Goal: Information Seeking & Learning: Learn about a topic

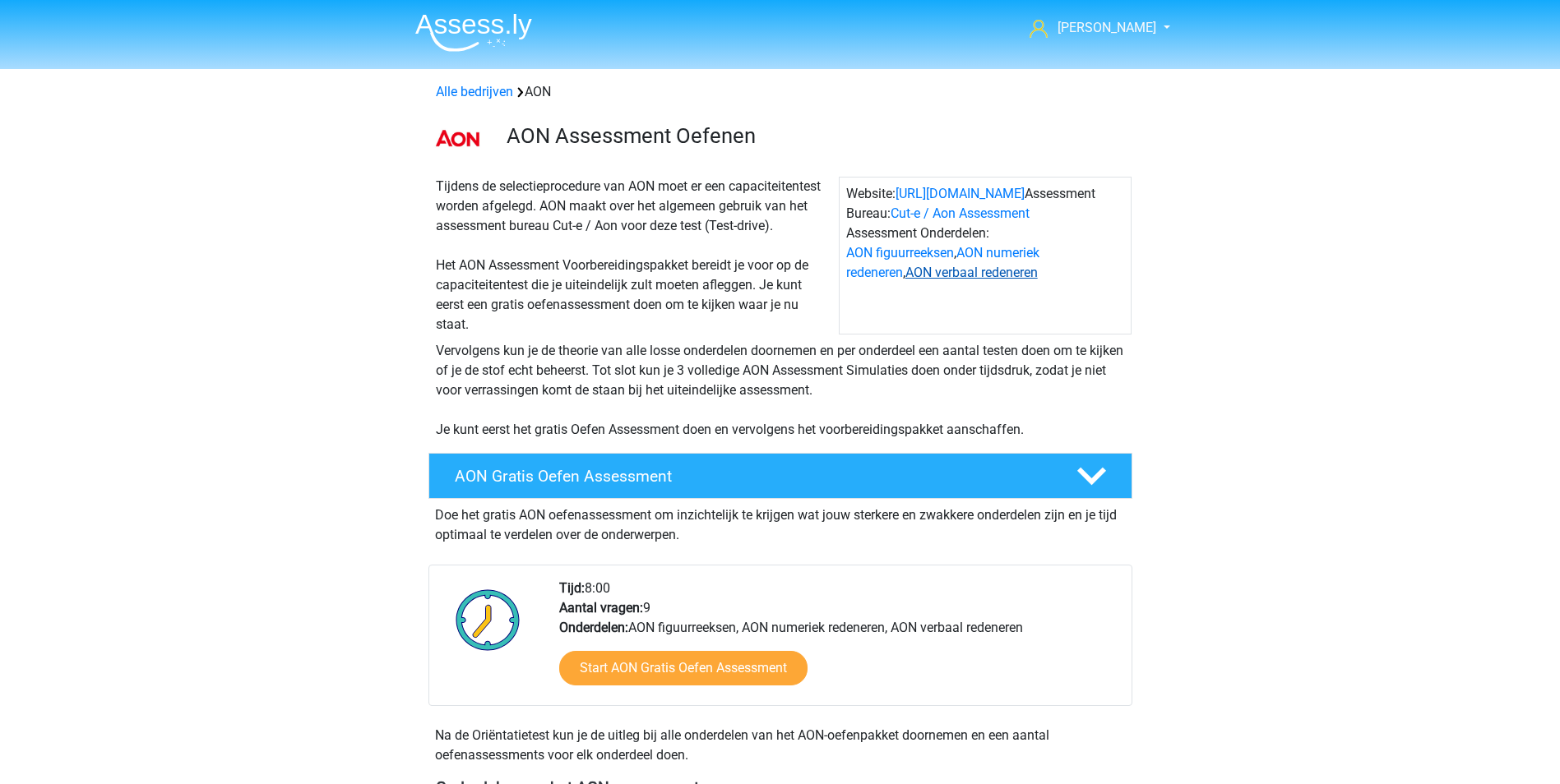
click at [937, 271] on link "AON verbaal redeneren" at bounding box center [971, 272] width 132 height 16
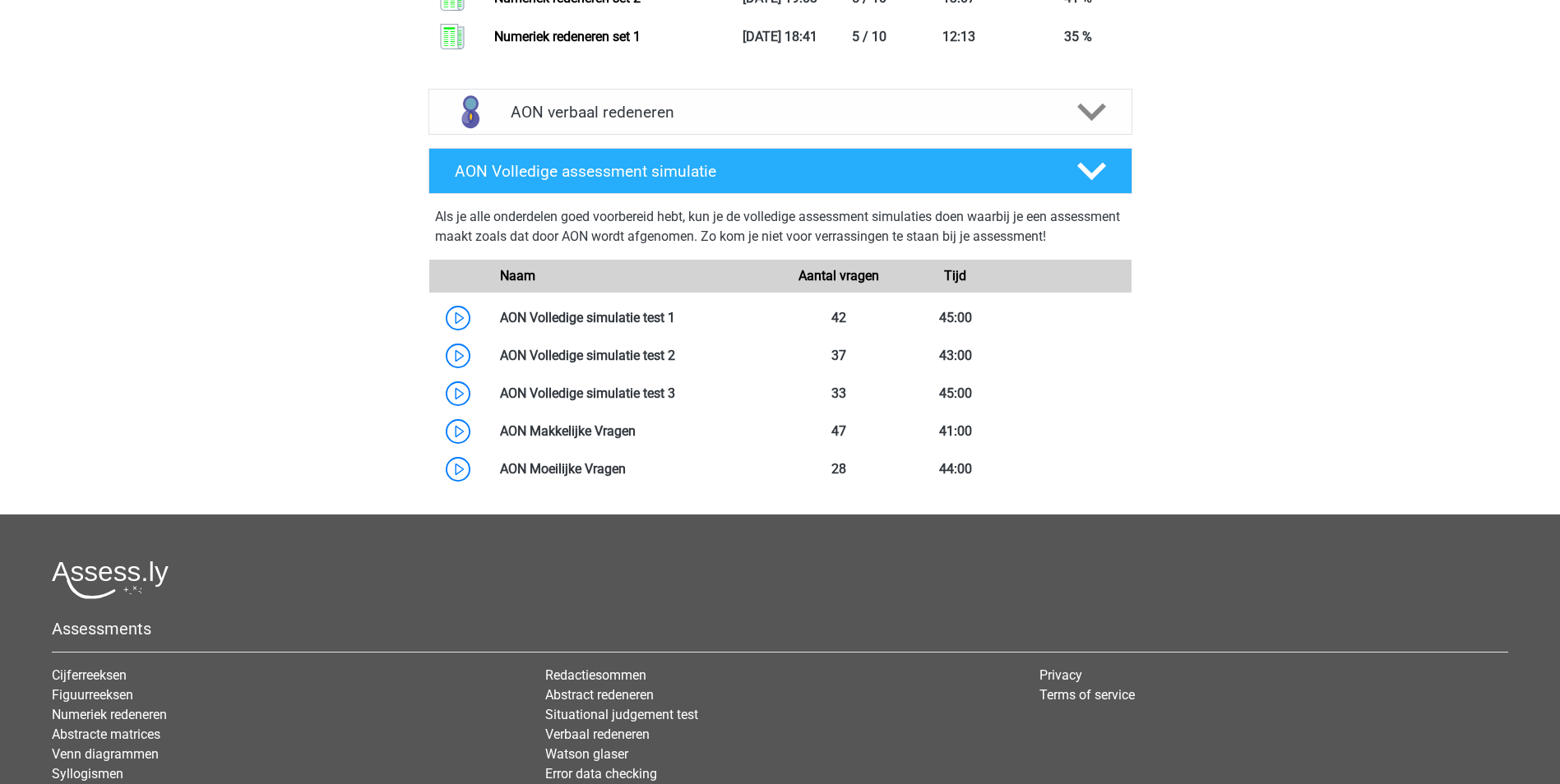
scroll to position [2075, 0]
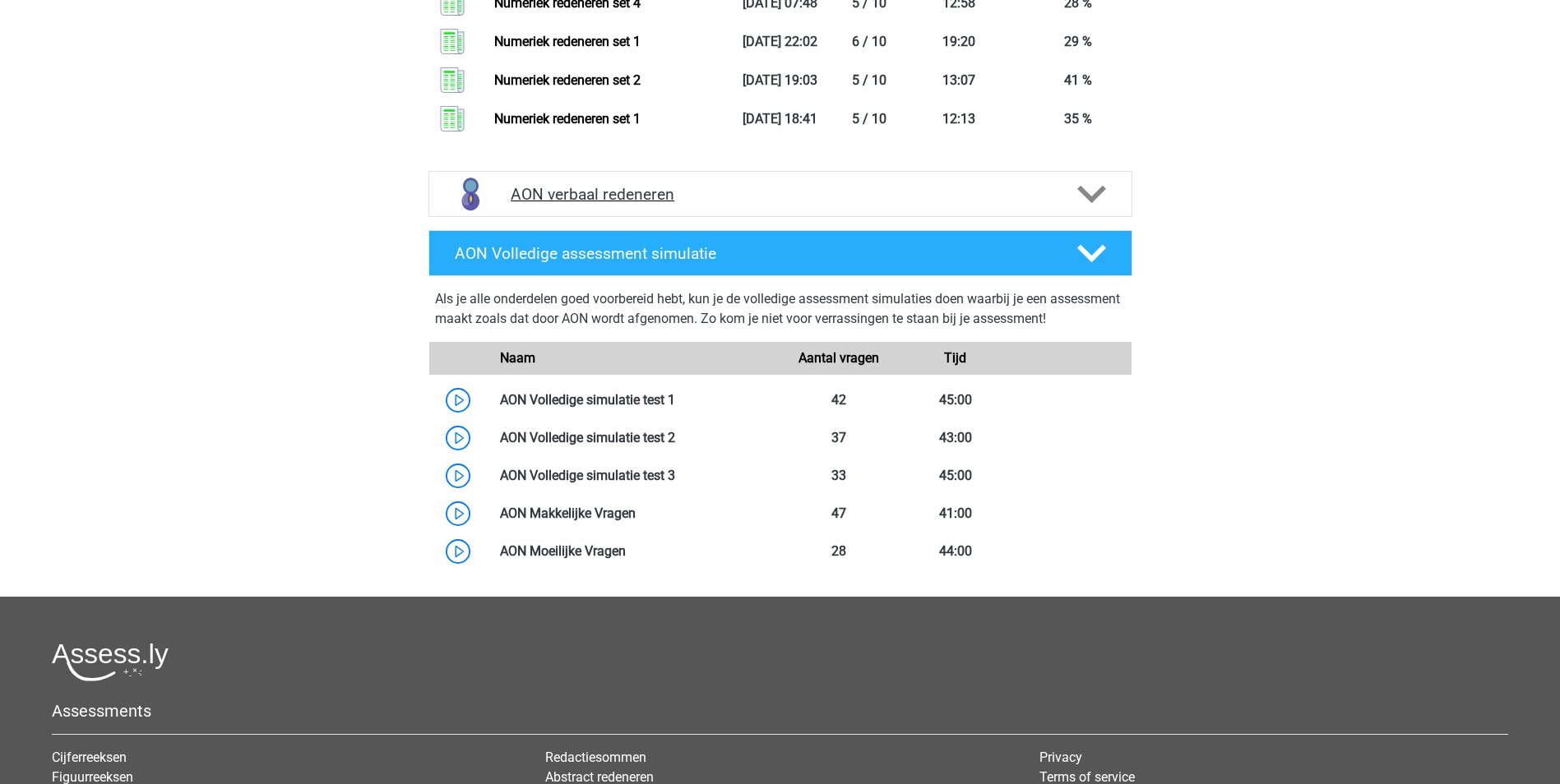
click at [634, 196] on h4 "AON verbaal redeneren" at bounding box center [779, 195] width 538 height 19
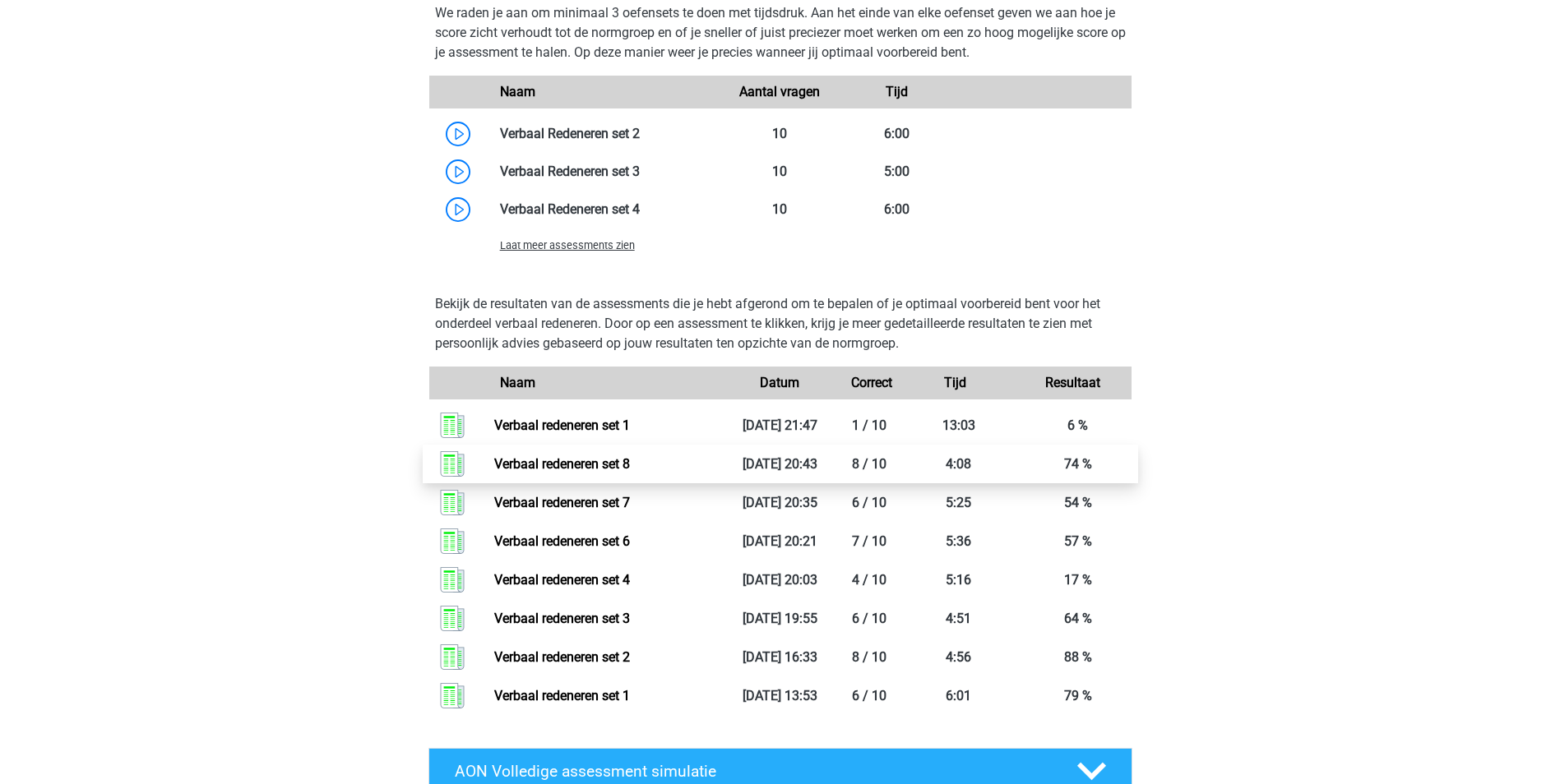
scroll to position [3061, 0]
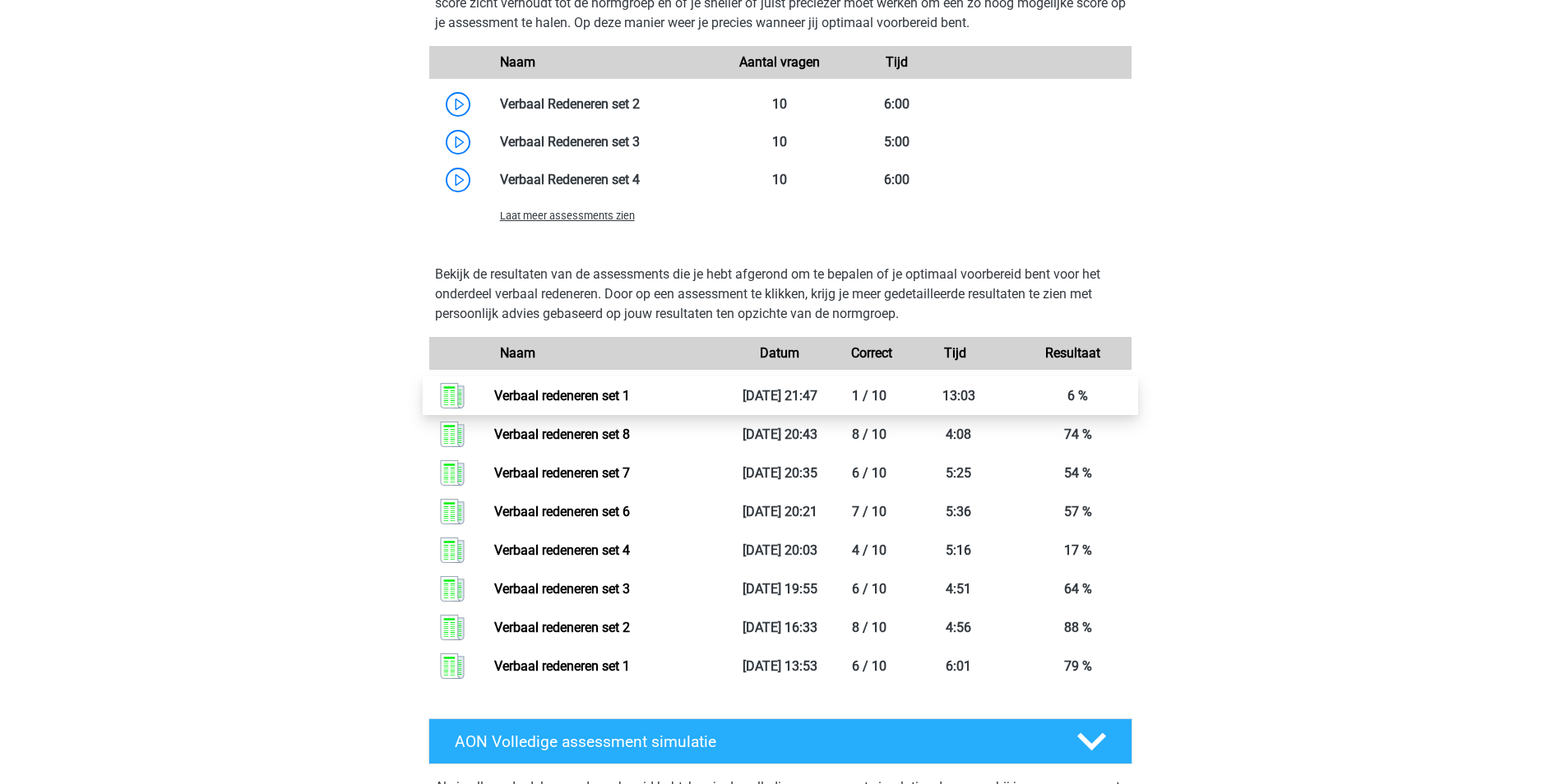
click at [560, 389] on link "Verbaal redeneren set 1" at bounding box center [562, 395] width 136 height 16
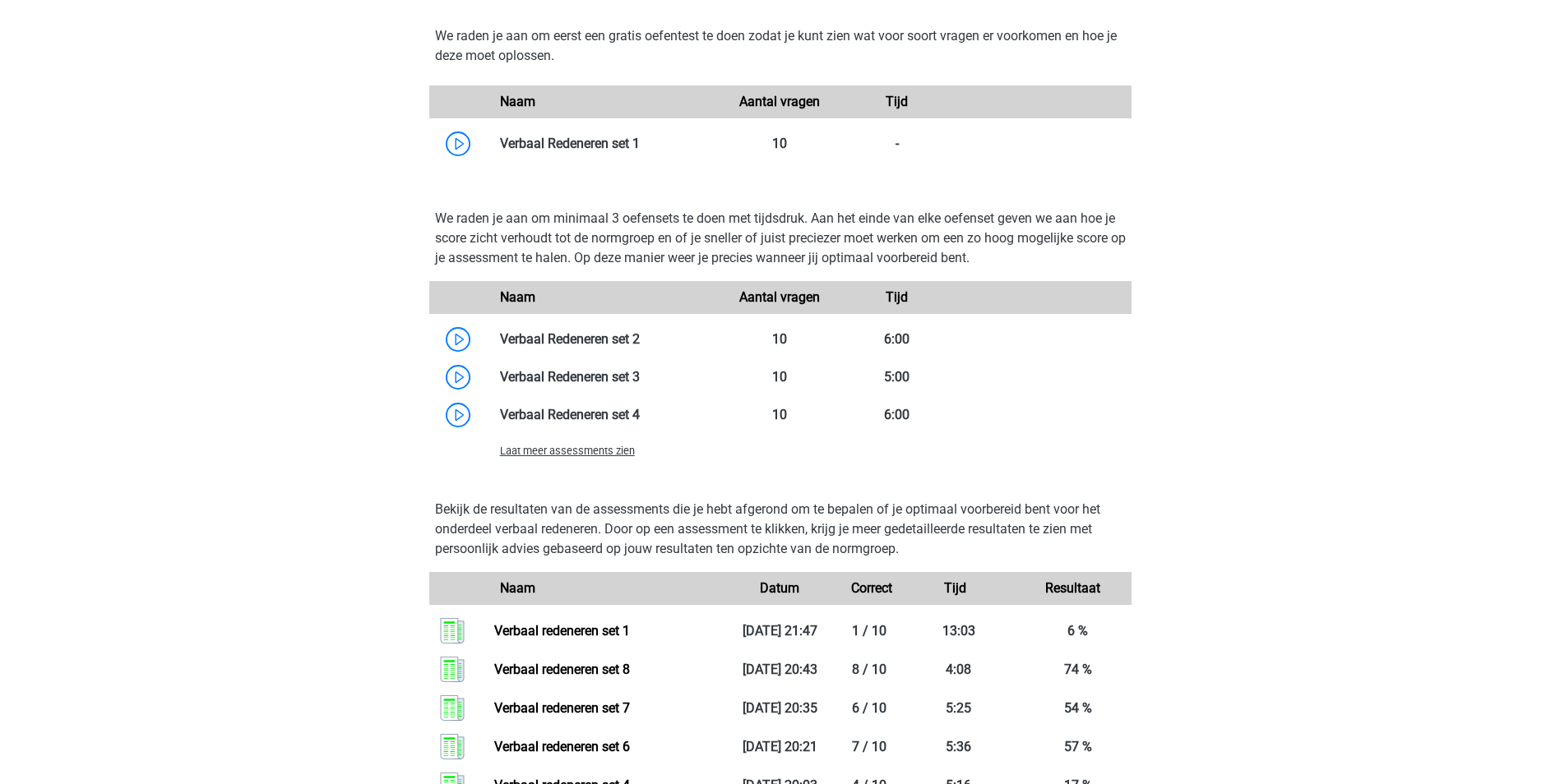
scroll to position [2814, 0]
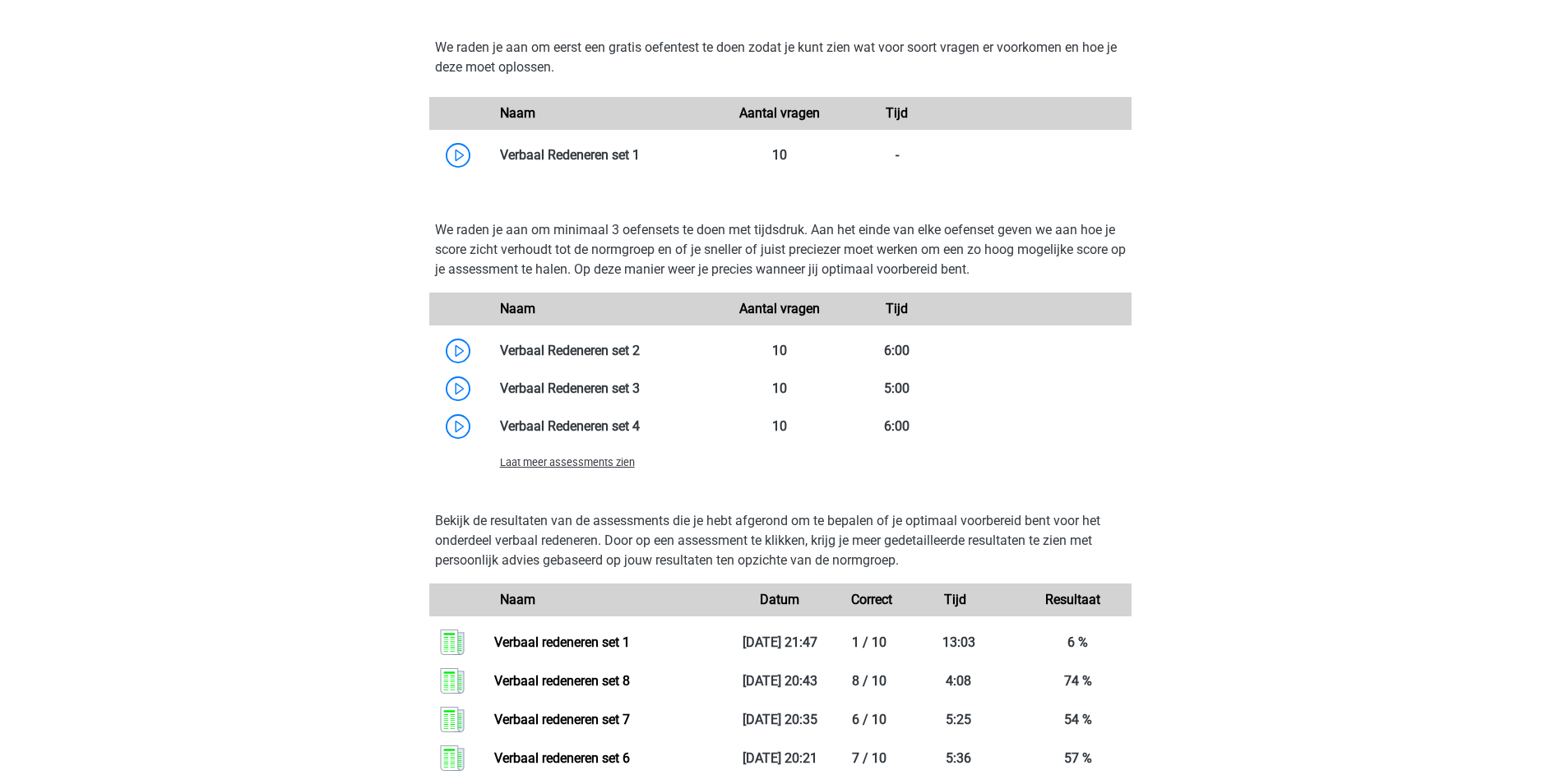
click at [592, 466] on span "Laat meer assessments zien" at bounding box center [567, 462] width 135 height 12
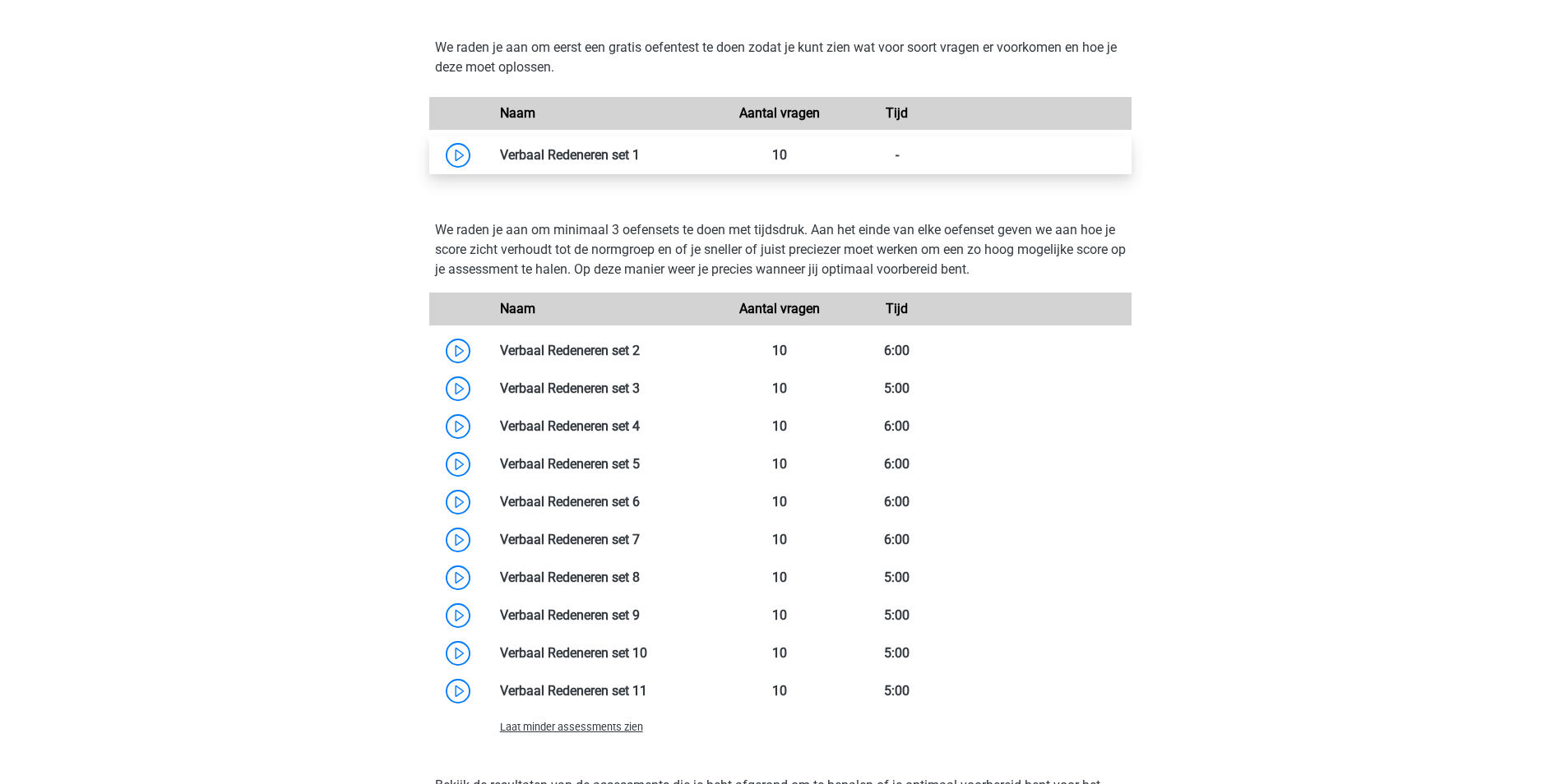
click at [640, 159] on link at bounding box center [640, 155] width 0 height 16
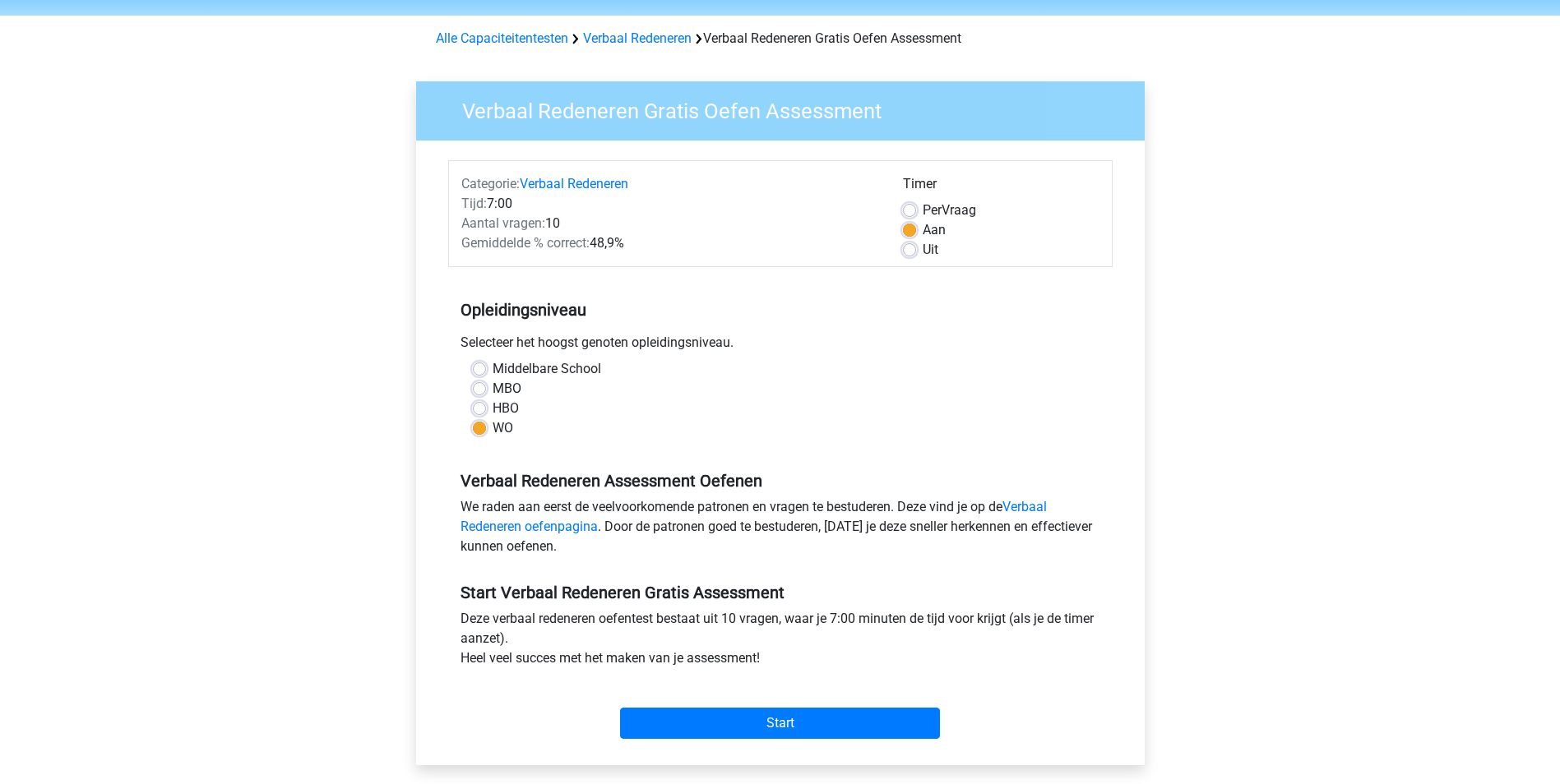
scroll to position [83, 0]
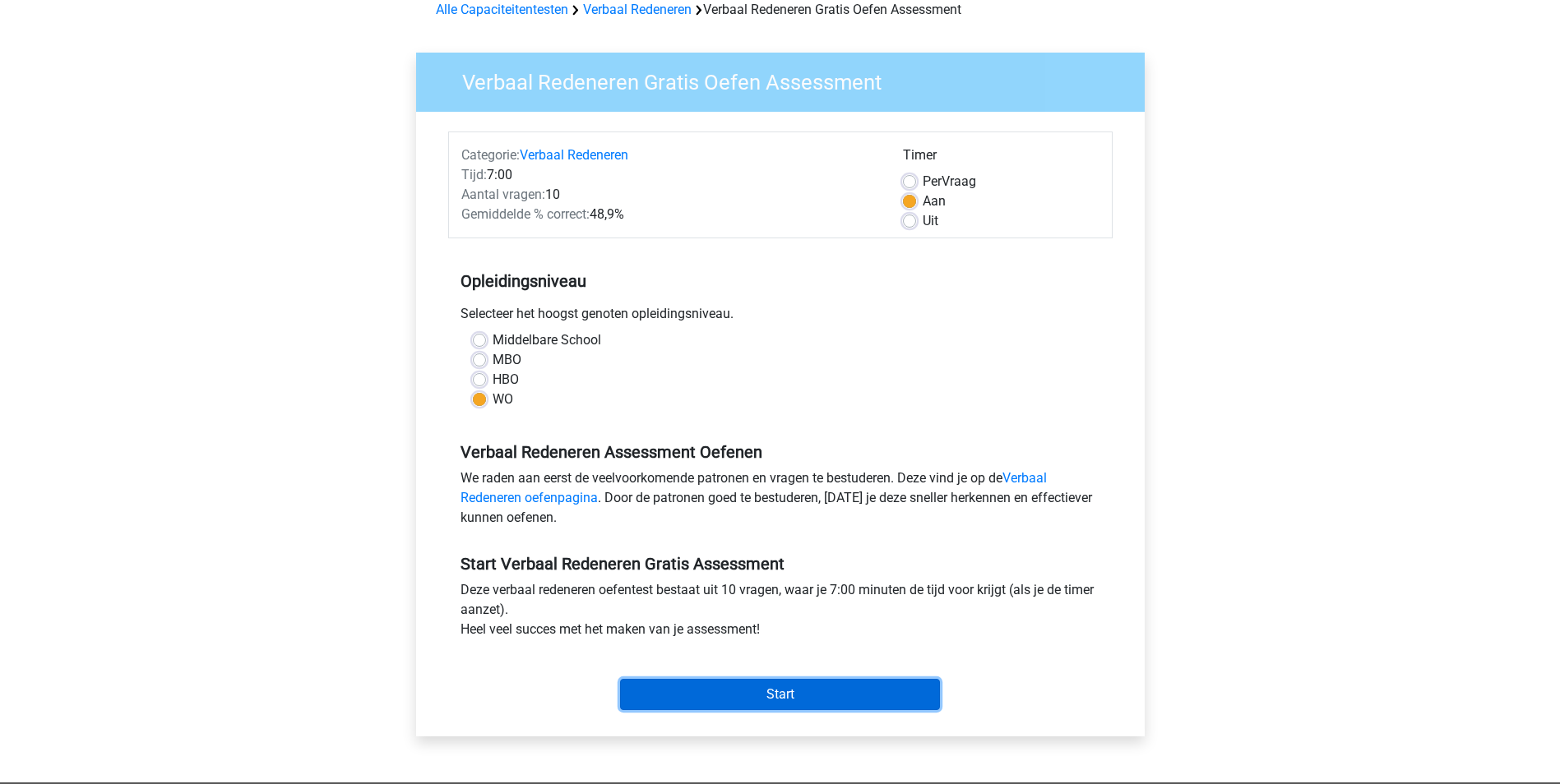
click at [789, 688] on input "Start" at bounding box center [780, 694] width 320 height 31
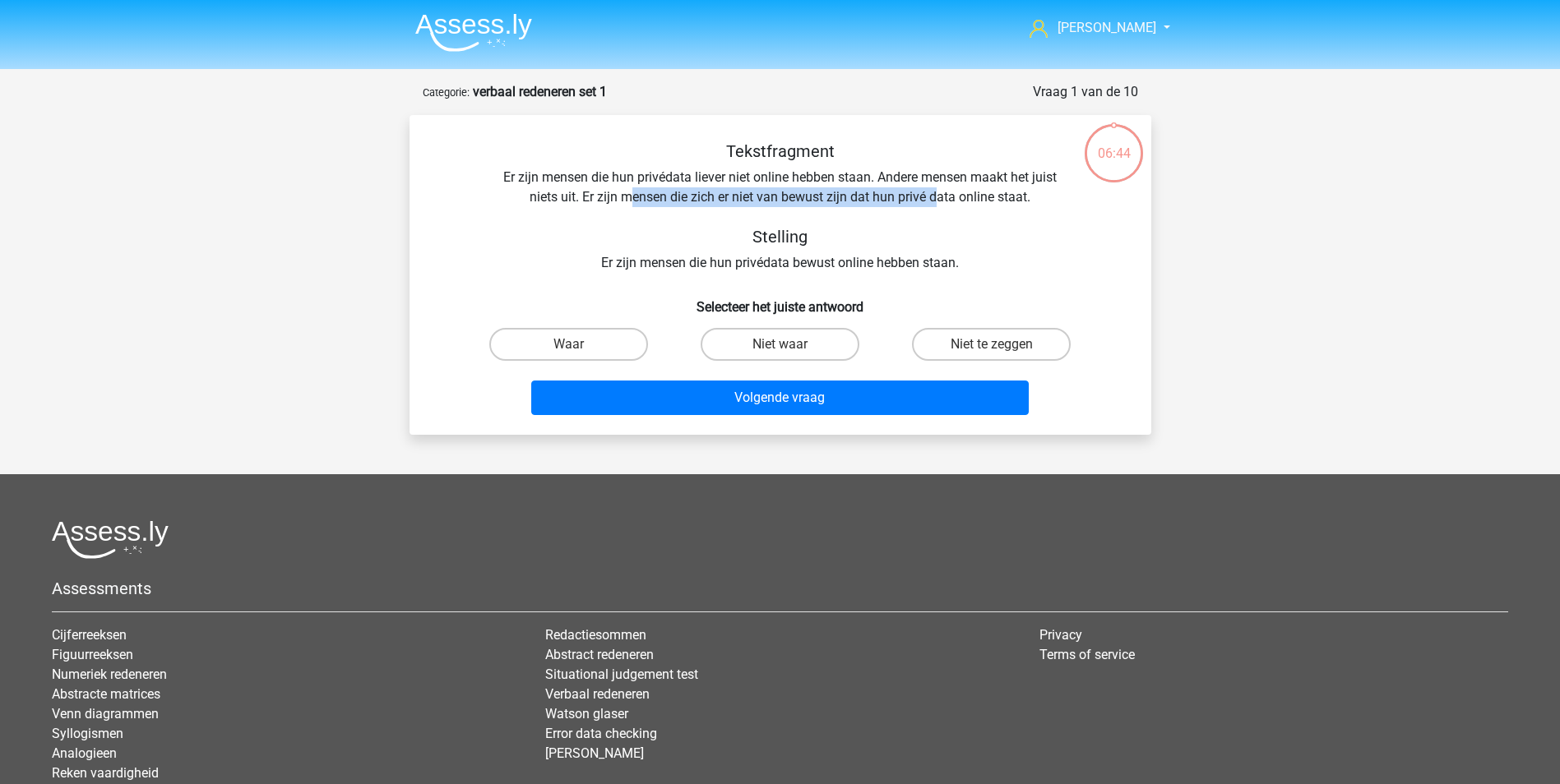
drag, startPoint x: 634, startPoint y: 195, endPoint x: 940, endPoint y: 193, distance: 306.0
click at [940, 193] on div "Tekstfragment Er zijn mensen die hun privédata liever niet online hebben staan.…" at bounding box center [780, 207] width 689 height 131
drag, startPoint x: 940, startPoint y: 193, endPoint x: 897, endPoint y: 229, distance: 56.1
click at [897, 229] on h5 "Stelling" at bounding box center [780, 236] width 583 height 20
click at [586, 341] on label "Waar" at bounding box center [569, 344] width 158 height 33
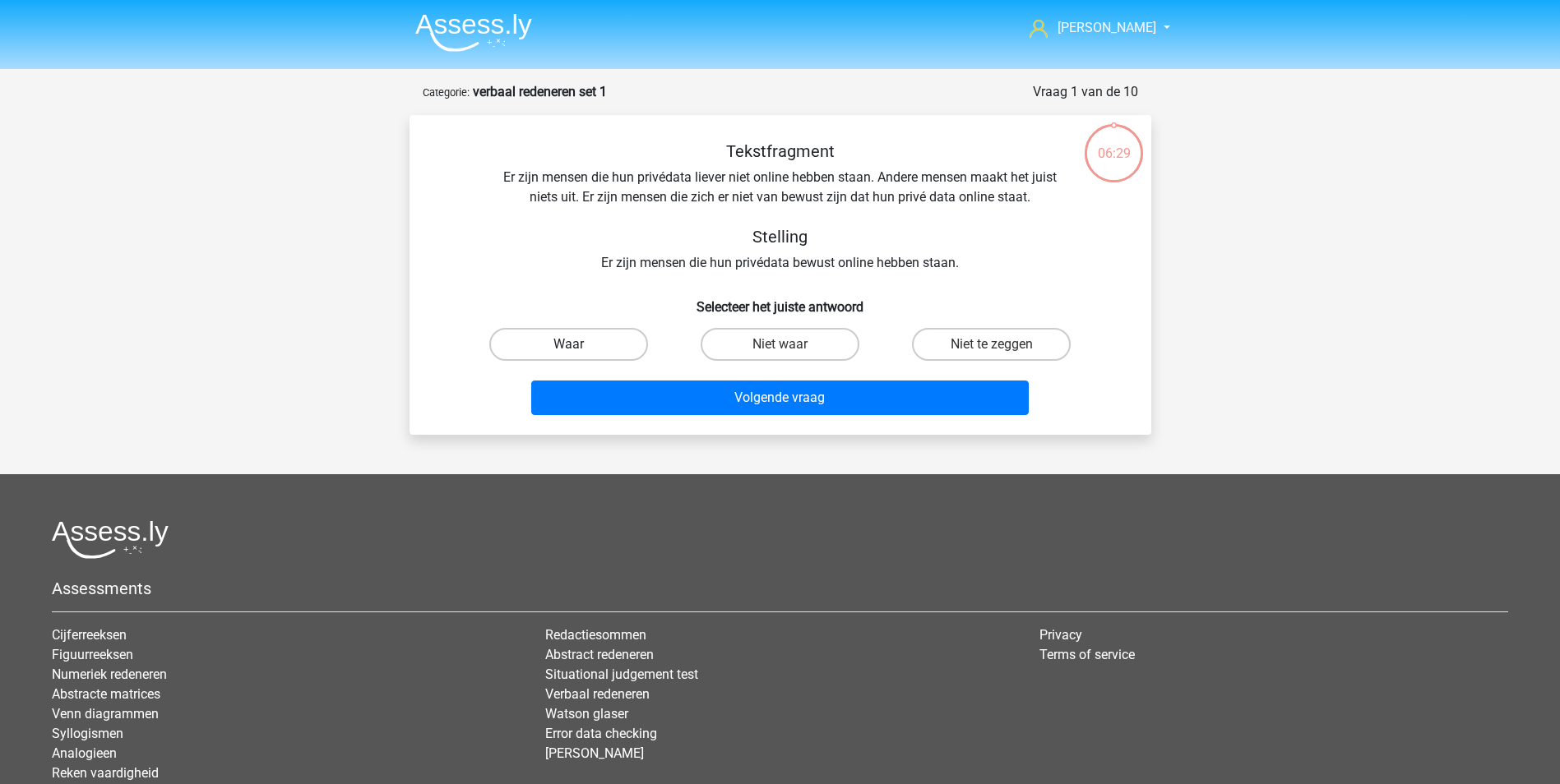
click at [579, 344] on input "Waar" at bounding box center [573, 349] width 10 height 10
radio input "true"
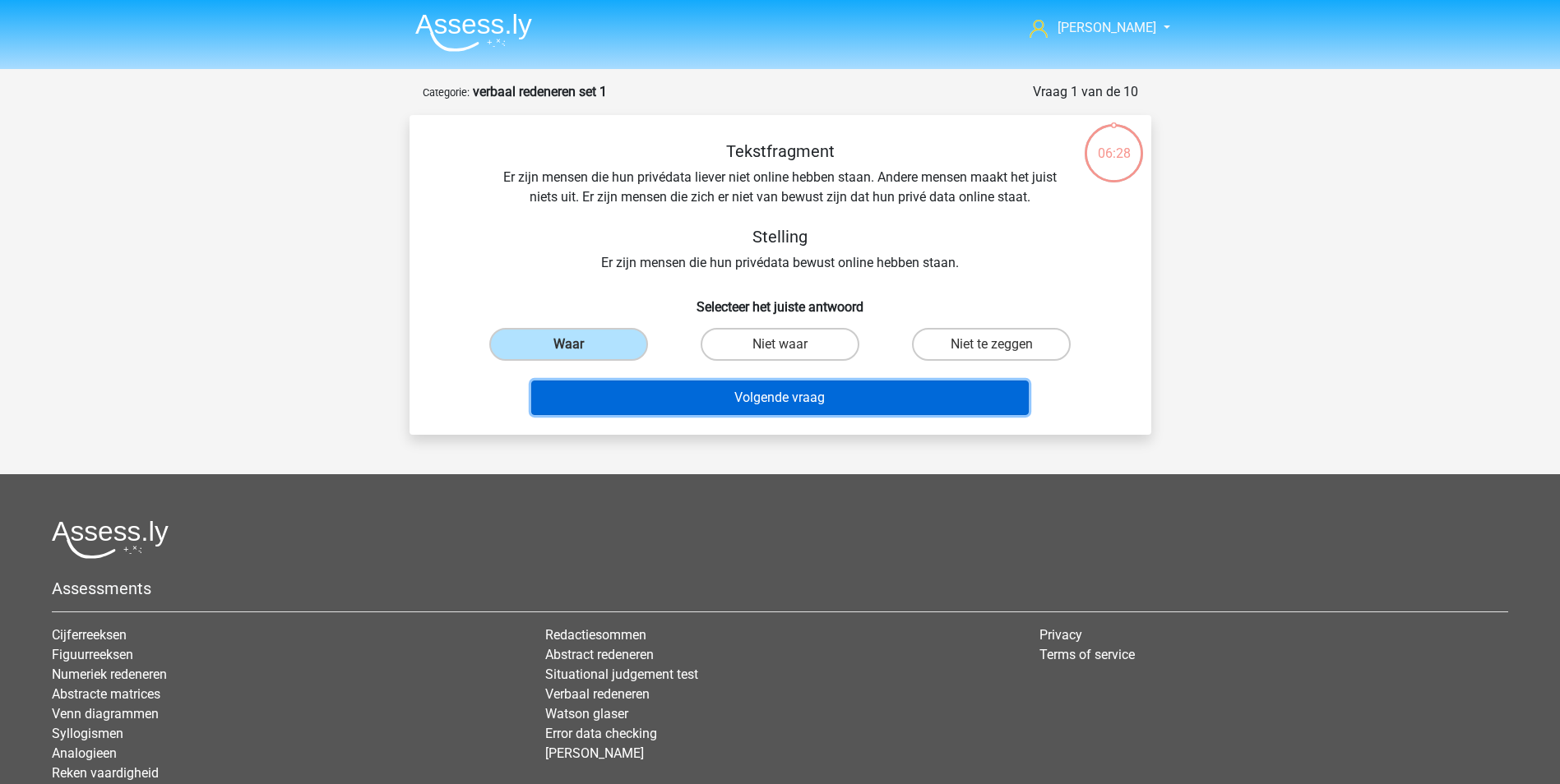
click at [707, 399] on button "Volgende vraag" at bounding box center [780, 398] width 497 height 35
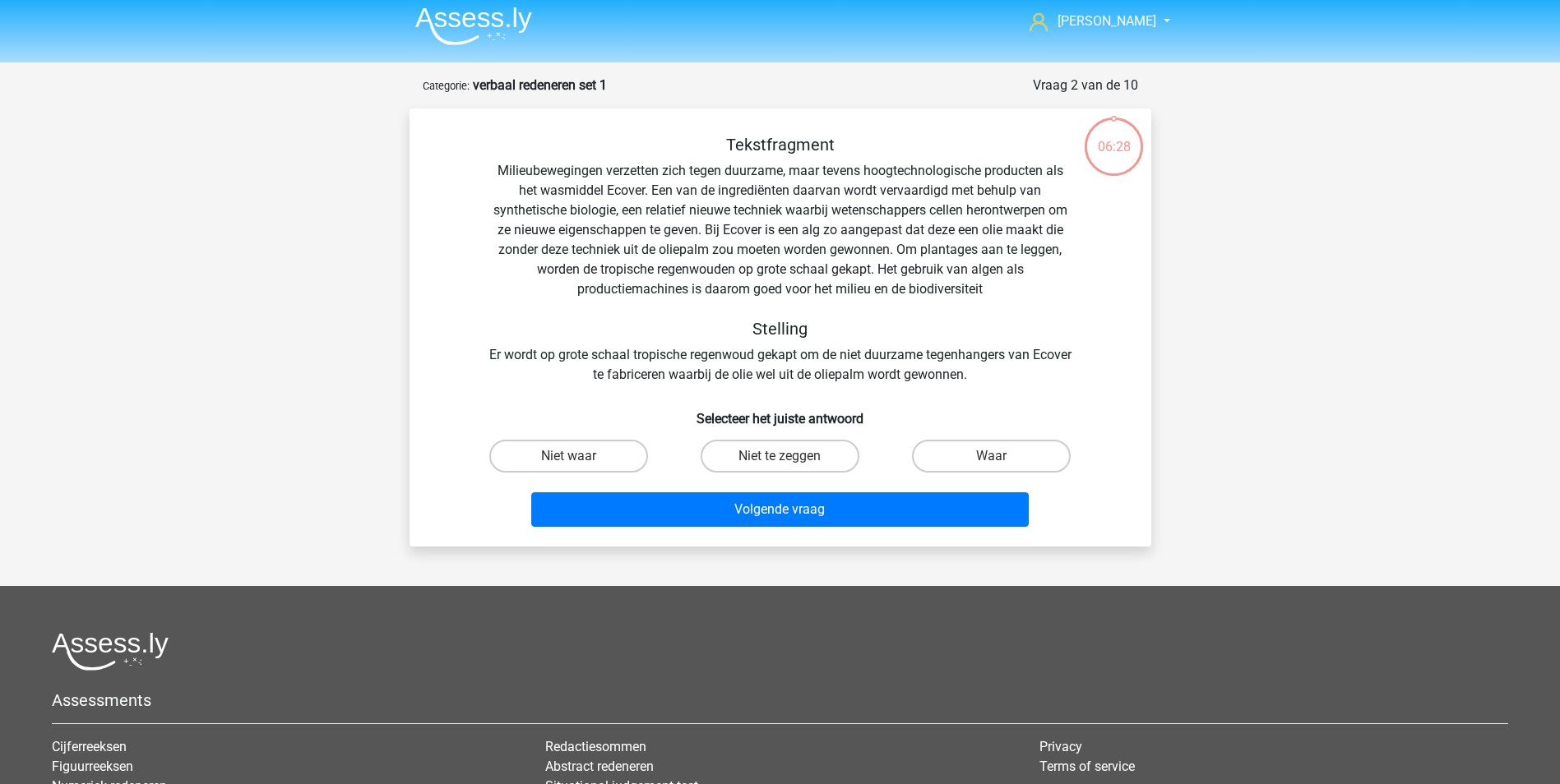
scroll to position [83, 0]
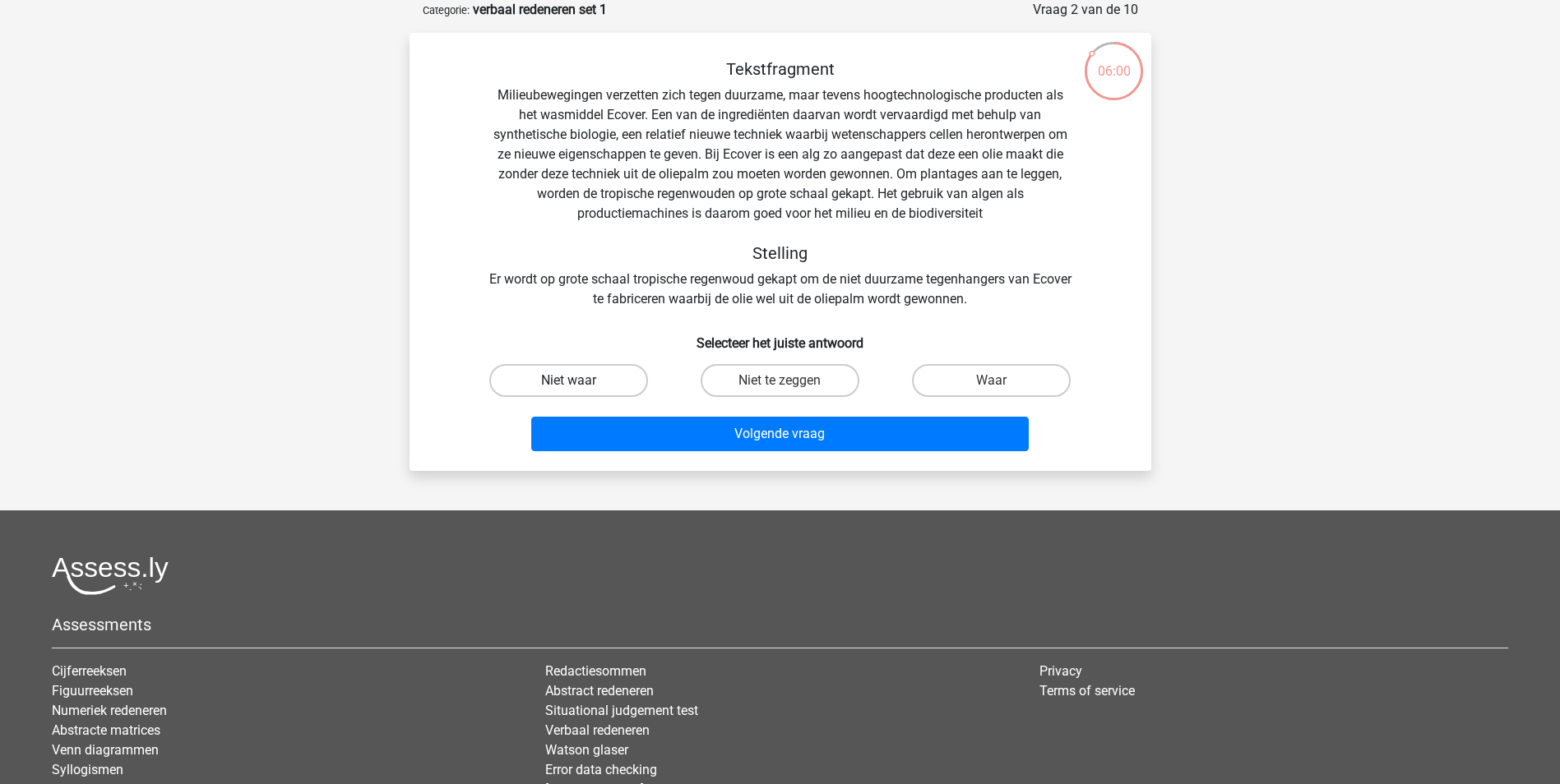
click at [537, 385] on label "Niet waar" at bounding box center [569, 381] width 158 height 33
click at [568, 385] on input "Niet waar" at bounding box center [573, 386] width 10 height 10
radio input "true"
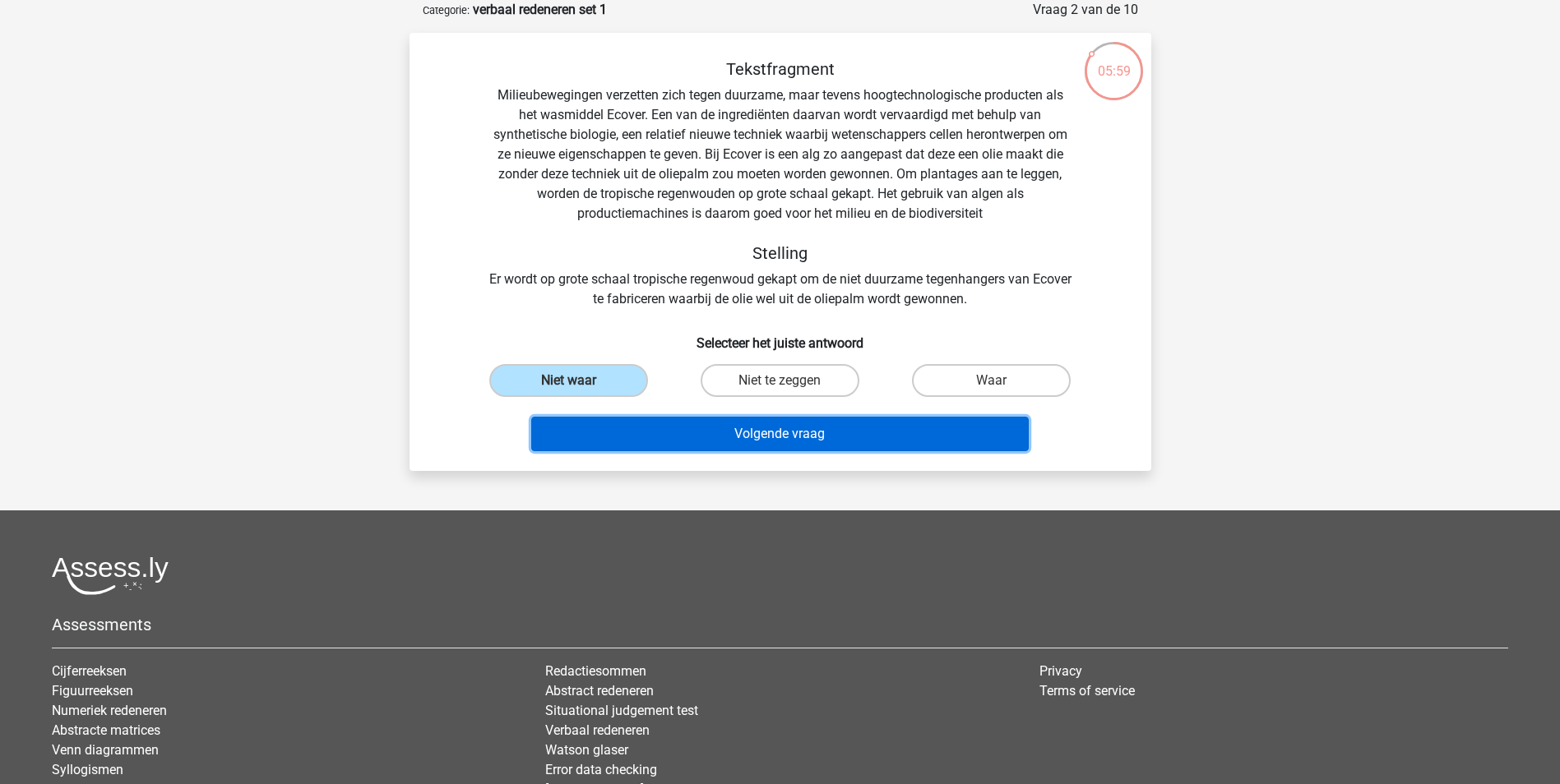
click at [684, 439] on button "Volgende vraag" at bounding box center [780, 434] width 497 height 35
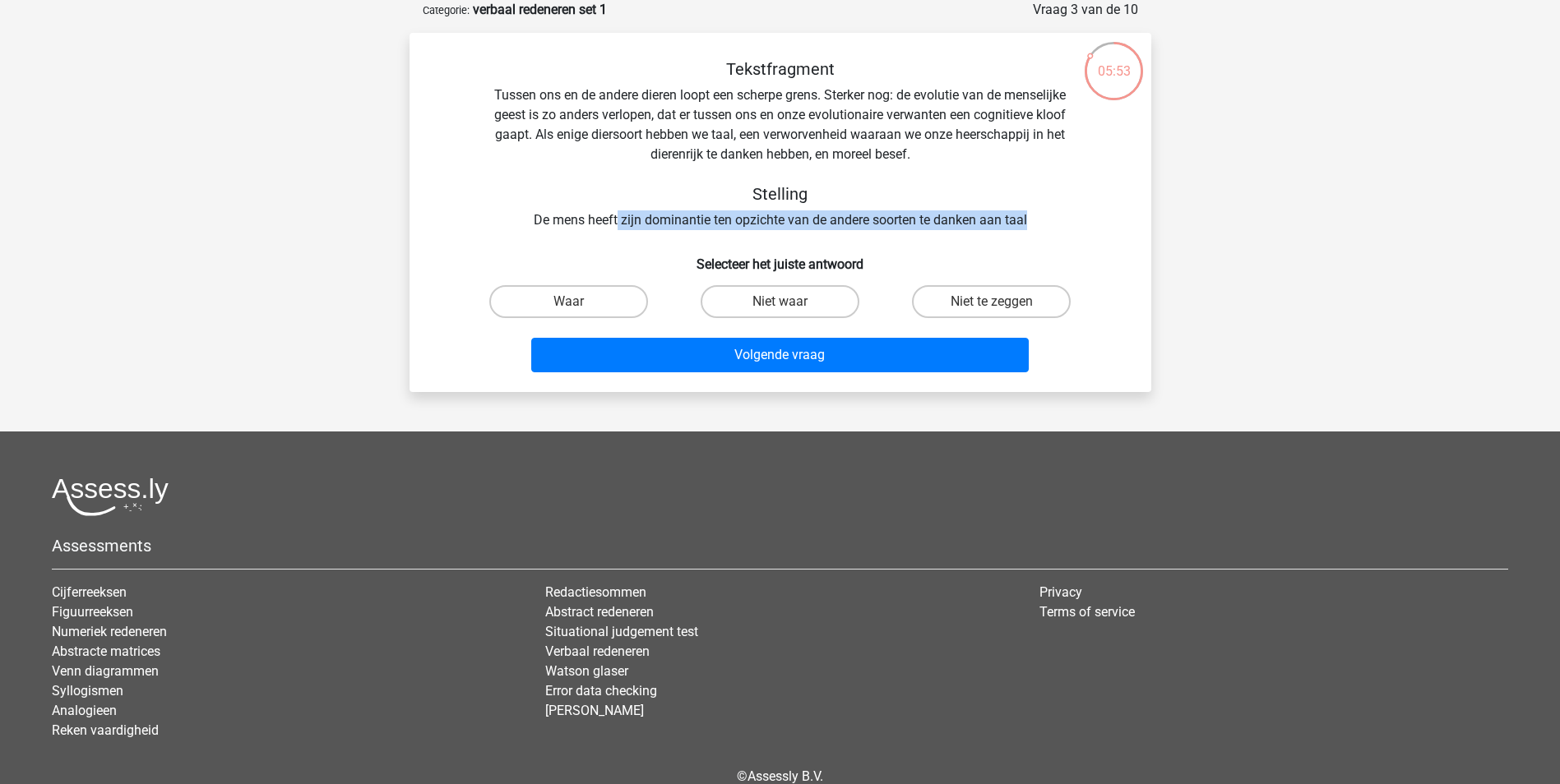
drag, startPoint x: 616, startPoint y: 219, endPoint x: 1039, endPoint y: 217, distance: 423.0
click at [1039, 217] on div "Tekstfragment Tussen ons en de andere dieren loopt een scherpe grens. Sterker n…" at bounding box center [780, 144] width 689 height 171
click at [1035, 223] on div "Tekstfragment Tussen ons en de andere dieren loopt een scherpe grens. Sterker n…" at bounding box center [780, 144] width 689 height 171
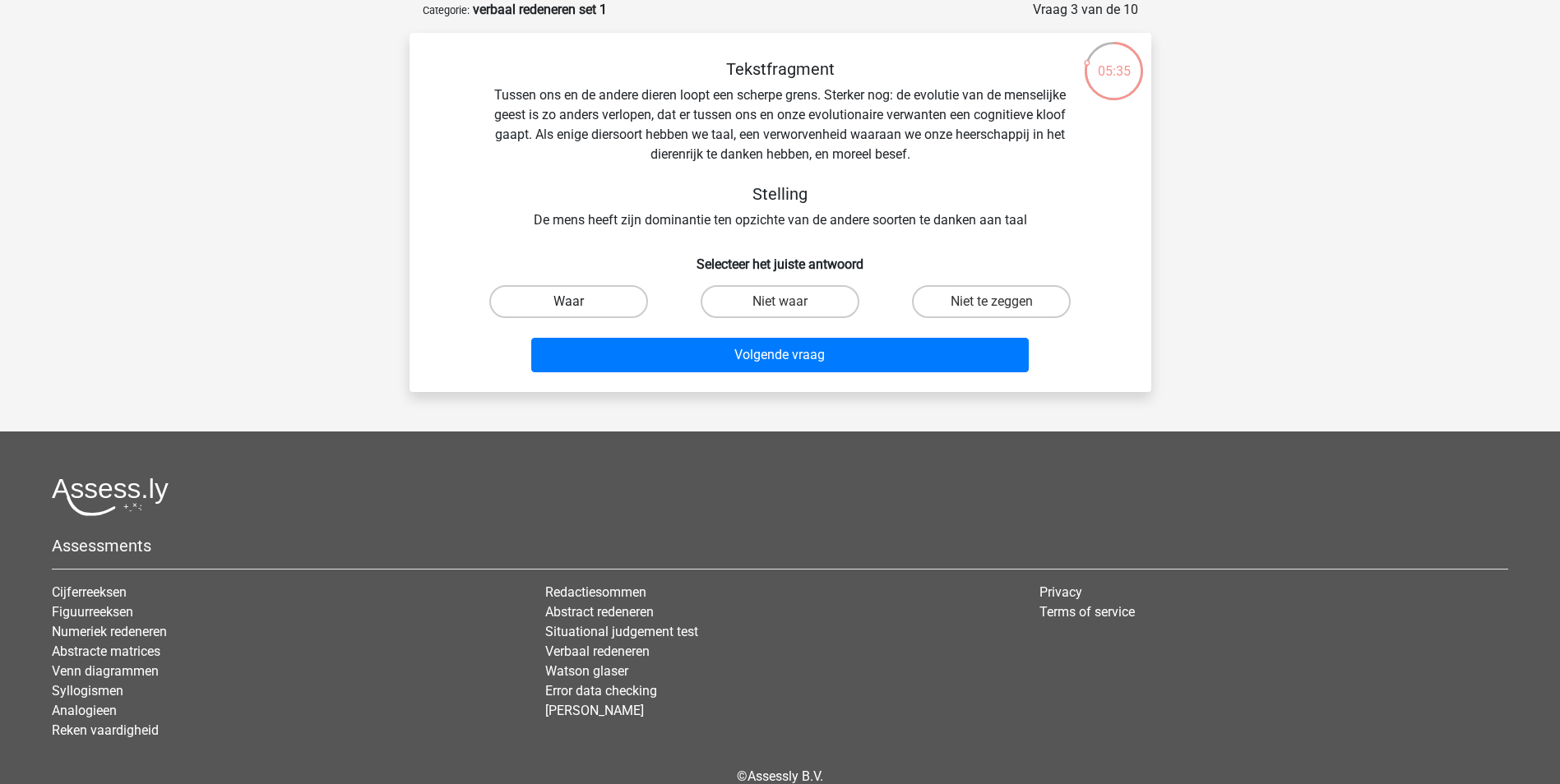
click at [550, 300] on label "Waar" at bounding box center [569, 302] width 158 height 33
click at [568, 302] on input "Waar" at bounding box center [573, 307] width 10 height 10
radio input "true"
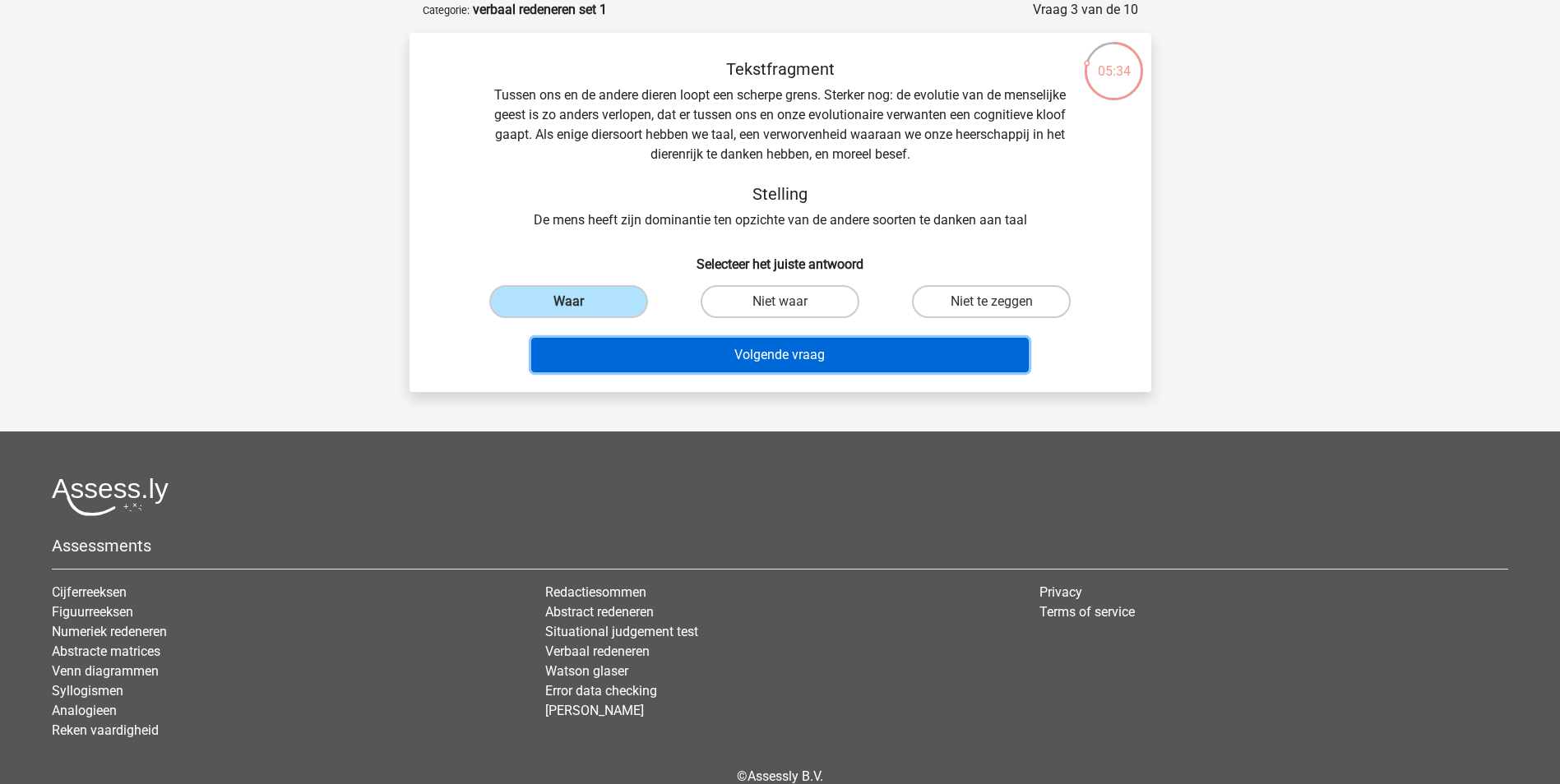
click at [761, 345] on button "Volgende vraag" at bounding box center [780, 355] width 497 height 35
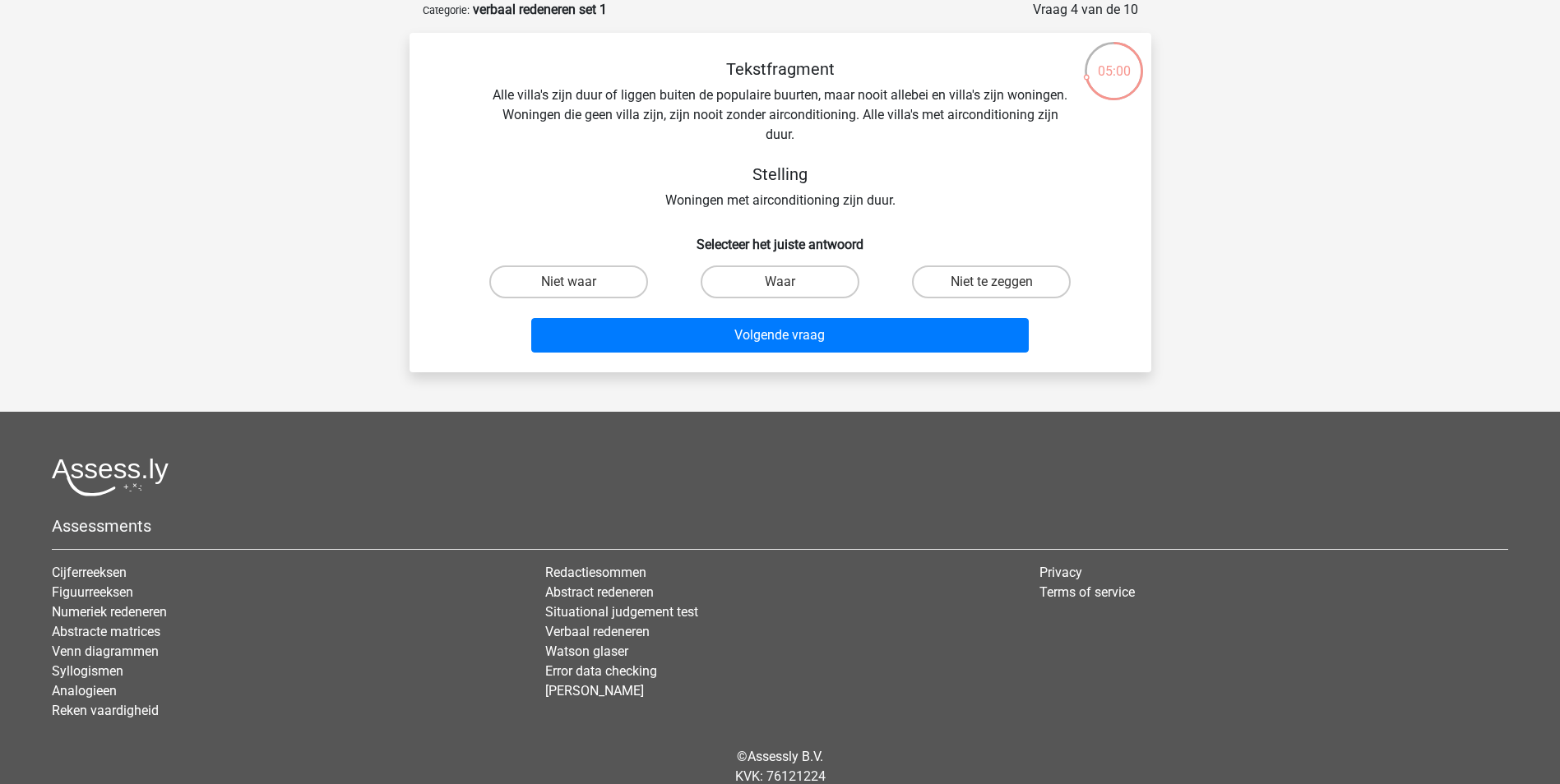
click at [570, 282] on input "Niet waar" at bounding box center [573, 287] width 10 height 10
radio input "true"
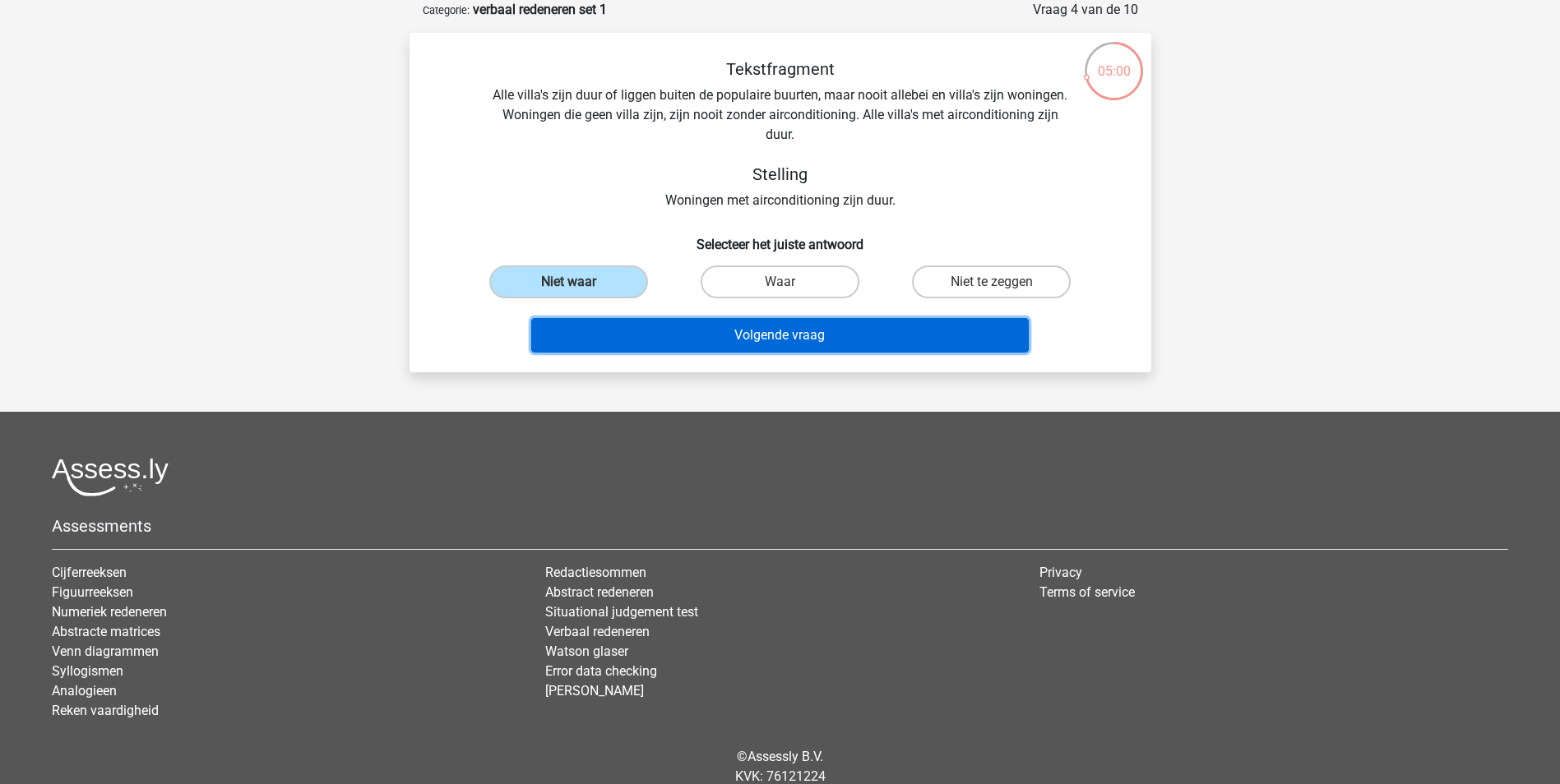
click at [702, 329] on button "Volgende vraag" at bounding box center [780, 336] width 497 height 35
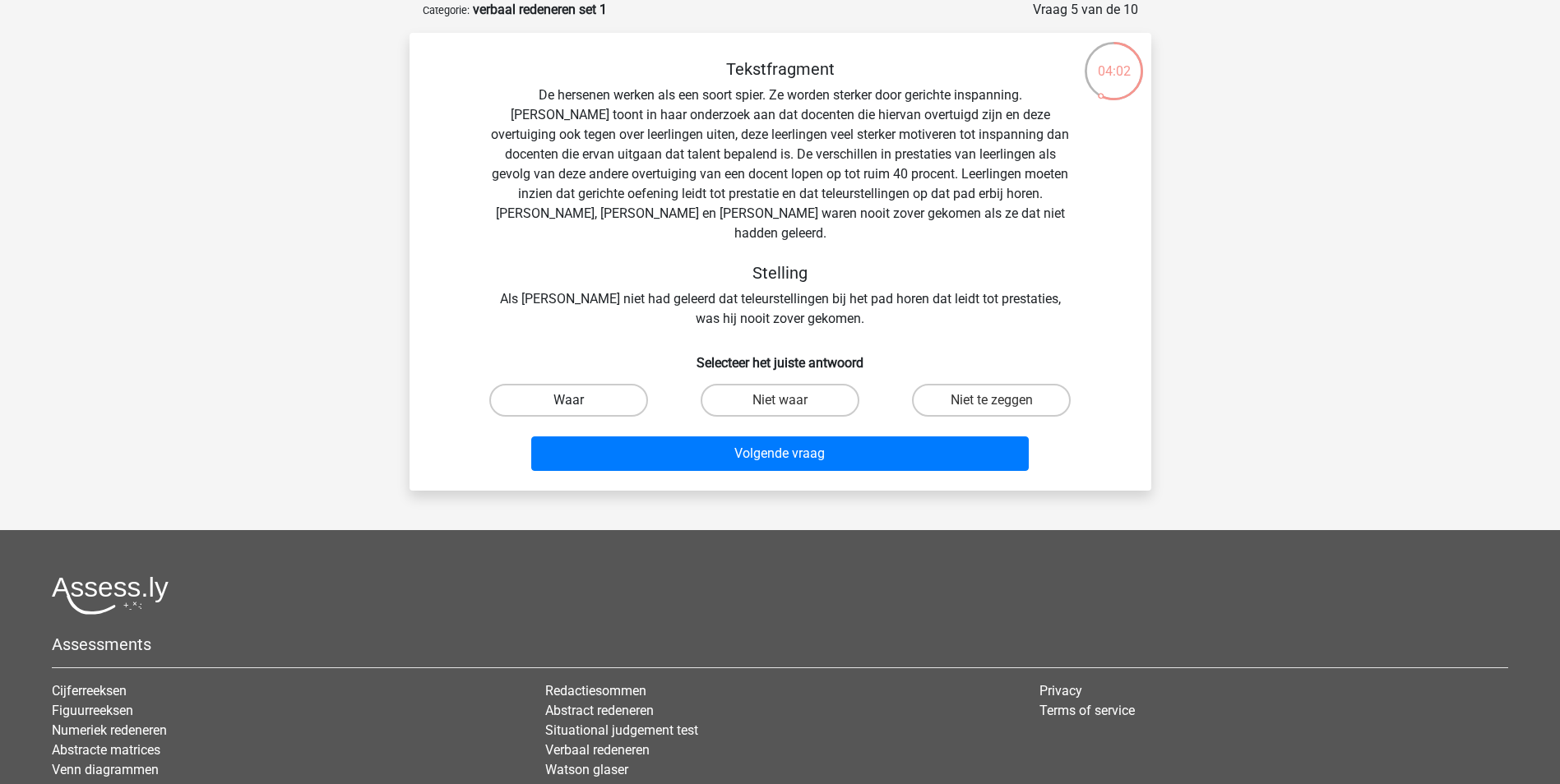
click at [620, 384] on label "Waar" at bounding box center [569, 401] width 158 height 33
click at [579, 400] on input "Waar" at bounding box center [573, 405] width 10 height 10
radio input "true"
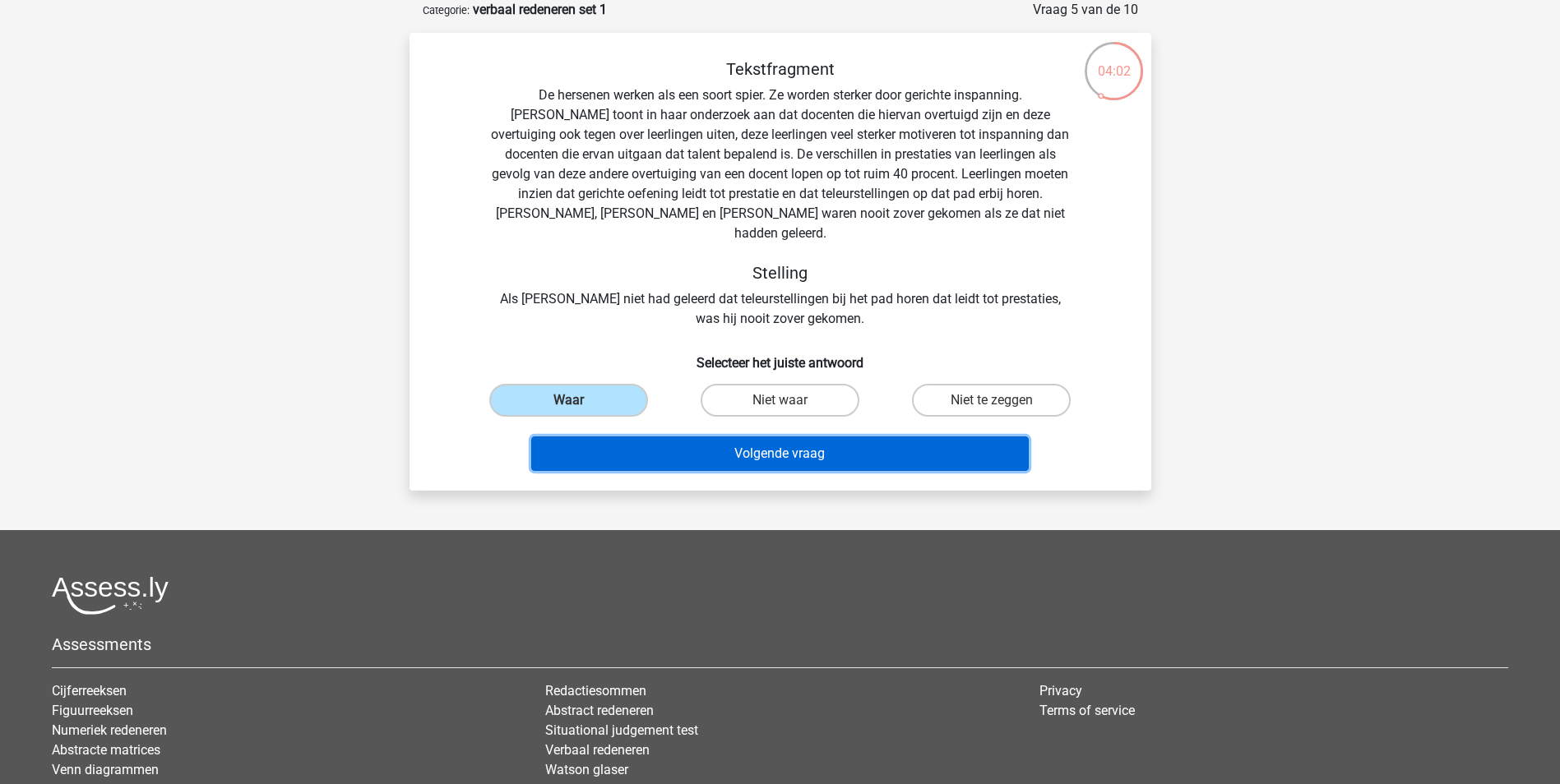
click at [740, 437] on button "Volgende vraag" at bounding box center [780, 454] width 497 height 35
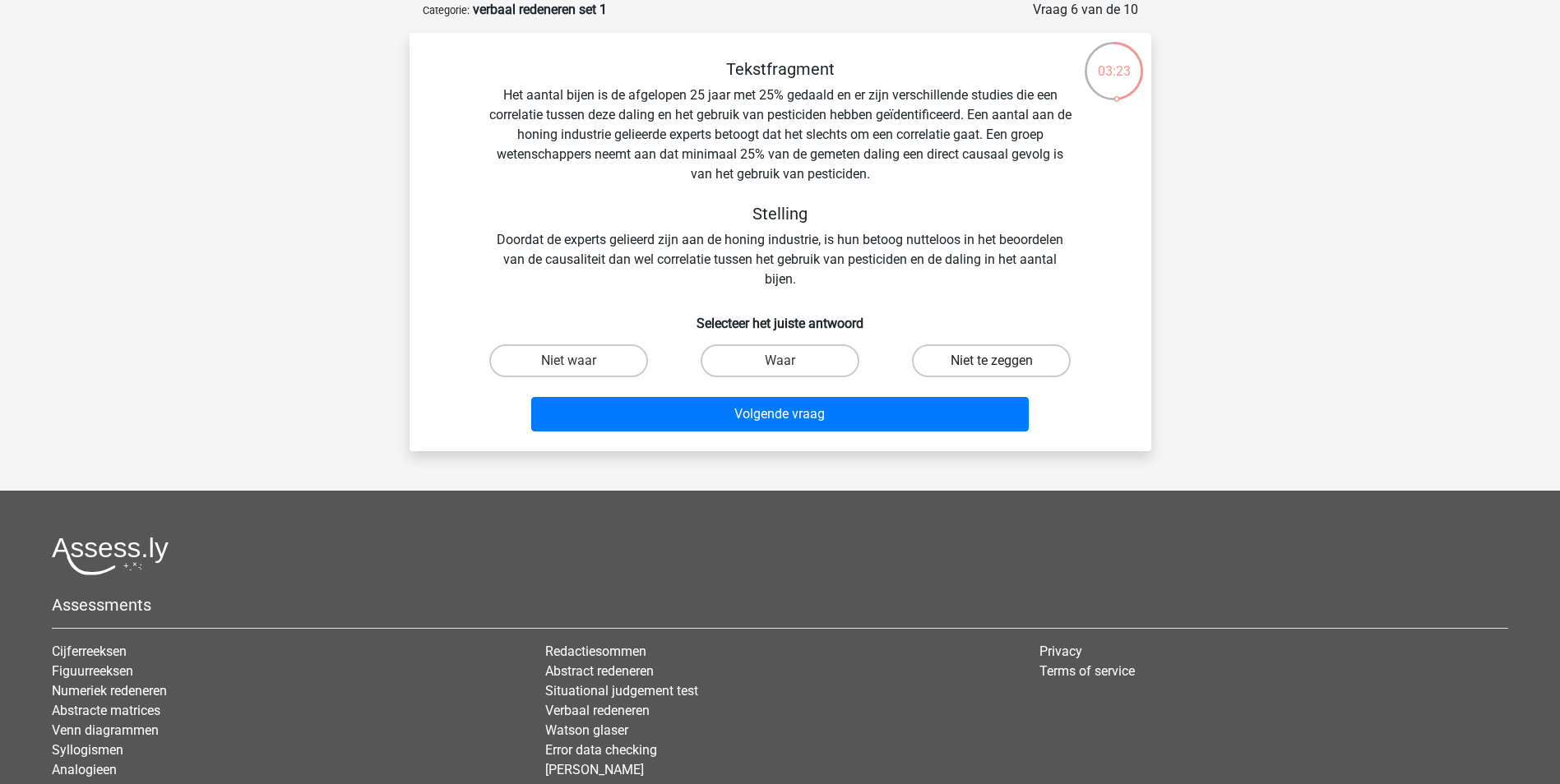
click at [990, 360] on label "Niet te zeggen" at bounding box center [991, 361] width 158 height 33
click at [991, 361] on input "Niet te zeggen" at bounding box center [997, 366] width 10 height 10
radio input "true"
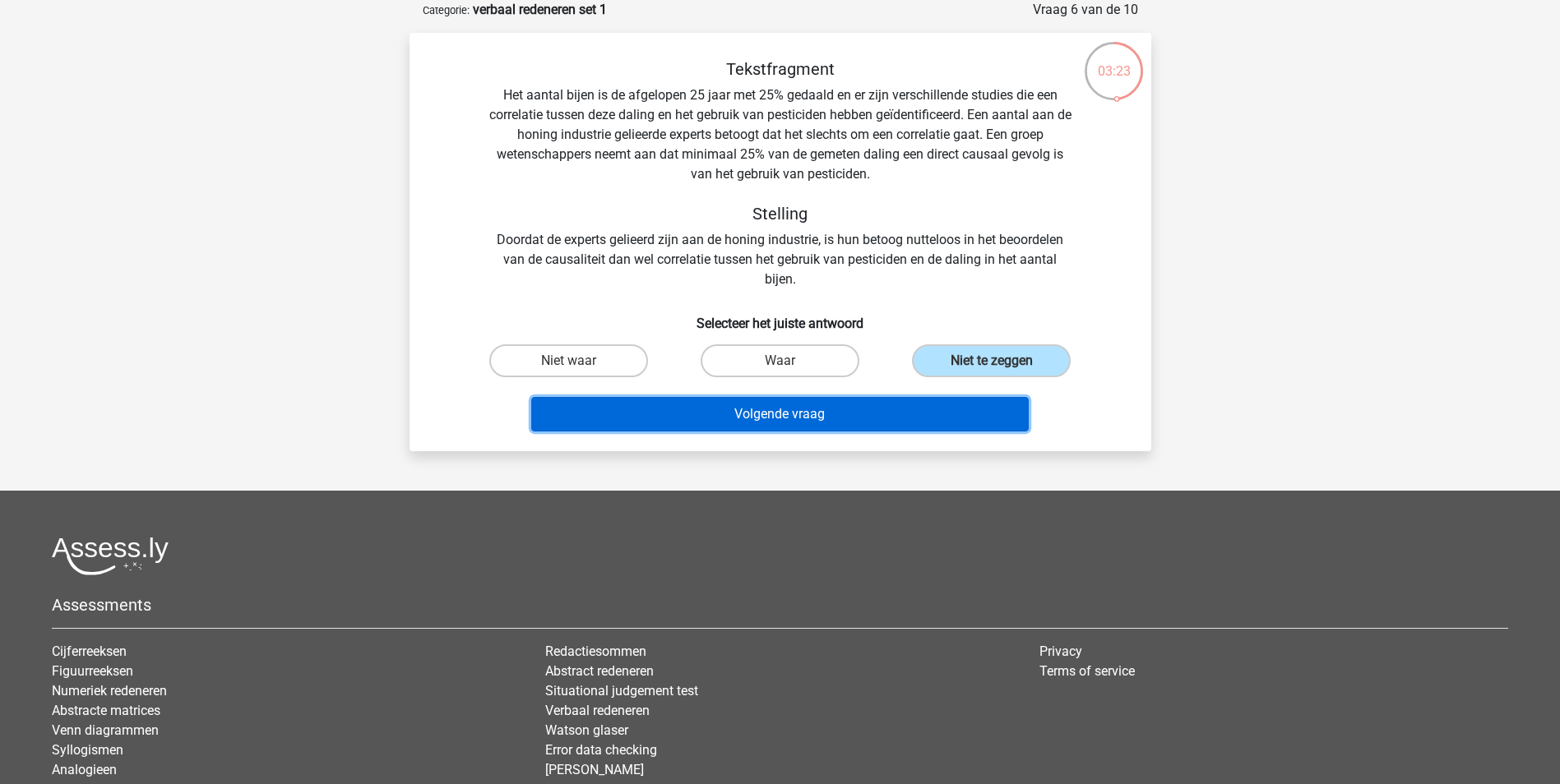
click at [933, 406] on button "Volgende vraag" at bounding box center [780, 415] width 497 height 35
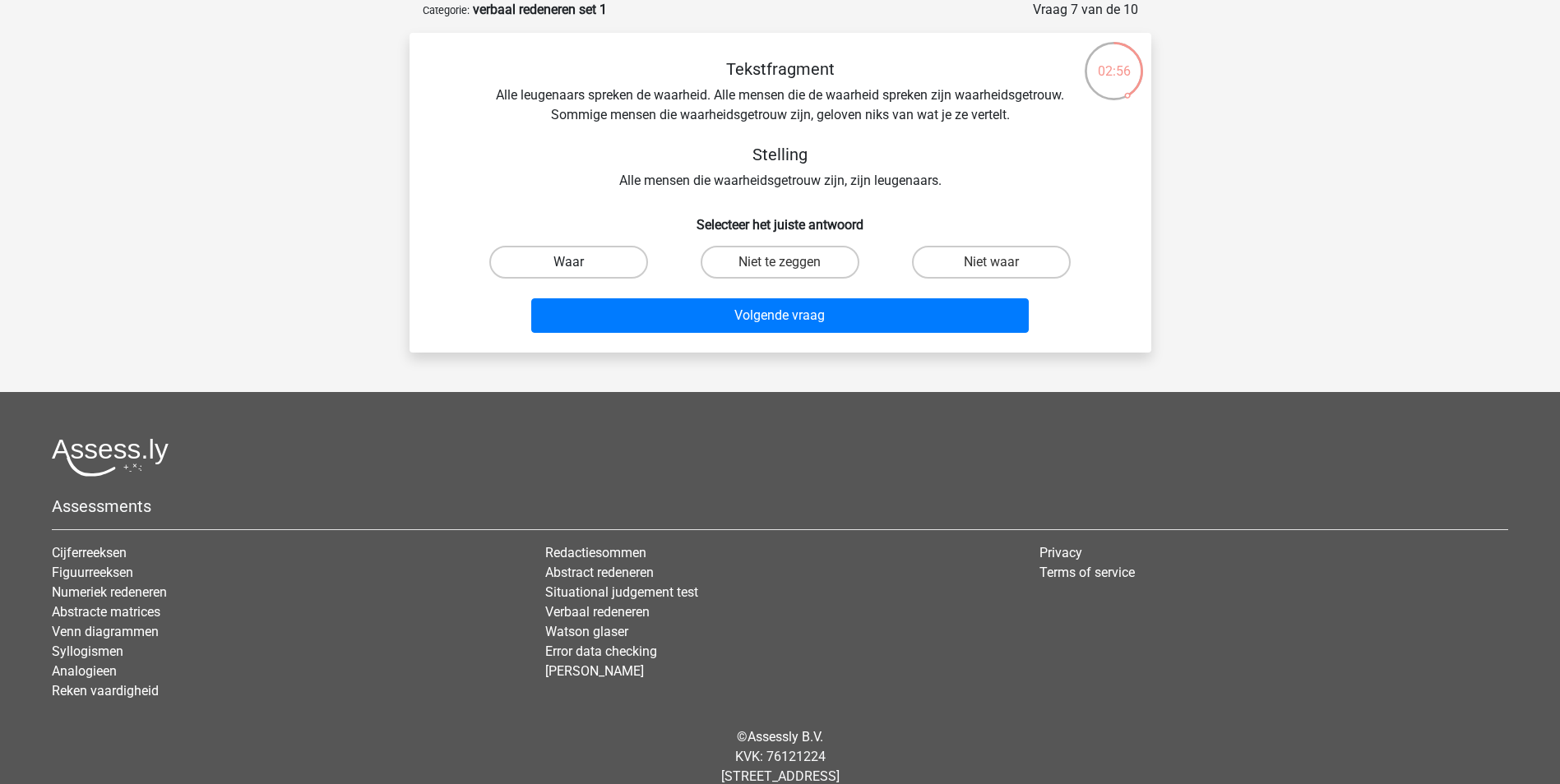
click at [579, 251] on label "Waar" at bounding box center [569, 262] width 158 height 33
click at [579, 262] on input "Waar" at bounding box center [573, 268] width 10 height 10
radio input "true"
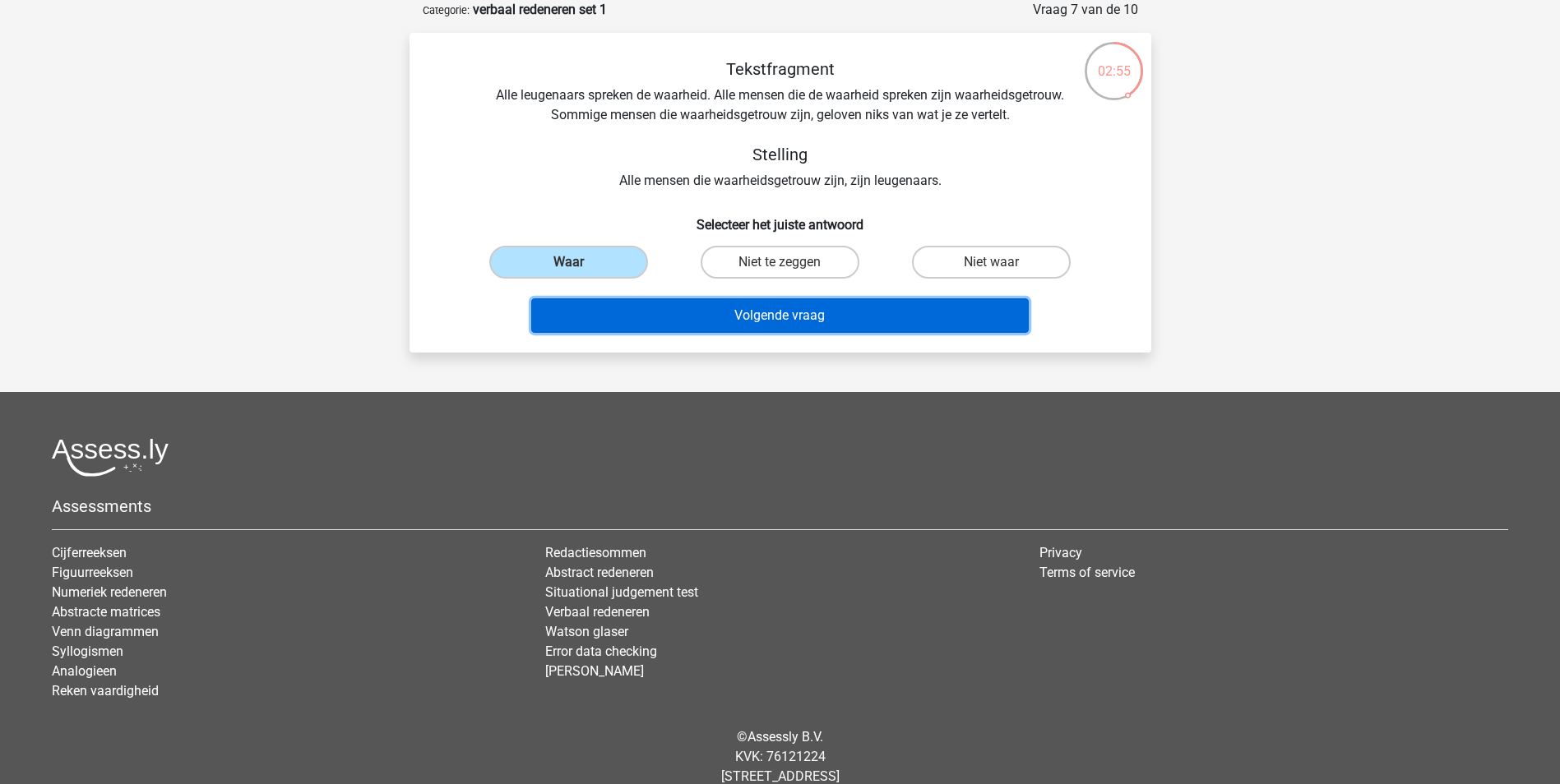
click at [677, 322] on button "Volgende vraag" at bounding box center [780, 316] width 497 height 35
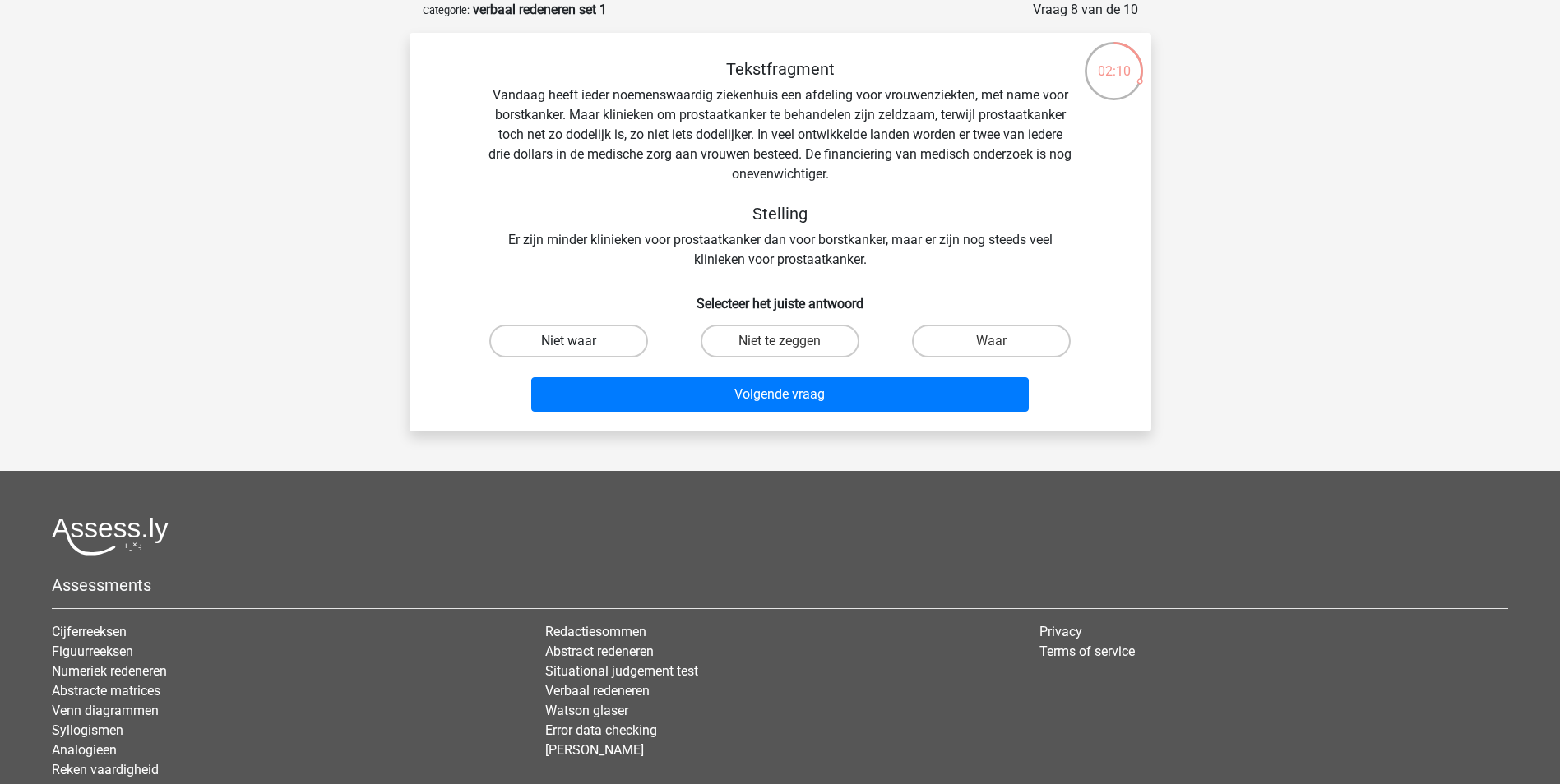
click at [551, 338] on label "Niet waar" at bounding box center [569, 341] width 158 height 33
click at [568, 341] on input "Niet waar" at bounding box center [573, 346] width 10 height 10
radio input "true"
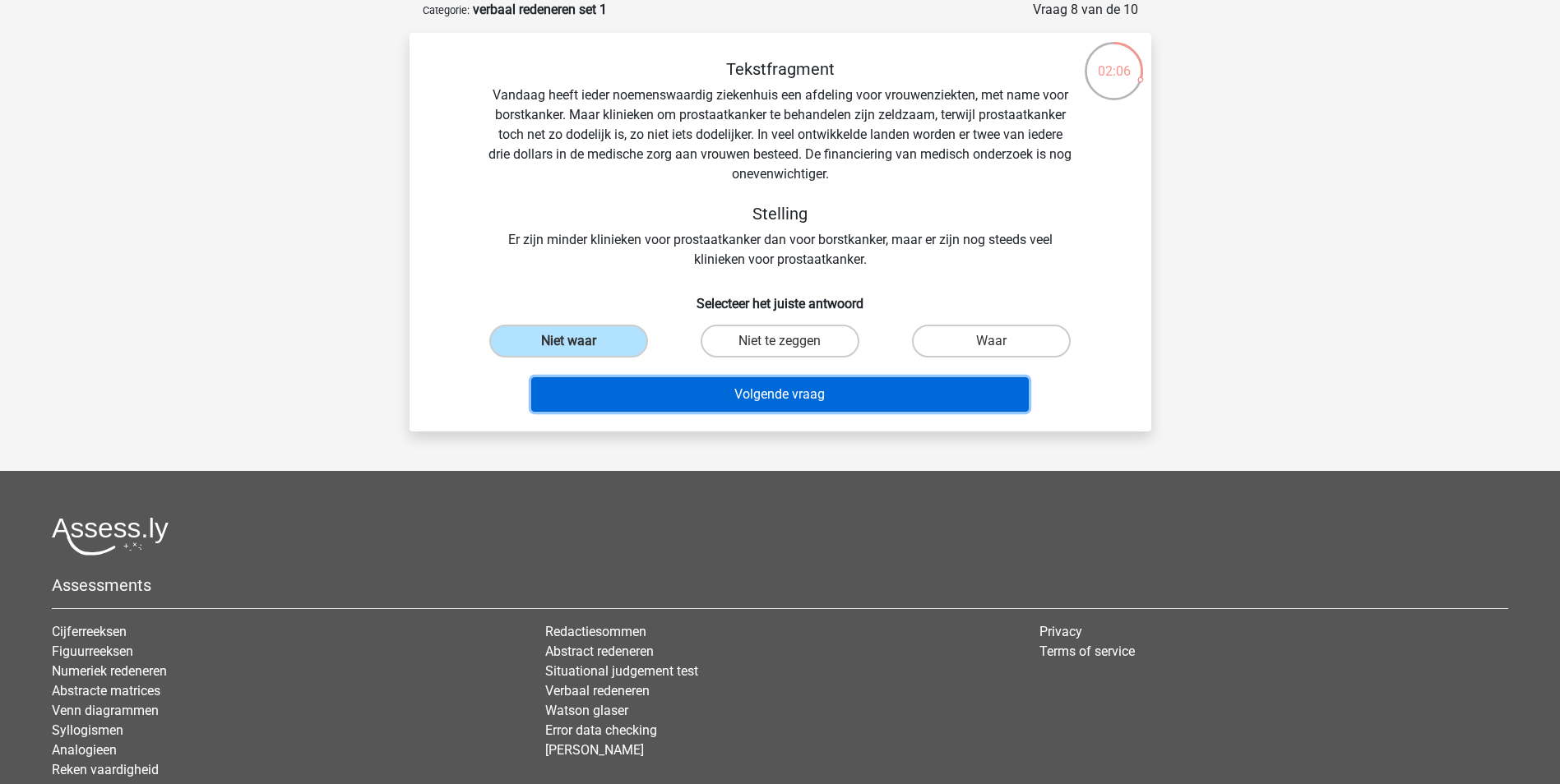
click at [784, 391] on button "Volgende vraag" at bounding box center [780, 395] width 497 height 35
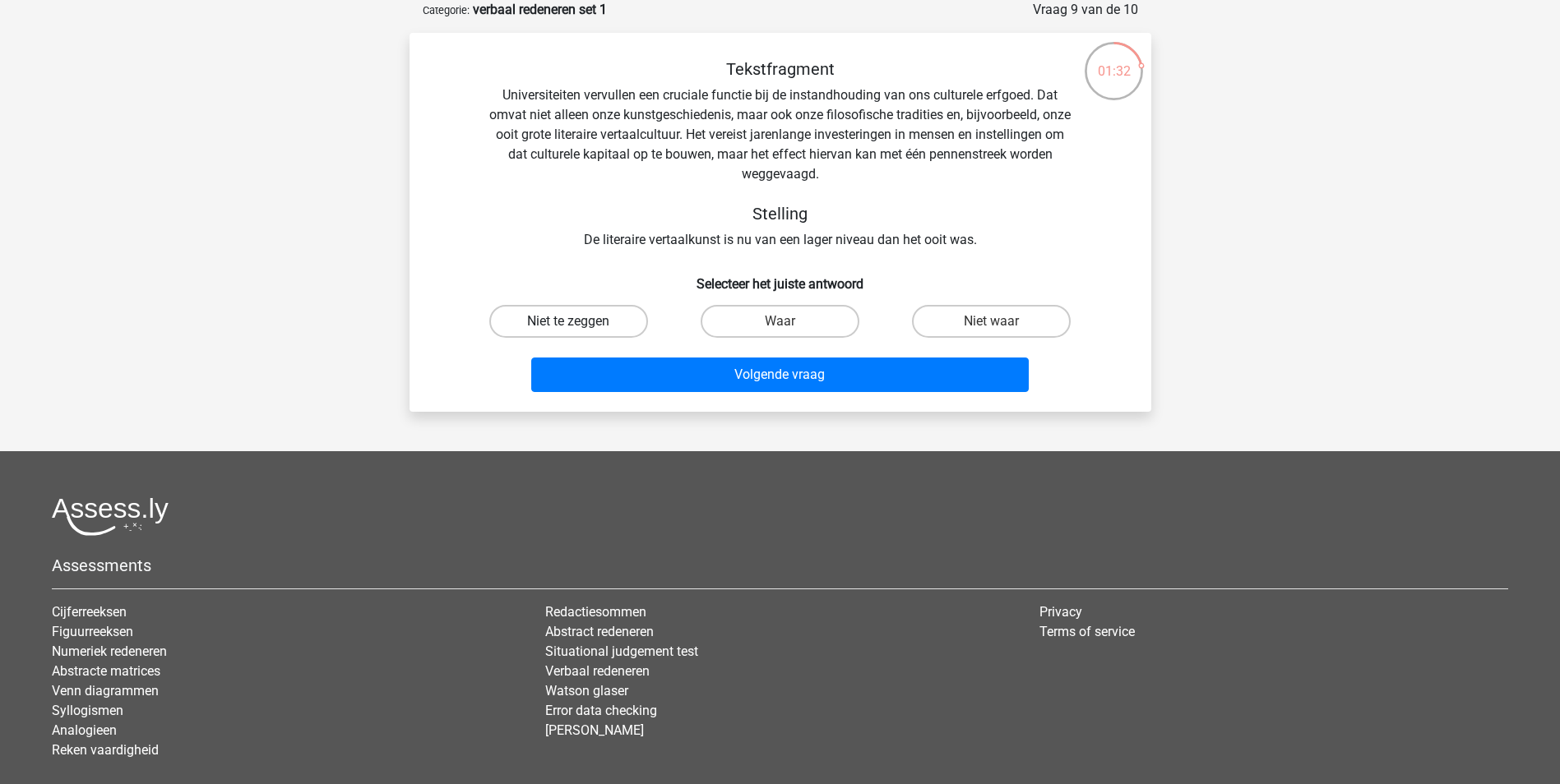
click at [548, 331] on label "Niet te zeggen" at bounding box center [569, 322] width 158 height 33
click at [568, 331] on input "Niet te zeggen" at bounding box center [573, 327] width 10 height 10
radio input "true"
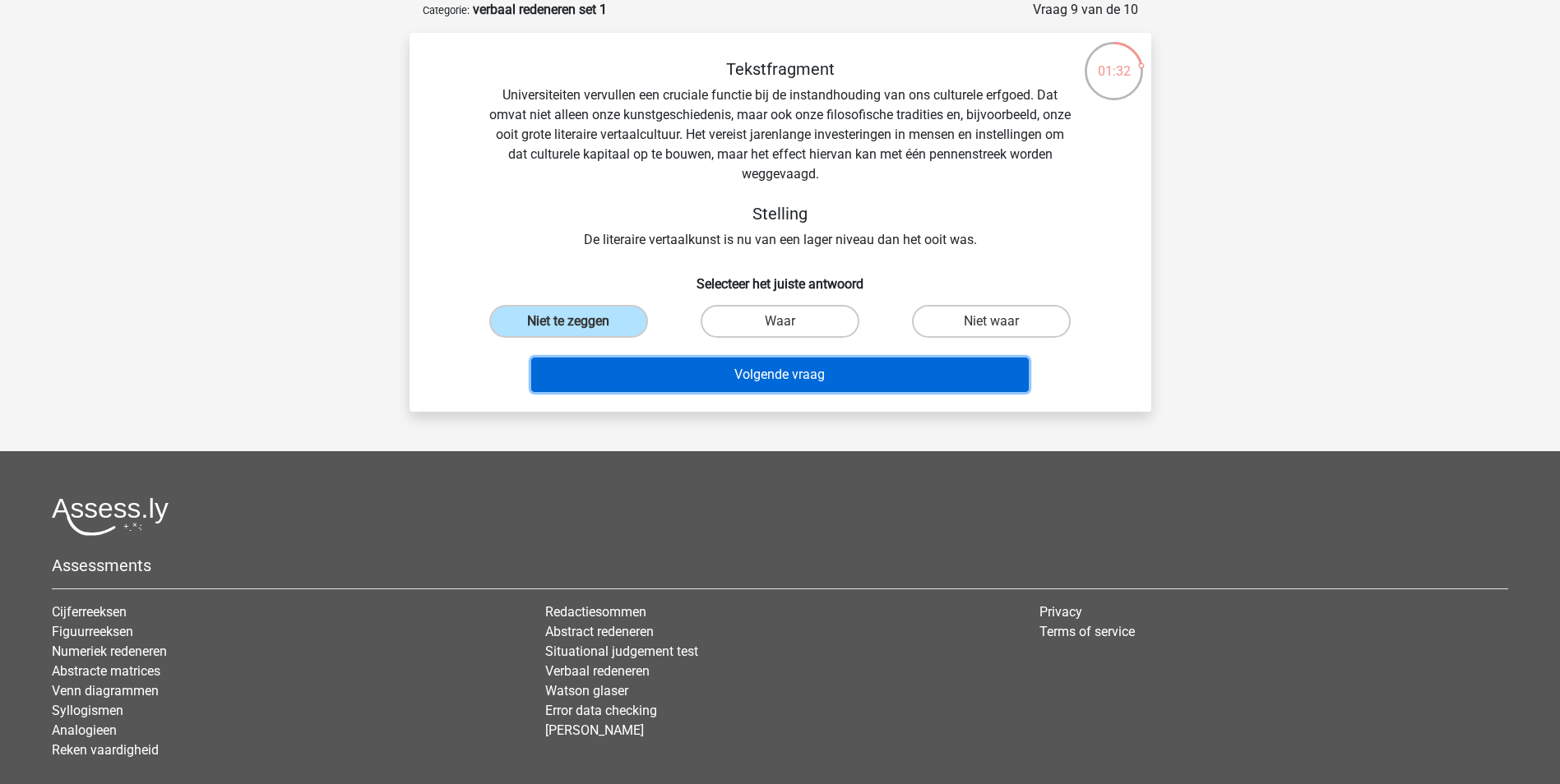
click at [649, 383] on button "Volgende vraag" at bounding box center [780, 375] width 497 height 35
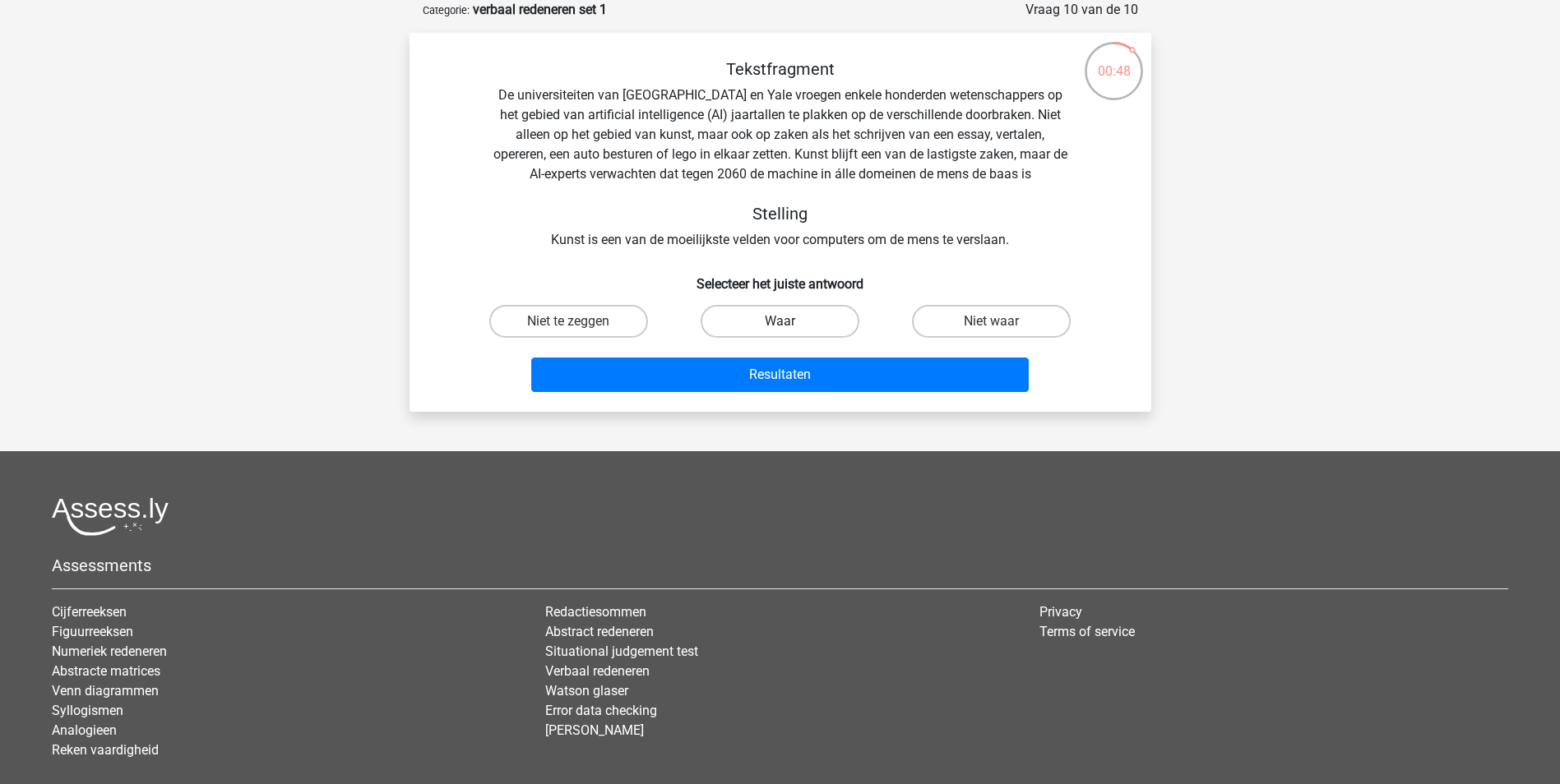
click at [804, 326] on label "Waar" at bounding box center [780, 322] width 158 height 33
click at [790, 326] on input "Waar" at bounding box center [784, 327] width 10 height 10
radio input "true"
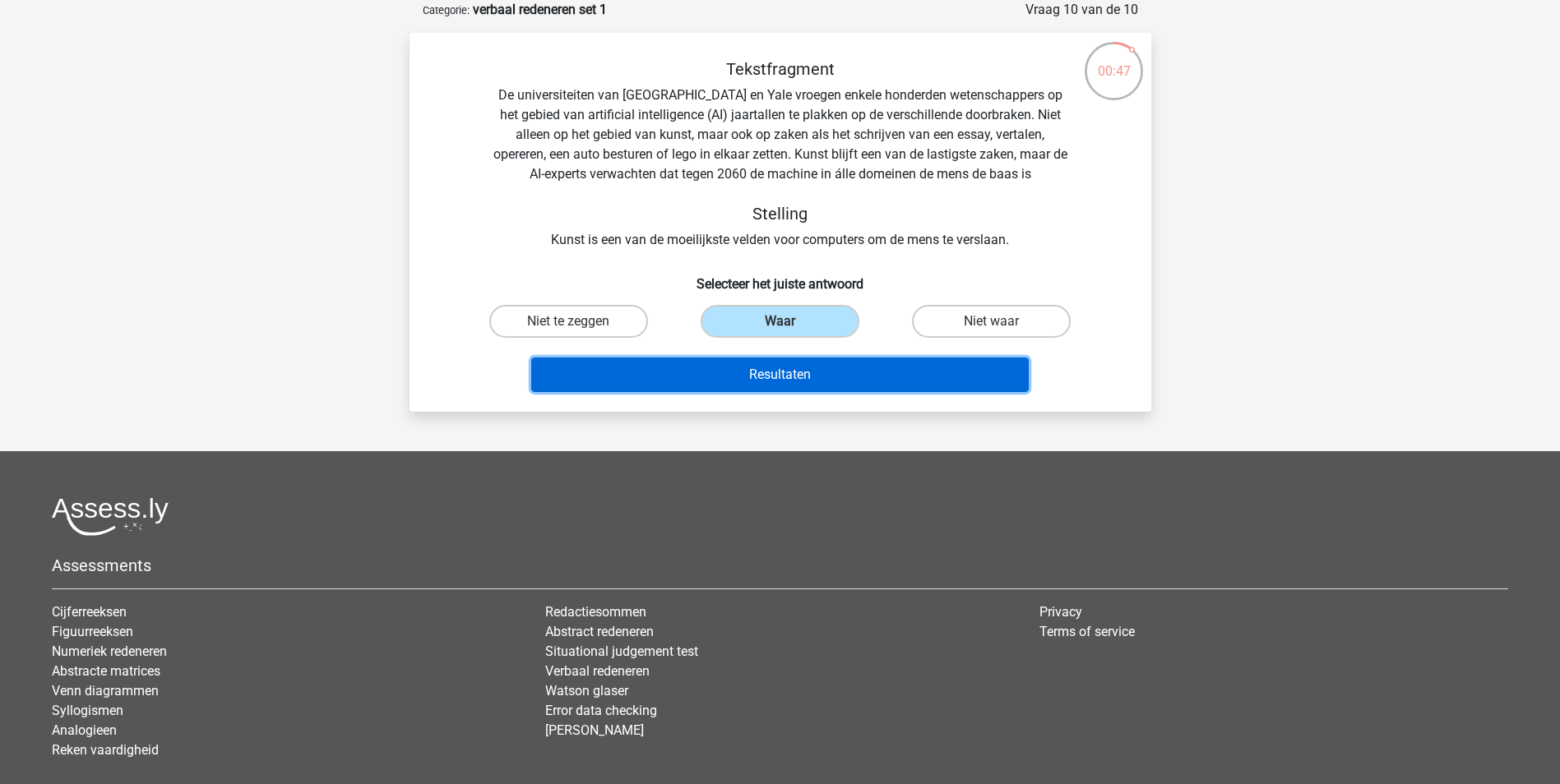
click at [817, 374] on button "Resultaten" at bounding box center [780, 375] width 497 height 35
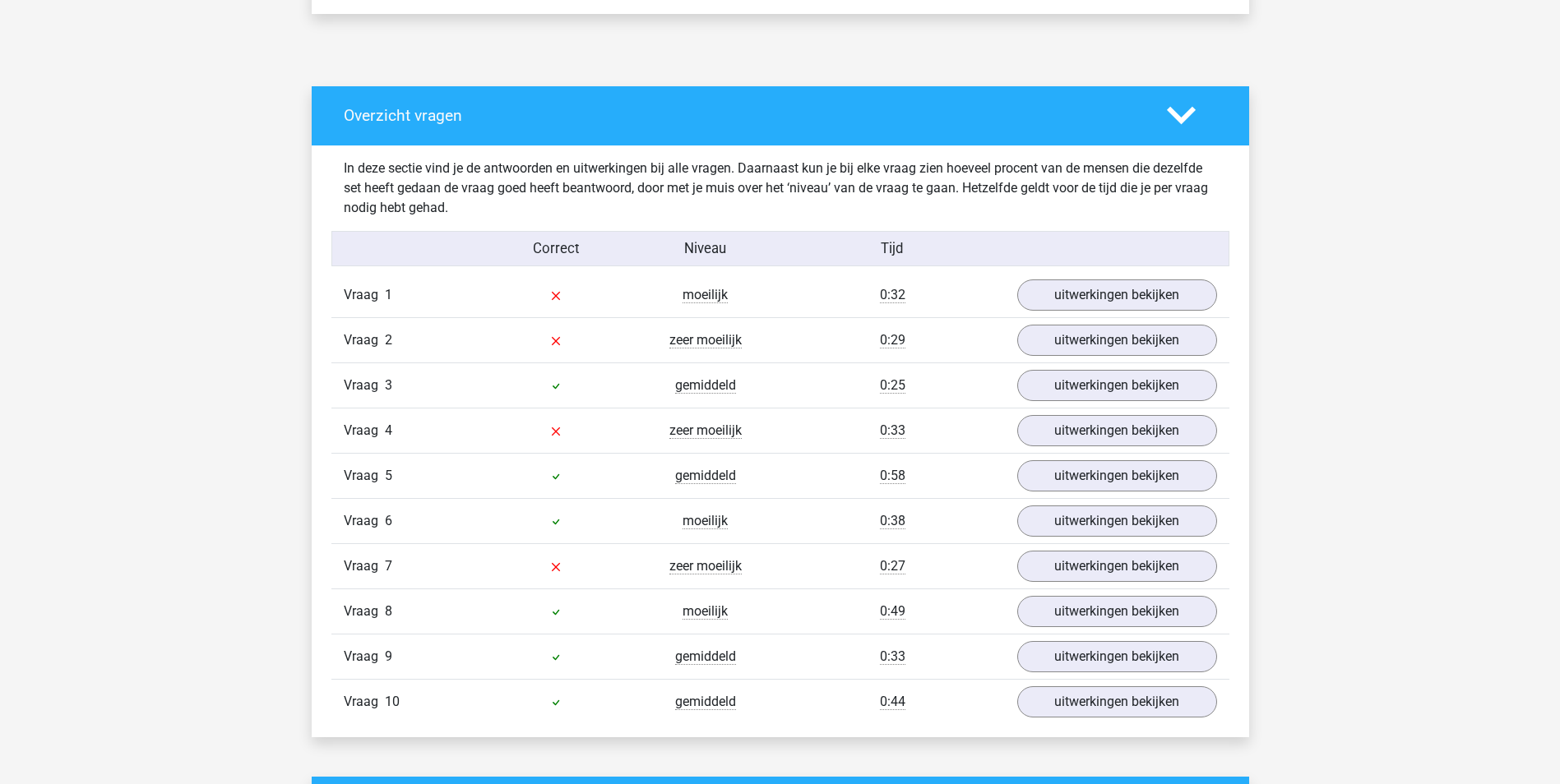
scroll to position [821, 0]
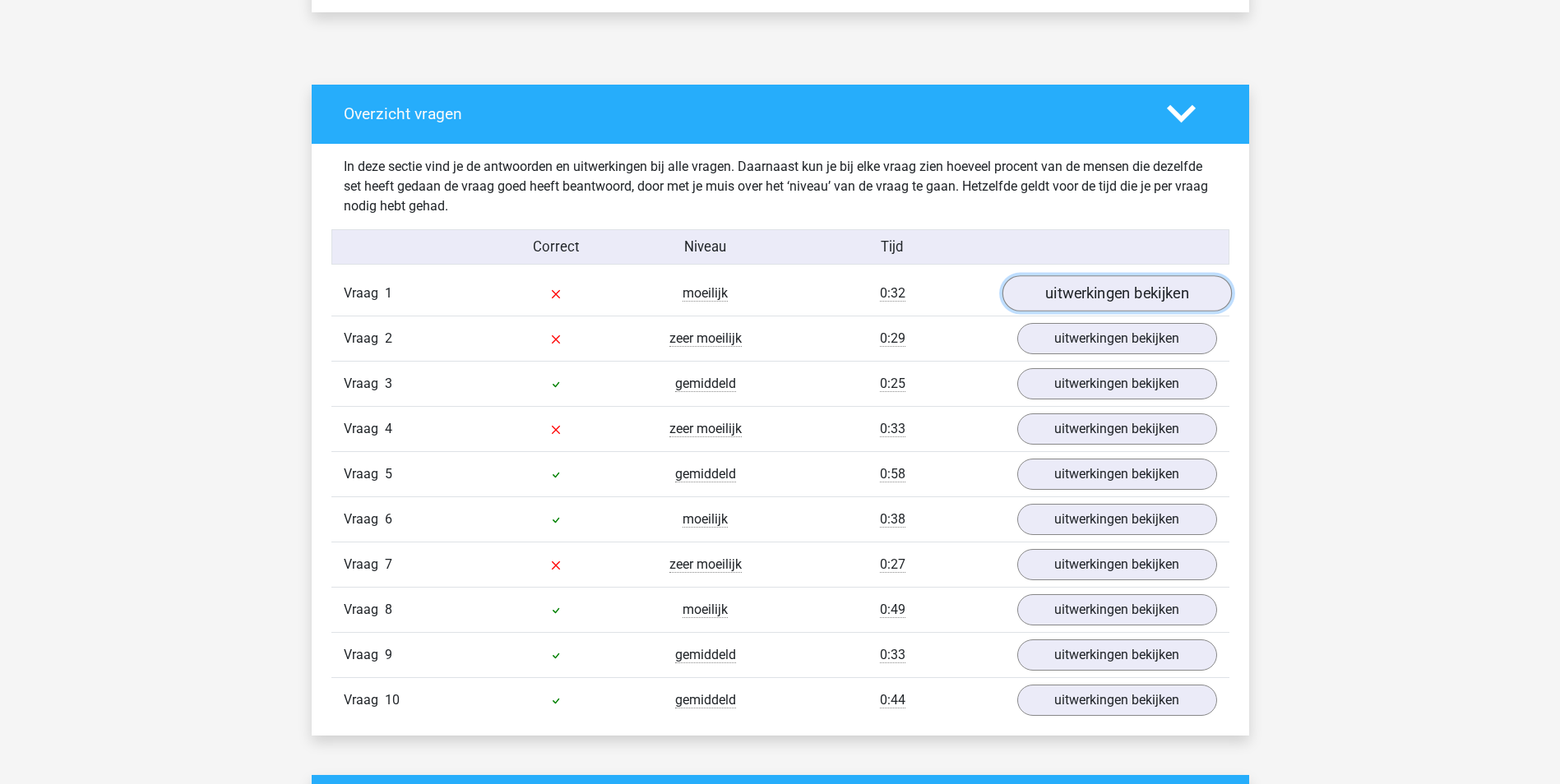
click at [1133, 294] on link "uitwerkingen bekijken" at bounding box center [1117, 294] width 230 height 37
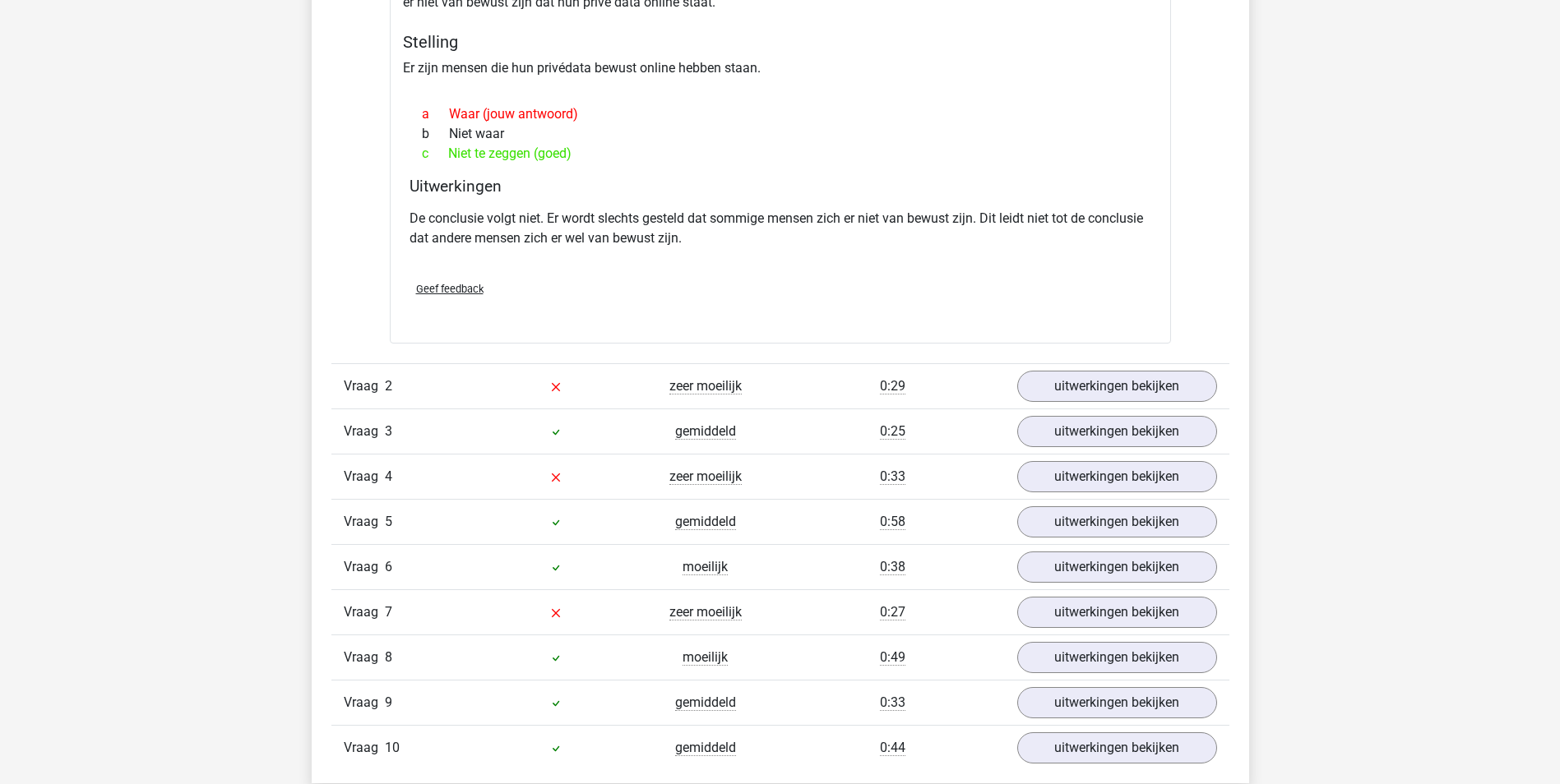
scroll to position [1232, 0]
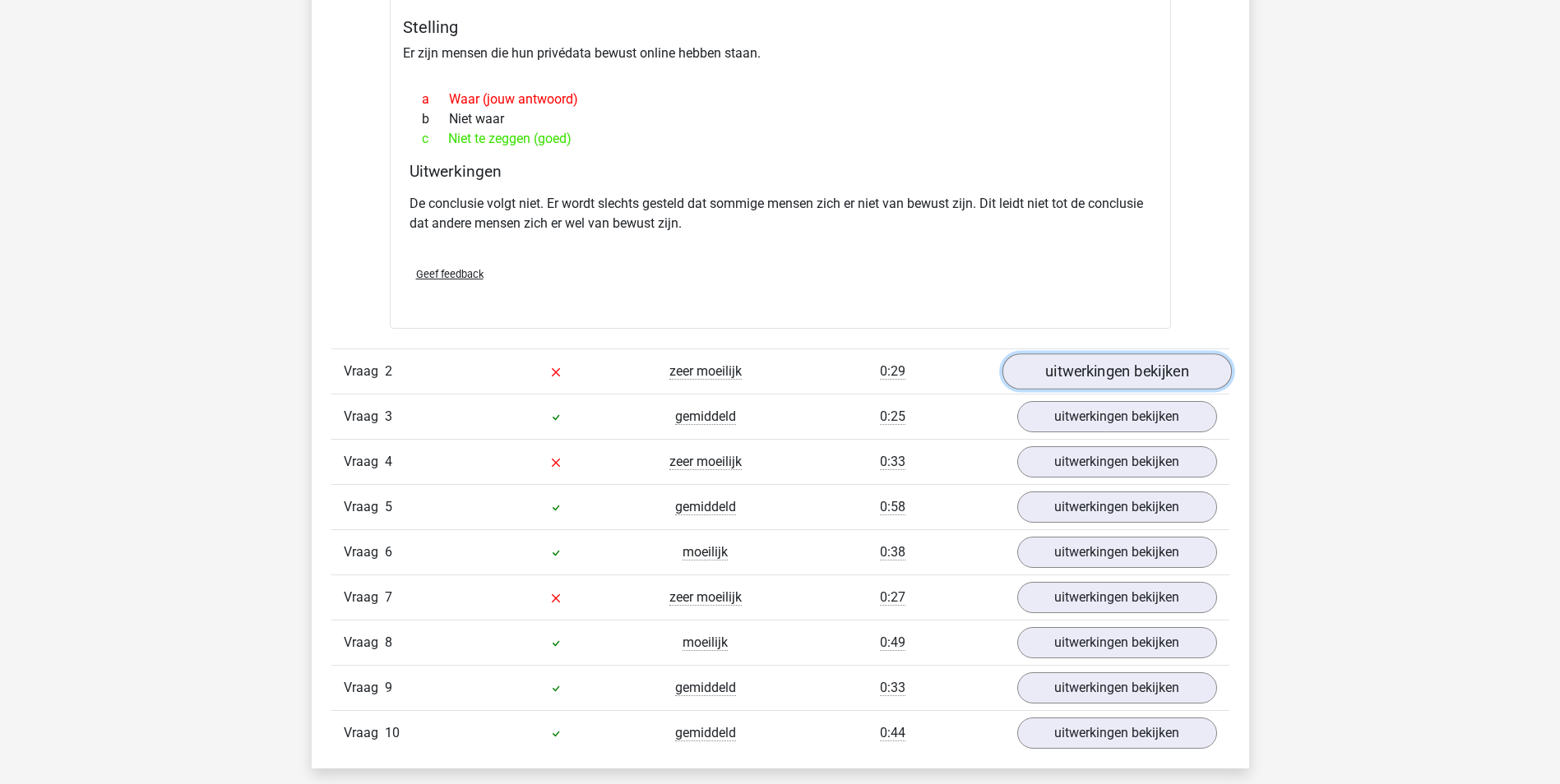
click at [1121, 384] on link "uitwerkingen bekijken" at bounding box center [1117, 372] width 230 height 37
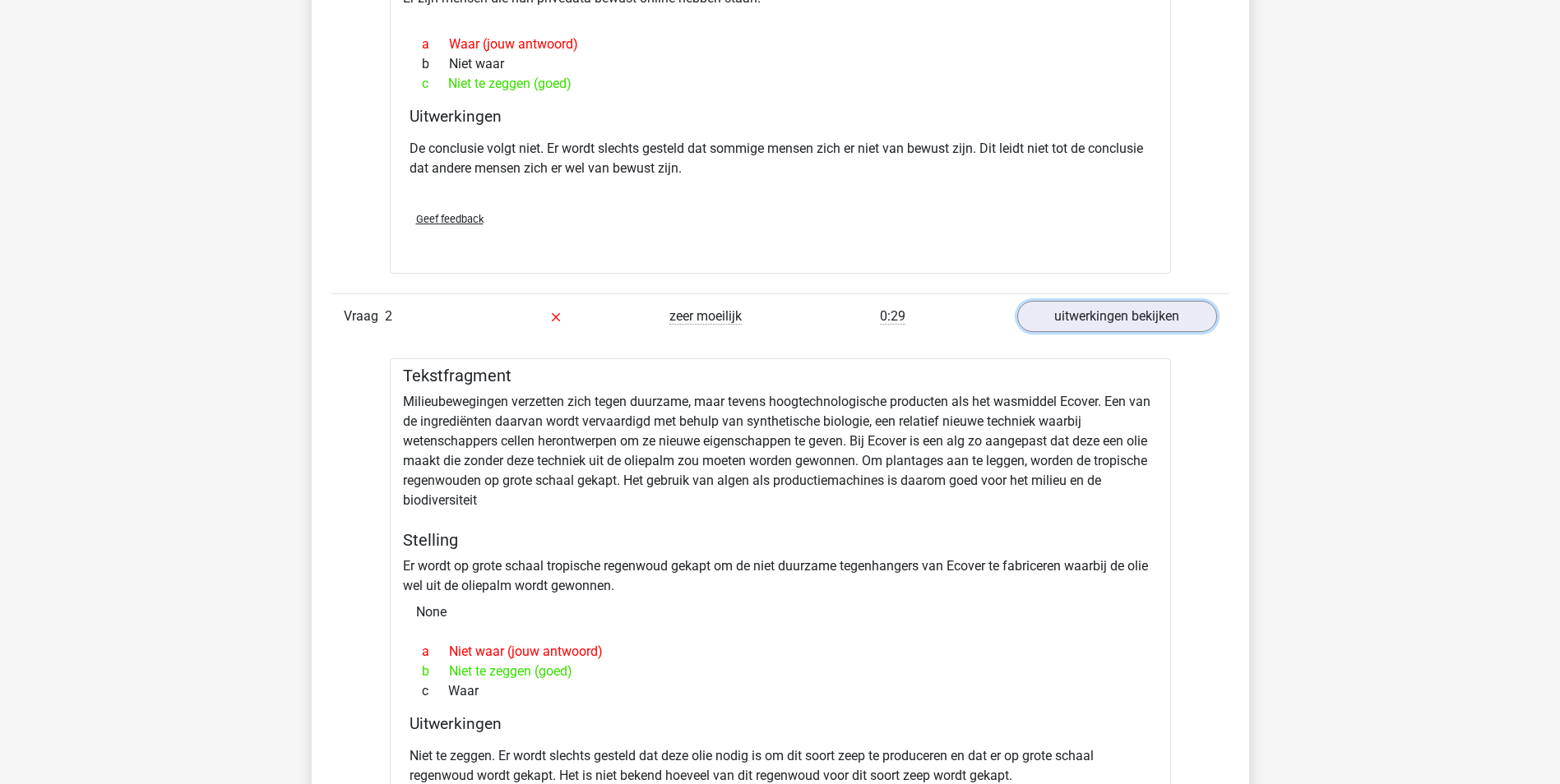
scroll to position [1397, 0]
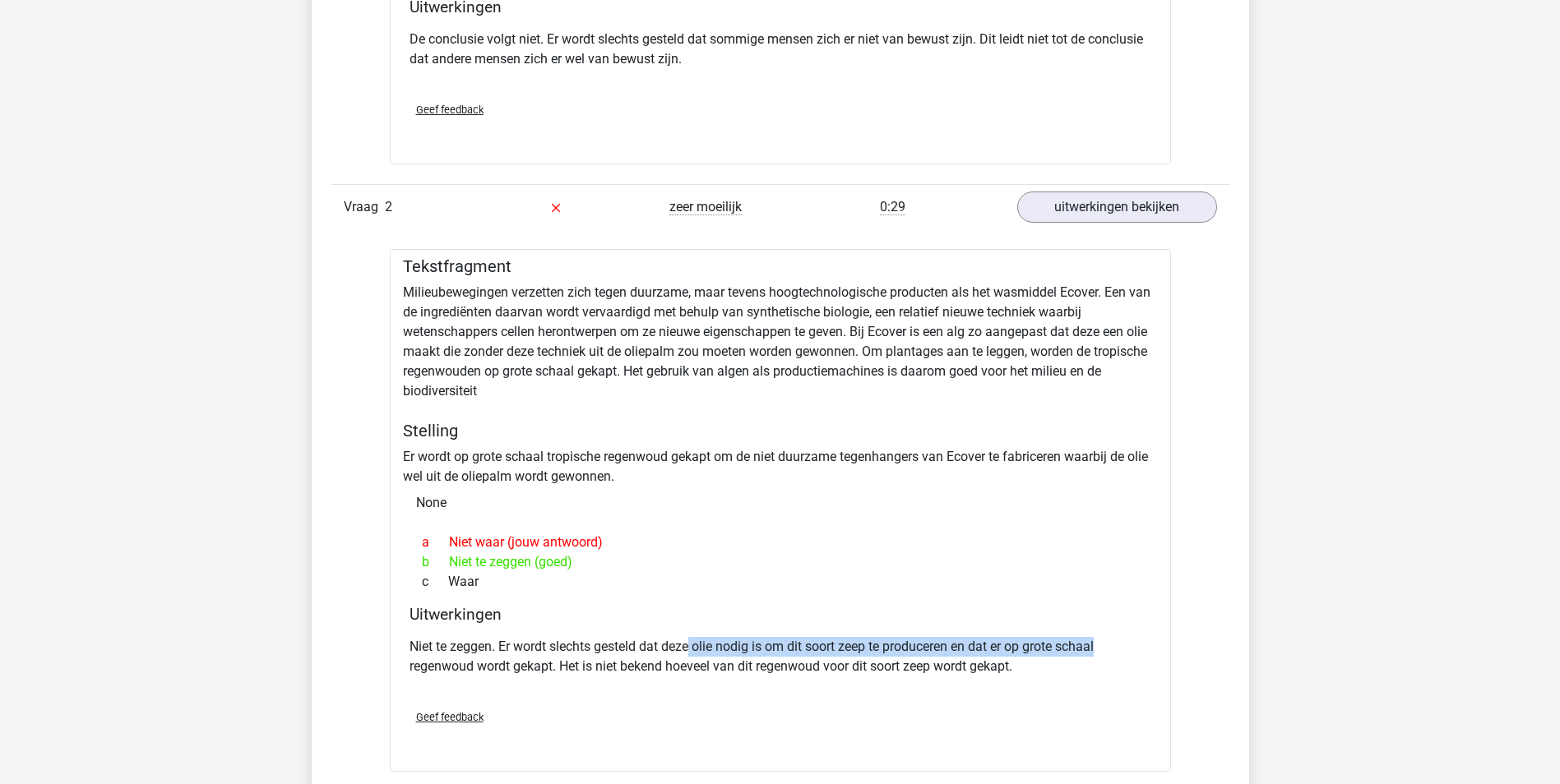
drag, startPoint x: 691, startPoint y: 648, endPoint x: 1152, endPoint y: 654, distance: 461.0
click at [1152, 654] on div "Uitwerkingen Niet te zeggen. Er wordt slechts gesteld dat deze olie nodig is om…" at bounding box center [780, 650] width 755 height 91
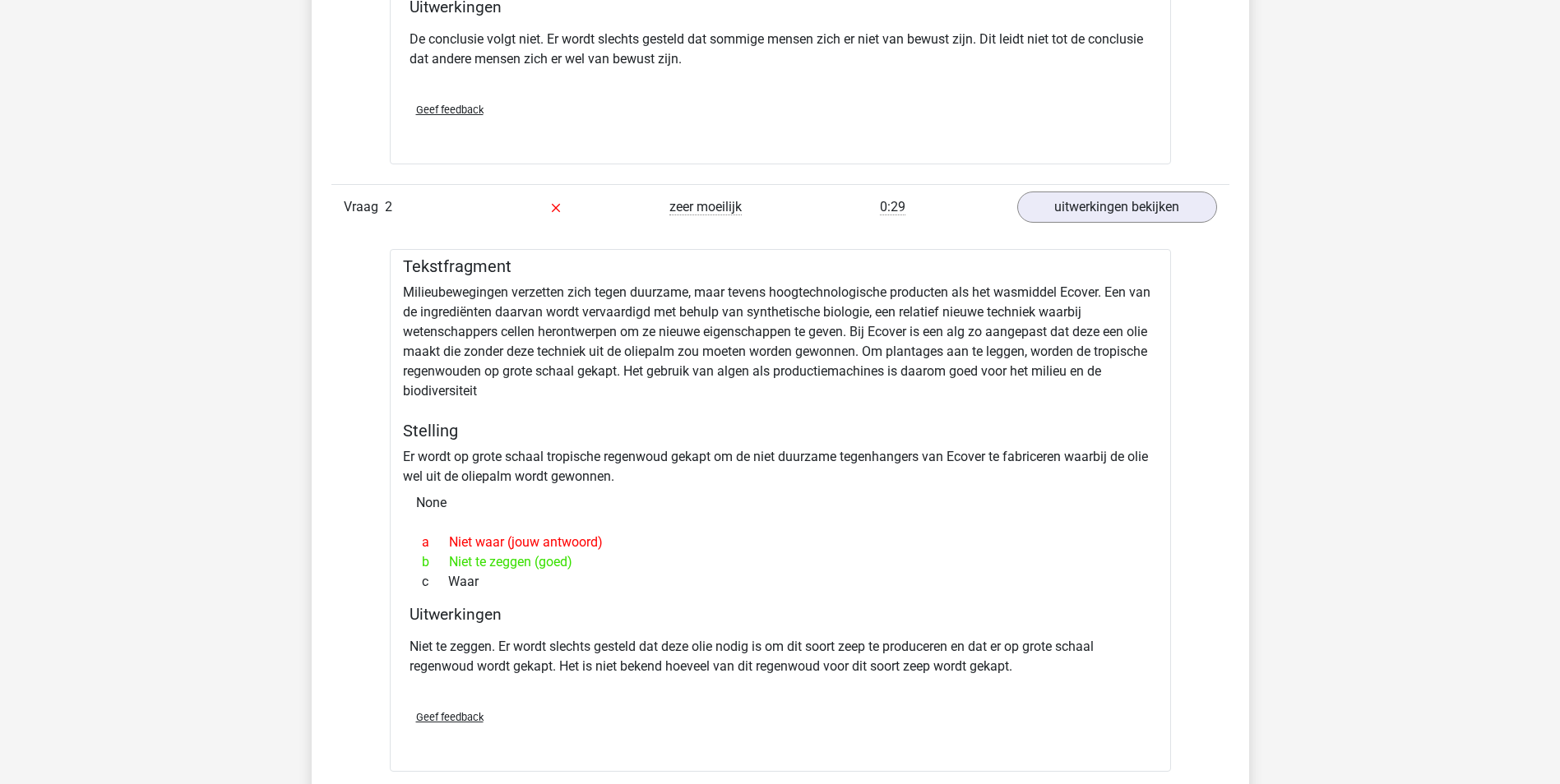
click at [625, 674] on p "Niet te zeggen. Er wordt slechts gesteld dat deze olie nodig is om dit soort ze…" at bounding box center [780, 656] width 742 height 39
drag, startPoint x: 739, startPoint y: 373, endPoint x: 950, endPoint y: 385, distance: 211.3
click at [950, 385] on div "Tekstfragment Milieubewegingen verzetten zich tegen duurzame, maar tevens hoogt…" at bounding box center [780, 509] width 781 height 522
drag, startPoint x: 950, startPoint y: 385, endPoint x: 687, endPoint y: 433, distance: 267.3
click at [687, 433] on h5 "Stelling" at bounding box center [780, 430] width 755 height 20
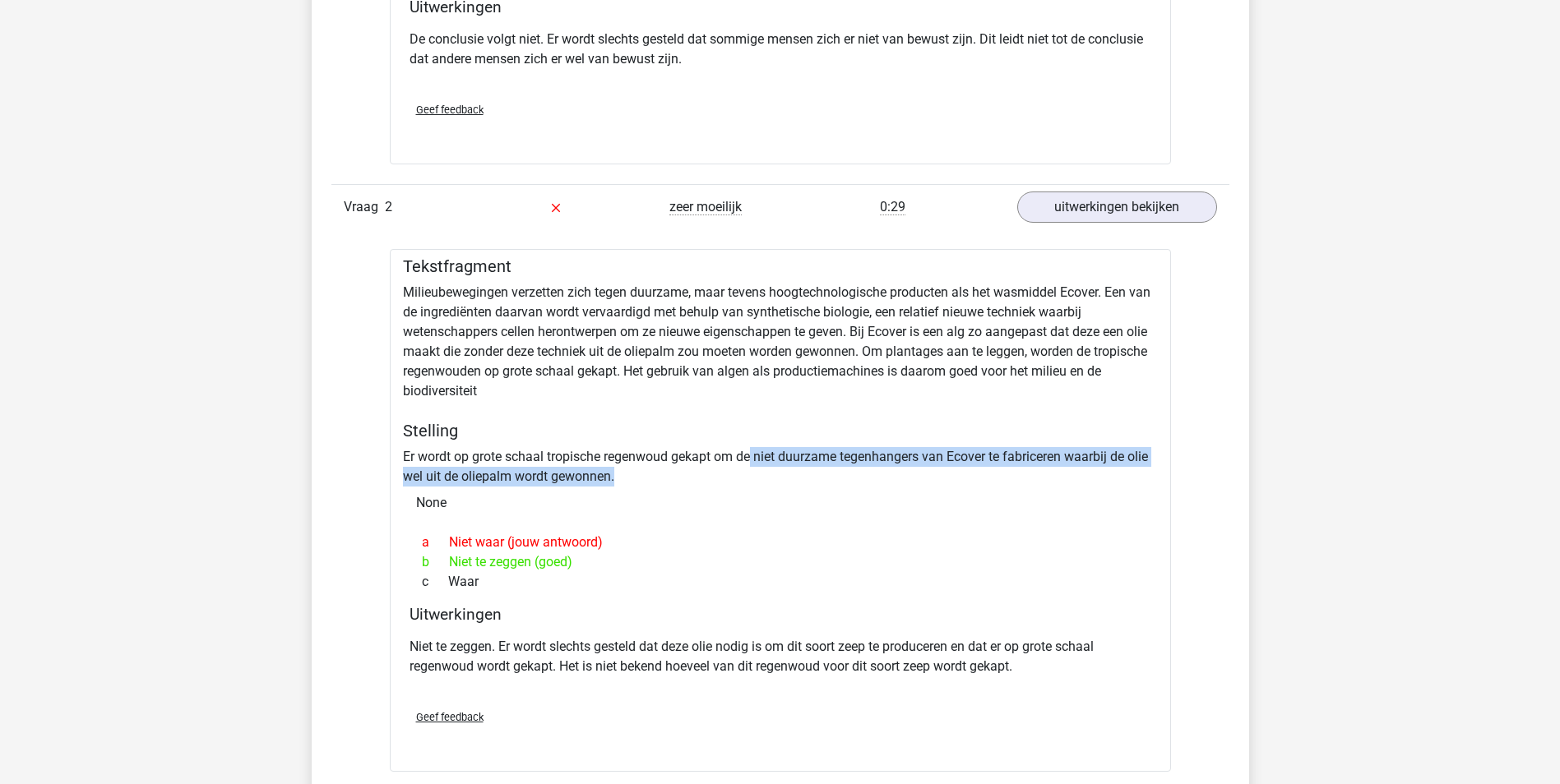
drag, startPoint x: 752, startPoint y: 459, endPoint x: 1067, endPoint y: 468, distance: 315.1
click at [1067, 468] on div "Tekstfragment Milieubewegingen verzetten zich tegen duurzame, maar tevens hoogt…" at bounding box center [780, 509] width 781 height 522
click at [477, 475] on div "Tekstfragment Milieubewegingen verzetten zich tegen duurzame, maar tevens hoogt…" at bounding box center [780, 509] width 781 height 522
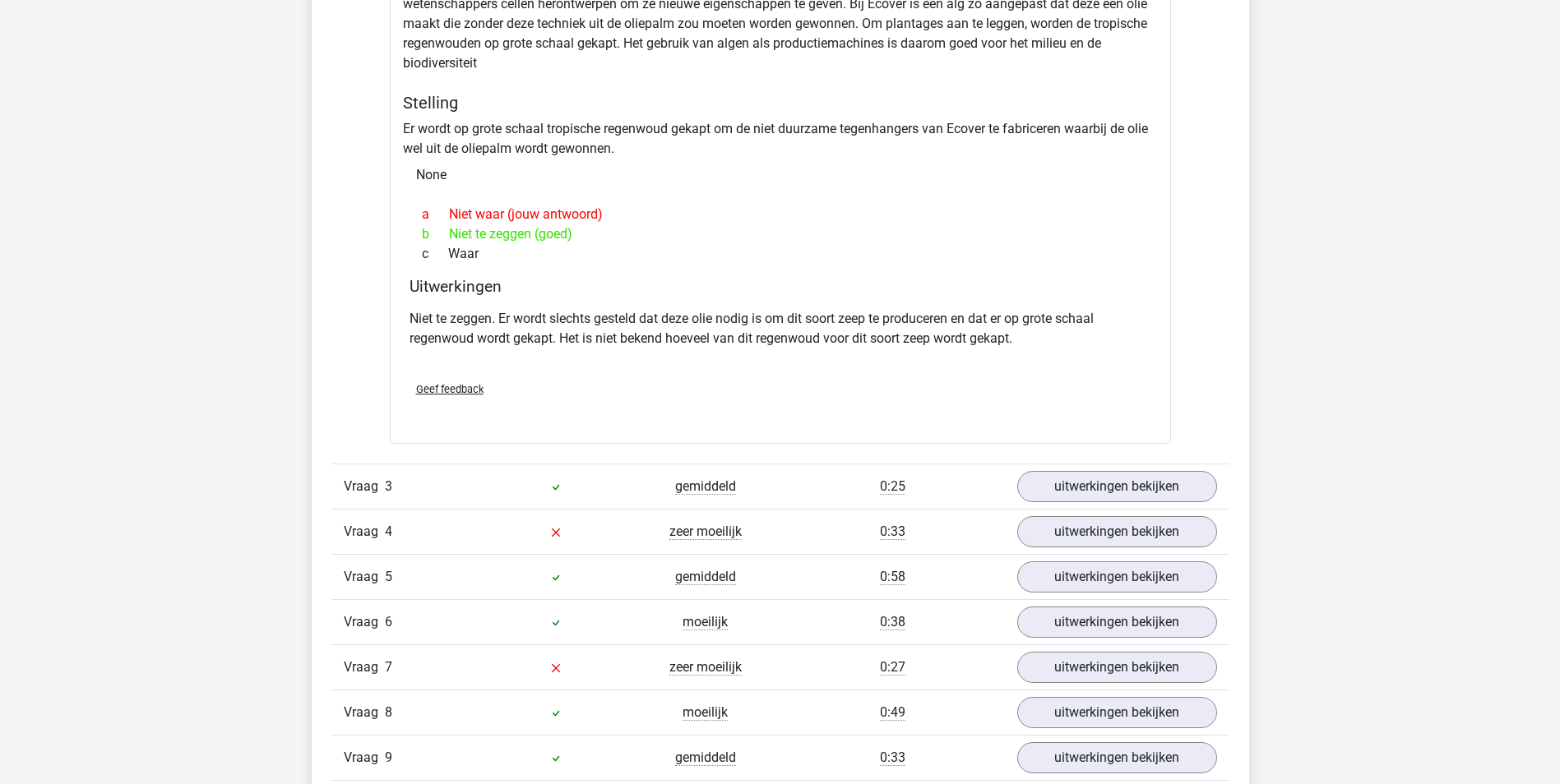
scroll to position [1725, 0]
click at [1051, 477] on link "uitwerkingen bekijken" at bounding box center [1117, 486] width 230 height 37
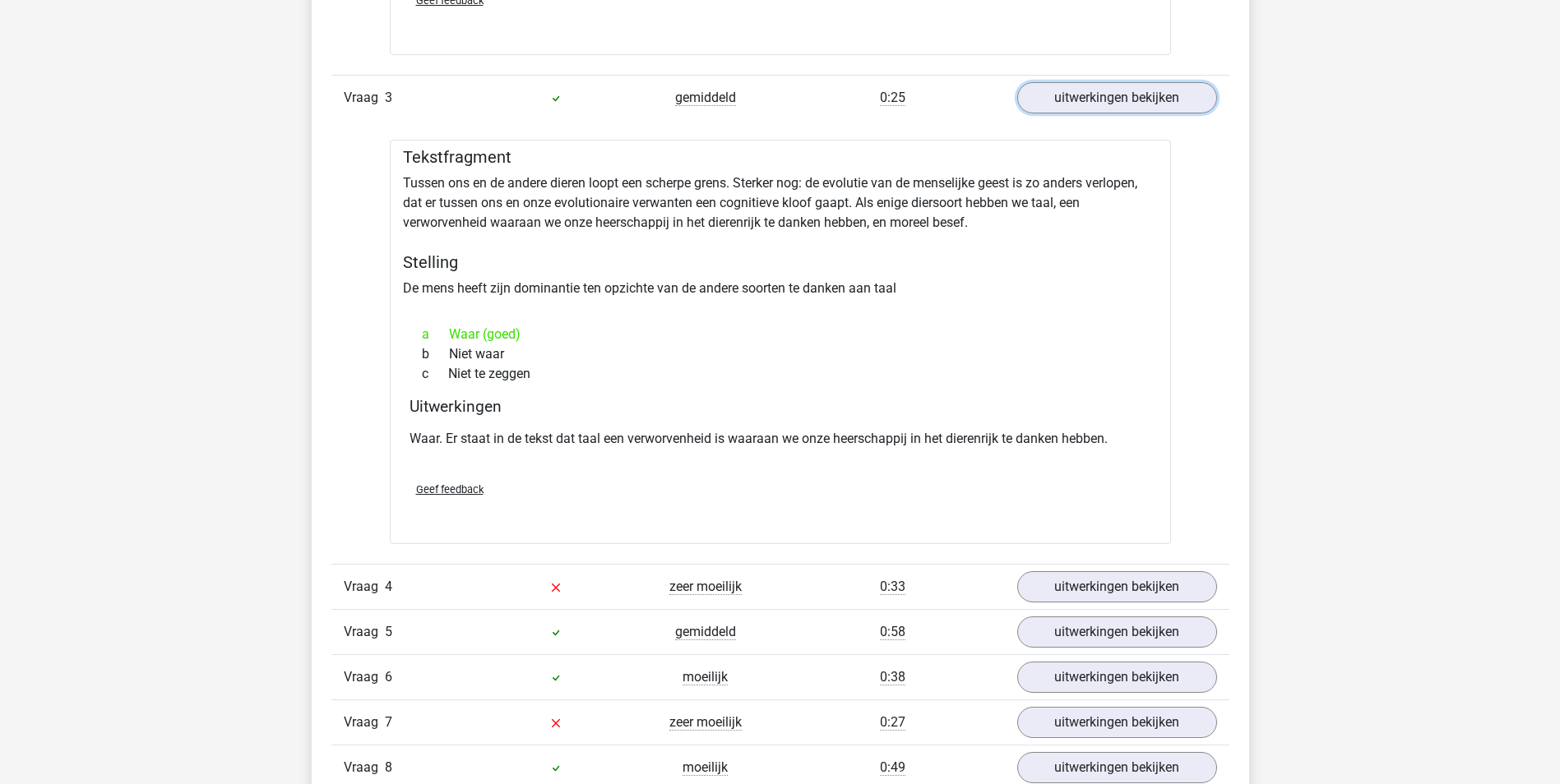
scroll to position [2136, 0]
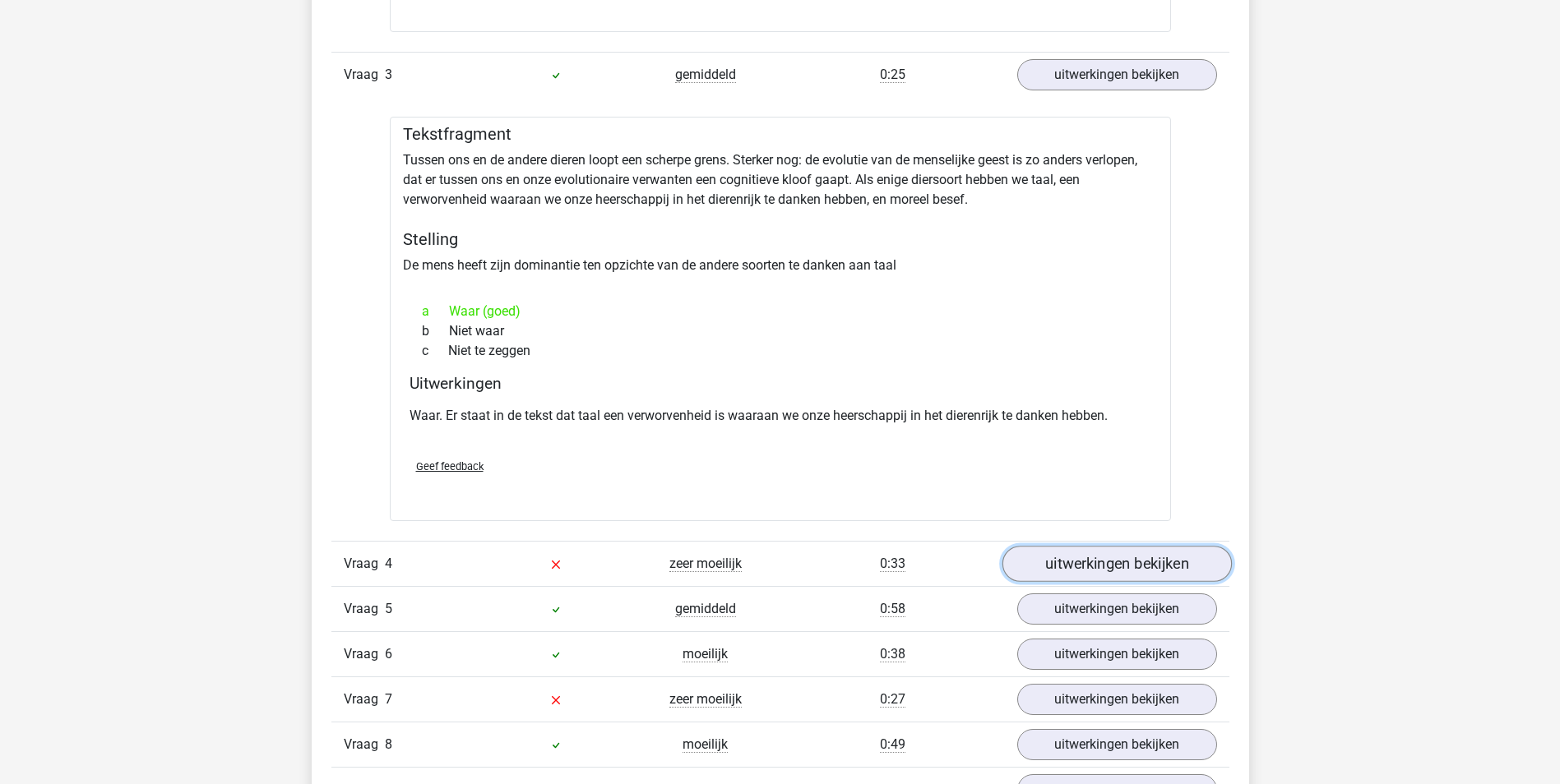
click at [1083, 565] on link "uitwerkingen bekijken" at bounding box center [1117, 565] width 230 height 37
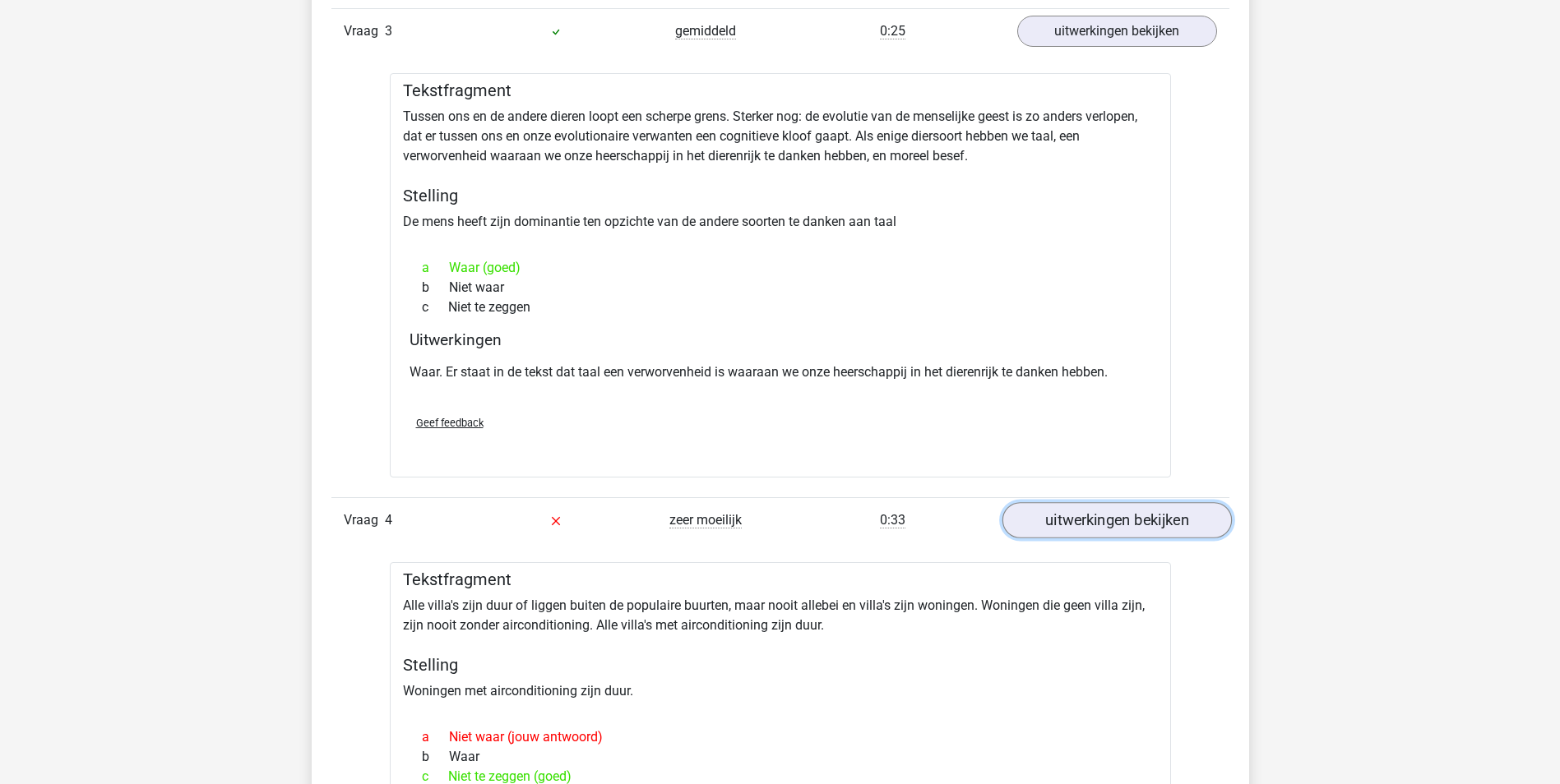
scroll to position [2219, 0]
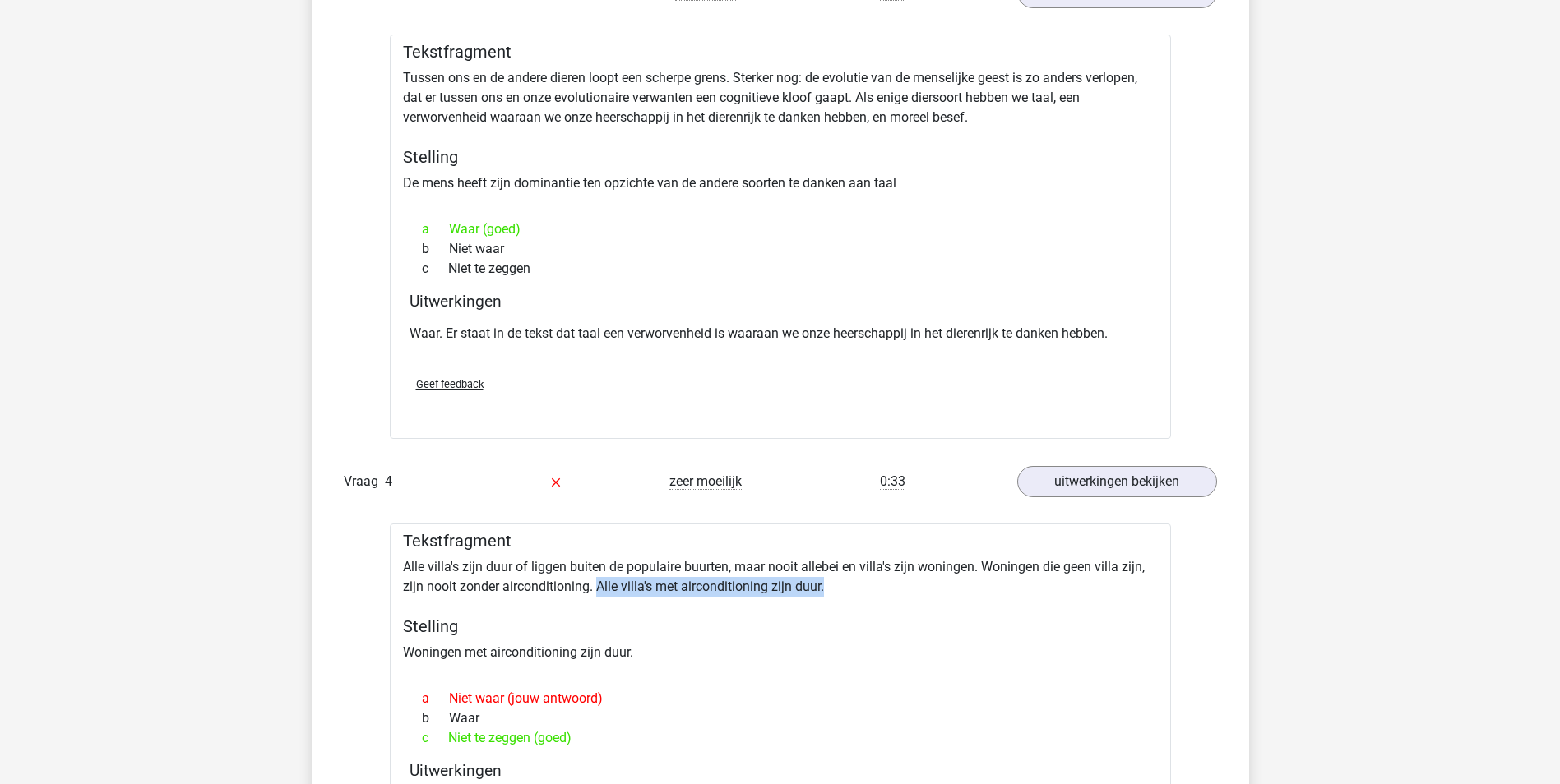
drag, startPoint x: 597, startPoint y: 591, endPoint x: 844, endPoint y: 579, distance: 247.3
click at [844, 579] on div "Tekstfragment Alle villa's zijn duur of liggen buiten de populaire buurten, maa…" at bounding box center [780, 725] width 781 height 404
drag, startPoint x: 844, startPoint y: 579, endPoint x: 826, endPoint y: 641, distance: 64.6
click at [826, 641] on div "Tekstfragment Alle villa's zijn duur of liggen buiten de populaire buurten, maa…" at bounding box center [780, 725] width 781 height 404
drag, startPoint x: 662, startPoint y: 595, endPoint x: 864, endPoint y: 594, distance: 202.0
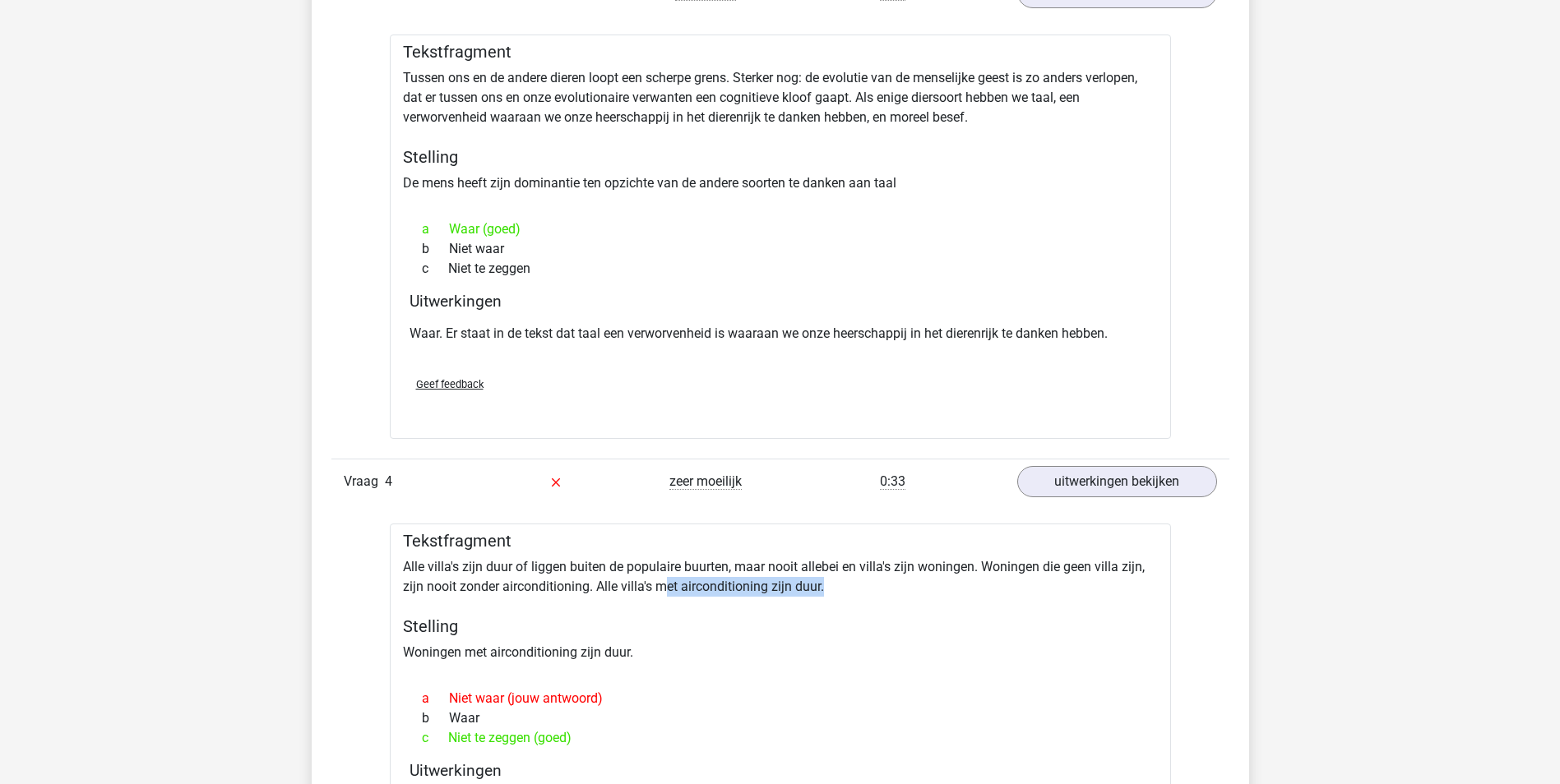
click at [864, 594] on div "Tekstfragment Alle villa's zijn duur of liggen buiten de populaire buurten, maa…" at bounding box center [780, 725] width 781 height 404
drag, startPoint x: 864, startPoint y: 594, endPoint x: 810, endPoint y: 639, distance: 70.3
click at [813, 638] on div "Tekstfragment Alle villa's zijn duur of liggen buiten de populaire buurten, maa…" at bounding box center [780, 725] width 781 height 404
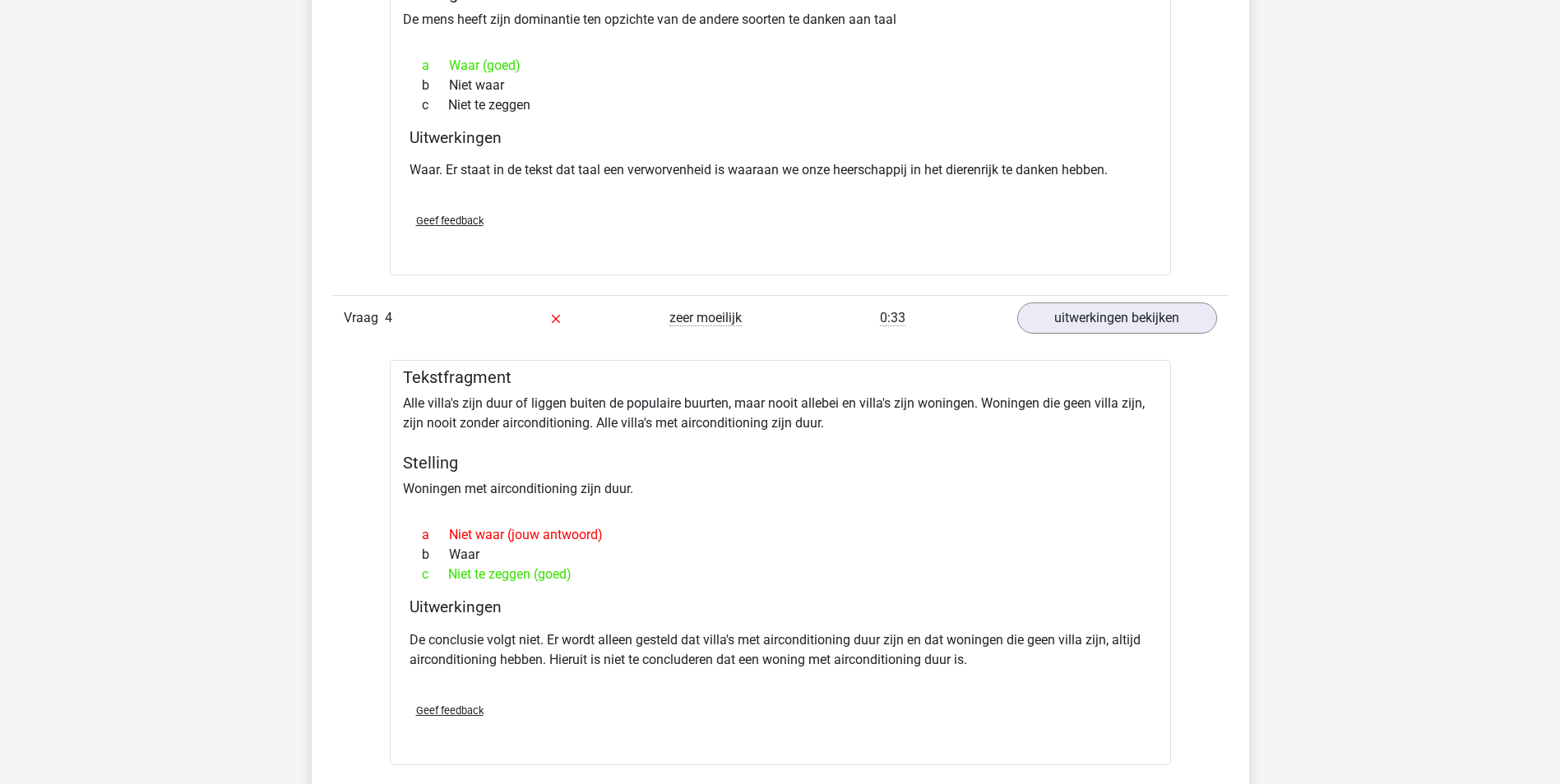
scroll to position [2383, 0]
drag, startPoint x: 707, startPoint y: 640, endPoint x: 1094, endPoint y: 641, distance: 387.0
click at [1094, 641] on p "De conclusie volgt niet. Er wordt alleen gesteld dat villa's met airconditionin…" at bounding box center [780, 648] width 742 height 39
click at [487, 658] on p "De conclusie volgt niet. Er wordt alleen gesteld dat villa's met airconditionin…" at bounding box center [780, 648] width 742 height 39
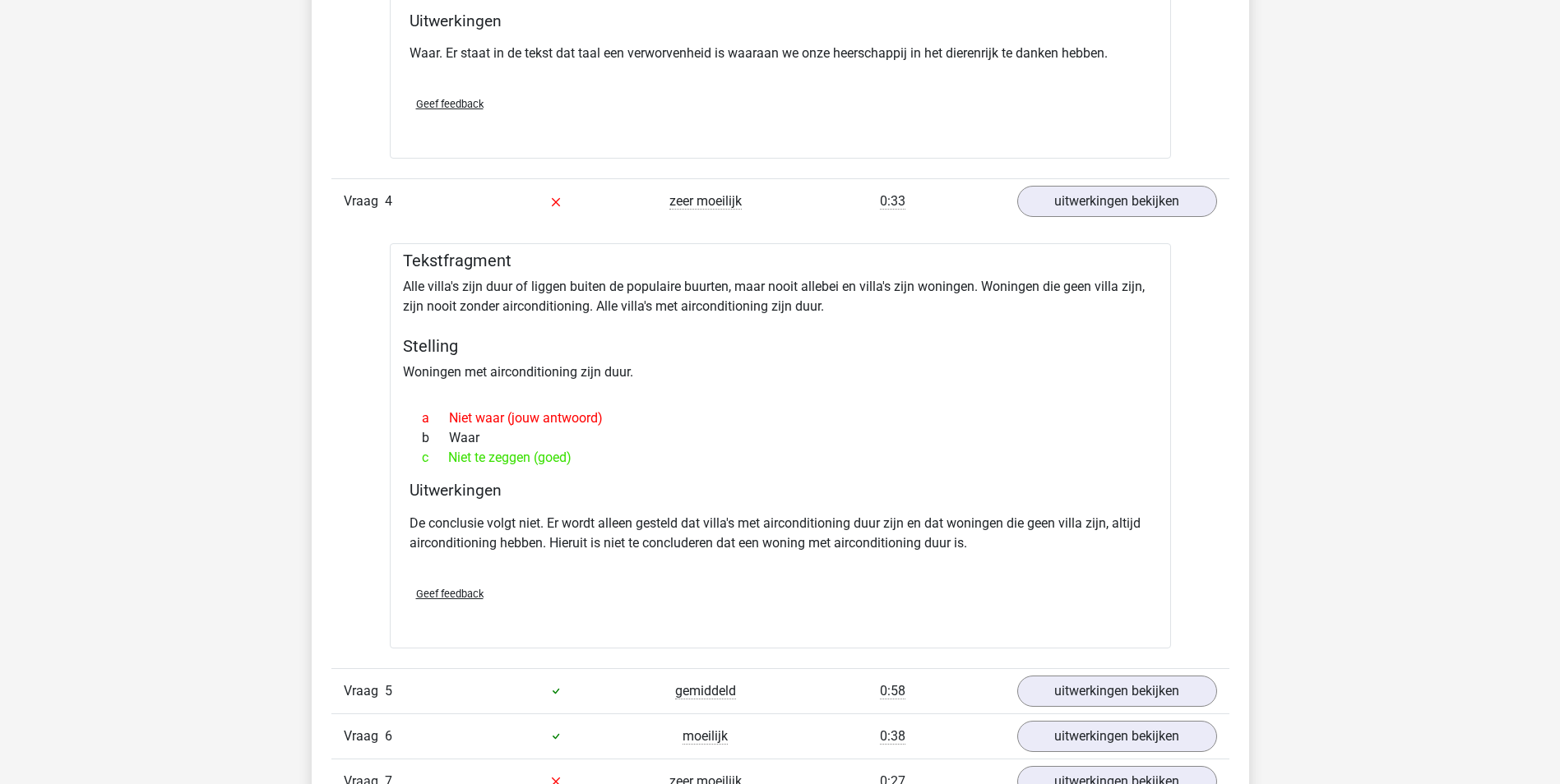
scroll to position [2629, 0]
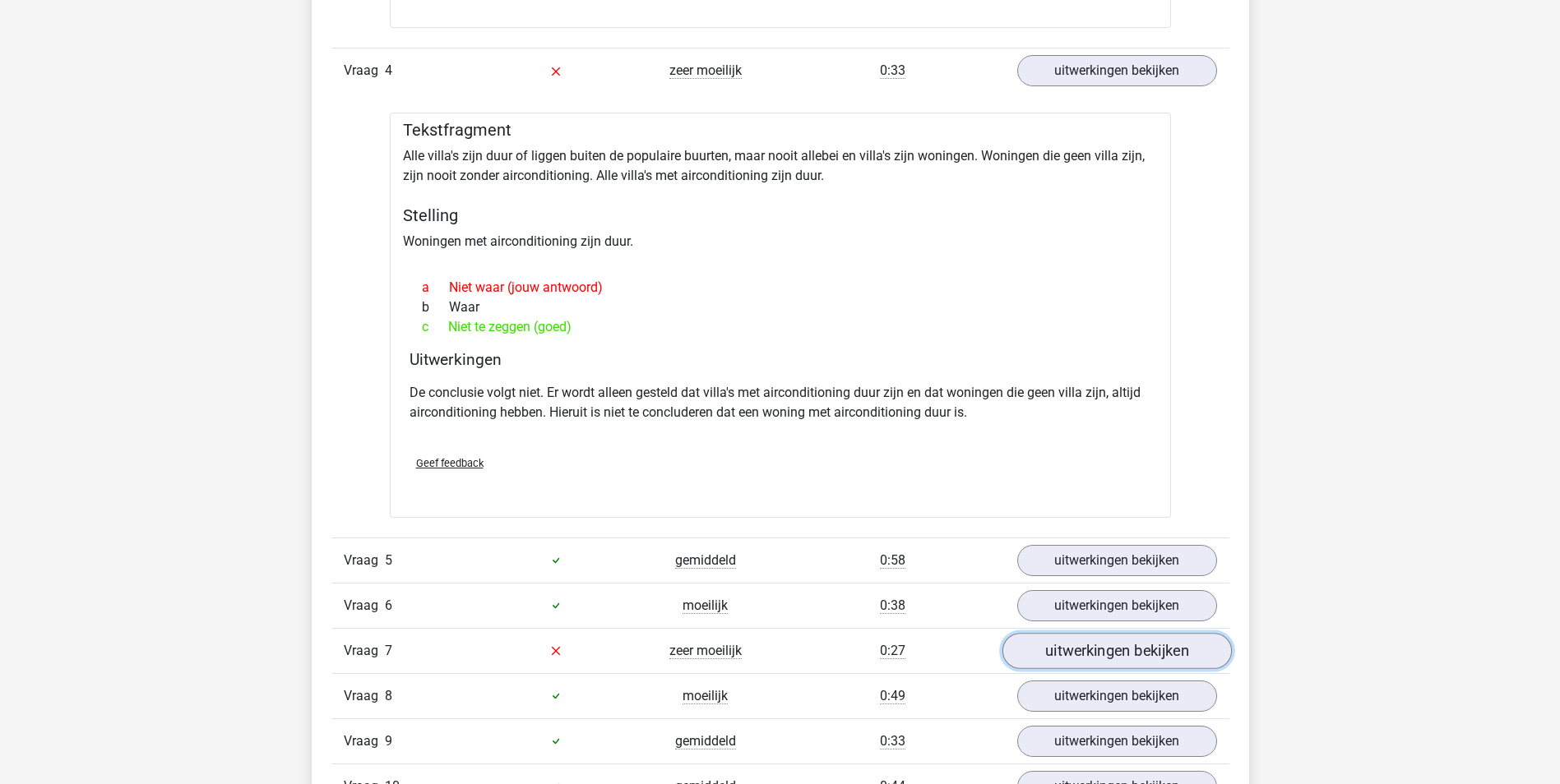
click at [1075, 650] on link "uitwerkingen bekijken" at bounding box center [1117, 651] width 230 height 37
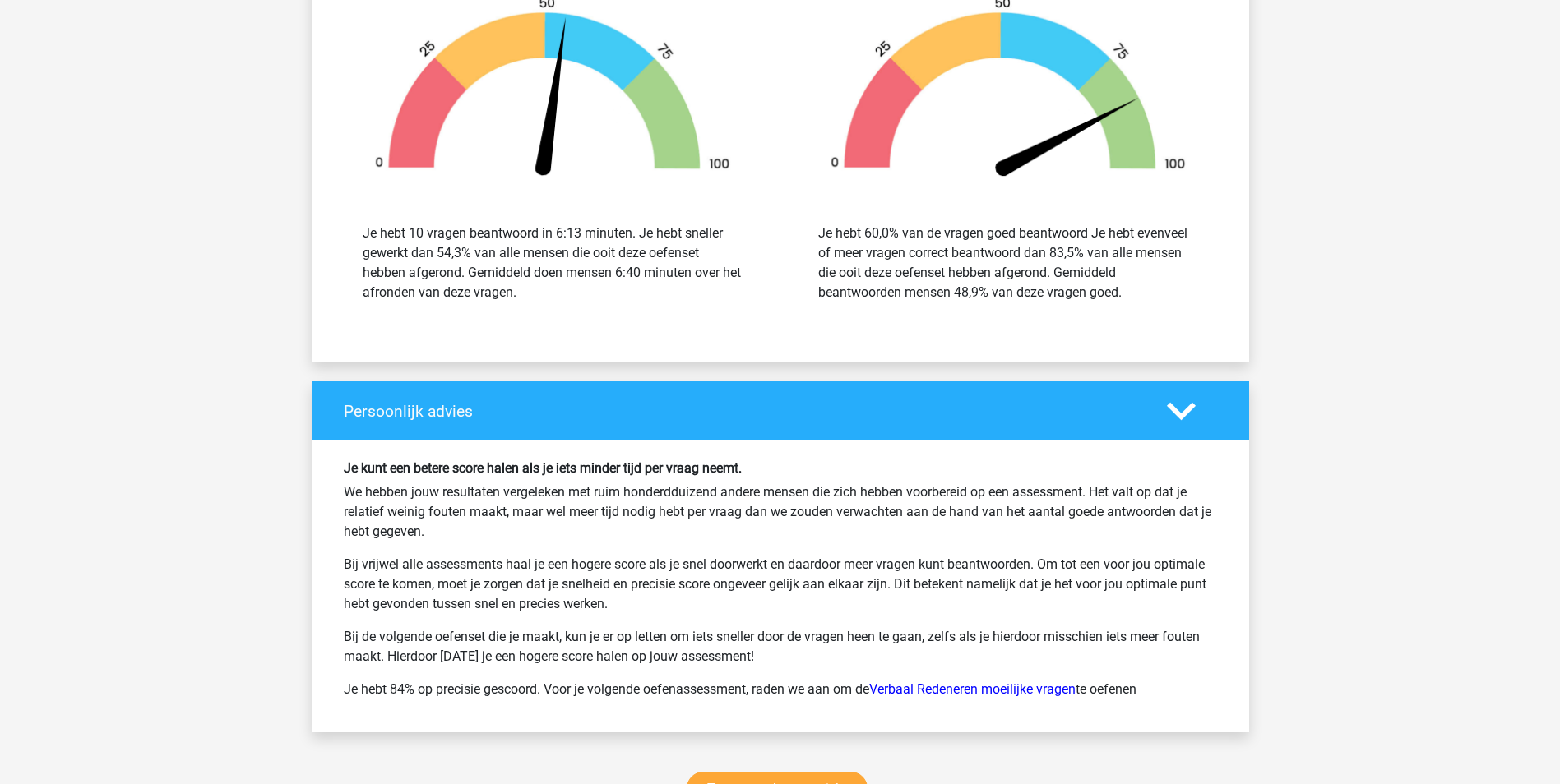
scroll to position [4437, 0]
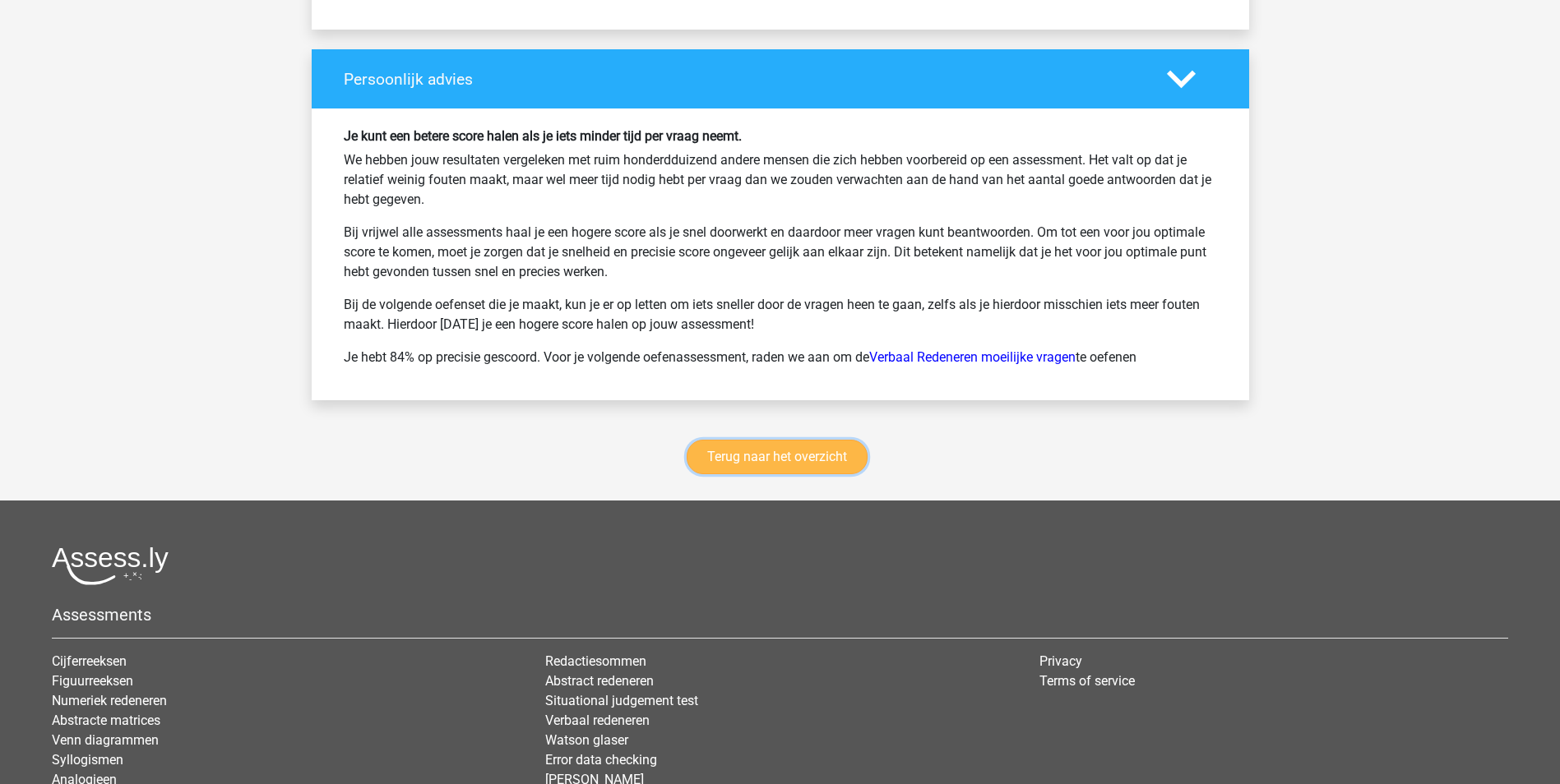
click at [832, 456] on link "Terug naar het overzicht" at bounding box center [777, 457] width 181 height 35
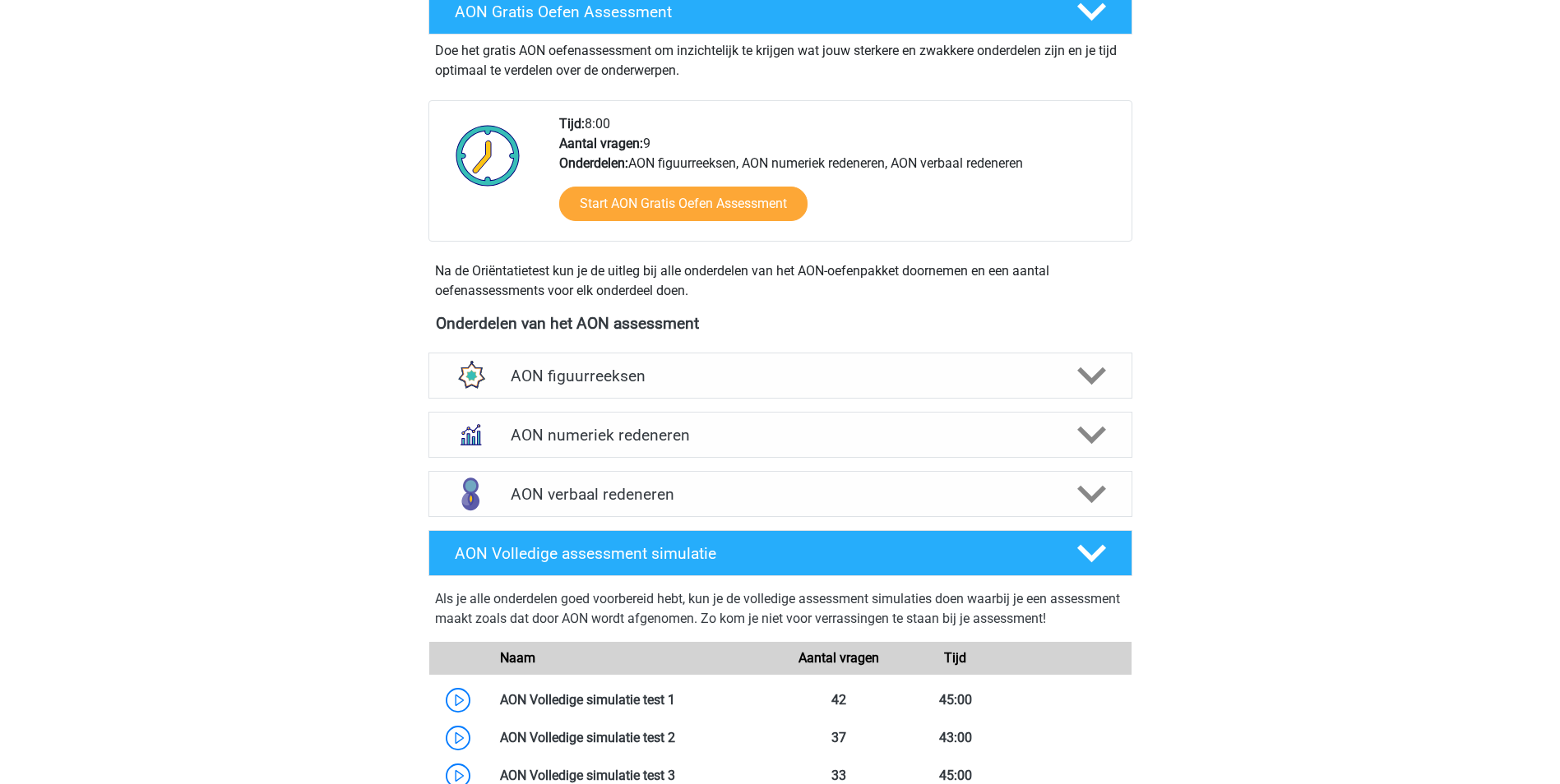
scroll to position [493, 0]
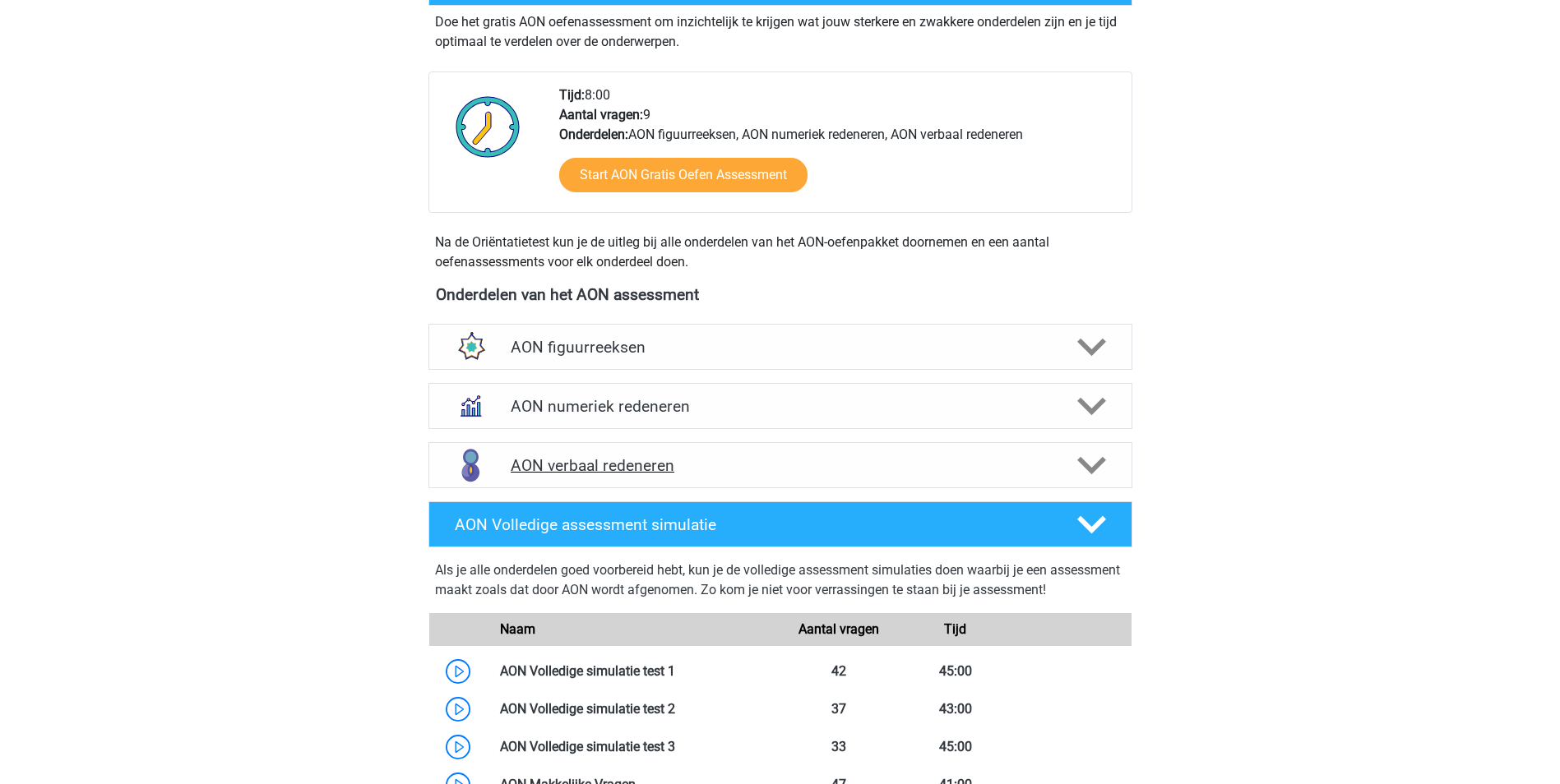
click at [631, 462] on h4 "AON verbaal redeneren" at bounding box center [779, 466] width 538 height 19
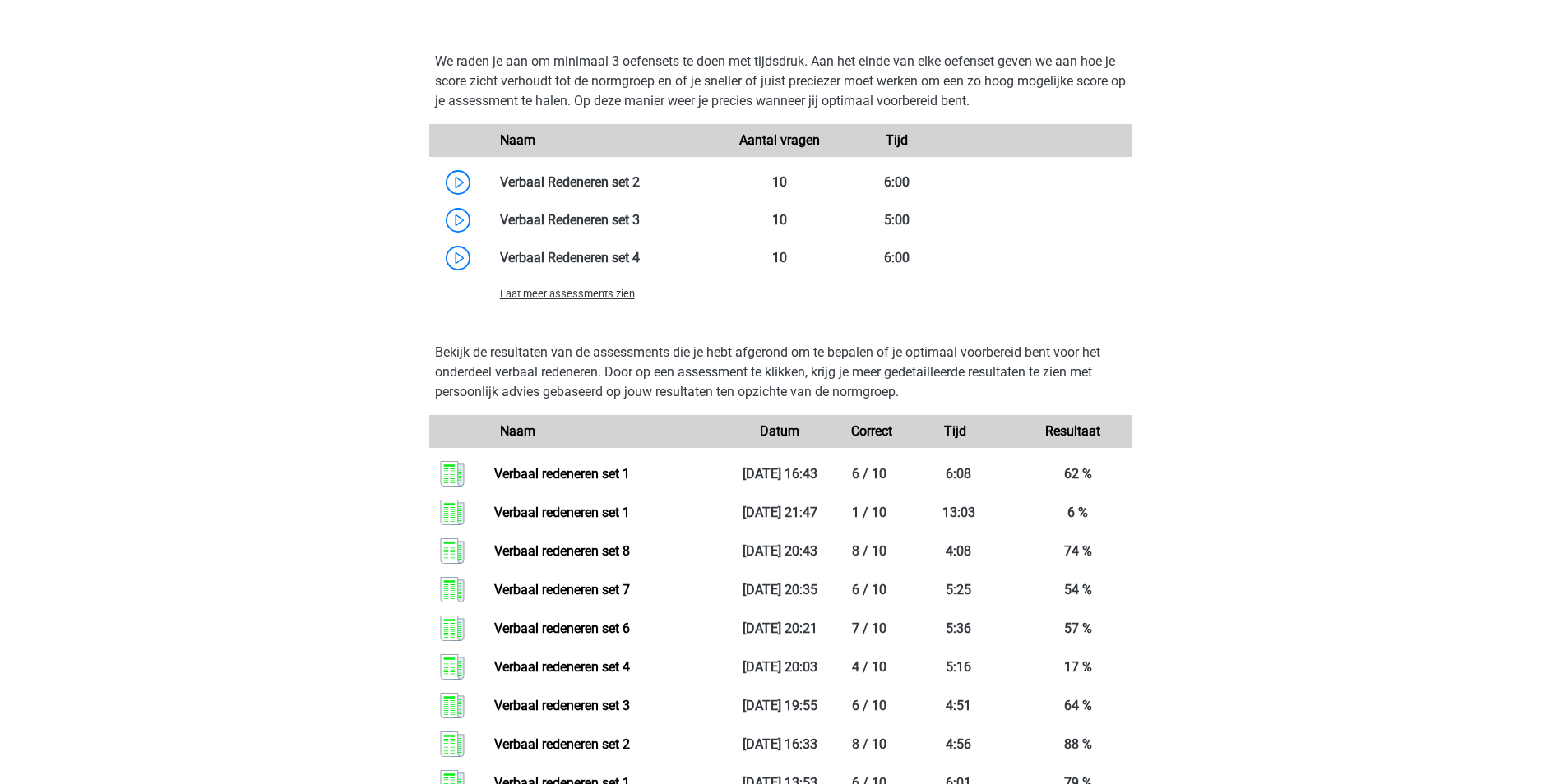
scroll to position [1644, 0]
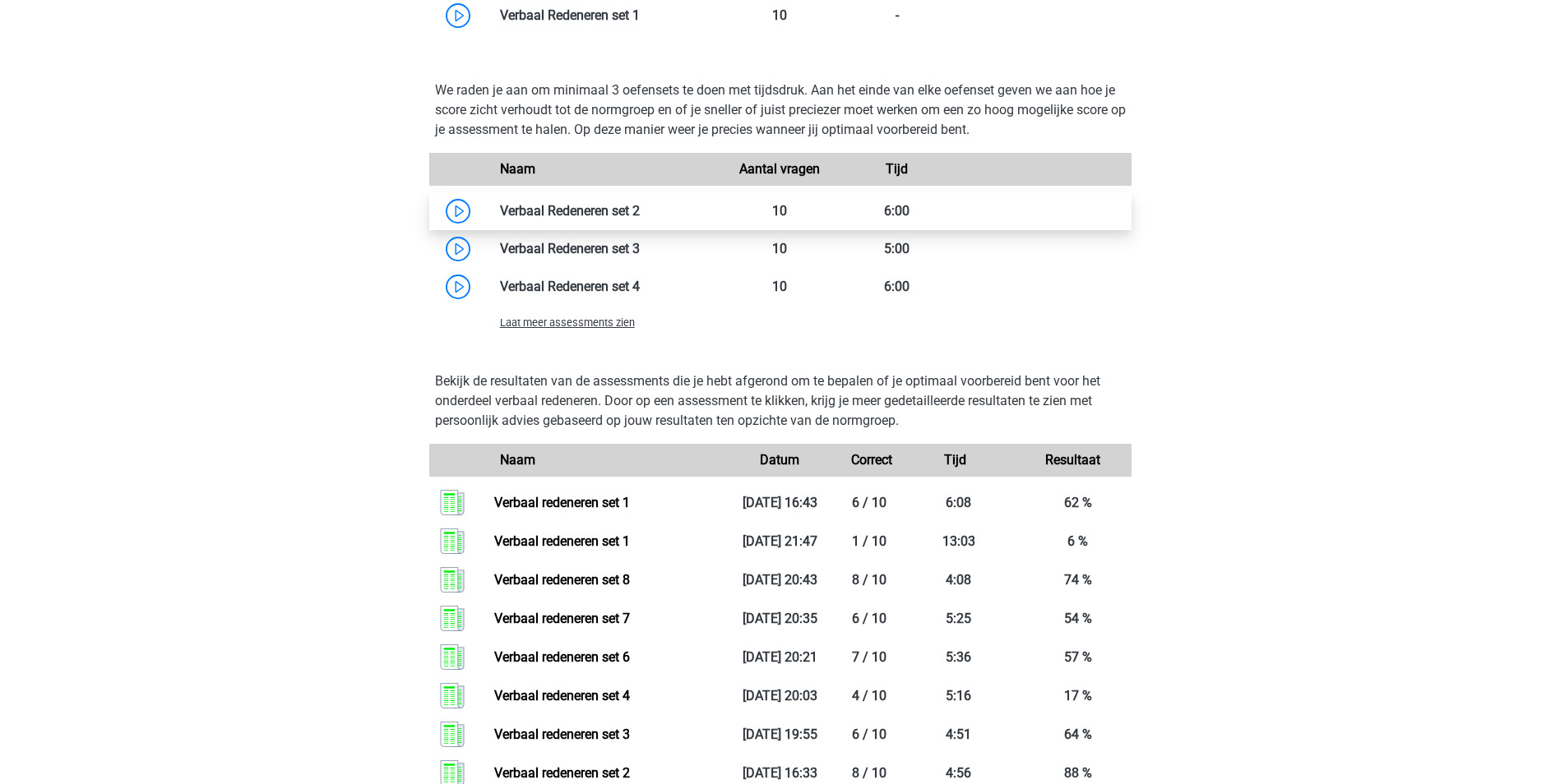
click at [640, 211] on link at bounding box center [640, 211] width 0 height 16
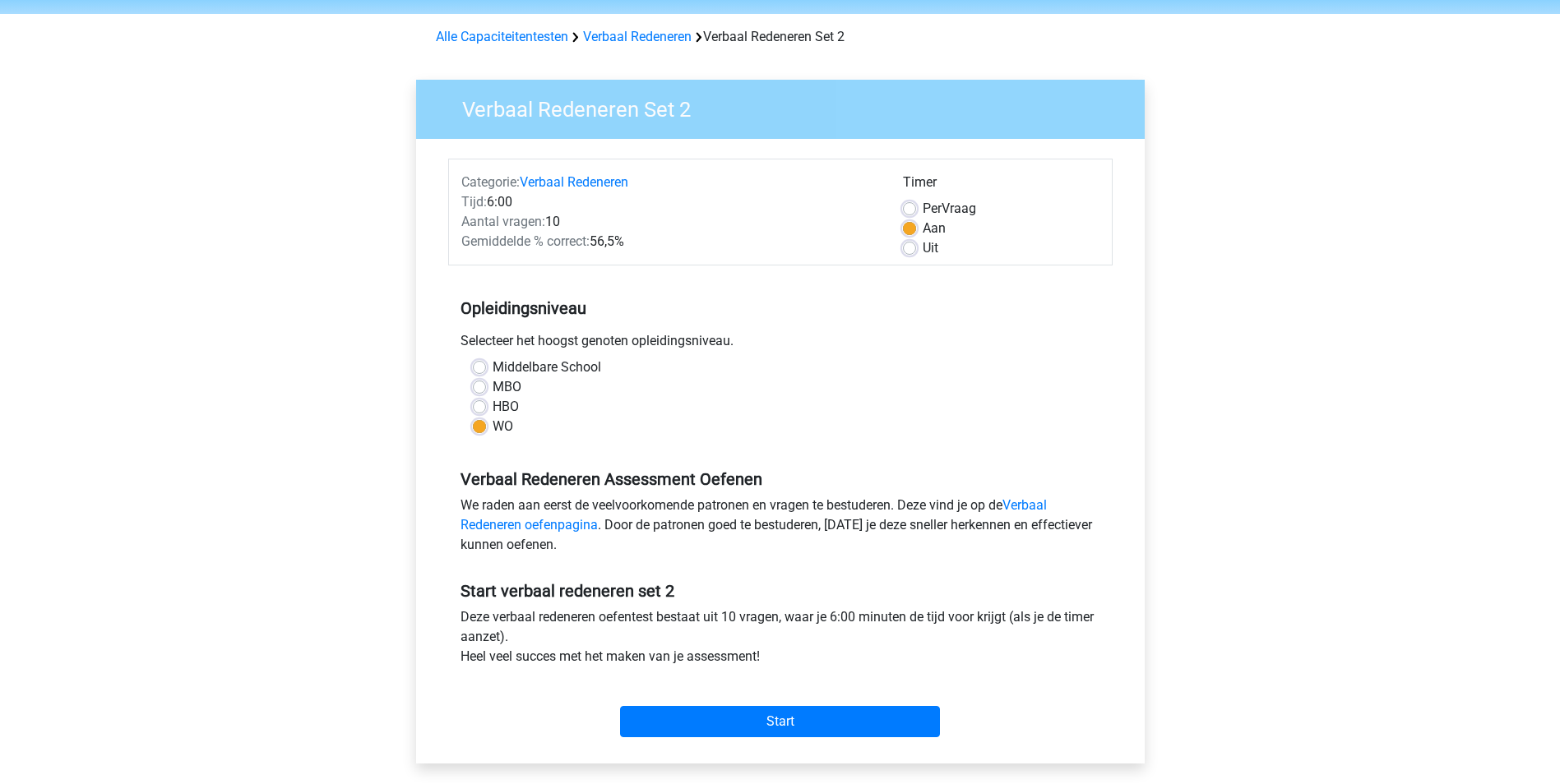
scroll to position [83, 0]
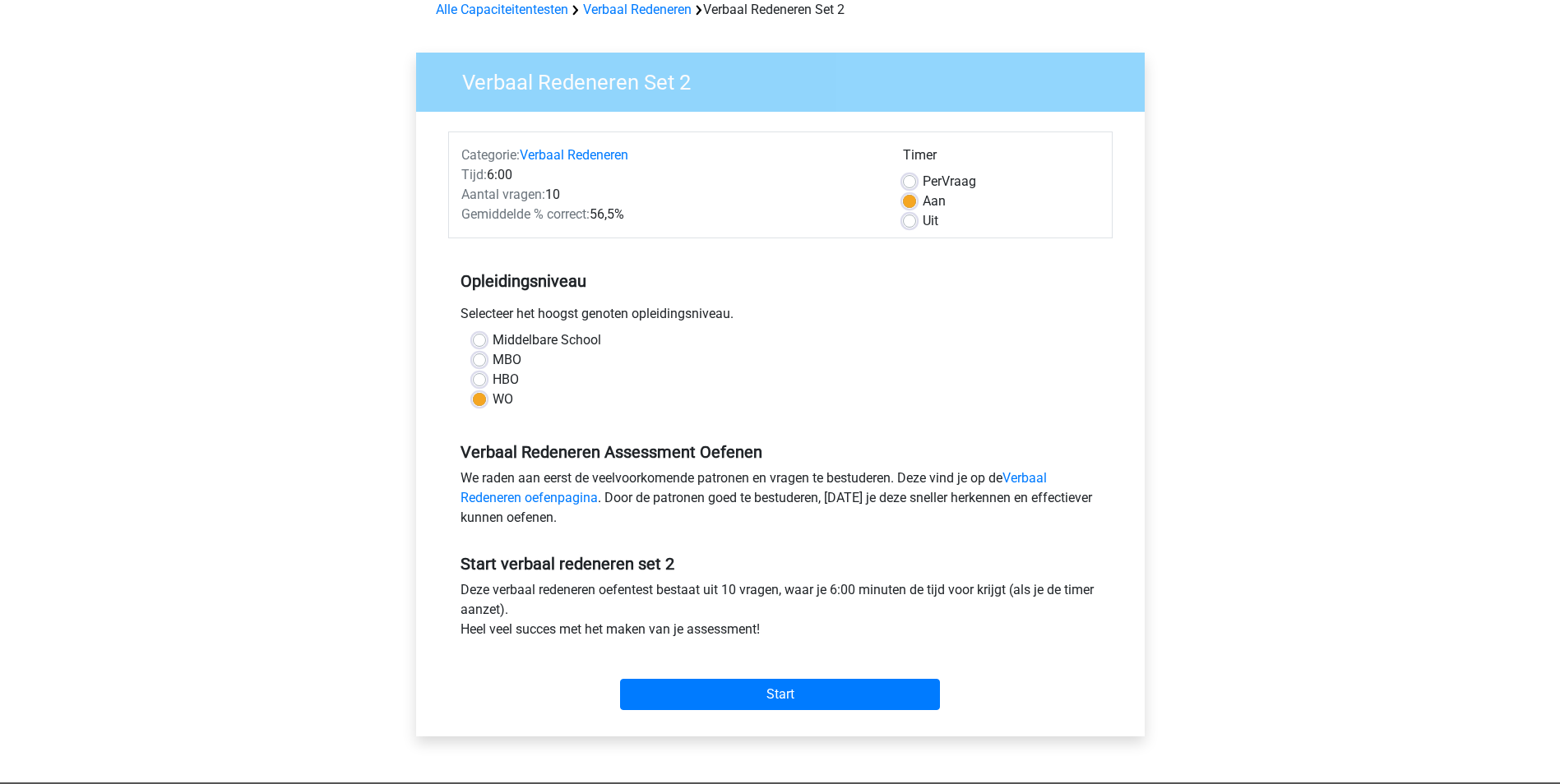
click at [802, 678] on div "Start" at bounding box center [780, 681] width 664 height 57
click at [783, 693] on input "Start" at bounding box center [780, 694] width 320 height 31
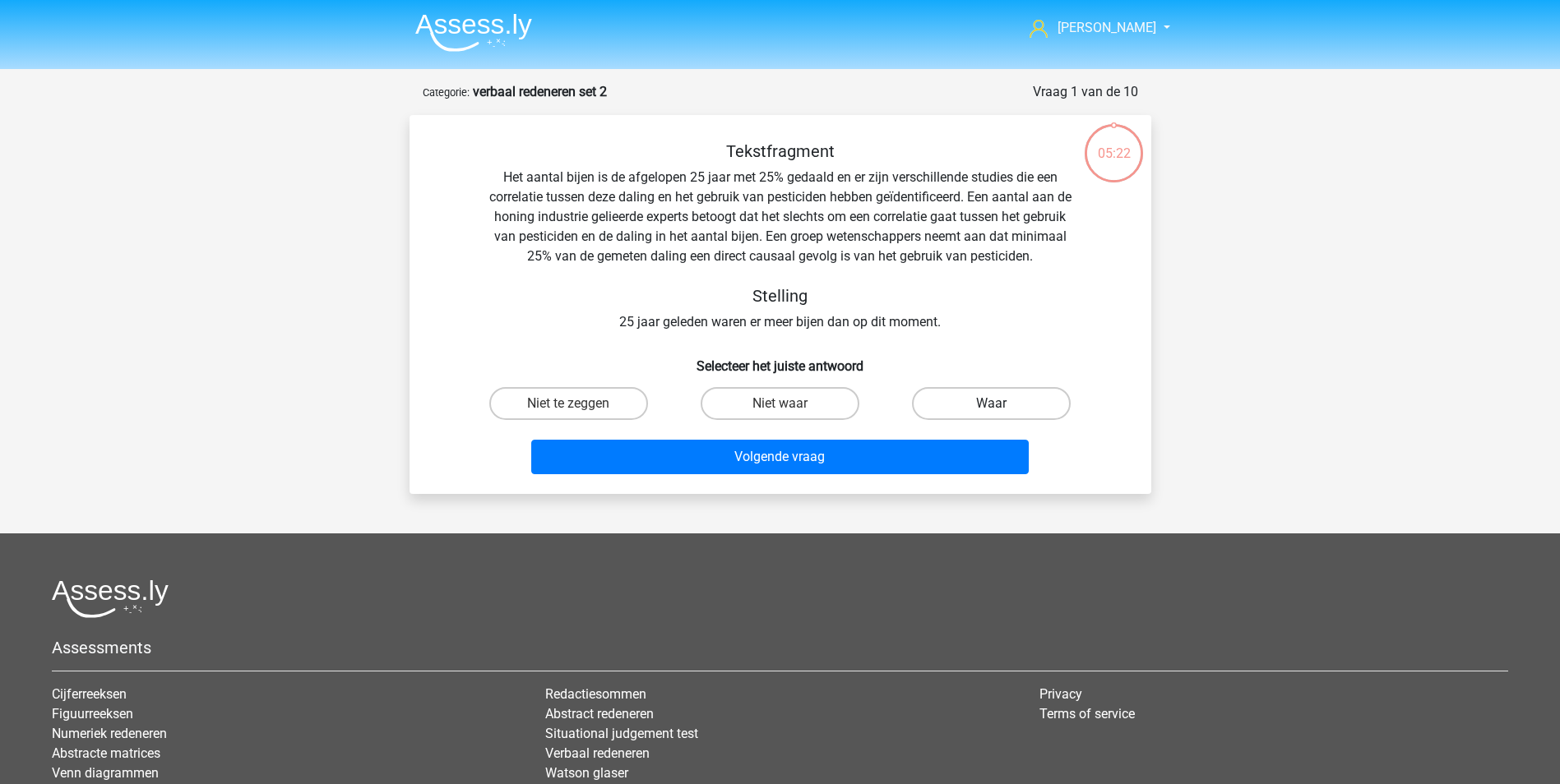
click at [978, 409] on label "Waar" at bounding box center [991, 403] width 158 height 33
click at [991, 409] on input "Waar" at bounding box center [997, 409] width 10 height 10
radio input "true"
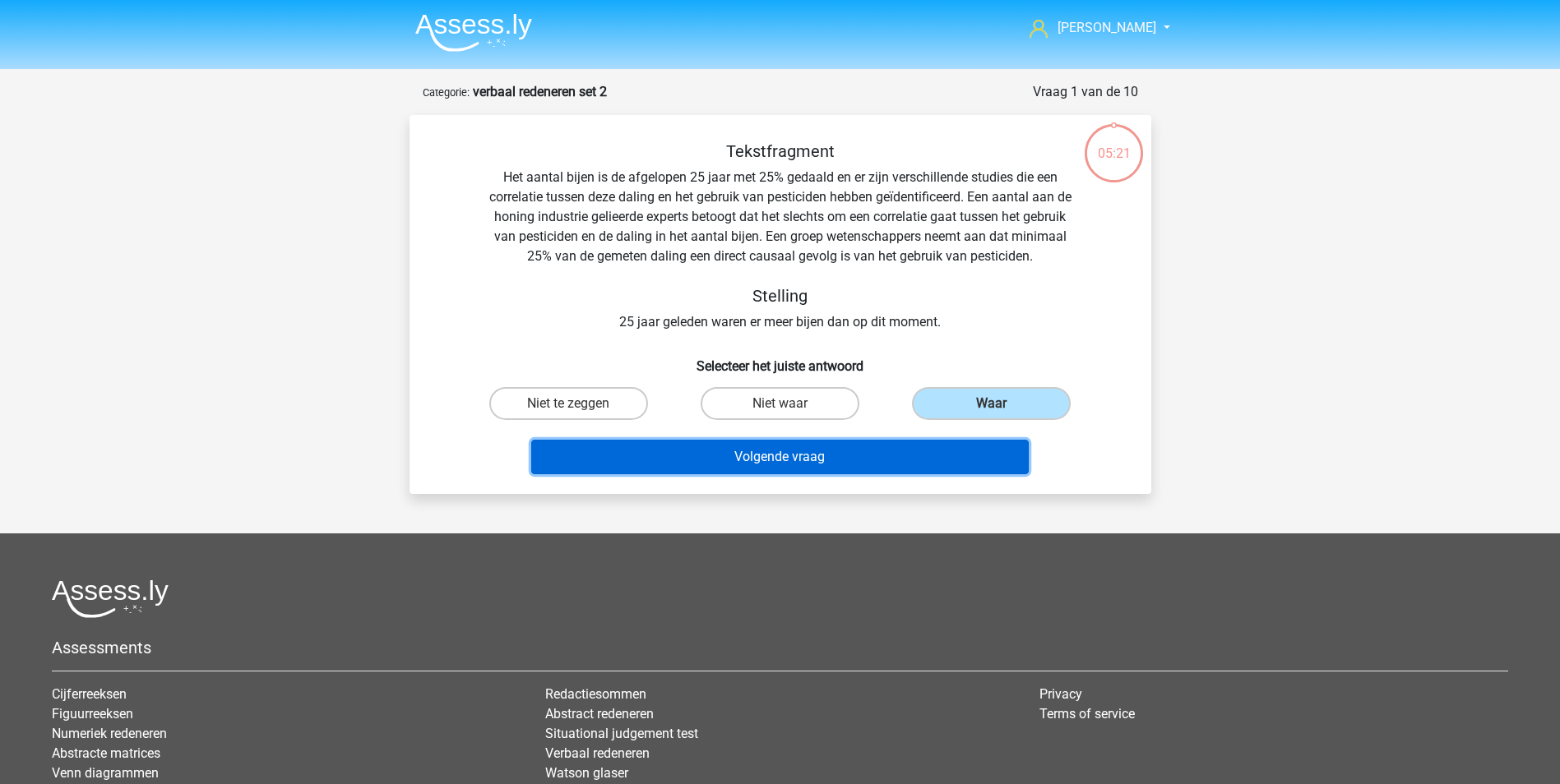
click at [869, 455] on button "Volgende vraag" at bounding box center [780, 457] width 497 height 35
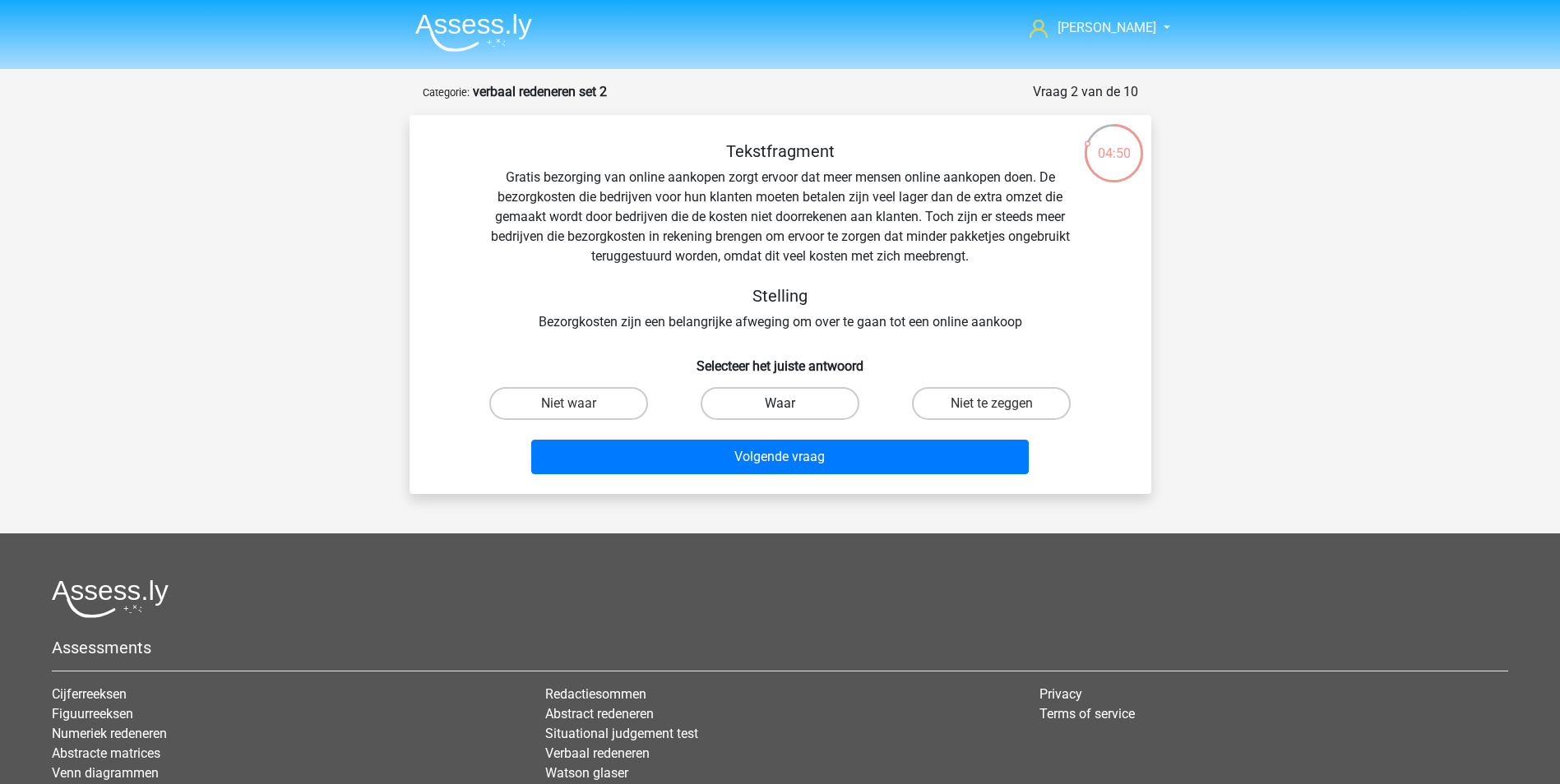
click at [771, 400] on label "Waar" at bounding box center [780, 403] width 158 height 33
click at [779, 403] on input "Waar" at bounding box center [784, 409] width 10 height 10
radio input "true"
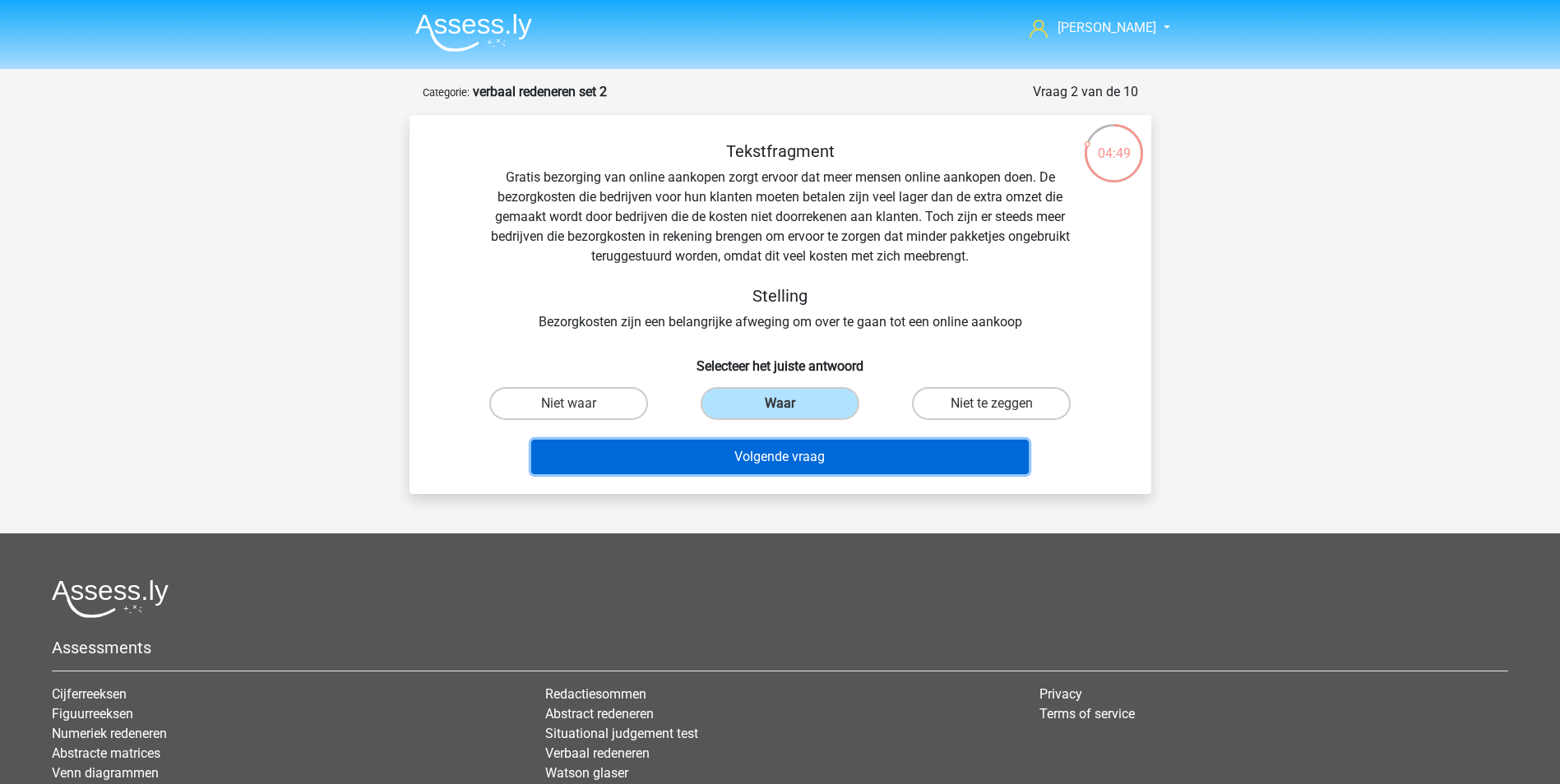
click at [794, 460] on button "Volgende vraag" at bounding box center [780, 457] width 497 height 35
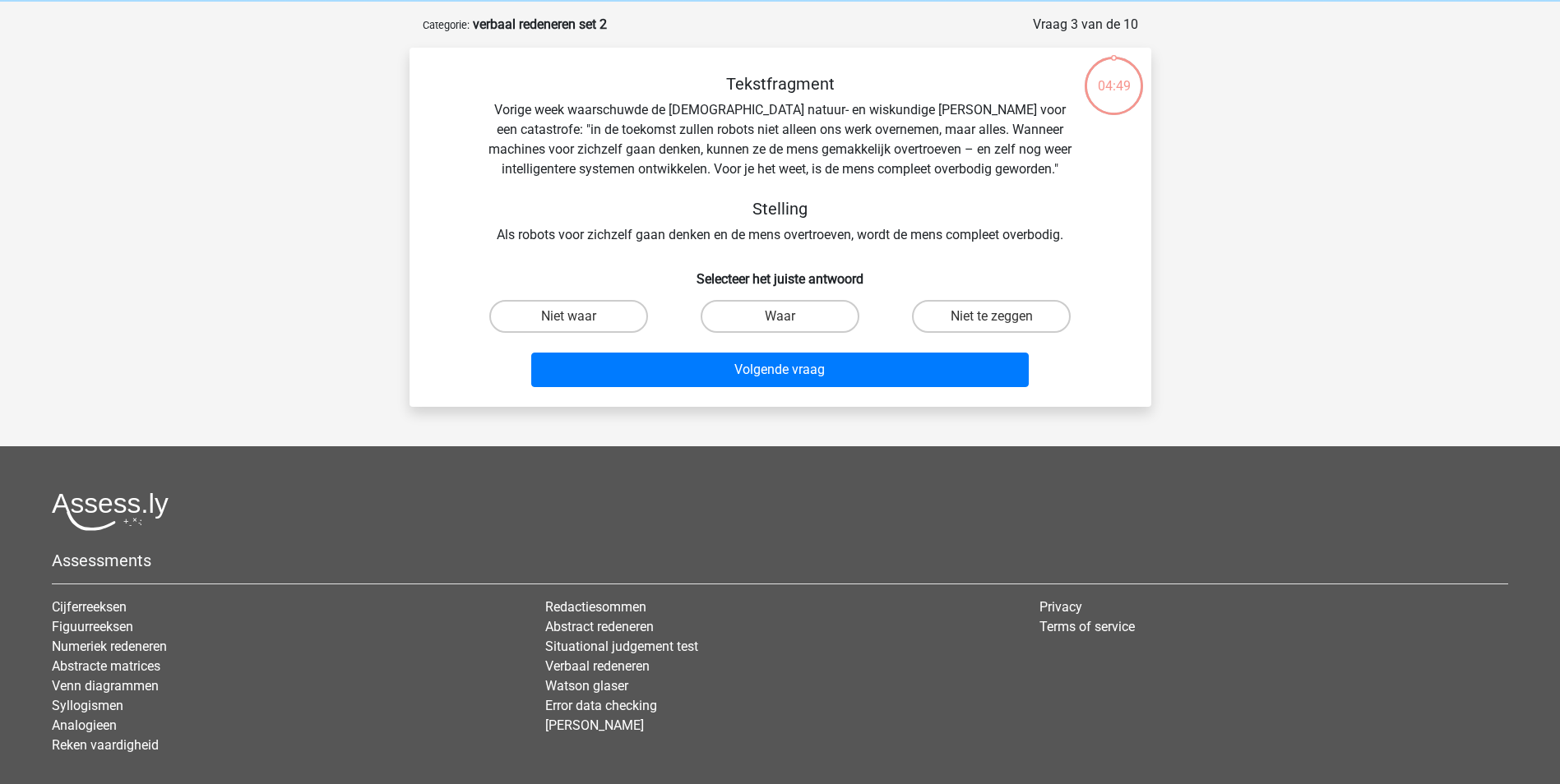
scroll to position [83, 0]
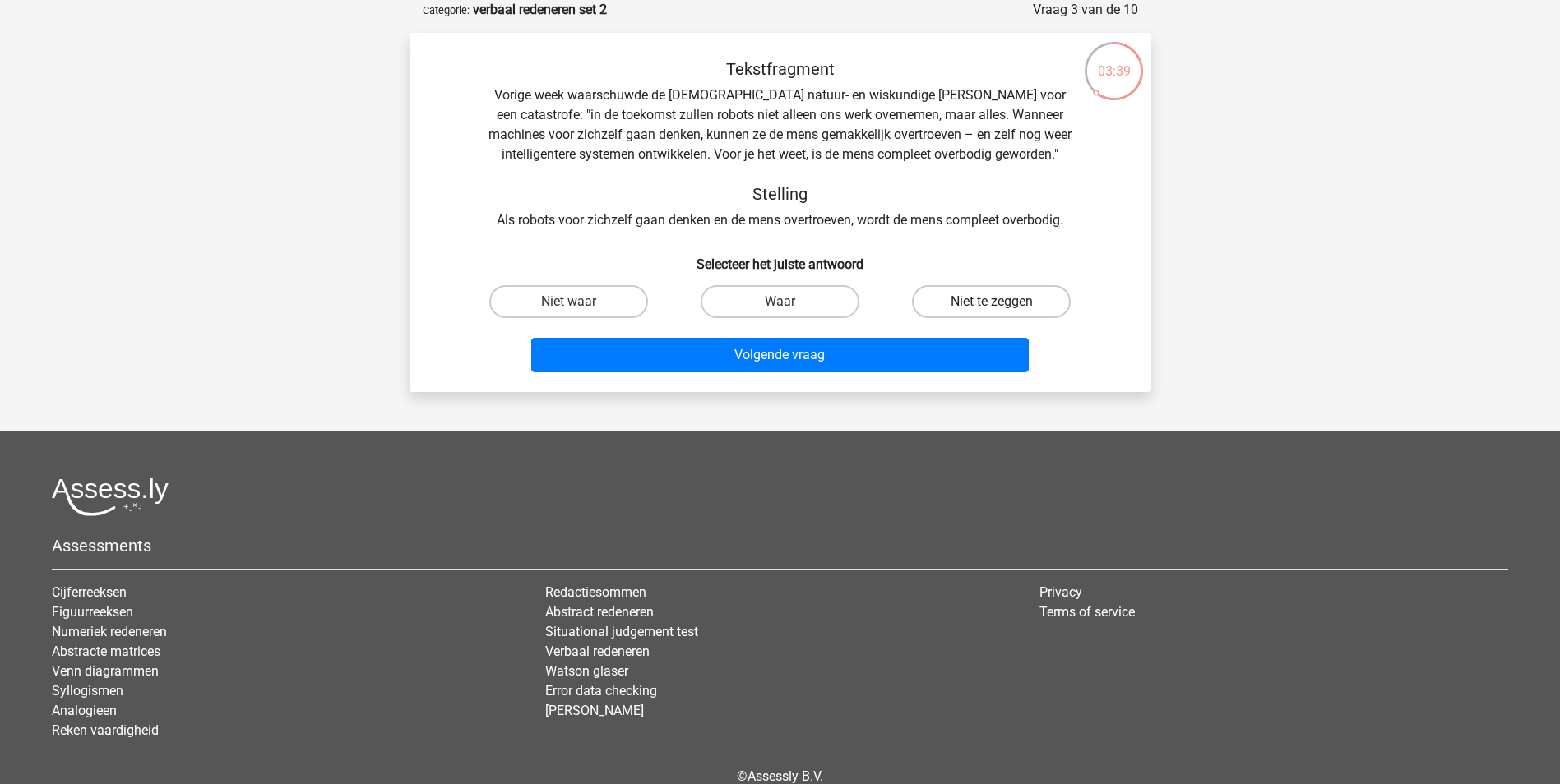
click at [980, 308] on label "Niet te zeggen" at bounding box center [991, 302] width 158 height 33
click at [991, 308] on input "Niet te zeggen" at bounding box center [997, 307] width 10 height 10
radio input "true"
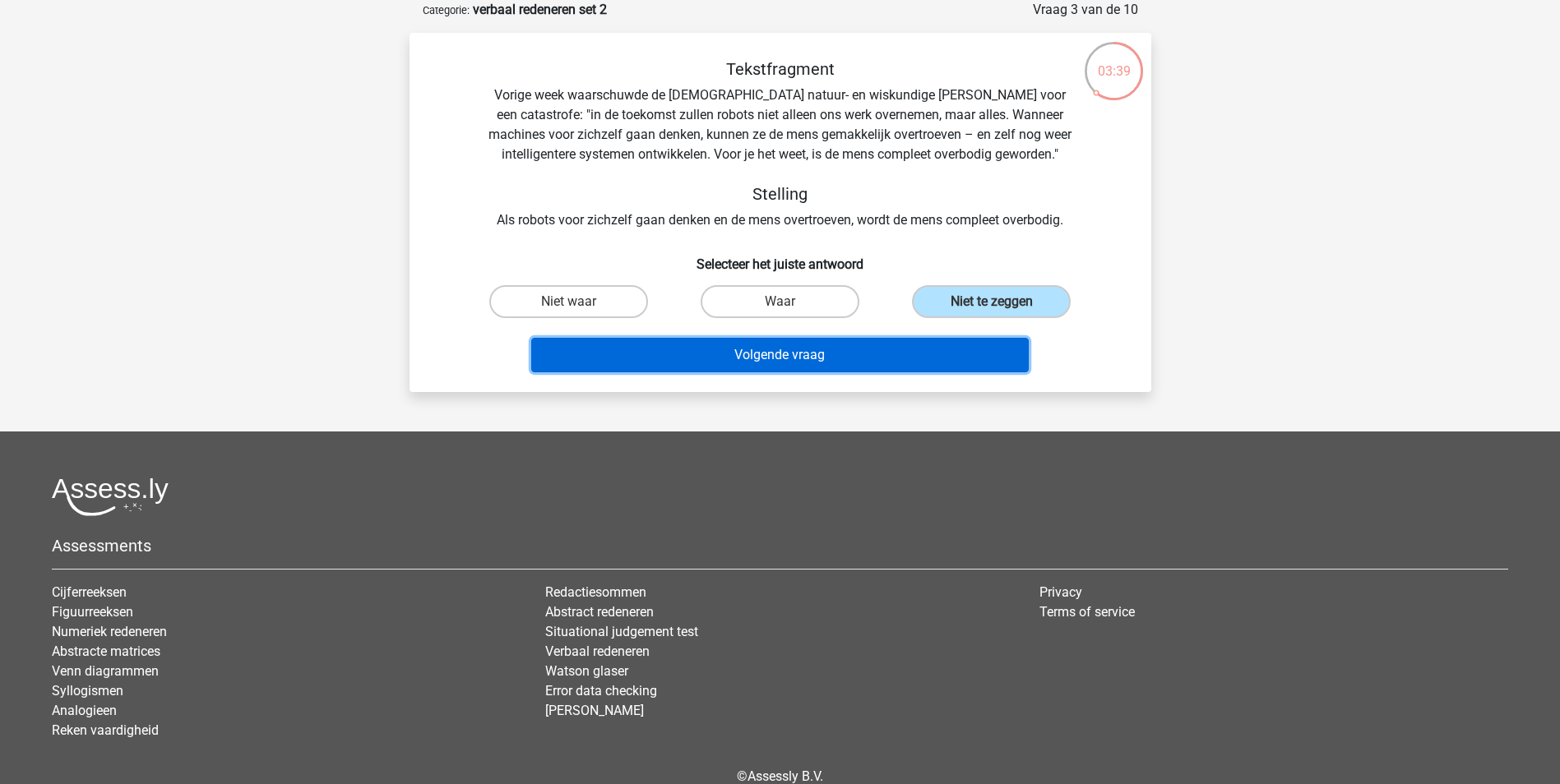
click at [888, 361] on button "Volgende vraag" at bounding box center [780, 355] width 497 height 35
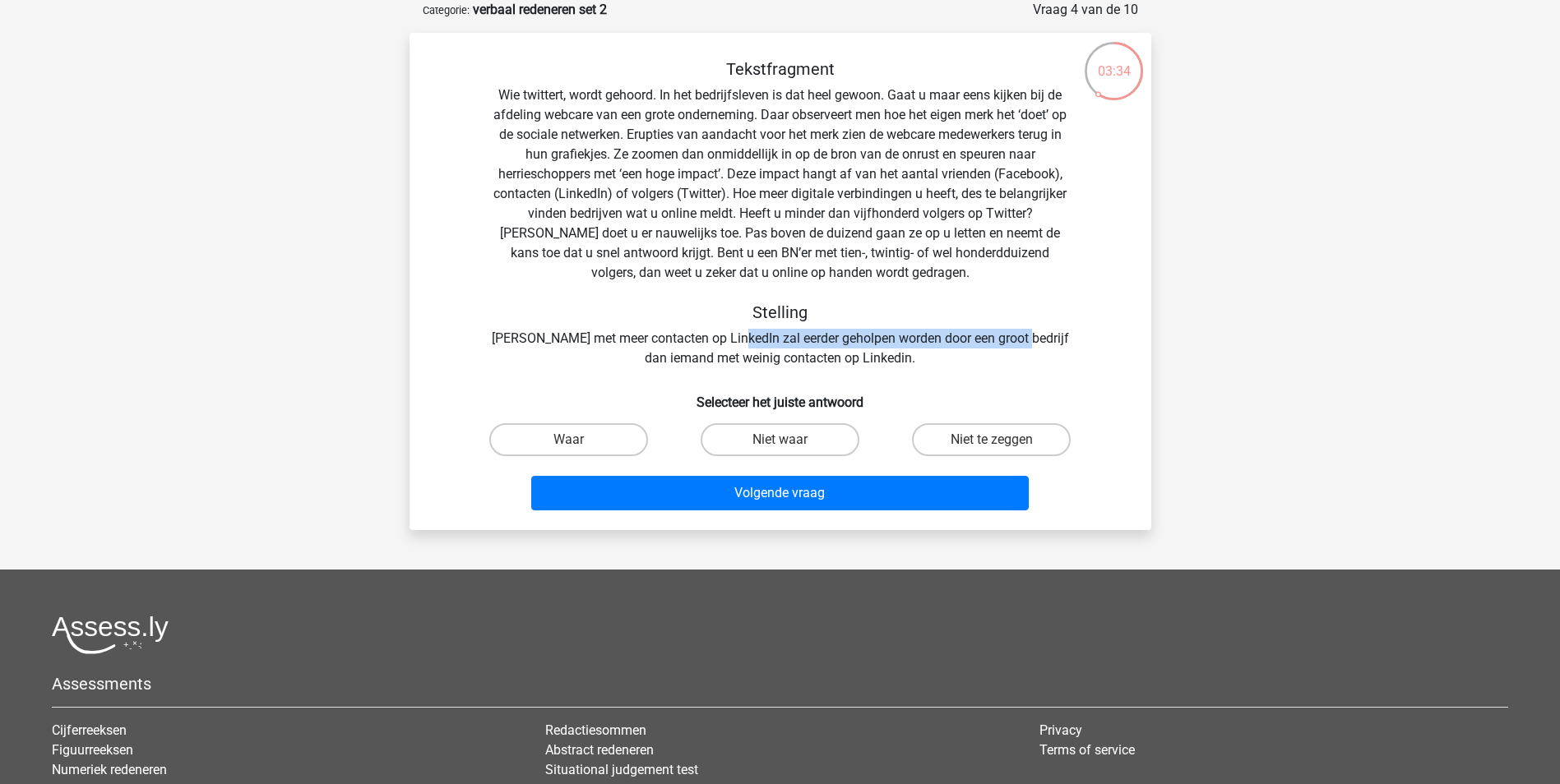
drag, startPoint x: 746, startPoint y: 342, endPoint x: 1031, endPoint y: 342, distance: 285.0
click at [1031, 342] on div "Tekstfragment Wie twittert, wordt gehoord. In het bedrijfsleven is dat heel gew…" at bounding box center [780, 213] width 689 height 309
click at [769, 356] on div "Tekstfragment Wie twittert, wordt gehoord. In het bedrijfsleven is dat heel gew…" at bounding box center [780, 213] width 689 height 309
click at [1001, 444] on input "Niet te zeggen" at bounding box center [997, 445] width 10 height 10
radio input "true"
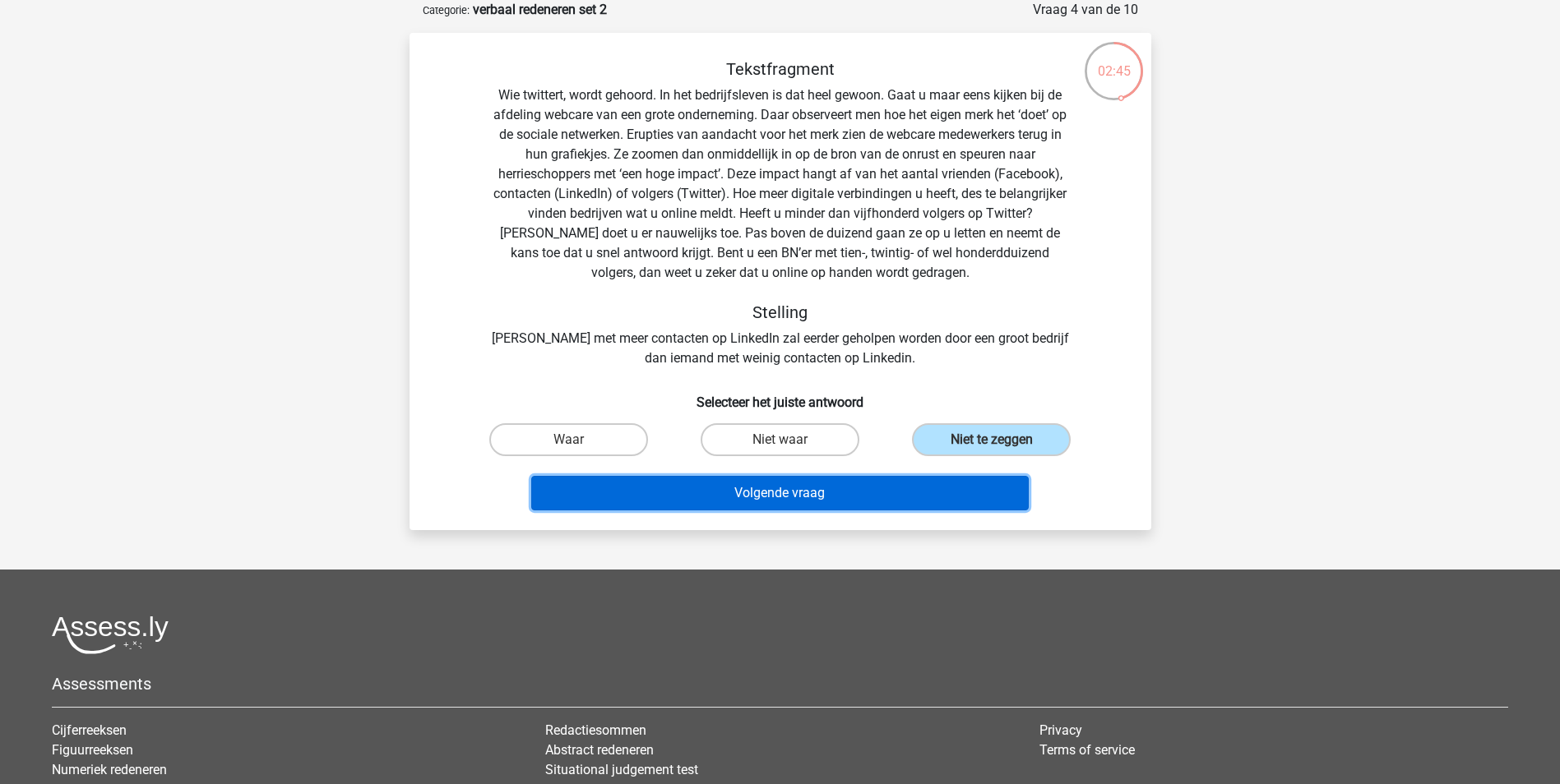
click at [913, 484] on button "Volgende vraag" at bounding box center [780, 493] width 497 height 35
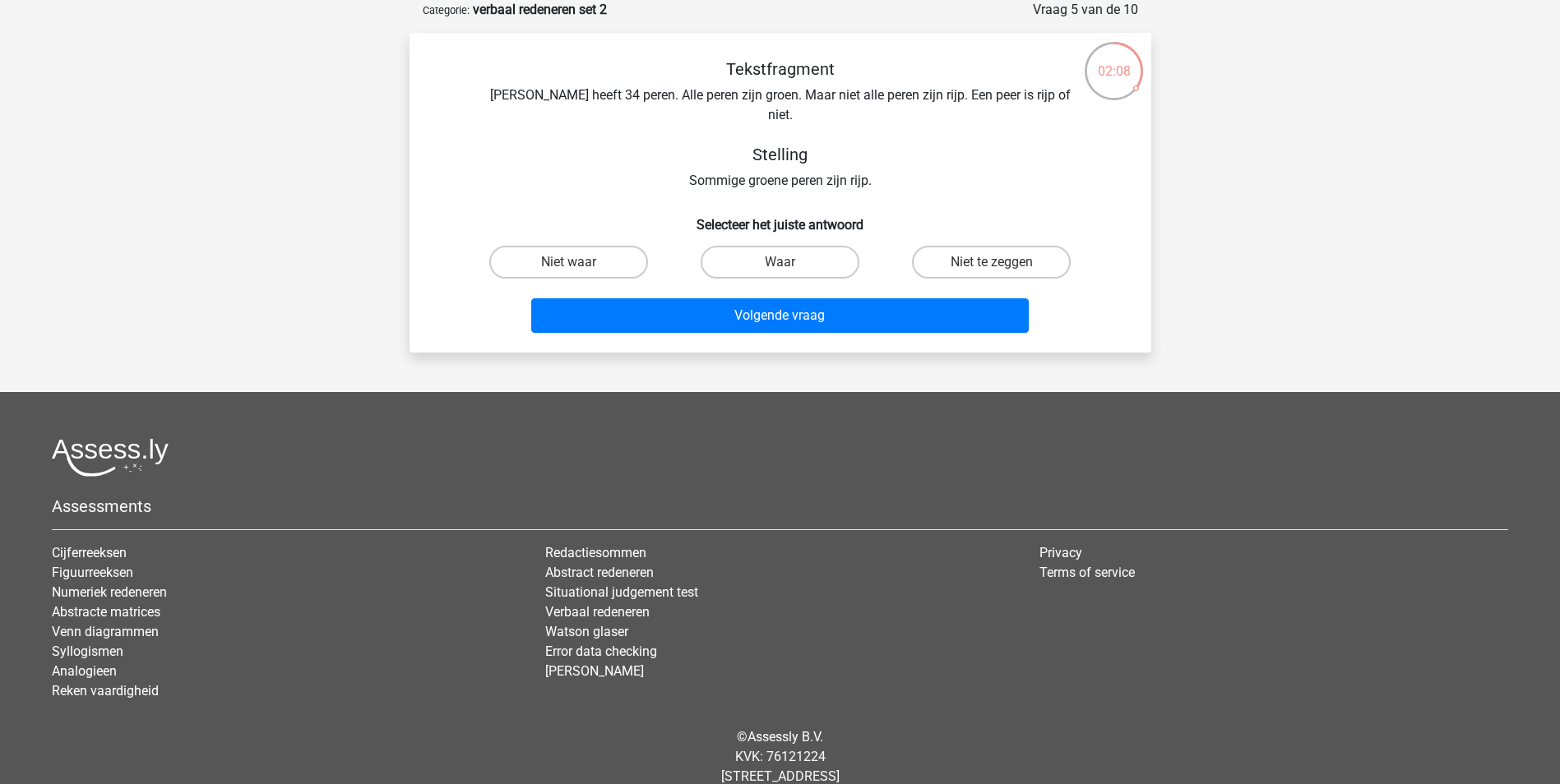
click at [782, 262] on input "Waar" at bounding box center [784, 268] width 10 height 10
radio input "true"
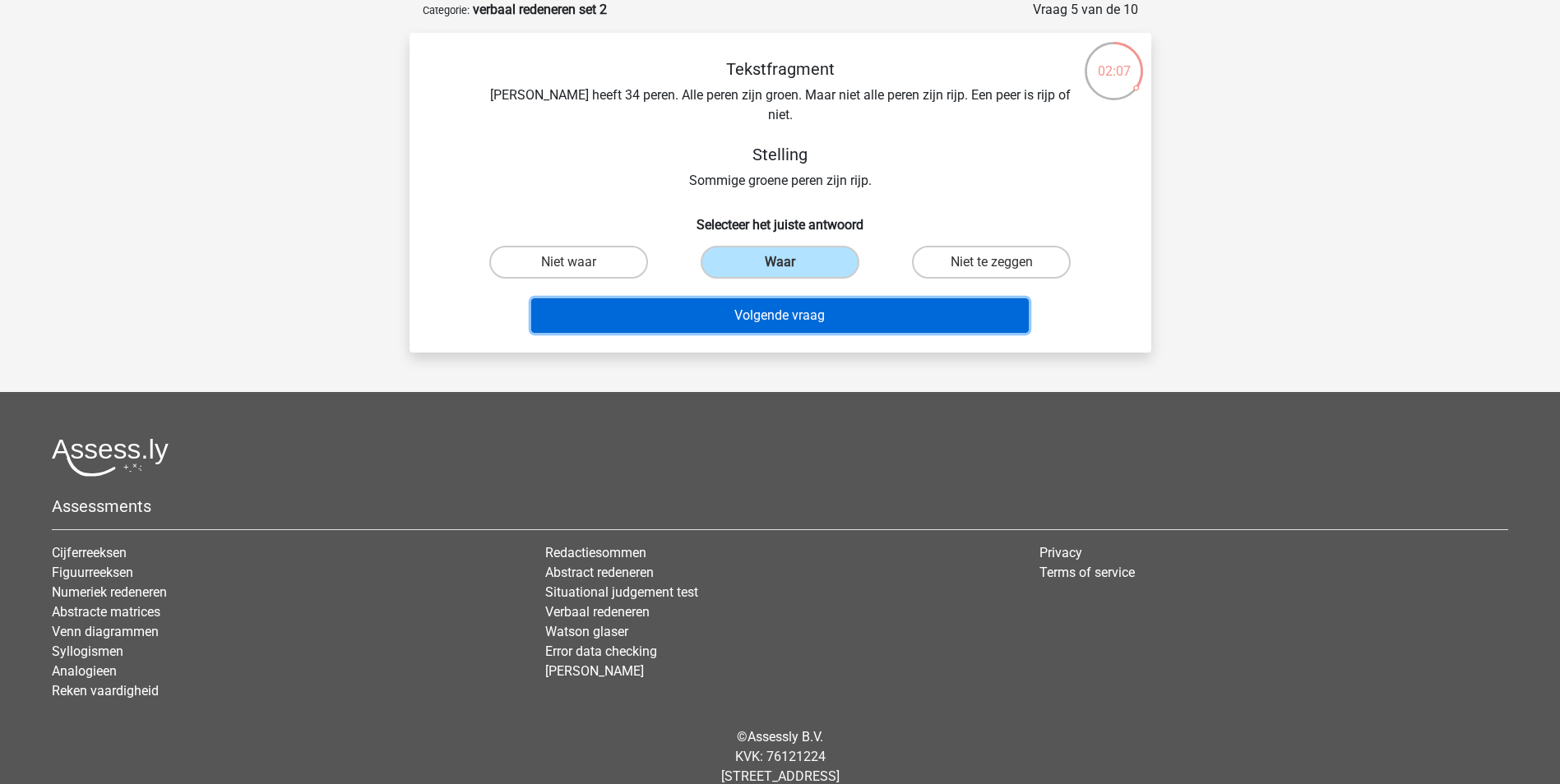
click at [811, 298] on button "Volgende vraag" at bounding box center [780, 316] width 497 height 35
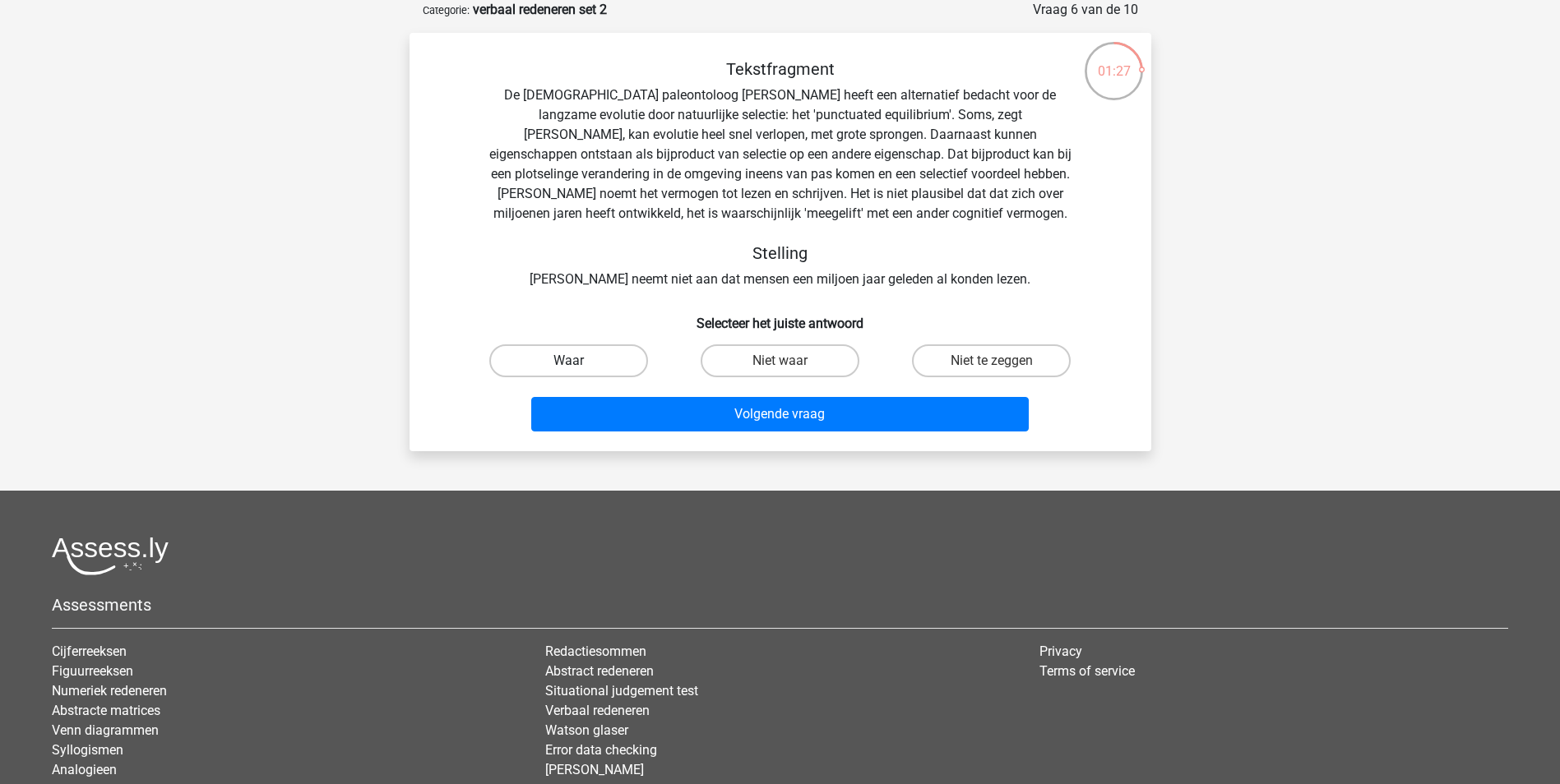
click at [585, 365] on label "Waar" at bounding box center [569, 361] width 158 height 33
click at [579, 365] on input "Waar" at bounding box center [573, 366] width 10 height 10
radio input "true"
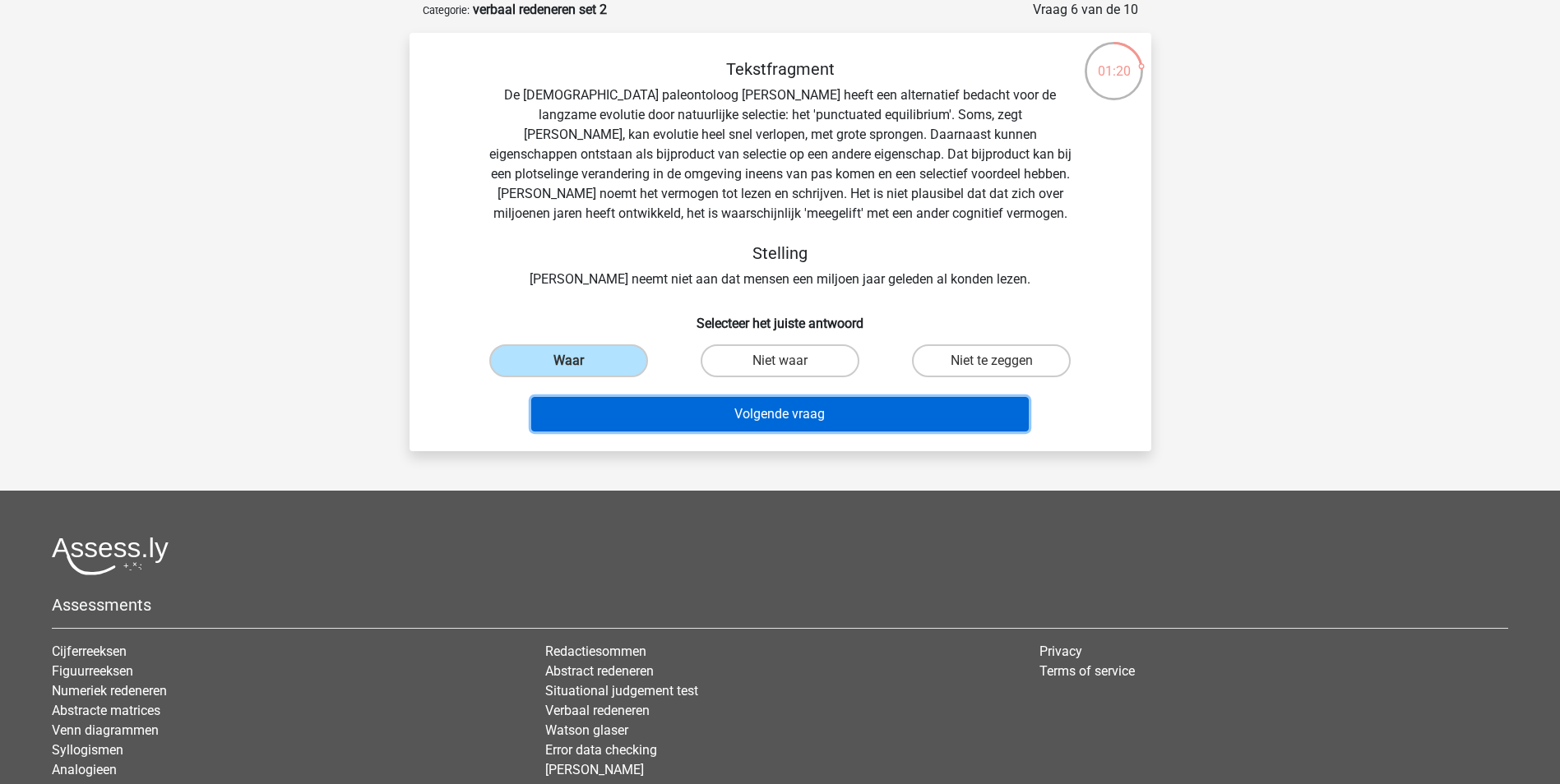
click at [761, 415] on button "Volgende vraag" at bounding box center [780, 415] width 497 height 35
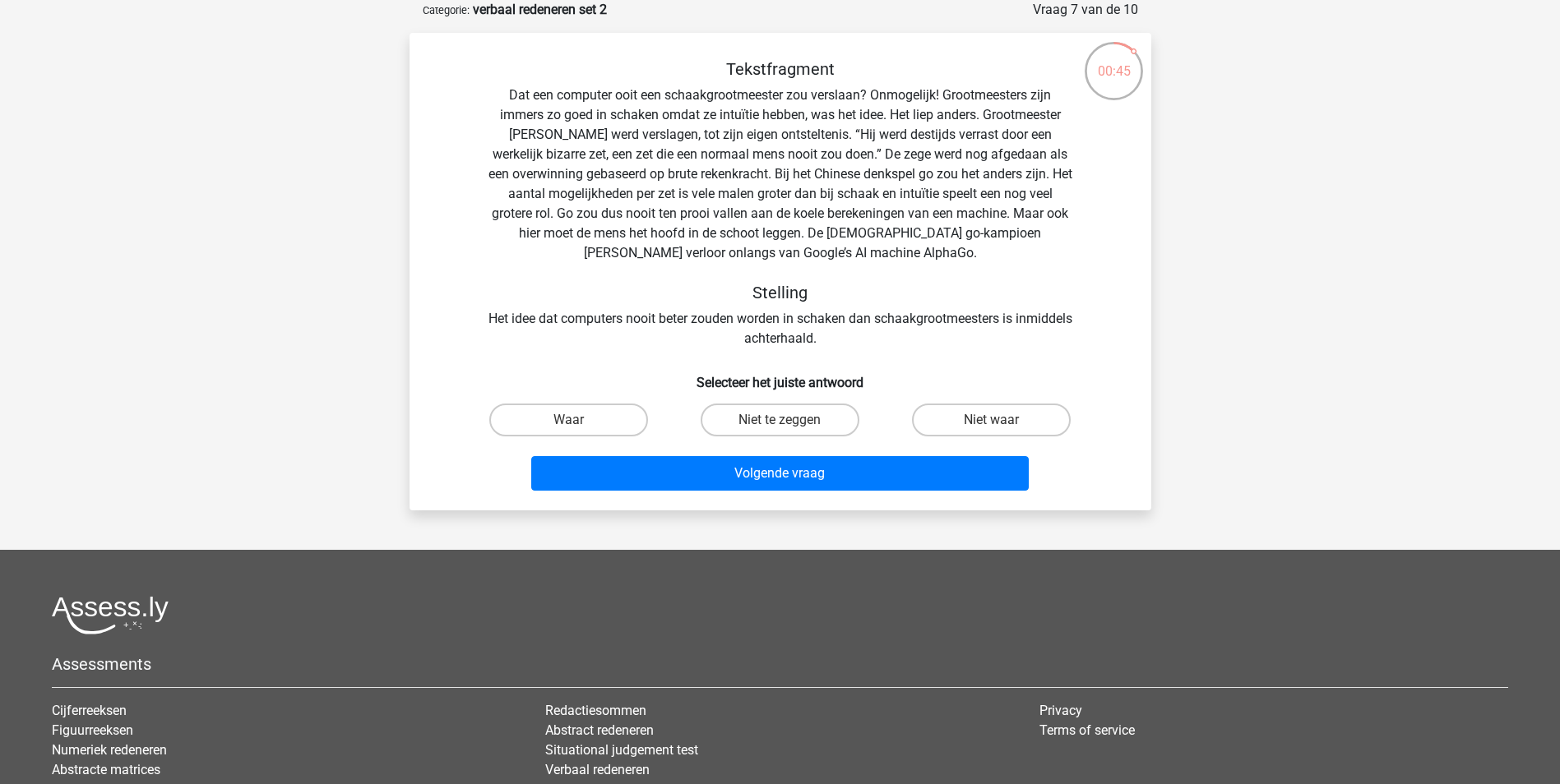
click at [577, 429] on input "Waar" at bounding box center [573, 425] width 10 height 10
radio input "true"
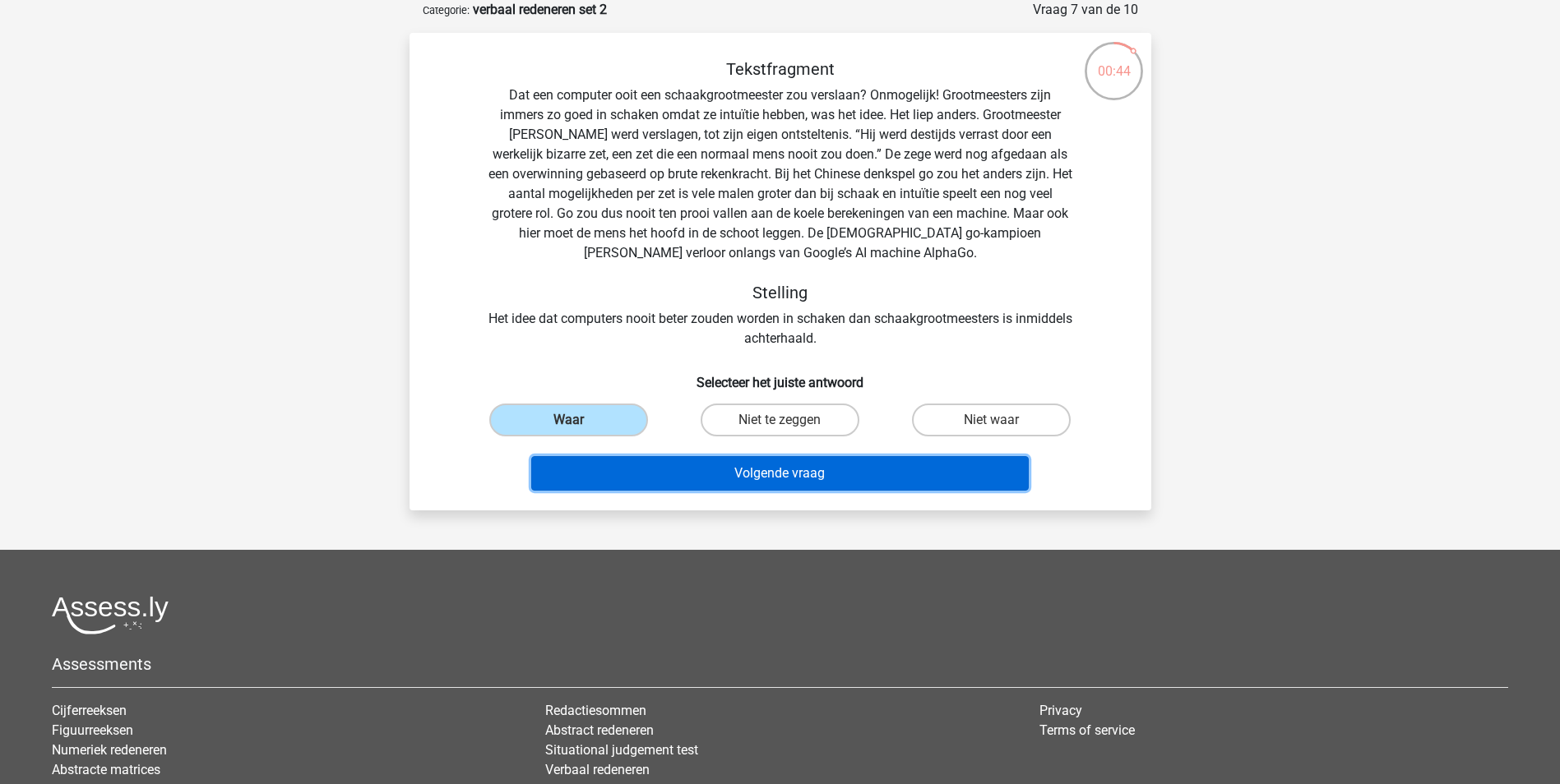
click at [701, 472] on button "Volgende vraag" at bounding box center [780, 474] width 497 height 35
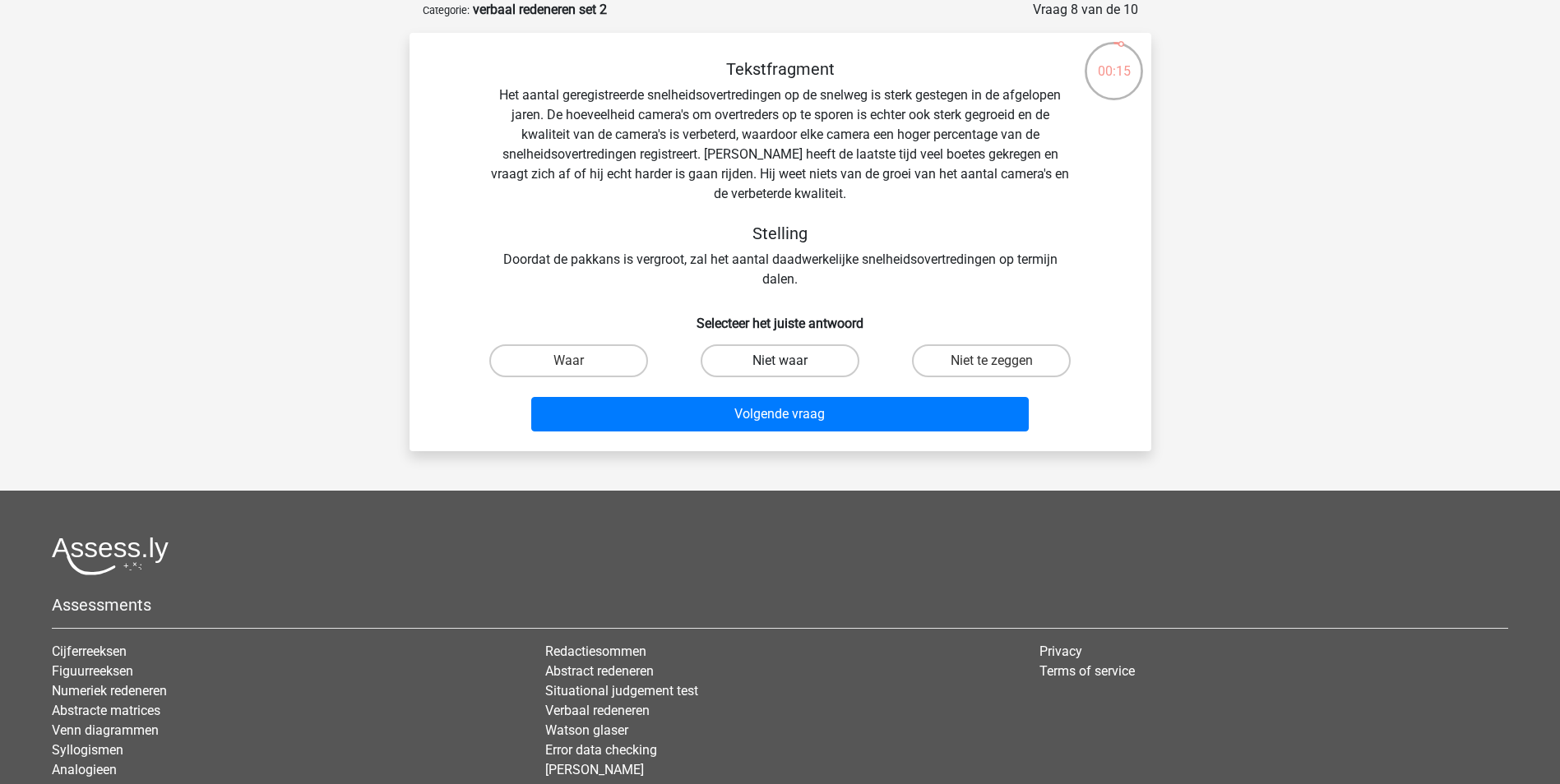
click at [760, 364] on label "Niet waar" at bounding box center [780, 361] width 158 height 33
click at [779, 364] on input "Niet waar" at bounding box center [784, 366] width 10 height 10
radio input "true"
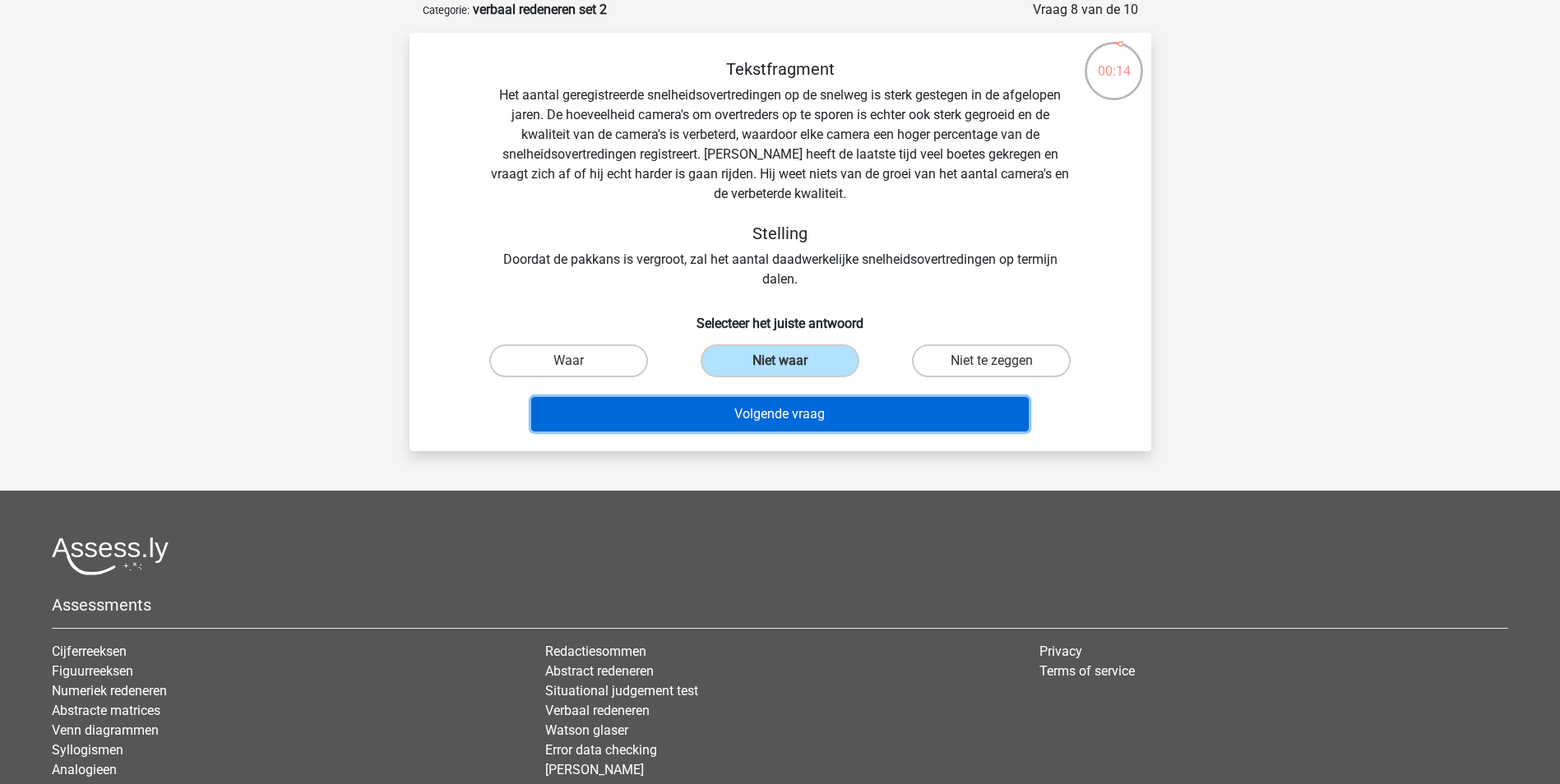
click at [765, 415] on button "Volgende vraag" at bounding box center [780, 415] width 497 height 35
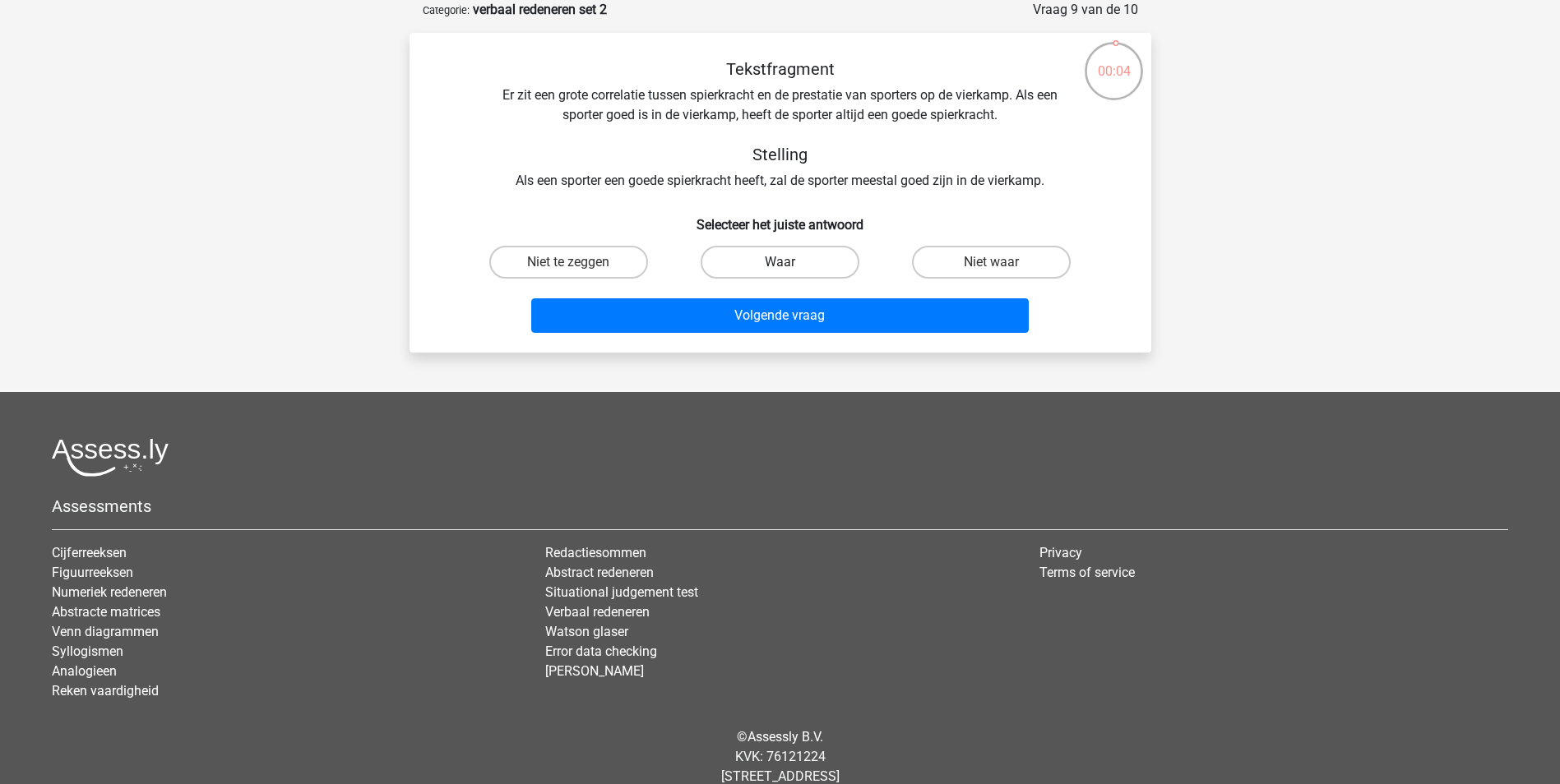
click at [767, 258] on label "Waar" at bounding box center [780, 262] width 158 height 33
click at [779, 262] on input "Waar" at bounding box center [784, 268] width 10 height 10
radio input "true"
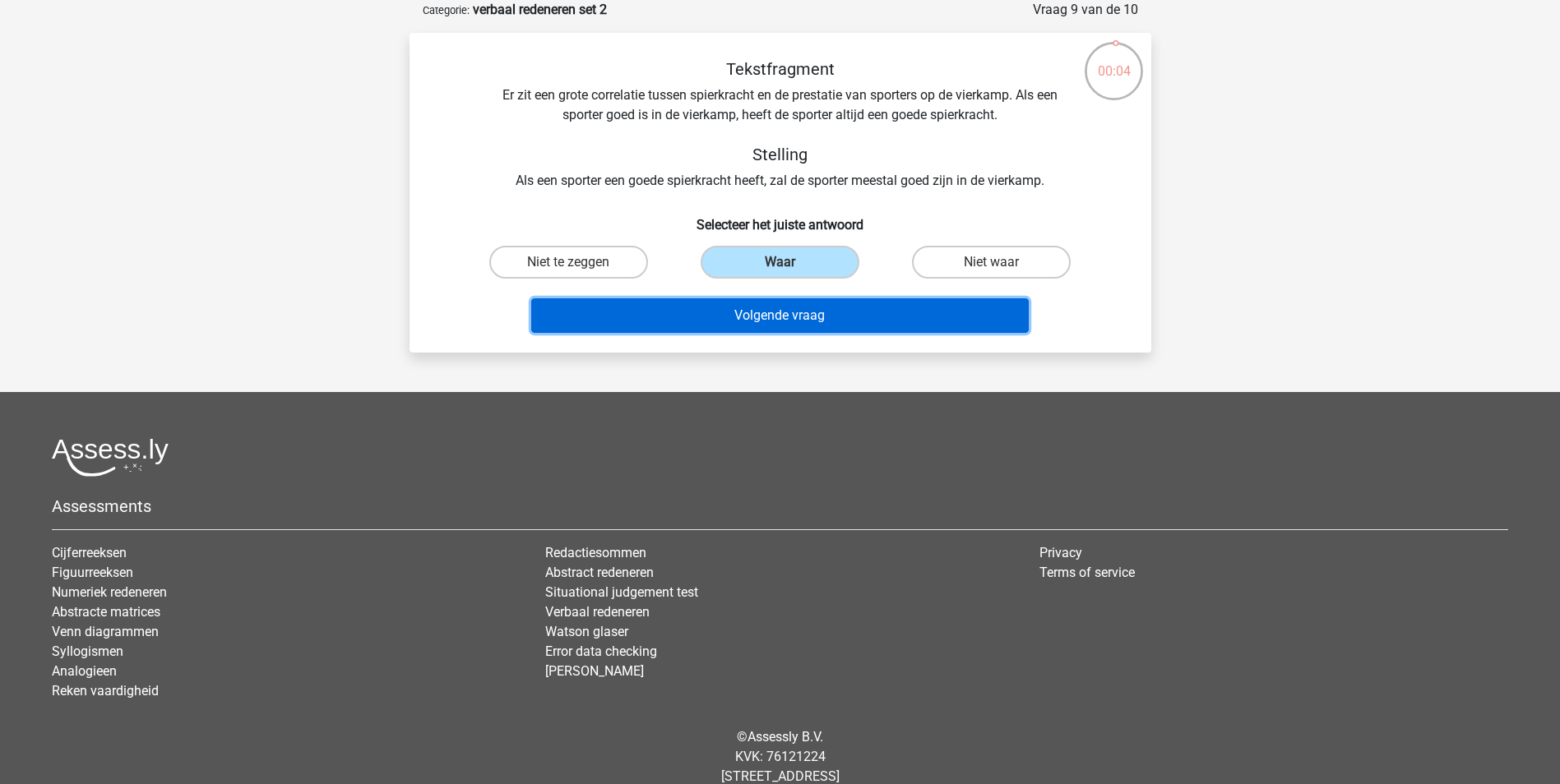
click at [768, 315] on button "Volgende vraag" at bounding box center [780, 316] width 497 height 35
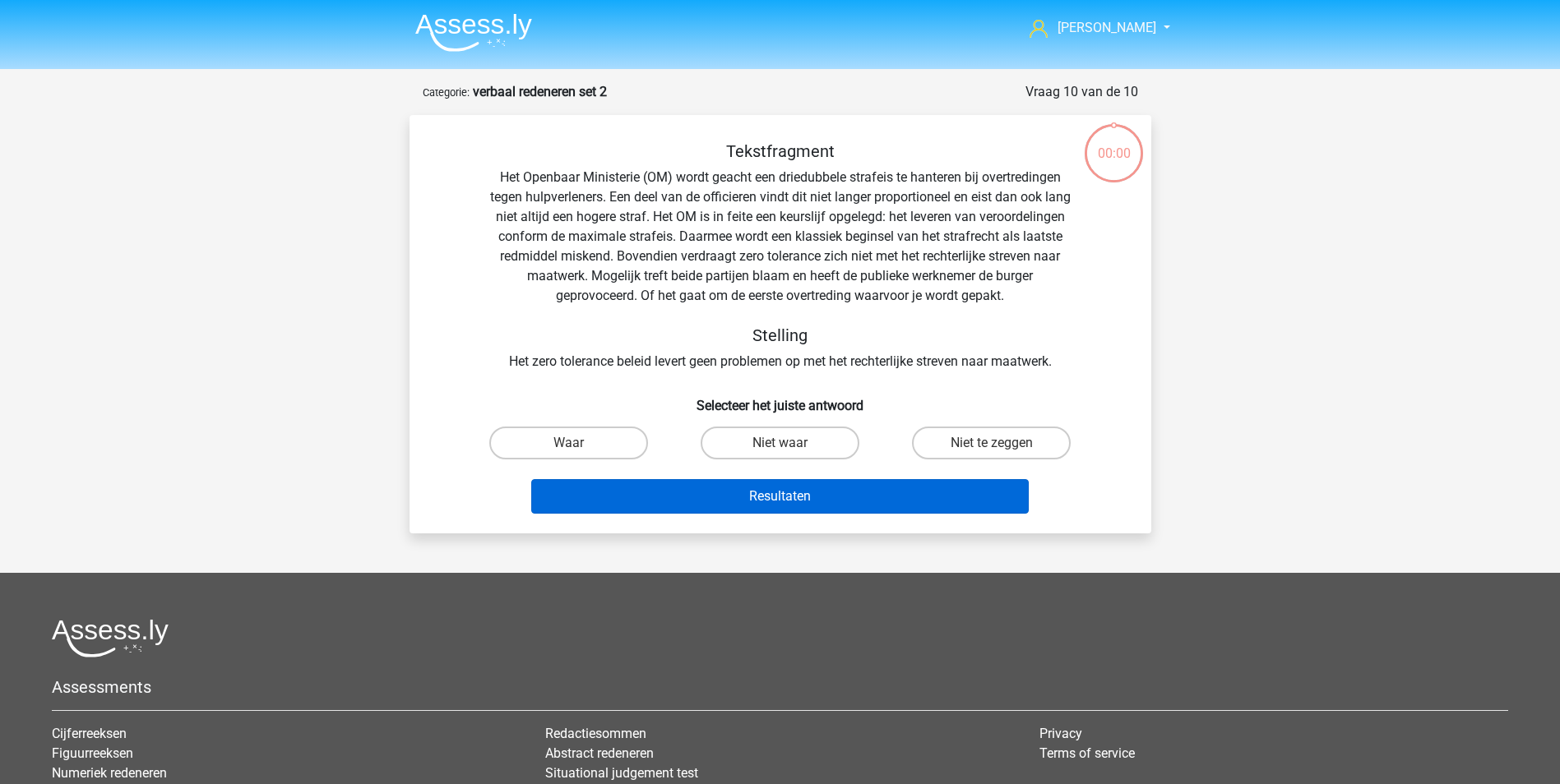
scroll to position [83, 0]
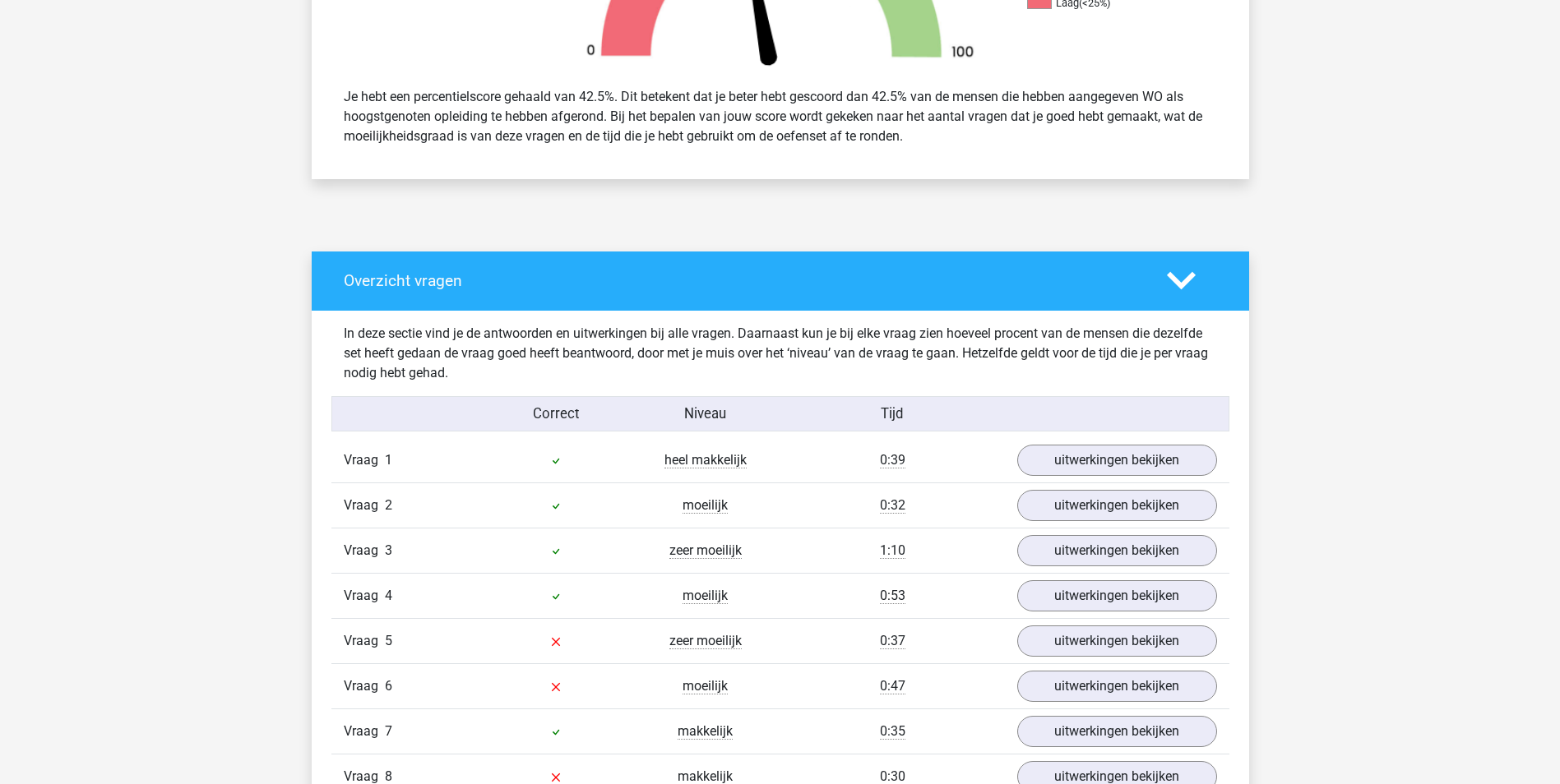
scroll to position [657, 0]
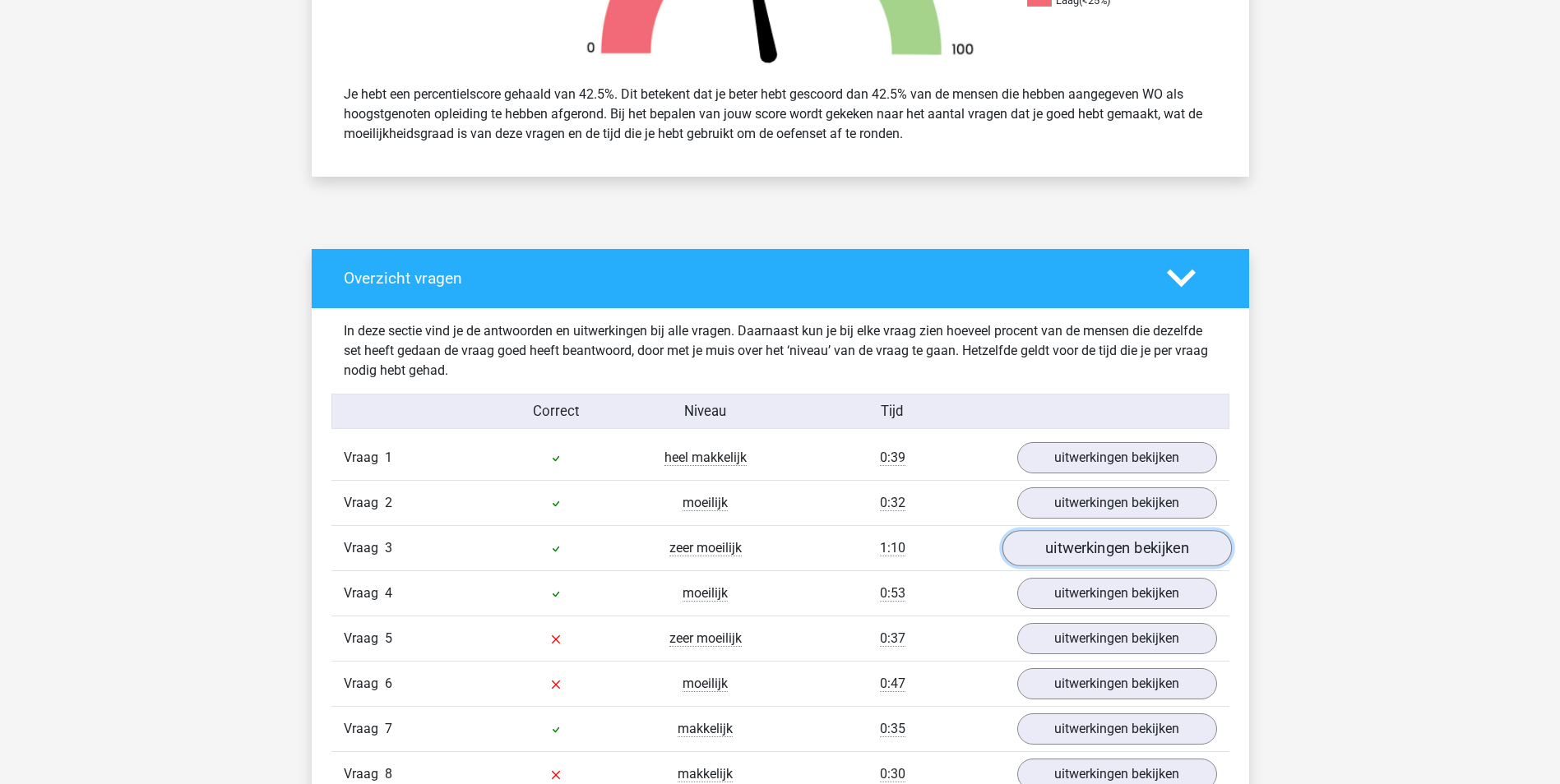
click at [1083, 554] on link "uitwerkingen bekijken" at bounding box center [1117, 548] width 230 height 37
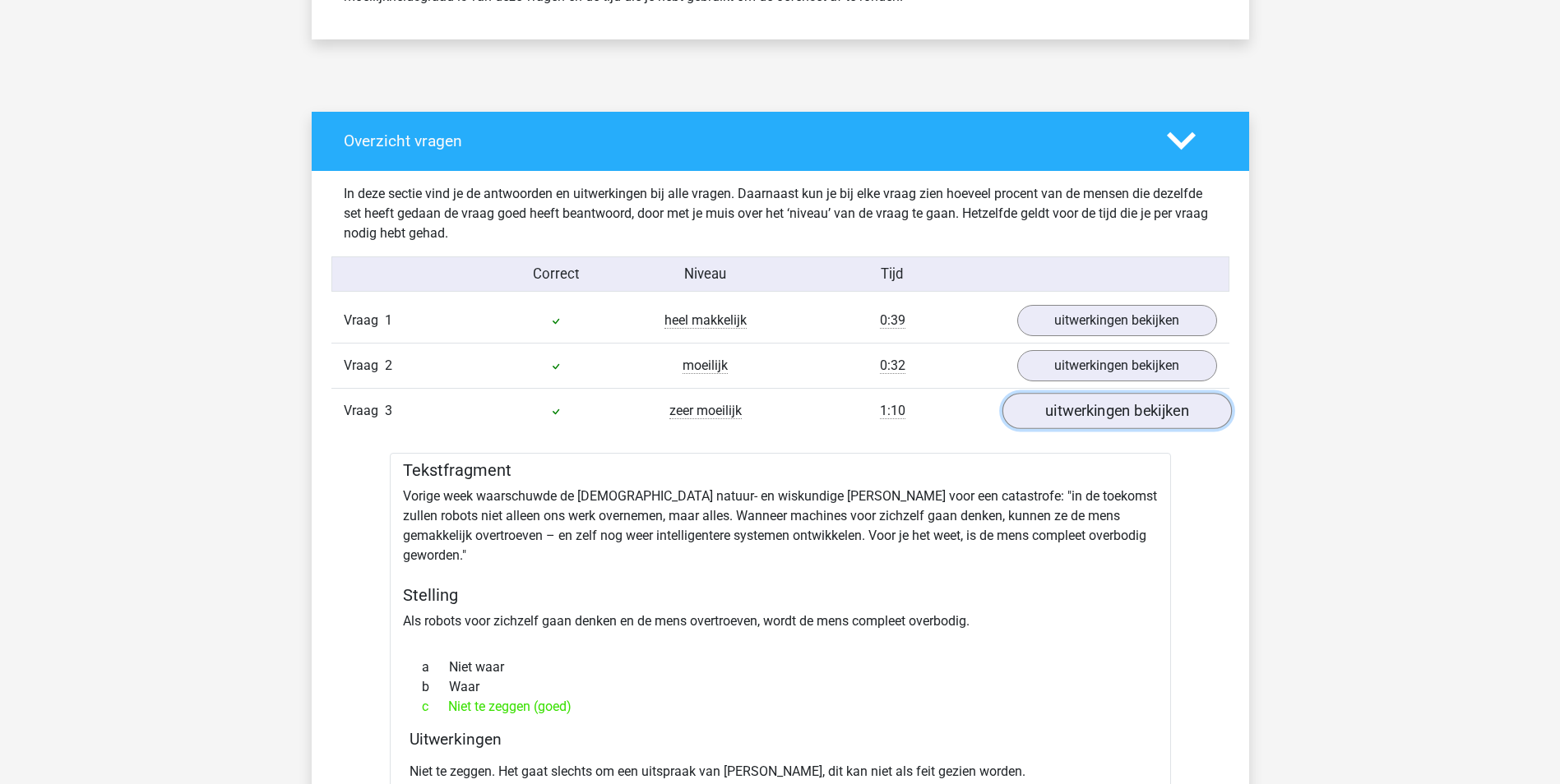
scroll to position [904, 0]
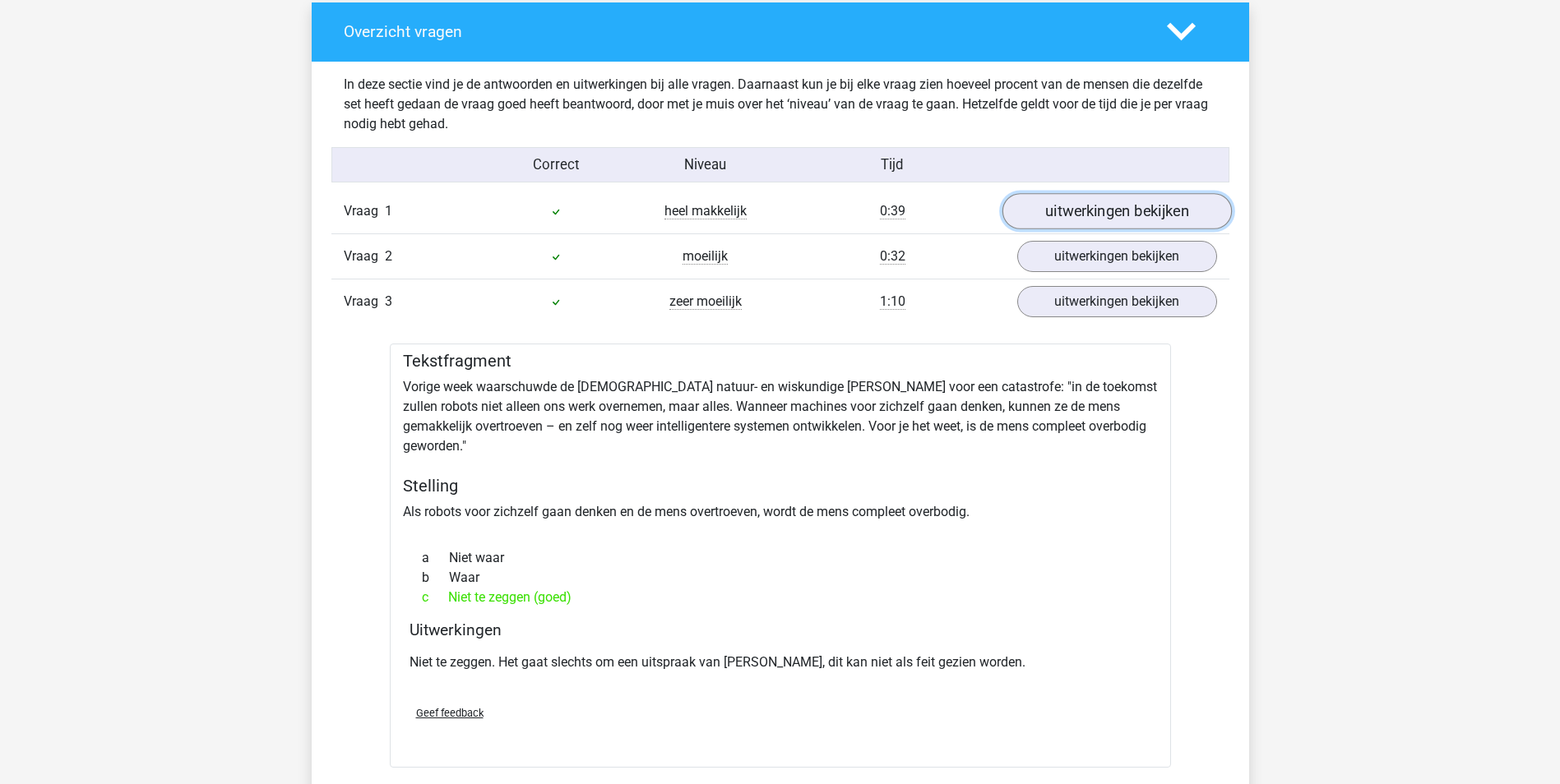
click at [1095, 205] on link "uitwerkingen bekijken" at bounding box center [1117, 211] width 230 height 37
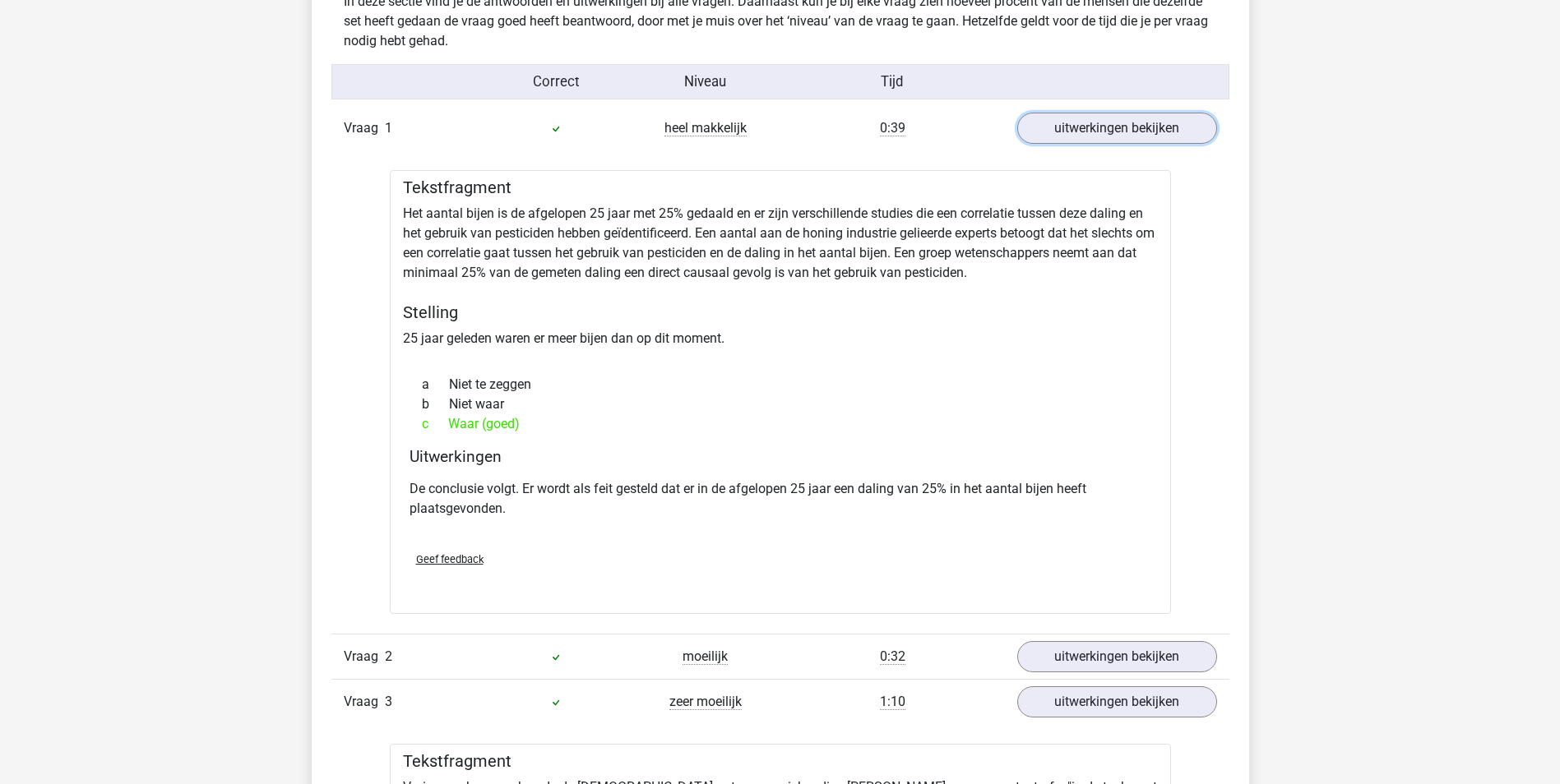
scroll to position [987, 0]
click at [1107, 659] on link "uitwerkingen bekijken" at bounding box center [1117, 658] width 230 height 37
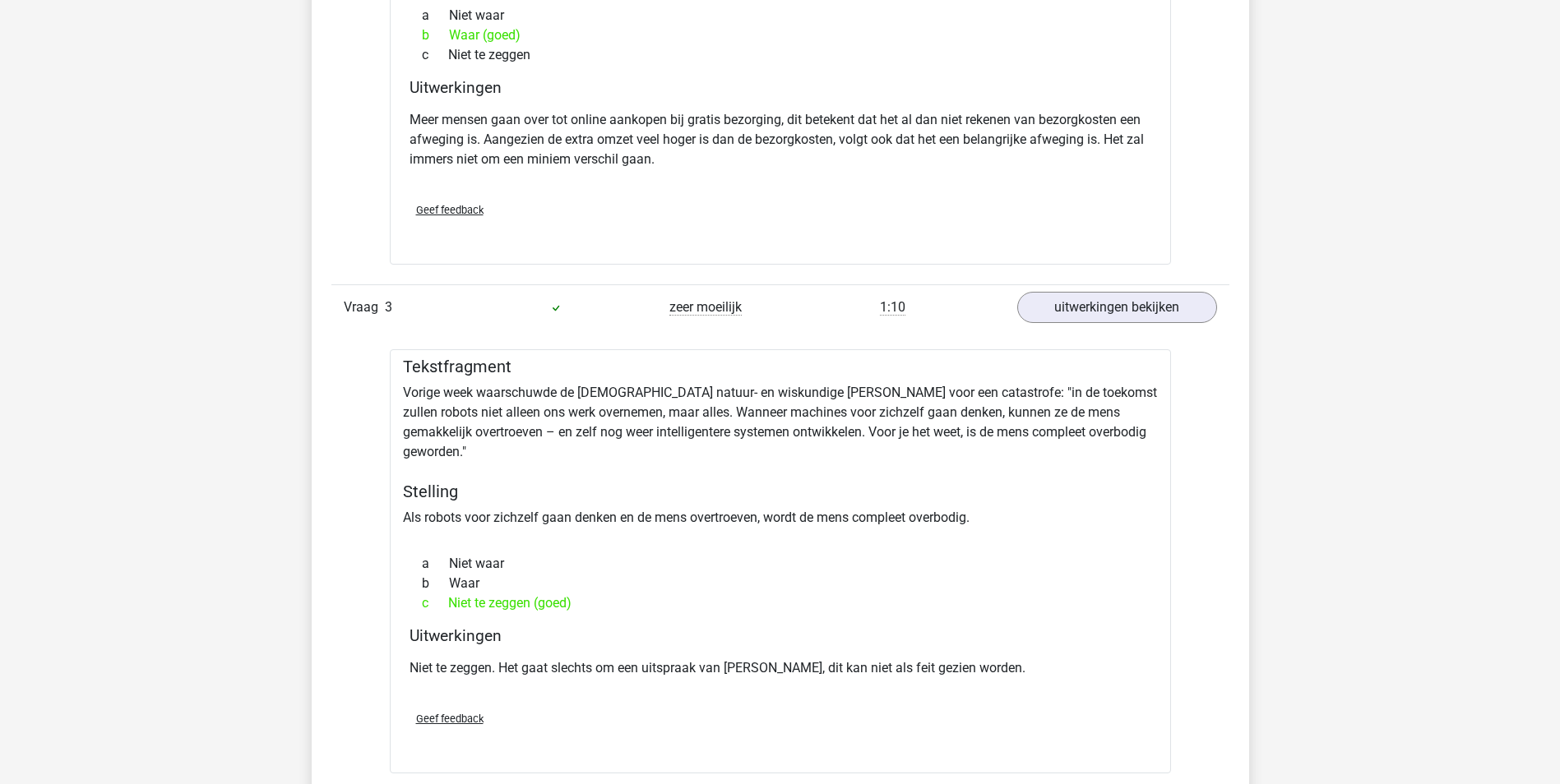
scroll to position [1890, 0]
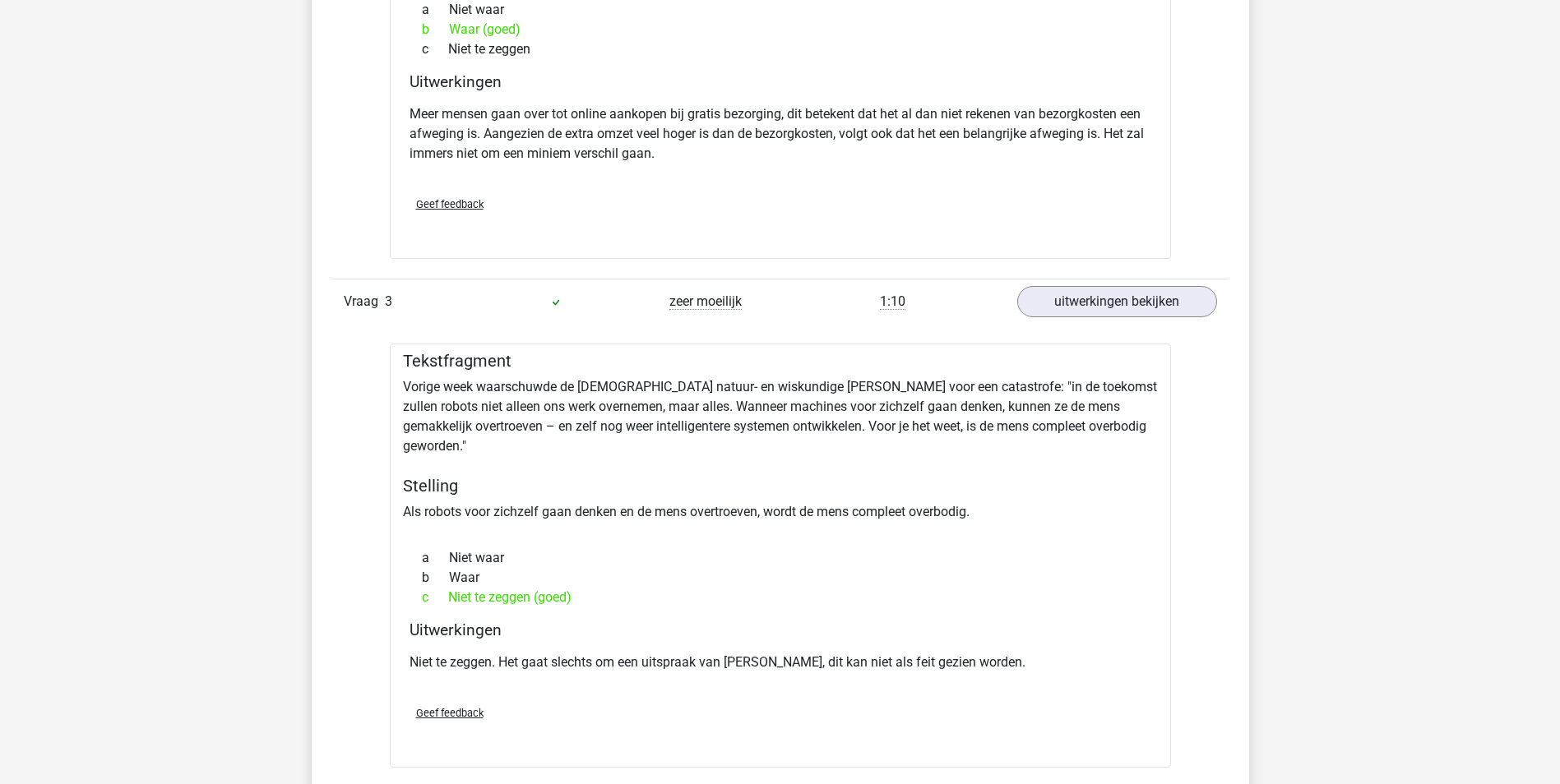
click at [758, 548] on div "a Niet waar" at bounding box center [780, 558] width 742 height 20
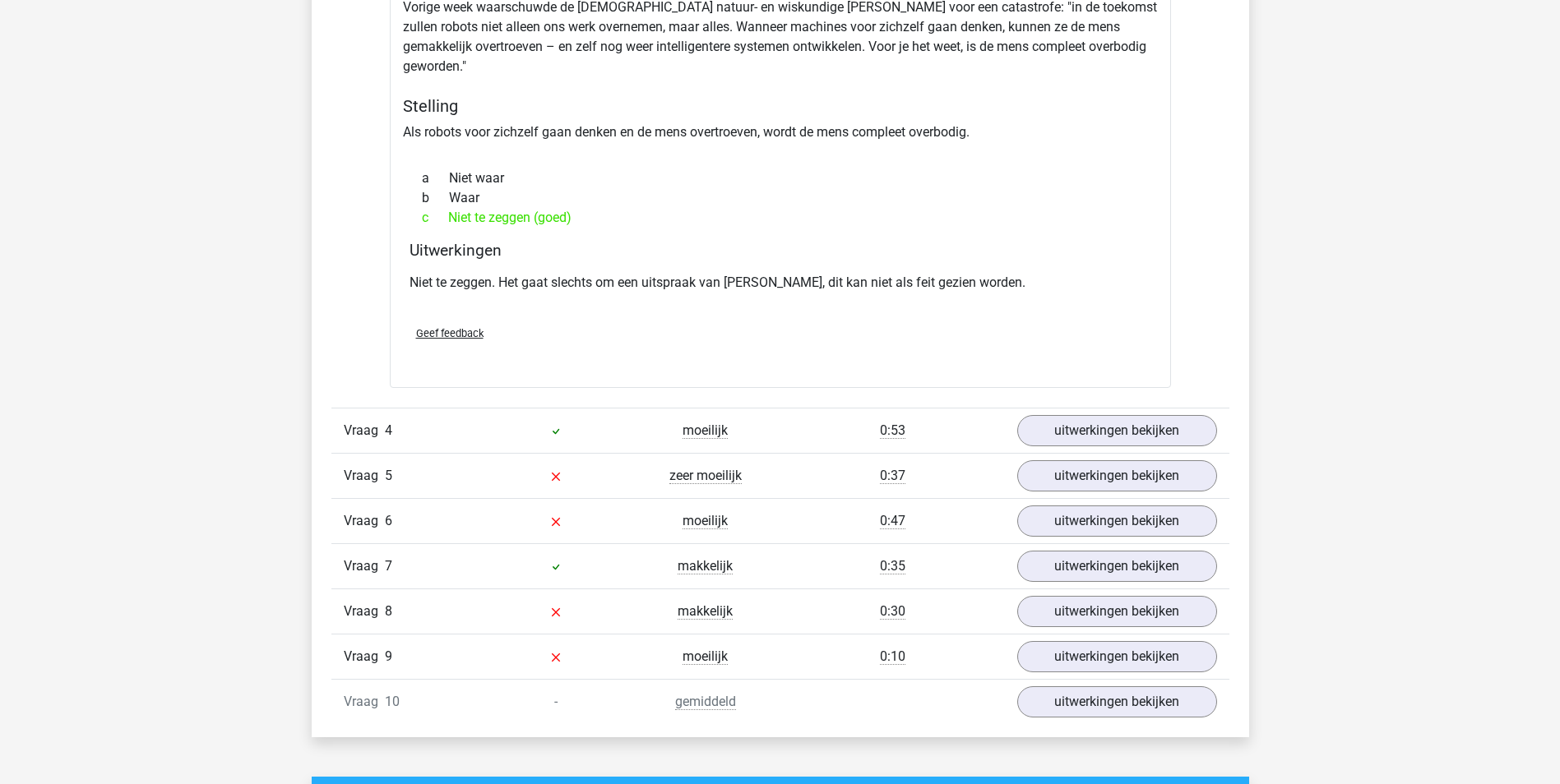
scroll to position [2301, 0]
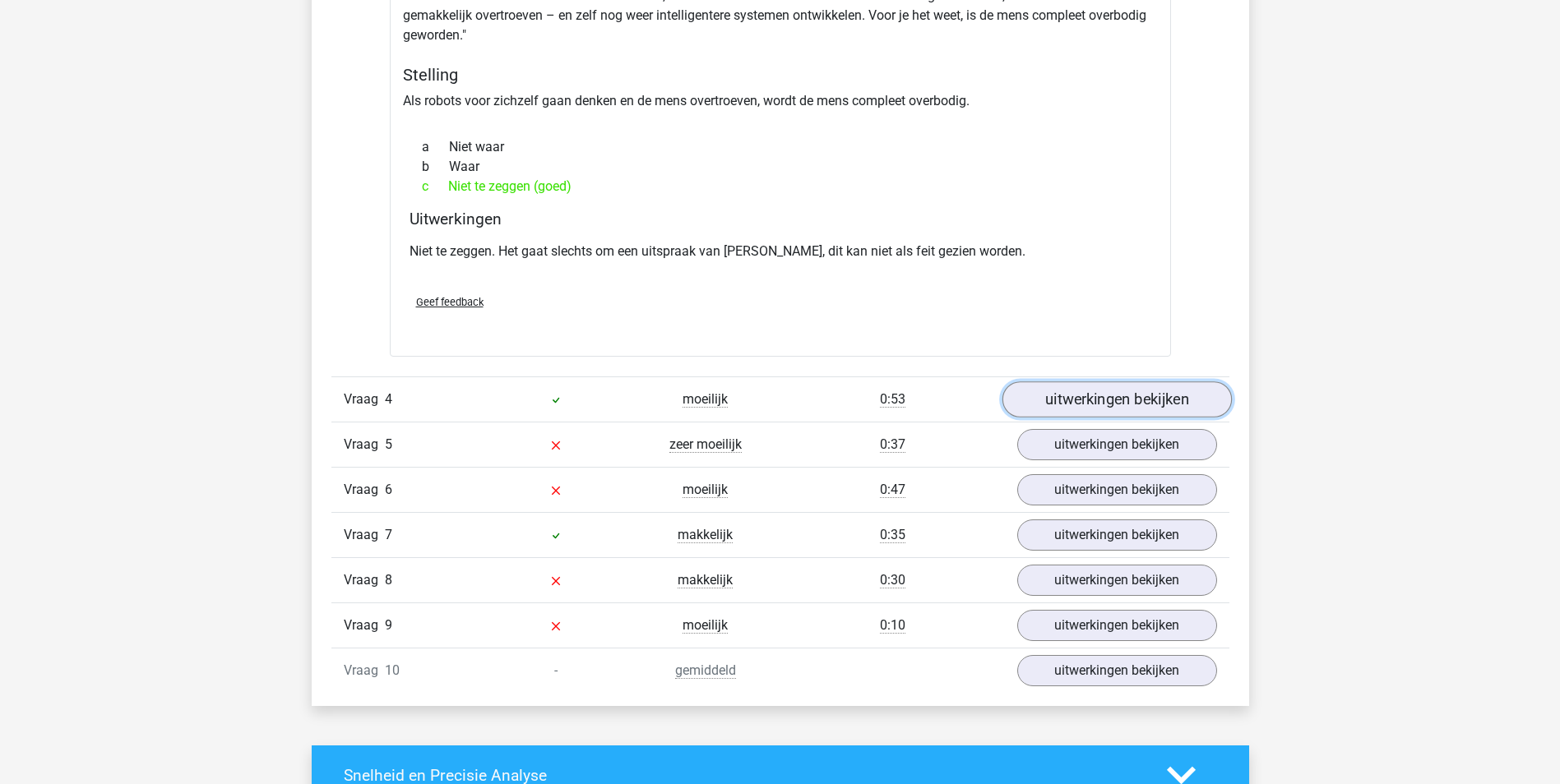
click at [1076, 384] on link "uitwerkingen bekijken" at bounding box center [1117, 401] width 230 height 37
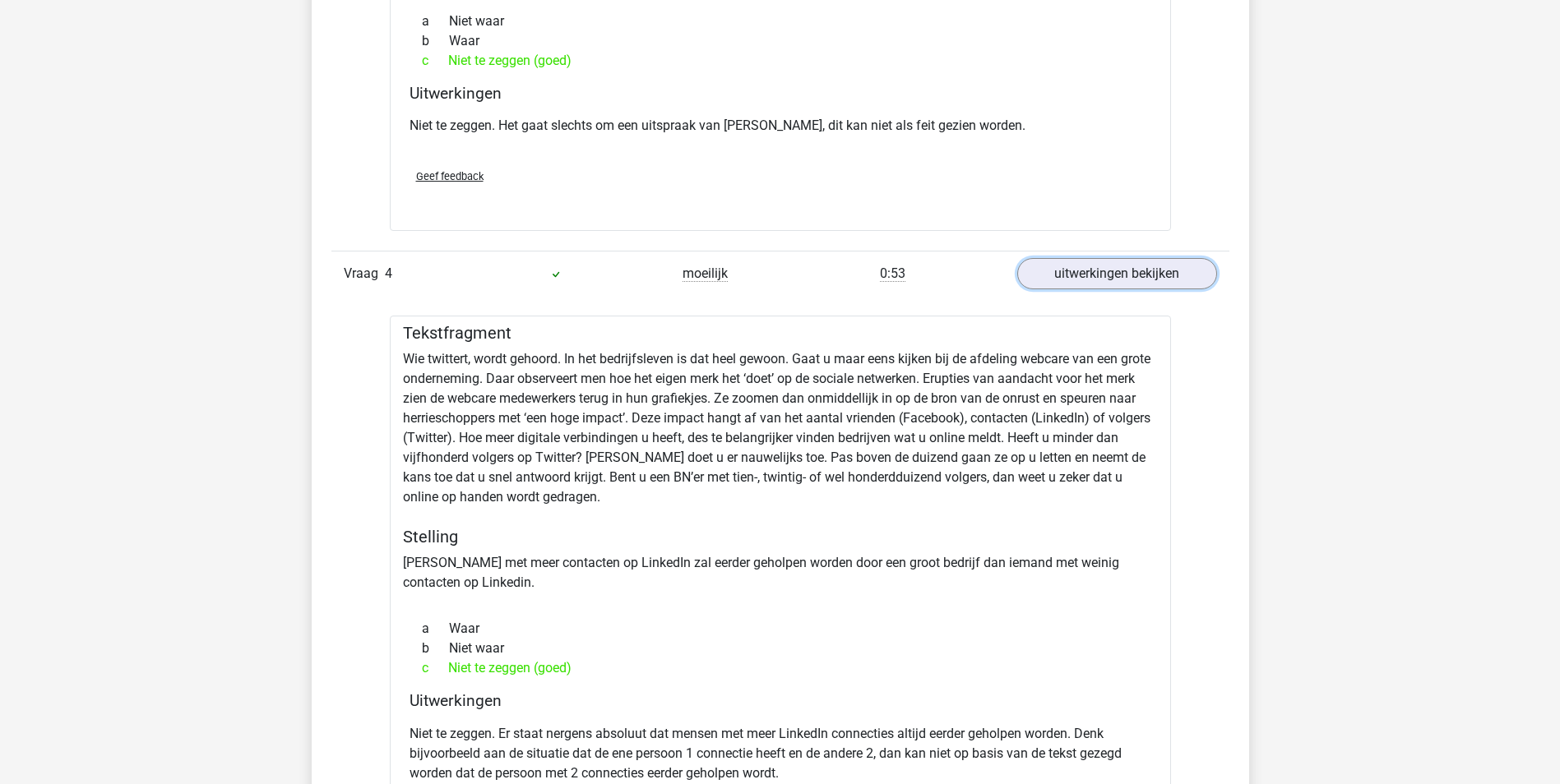
scroll to position [2465, 0]
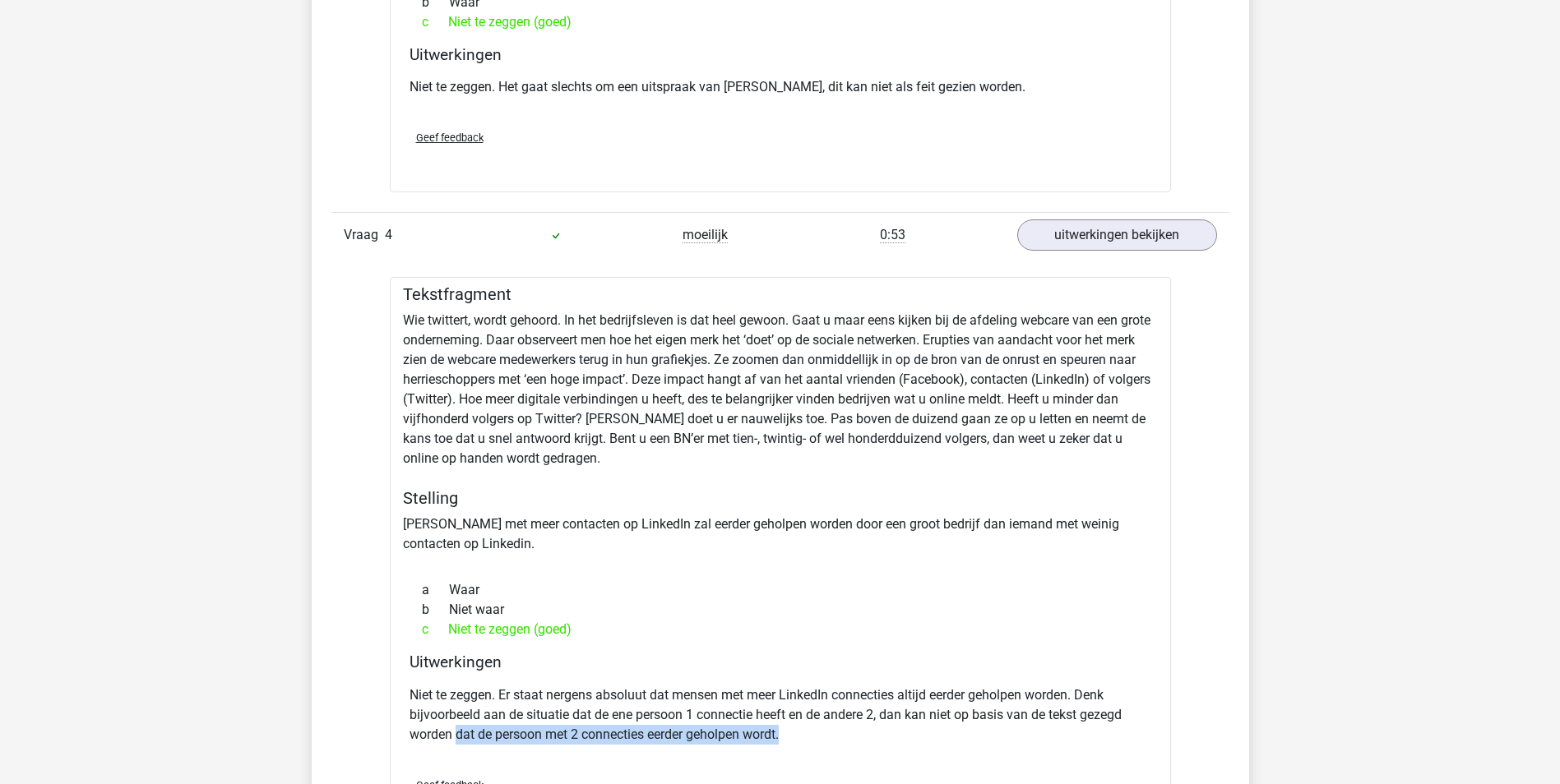
drag, startPoint x: 457, startPoint y: 715, endPoint x: 808, endPoint y: 714, distance: 351.0
click at [808, 714] on p "Niet te zeggen. Er staat nergens absoluut dat mensen met meer LinkedIn connecti…" at bounding box center [780, 715] width 742 height 59
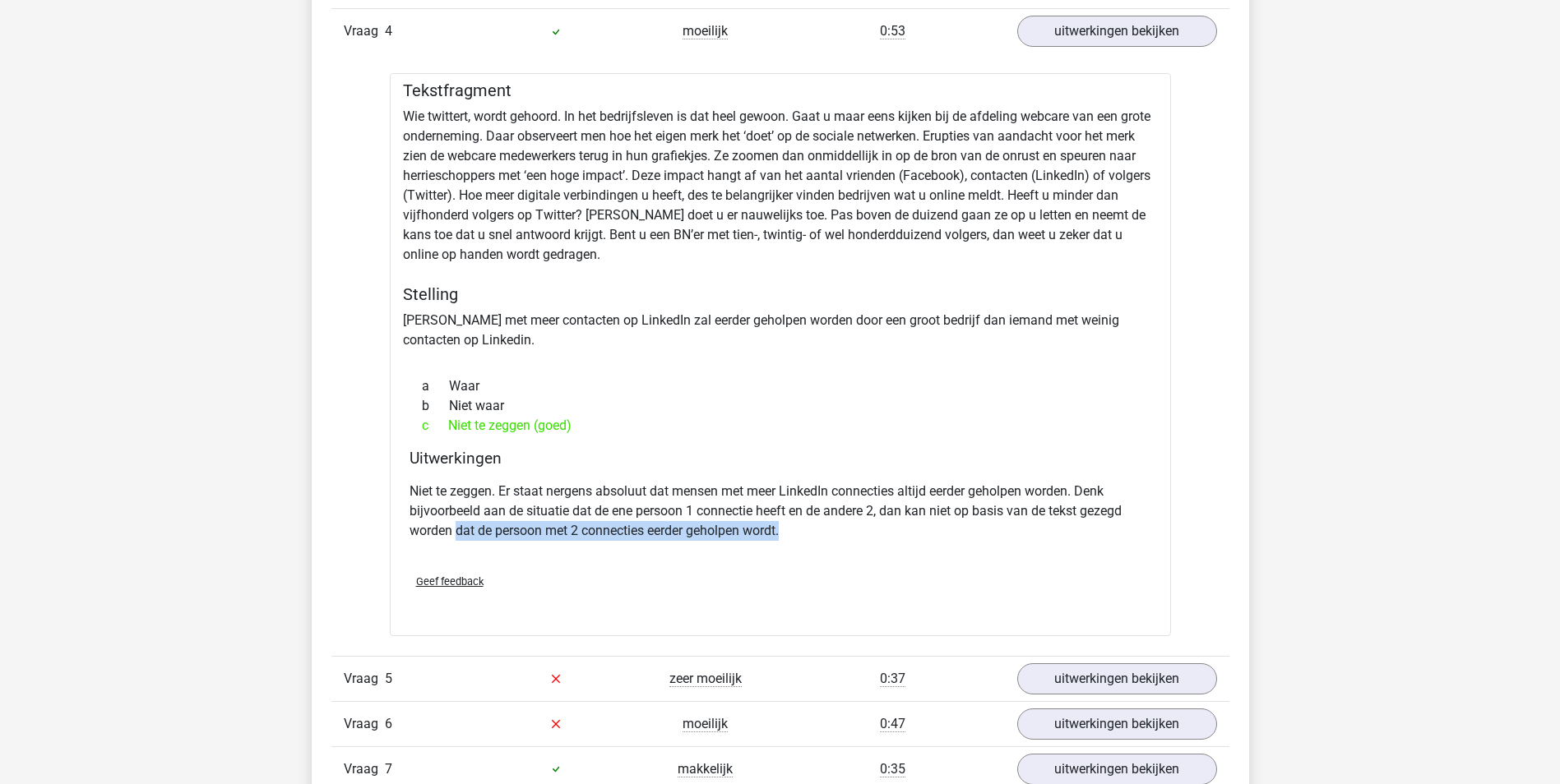
scroll to position [2712, 0]
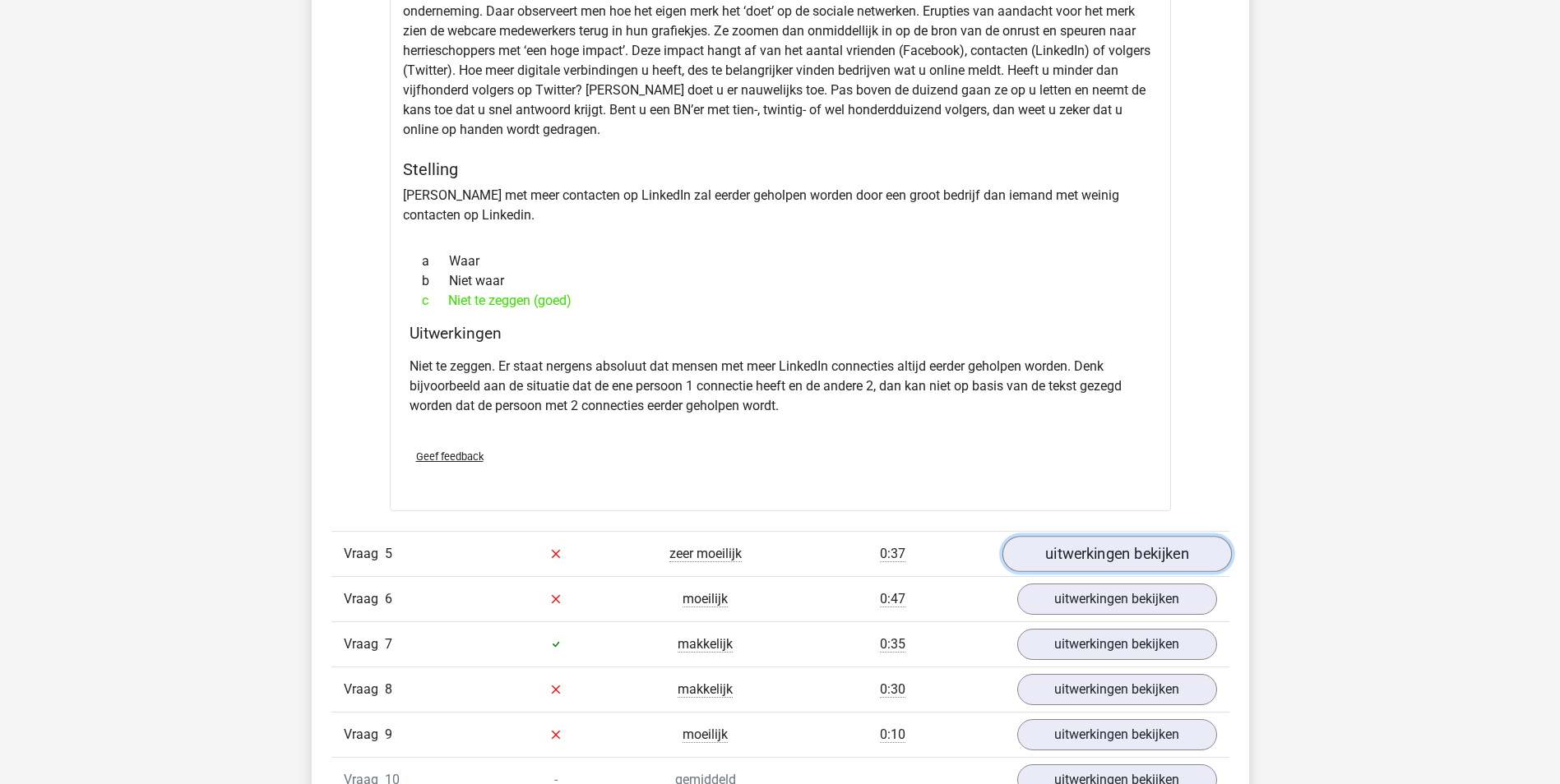
click at [1153, 535] on link "uitwerkingen bekijken" at bounding box center [1117, 554] width 230 height 37
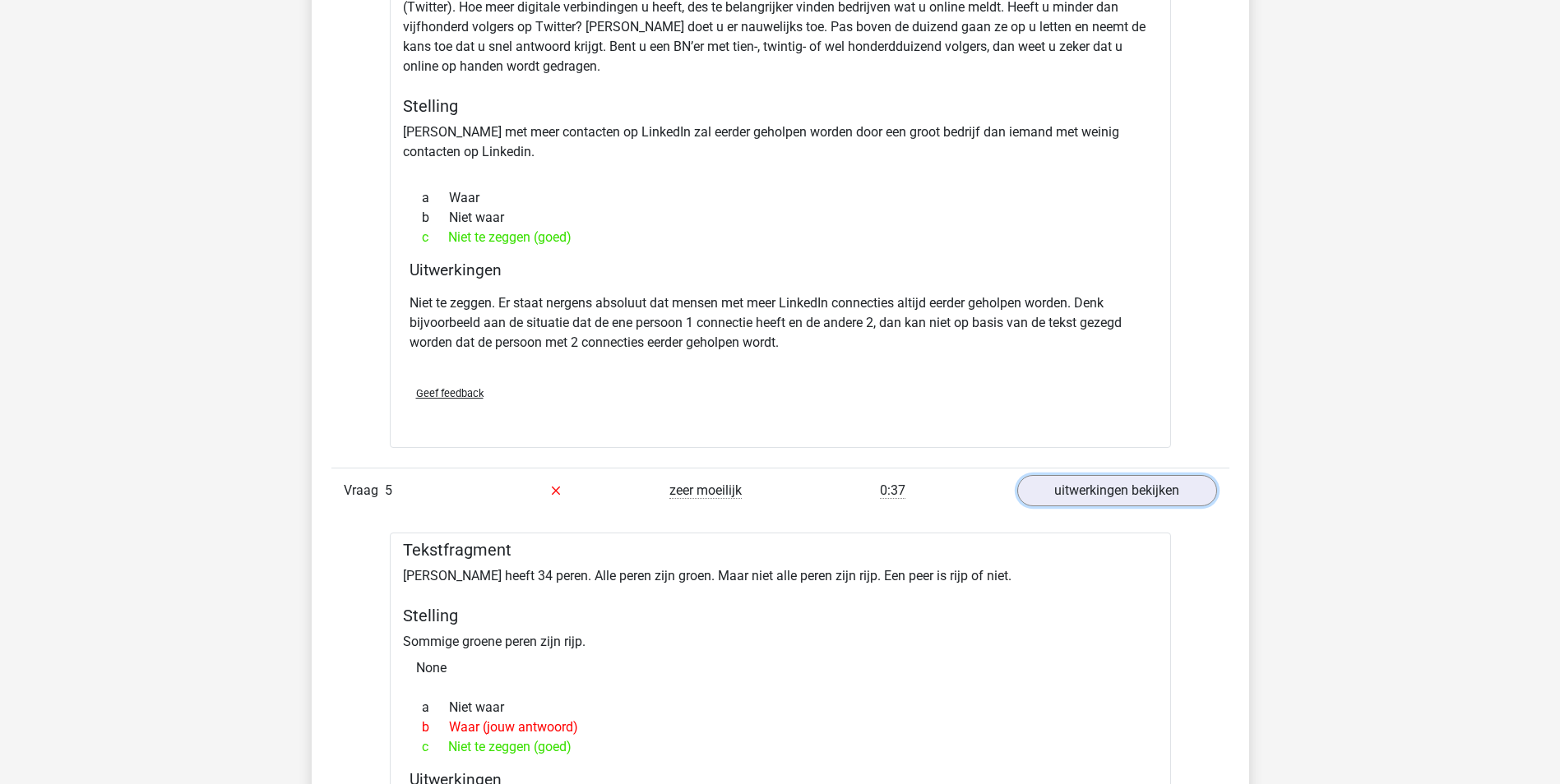
scroll to position [2959, 0]
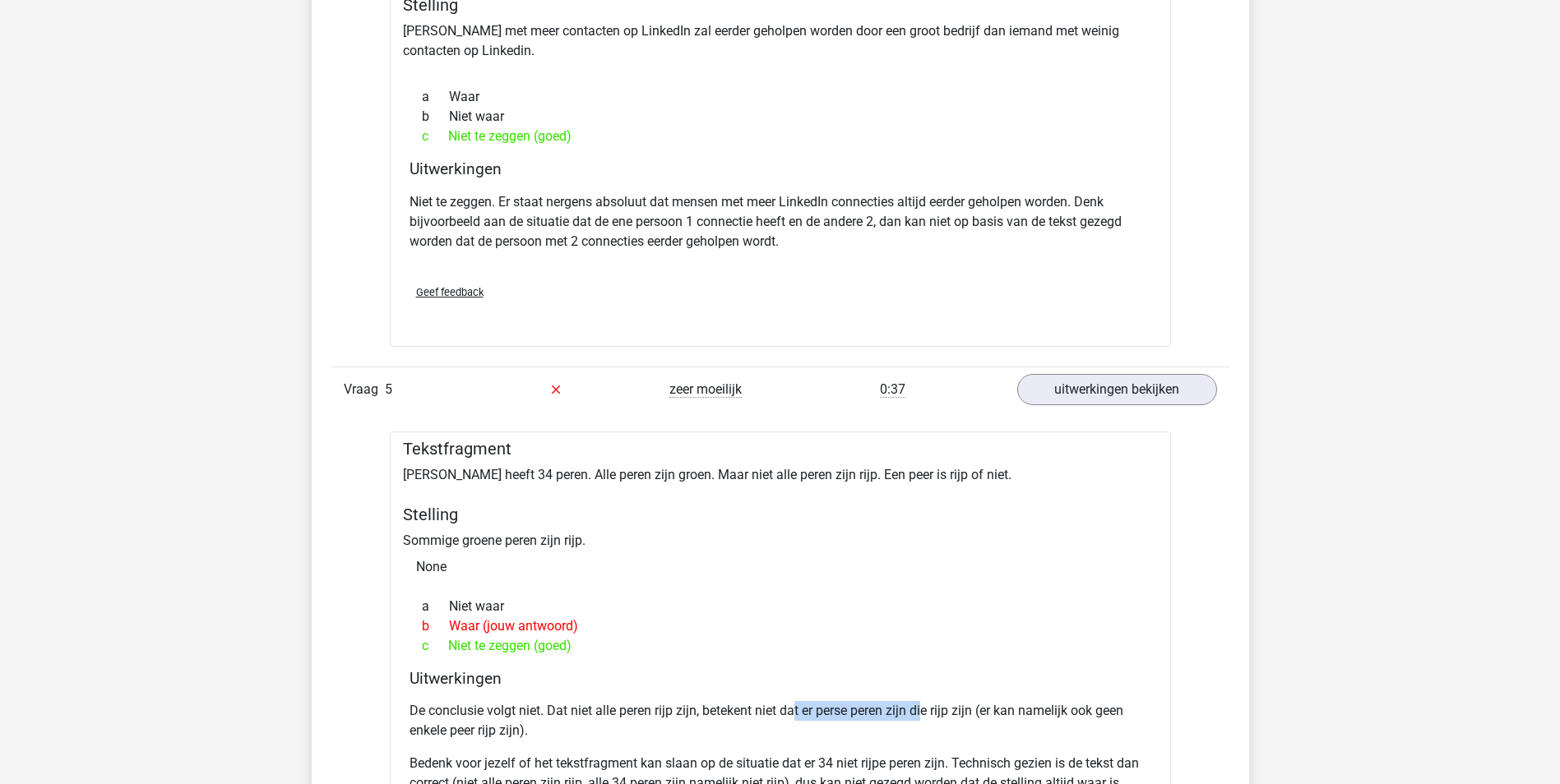
drag, startPoint x: 795, startPoint y: 692, endPoint x: 924, endPoint y: 688, distance: 129.1
click at [924, 701] on p "De conclusie volgt niet. Dat niet alle peren rijp zijn, betekent niet dat er pe…" at bounding box center [780, 720] width 742 height 39
click at [701, 701] on p "De conclusie volgt niet. Dat niet alle peren rijp zijn, betekent niet dat er pe…" at bounding box center [780, 720] width 742 height 39
click at [555, 703] on p "De conclusie volgt niet. Dat niet alle peren rijp zijn, betekent niet dat er pe…" at bounding box center [780, 720] width 742 height 39
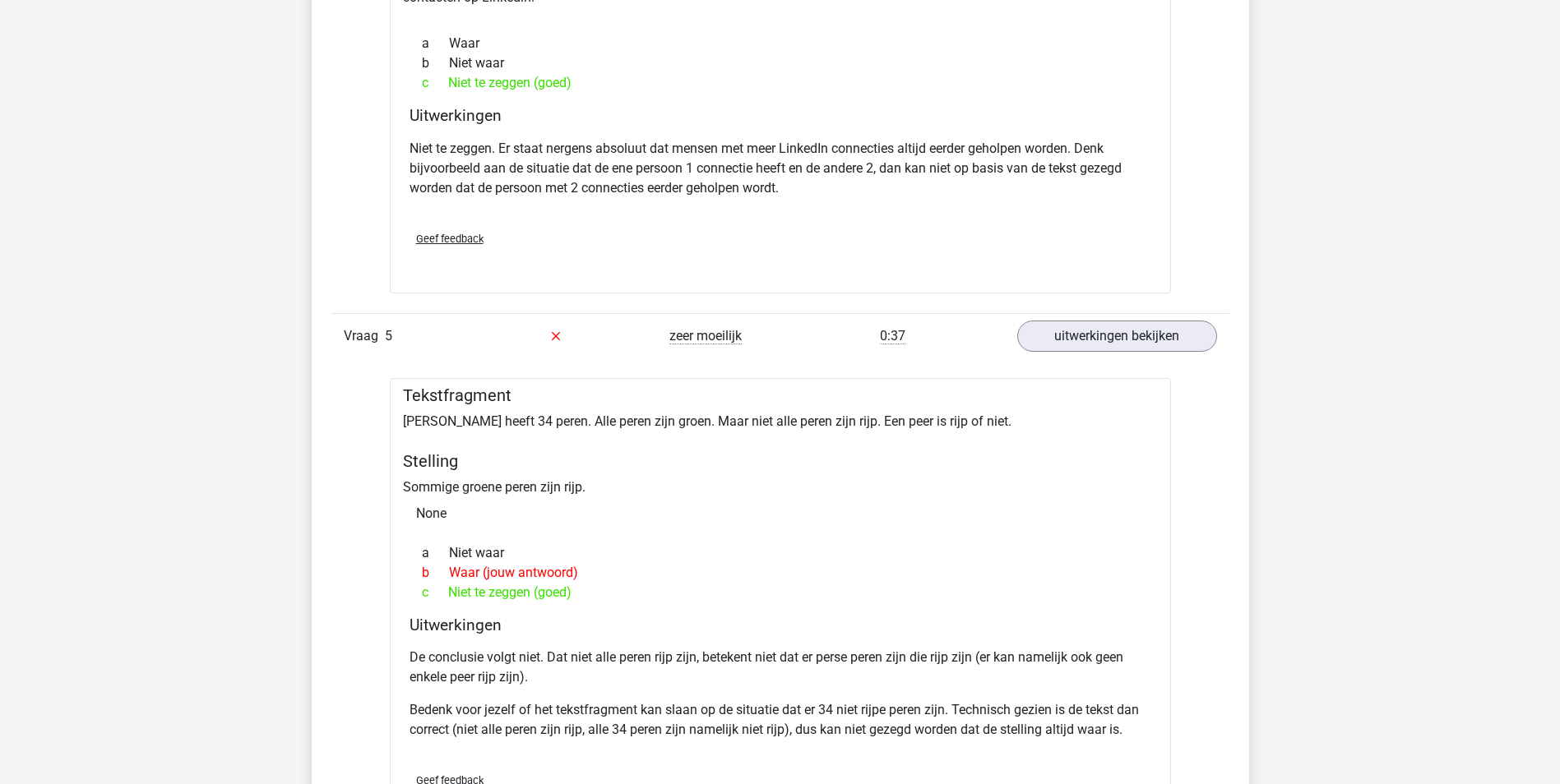
scroll to position [3040, 0]
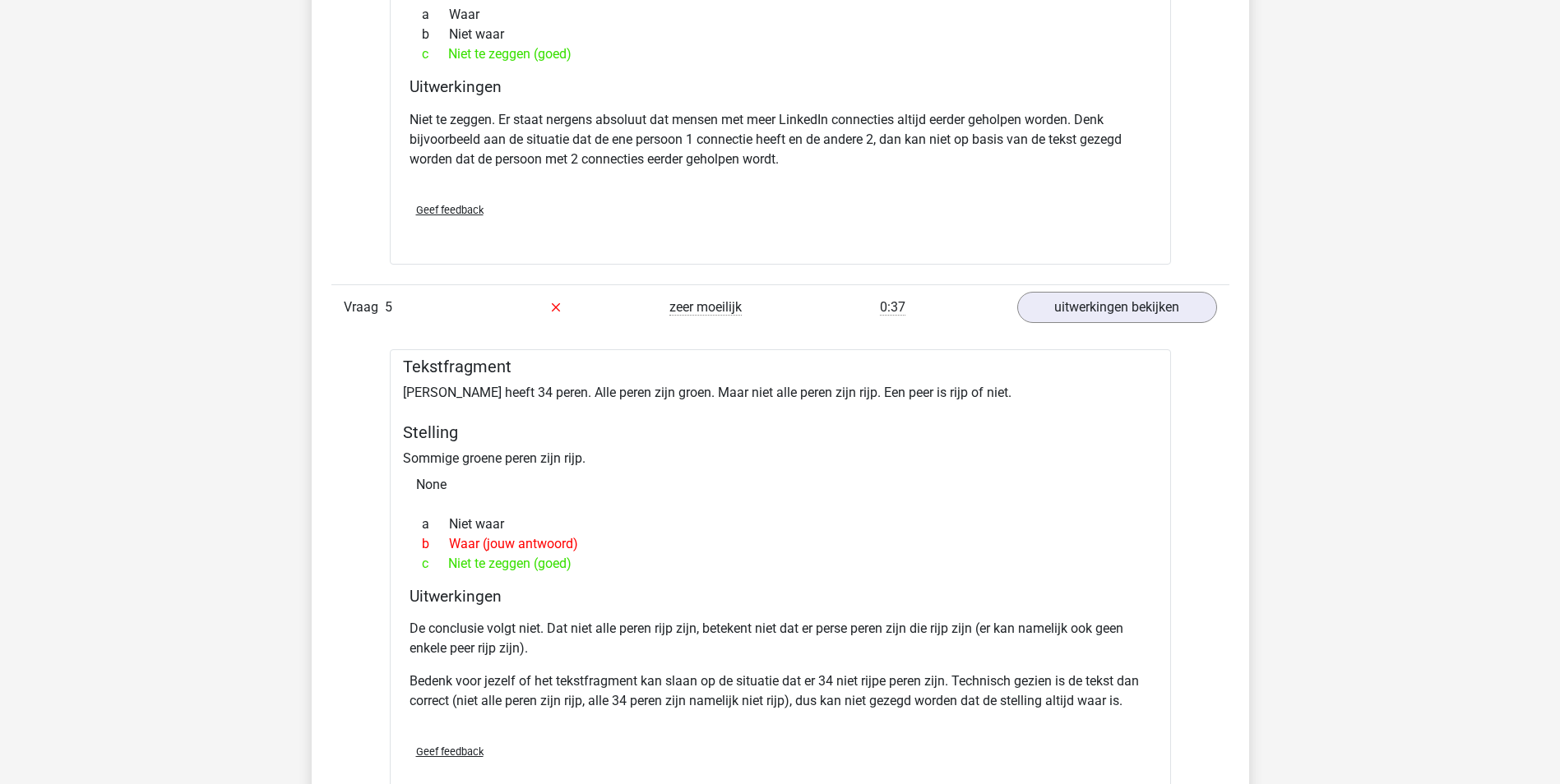
drag, startPoint x: 663, startPoint y: 520, endPoint x: 658, endPoint y: 508, distance: 13.0
click at [663, 535] on div "b Waar (jouw antwoord)" at bounding box center [780, 544] width 742 height 20
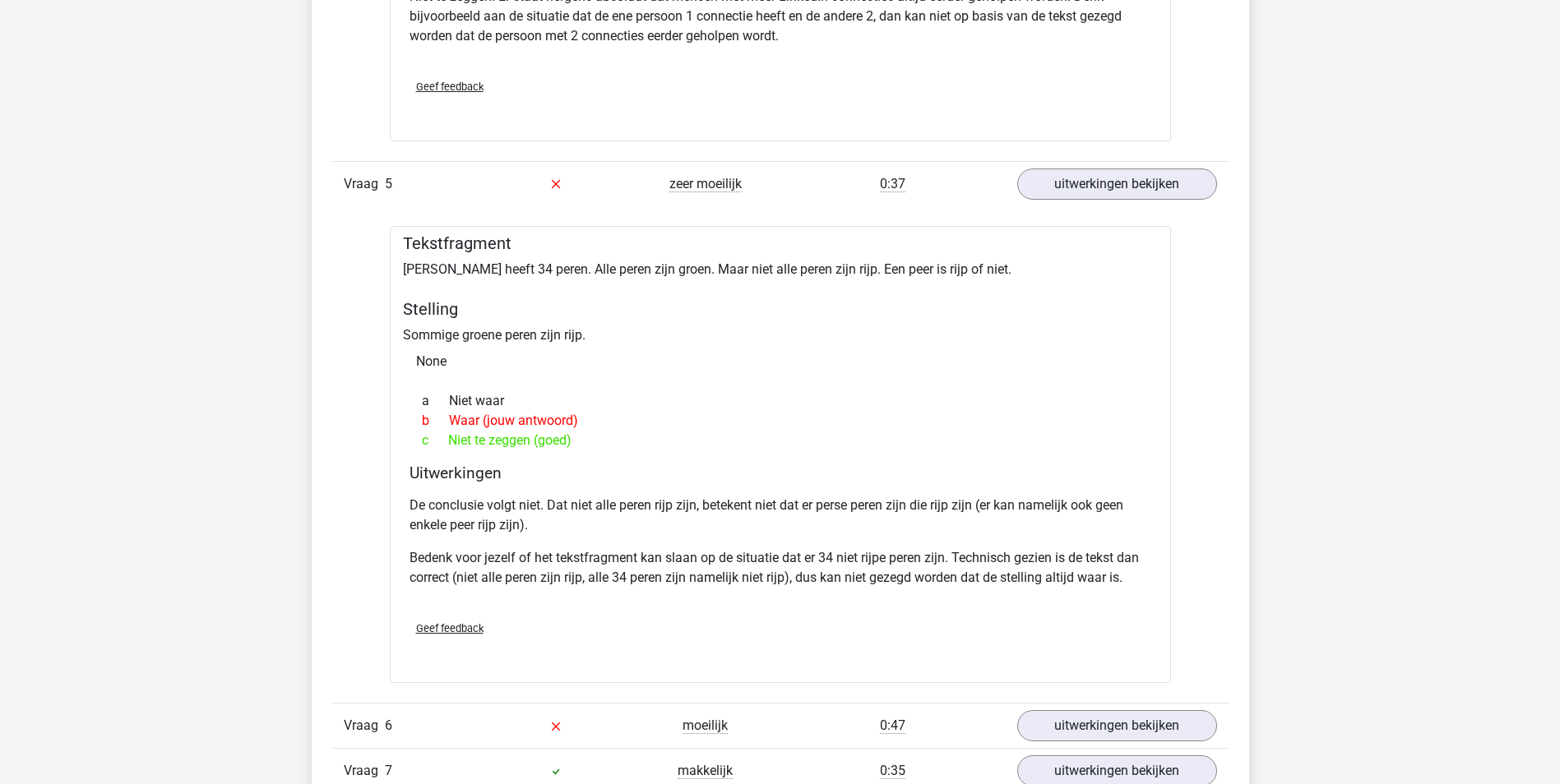
scroll to position [3452, 0]
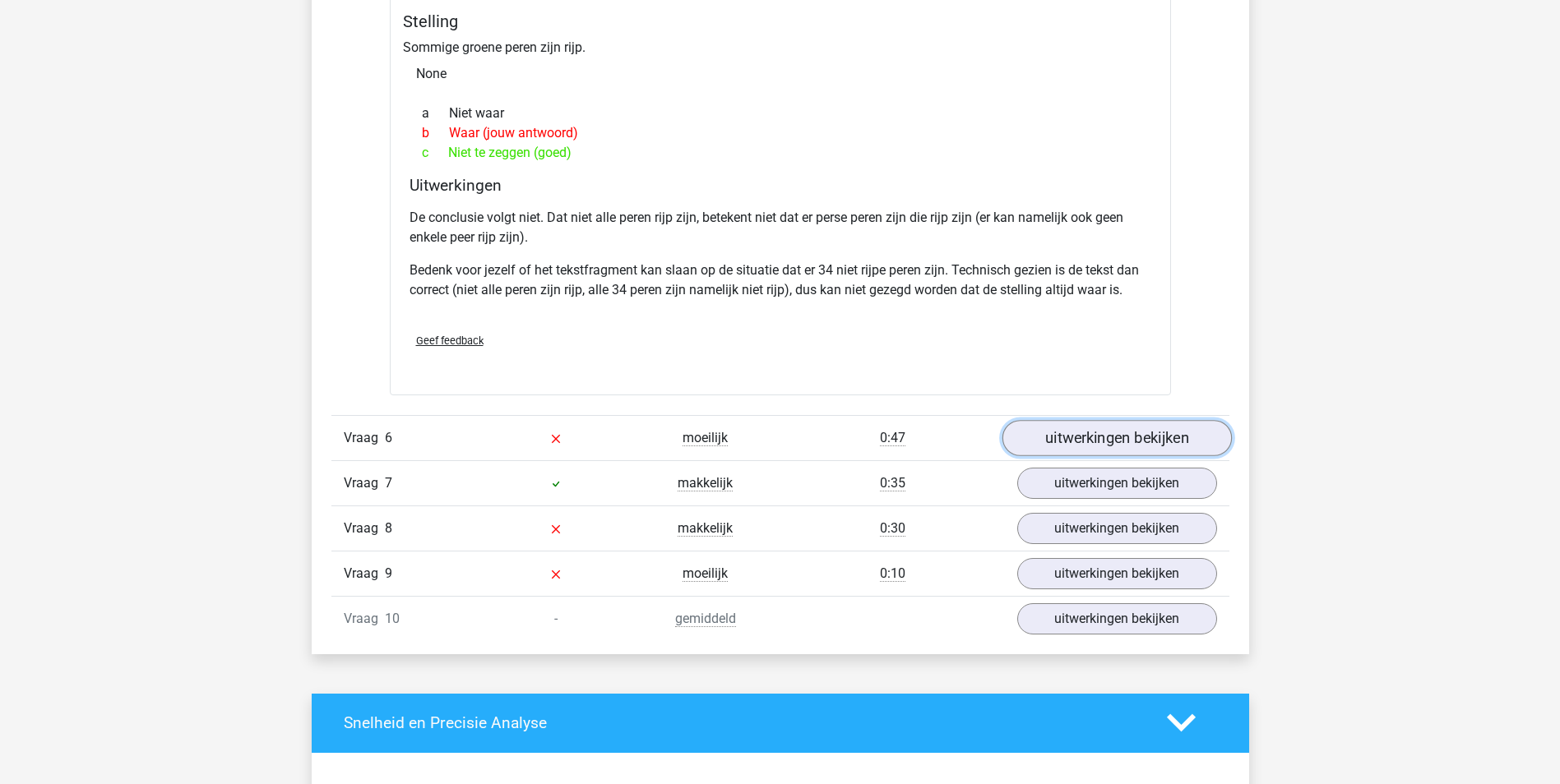
click at [1144, 420] on link "uitwerkingen bekijken" at bounding box center [1117, 438] width 230 height 37
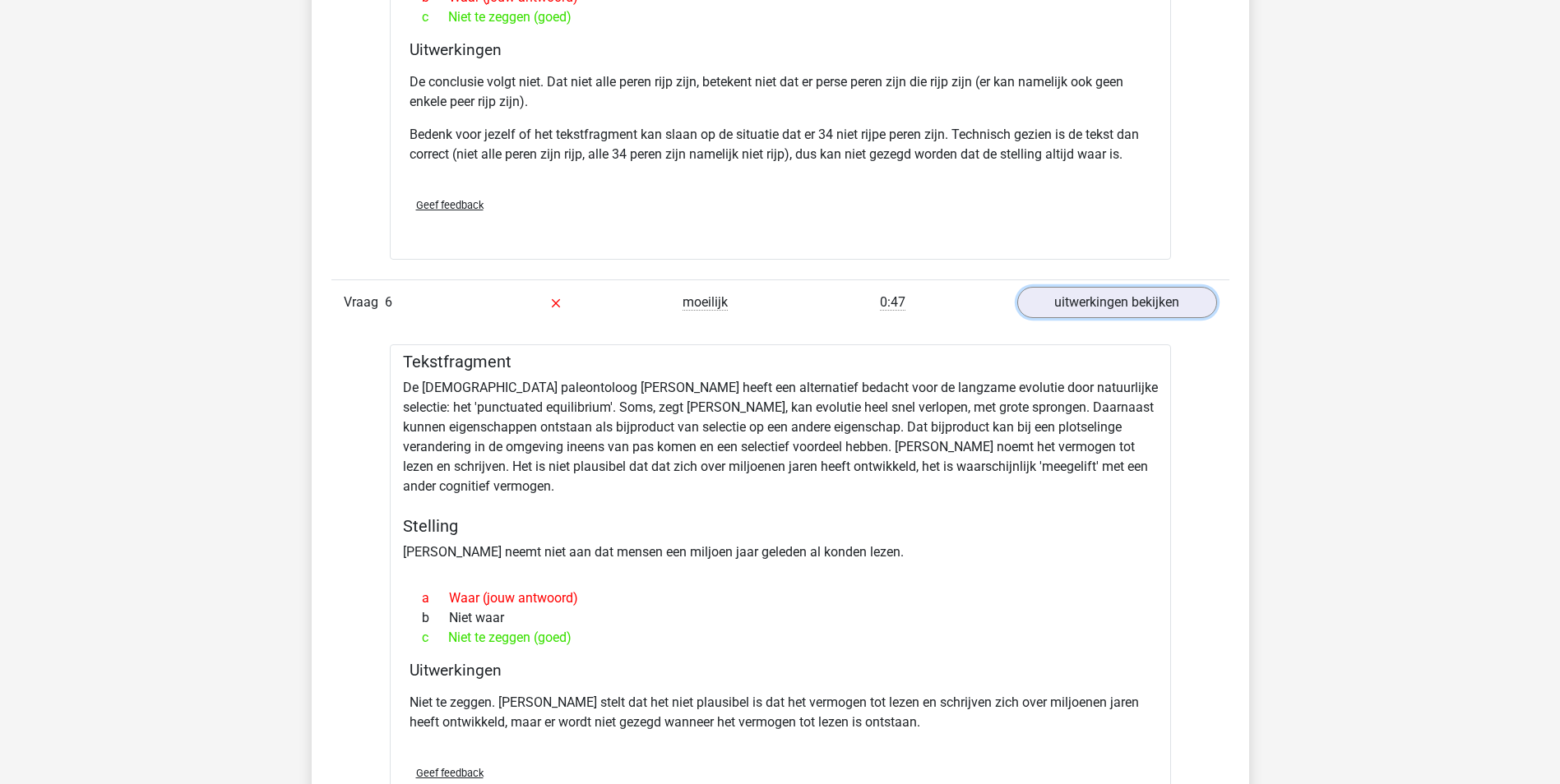
scroll to position [3616, 0]
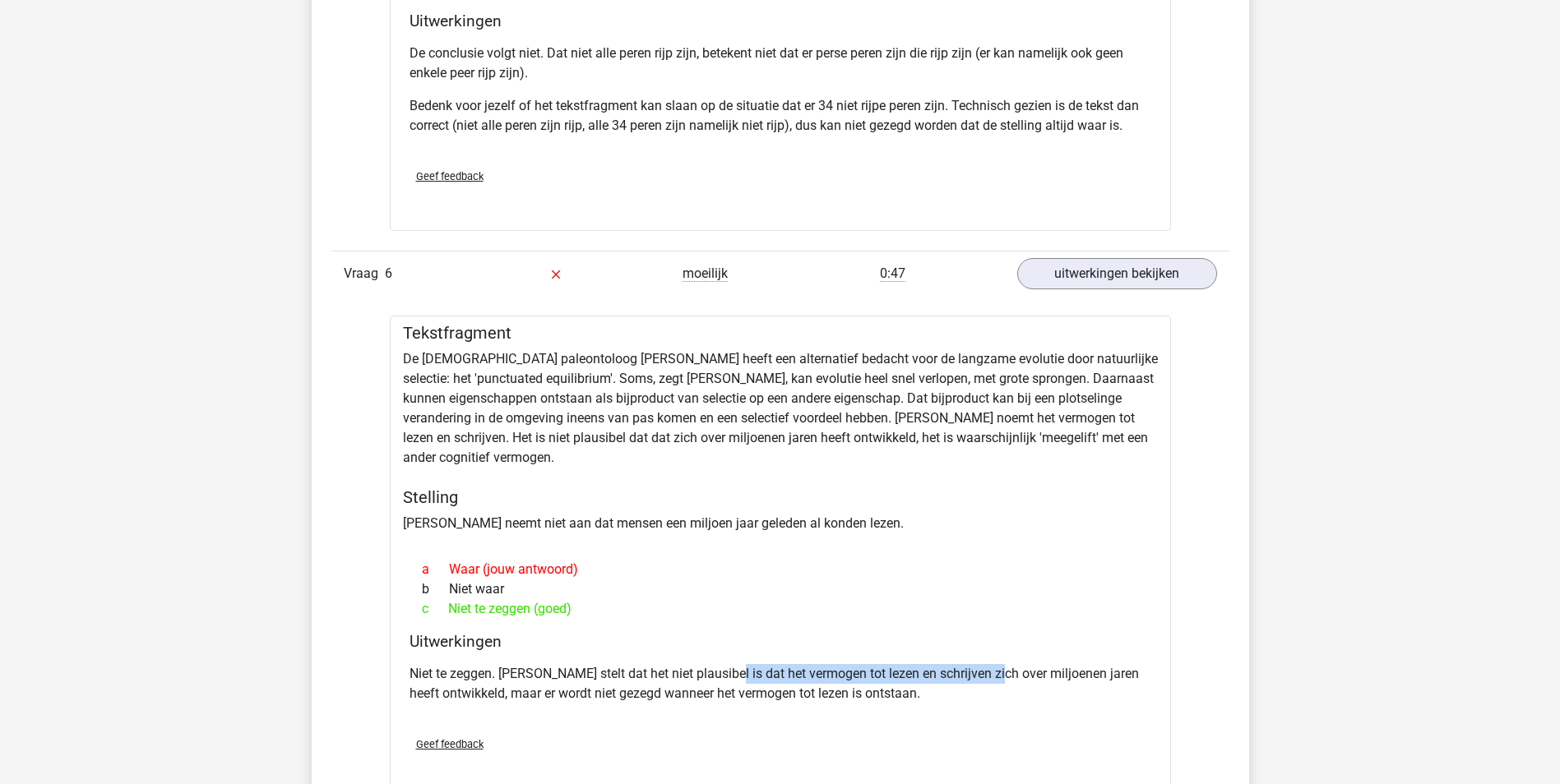
drag, startPoint x: 721, startPoint y: 654, endPoint x: 997, endPoint y: 661, distance: 276.1
click at [997, 664] on p "Niet te zeggen. Gould stelt dat het niet plausibel is dat het vermogen tot leze…" at bounding box center [780, 683] width 742 height 39
click at [632, 676] on p "Niet te zeggen. Gould stelt dat het niet plausibel is dat het vermogen tot leze…" at bounding box center [780, 683] width 742 height 39
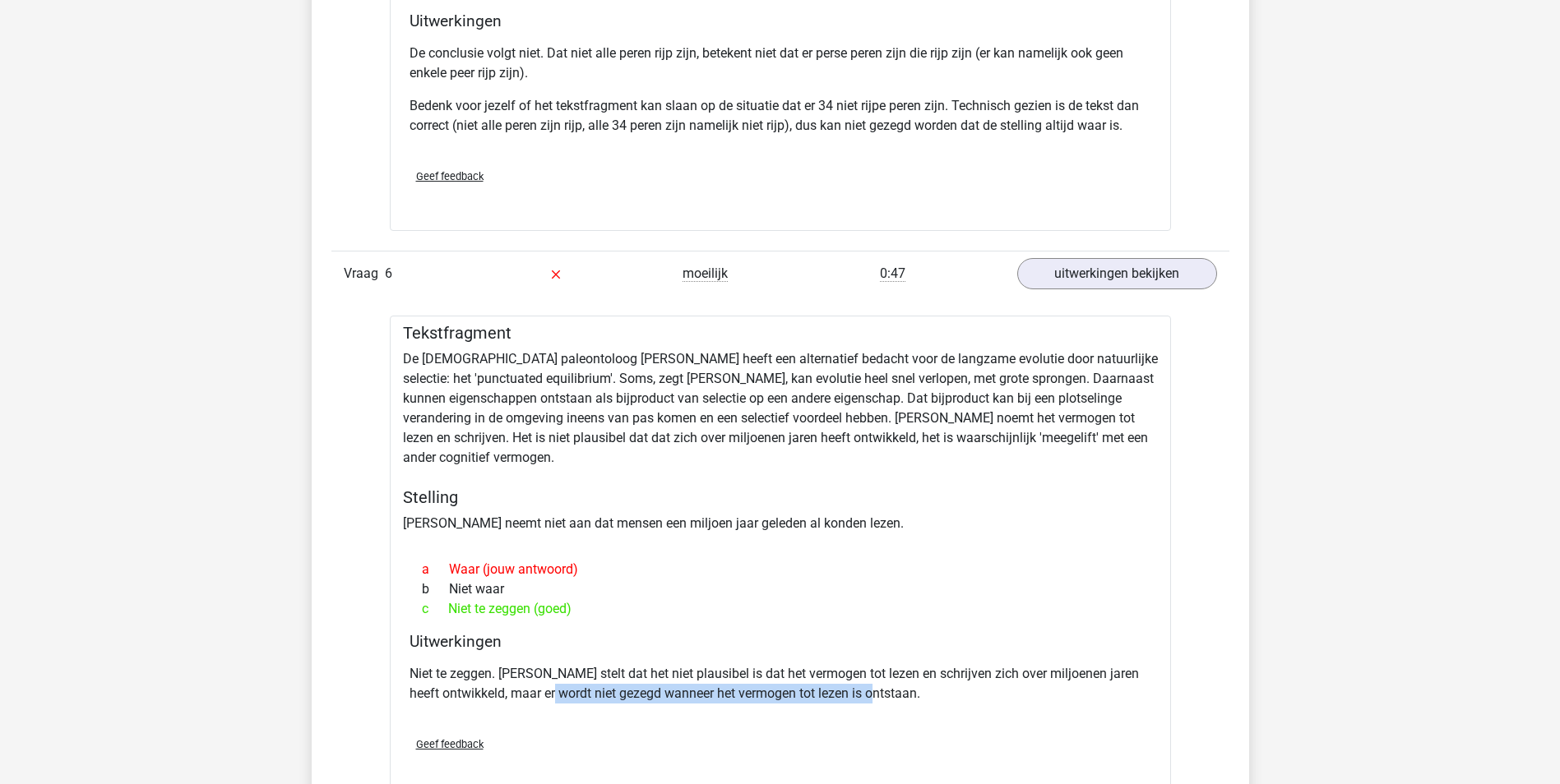
drag, startPoint x: 566, startPoint y: 675, endPoint x: 953, endPoint y: 668, distance: 387.1
click at [953, 668] on p "Niet te zeggen. Gould stelt dat het niet plausibel is dat het vermogen tot leze…" at bounding box center [780, 683] width 742 height 39
drag, startPoint x: 953, startPoint y: 668, endPoint x: 873, endPoint y: 680, distance: 80.9
click at [874, 680] on p "Niet te zeggen. Gould stelt dat het niet plausibel is dat het vermogen tot leze…" at bounding box center [780, 683] width 742 height 39
click at [860, 669] on p "Niet te zeggen. Gould stelt dat het niet plausibel is dat het vermogen tot leze…" at bounding box center [780, 683] width 742 height 39
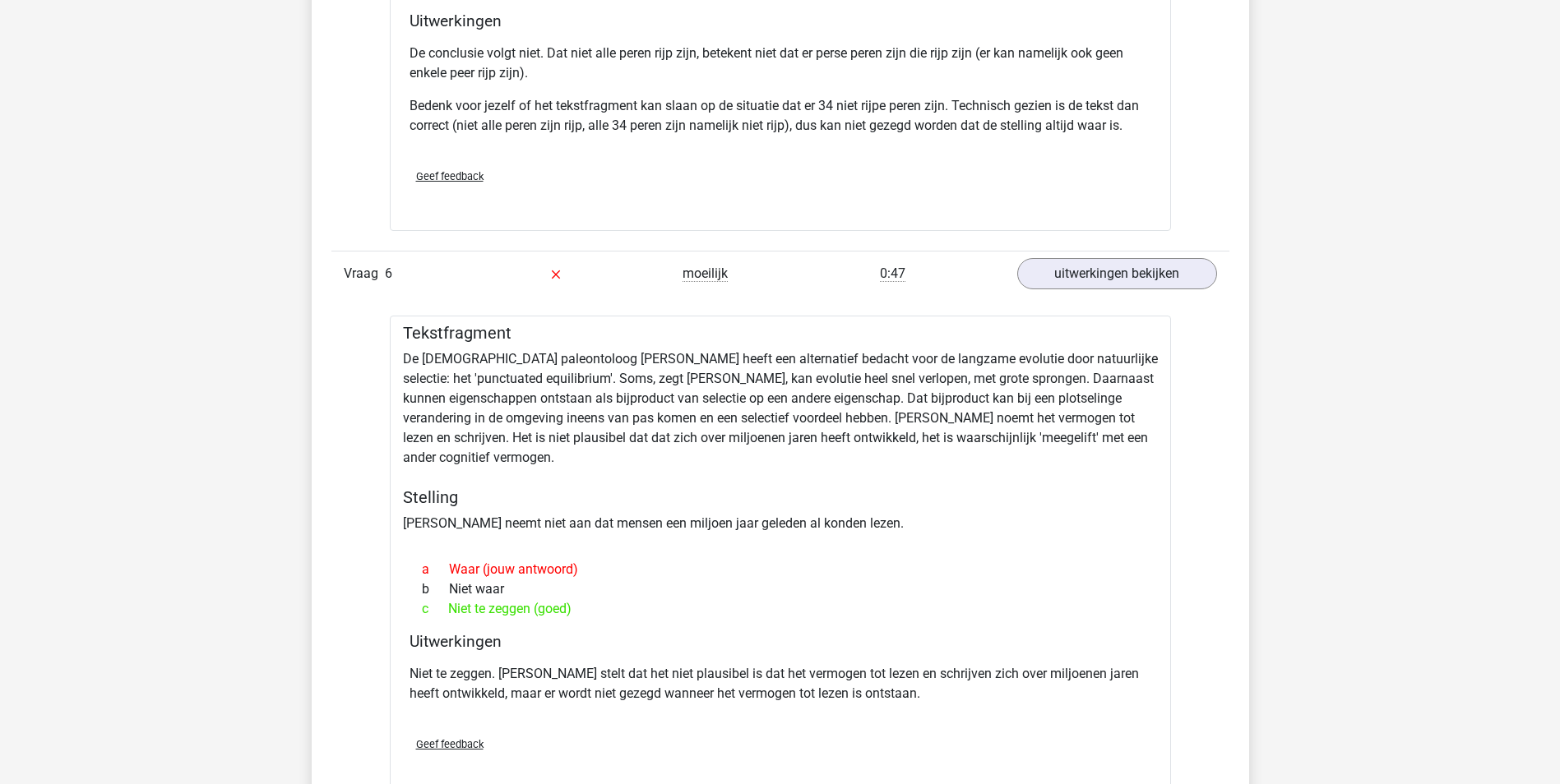
click at [681, 666] on p "Niet te zeggen. Gould stelt dat het niet plausibel is dat het vermogen tot leze…" at bounding box center [780, 683] width 742 height 39
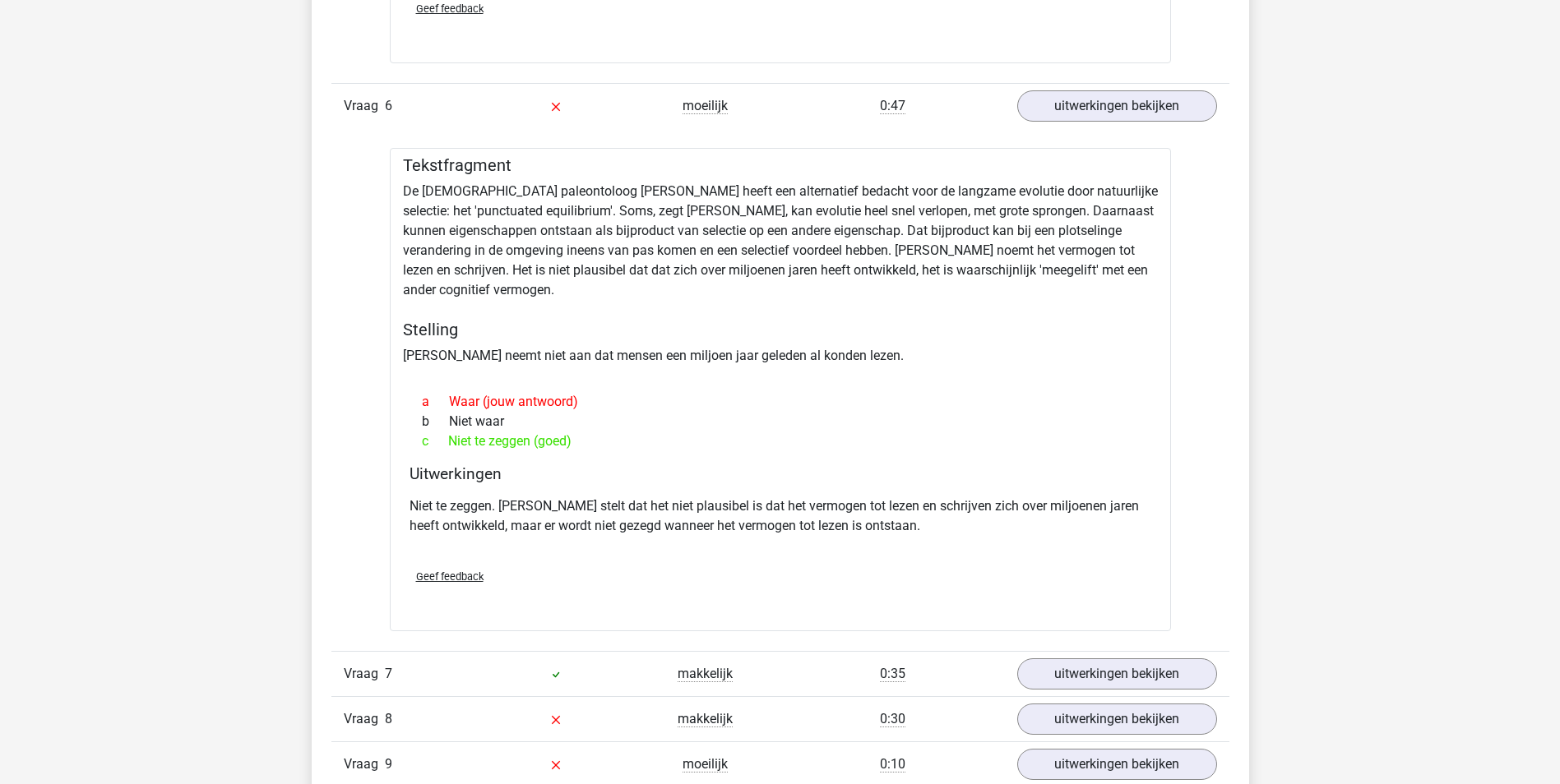
scroll to position [3863, 0]
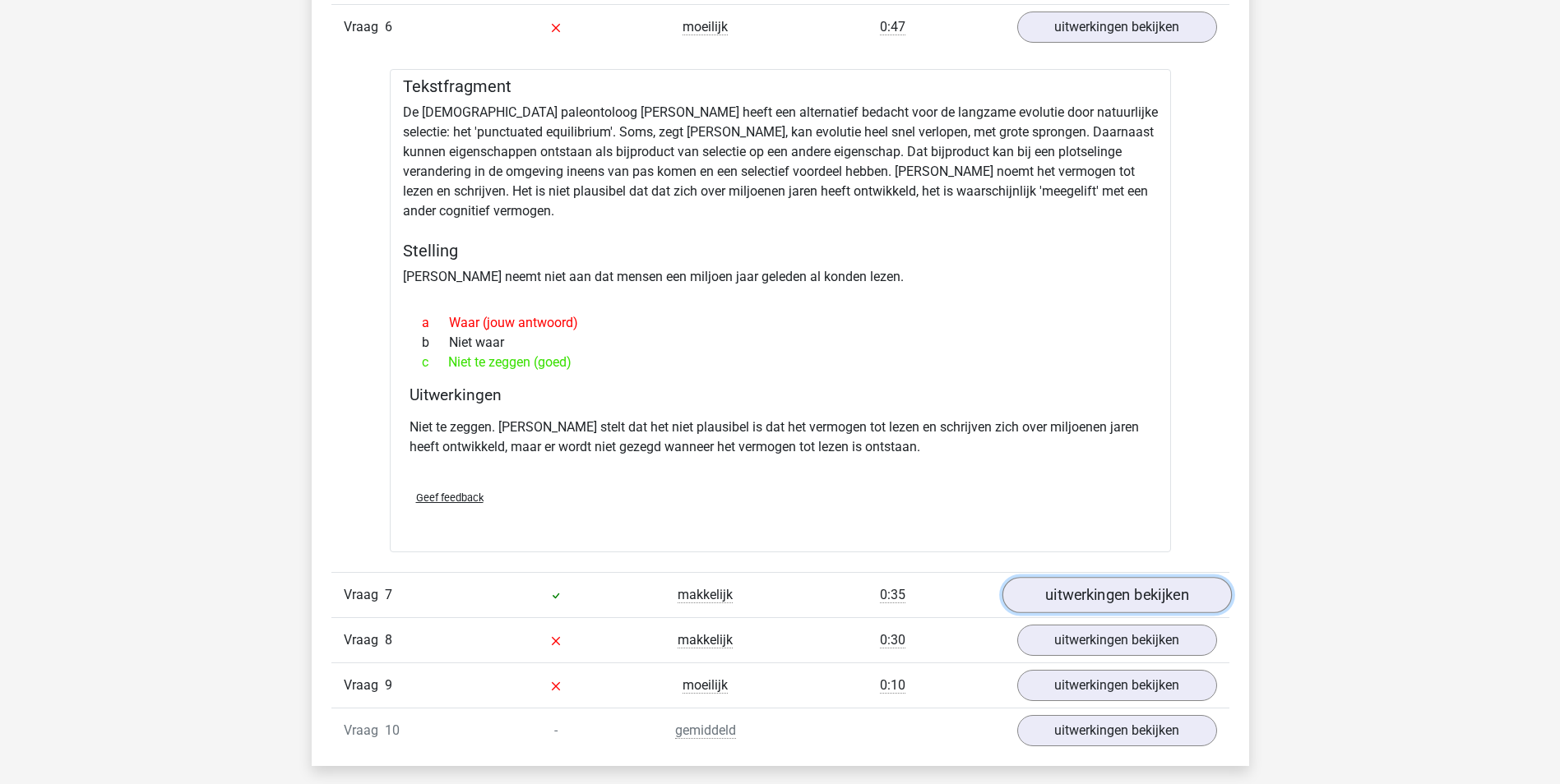
click at [1109, 577] on link "uitwerkingen bekijken" at bounding box center [1117, 595] width 230 height 37
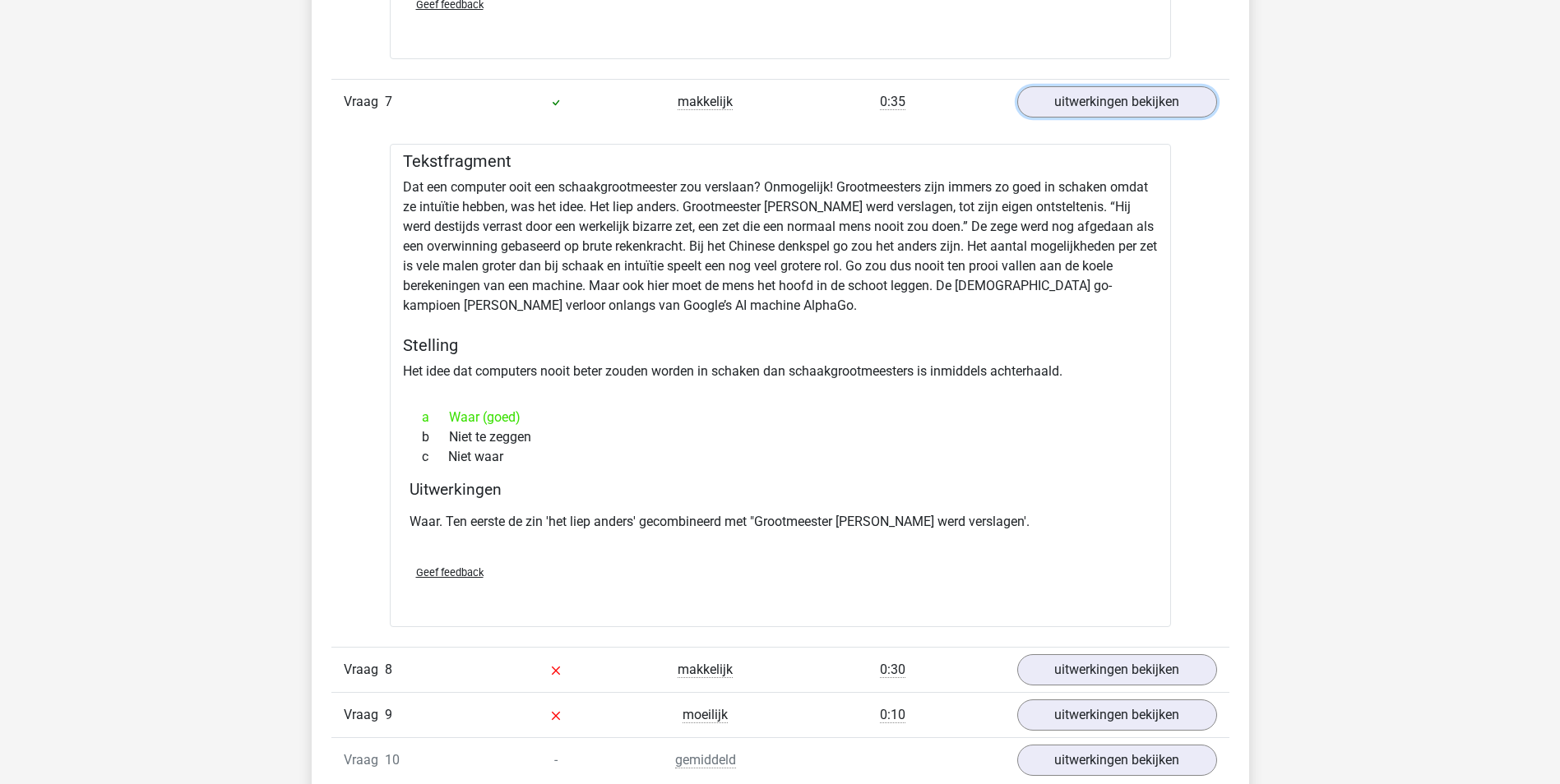
scroll to position [4437, 0]
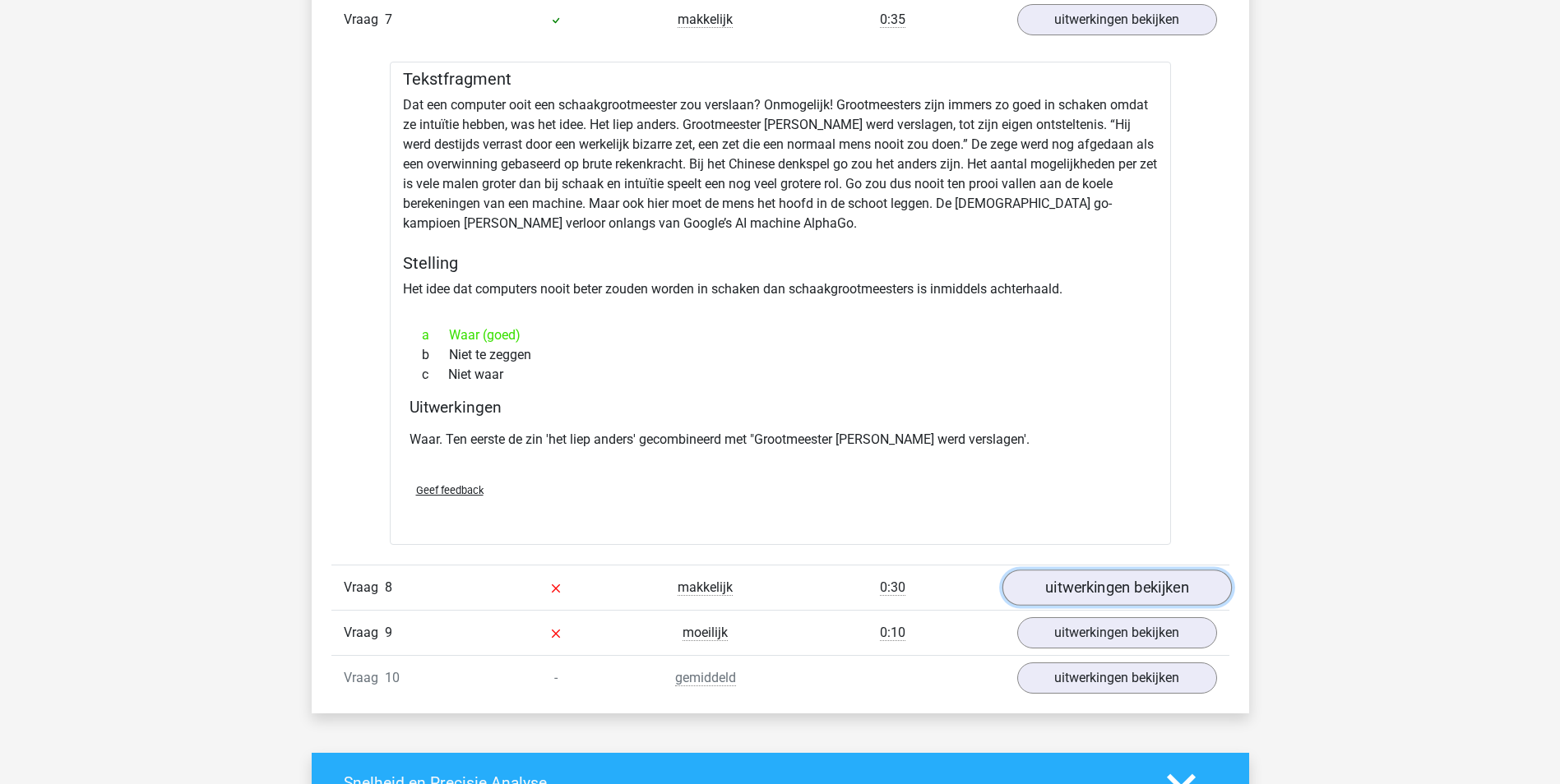
click at [1067, 570] on link "uitwerkingen bekijken" at bounding box center [1117, 588] width 230 height 37
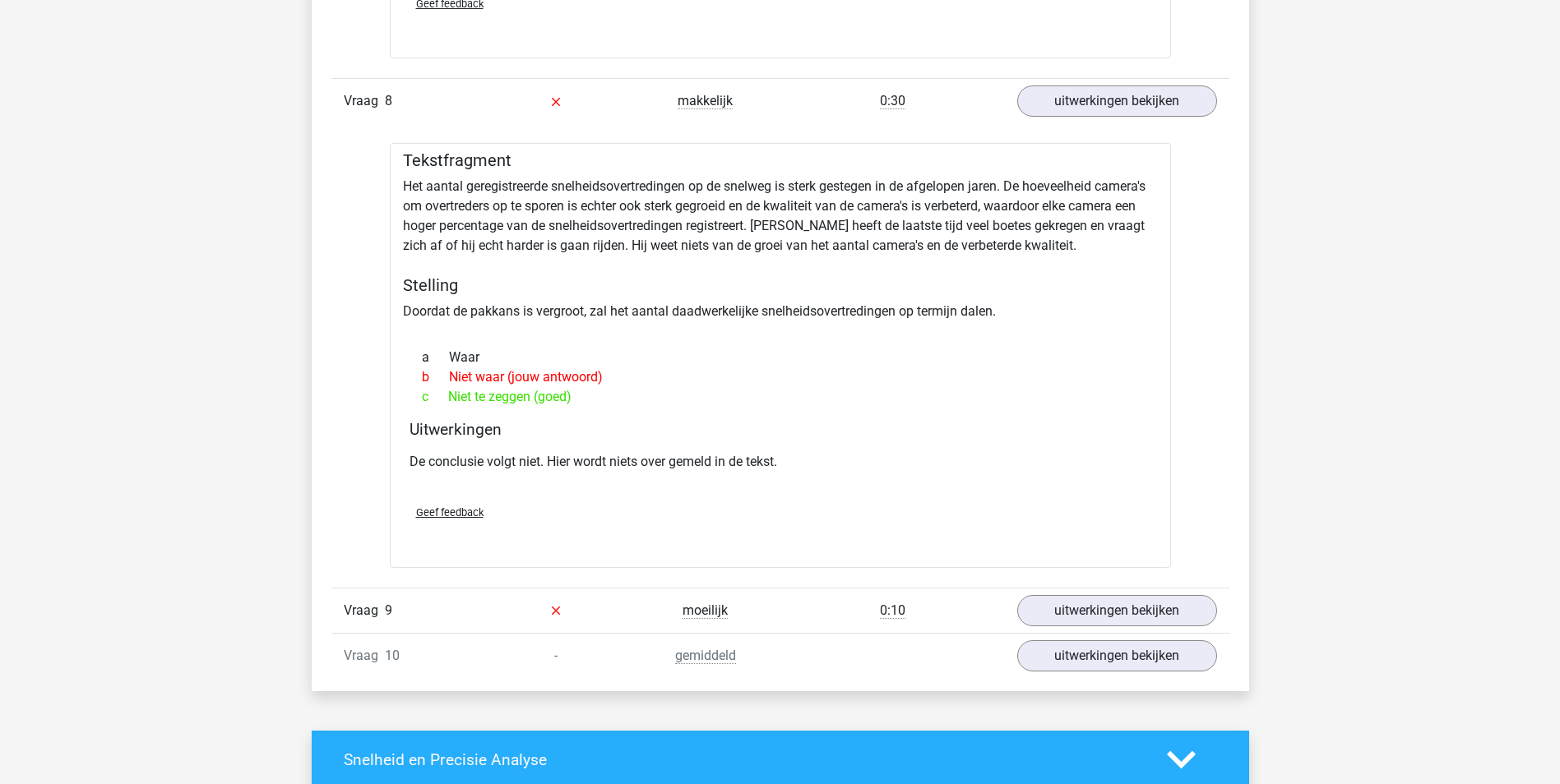
scroll to position [5013, 0]
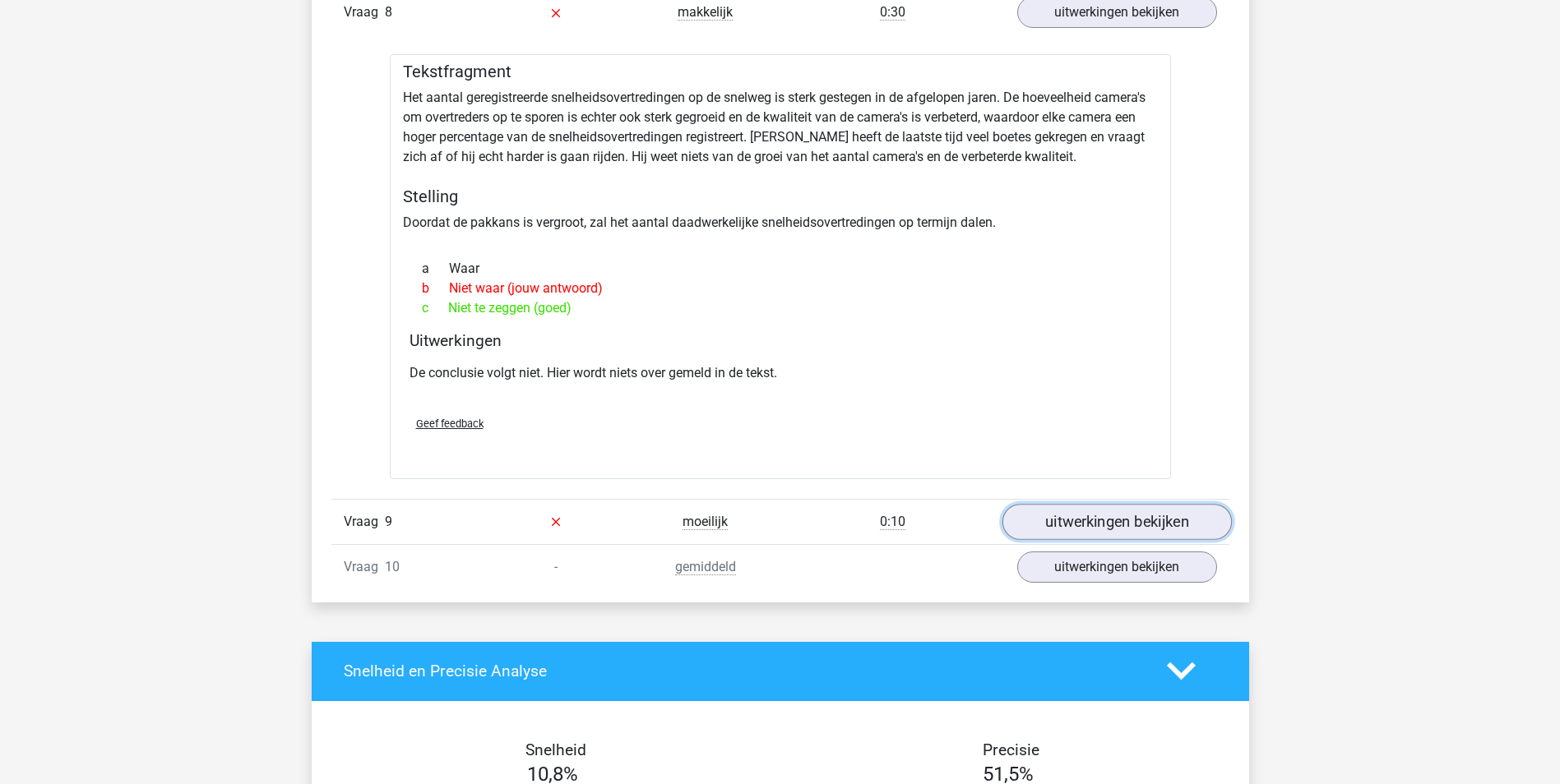
click at [1059, 511] on link "uitwerkingen bekijken" at bounding box center [1117, 522] width 230 height 37
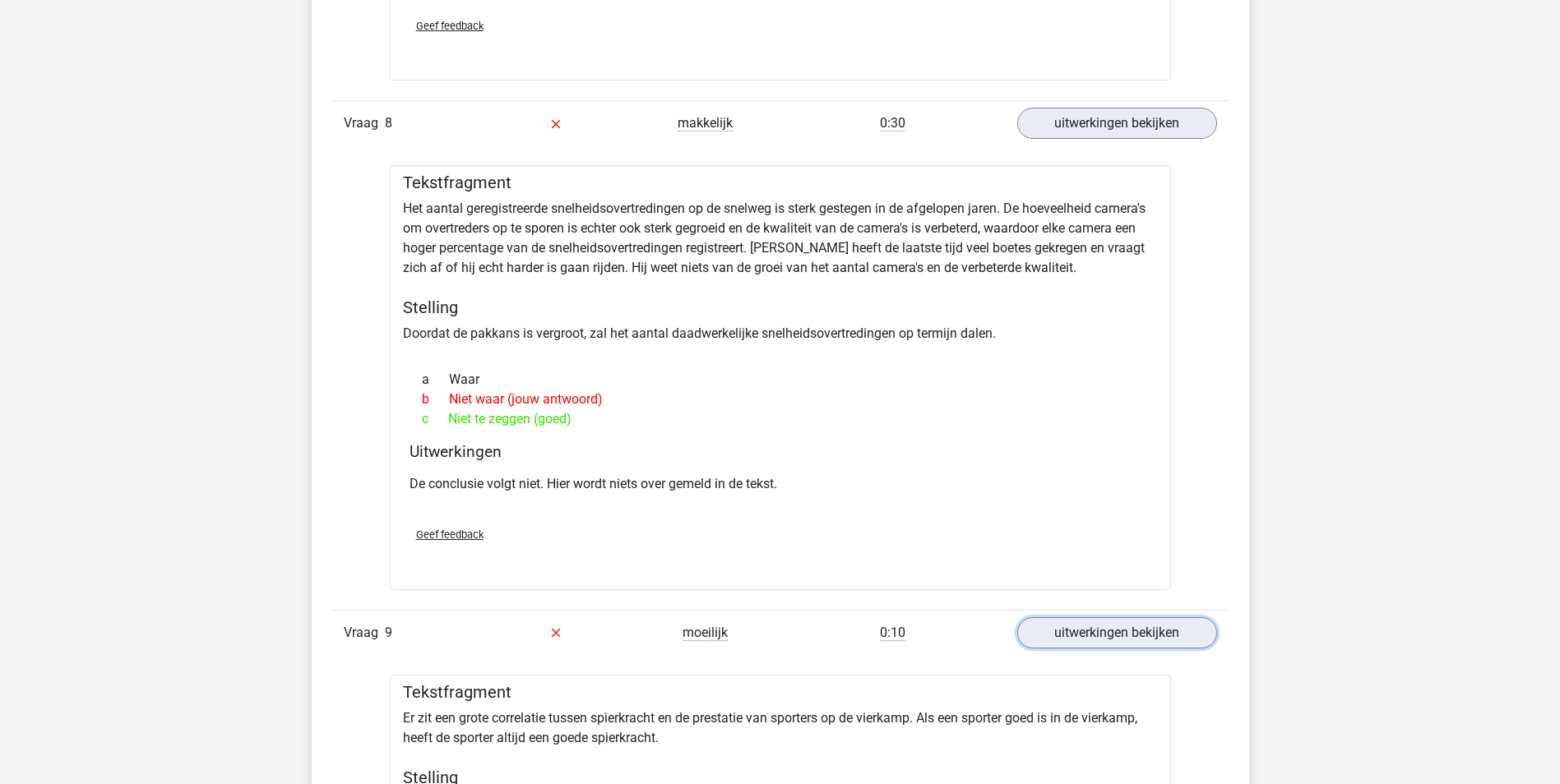
scroll to position [4931, 0]
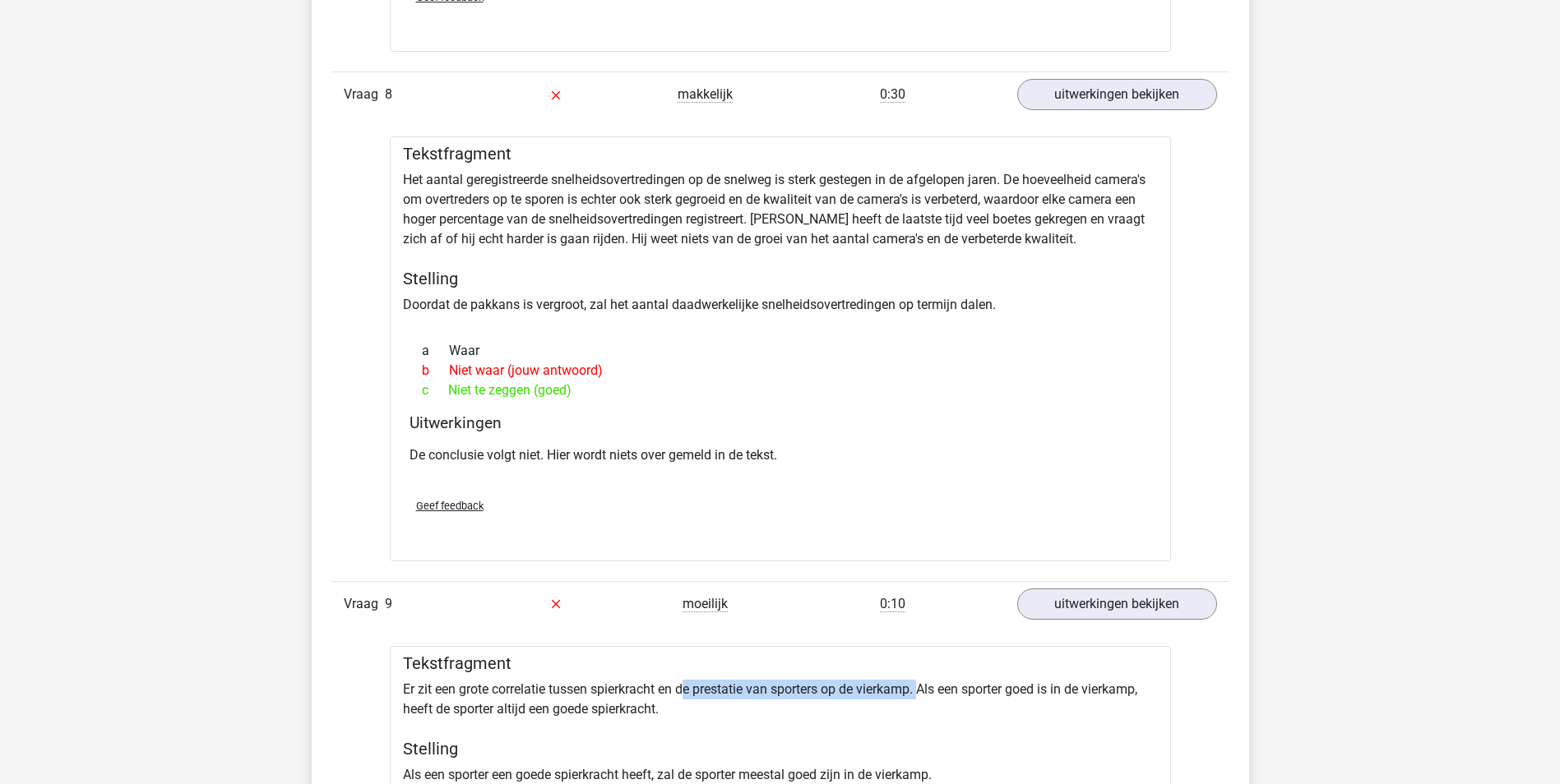
drag, startPoint x: 689, startPoint y: 668, endPoint x: 929, endPoint y: 669, distance: 240.0
drag, startPoint x: 929, startPoint y: 669, endPoint x: 736, endPoint y: 689, distance: 194.0
drag, startPoint x: 512, startPoint y: 670, endPoint x: 748, endPoint y: 675, distance: 236.1
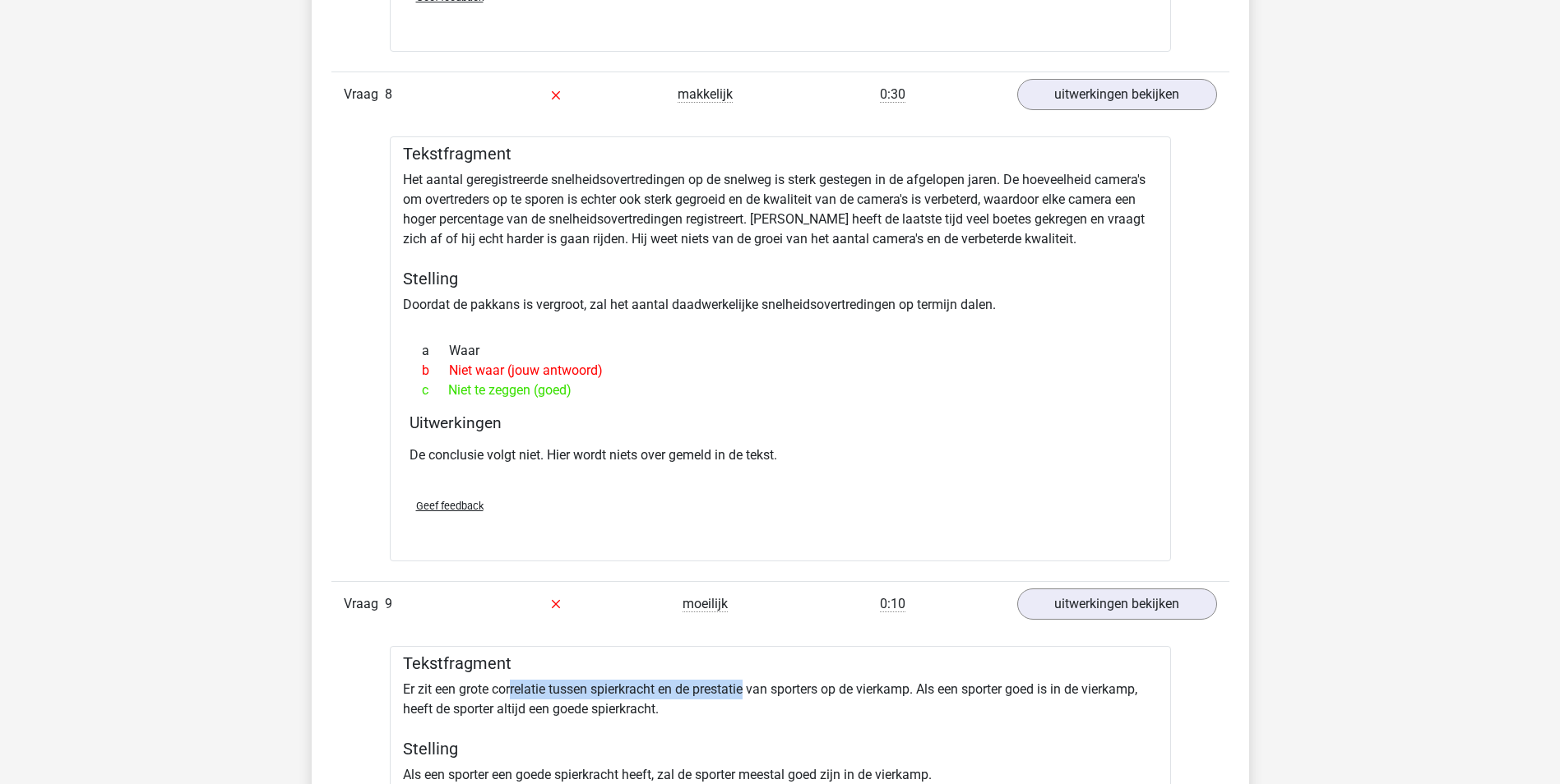
drag, startPoint x: 490, startPoint y: 688, endPoint x: 669, endPoint y: 694, distance: 179.1
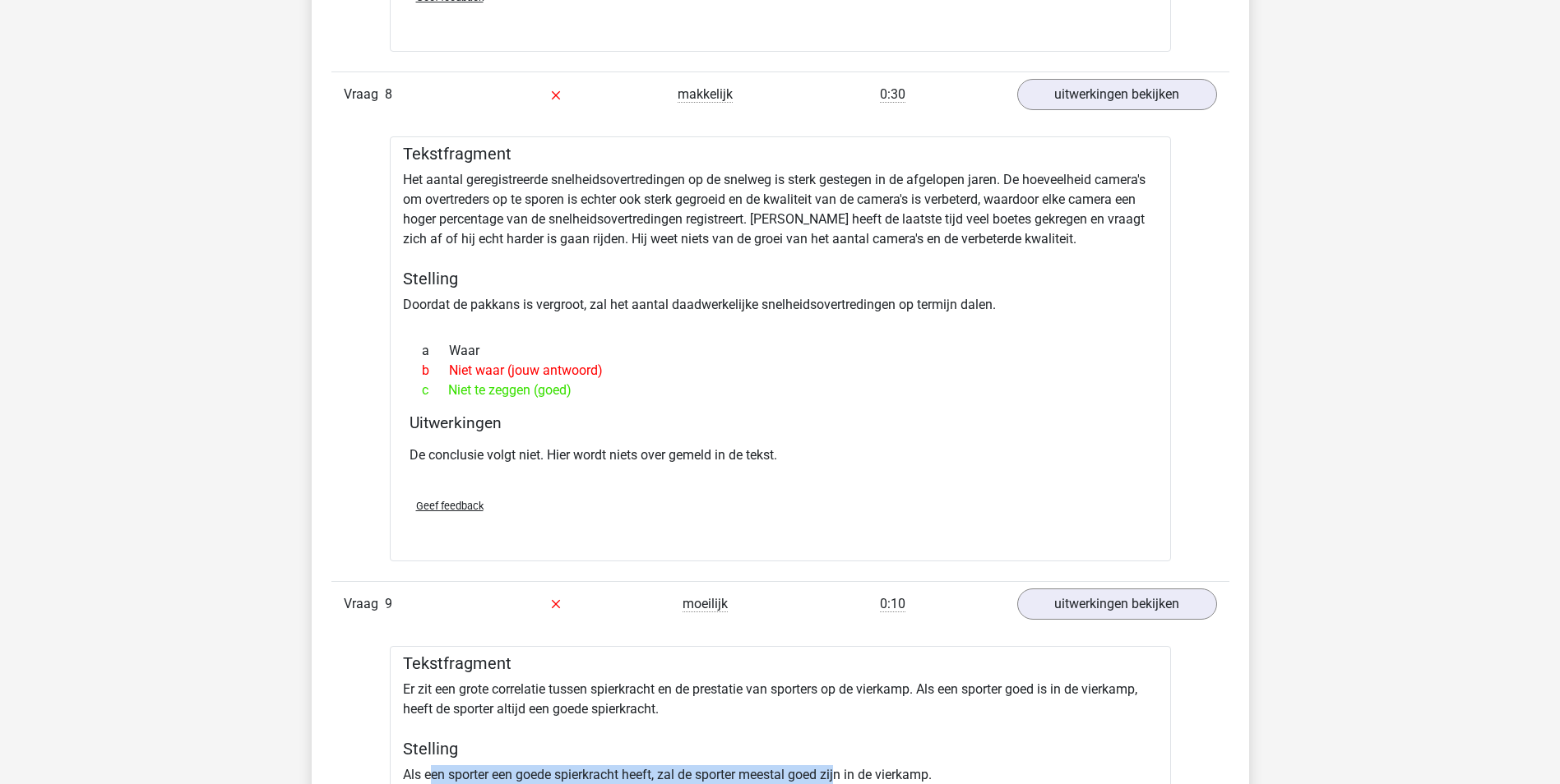
drag, startPoint x: 430, startPoint y: 757, endPoint x: 843, endPoint y: 750, distance: 413.1
drag, startPoint x: 923, startPoint y: 668, endPoint x: 1020, endPoint y: 663, distance: 97.1
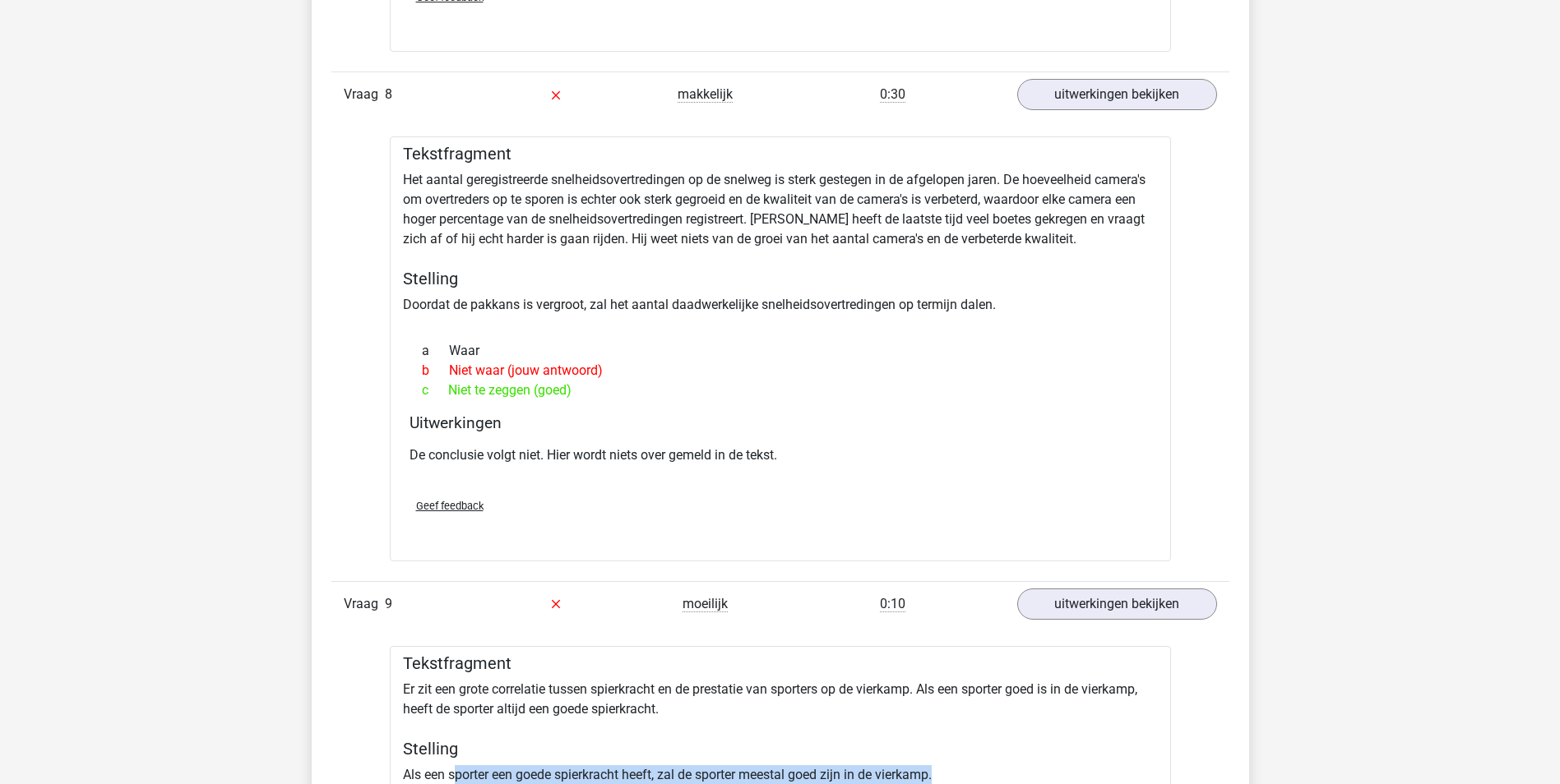
drag, startPoint x: 457, startPoint y: 754, endPoint x: 978, endPoint y: 751, distance: 521.0
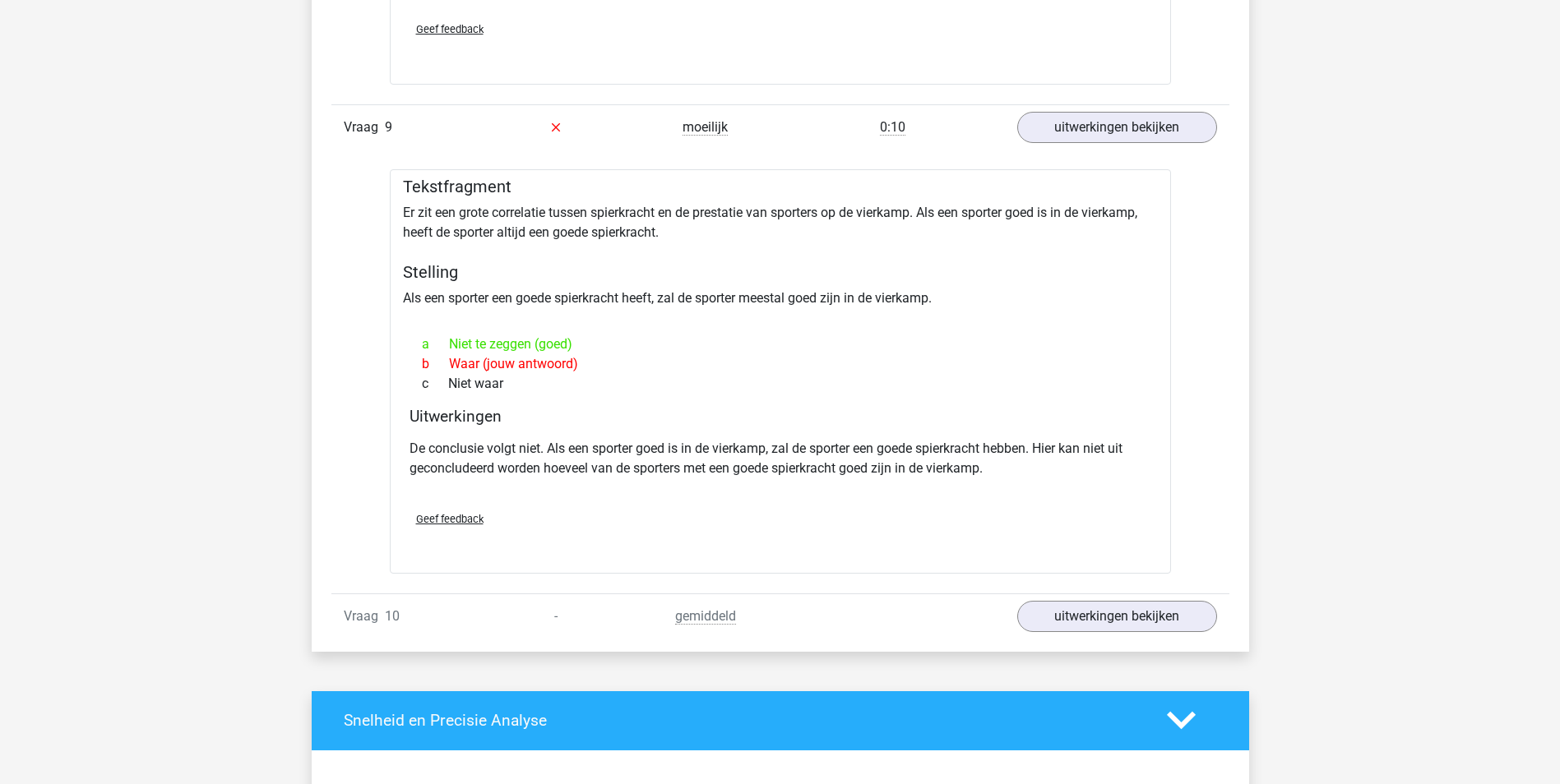
scroll to position [5408, 0]
click at [1088, 614] on div "Vraag 10 - gemiddeld uitwerkingen bekijken" at bounding box center [780, 615] width 897 height 45
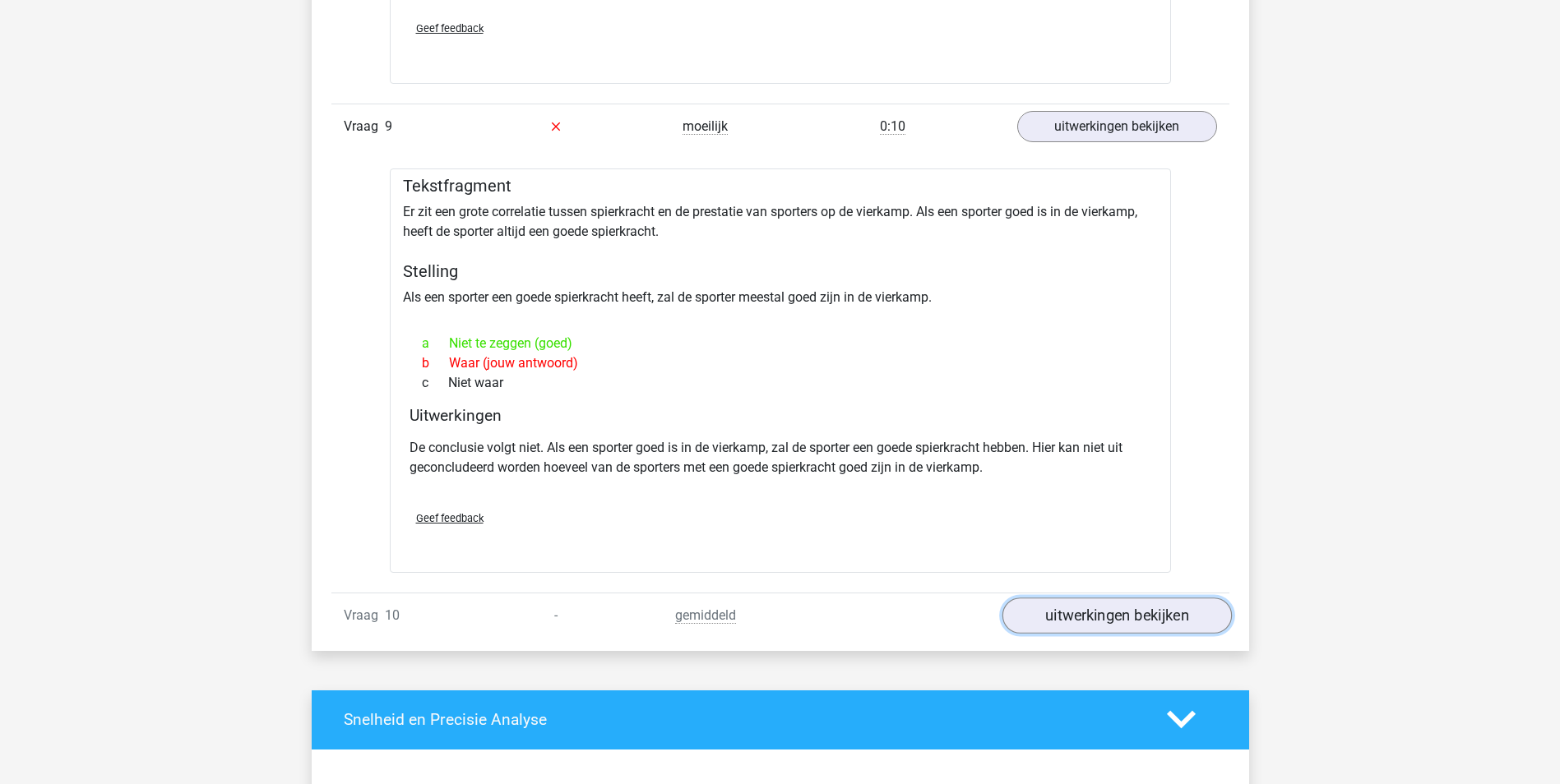
click at [1085, 608] on link "uitwerkingen bekijken" at bounding box center [1117, 615] width 230 height 37
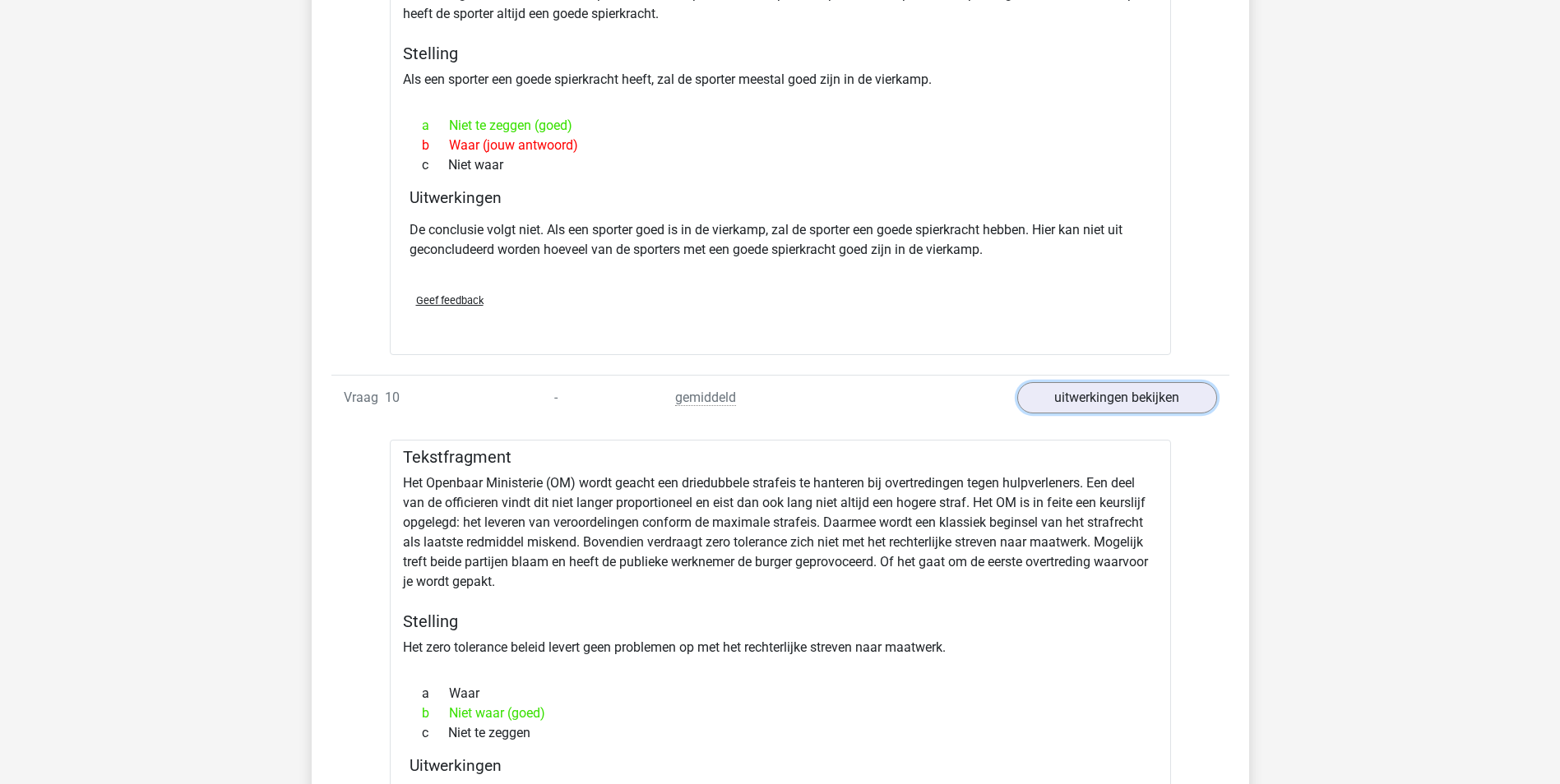
scroll to position [5655, 0]
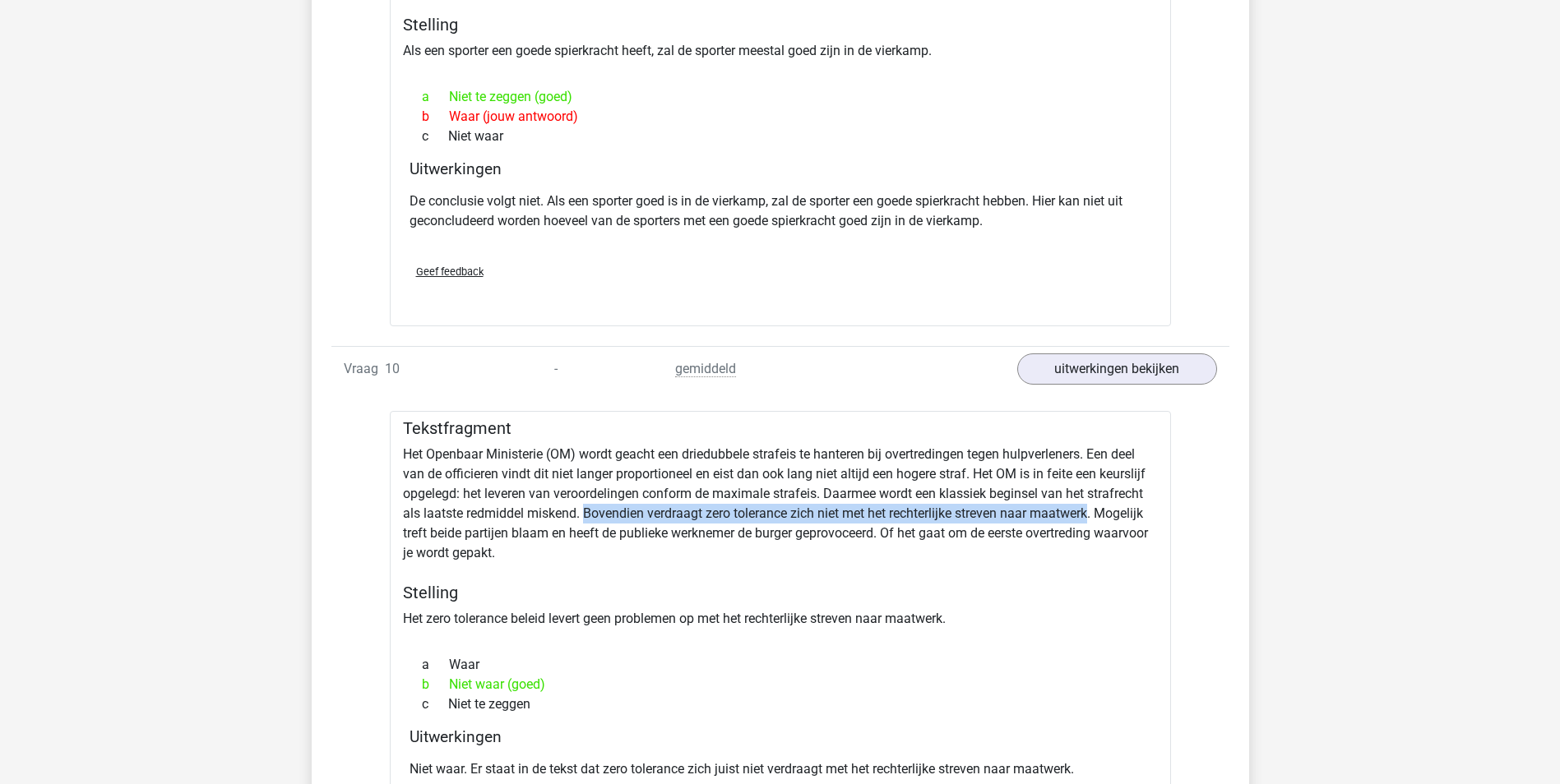
drag, startPoint x: 584, startPoint y: 492, endPoint x: 1094, endPoint y: 486, distance: 510.0
click at [1094, 486] on div "Tekstfragment Het Openbaar Ministerie (OM) wordt geacht een driedubbele strafei…" at bounding box center [780, 642] width 781 height 463
copy div "Bovendien verdraagt zero tolerance zich niet met het rechterlijke streven naar …"
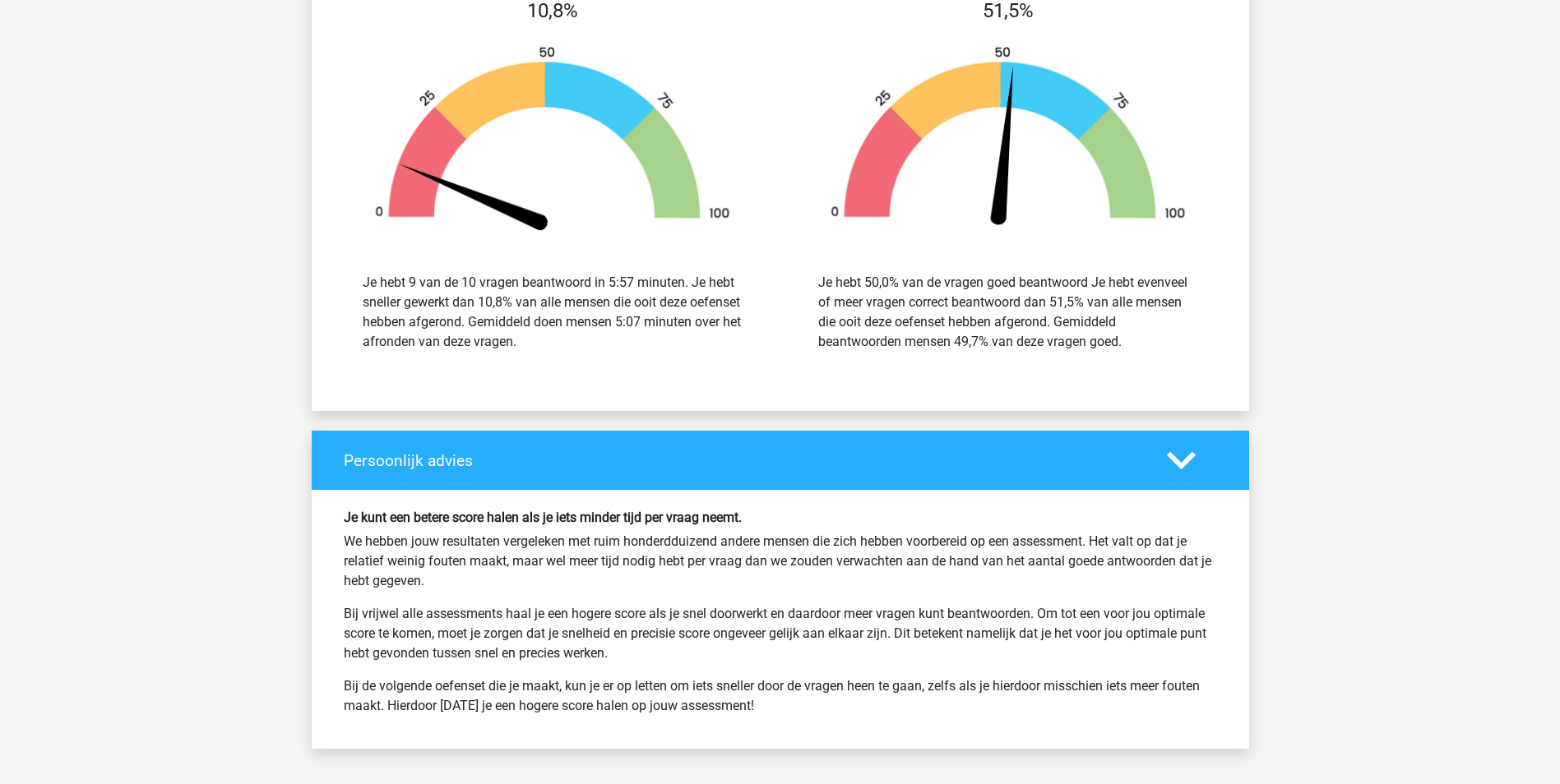
scroll to position [6887, 0]
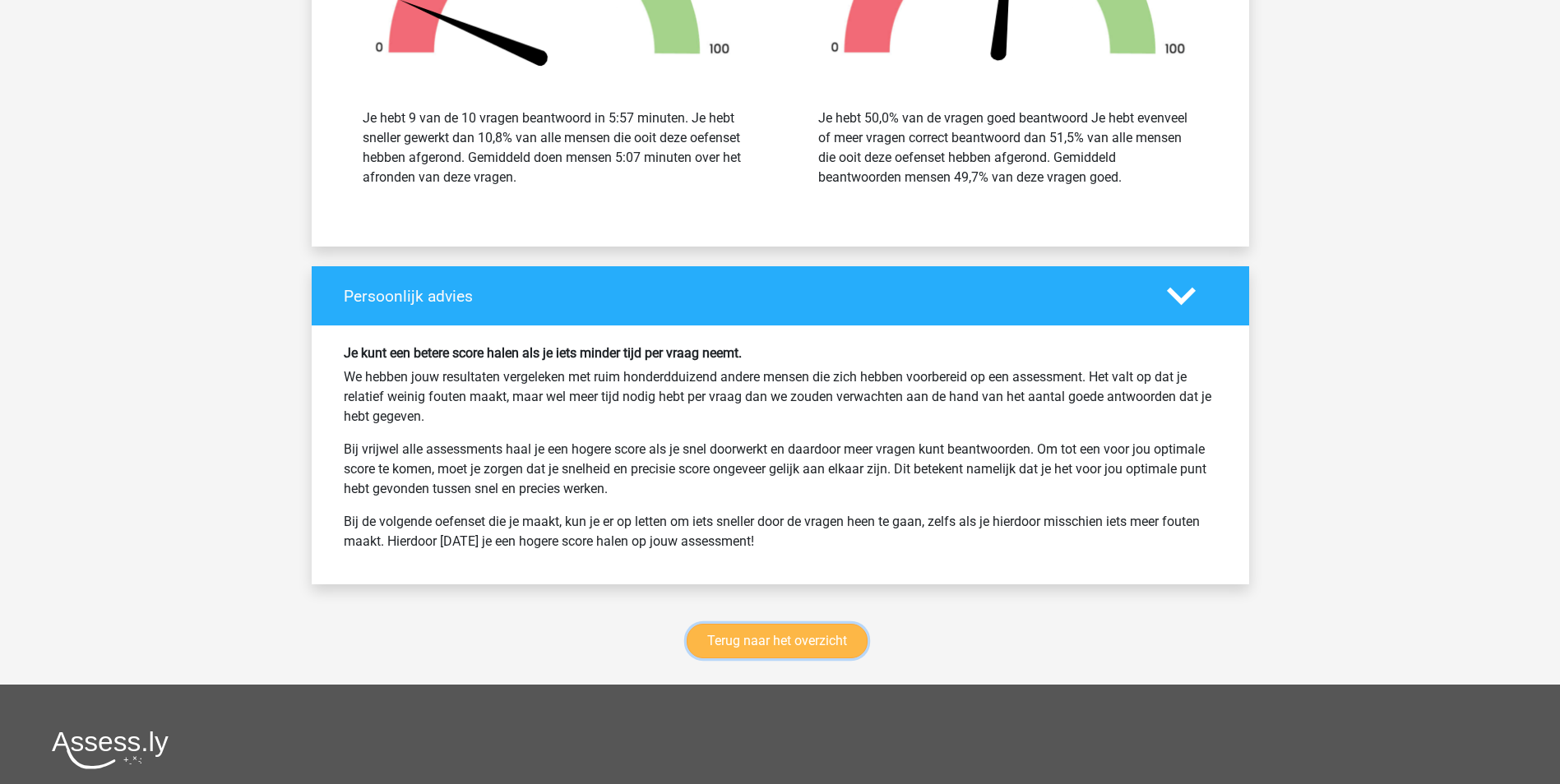
click at [803, 626] on link "Terug naar het overzicht" at bounding box center [777, 641] width 181 height 35
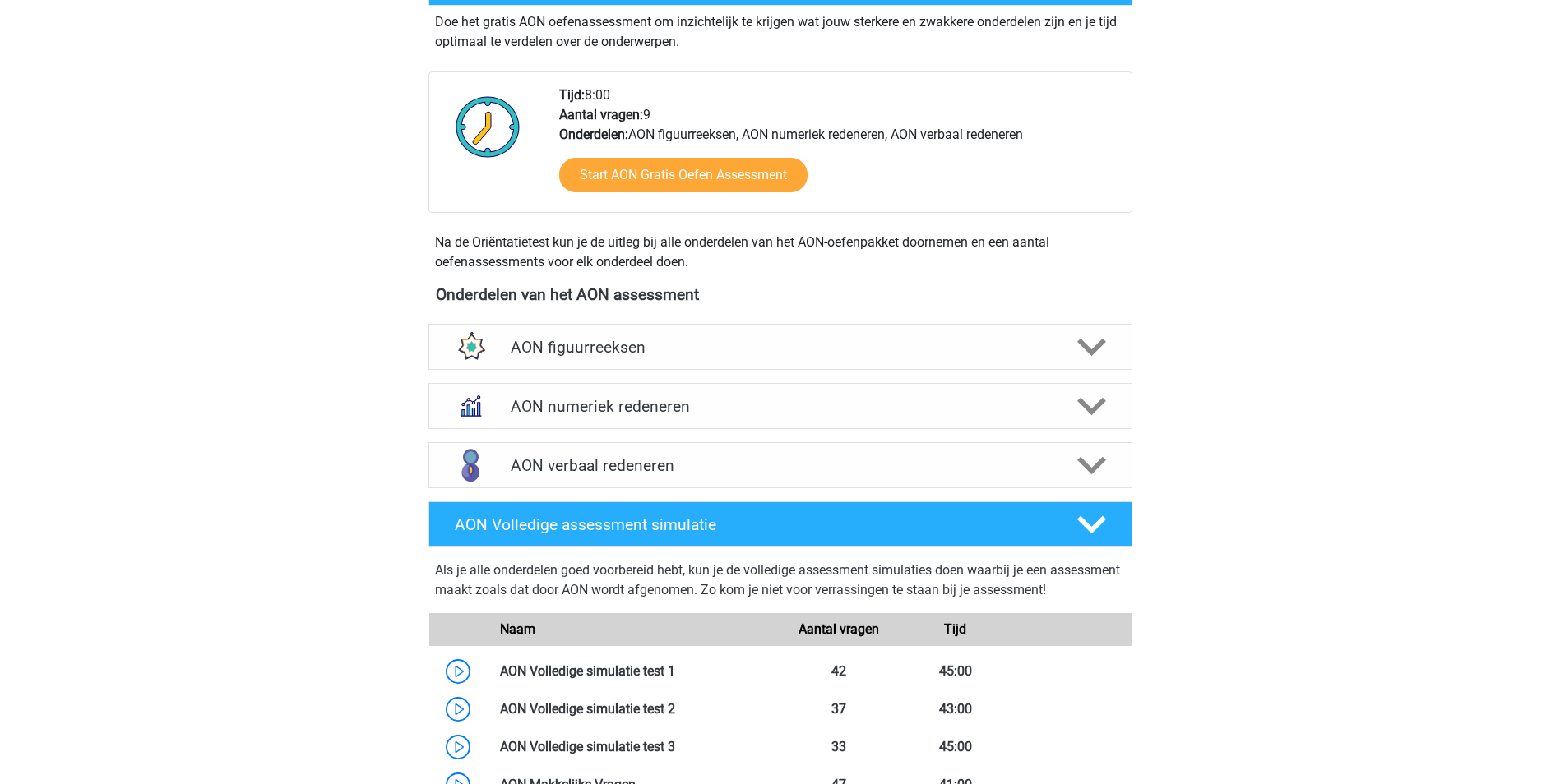
scroll to position [575, 0]
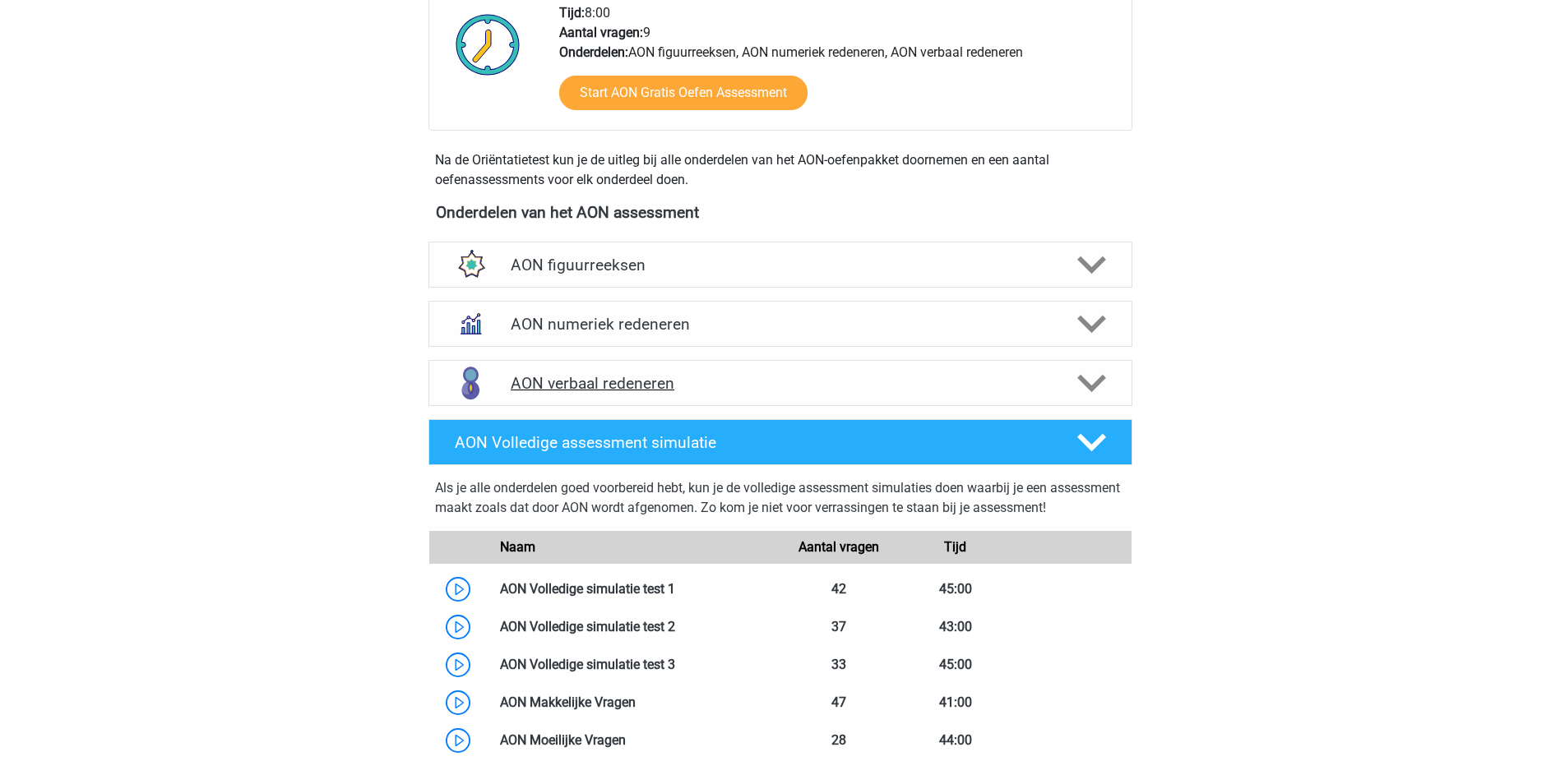
click at [638, 386] on h4 "AON verbaal redeneren" at bounding box center [779, 383] width 538 height 19
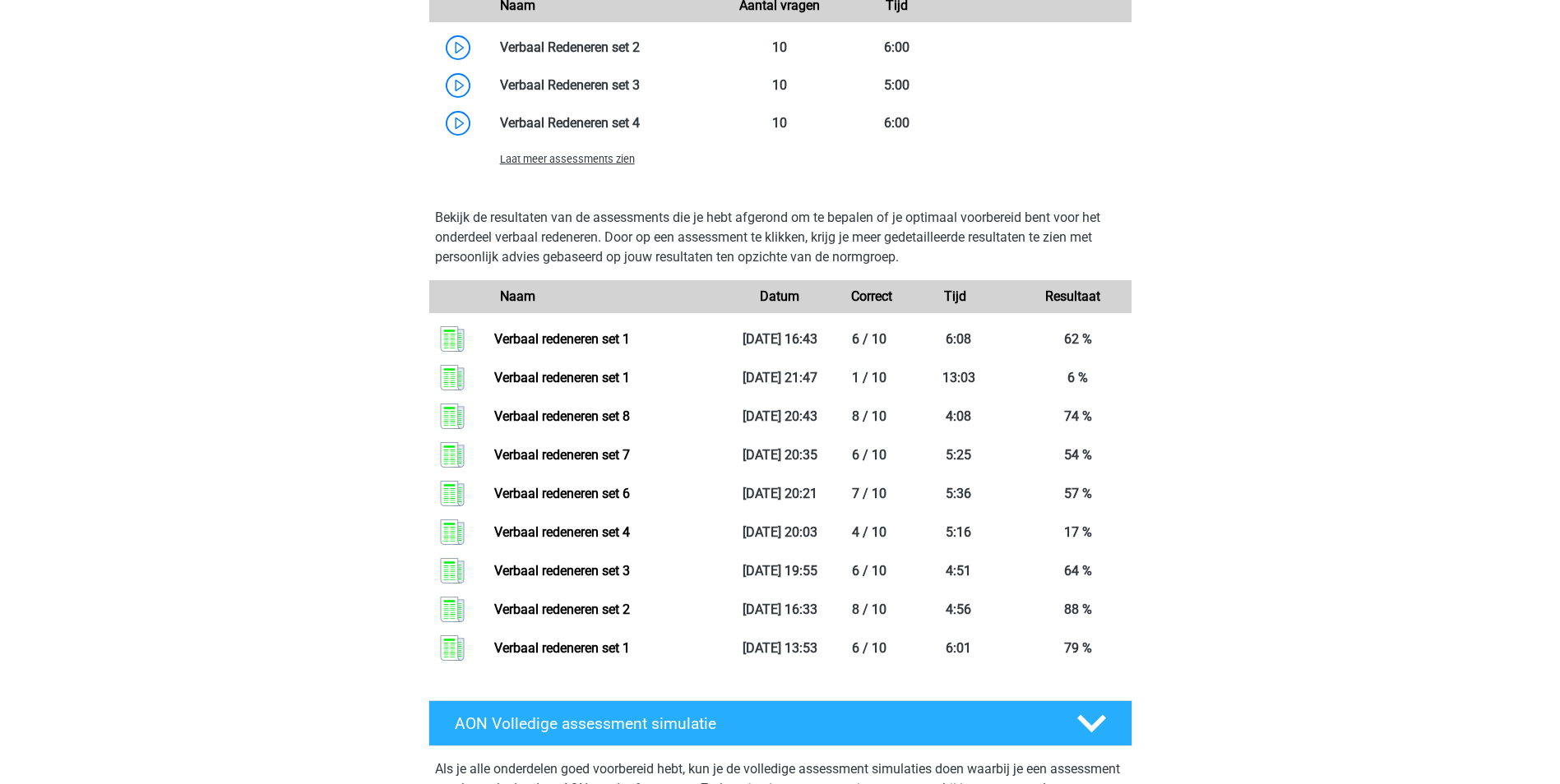
scroll to position [1808, 0]
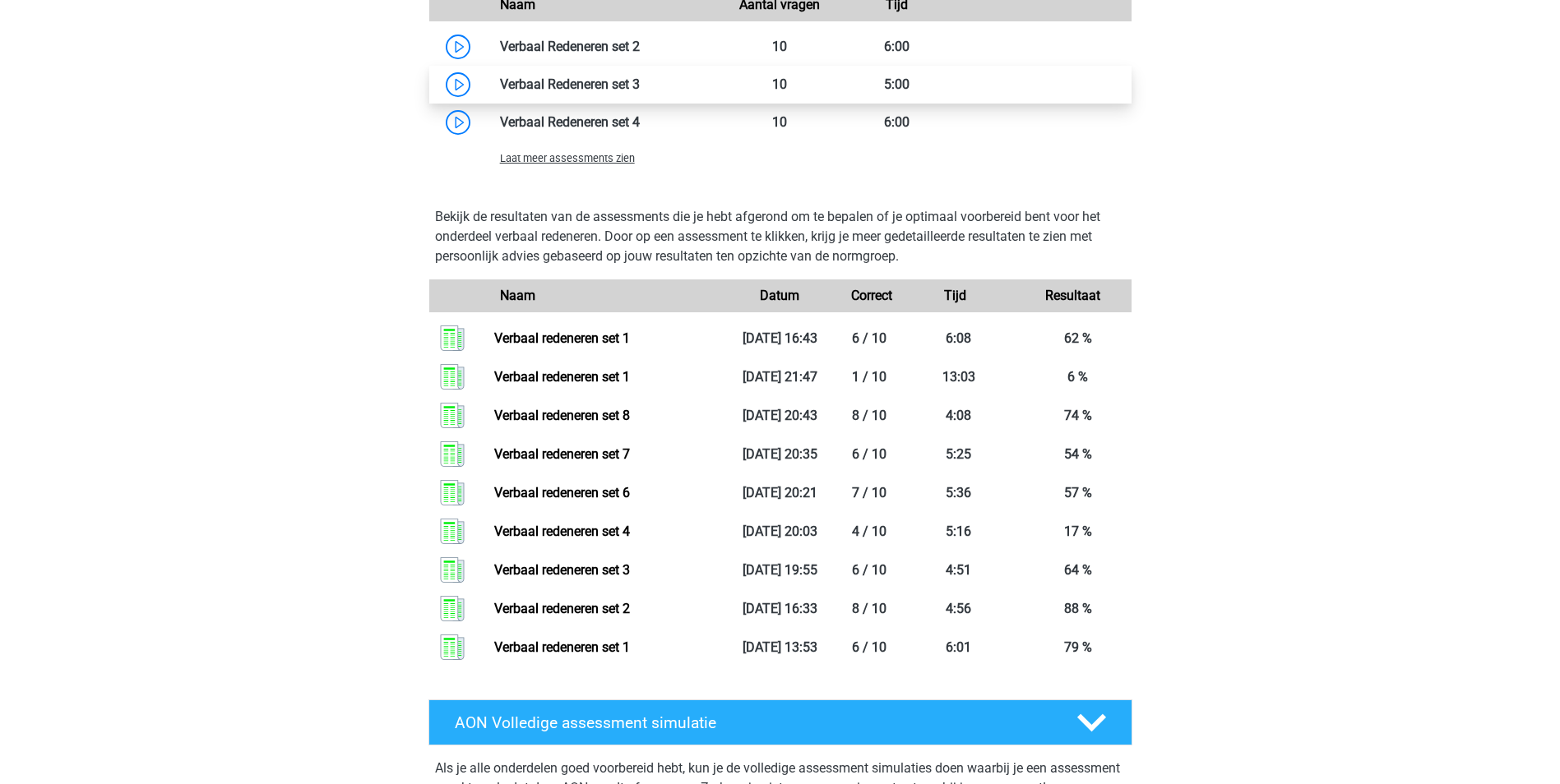
click at [640, 90] on link at bounding box center [640, 84] width 0 height 16
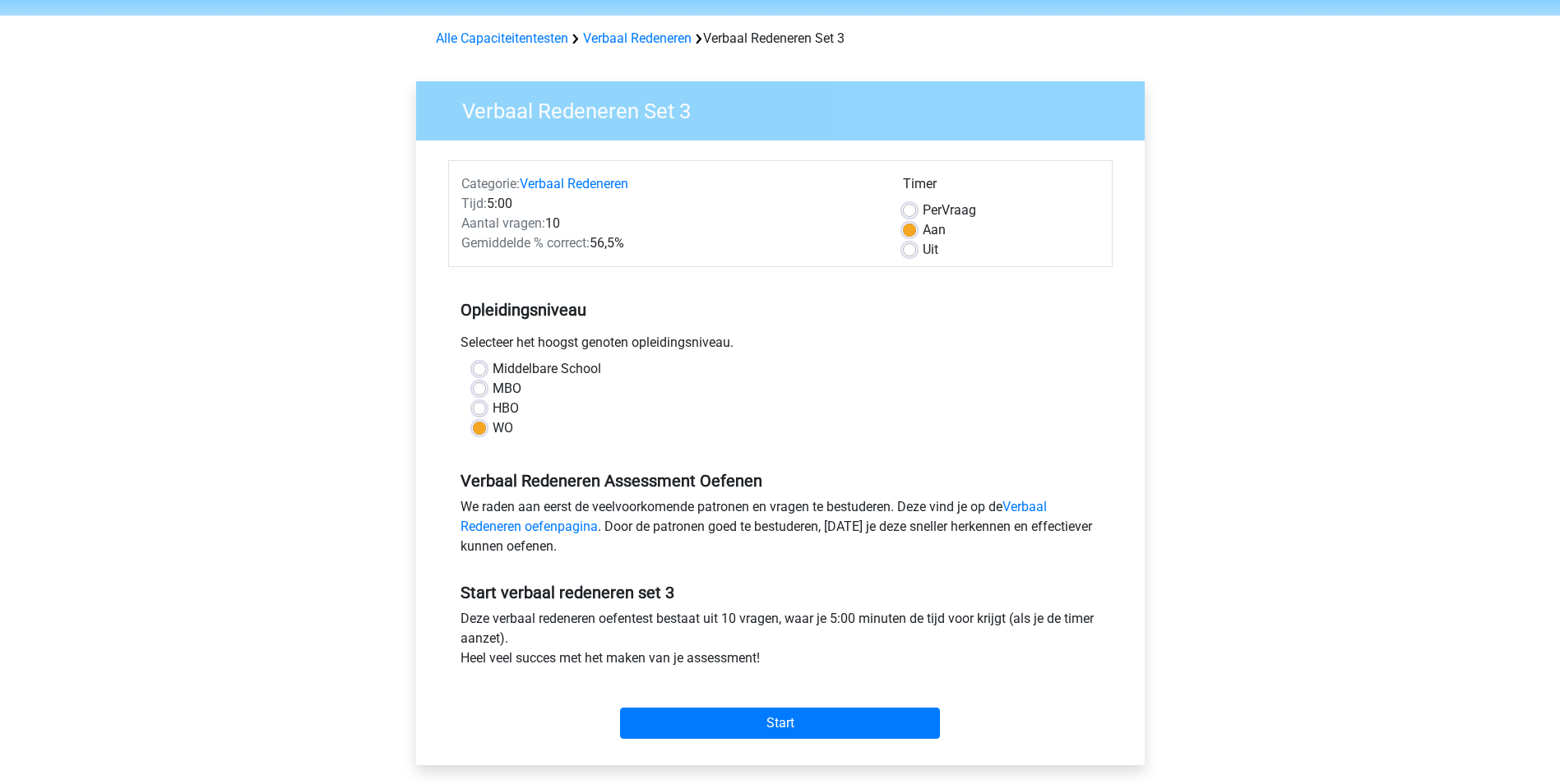
scroll to position [83, 0]
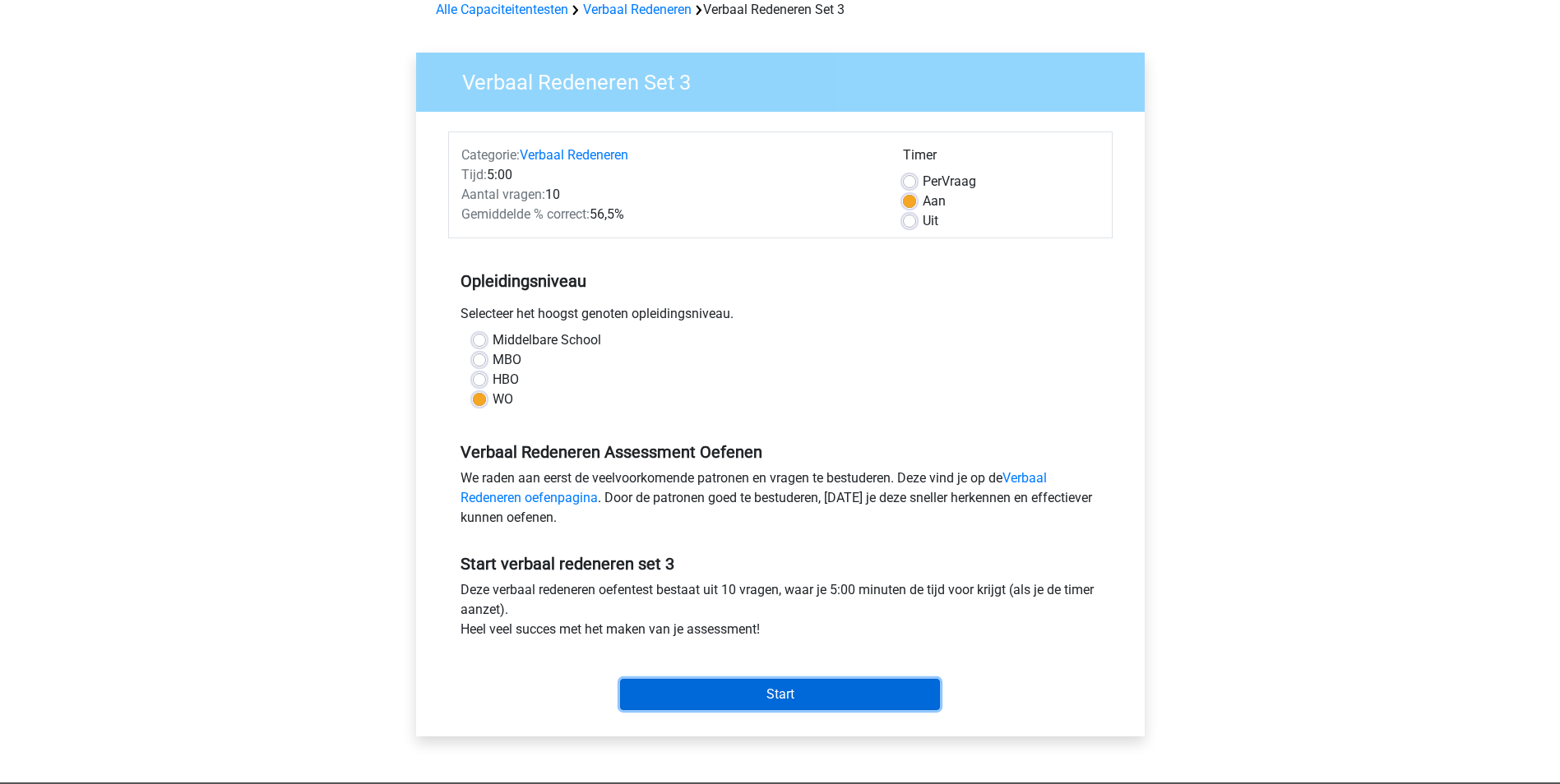
click at [777, 695] on input "Start" at bounding box center [780, 694] width 320 height 31
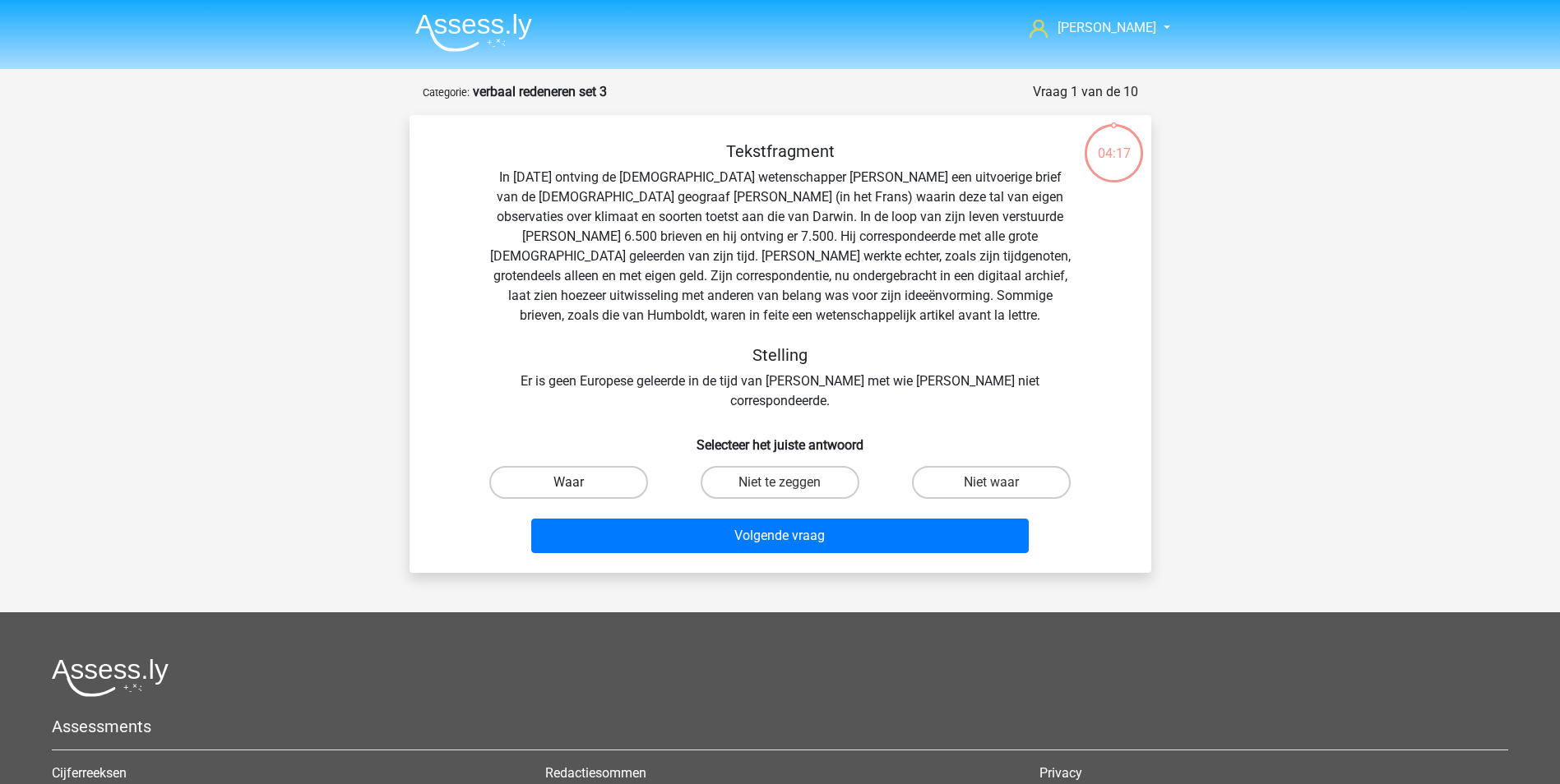
click at [576, 466] on label "Waar" at bounding box center [569, 482] width 158 height 33
click at [576, 482] on input "Waar" at bounding box center [573, 488] width 10 height 10
radio input "true"
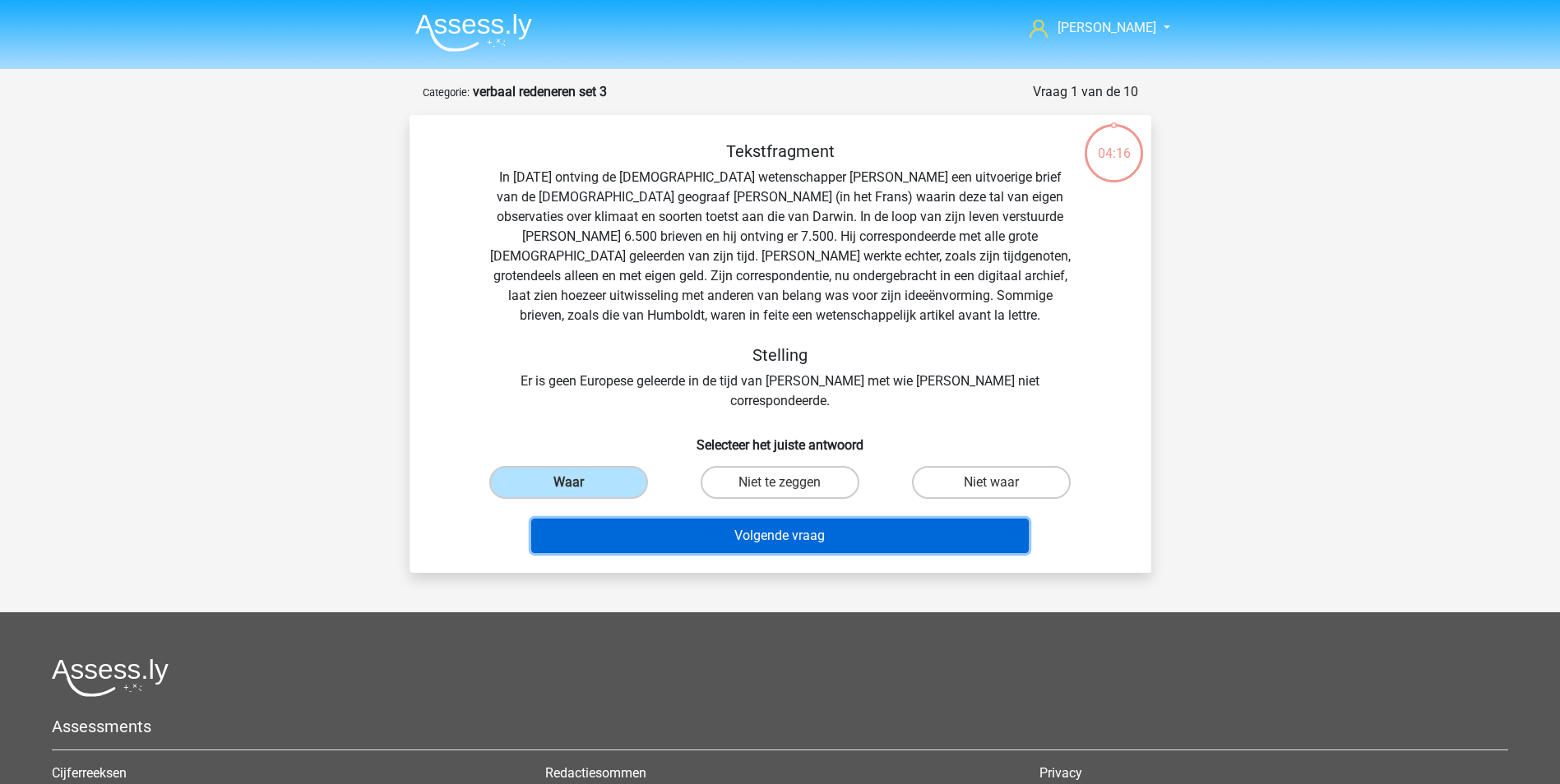
click at [670, 528] on button "Volgende vraag" at bounding box center [780, 536] width 497 height 35
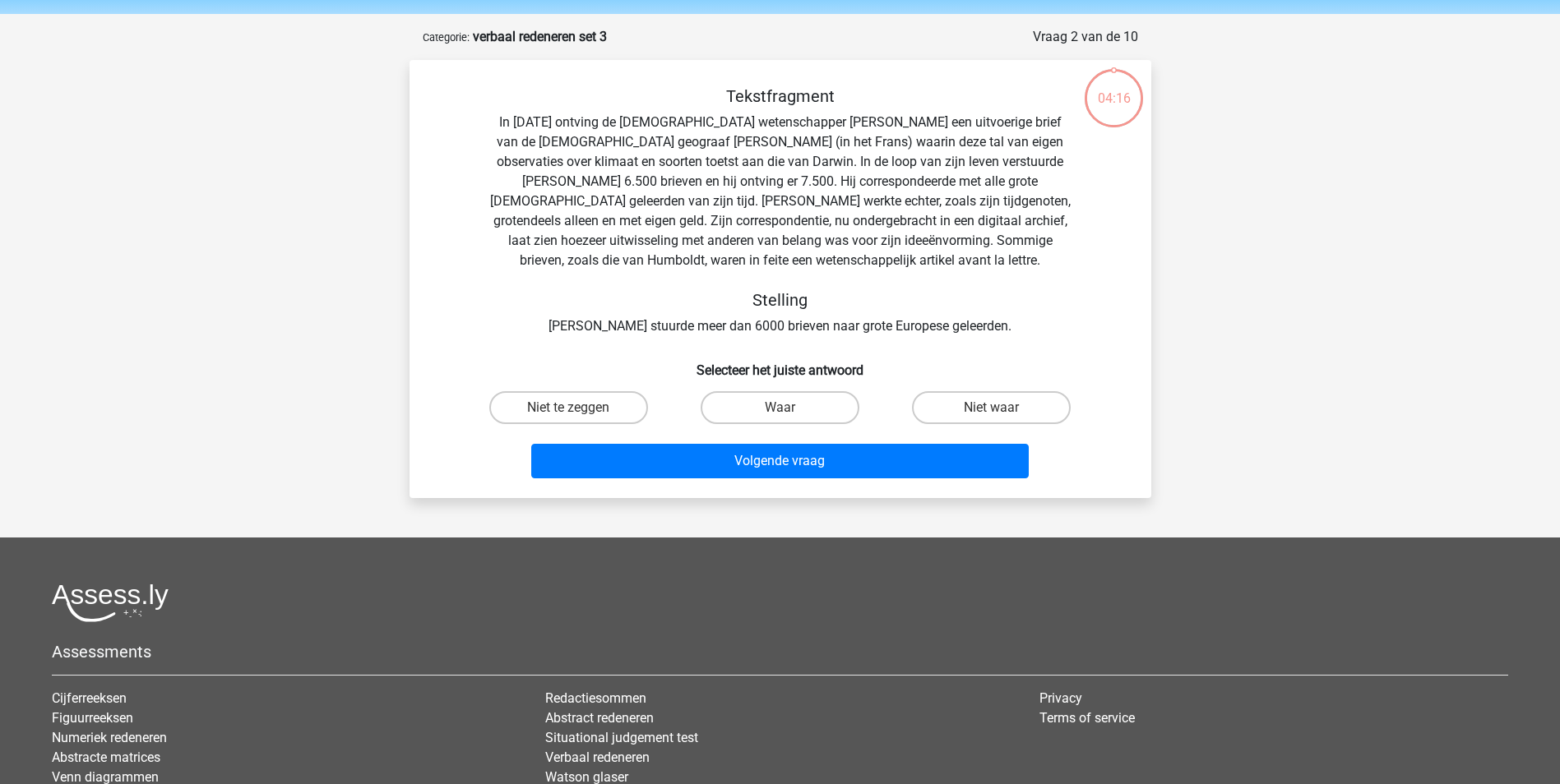
scroll to position [83, 0]
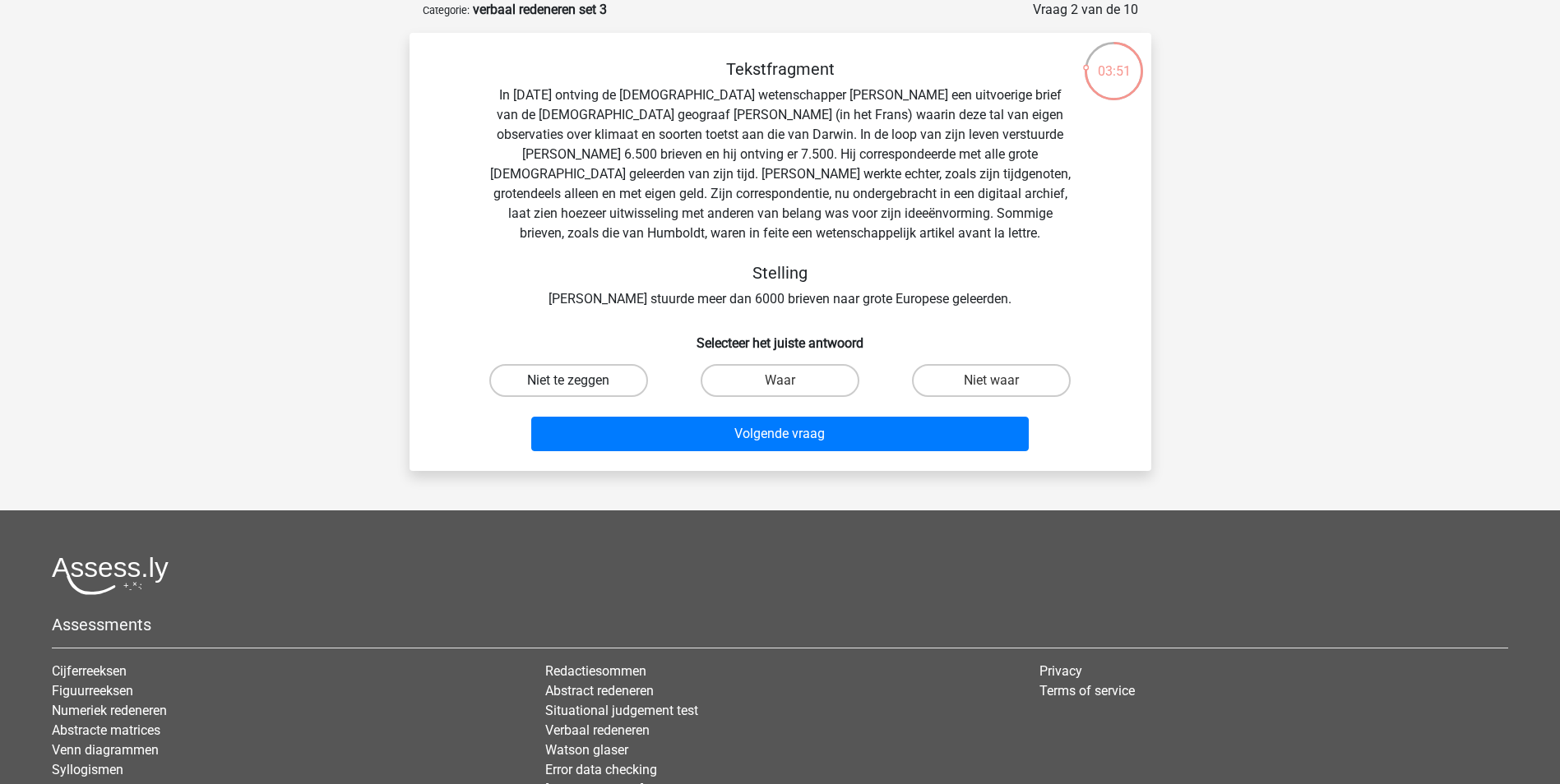
click at [631, 379] on label "Niet te zeggen" at bounding box center [569, 381] width 158 height 33
click at [579, 381] on input "Niet te zeggen" at bounding box center [573, 386] width 10 height 10
radio input "true"
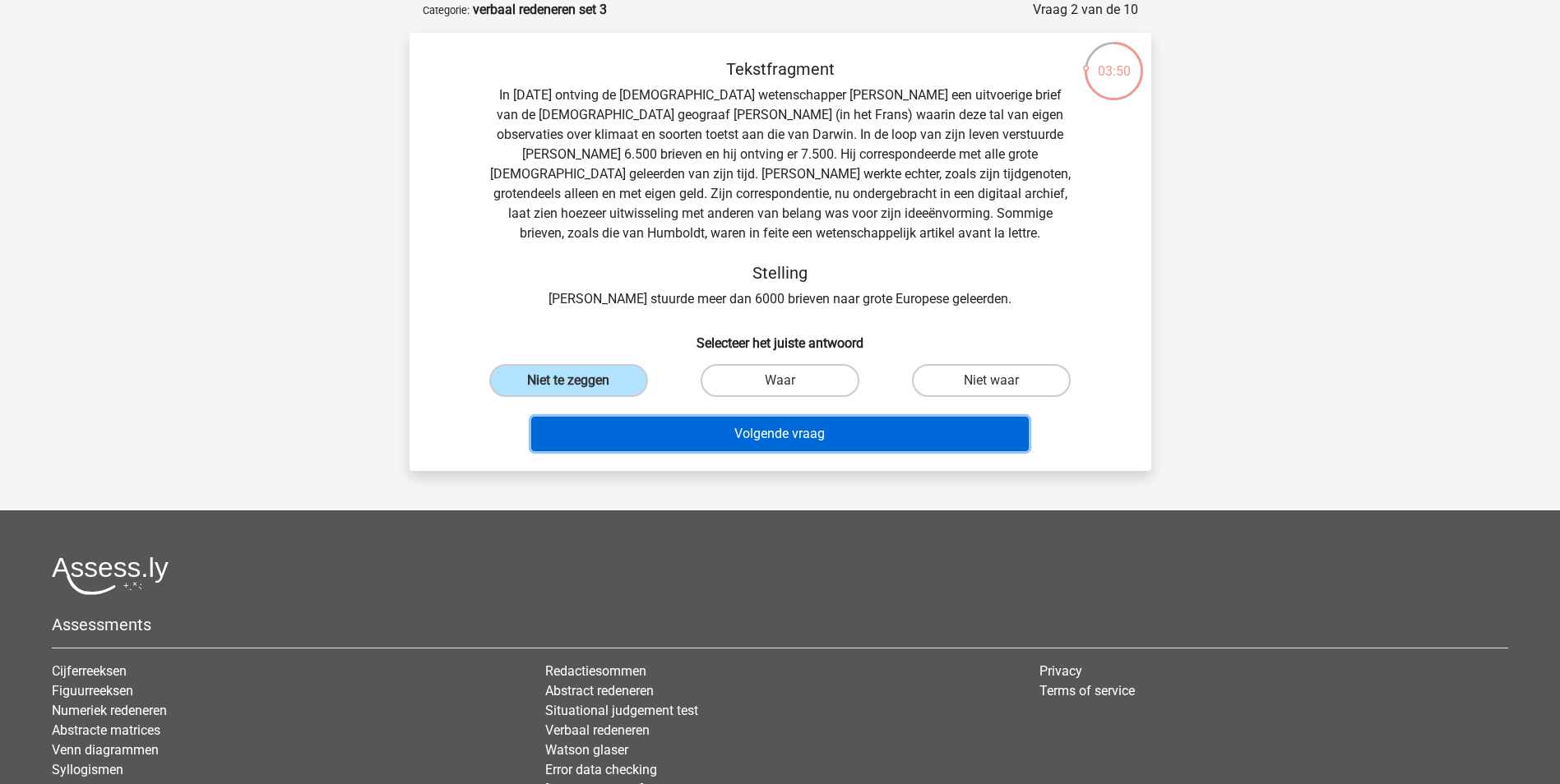
click at [766, 432] on button "Volgende vraag" at bounding box center [780, 434] width 497 height 35
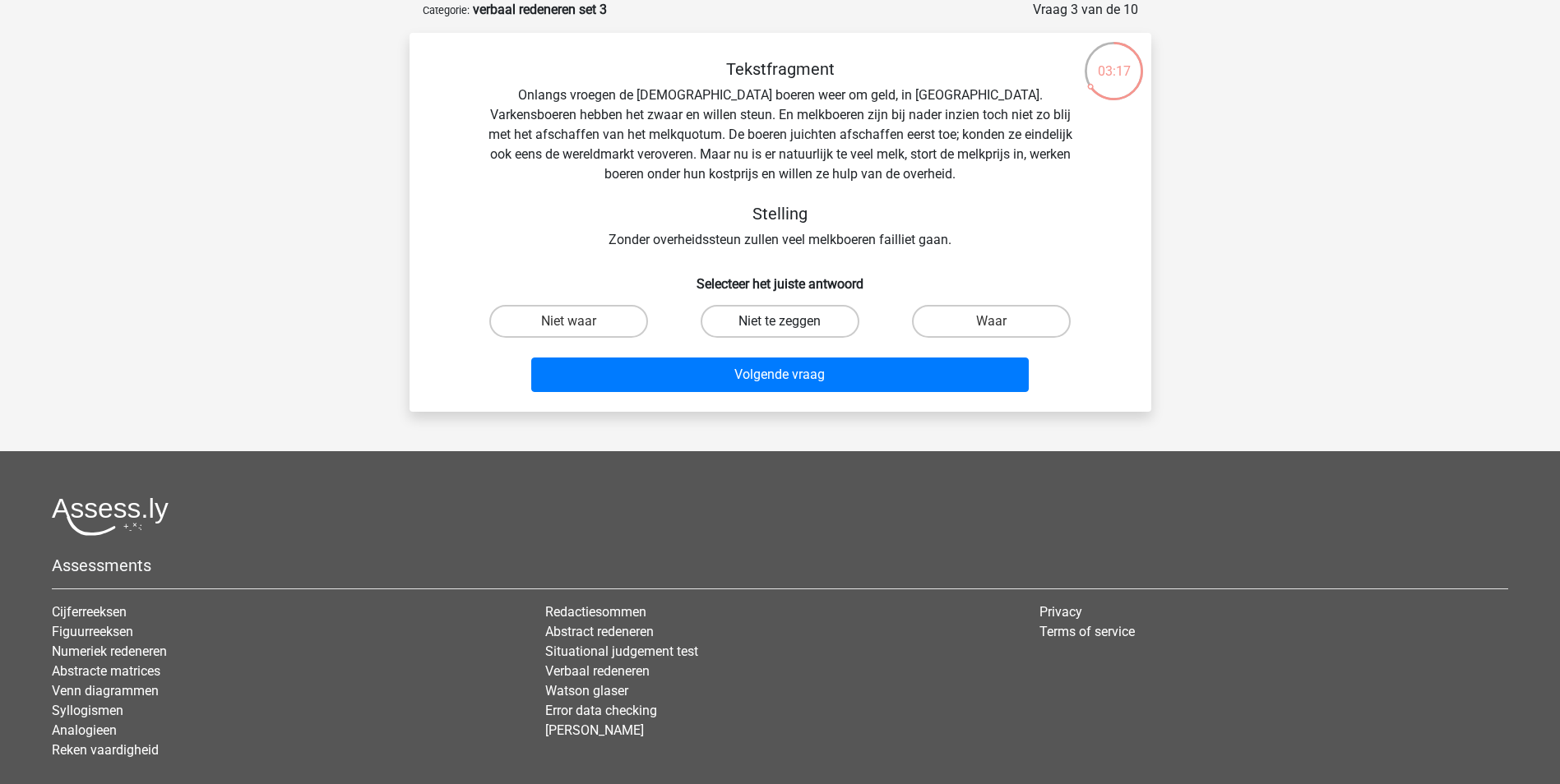
click at [753, 318] on label "Niet te zeggen" at bounding box center [780, 322] width 158 height 33
click at [779, 322] on input "Niet te zeggen" at bounding box center [784, 327] width 10 height 10
radio input "true"
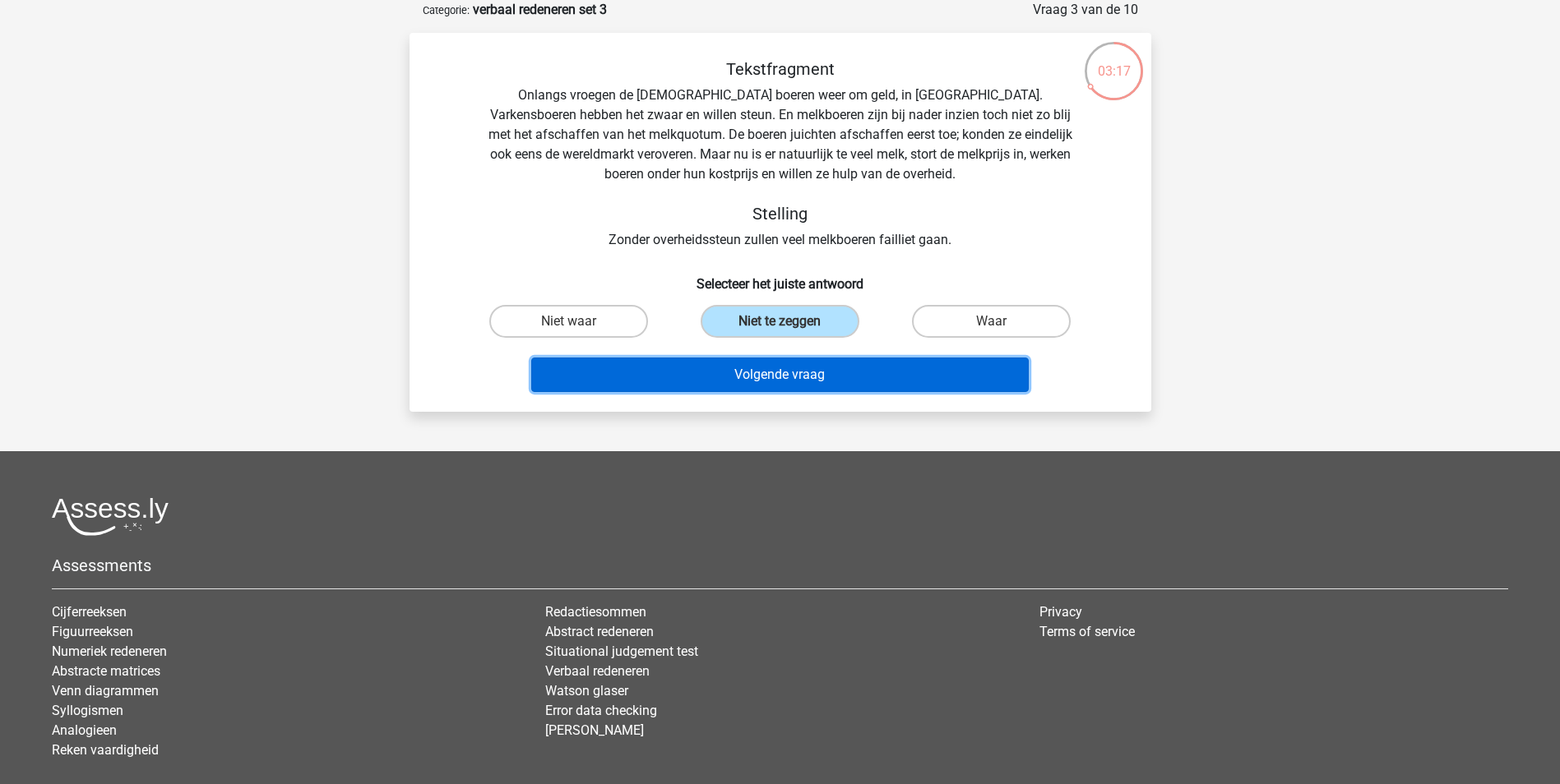
click at [777, 369] on button "Volgende vraag" at bounding box center [780, 375] width 497 height 35
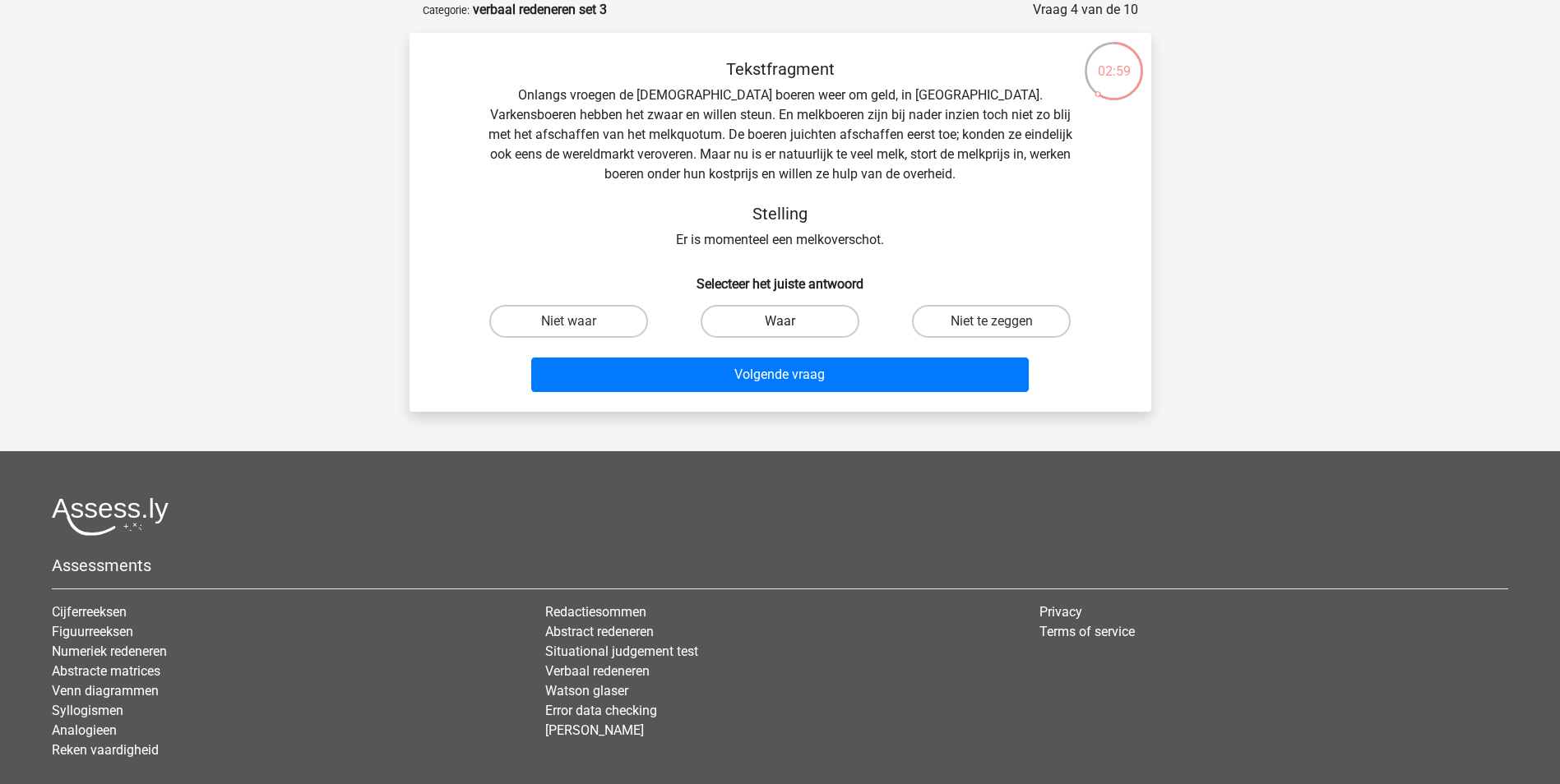
click at [758, 305] on label "Waar" at bounding box center [780, 322] width 158 height 33
click at [779, 322] on input "Waar" at bounding box center [784, 327] width 10 height 10
radio input "true"
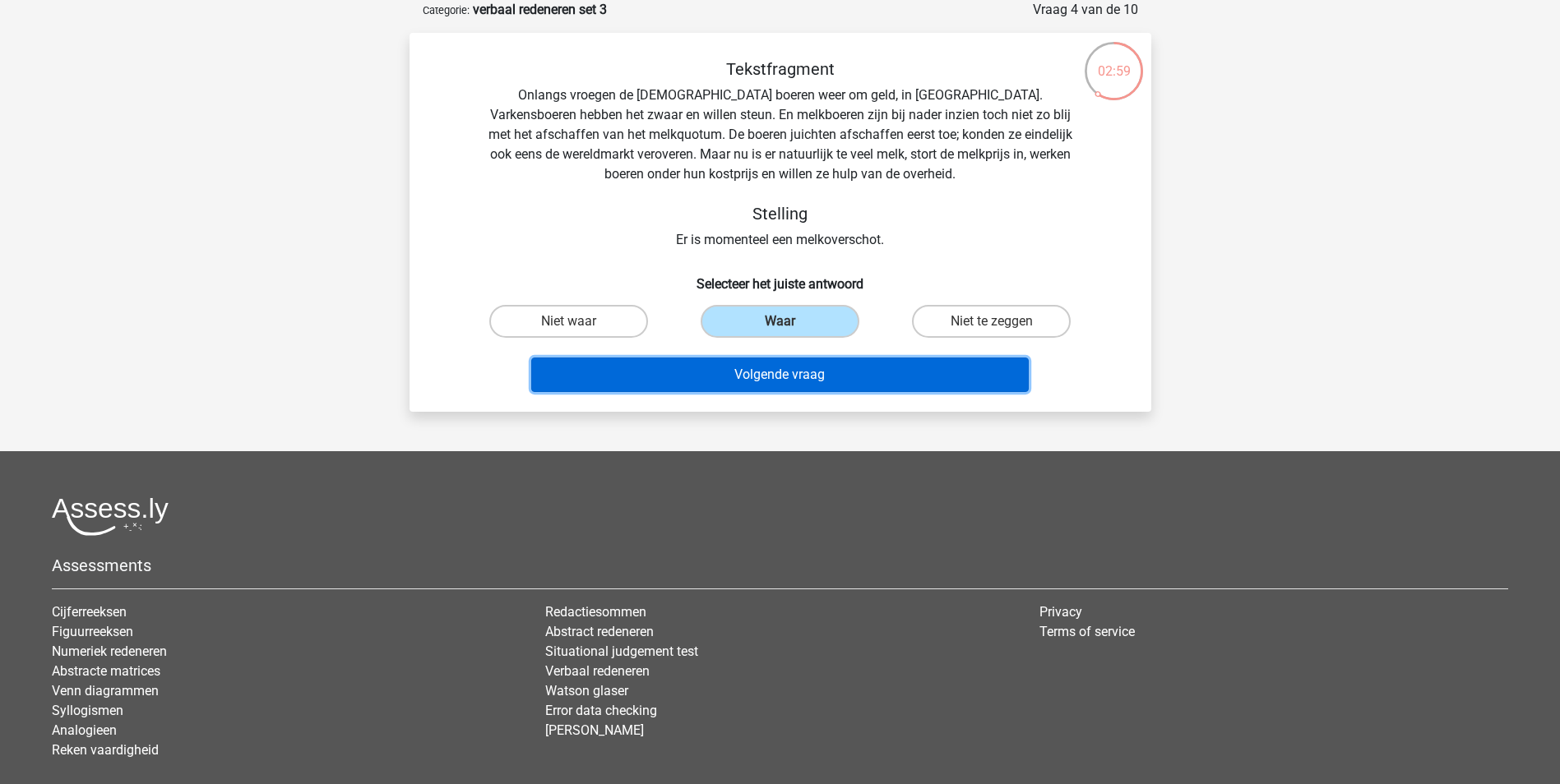
click at [790, 381] on button "Volgende vraag" at bounding box center [780, 375] width 497 height 35
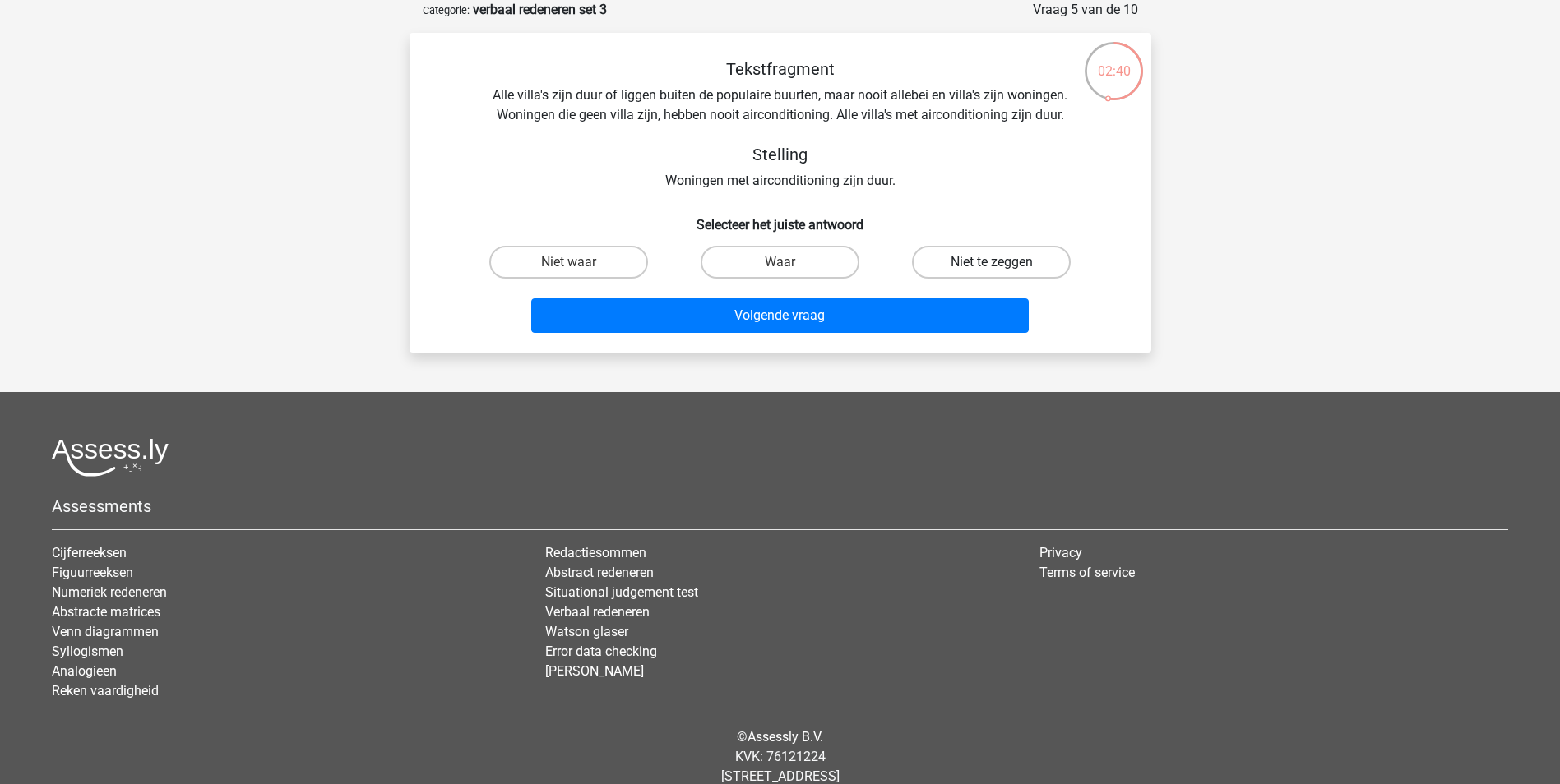
click at [979, 266] on label "Niet te zeggen" at bounding box center [991, 262] width 158 height 33
click at [991, 266] on input "Niet te zeggen" at bounding box center [997, 268] width 10 height 10
radio input "true"
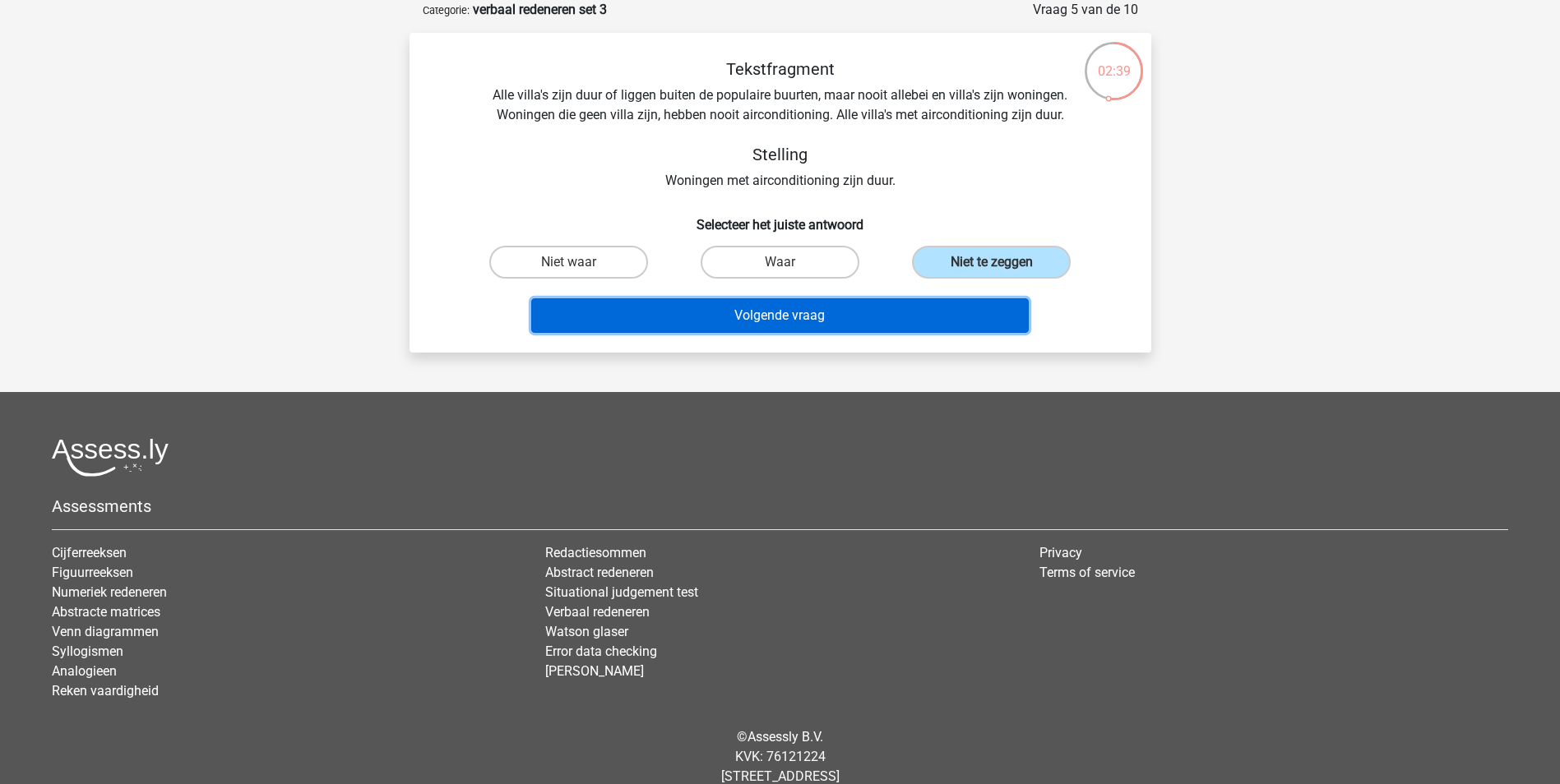
click at [899, 309] on button "Volgende vraag" at bounding box center [780, 316] width 497 height 35
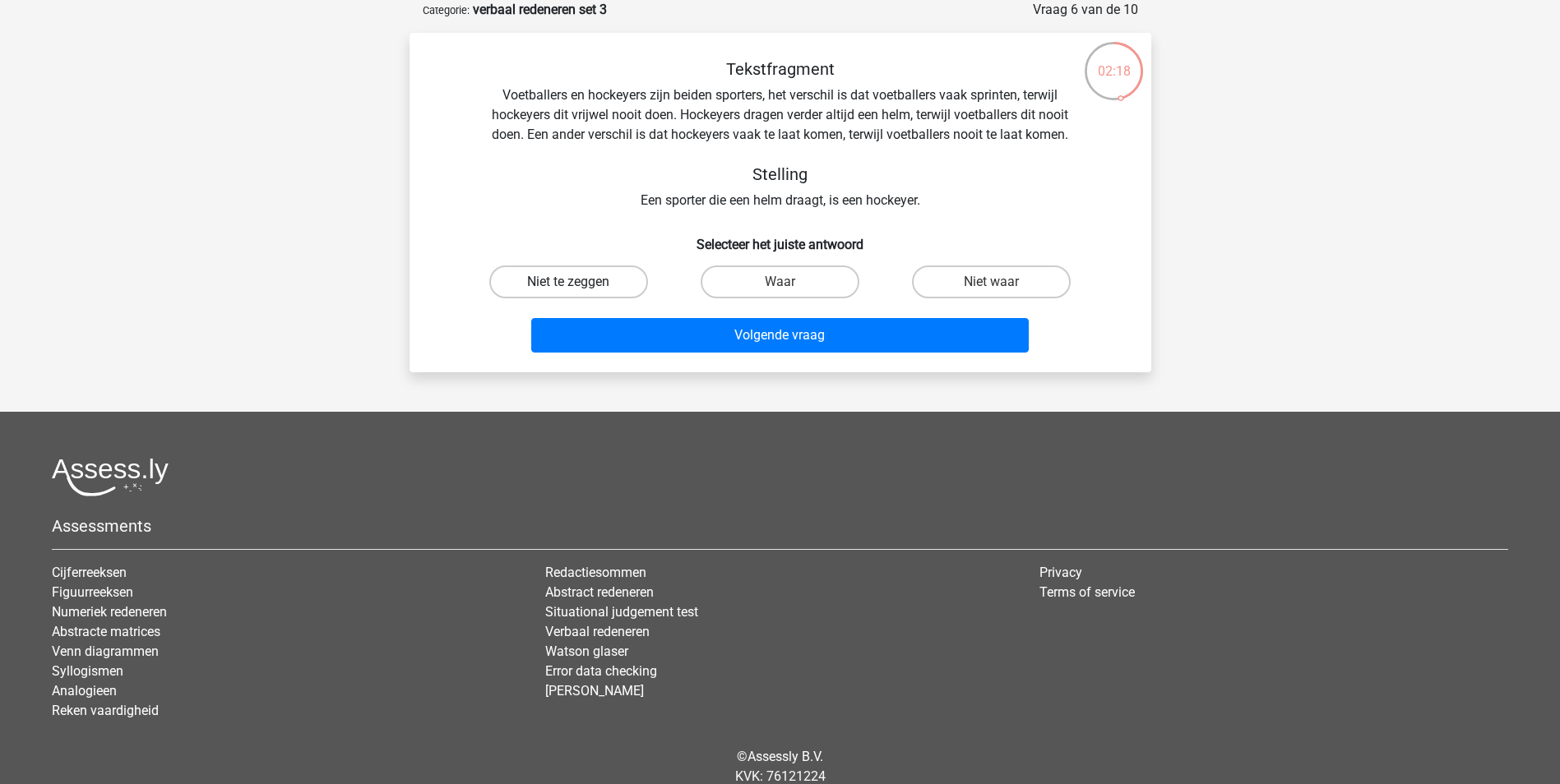
click at [556, 285] on label "Niet te zeggen" at bounding box center [569, 282] width 158 height 33
click at [568, 285] on input "Niet te zeggen" at bounding box center [573, 287] width 10 height 10
radio input "true"
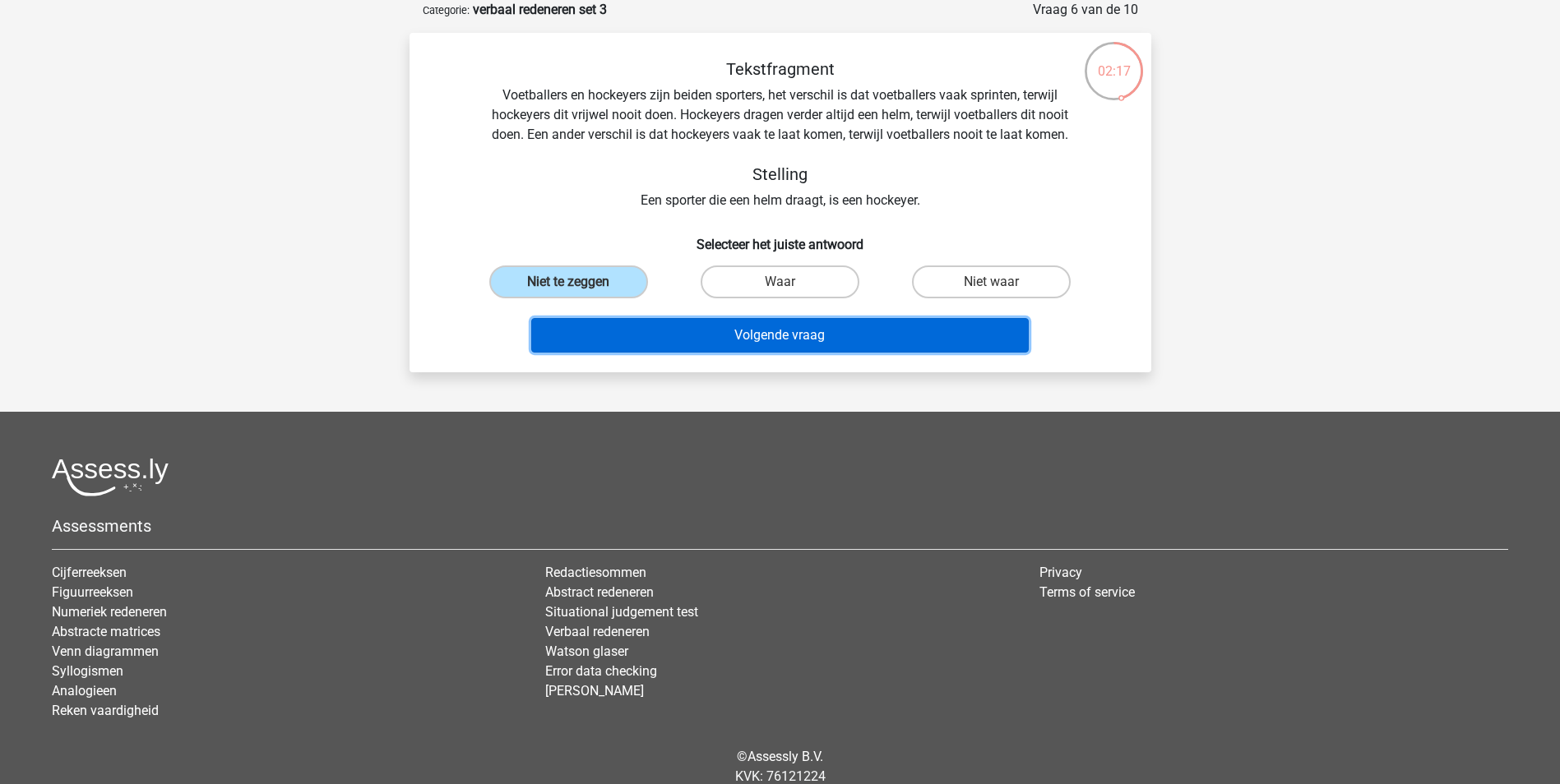
click at [793, 331] on button "Volgende vraag" at bounding box center [780, 336] width 497 height 35
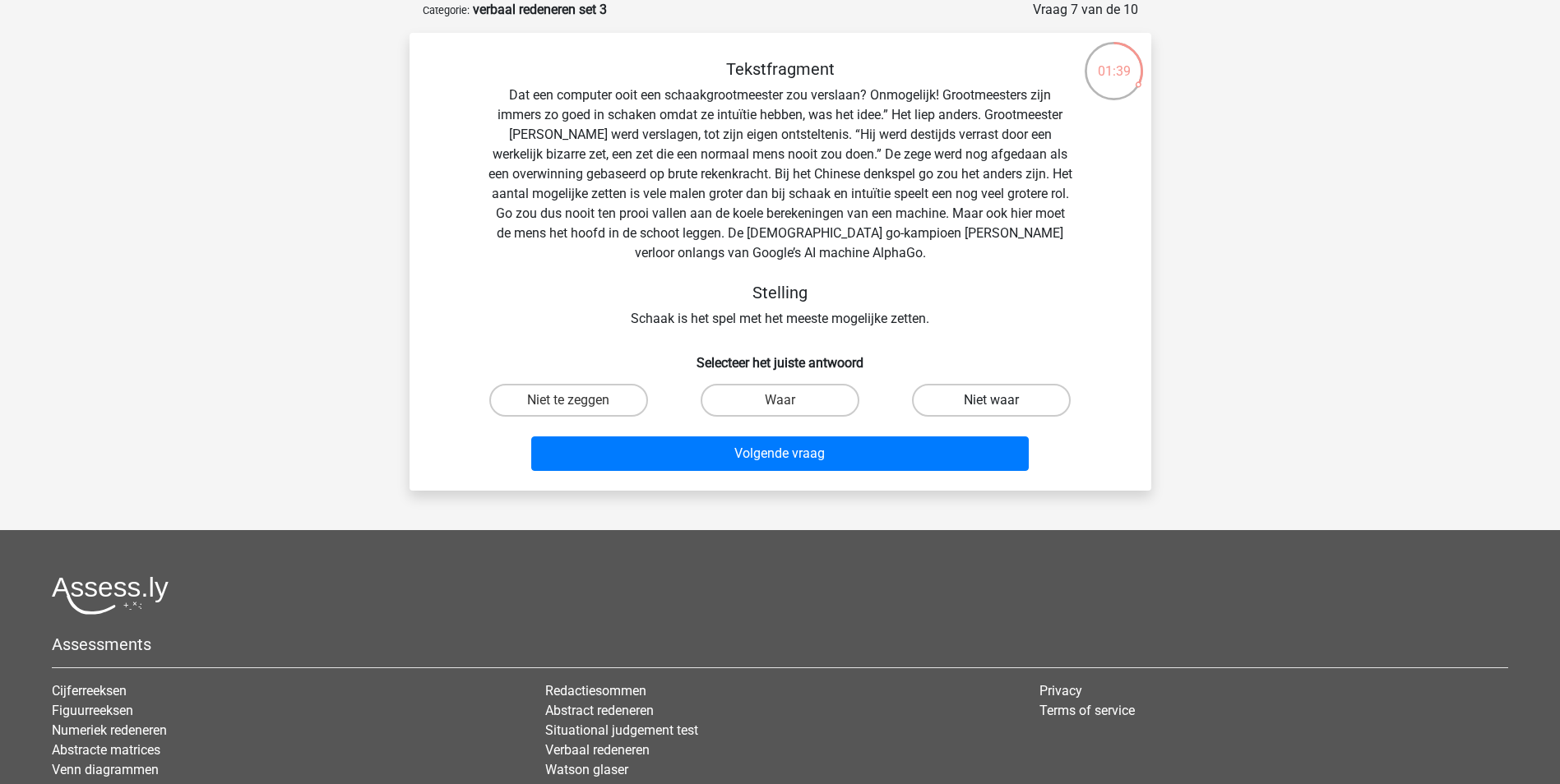
click at [983, 397] on label "Niet waar" at bounding box center [991, 401] width 158 height 33
click at [991, 400] on input "Niet waar" at bounding box center [997, 405] width 10 height 10
radio input "true"
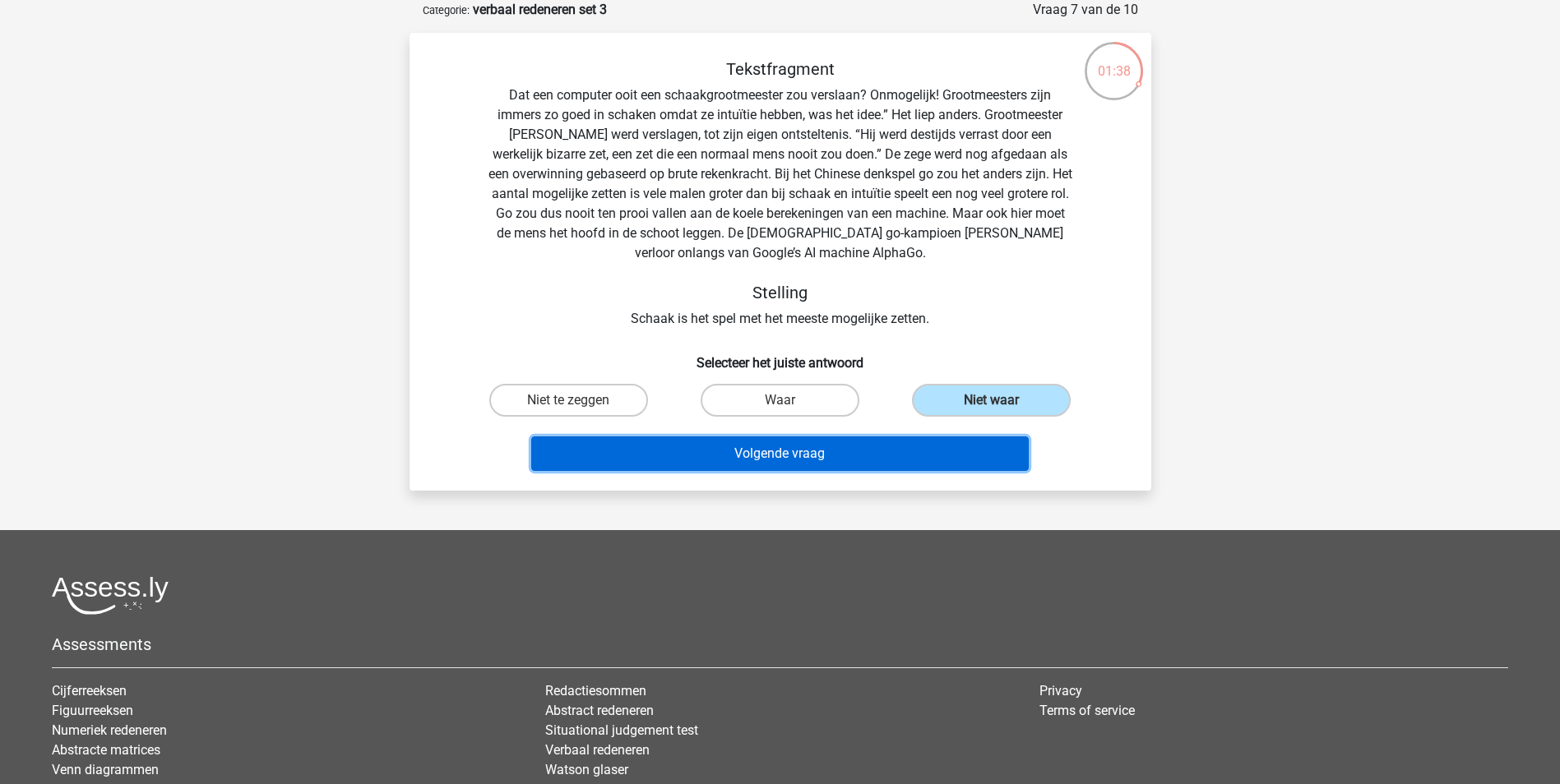
click at [832, 449] on button "Volgende vraag" at bounding box center [780, 454] width 497 height 35
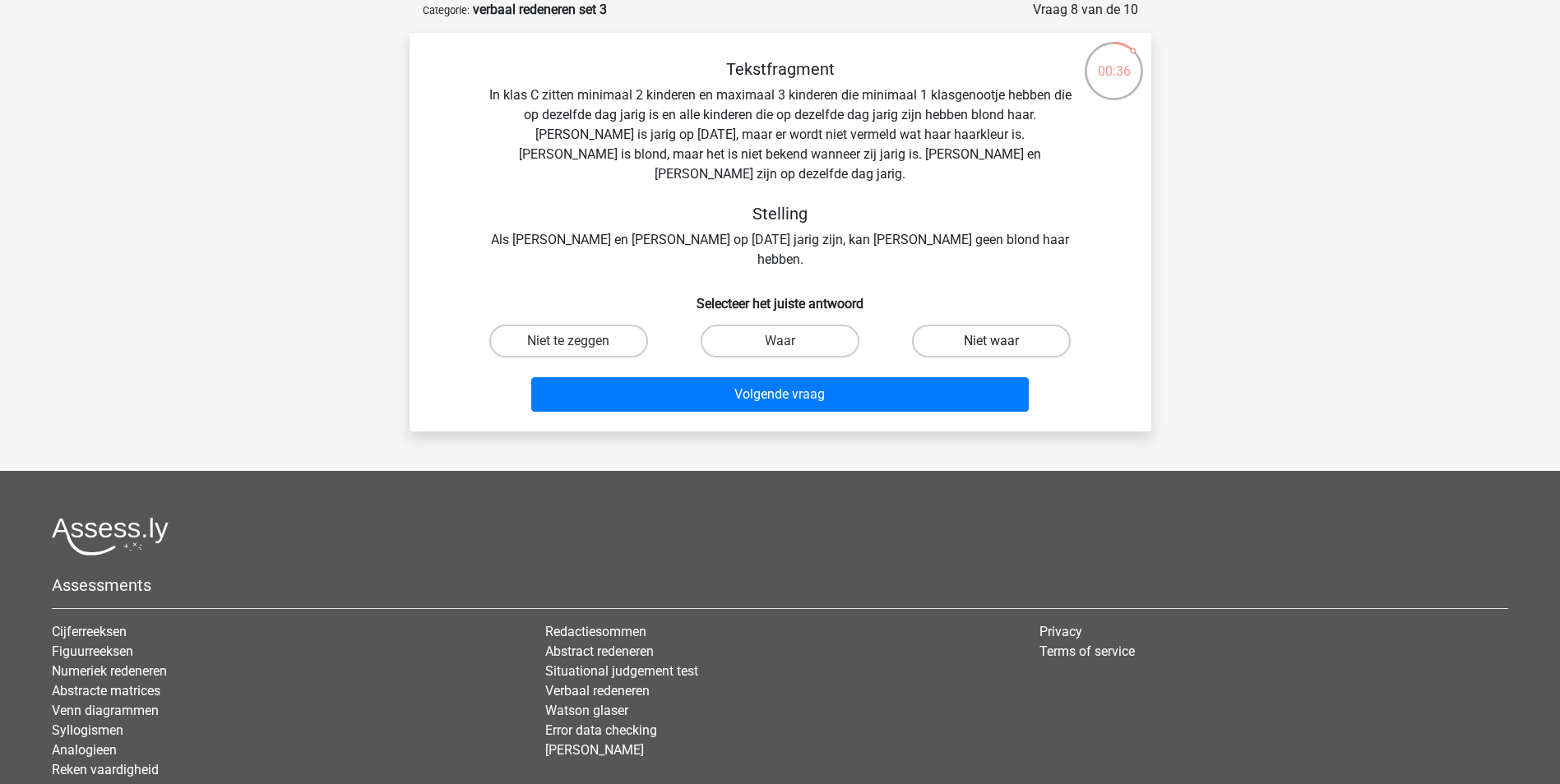
click at [969, 324] on label "Niet waar" at bounding box center [991, 341] width 158 height 33
click at [991, 341] on input "Niet waar" at bounding box center [997, 346] width 10 height 10
radio input "true"
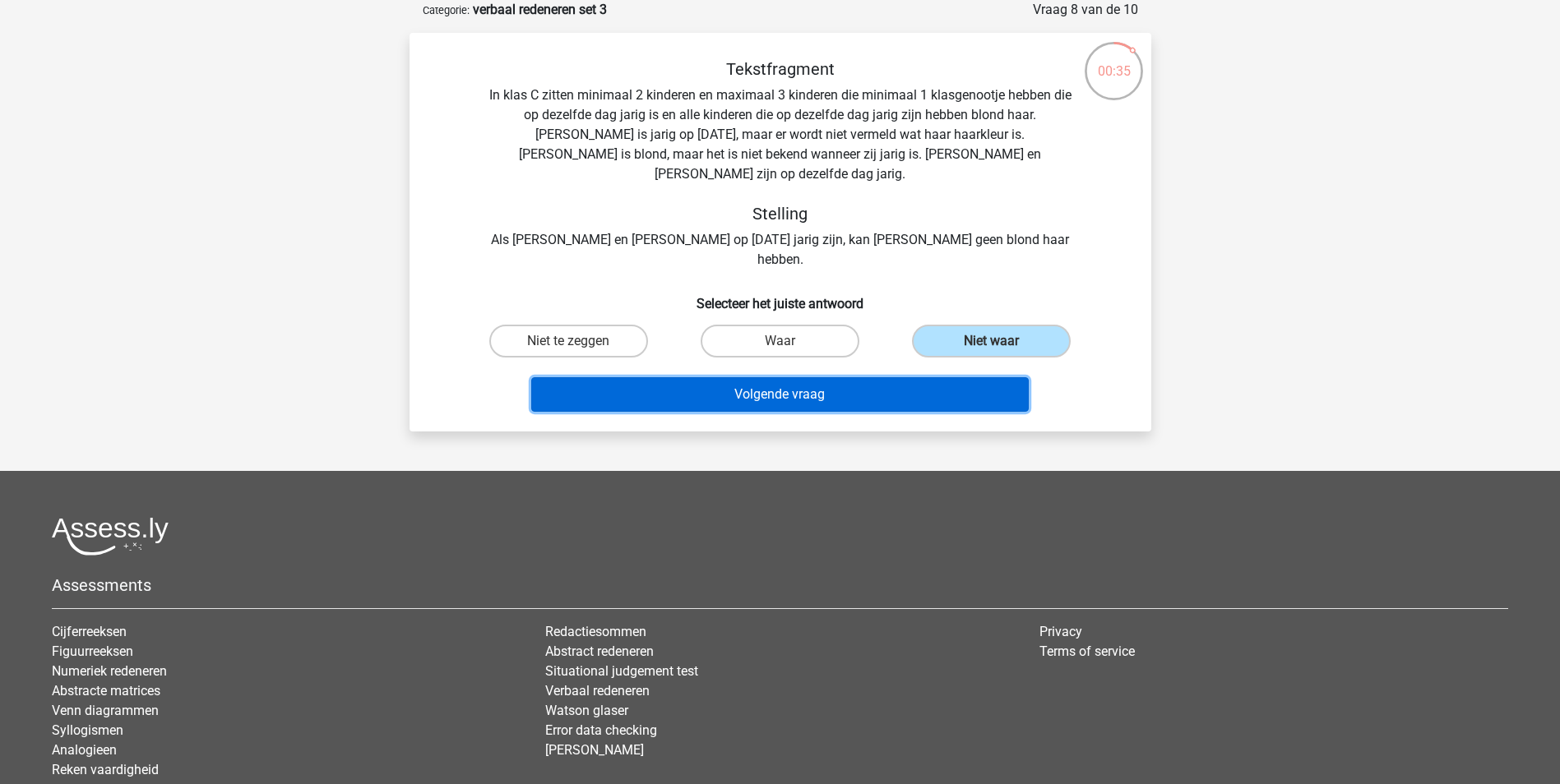
click at [926, 377] on button "Volgende vraag" at bounding box center [780, 395] width 497 height 35
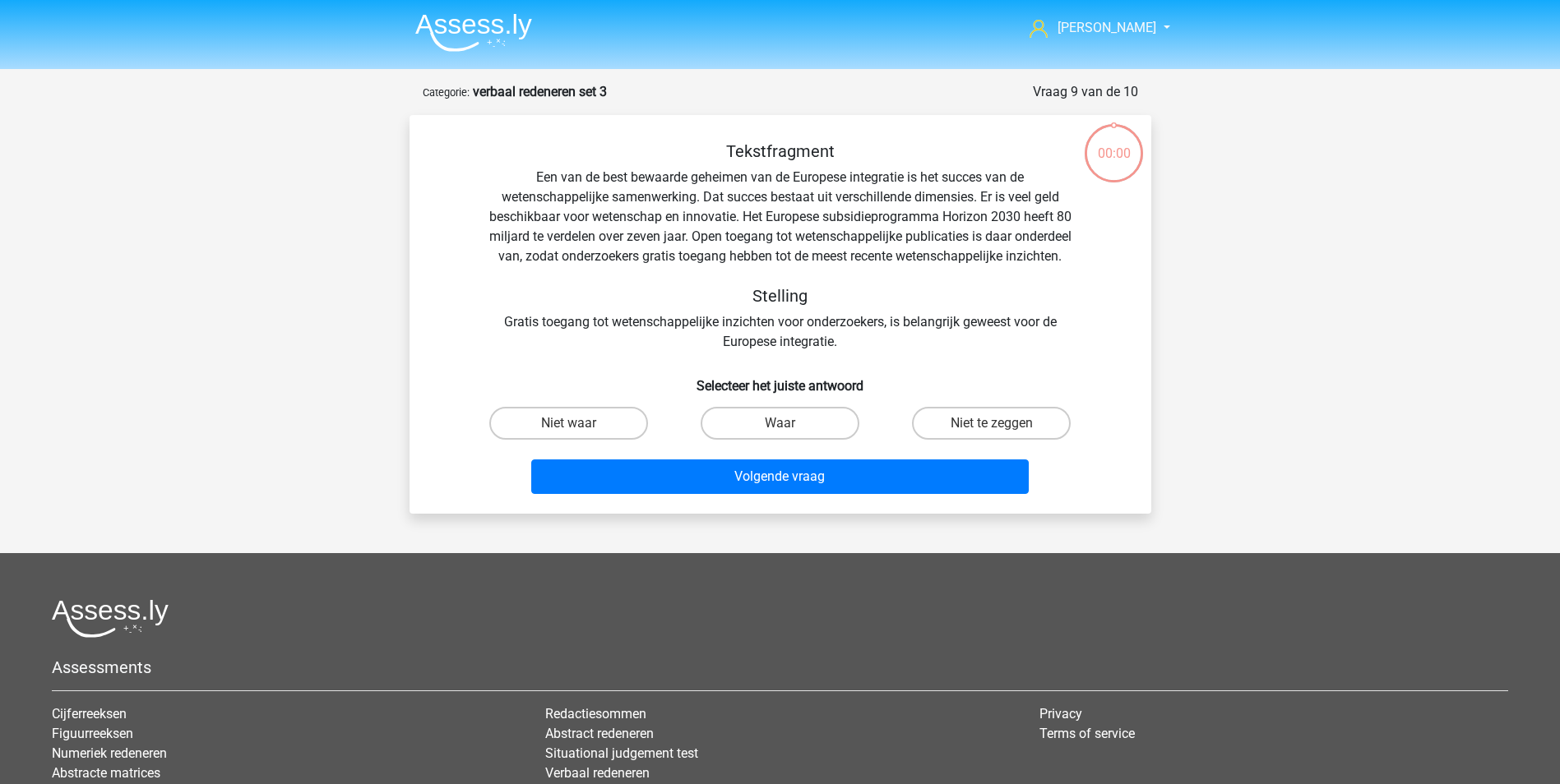
scroll to position [83, 0]
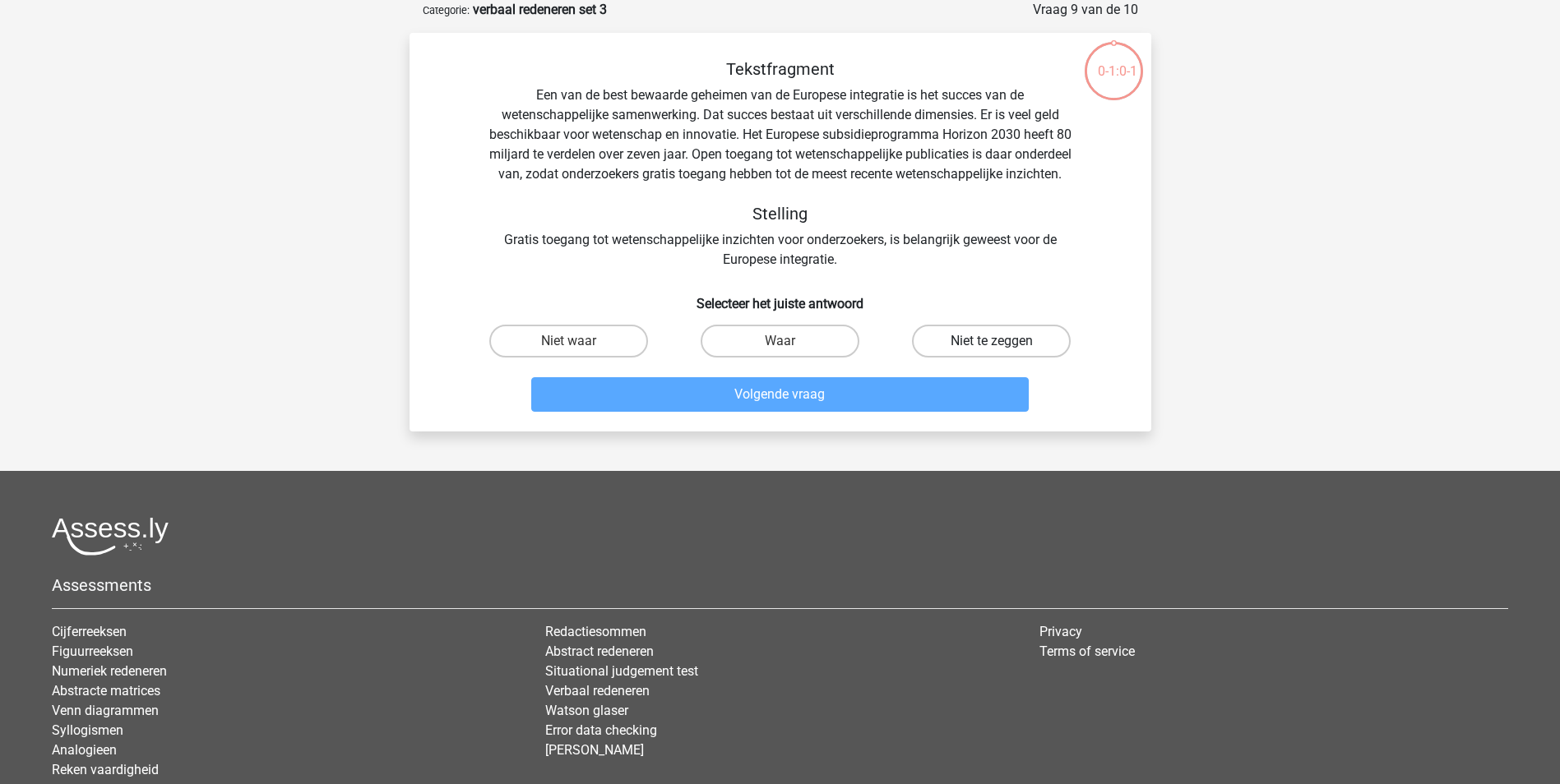
click at [1009, 354] on label "Niet te zeggen" at bounding box center [991, 341] width 158 height 33
click at [1003, 352] on input "Niet te zeggen" at bounding box center [997, 346] width 10 height 10
radio input "true"
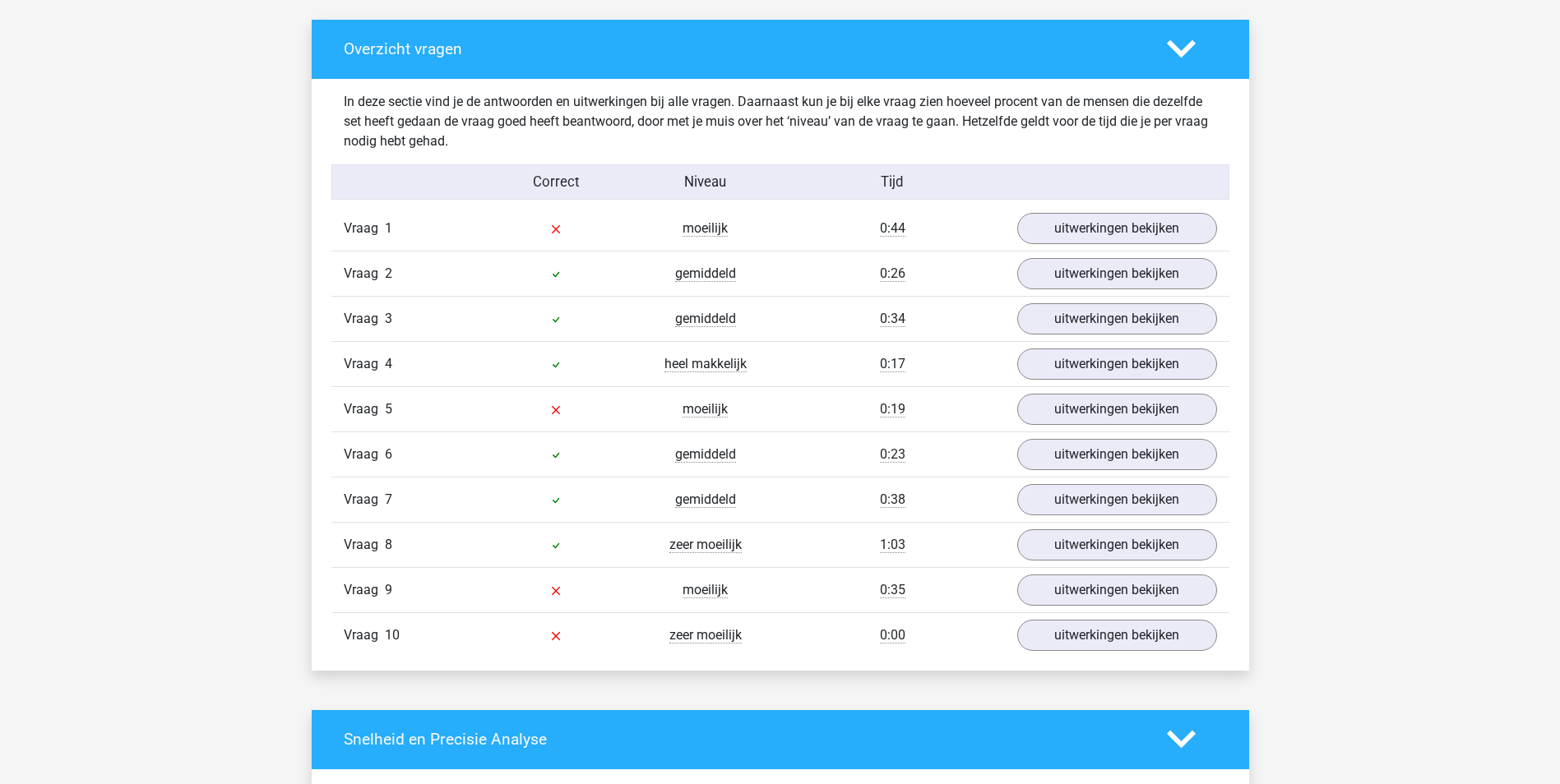
scroll to position [1068, 0]
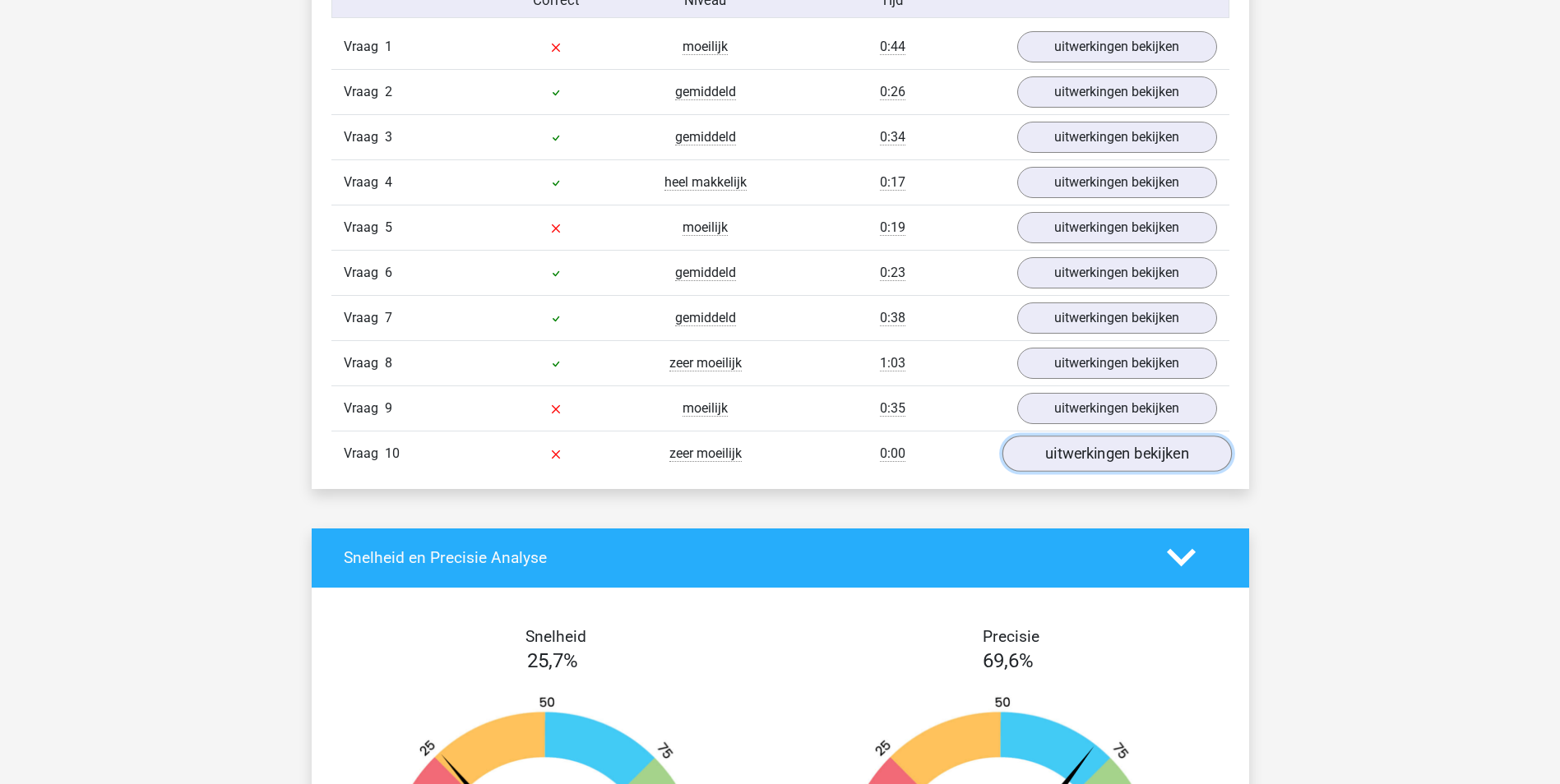
click at [1130, 455] on link "uitwerkingen bekijken" at bounding box center [1117, 454] width 230 height 37
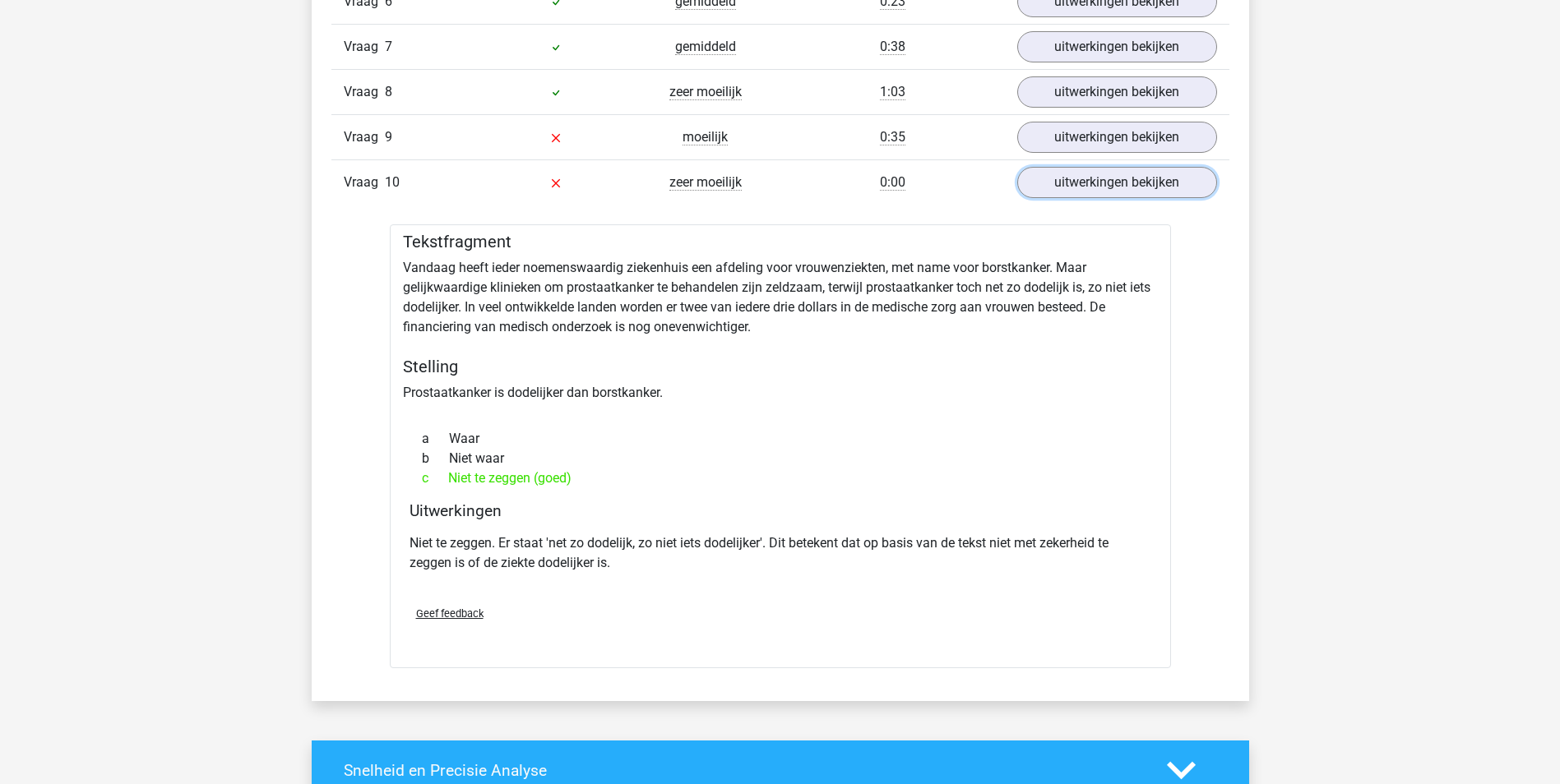
scroll to position [1315, 0]
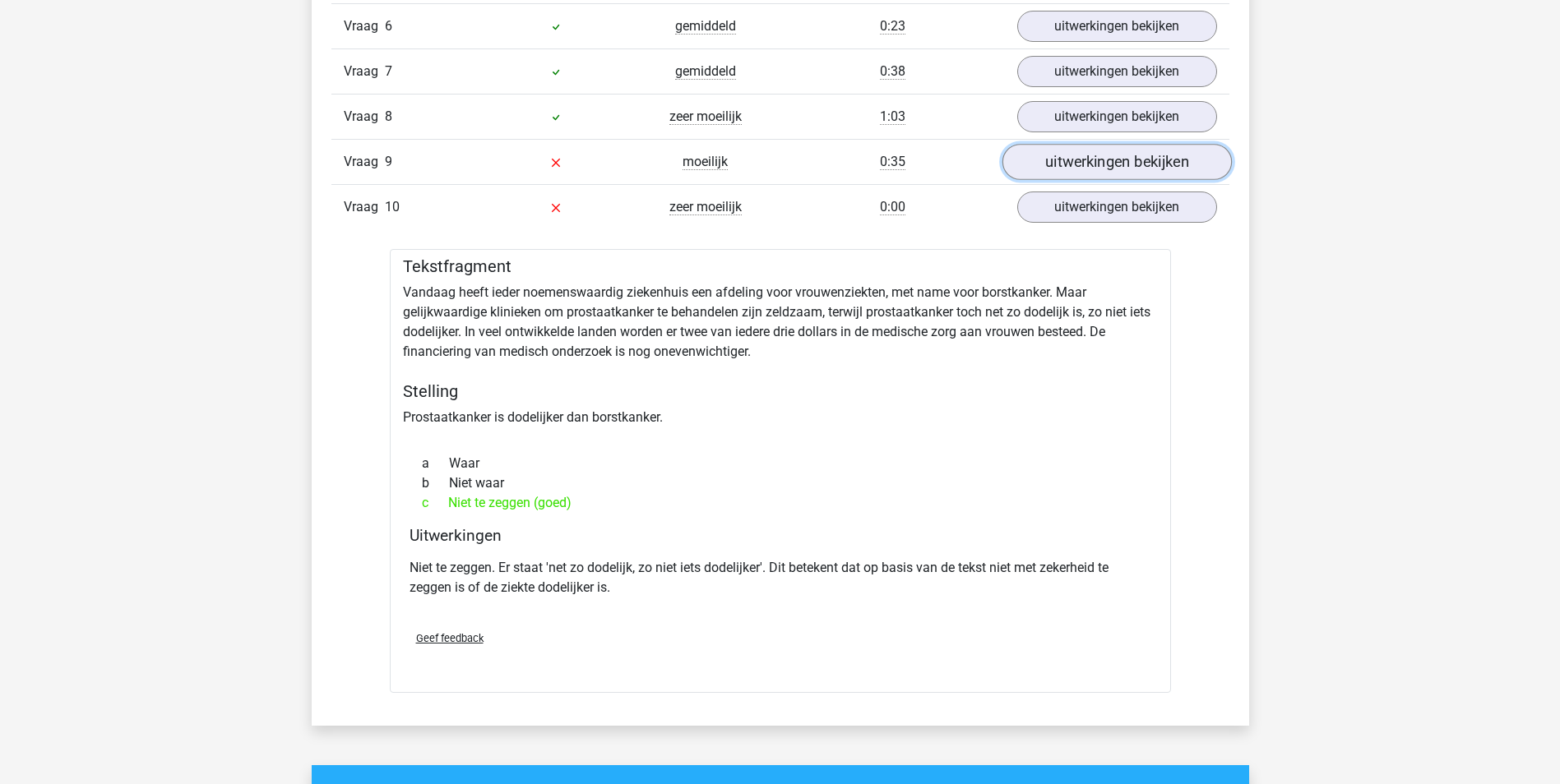
click at [1057, 159] on link "uitwerkingen bekijken" at bounding box center [1117, 162] width 230 height 37
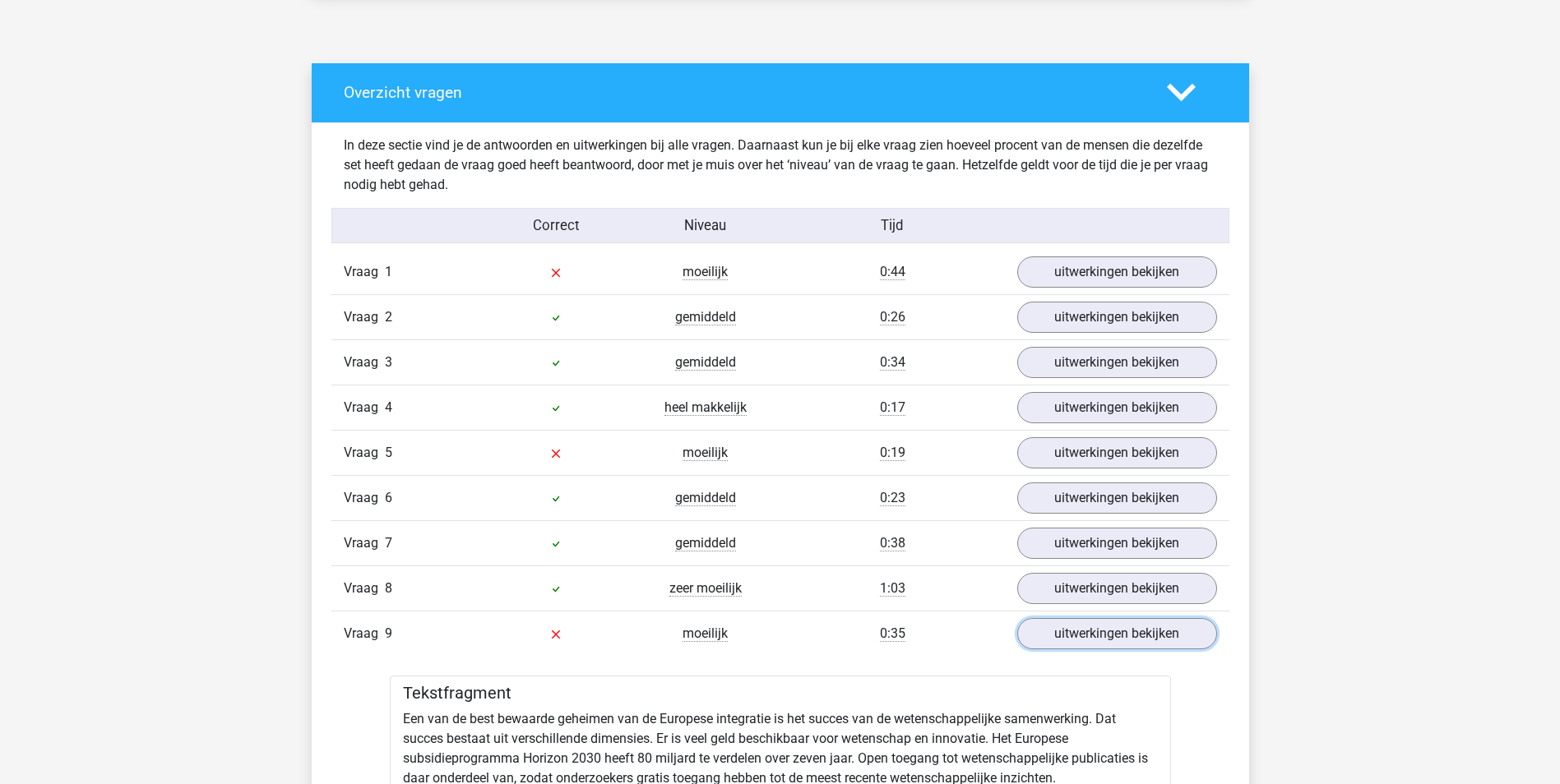
scroll to position [821, 0]
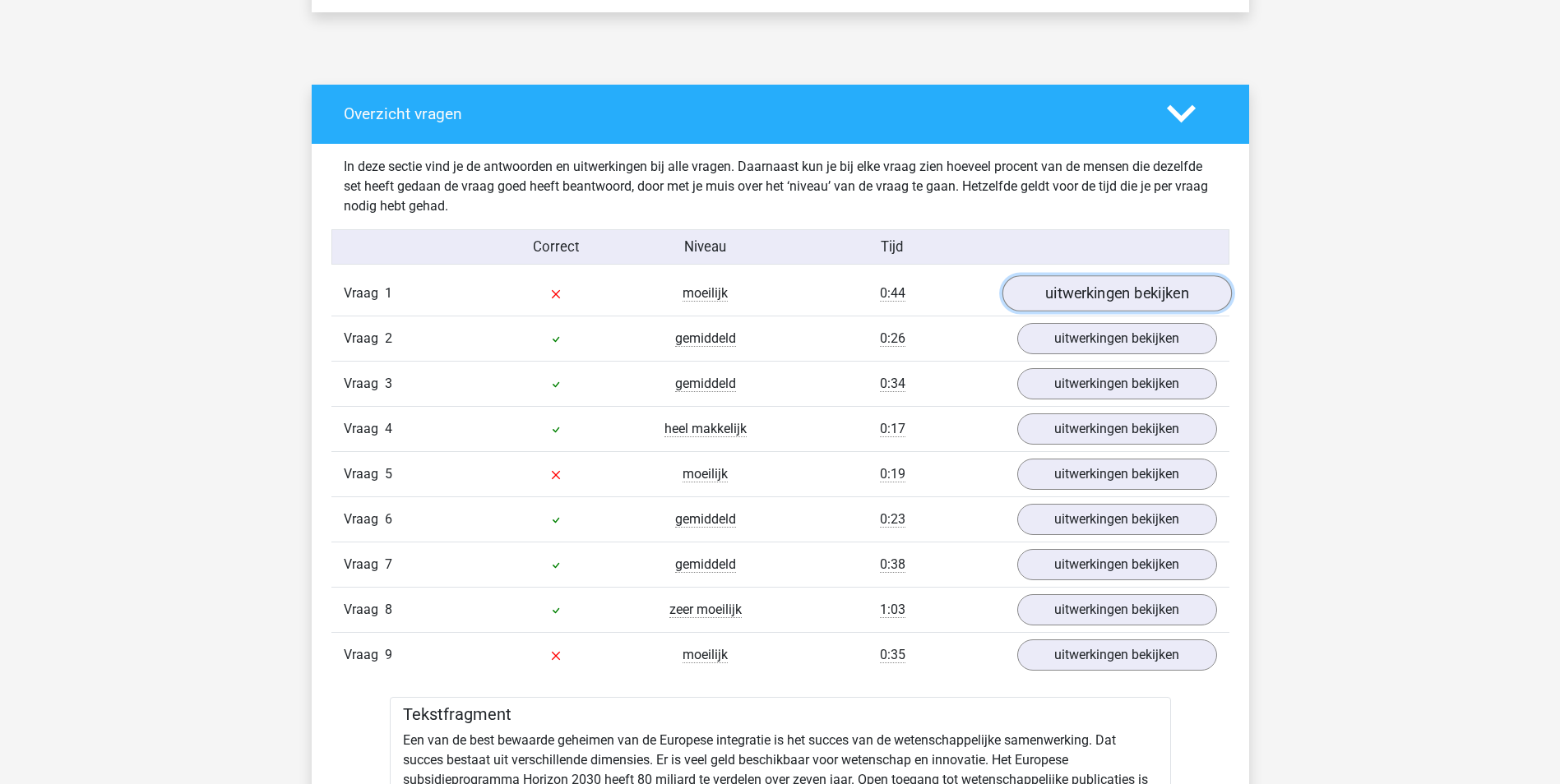
click at [1067, 290] on link "uitwerkingen bekijken" at bounding box center [1117, 294] width 230 height 37
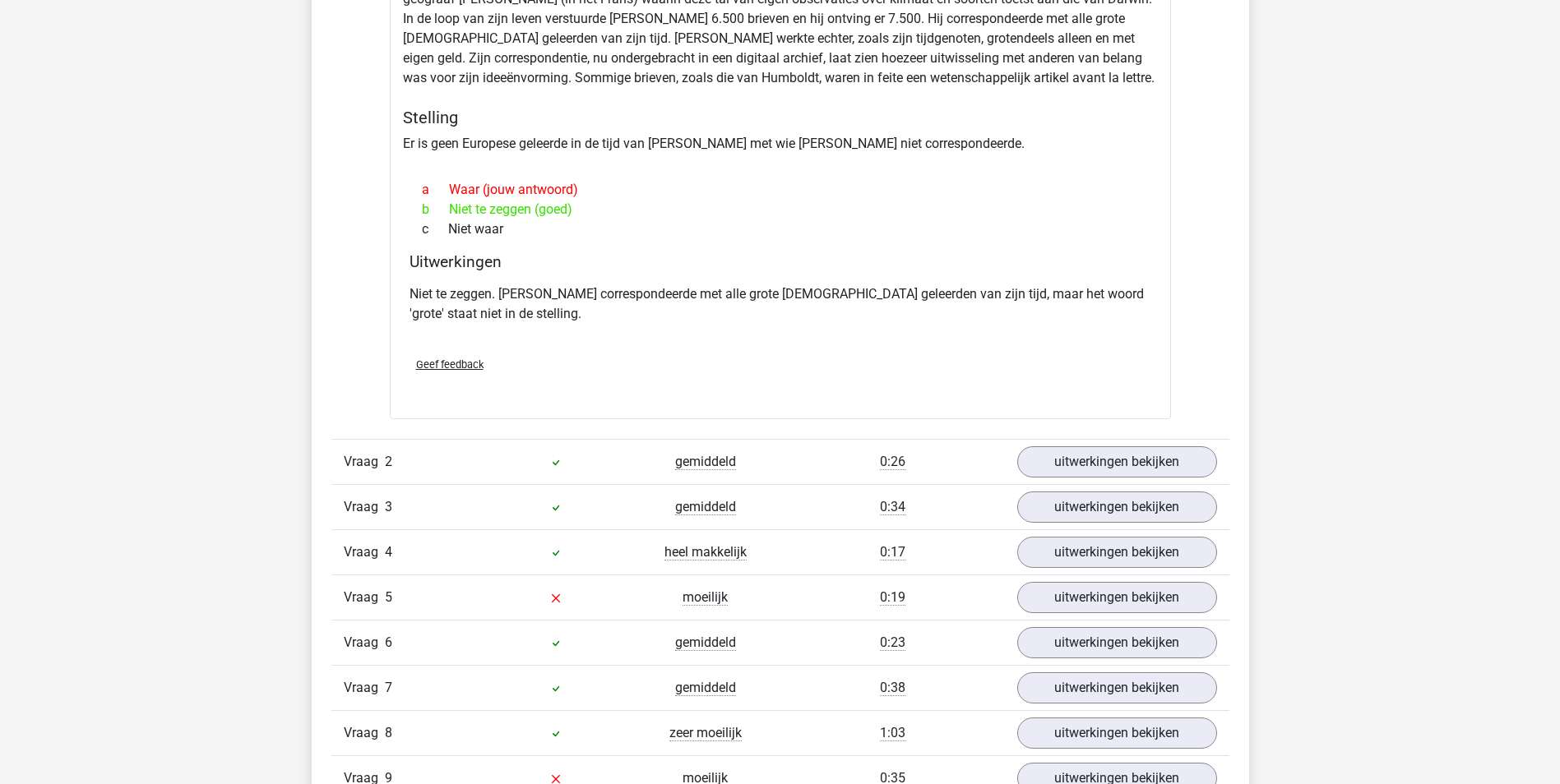
scroll to position [1232, 0]
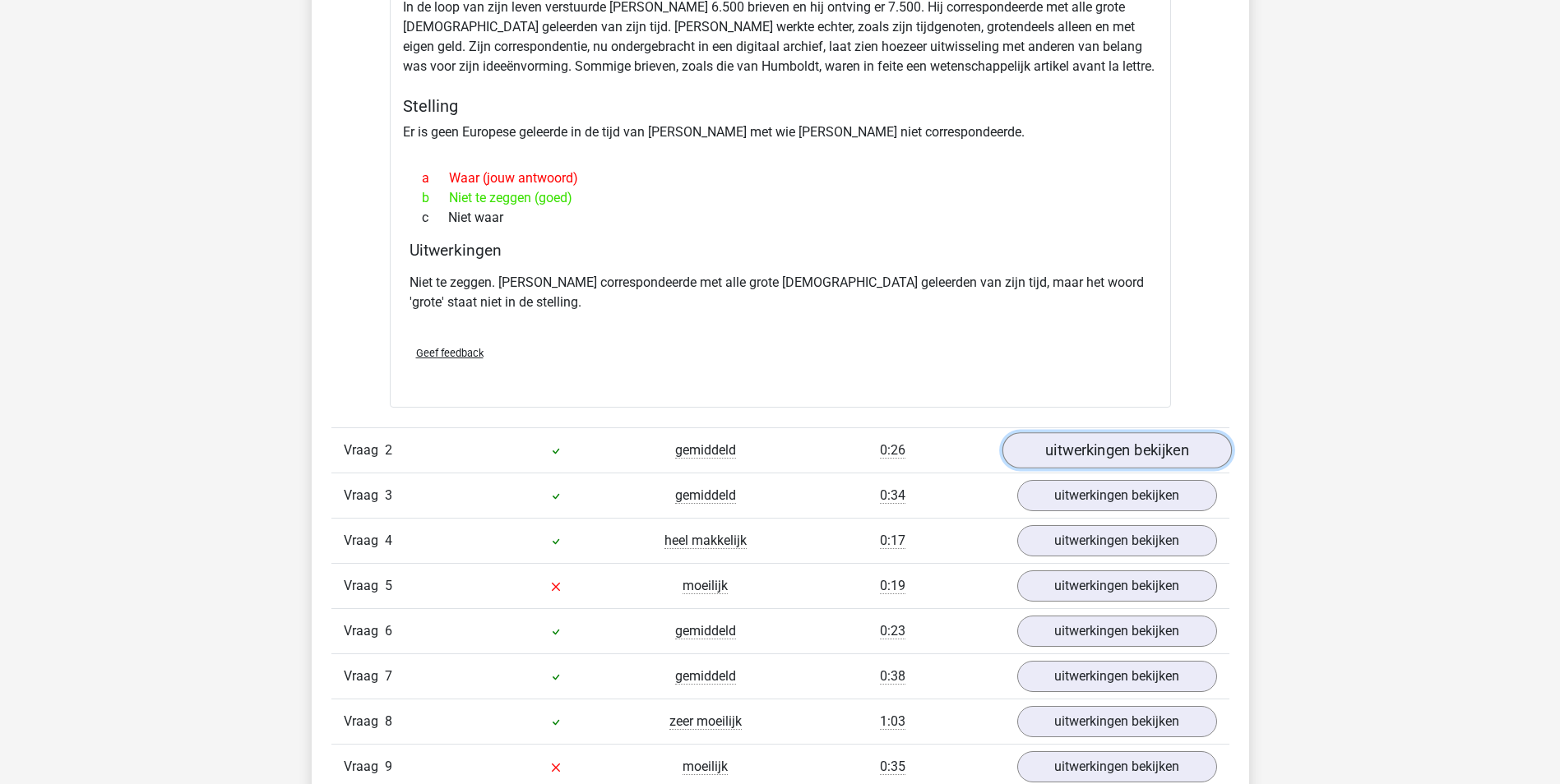
click at [1113, 442] on link "uitwerkingen bekijken" at bounding box center [1117, 450] width 230 height 37
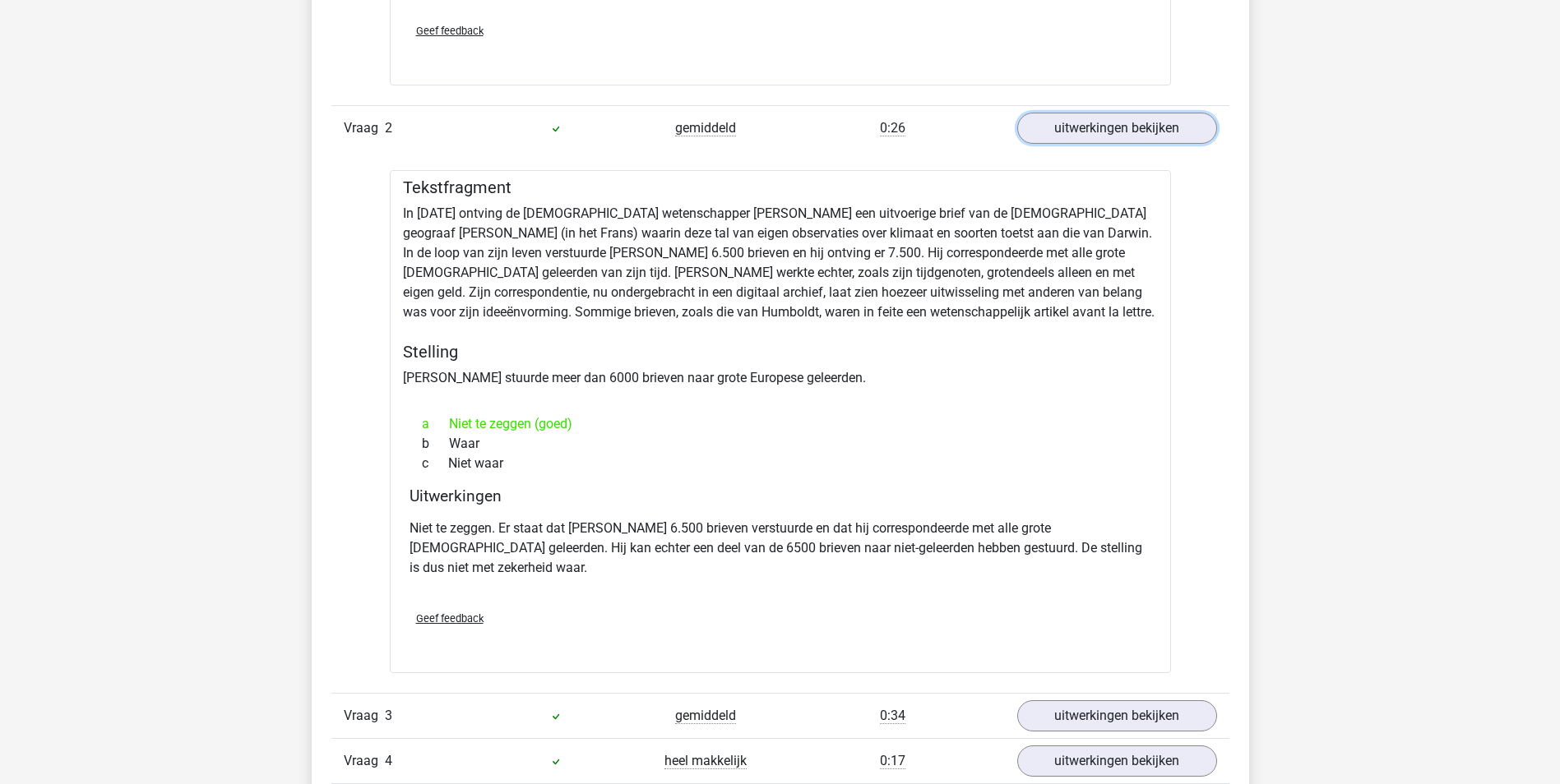
scroll to position [1561, 0]
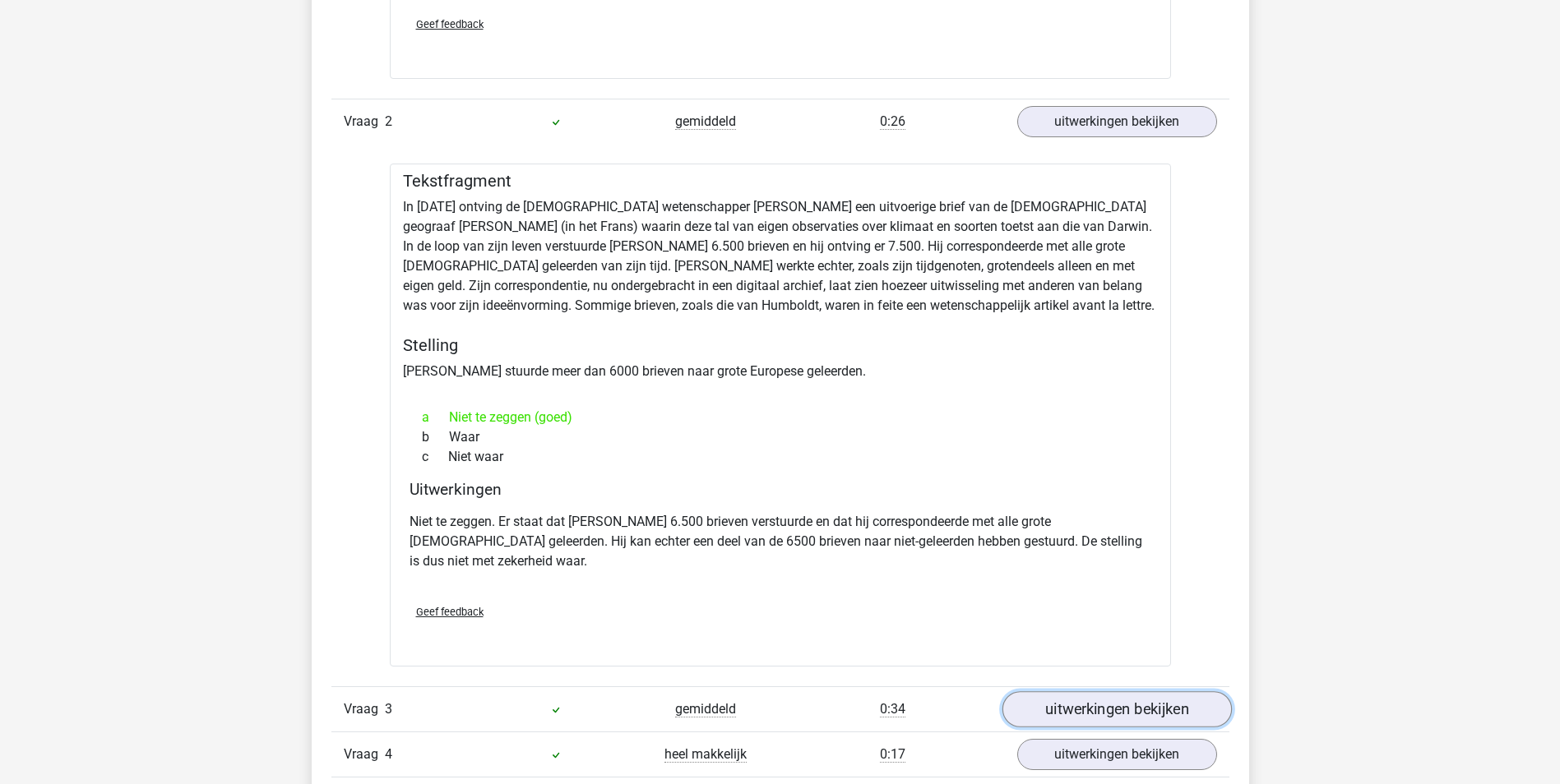
click at [1049, 691] on link "uitwerkingen bekijken" at bounding box center [1117, 709] width 230 height 37
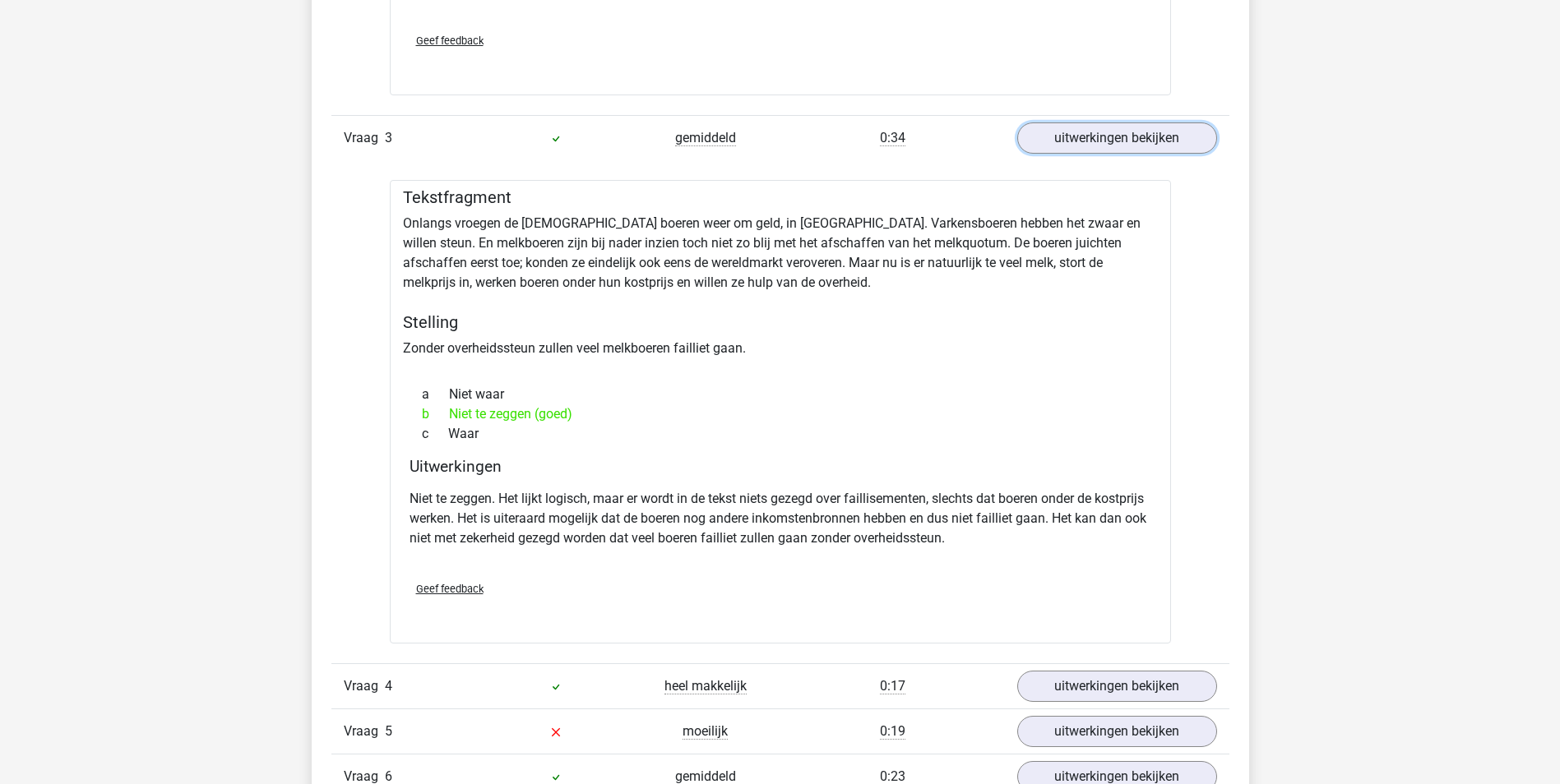
scroll to position [2136, 0]
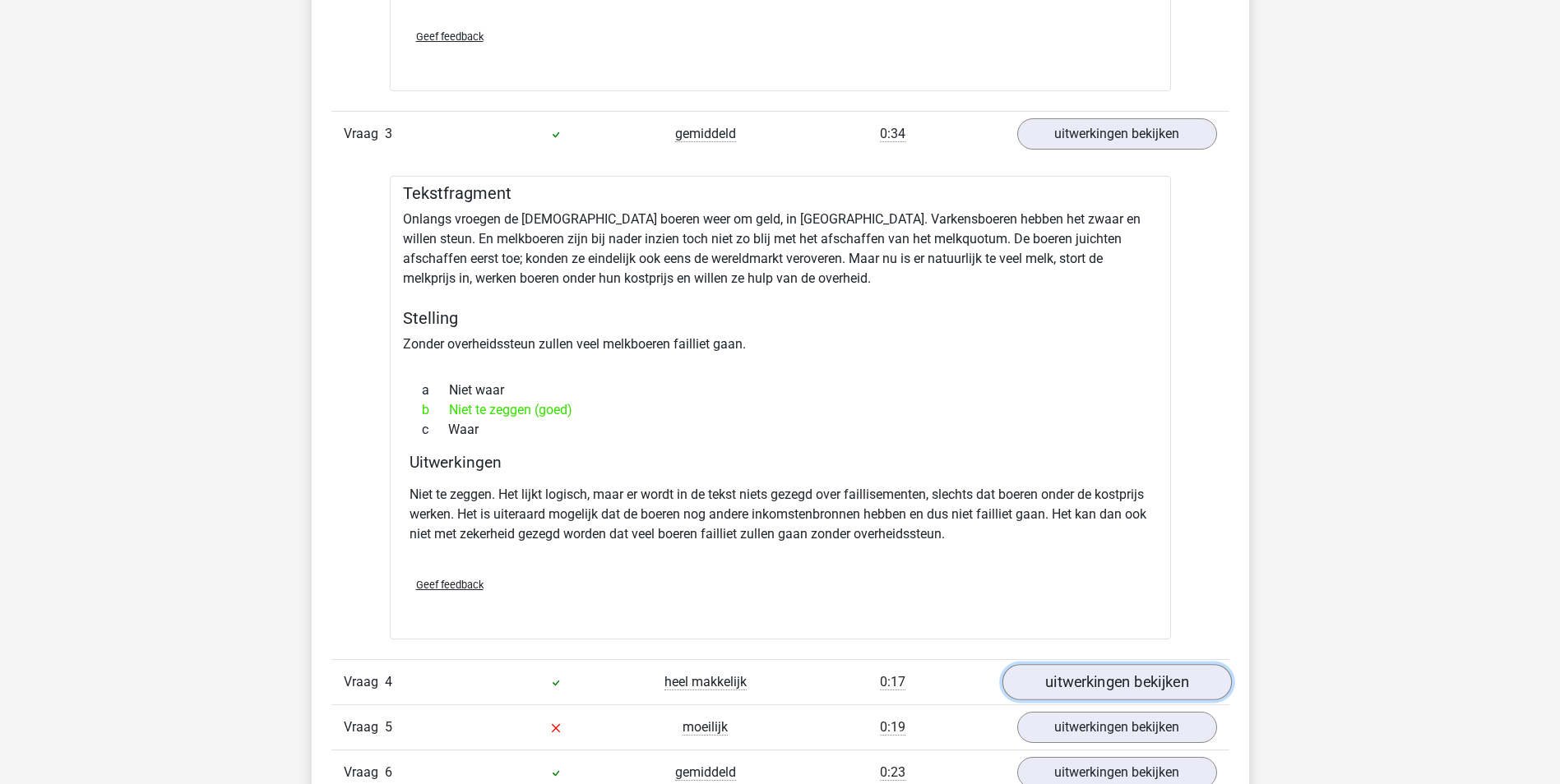
click at [1076, 670] on link "uitwerkingen bekijken" at bounding box center [1117, 683] width 230 height 37
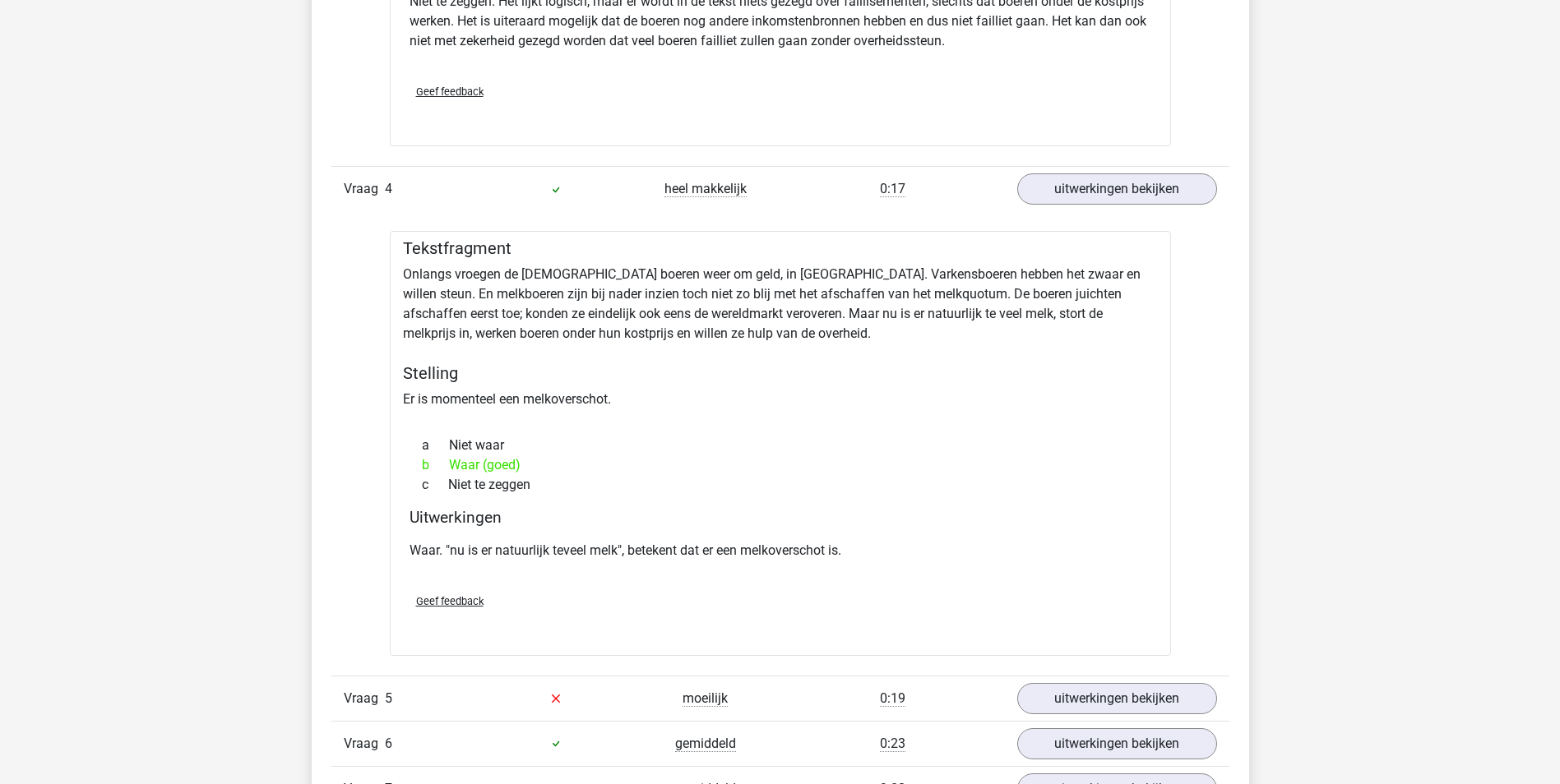
scroll to position [2876, 0]
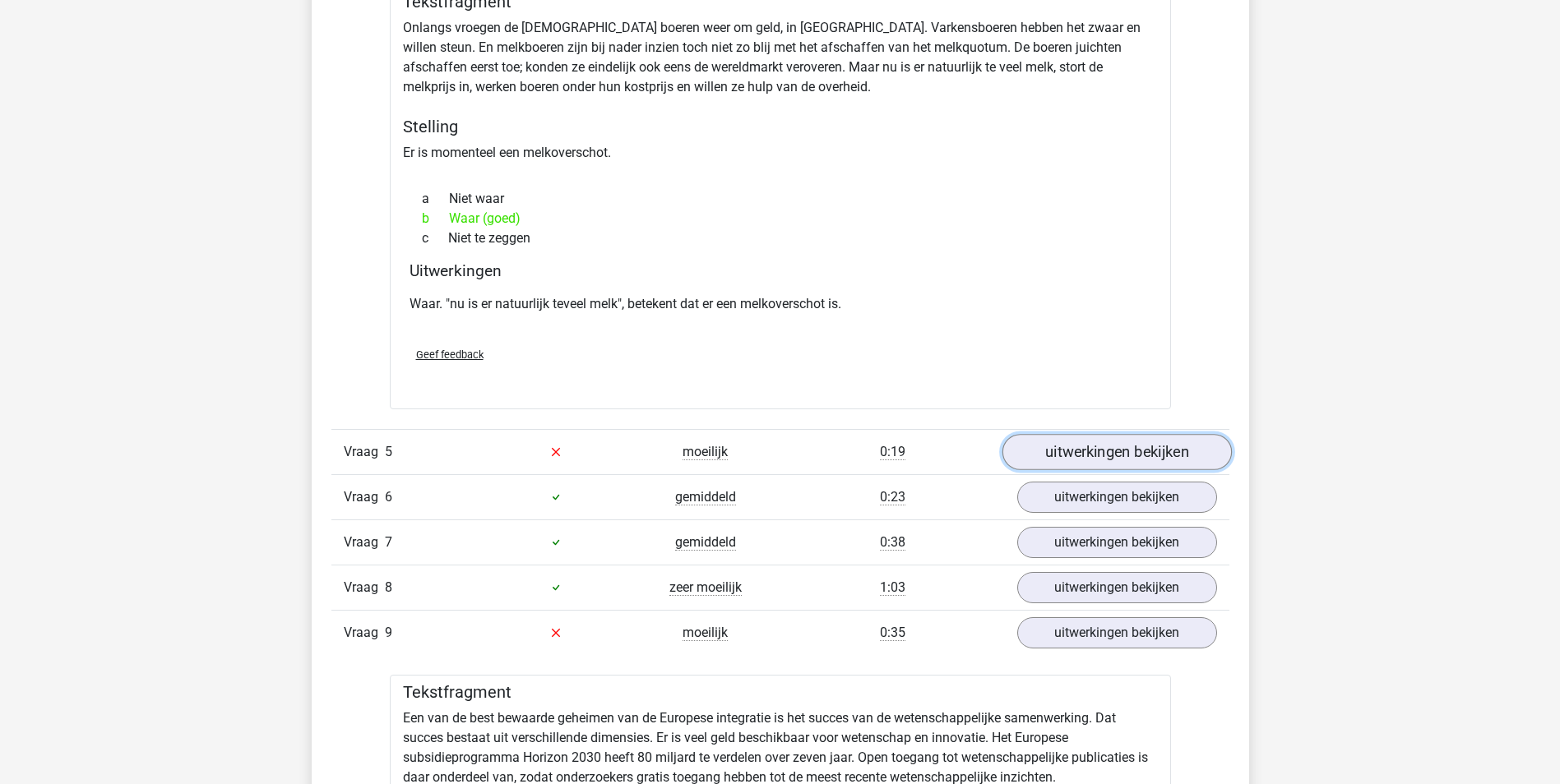
click at [1112, 434] on link "uitwerkingen bekijken" at bounding box center [1117, 452] width 230 height 37
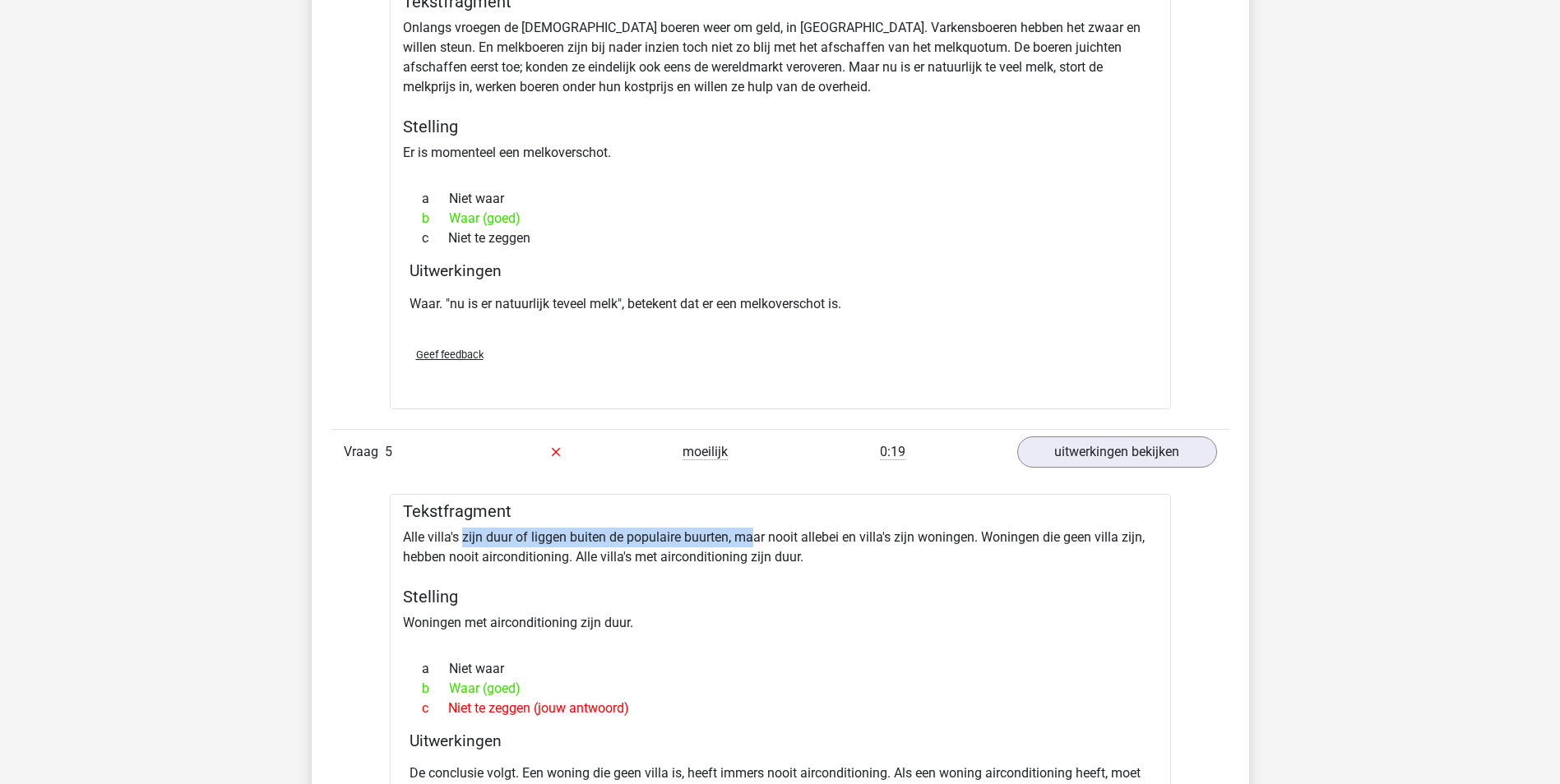
drag, startPoint x: 465, startPoint y: 524, endPoint x: 753, endPoint y: 515, distance: 288.1
click at [753, 515] on div "Tekstfragment Alle villa's zijn duur of liggen buiten de populaire buurten, maa…" at bounding box center [780, 695] width 781 height 404
drag, startPoint x: 753, startPoint y: 515, endPoint x: 859, endPoint y: 535, distance: 107.9
click at [859, 535] on div "Tekstfragment Alle villa's zijn duur of liggen buiten de populaire buurten, maa…" at bounding box center [780, 695] width 781 height 404
drag, startPoint x: 987, startPoint y: 519, endPoint x: 1148, endPoint y: 520, distance: 161.0
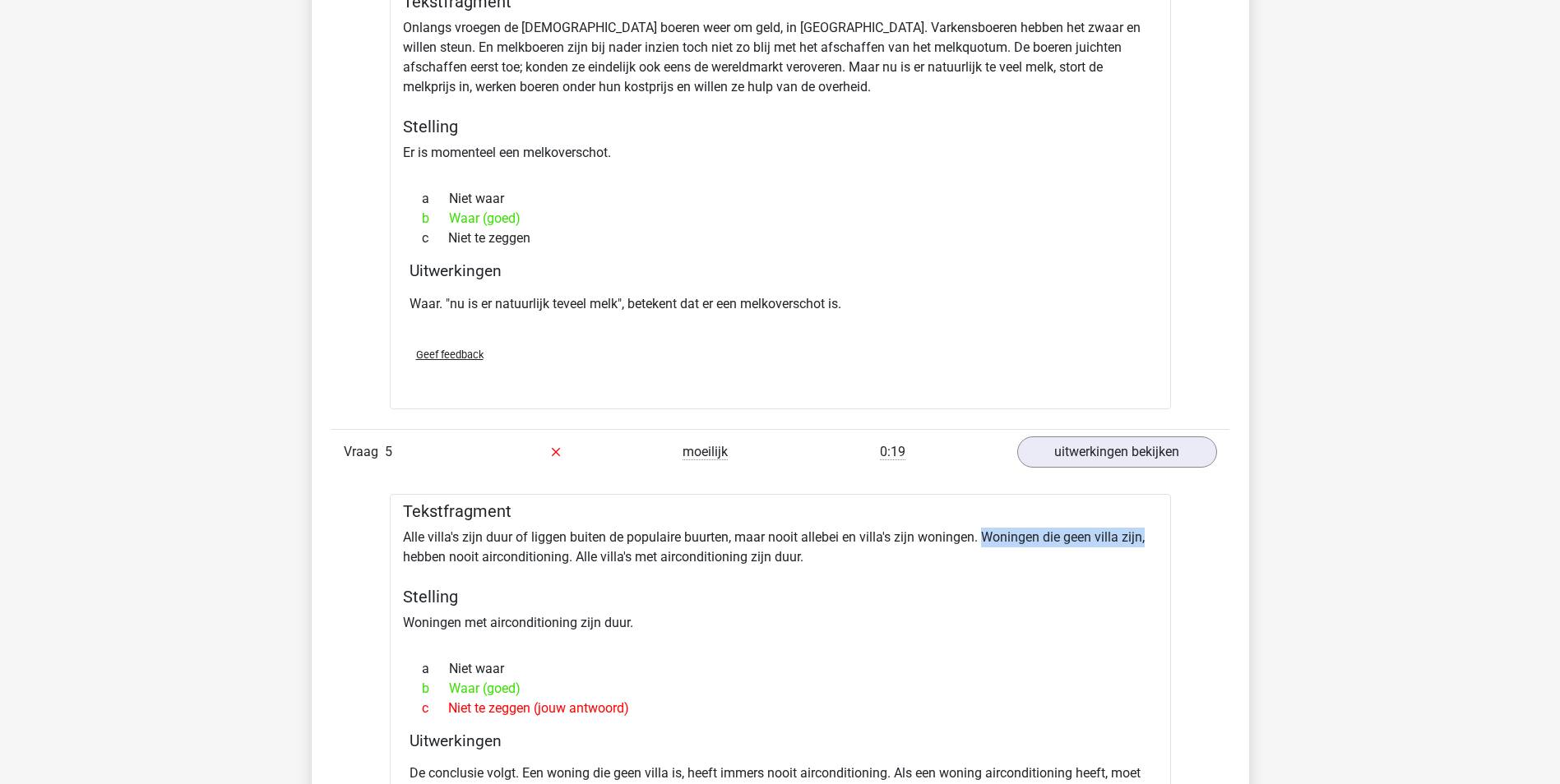
click at [1148, 520] on div "Tekstfragment Alle villa's zijn duur of liggen buiten de populaire buurten, maa…" at bounding box center [780, 695] width 781 height 404
click at [504, 601] on div "Tekstfragment Alle villa's zijn duur of liggen buiten de populaire buurten, maa…" at bounding box center [780, 695] width 781 height 404
click at [680, 763] on p "De conclusie volgt. Een woning die geen villa is, heeft immers nooit airconditi…" at bounding box center [780, 782] width 742 height 39
drag, startPoint x: 961, startPoint y: 754, endPoint x: 1089, endPoint y: 755, distance: 128.0
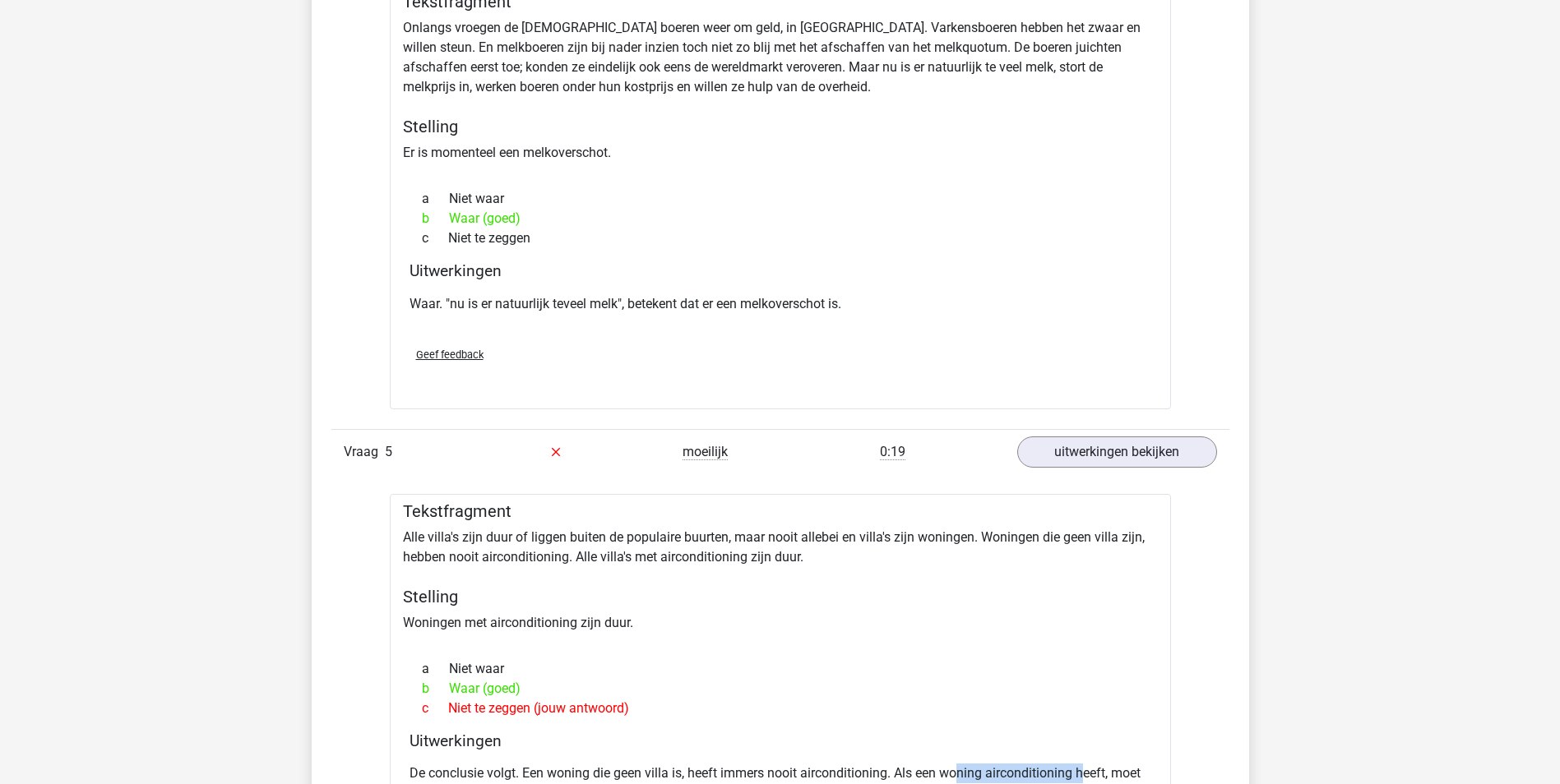
click at [1089, 763] on p "De conclusie volgt. Een woning die geen villa is, heeft immers nooit airconditi…" at bounding box center [780, 782] width 742 height 39
click at [588, 530] on div "Tekstfragment Alle villa's zijn duur of liggen buiten de populaire buurten, maa…" at bounding box center [780, 695] width 781 height 404
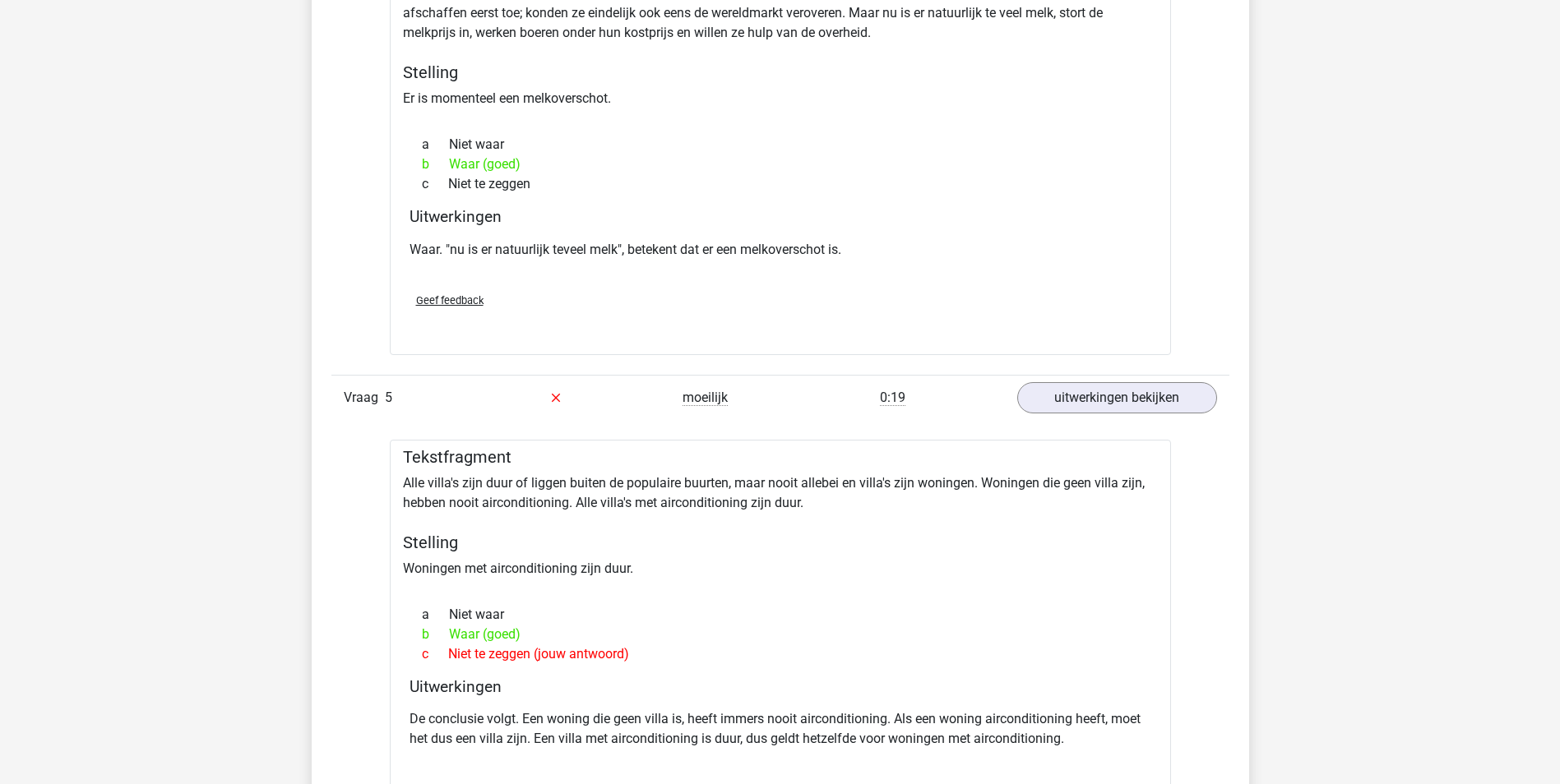
scroll to position [2959, 0]
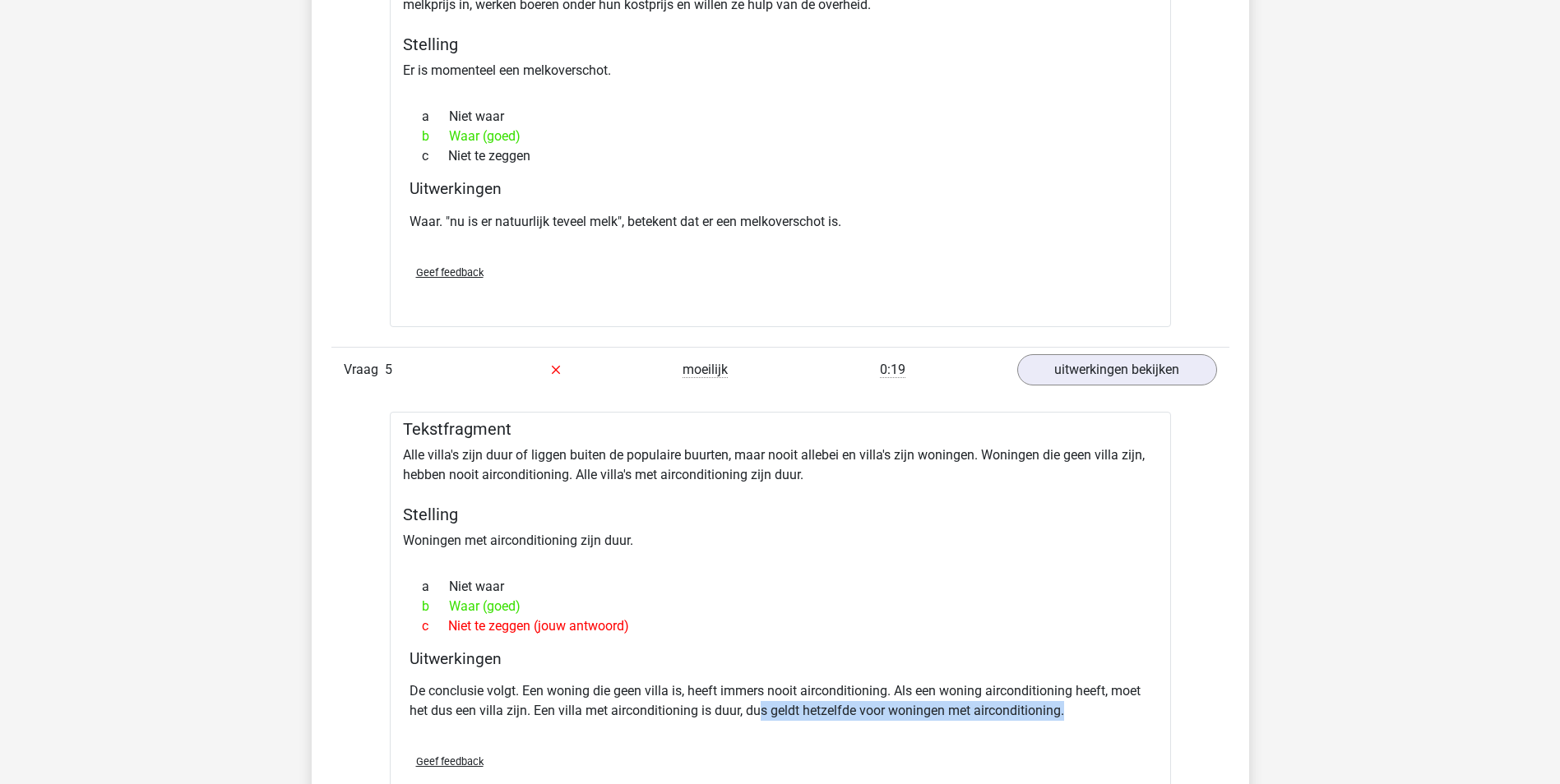
drag, startPoint x: 761, startPoint y: 685, endPoint x: 1093, endPoint y: 693, distance: 332.1
click at [1093, 693] on p "De conclusie volgt. Een woning die geen villa is, heeft immers nooit airconditi…" at bounding box center [780, 701] width 742 height 39
drag, startPoint x: 1093, startPoint y: 693, endPoint x: 933, endPoint y: 706, distance: 160.5
click at [933, 706] on div "De conclusie volgt. Een woning die geen villa is, heeft immers nooit airconditi…" at bounding box center [780, 708] width 742 height 66
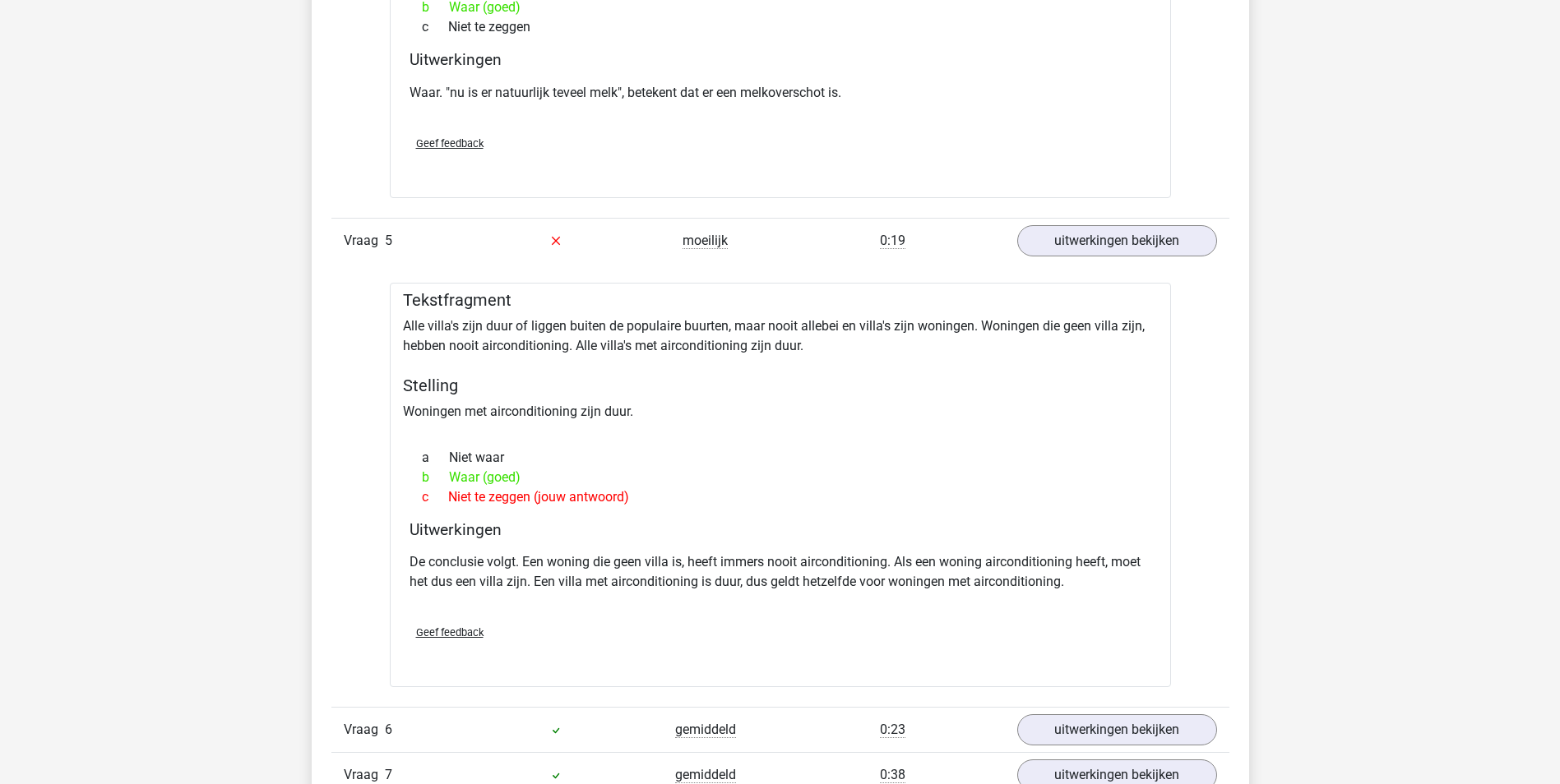
scroll to position [3205, 0]
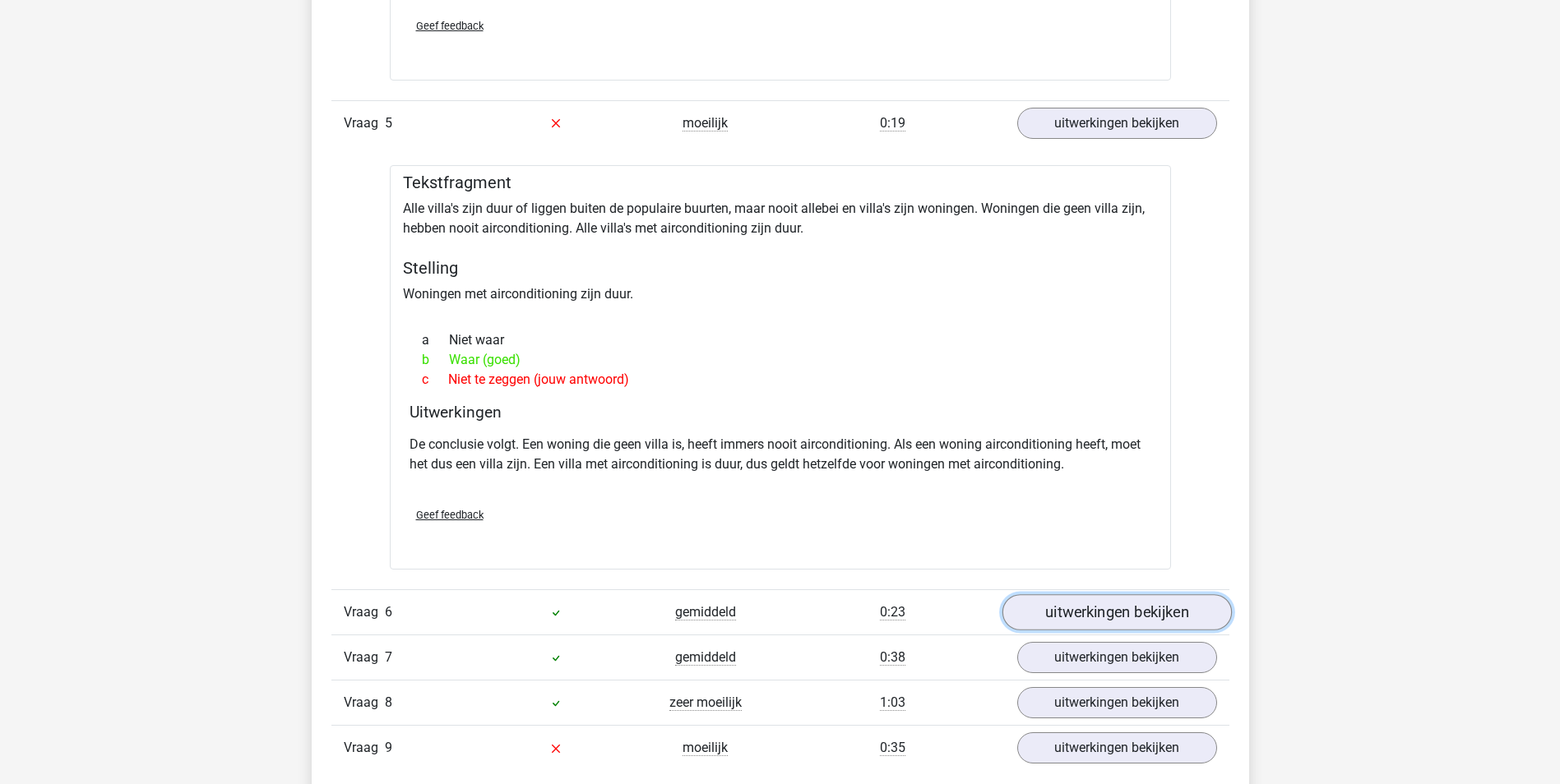
click at [1127, 595] on link "uitwerkingen bekijken" at bounding box center [1117, 613] width 230 height 37
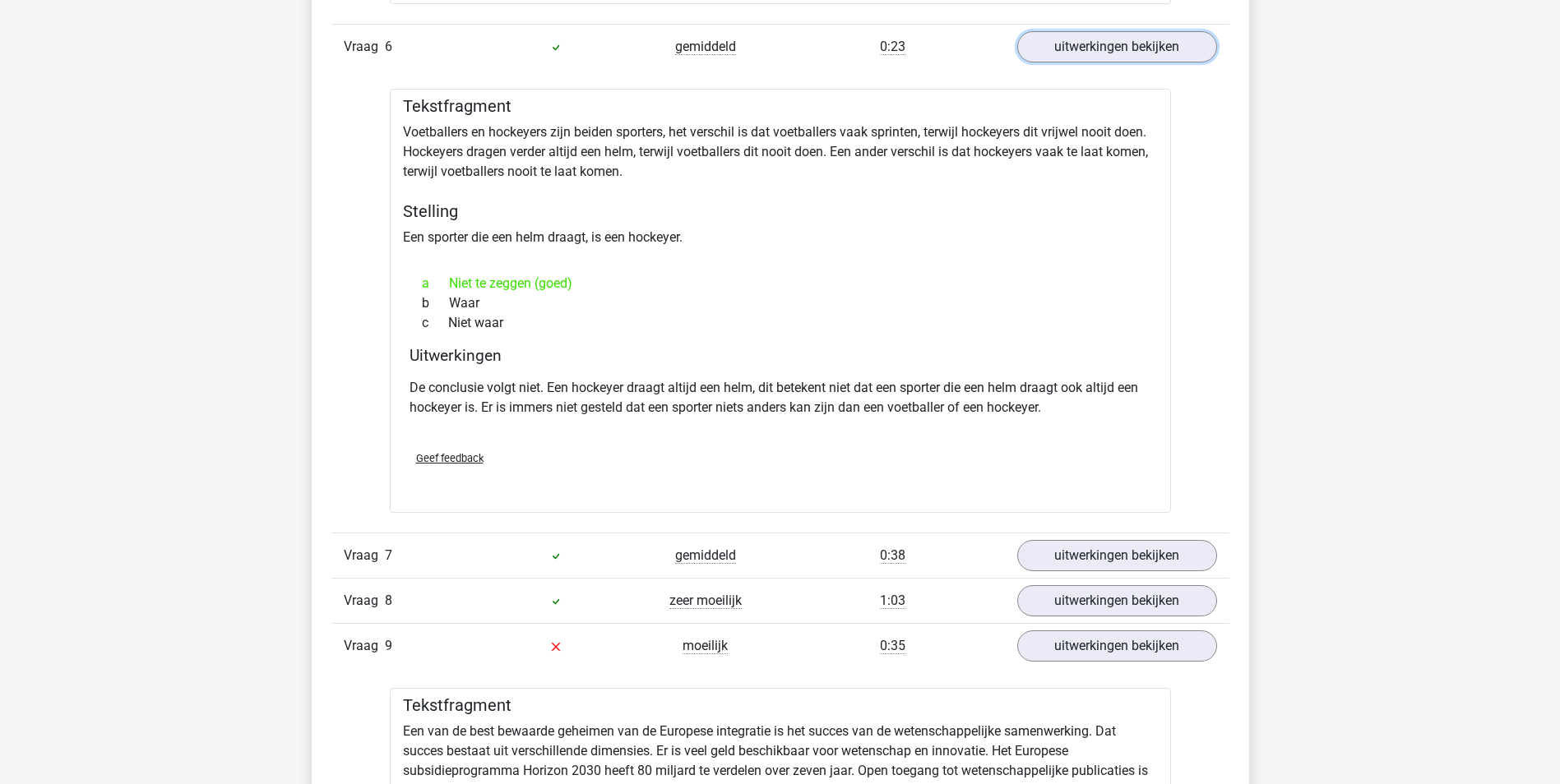
scroll to position [3863, 0]
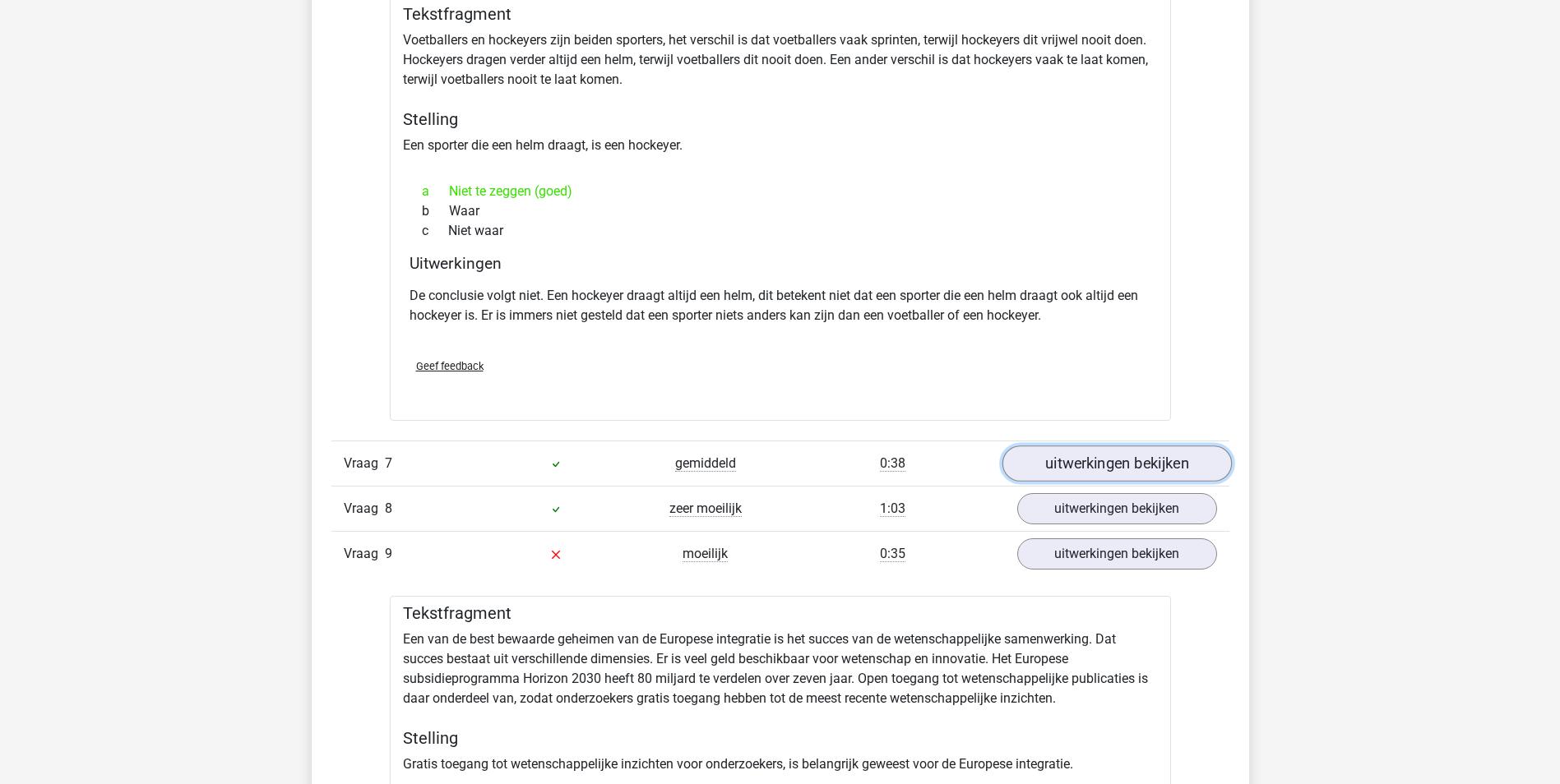
click at [1063, 449] on link "uitwerkingen bekijken" at bounding box center [1117, 463] width 230 height 37
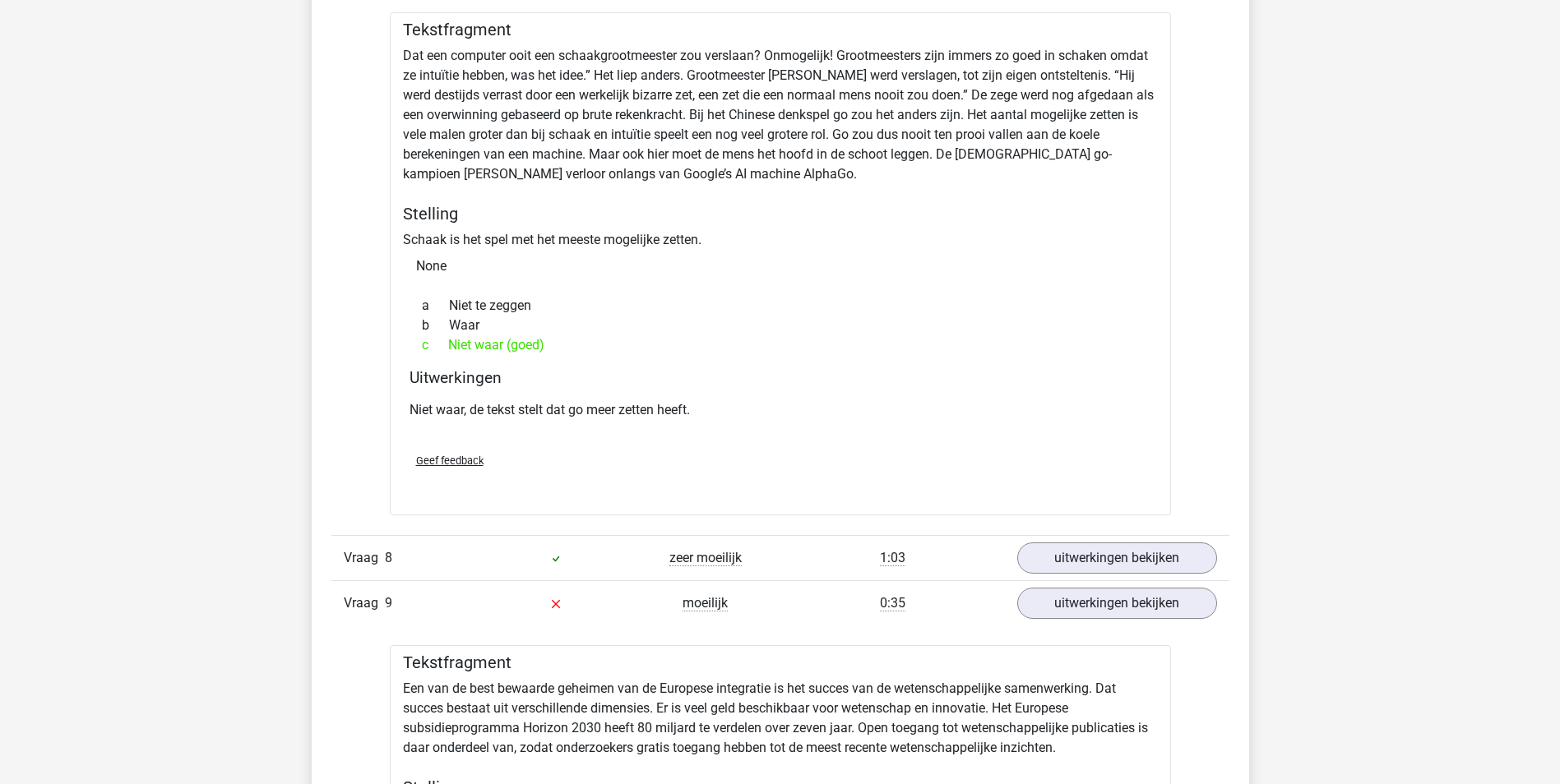
scroll to position [4520, 0]
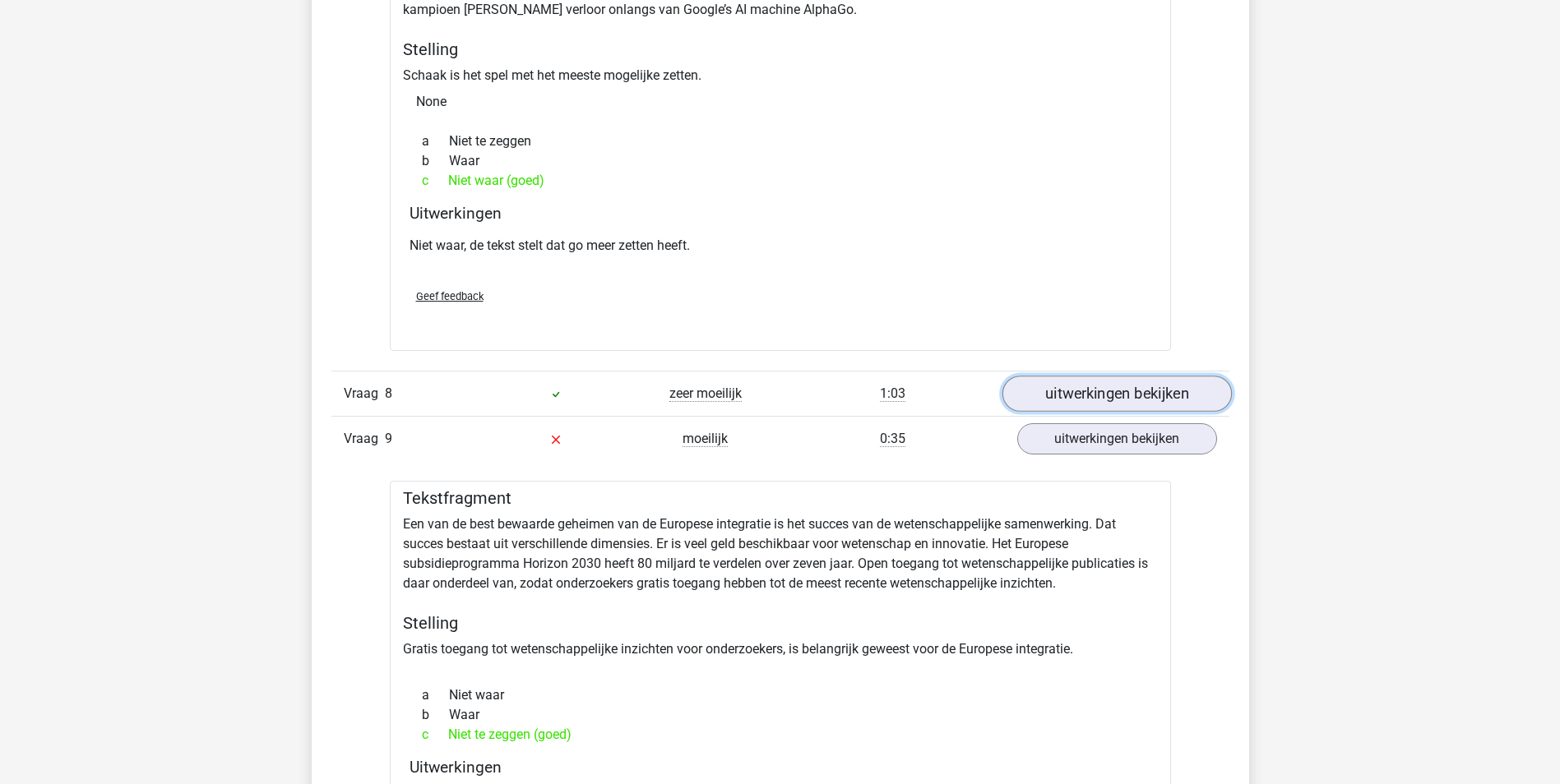
click at [1114, 376] on link "uitwerkingen bekijken" at bounding box center [1117, 395] width 230 height 37
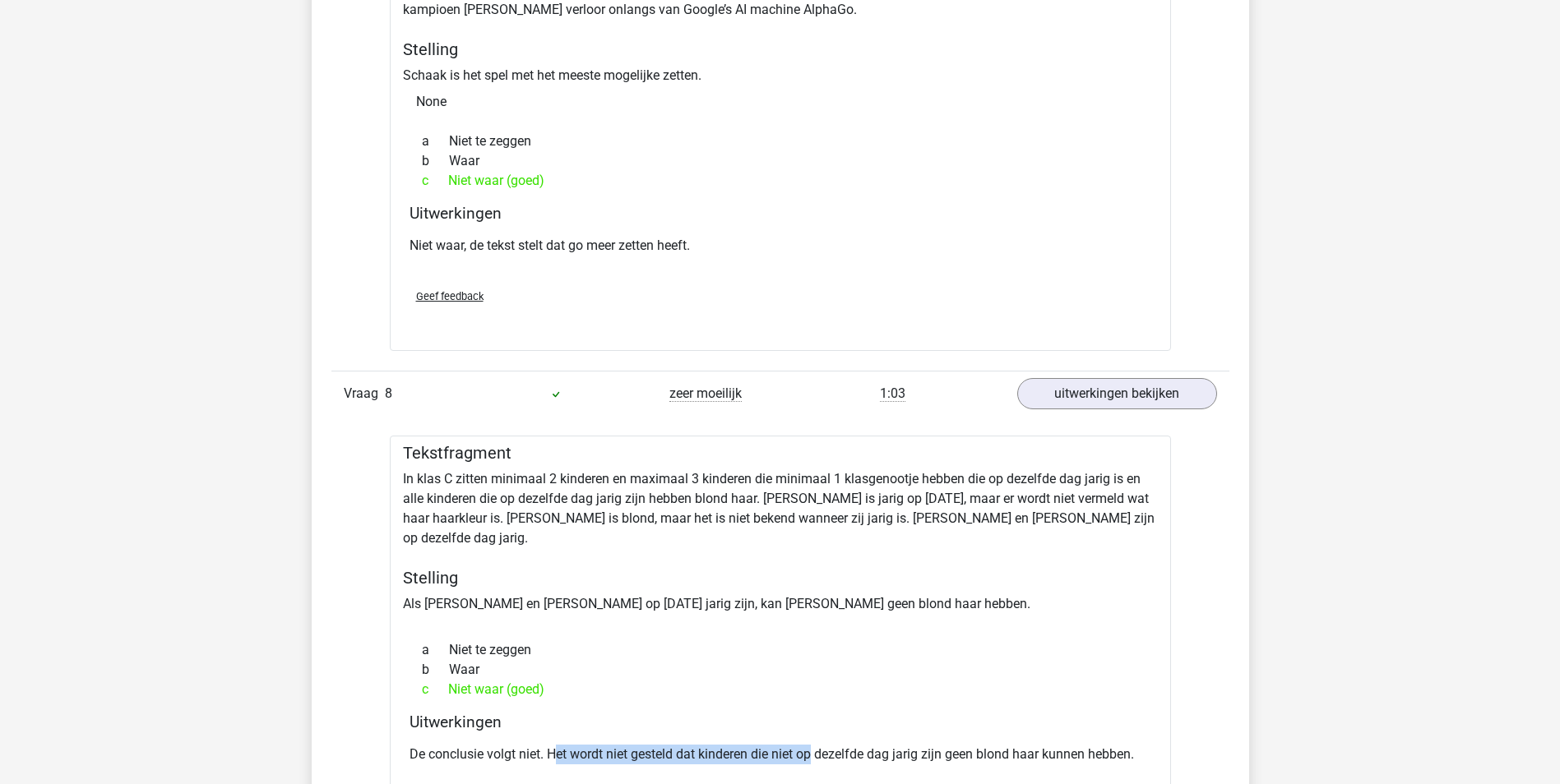
drag, startPoint x: 557, startPoint y: 717, endPoint x: 813, endPoint y: 711, distance: 256.1
click at [813, 745] on p "De conclusie volgt niet. Het wordt niet gesteld dat kinderen die niet op dezelf…" at bounding box center [780, 754] width 742 height 20
click at [553, 745] on p "De conclusie volgt niet. Het wordt niet gesteld dat kinderen die niet op dezelf…" at bounding box center [780, 754] width 742 height 20
drag, startPoint x: 546, startPoint y: 715, endPoint x: 1143, endPoint y: 708, distance: 597.0
click at [1143, 745] on p "De conclusie volgt niet. Het wordt niet gesteld dat kinderen die niet op dezelf…" at bounding box center [780, 754] width 742 height 20
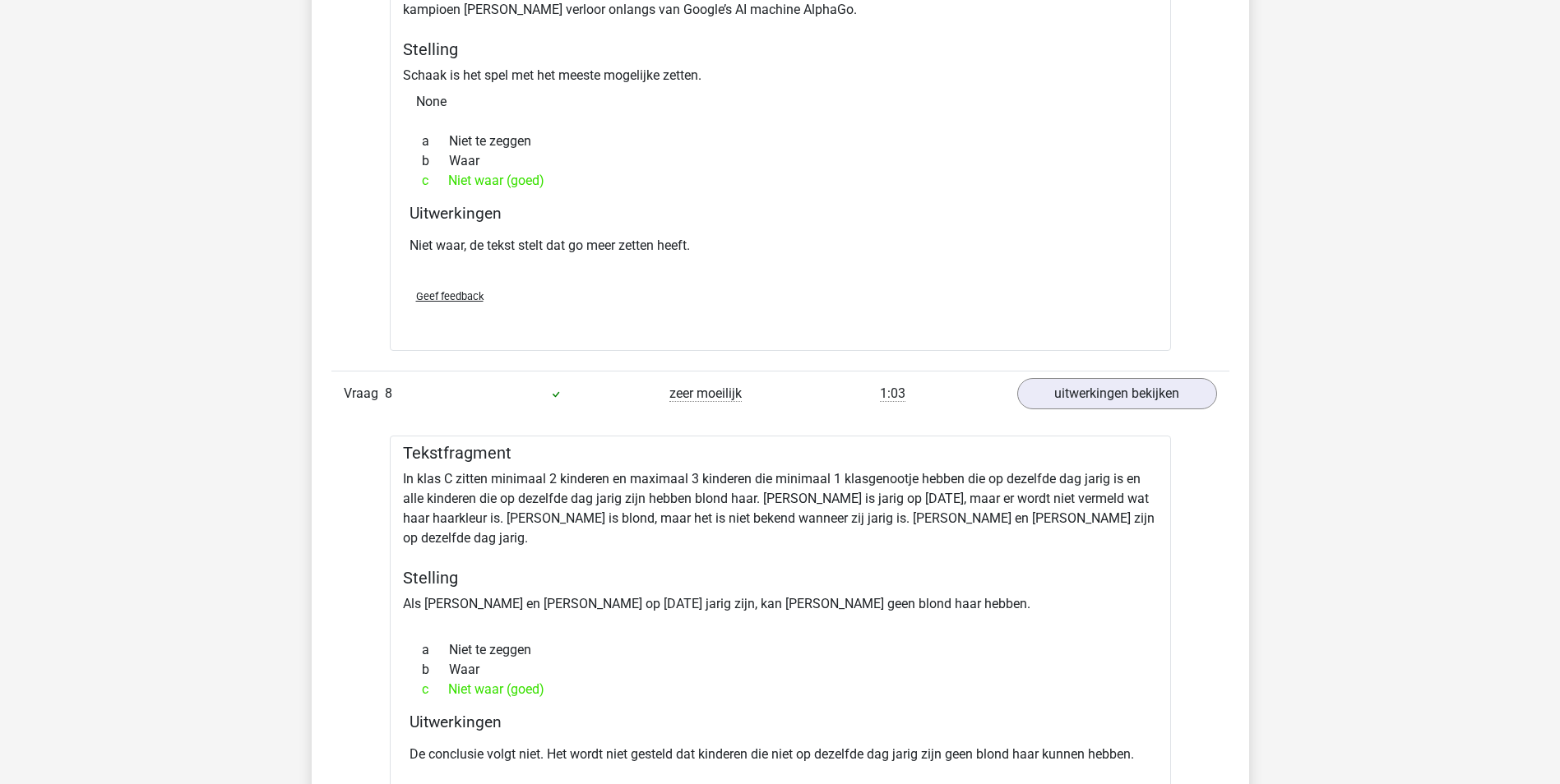
click at [843, 515] on div "Tekstfragment In klas C zitten minimaal 2 kinderen en maximaal 3 kinderen die m…" at bounding box center [780, 648] width 781 height 424
click at [833, 498] on div "Tekstfragment In klas C zitten minimaal 2 kinderen en maximaal 3 kinderen die m…" at bounding box center [780, 648] width 781 height 424
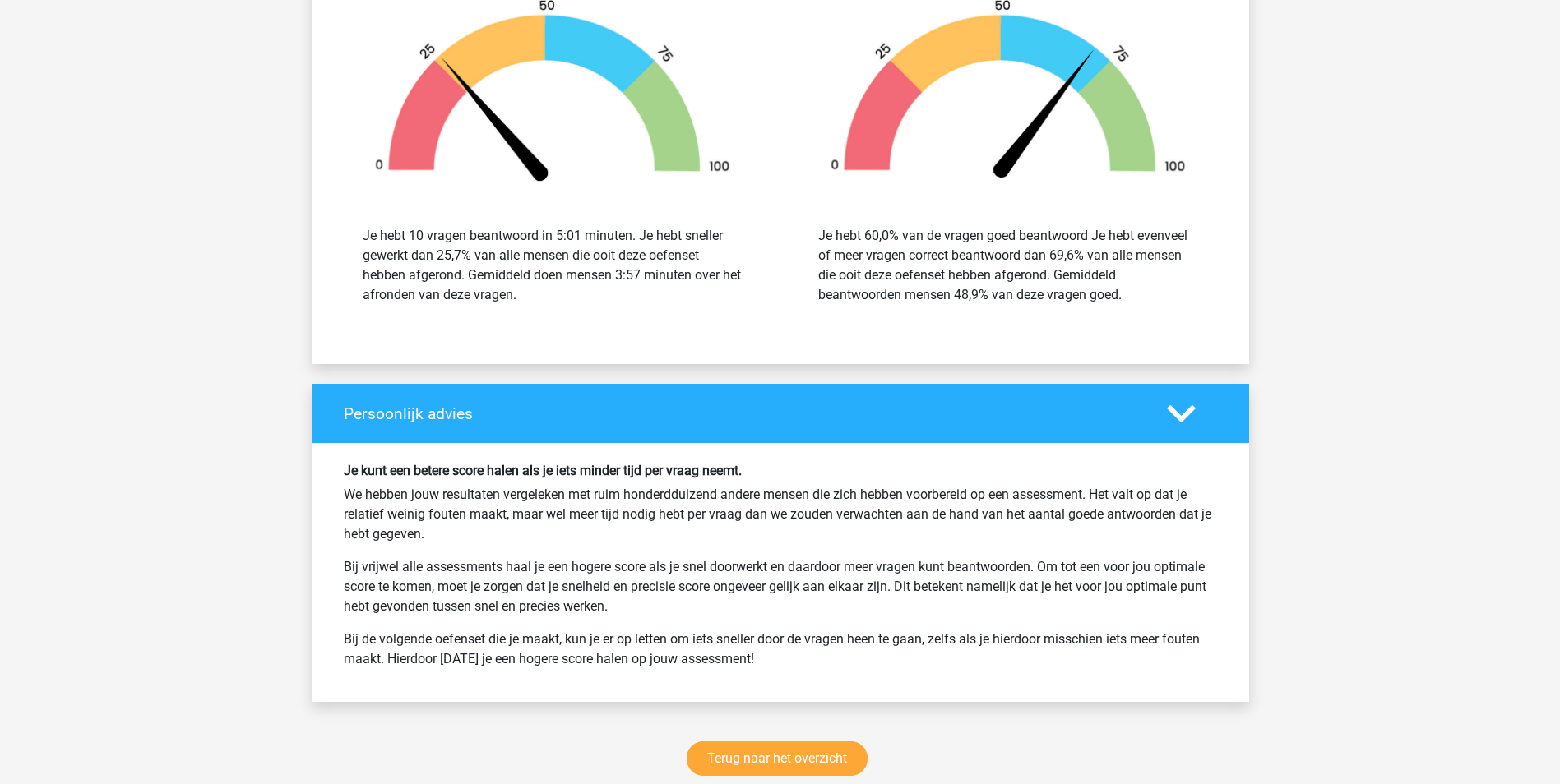
scroll to position [6682, 0]
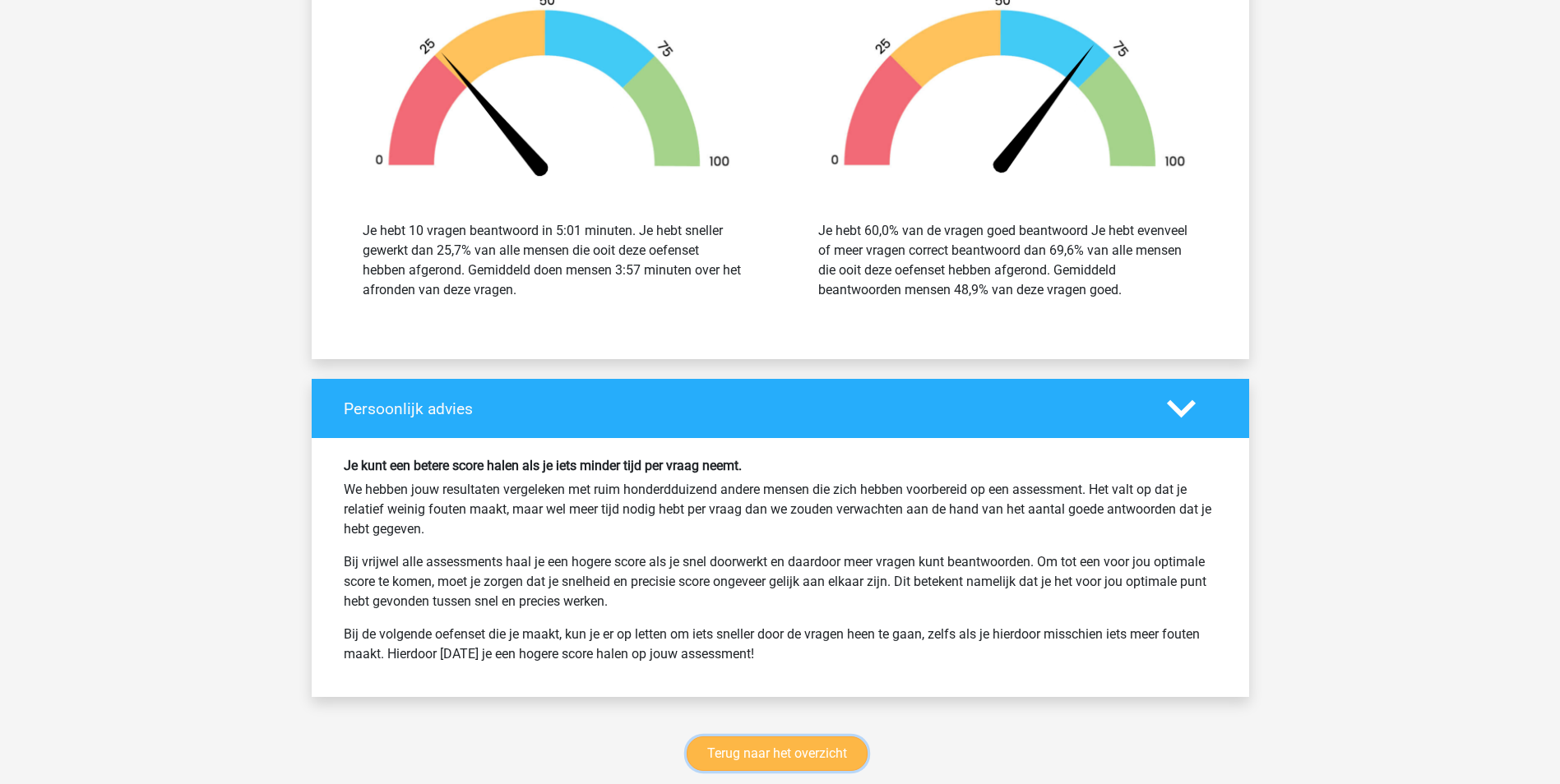
click at [804, 736] on link "Terug naar het overzicht" at bounding box center [777, 754] width 181 height 35
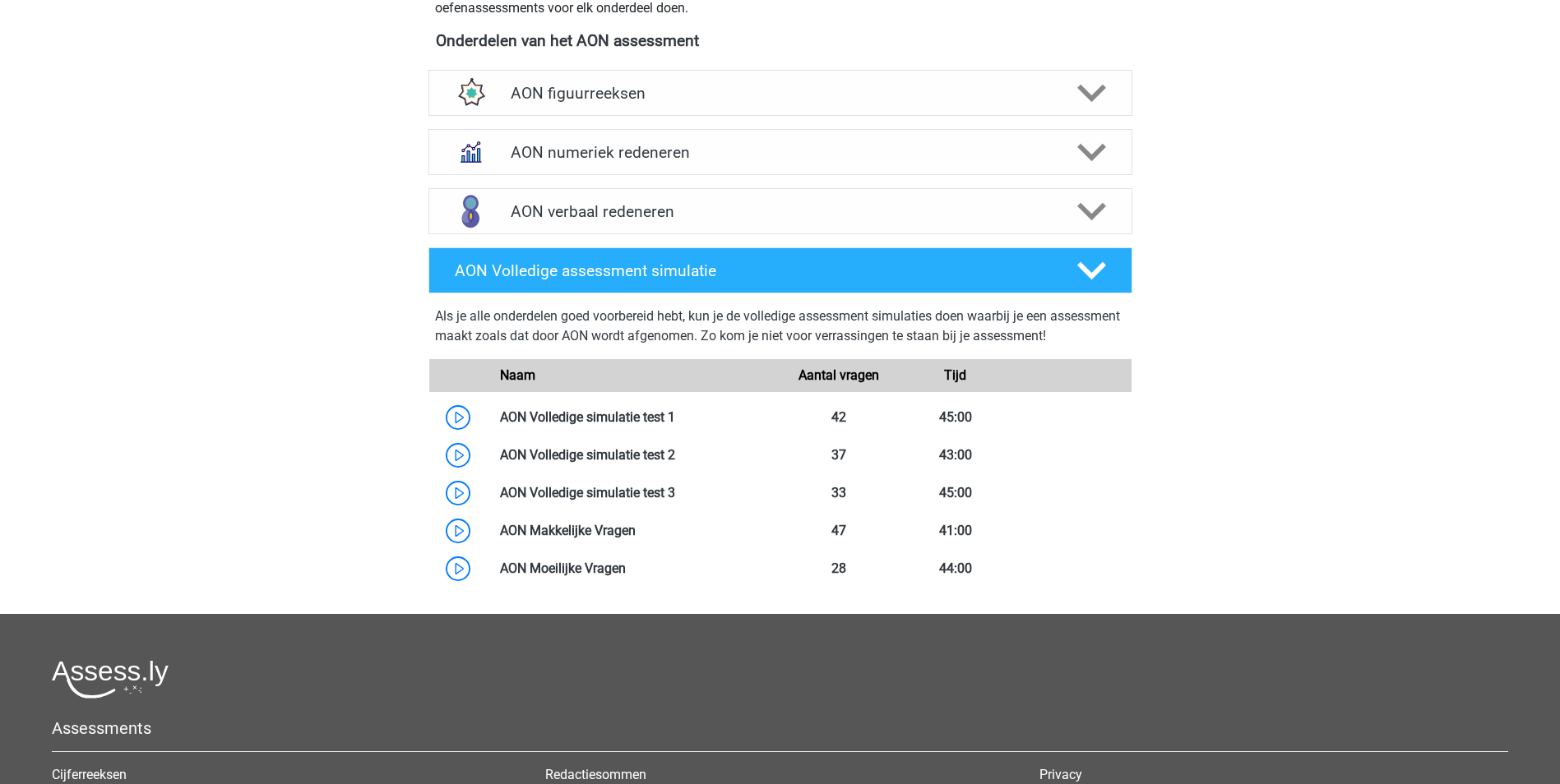
scroll to position [657, 0]
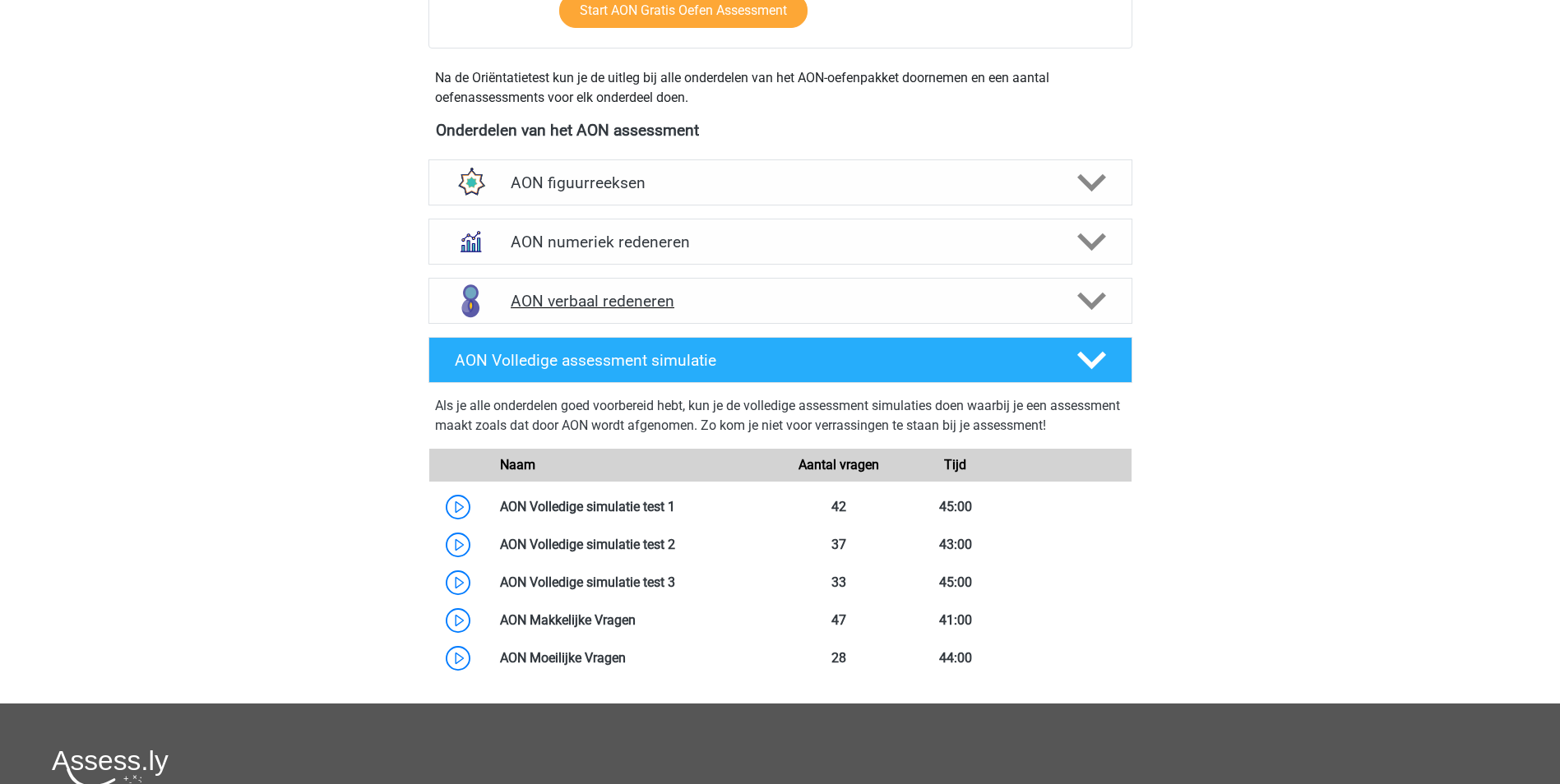
click at [702, 309] on h4 "AON verbaal redeneren" at bounding box center [779, 302] width 538 height 19
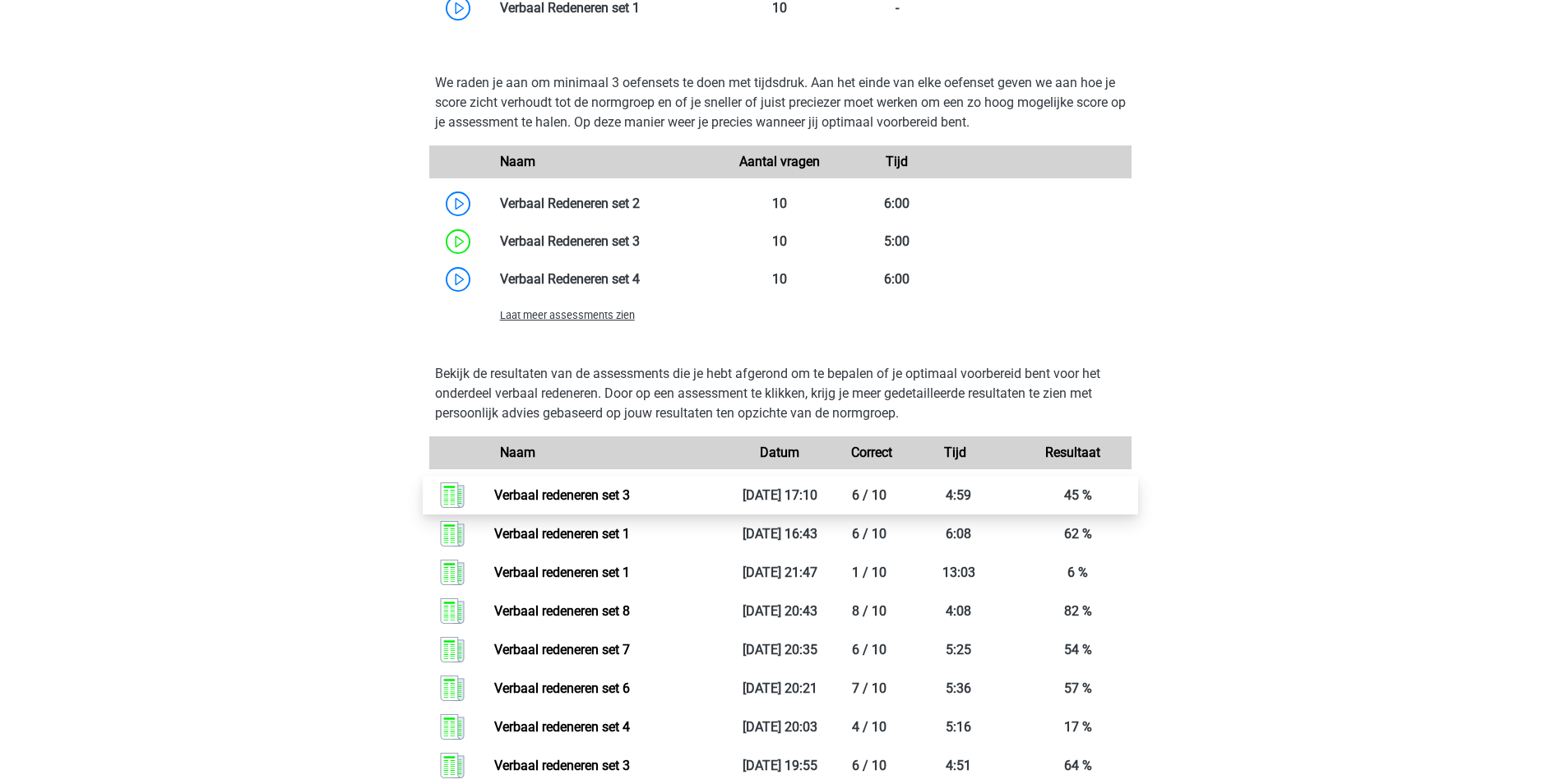
scroll to position [1644, 0]
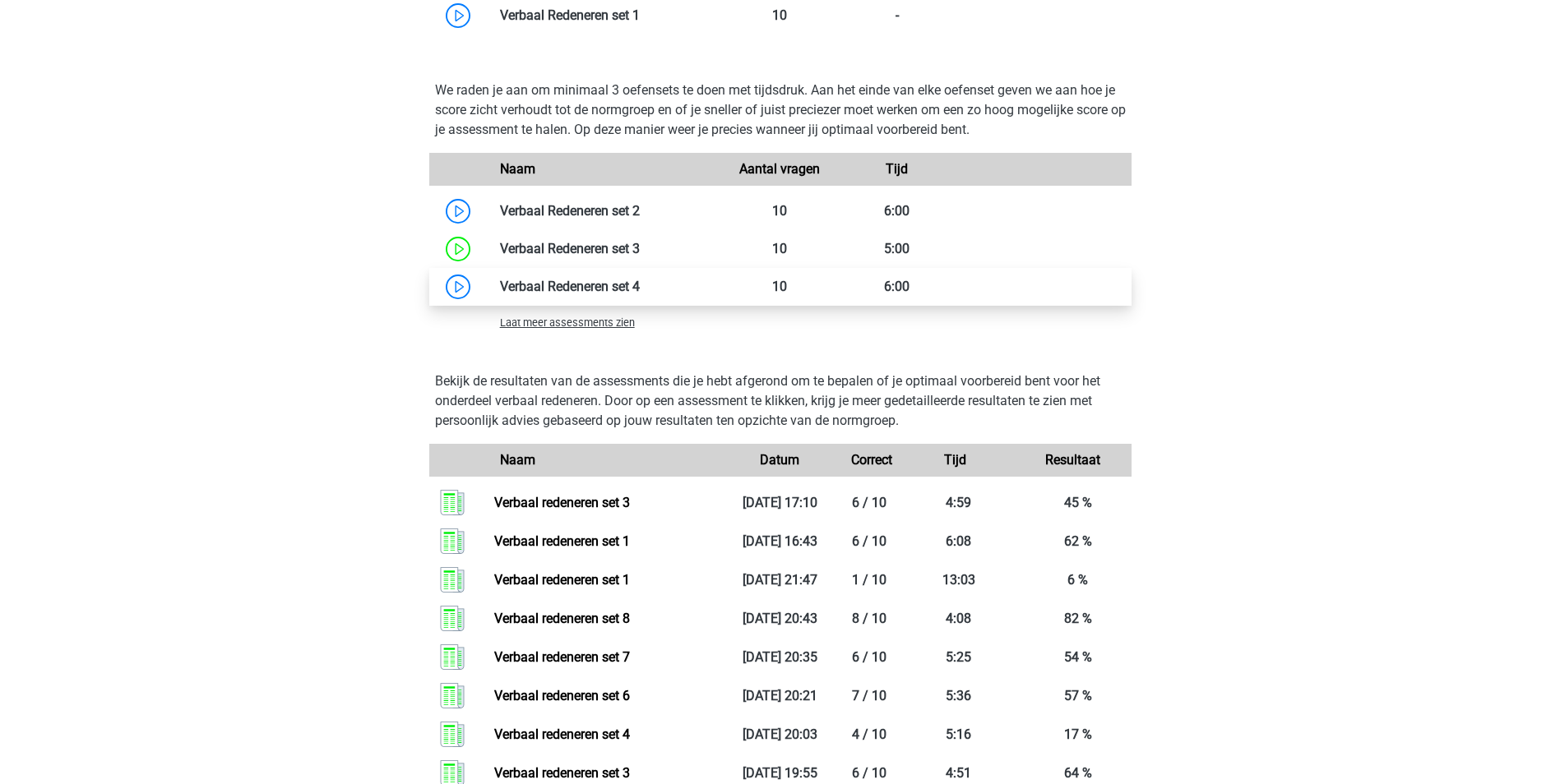
click at [640, 282] on link at bounding box center [640, 287] width 0 height 16
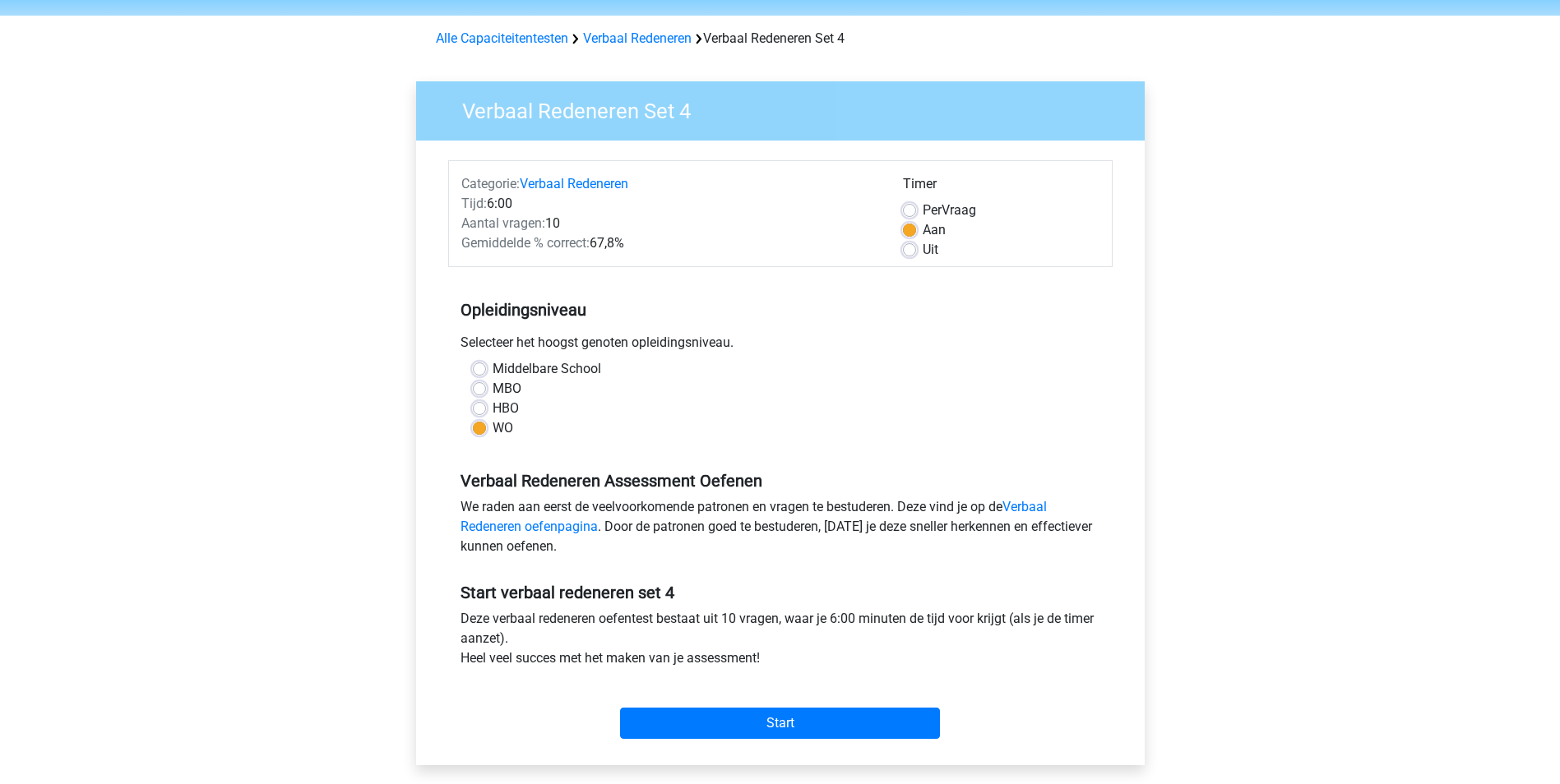
scroll to position [83, 0]
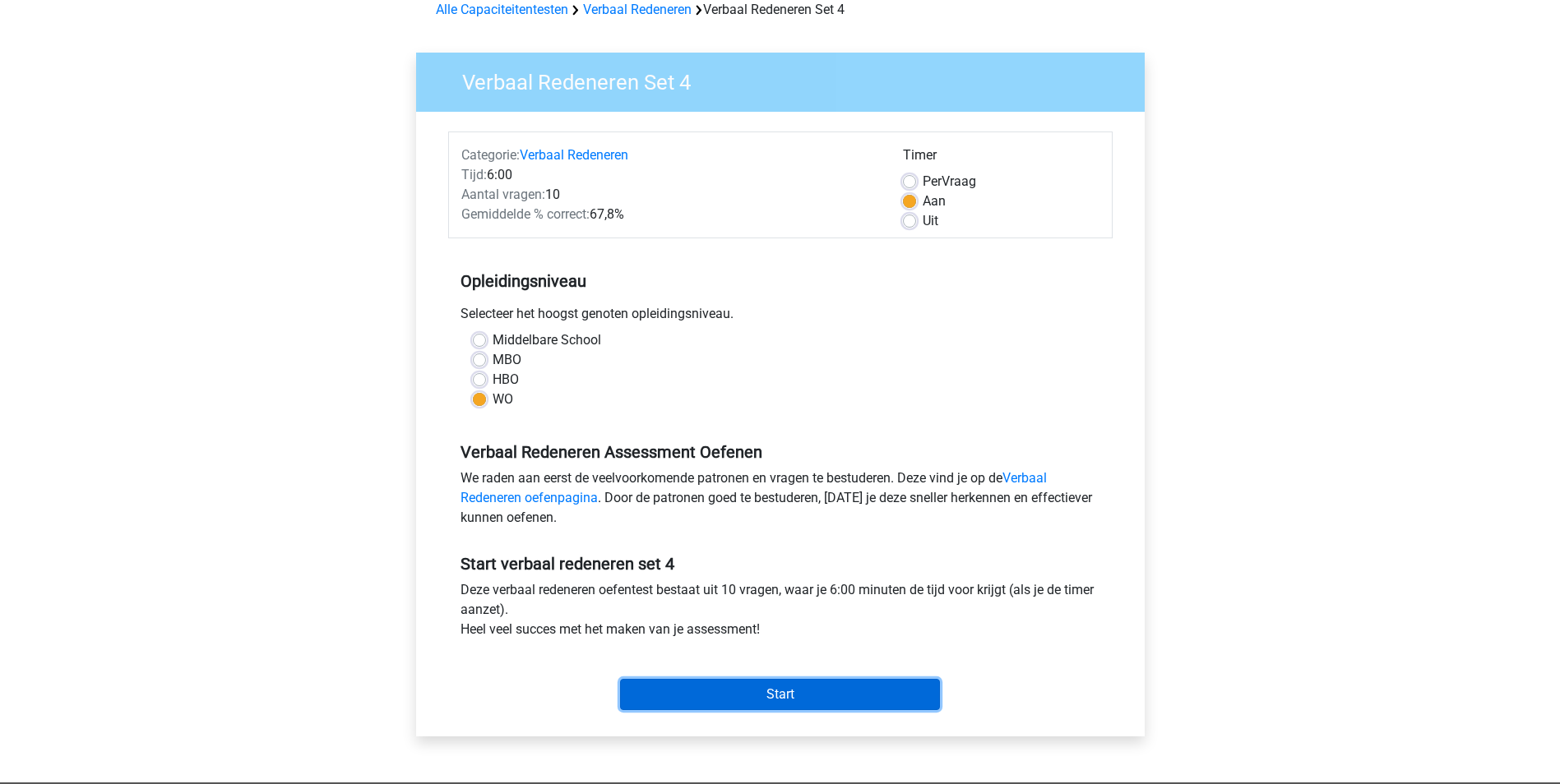
click at [777, 692] on input "Start" at bounding box center [780, 694] width 320 height 31
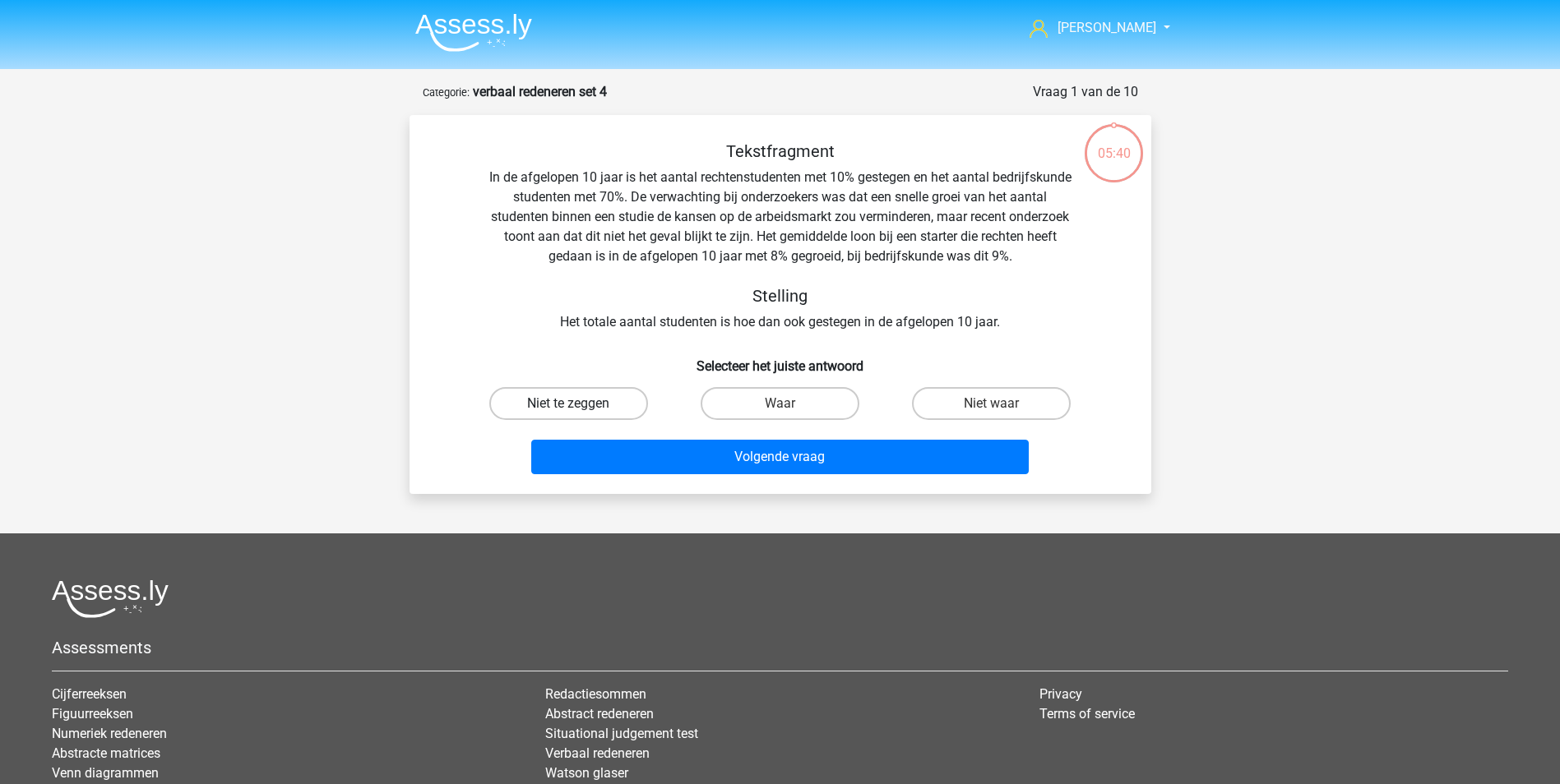
click at [616, 401] on label "Niet te zeggen" at bounding box center [569, 403] width 158 height 33
click at [579, 403] on input "Niet te zeggen" at bounding box center [573, 409] width 10 height 10
radio input "true"
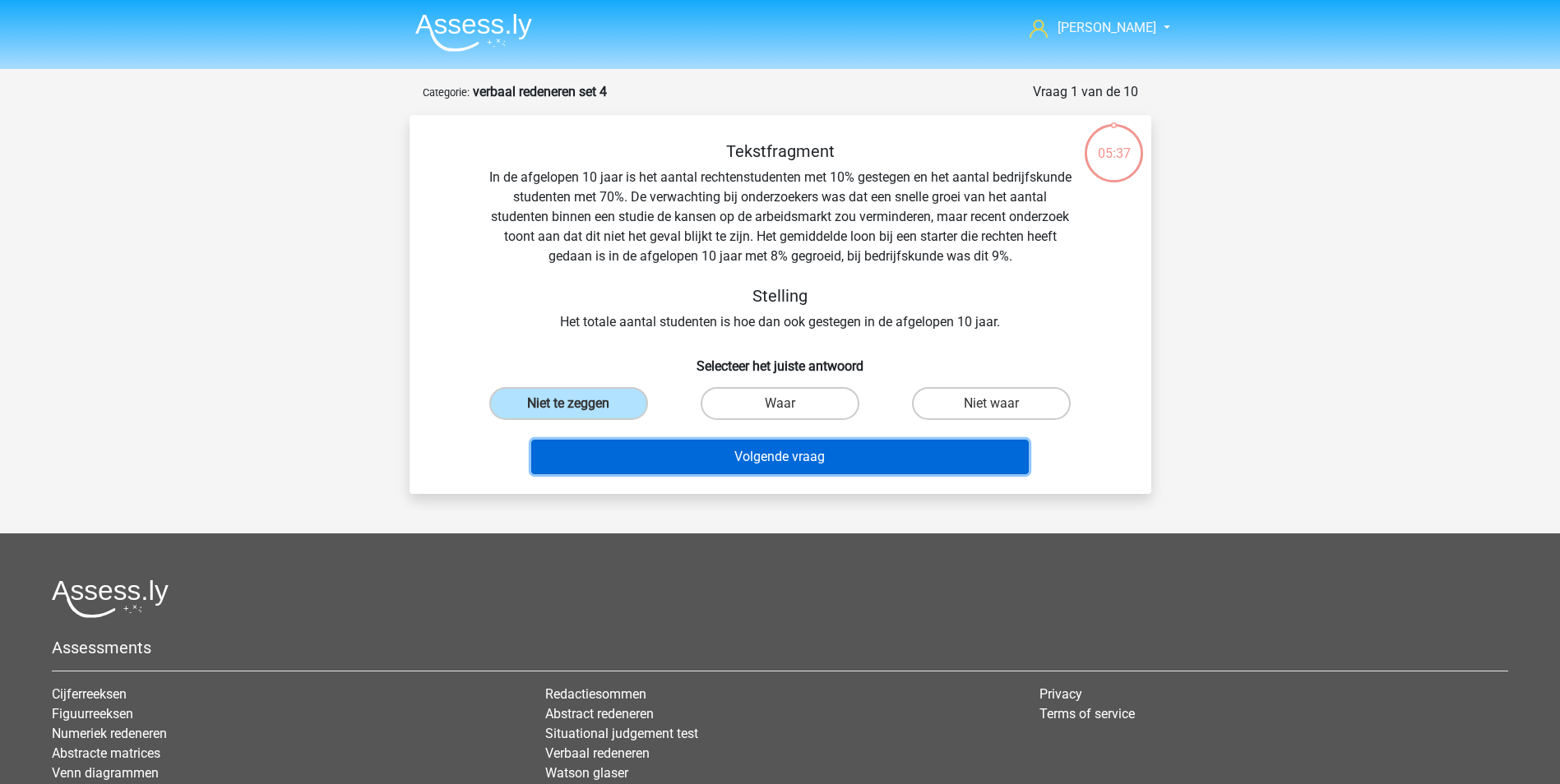
click at [770, 455] on button "Volgende vraag" at bounding box center [780, 457] width 497 height 35
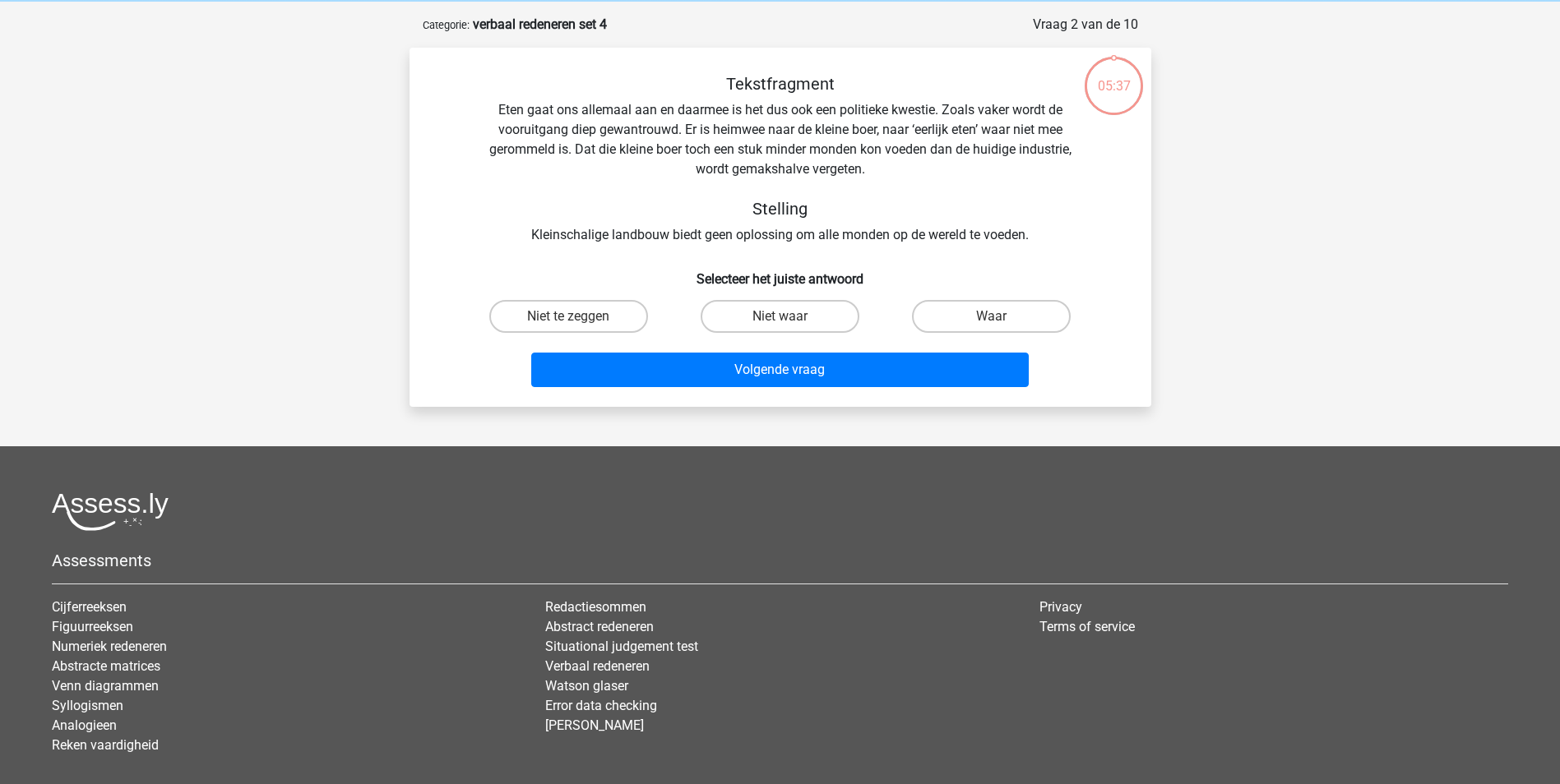
scroll to position [83, 0]
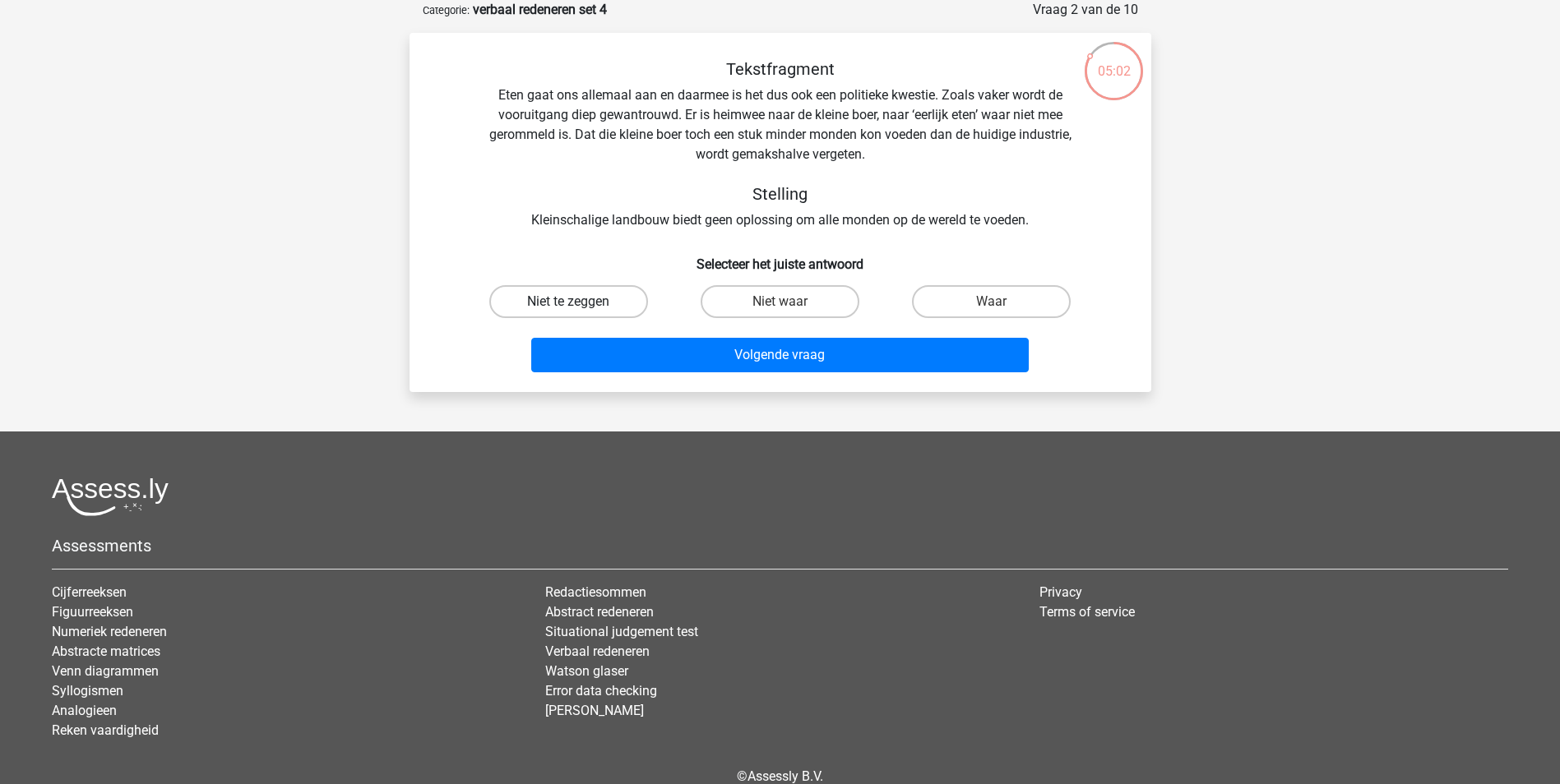
click at [599, 302] on label "Niet te zeggen" at bounding box center [569, 302] width 158 height 33
click at [579, 302] on input "Niet te zeggen" at bounding box center [573, 307] width 10 height 10
radio input "true"
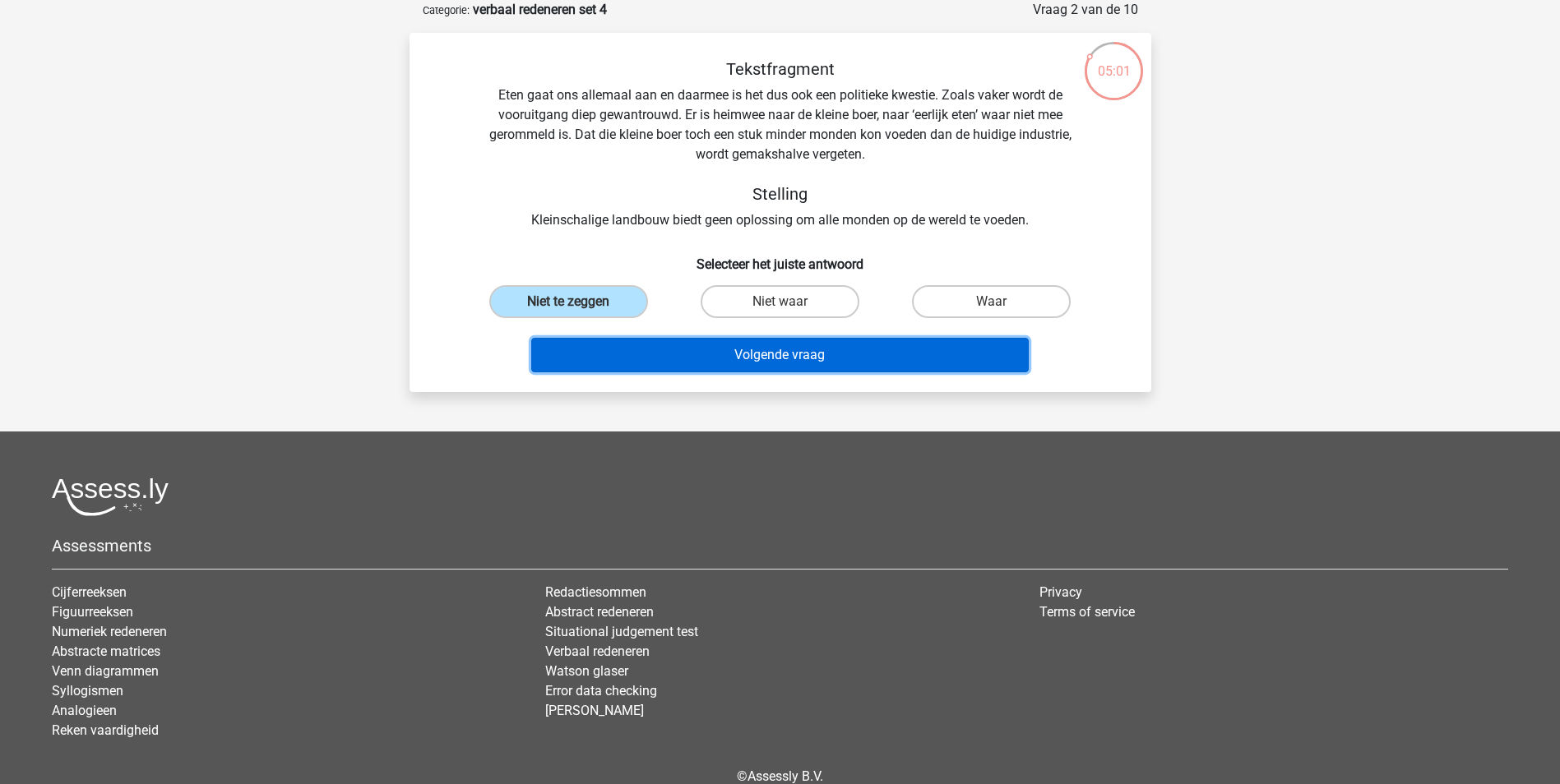
click at [694, 344] on button "Volgende vraag" at bounding box center [780, 355] width 497 height 35
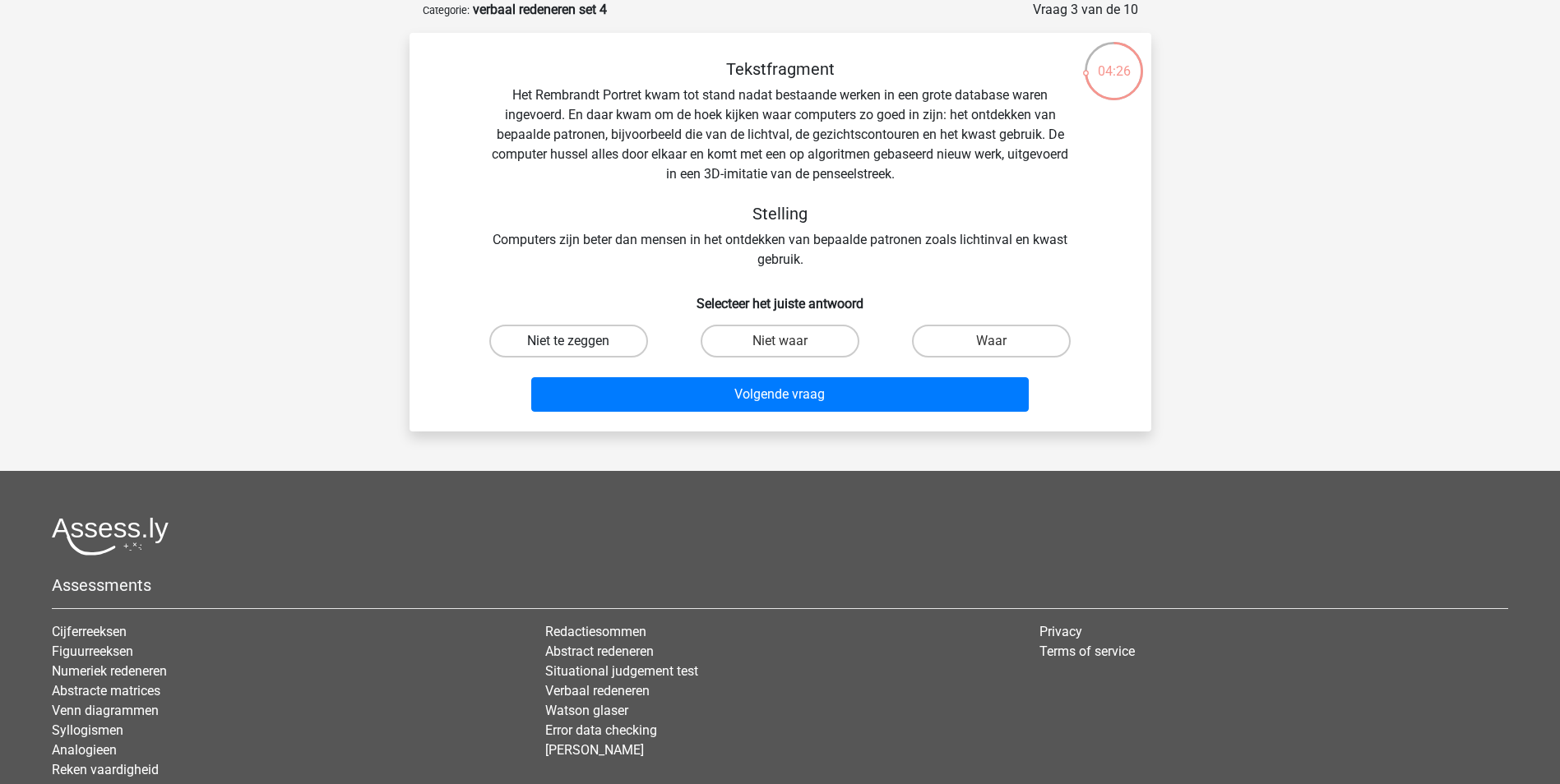
click at [596, 351] on label "Niet te zeggen" at bounding box center [569, 341] width 158 height 33
click at [579, 351] on input "Niet te zeggen" at bounding box center [573, 346] width 10 height 10
radio input "true"
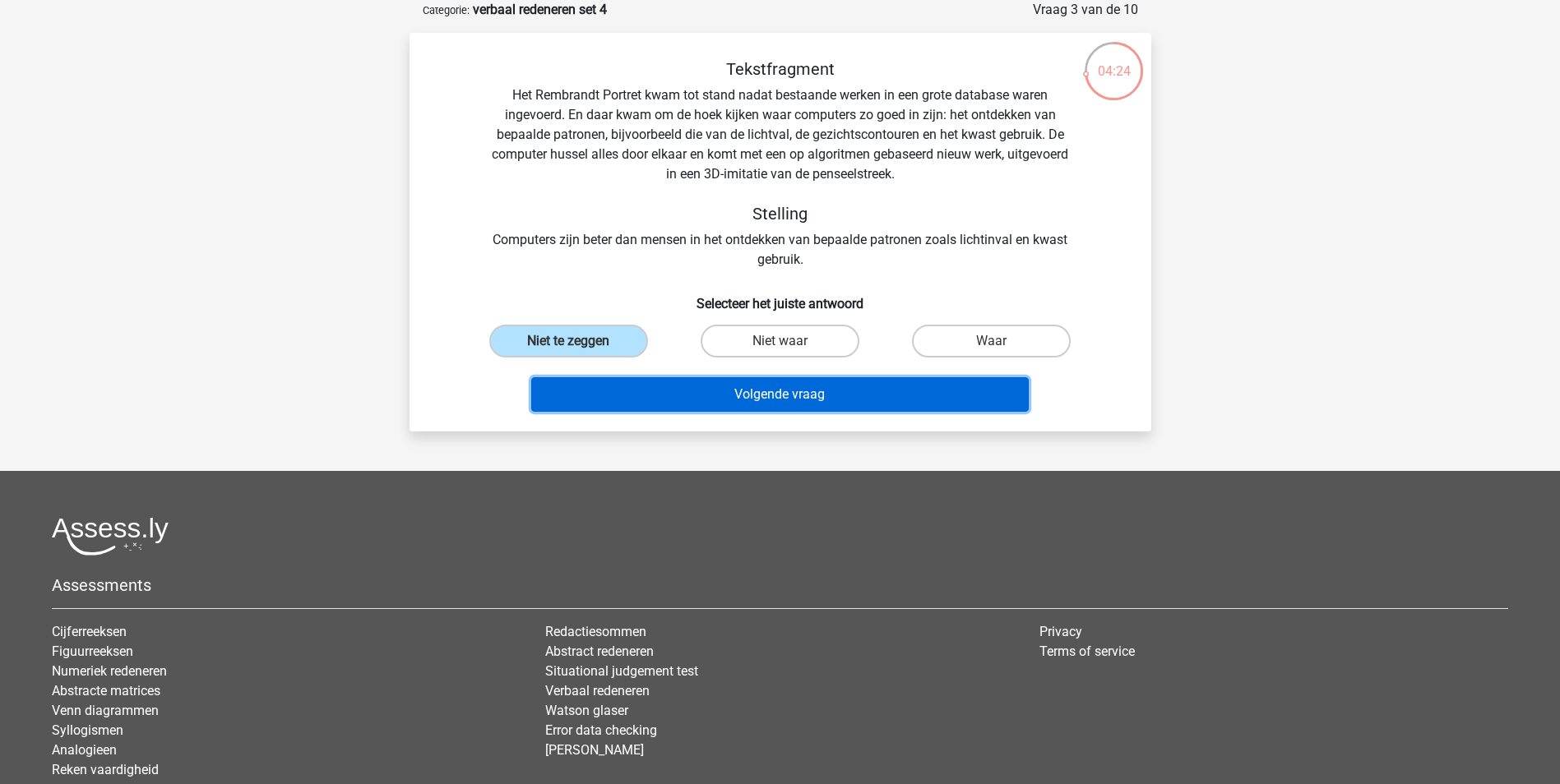
click at [787, 391] on button "Volgende vraag" at bounding box center [780, 395] width 497 height 35
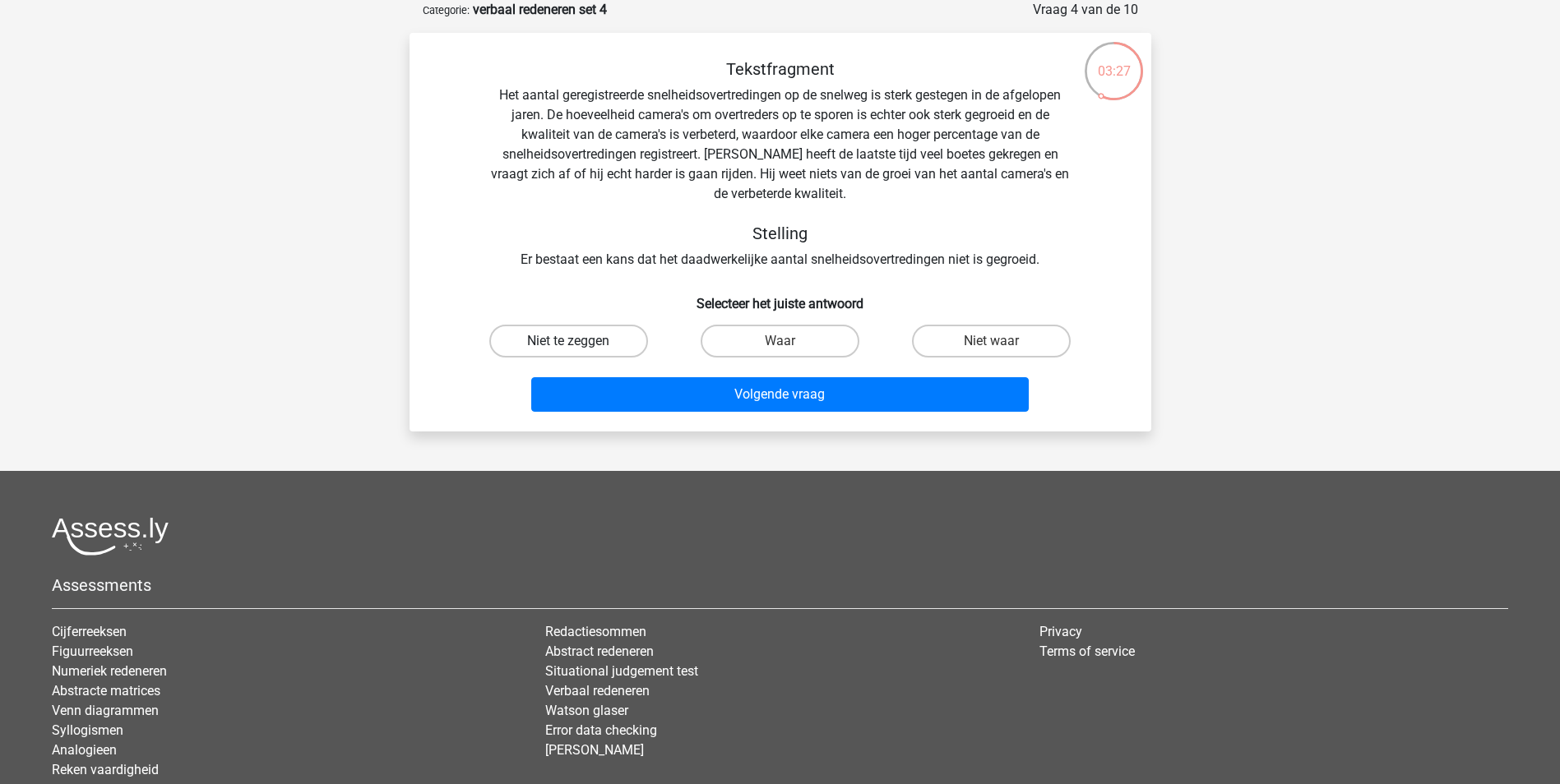
click at [580, 345] on label "Niet te zeggen" at bounding box center [569, 341] width 158 height 33
click at [579, 345] on input "Niet te zeggen" at bounding box center [573, 346] width 10 height 10
radio input "true"
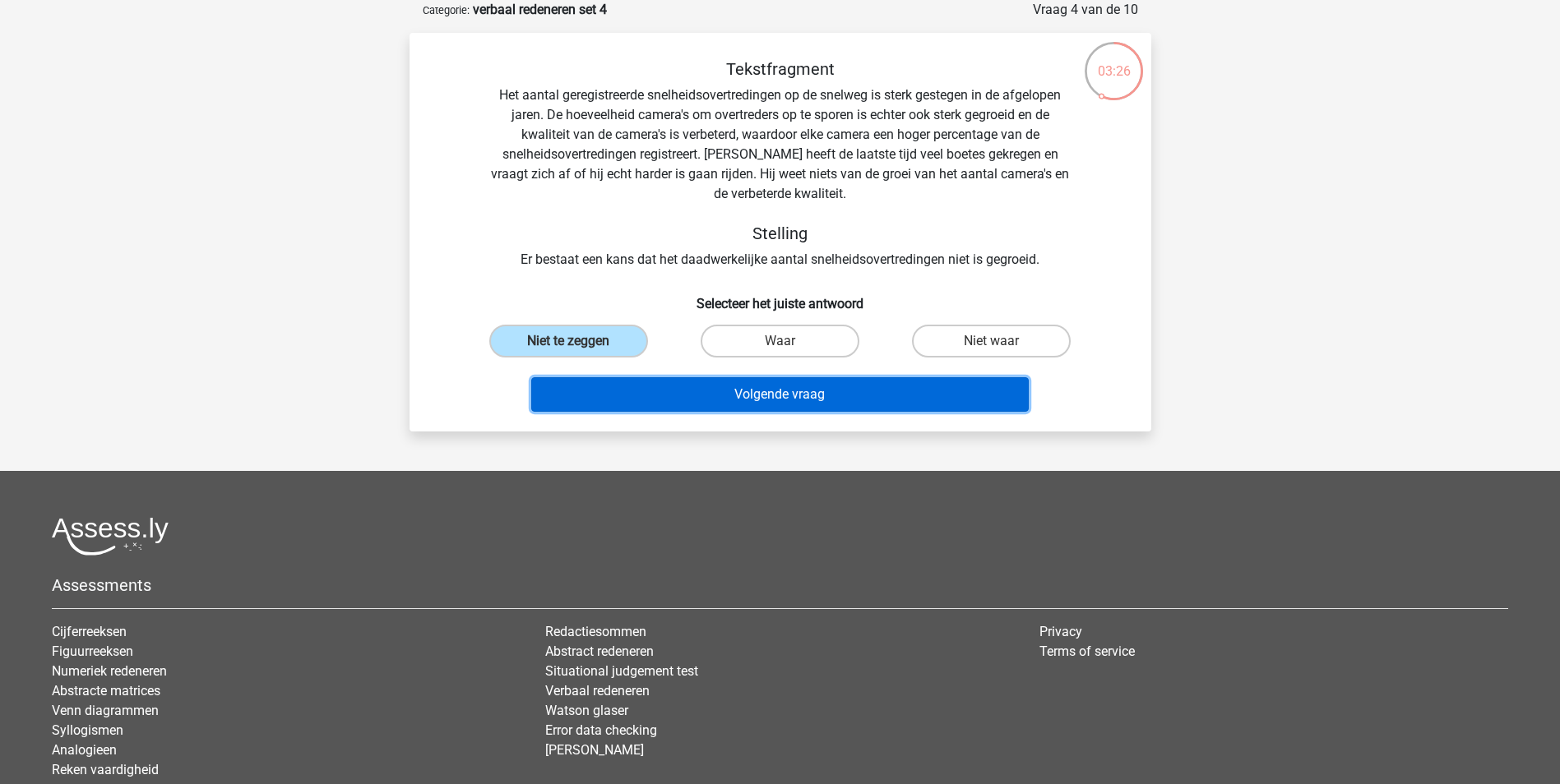
click at [758, 397] on button "Volgende vraag" at bounding box center [780, 395] width 497 height 35
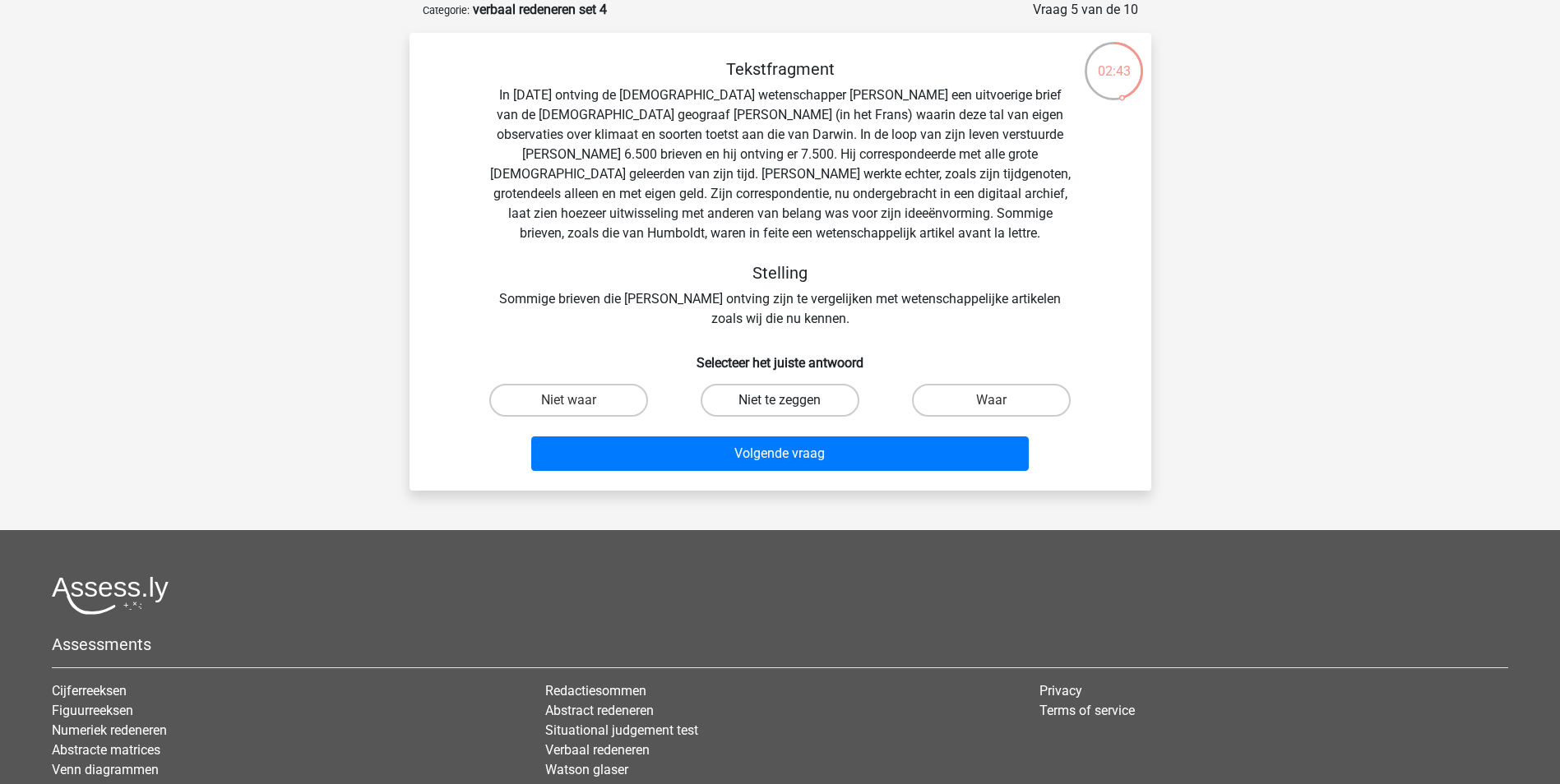
click at [810, 398] on label "Niet te zeggen" at bounding box center [780, 401] width 158 height 33
click at [790, 400] on input "Niet te zeggen" at bounding box center [784, 405] width 10 height 10
radio input "true"
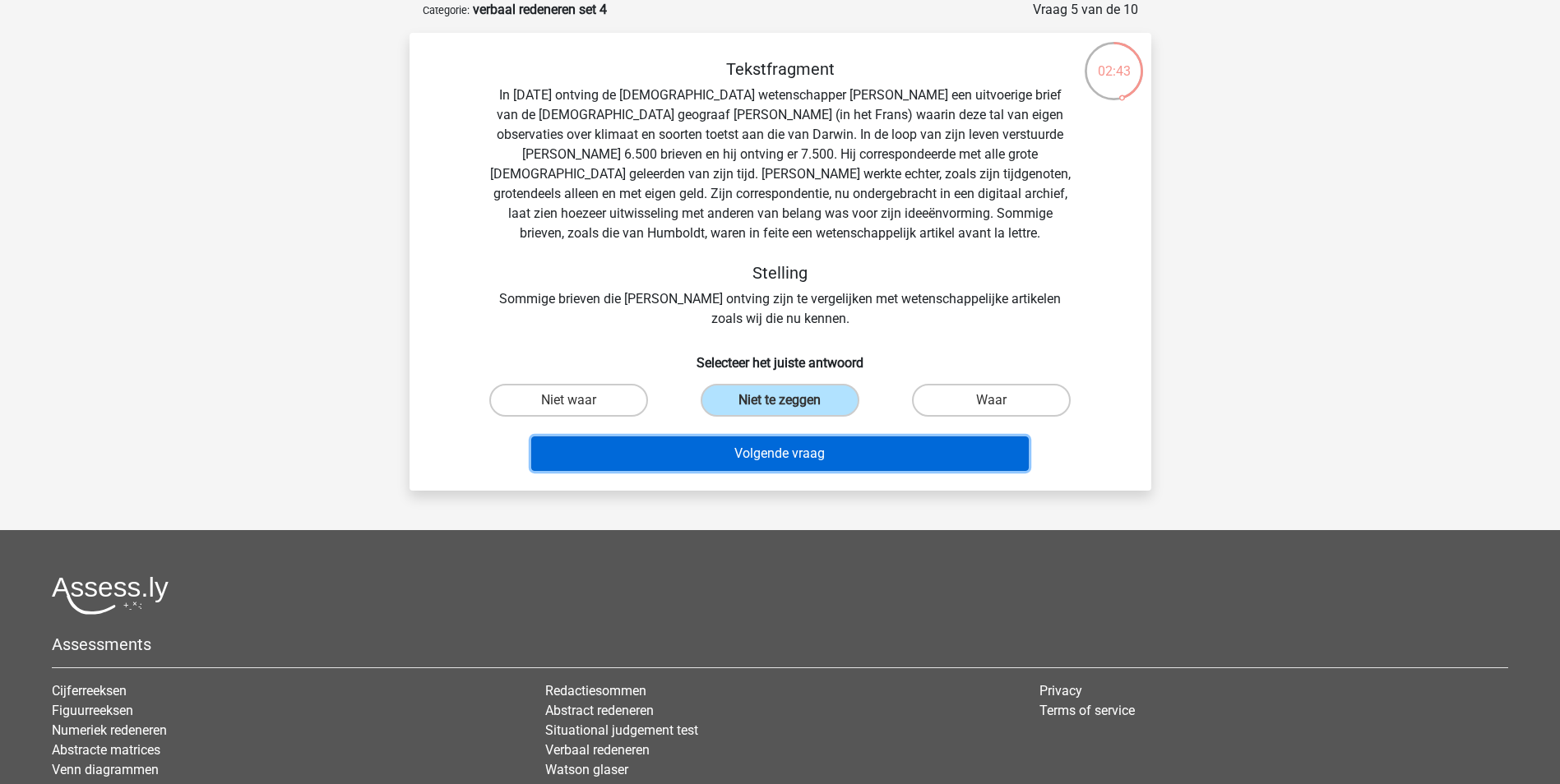
click at [794, 454] on button "Volgende vraag" at bounding box center [780, 454] width 497 height 35
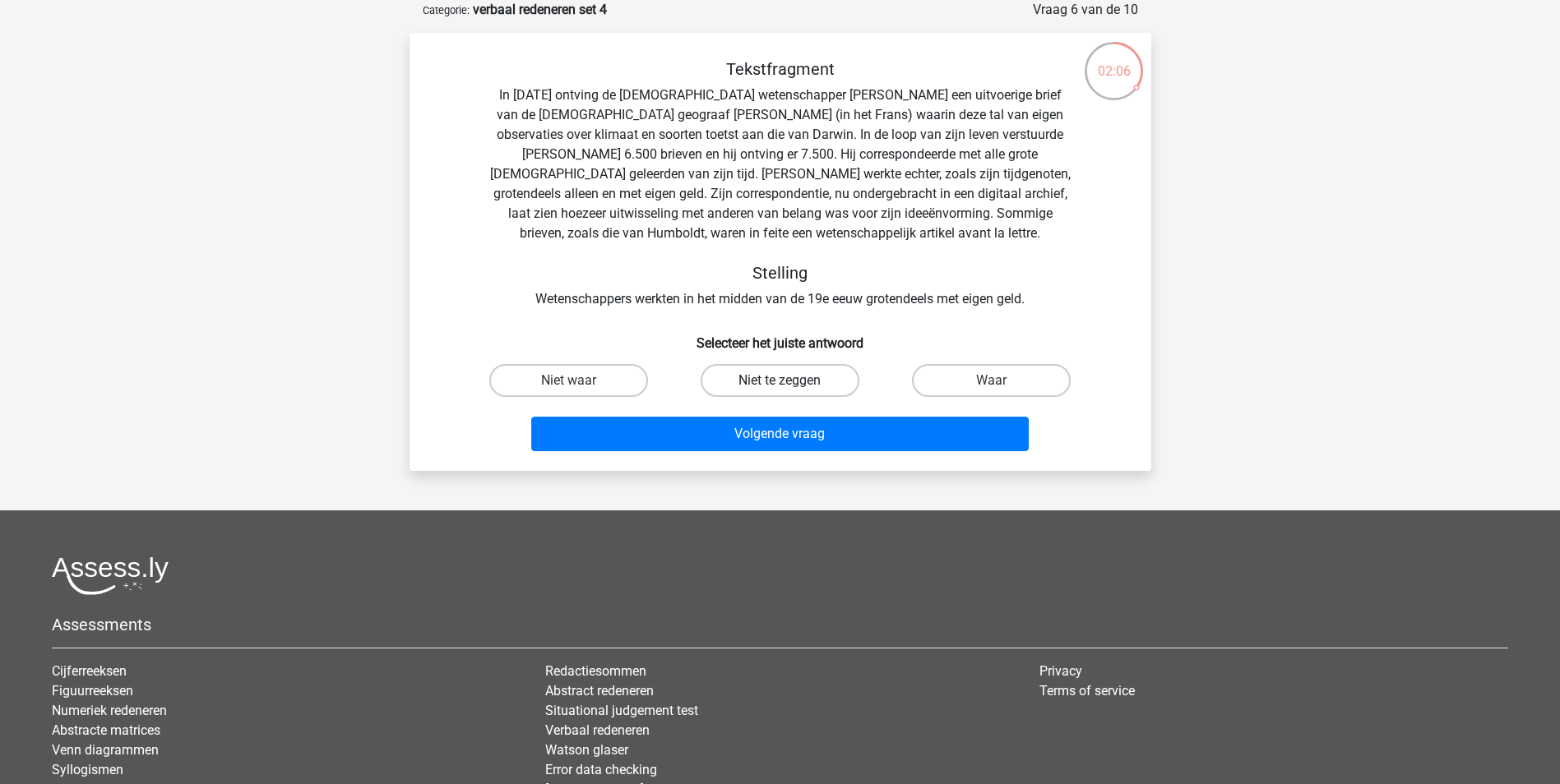
click at [761, 375] on label "Niet te zeggen" at bounding box center [780, 381] width 158 height 33
click at [779, 381] on input "Niet te zeggen" at bounding box center [784, 386] width 10 height 10
radio input "true"
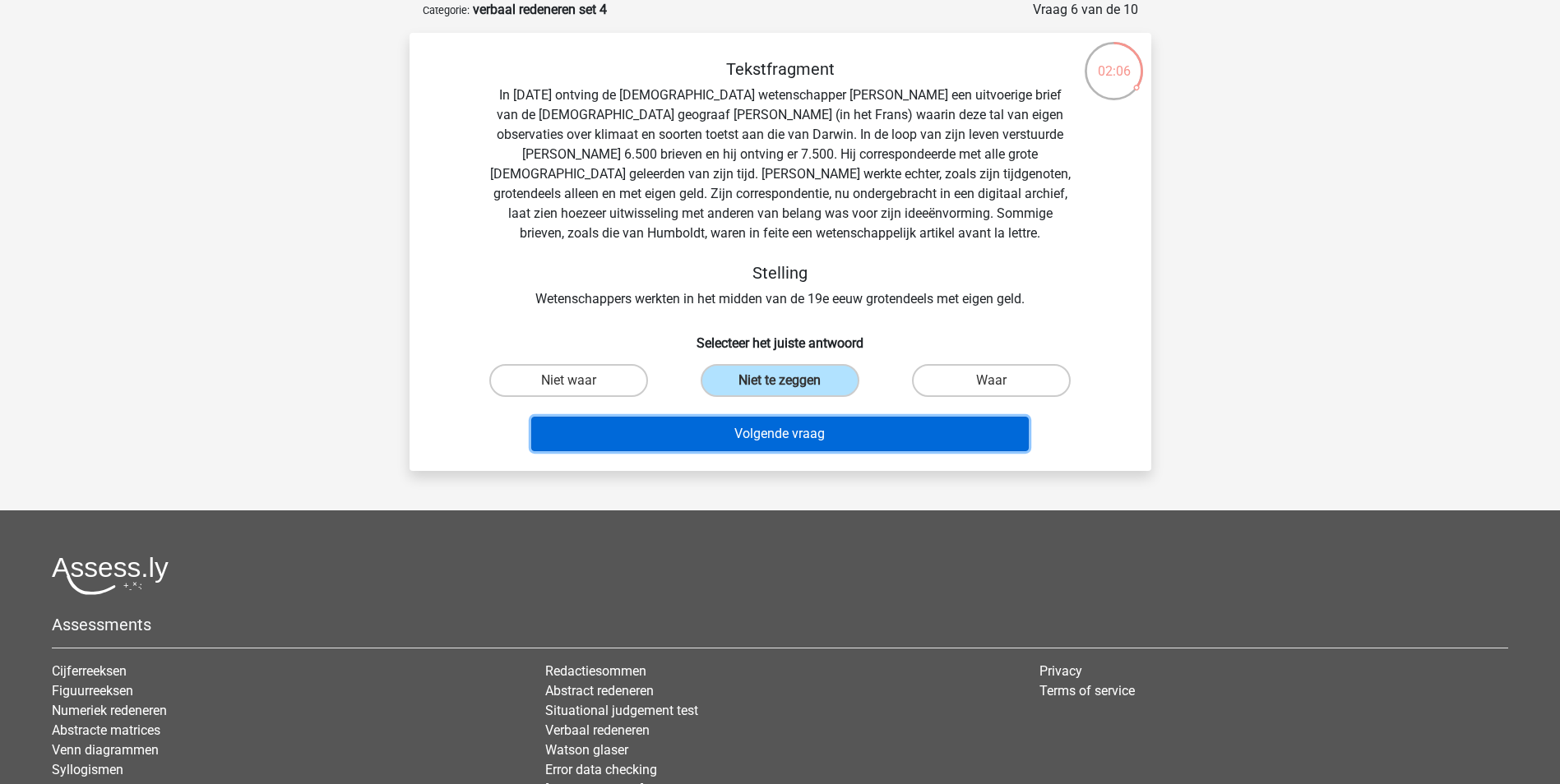
click at [782, 434] on button "Volgende vraag" at bounding box center [780, 434] width 497 height 35
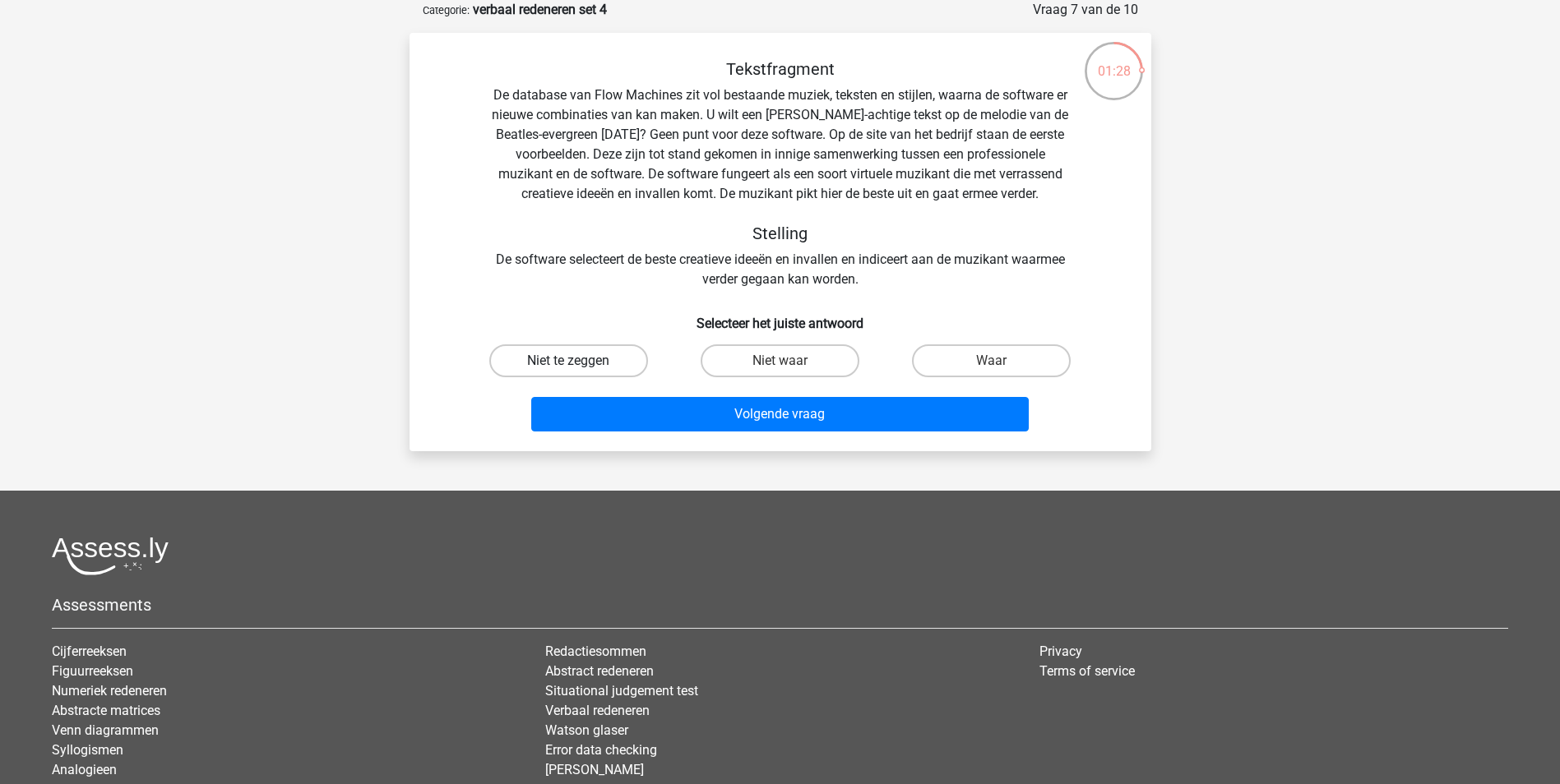
click at [588, 362] on label "Niet te zeggen" at bounding box center [569, 361] width 158 height 33
click at [579, 362] on input "Niet te zeggen" at bounding box center [573, 366] width 10 height 10
radio input "true"
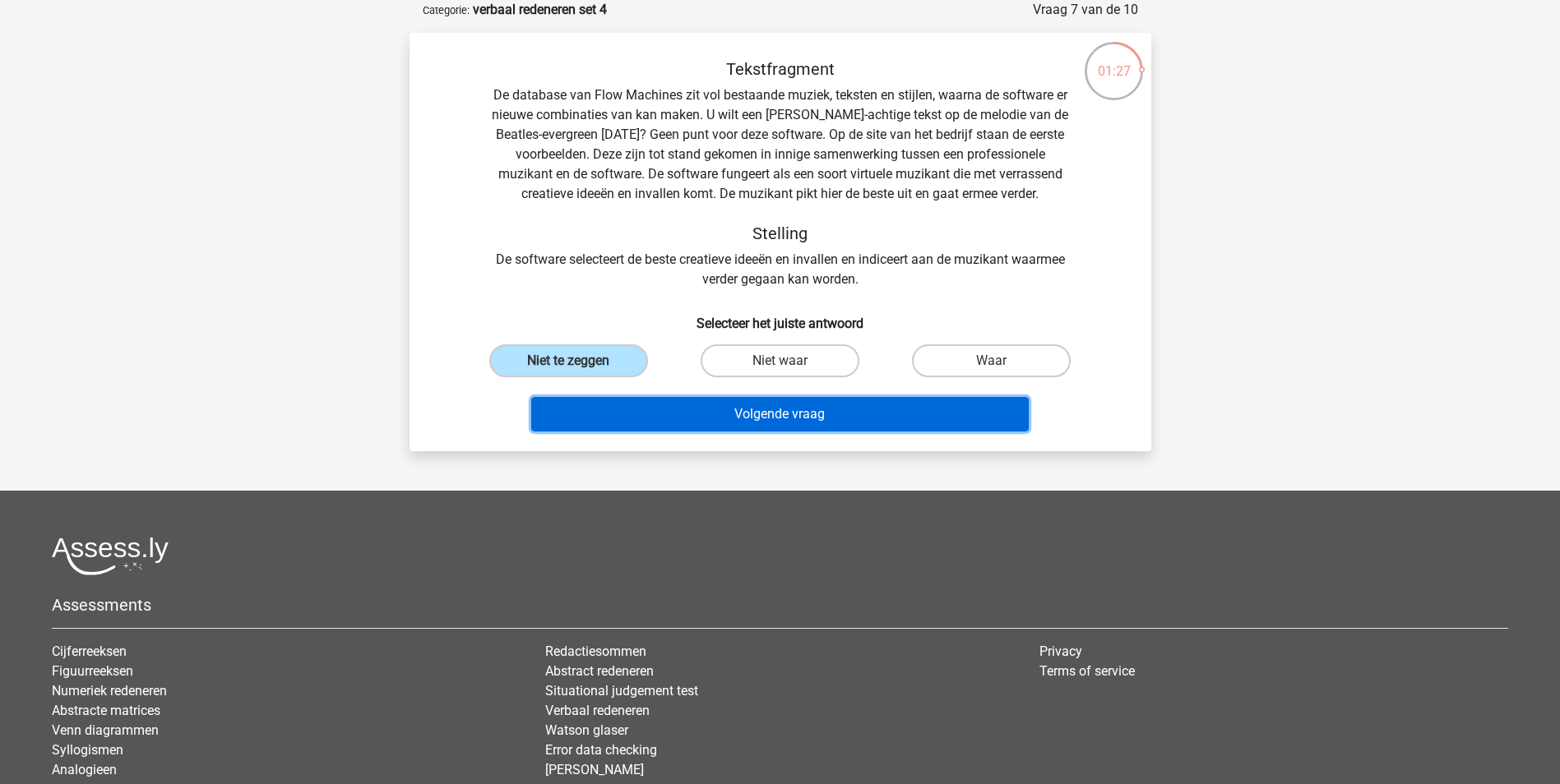
click at [775, 417] on button "Volgende vraag" at bounding box center [780, 415] width 497 height 35
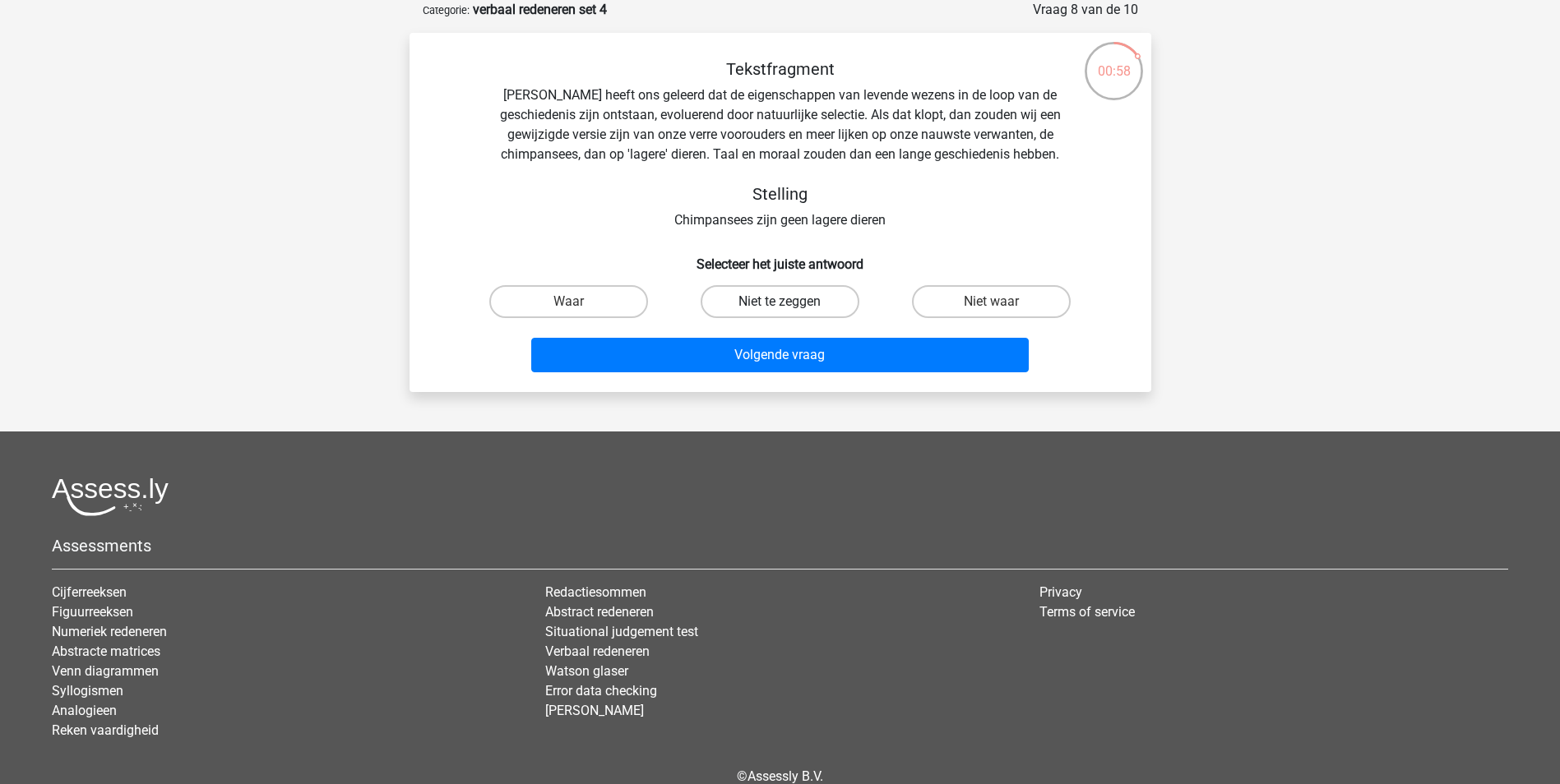
click at [777, 303] on label "Niet te zeggen" at bounding box center [780, 302] width 158 height 33
click at [779, 303] on input "Niet te zeggen" at bounding box center [784, 307] width 10 height 10
radio input "true"
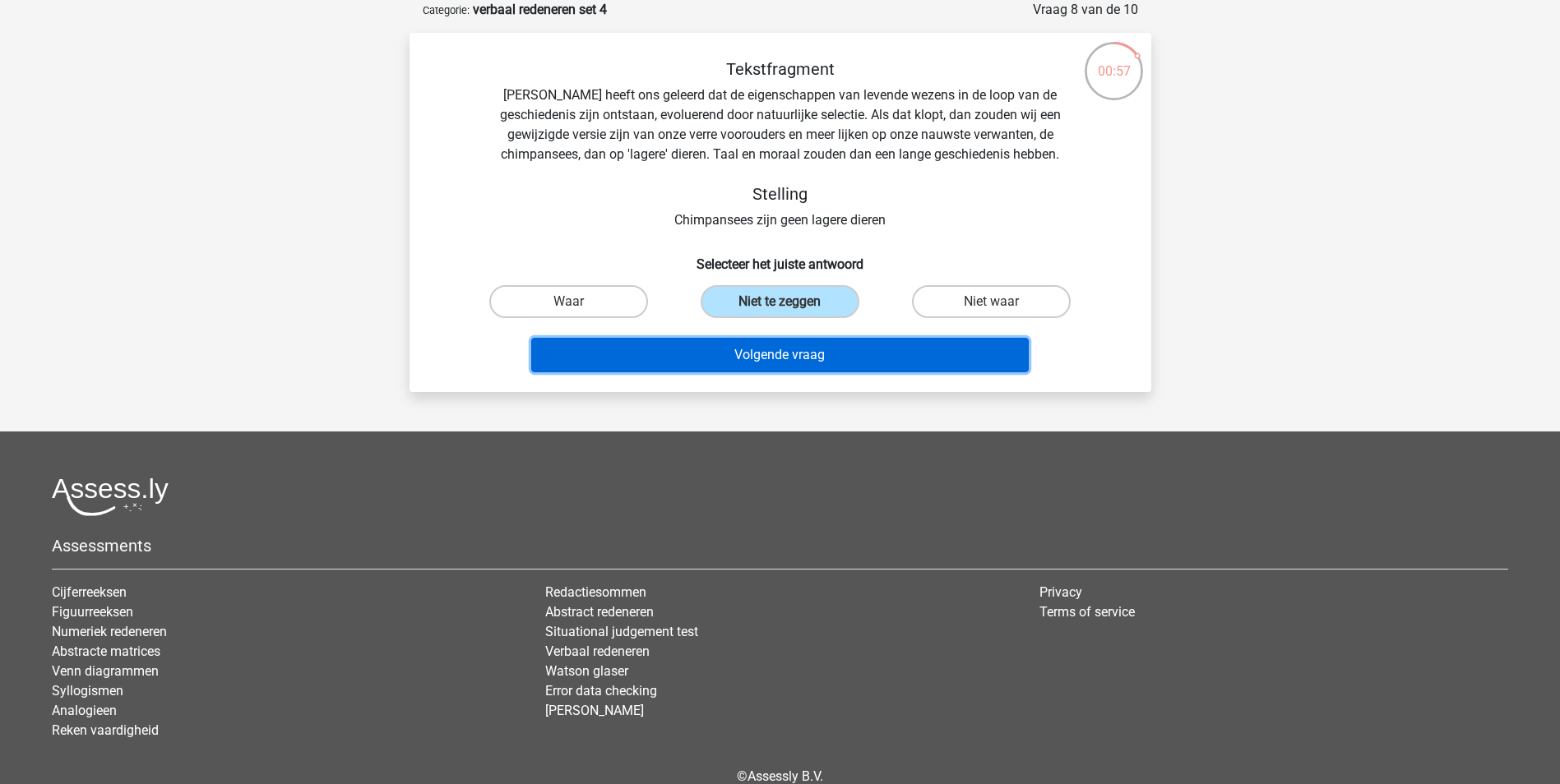
click at [802, 355] on button "Volgende vraag" at bounding box center [780, 355] width 497 height 35
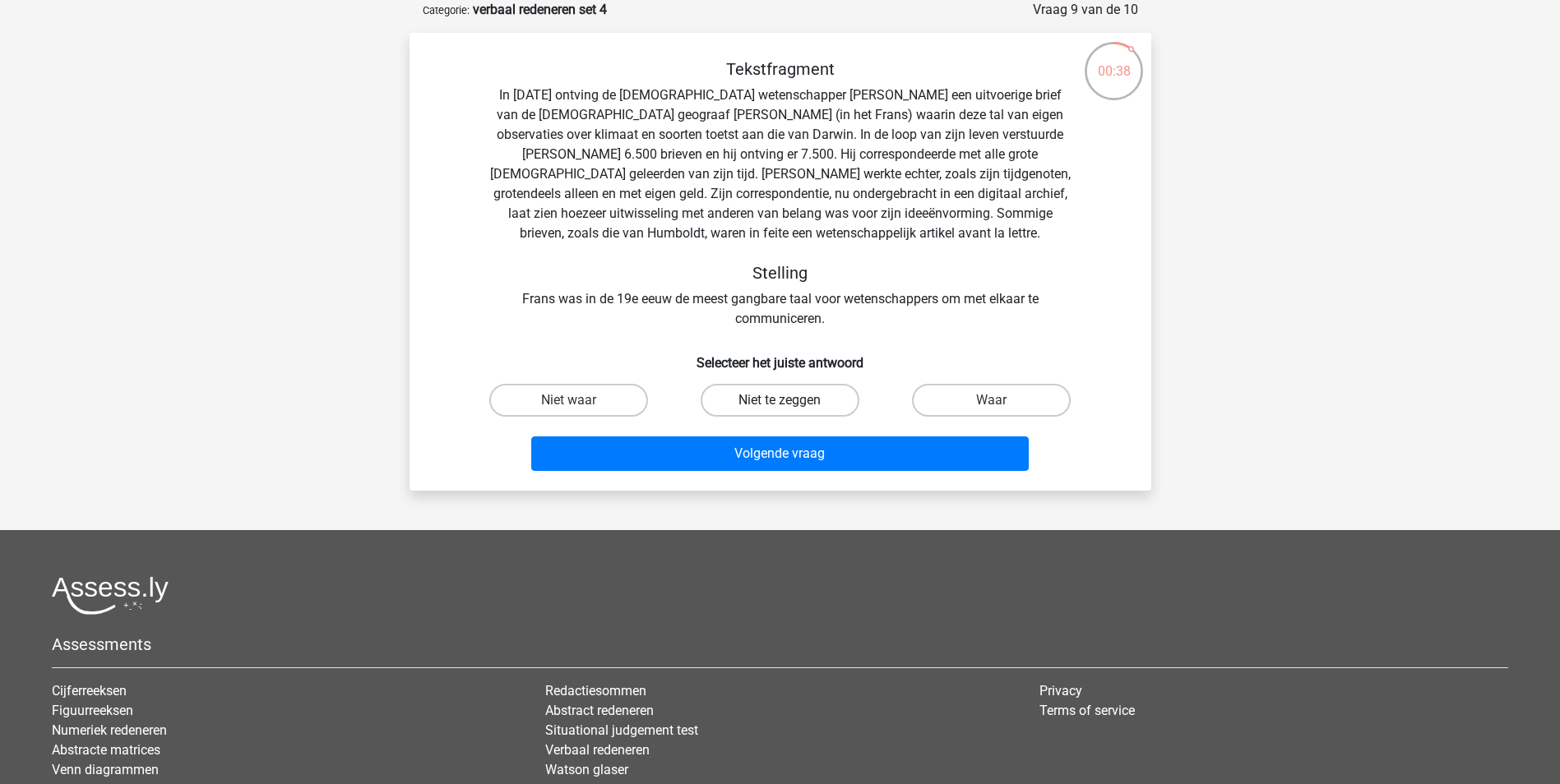
click at [745, 396] on label "Niet te zeggen" at bounding box center [780, 401] width 158 height 33
click at [779, 400] on input "Niet te zeggen" at bounding box center [784, 405] width 10 height 10
radio input "true"
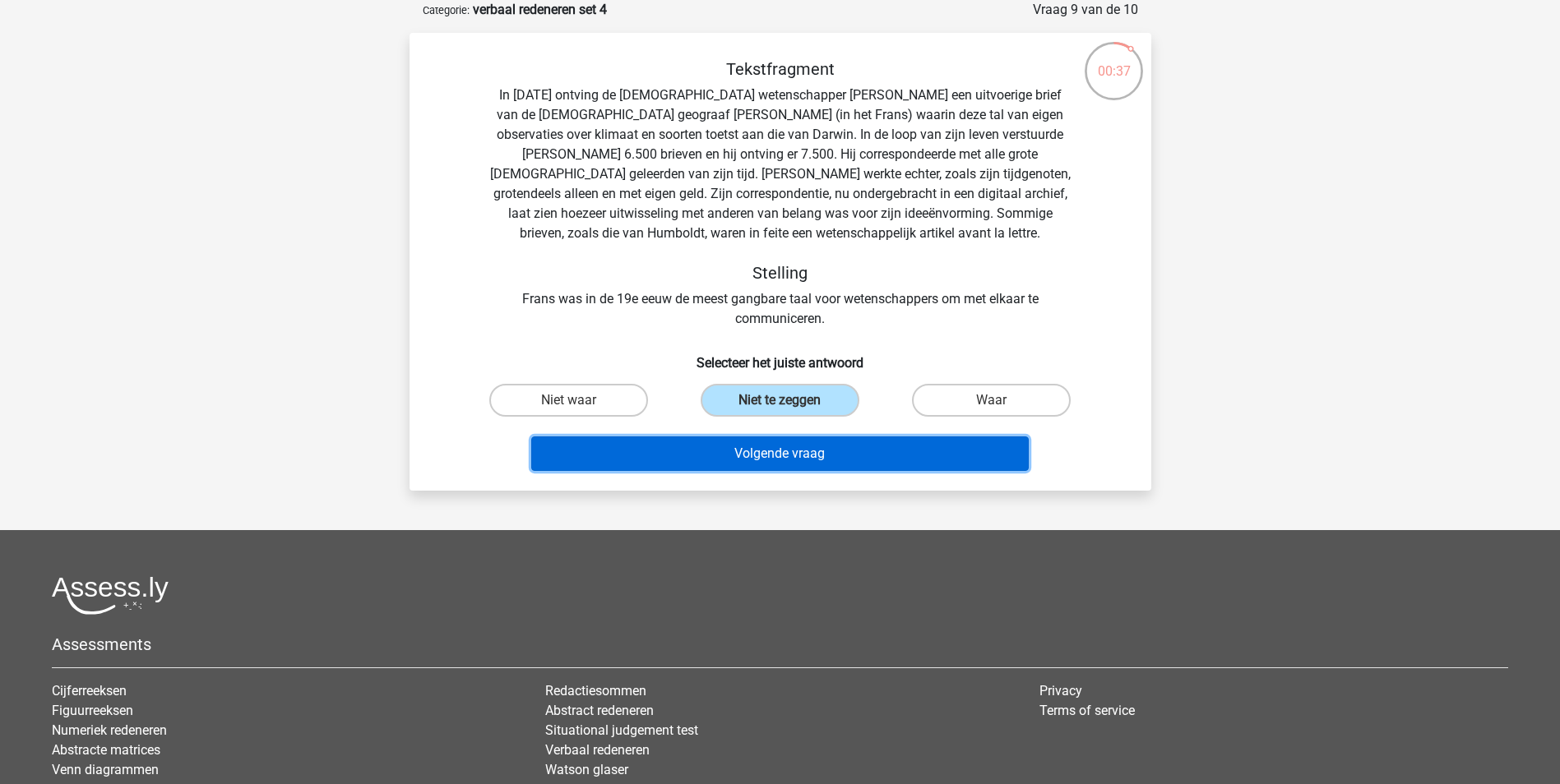
click at [769, 449] on button "Volgende vraag" at bounding box center [780, 454] width 497 height 35
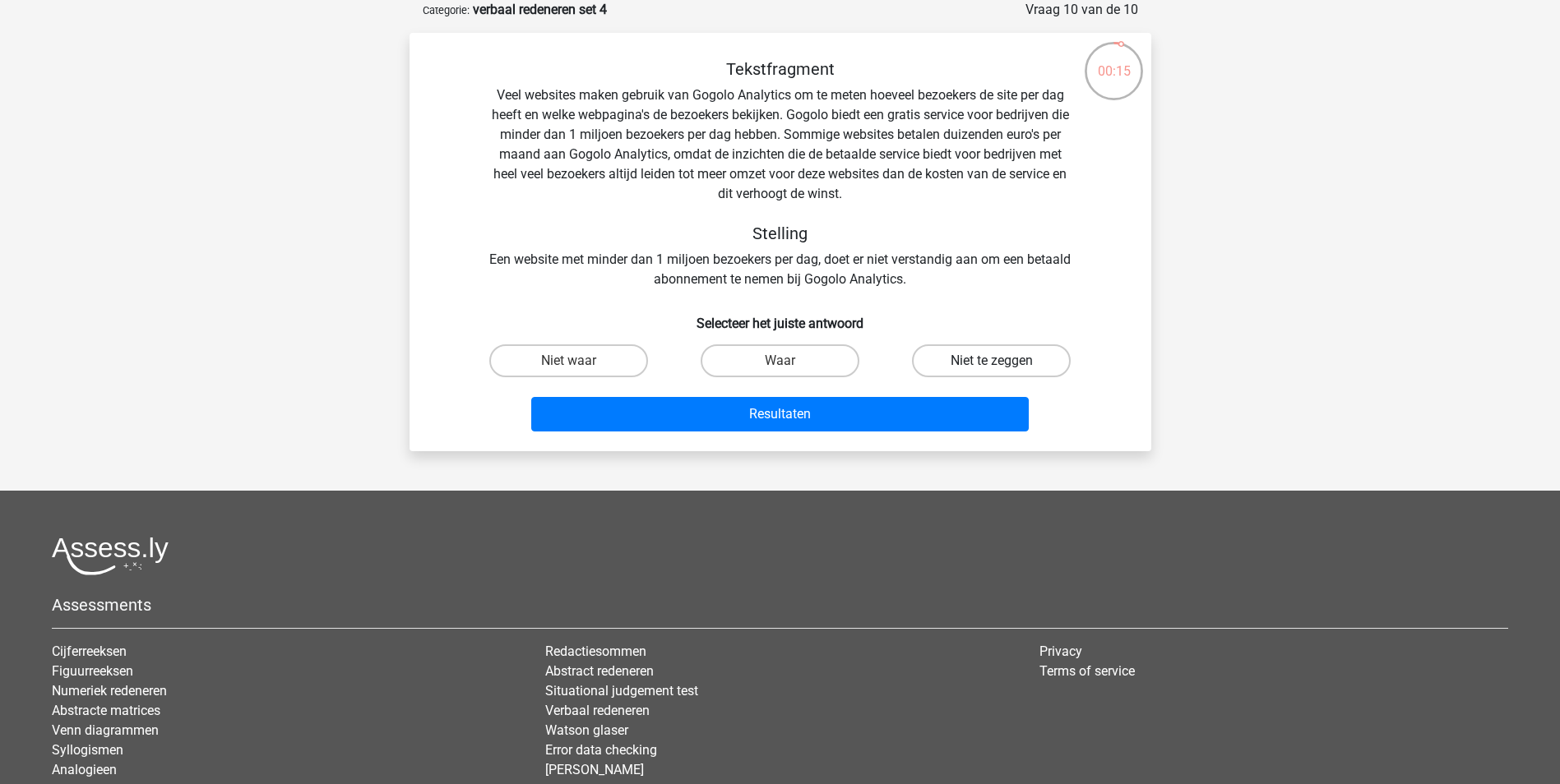
click at [1026, 364] on label "Niet te zeggen" at bounding box center [991, 361] width 158 height 33
click at [1003, 364] on input "Niet te zeggen" at bounding box center [997, 366] width 10 height 10
radio input "true"
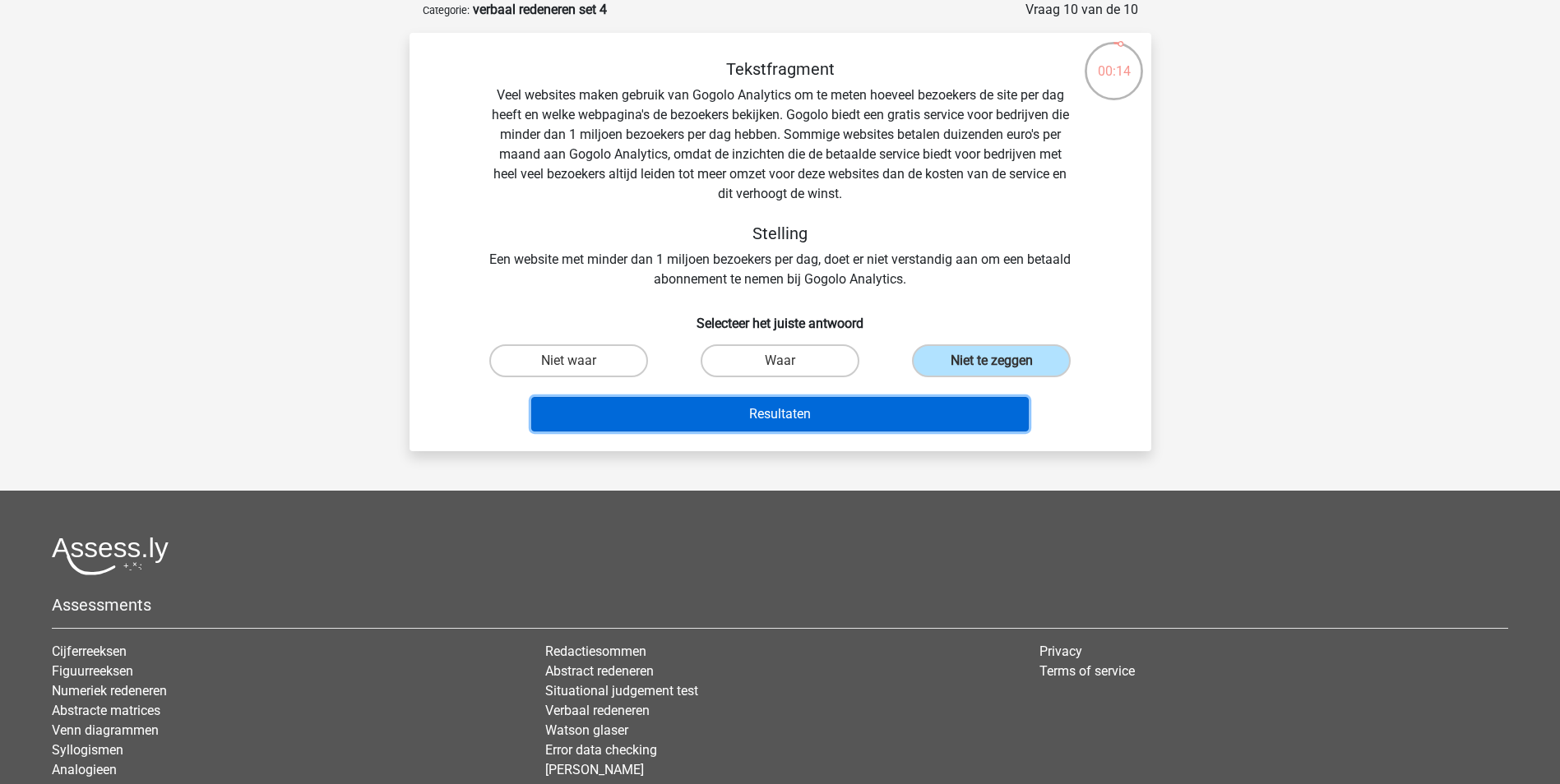
click at [777, 419] on button "Resultaten" at bounding box center [780, 415] width 497 height 35
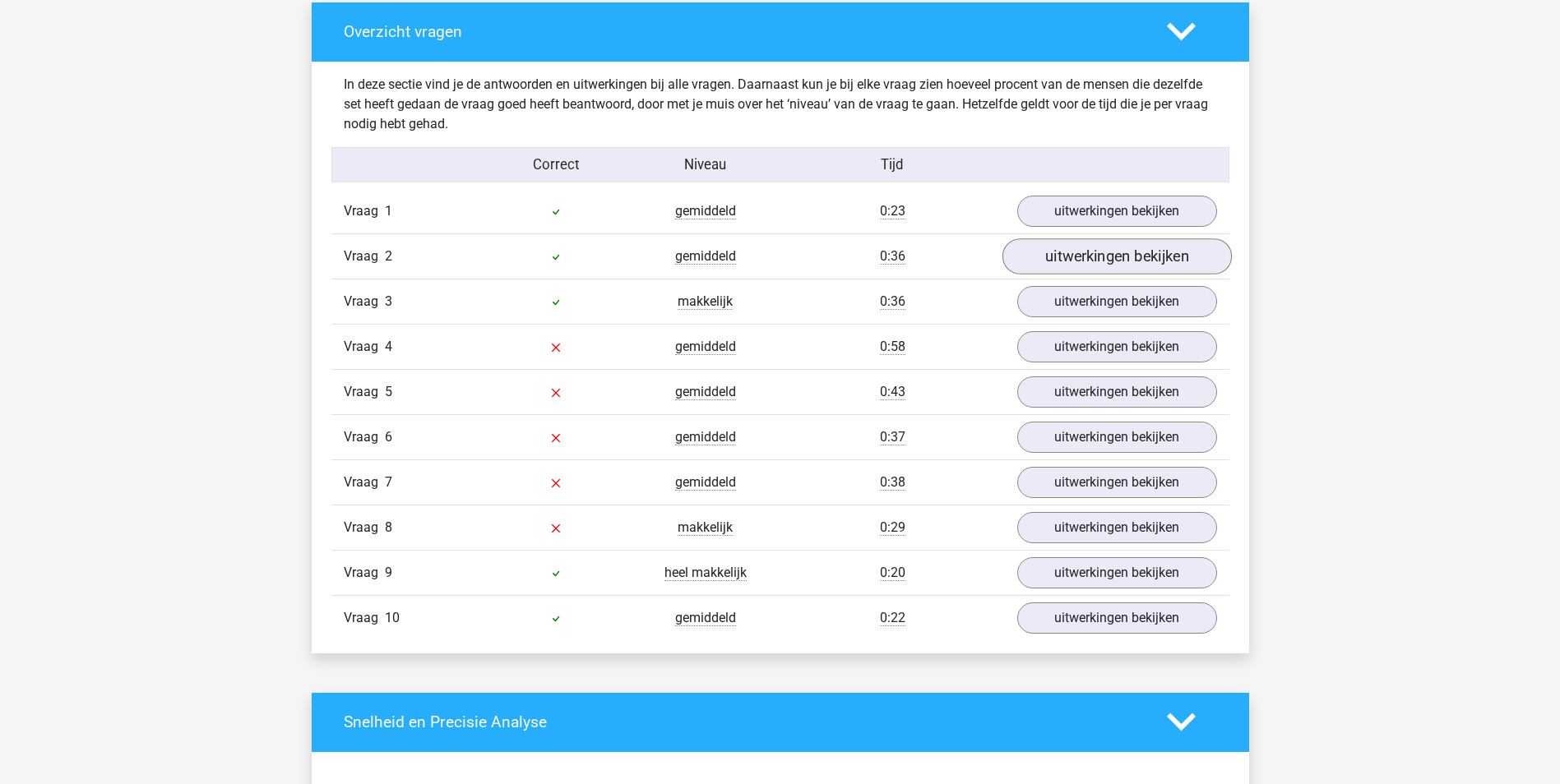
scroll to position [821, 0]
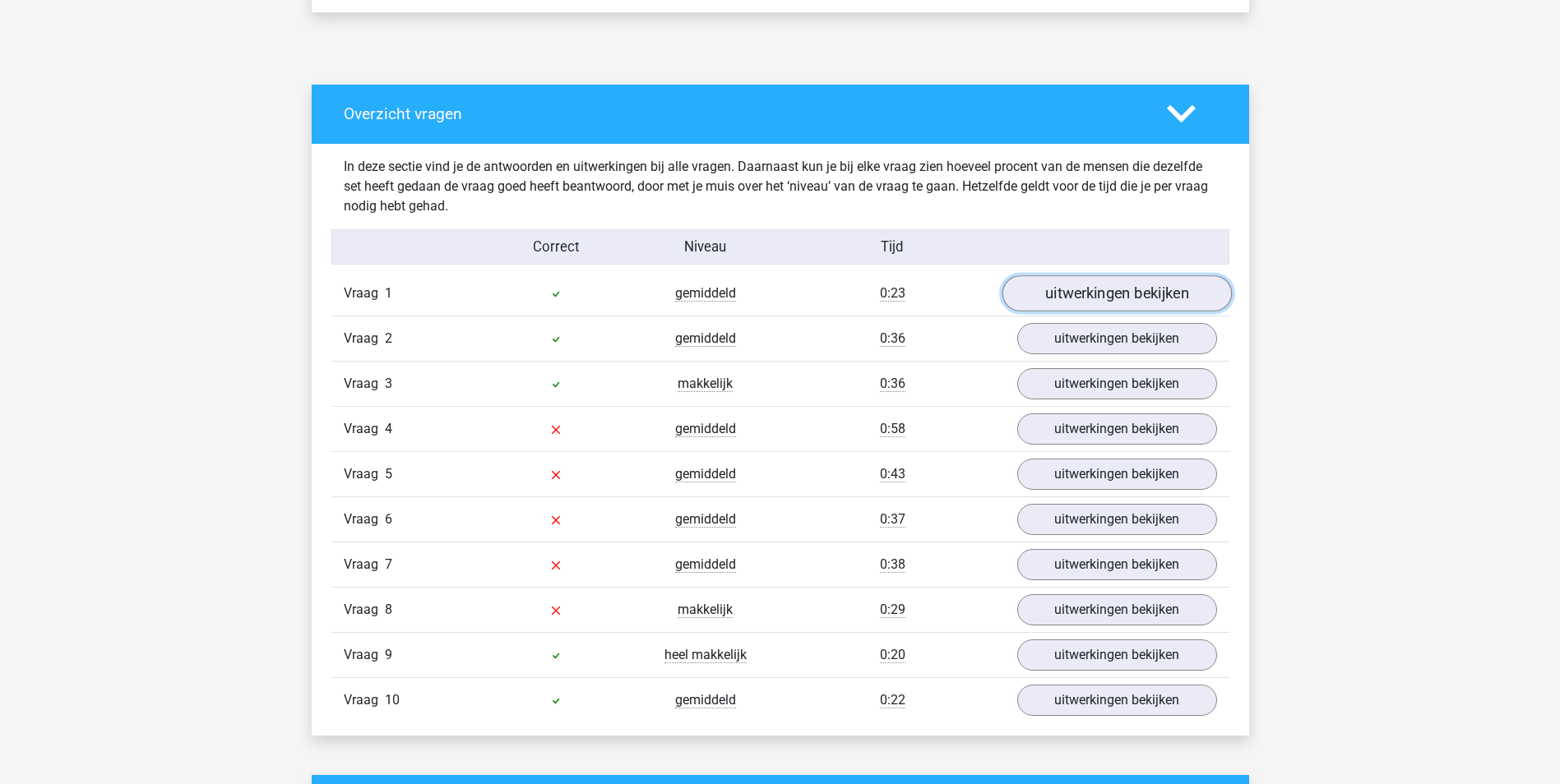
click at [1105, 293] on link "uitwerkingen bekijken" at bounding box center [1117, 294] width 230 height 37
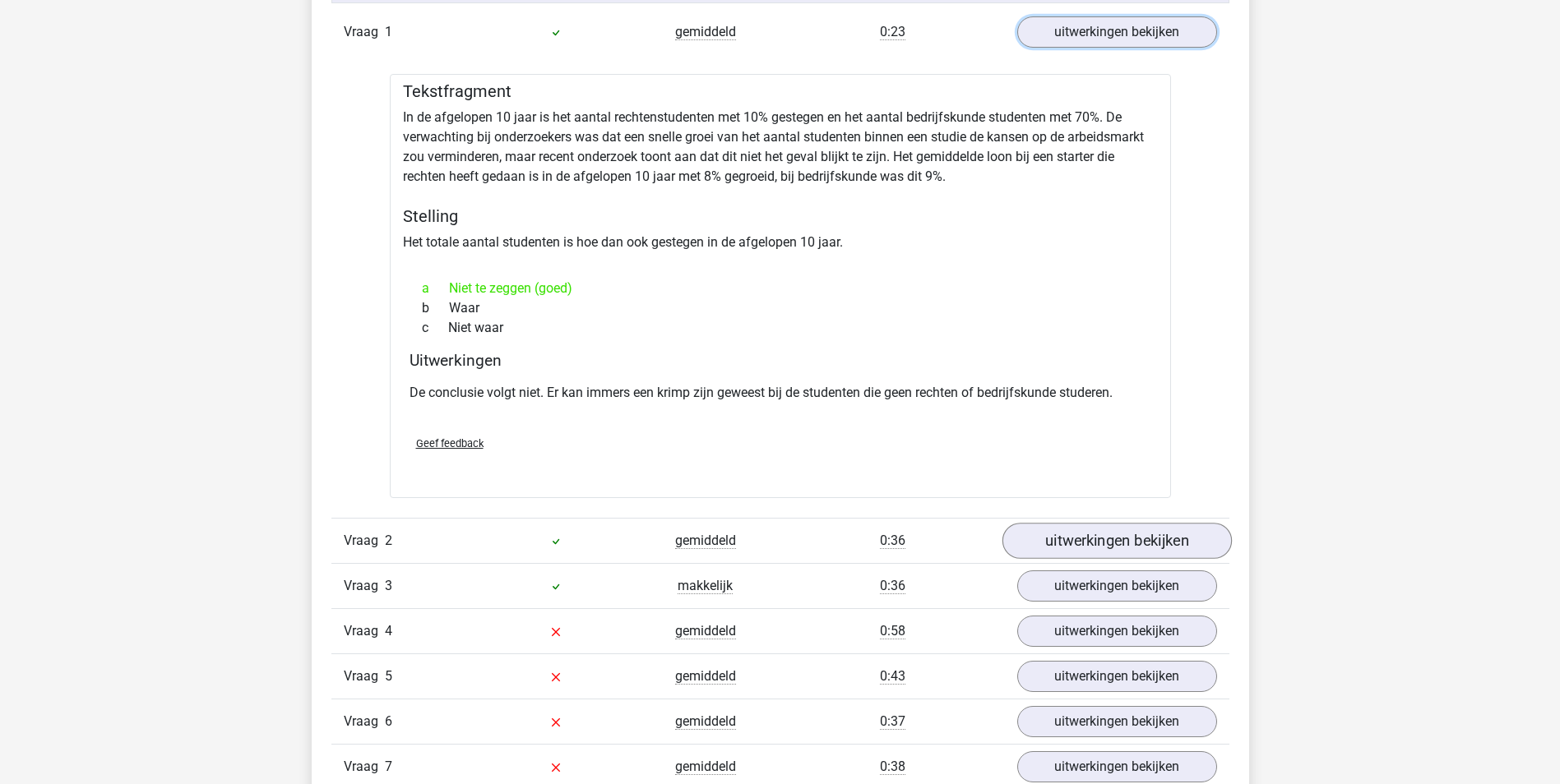
scroll to position [1151, 0]
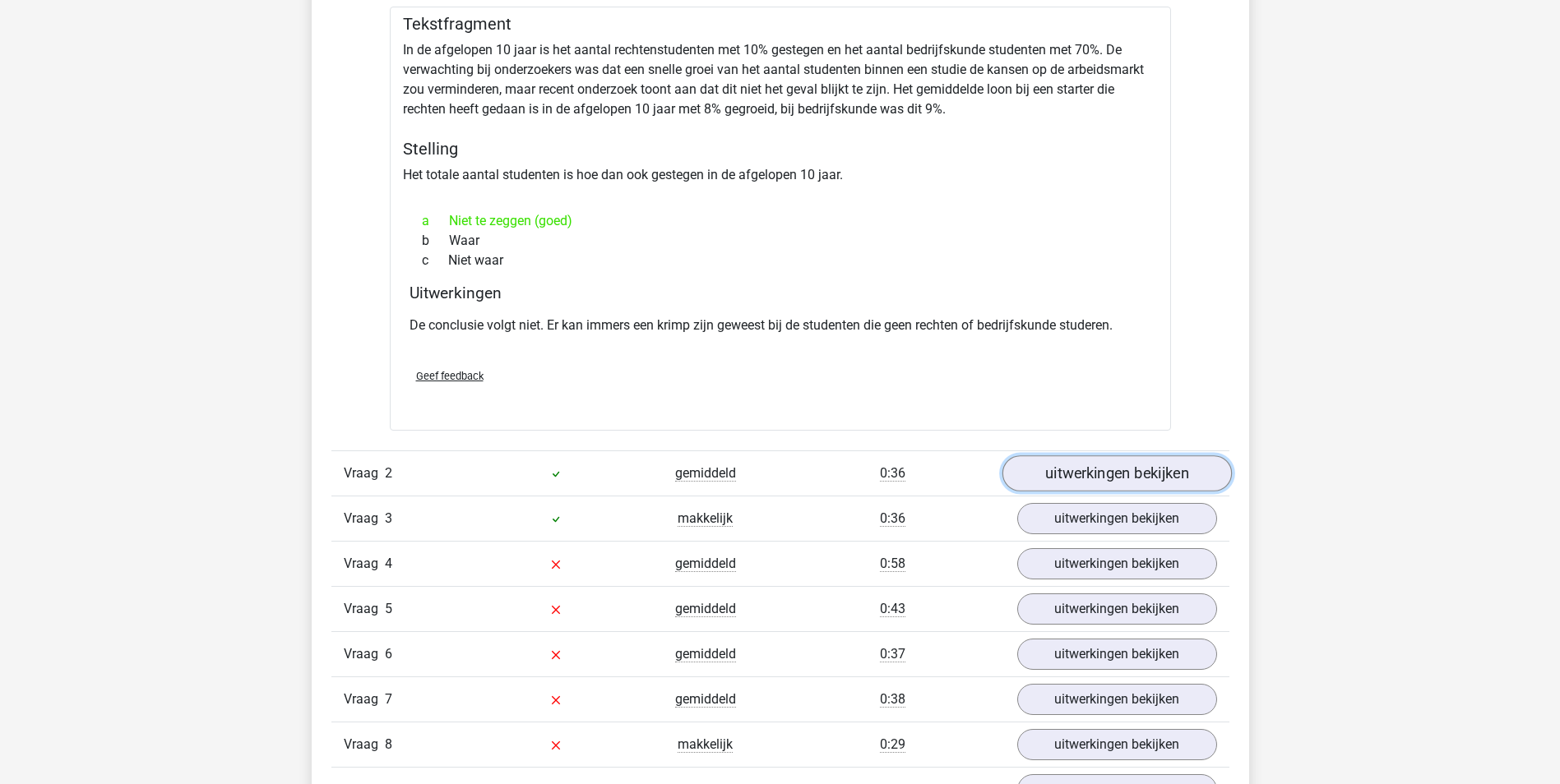
click at [1077, 475] on link "uitwerkingen bekijken" at bounding box center [1117, 474] width 230 height 37
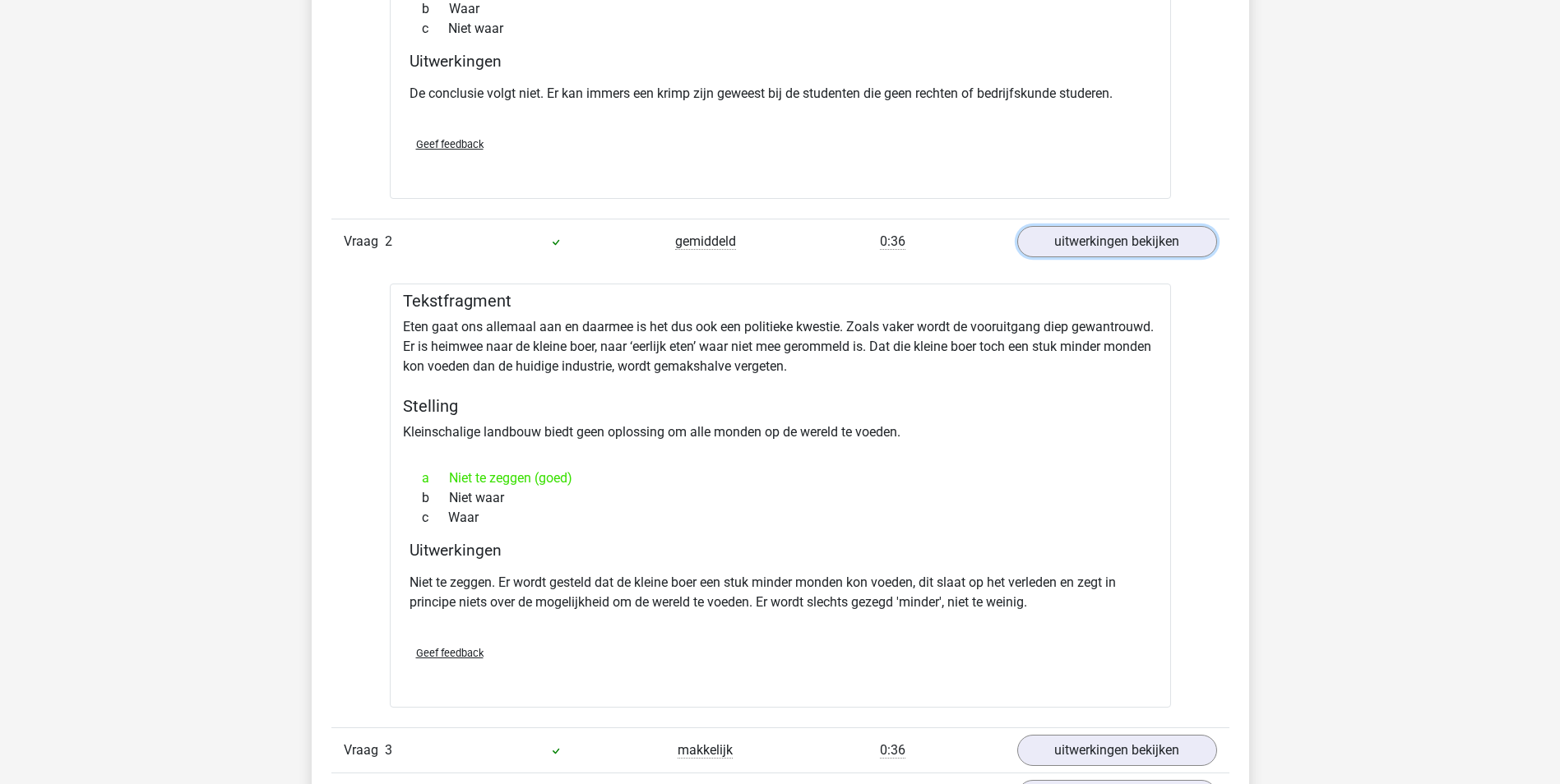
scroll to position [1561, 0]
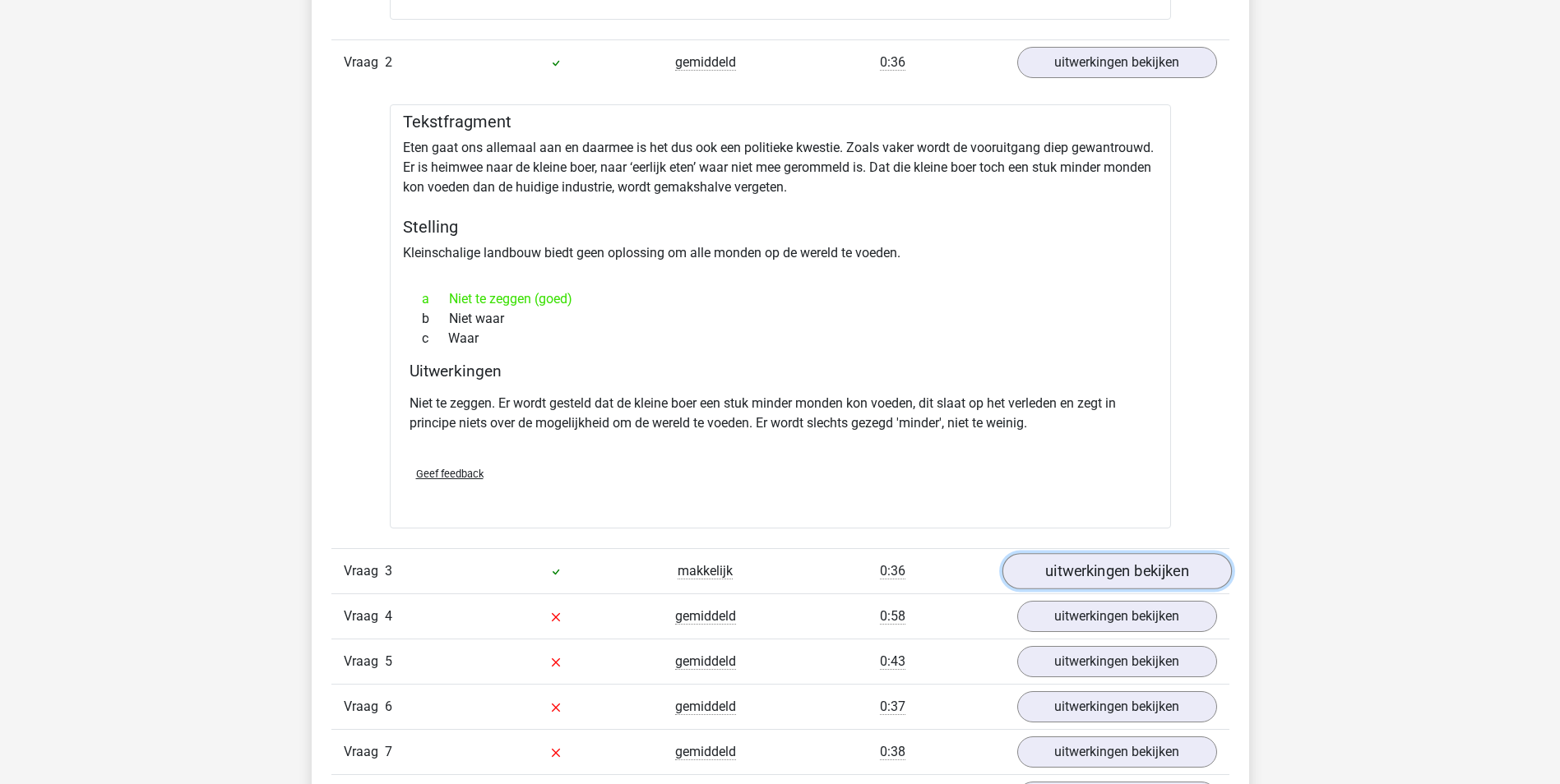
click at [1110, 570] on link "uitwerkingen bekijken" at bounding box center [1117, 571] width 230 height 37
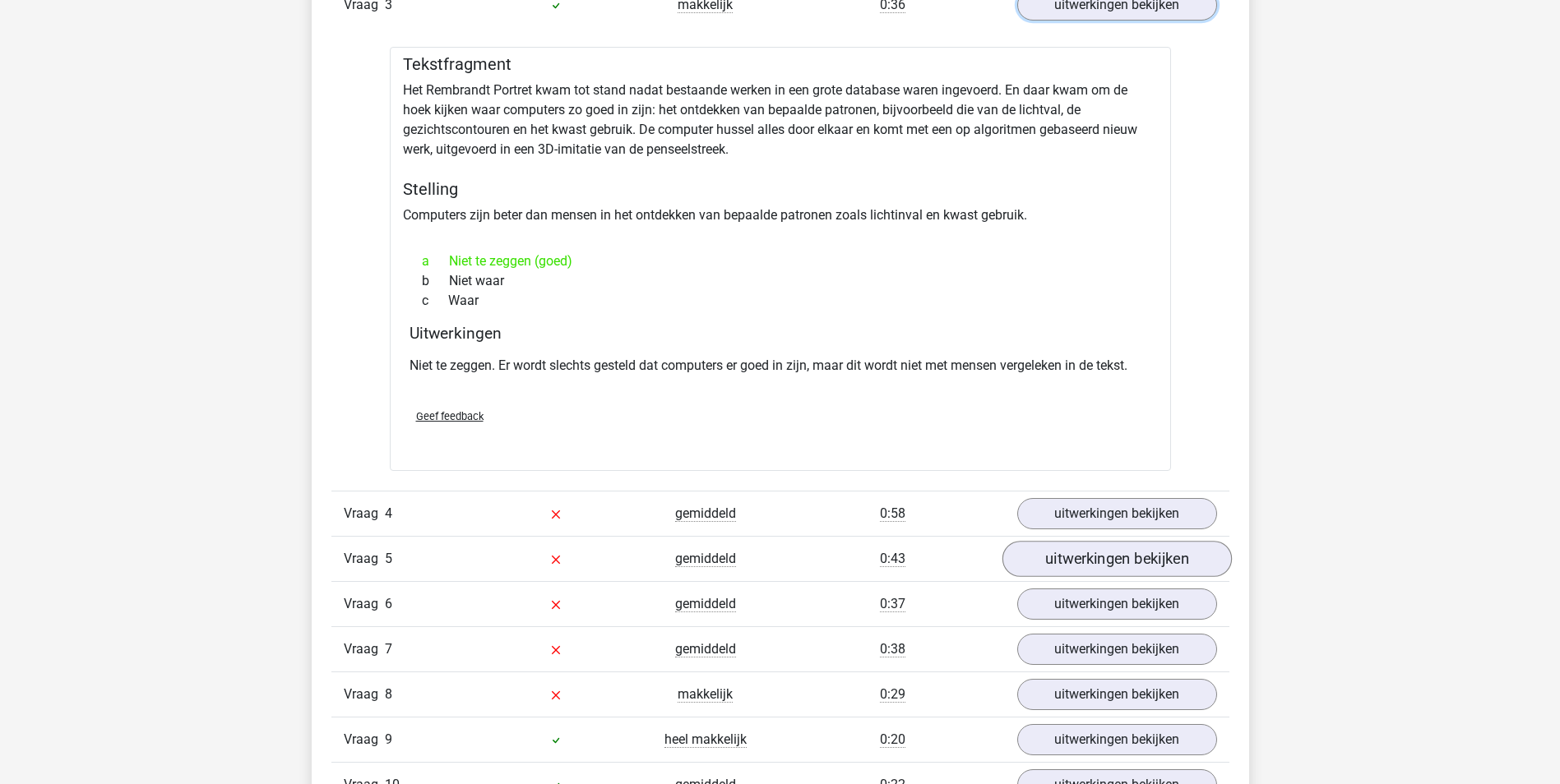
scroll to position [2136, 0]
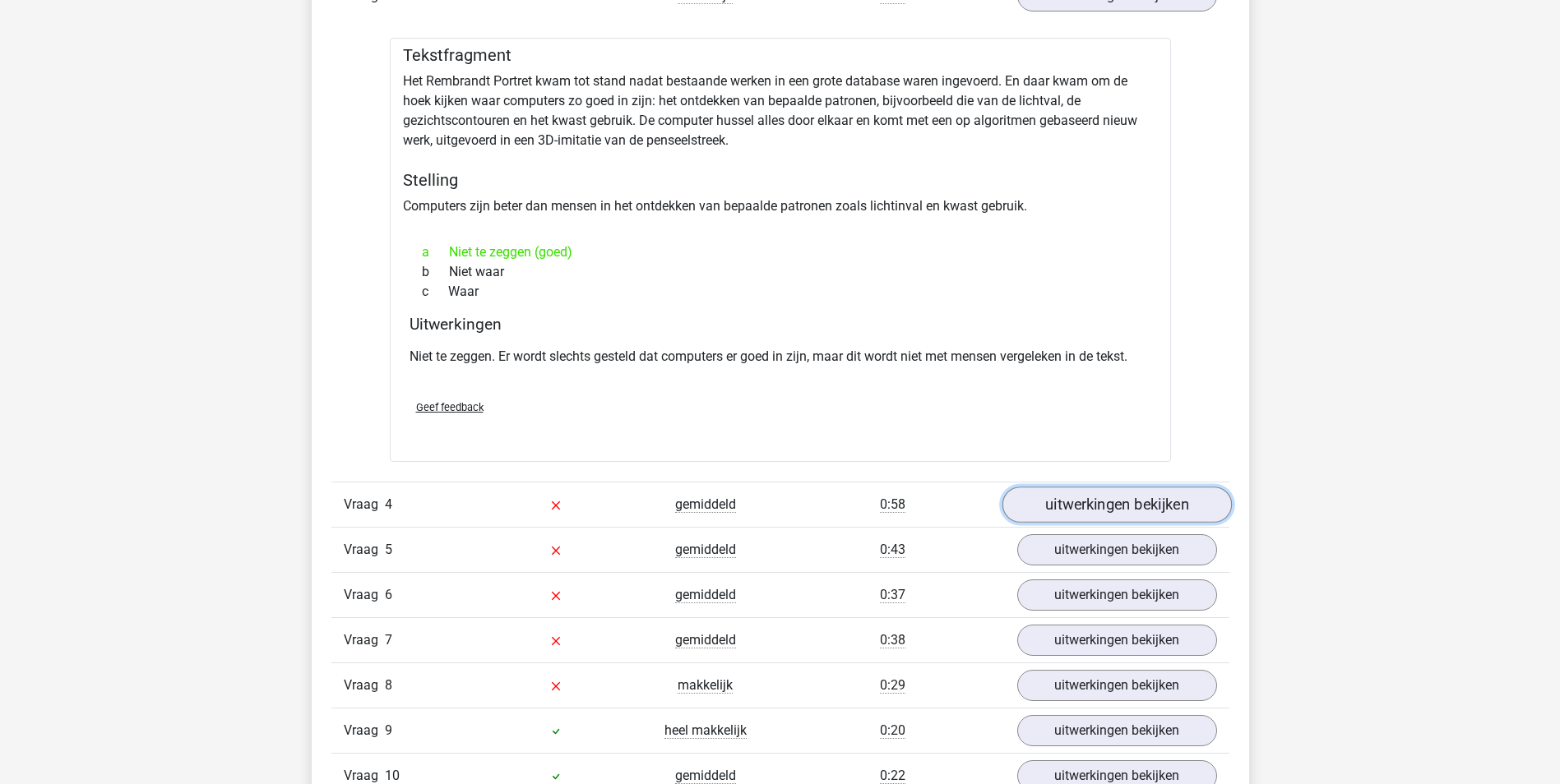
click at [1098, 503] on link "uitwerkingen bekijken" at bounding box center [1117, 506] width 230 height 37
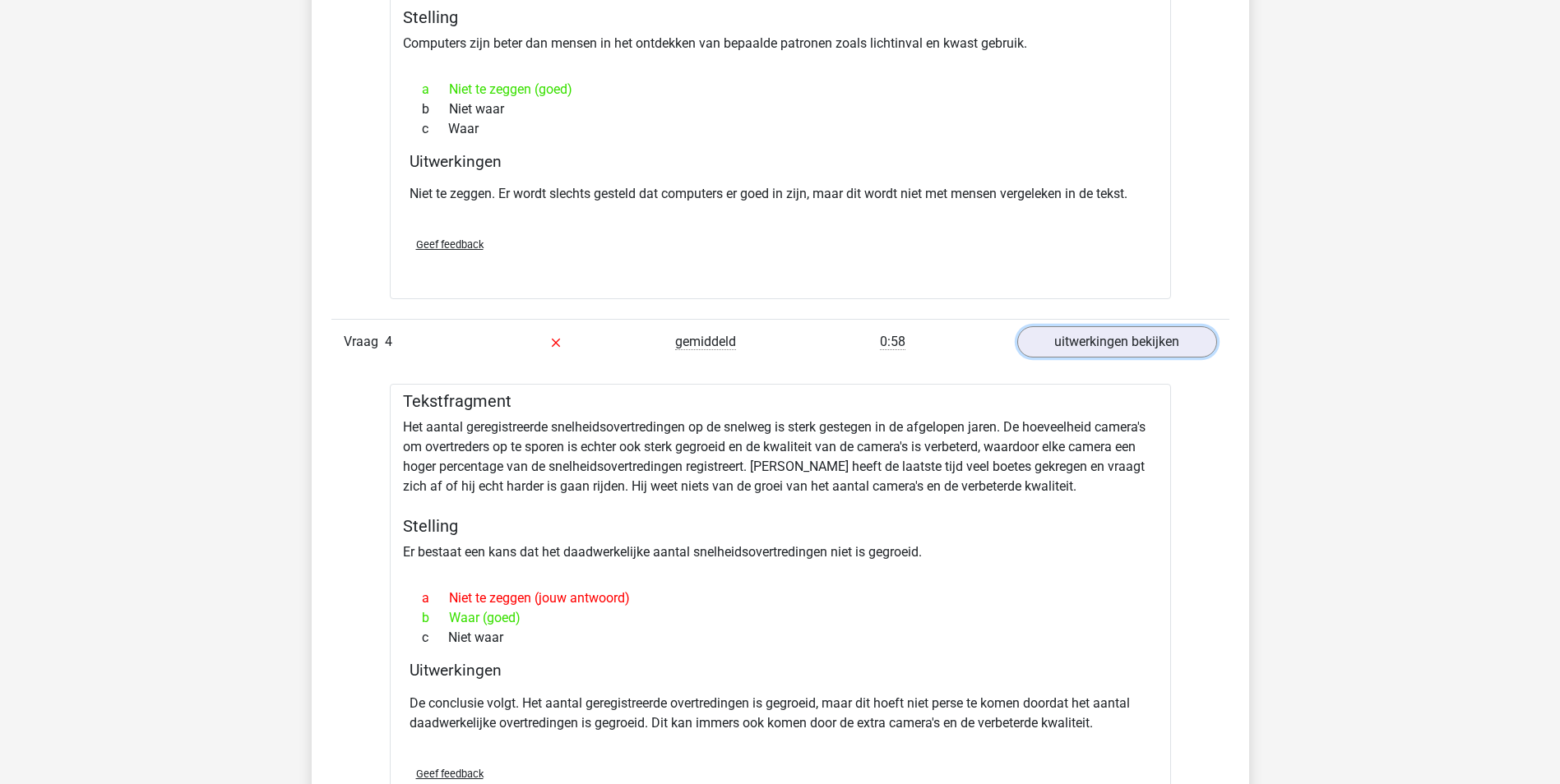
scroll to position [2301, 0]
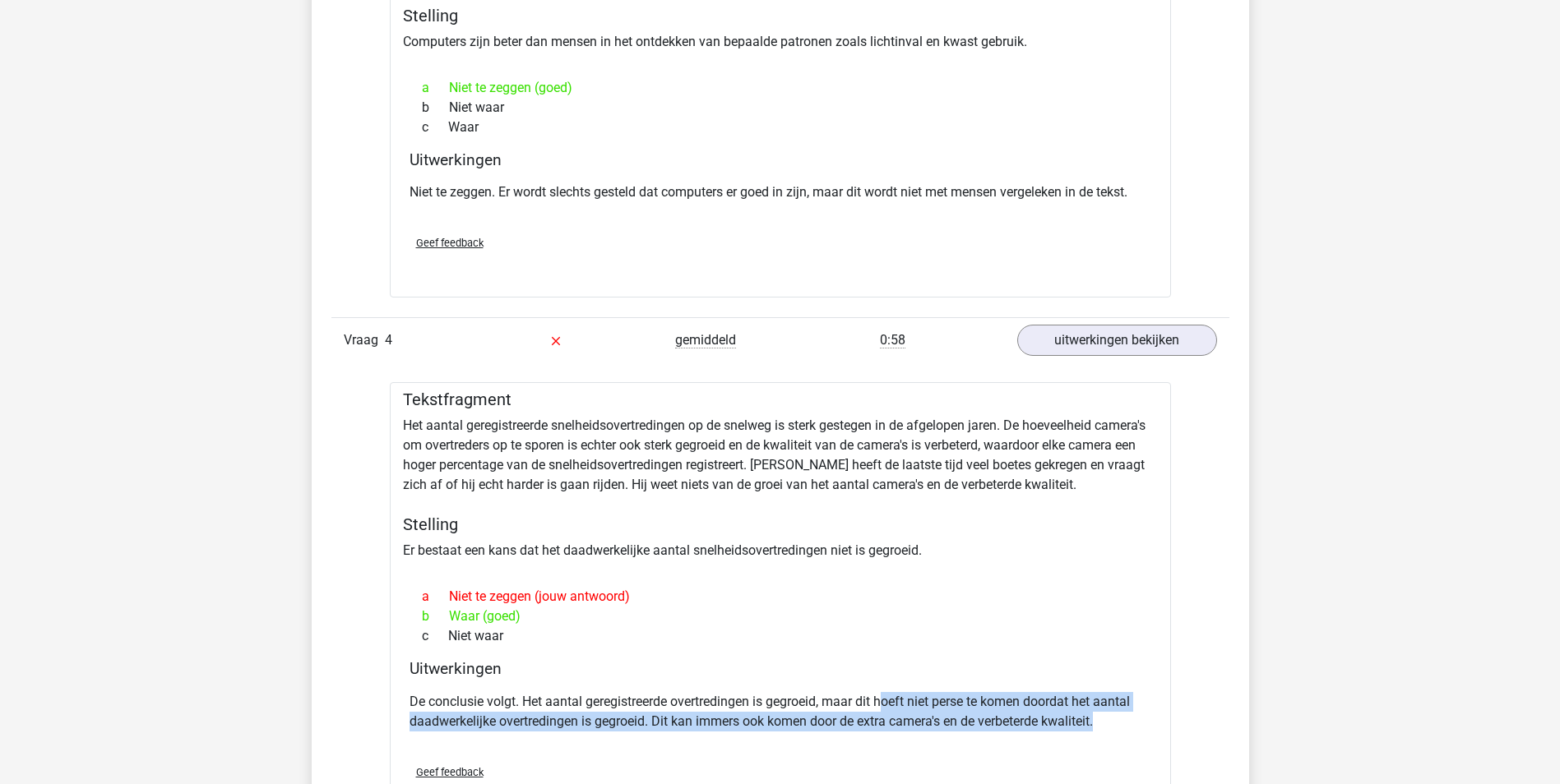
drag, startPoint x: 886, startPoint y: 701, endPoint x: 1103, endPoint y: 714, distance: 217.4
click at [1103, 714] on p "De conclusie volgt. Het aantal geregistreerde overtredingen is gegroeid, maar d…" at bounding box center [780, 711] width 742 height 39
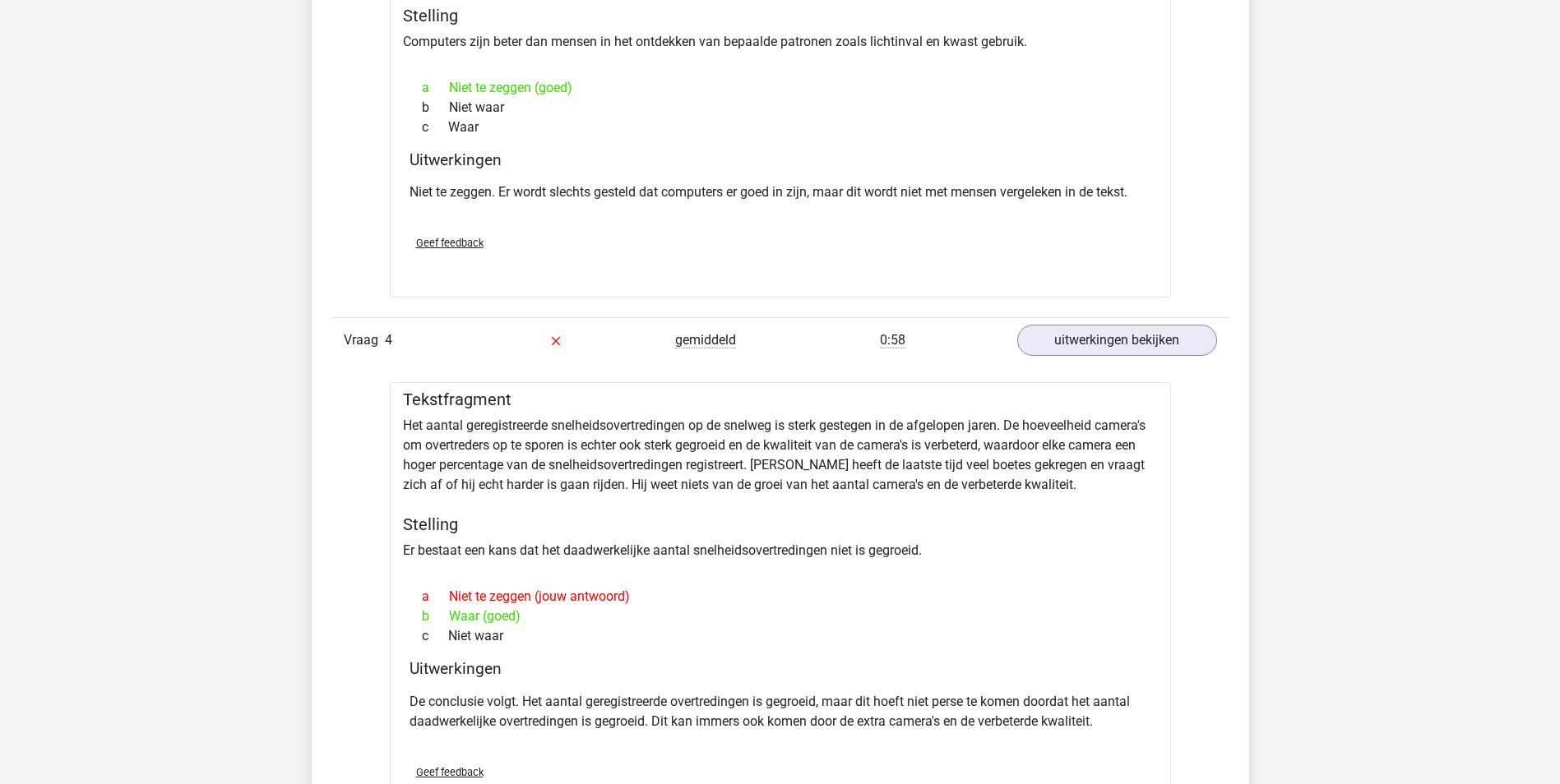
click at [841, 648] on div "a Niet te zeggen (jouw antwoord) b Waar (goed) c Niet waar" at bounding box center [780, 615] width 742 height 72
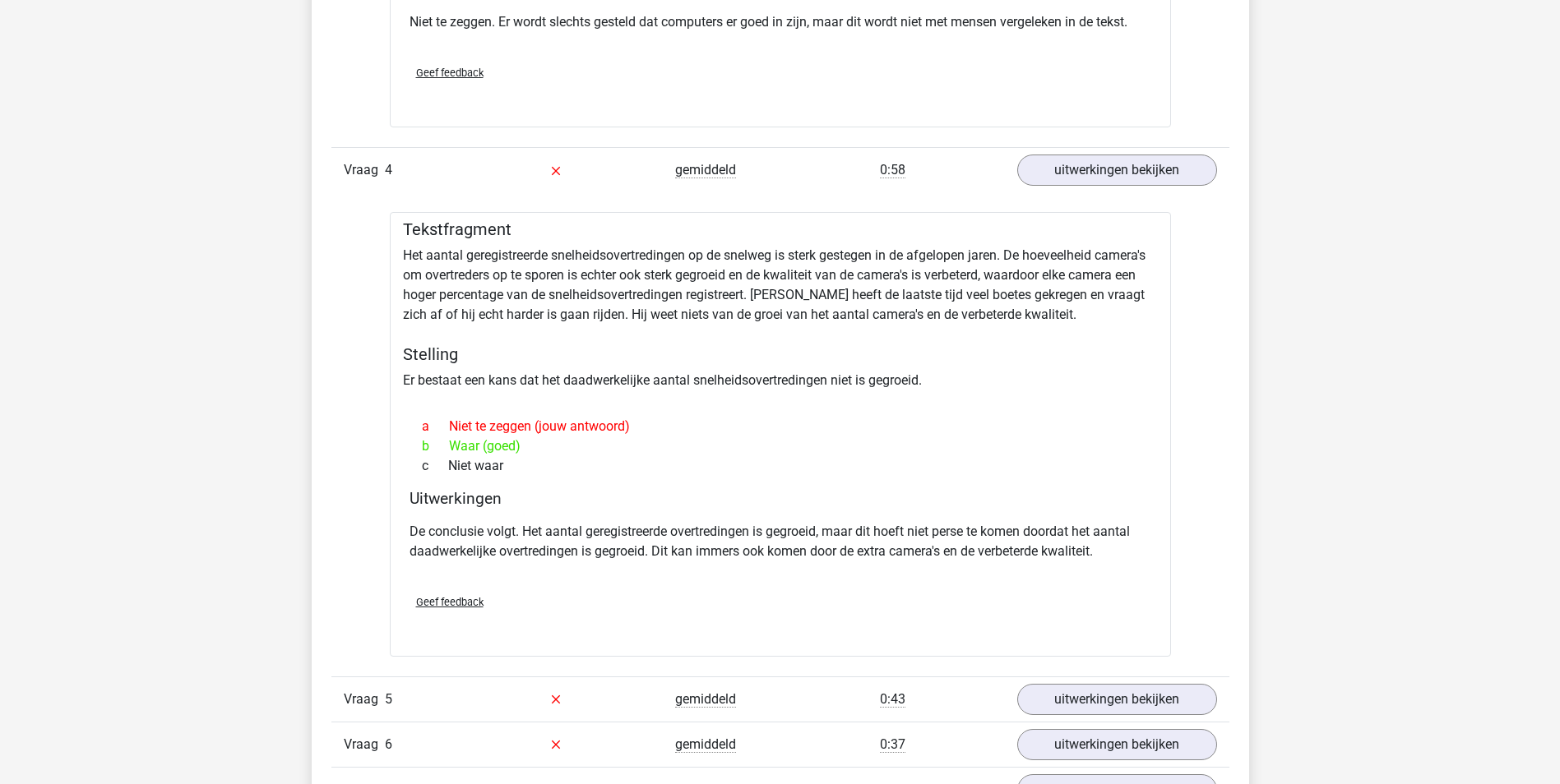
scroll to position [2629, 0]
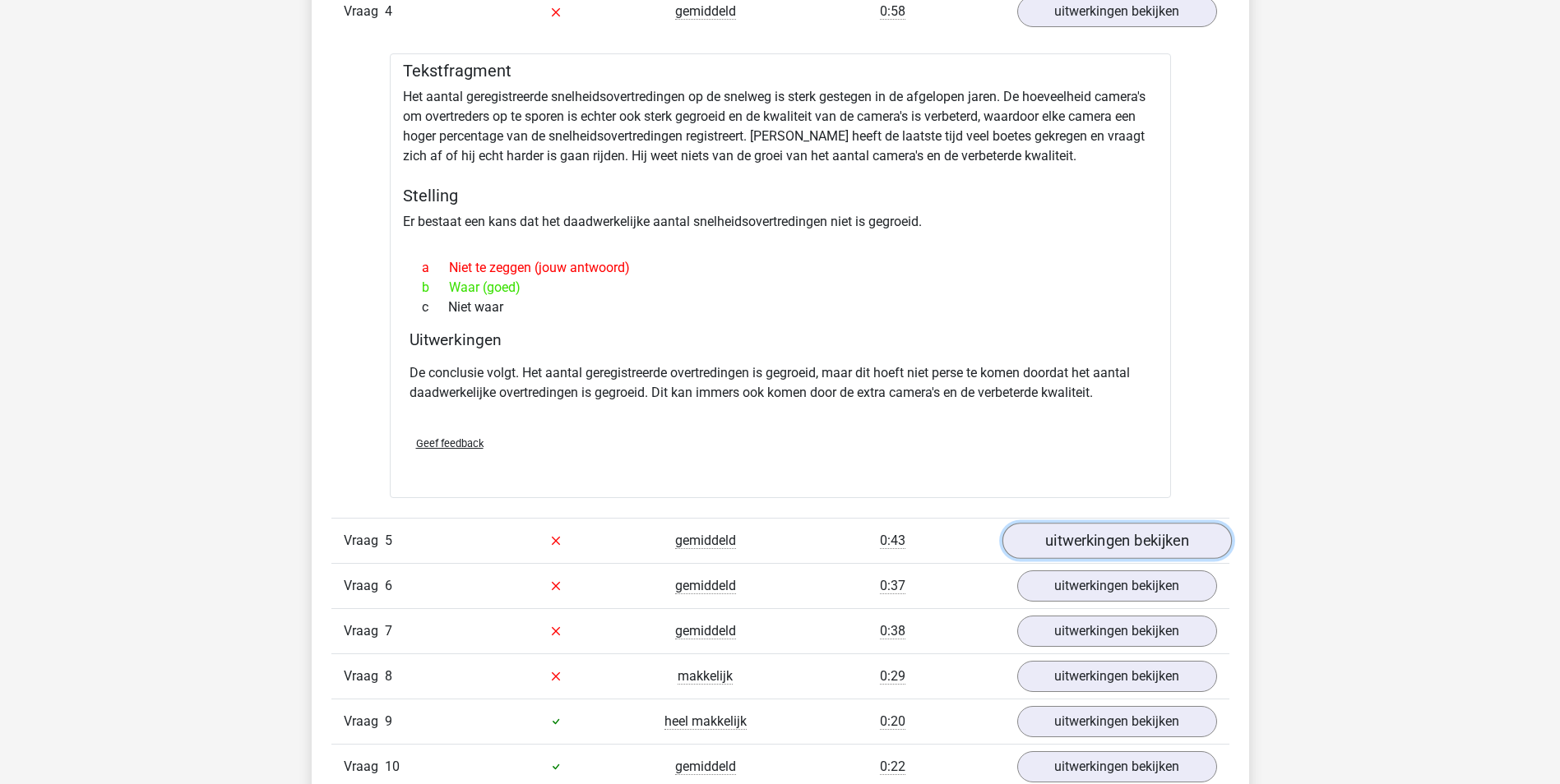
click at [1137, 536] on link "uitwerkingen bekijken" at bounding box center [1117, 541] width 230 height 37
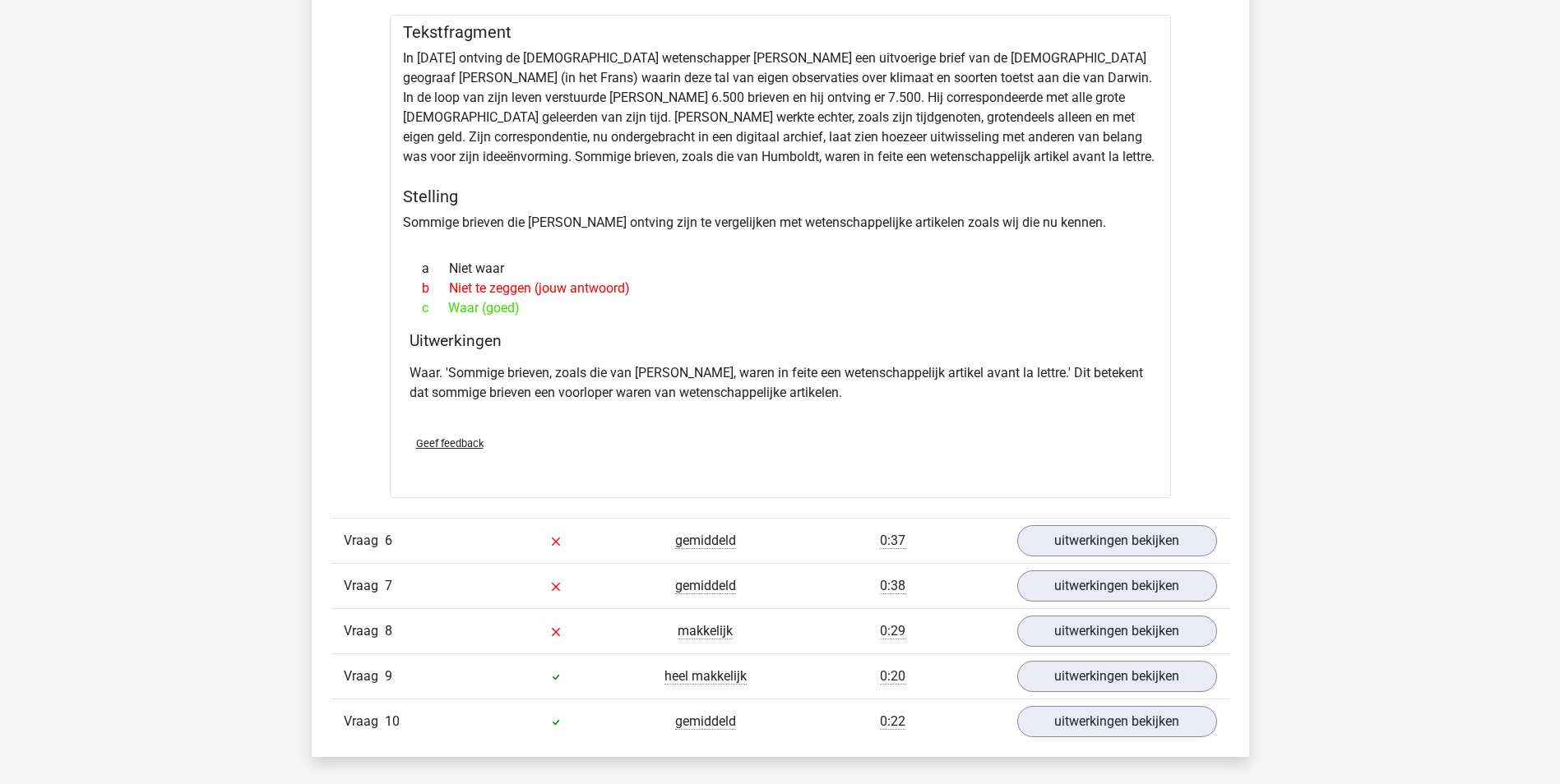
scroll to position [3287, 0]
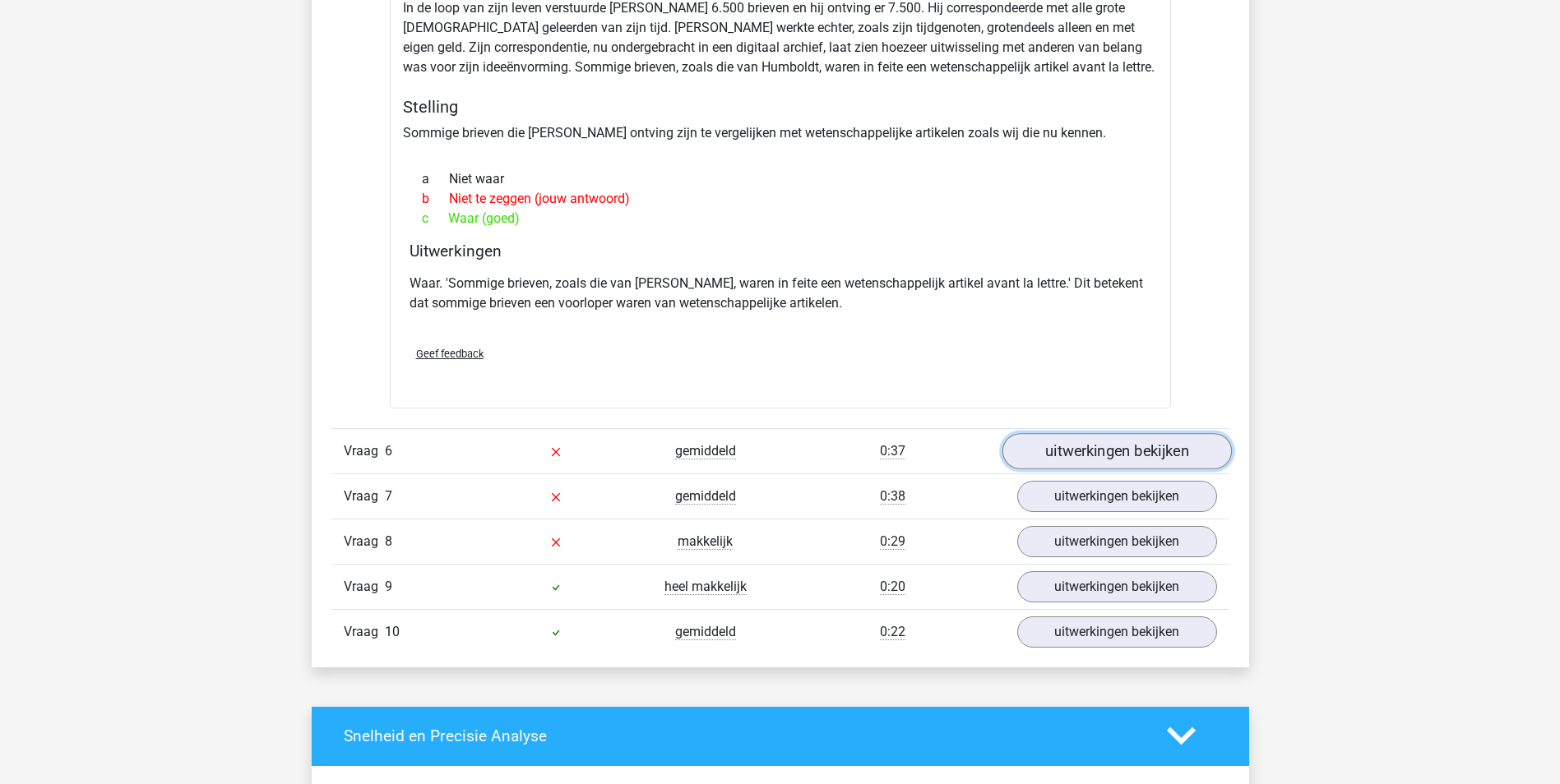
click at [1057, 458] on link "uitwerkingen bekijken" at bounding box center [1117, 451] width 230 height 37
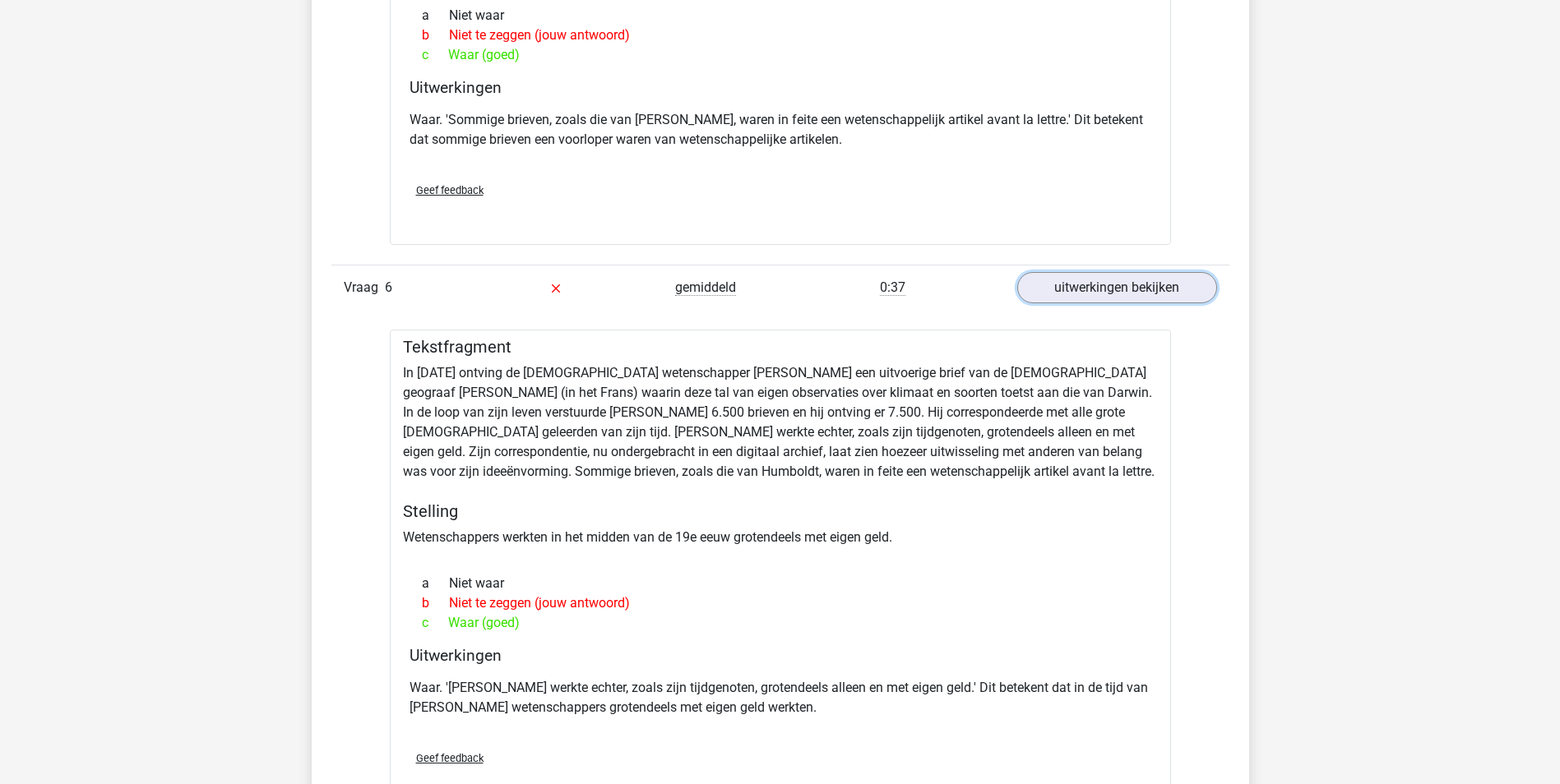
scroll to position [3452, 0]
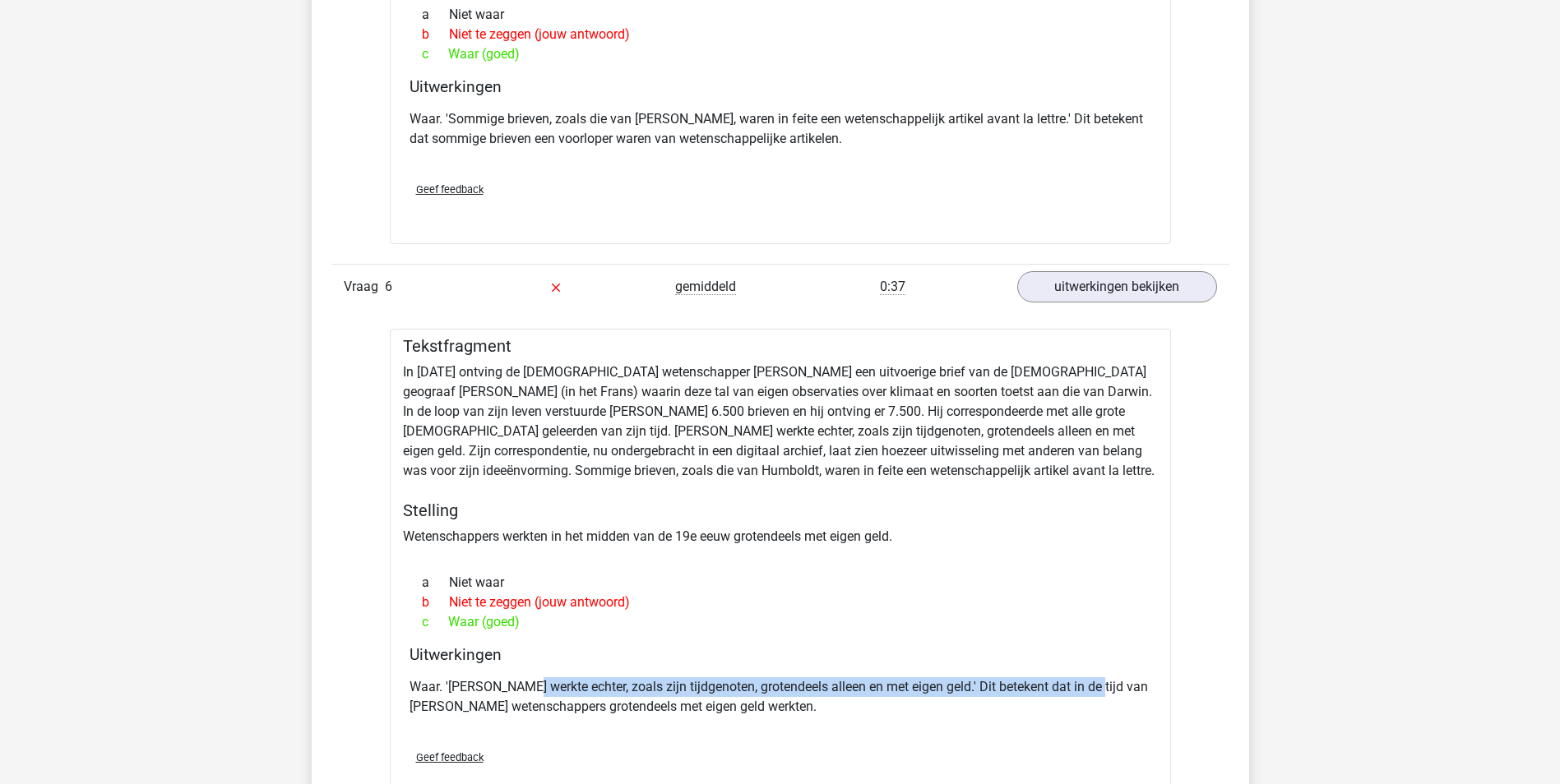
drag, startPoint x: 522, startPoint y: 683, endPoint x: 1092, endPoint y: 684, distance: 570.0
click at [1092, 684] on p "Waar. '[PERSON_NAME] werkte echter, zoals zijn tijdgenoten, grotendeels alleen …" at bounding box center [780, 696] width 742 height 39
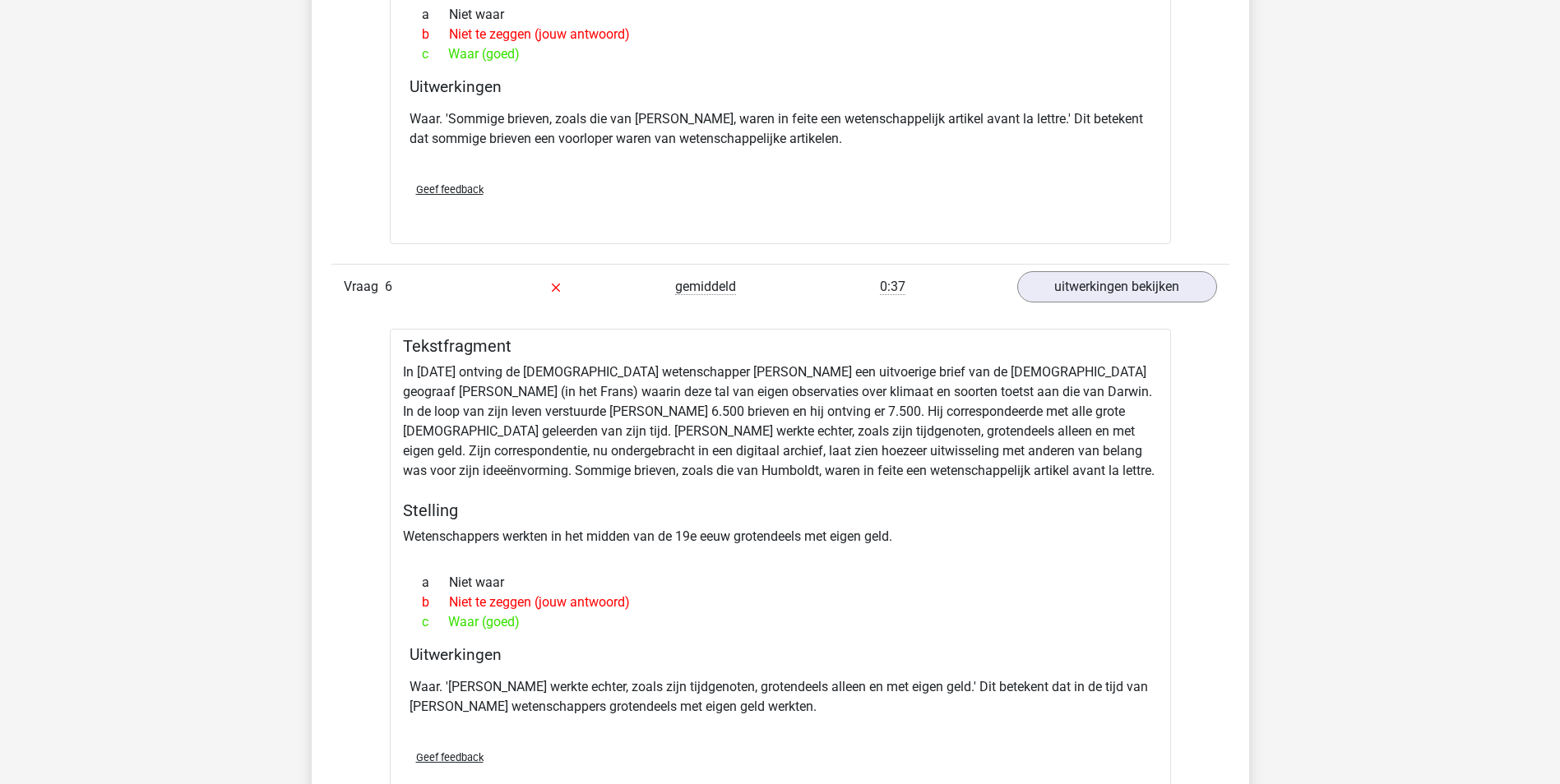
click at [597, 703] on p "Waar. '[PERSON_NAME] werkte echter, zoals zijn tijdgenoten, grotendeels alleen …" at bounding box center [780, 696] width 742 height 39
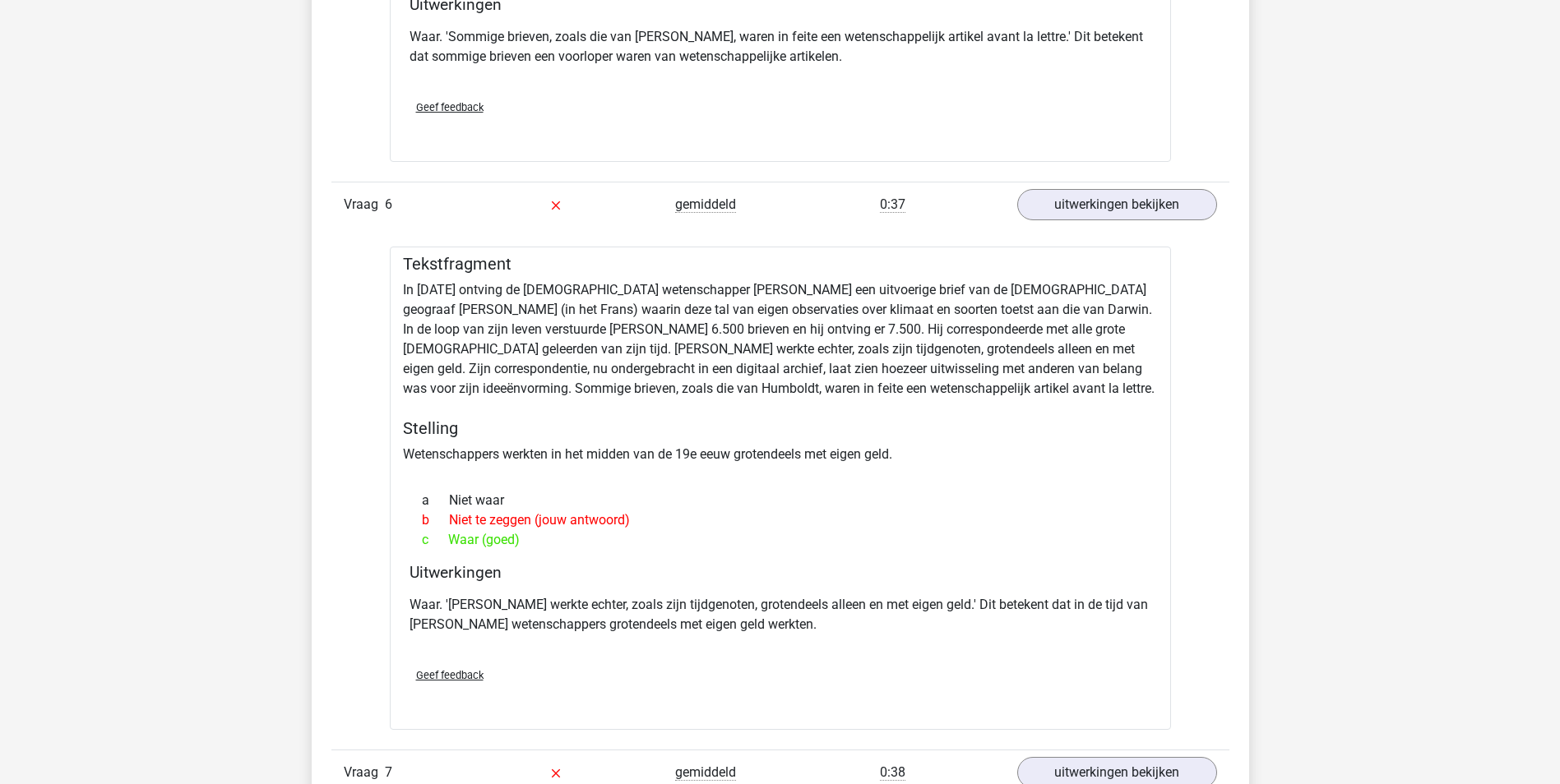
scroll to position [3863, 0]
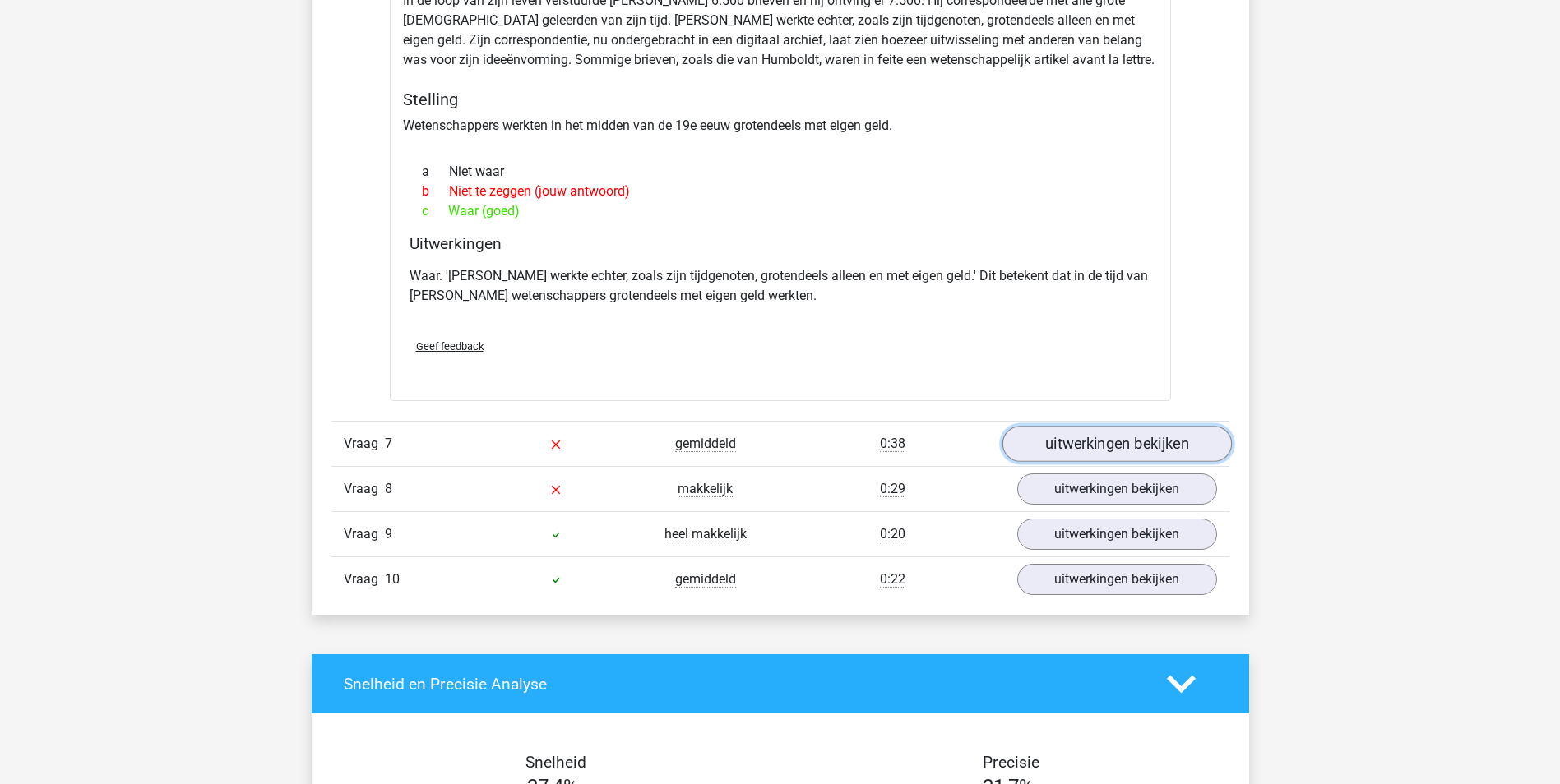
click at [1108, 442] on link "uitwerkingen bekijken" at bounding box center [1117, 444] width 230 height 37
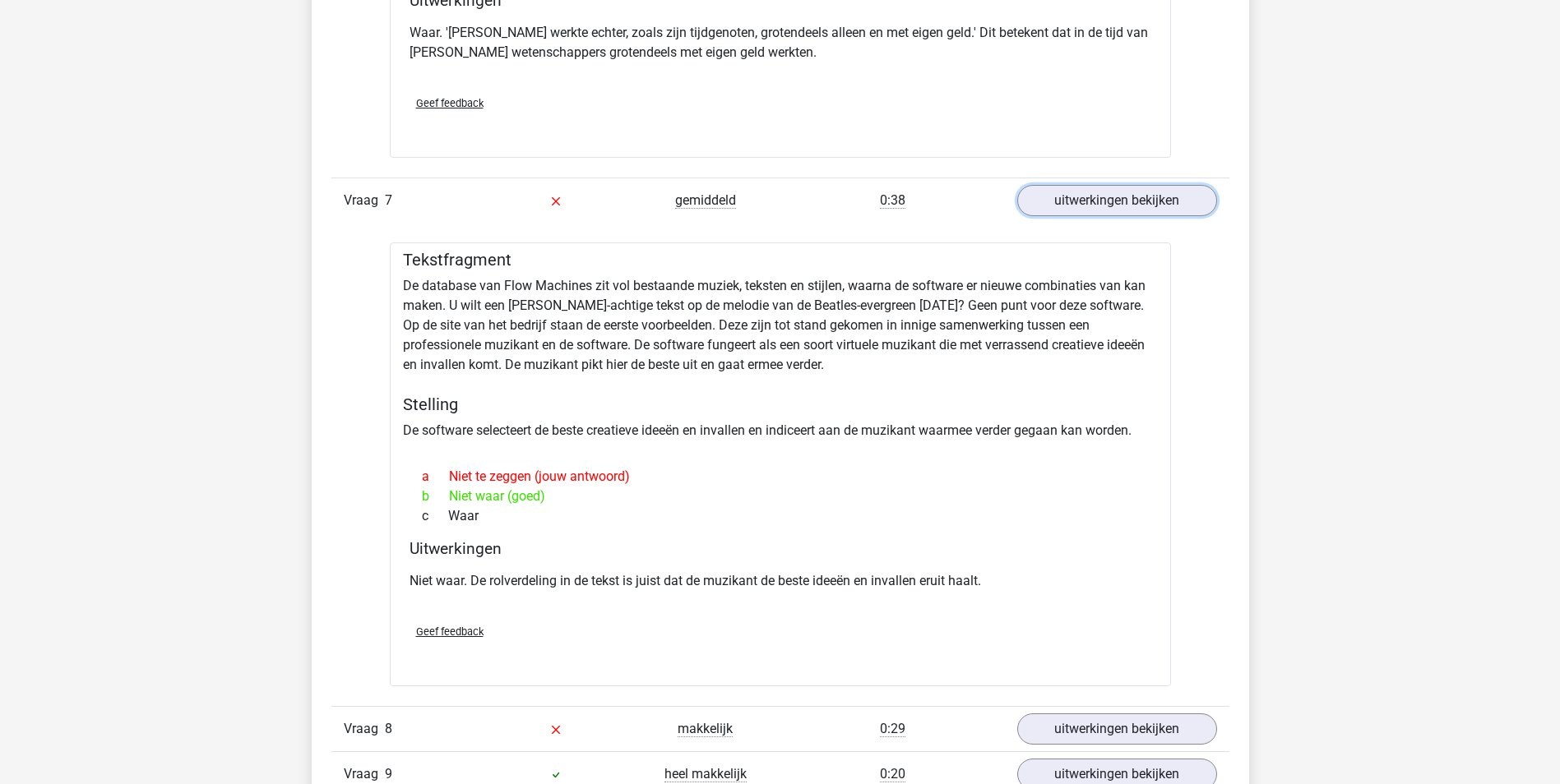
scroll to position [4109, 0]
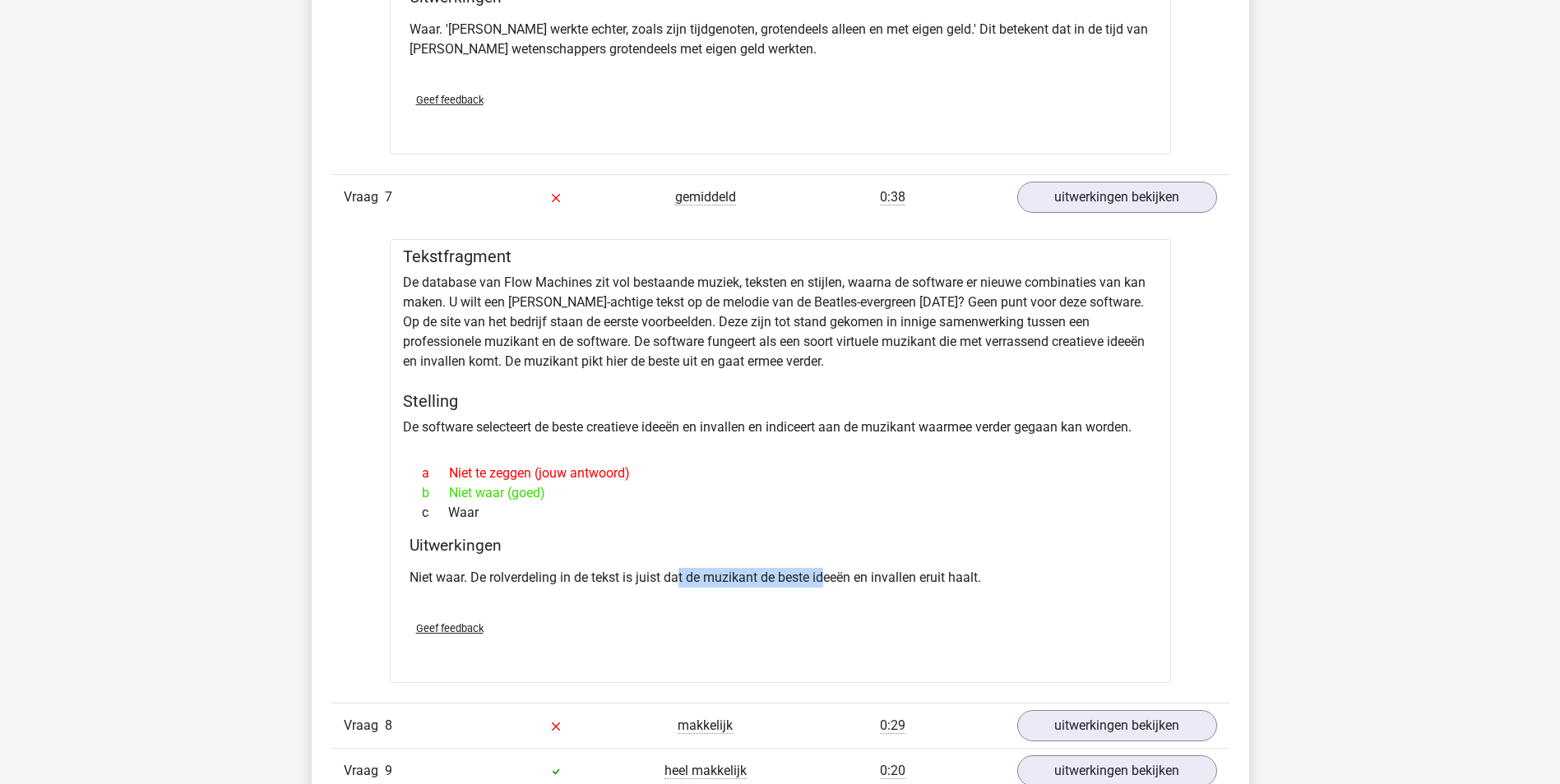
drag, startPoint x: 677, startPoint y: 578, endPoint x: 826, endPoint y: 564, distance: 149.7
click at [826, 564] on div "Niet waar. De rolverdeling in de tekst is juist dat de muzikant de beste ideeën…" at bounding box center [780, 584] width 742 height 46
click at [437, 590] on div "Niet waar. De rolverdeling in de tekst is juist dat de muzikant de beste ideeën…" at bounding box center [780, 584] width 742 height 46
drag, startPoint x: 696, startPoint y: 338, endPoint x: 505, endPoint y: 351, distance: 191.4
click at [505, 351] on div "Tekstfragment De database van Flow Machines zit vol bestaande muziek, teksten e…" at bounding box center [780, 461] width 781 height 444
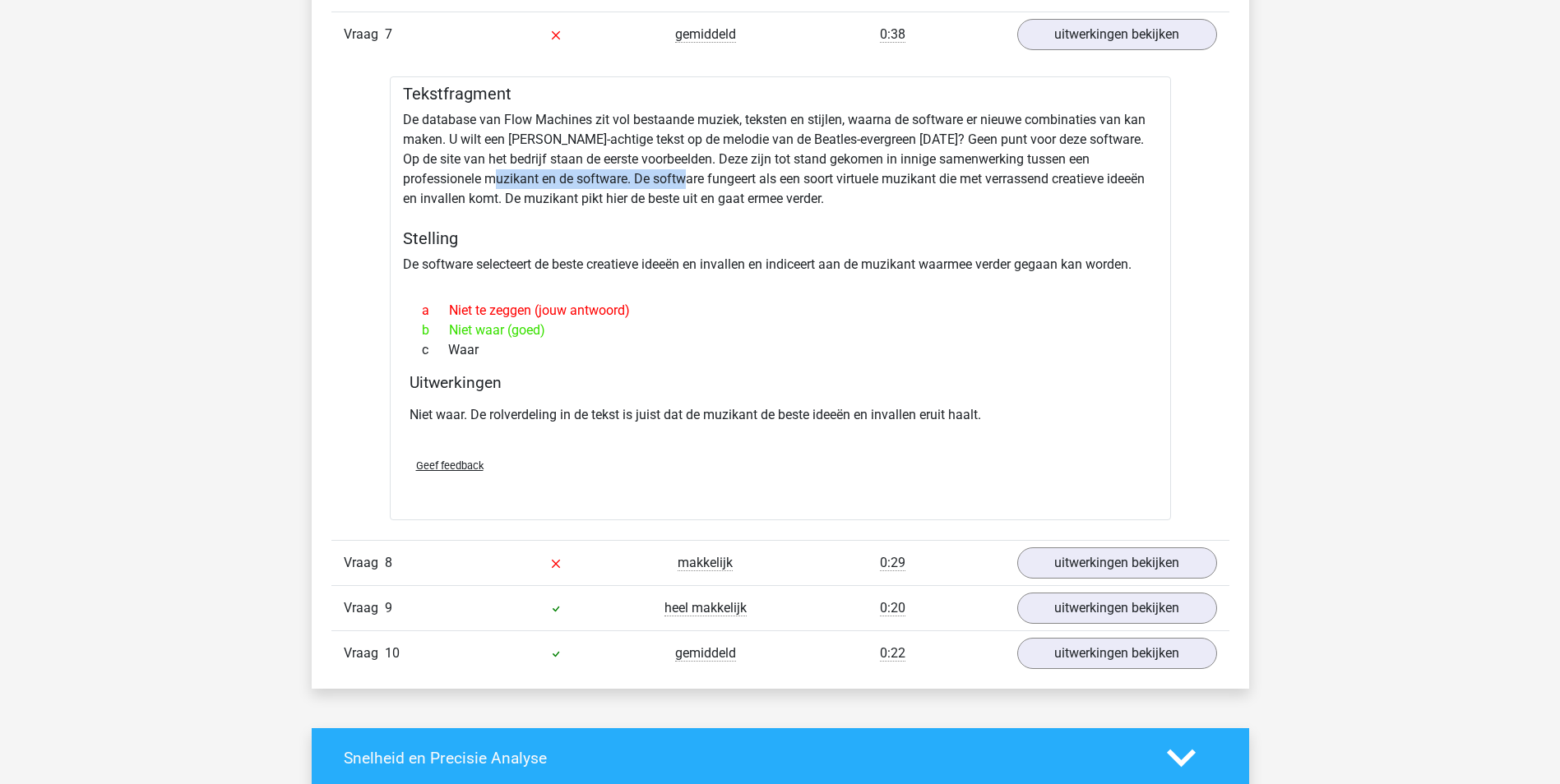
scroll to position [4273, 0]
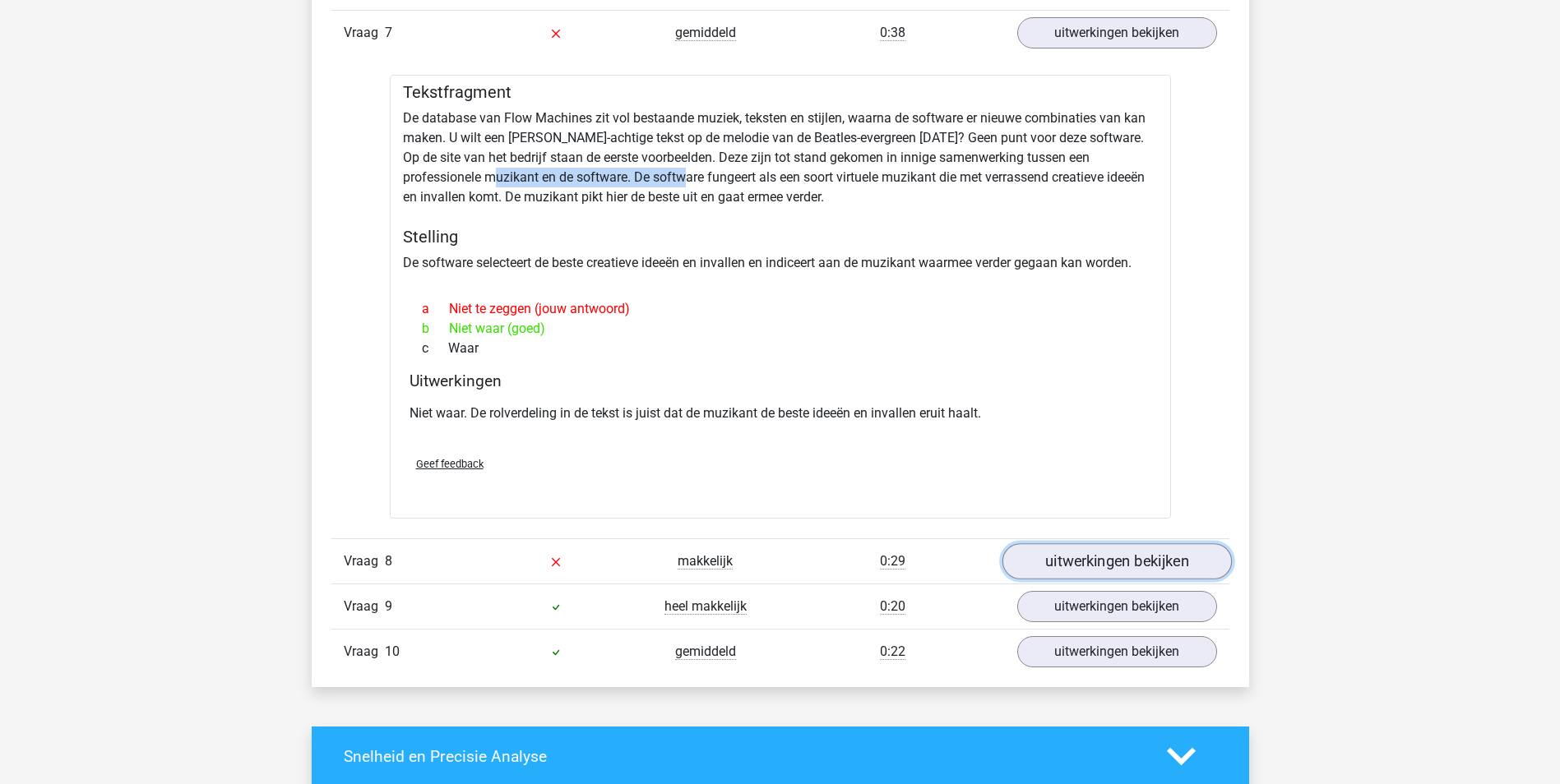
click at [1119, 562] on link "uitwerkingen bekijken" at bounding box center [1117, 562] width 230 height 37
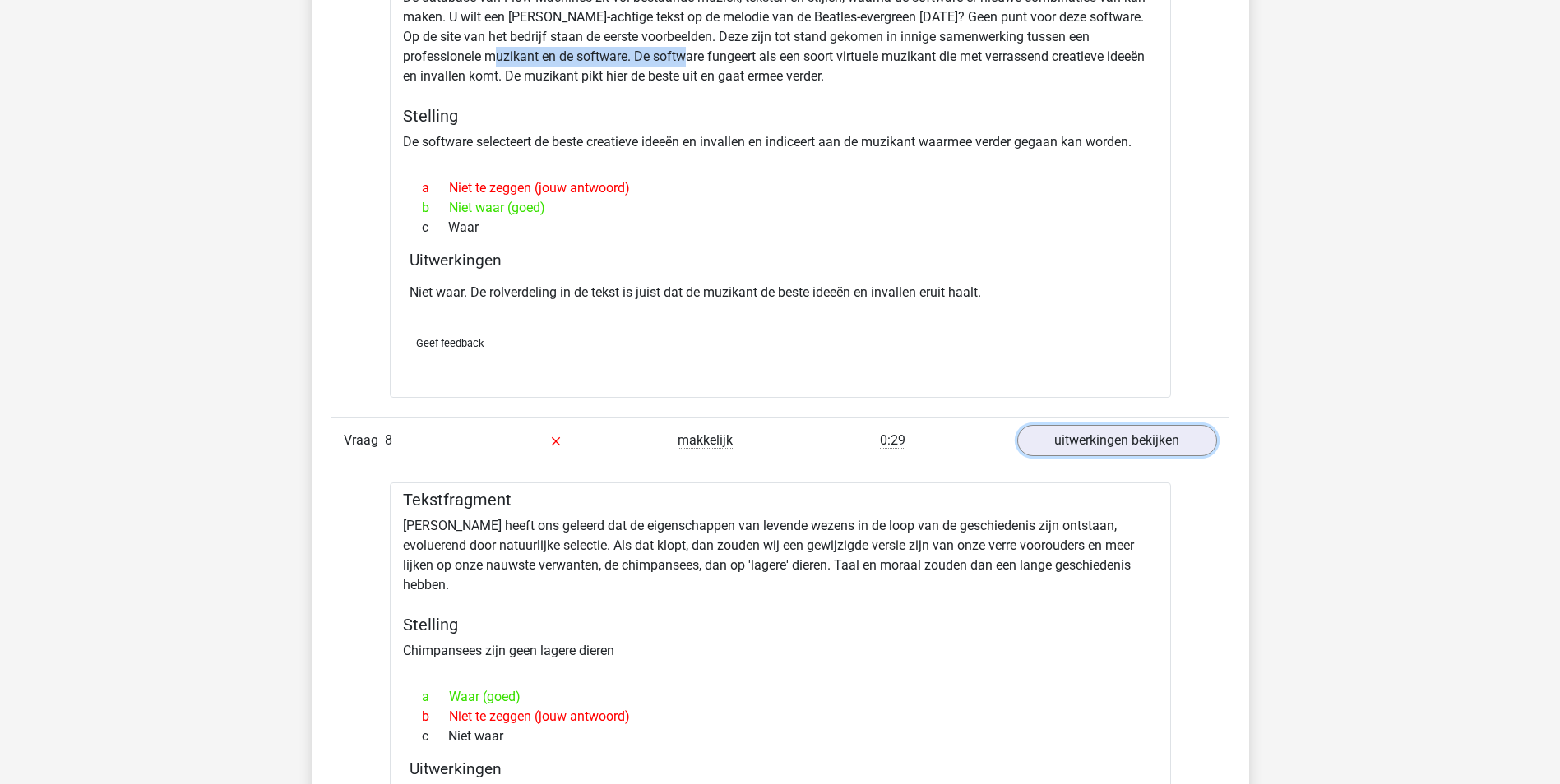
scroll to position [4437, 0]
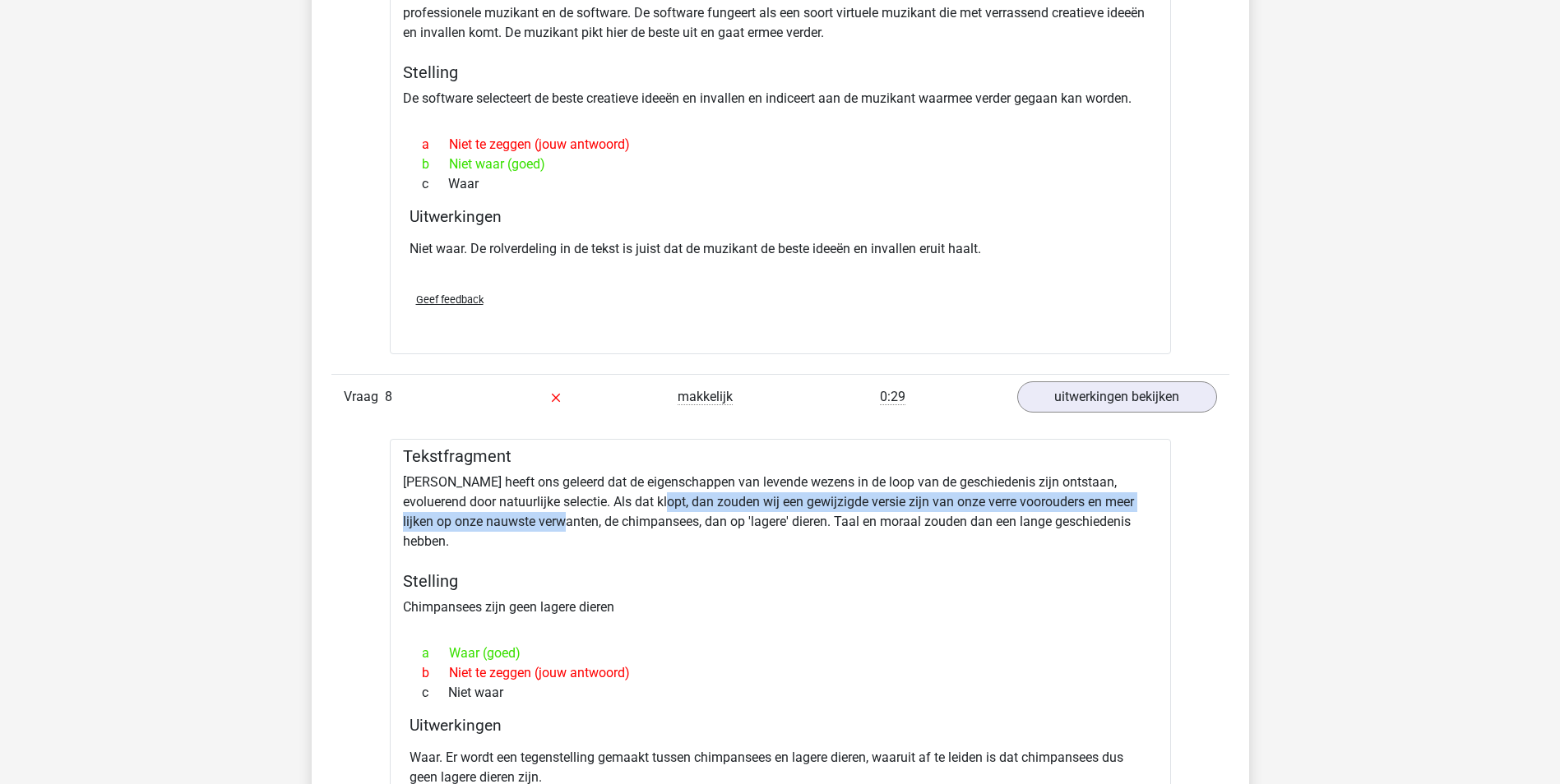
drag, startPoint x: 642, startPoint y: 502, endPoint x: 521, endPoint y: 521, distance: 122.5
click at [521, 521] on div "Tekstfragment [PERSON_NAME] heeft ons geleerd dat de eigenschappen van levende …" at bounding box center [780, 661] width 781 height 444
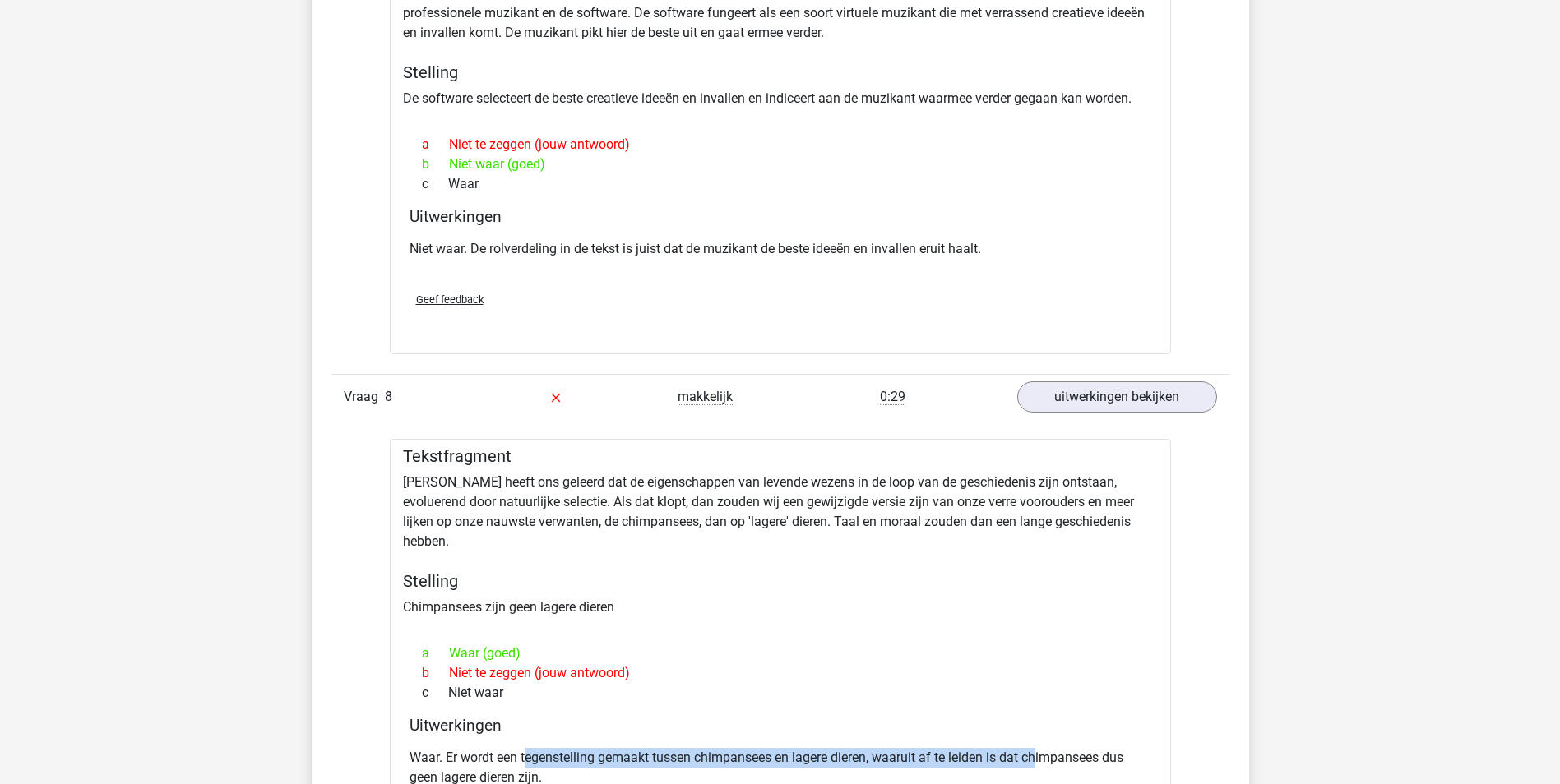
drag, startPoint x: 526, startPoint y: 744, endPoint x: 1038, endPoint y: 743, distance: 512.0
click at [1038, 747] on p "Waar. Er wordt een tegenstelling gemaakt tussen chimpansees en lagere dieren, w…" at bounding box center [780, 767] width 742 height 39
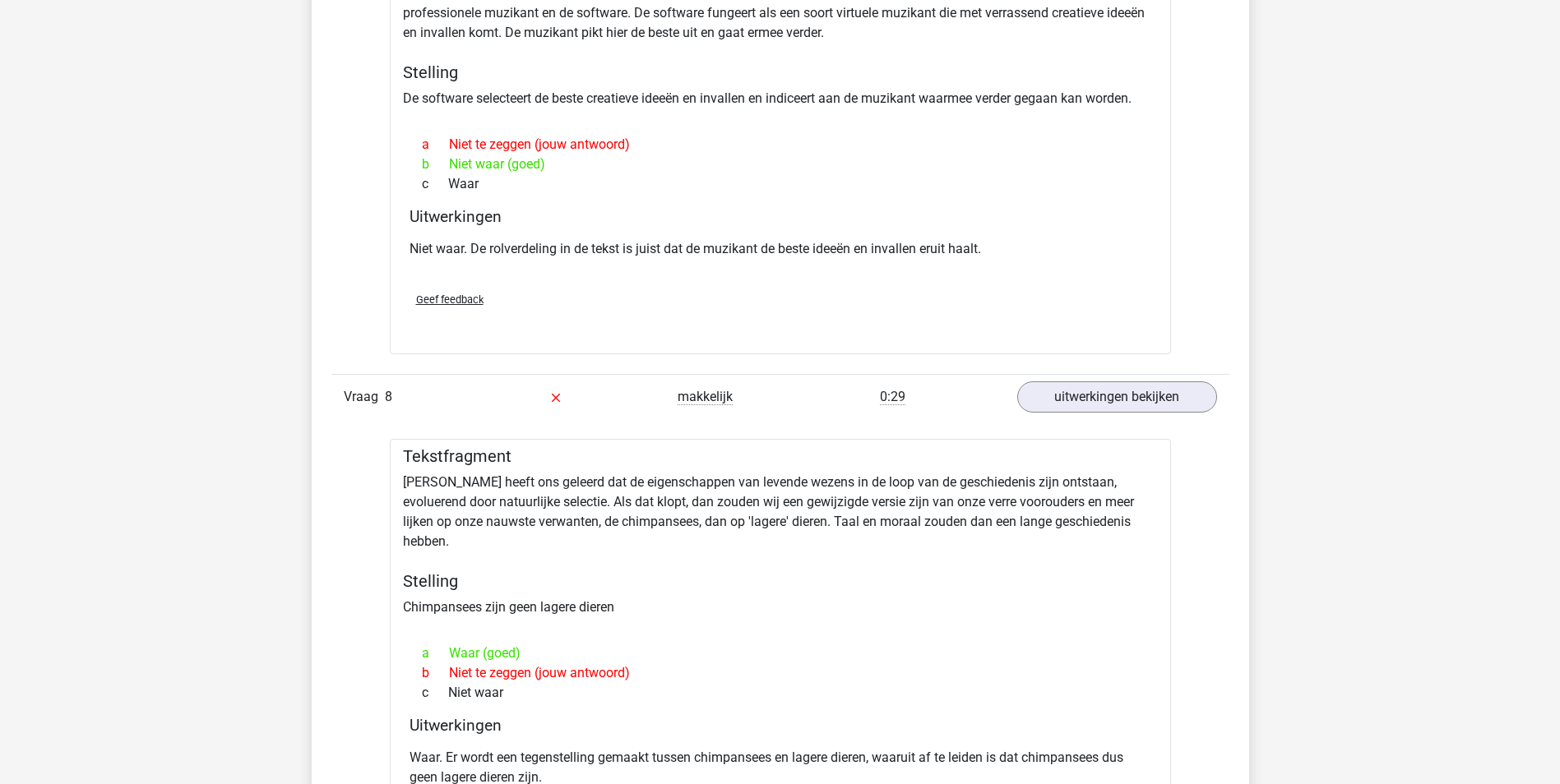
click at [602, 759] on p "Waar. Er wordt een tegenstelling gemaakt tussen chimpansees en lagere dieren, w…" at bounding box center [780, 767] width 742 height 39
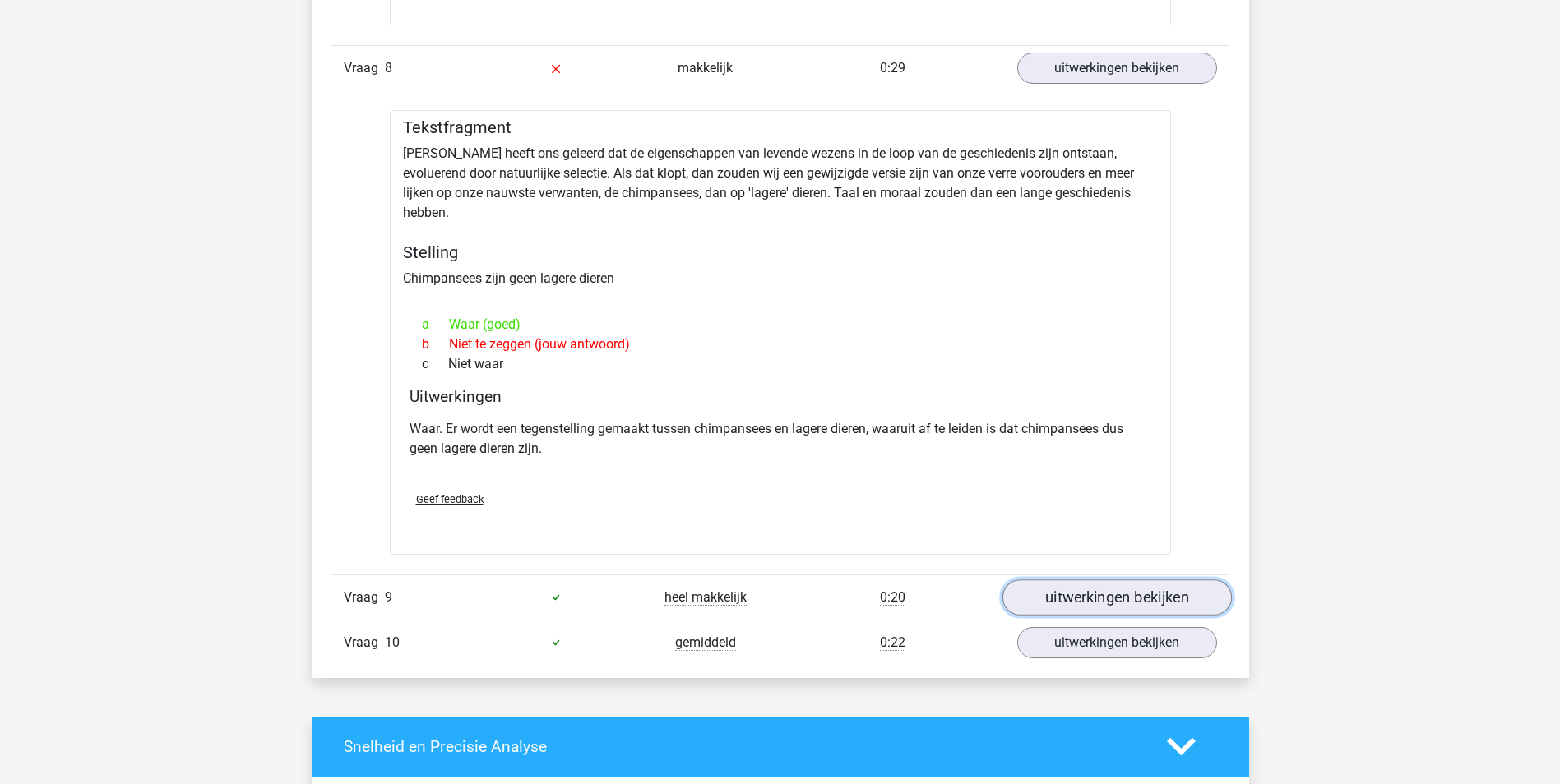
click at [1079, 584] on link "uitwerkingen bekijken" at bounding box center [1117, 598] width 230 height 37
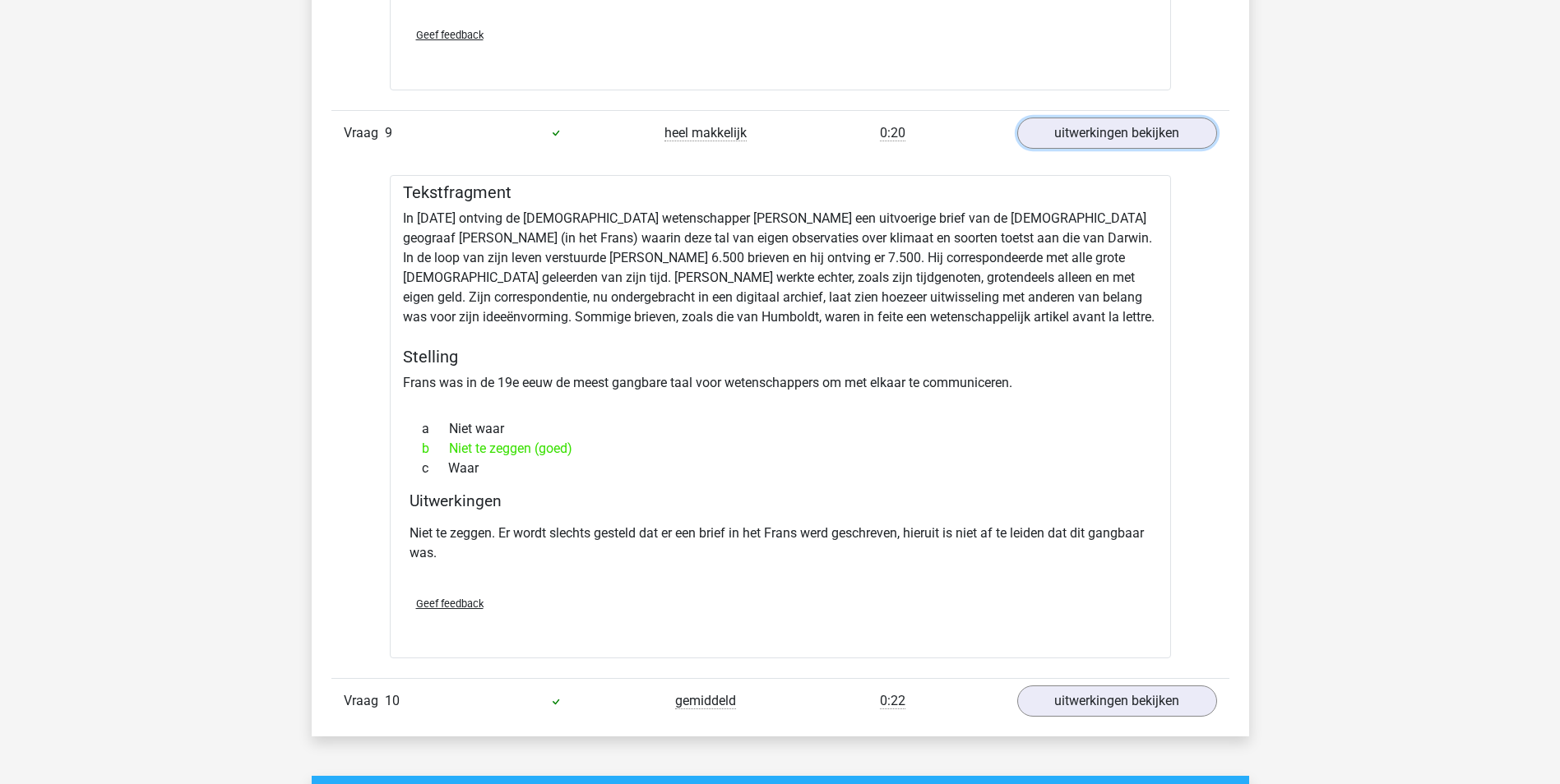
scroll to position [5259, 0]
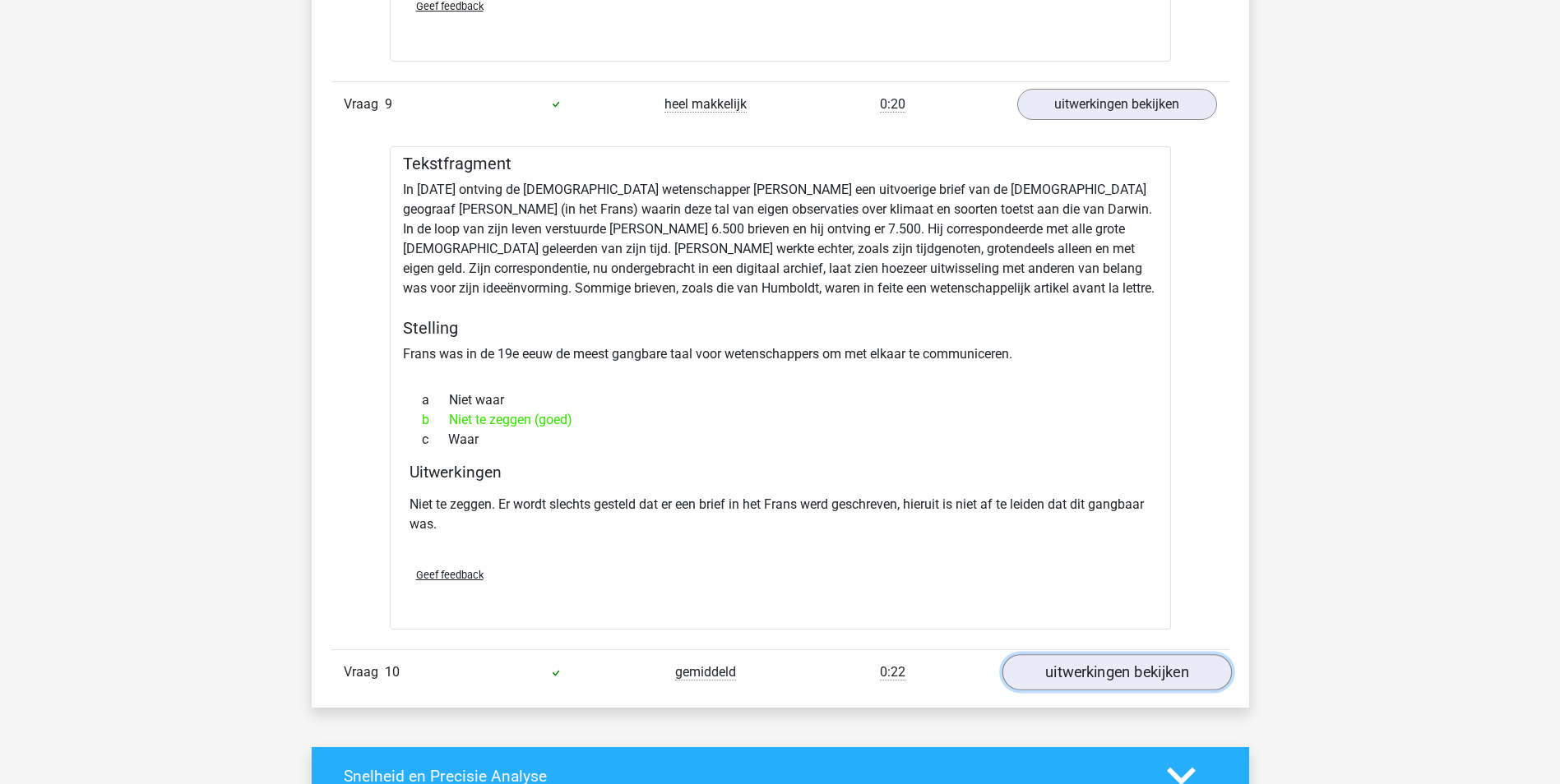
click at [1098, 660] on link "uitwerkingen bekijken" at bounding box center [1117, 673] width 230 height 37
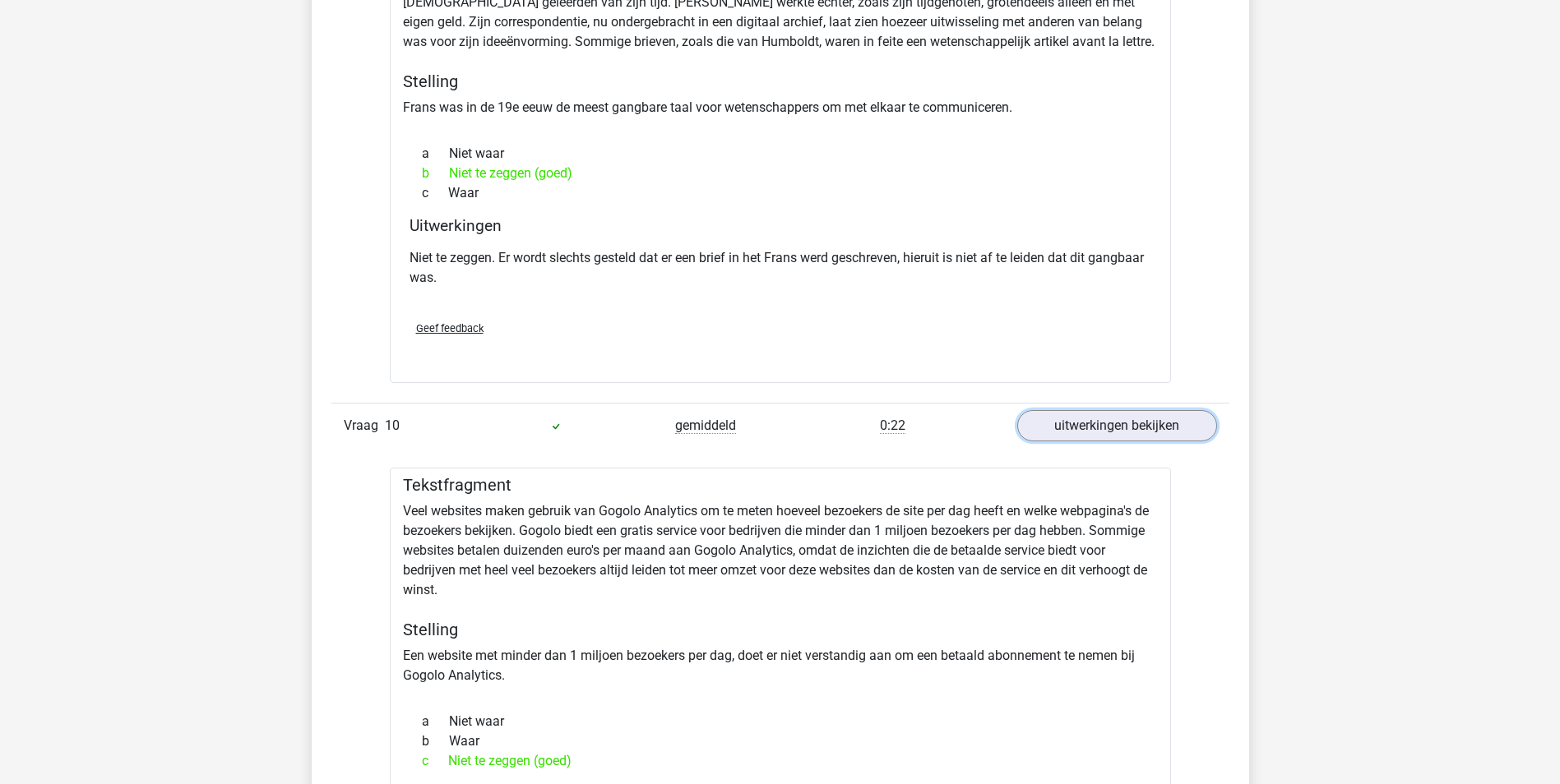
scroll to position [5752, 0]
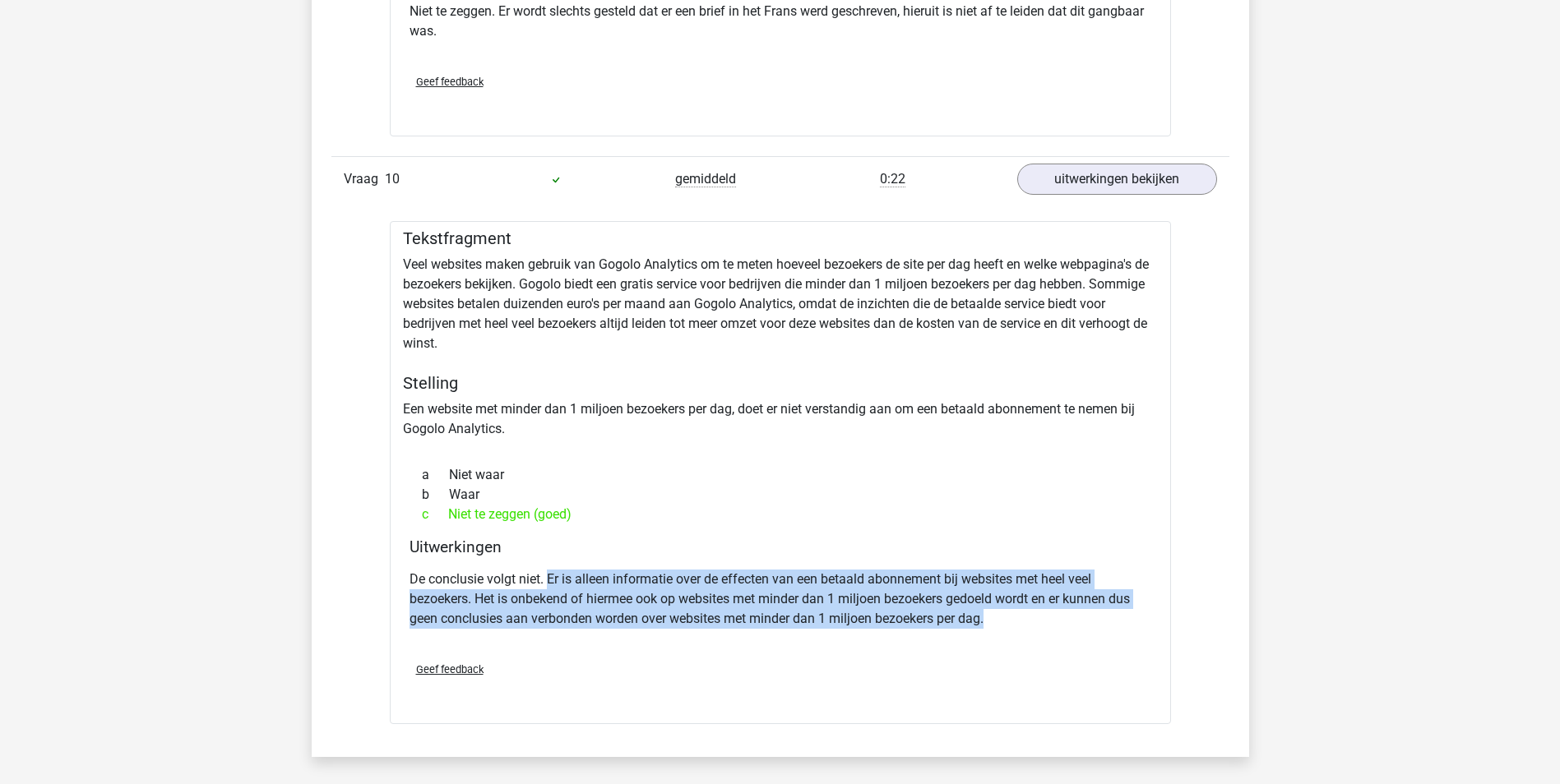
drag, startPoint x: 548, startPoint y: 556, endPoint x: 1082, endPoint y: 597, distance: 535.6
click at [1082, 597] on p "De conclusie volgt niet. Er is alleen informatie over de effecten van een betaa…" at bounding box center [780, 599] width 742 height 59
click at [893, 608] on p "De conclusie volgt niet. Er is alleen informatie over de effecten van een betaa…" at bounding box center [780, 599] width 742 height 59
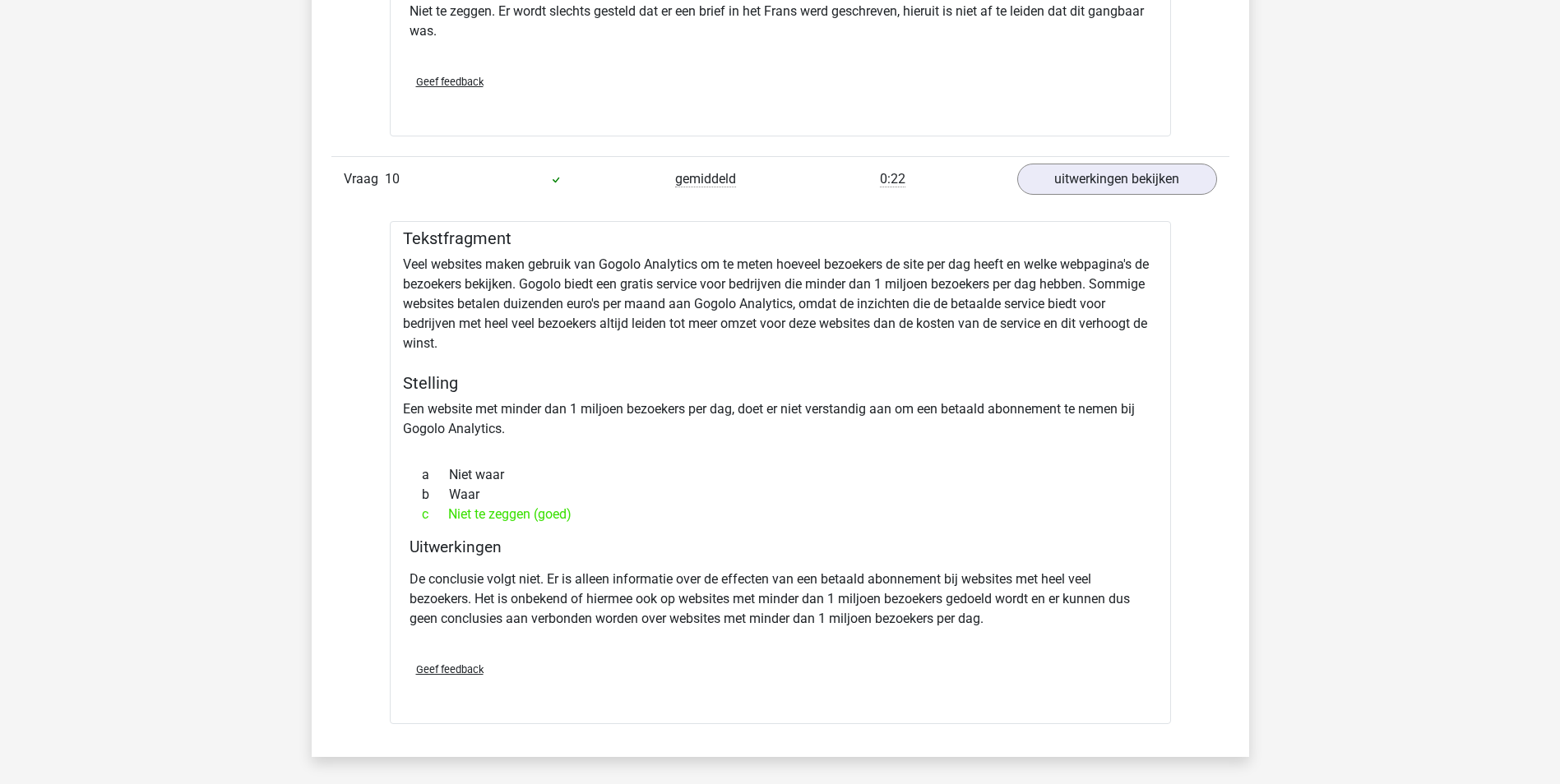
click at [883, 600] on p "De conclusie volgt niet. Er is alleen informatie over de effecten van een betaa…" at bounding box center [780, 599] width 742 height 59
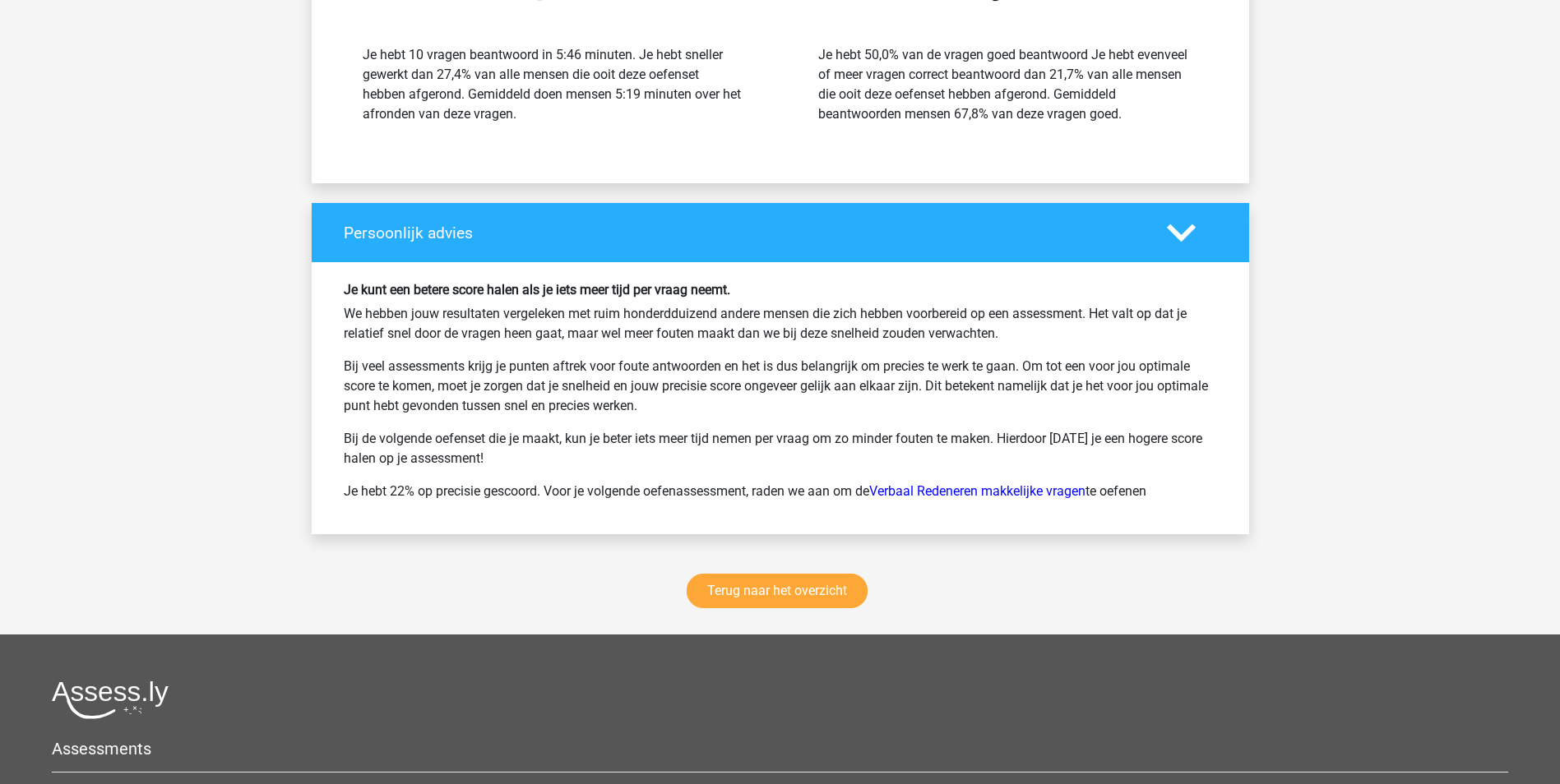
scroll to position [7163, 0]
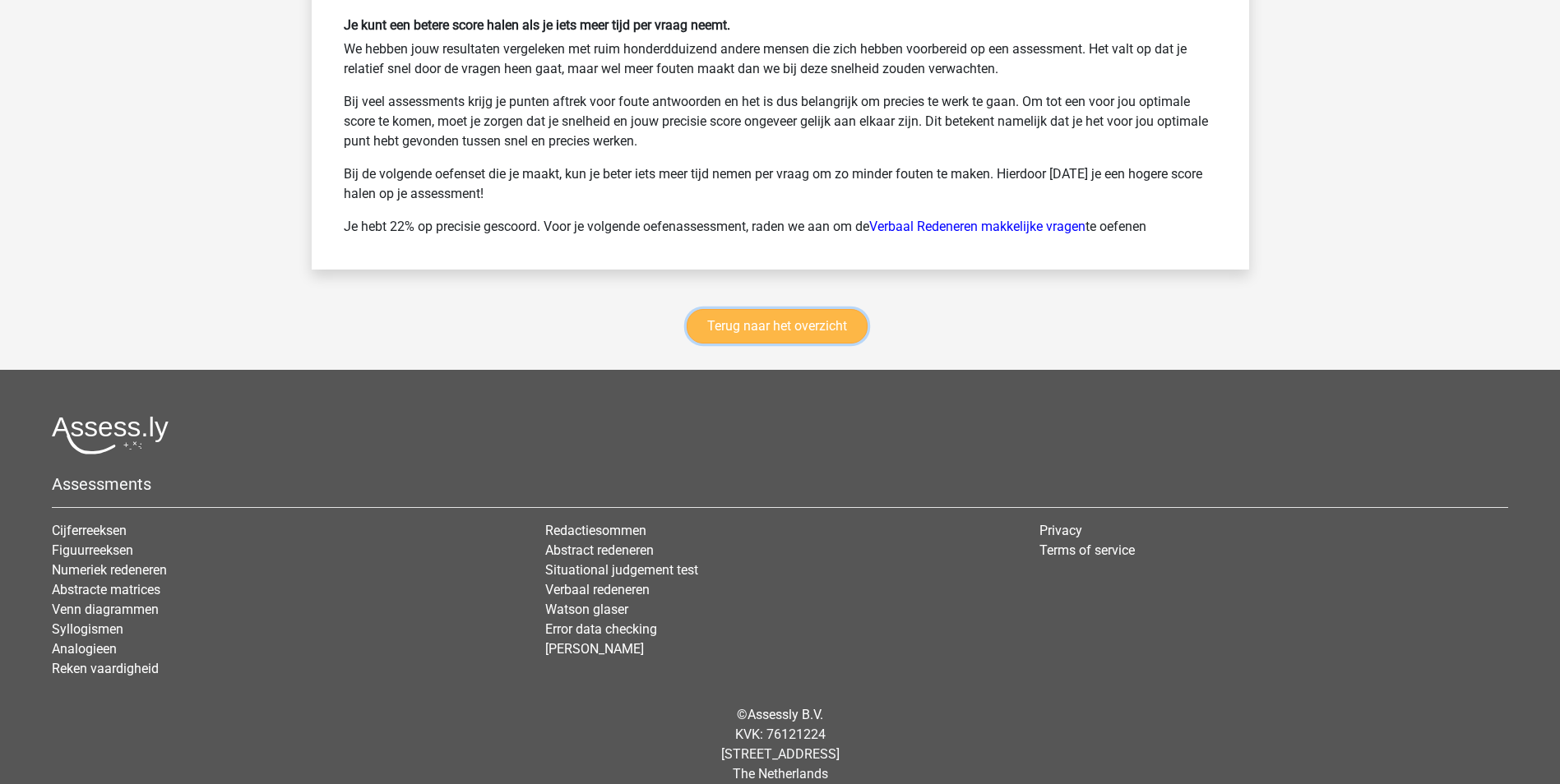
click at [813, 309] on link "Terug naar het overzicht" at bounding box center [777, 326] width 181 height 35
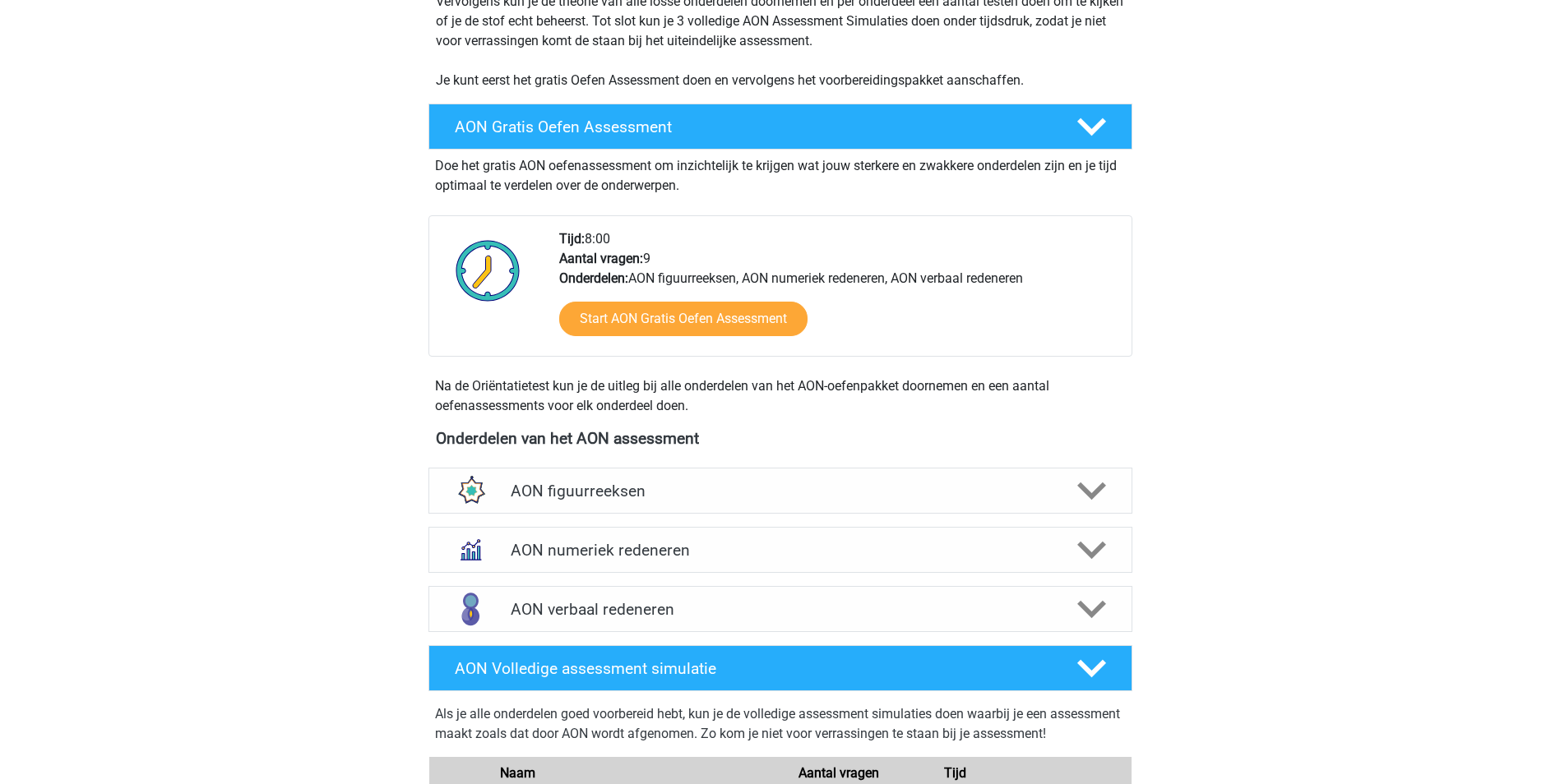
scroll to position [740, 0]
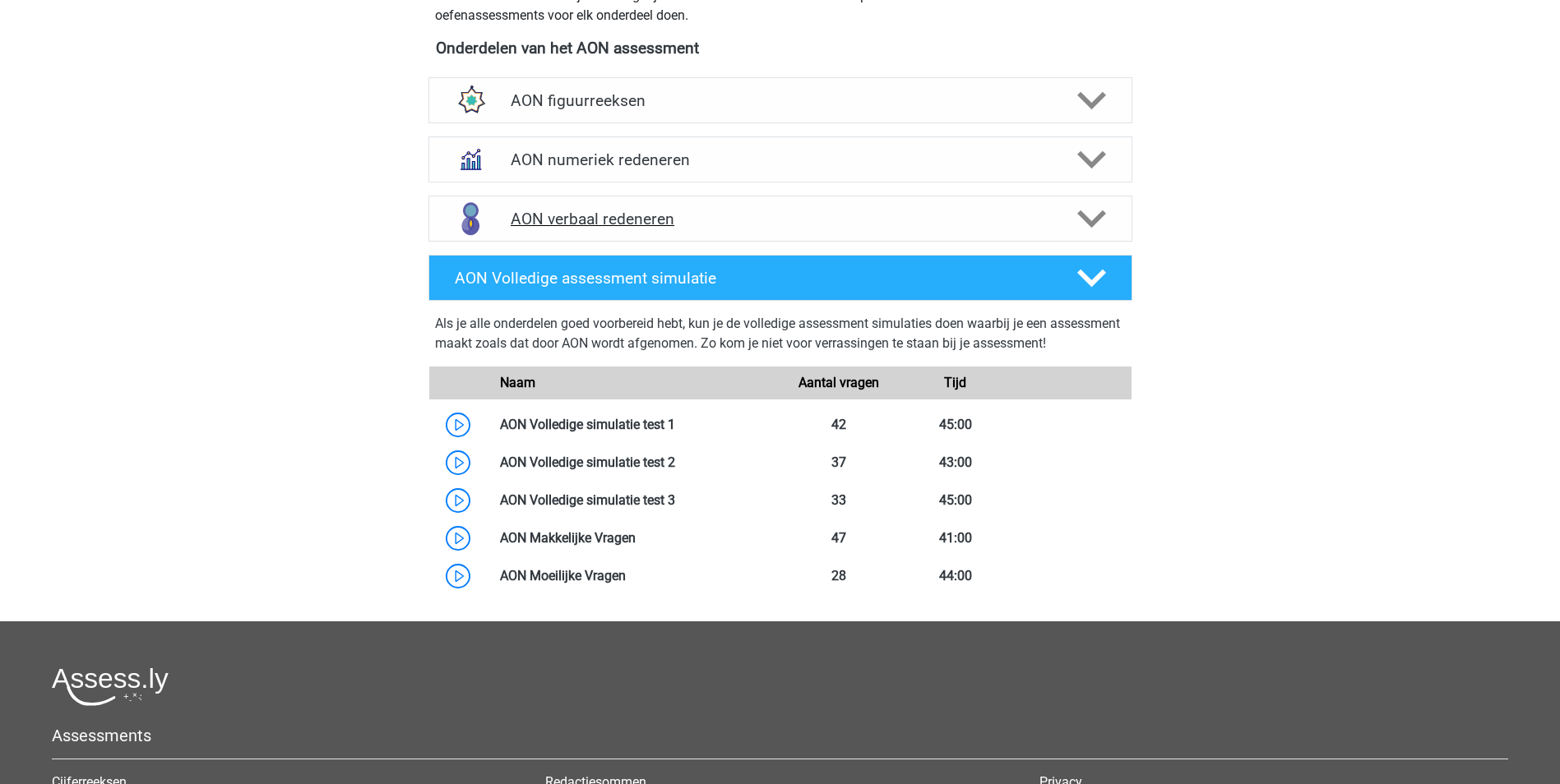
click at [711, 212] on h4 "AON verbaal redeneren" at bounding box center [779, 219] width 538 height 19
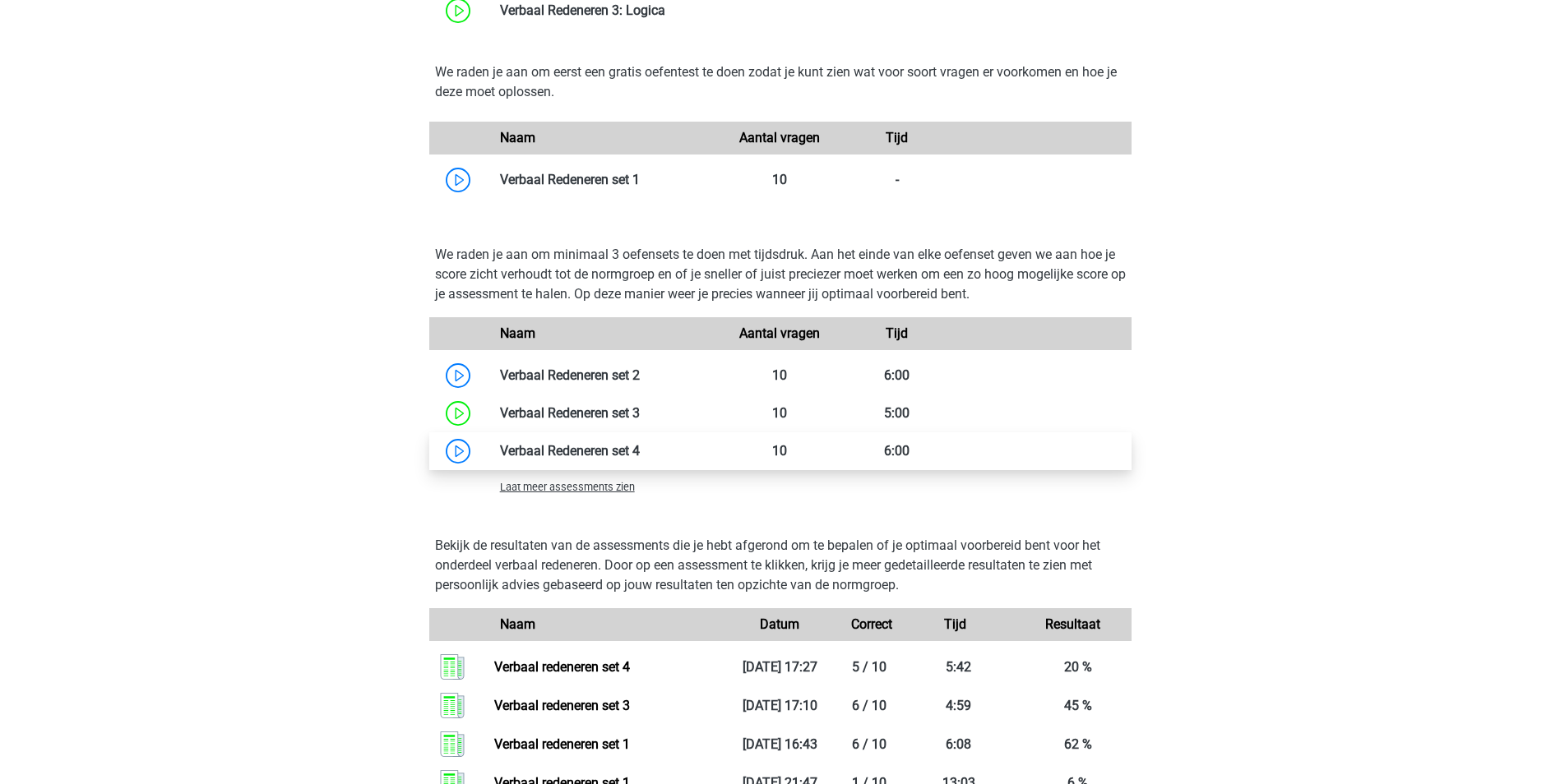
scroll to position [1644, 0]
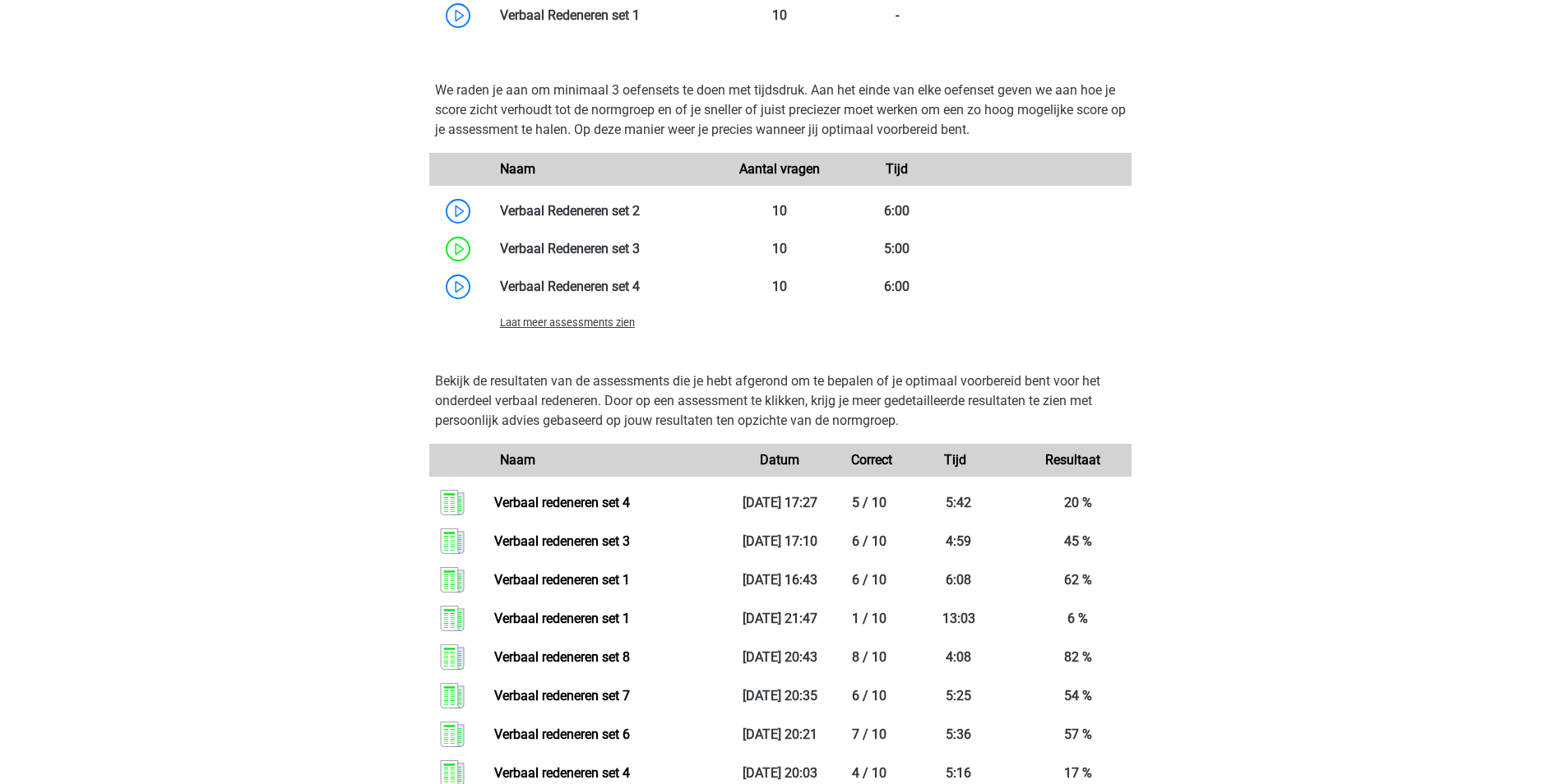
click at [575, 322] on span "Laat meer assessments zien" at bounding box center [567, 322] width 135 height 12
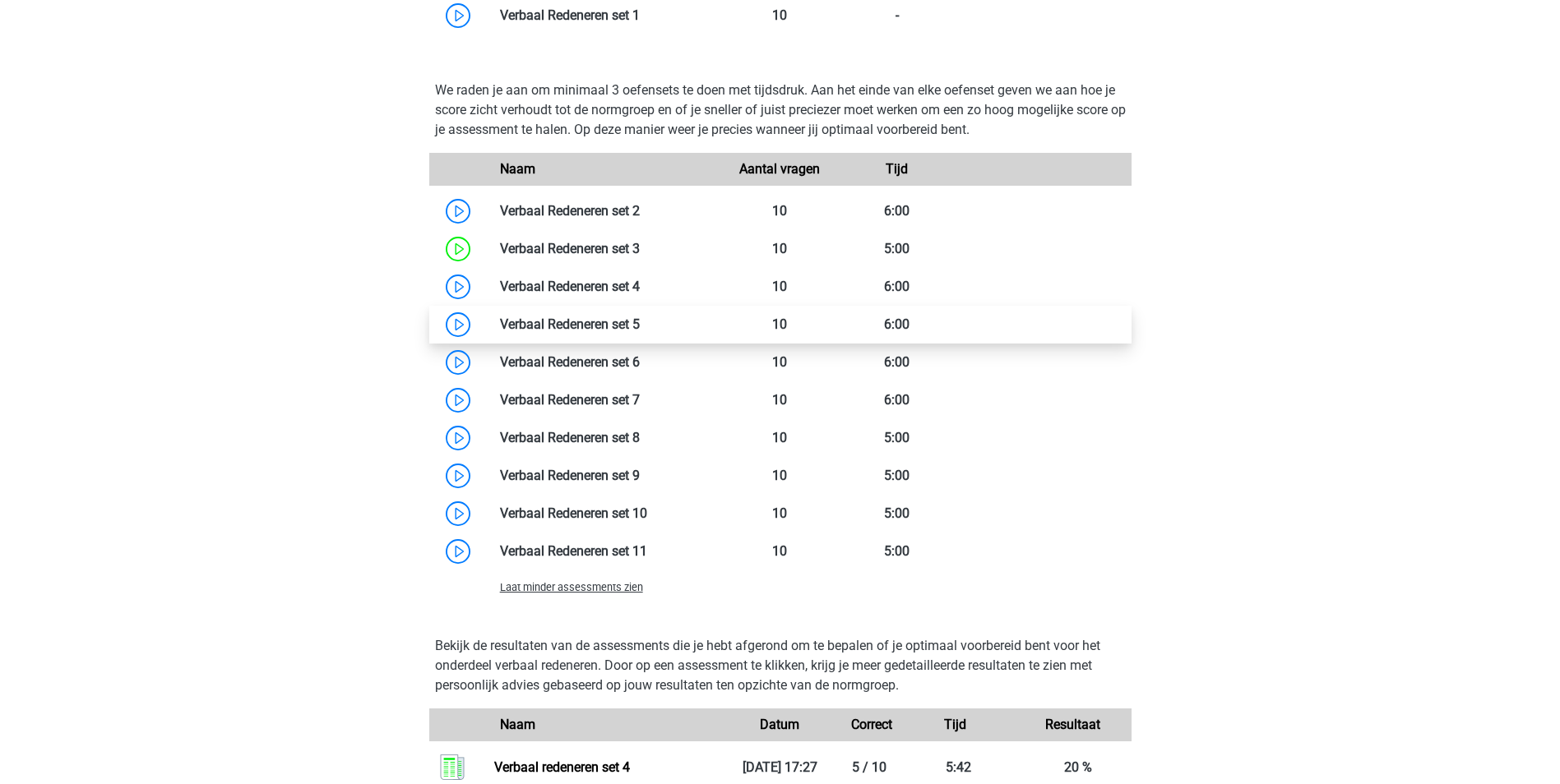
click at [640, 324] on link at bounding box center [640, 324] width 0 height 16
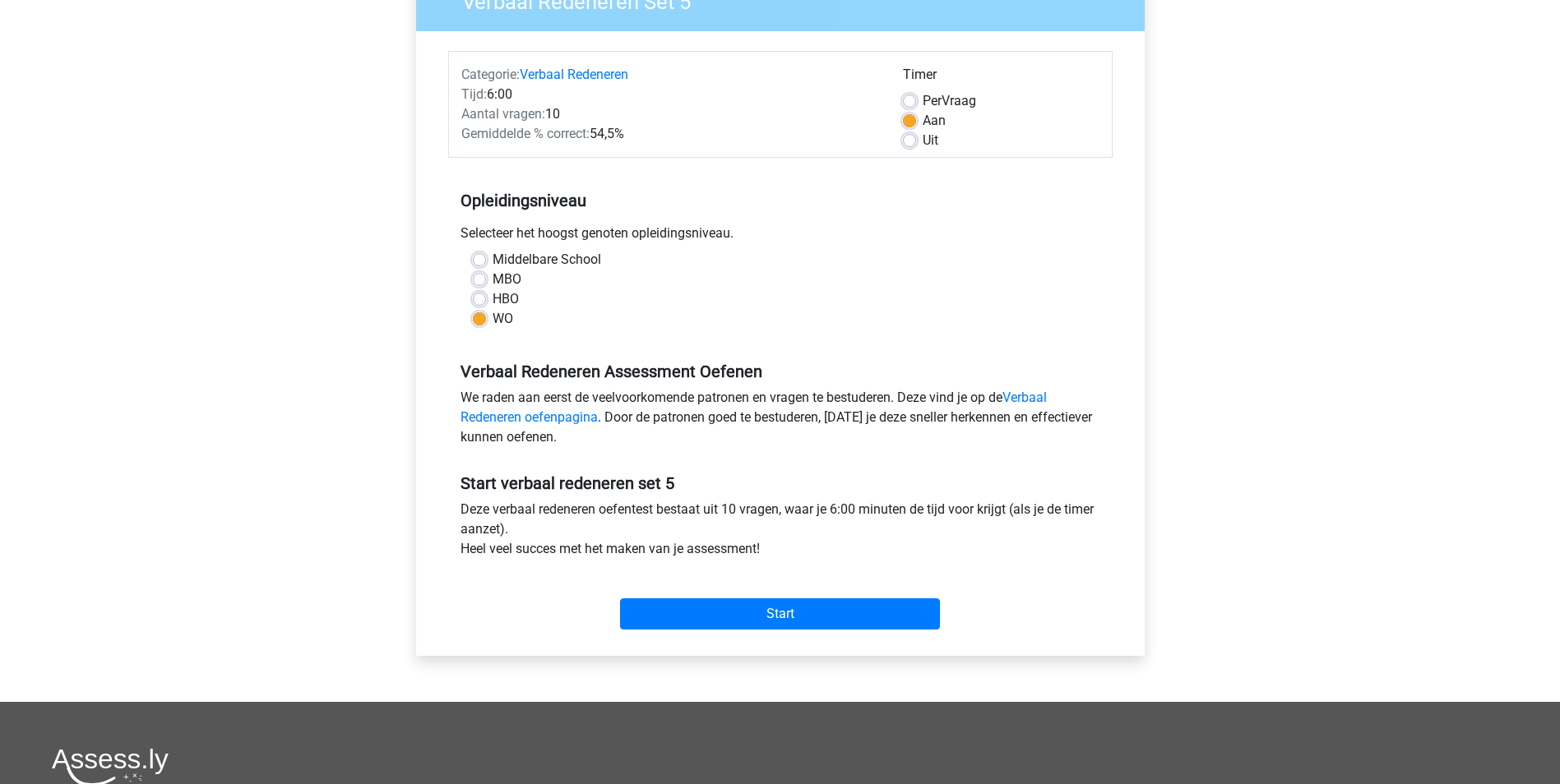
scroll to position [164, 0]
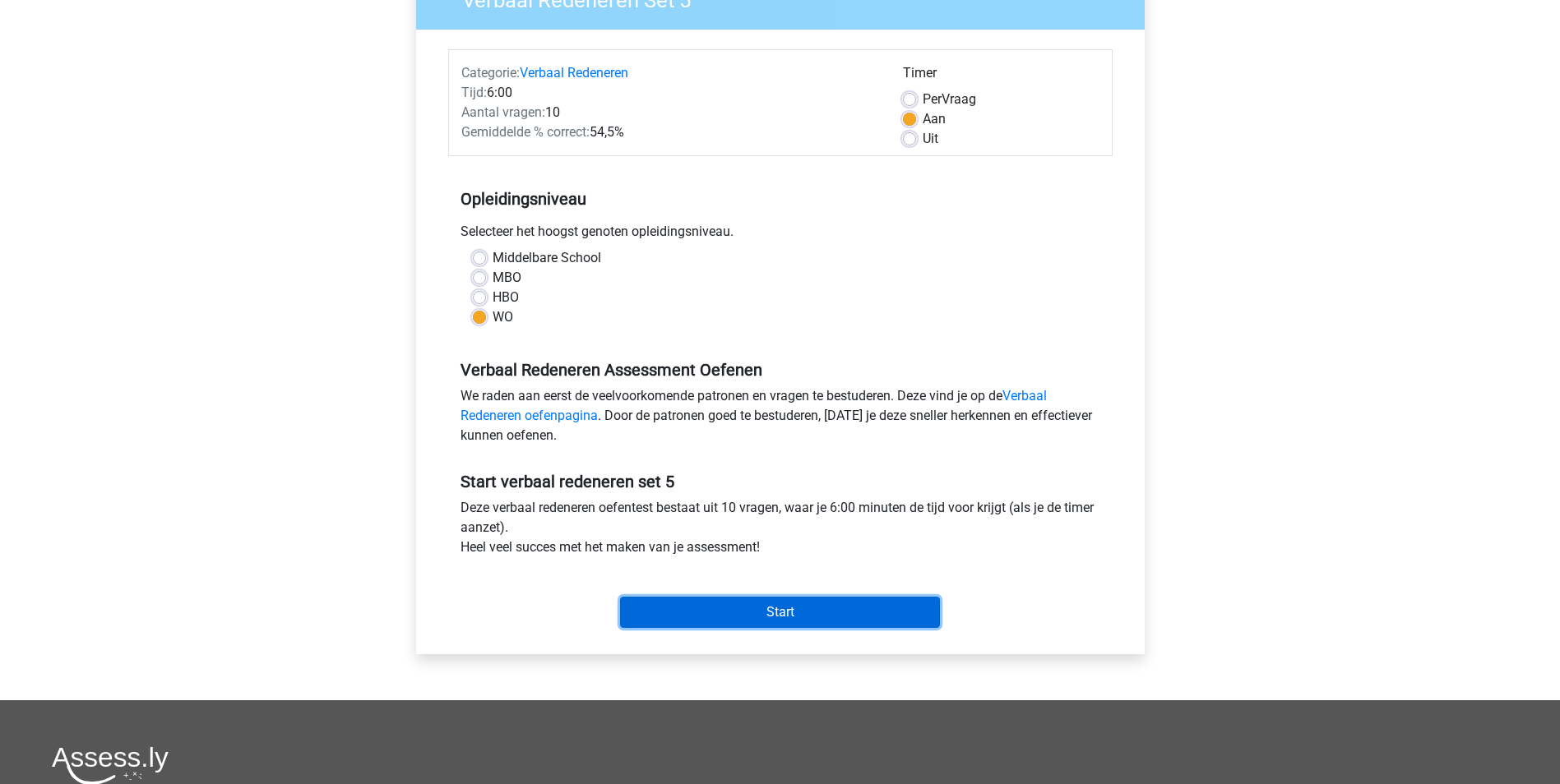
click at [810, 604] on input "Start" at bounding box center [780, 612] width 320 height 31
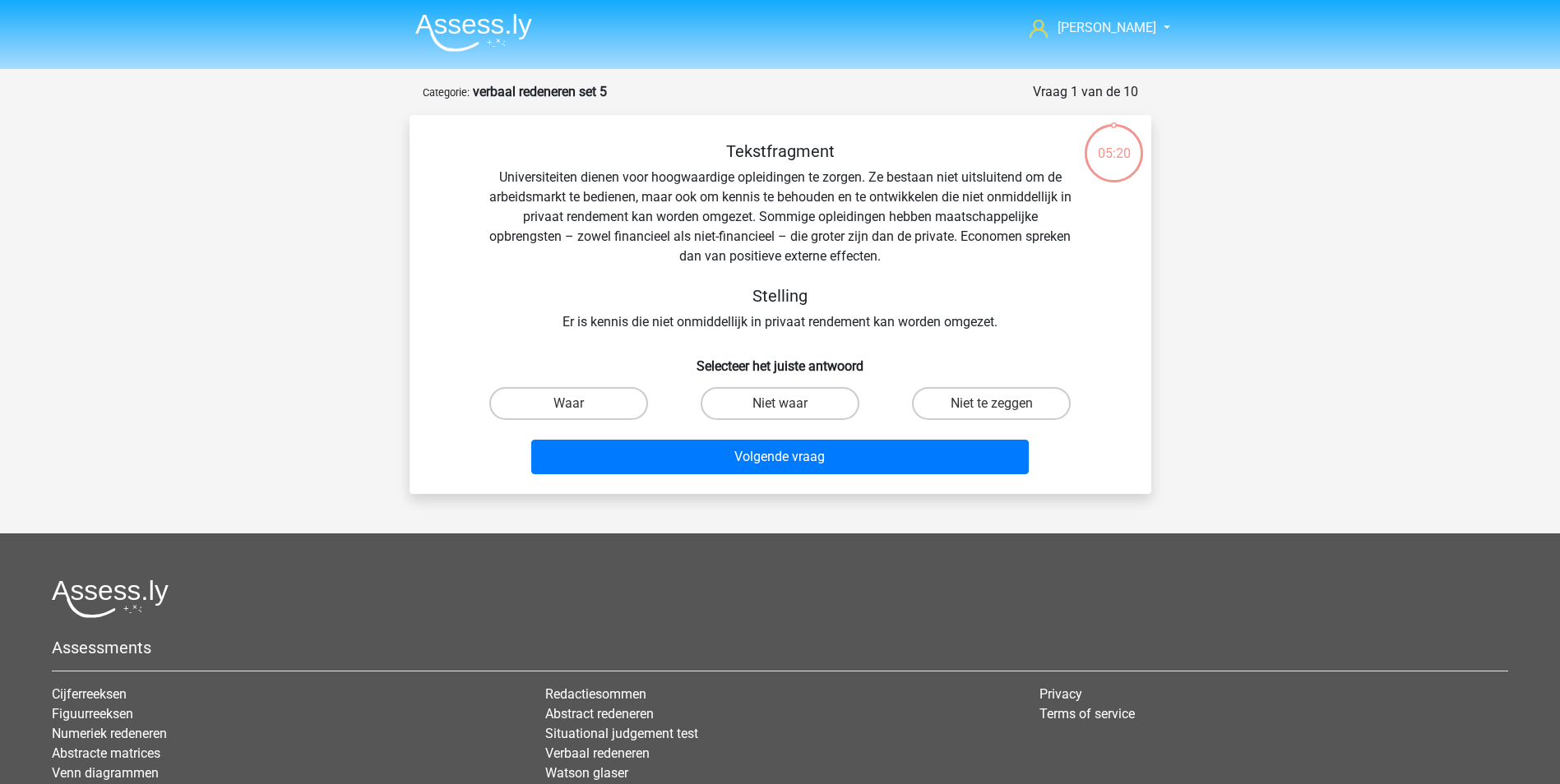
click at [573, 412] on input "Waar" at bounding box center [573, 409] width 10 height 10
radio input "true"
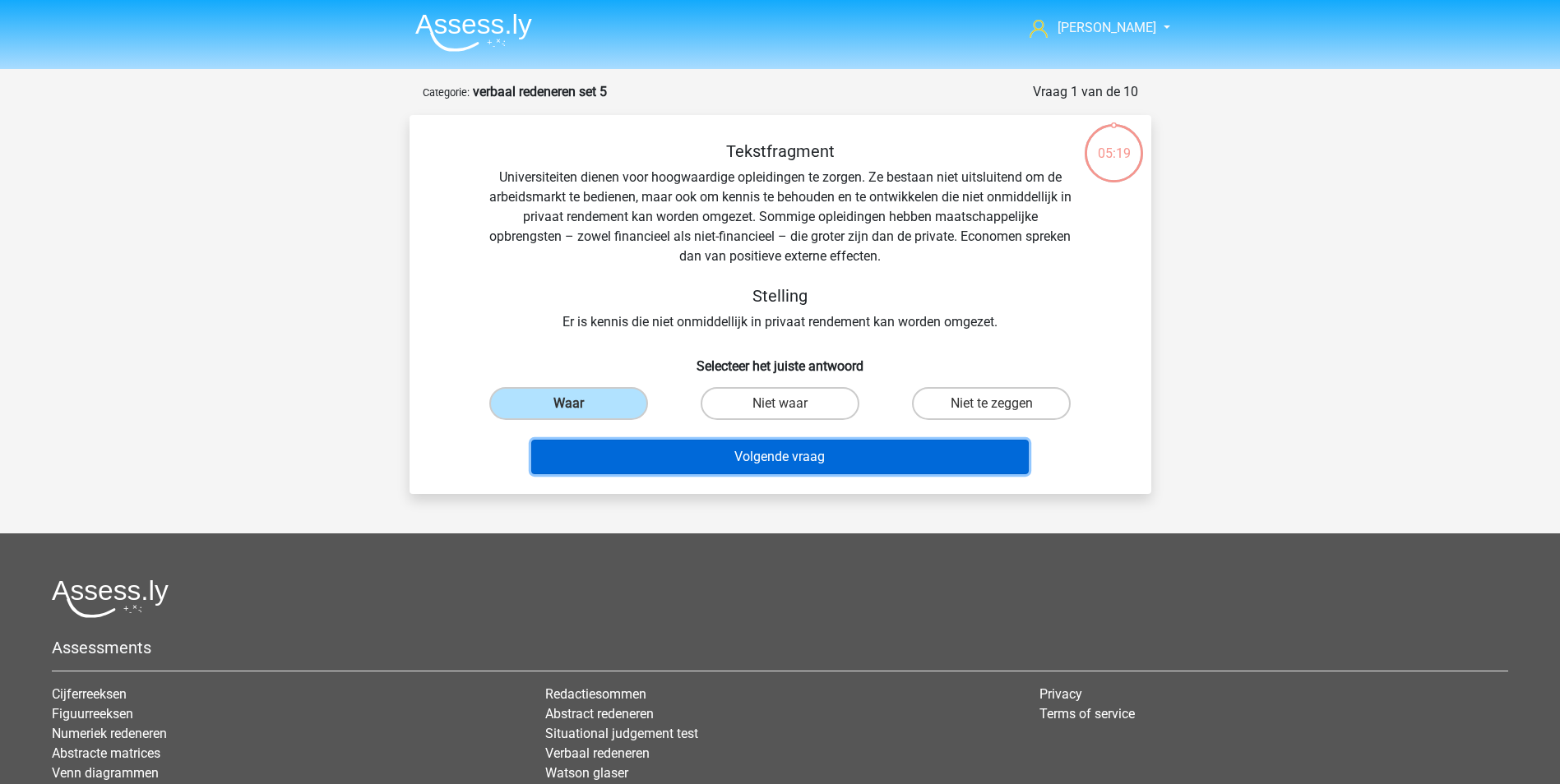
click at [730, 465] on button "Volgende vraag" at bounding box center [780, 457] width 497 height 35
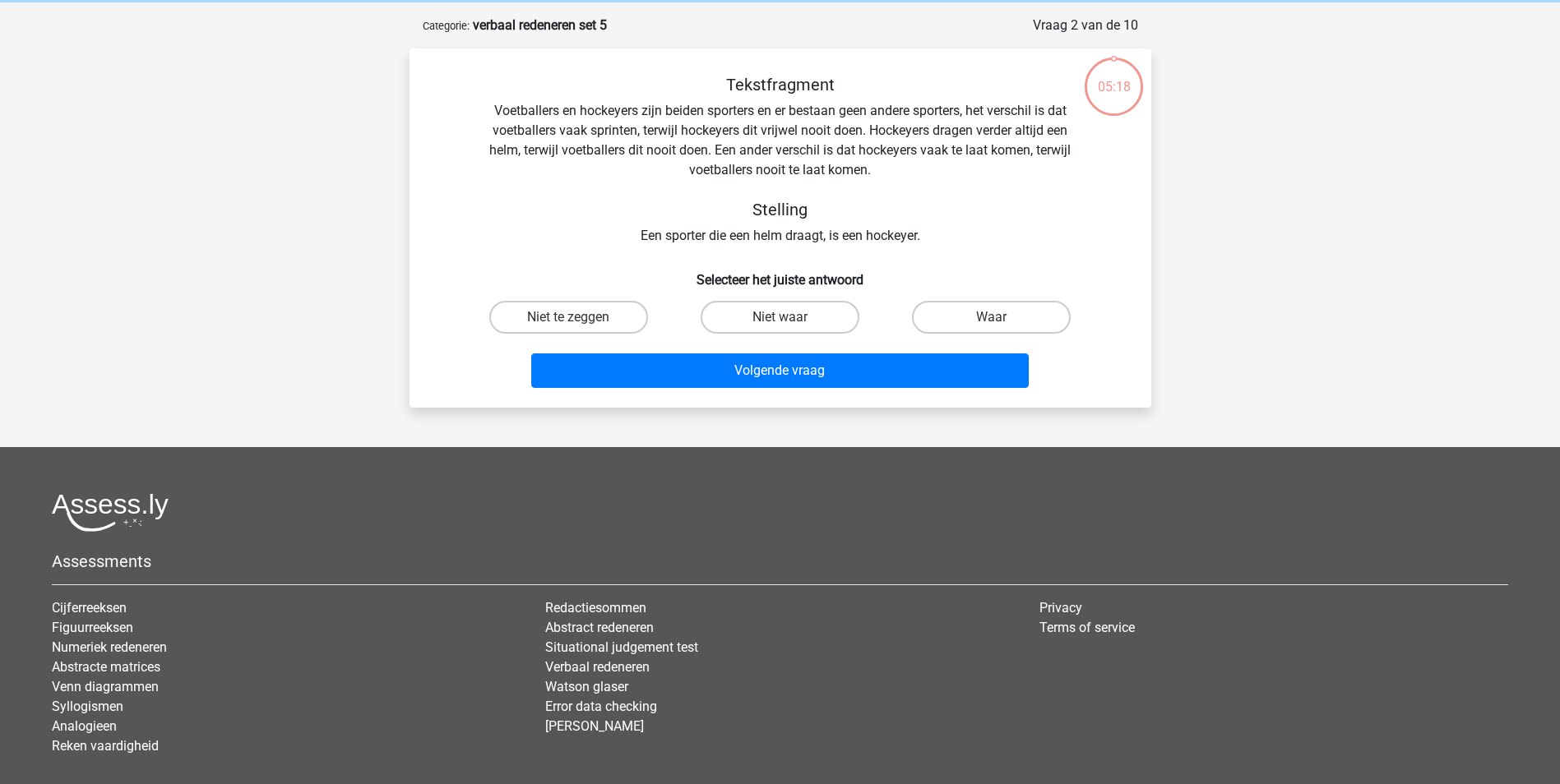
scroll to position [83, 0]
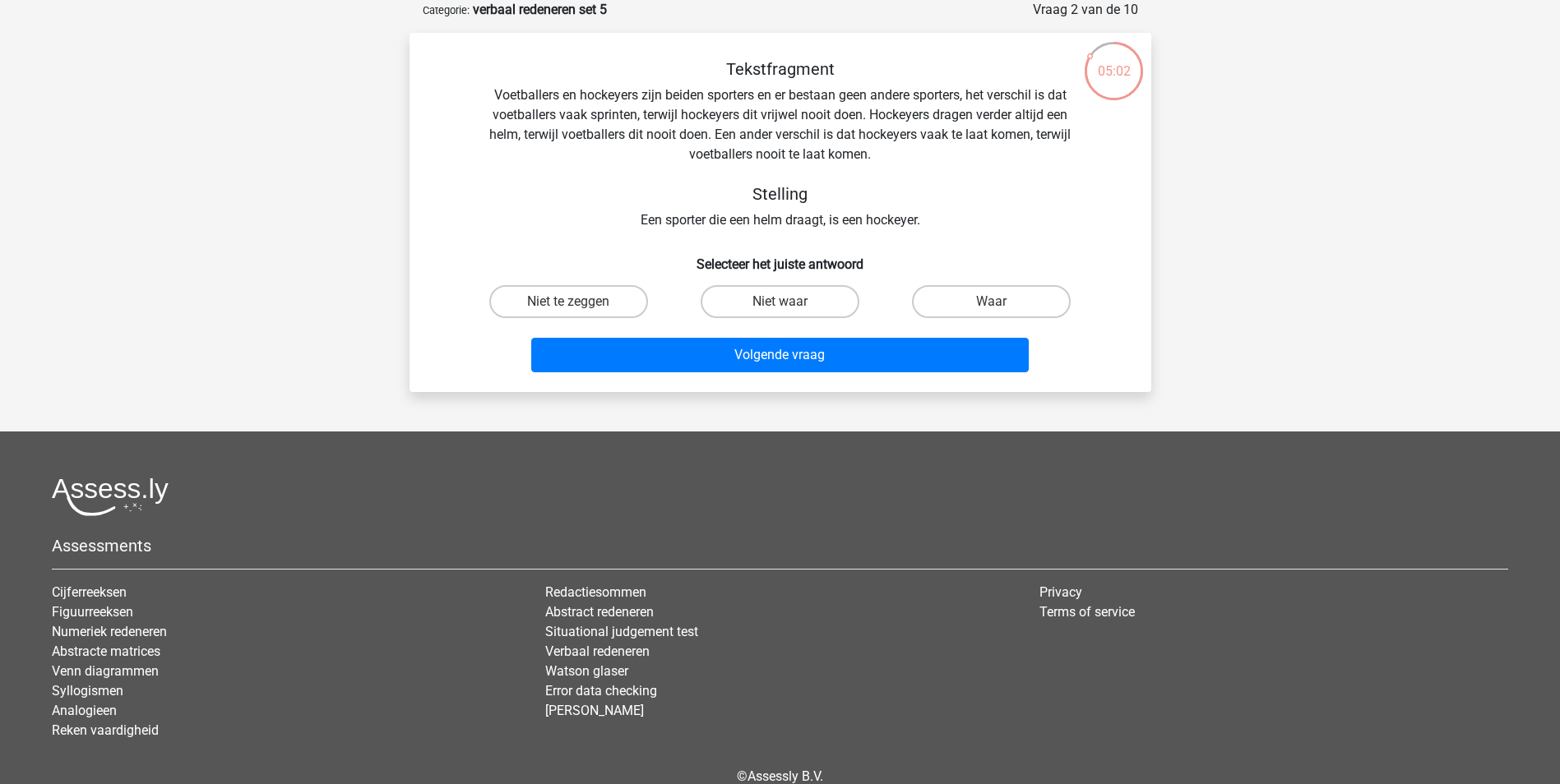
click at [1000, 303] on input "Waar" at bounding box center [997, 307] width 10 height 10
radio input "true"
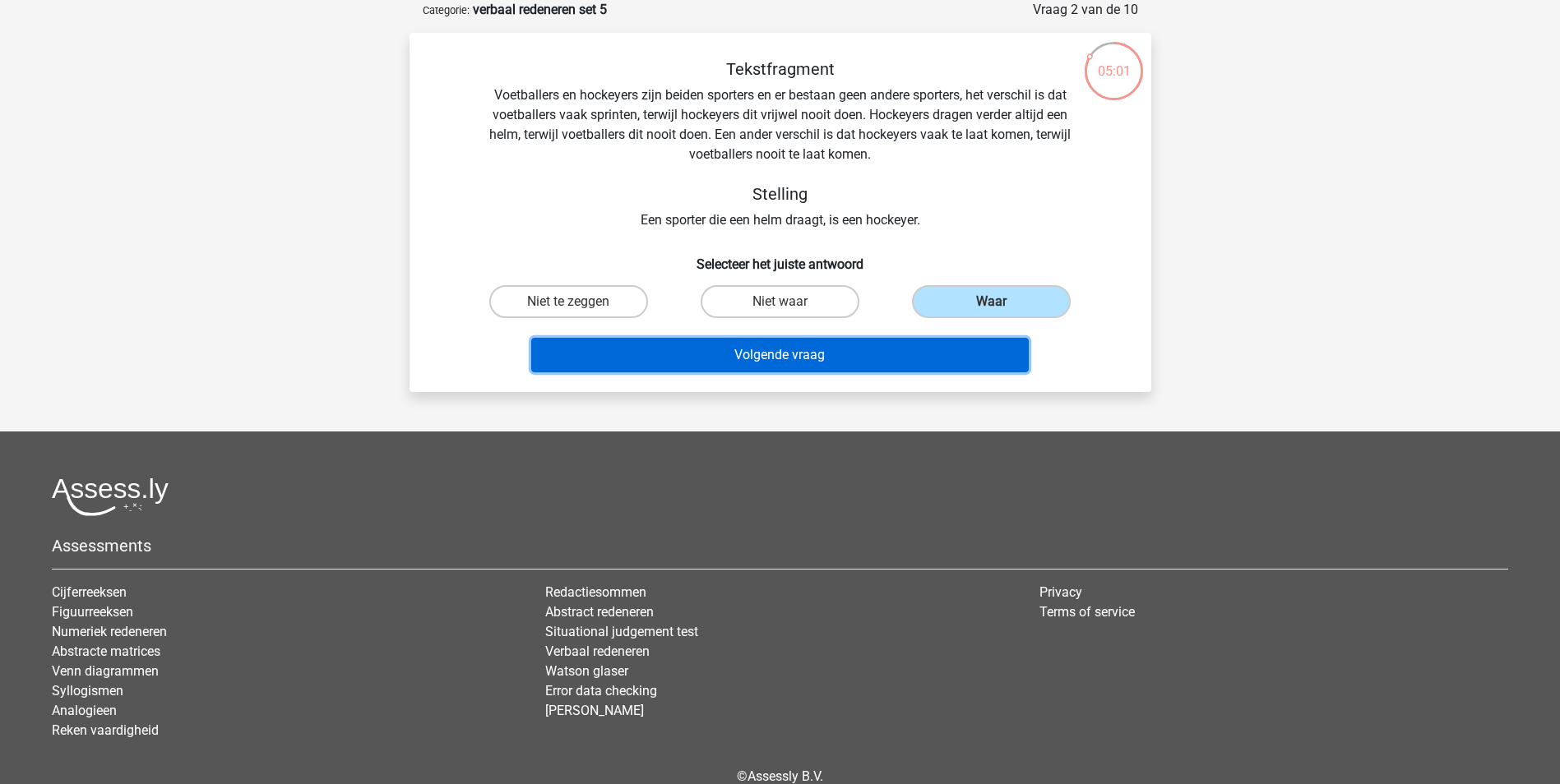
click at [857, 358] on button "Volgende vraag" at bounding box center [780, 355] width 497 height 35
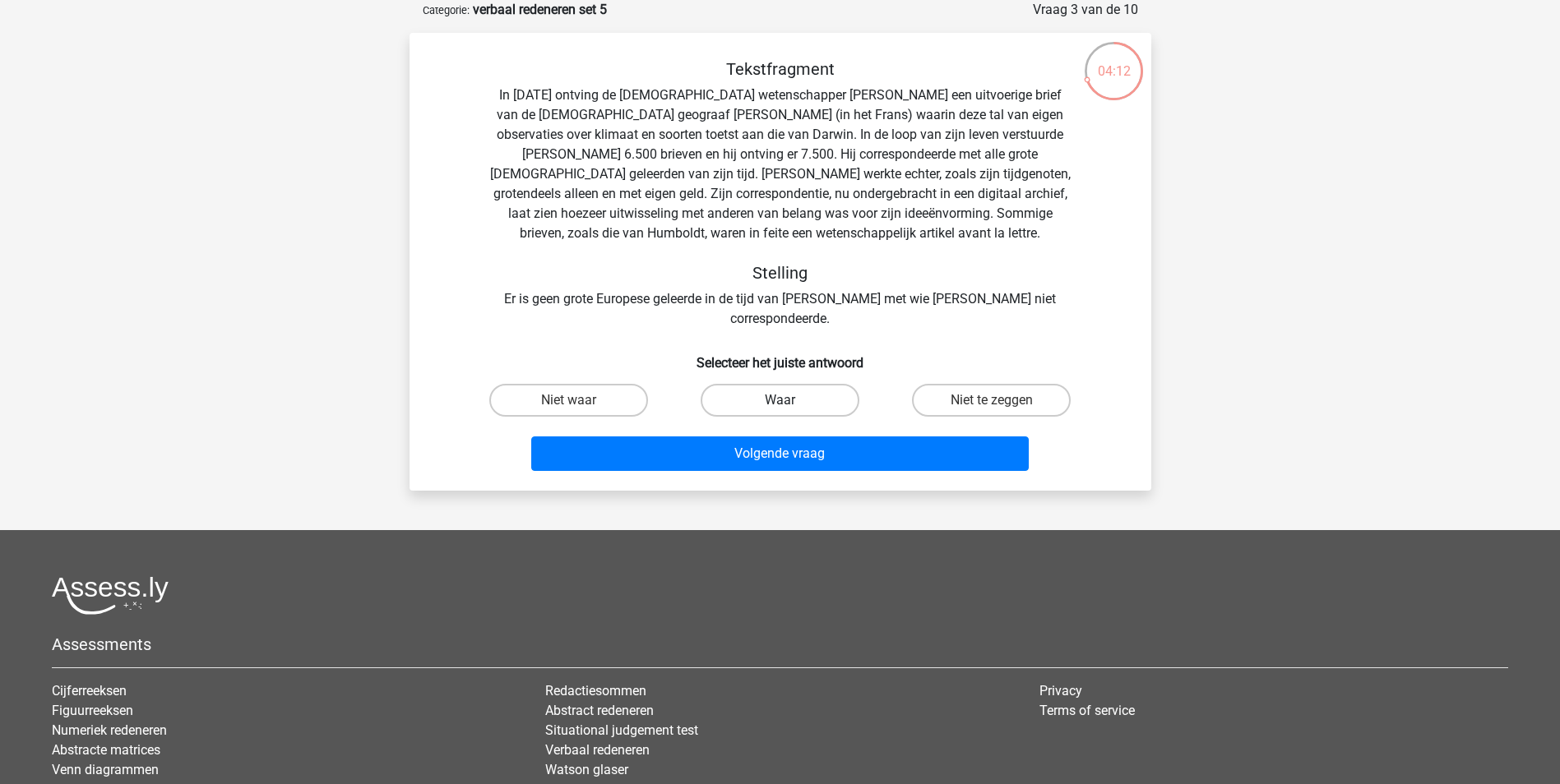
click at [760, 384] on label "Waar" at bounding box center [780, 401] width 158 height 33
click at [779, 400] on input "Waar" at bounding box center [784, 405] width 10 height 10
radio input "true"
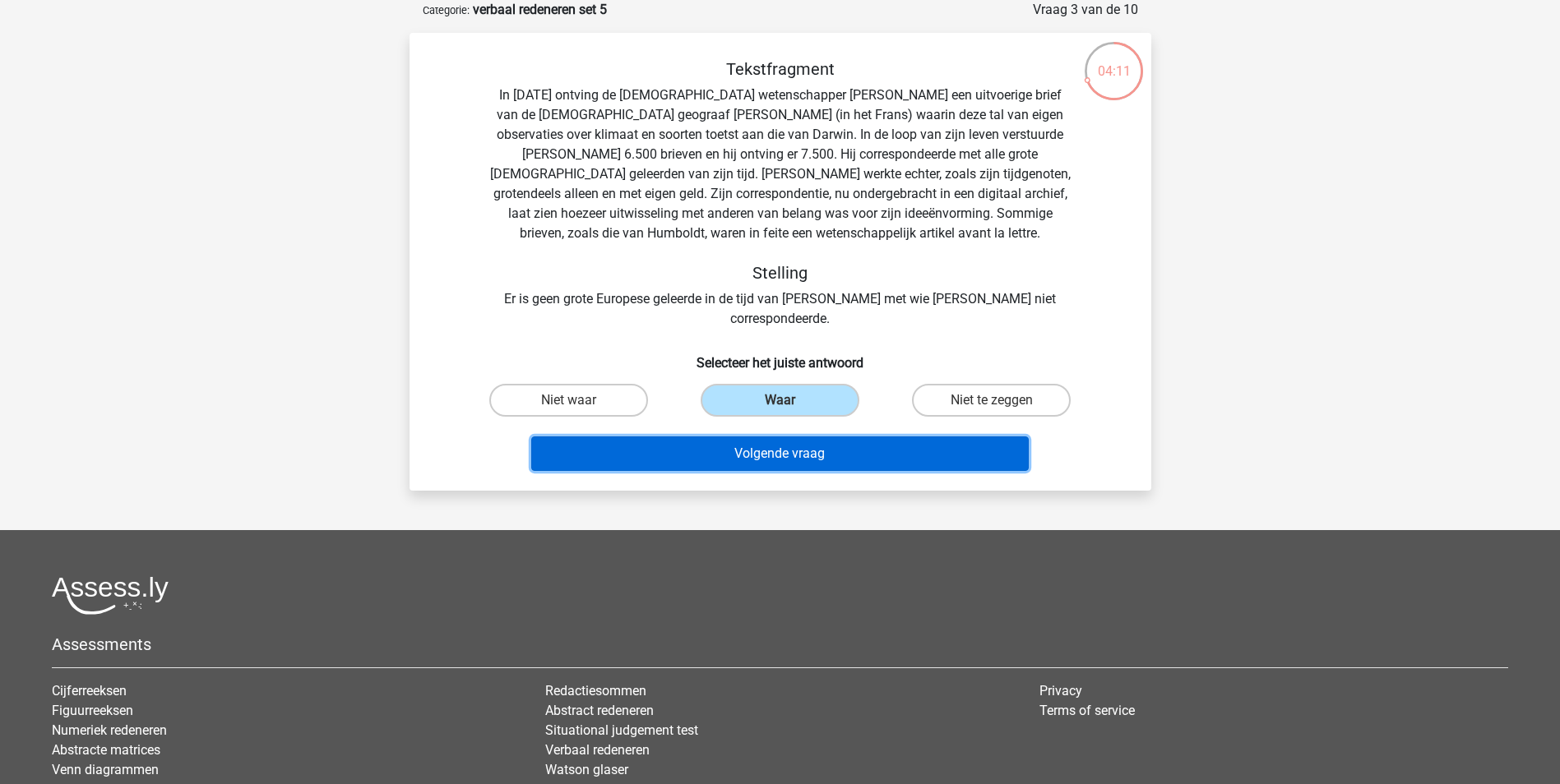
click button "Volgende vraag"
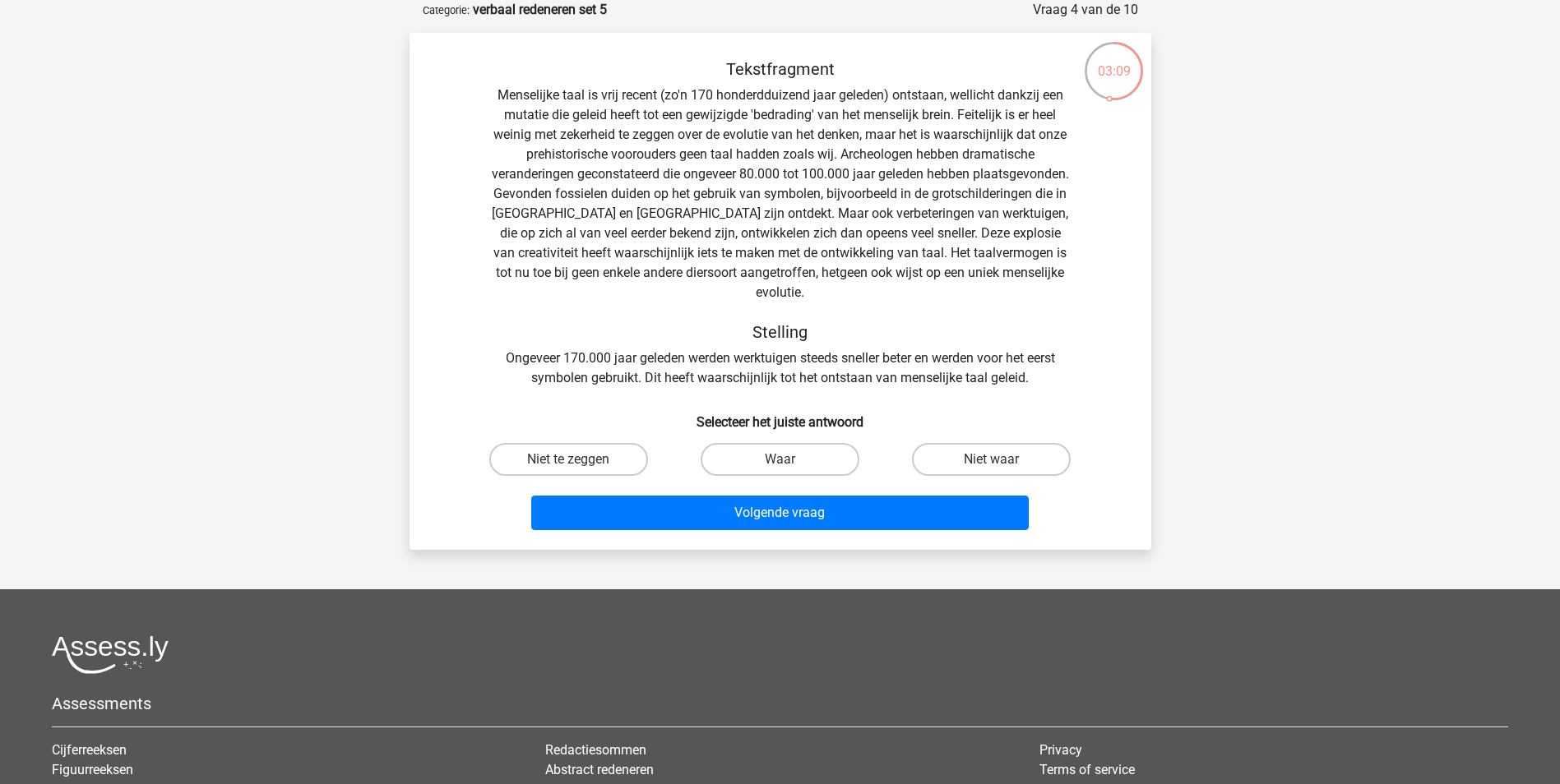
click input "Niet waar"
radio input "true"
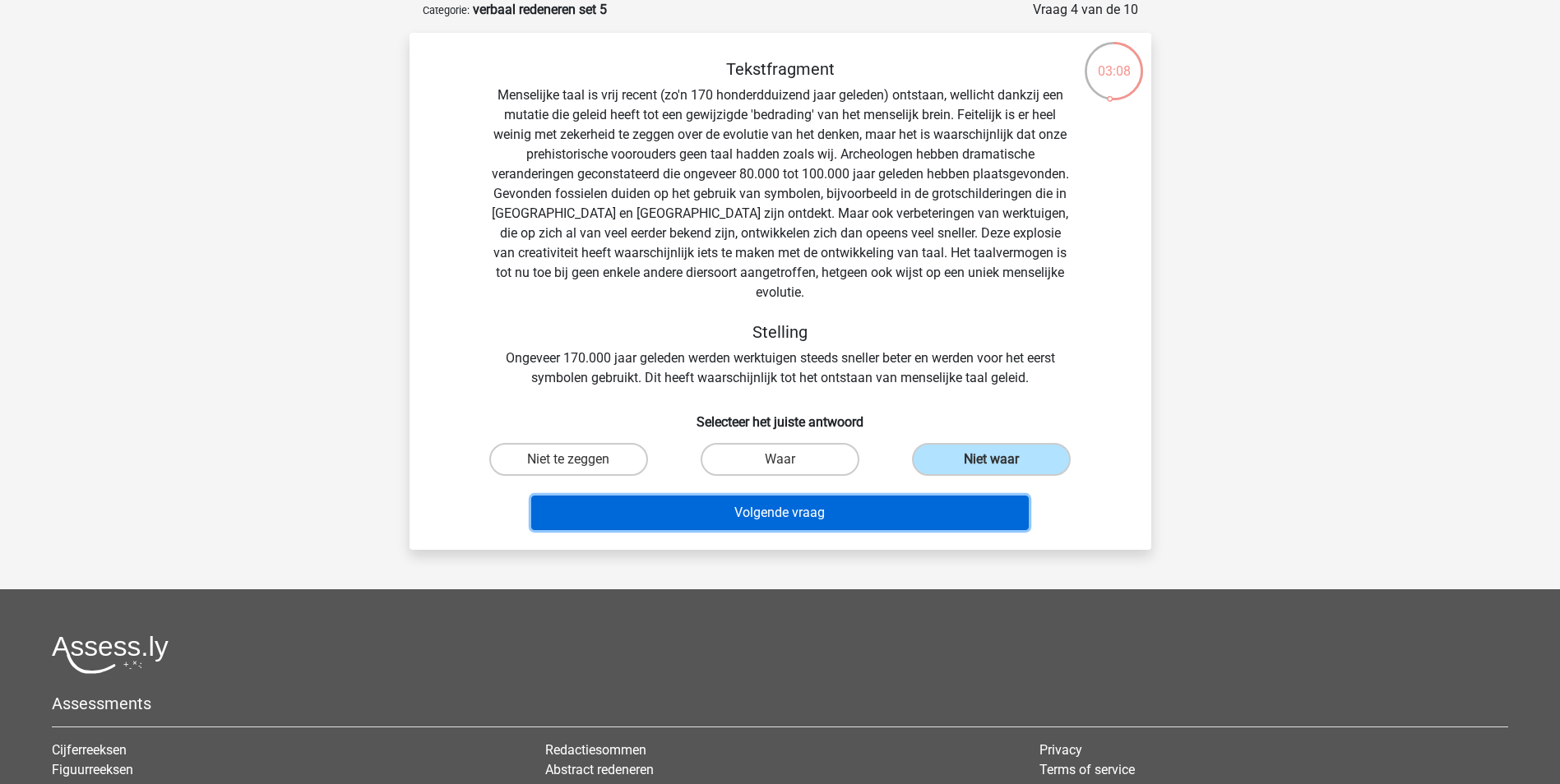
click button "Volgende vraag"
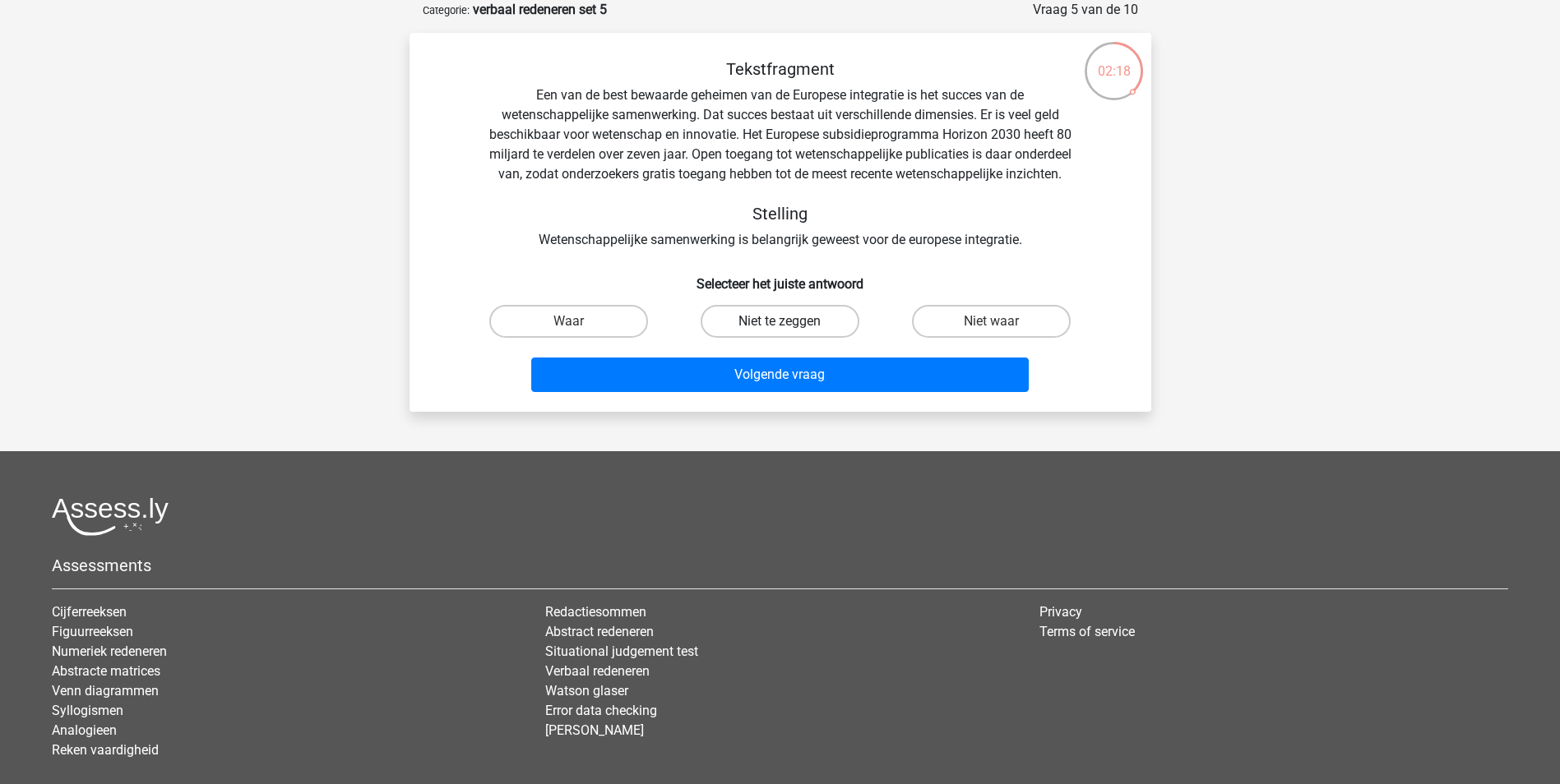
click label "Niet te zeggen"
click input "Niet te zeggen"
radio input "true"
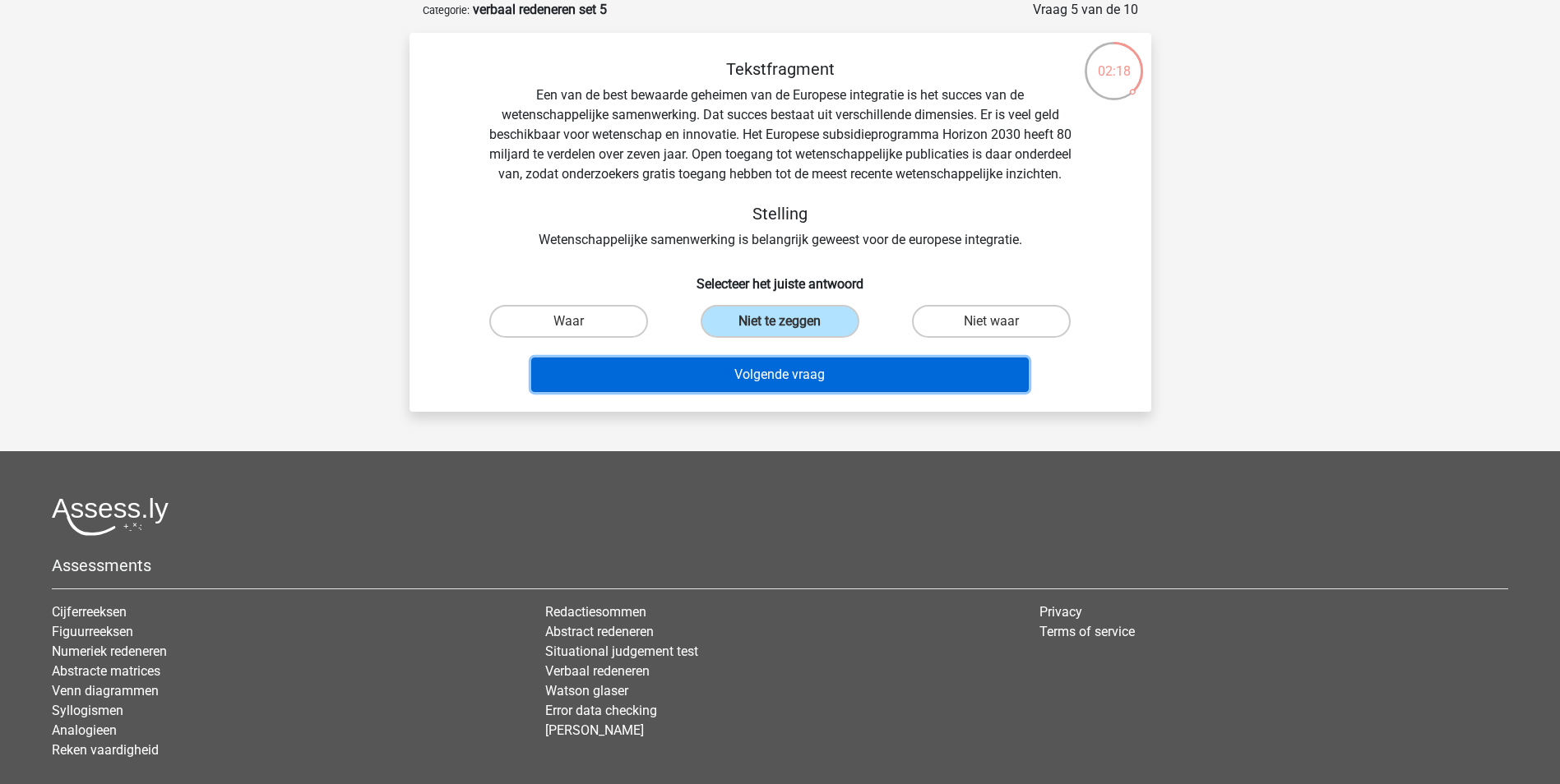
click button "Volgende vraag"
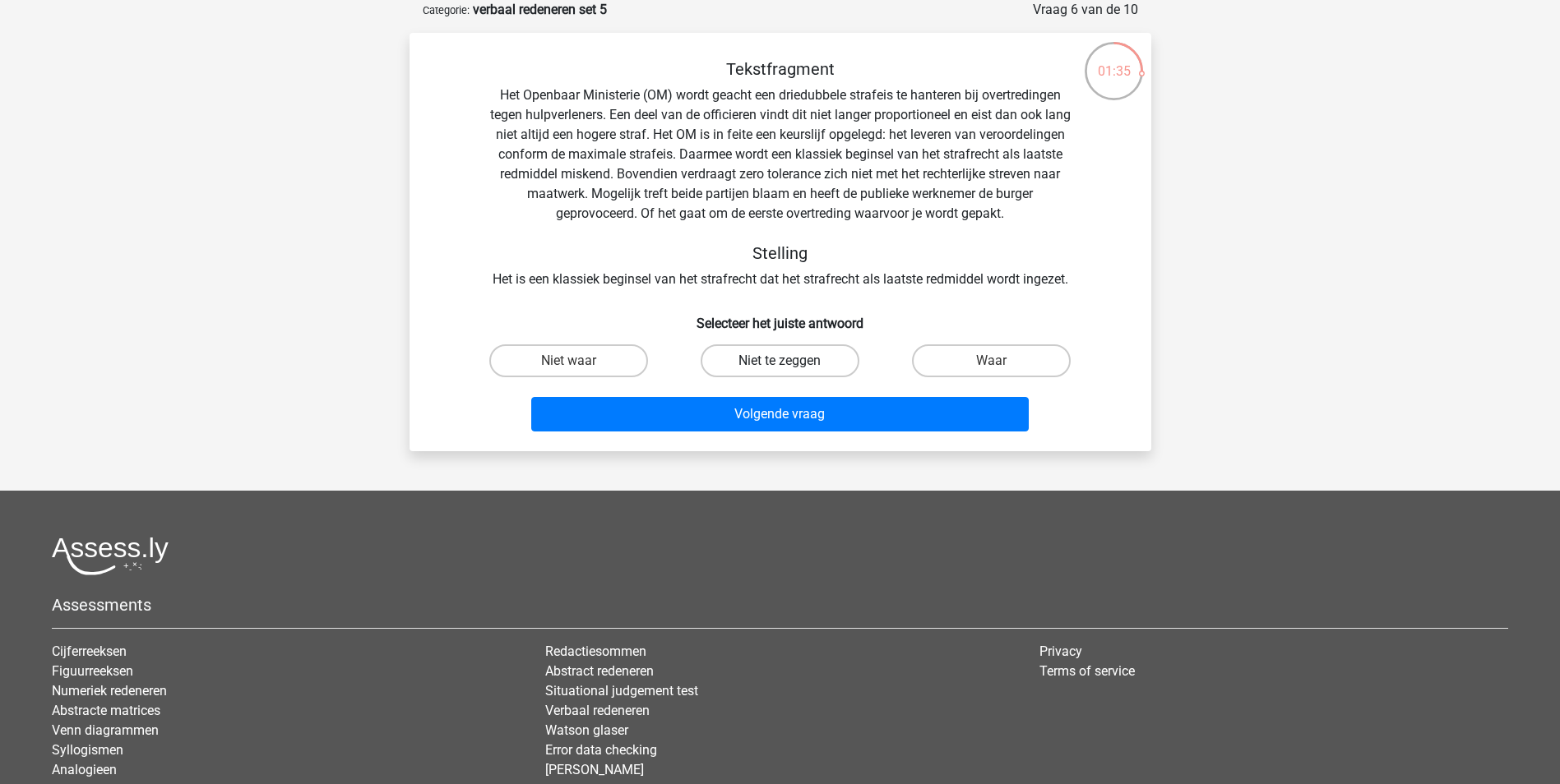
click label "Niet te zeggen"
click input "Niet te zeggen"
radio input "true"
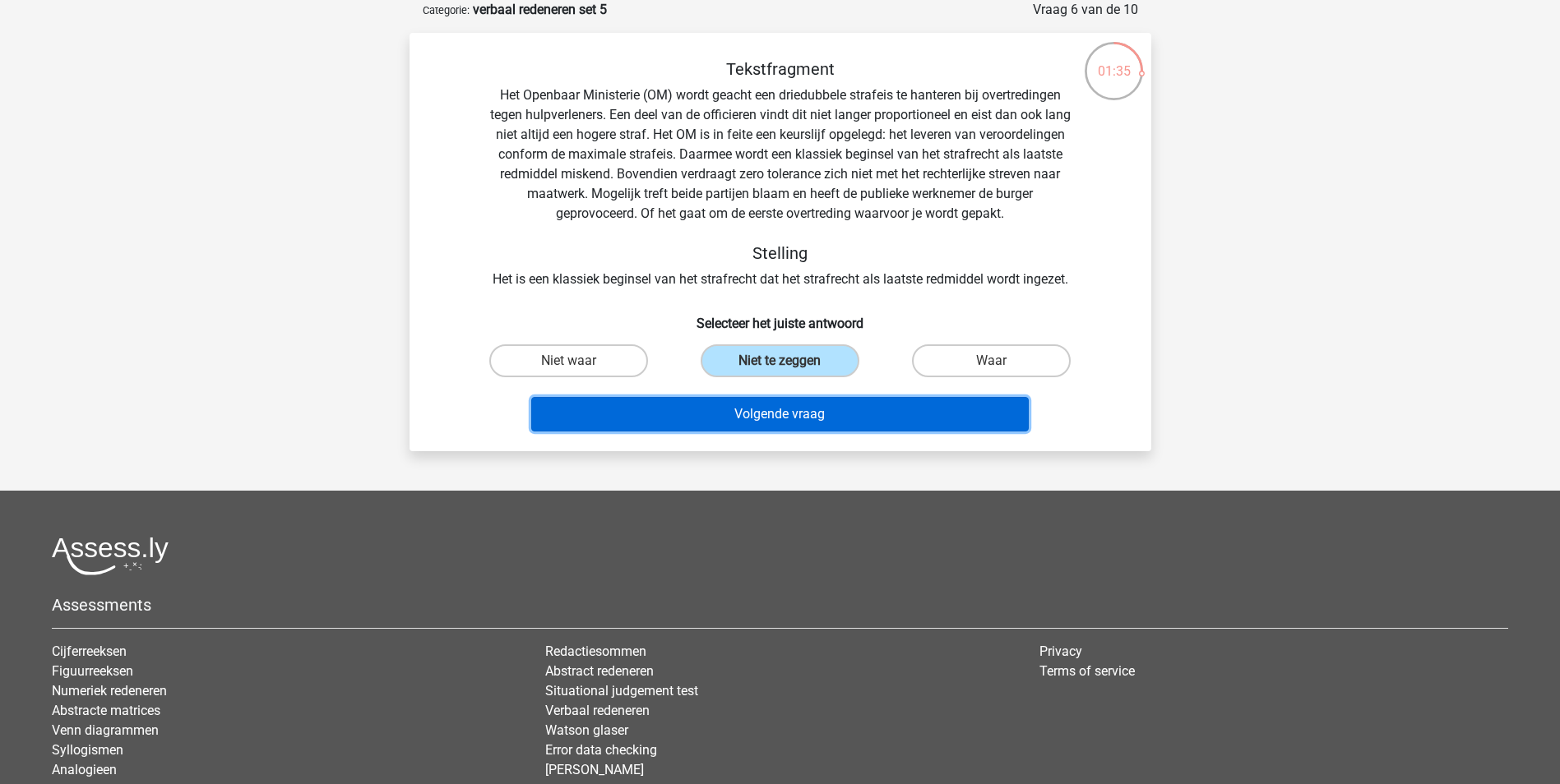
click button "Volgende vraag"
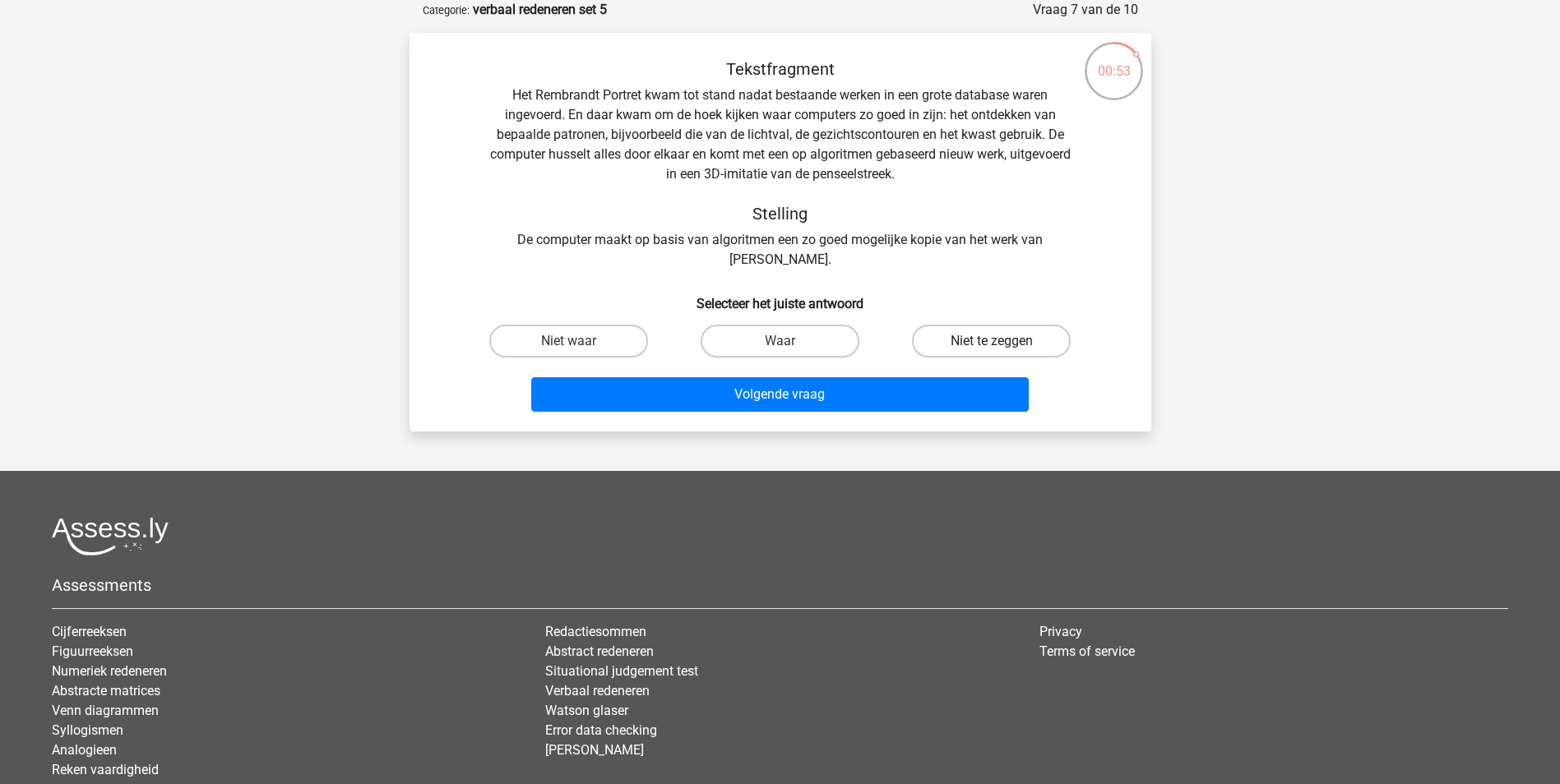
click label "Niet te zeggen"
click input "Niet te zeggen"
radio input "true"
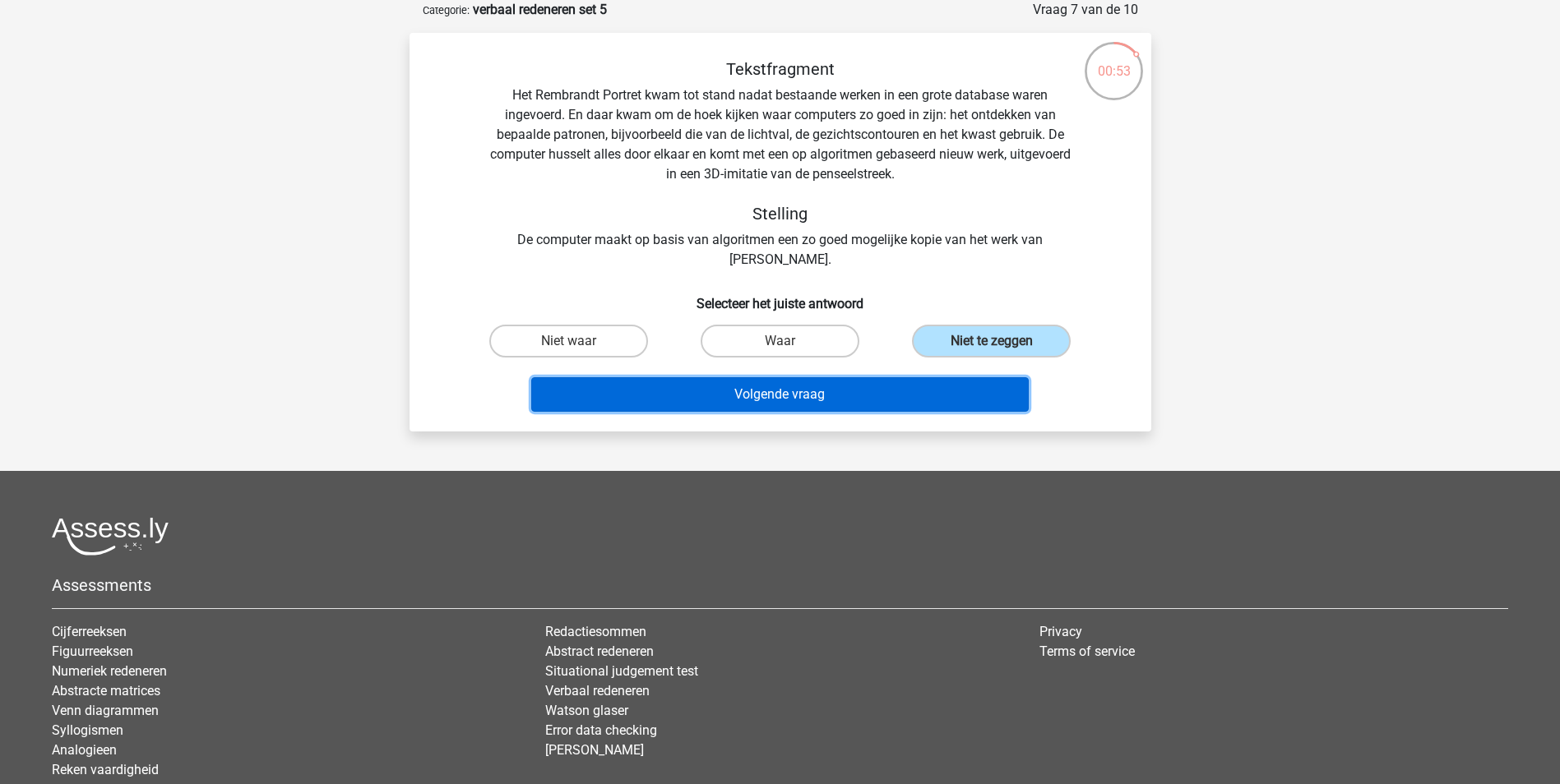
click button "Volgende vraag"
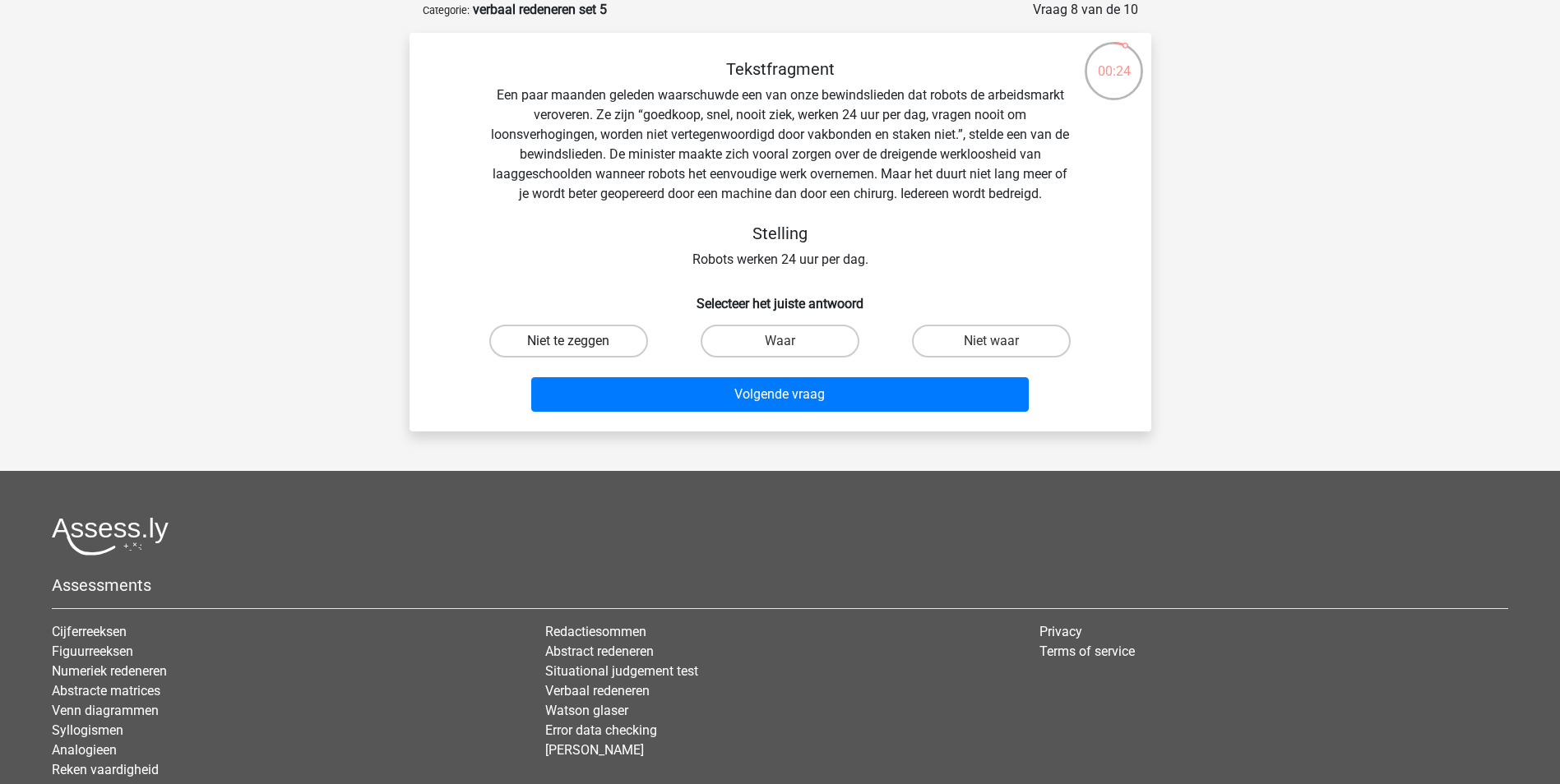
click label "Niet te zeggen"
click input "Niet te zeggen"
radio input "true"
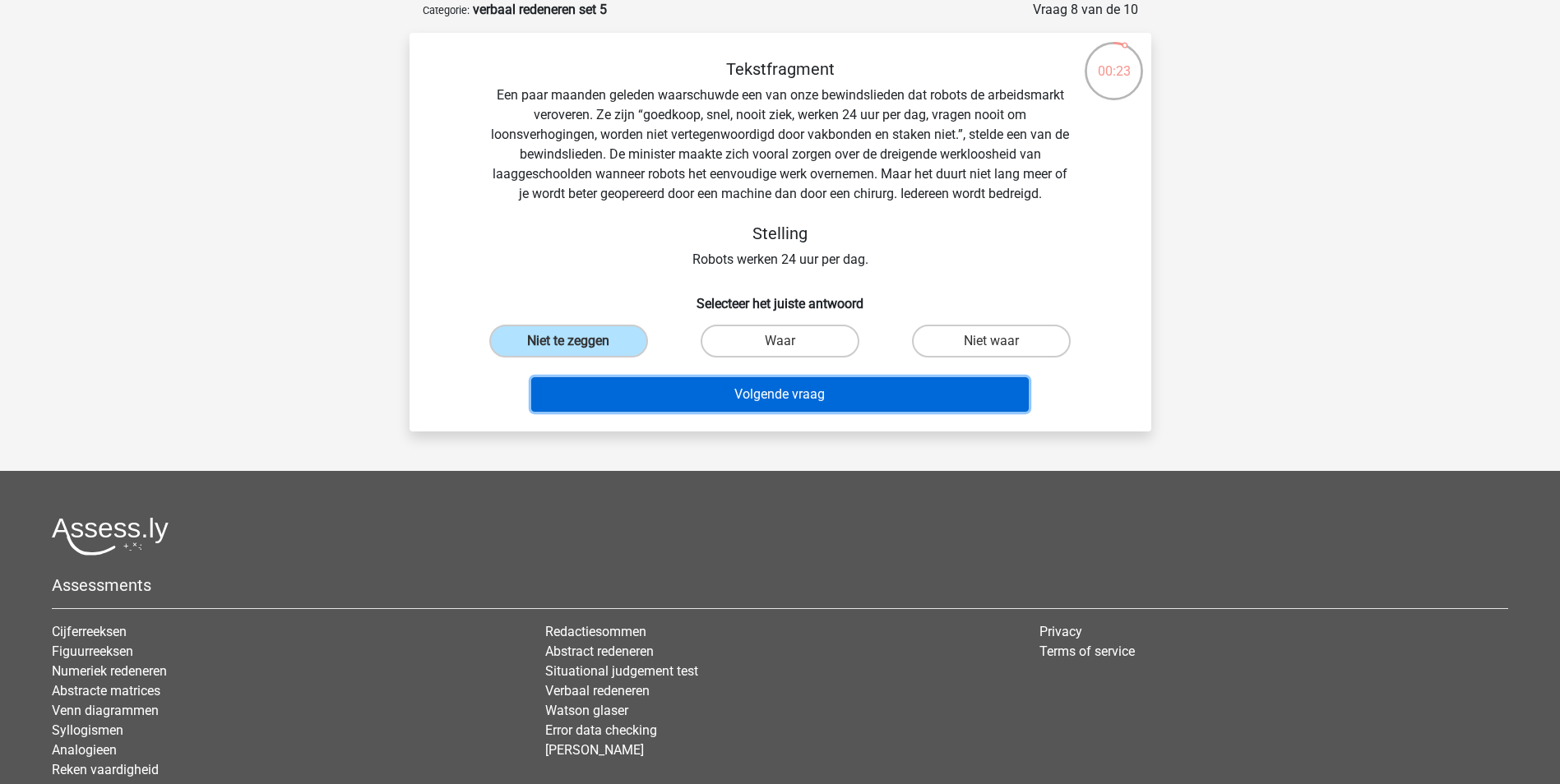
click button "Volgende vraag"
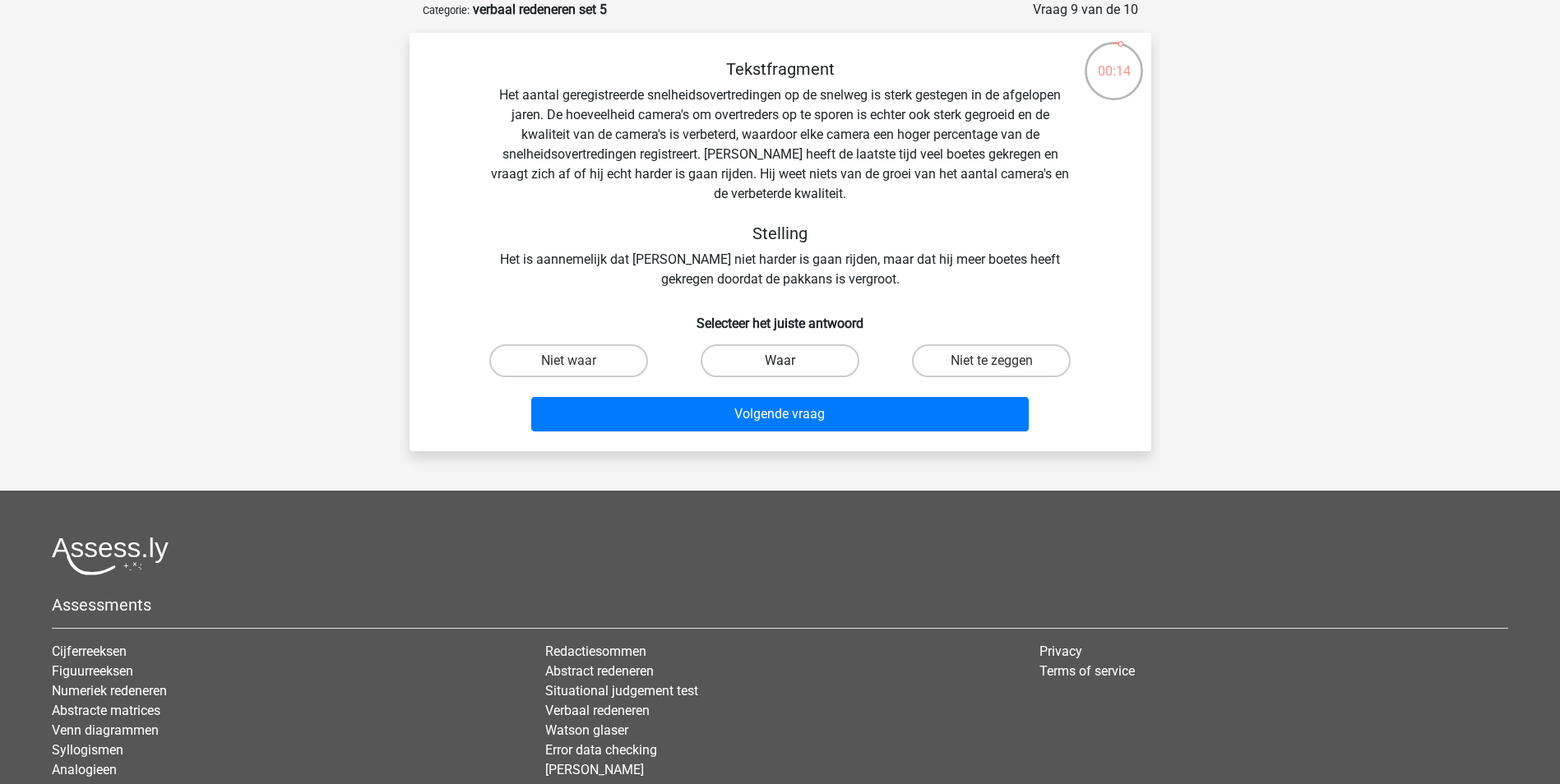
click label "Waar"
click input "Waar"
radio input "true"
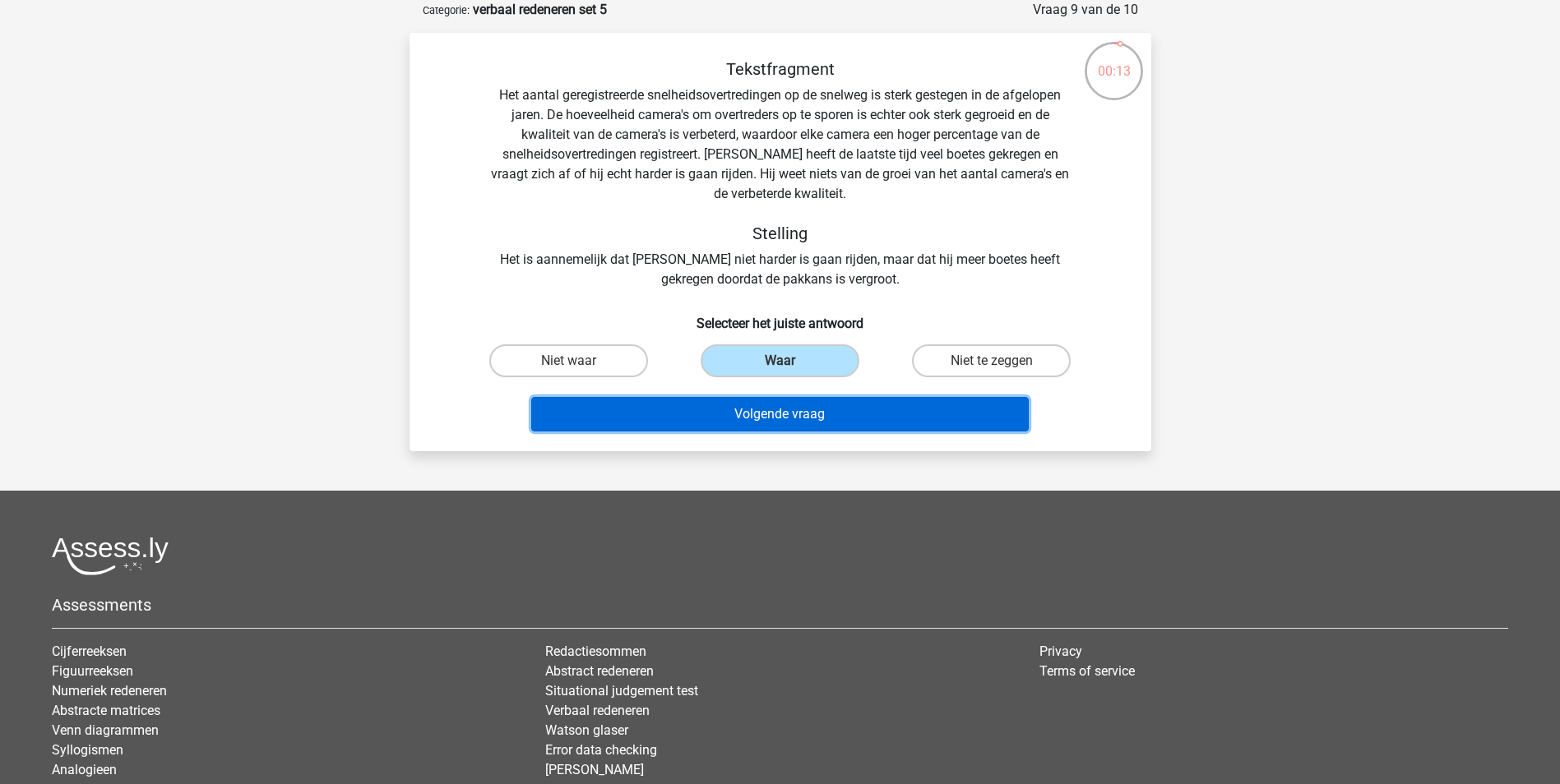
click button "Volgende vraag"
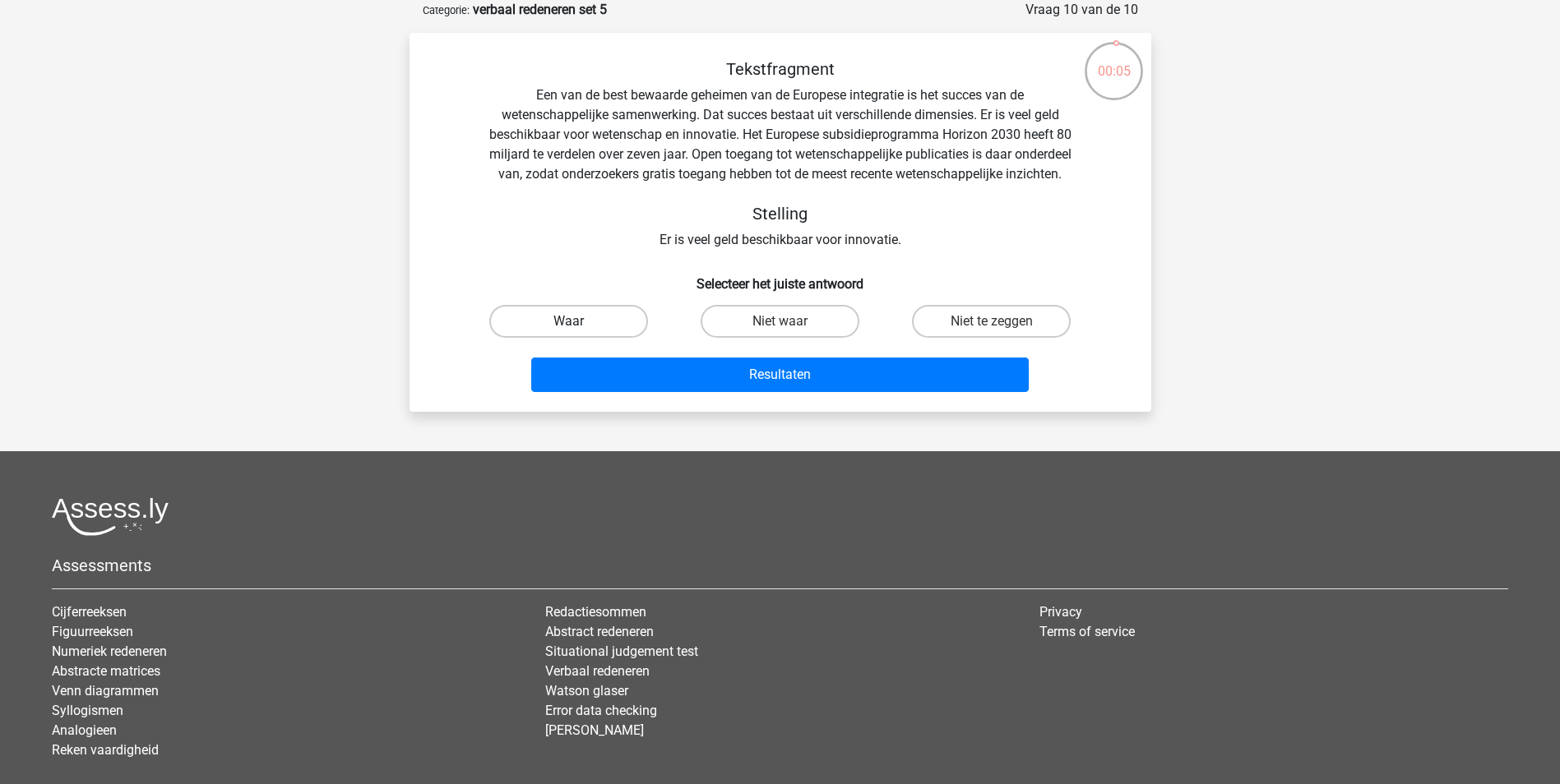
click label "Waar"
click input "Waar"
radio input "true"
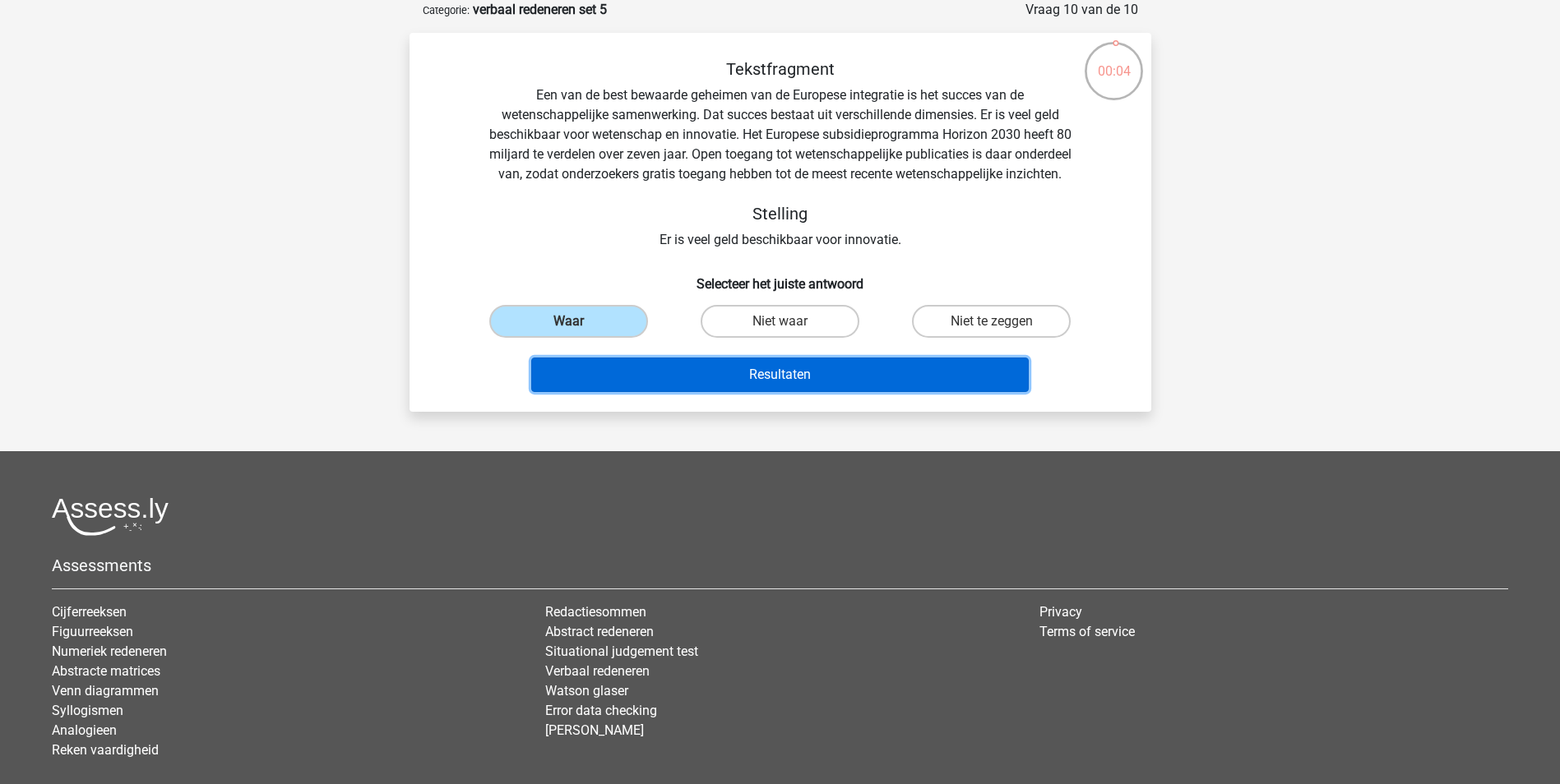
click button "Resultaten"
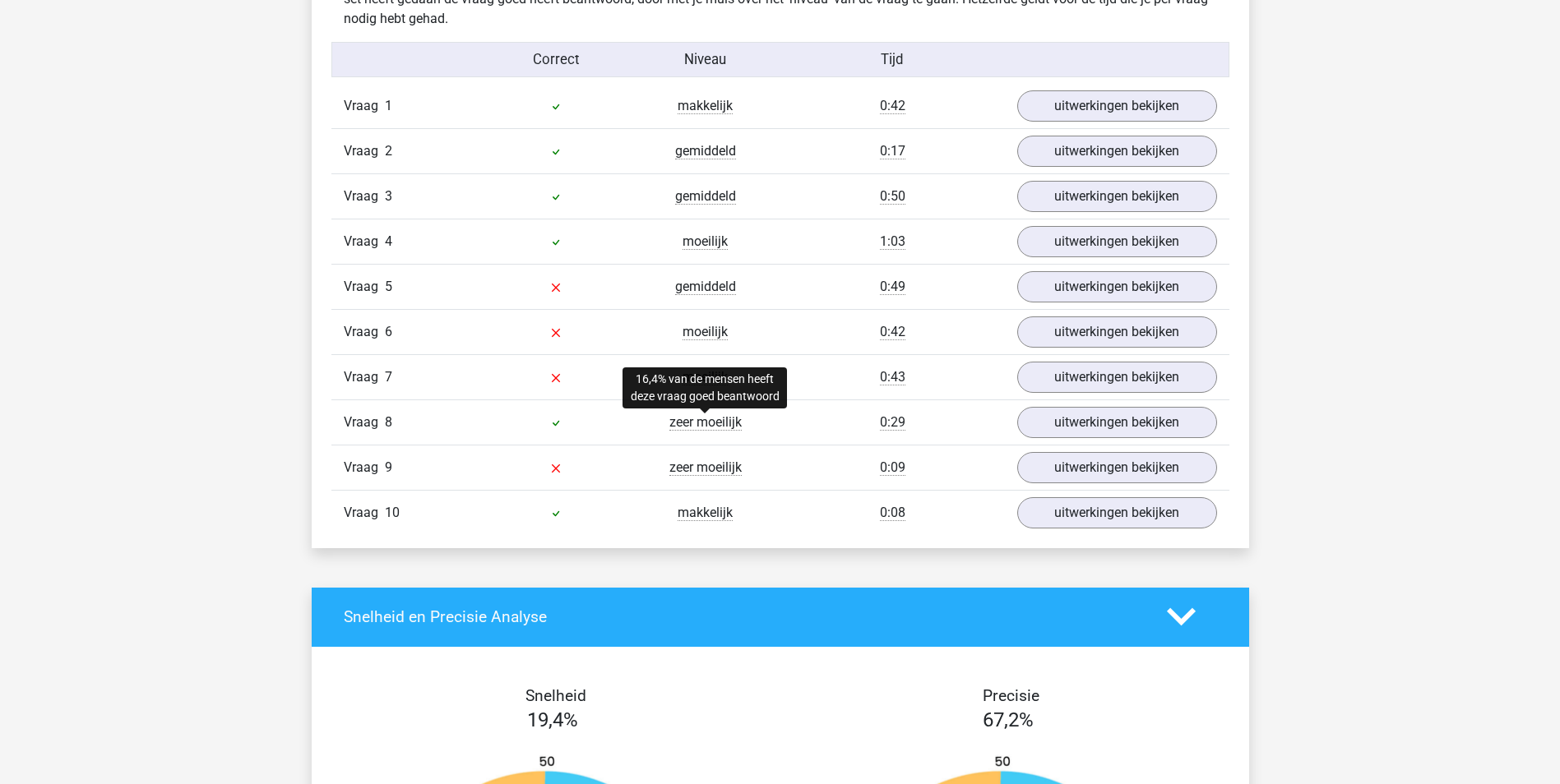
scroll to position [987, 0]
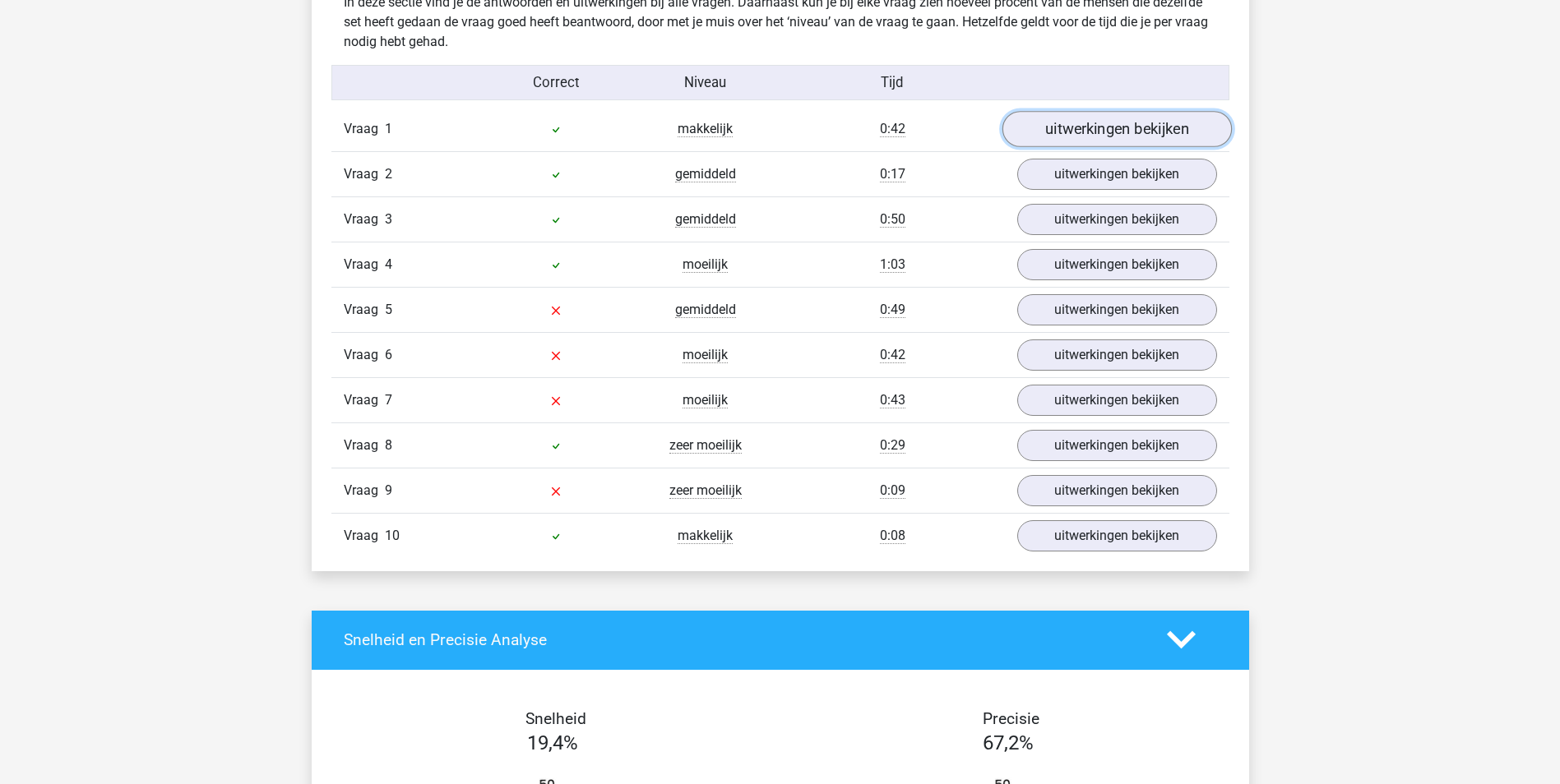
click at [1181, 125] on link "uitwerkingen bekijken" at bounding box center [1117, 130] width 230 height 37
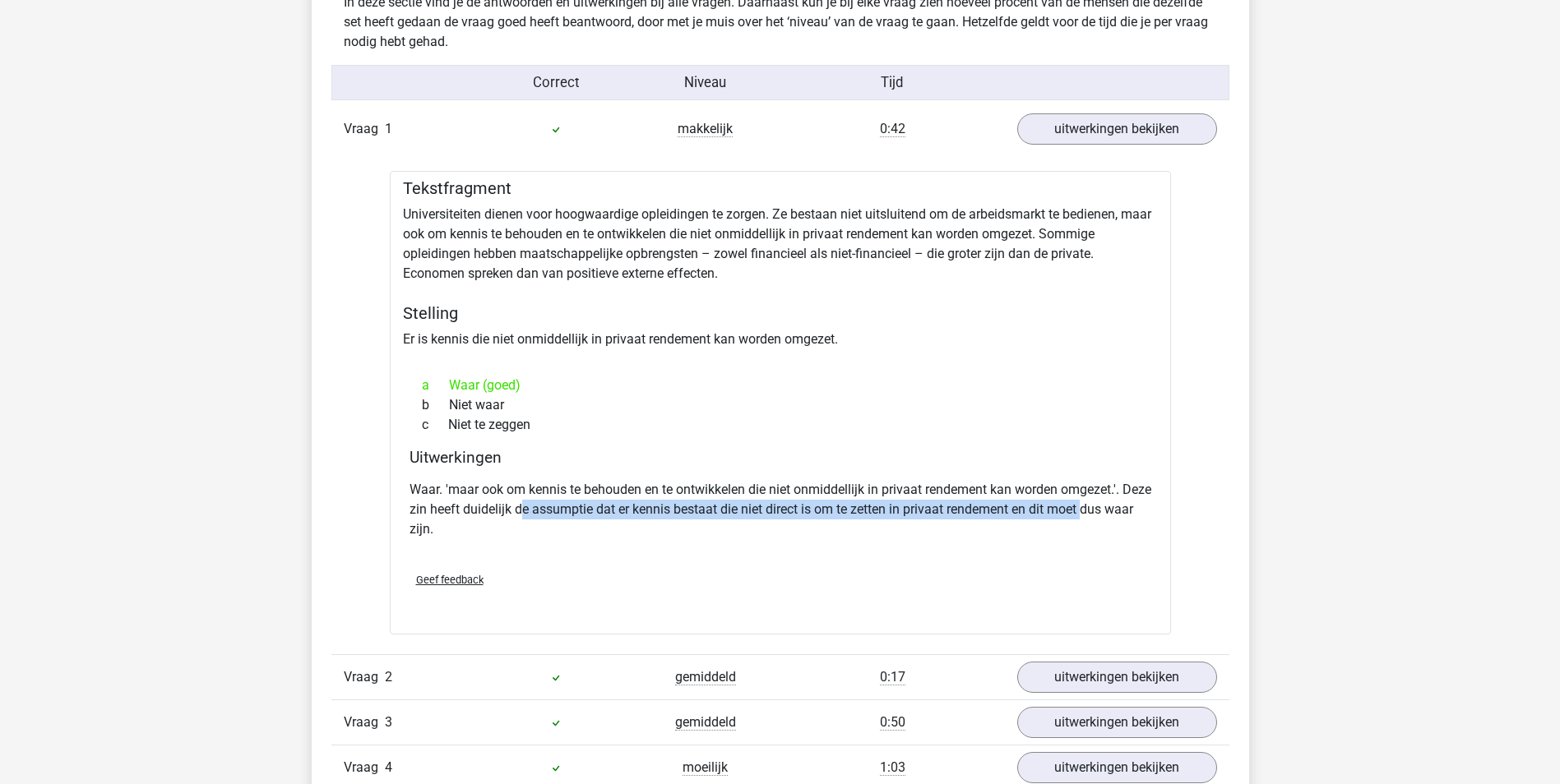
drag, startPoint x: 557, startPoint y: 511, endPoint x: 1119, endPoint y: 507, distance: 562.0
click at [1119, 507] on p "Waar. 'maar ook om kennis te behouden en te ontwikkelen die niet onmiddellijk i…" at bounding box center [780, 509] width 742 height 59
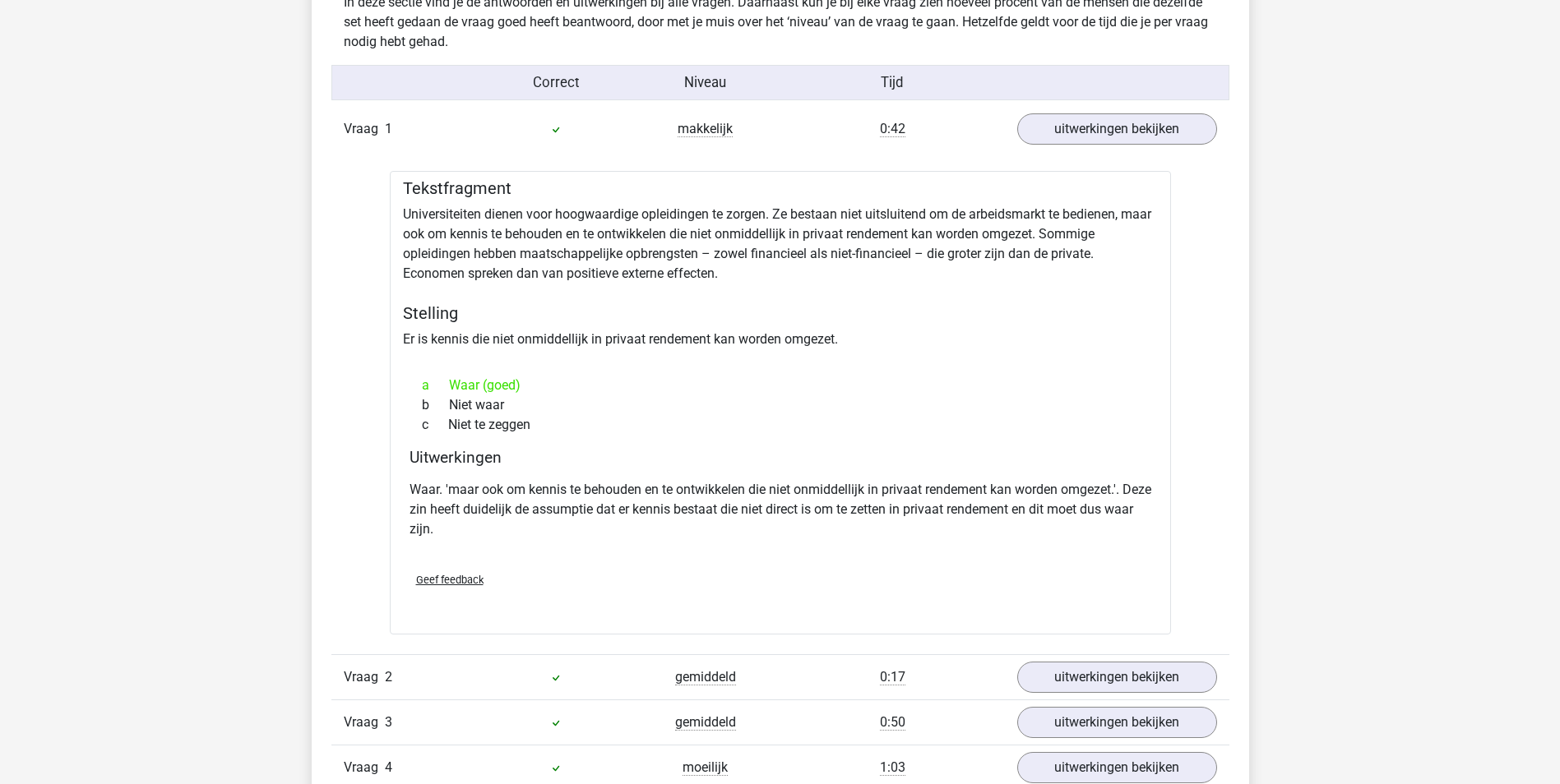
drag, startPoint x: 1119, startPoint y: 507, endPoint x: 1032, endPoint y: 548, distance: 96.2
click at [1032, 548] on div "Waar. 'maar ook om kennis te behouden en te ontwikkelen die niet onmiddellijk i…" at bounding box center [780, 516] width 742 height 85
click at [1147, 675] on link "uitwerkingen bekijken" at bounding box center [1117, 677] width 230 height 37
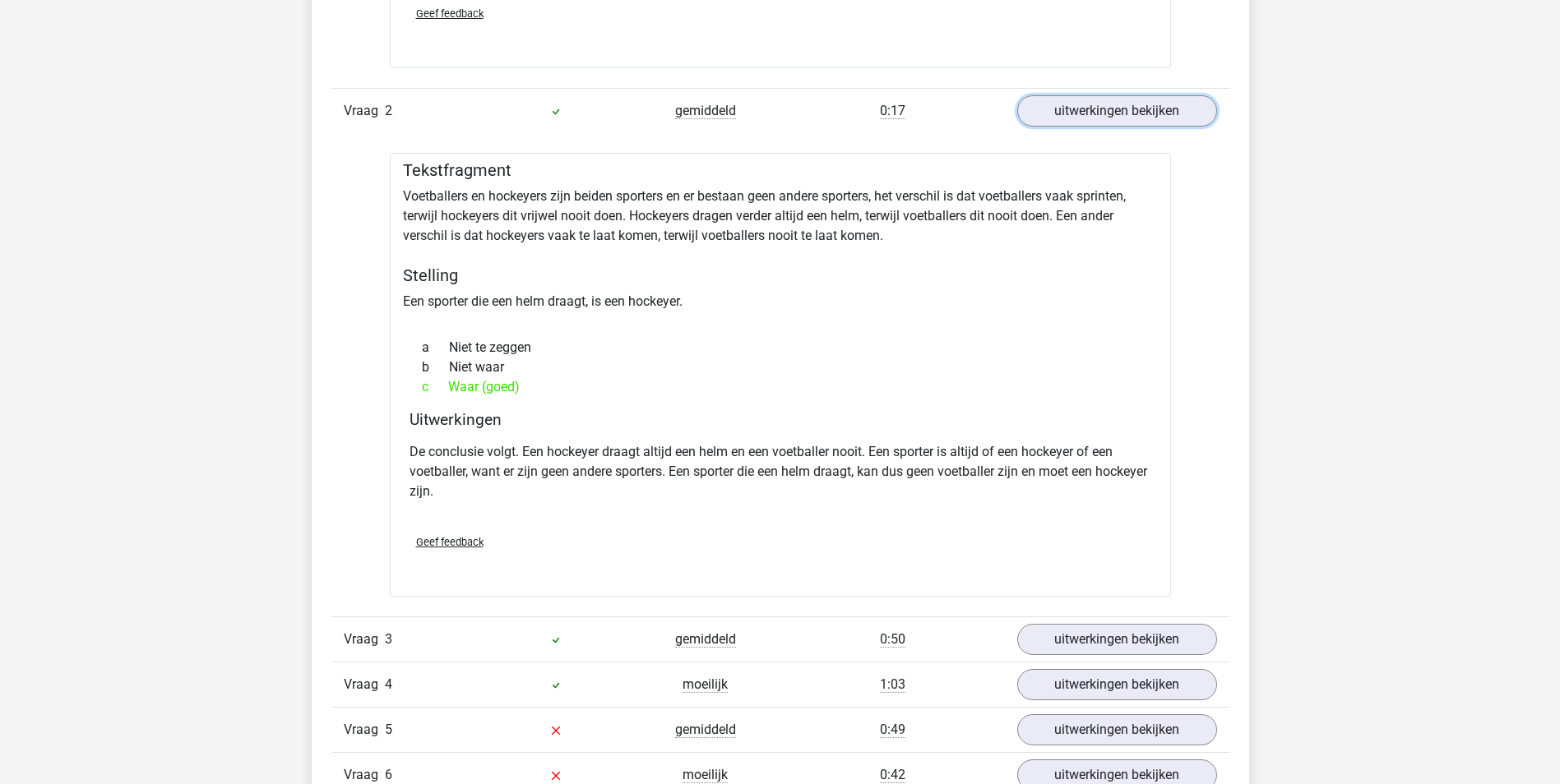
scroll to position [1561, 0]
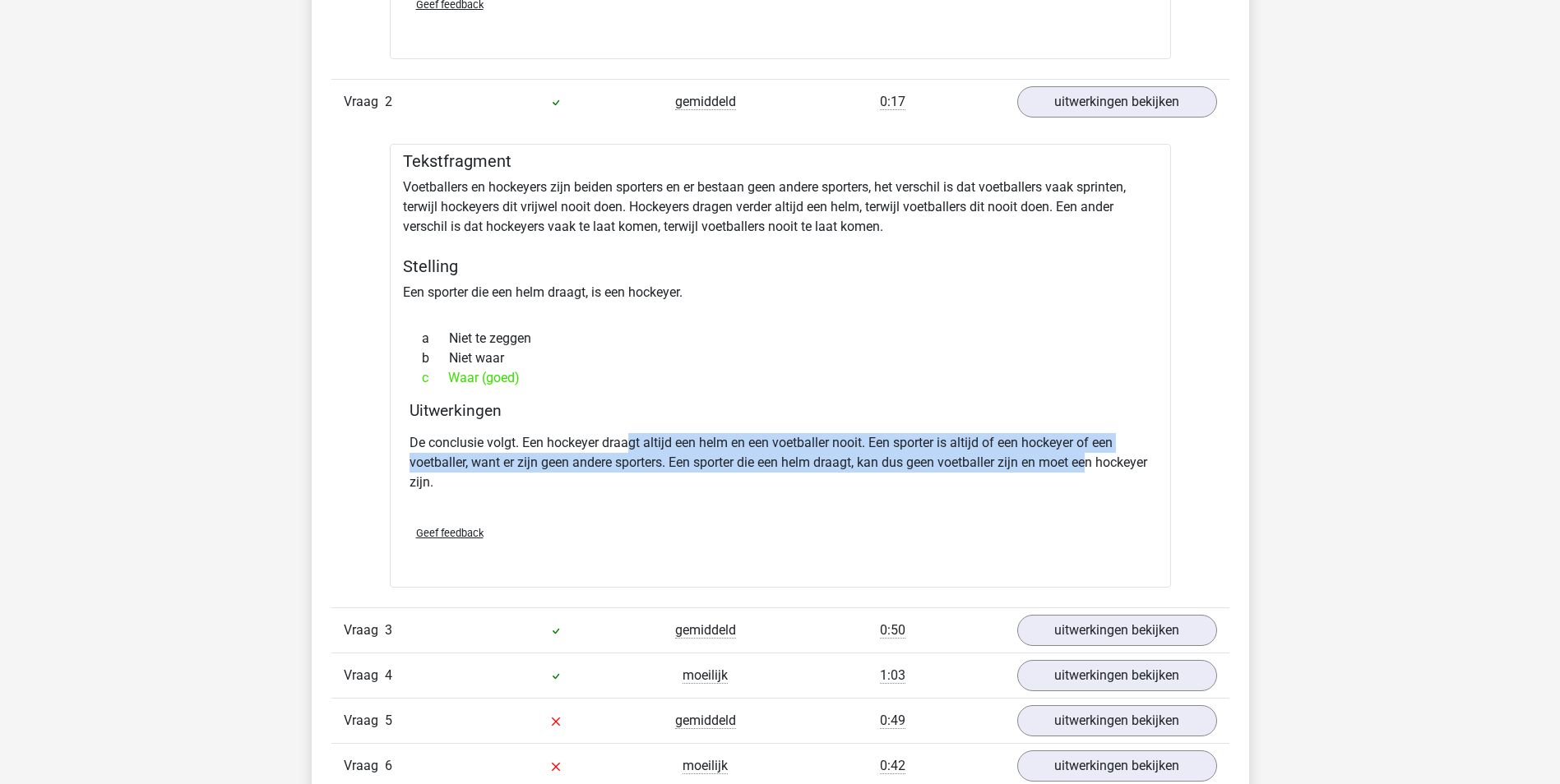
drag, startPoint x: 626, startPoint y: 438, endPoint x: 1094, endPoint y: 462, distance: 468.6
click at [1094, 462] on p "De conclusie volgt. Een hockeyer draagt altijd een helm en een voetballer nooit…" at bounding box center [780, 462] width 742 height 59
drag, startPoint x: 1094, startPoint y: 462, endPoint x: 1077, endPoint y: 470, distance: 18.8
click at [1077, 470] on p "De conclusie volgt. Een hockeyer draagt altijd een helm en een voetballer nooit…" at bounding box center [780, 462] width 742 height 59
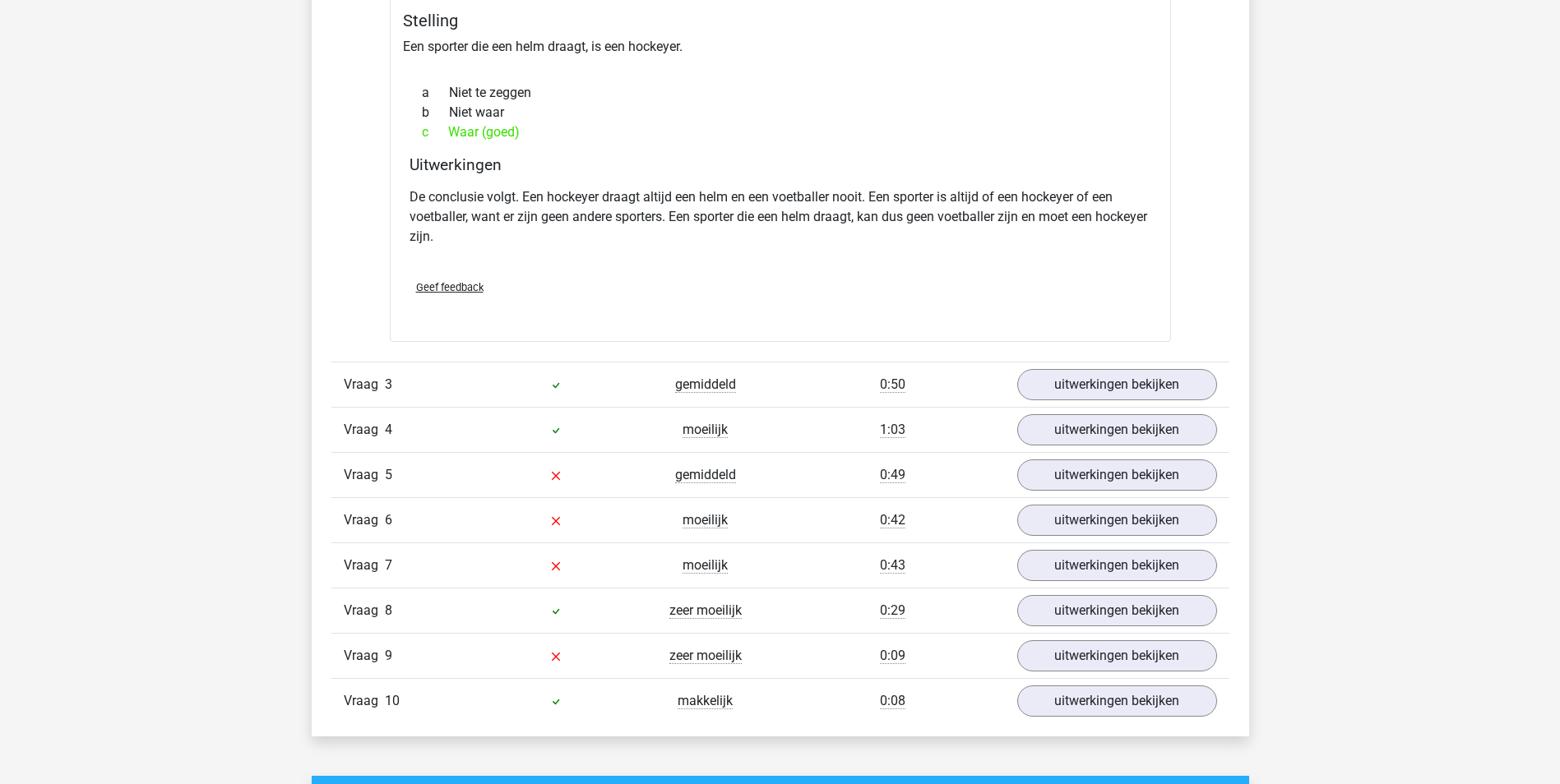
scroll to position [1808, 0]
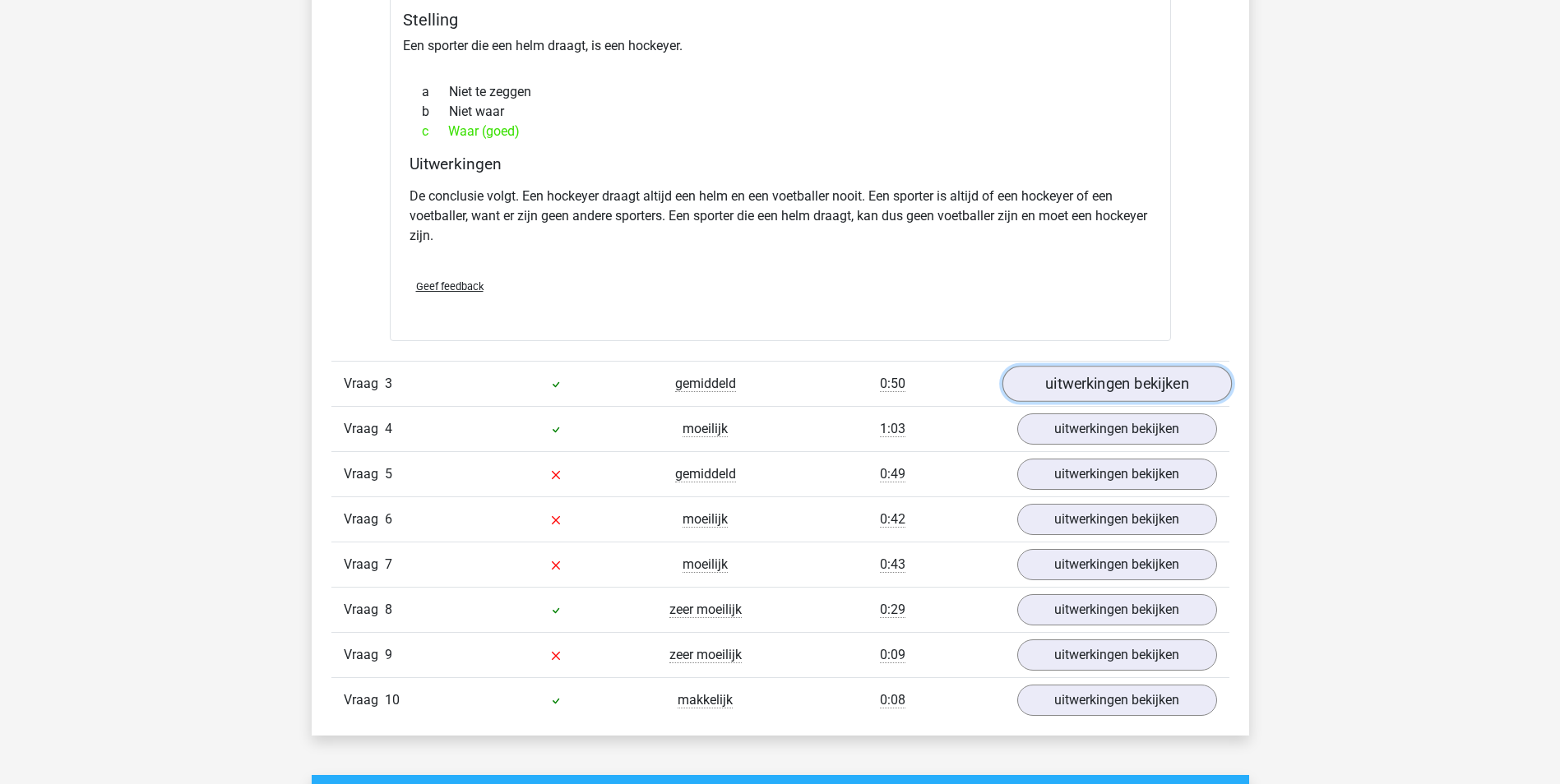
click at [1143, 383] on link "uitwerkingen bekijken" at bounding box center [1117, 384] width 230 height 37
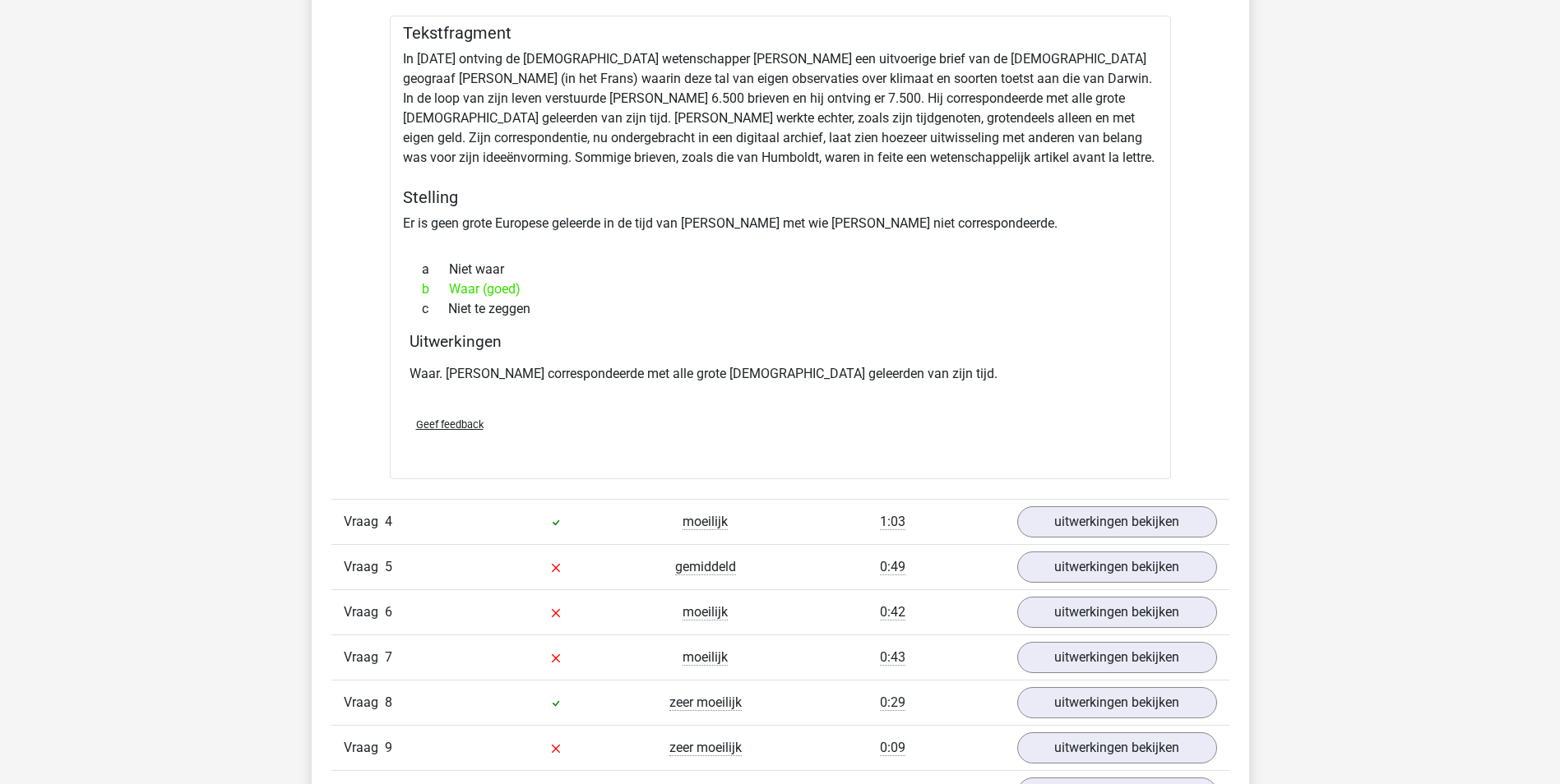
scroll to position [2219, 0]
drag, startPoint x: 503, startPoint y: 370, endPoint x: 837, endPoint y: 372, distance: 334.0
click at [837, 372] on p "Waar. [PERSON_NAME] correspondeerde met alle grote [DEMOGRAPHIC_DATA] geleerden…" at bounding box center [780, 373] width 742 height 20
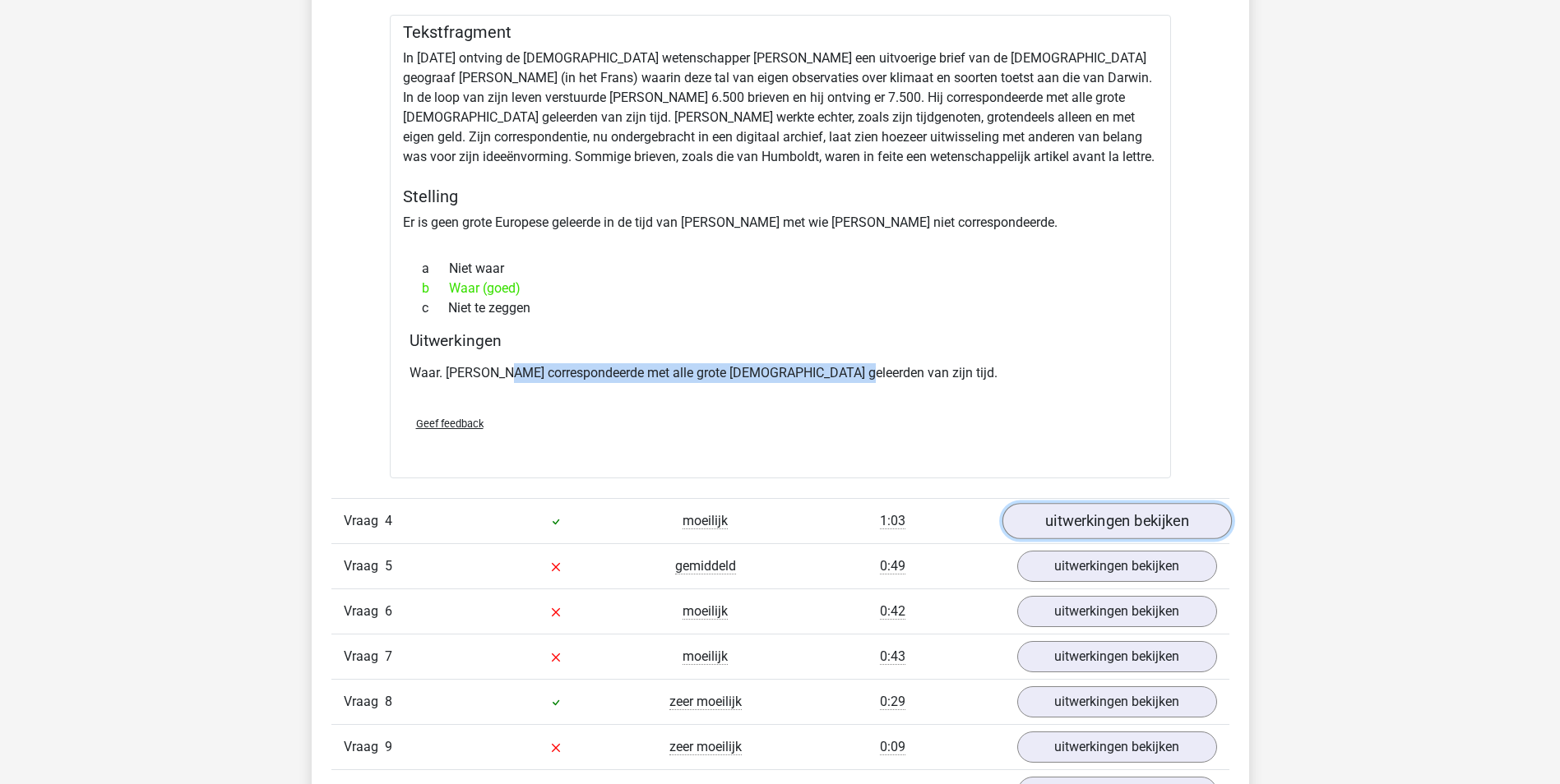
click at [1096, 530] on link "uitwerkingen bekijken" at bounding box center [1117, 522] width 230 height 37
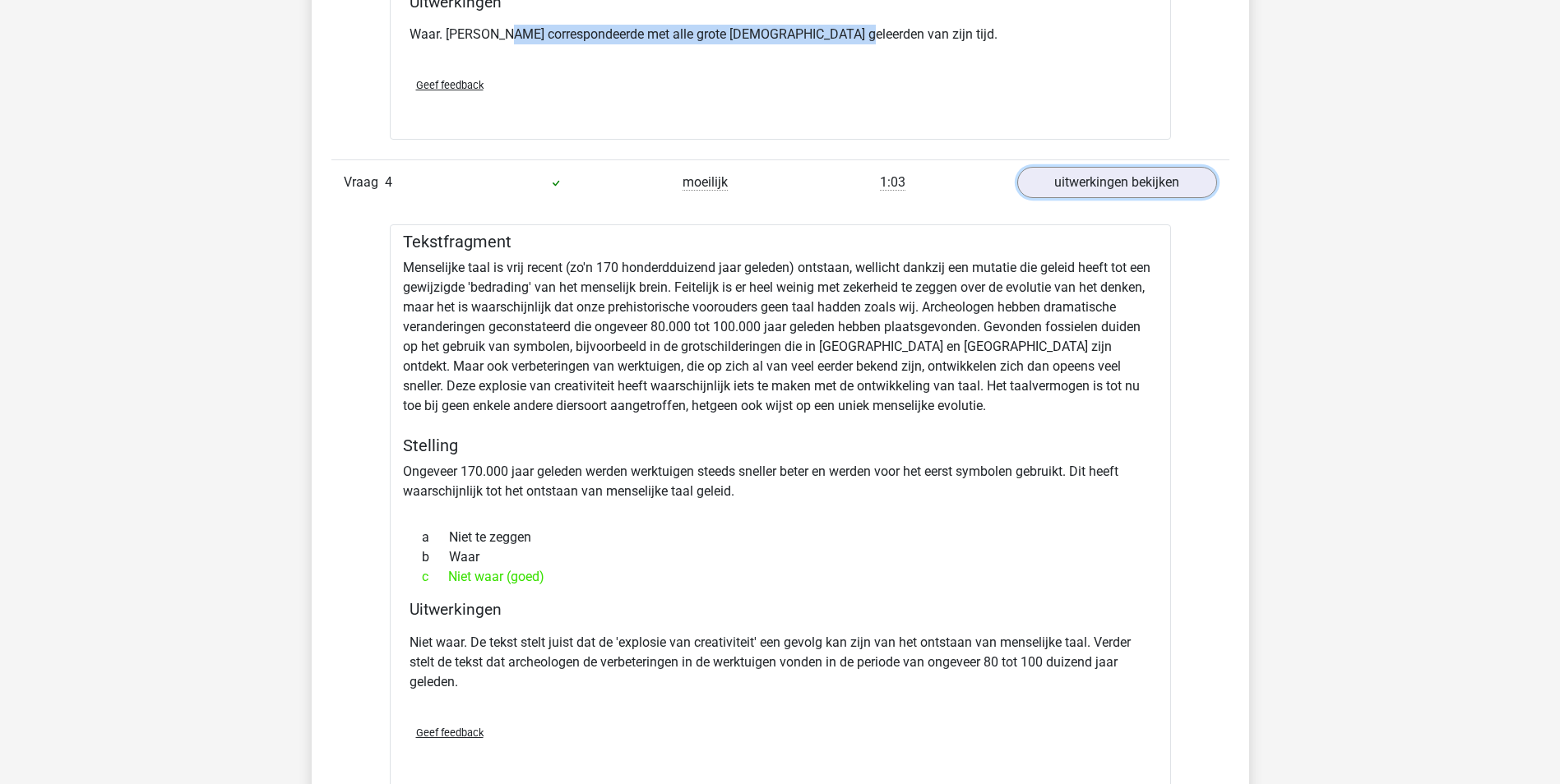
scroll to position [2712, 0]
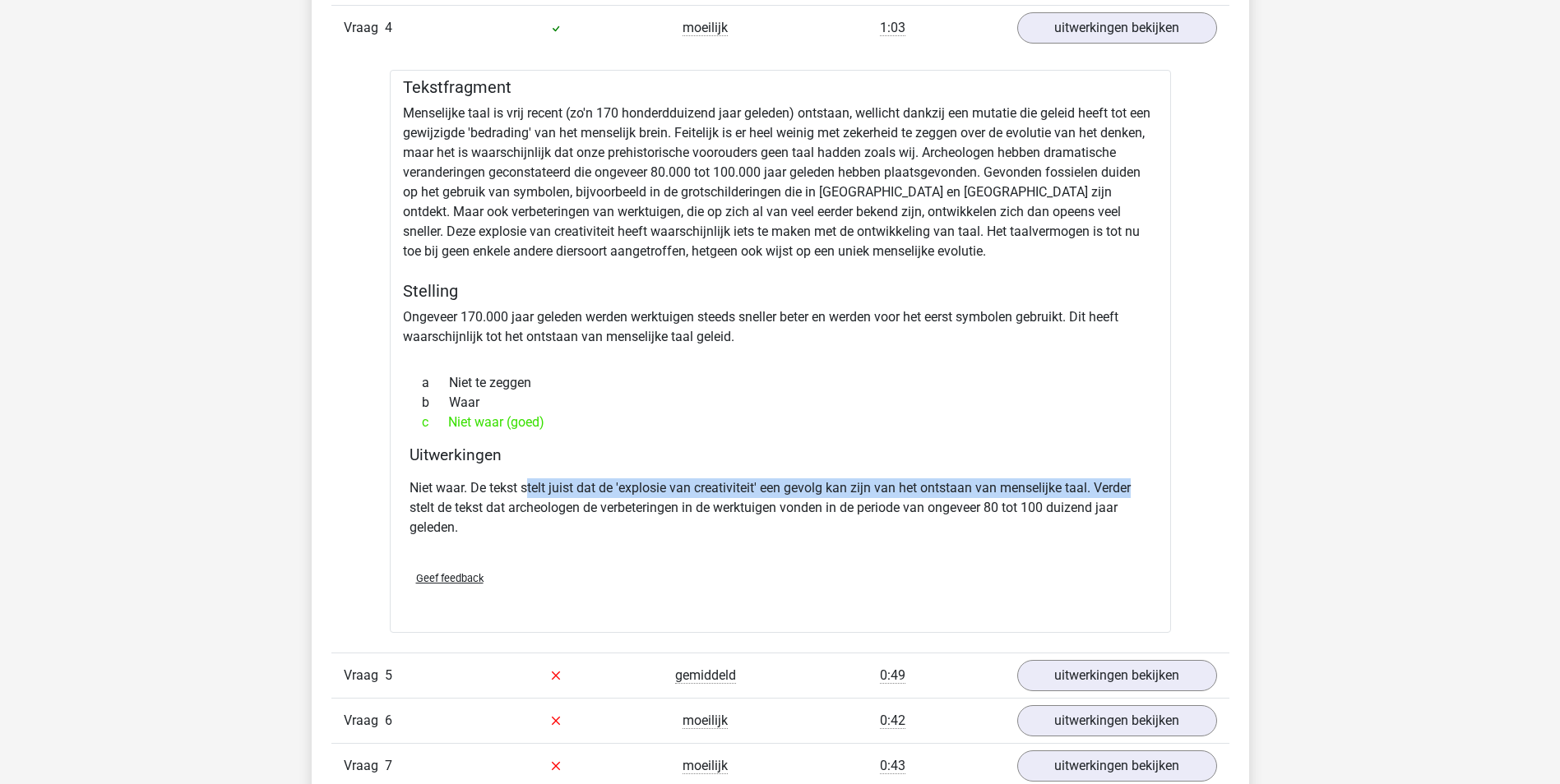
drag, startPoint x: 534, startPoint y: 488, endPoint x: 1149, endPoint y: 482, distance: 615.0
click at [1149, 482] on p "Niet waar. De tekst stelt juist dat de 'explosie van creativiteit' een gevolg k…" at bounding box center [780, 508] width 742 height 59
click at [569, 489] on p "Niet waar. De tekst stelt juist dat de 'explosie van creativiteit' een gevolg k…" at bounding box center [780, 508] width 742 height 59
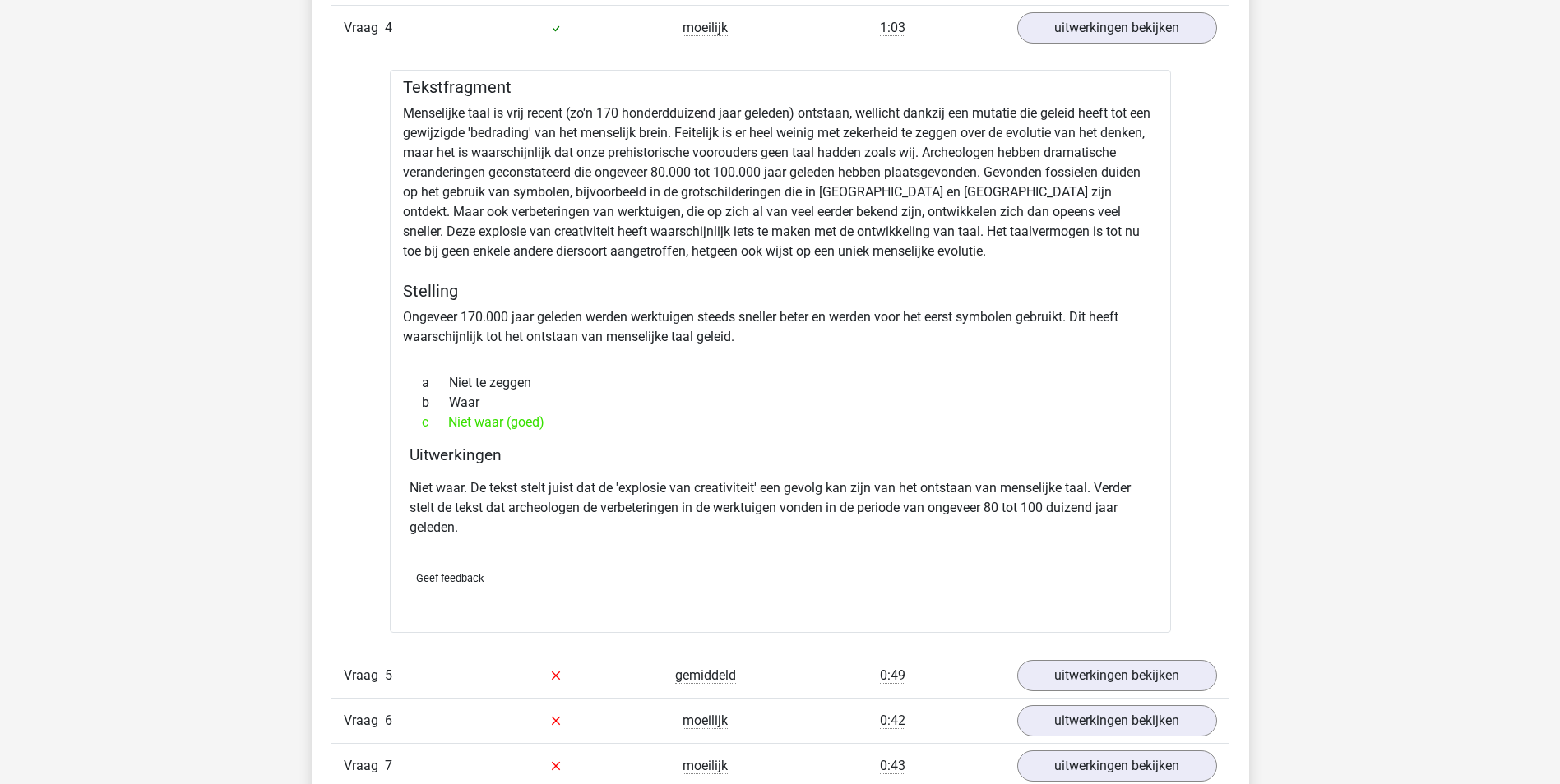
click at [573, 503] on p "Niet waar. De tekst stelt juist dat de 'explosie van creativiteit' een gevolg k…" at bounding box center [780, 508] width 742 height 59
drag, startPoint x: 535, startPoint y: 503, endPoint x: 1032, endPoint y: 509, distance: 497.0
click at [1032, 509] on p "Niet waar. De tekst stelt juist dat de 'explosie van creativiteit' een gevolg k…" at bounding box center [780, 508] width 742 height 59
click at [479, 475] on div "Niet waar. De tekst stelt juist dat de 'explosie van creativiteit' een gevolg k…" at bounding box center [780, 515] width 742 height 85
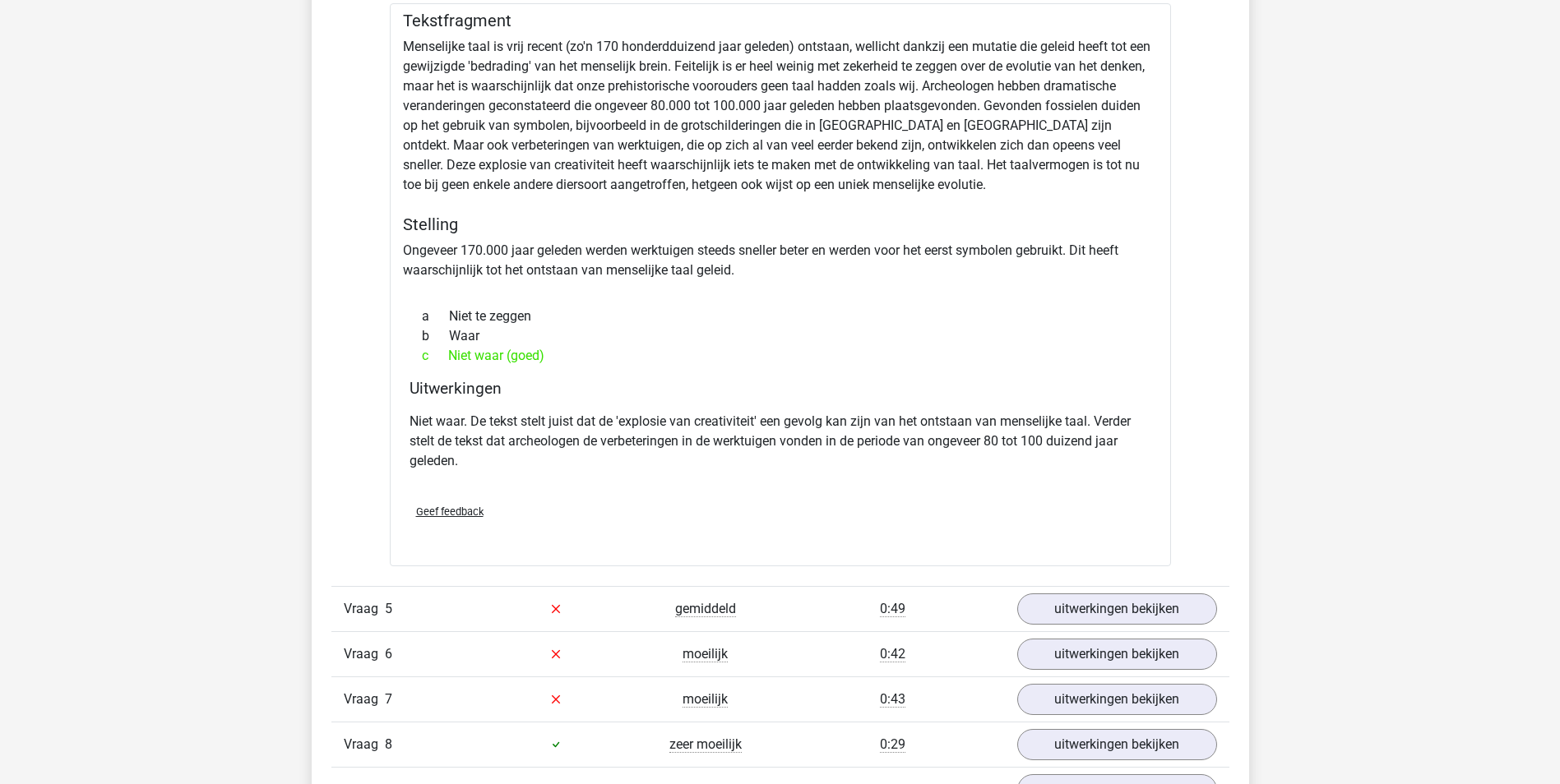
scroll to position [2876, 0]
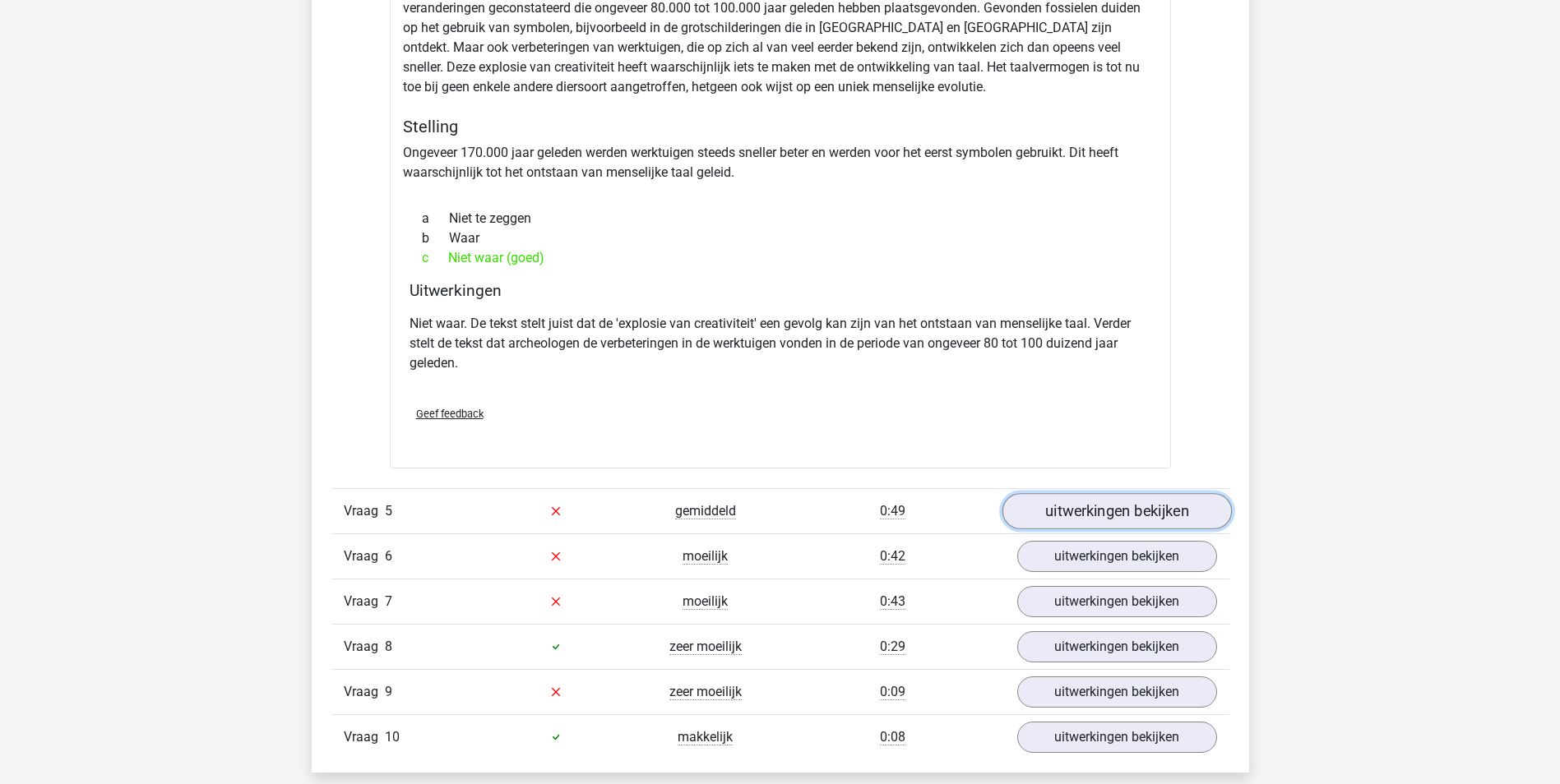
click at [1063, 505] on link "uitwerkingen bekijken" at bounding box center [1117, 511] width 230 height 37
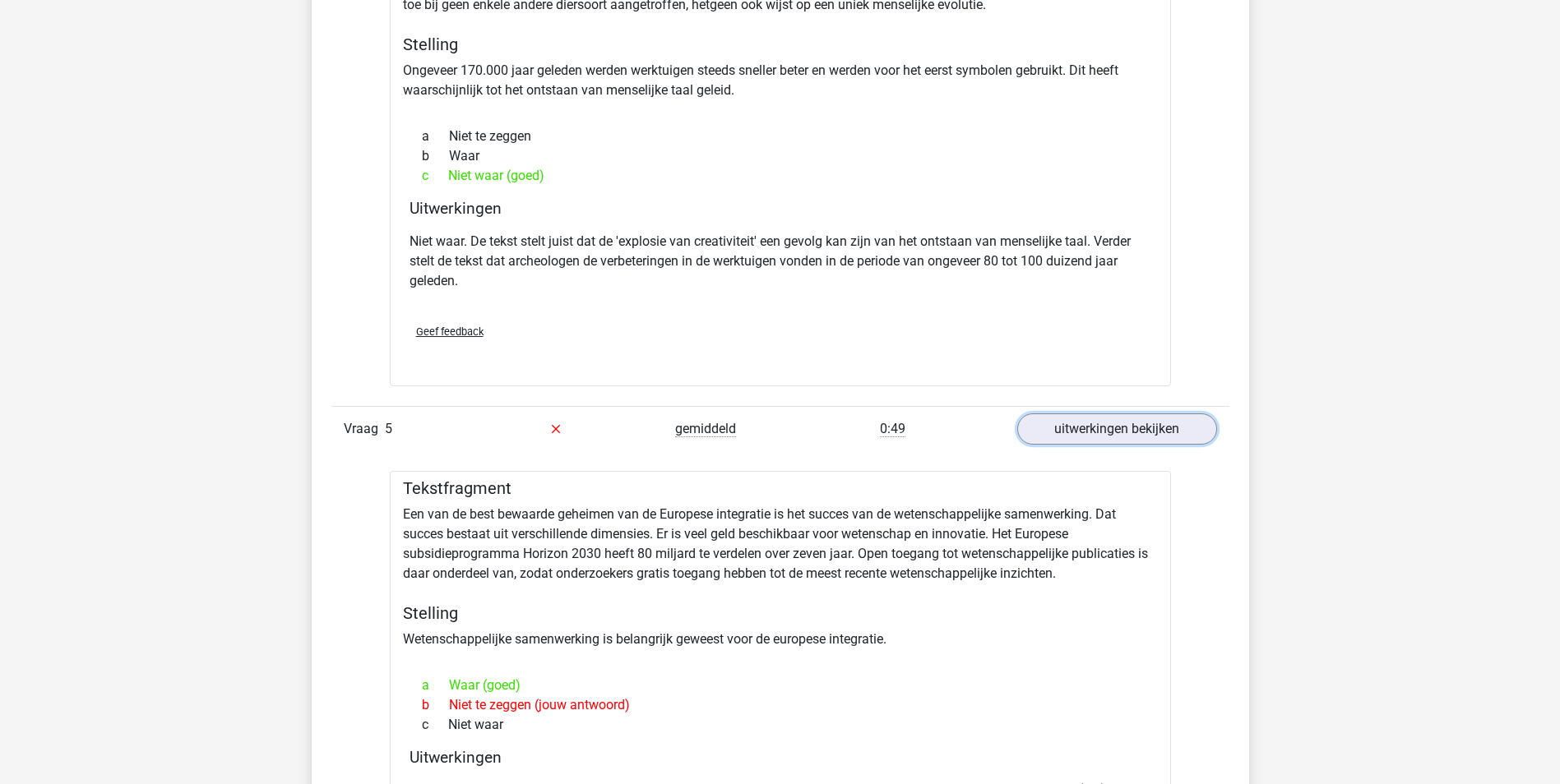
scroll to position [3123, 0]
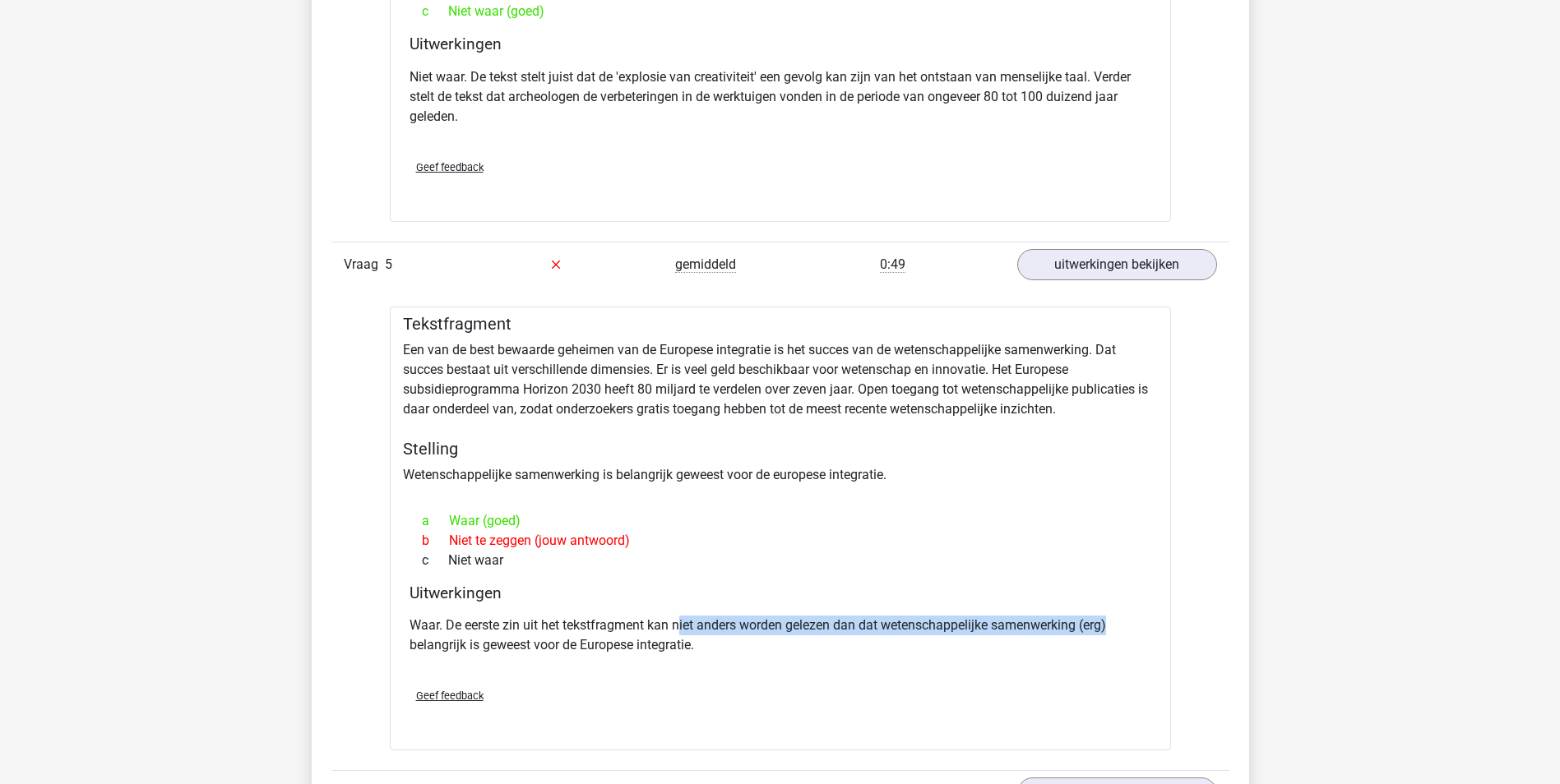
drag, startPoint x: 679, startPoint y: 622, endPoint x: 1134, endPoint y: 617, distance: 455.0
click at [1134, 617] on p "Waar. De eerste zin uit het tekstfragment kan niet anders worden gelezen dan da…" at bounding box center [780, 635] width 742 height 39
click at [657, 642] on p "Waar. De eerste zin uit het tekstfragment kan niet anders worden gelezen dan da…" at bounding box center [780, 635] width 742 height 39
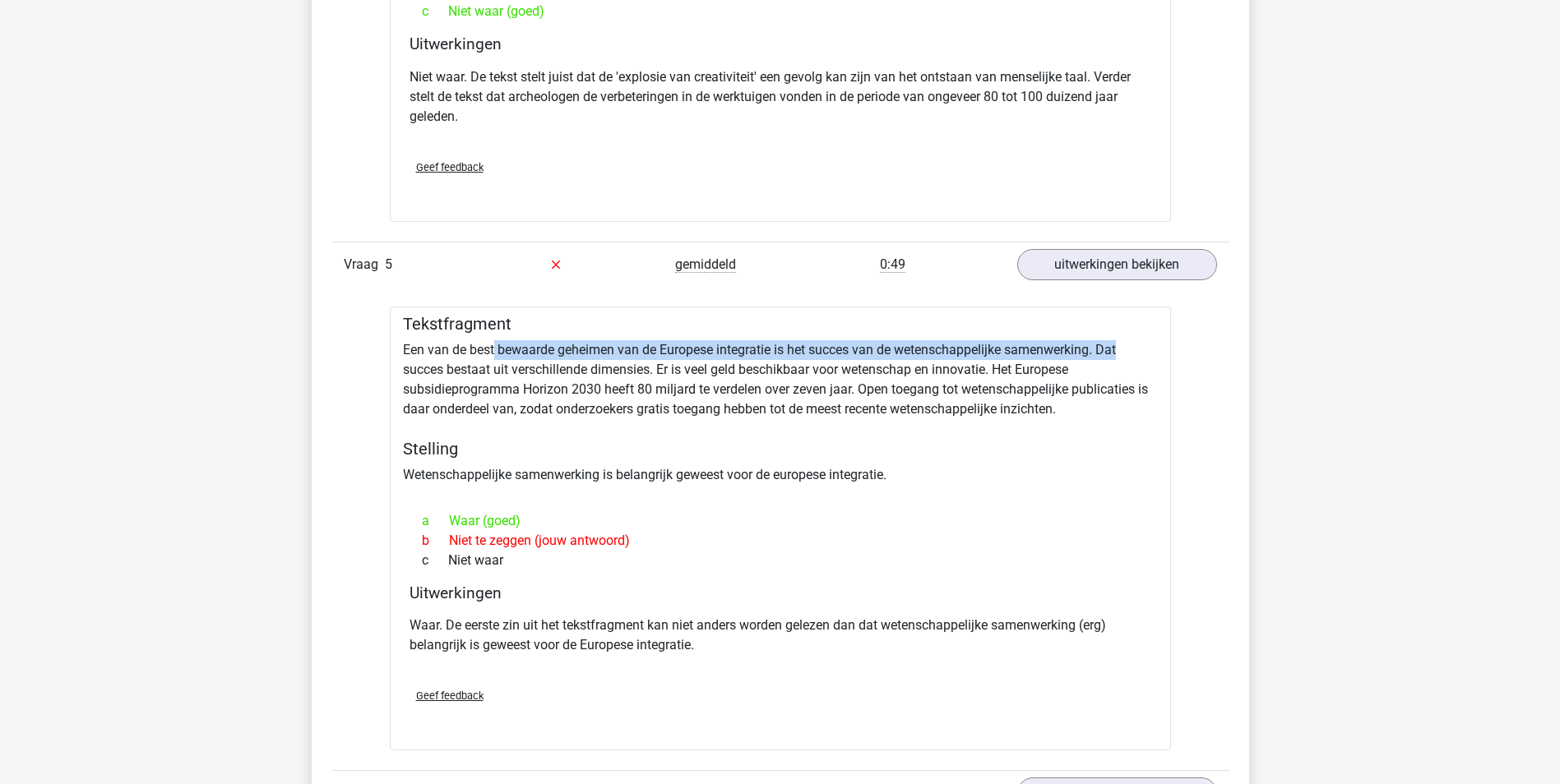
drag, startPoint x: 492, startPoint y: 345, endPoint x: 1138, endPoint y: 348, distance: 646.0
click at [1138, 348] on div "Tekstfragment Een van de best bewaarde geheimen van de Europese integratie is h…" at bounding box center [780, 528] width 781 height 444
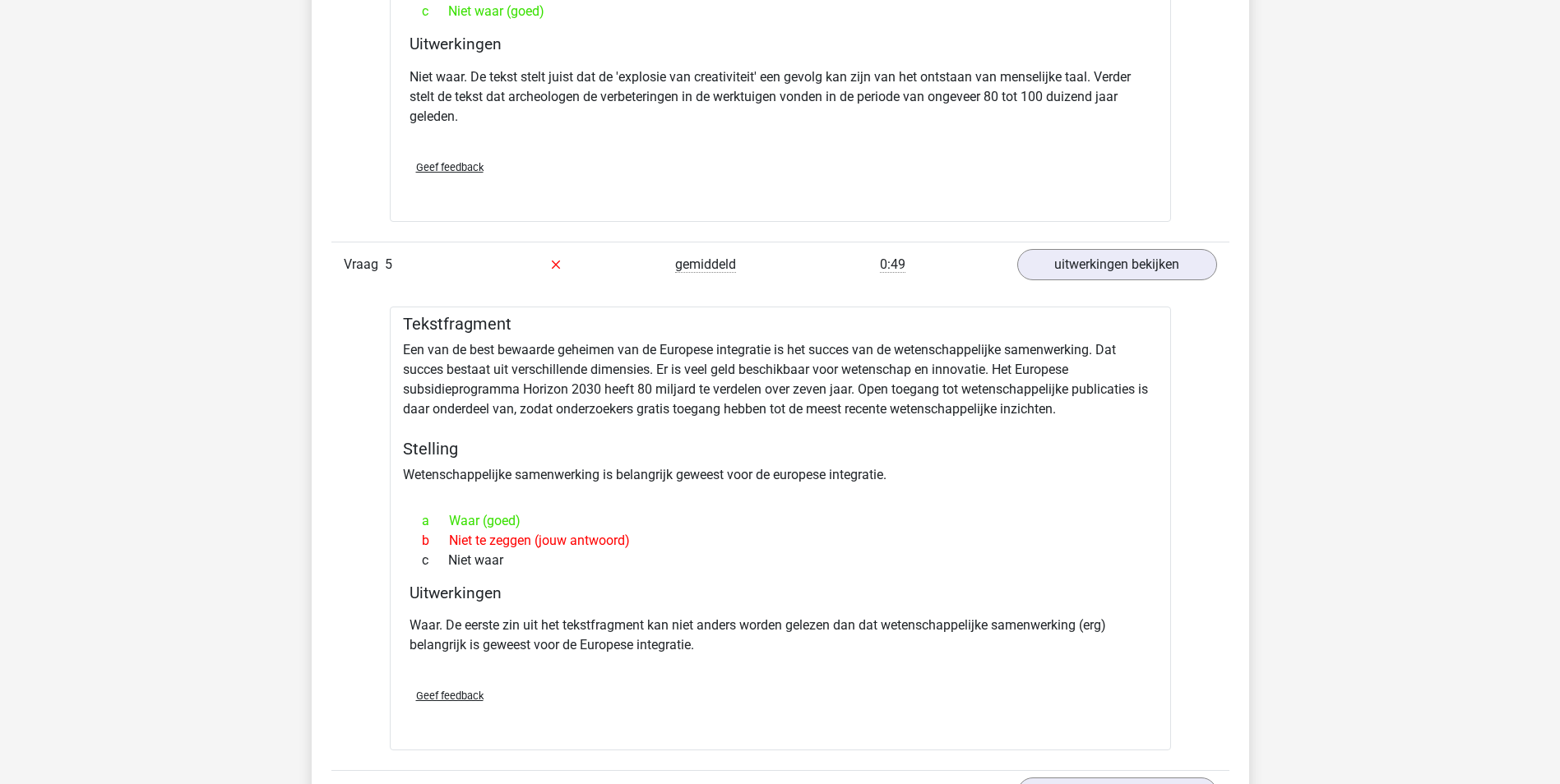
click at [418, 351] on div "Tekstfragment Een van de best bewaarde geheimen van de Europese integratie is h…" at bounding box center [780, 528] width 781 height 444
drag, startPoint x: 511, startPoint y: 468, endPoint x: 843, endPoint y: 459, distance: 332.1
click at [843, 459] on div "Tekstfragment Een van de best bewaarde geheimen van de Europese integratie is h…" at bounding box center [780, 528] width 781 height 444
click at [458, 351] on div "Tekstfragment Een van de best bewaarde geheimen van de Europese integratie is h…" at bounding box center [780, 528] width 781 height 444
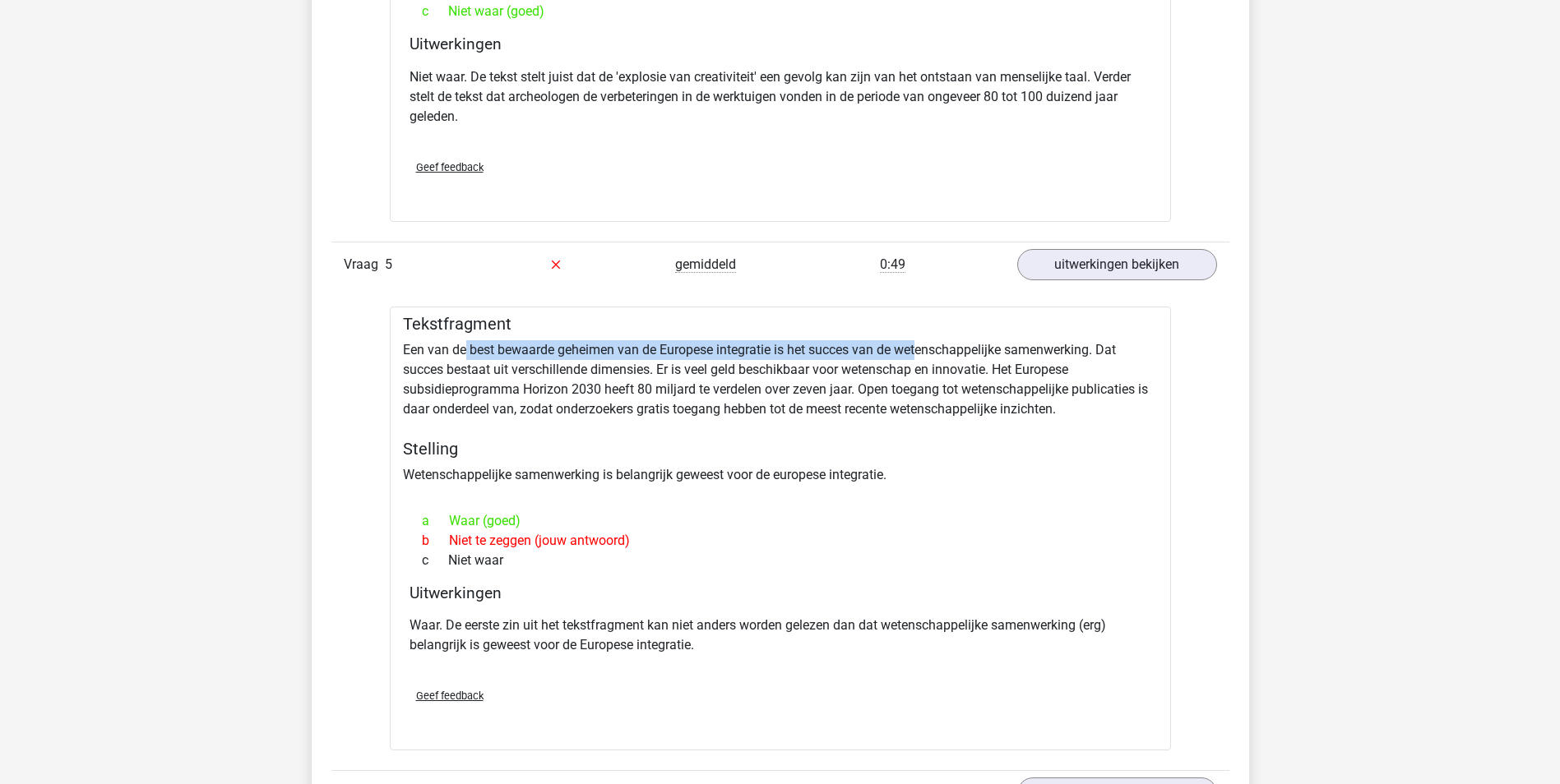
drag, startPoint x: 744, startPoint y: 355, endPoint x: 922, endPoint y: 347, distance: 178.2
click at [922, 347] on div "Tekstfragment Een van de best bewaarde geheimen van de Europese integratie is h…" at bounding box center [780, 528] width 781 height 444
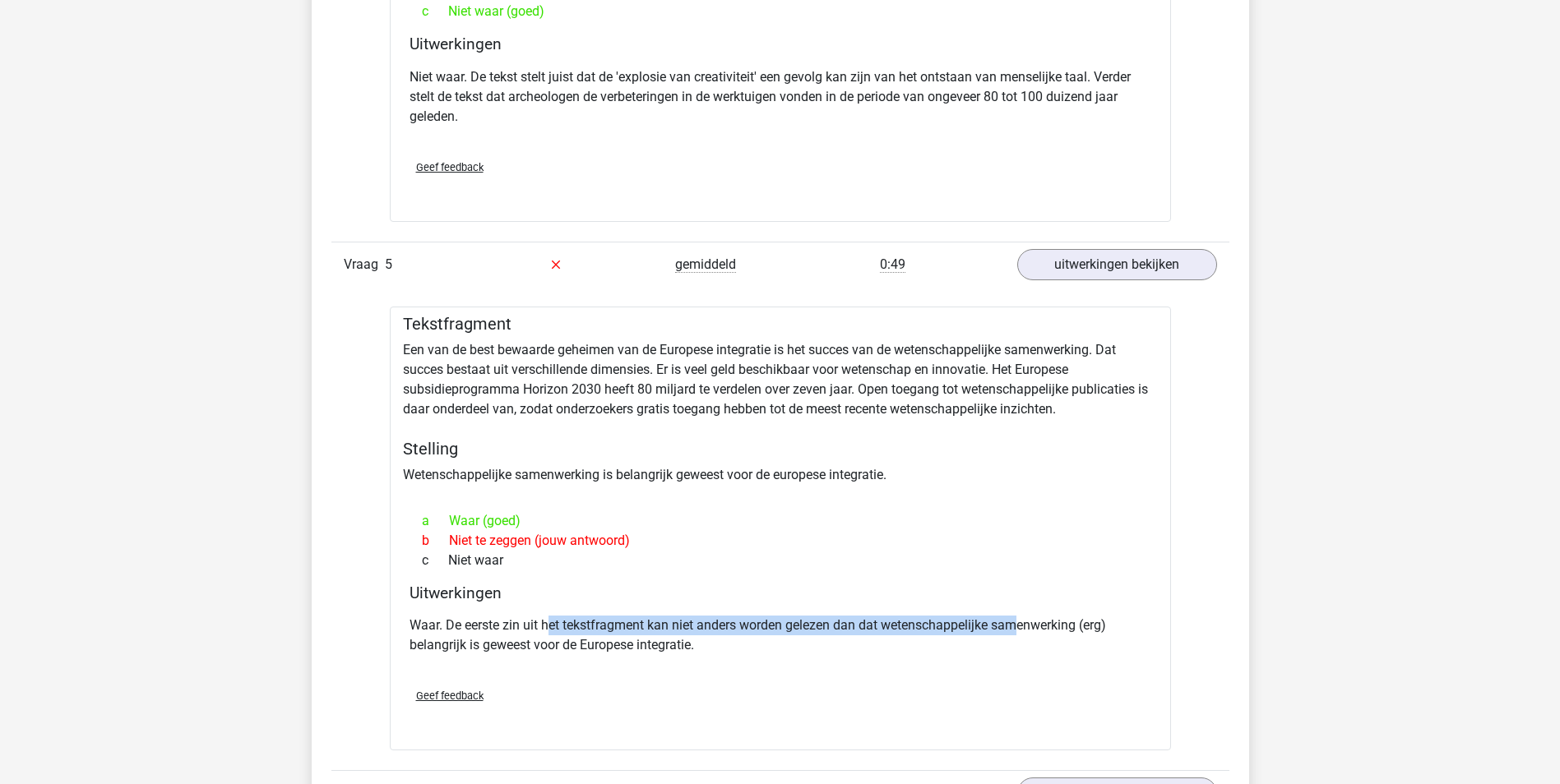
drag, startPoint x: 552, startPoint y: 627, endPoint x: 1023, endPoint y: 623, distance: 471.0
click at [1023, 623] on p "Waar. De eerste zin uit het tekstfragment kan niet anders worden gelezen dan da…" at bounding box center [780, 635] width 742 height 39
click at [665, 636] on p "Waar. De eerste zin uit het tekstfragment kan niet anders worden gelezen dan da…" at bounding box center [780, 635] width 742 height 39
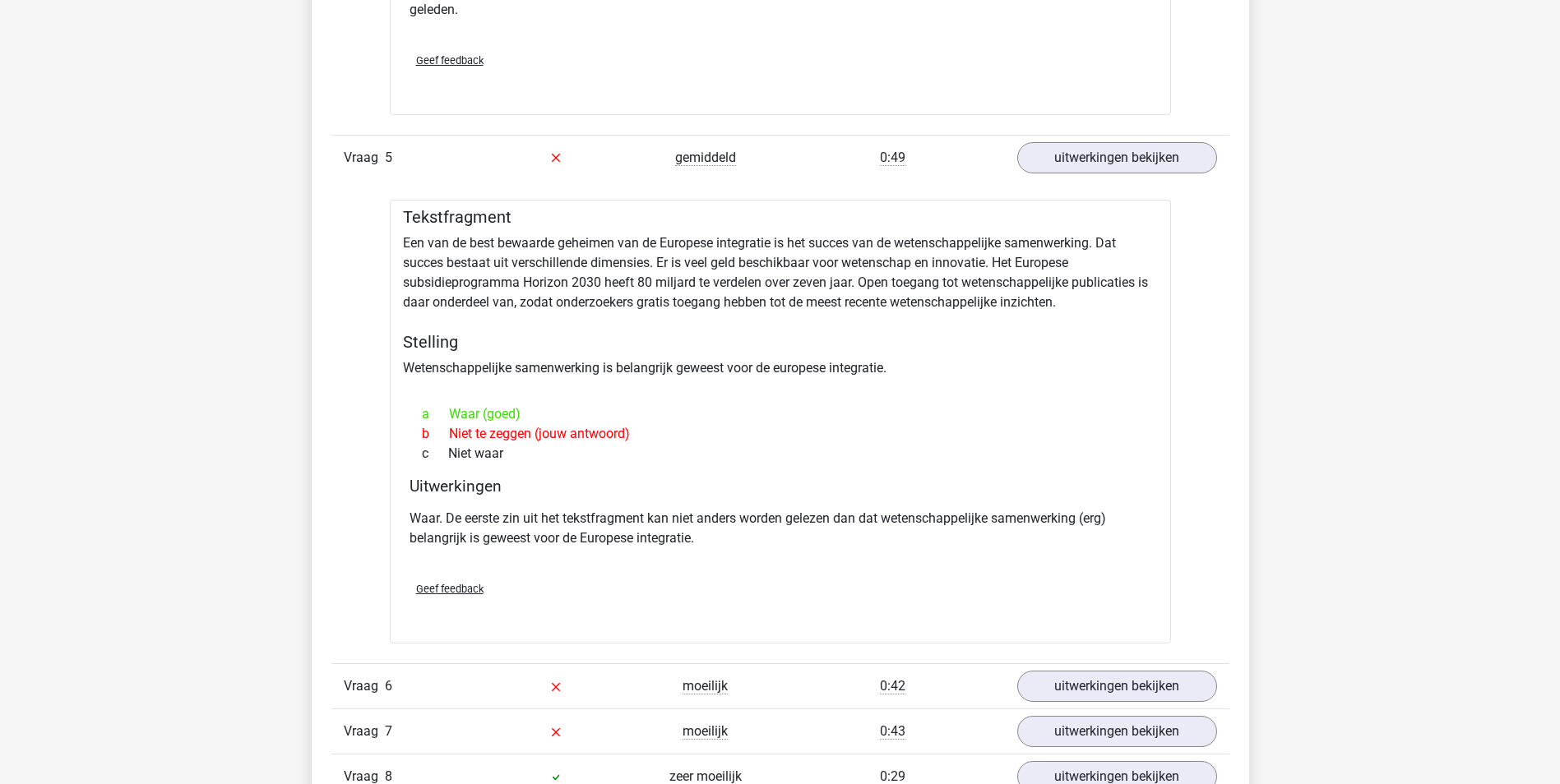
scroll to position [3452, 0]
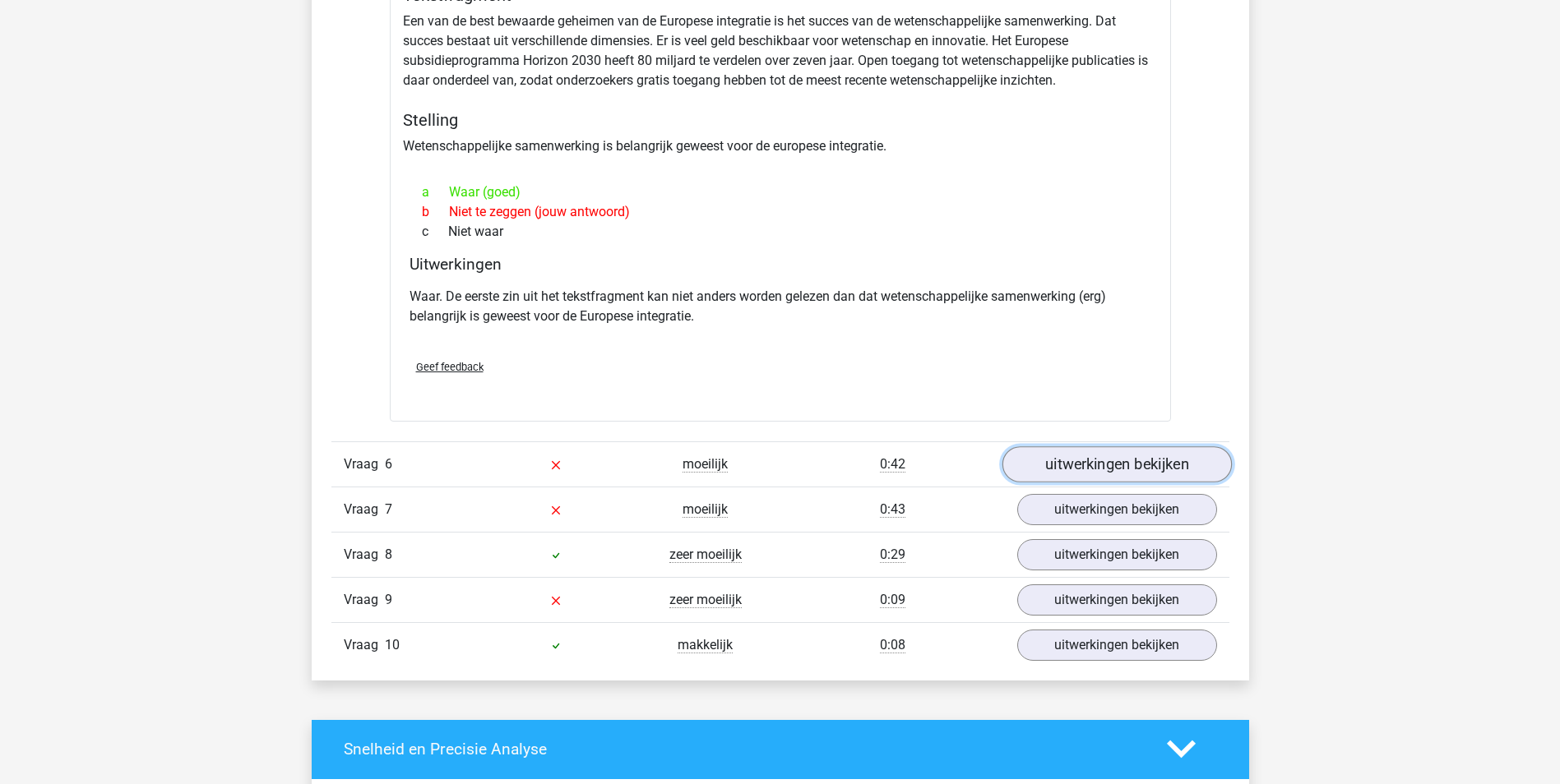
click at [1098, 465] on link "uitwerkingen bekijken" at bounding box center [1117, 464] width 230 height 37
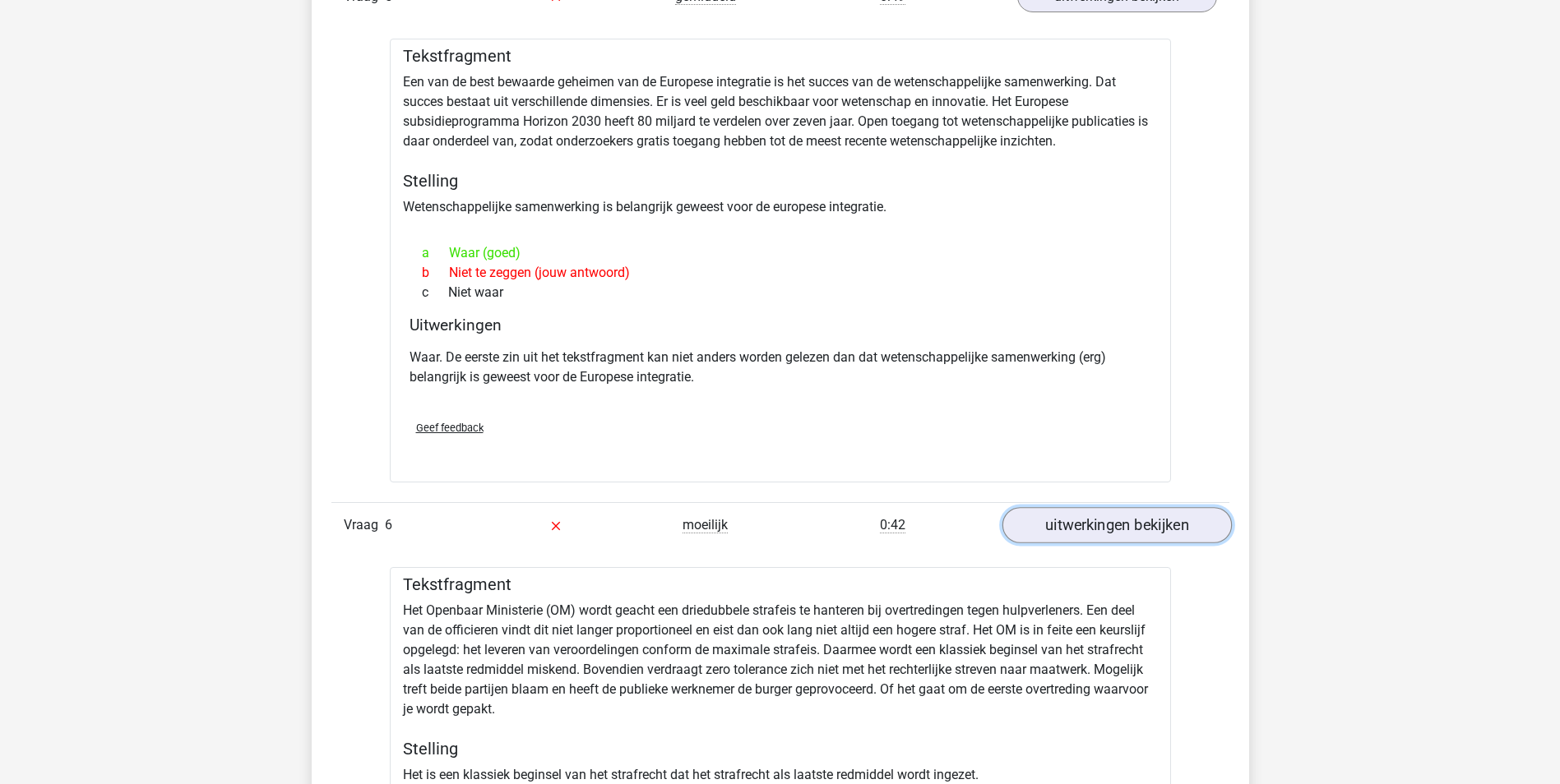
scroll to position [3533, 0]
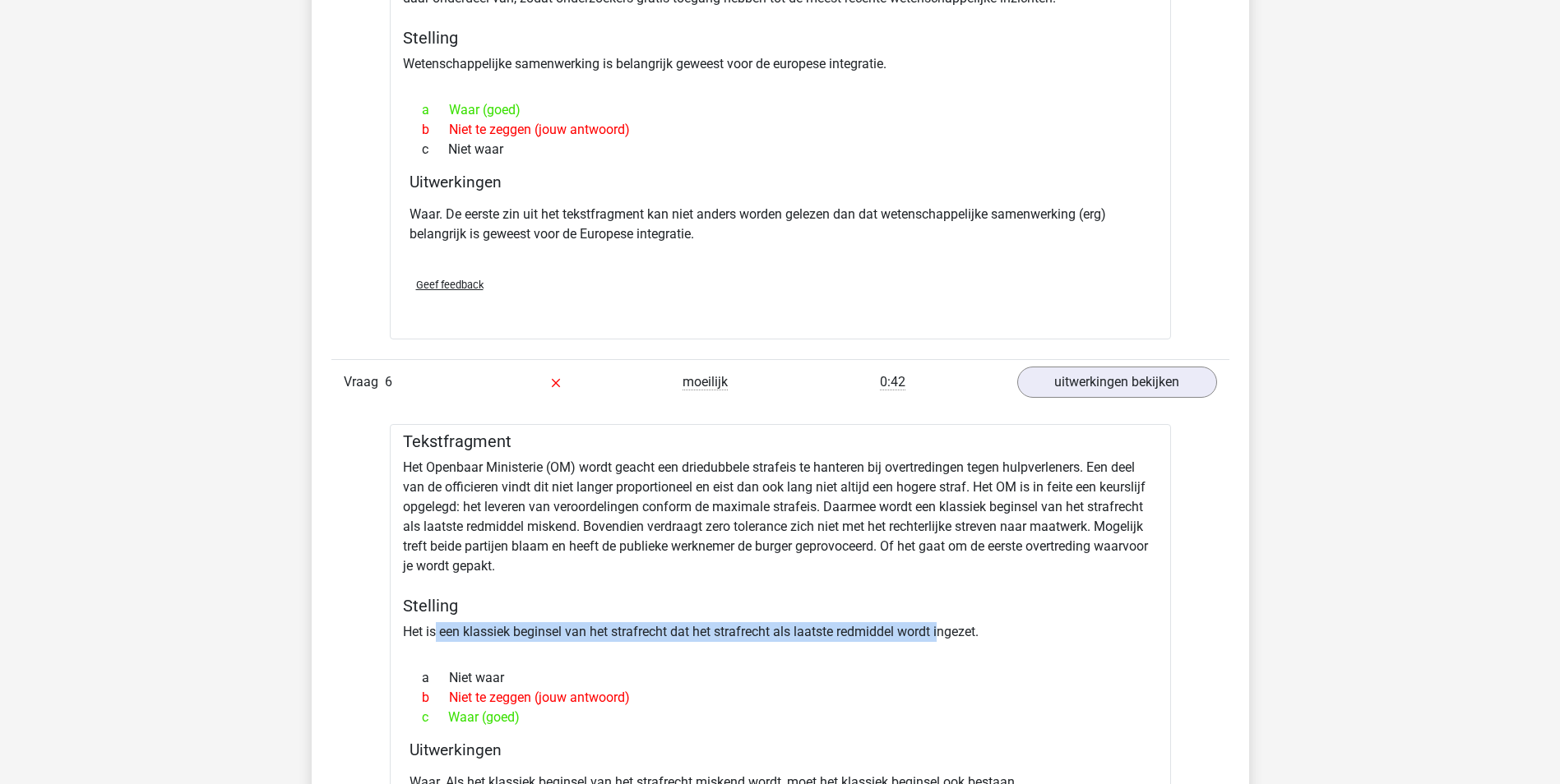
drag, startPoint x: 436, startPoint y: 633, endPoint x: 944, endPoint y: 625, distance: 508.1
click at [944, 625] on div "Tekstfragment Het Openbaar Ministerie (OM) wordt geacht een driedubbele strafei…" at bounding box center [780, 655] width 781 height 463
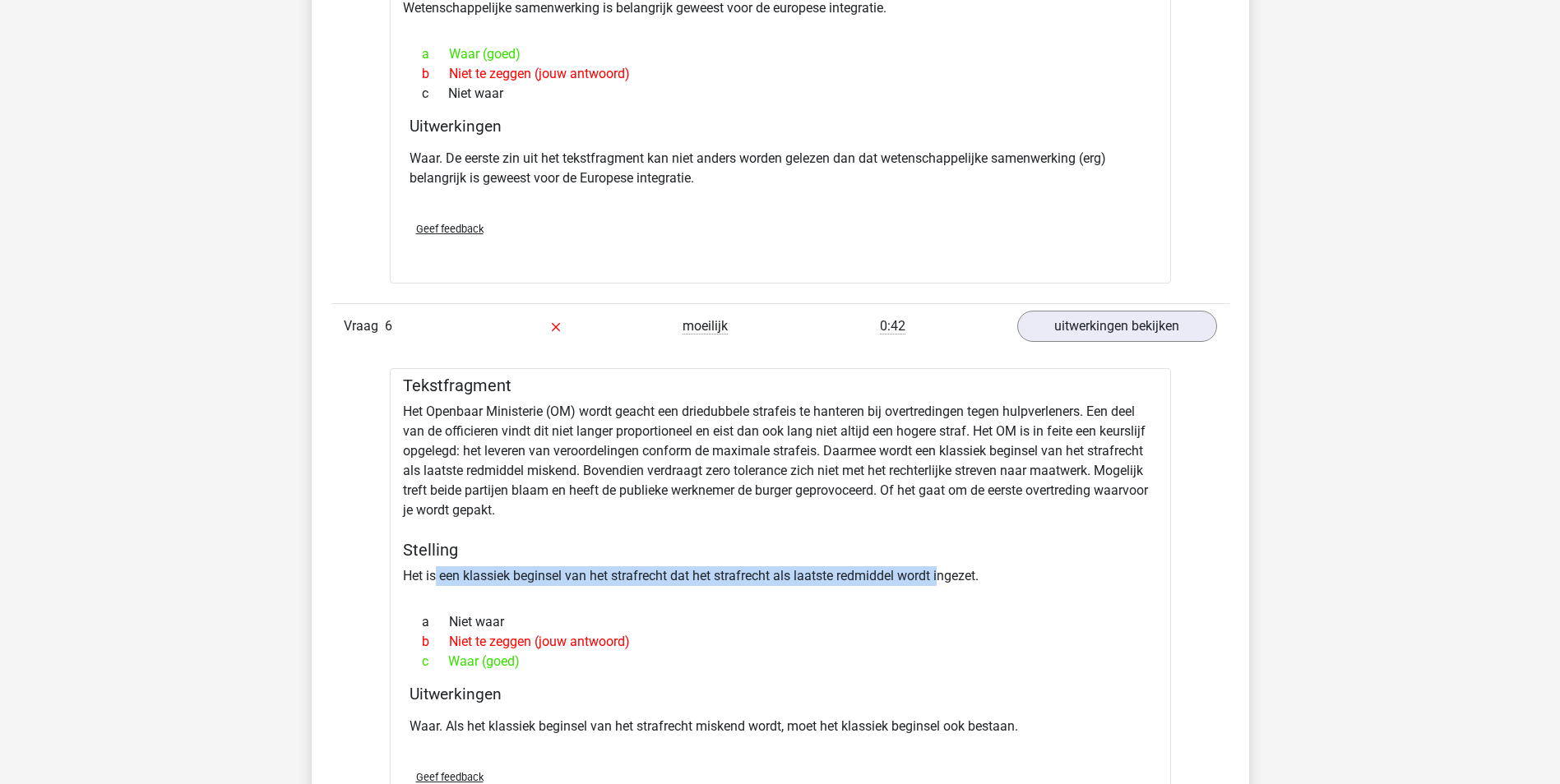
scroll to position [3616, 0]
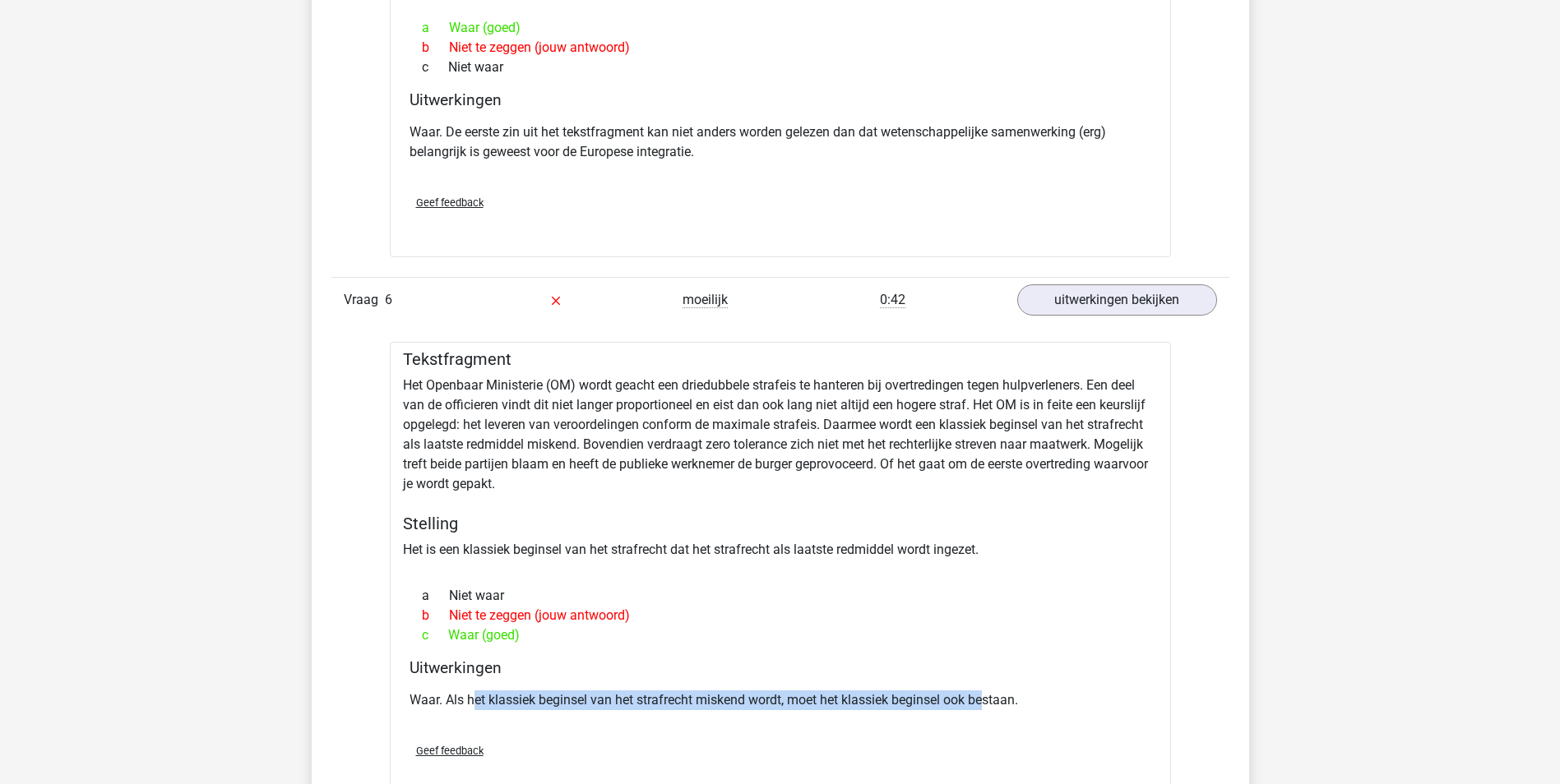
drag, startPoint x: 473, startPoint y: 702, endPoint x: 990, endPoint y: 686, distance: 517.2
click at [990, 686] on div "Waar. Als het klassiek beginsel van het strafrecht miskend wordt, moet het klas…" at bounding box center [780, 707] width 742 height 46
drag, startPoint x: 990, startPoint y: 686, endPoint x: 927, endPoint y: 707, distance: 66.4
click at [927, 707] on p "Waar. Als het klassiek beginsel van het strafrecht miskend wordt, moet het klas…" at bounding box center [780, 700] width 742 height 20
click at [923, 706] on p "Waar. Als het klassiek beginsel van het strafrecht miskend wordt, moet het klas…" at bounding box center [780, 700] width 742 height 20
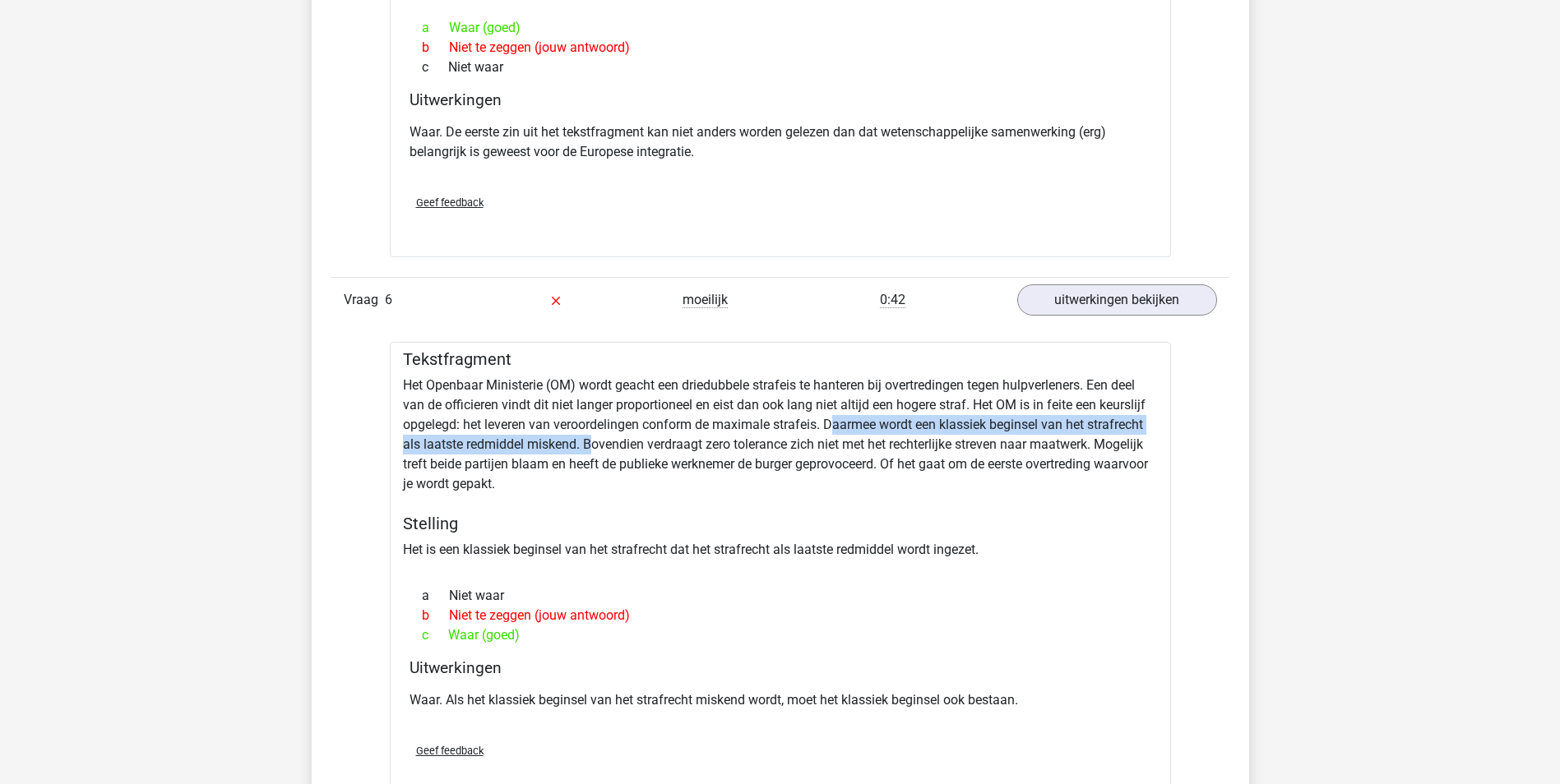
drag, startPoint x: 830, startPoint y: 425, endPoint x: 595, endPoint y: 443, distance: 235.7
click at [595, 443] on div "Tekstfragment Het Openbaar Ministerie (OM) wordt geacht een driedubbele strafei…" at bounding box center [780, 573] width 781 height 463
drag, startPoint x: 595, startPoint y: 443, endPoint x: 546, endPoint y: 452, distance: 49.8
click at [546, 452] on div "Tekstfragment Het Openbaar Ministerie (OM) wordt geacht een driedubbele strafei…" at bounding box center [780, 573] width 781 height 463
click at [540, 448] on div "Tekstfragment Het Openbaar Ministerie (OM) wordt geacht een driedubbele strafei…" at bounding box center [780, 573] width 781 height 463
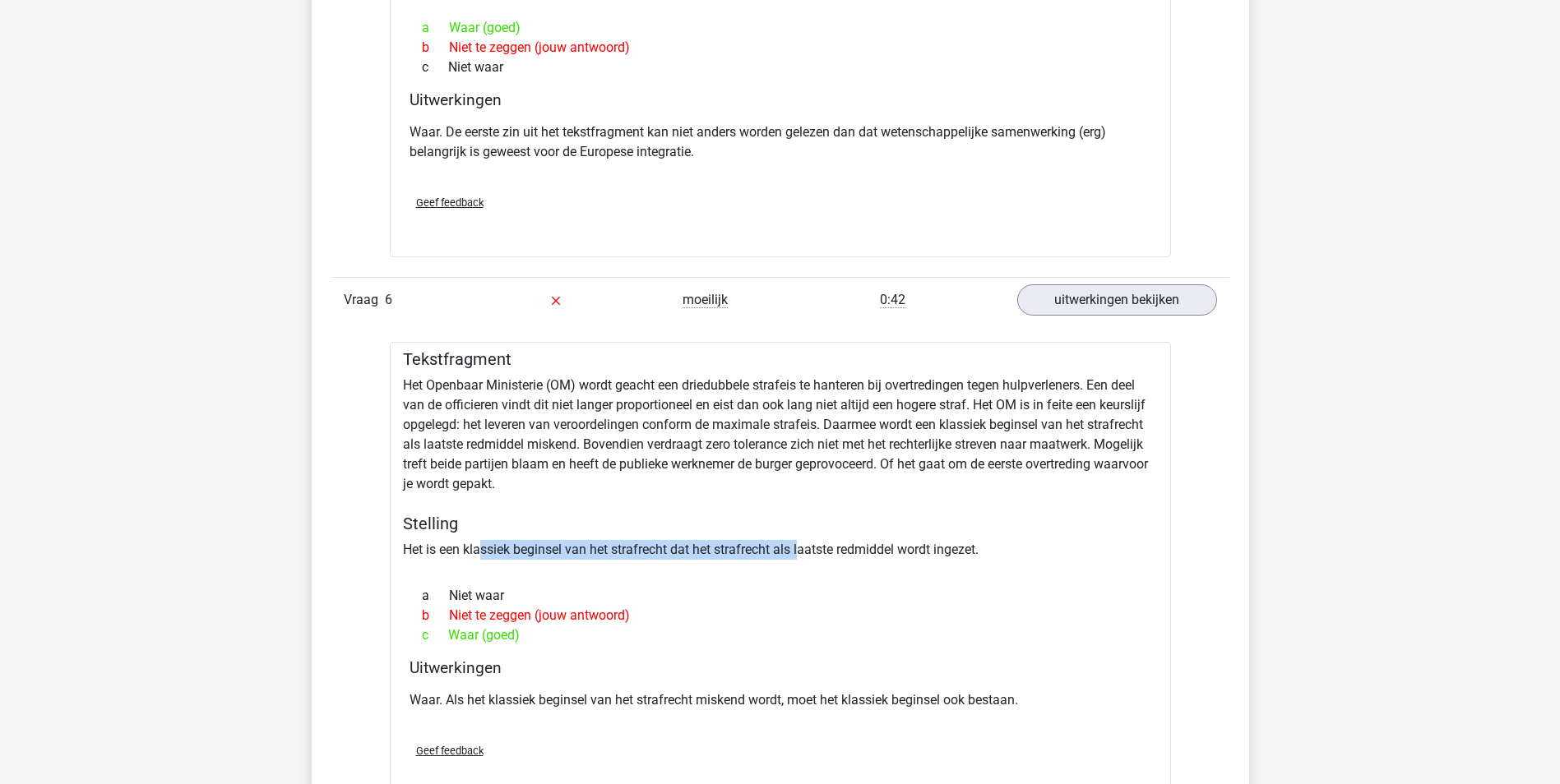
drag, startPoint x: 483, startPoint y: 555, endPoint x: 803, endPoint y: 555, distance: 320.0
click at [803, 555] on div "Tekstfragment Het Openbaar Ministerie (OM) wordt geacht een driedubbele strafei…" at bounding box center [780, 573] width 781 height 463
drag, startPoint x: 619, startPoint y: 700, endPoint x: 766, endPoint y: 701, distance: 147.0
click at [766, 701] on p "Waar. Als het klassiek beginsel van het strafrecht miskend wordt, moet het klas…" at bounding box center [780, 700] width 742 height 20
drag, startPoint x: 766, startPoint y: 701, endPoint x: 637, endPoint y: 687, distance: 129.8
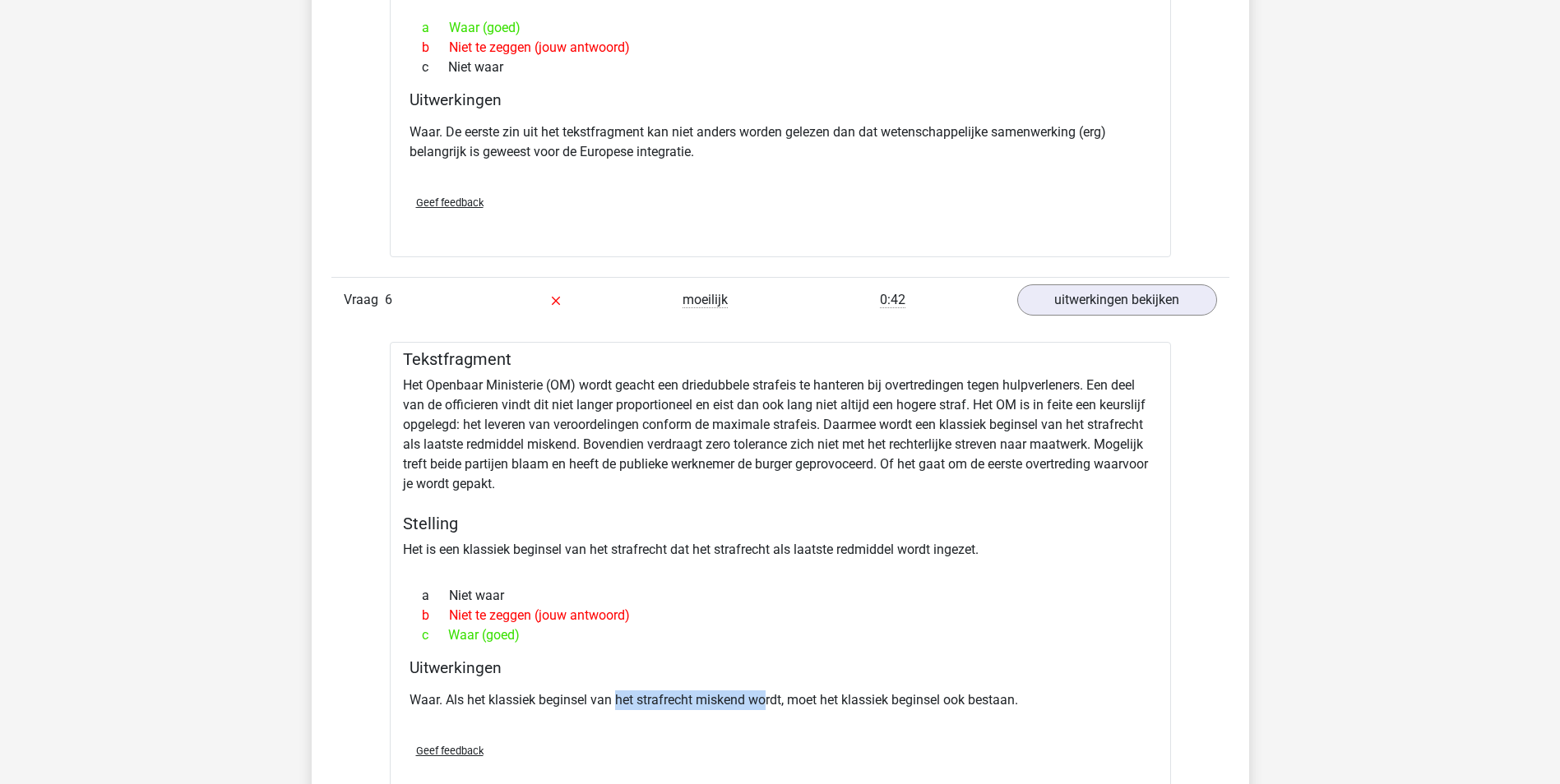
click at [637, 687] on div "Waar. Als het klassiek beginsel van het strafrecht miskend wordt, moet het klas…" at bounding box center [780, 707] width 742 height 46
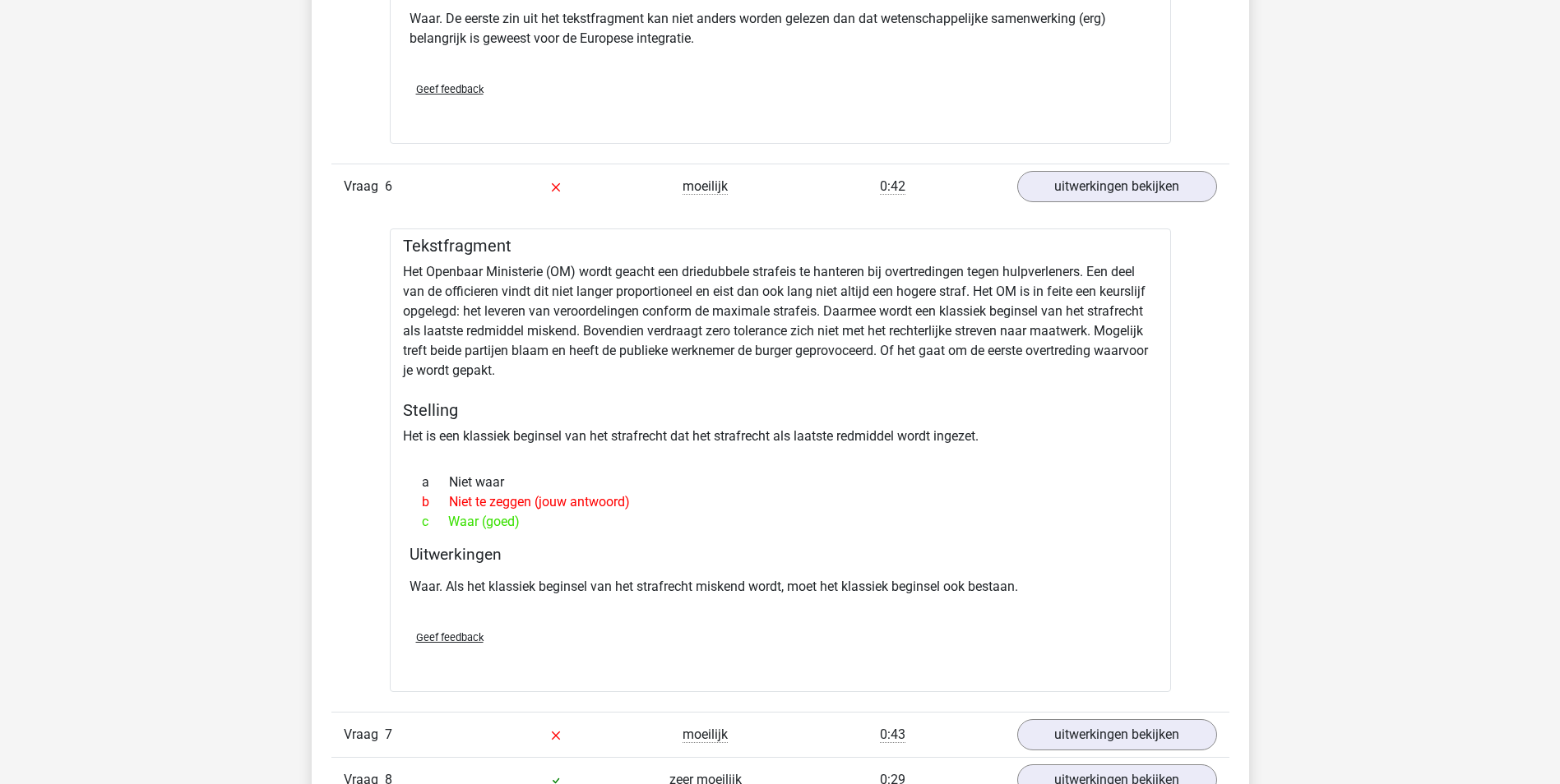
scroll to position [3944, 0]
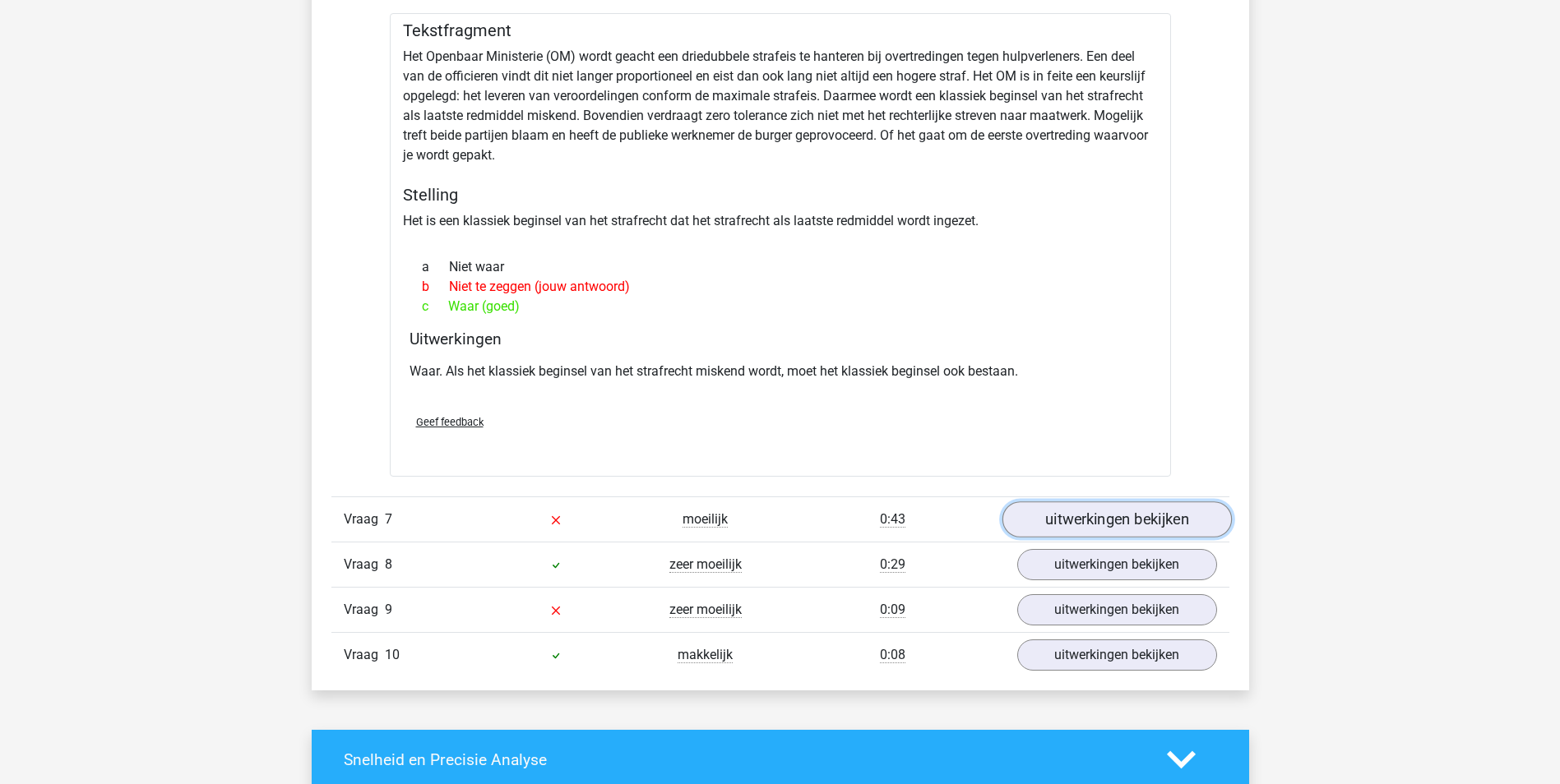
click at [1056, 523] on link "uitwerkingen bekijken" at bounding box center [1117, 520] width 230 height 37
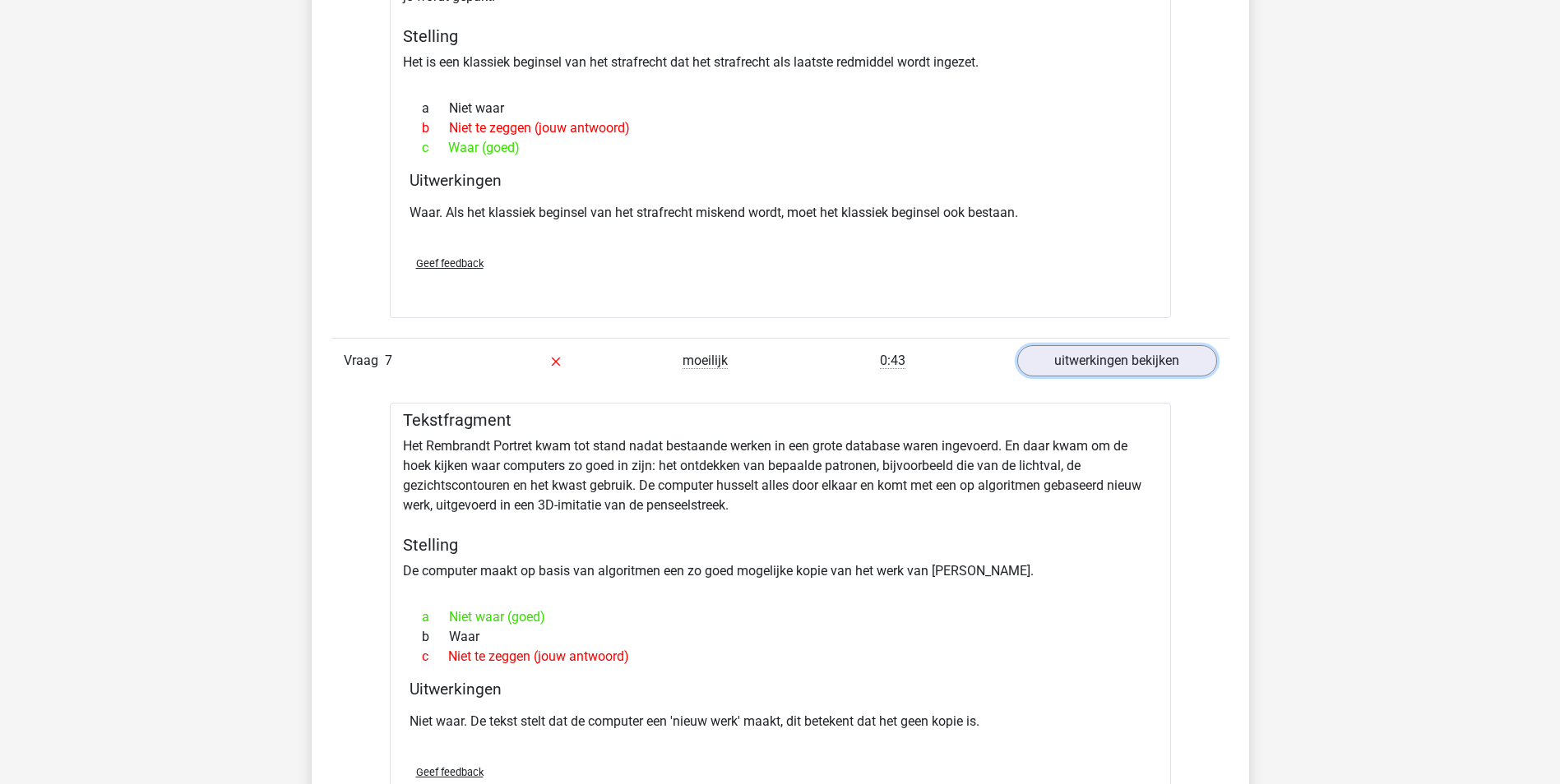
scroll to position [4109, 0]
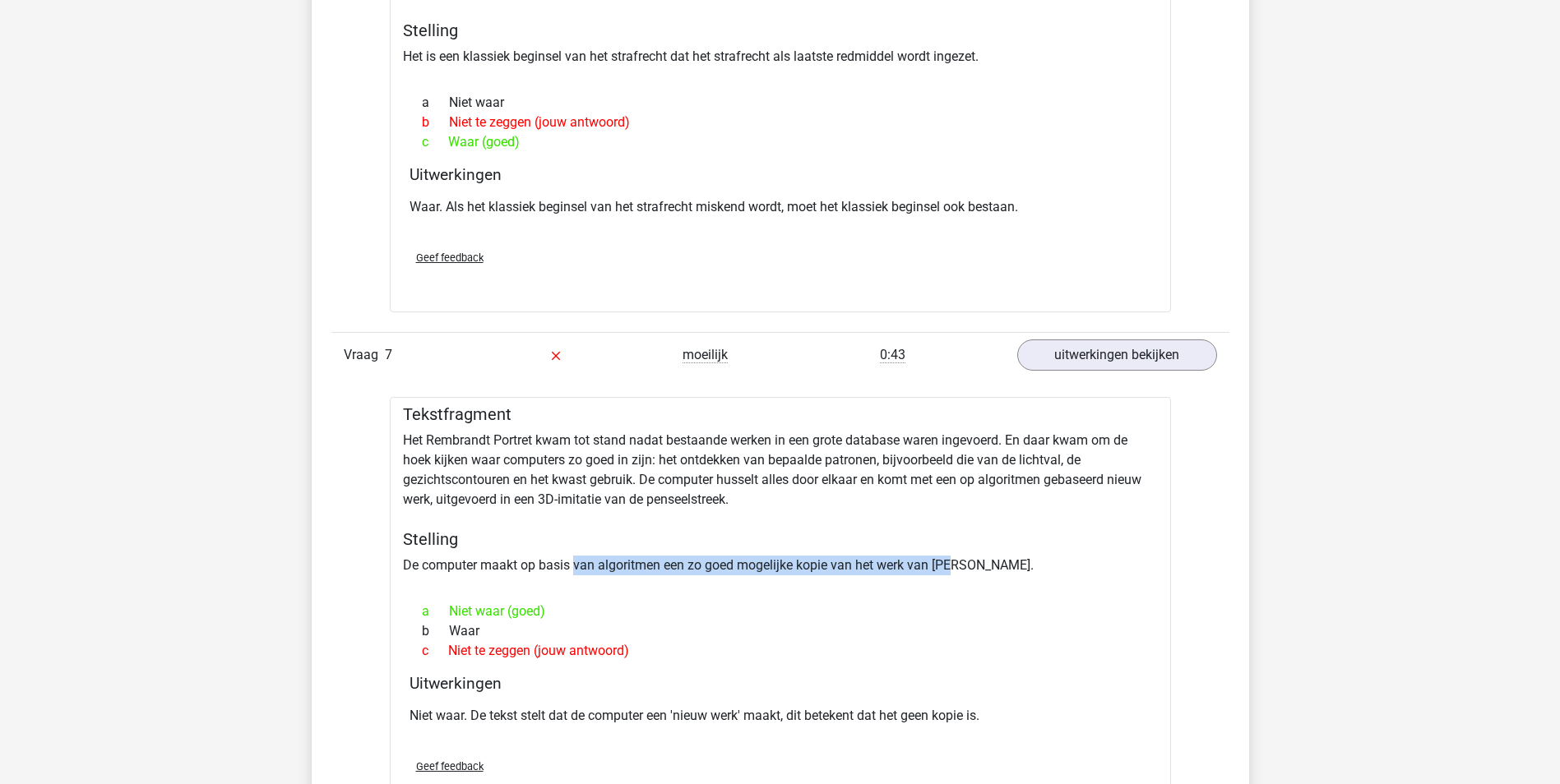
drag, startPoint x: 574, startPoint y: 569, endPoint x: 963, endPoint y: 555, distance: 389.3
click at [963, 555] on div "Tekstfragment Het Rembrandt Portret kwam tot stand nadat bestaande werken in ee…" at bounding box center [780, 609] width 781 height 424
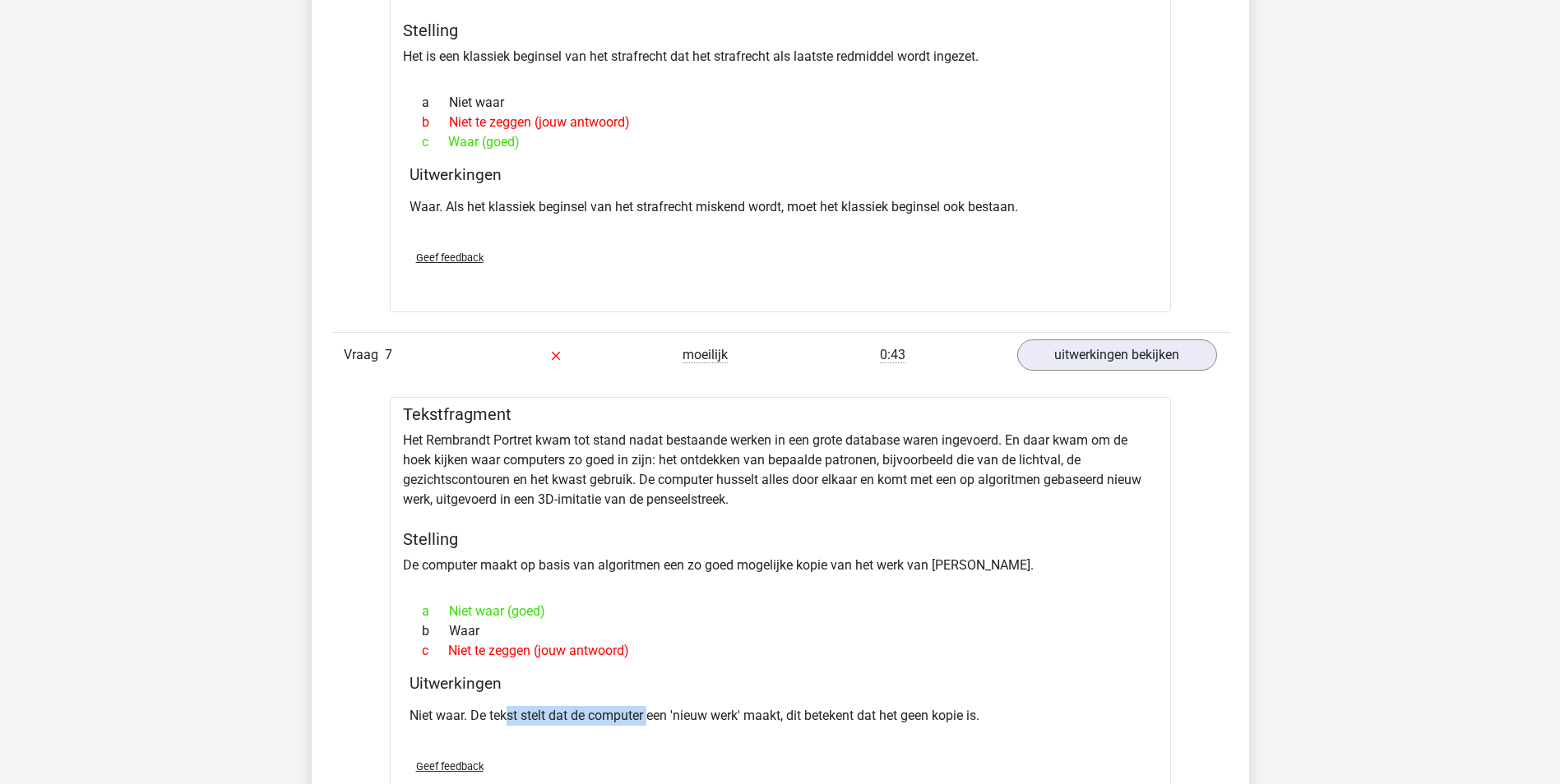
drag, startPoint x: 507, startPoint y: 715, endPoint x: 650, endPoint y: 715, distance: 143.0
click at [650, 715] on p "Niet waar. De tekst stelt dat de computer een 'nieuw werk' maakt, dit betekent …" at bounding box center [780, 715] width 742 height 20
click at [881, 716] on p "Niet waar. De tekst stelt dat de computer een 'nieuw werk' maakt, dit betekent …" at bounding box center [780, 715] width 742 height 20
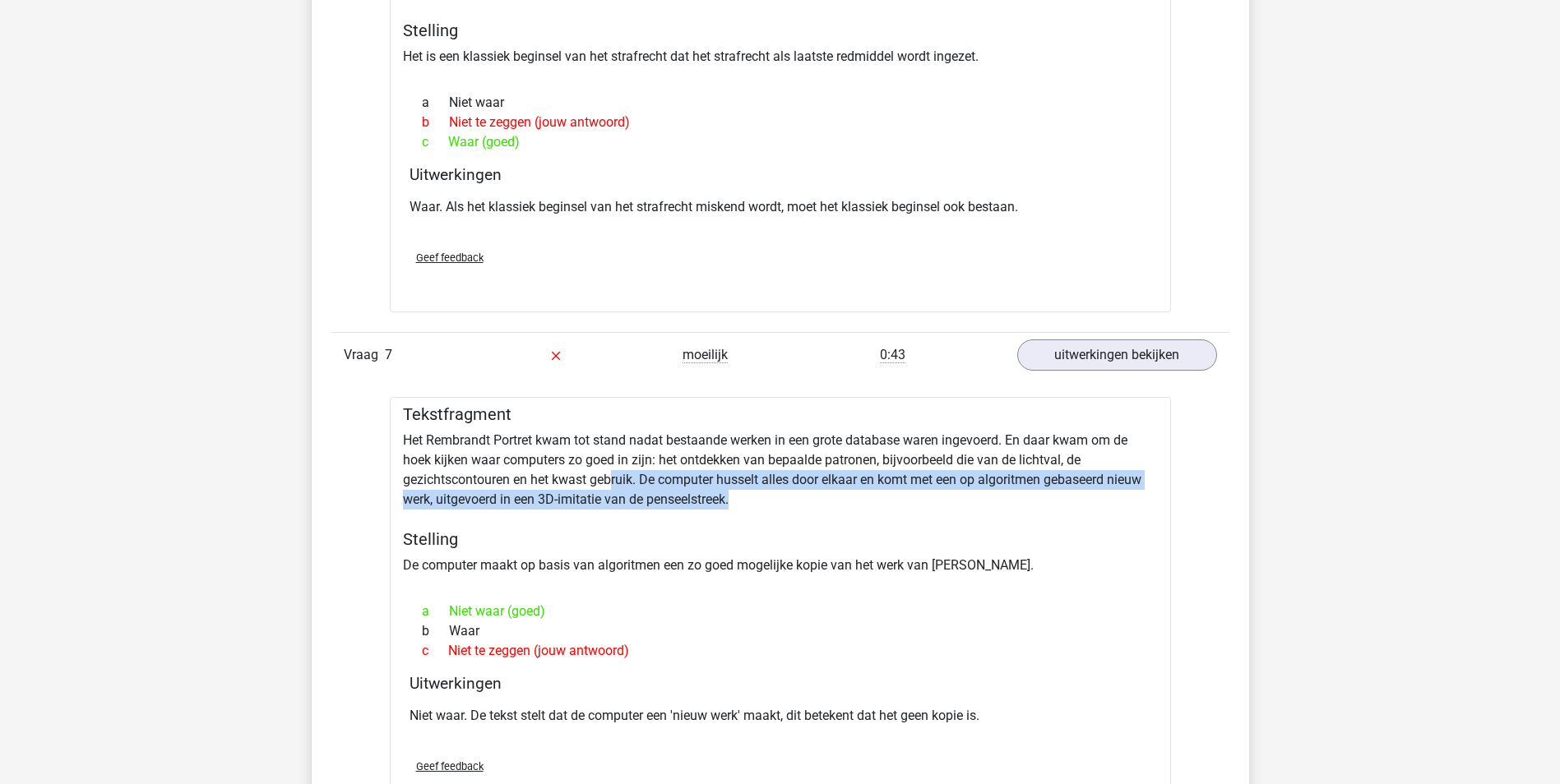
drag, startPoint x: 614, startPoint y: 475, endPoint x: 884, endPoint y: 496, distance: 270.8
click at [884, 496] on div "Tekstfragment Het Rembrandt Portret kwam tot stand nadat bestaande werken in ee…" at bounding box center [780, 609] width 781 height 424
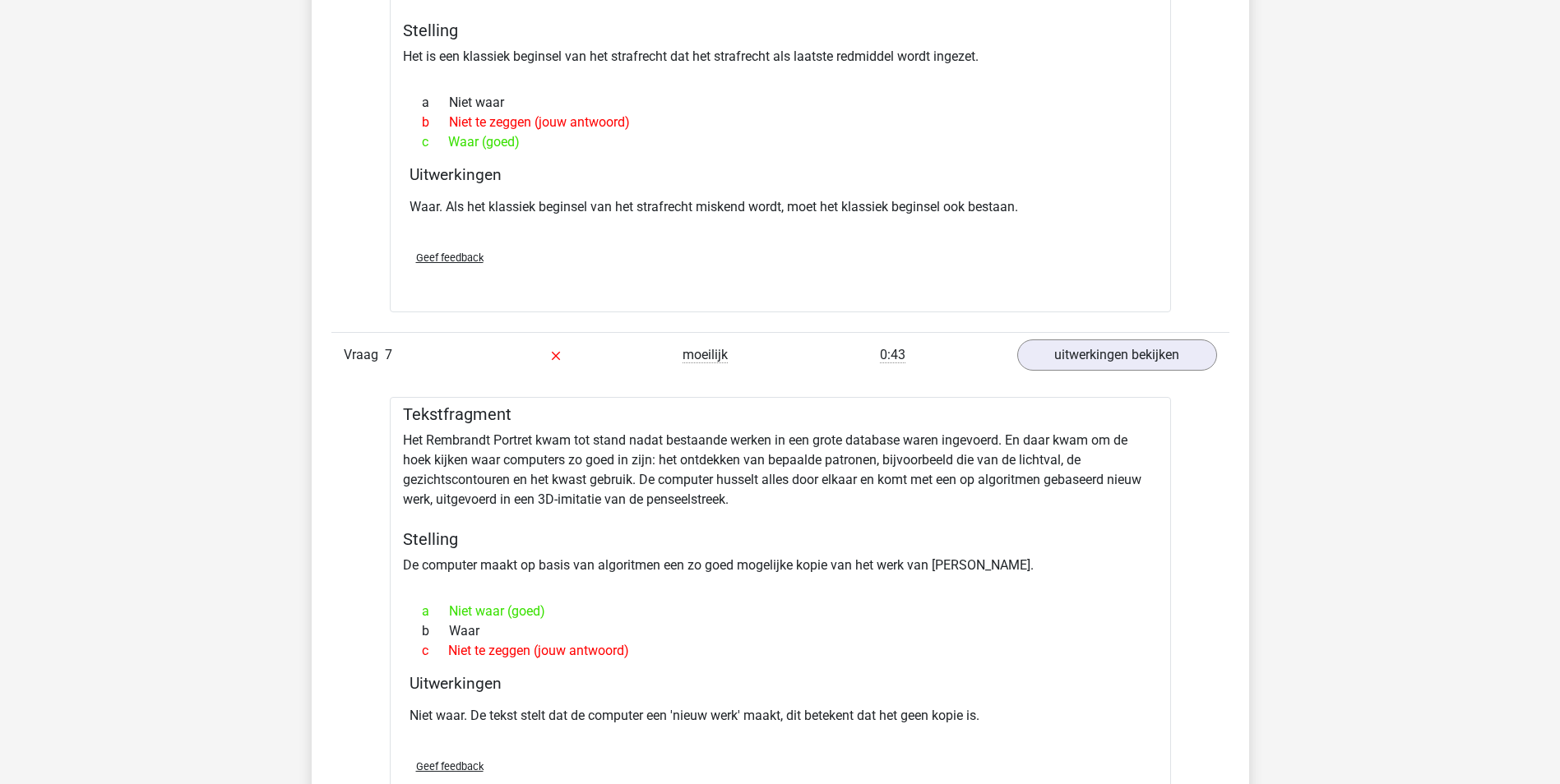
drag, startPoint x: 884, startPoint y: 496, endPoint x: 680, endPoint y: 524, distance: 205.9
click at [680, 524] on div "Tekstfragment Het Rembrandt Portret kwam tot stand nadat bestaande werken in ee…" at bounding box center [780, 609] width 781 height 424
click at [645, 495] on div "Tekstfragment Het Rembrandt Portret kwam tot stand nadat bestaande werken in ee…" at bounding box center [780, 609] width 781 height 424
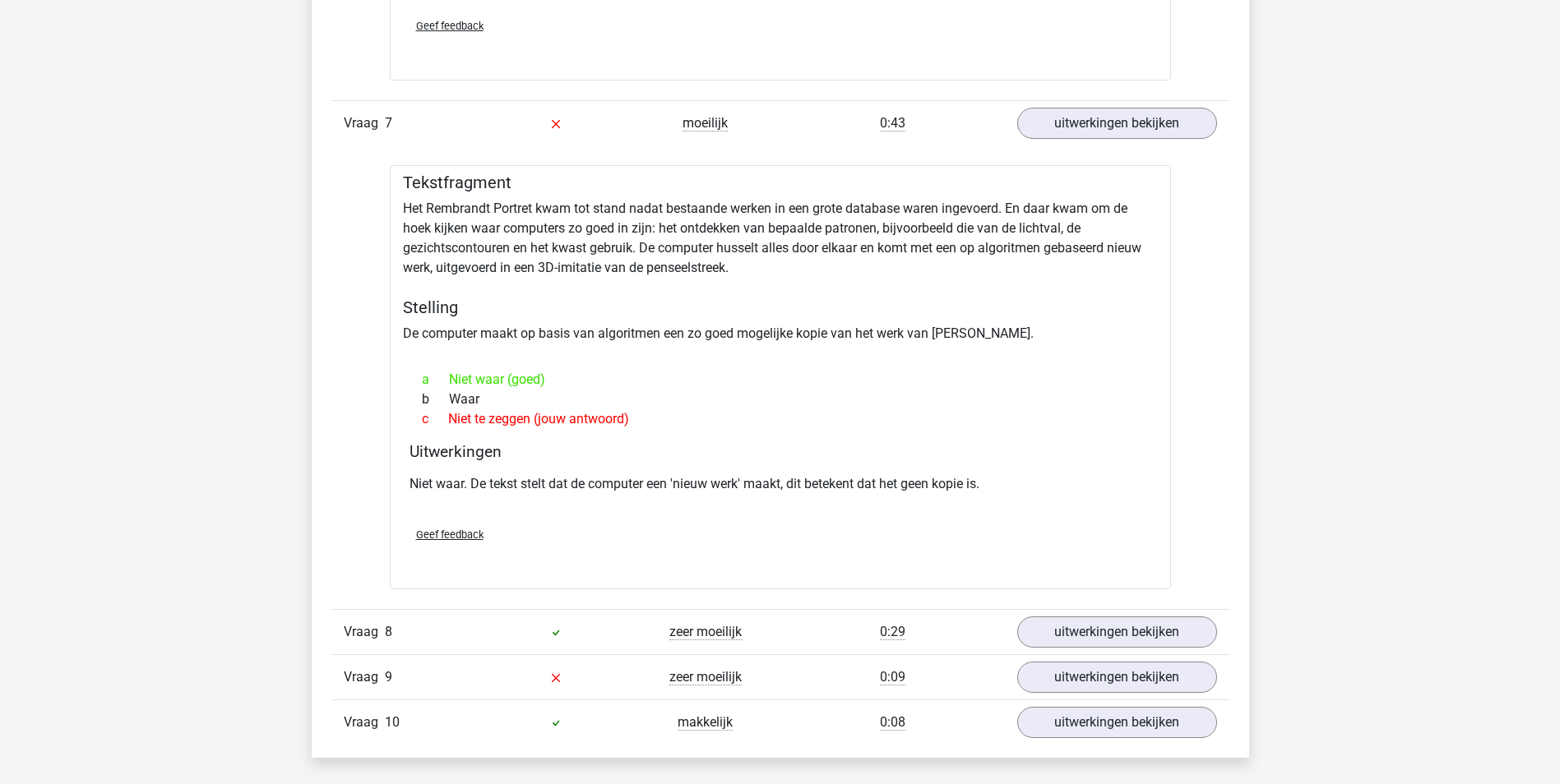
scroll to position [4437, 0]
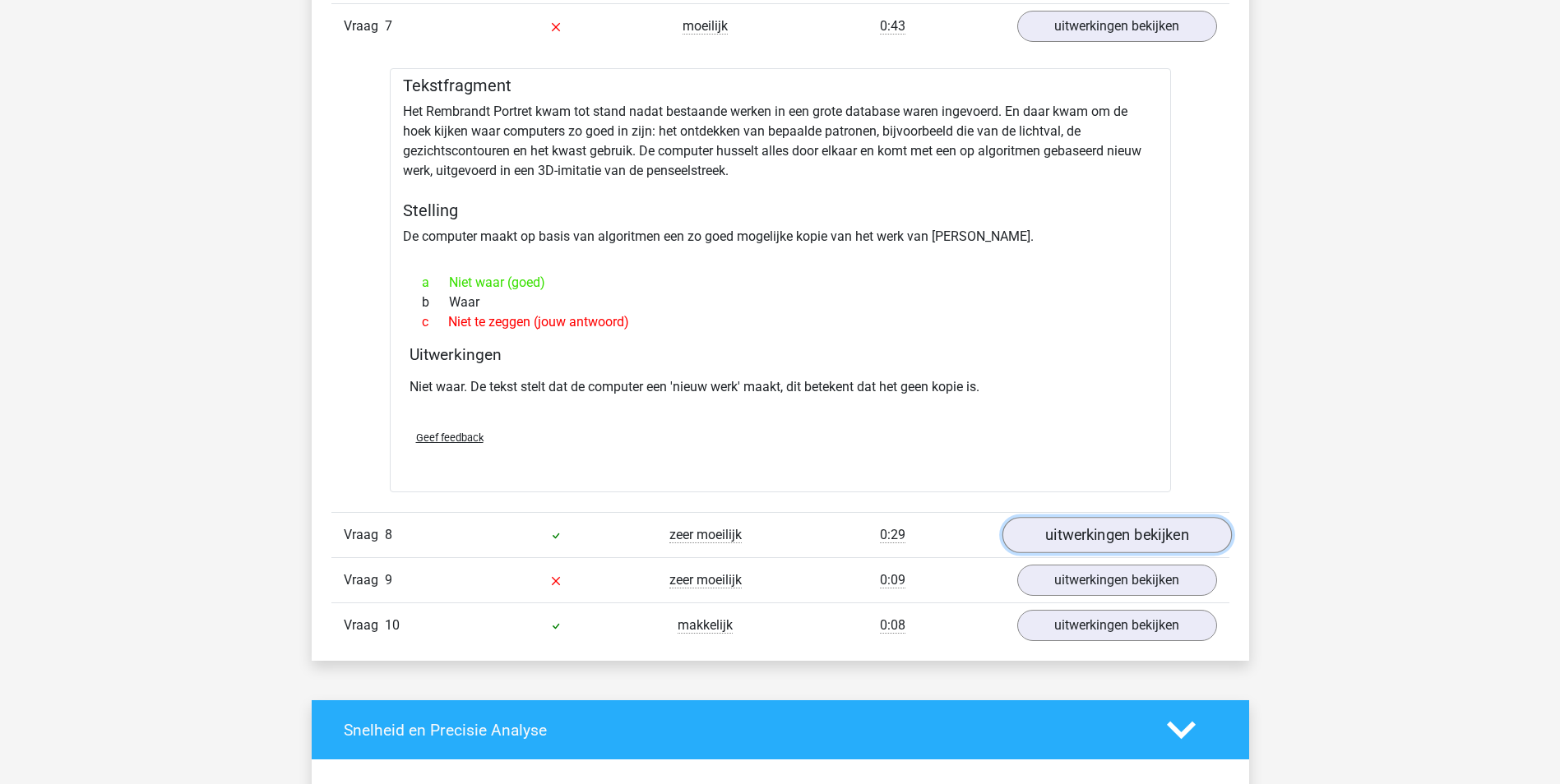
click at [1114, 535] on link "uitwerkingen bekijken" at bounding box center [1117, 536] width 230 height 37
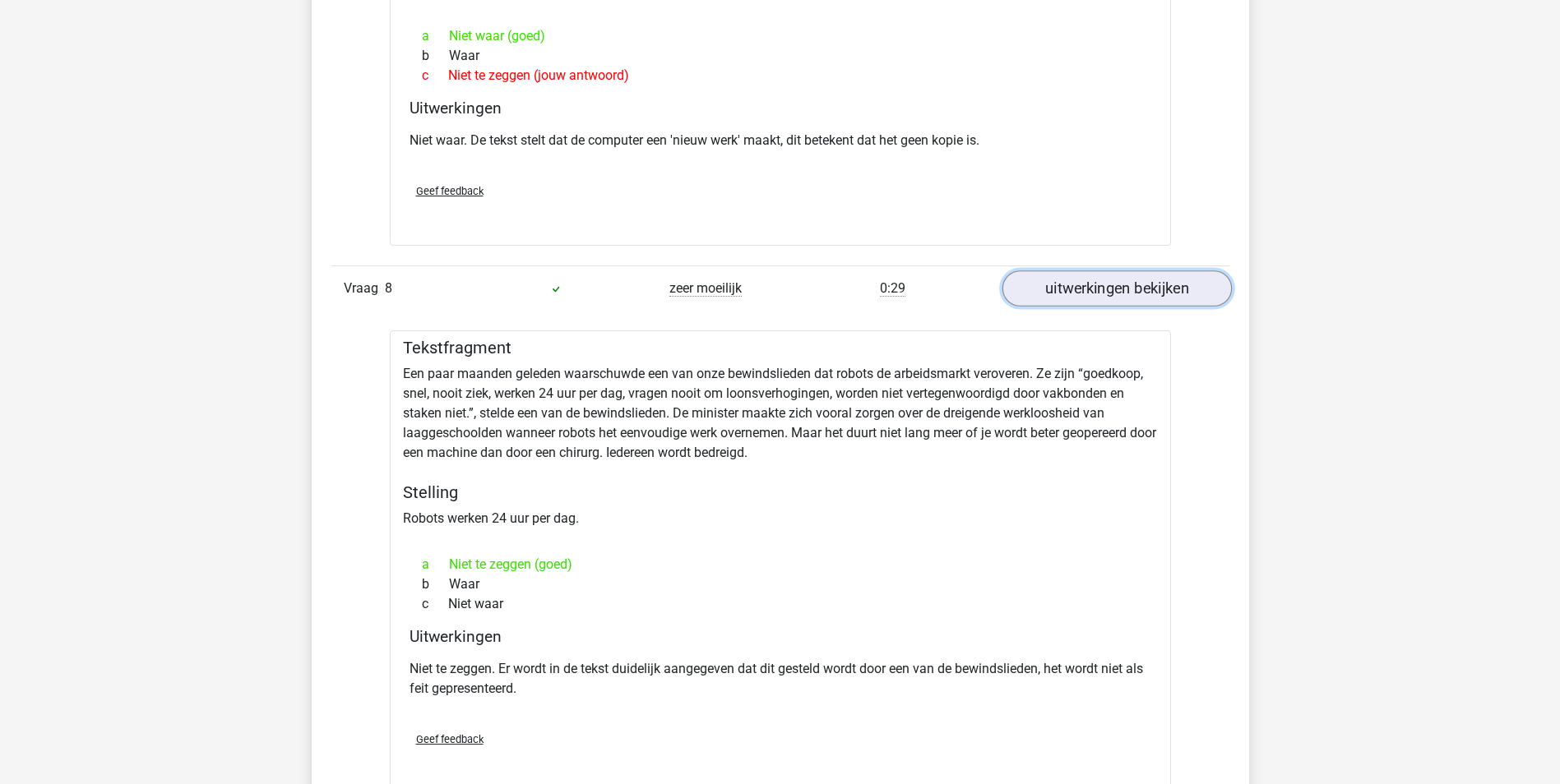
scroll to position [5013, 0]
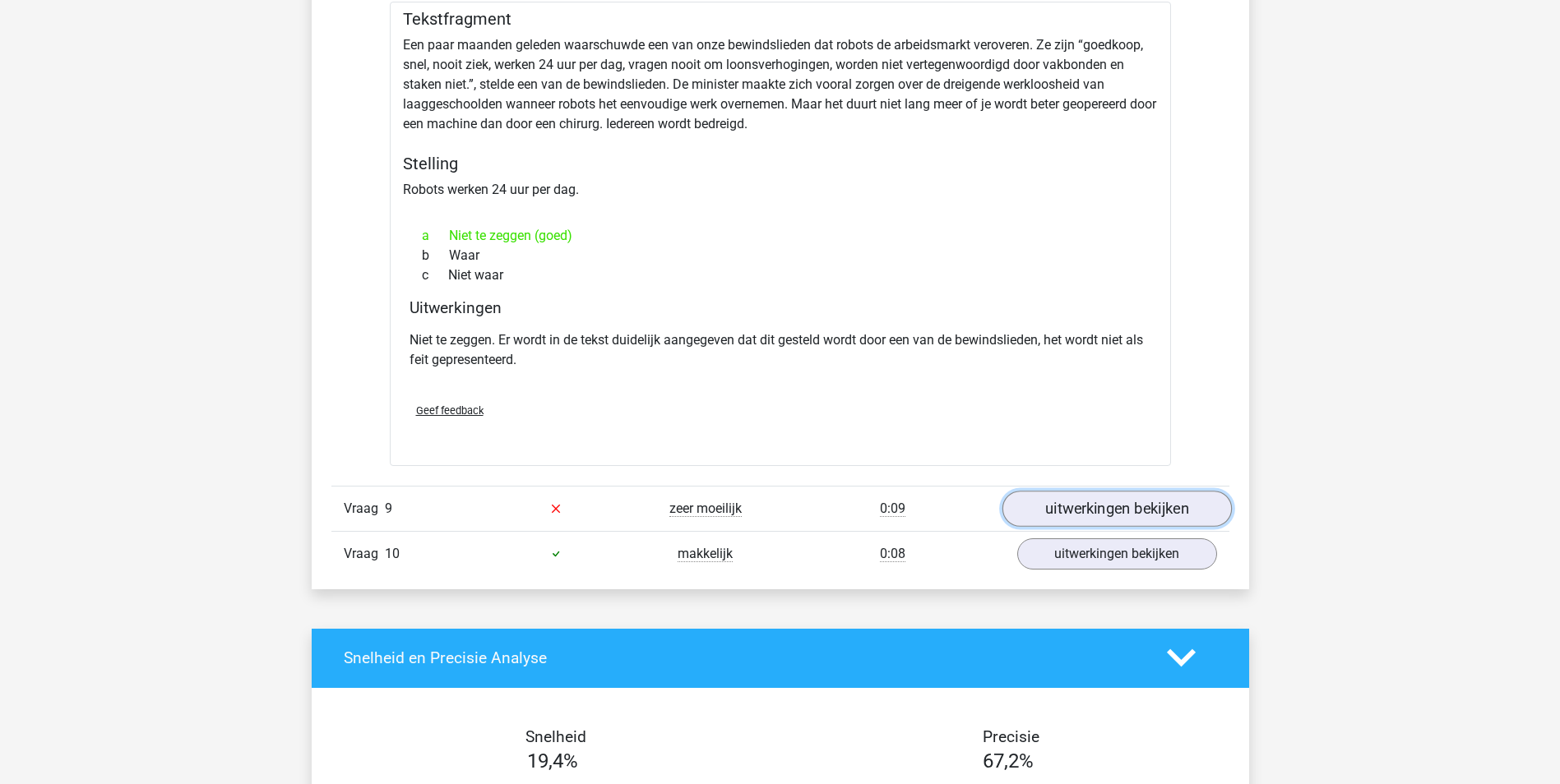
click at [1108, 514] on link "uitwerkingen bekijken" at bounding box center [1117, 508] width 230 height 37
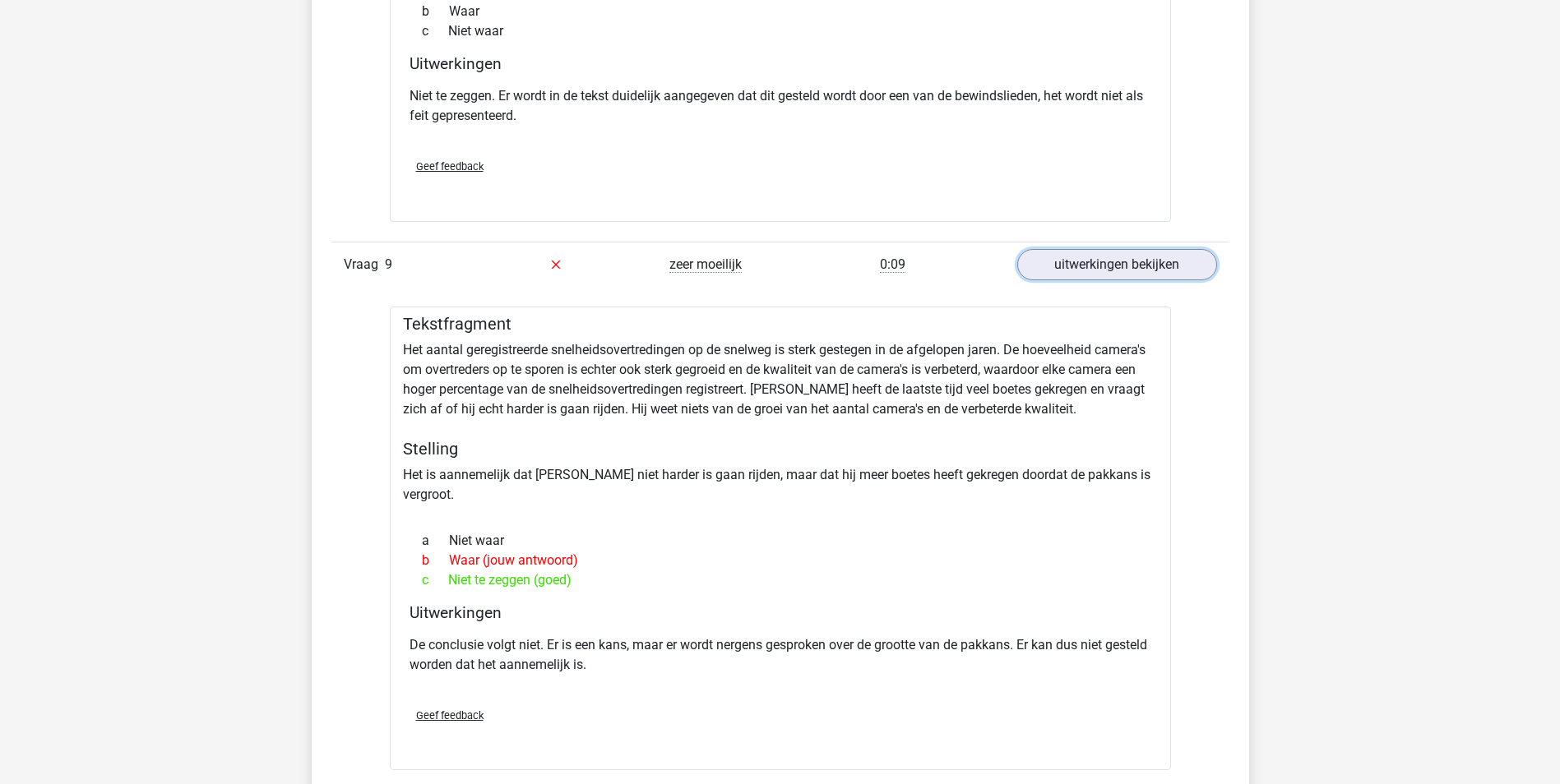
scroll to position [5588, 0]
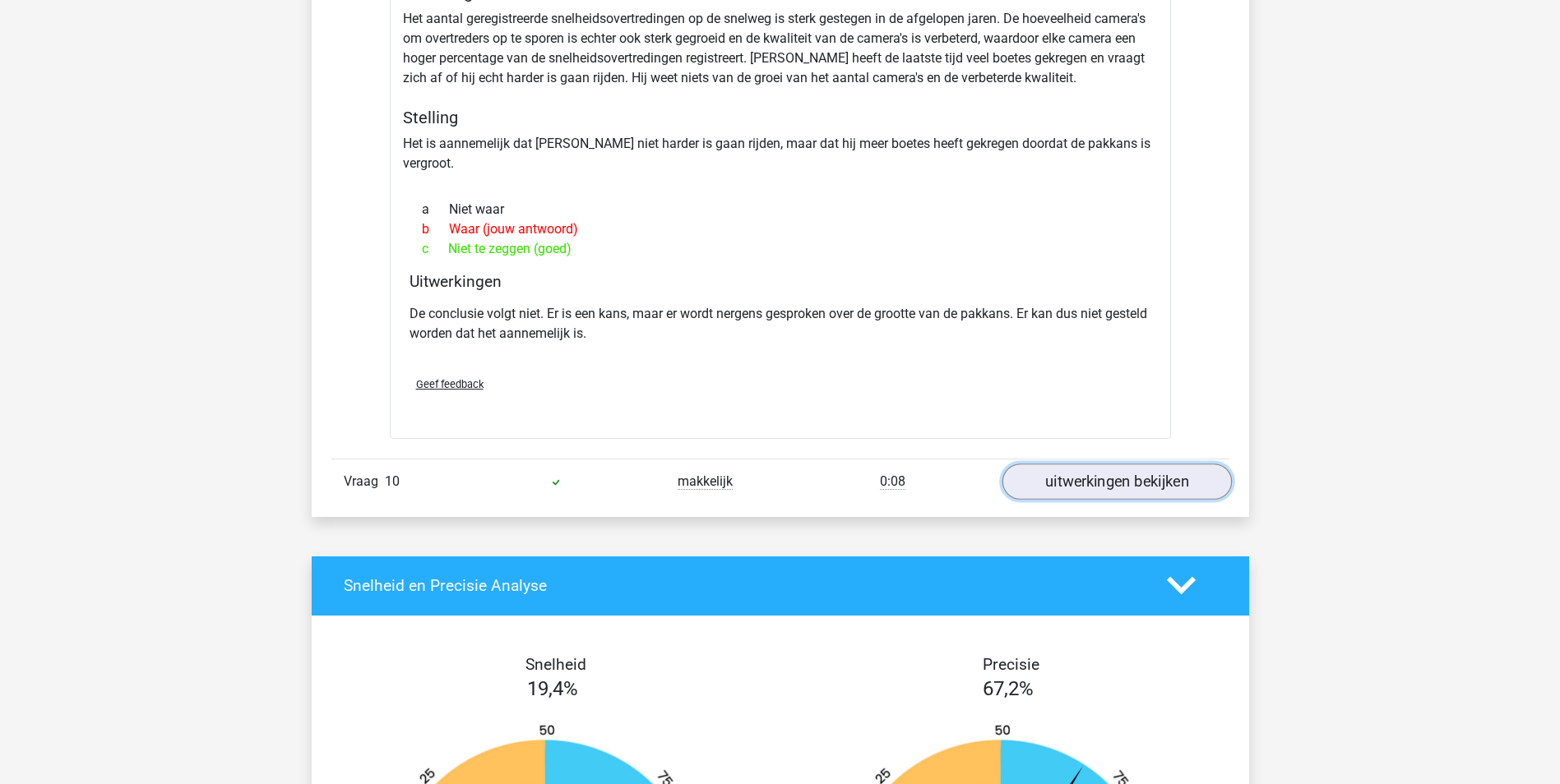
click at [1120, 463] on link "uitwerkingen bekijken" at bounding box center [1117, 482] width 230 height 37
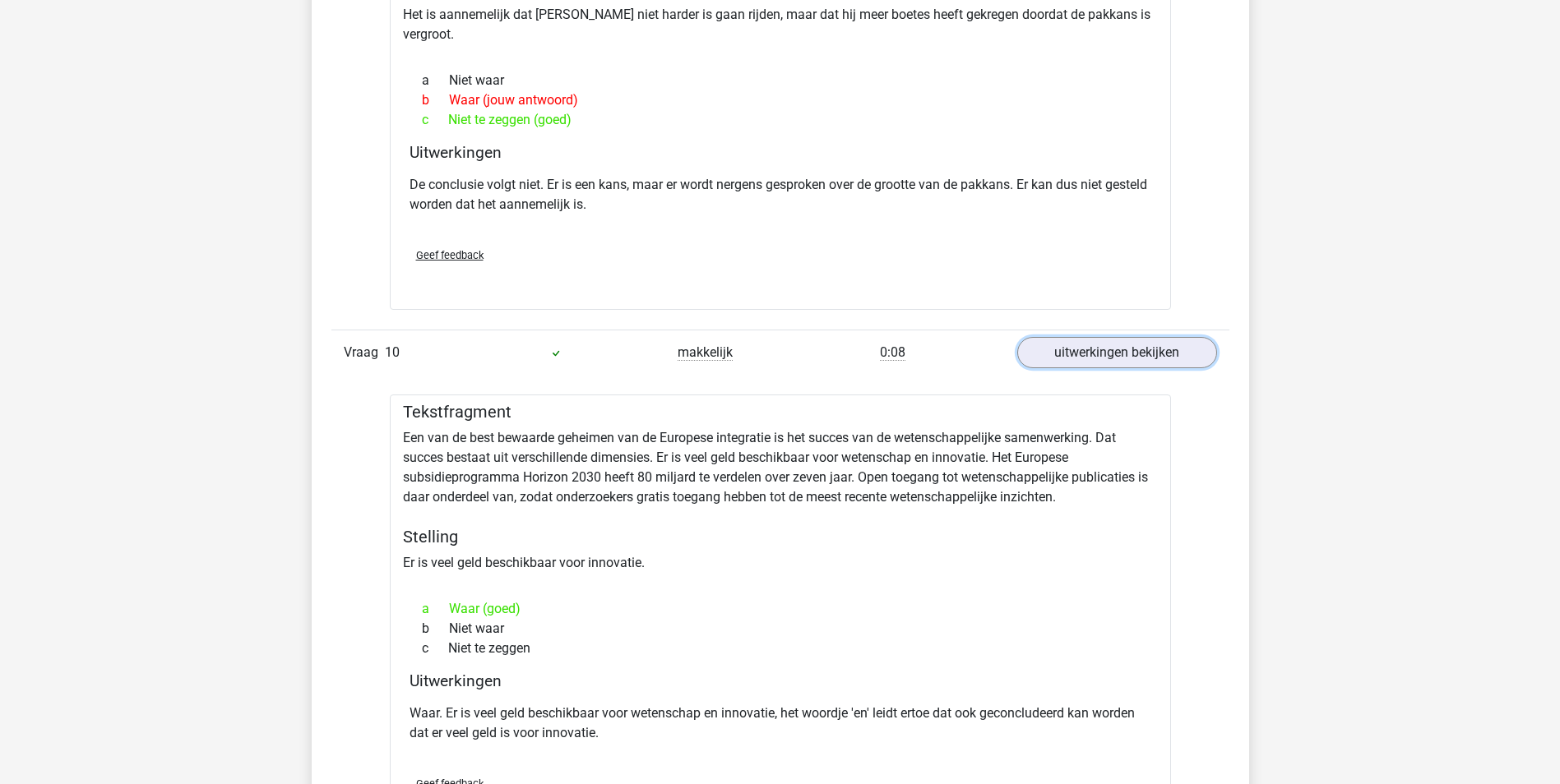
scroll to position [5835, 0]
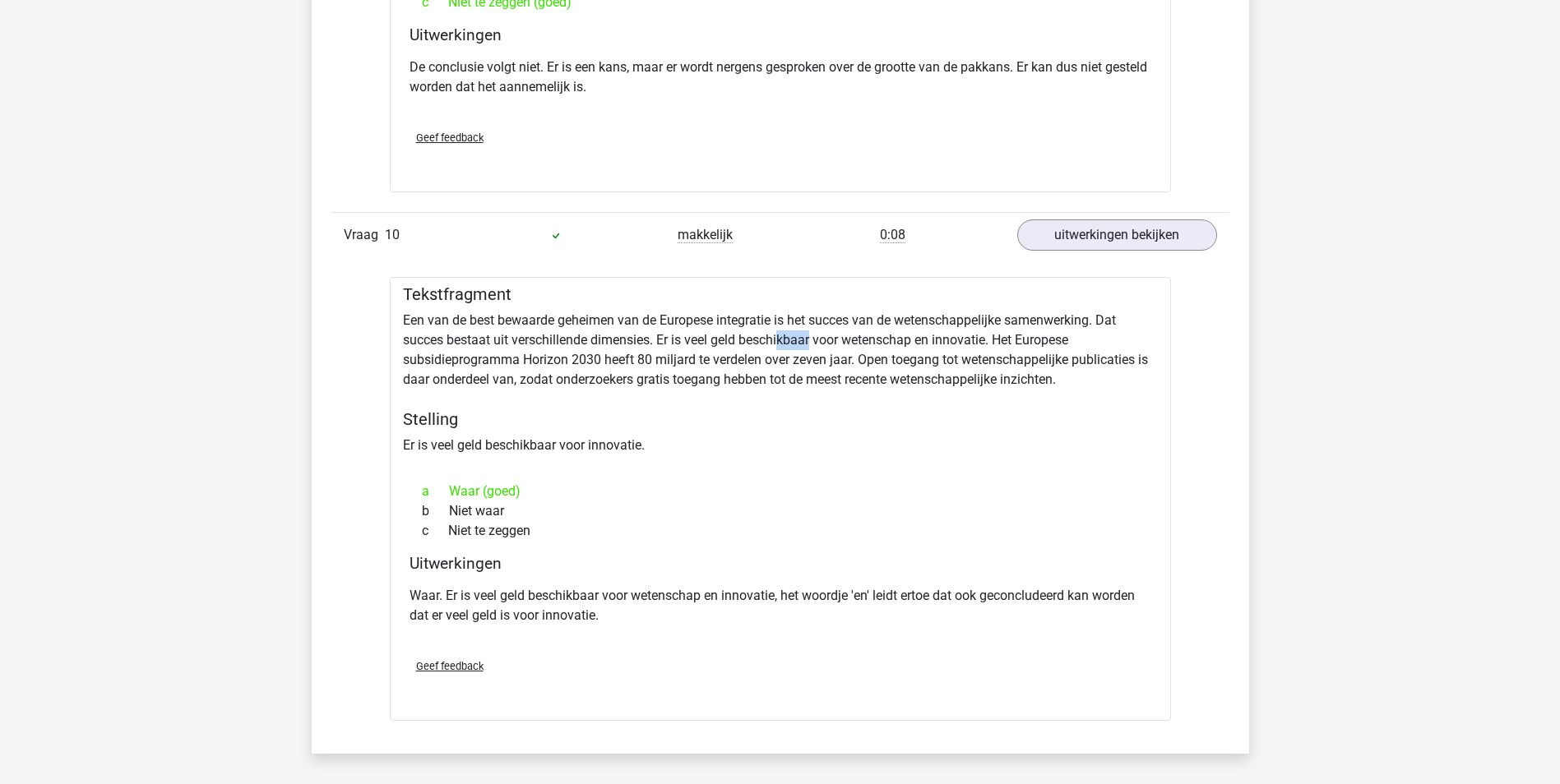
drag, startPoint x: 783, startPoint y: 321, endPoint x: 814, endPoint y: 321, distance: 31.0
click at [814, 321] on div "Tekstfragment Een van de best bewaarde geheimen van de Europese integratie is h…" at bounding box center [780, 499] width 781 height 444
drag, startPoint x: 814, startPoint y: 321, endPoint x: 892, endPoint y: 409, distance: 117.6
click at [892, 409] on div "Tekstfragment Een van de best bewaarde geheimen van de Europese integratie is h…" at bounding box center [780, 499] width 781 height 444
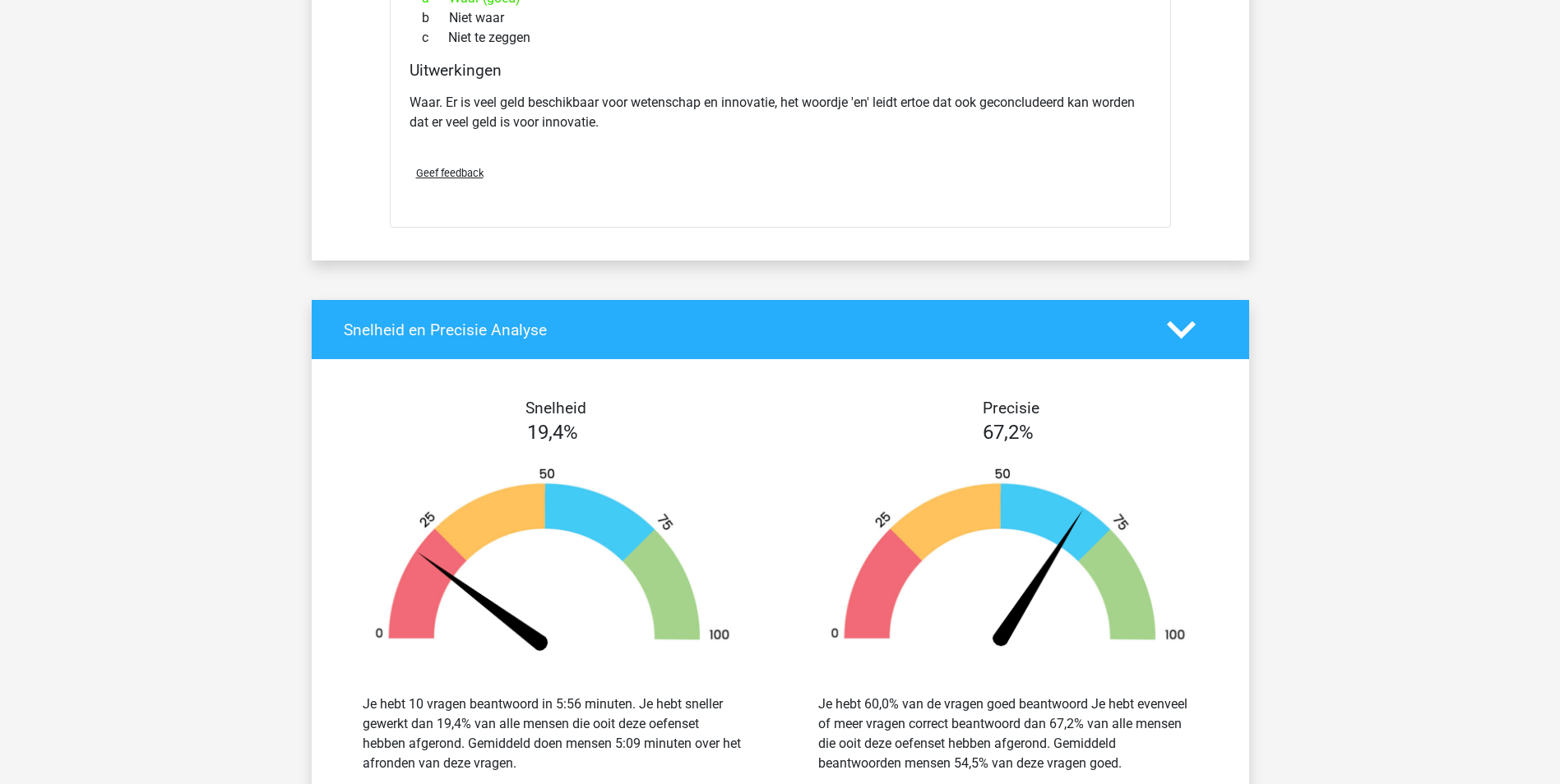
scroll to position [6820, 0]
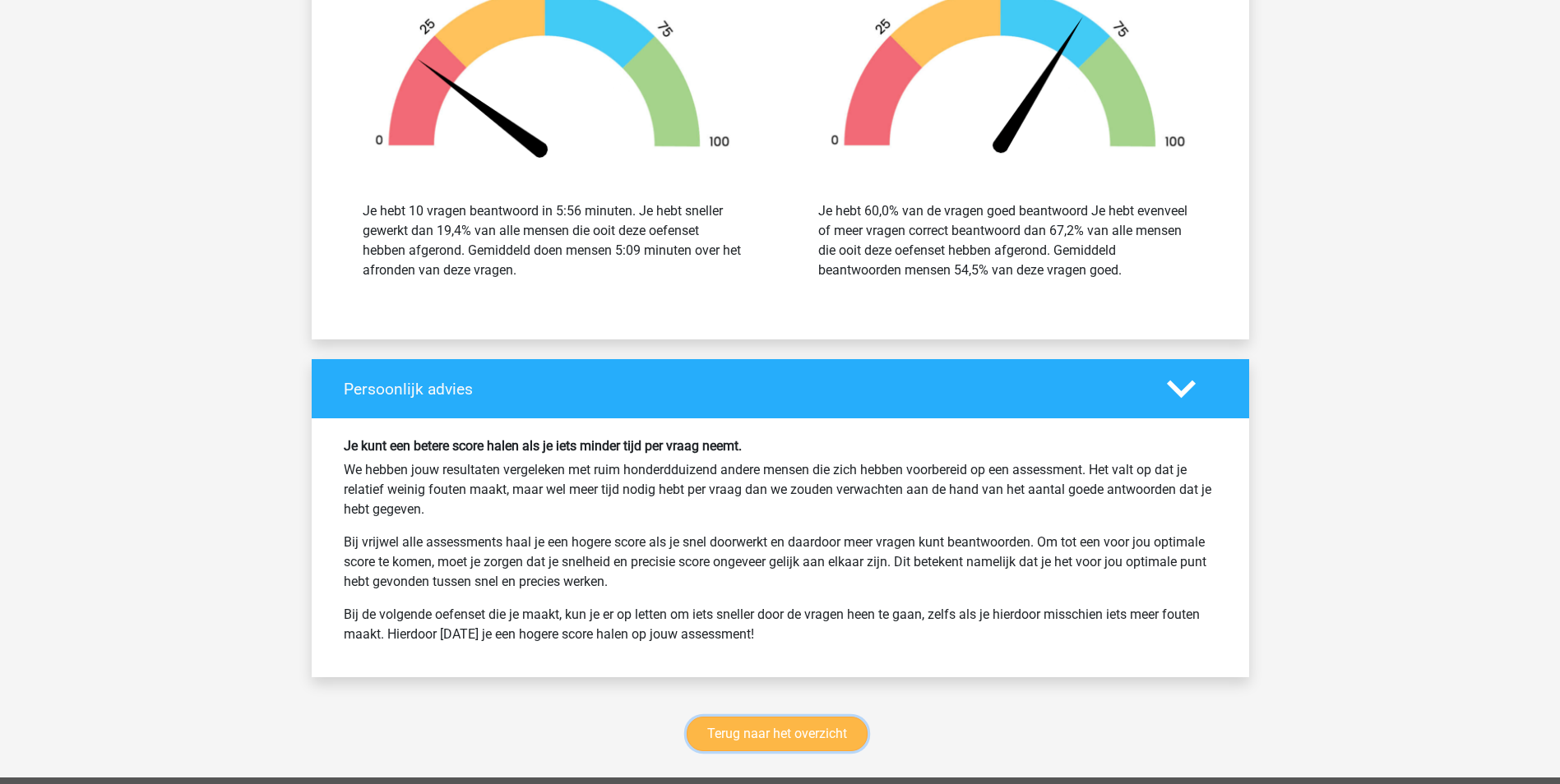
click at [806, 716] on link "Terug naar het overzicht" at bounding box center [777, 734] width 181 height 35
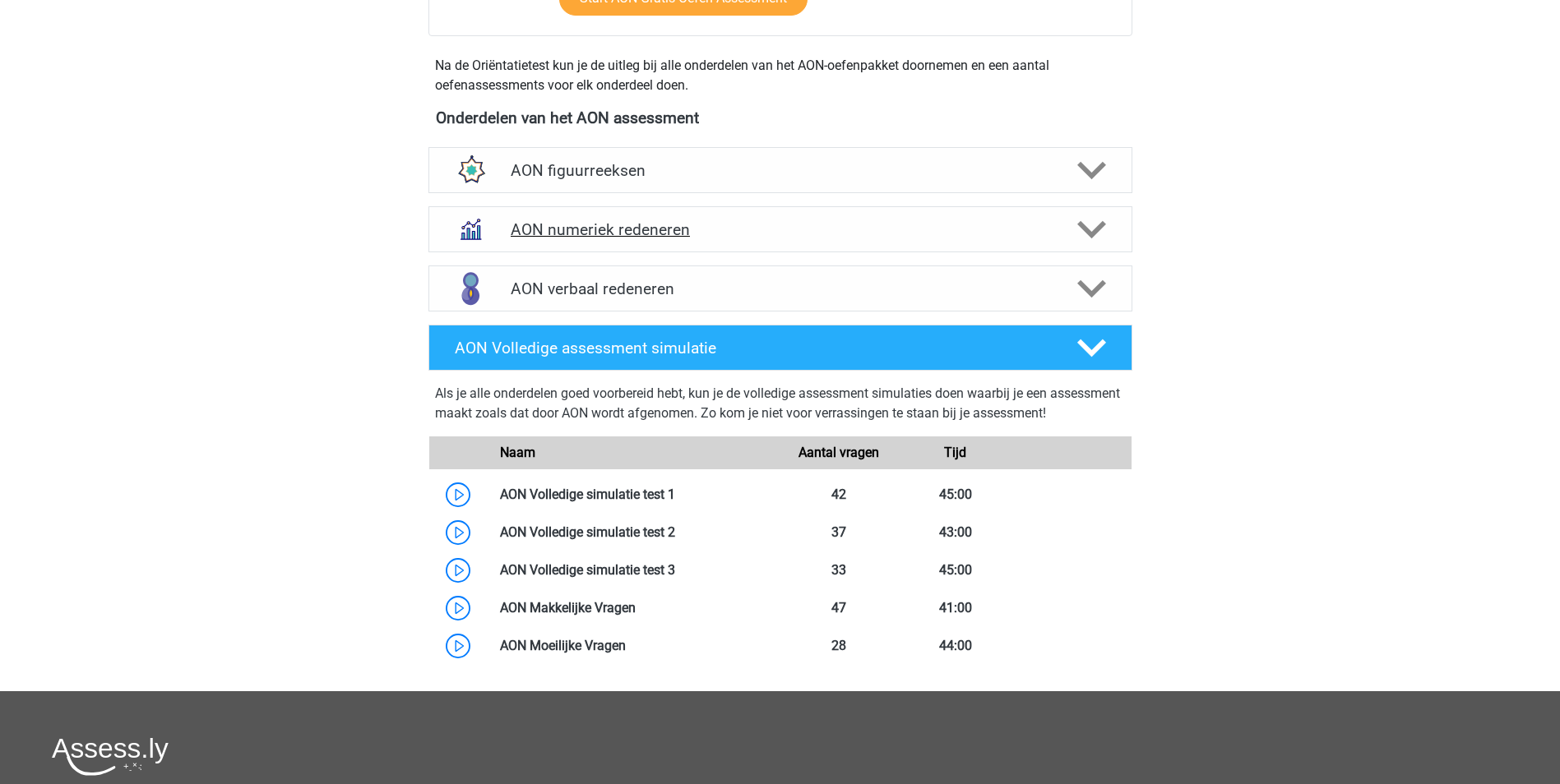
scroll to position [493, 0]
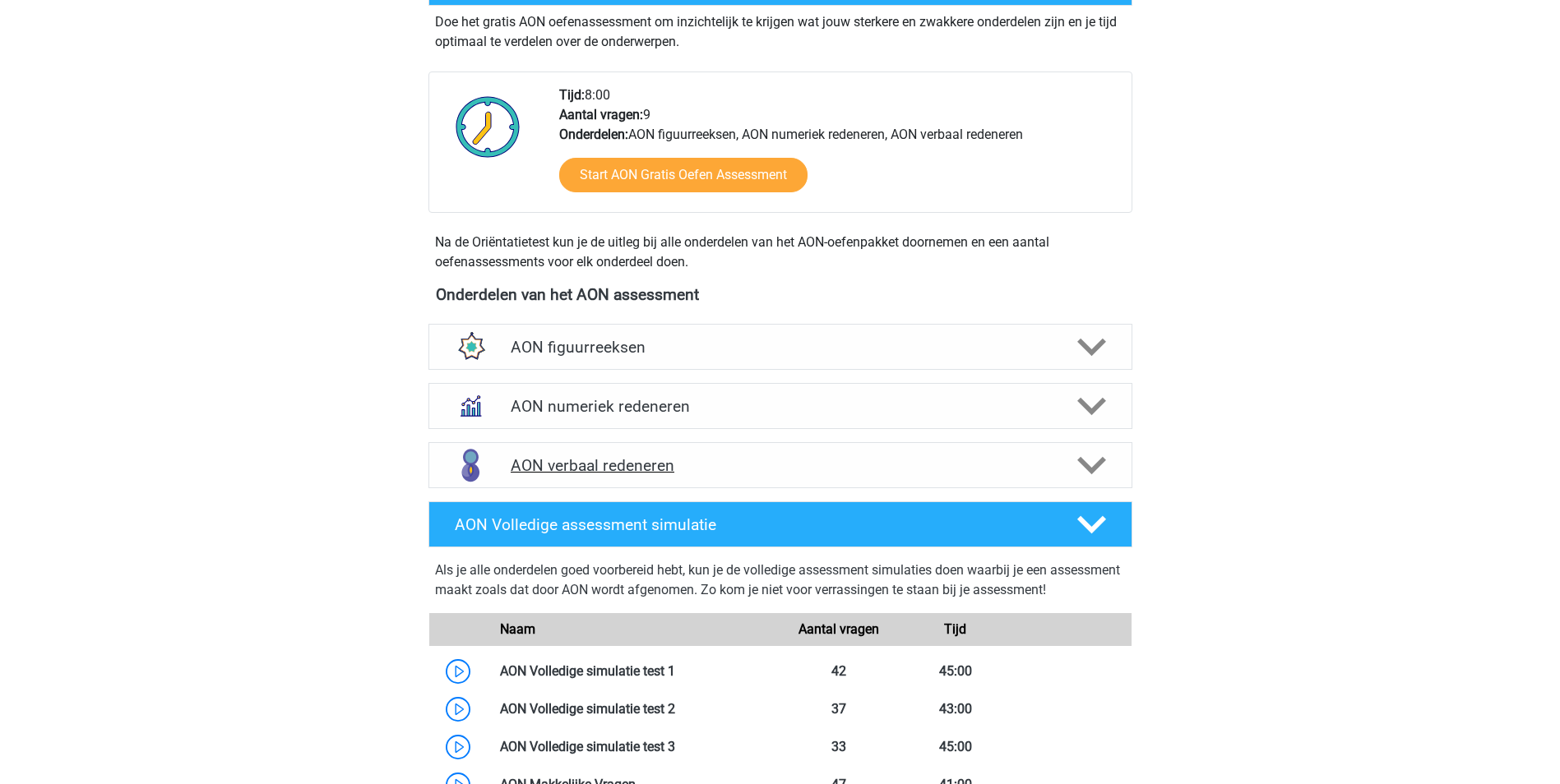
click at [600, 460] on h4 "AON verbaal redeneren" at bounding box center [779, 466] width 538 height 19
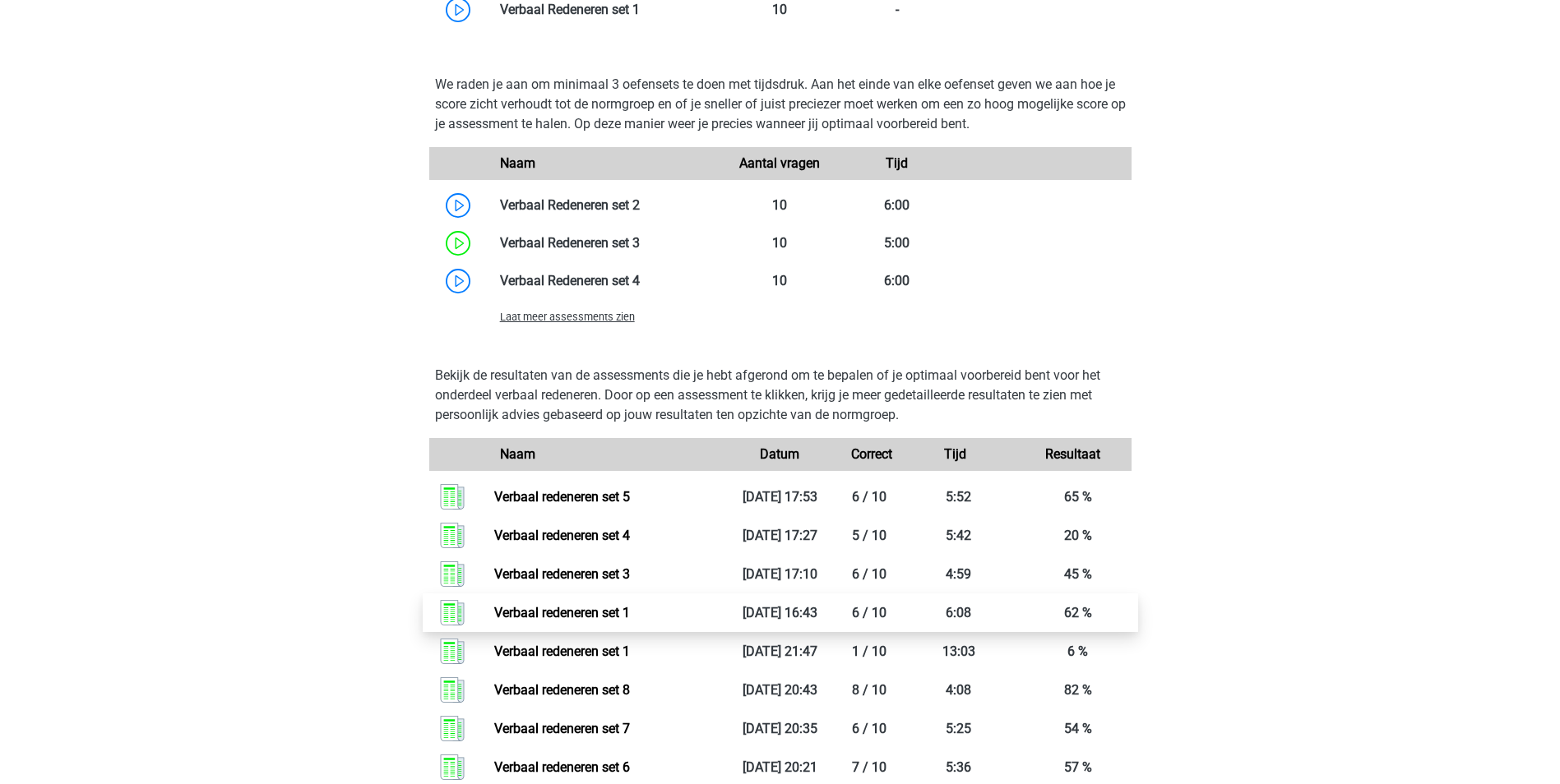
scroll to position [1479, 0]
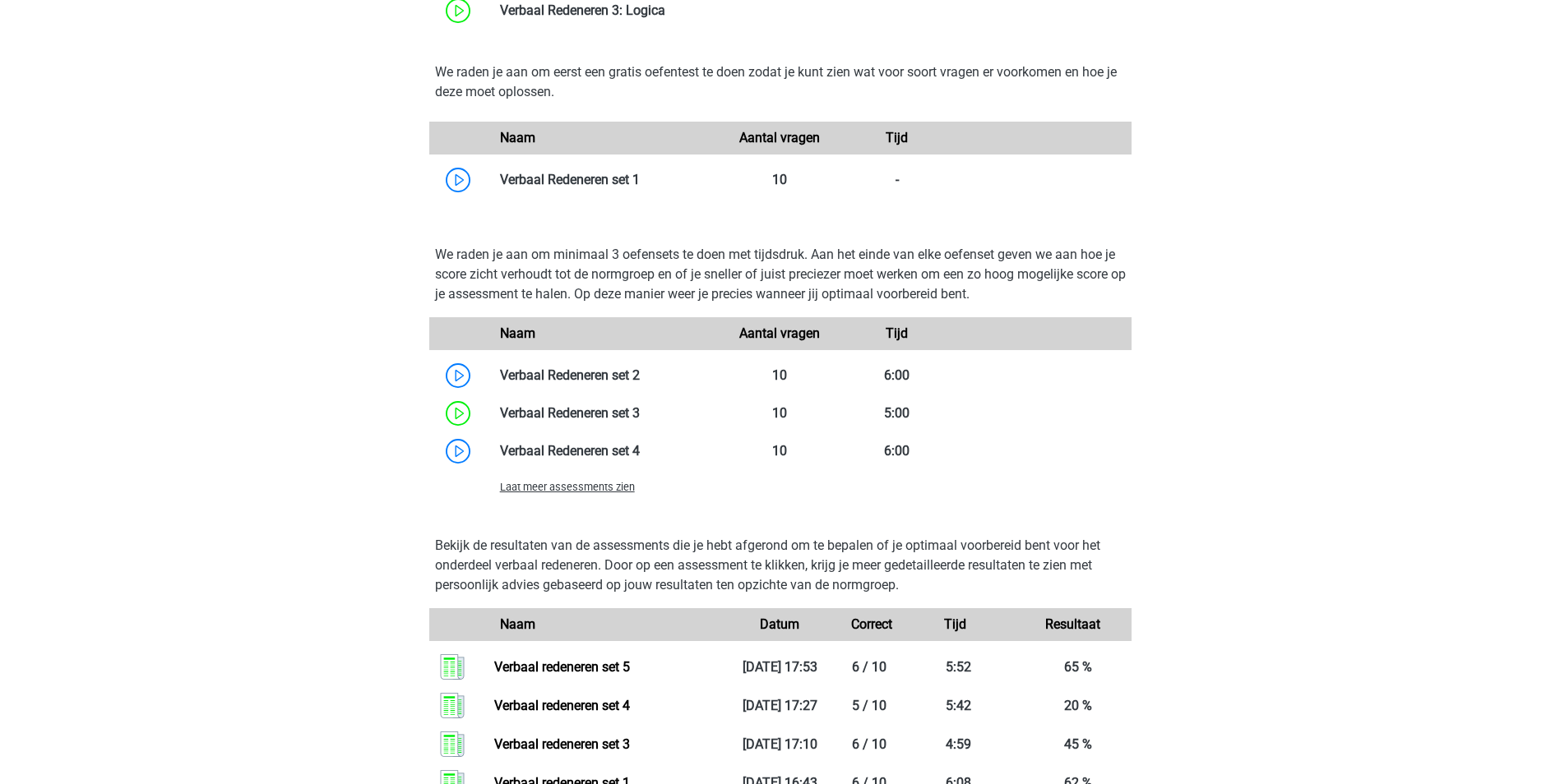
click at [597, 489] on span "Laat meer assessments zien" at bounding box center [567, 487] width 135 height 12
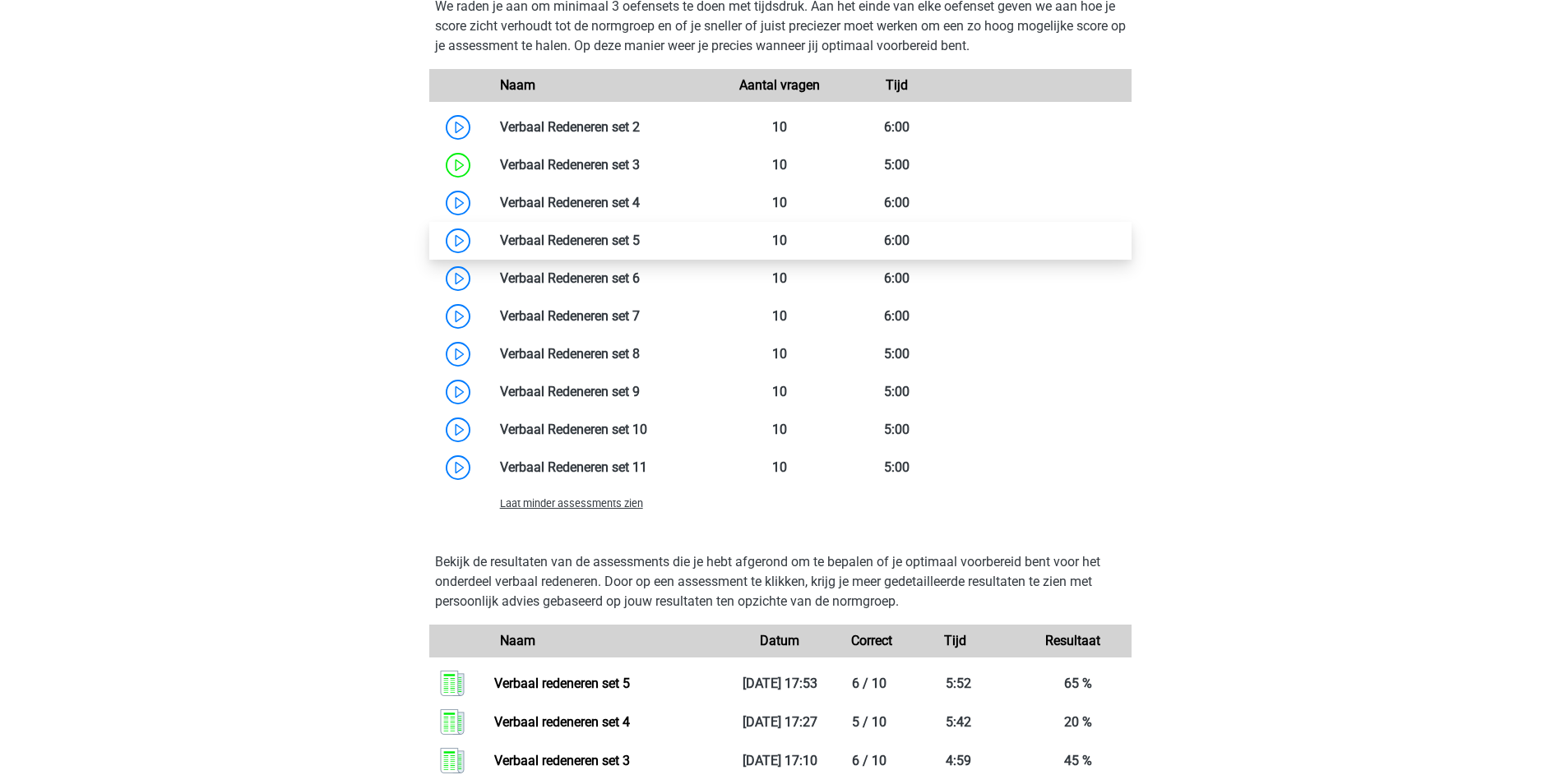
scroll to position [1725, 0]
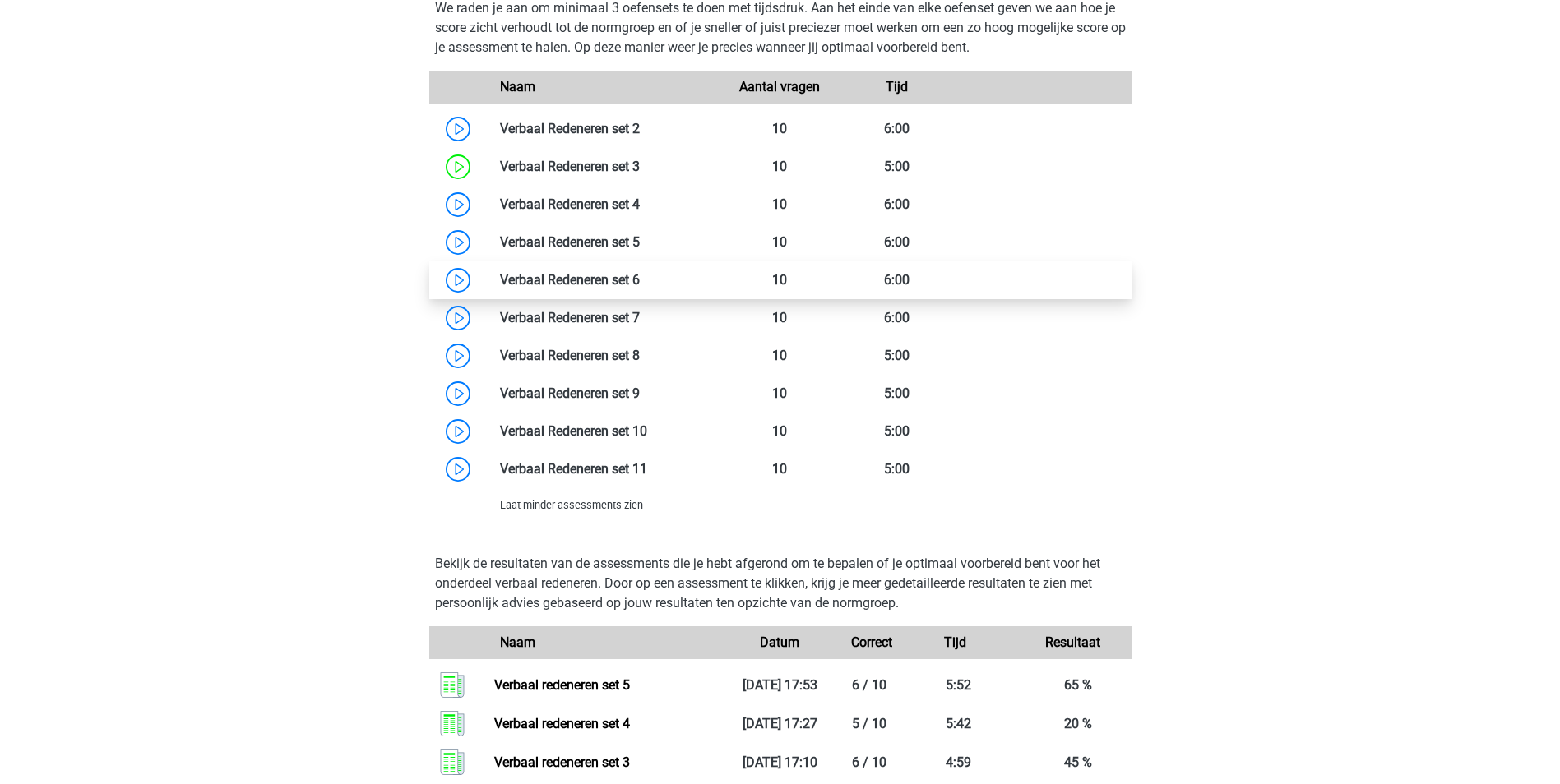
click at [640, 284] on link at bounding box center [640, 280] width 0 height 16
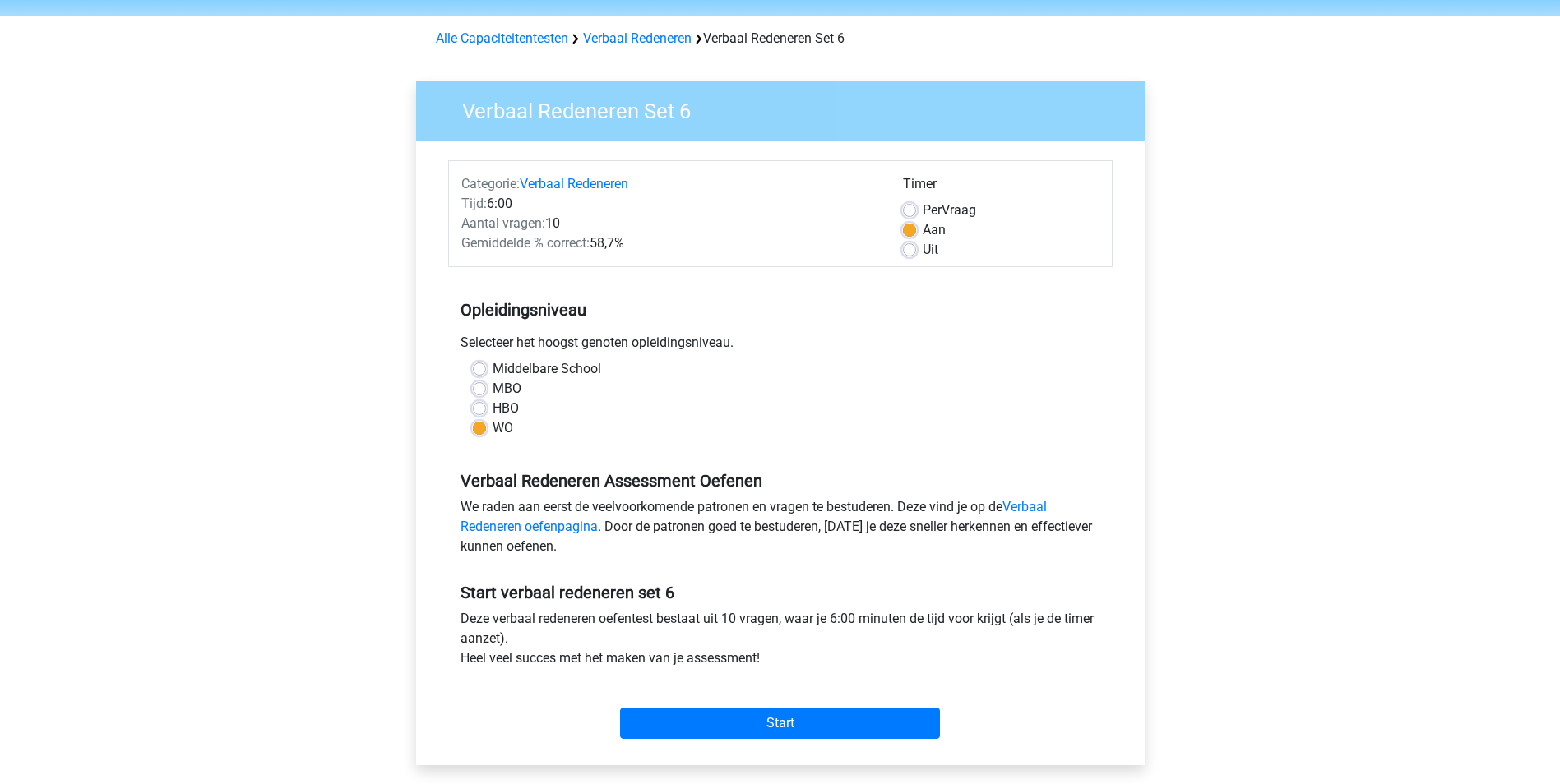
scroll to position [83, 0]
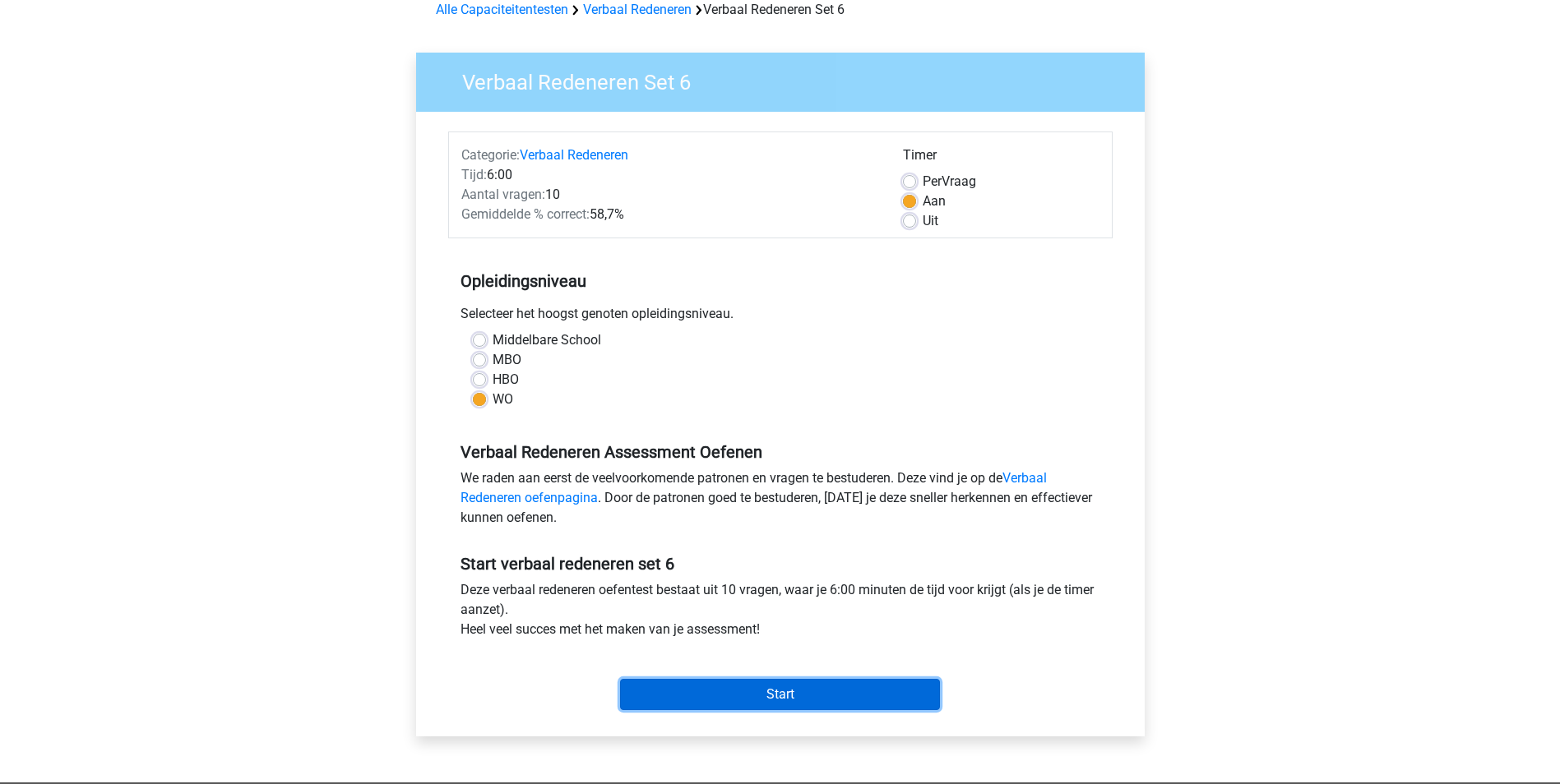
click at [782, 697] on input "Start" at bounding box center [780, 694] width 320 height 31
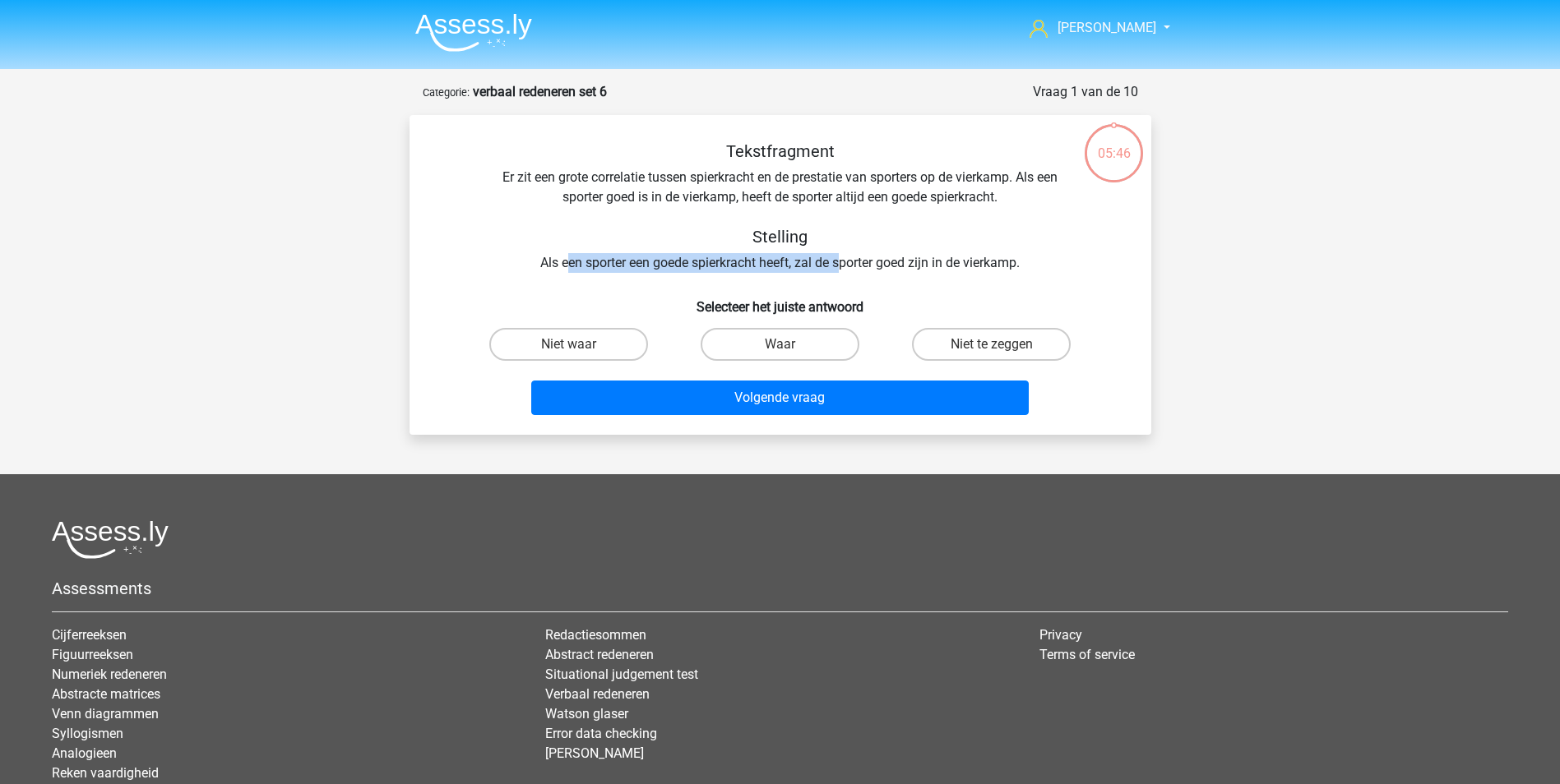
drag, startPoint x: 565, startPoint y: 262, endPoint x: 842, endPoint y: 262, distance: 277.0
click at [842, 262] on div "Tekstfragment Er zit een grote correlatie tussen spierkracht en de prestatie va…" at bounding box center [780, 207] width 689 height 131
drag, startPoint x: 842, startPoint y: 262, endPoint x: 642, endPoint y: 216, distance: 205.2
click at [643, 216] on div "Tekstfragment Er zit een grote correlatie tussen spierkracht en de prestatie va…" at bounding box center [780, 207] width 689 height 131
click at [935, 348] on label "Niet te zeggen" at bounding box center [991, 344] width 158 height 33
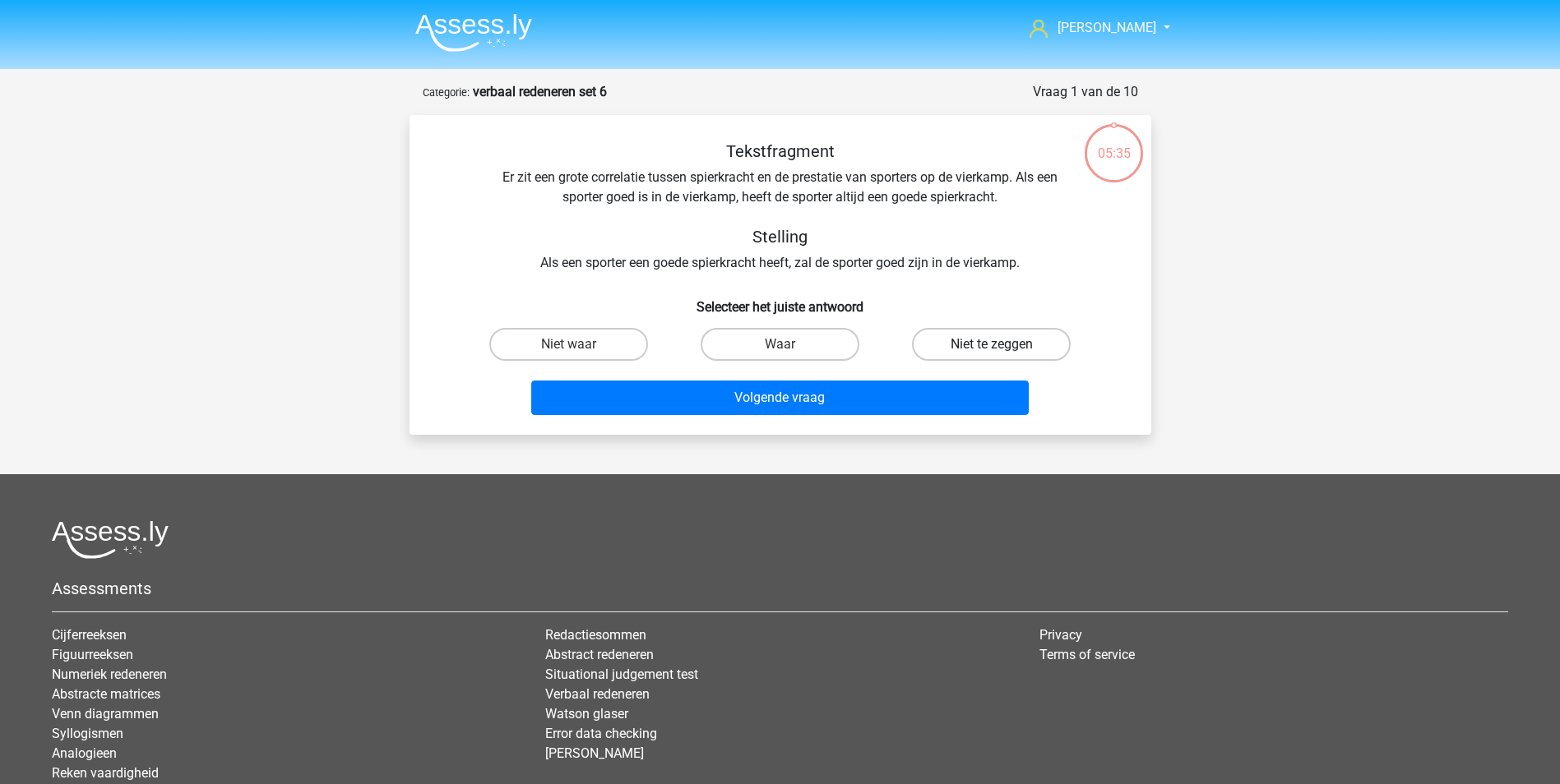
click at [991, 348] on input "Niet te zeggen" at bounding box center [997, 349] width 10 height 10
radio input "true"
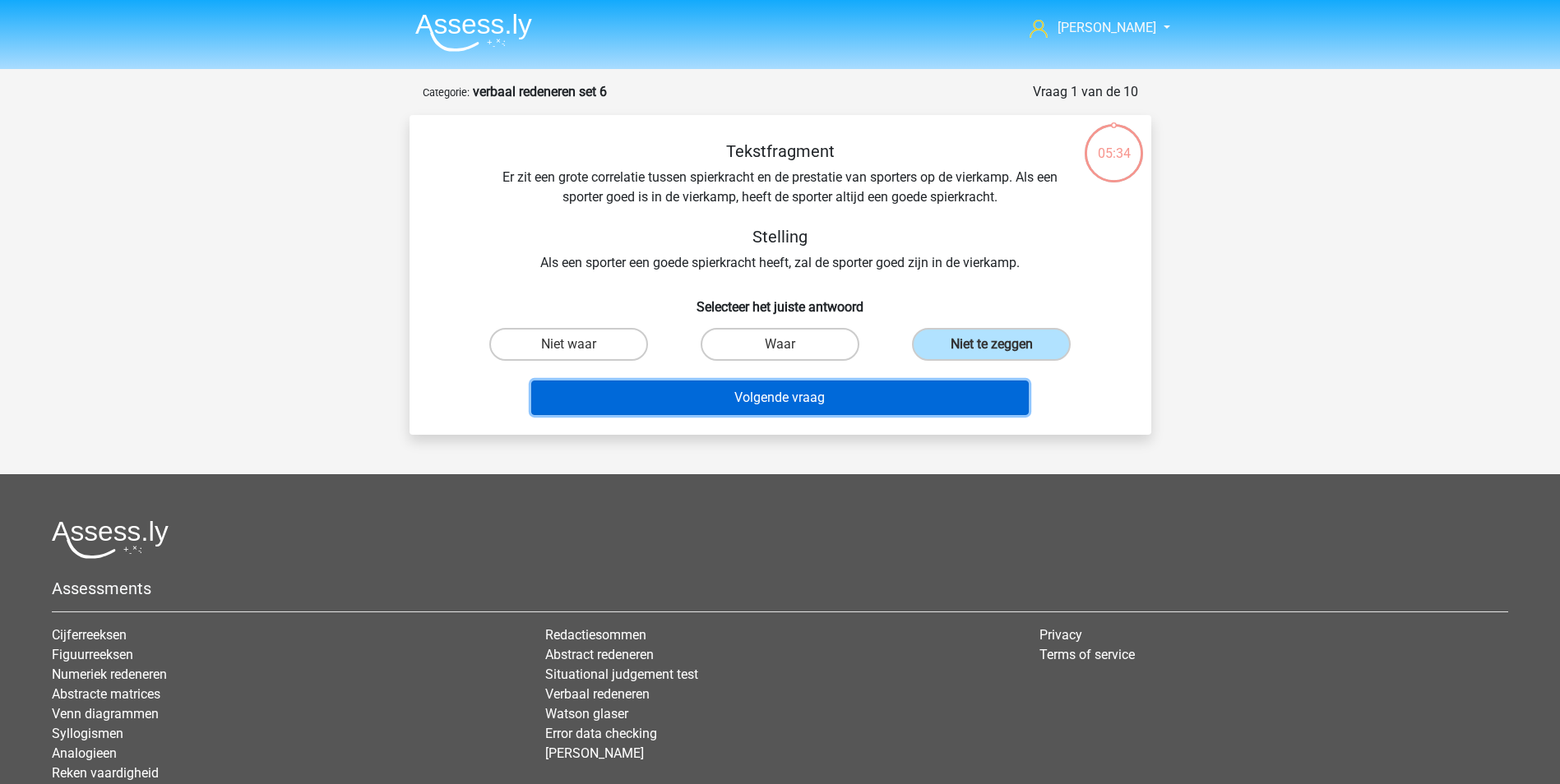
click at [852, 389] on button "Volgende vraag" at bounding box center [780, 398] width 497 height 35
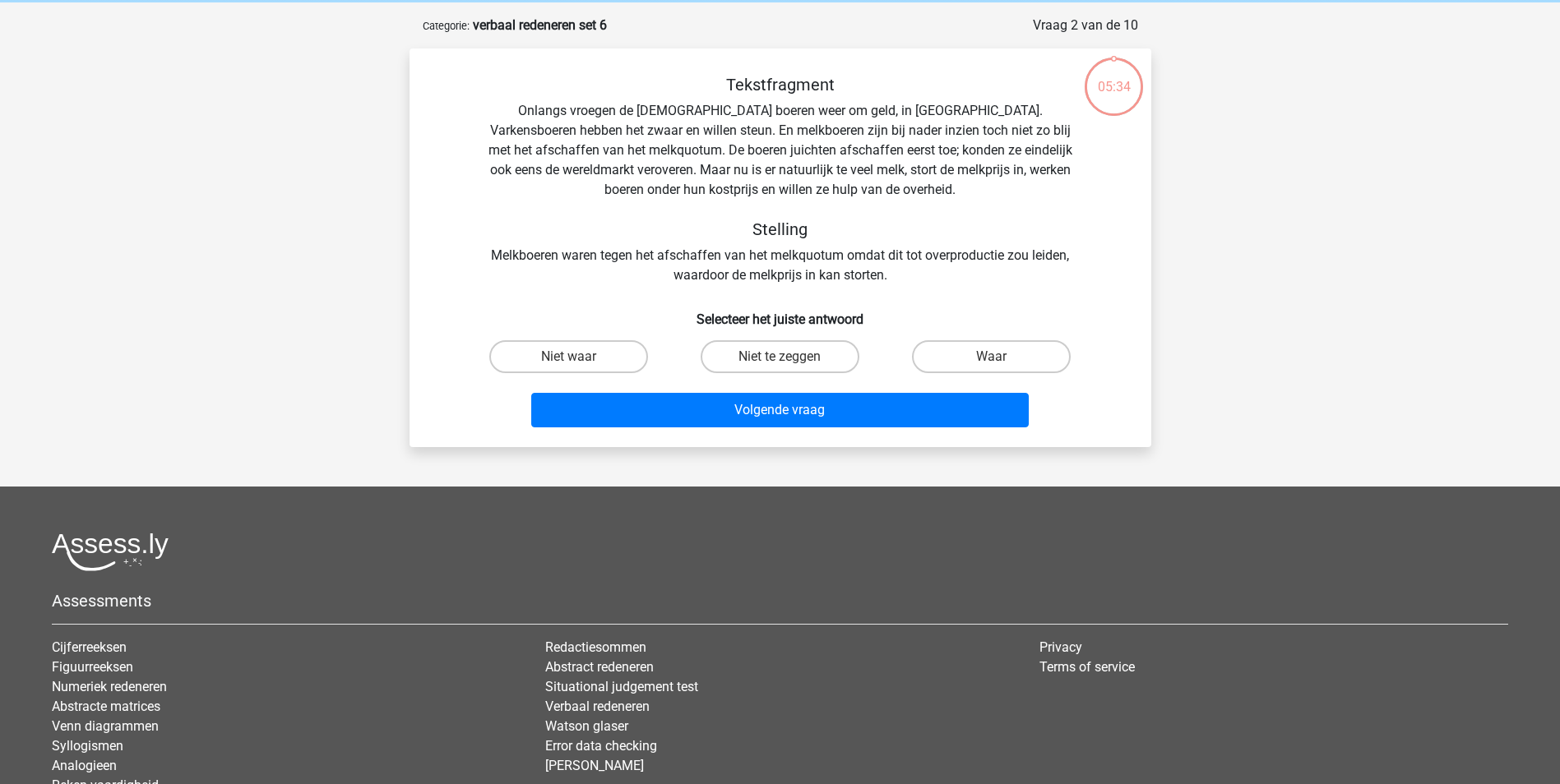
scroll to position [83, 0]
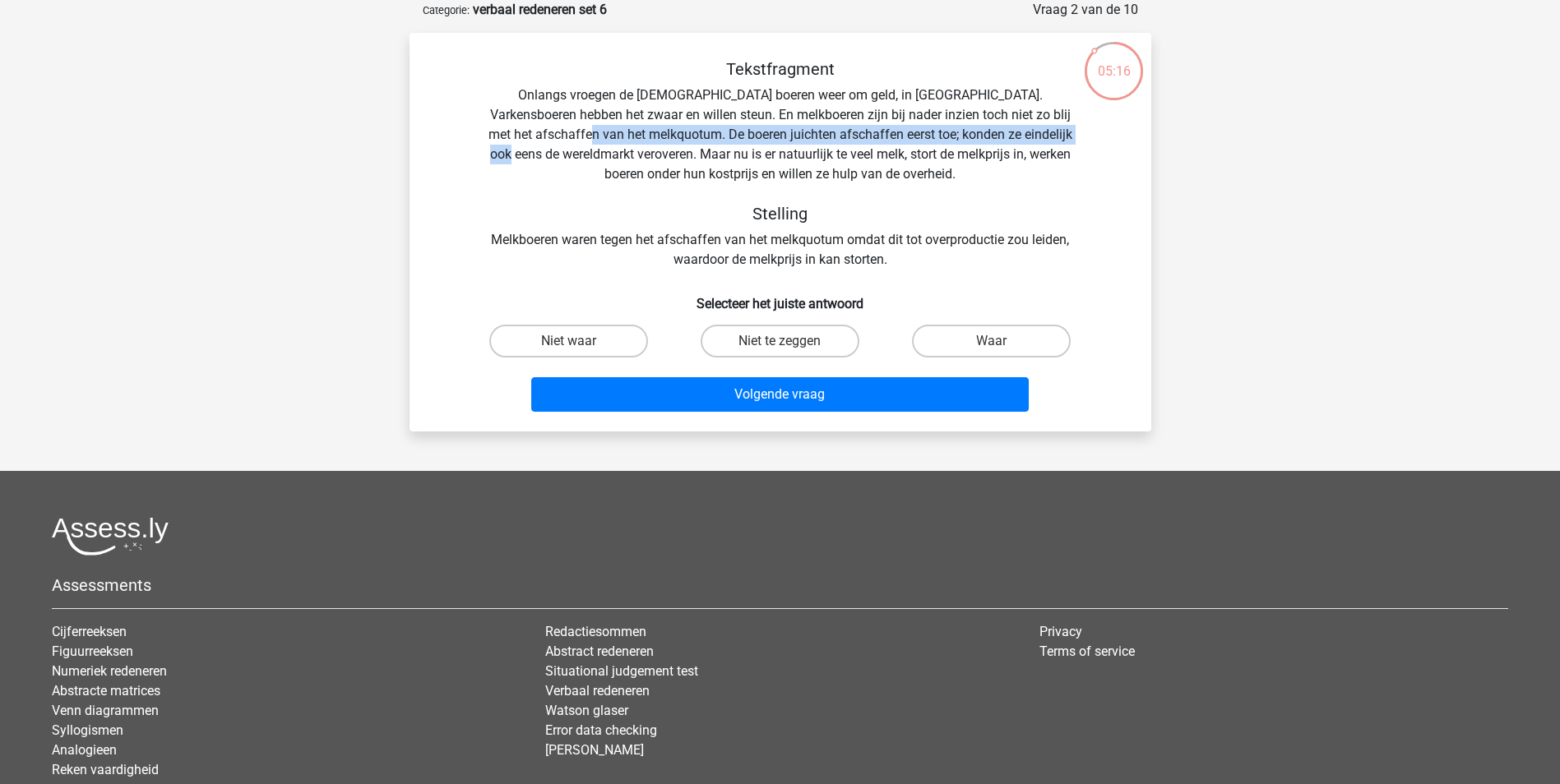
drag, startPoint x: 566, startPoint y: 136, endPoint x: 1104, endPoint y: 139, distance: 538.0
click at [1104, 139] on div "Tekstfragment Onlangs vroegen de Europese boeren weer om geld, in Brussel. Vark…" at bounding box center [780, 164] width 689 height 210
click at [655, 168] on div "Tekstfragment Onlangs vroegen de Europese boeren weer om geld, in Brussel. Vark…" at bounding box center [780, 164] width 689 height 210
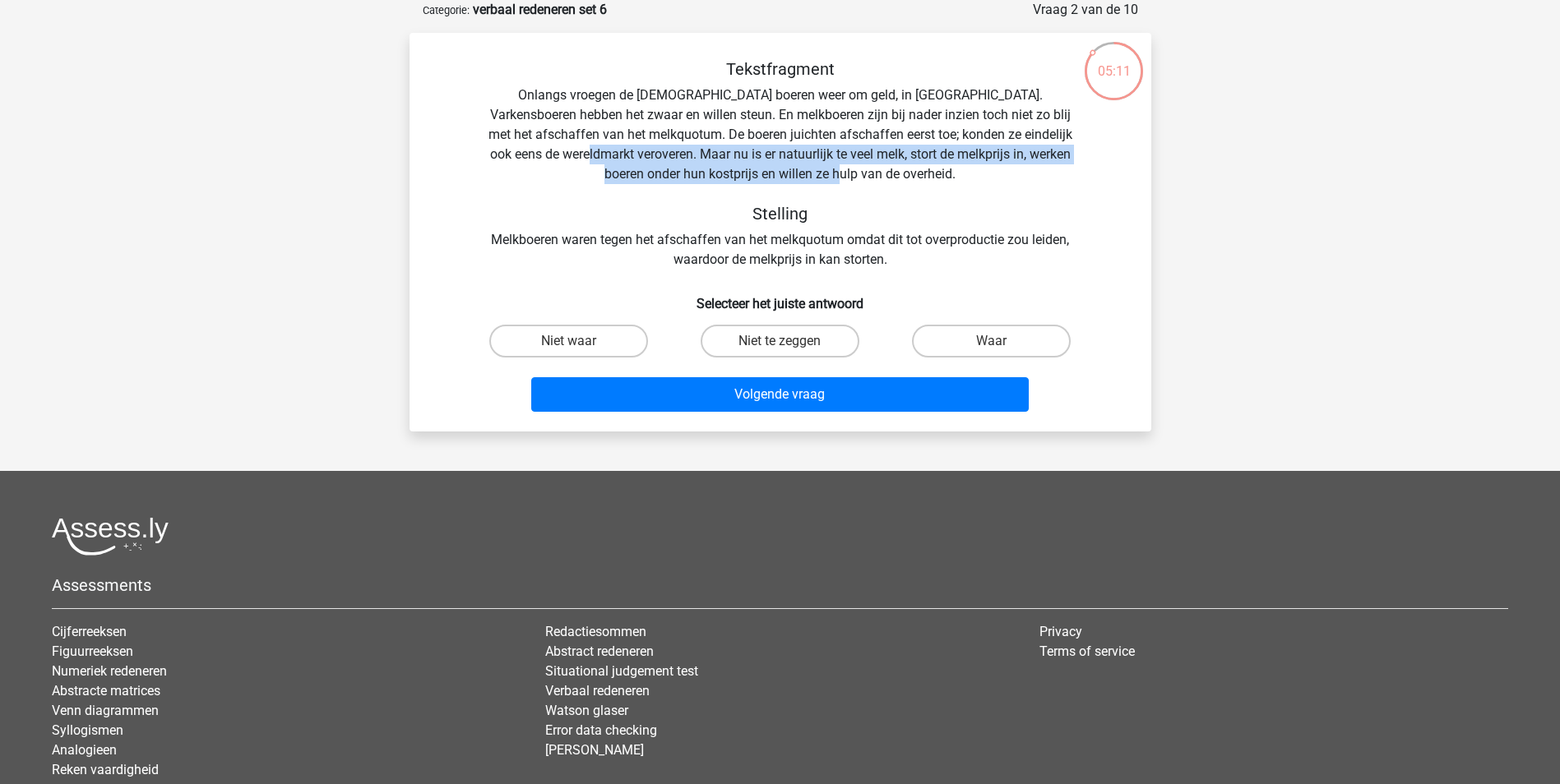
drag, startPoint x: 584, startPoint y: 149, endPoint x: 1032, endPoint y: 173, distance: 448.6
click at [1032, 173] on div "Tekstfragment Onlangs vroegen de Europese boeren weer om geld, in Brussel. Vark…" at bounding box center [780, 164] width 689 height 210
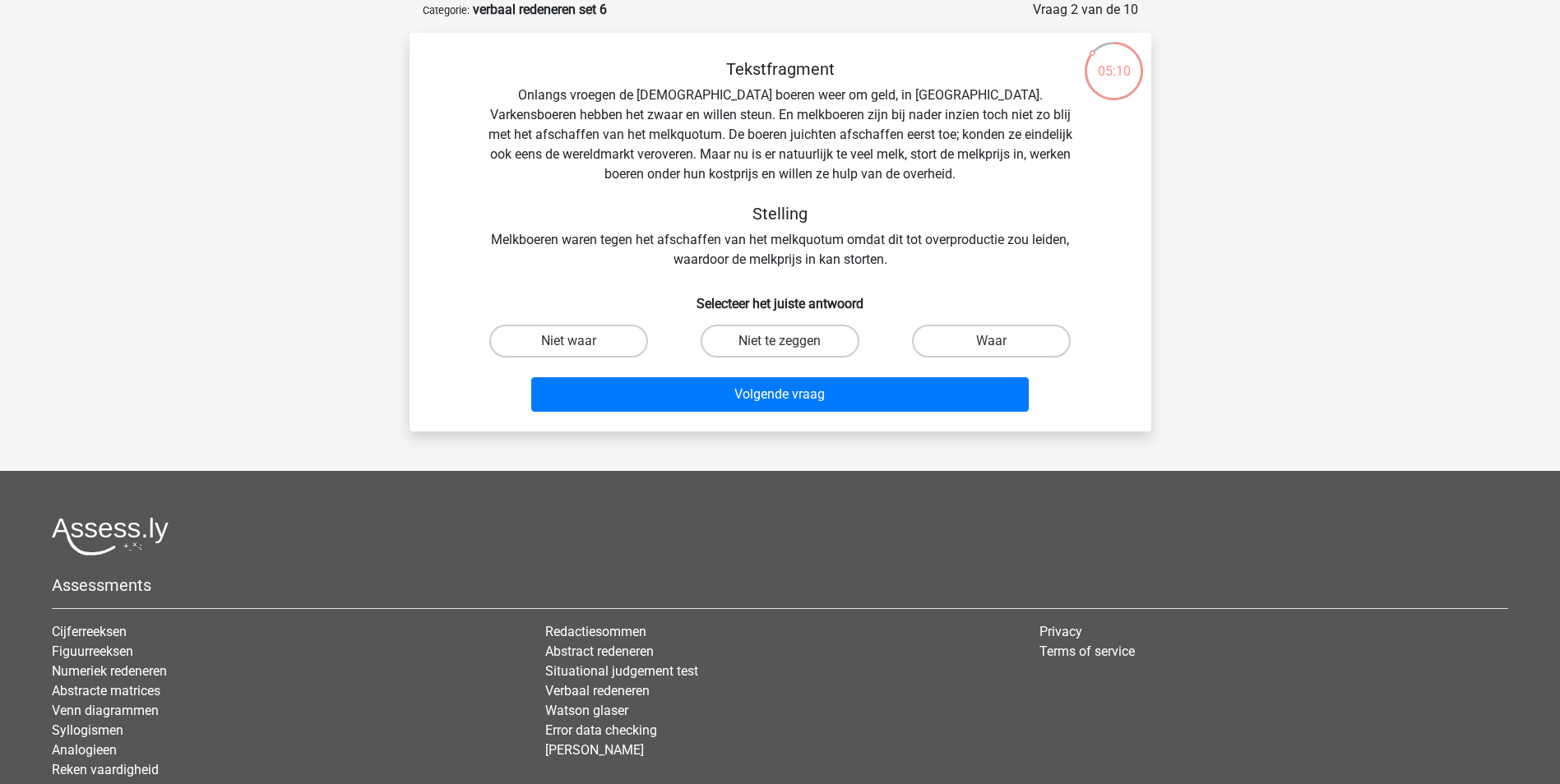
click at [533, 245] on div "Tekstfragment Onlangs vroegen de Europese boeren weer om geld, in Brussel. Vark…" at bounding box center [780, 164] width 689 height 210
drag, startPoint x: 505, startPoint y: 239, endPoint x: 902, endPoint y: 236, distance: 397.0
click at [902, 236] on div "Tekstfragment Onlangs vroegen de Europese boeren weer om geld, in Brussel. Vark…" at bounding box center [780, 164] width 689 height 210
click at [689, 142] on div "Tekstfragment Onlangs vroegen de Europese boeren weer om geld, in Brussel. Vark…" at bounding box center [780, 164] width 689 height 210
click at [788, 347] on input "Niet te zeggen" at bounding box center [784, 346] width 10 height 10
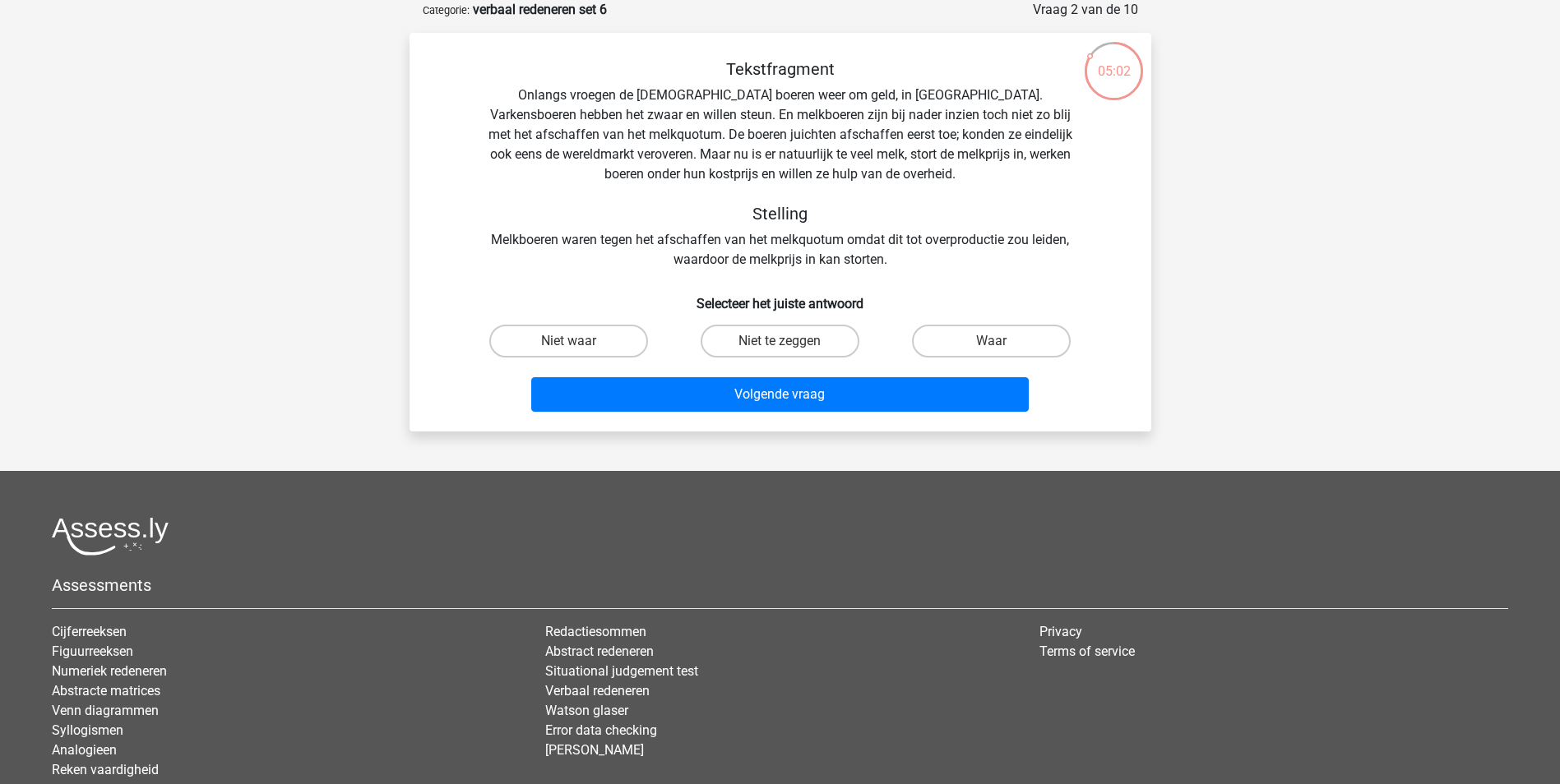
radio input "true"
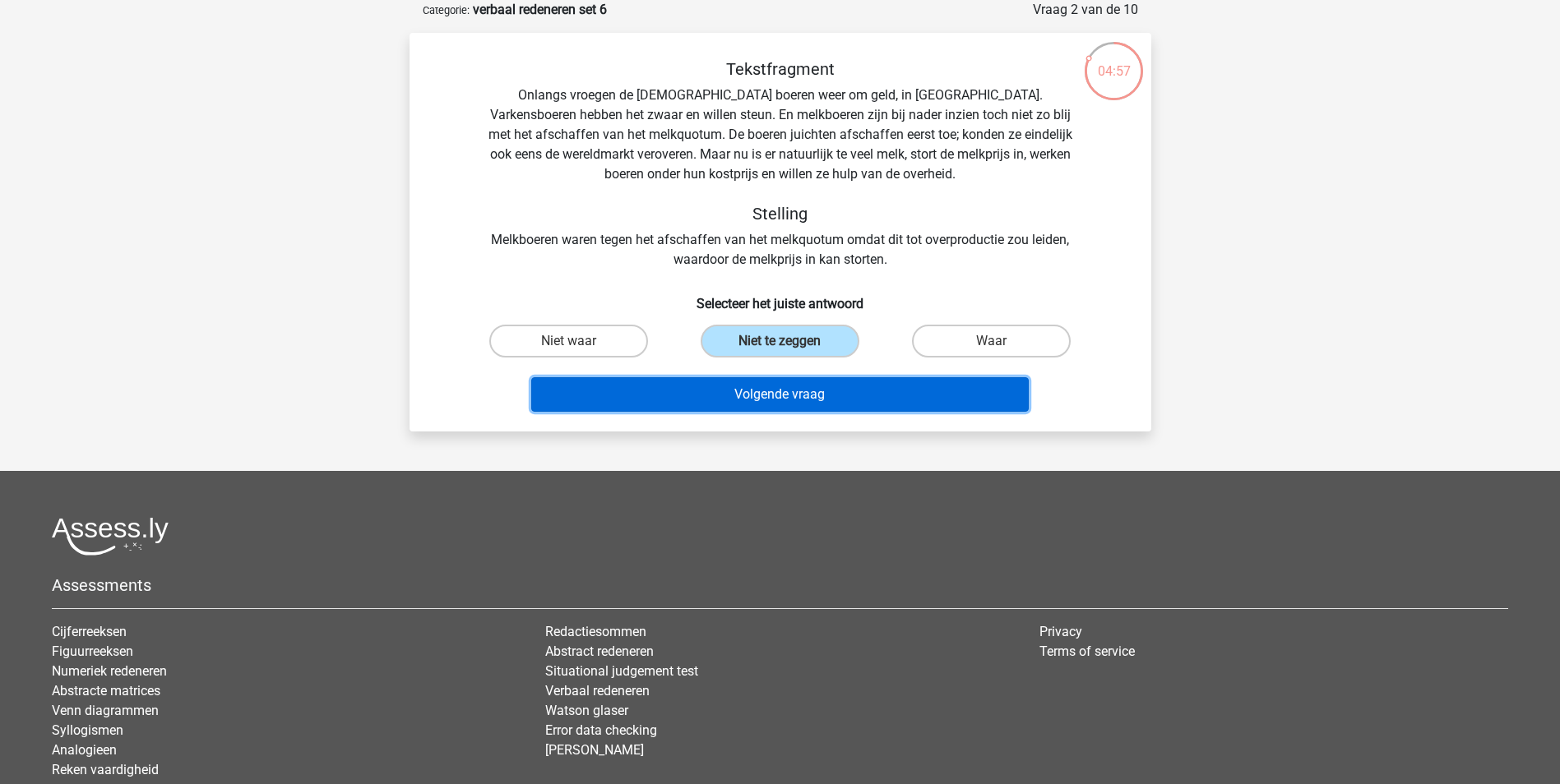
click at [830, 388] on button "Volgende vraag" at bounding box center [780, 395] width 497 height 35
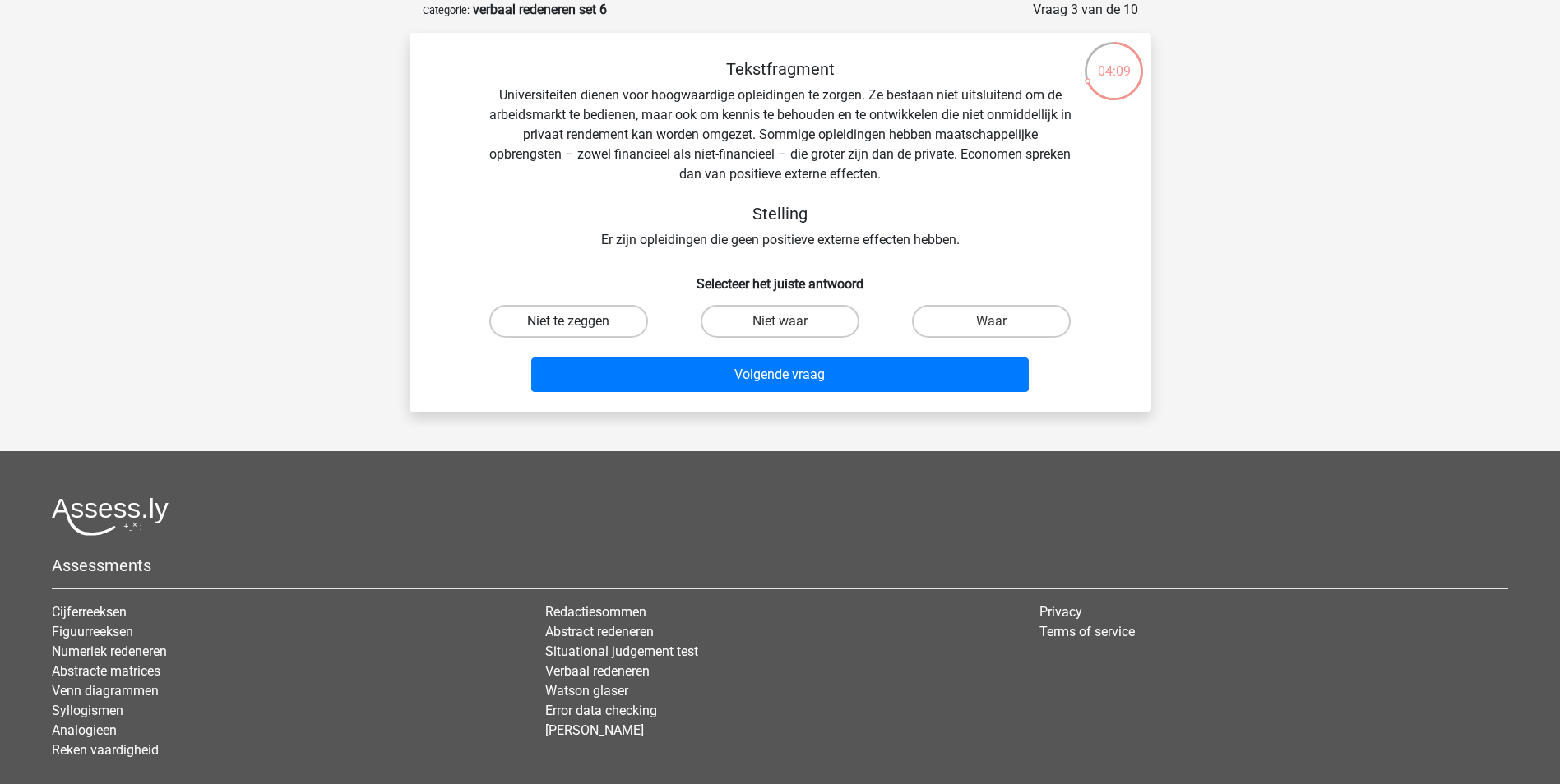
click at [597, 320] on label "Niet te zeggen" at bounding box center [569, 322] width 158 height 33
click at [579, 322] on input "Niet te zeggen" at bounding box center [573, 327] width 10 height 10
radio input "true"
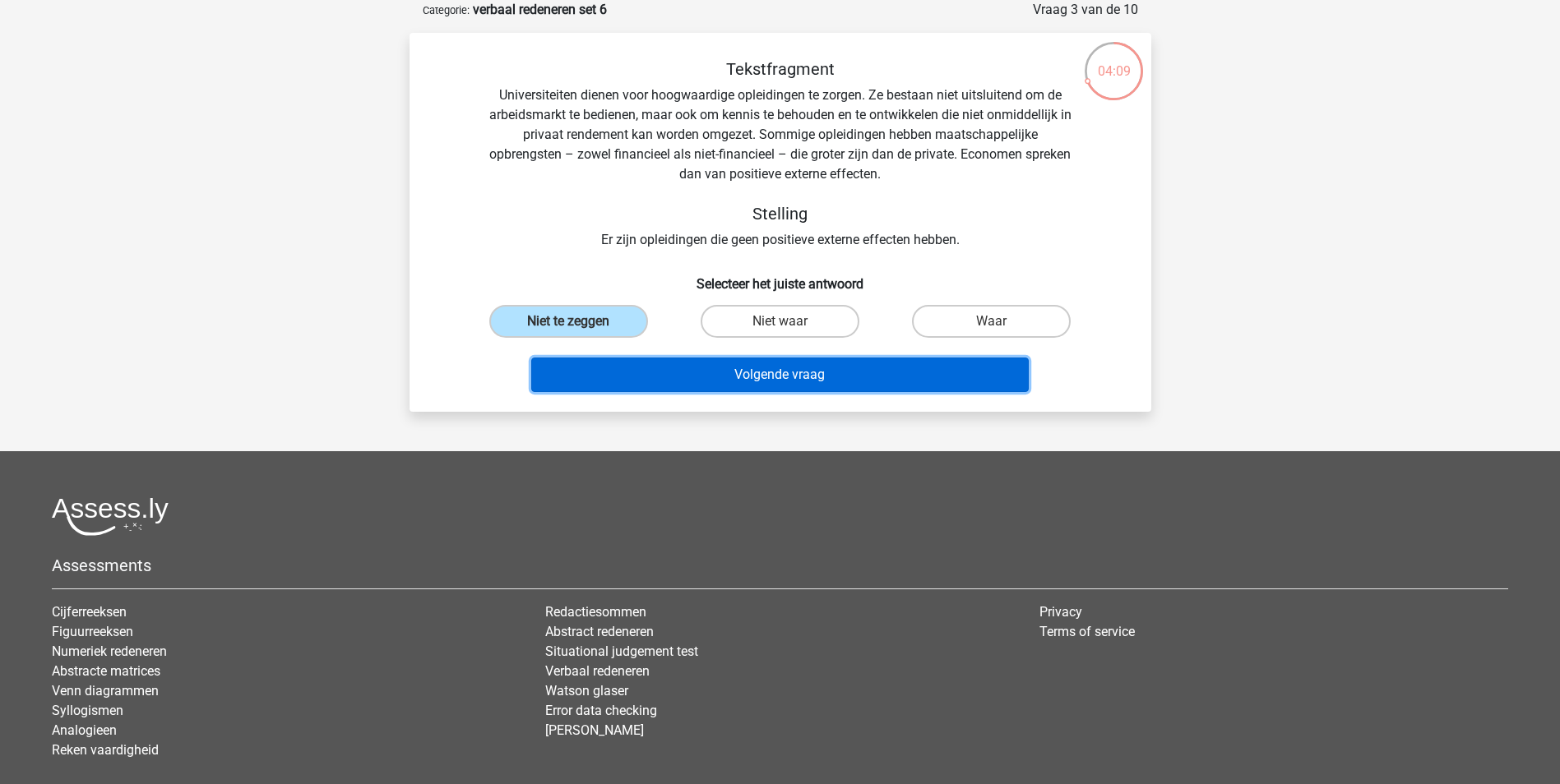
click at [703, 379] on button "Volgende vraag" at bounding box center [780, 375] width 497 height 35
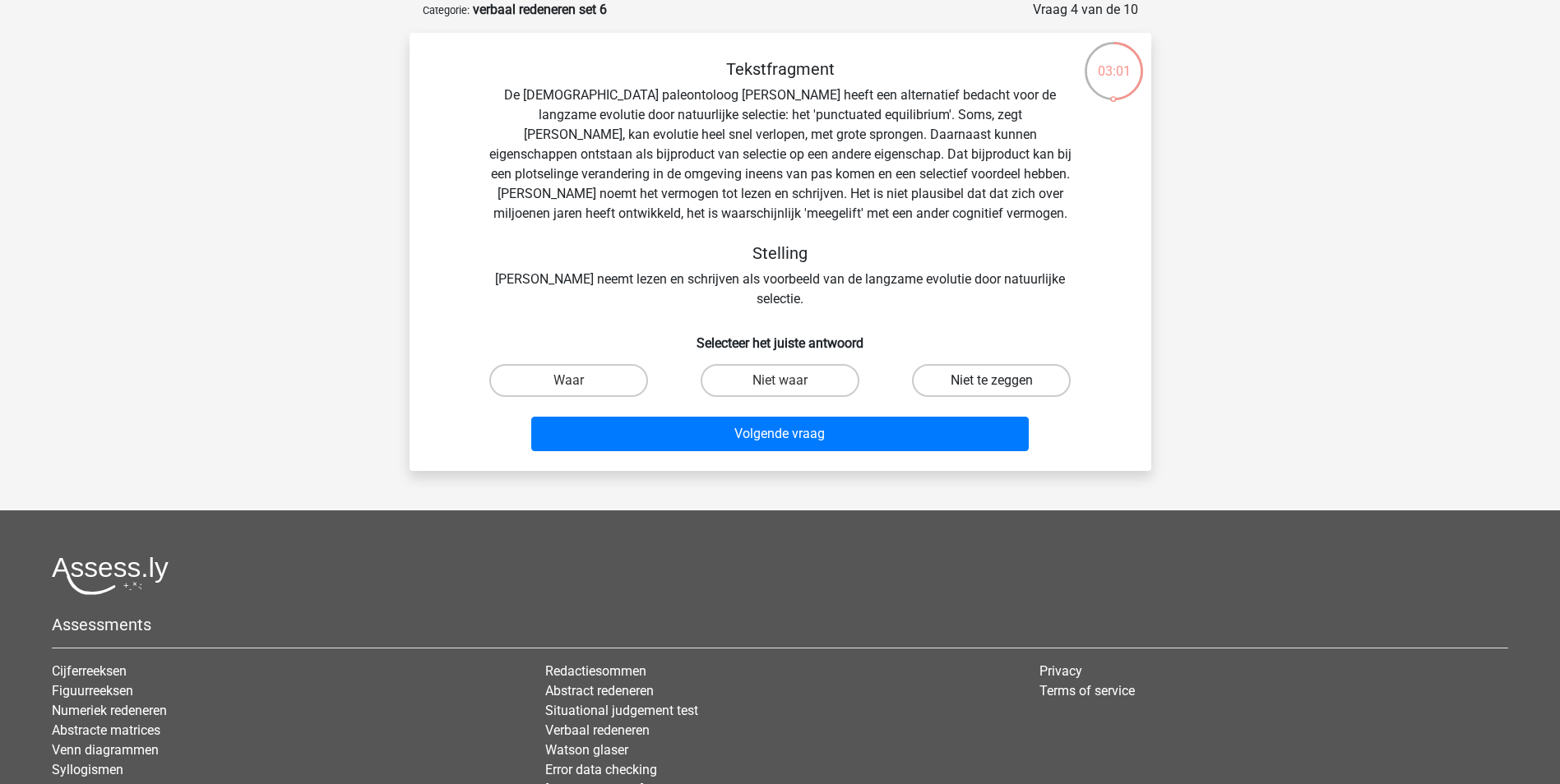
click at [1042, 364] on label "Niet te zeggen" at bounding box center [991, 381] width 158 height 33
click at [1003, 381] on input "Niet te zeggen" at bounding box center [997, 386] width 10 height 10
radio input "true"
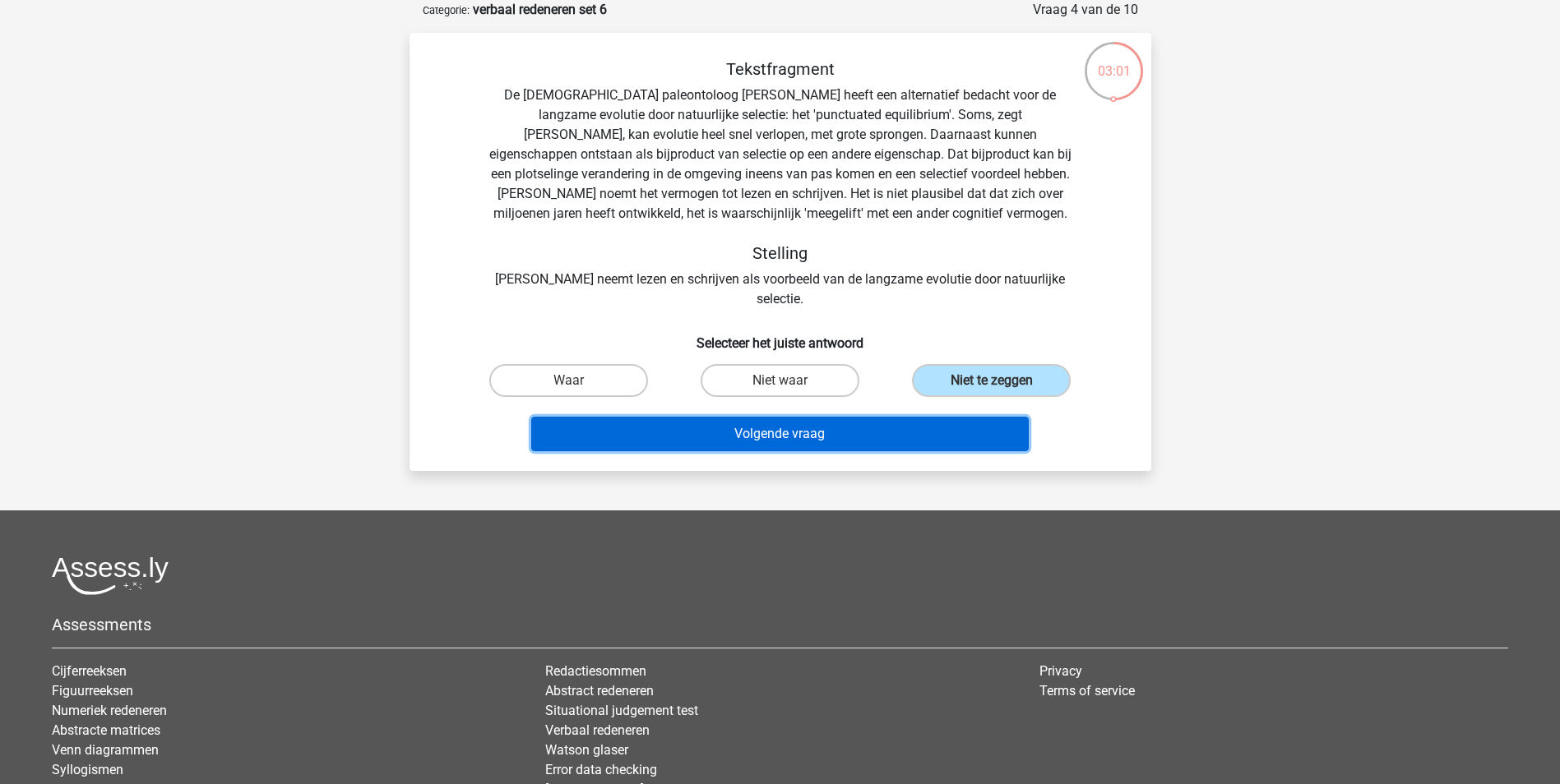
click at [885, 416] on button "Volgende vraag" at bounding box center [780, 434] width 497 height 35
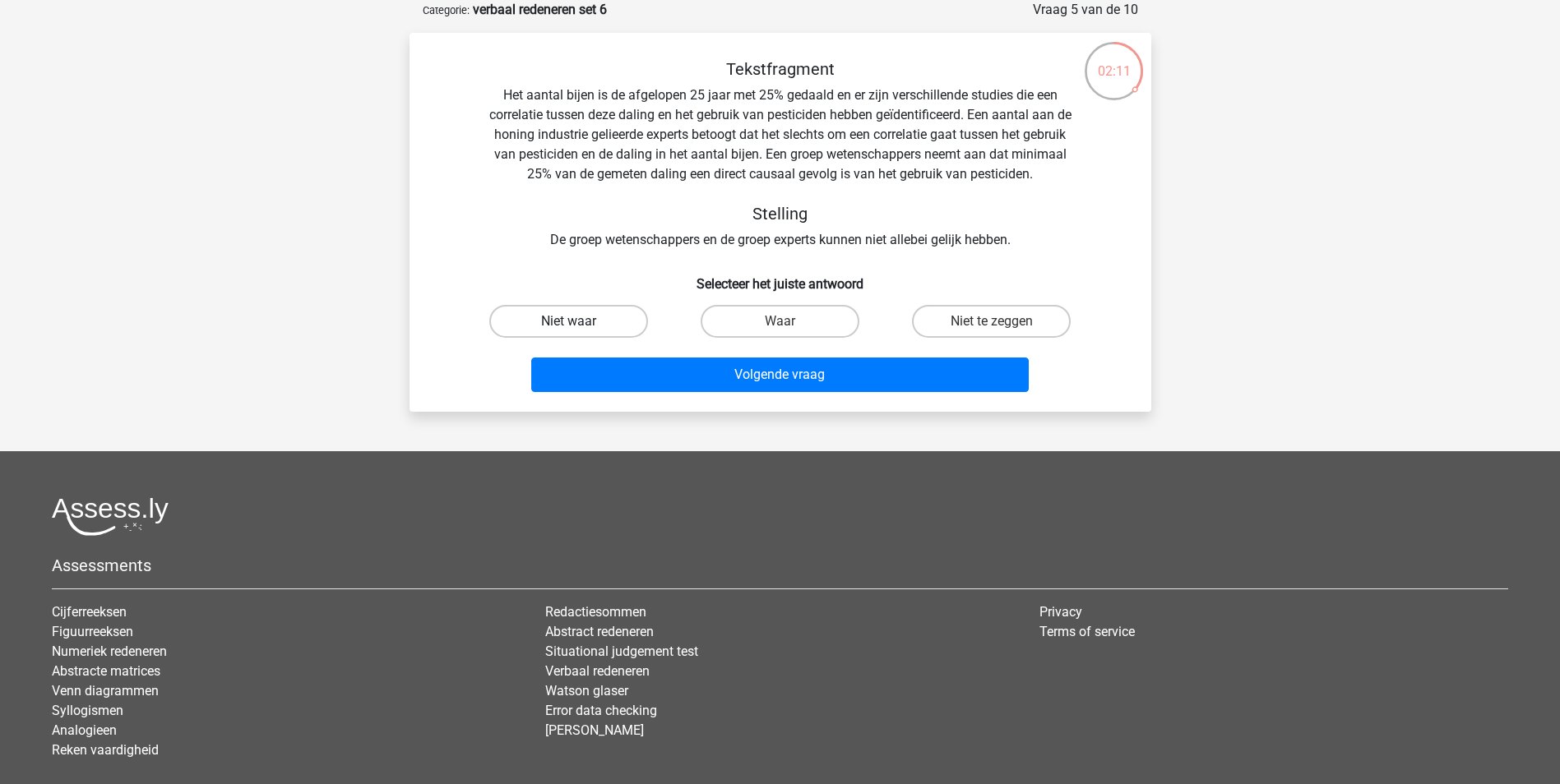
click at [591, 320] on label "Niet waar" at bounding box center [569, 322] width 158 height 33
click at [579, 322] on input "Niet waar" at bounding box center [573, 327] width 10 height 10
radio input "true"
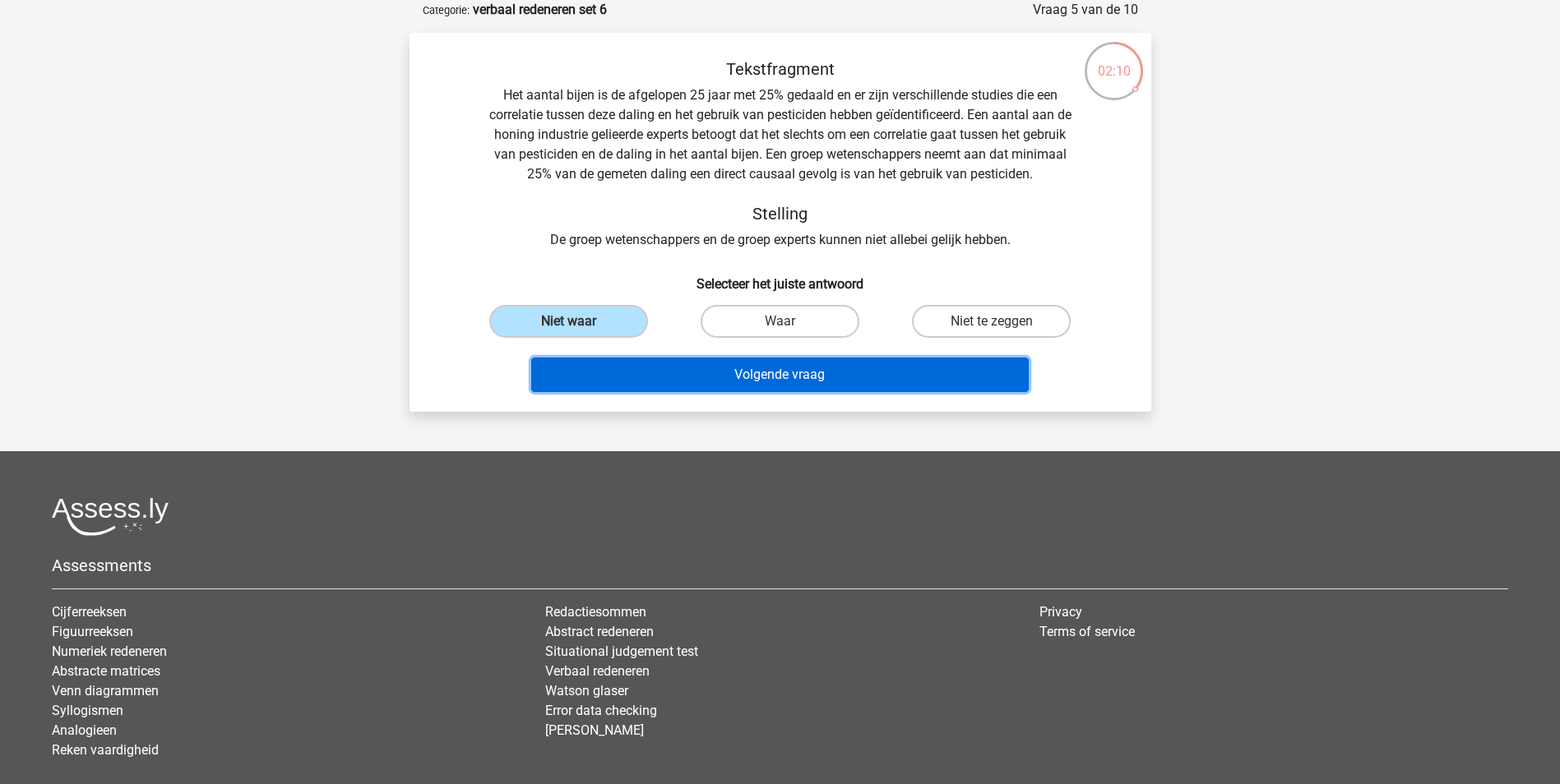
click at [710, 364] on button "Volgende vraag" at bounding box center [780, 375] width 497 height 35
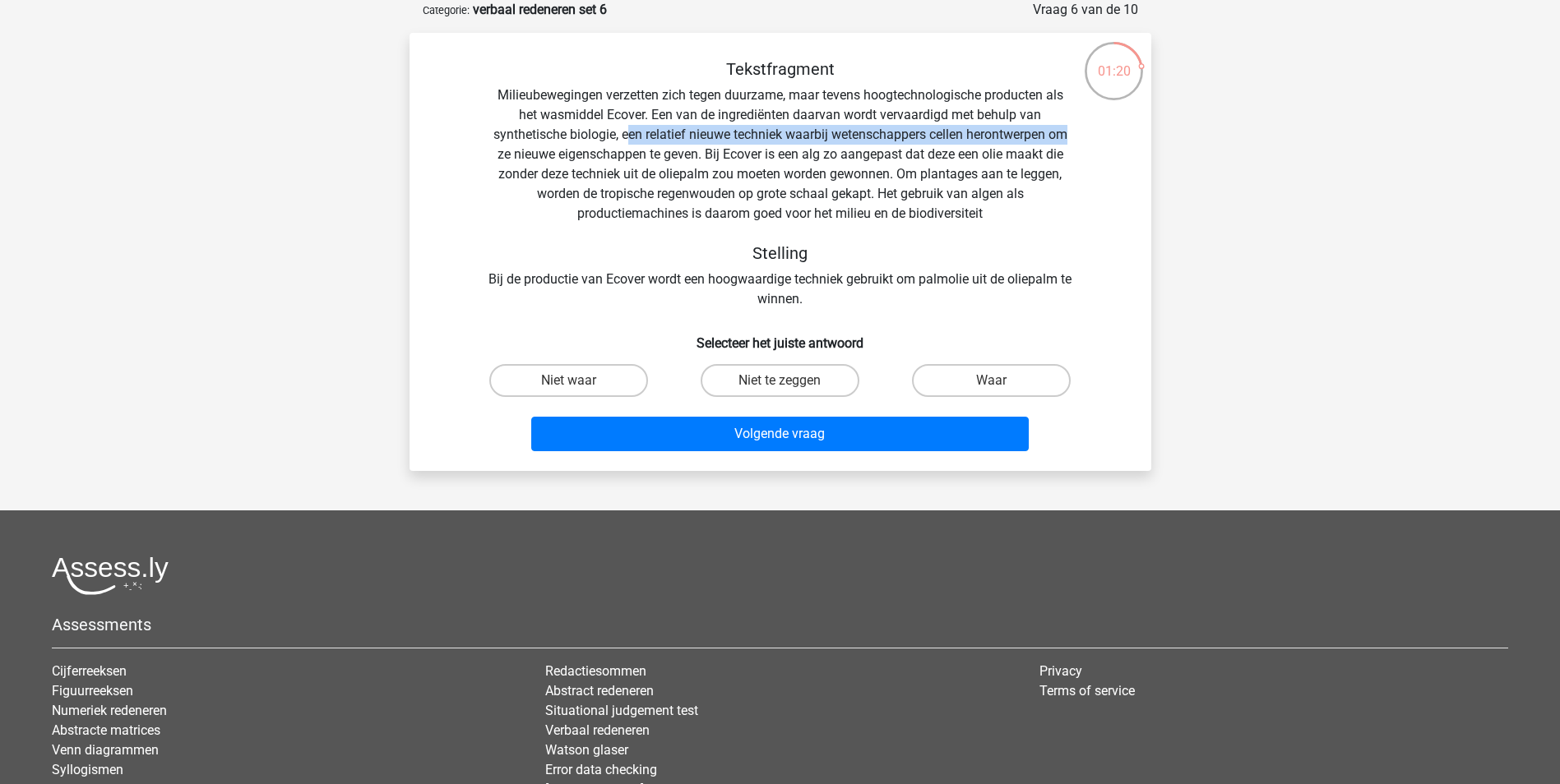
drag, startPoint x: 623, startPoint y: 135, endPoint x: 1075, endPoint y: 130, distance: 452.0
click at [1075, 130] on div "Tekstfragment Milieubewegingen verzetten zich tegen duurzame, maar tevens hoogt…" at bounding box center [780, 183] width 689 height 249
click at [577, 154] on div "Tekstfragment Milieubewegingen verzetten zich tegen duurzame, maar tevens hoogt…" at bounding box center [780, 183] width 689 height 249
click at [689, 179] on div "Tekstfragment Milieubewegingen verzetten zich tegen duurzame, maar tevens hoogt…" at bounding box center [780, 183] width 689 height 249
click at [670, 176] on div "Tekstfragment Milieubewegingen verzetten zich tegen duurzame, maar tevens hoogt…" at bounding box center [780, 183] width 689 height 249
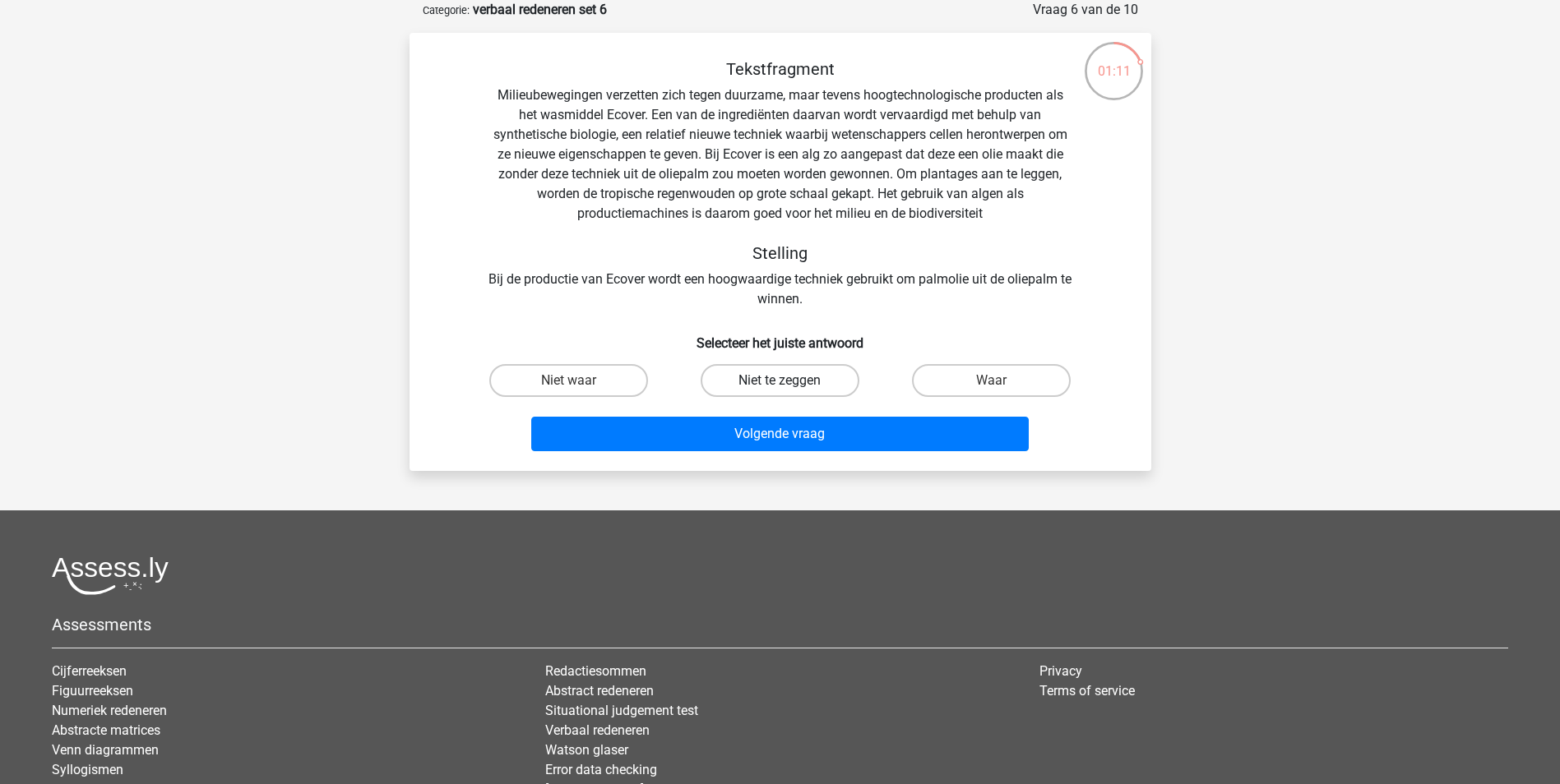
click at [782, 377] on label "Niet te zeggen" at bounding box center [780, 381] width 158 height 33
click at [782, 381] on input "Niet te zeggen" at bounding box center [784, 386] width 10 height 10
radio input "true"
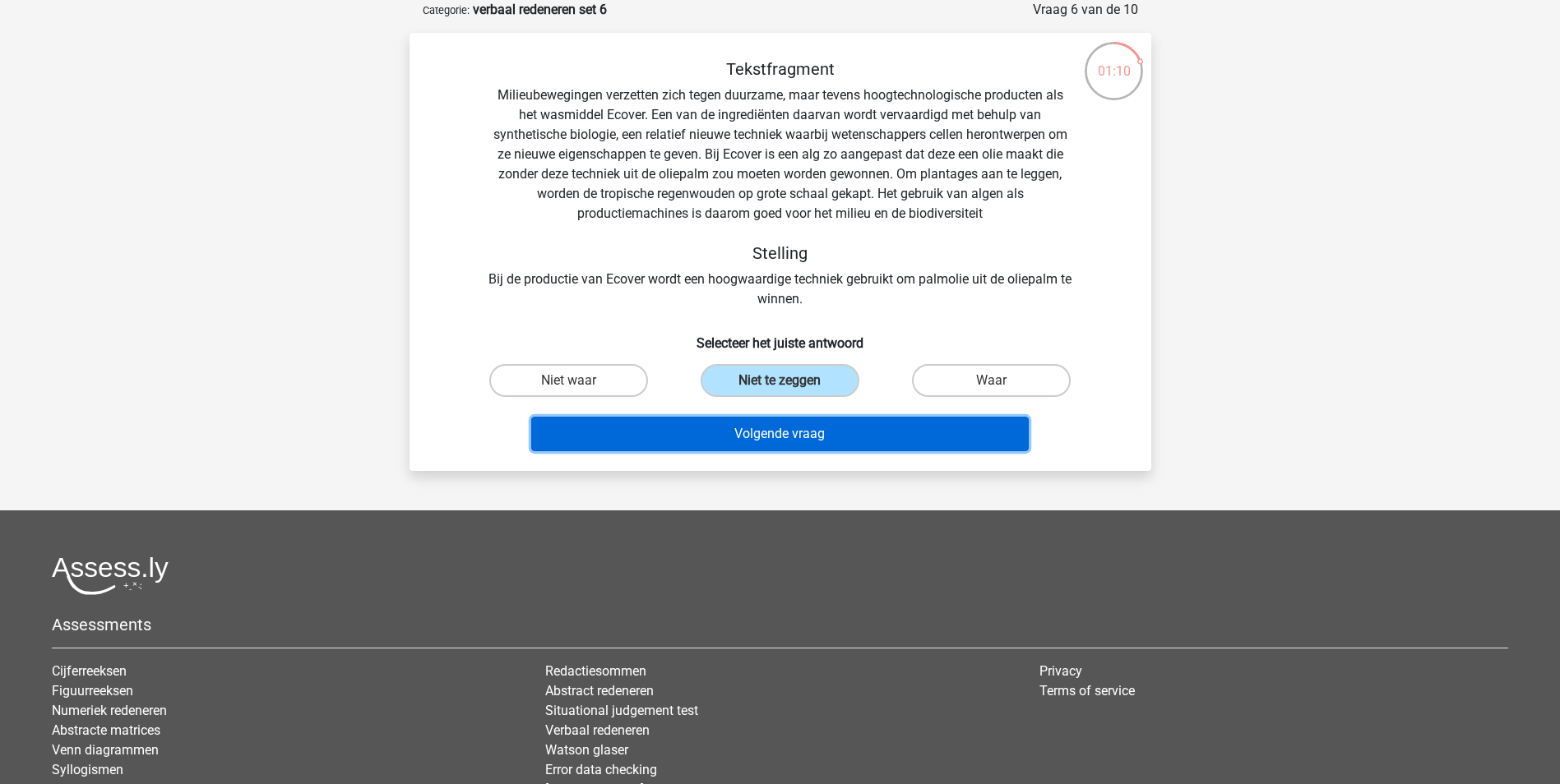
click at [793, 435] on button "Volgende vraag" at bounding box center [780, 434] width 497 height 35
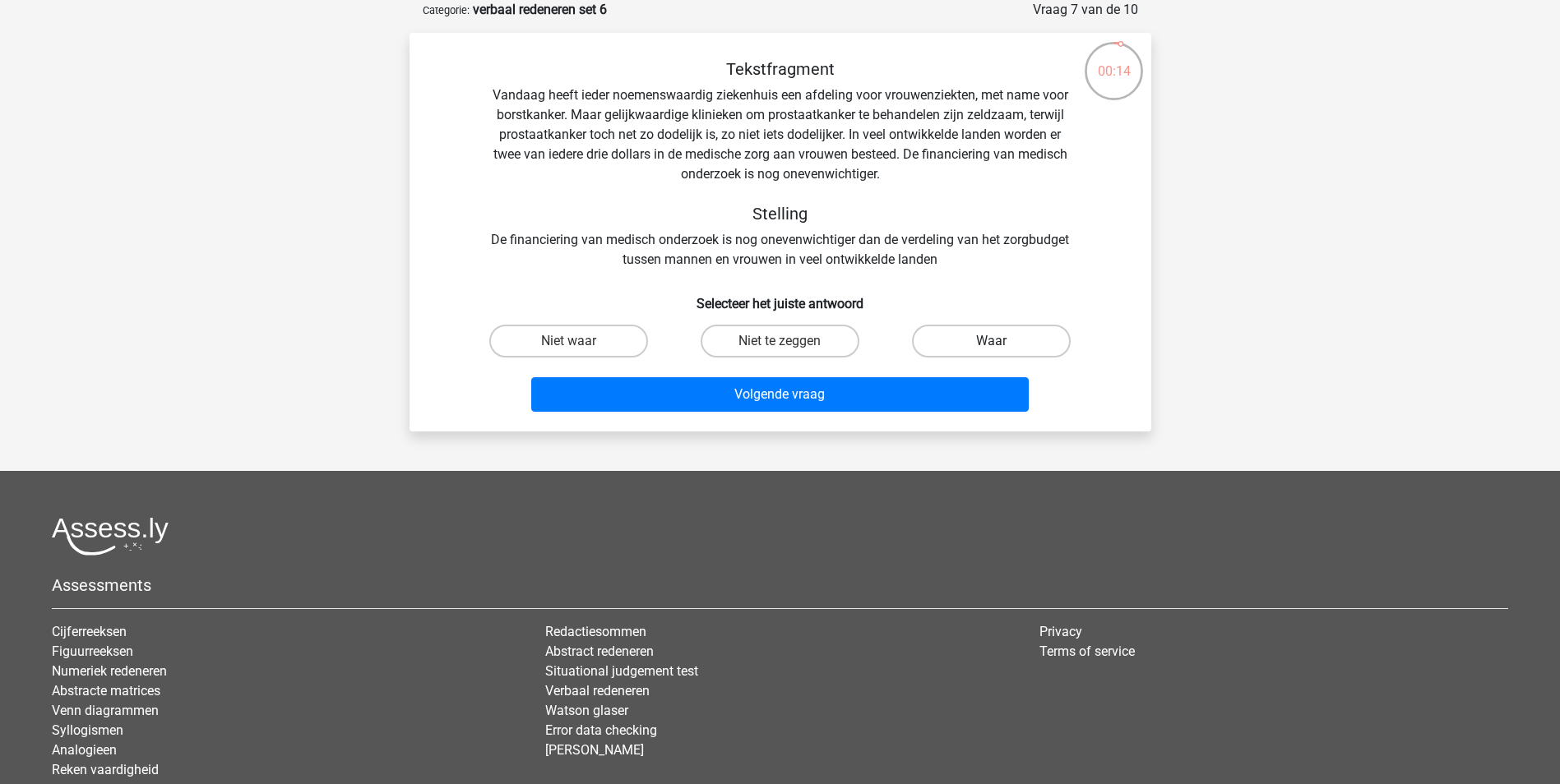
click at [970, 337] on label "Waar" at bounding box center [991, 341] width 158 height 33
click at [991, 341] on input "Waar" at bounding box center [997, 346] width 10 height 10
radio input "true"
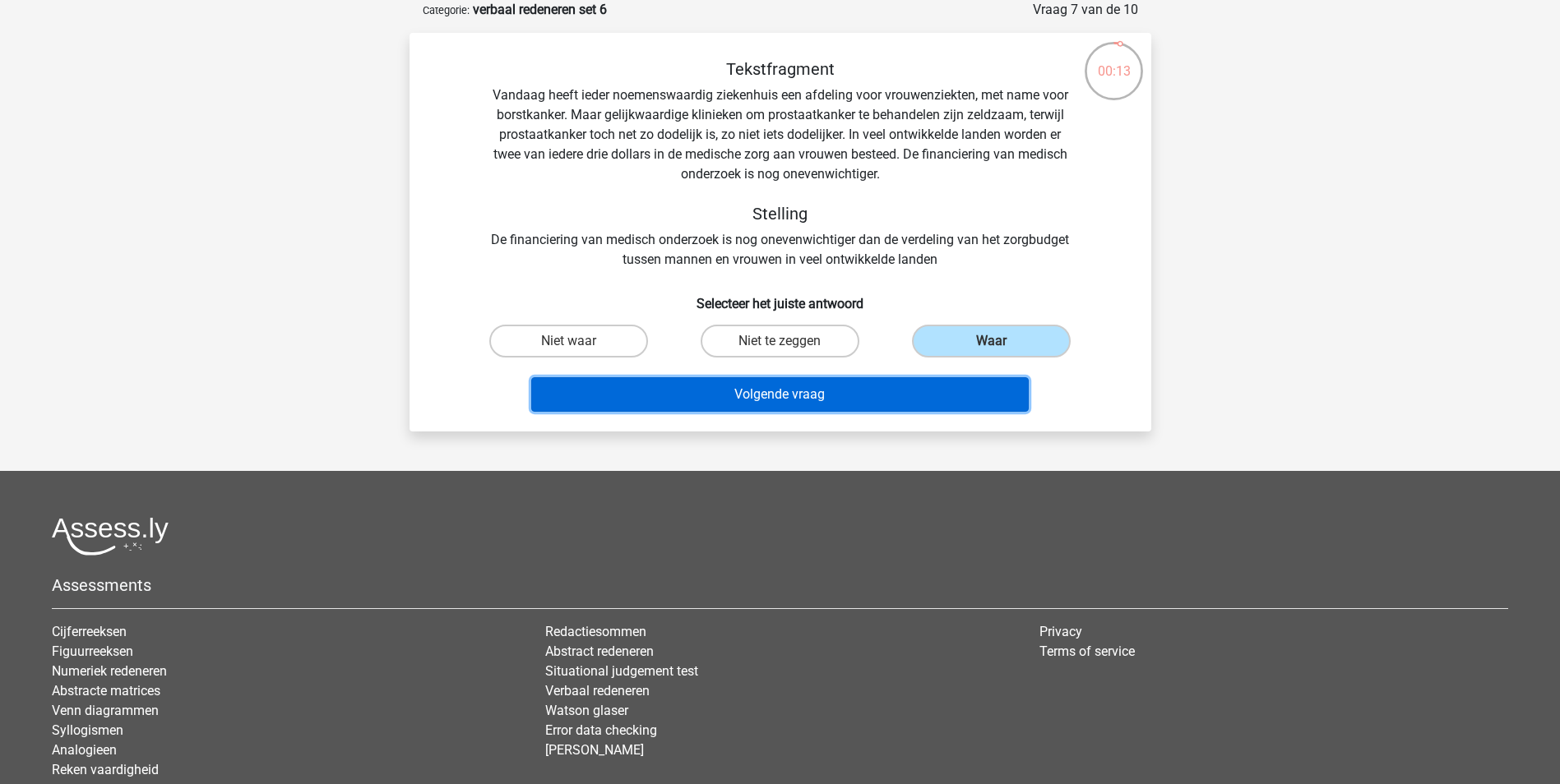
click at [908, 390] on button "Volgende vraag" at bounding box center [780, 395] width 497 height 35
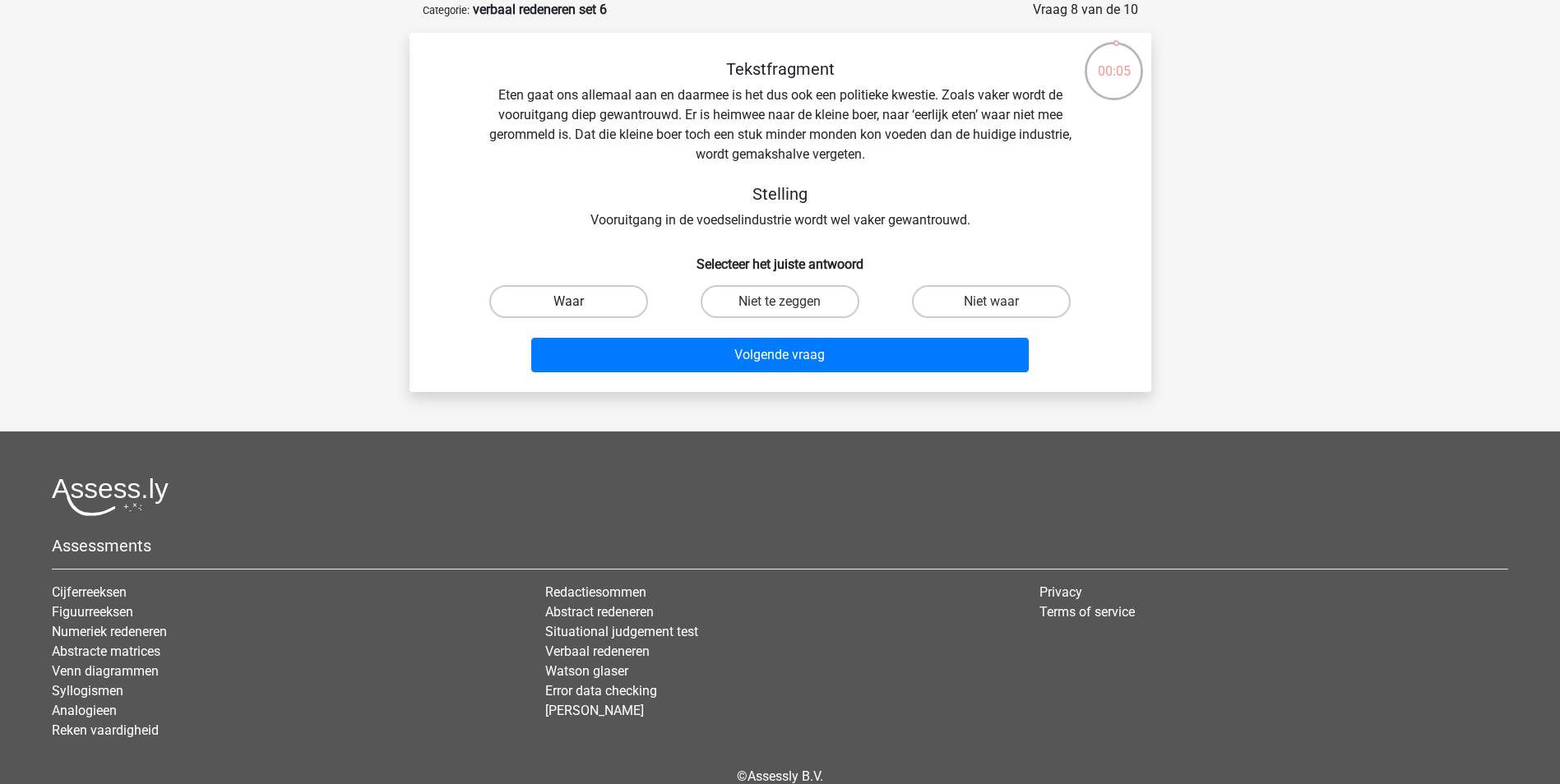
click at [589, 307] on label "Waar" at bounding box center [569, 302] width 158 height 33
click at [579, 307] on input "Waar" at bounding box center [573, 307] width 10 height 10
radio input "true"
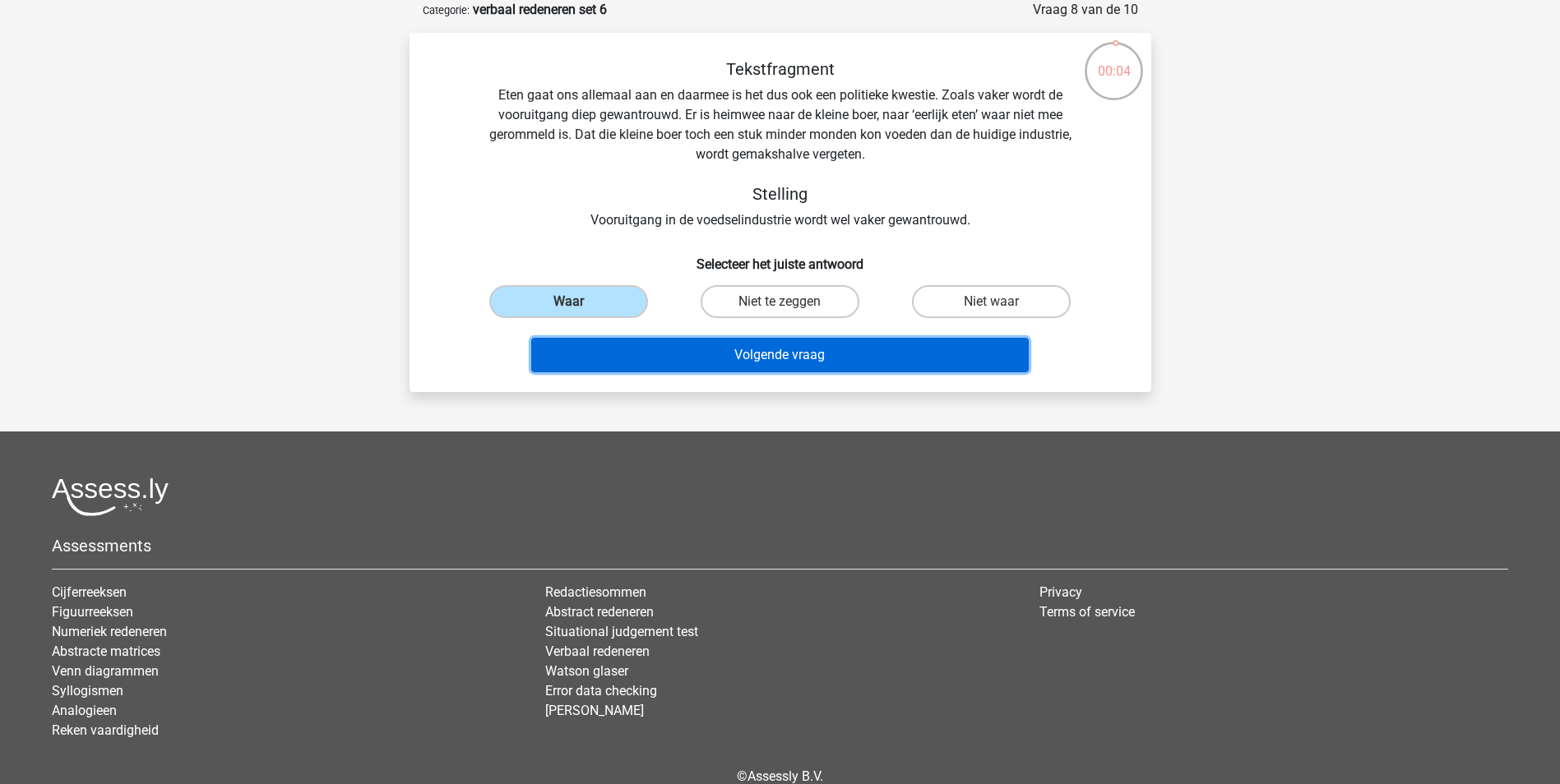
click at [635, 345] on button "Volgende vraag" at bounding box center [780, 355] width 497 height 35
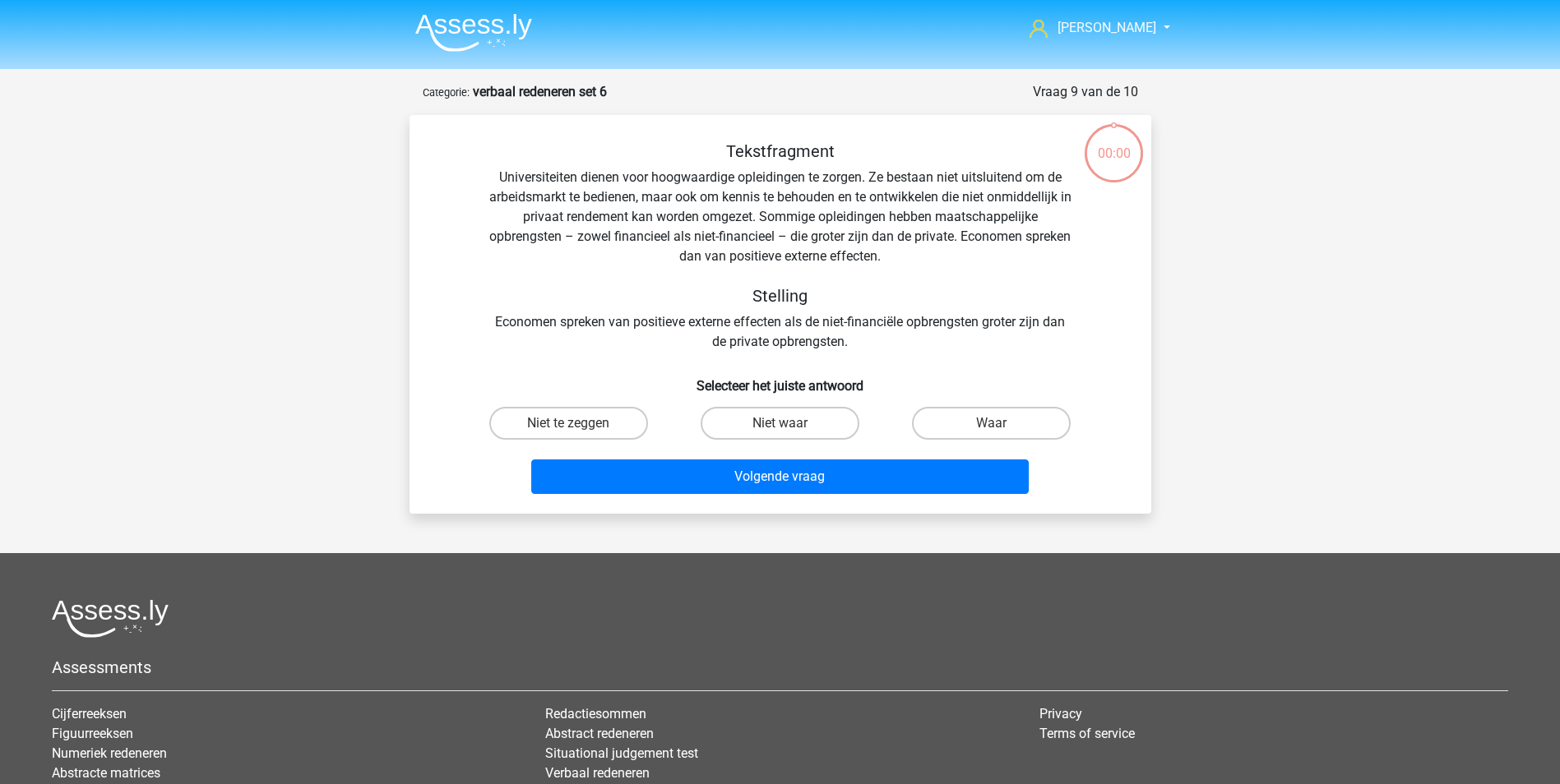
scroll to position [83, 0]
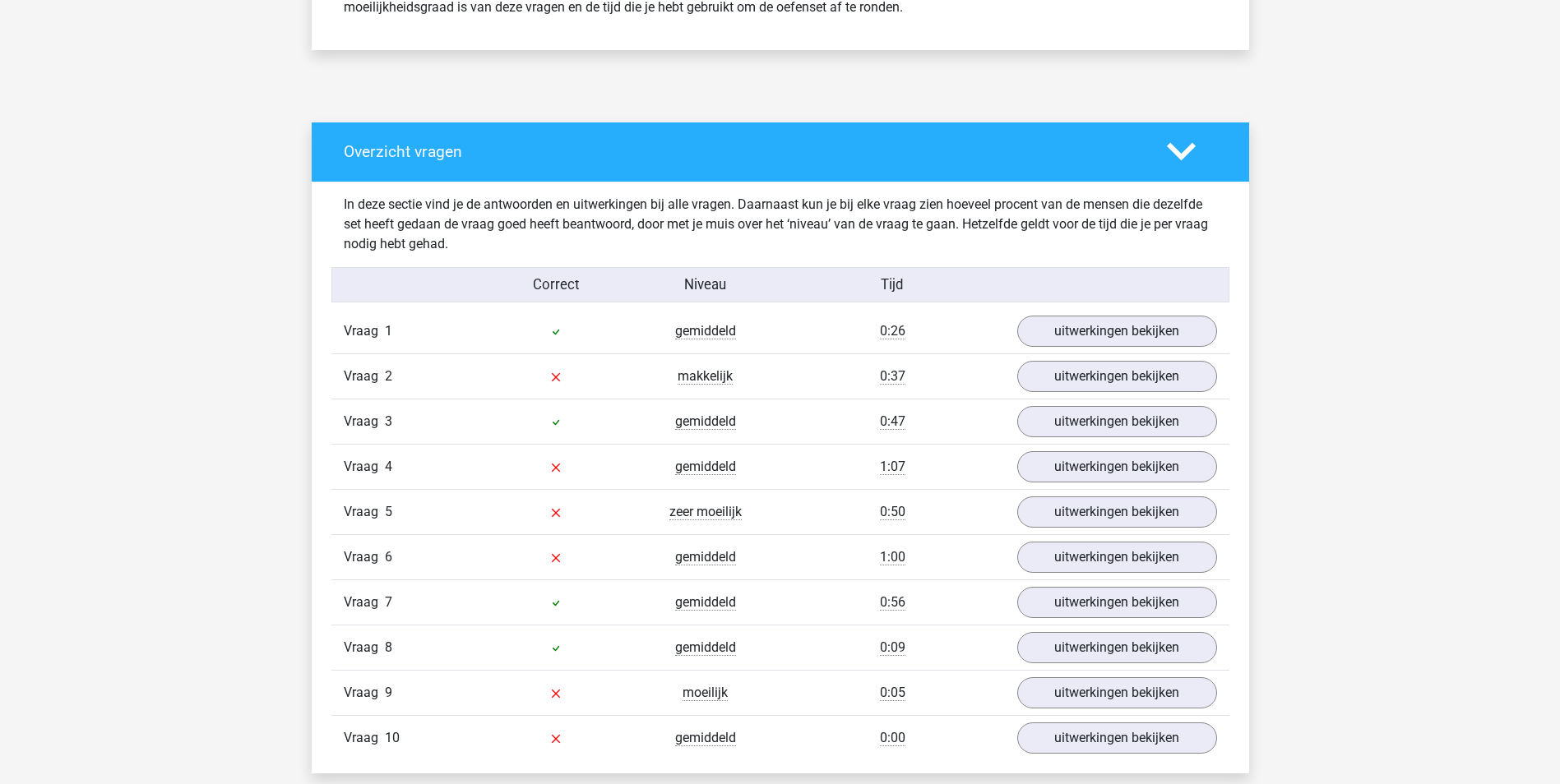
scroll to position [821, 0]
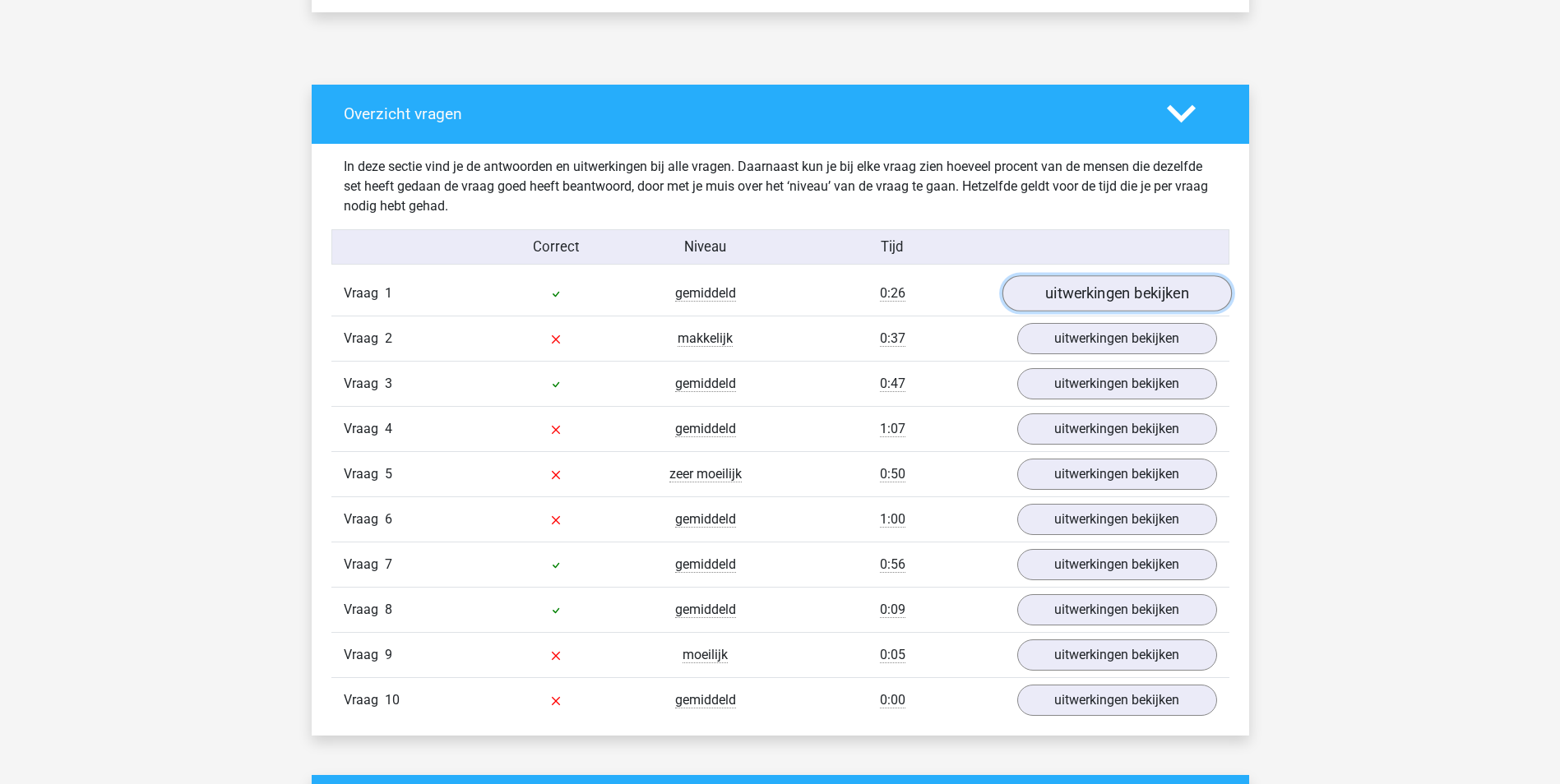
click at [1095, 300] on link "uitwerkingen bekijken" at bounding box center [1117, 294] width 230 height 37
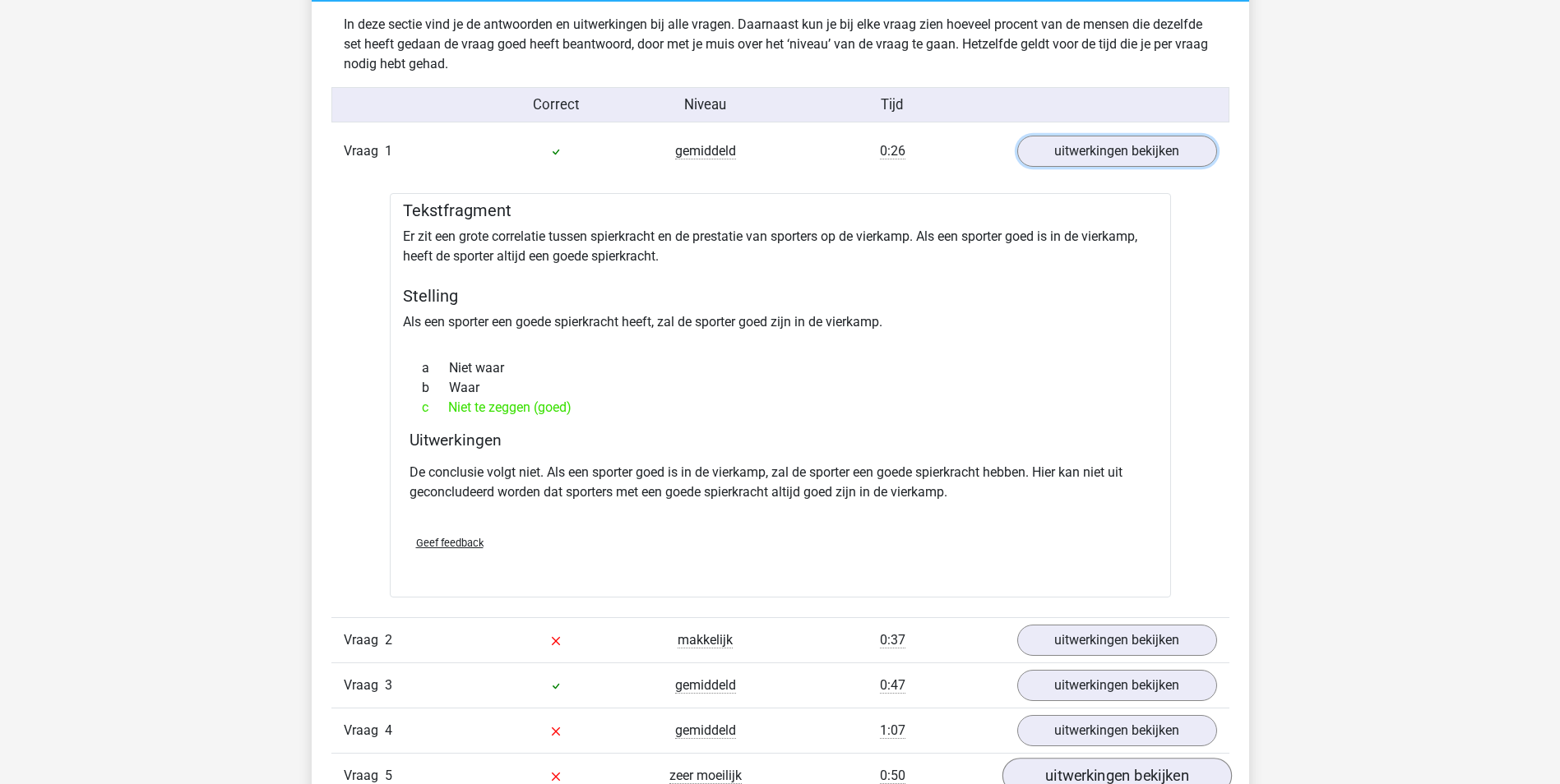
scroll to position [1151, 0]
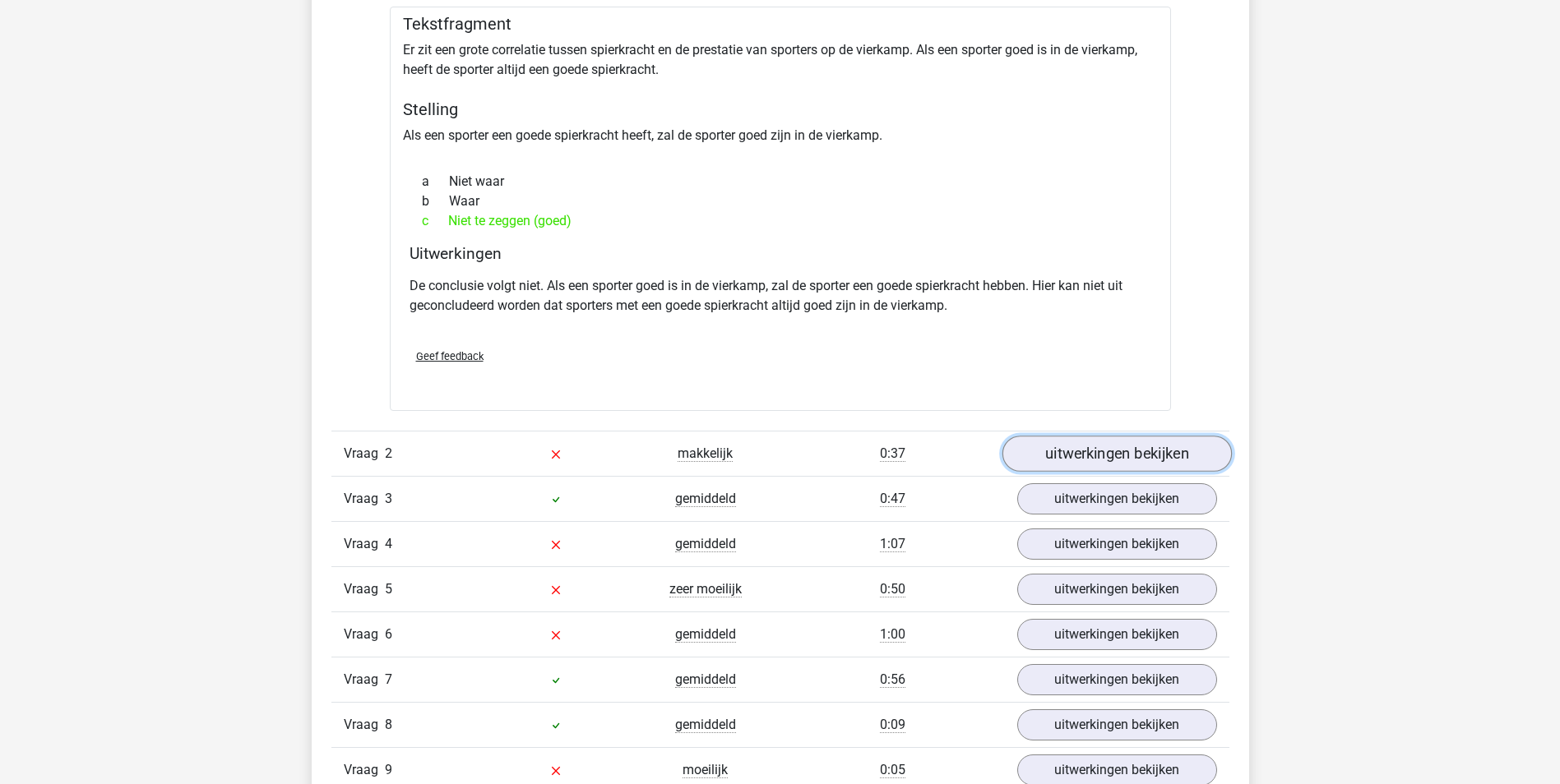
click at [1111, 459] on link "uitwerkingen bekijken" at bounding box center [1117, 454] width 230 height 37
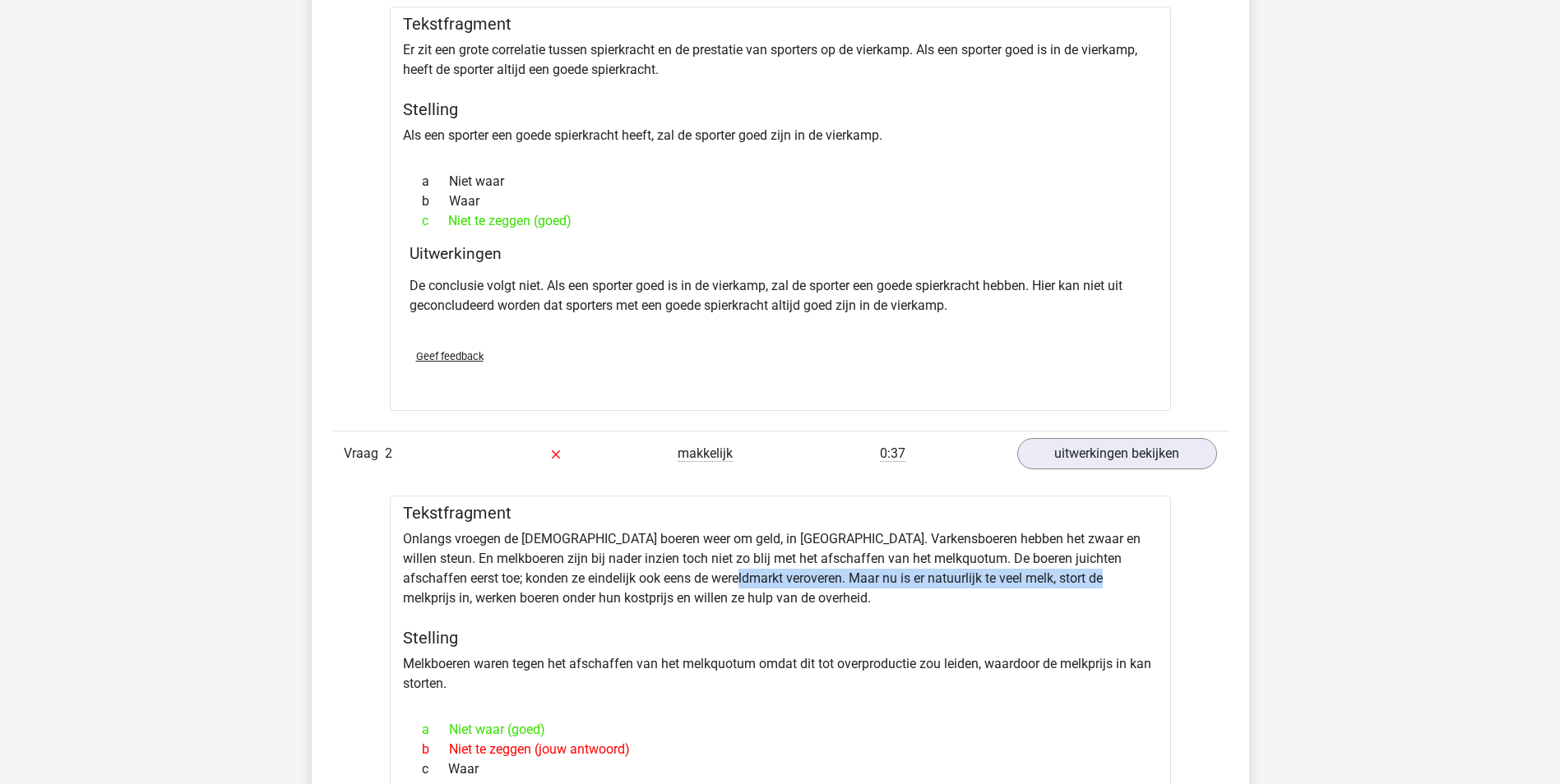
drag, startPoint x: 679, startPoint y: 583, endPoint x: 1032, endPoint y: 581, distance: 353.0
click at [1032, 581] on div "Tekstfragment Onlangs vroegen de [DEMOGRAPHIC_DATA] boeren weer om geld, in [GE…" at bounding box center [780, 717] width 781 height 444
click at [527, 596] on div "Tekstfragment Onlangs vroegen de [DEMOGRAPHIC_DATA] boeren weer om geld, in [GE…" at bounding box center [780, 717] width 781 height 444
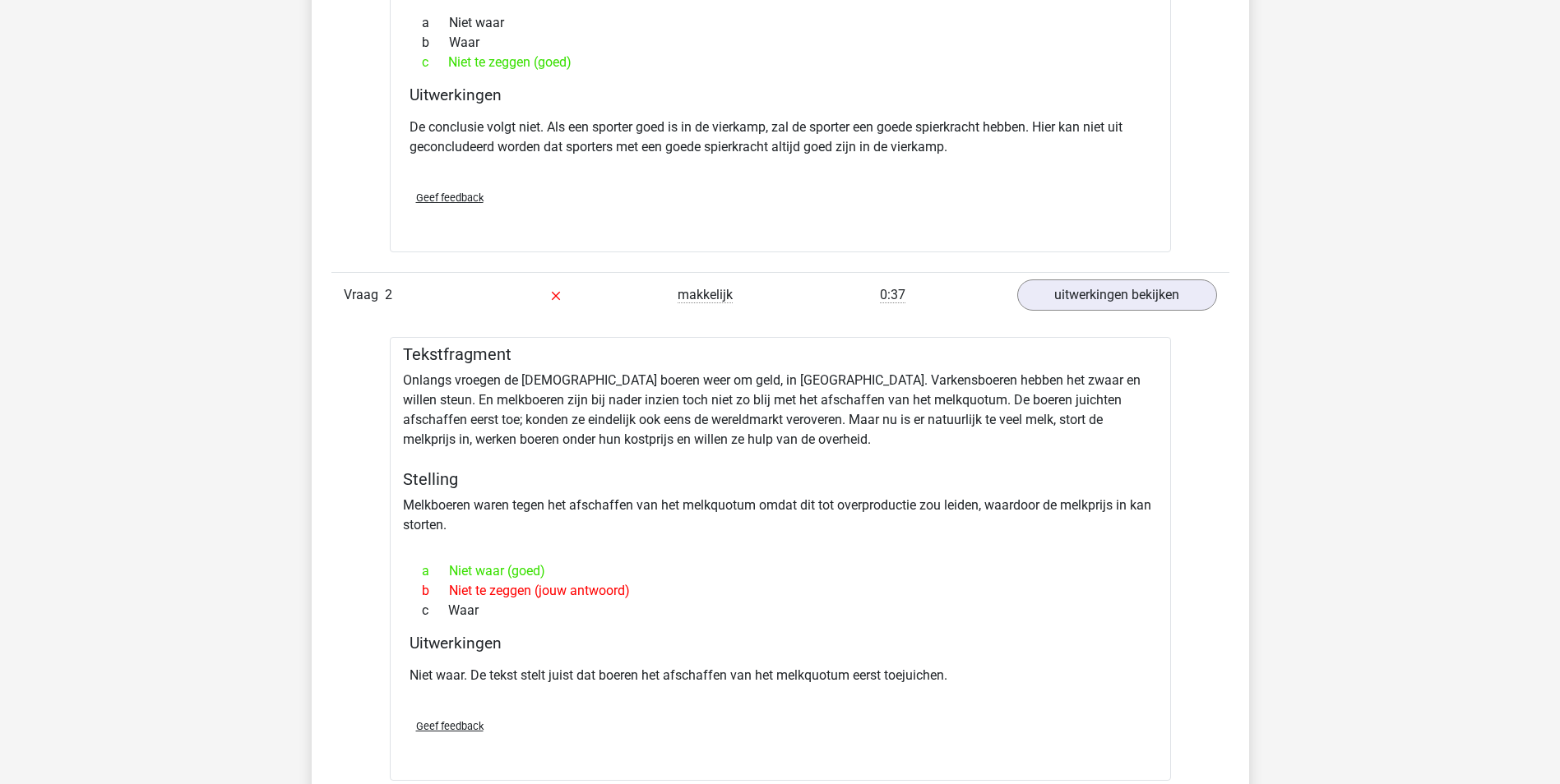
scroll to position [1315, 0]
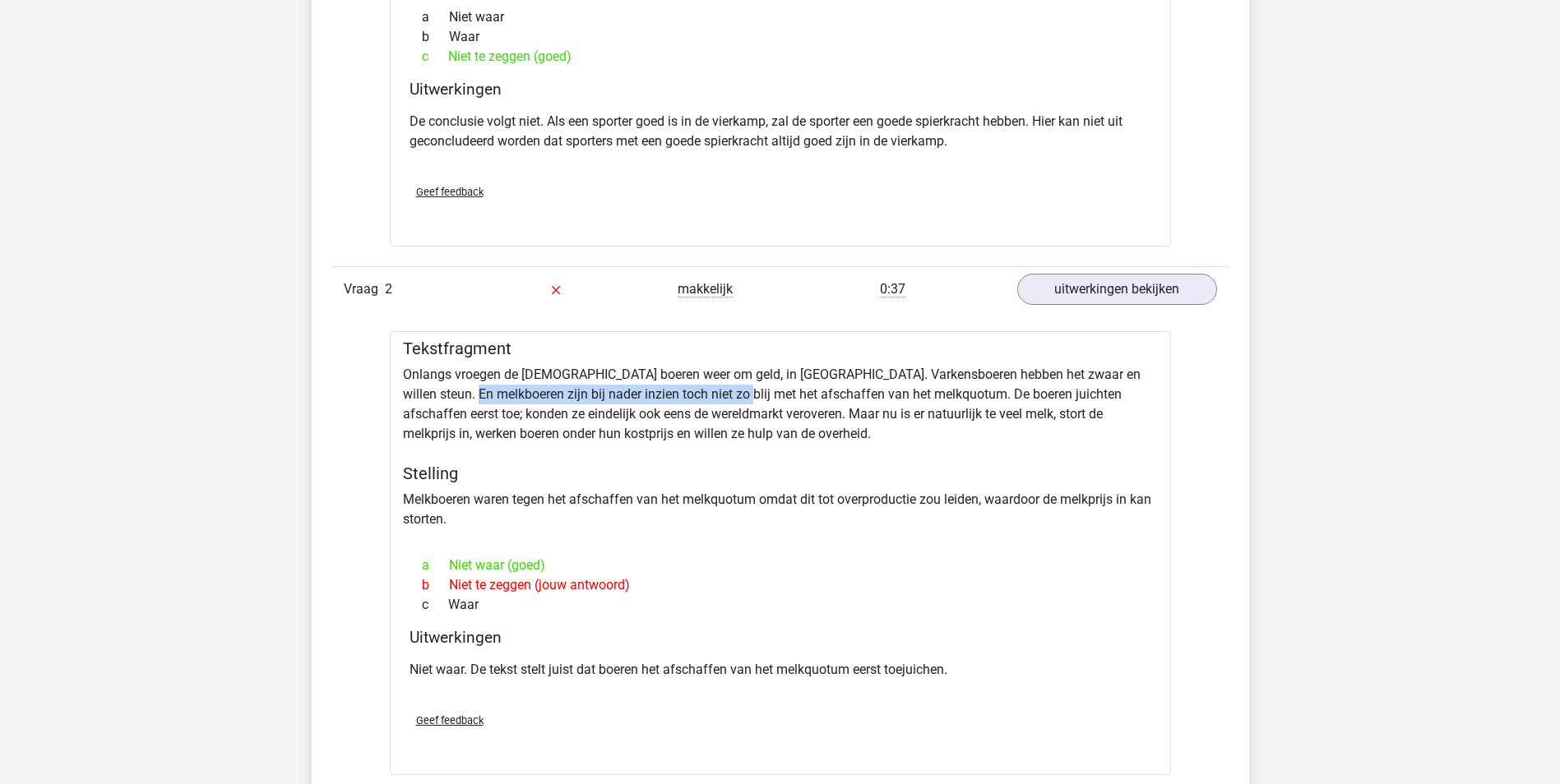
drag, startPoint x: 430, startPoint y: 396, endPoint x: 700, endPoint y: 399, distance: 270.0
click at [700, 399] on div "Tekstfragment Onlangs vroegen de [DEMOGRAPHIC_DATA] boeren weer om geld, in [GE…" at bounding box center [780, 553] width 781 height 444
drag, startPoint x: 700, startPoint y: 399, endPoint x: 757, endPoint y: 475, distance: 95.0
click at [757, 475] on h5 "Stelling" at bounding box center [780, 473] width 755 height 20
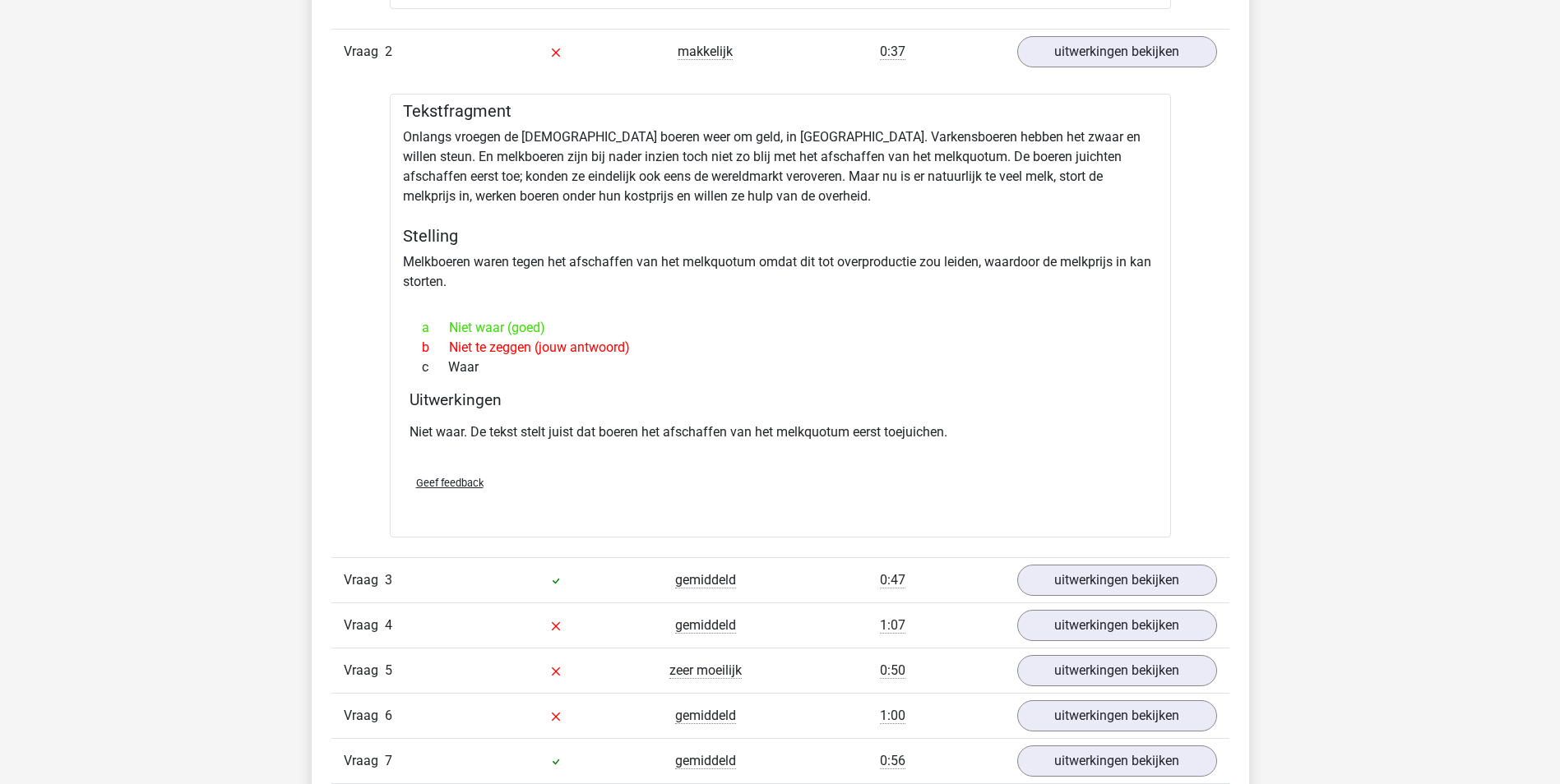
scroll to position [1808, 0]
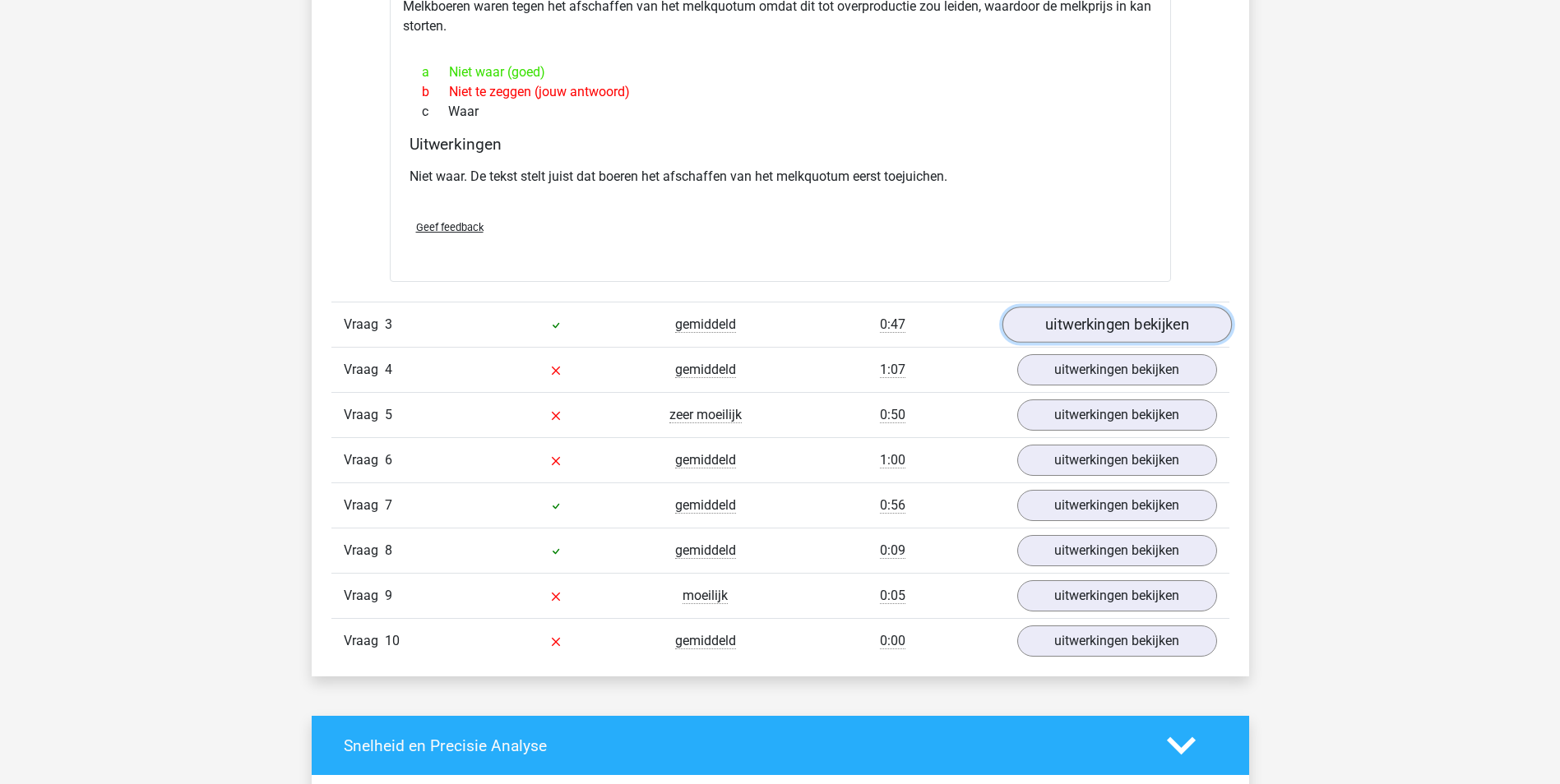
click at [1063, 329] on link "uitwerkingen bekijken" at bounding box center [1117, 325] width 230 height 37
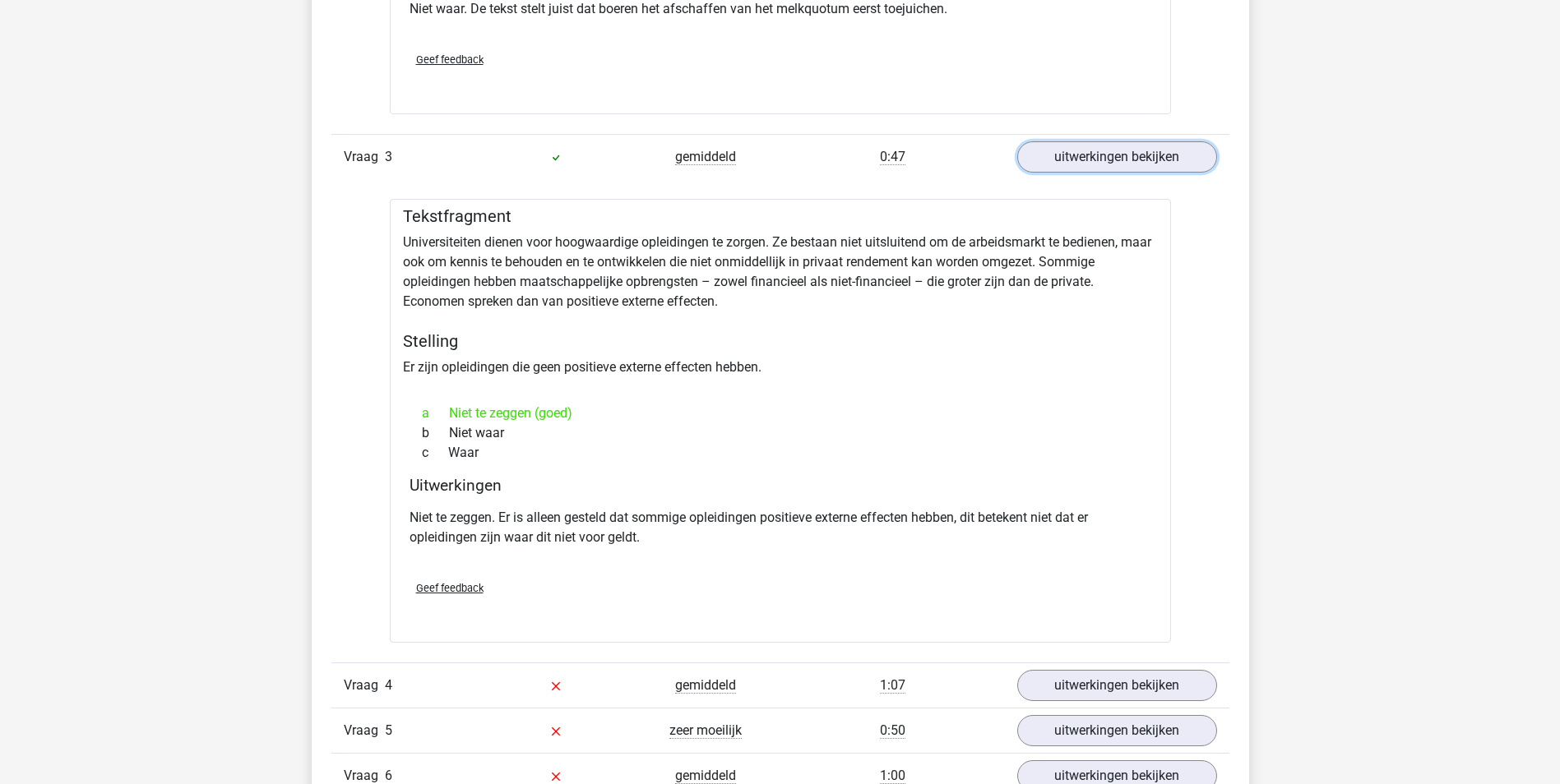
scroll to position [2136, 0]
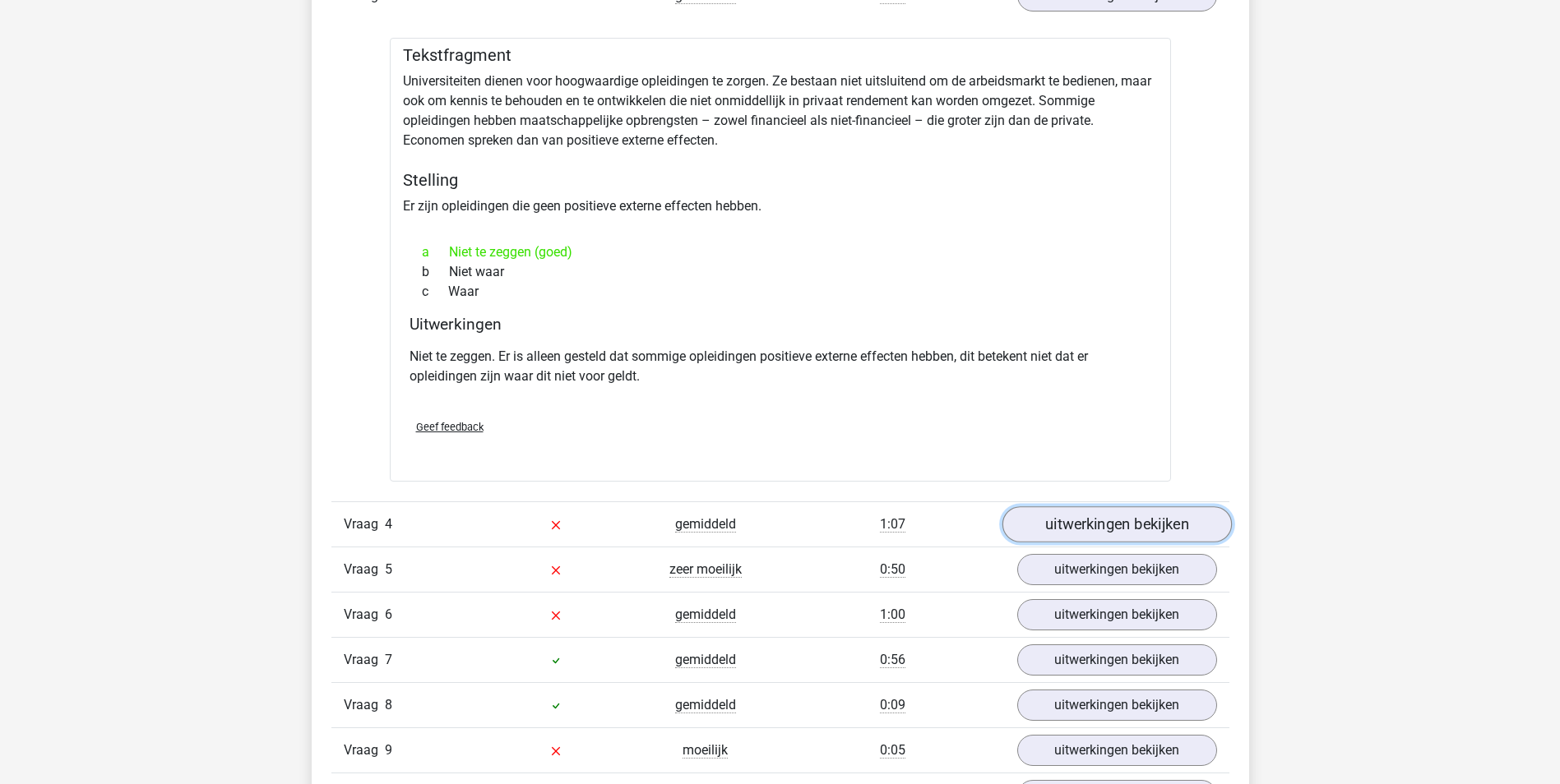
click at [1055, 514] on link "uitwerkingen bekijken" at bounding box center [1117, 525] width 230 height 37
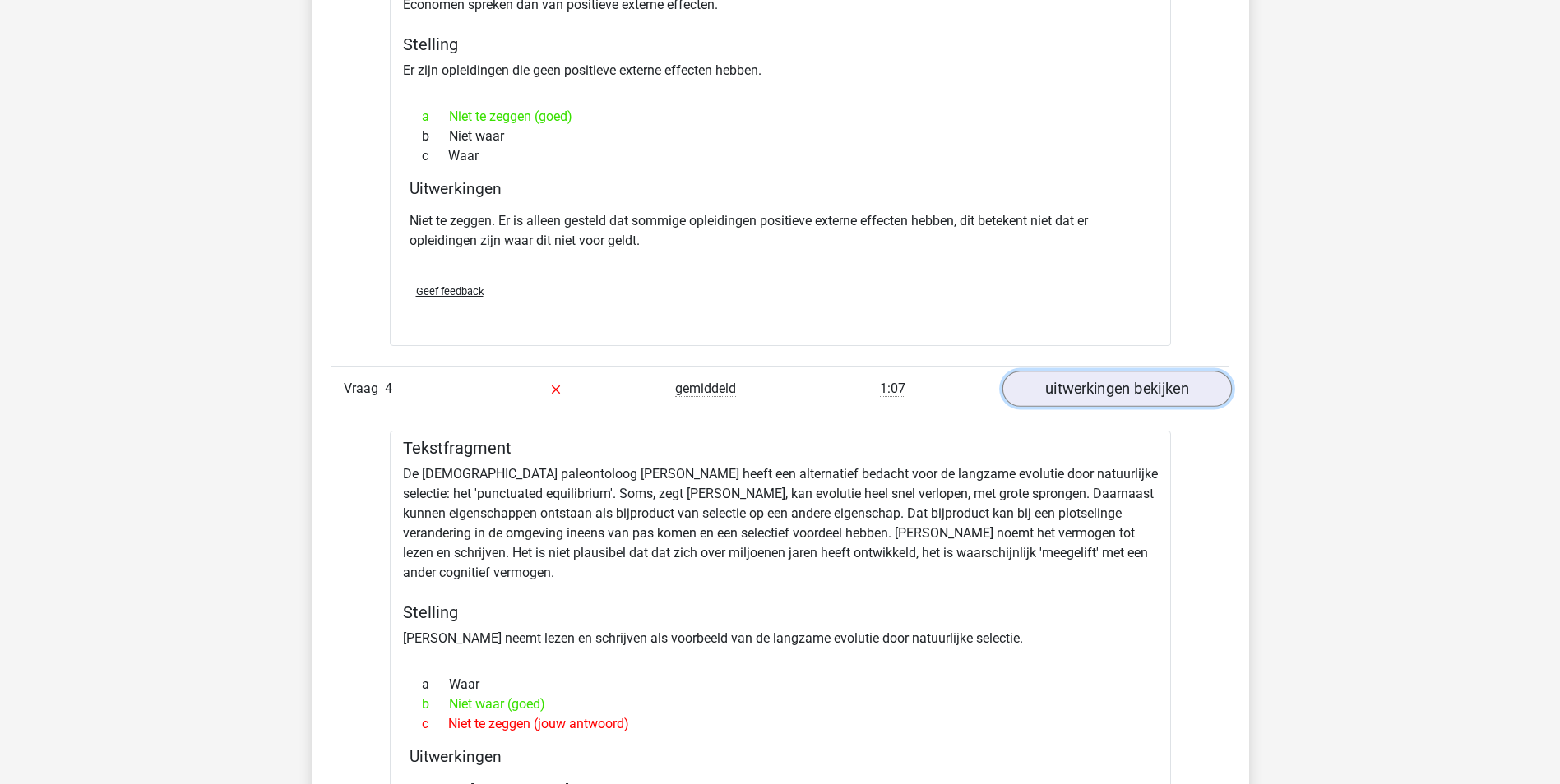
scroll to position [2301, 0]
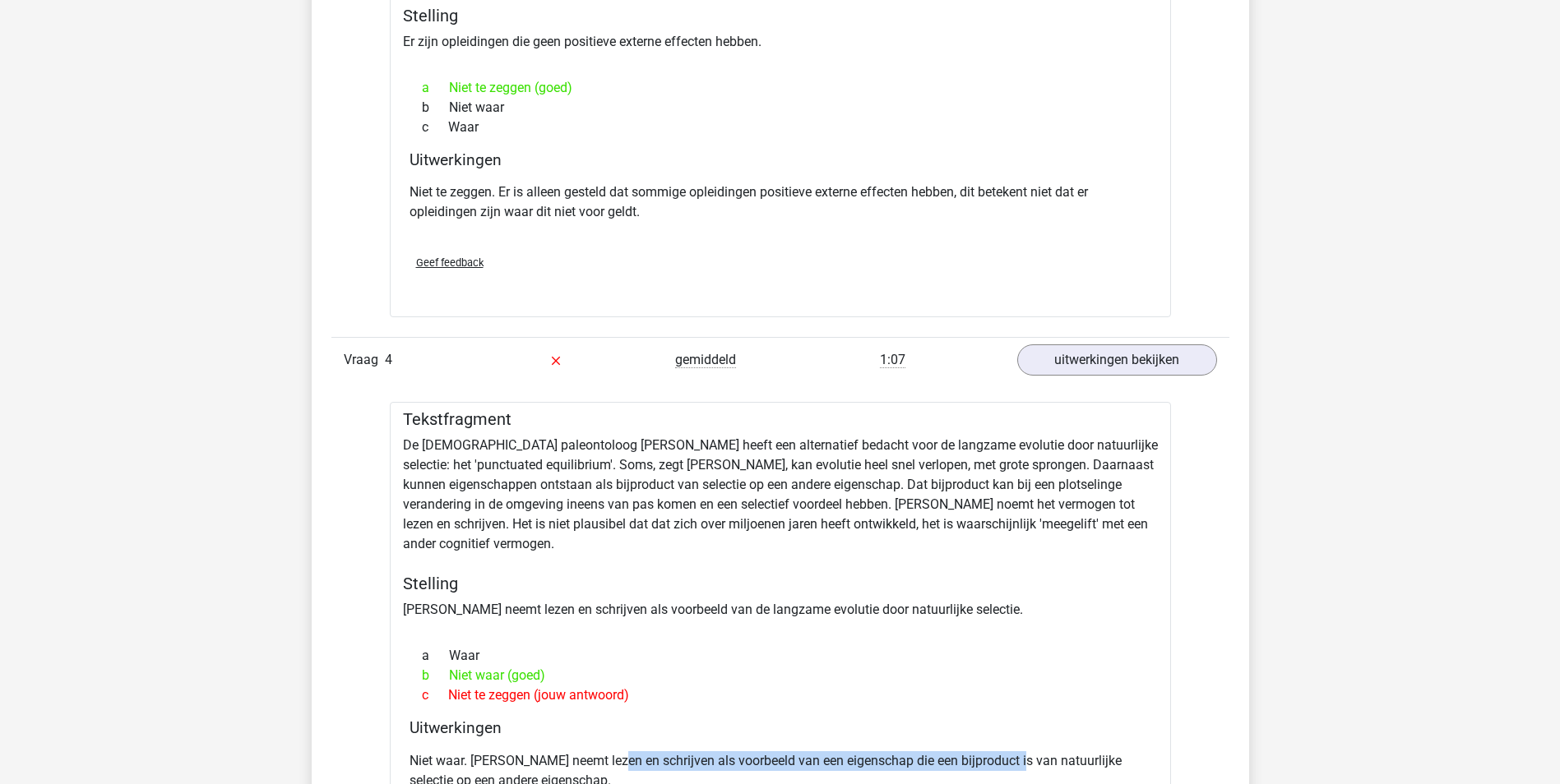
drag, startPoint x: 616, startPoint y: 761, endPoint x: 1015, endPoint y: 756, distance: 399.0
click at [1015, 756] on p "Niet waar. [PERSON_NAME] neemt lezen en schrijven als voorbeeld van een eigensc…" at bounding box center [780, 770] width 742 height 39
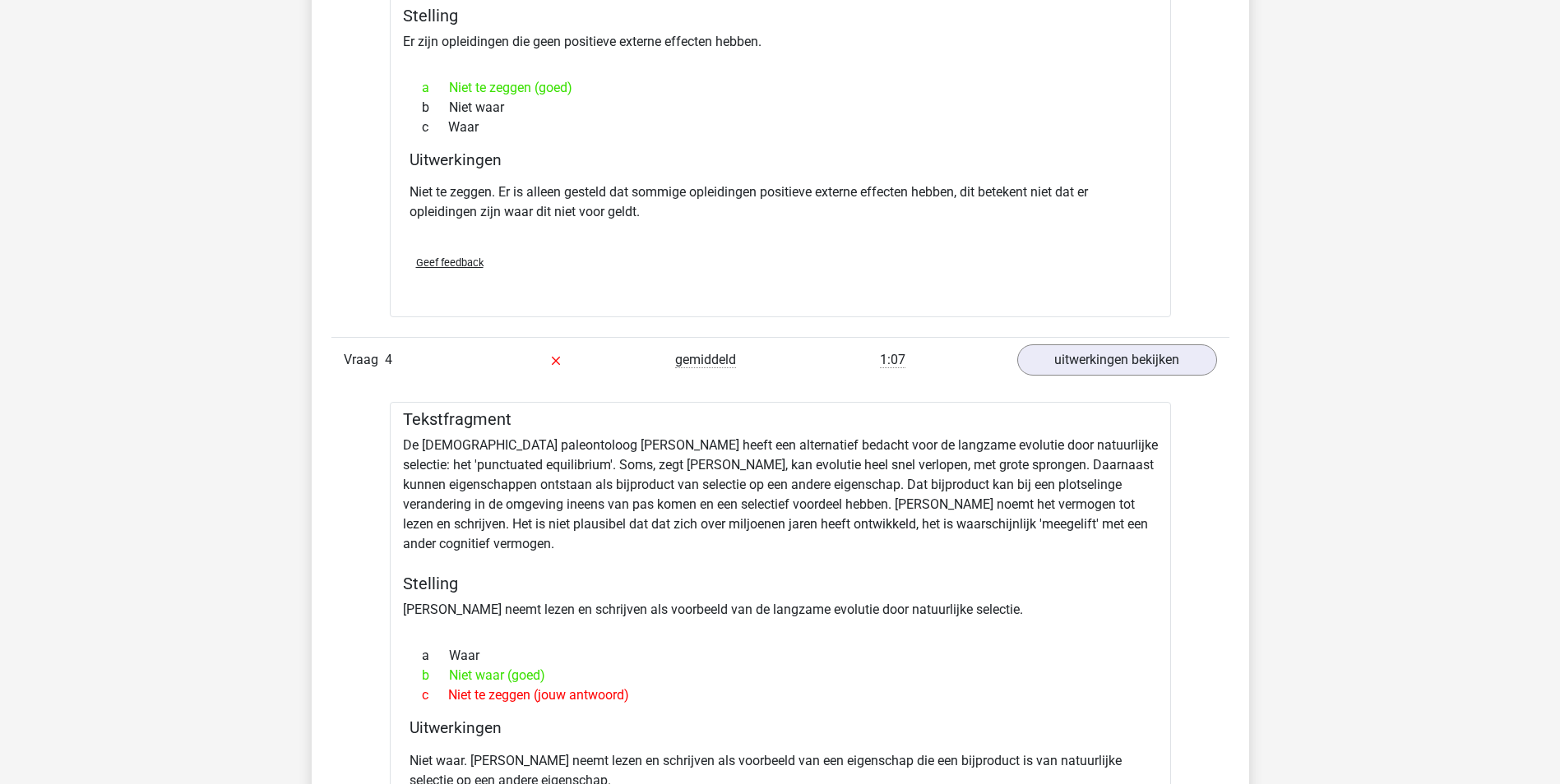
drag, startPoint x: 1015, startPoint y: 756, endPoint x: 918, endPoint y: 621, distance: 166.2
click at [918, 621] on div at bounding box center [780, 626] width 755 height 13
drag, startPoint x: 587, startPoint y: 611, endPoint x: 868, endPoint y: 602, distance: 281.1
click at [868, 602] on div "Tekstfragment De [DEMOGRAPHIC_DATA] paleontoloog [PERSON_NAME] heeft een altern…" at bounding box center [780, 643] width 781 height 483
drag, startPoint x: 868, startPoint y: 602, endPoint x: 927, endPoint y: 734, distance: 144.6
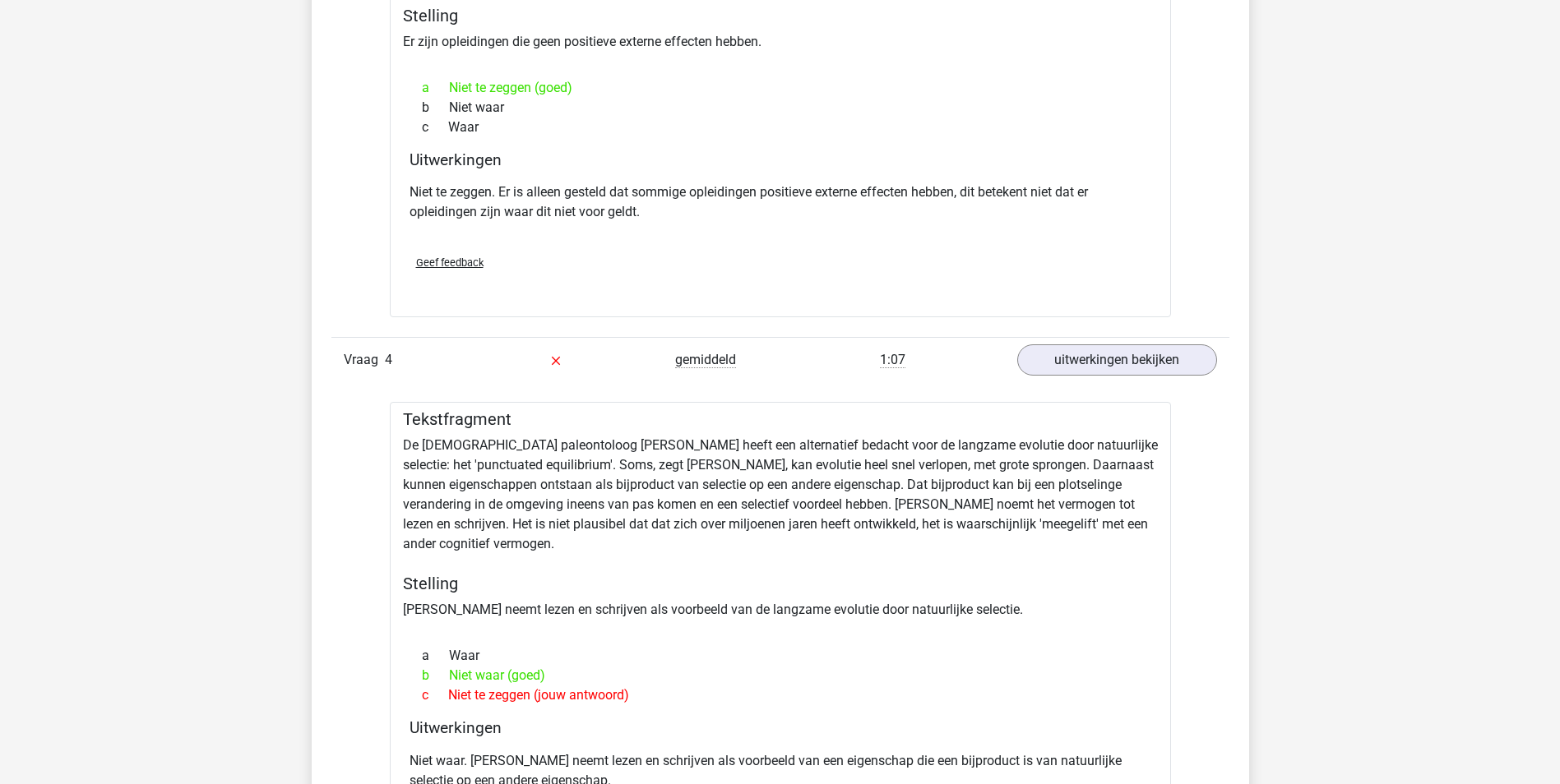
click at [932, 725] on h4 "Uitwerkingen" at bounding box center [780, 728] width 742 height 19
drag, startPoint x: 860, startPoint y: 754, endPoint x: 1177, endPoint y: 760, distance: 317.1
click at [707, 693] on div "c Niet te zeggen (jouw antwoord)" at bounding box center [780, 695] width 742 height 20
drag, startPoint x: 689, startPoint y: 608, endPoint x: 949, endPoint y: 600, distance: 260.1
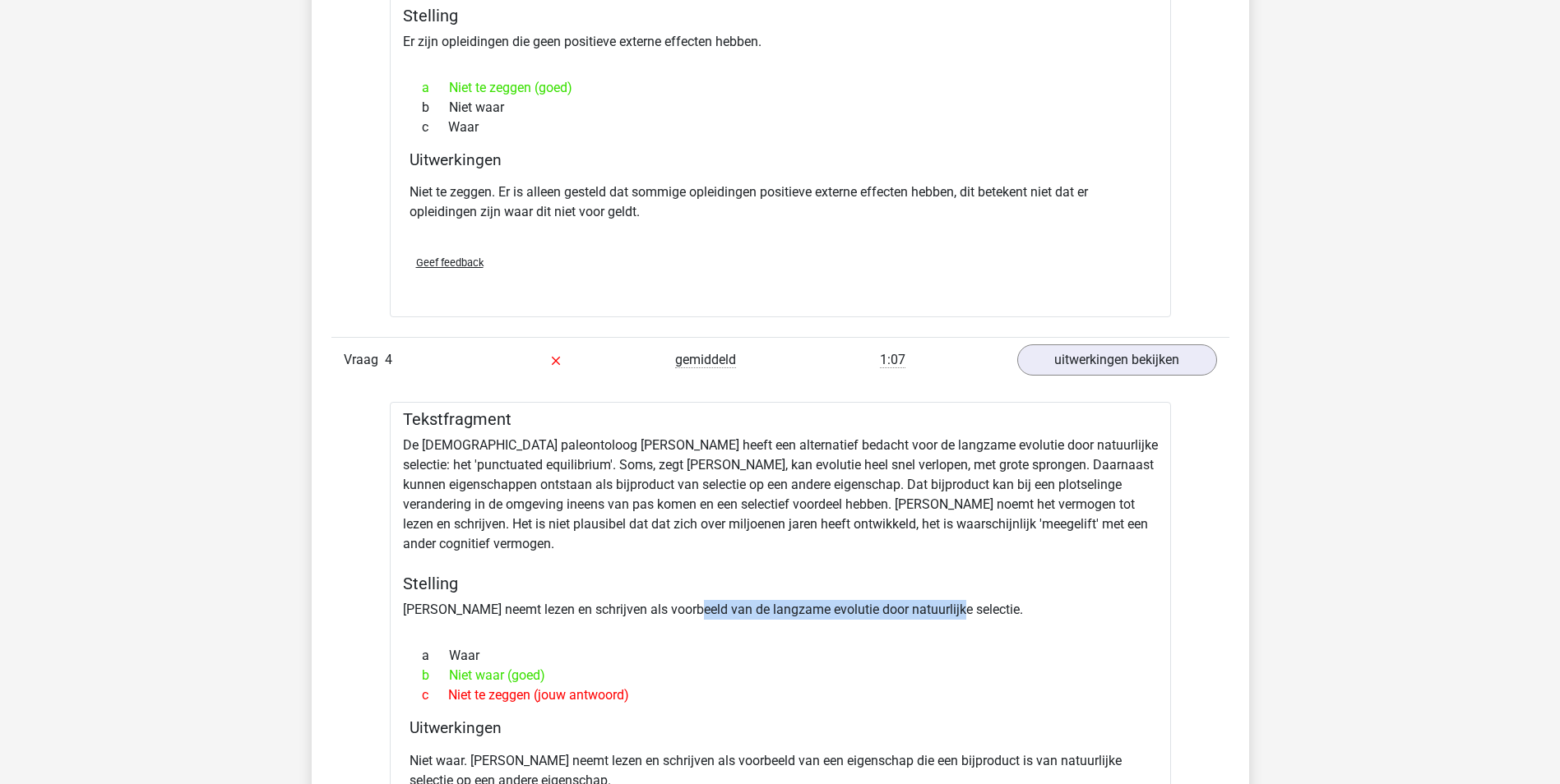
click at [949, 600] on div "Tekstfragment De [DEMOGRAPHIC_DATA] paleontoloog [PERSON_NAME] heeft een altern…" at bounding box center [780, 643] width 781 height 483
click at [616, 773] on p "Niet waar. [PERSON_NAME] neemt lezen en schrijven als voorbeeld van een eigensc…" at bounding box center [780, 770] width 742 height 39
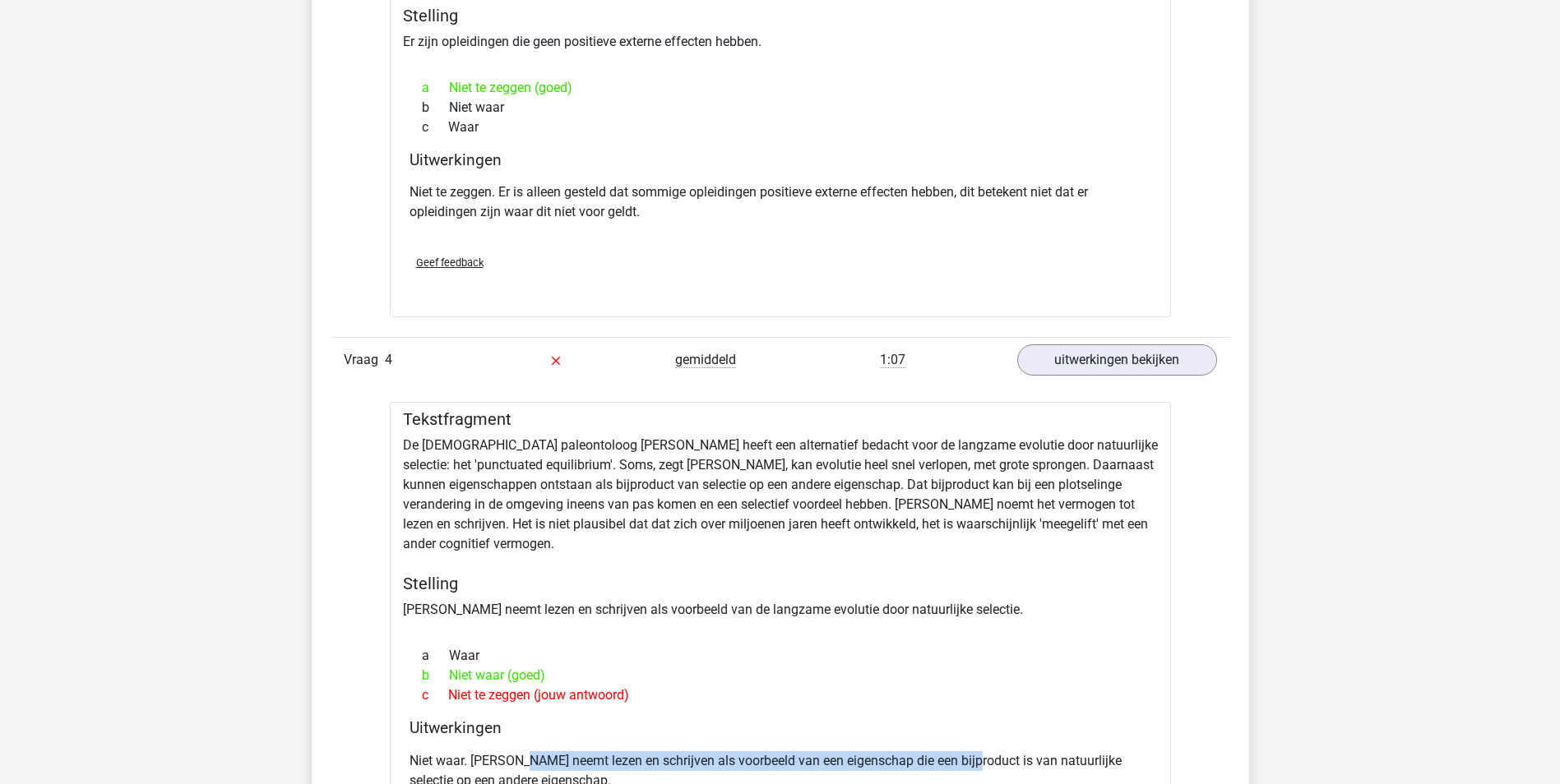
drag, startPoint x: 523, startPoint y: 761, endPoint x: 965, endPoint y: 761, distance: 442.0
click at [965, 761] on p "Niet waar. [PERSON_NAME] neemt lezen en schrijven als voorbeeld van een eigensc…" at bounding box center [780, 770] width 742 height 39
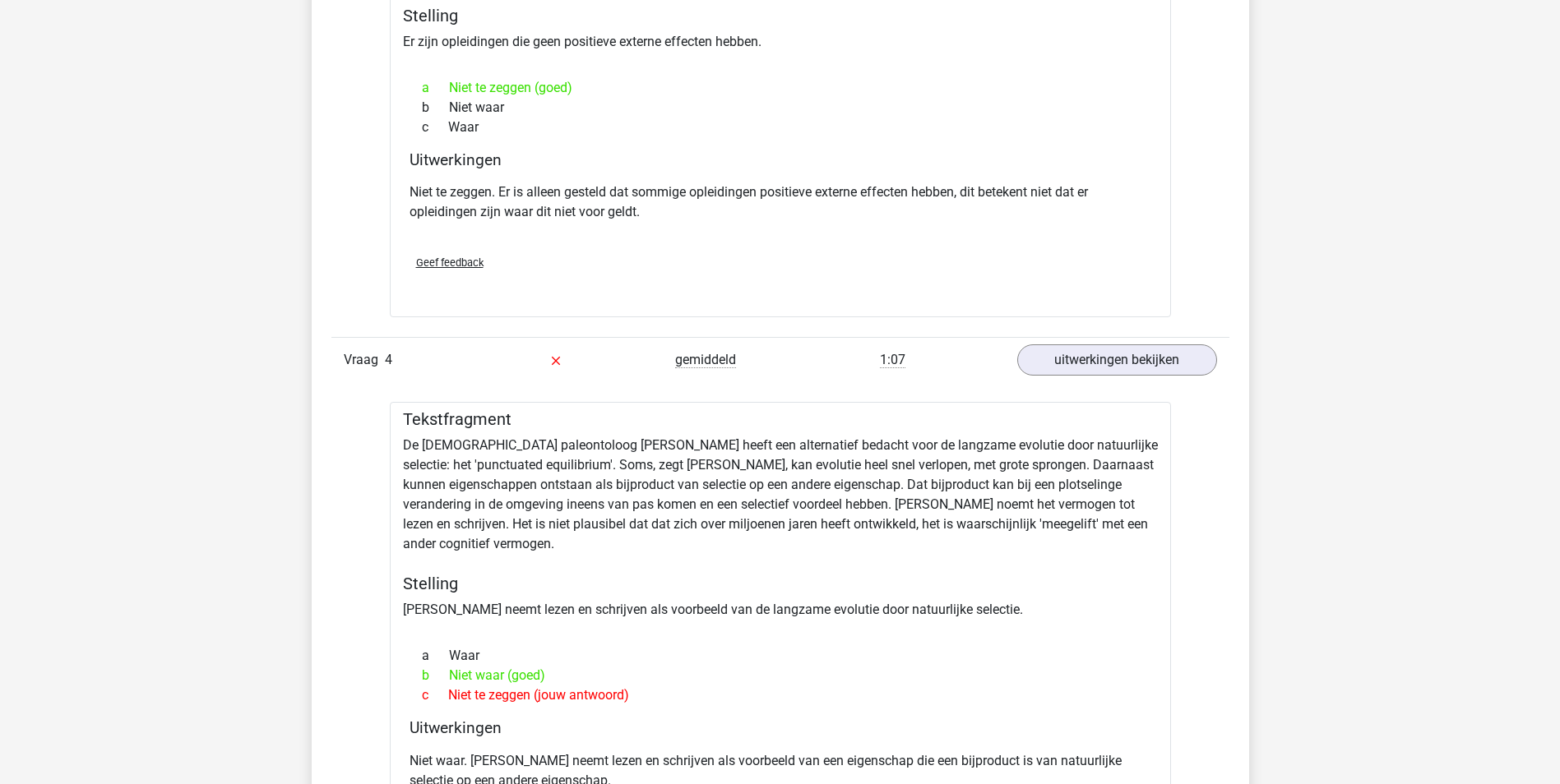
drag, startPoint x: 965, startPoint y: 761, endPoint x: 843, endPoint y: 718, distance: 129.4
click at [843, 718] on h4 "Uitwerkingen" at bounding box center [780, 728] width 742 height 19
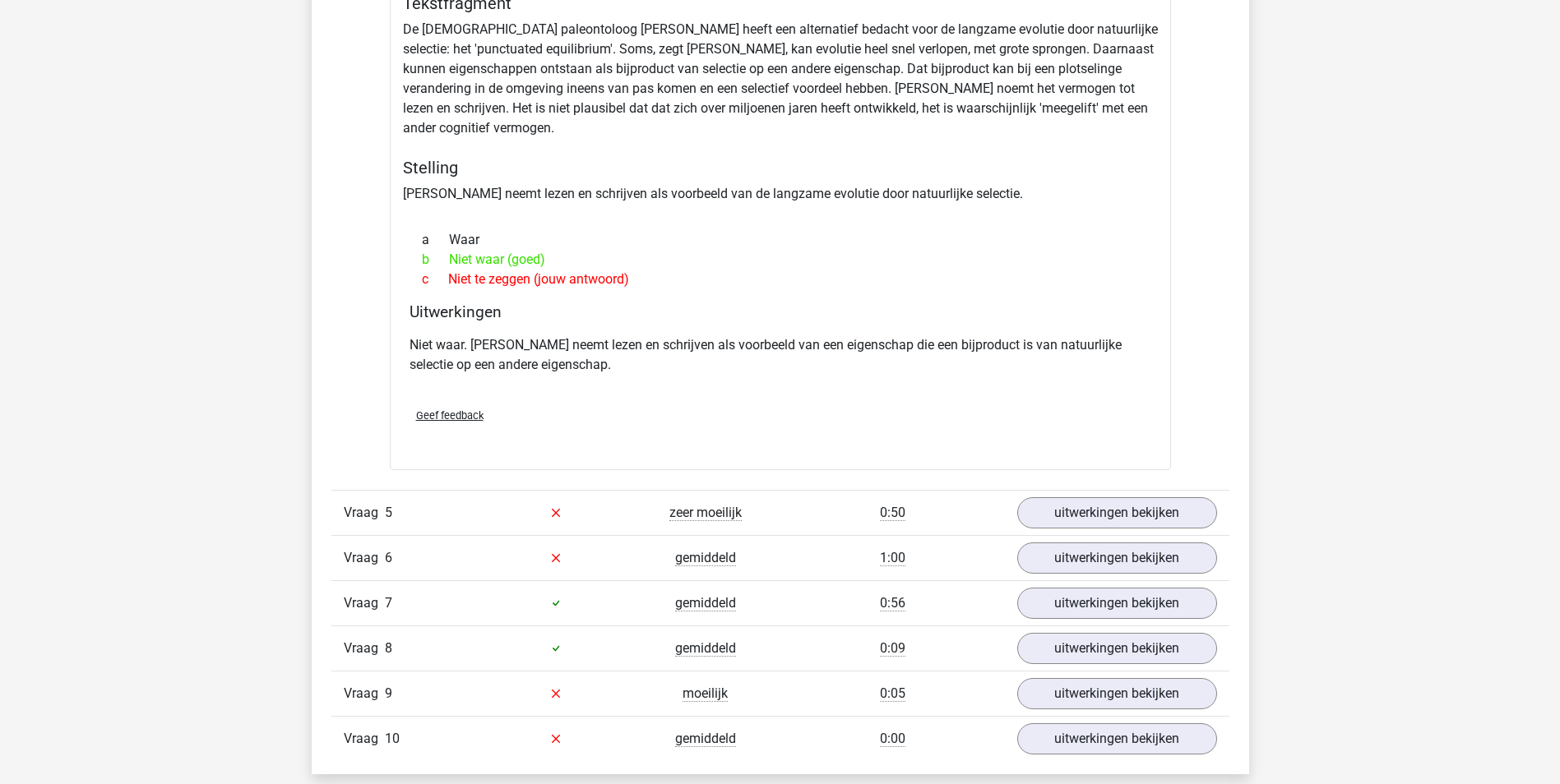
scroll to position [2876, 0]
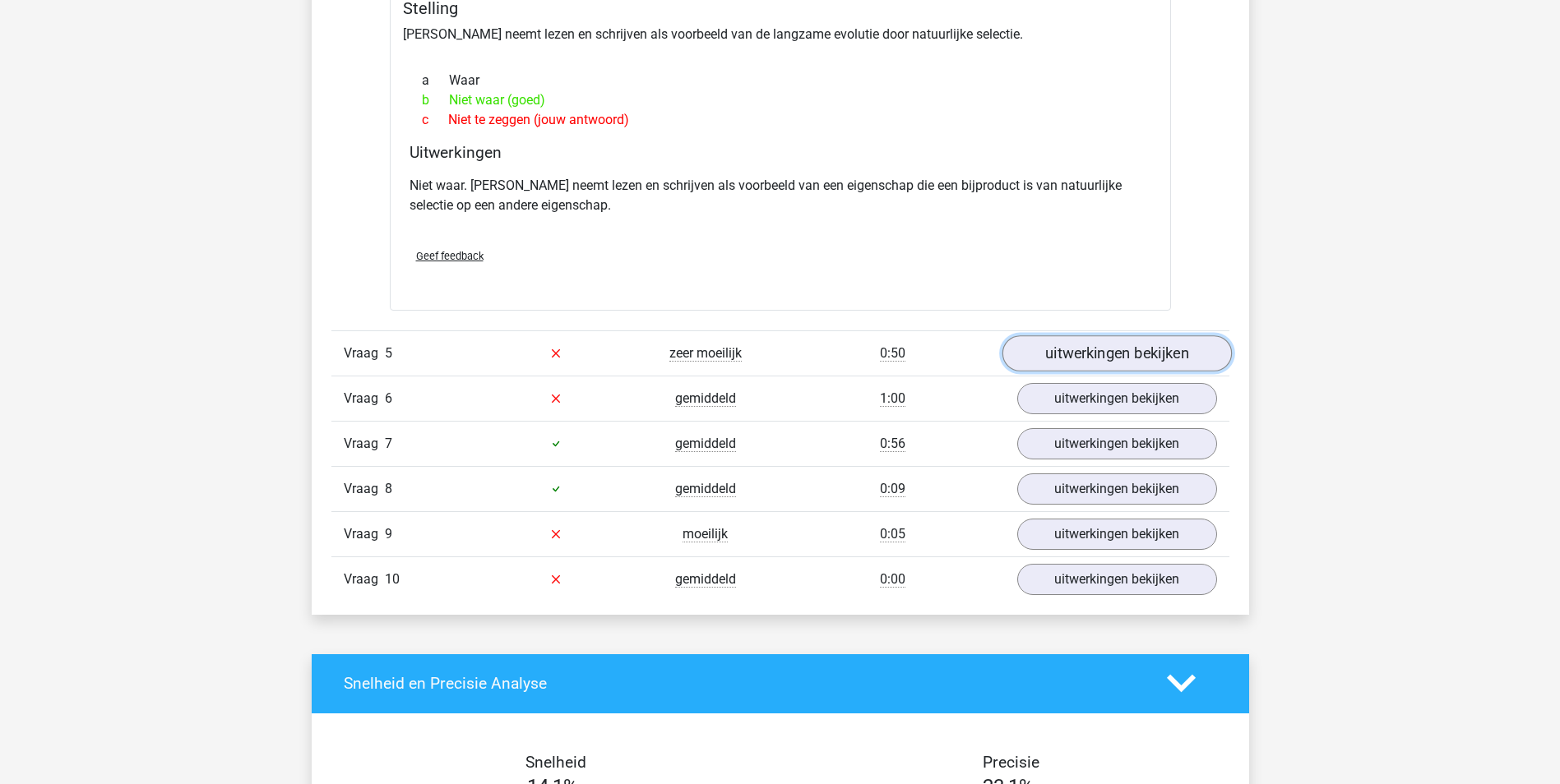
click at [1093, 344] on link "uitwerkingen bekijken" at bounding box center [1117, 354] width 230 height 37
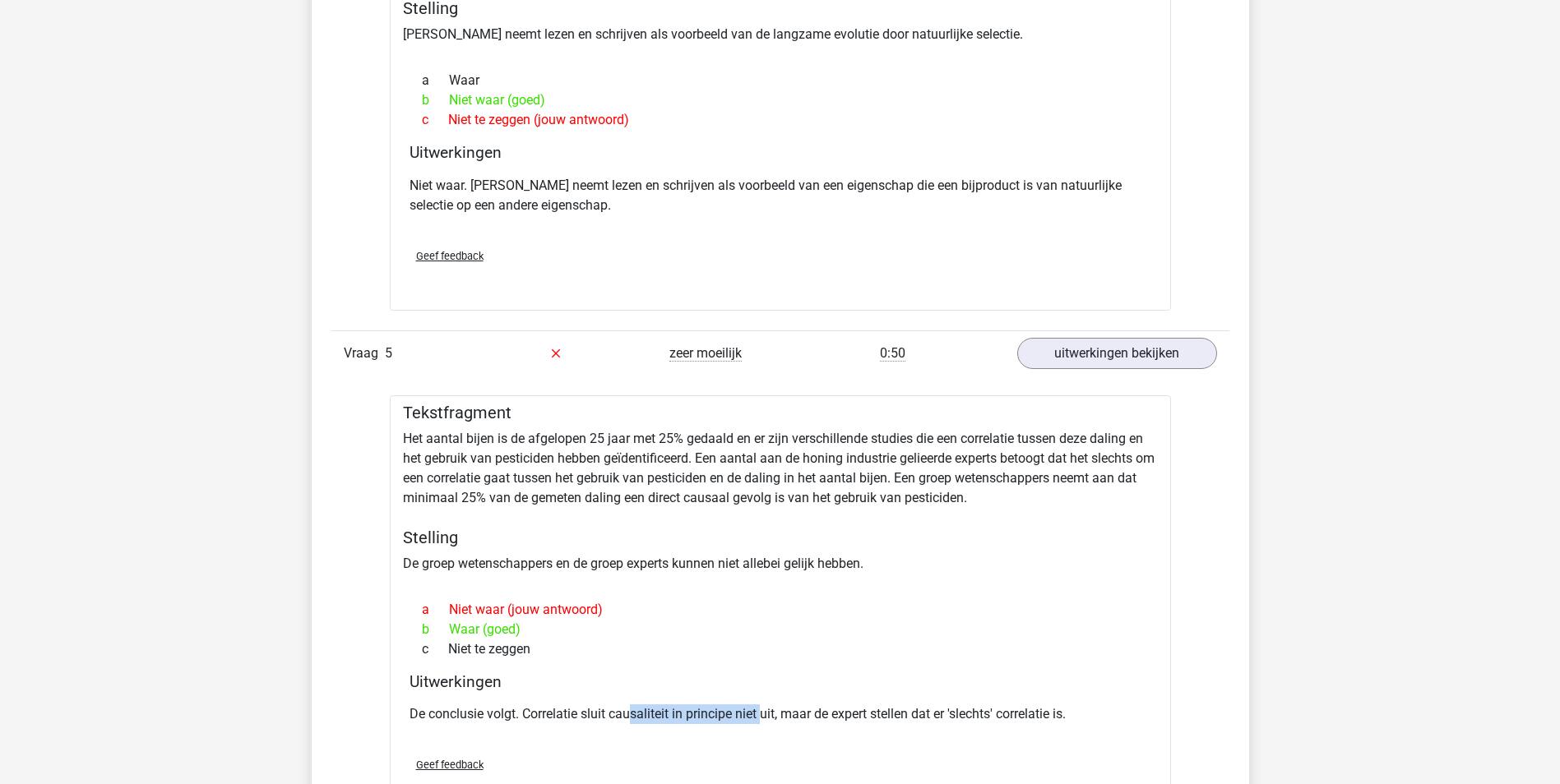
drag, startPoint x: 629, startPoint y: 717, endPoint x: 765, endPoint y: 727, distance: 136.4
click at [765, 727] on div "De conclusie volgt. Correlatie sluit causaliteit in principe niet uit, maar de …" at bounding box center [780, 721] width 742 height 46
drag, startPoint x: 765, startPoint y: 727, endPoint x: 684, endPoint y: 717, distance: 81.6
click at [717, 727] on div "De conclusie volgt. Correlatie sluit causaliteit in principe niet uit, maar de …" at bounding box center [780, 721] width 742 height 46
drag, startPoint x: 527, startPoint y: 715, endPoint x: 856, endPoint y: 715, distance: 329.0
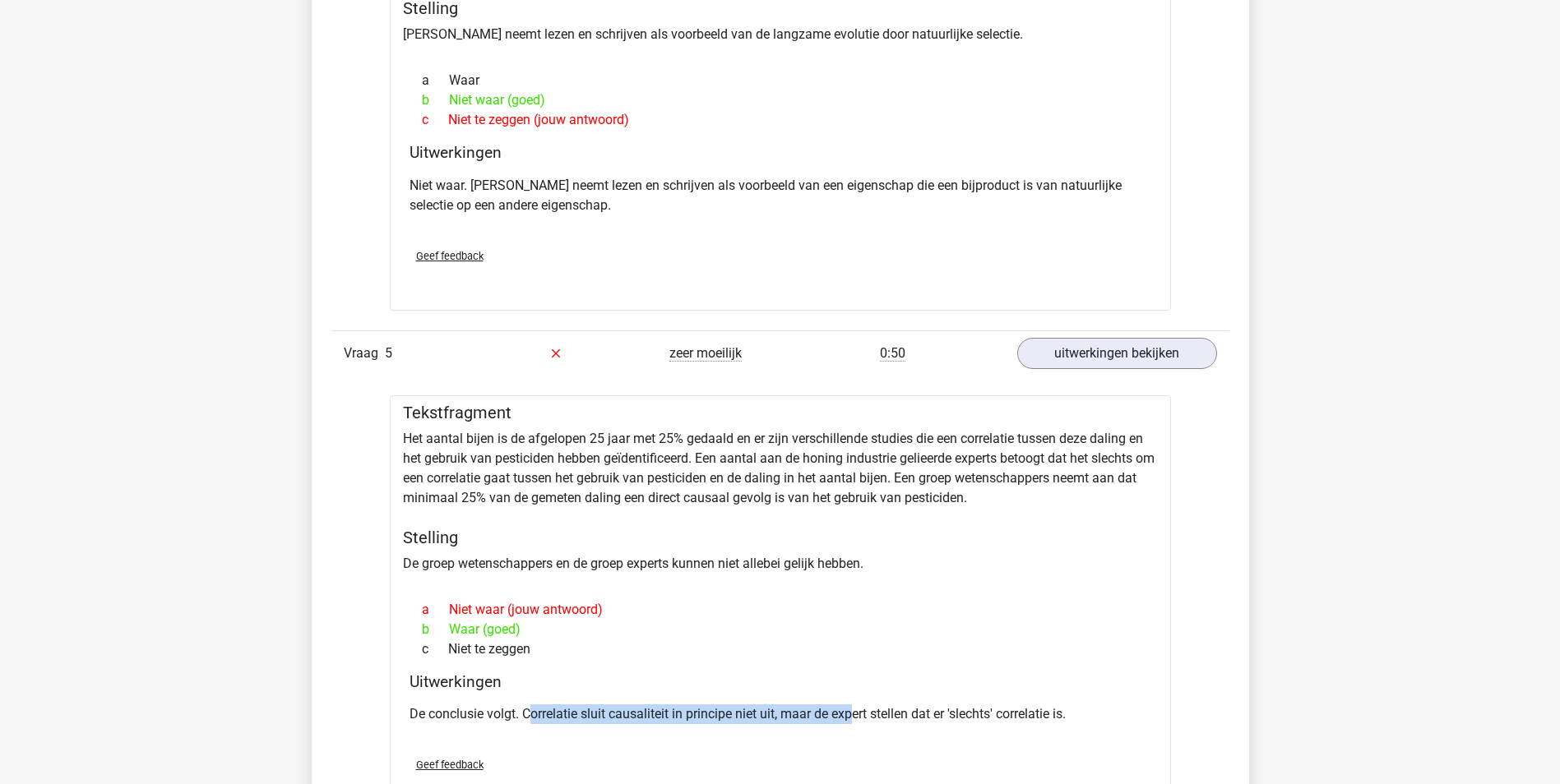
click at [856, 715] on p "De conclusie volgt. Correlatie sluit causaliteit in principe niet uit, maar de …" at bounding box center [780, 714] width 742 height 20
drag, startPoint x: 856, startPoint y: 715, endPoint x: 885, endPoint y: 728, distance: 31.8
click at [882, 731] on div "De conclusie volgt. Correlatie sluit causaliteit in principe niet uit, maar de …" at bounding box center [780, 721] width 742 height 46
click at [906, 715] on p "De conclusie volgt. Correlatie sluit causaliteit in principe niet uit, maar de …" at bounding box center [780, 714] width 742 height 20
drag, startPoint x: 849, startPoint y: 713, endPoint x: 950, endPoint y: 709, distance: 101.1
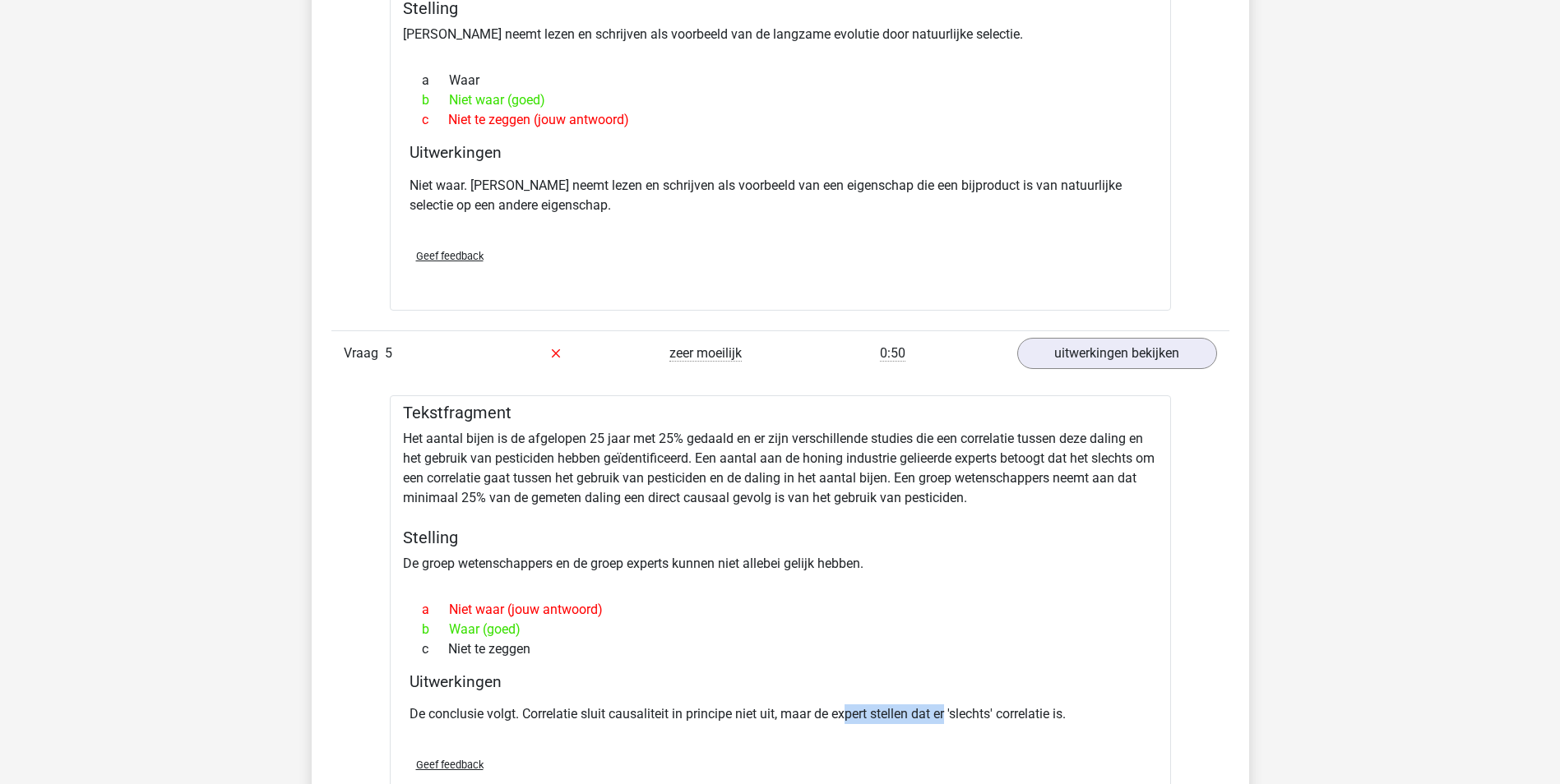
click at [950, 709] on p "De conclusie volgt. Correlatie sluit causaliteit in principe niet uit, maar de …" at bounding box center [780, 714] width 742 height 20
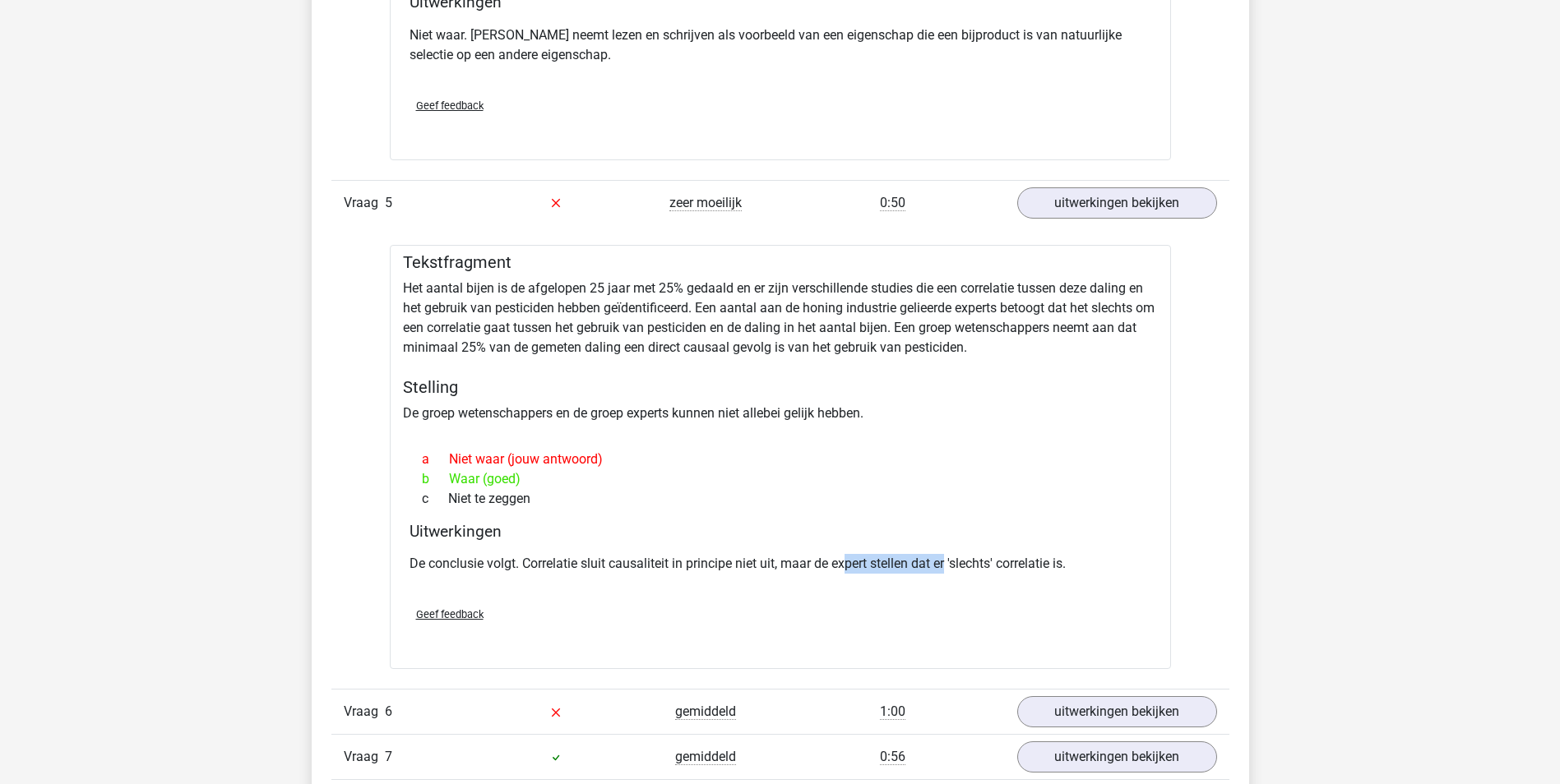
scroll to position [3205, 0]
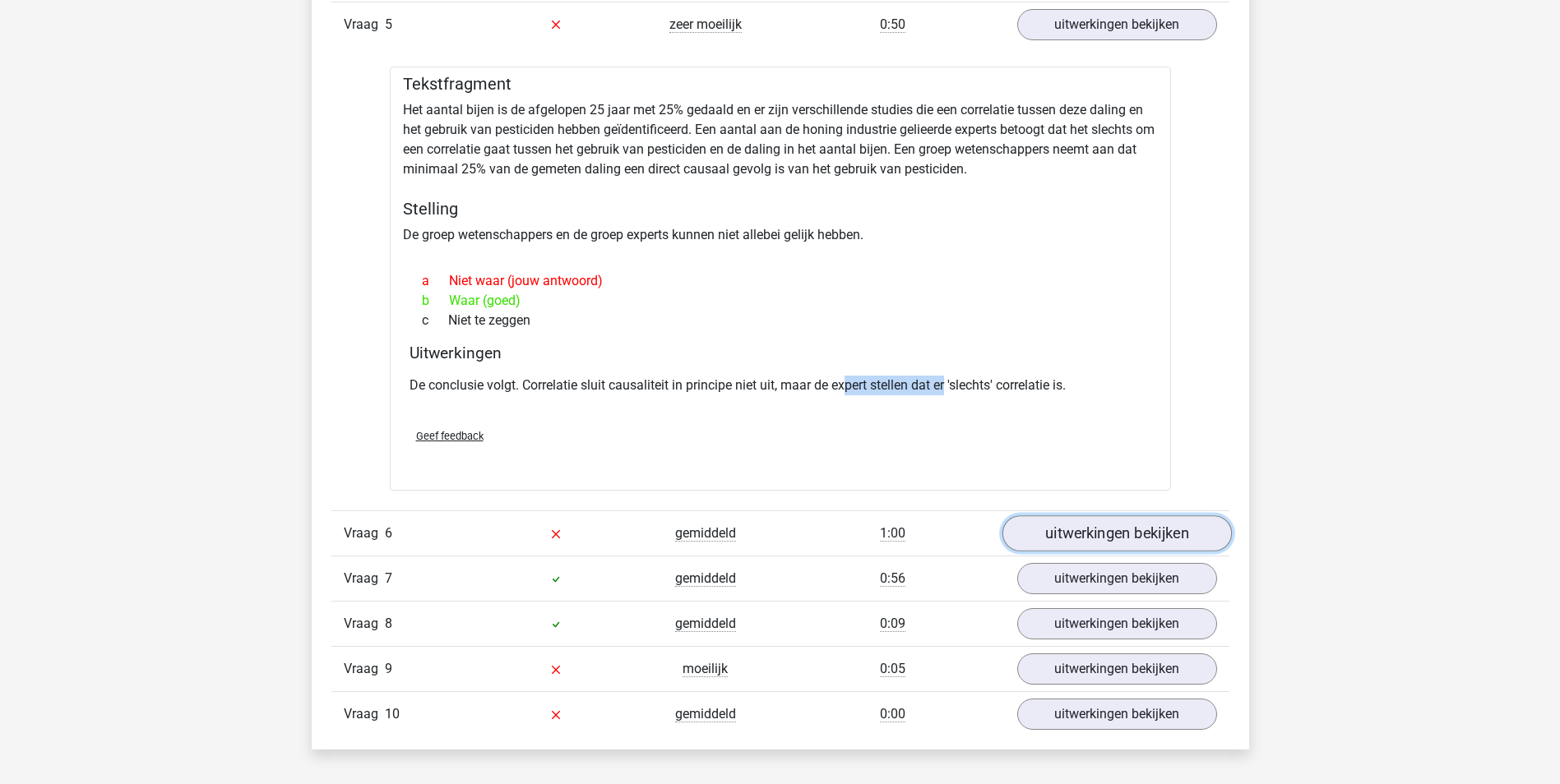
click at [1122, 535] on link "uitwerkingen bekijken" at bounding box center [1117, 534] width 230 height 37
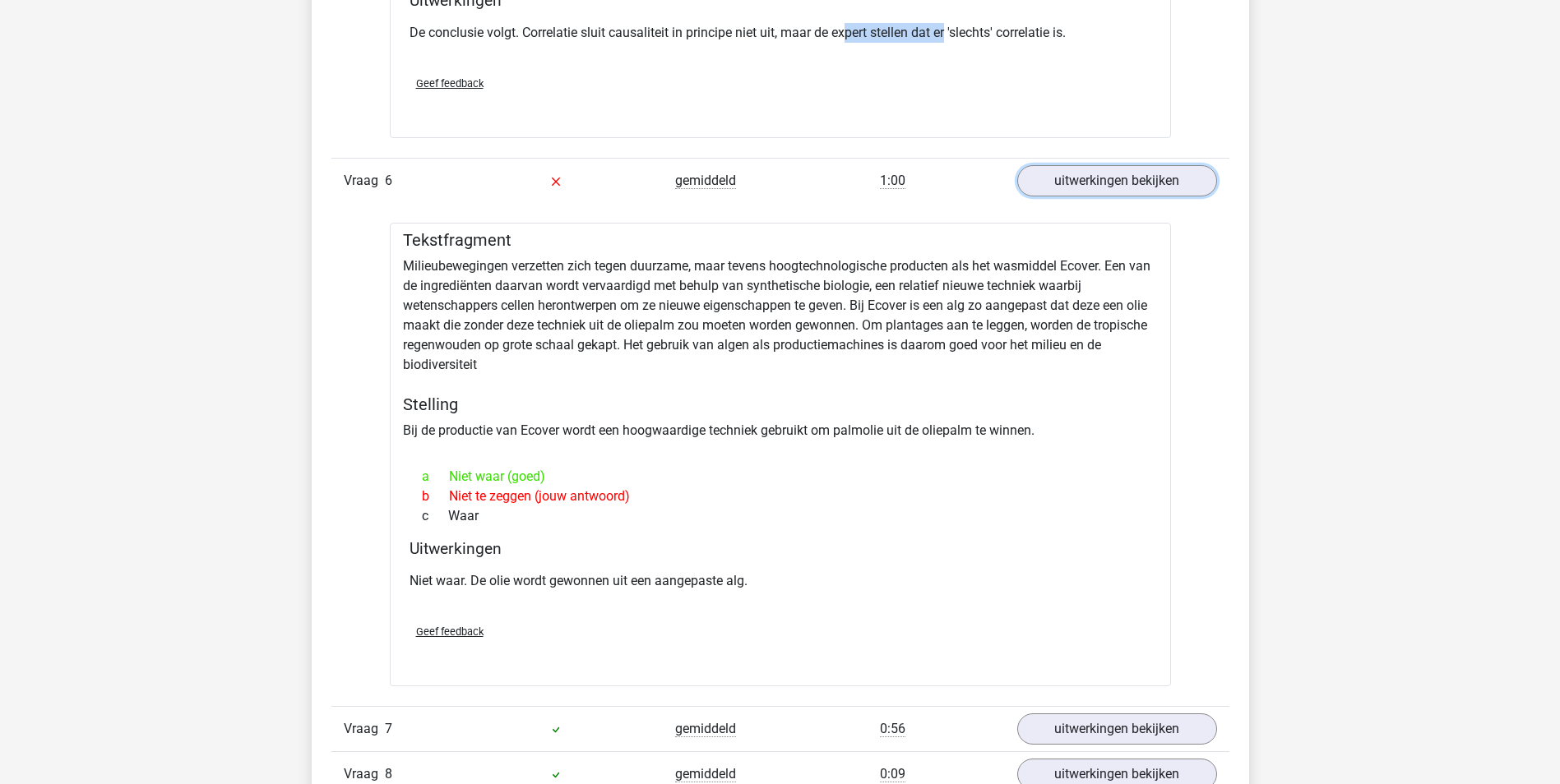
scroll to position [3780, 0]
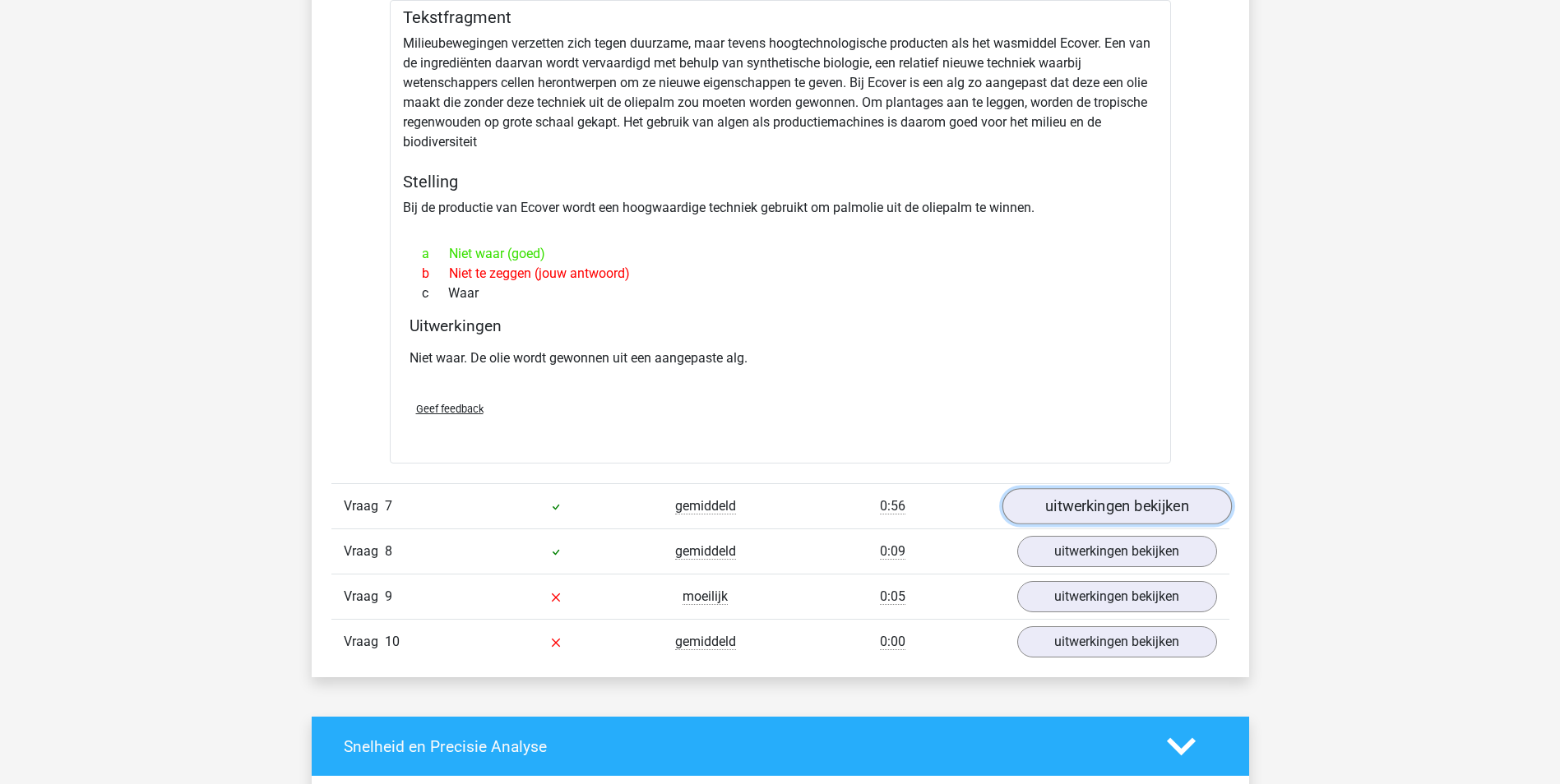
click at [1064, 500] on link "uitwerkingen bekijken" at bounding box center [1117, 507] width 230 height 37
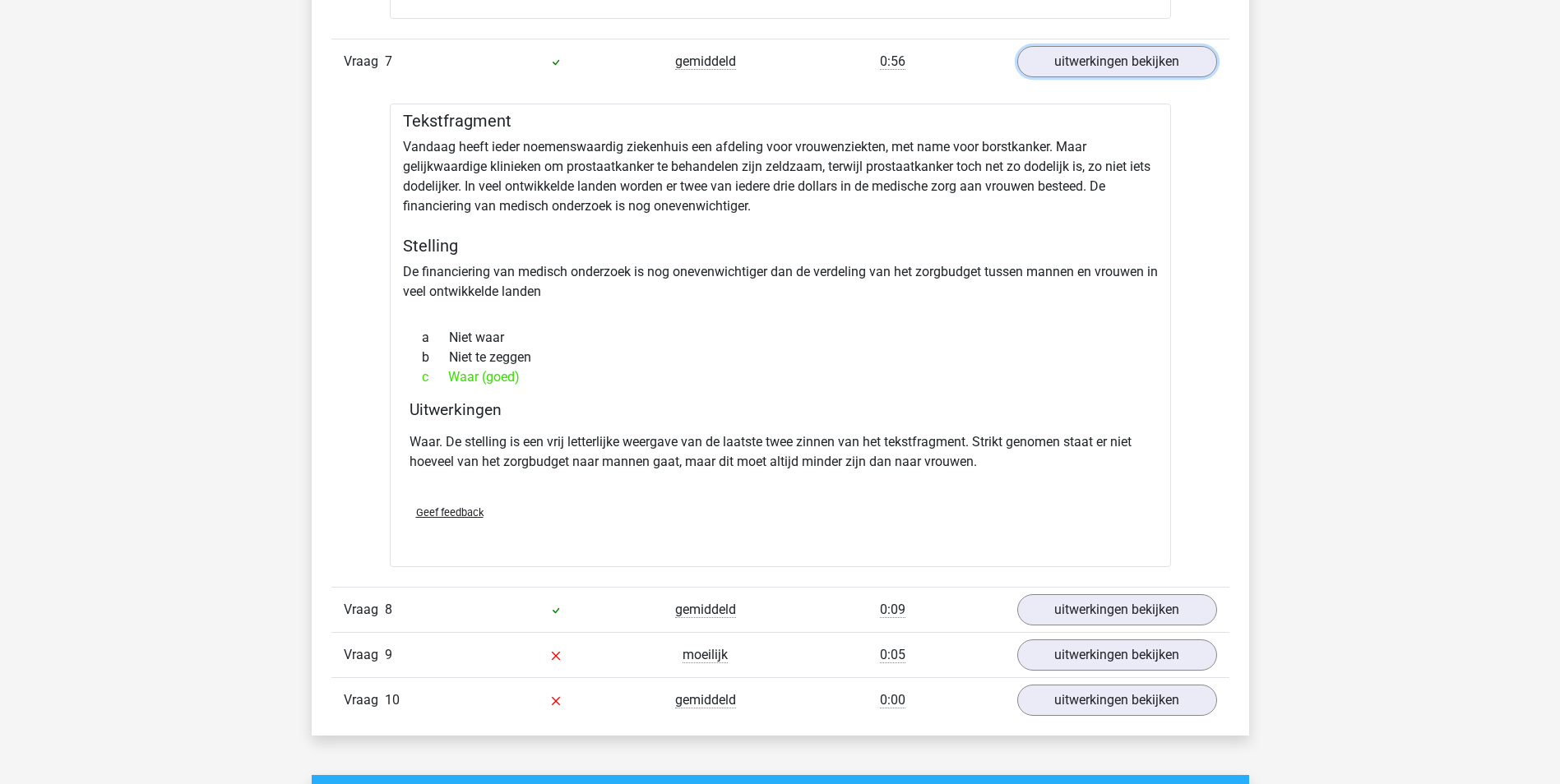
scroll to position [4273, 0]
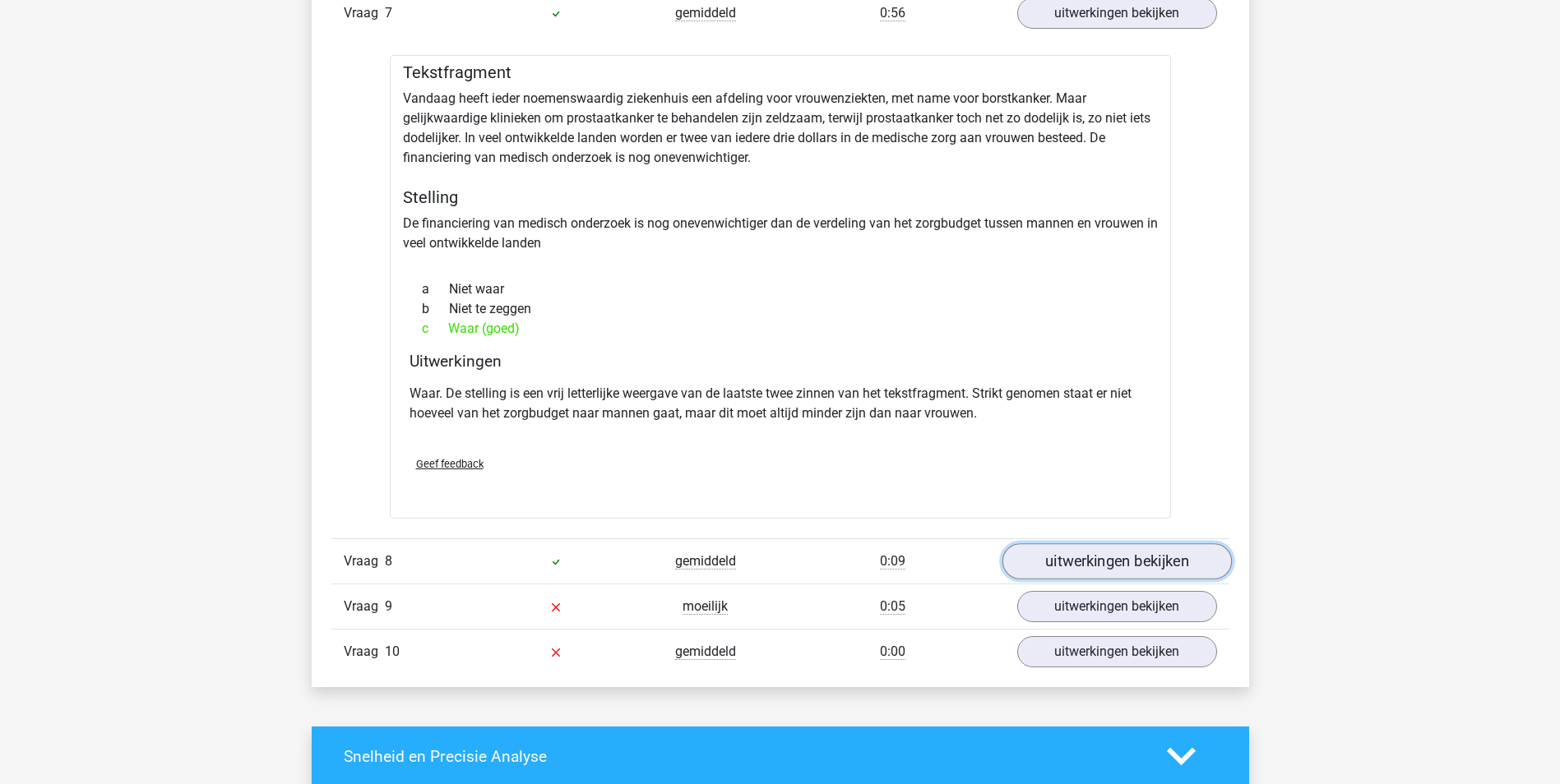
click at [1046, 554] on link "uitwerkingen bekijken" at bounding box center [1117, 562] width 230 height 37
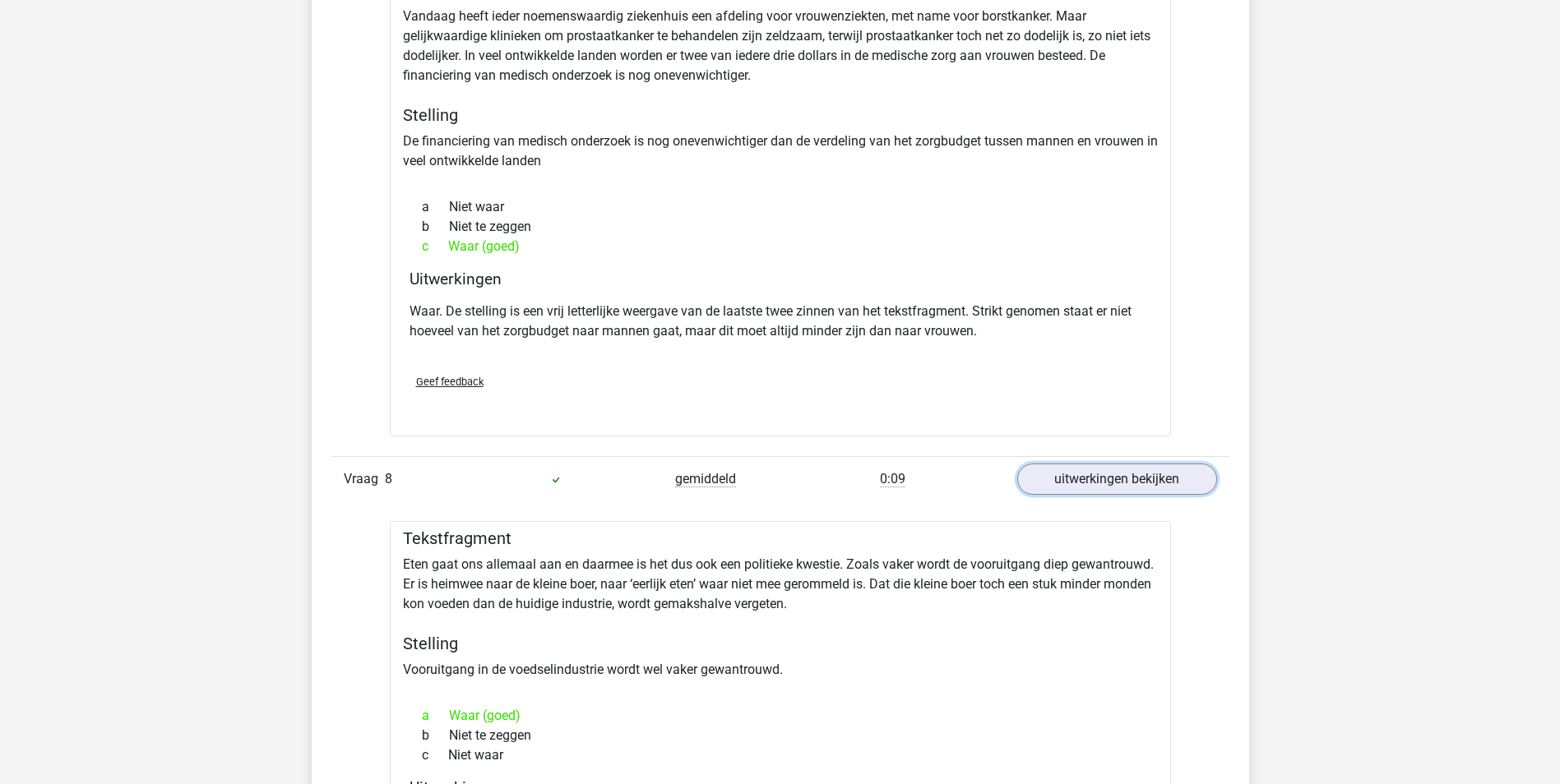
scroll to position [4684, 0]
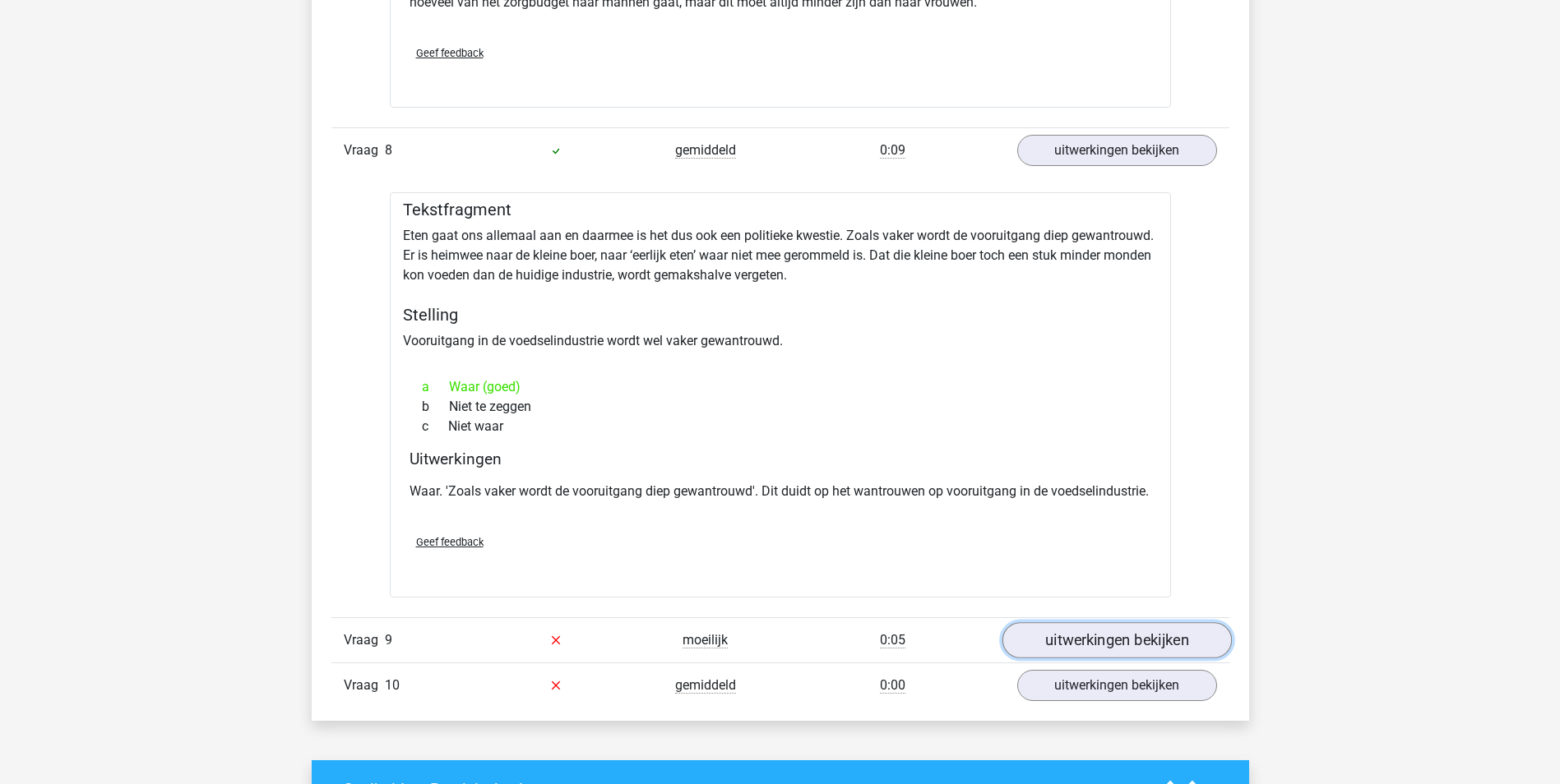
click at [1117, 655] on link "uitwerkingen bekijken" at bounding box center [1117, 641] width 230 height 37
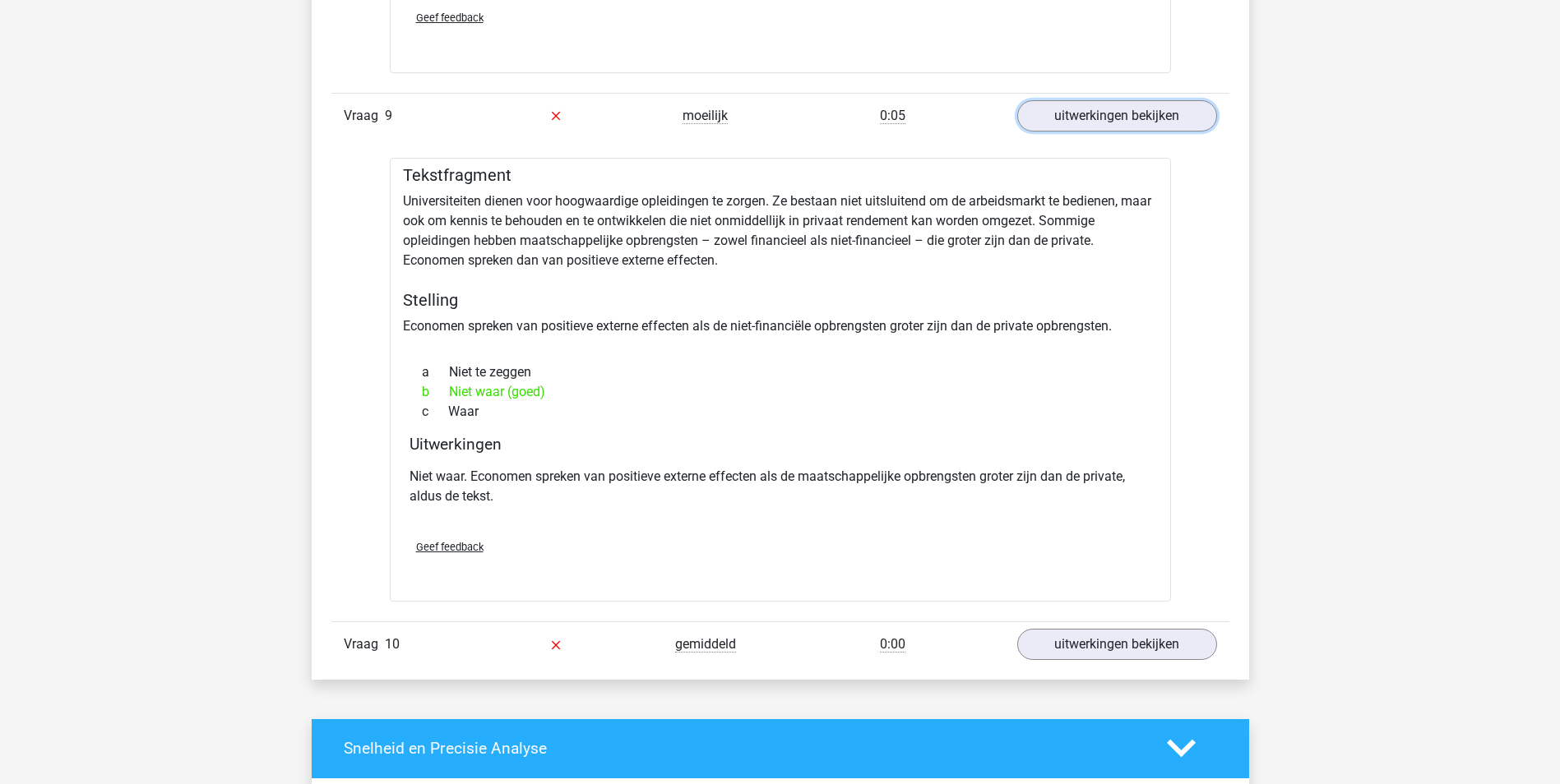
scroll to position [5210, 0]
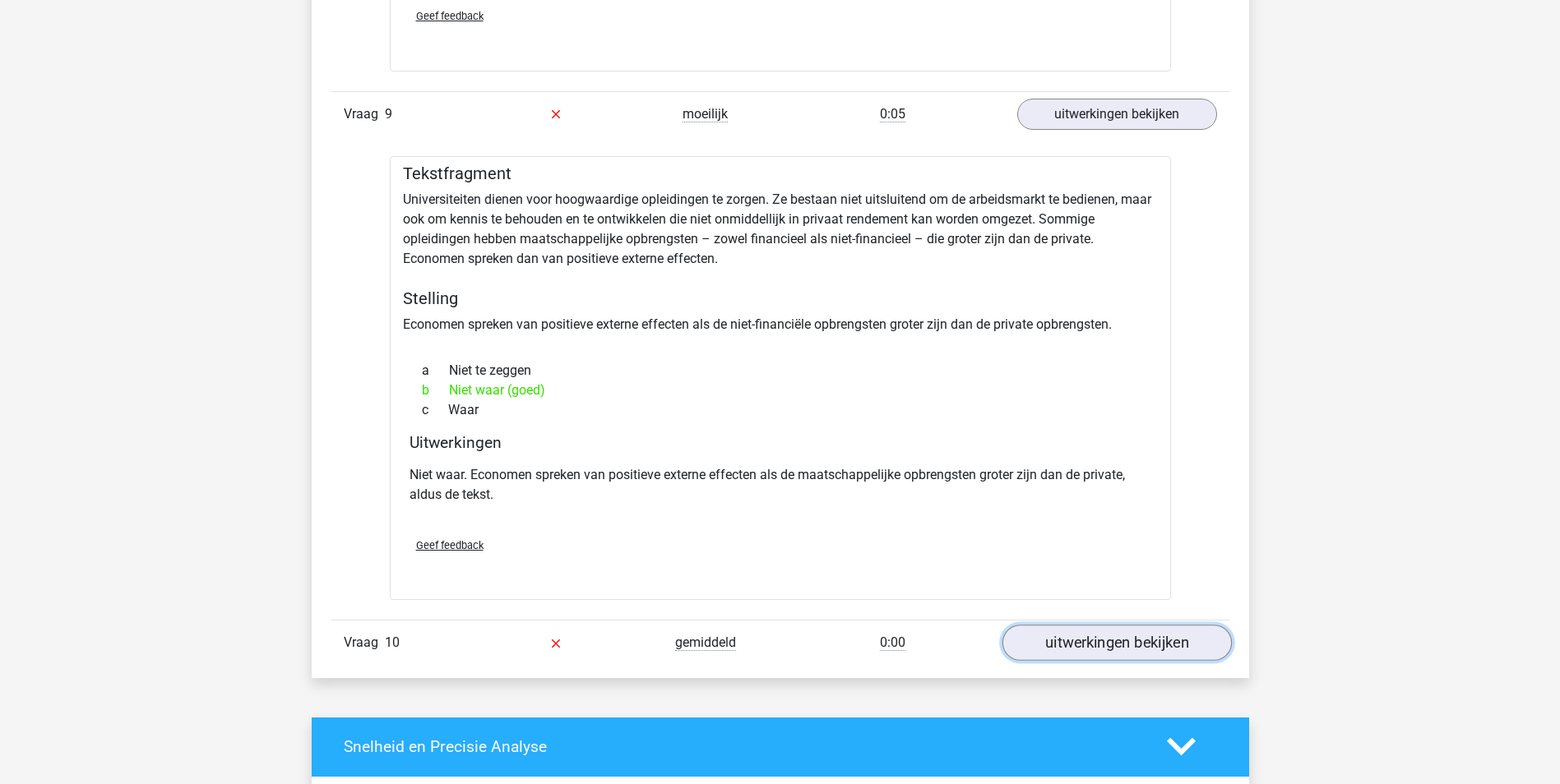
click at [1102, 661] on link "uitwerkingen bekijken" at bounding box center [1117, 643] width 230 height 37
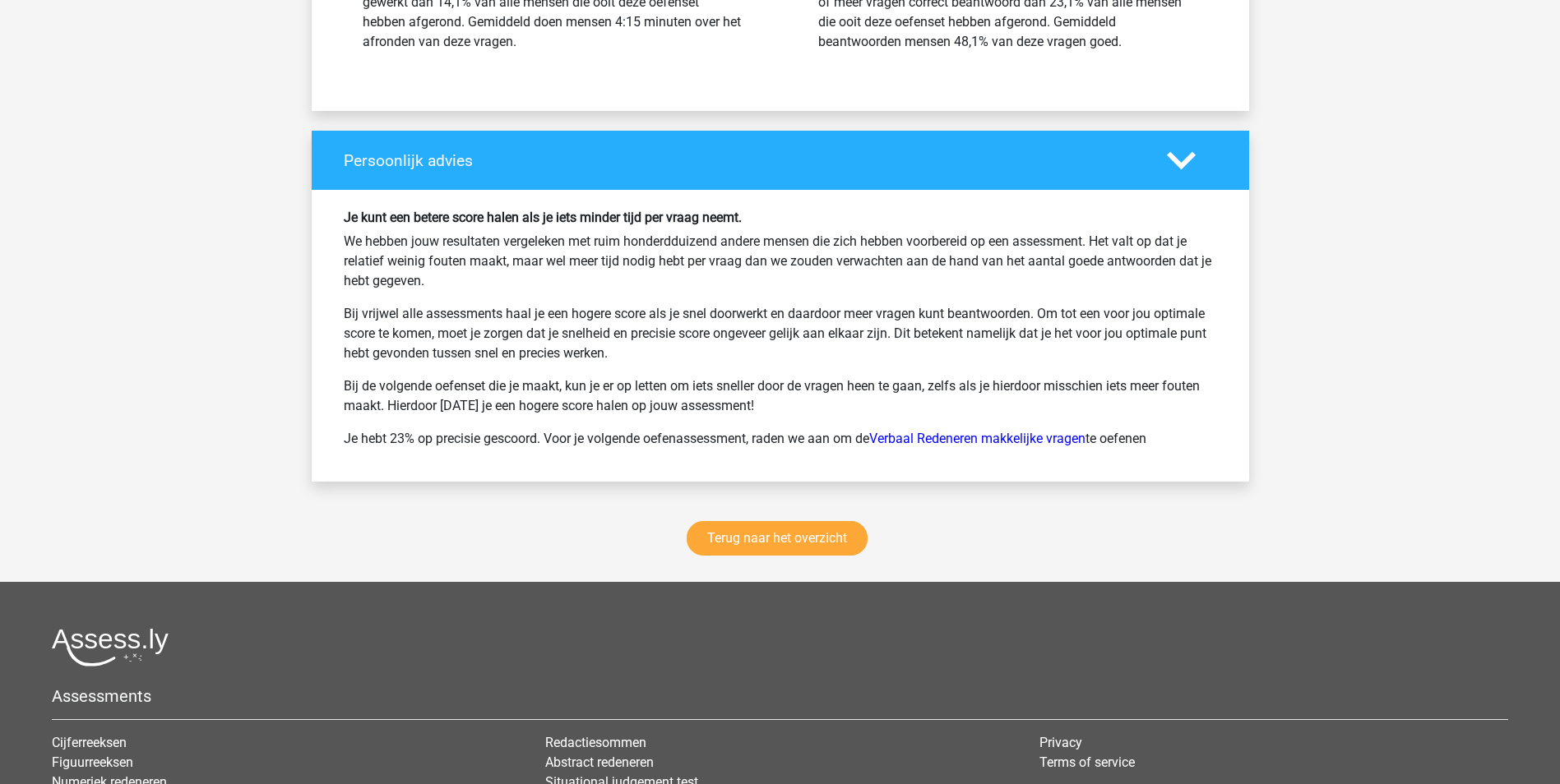
scroll to position [6931, 0]
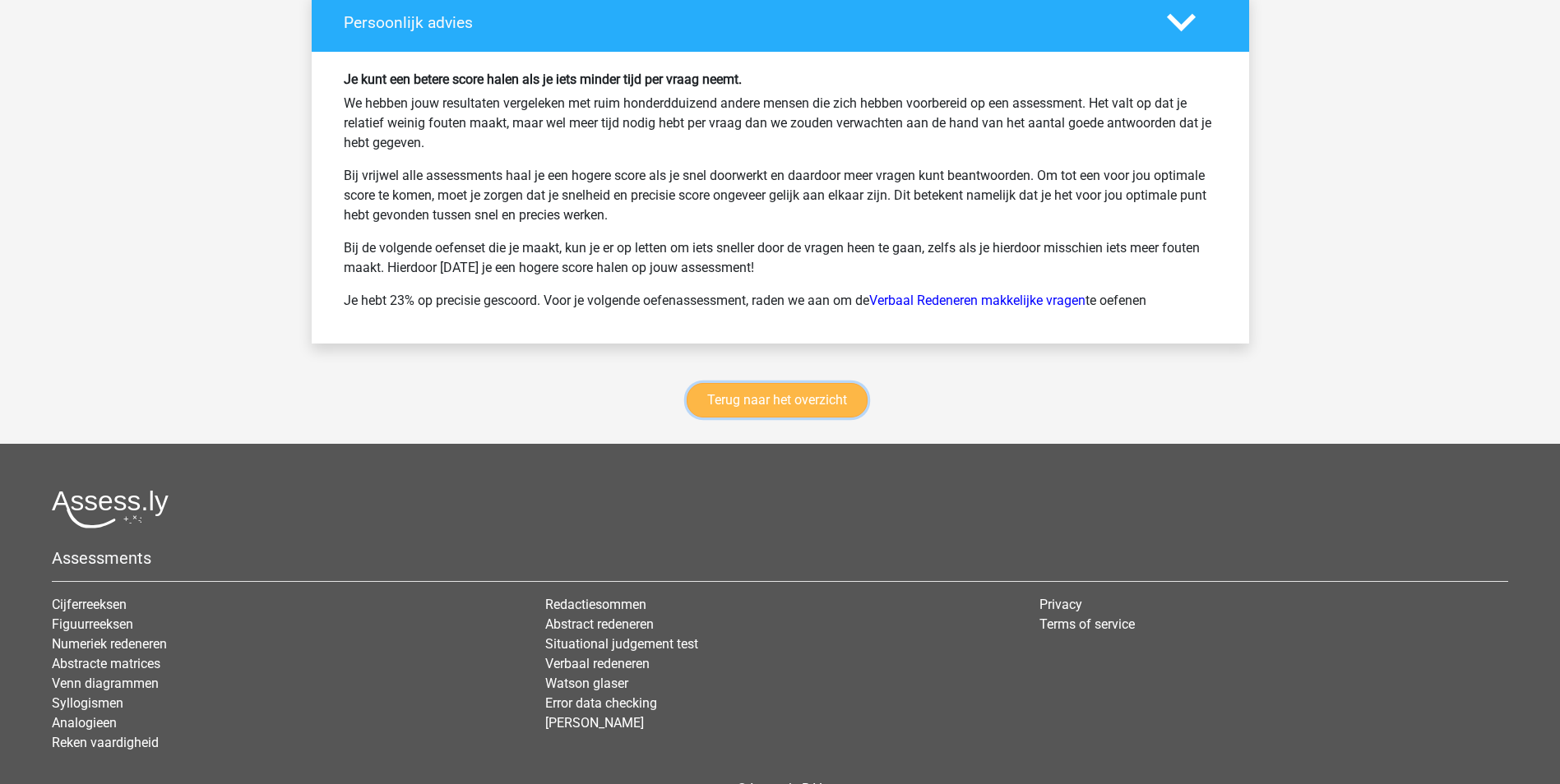
click at [790, 417] on link "Terug naar het overzicht" at bounding box center [777, 401] width 181 height 35
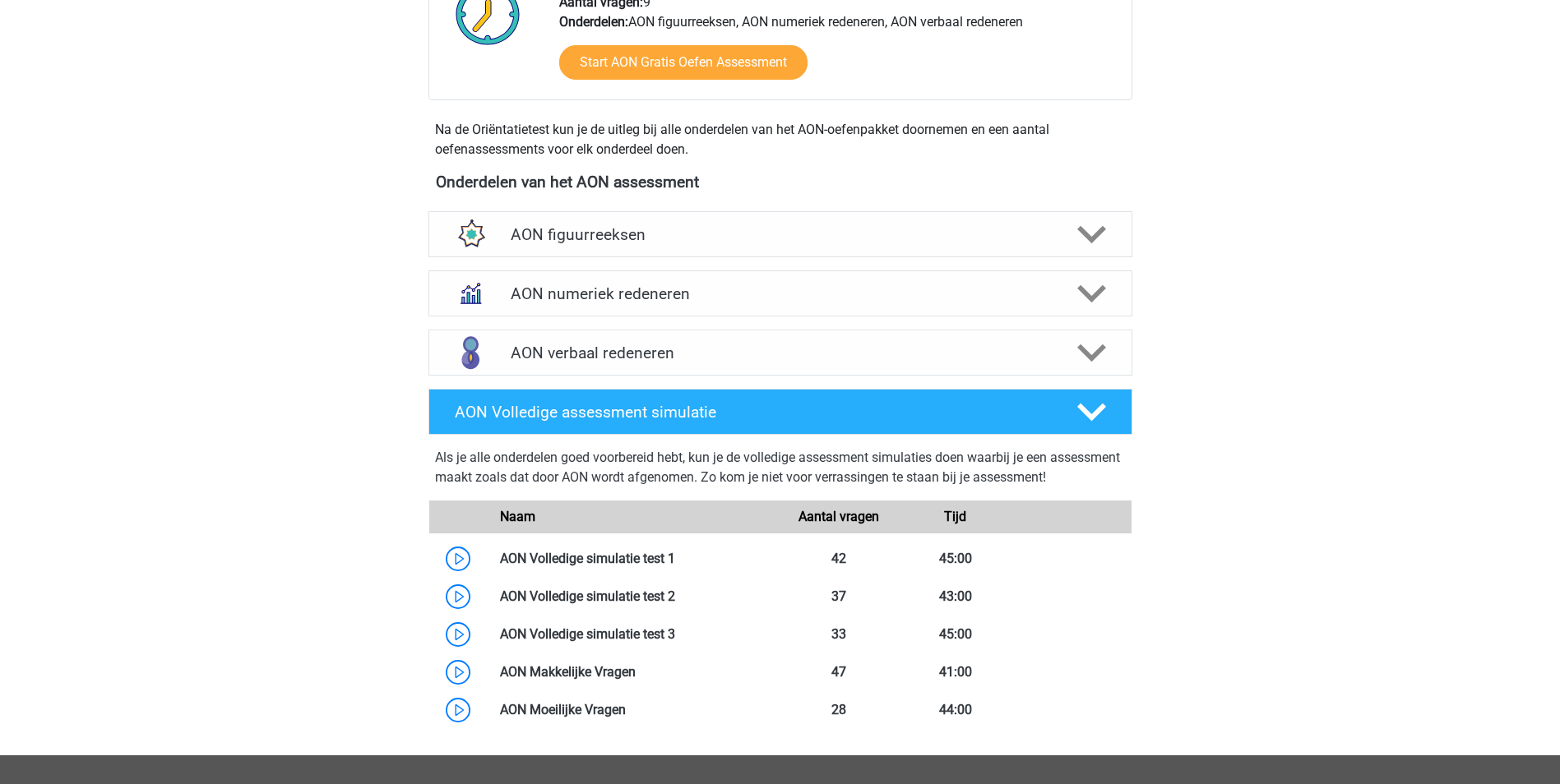
scroll to position [657, 0]
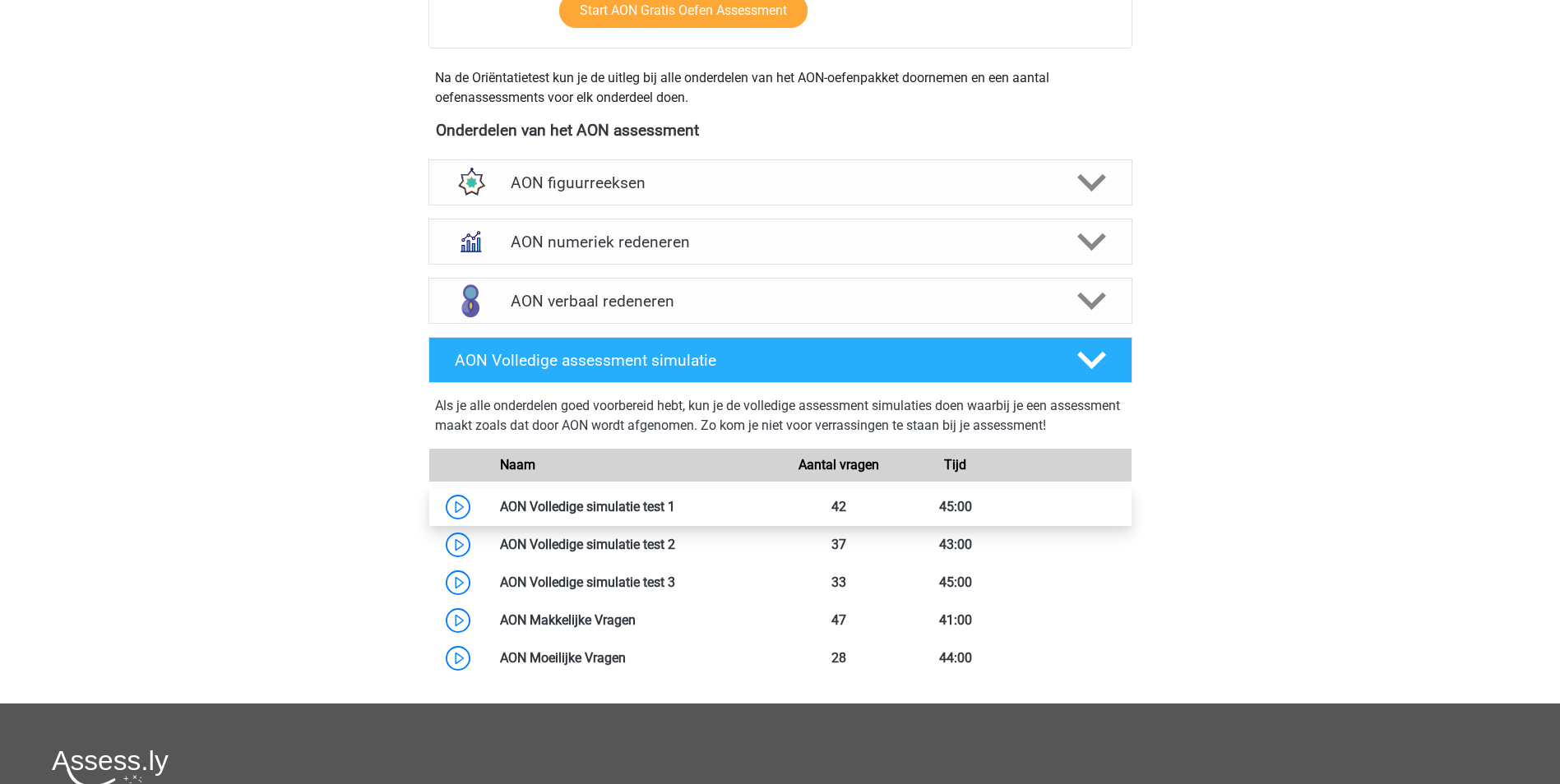
click at [675, 505] on link at bounding box center [675, 507] width 0 height 16
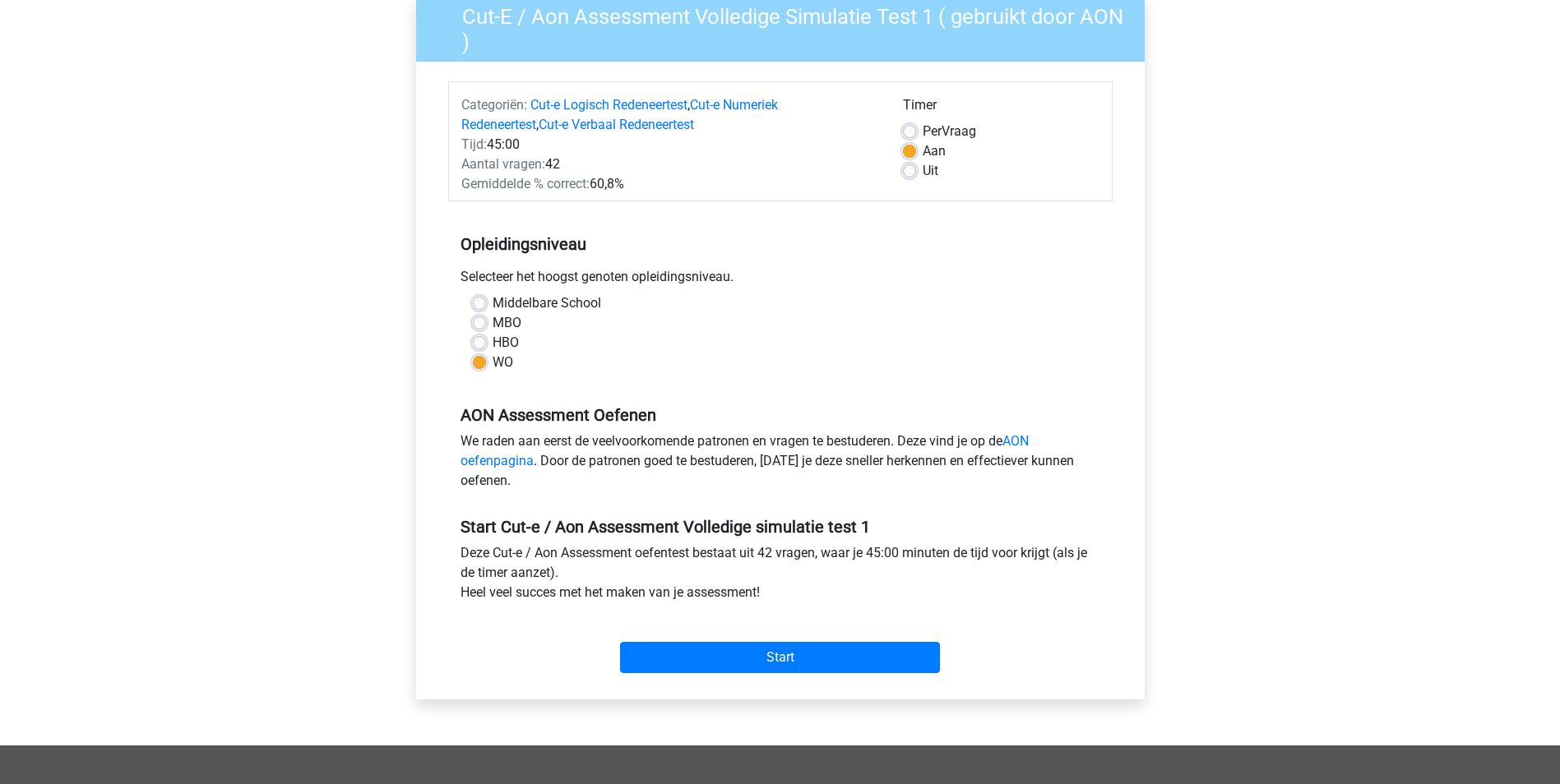
scroll to position [164, 0]
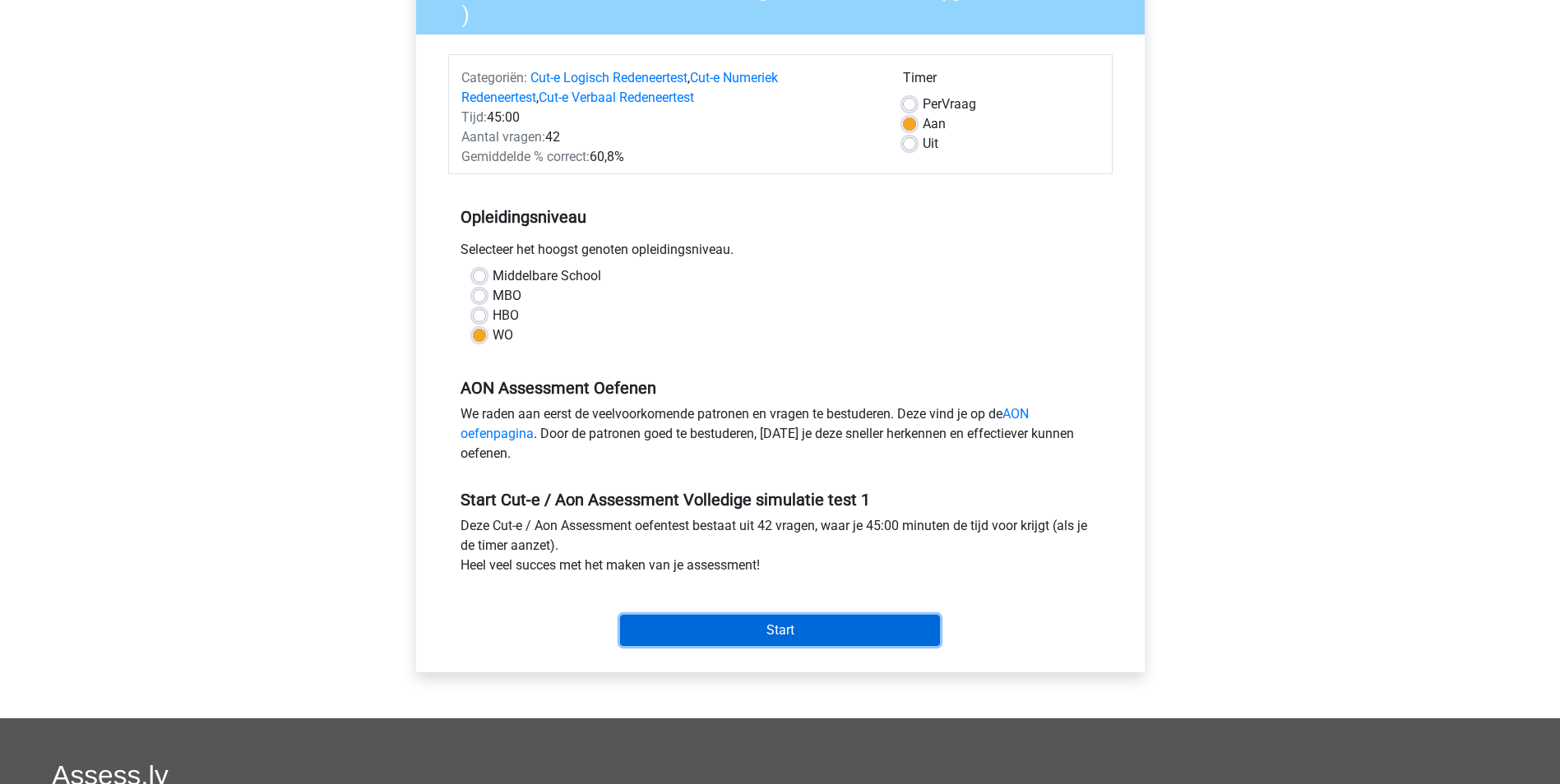
click at [788, 631] on input "Start" at bounding box center [780, 630] width 320 height 31
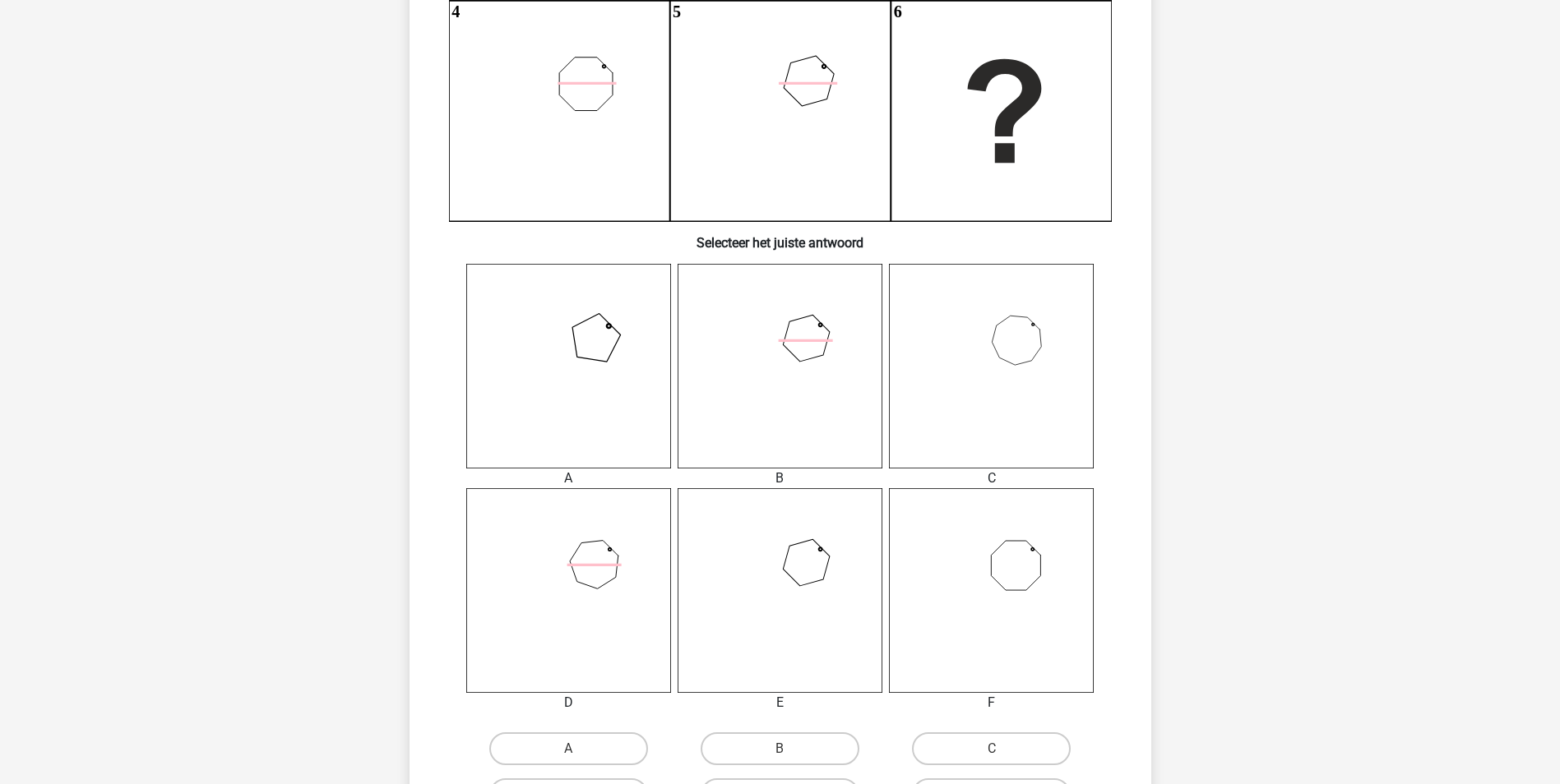
scroll to position [575, 0]
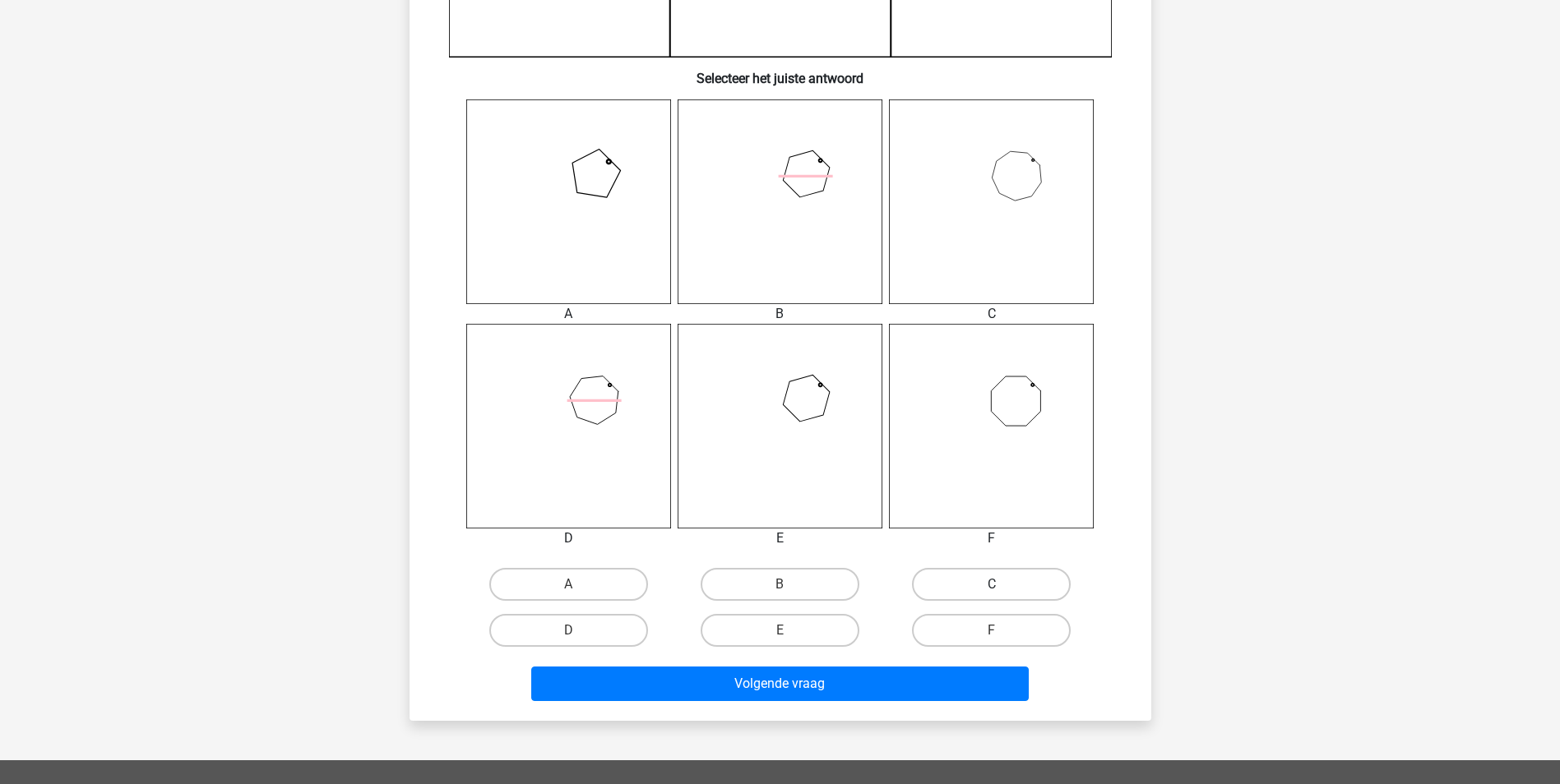
click at [1005, 580] on label "C" at bounding box center [991, 584] width 158 height 33
click at [1003, 584] on input "C" at bounding box center [997, 589] width 10 height 10
radio input "true"
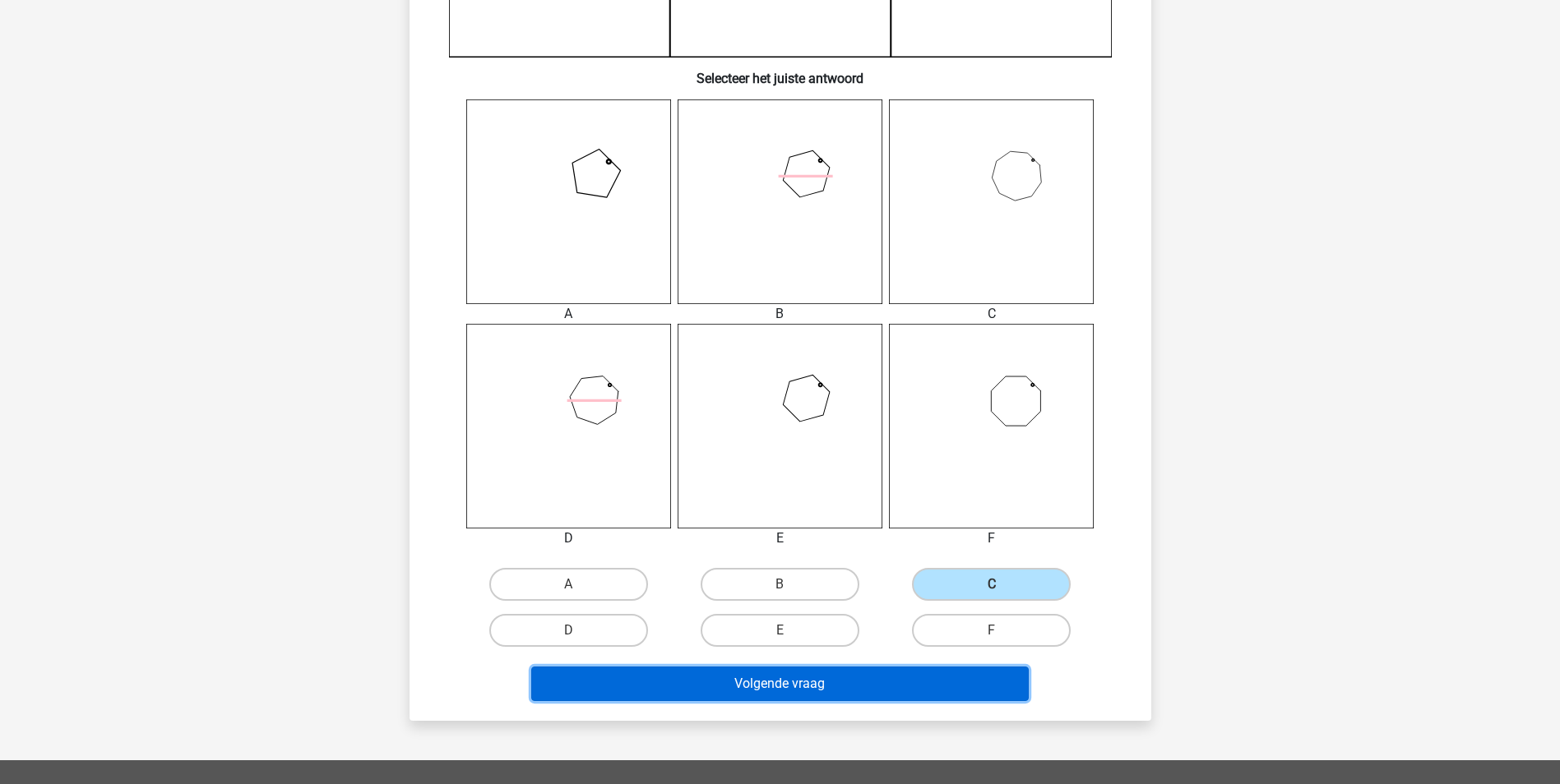
click at [866, 686] on button "Volgende vraag" at bounding box center [780, 684] width 497 height 35
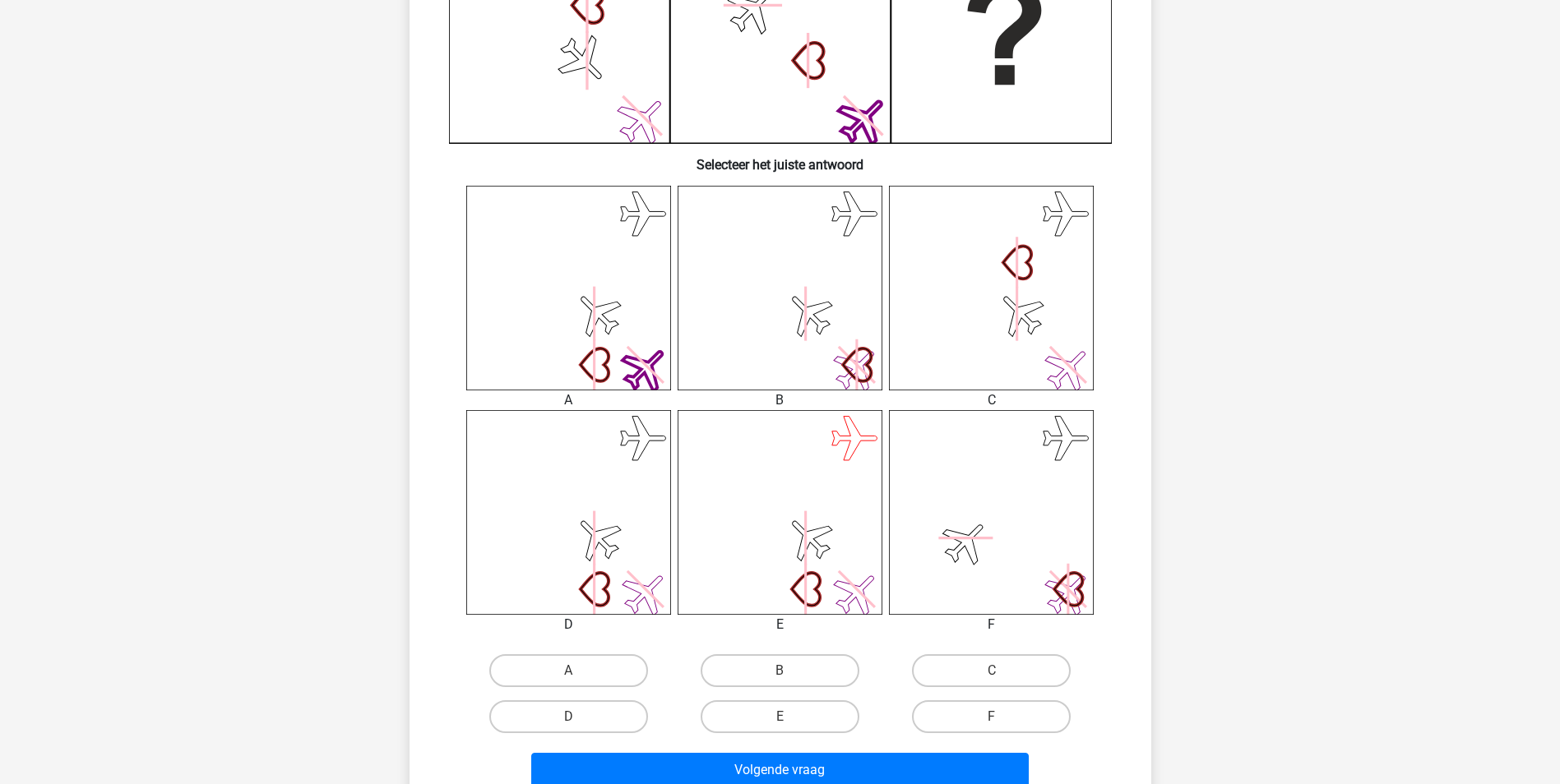
scroll to position [493, 0]
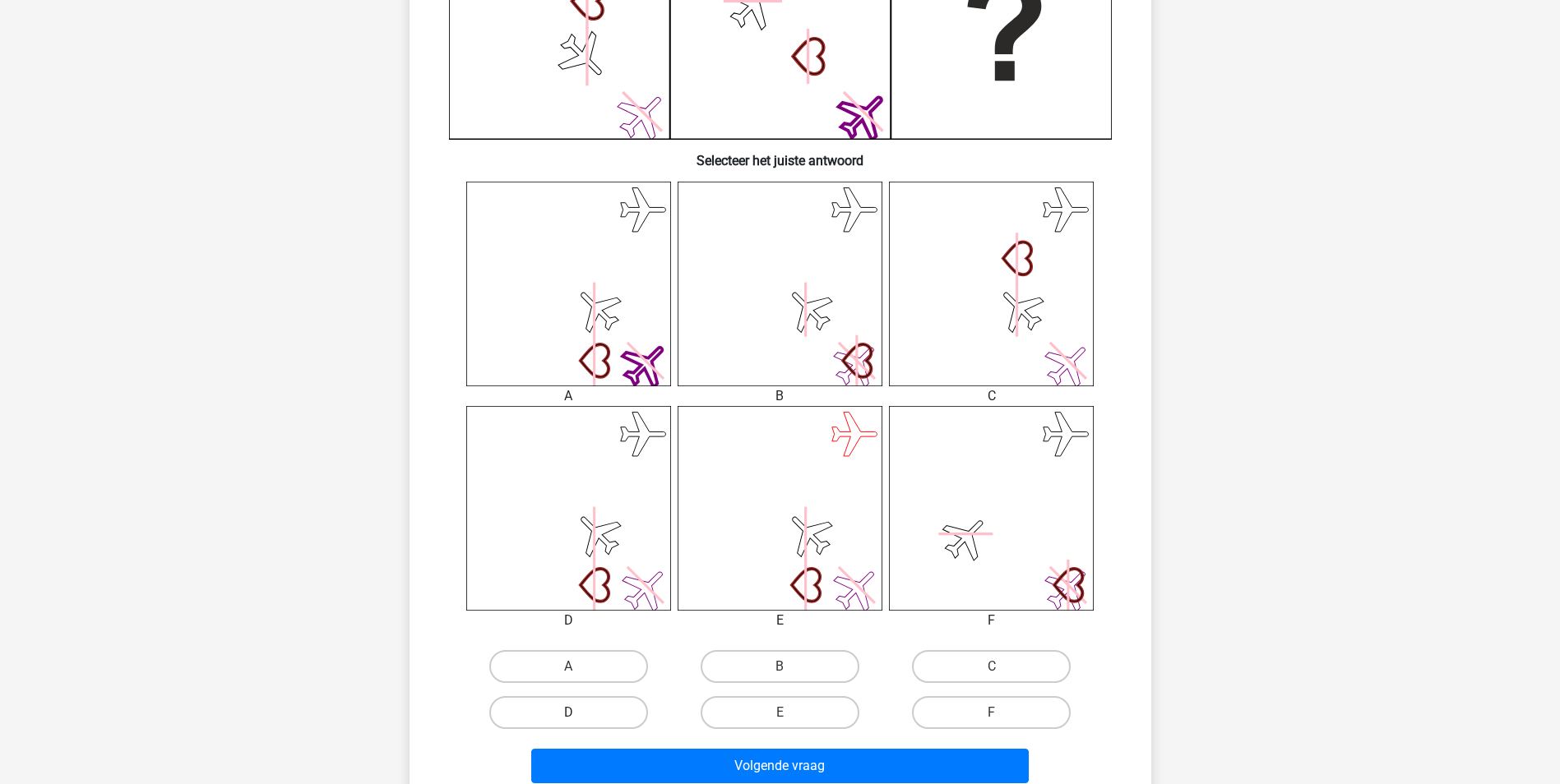
click at [596, 708] on label "D" at bounding box center [569, 713] width 158 height 33
click at [579, 713] on input "D" at bounding box center [573, 718] width 10 height 10
radio input "true"
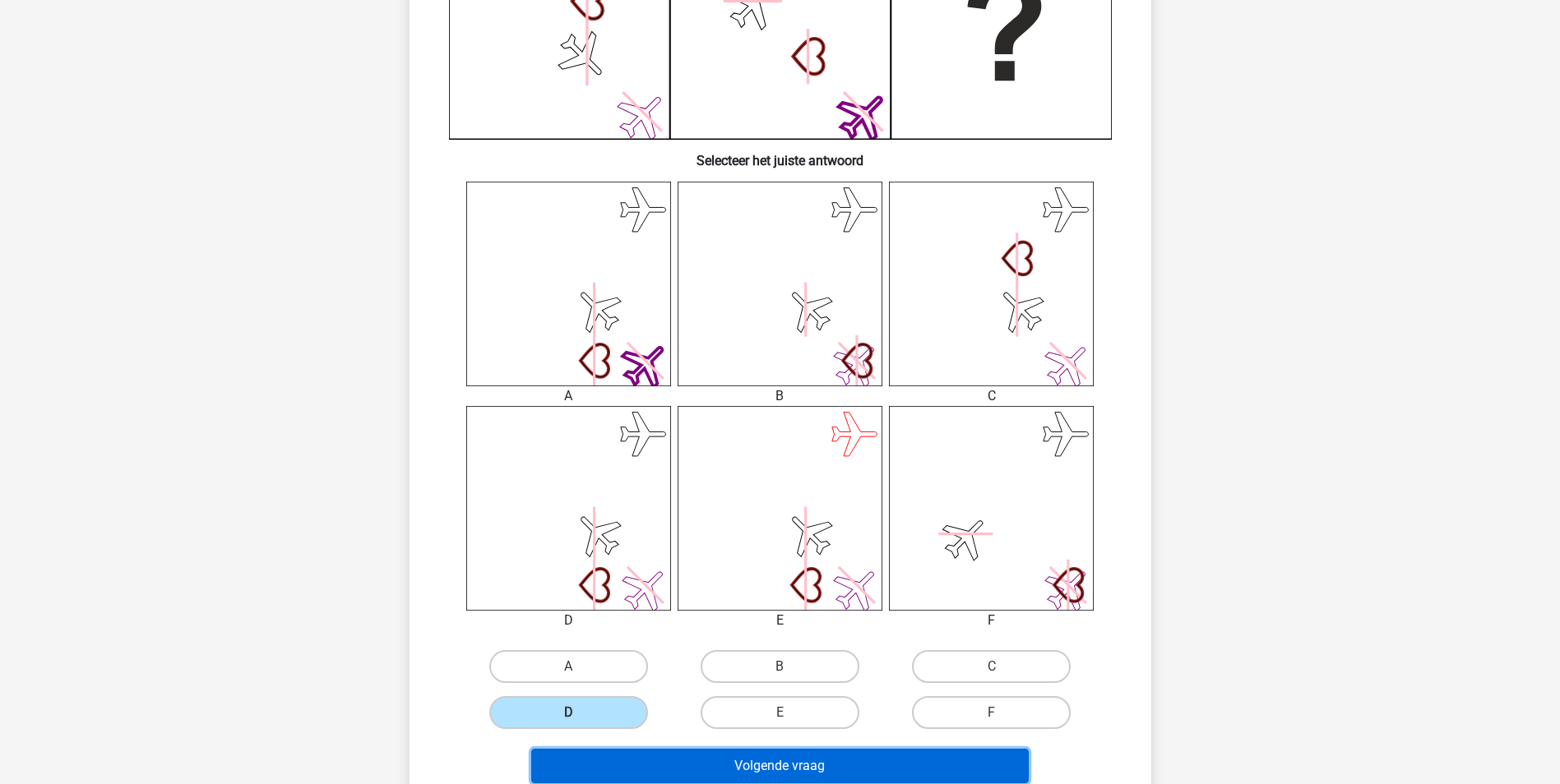
click at [743, 763] on button "Volgende vraag" at bounding box center [780, 766] width 497 height 35
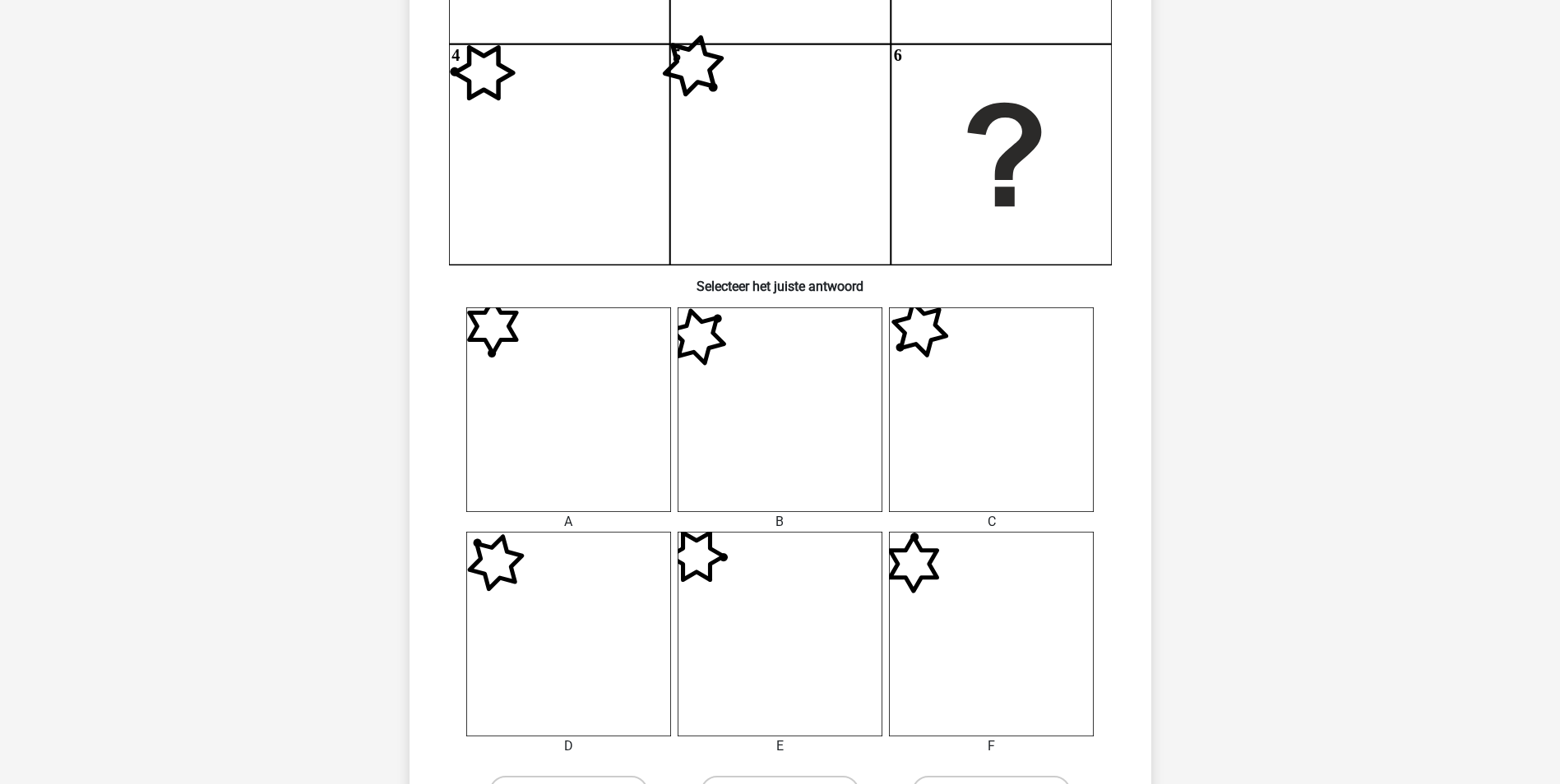
scroll to position [575, 0]
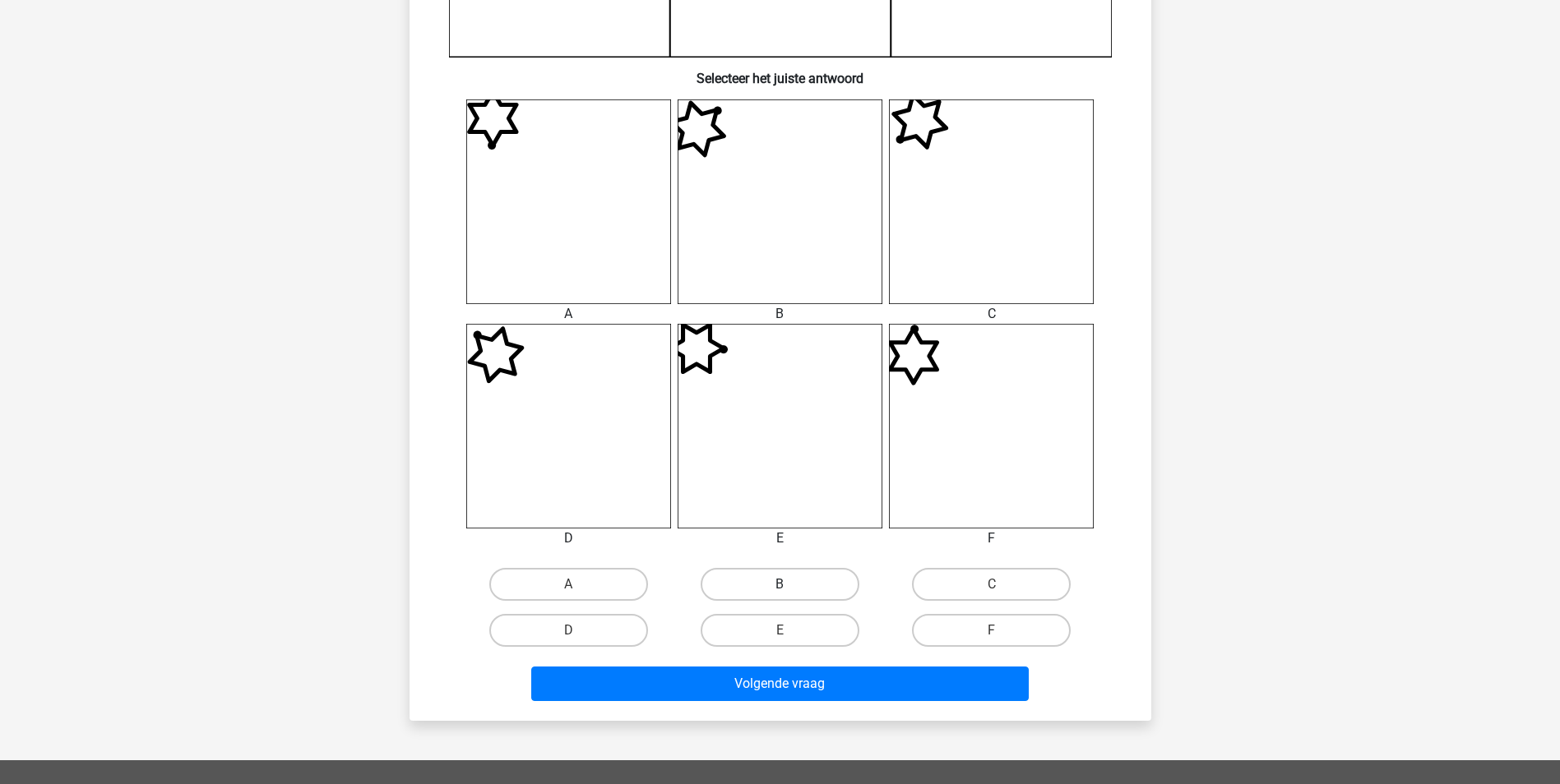
click at [760, 590] on label "B" at bounding box center [780, 584] width 158 height 33
click at [779, 590] on input "B" at bounding box center [784, 589] width 10 height 10
radio input "true"
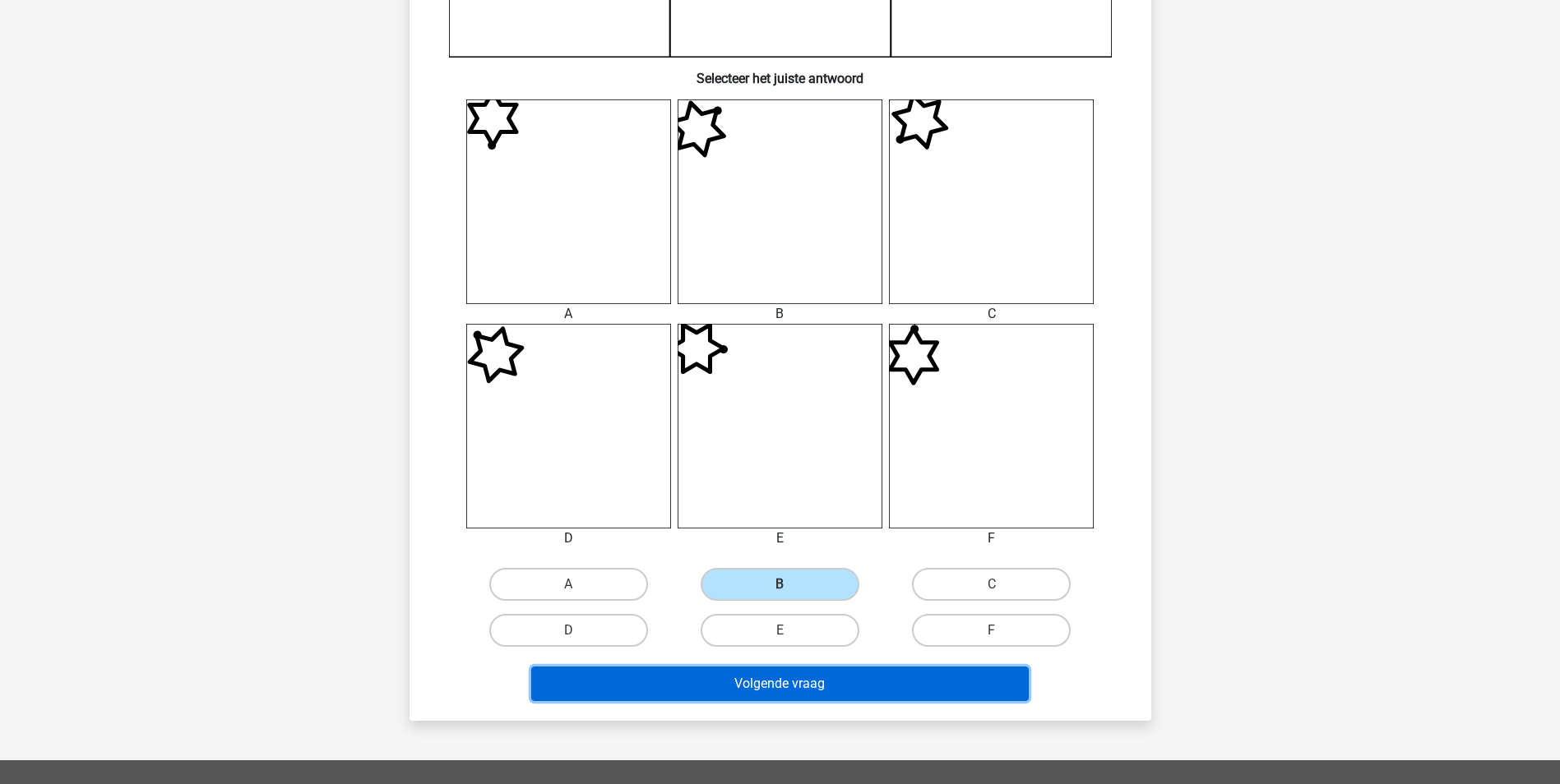
click at [809, 677] on button "Volgende vraag" at bounding box center [780, 684] width 497 height 35
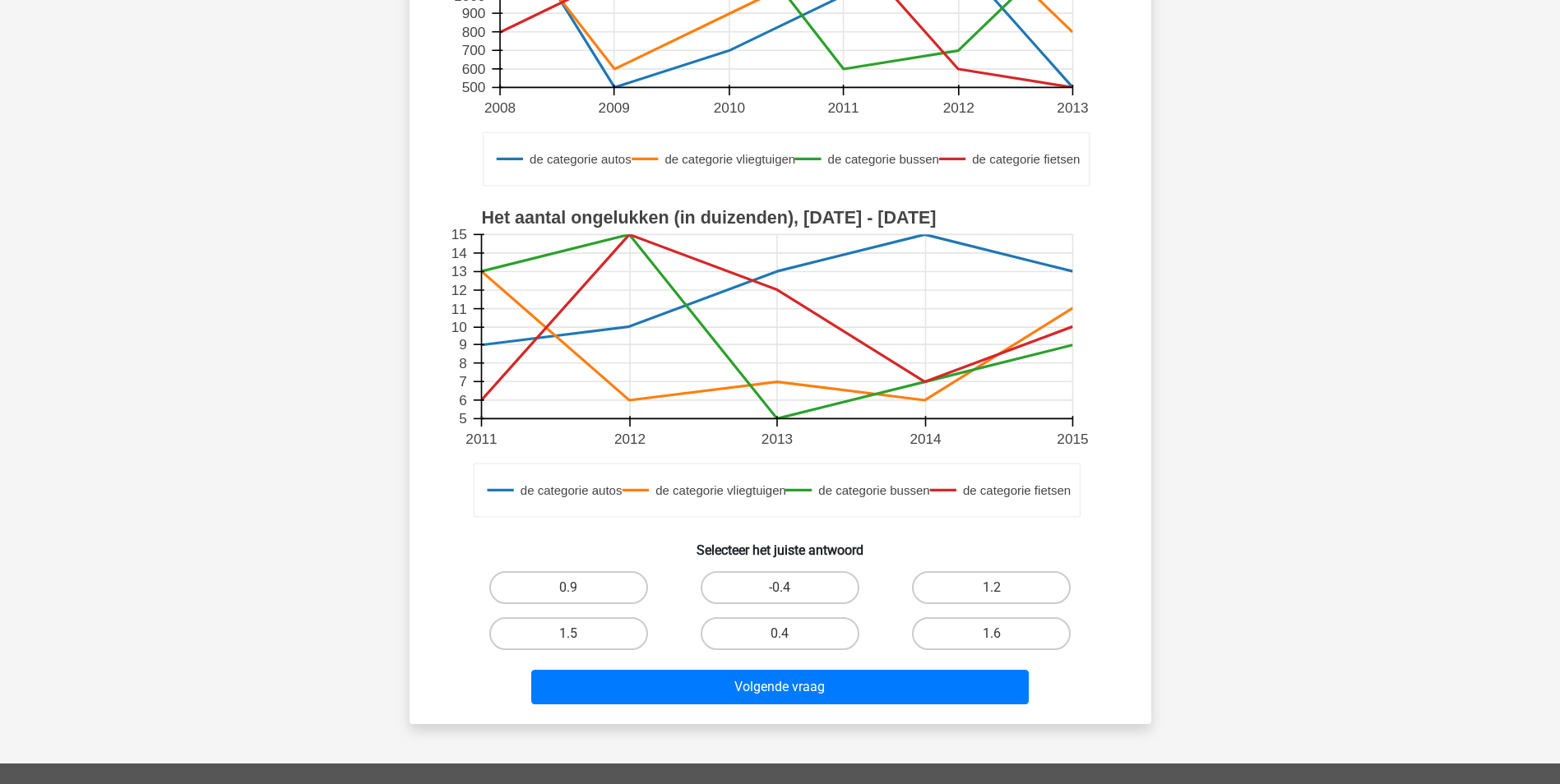
scroll to position [329, 0]
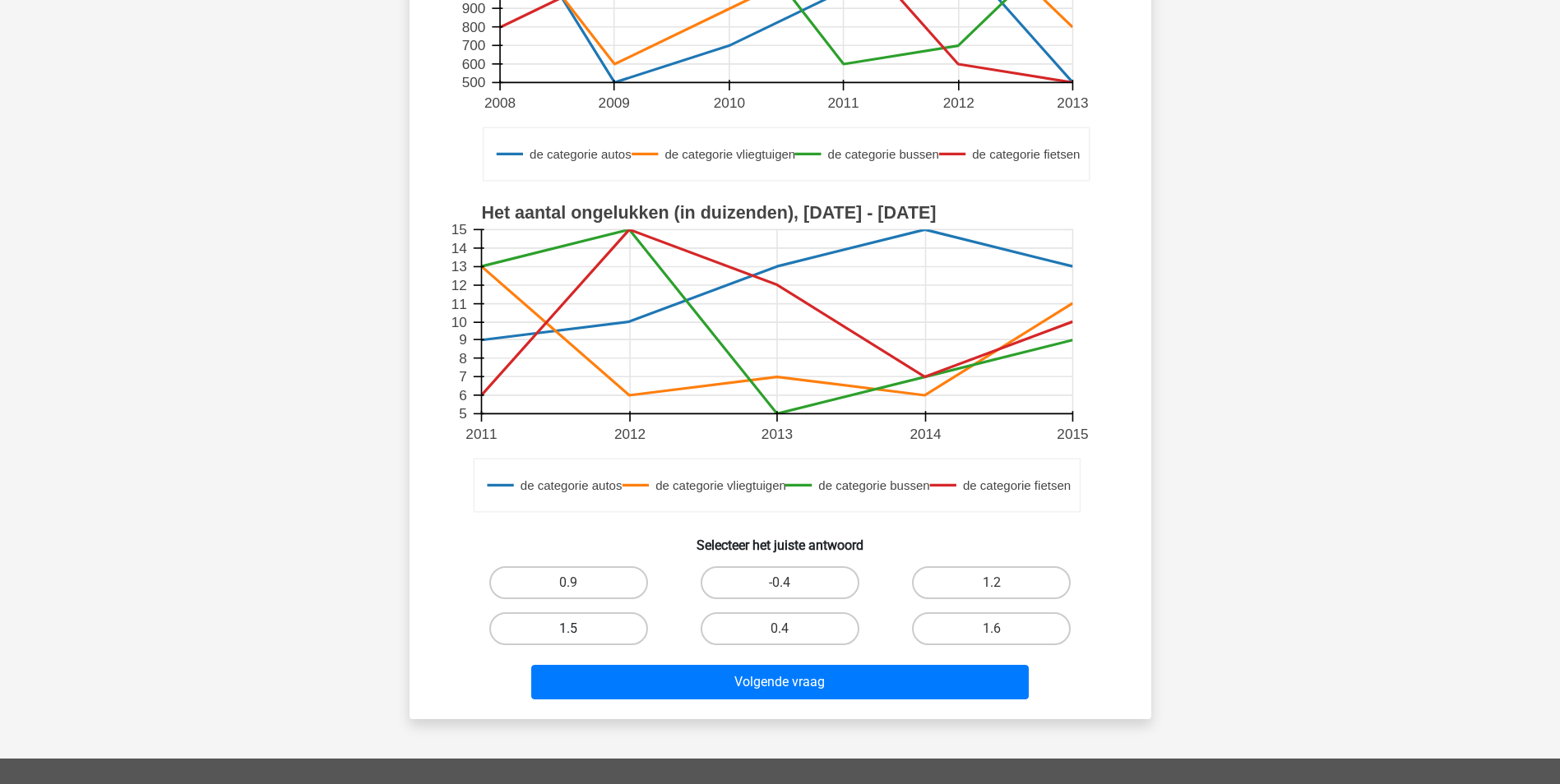
drag, startPoint x: 603, startPoint y: 632, endPoint x: 643, endPoint y: 636, distance: 40.2
click at [603, 632] on label "1.5" at bounding box center [569, 628] width 158 height 33
click at [579, 632] on input "1.5" at bounding box center [573, 634] width 10 height 10
radio input "true"
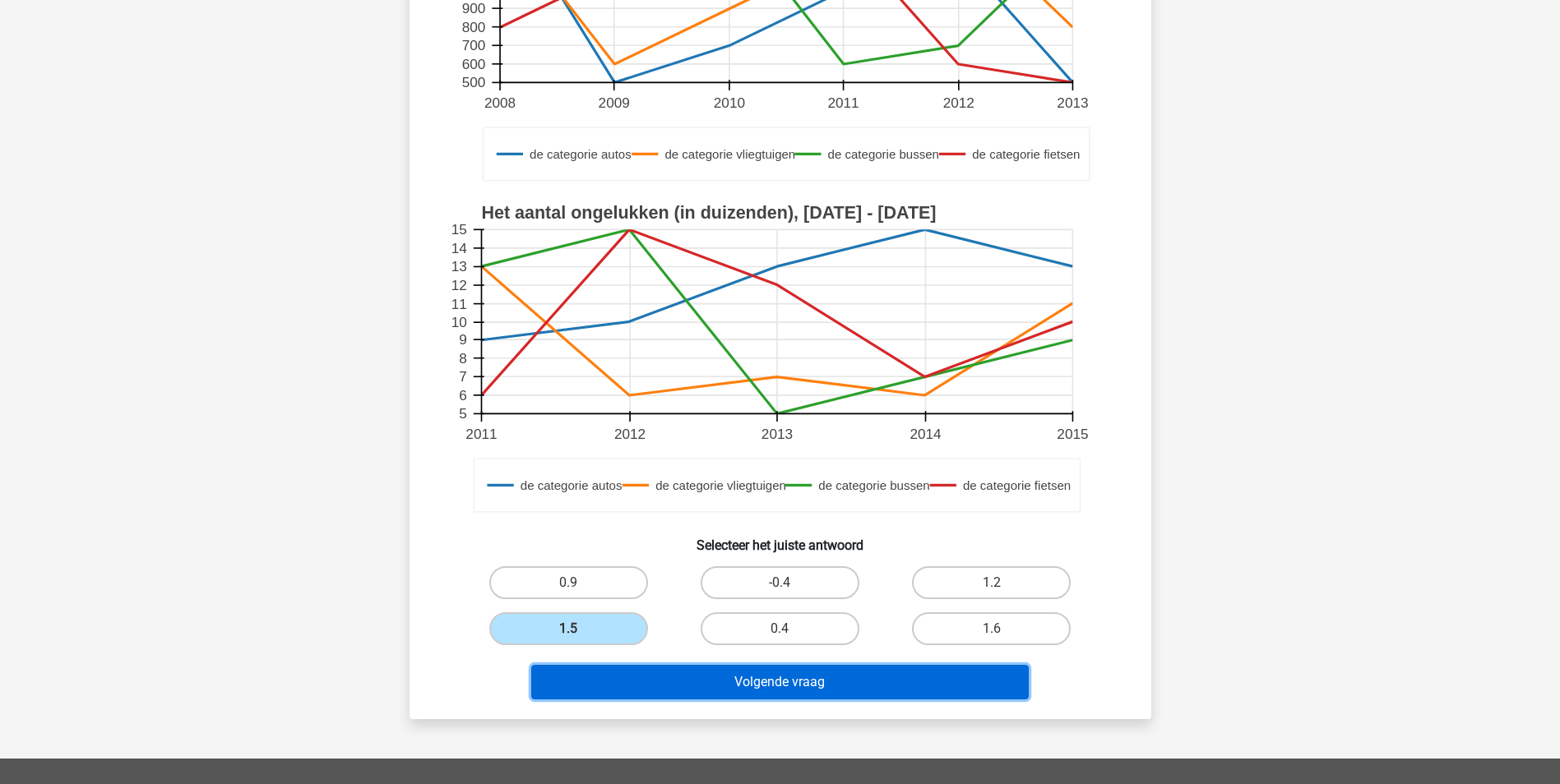
click at [738, 682] on button "Volgende vraag" at bounding box center [780, 682] width 497 height 35
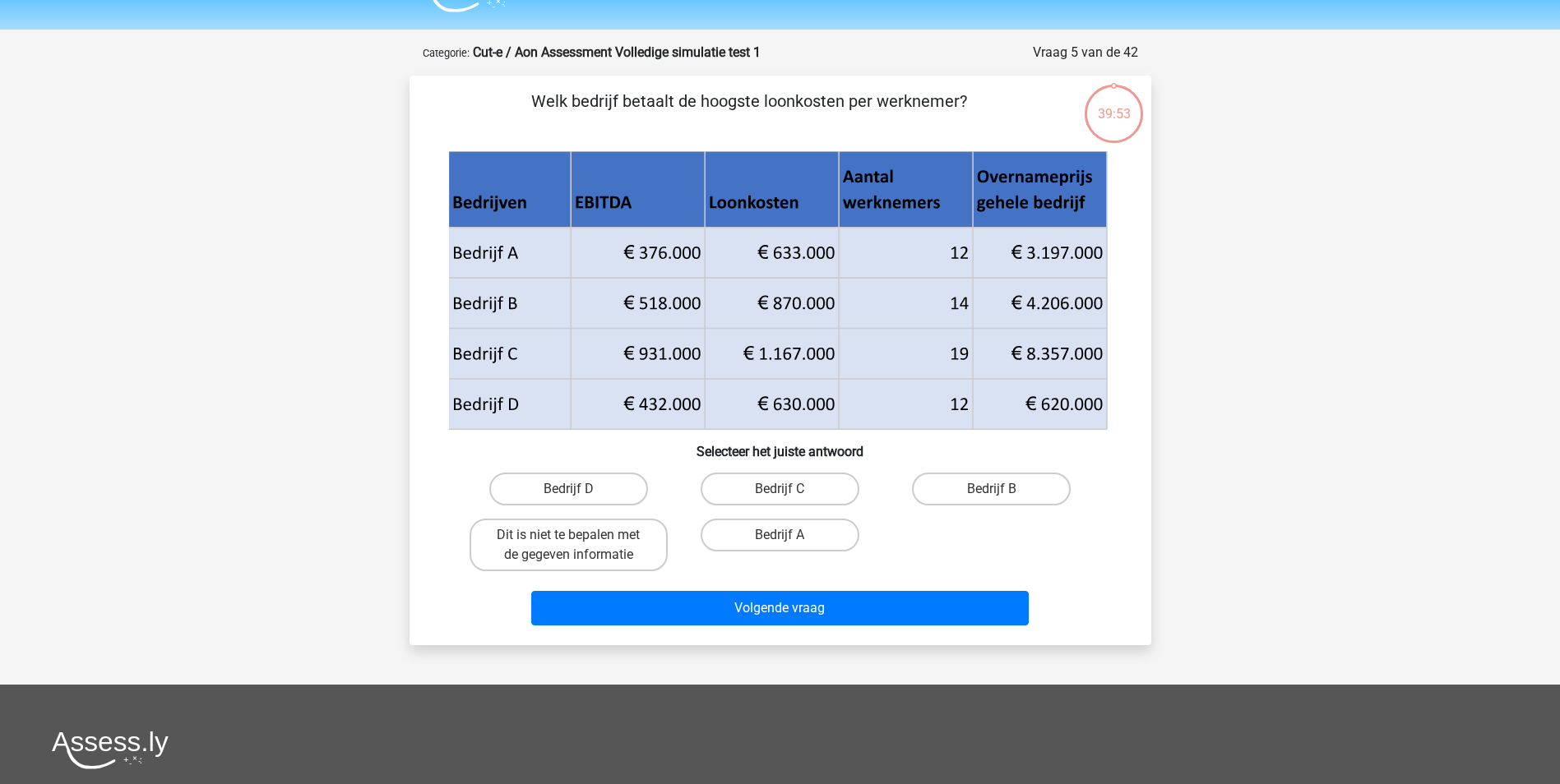
scroll to position [0, 0]
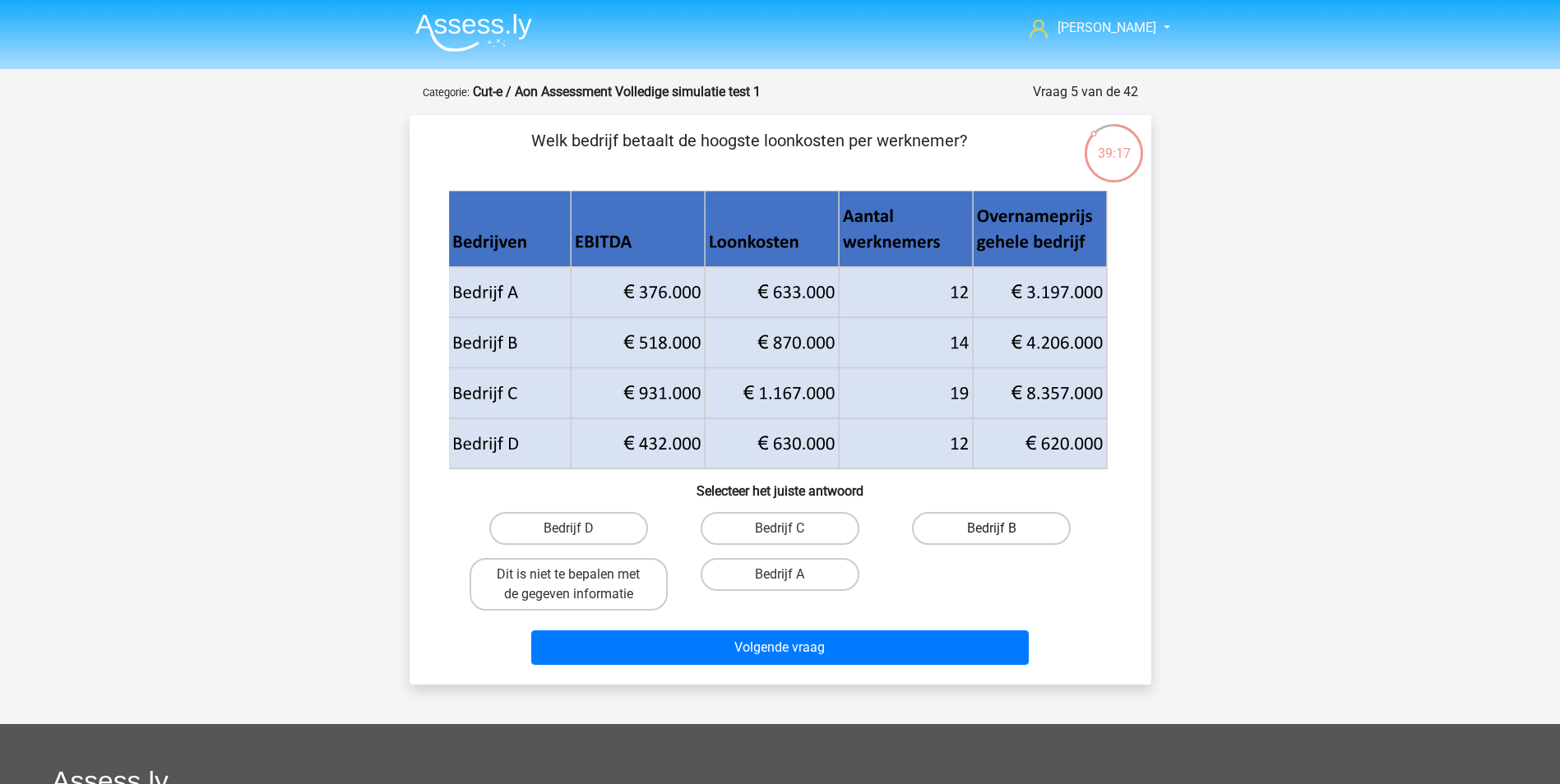
click at [954, 528] on label "Bedrijf B" at bounding box center [991, 528] width 158 height 33
click at [991, 528] on input "Bedrijf B" at bounding box center [997, 534] width 10 height 10
radio input "true"
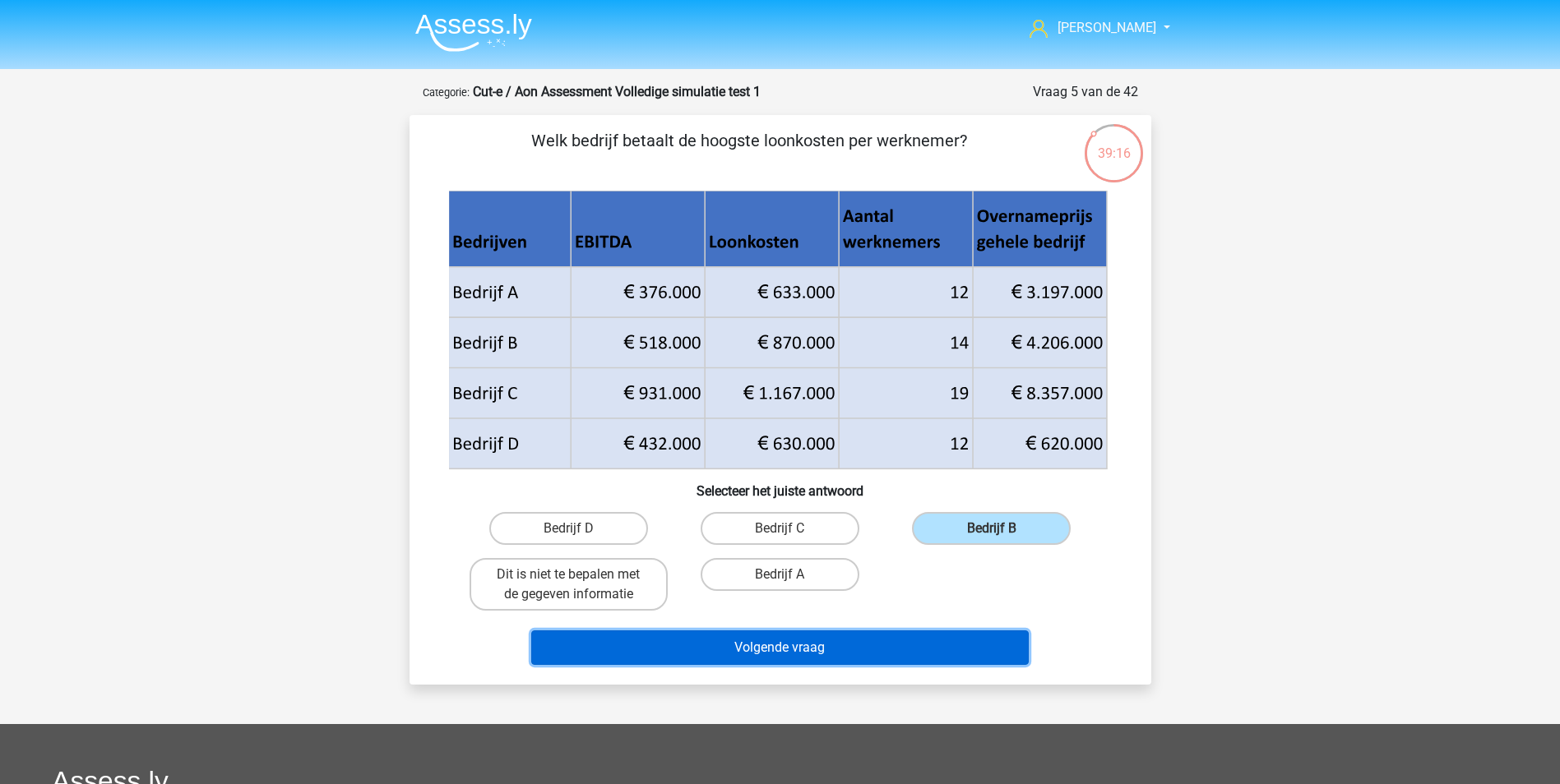
click at [865, 644] on button "Volgende vraag" at bounding box center [780, 648] width 497 height 35
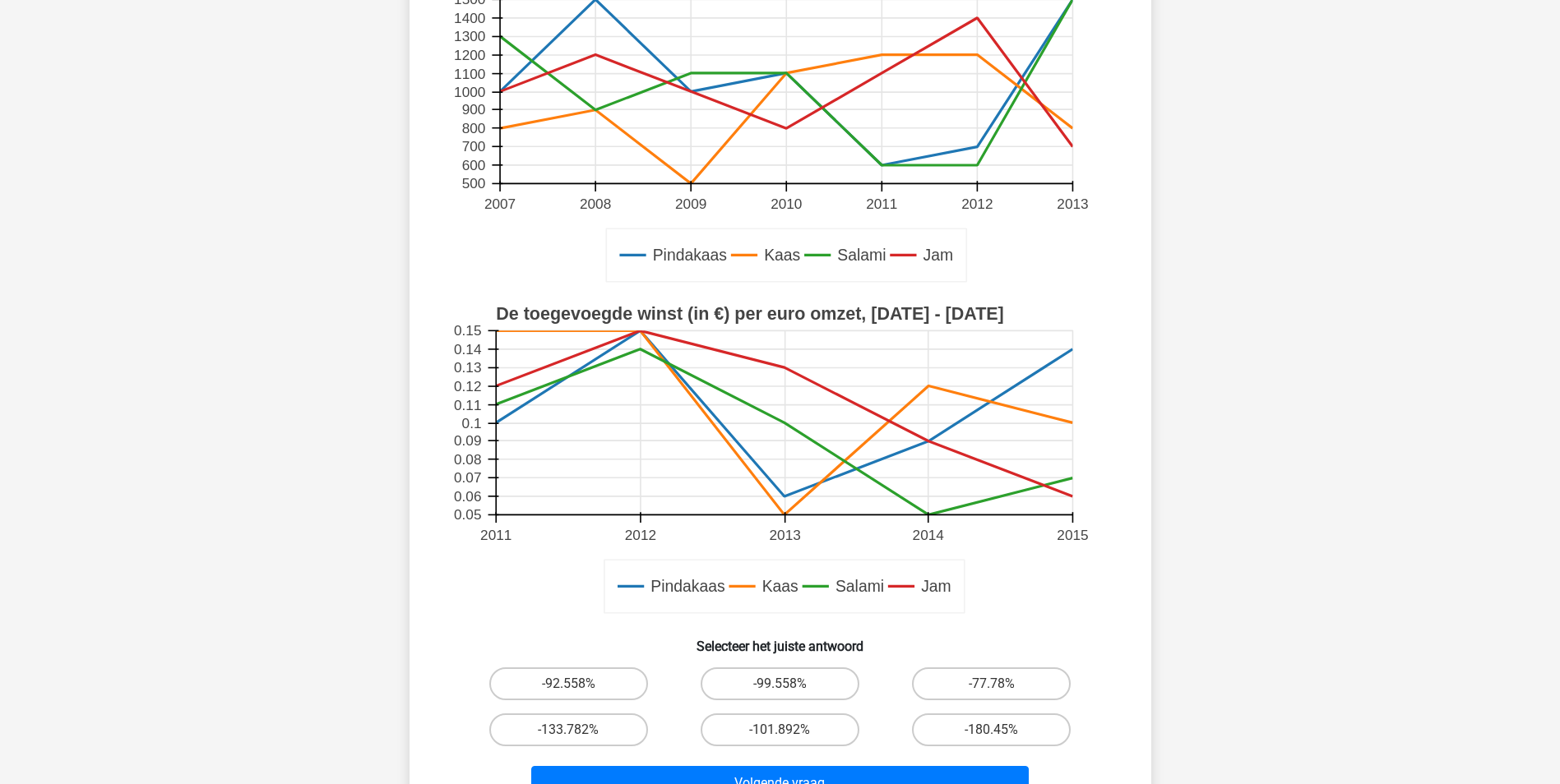
scroll to position [329, 0]
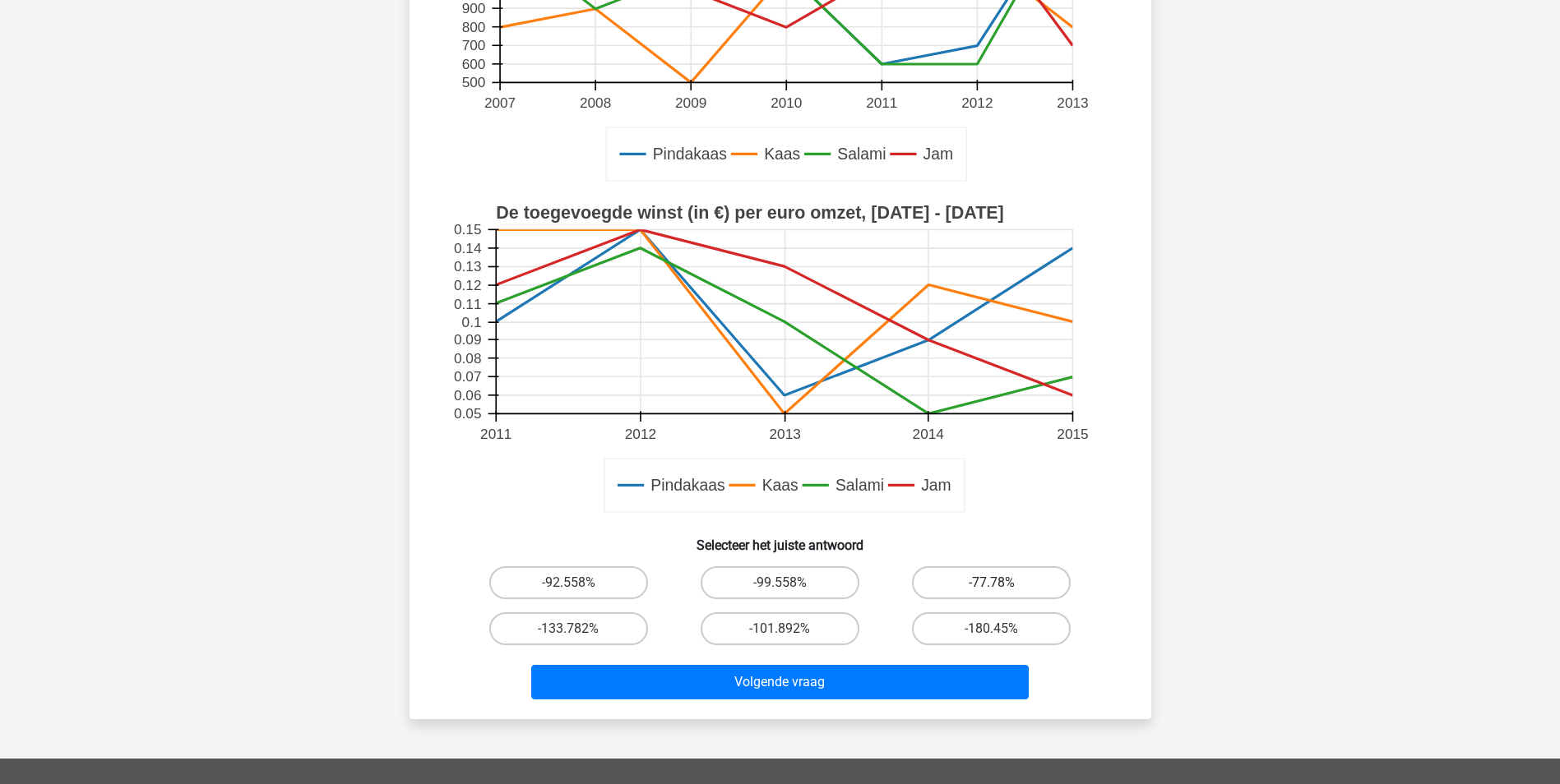
click at [981, 581] on label "-77.78%" at bounding box center [991, 582] width 158 height 33
click at [991, 582] on input "-77.78%" at bounding box center [997, 588] width 10 height 10
radio input "true"
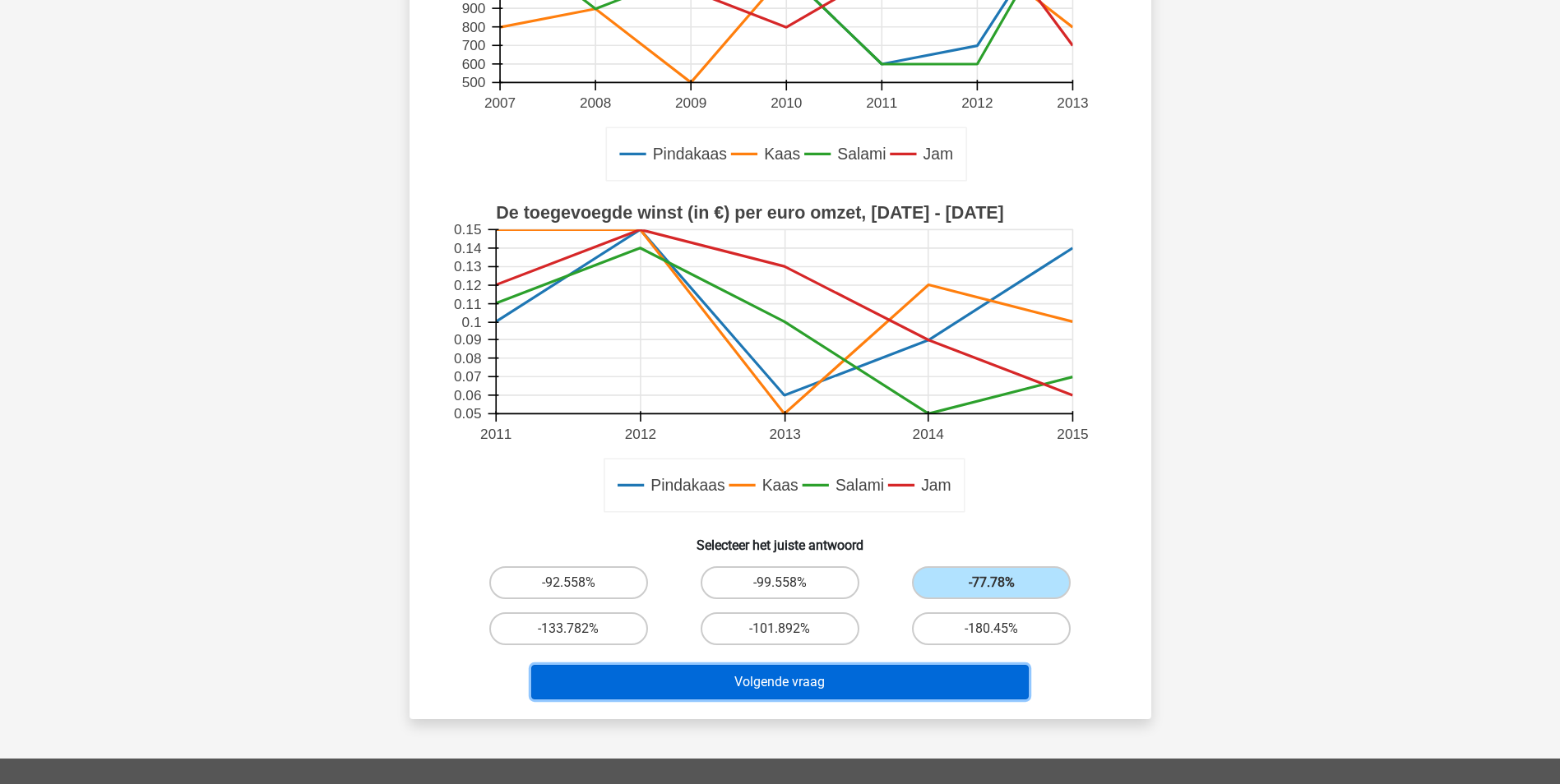
click at [788, 671] on button "Volgende vraag" at bounding box center [780, 682] width 497 height 35
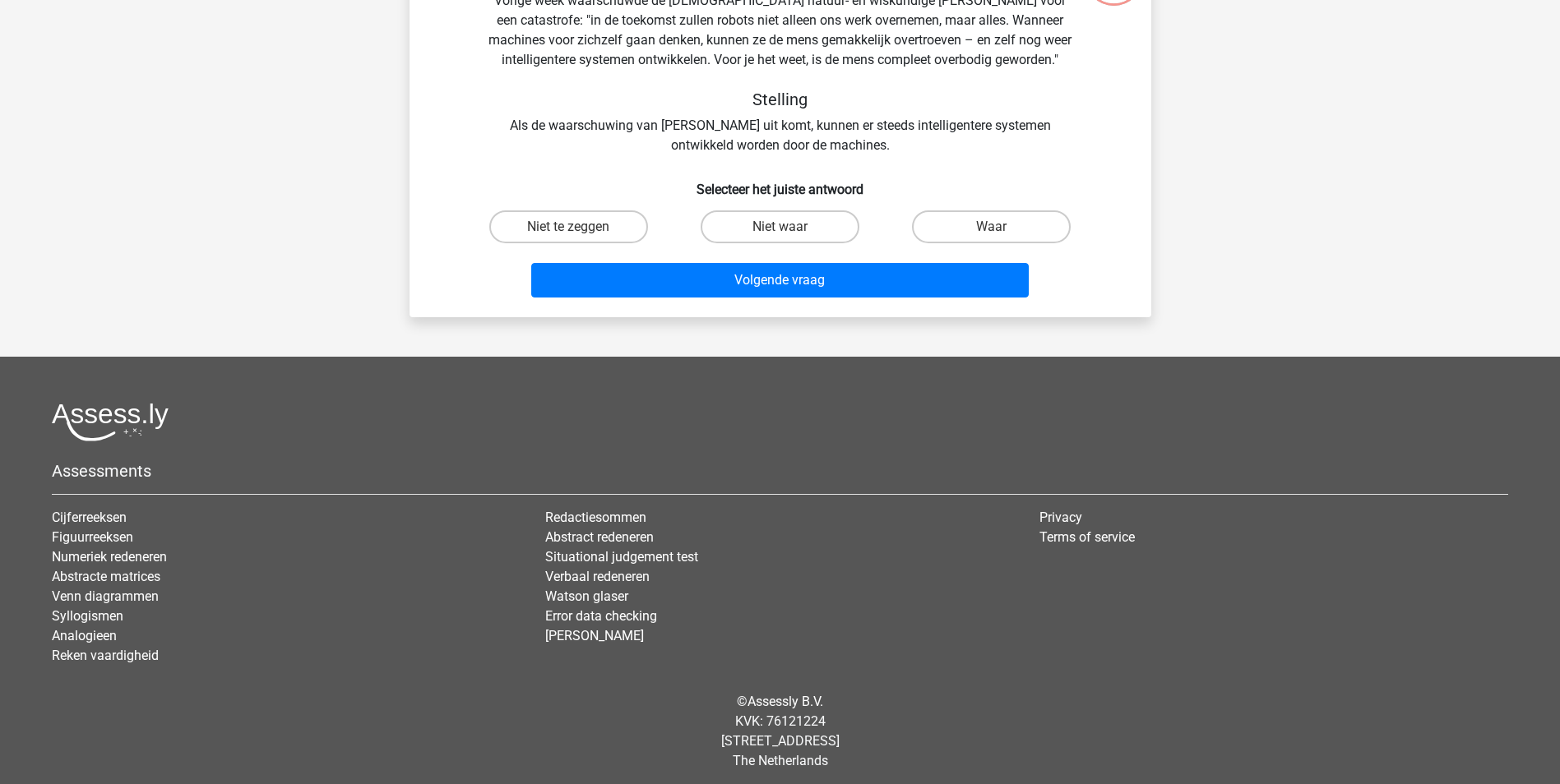
scroll to position [83, 0]
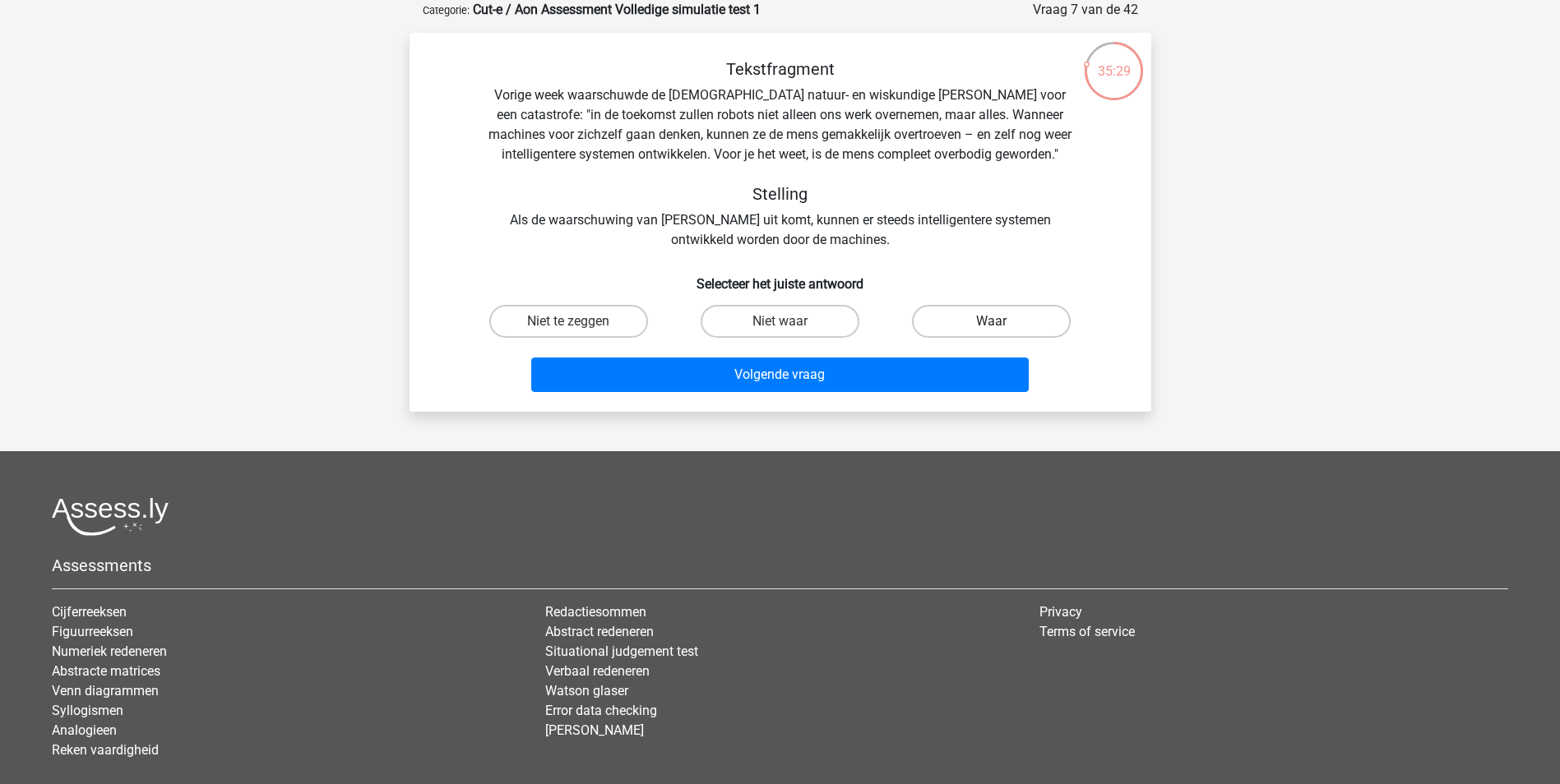
click at [976, 322] on label "Waar" at bounding box center [991, 322] width 158 height 33
click at [991, 322] on input "Waar" at bounding box center [997, 327] width 10 height 10
radio input "true"
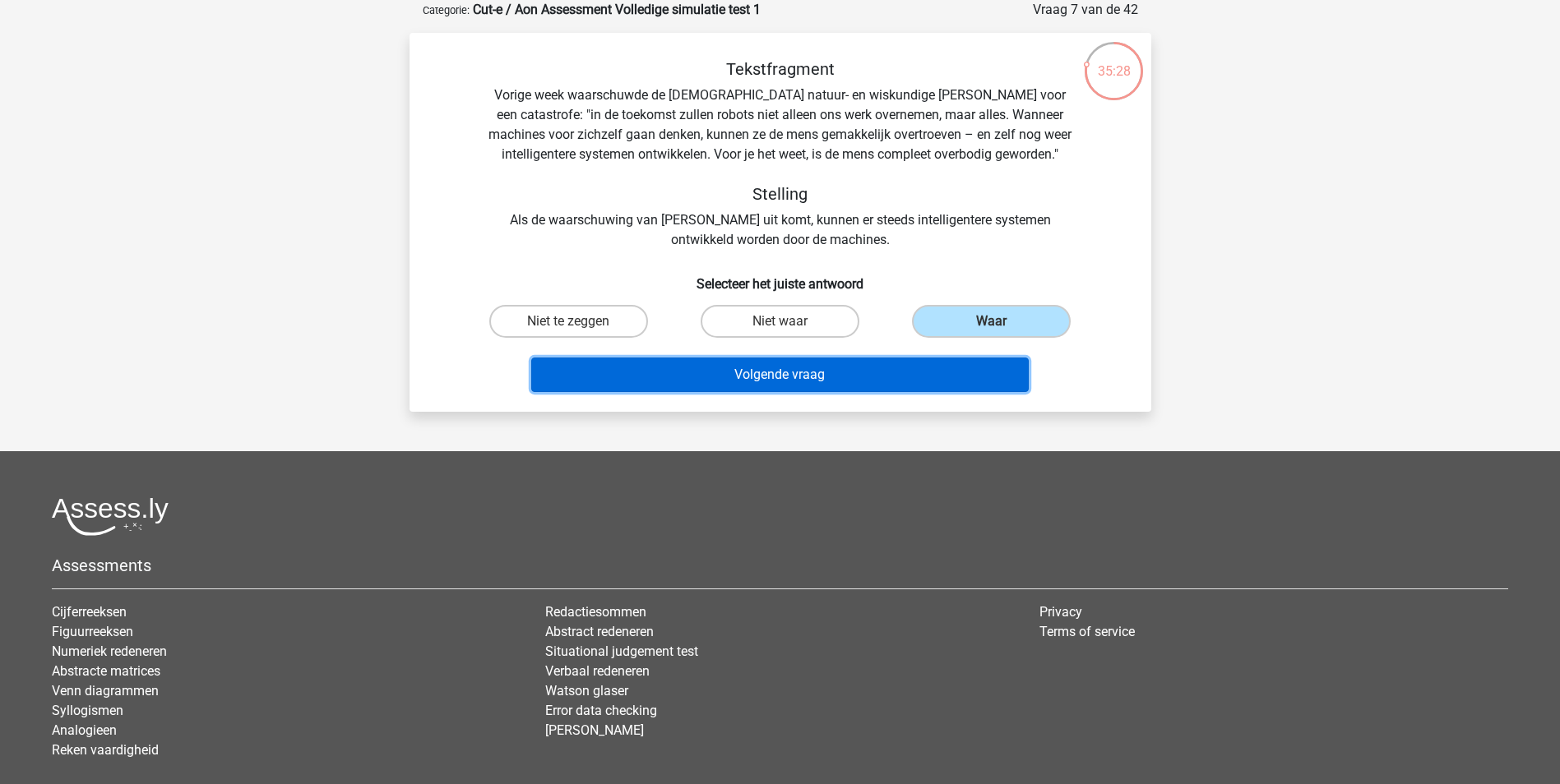
click at [851, 383] on button "Volgende vraag" at bounding box center [780, 375] width 497 height 35
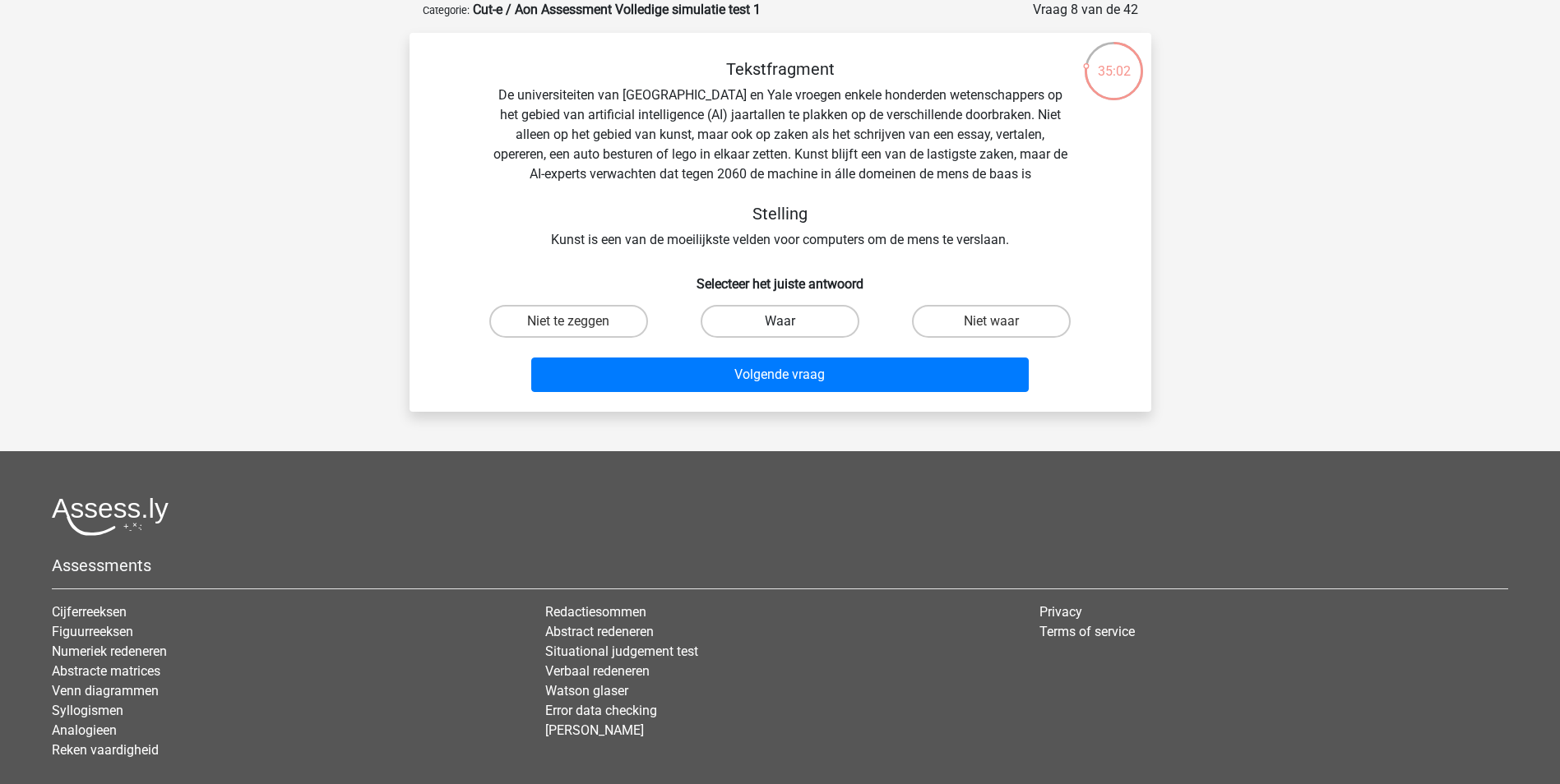
click at [791, 324] on label "Waar" at bounding box center [780, 322] width 158 height 33
click at [790, 324] on input "Waar" at bounding box center [784, 327] width 10 height 10
radio input "true"
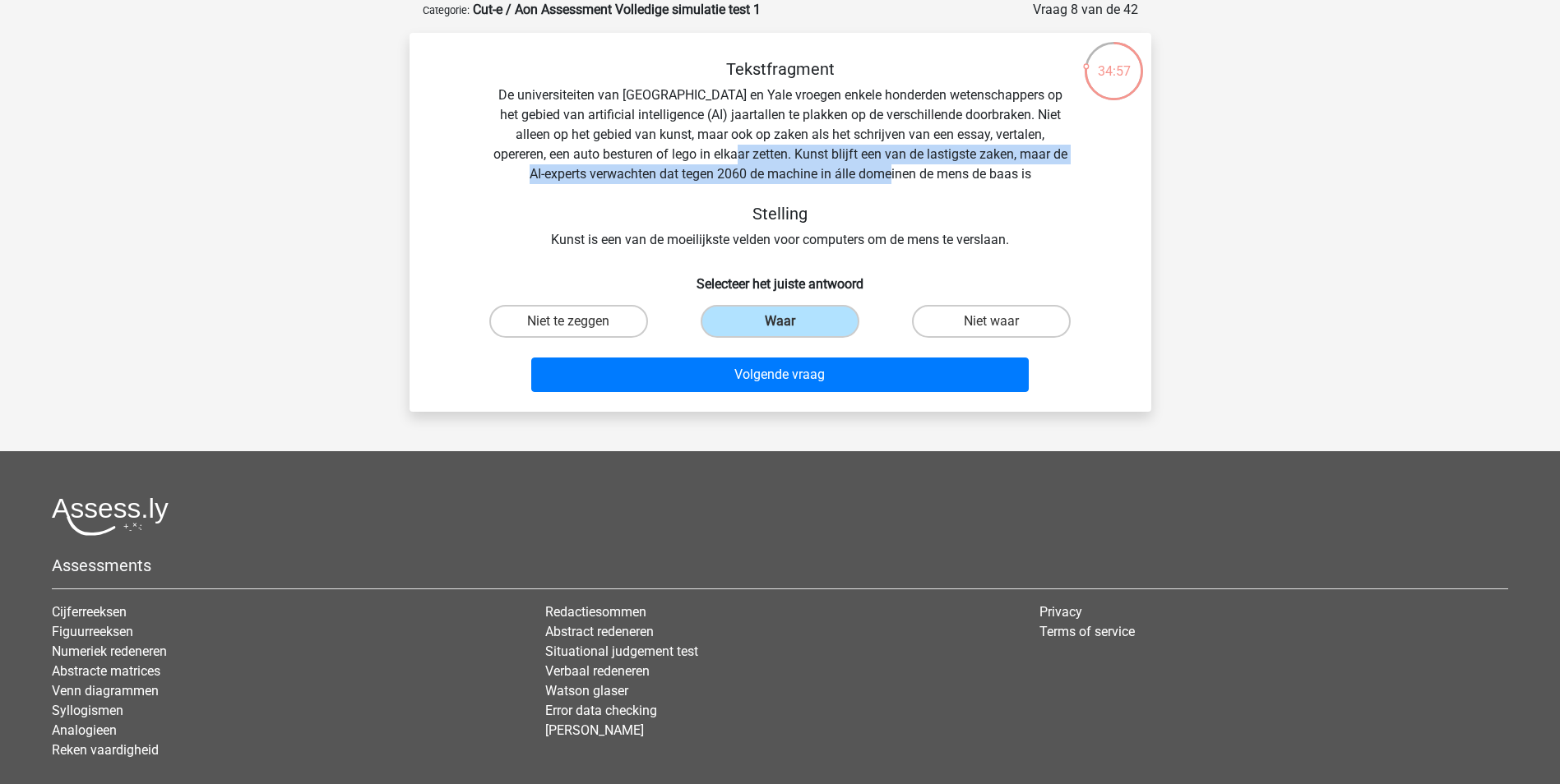
drag, startPoint x: 708, startPoint y: 155, endPoint x: 930, endPoint y: 171, distance: 222.6
click at [930, 171] on div "Tekstfragment De universiteiten van Oxford en Yale vroegen enkele honderden wet…" at bounding box center [780, 154] width 689 height 190
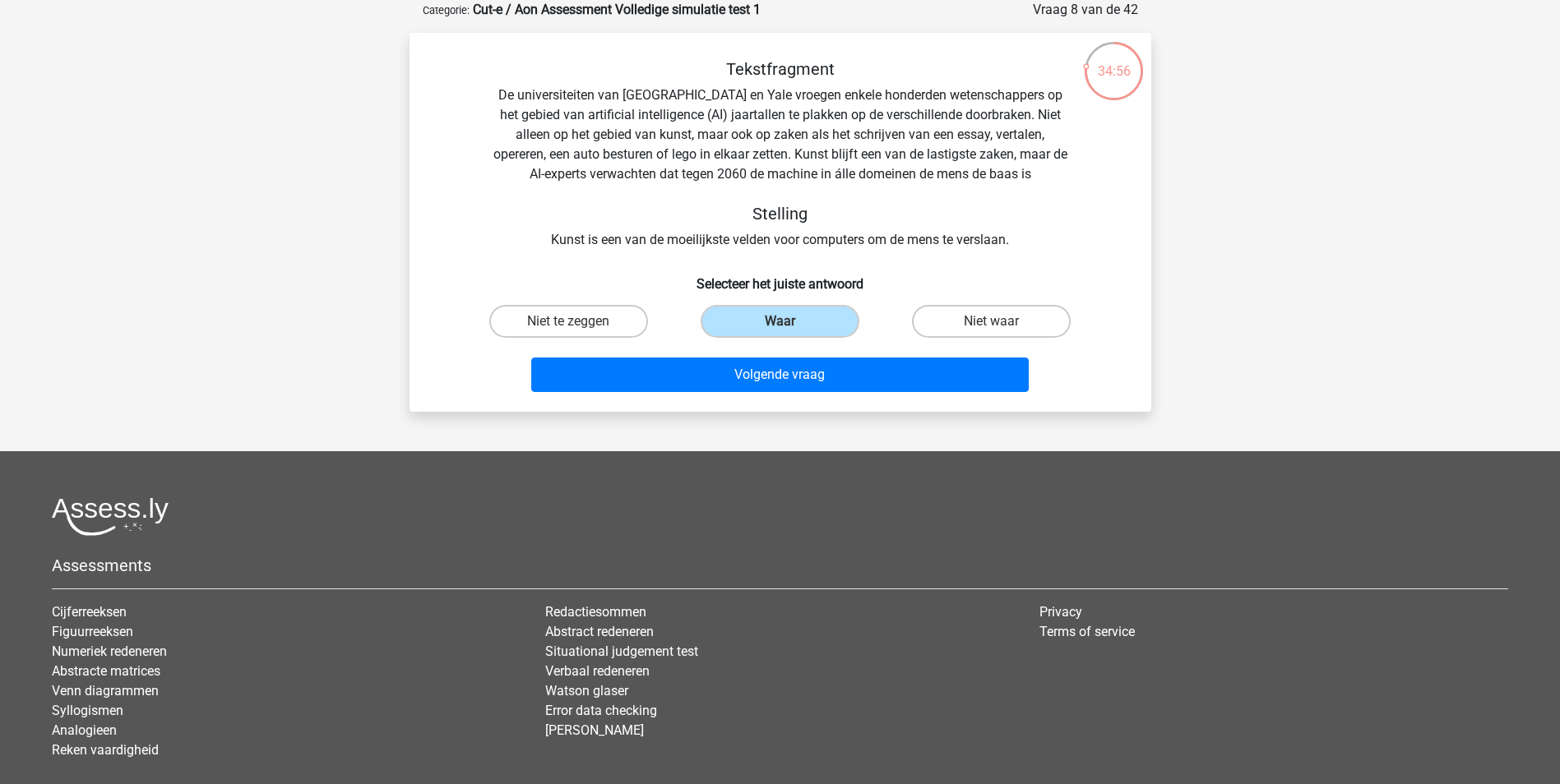
drag, startPoint x: 930, startPoint y: 171, endPoint x: 1052, endPoint y: 209, distance: 127.8
click at [1052, 209] on h5 "Stelling" at bounding box center [780, 213] width 583 height 20
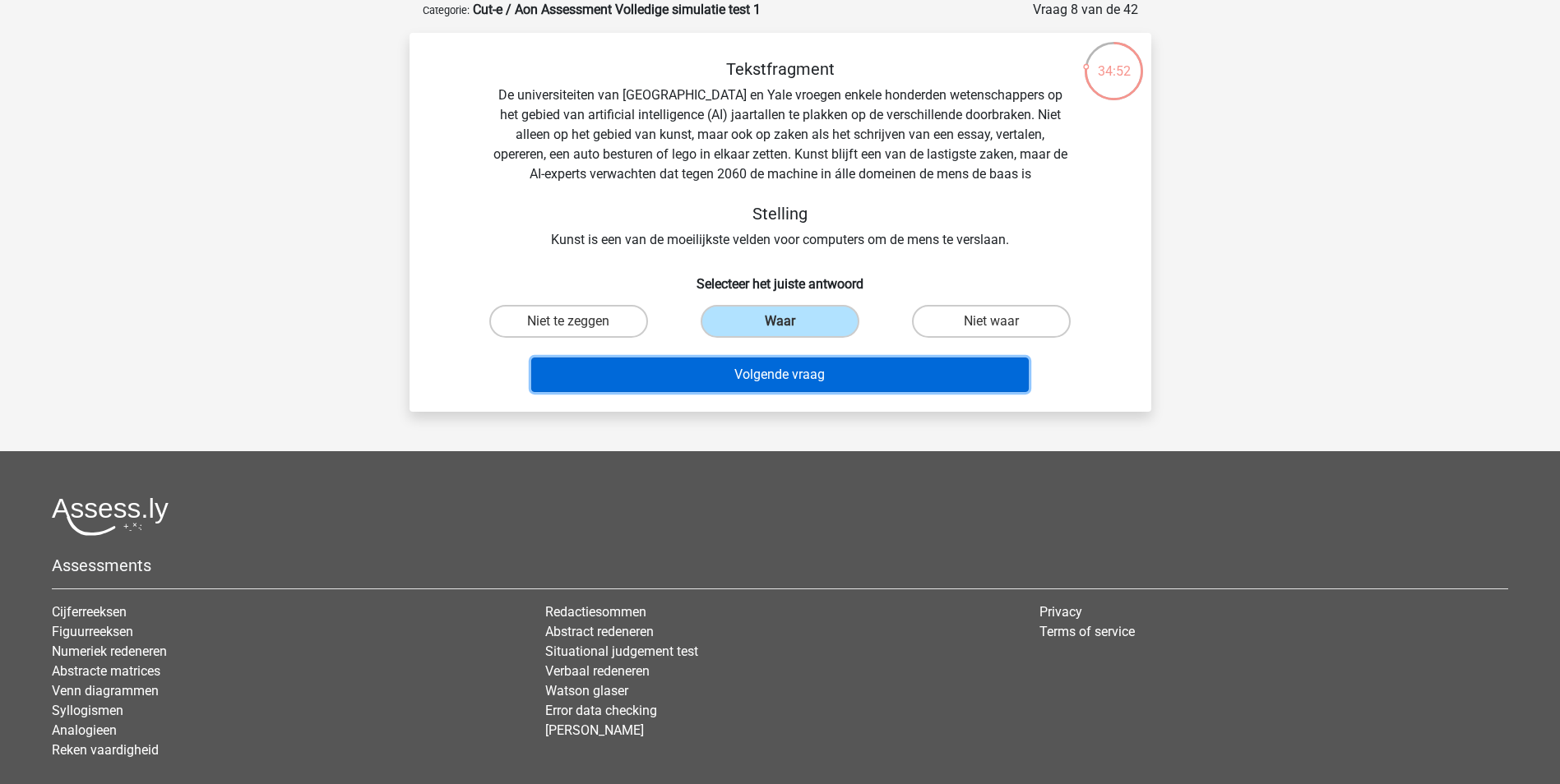
click at [801, 372] on button "Volgende vraag" at bounding box center [780, 375] width 497 height 35
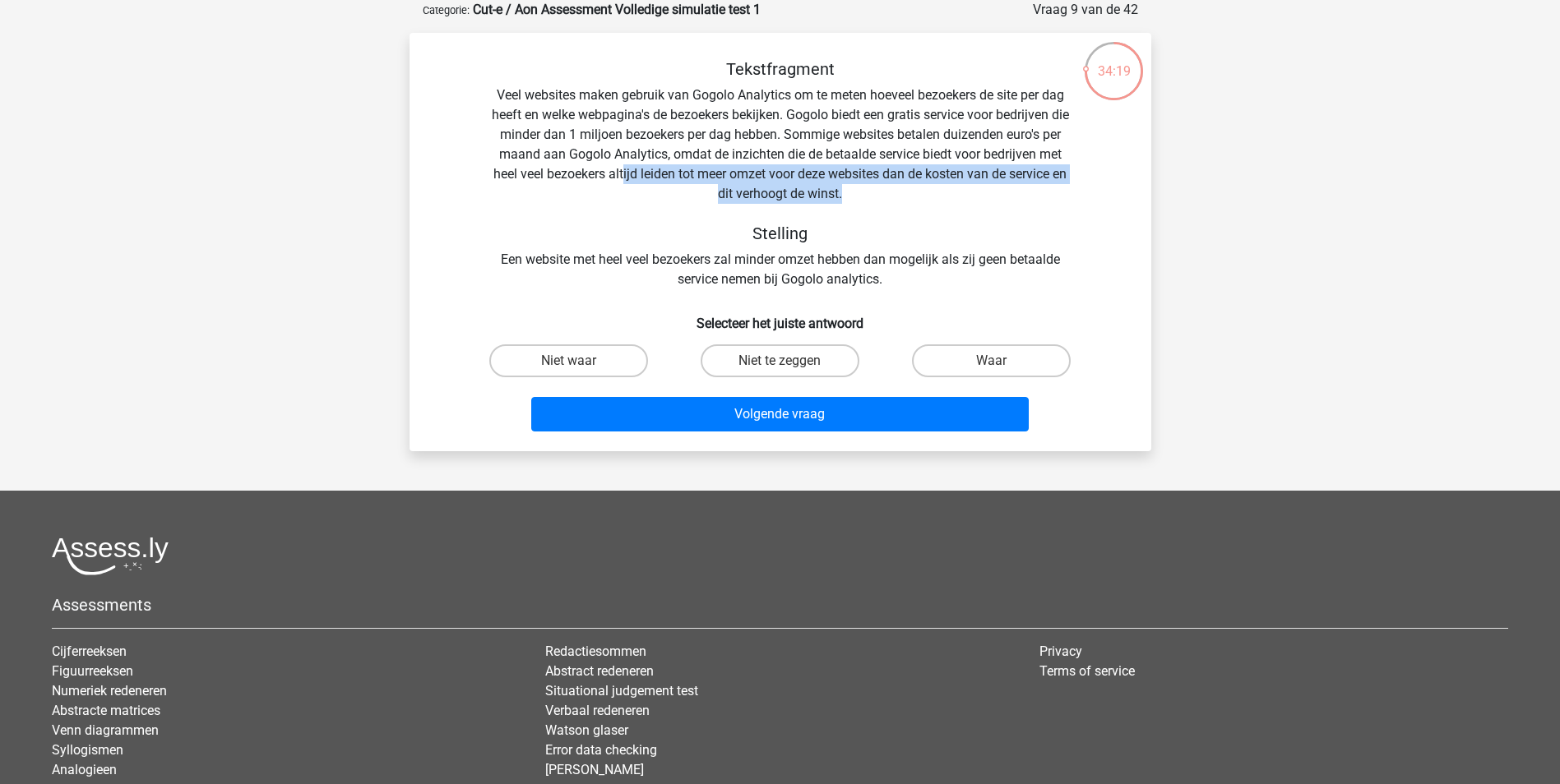
drag, startPoint x: 664, startPoint y: 177, endPoint x: 955, endPoint y: 189, distance: 291.2
click at [955, 189] on div "Tekstfragment Veel websites maken gebruik van Gogolo Analytics om te meten hoev…" at bounding box center [780, 174] width 689 height 230
drag, startPoint x: 955, startPoint y: 189, endPoint x: 880, endPoint y: 209, distance: 77.6
click at [880, 209] on div "Tekstfragment Veel websites maken gebruik van Gogolo Analytics om te meten hoev…" at bounding box center [780, 174] width 689 height 230
click at [719, 278] on div "Tekstfragment Veel websites maken gebruik van Gogolo Analytics om te meten hoev…" at bounding box center [780, 174] width 689 height 230
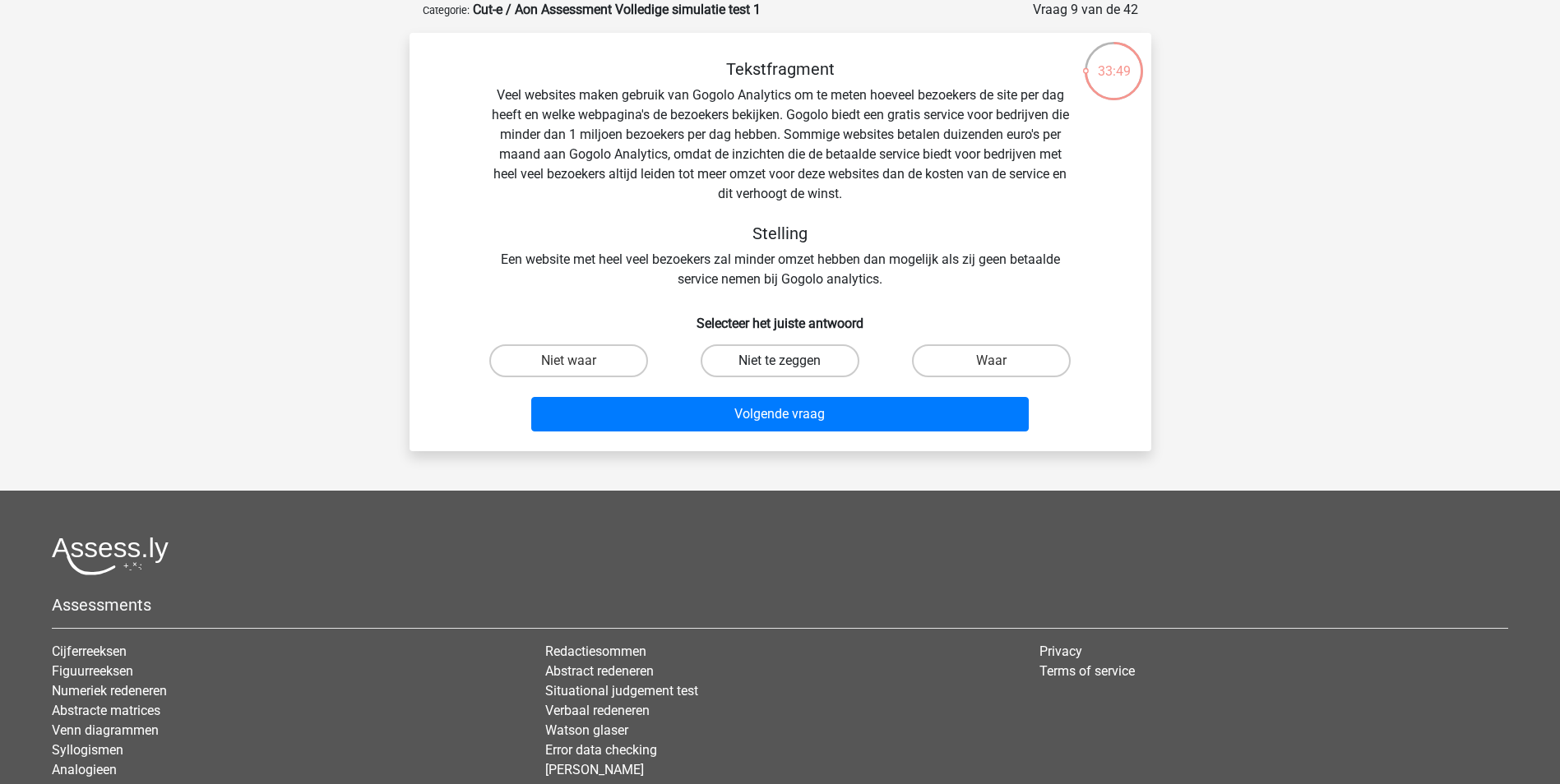
click at [819, 352] on label "Niet te zeggen" at bounding box center [780, 361] width 158 height 33
click at [790, 361] on input "Niet te zeggen" at bounding box center [784, 366] width 10 height 10
radio input "true"
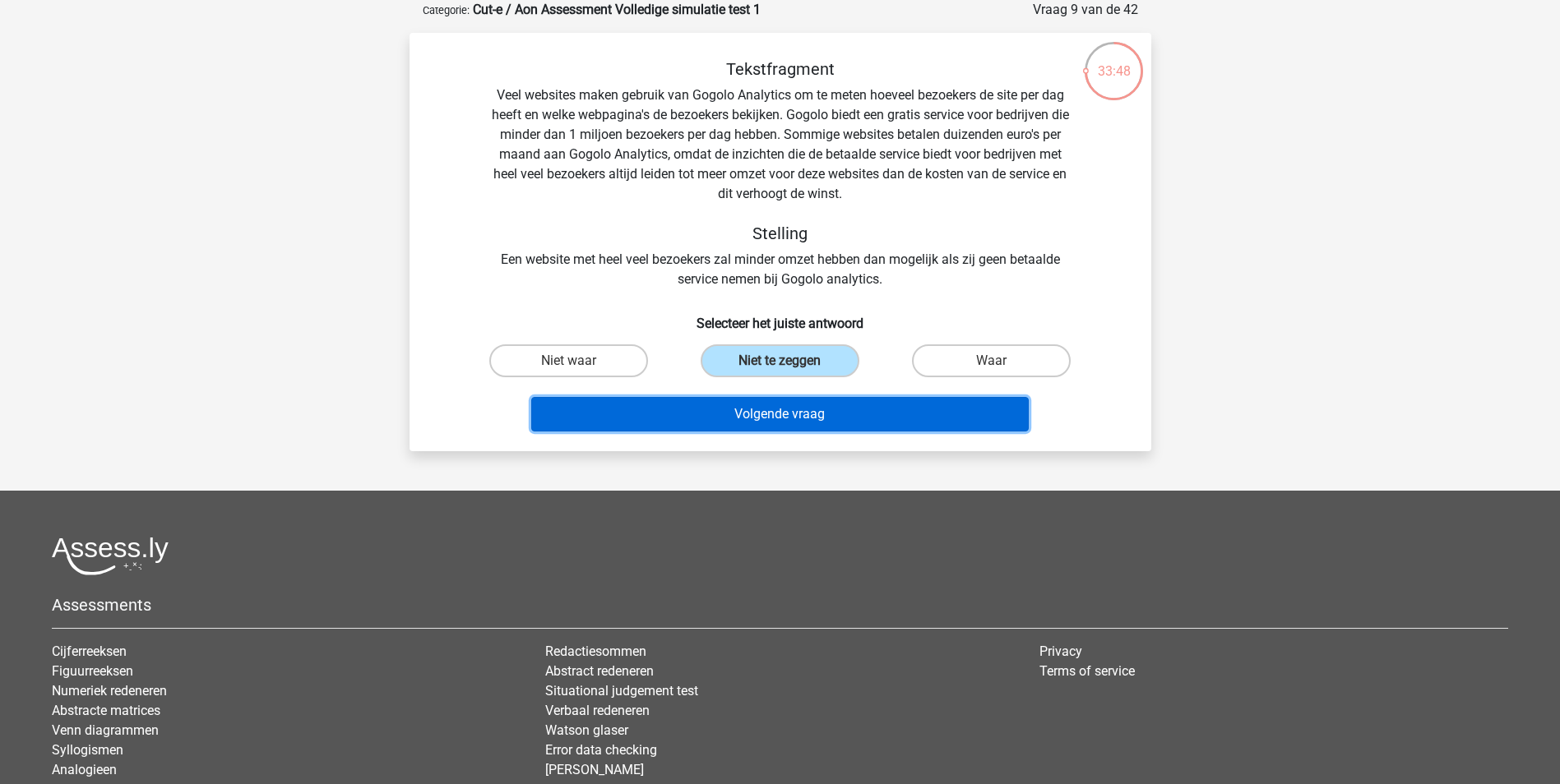
click at [830, 413] on button "Volgende vraag" at bounding box center [780, 415] width 497 height 35
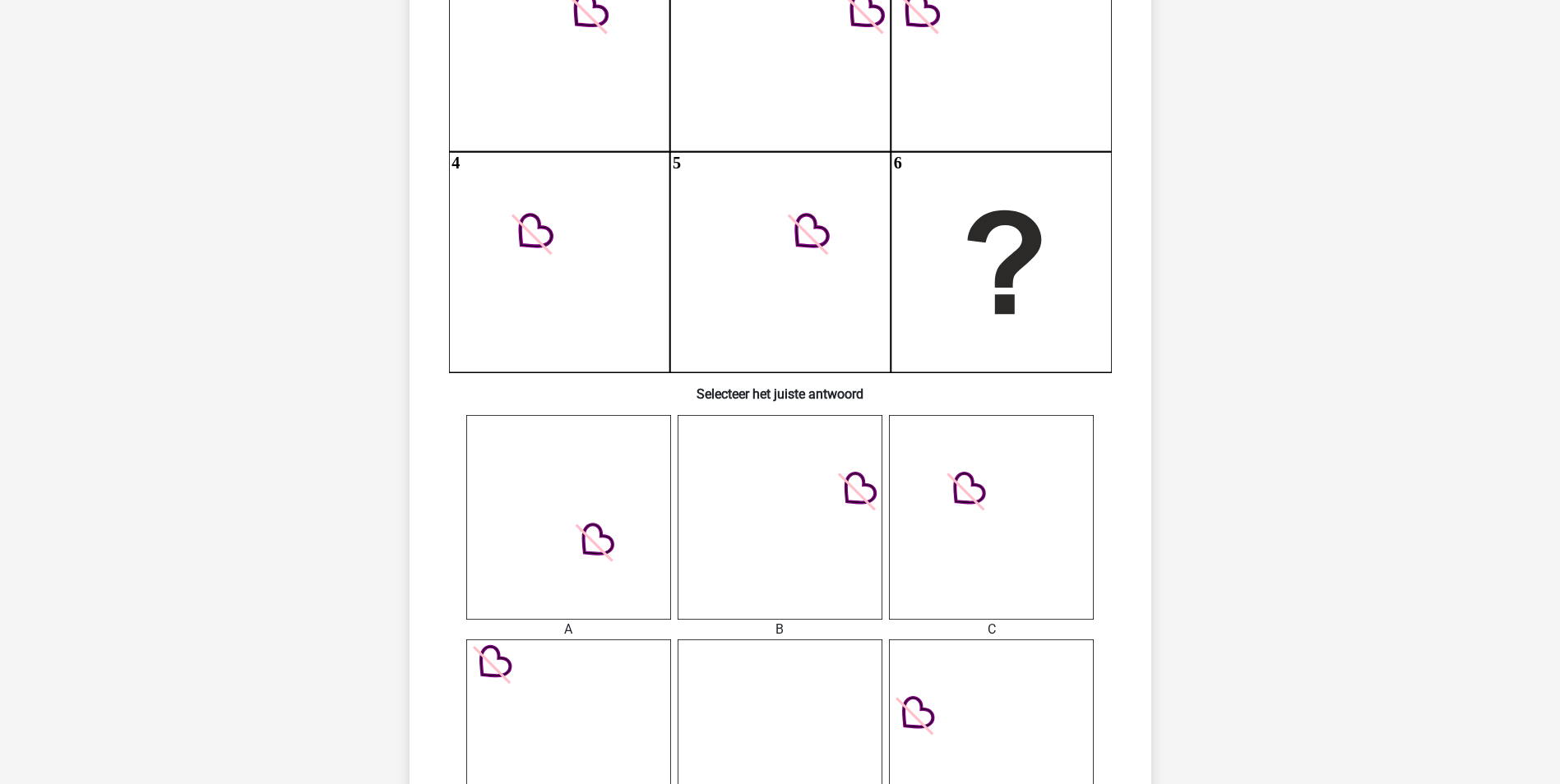
scroll to position [411, 0]
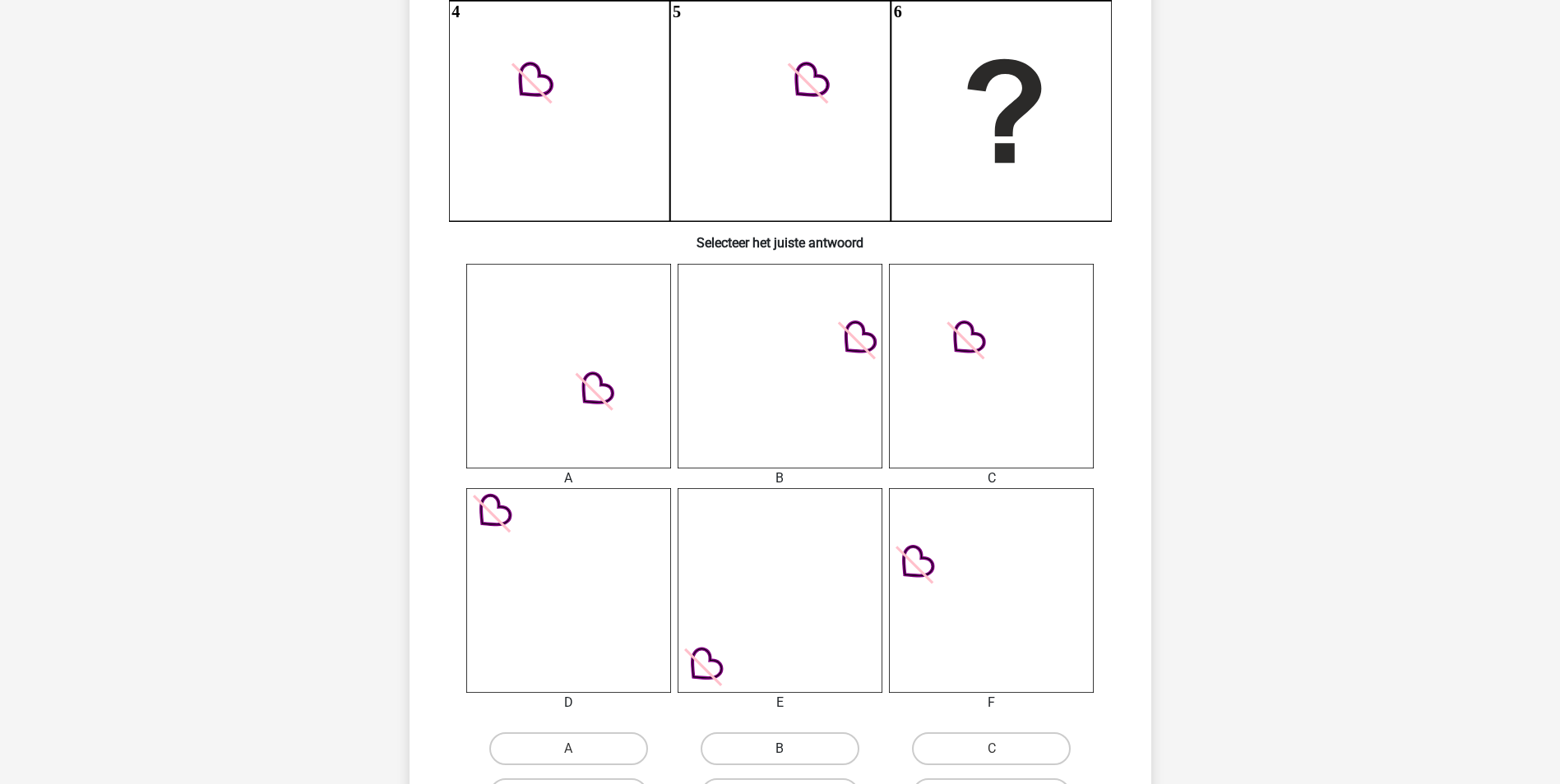
click at [788, 741] on label "B" at bounding box center [780, 748] width 158 height 33
click at [788, 748] on input "B" at bounding box center [784, 754] width 10 height 10
radio input "true"
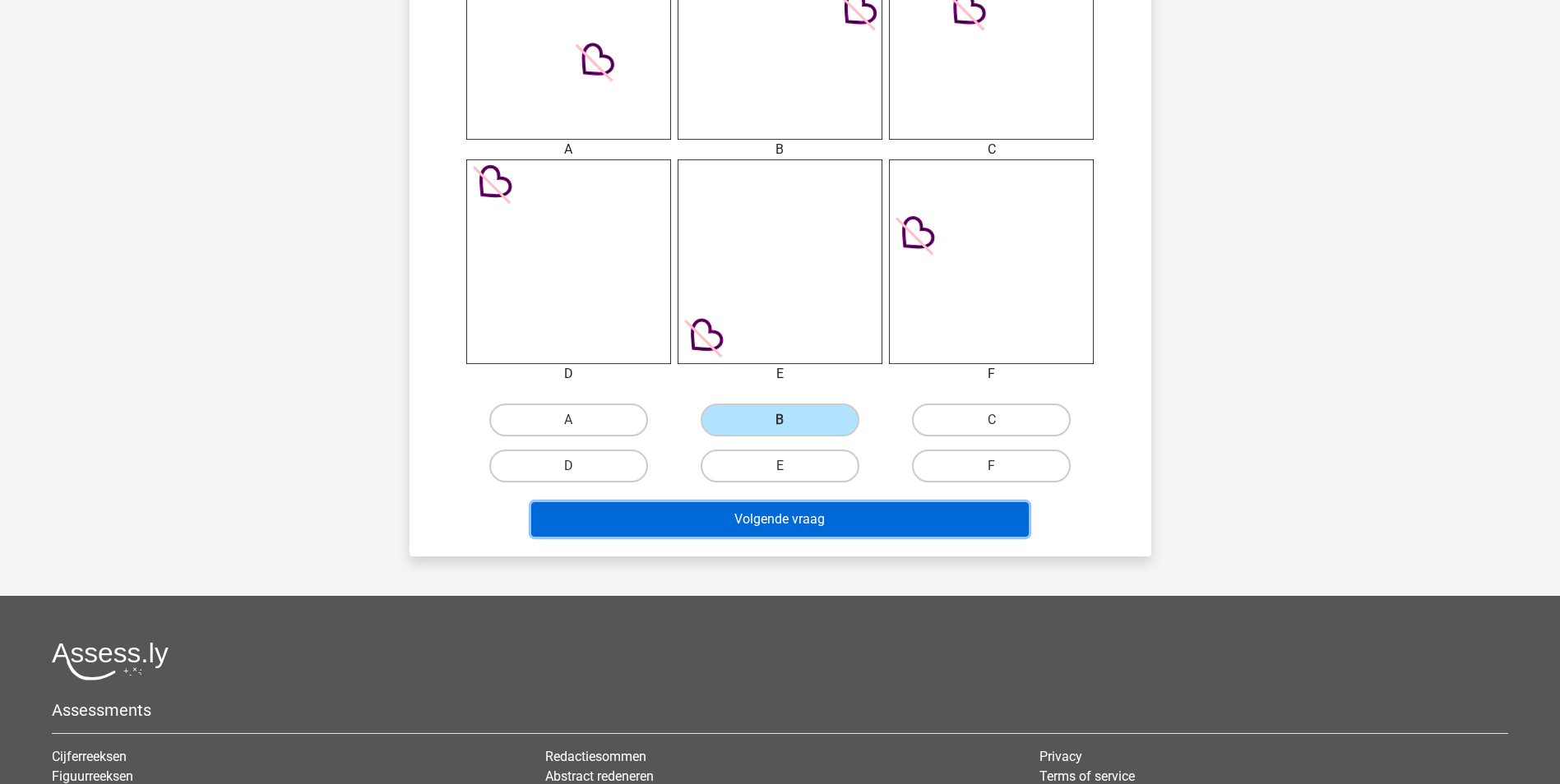
click at [805, 528] on button "Volgende vraag" at bounding box center [780, 520] width 497 height 35
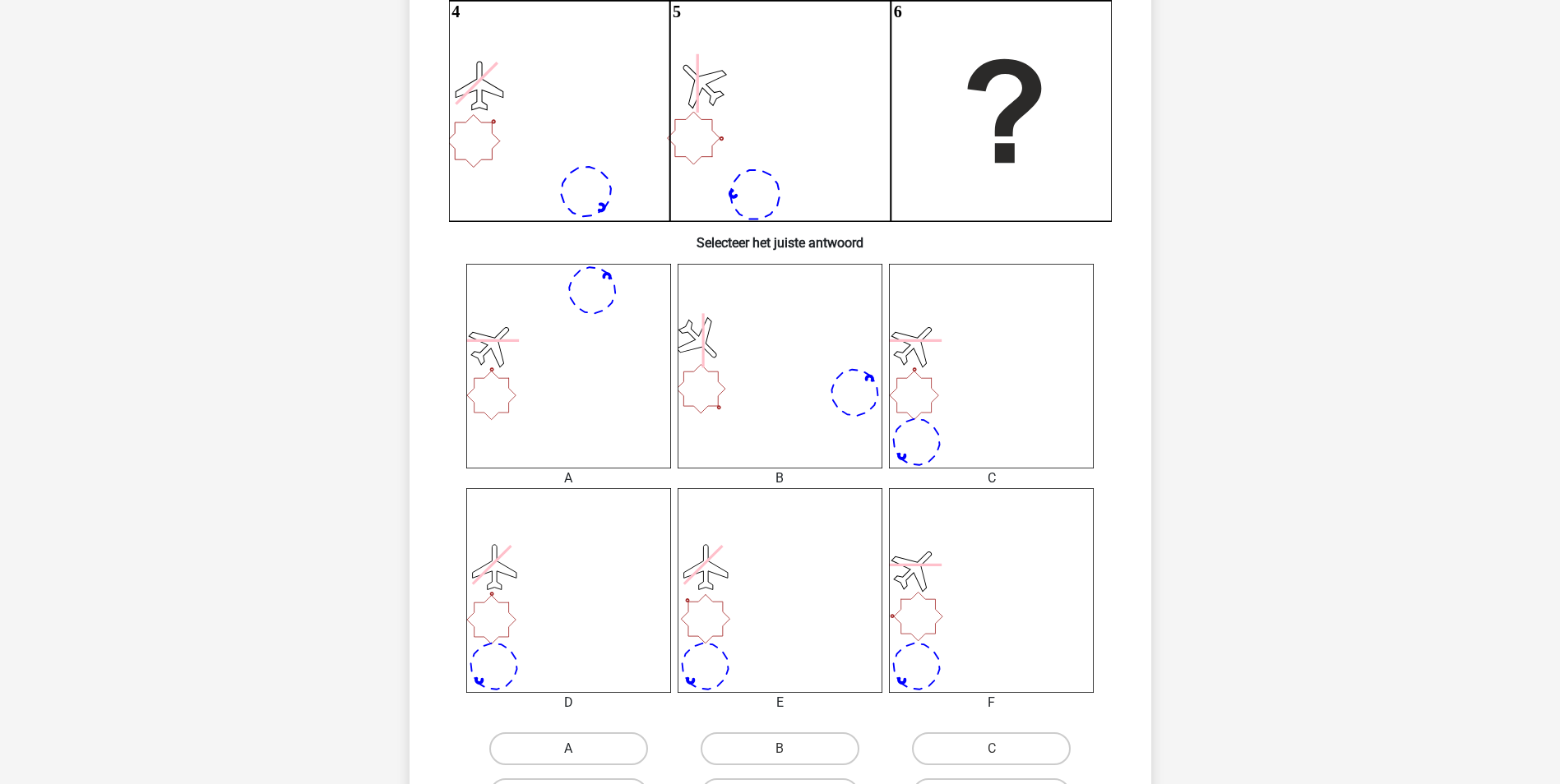
click at [561, 746] on label "A" at bounding box center [569, 748] width 158 height 33
click at [568, 748] on input "A" at bounding box center [573, 754] width 10 height 10
radio input "true"
click at [952, 741] on label "C" at bounding box center [991, 748] width 158 height 33
click at [991, 748] on input "C" at bounding box center [997, 754] width 10 height 10
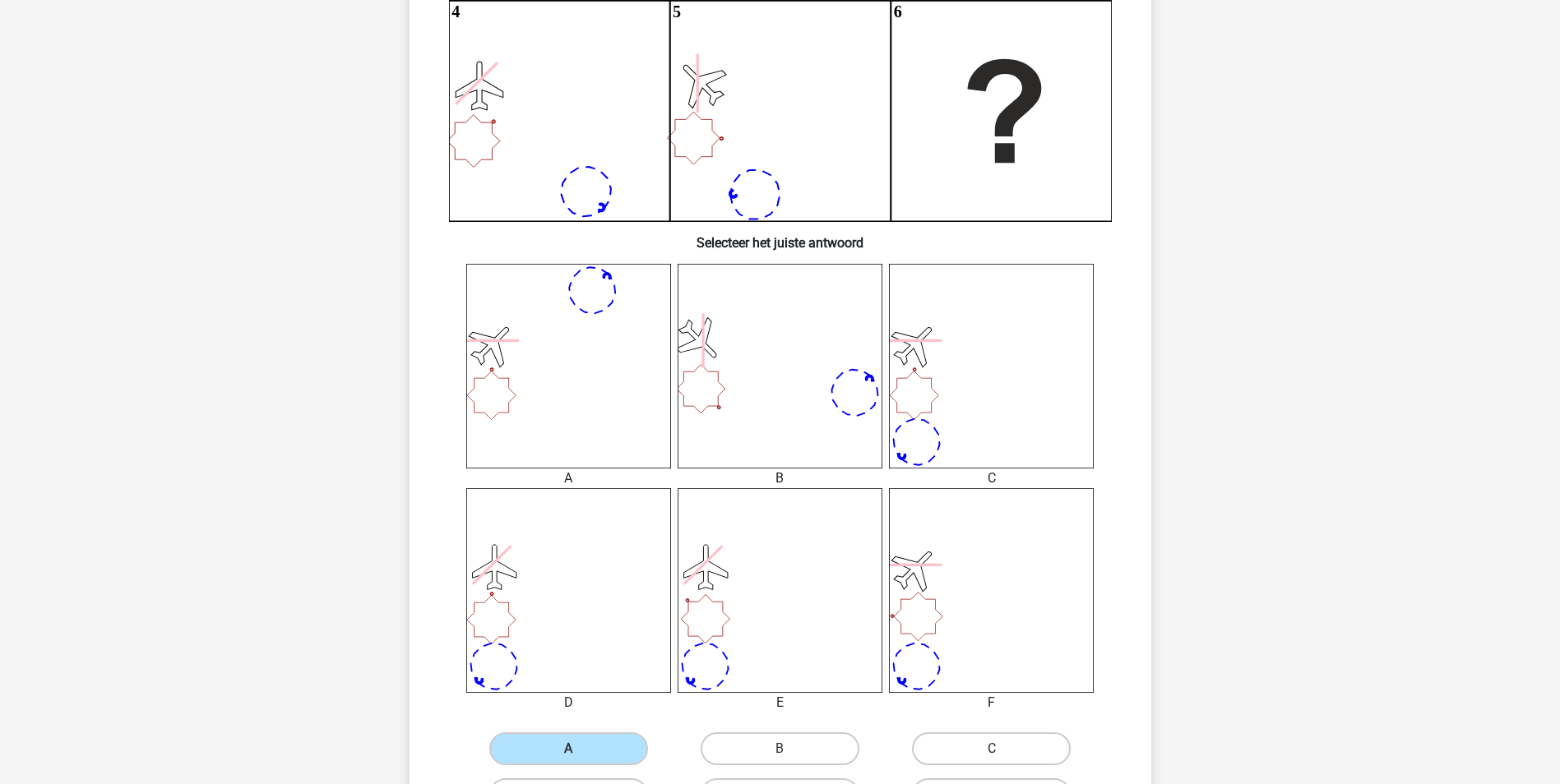
radio input "true"
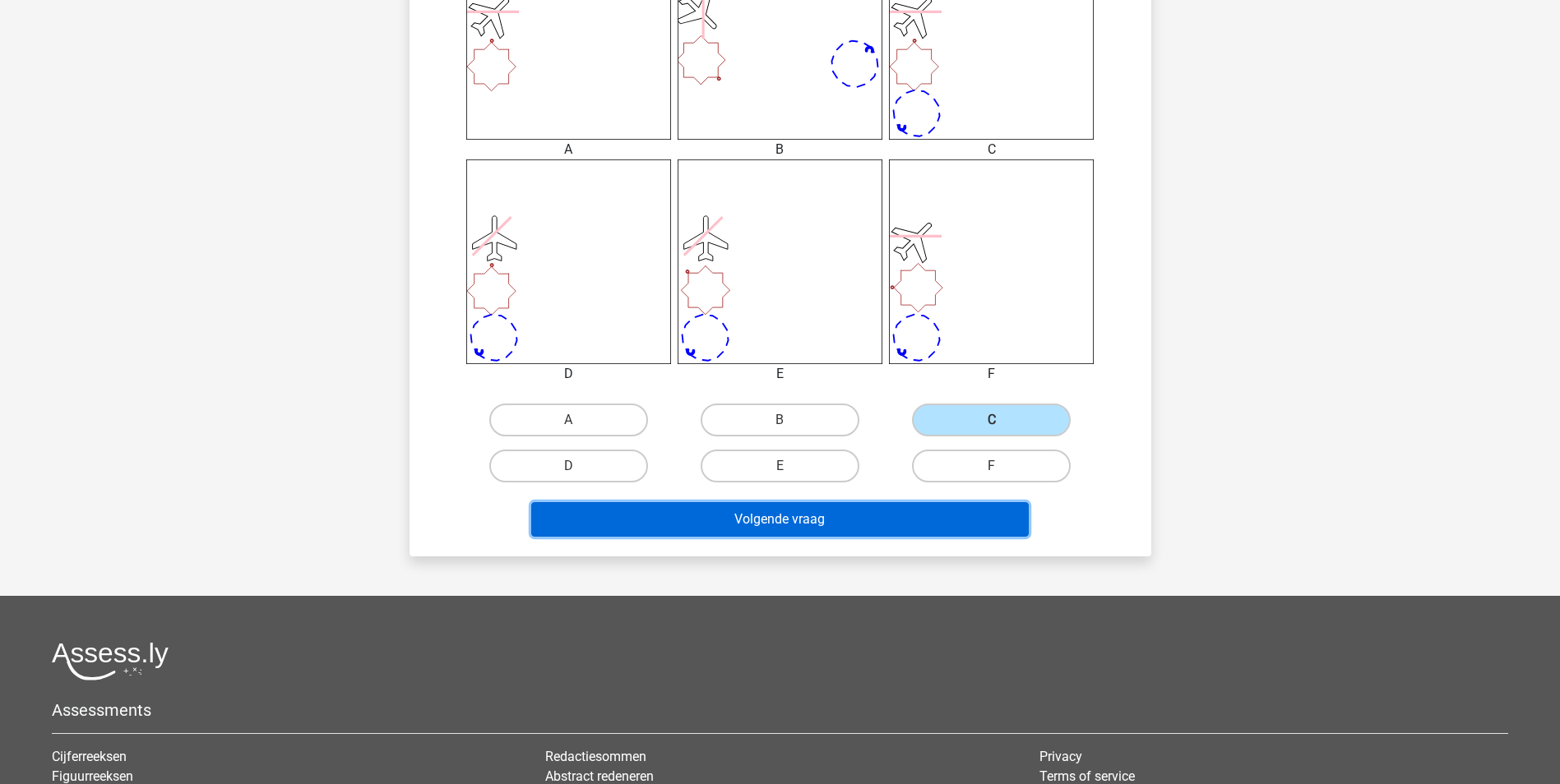
click at [818, 524] on button "Volgende vraag" at bounding box center [780, 520] width 497 height 35
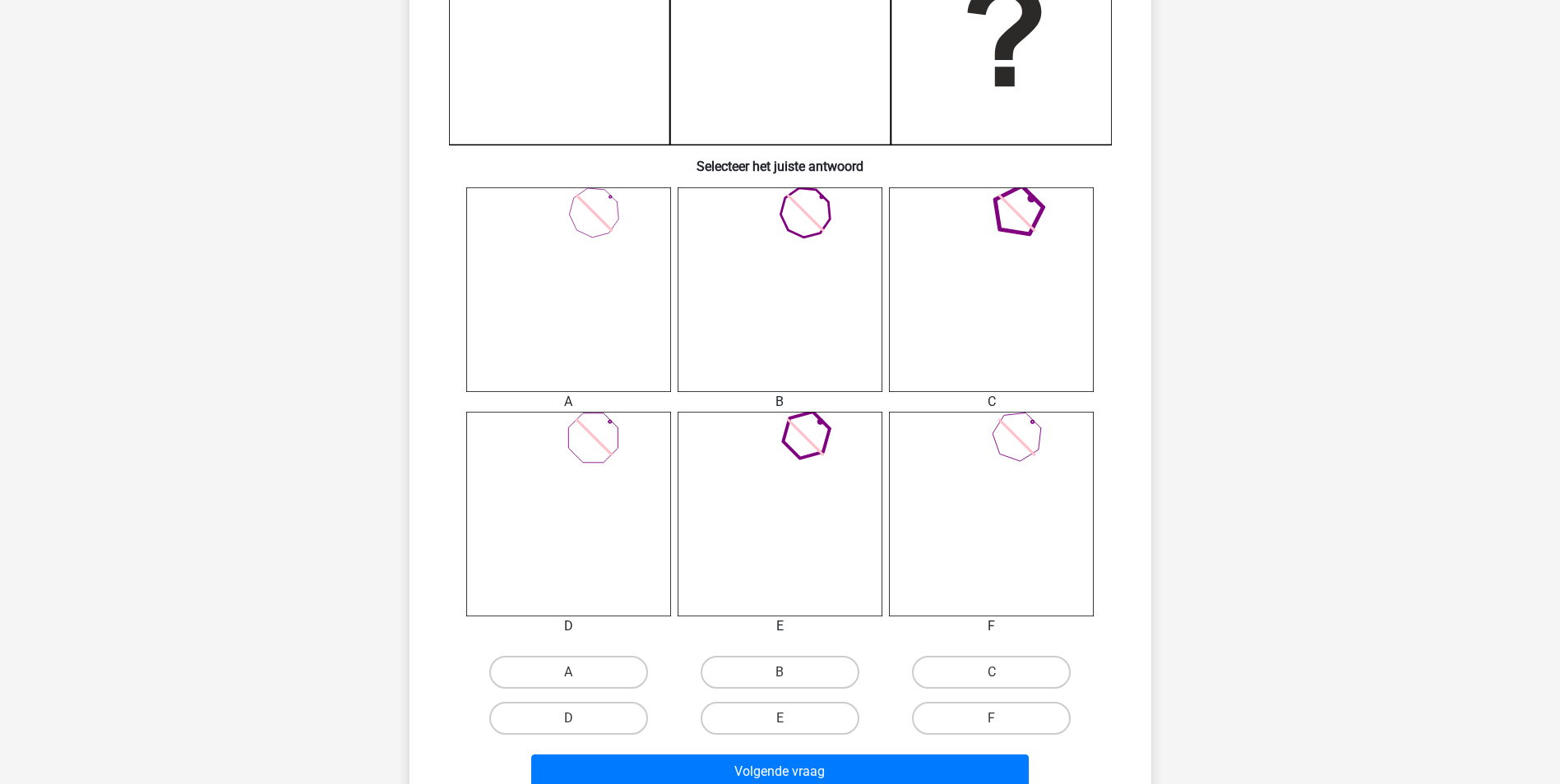
scroll to position [493, 0]
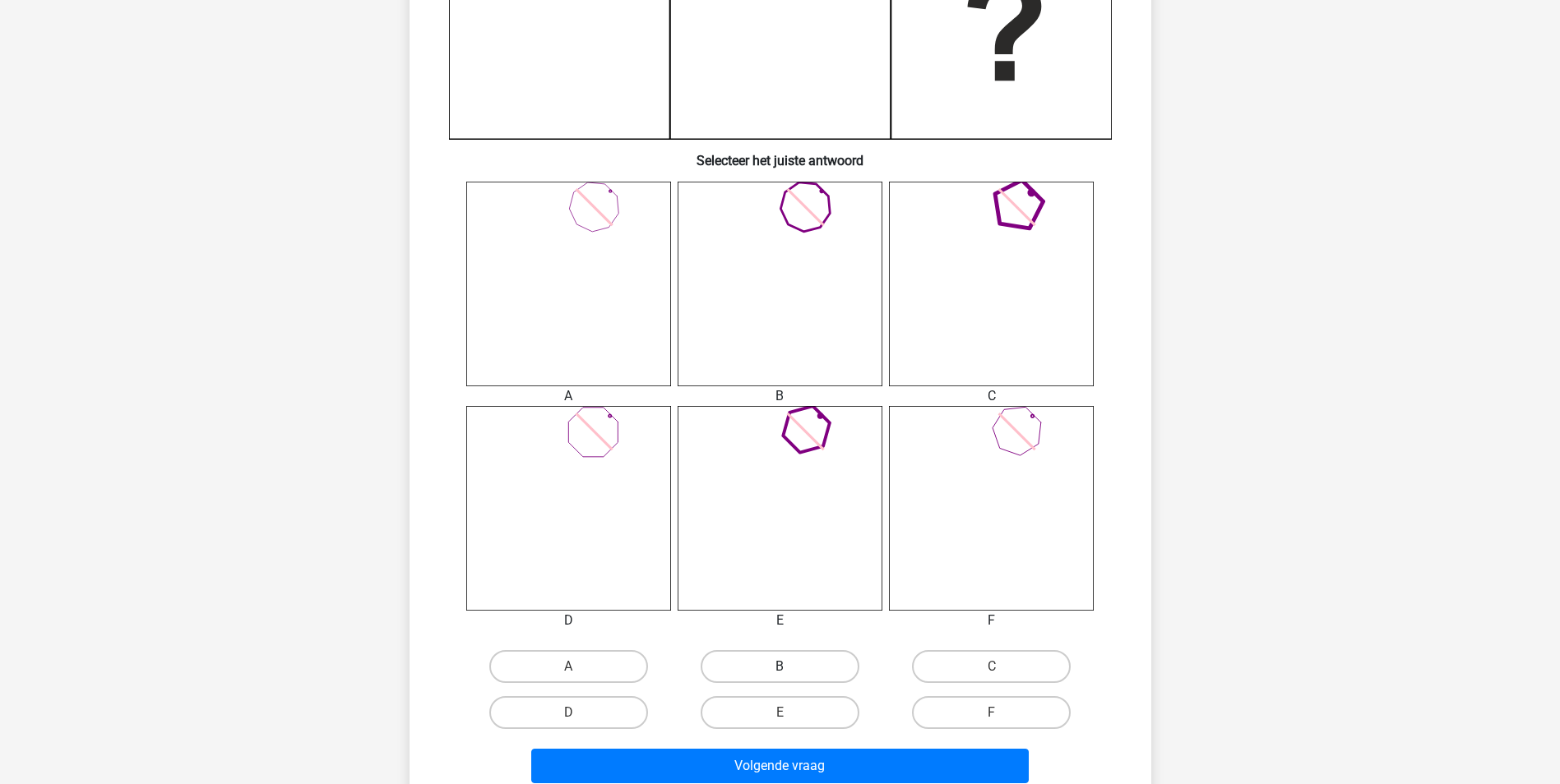
click at [796, 655] on label "B" at bounding box center [780, 667] width 158 height 33
click at [790, 667] on input "B" at bounding box center [784, 672] width 10 height 10
radio input "true"
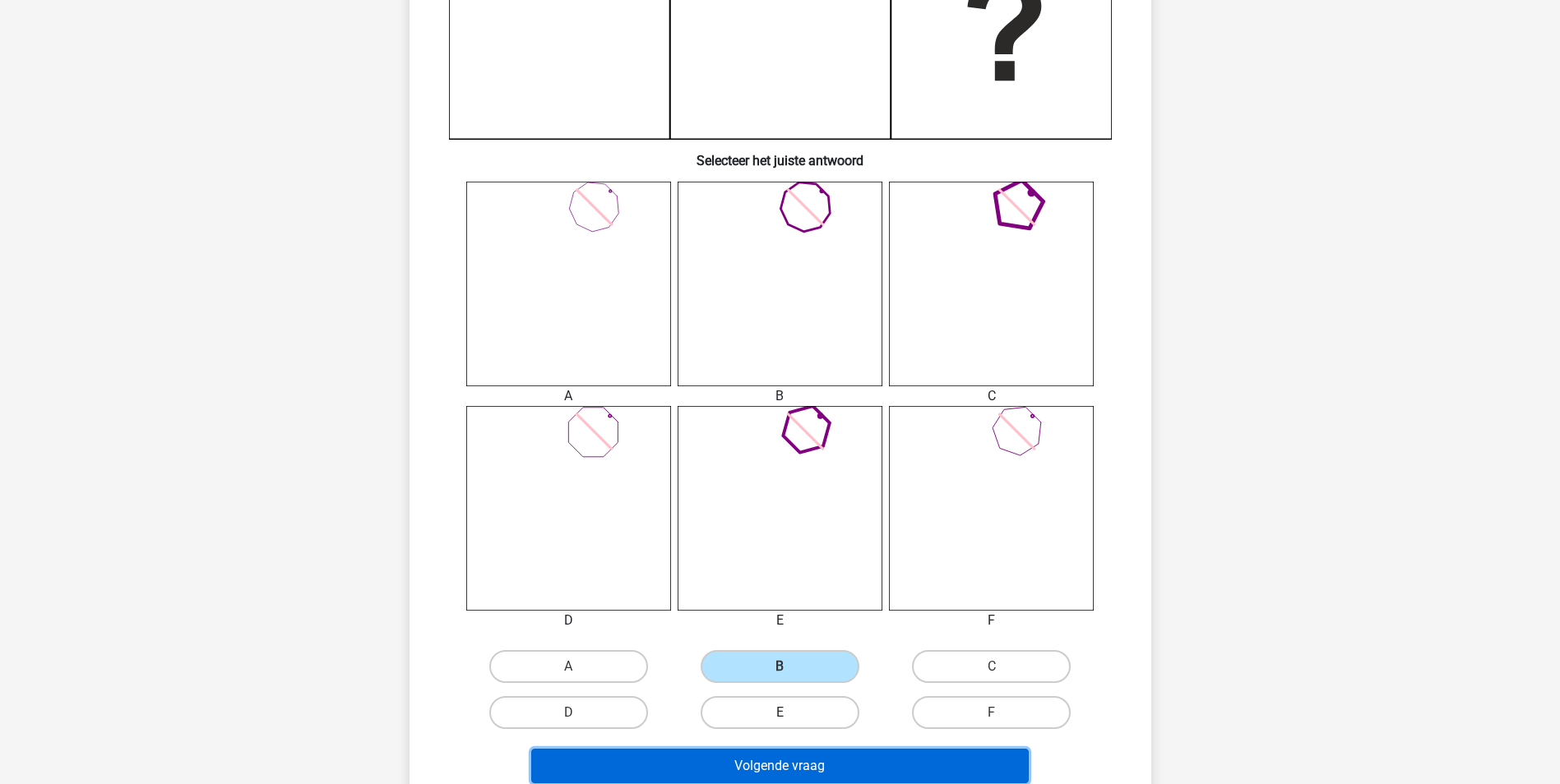
drag, startPoint x: 813, startPoint y: 756, endPoint x: 806, endPoint y: 699, distance: 57.4
click at [814, 756] on button "Volgende vraag" at bounding box center [780, 766] width 497 height 35
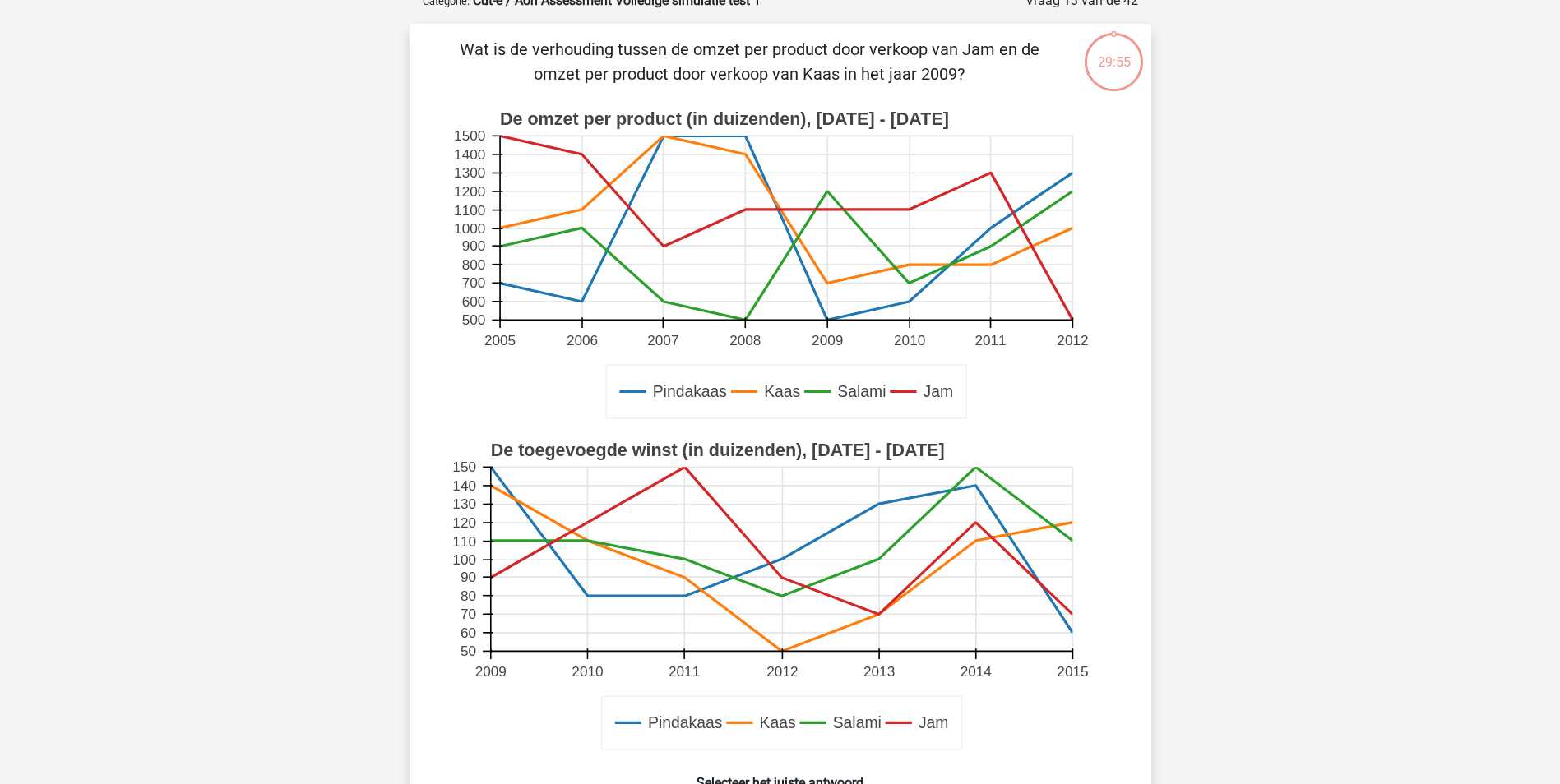
scroll to position [83, 0]
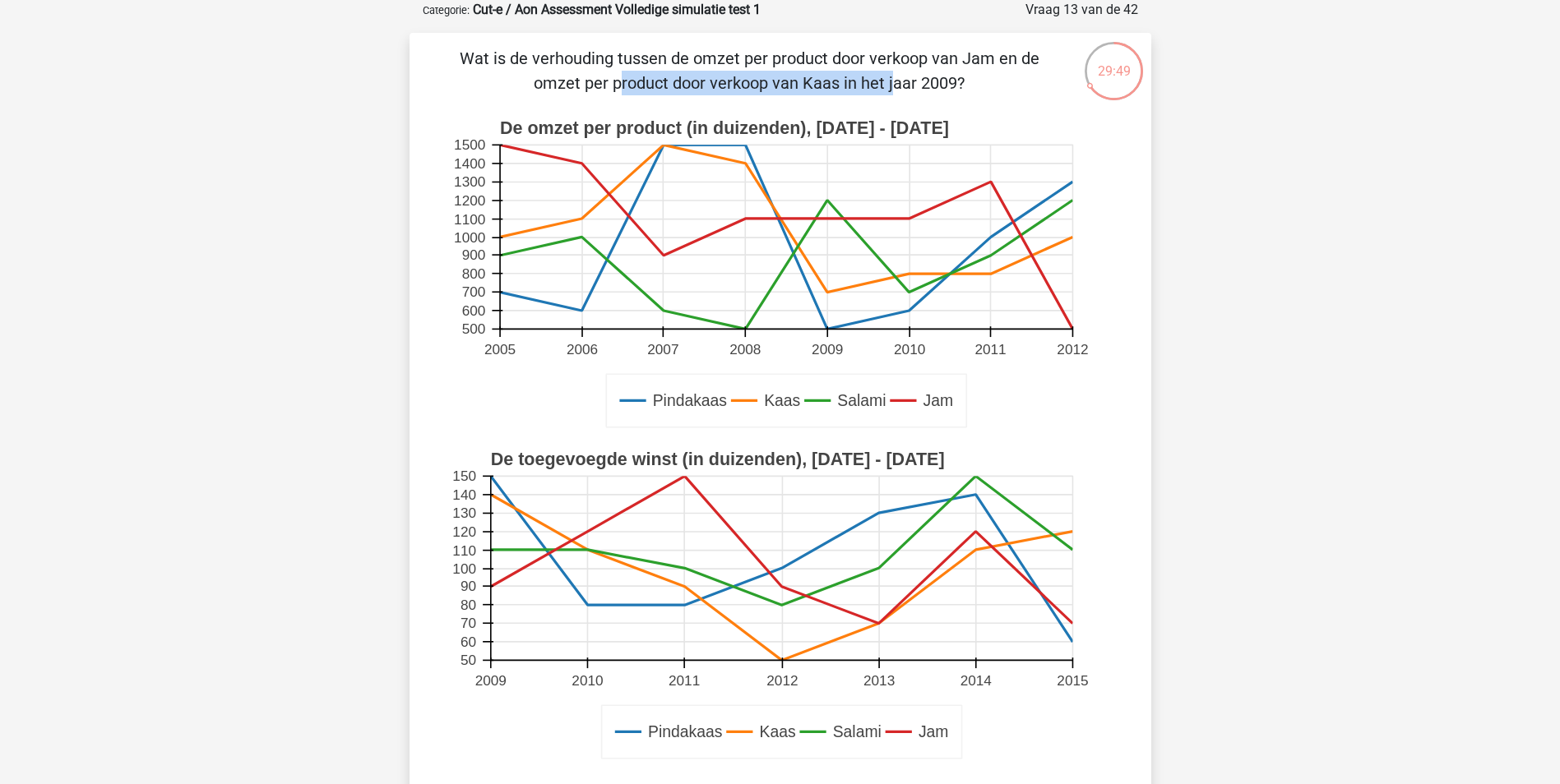
drag, startPoint x: 744, startPoint y: 63, endPoint x: 1040, endPoint y: 65, distance: 296.0
click at [1040, 65] on p "Wat is de verhouding tussen de omzet per product door verkoop van Jam en de omz…" at bounding box center [749, 70] width 627 height 50
click at [321, 237] on div "Maxime maximefakkeldij@hotmail.com" at bounding box center [780, 678] width 1560 height 1521
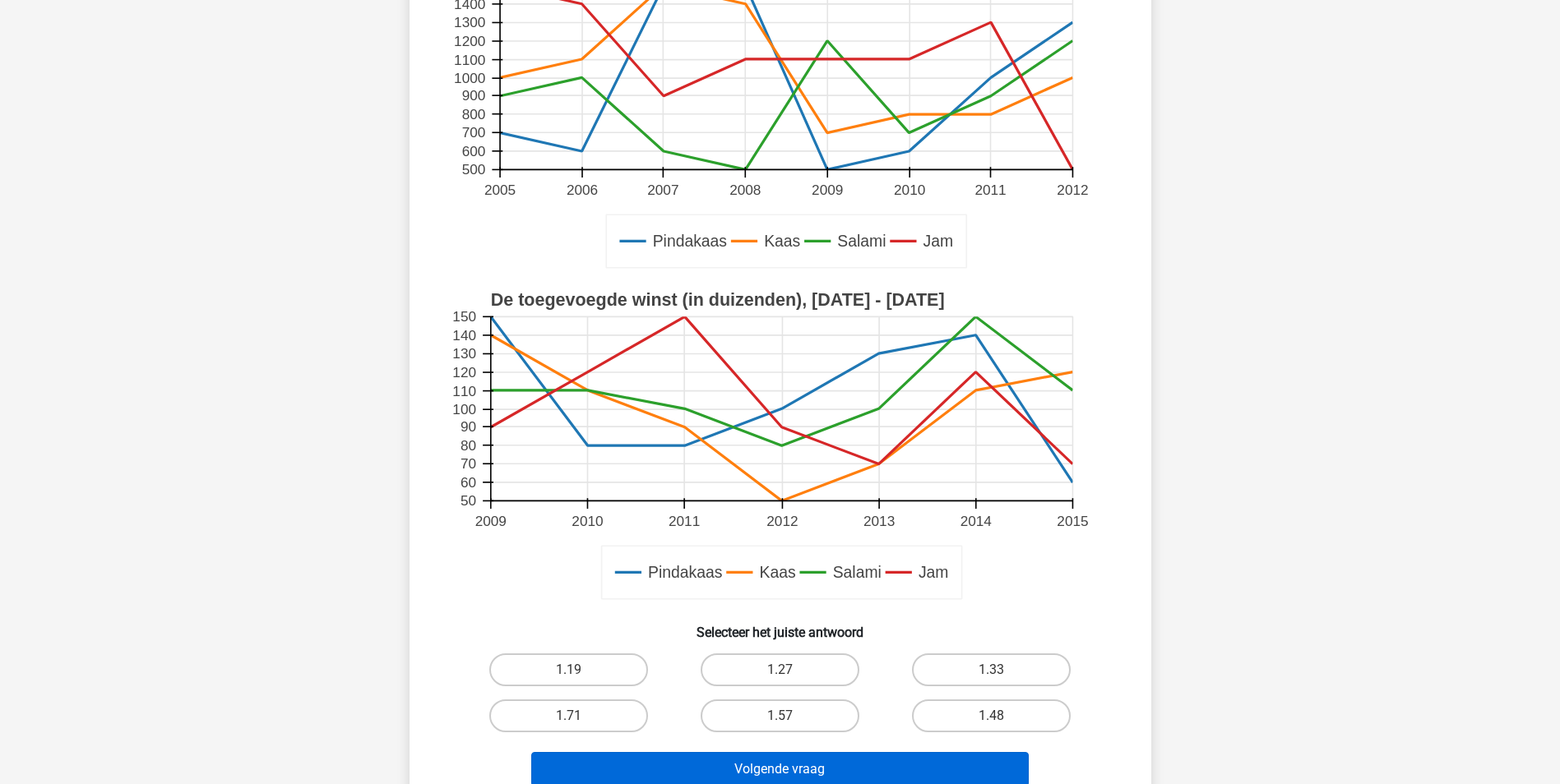
scroll to position [411, 0]
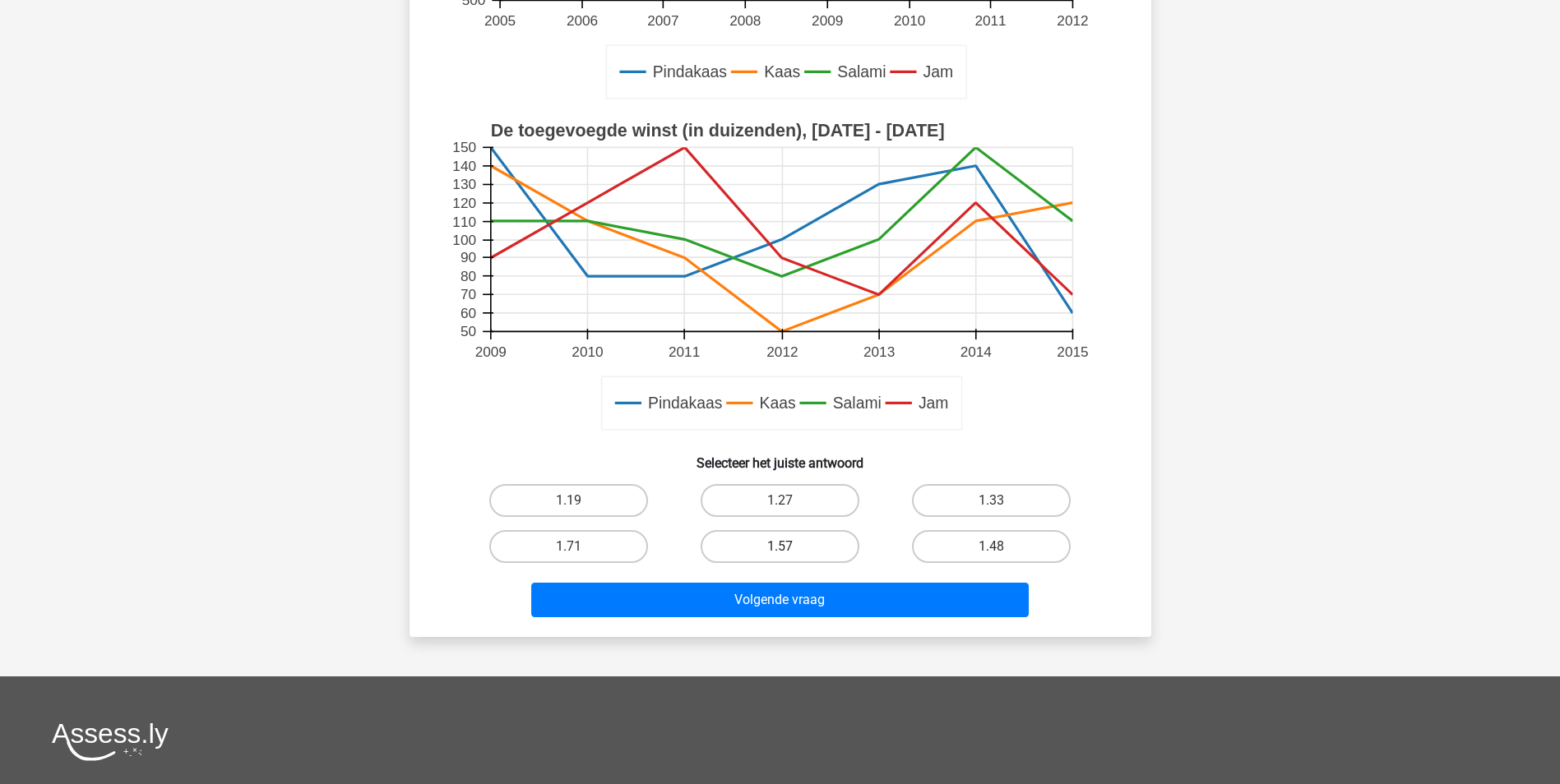
click at [747, 548] on label "1.57" at bounding box center [780, 547] width 158 height 33
click at [779, 548] on input "1.57" at bounding box center [784, 552] width 10 height 10
radio input "true"
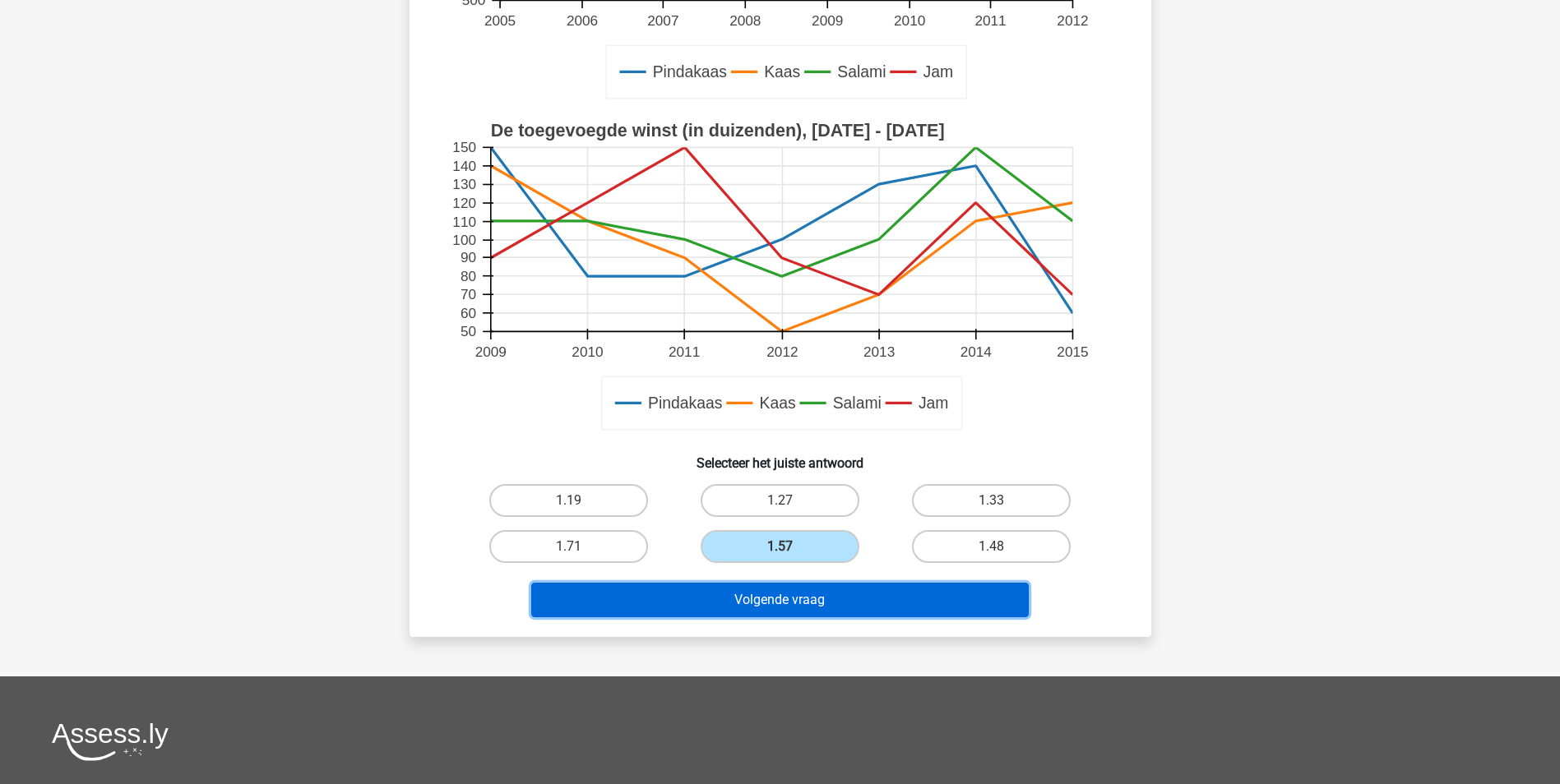
click at [795, 601] on button "Volgende vraag" at bounding box center [780, 600] width 497 height 35
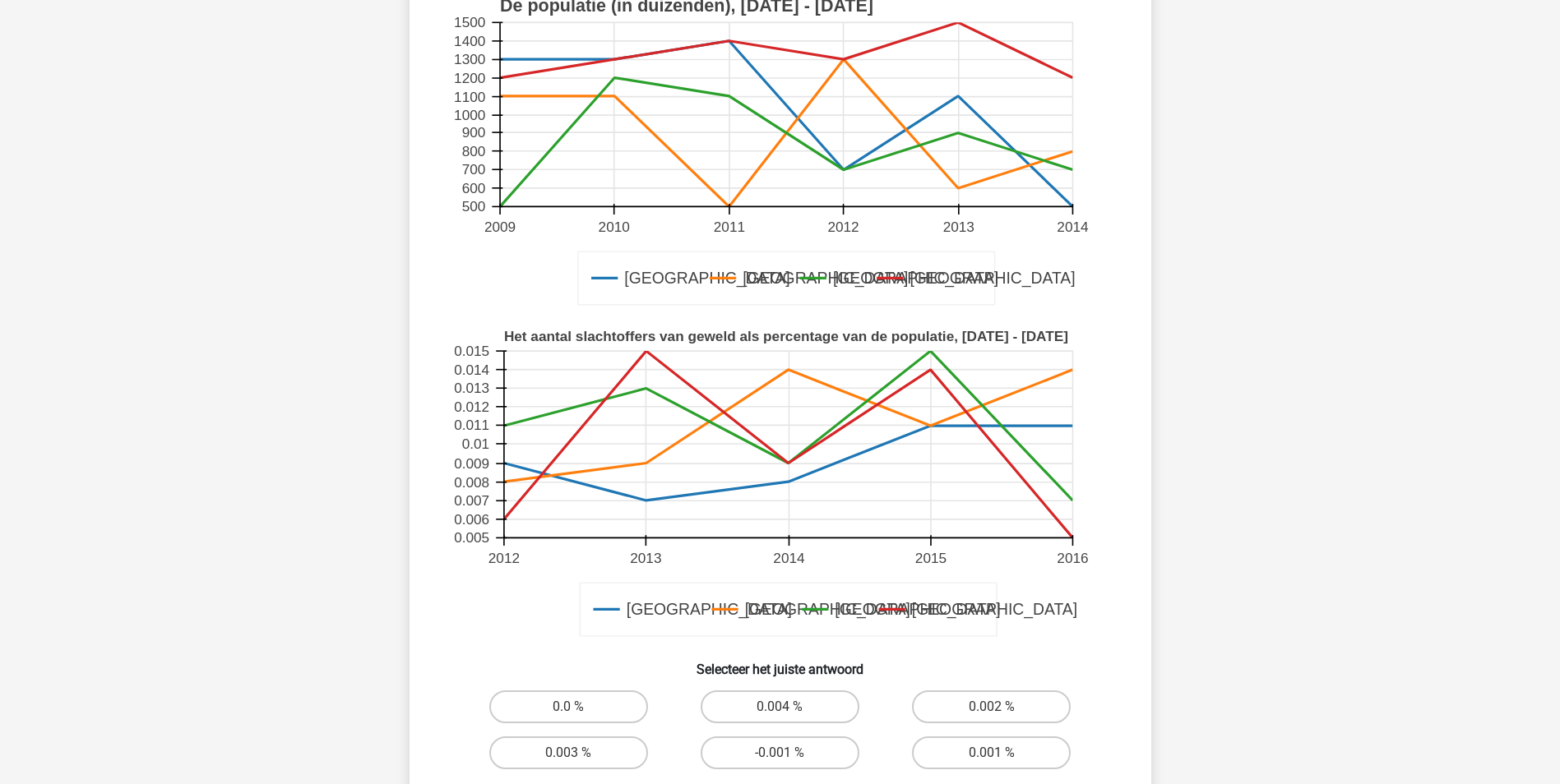
scroll to position [247, 0]
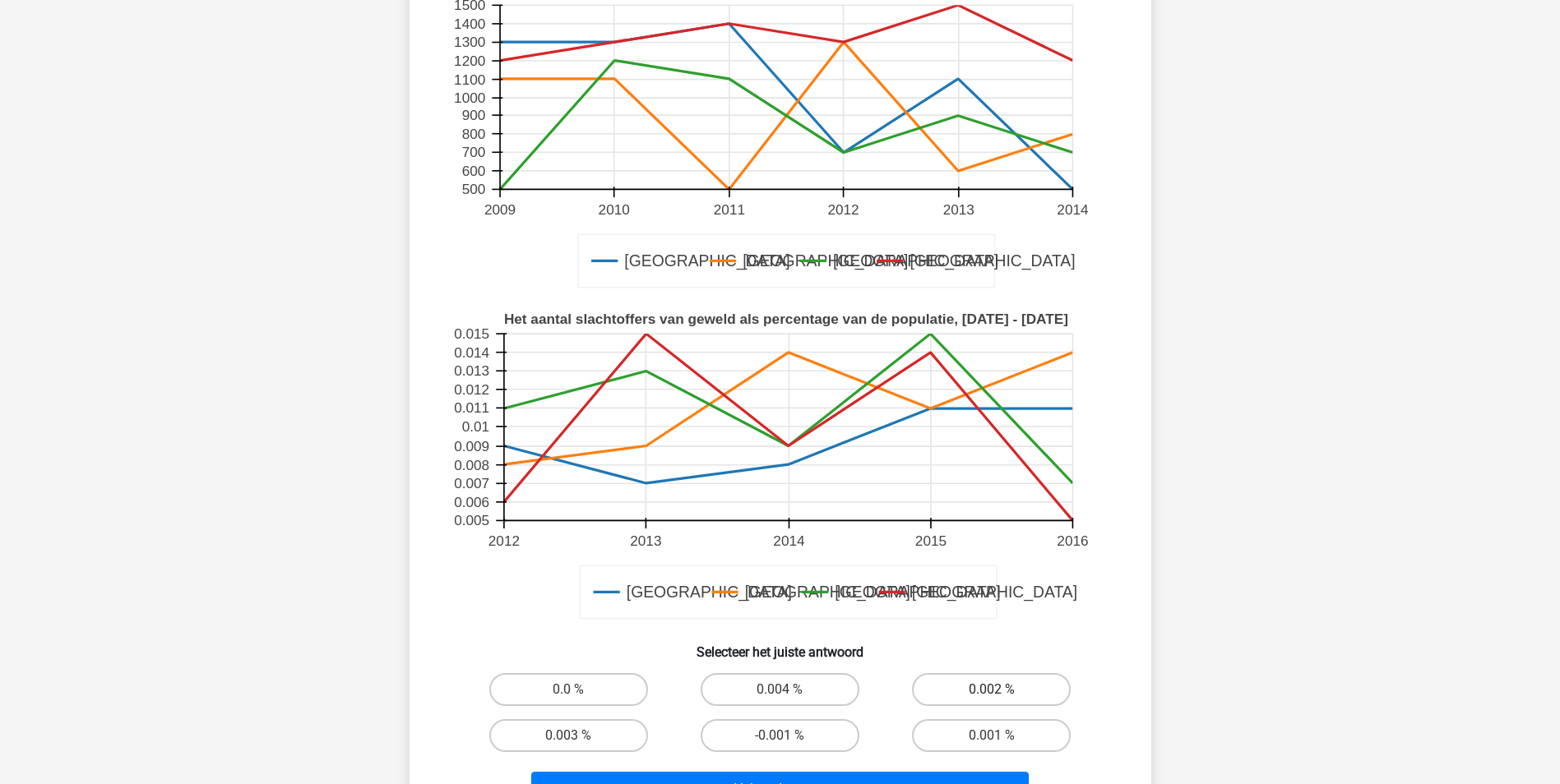
click at [1004, 690] on label "0.002 %" at bounding box center [991, 689] width 158 height 33
click at [1003, 690] on input "0.002 %" at bounding box center [997, 694] width 10 height 10
radio input "true"
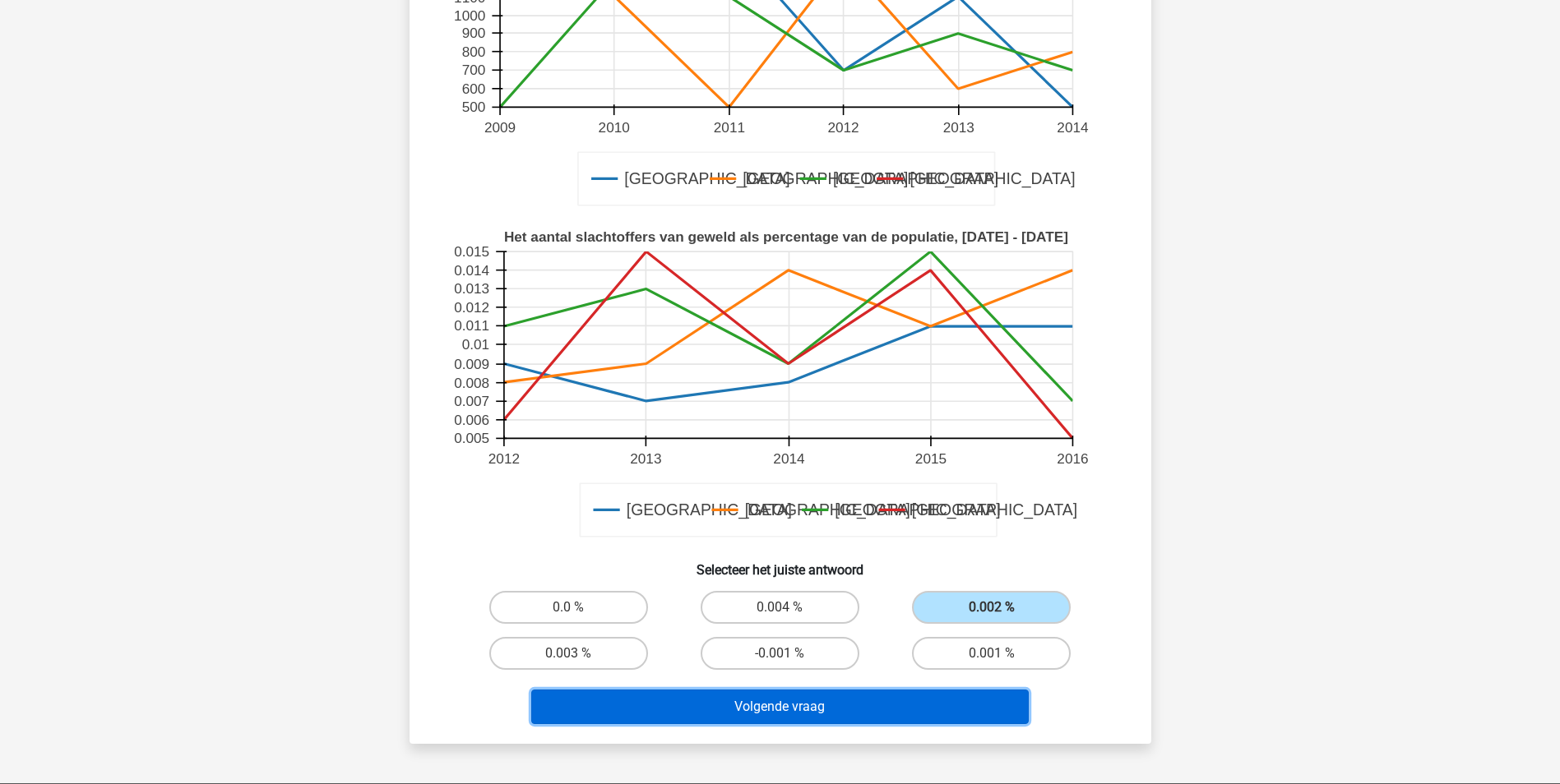
click at [886, 714] on button "Volgende vraag" at bounding box center [780, 707] width 497 height 35
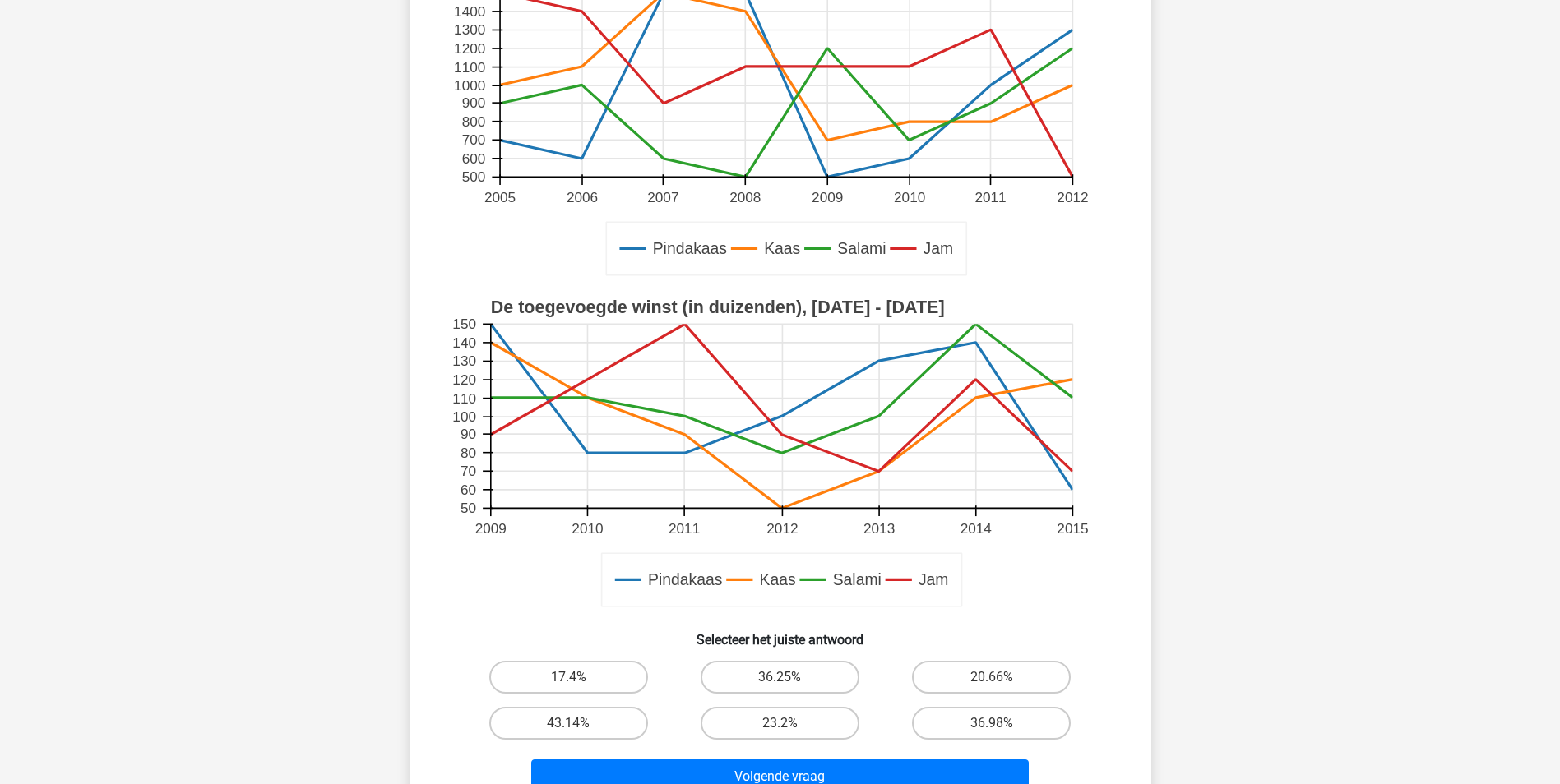
scroll to position [0, 0]
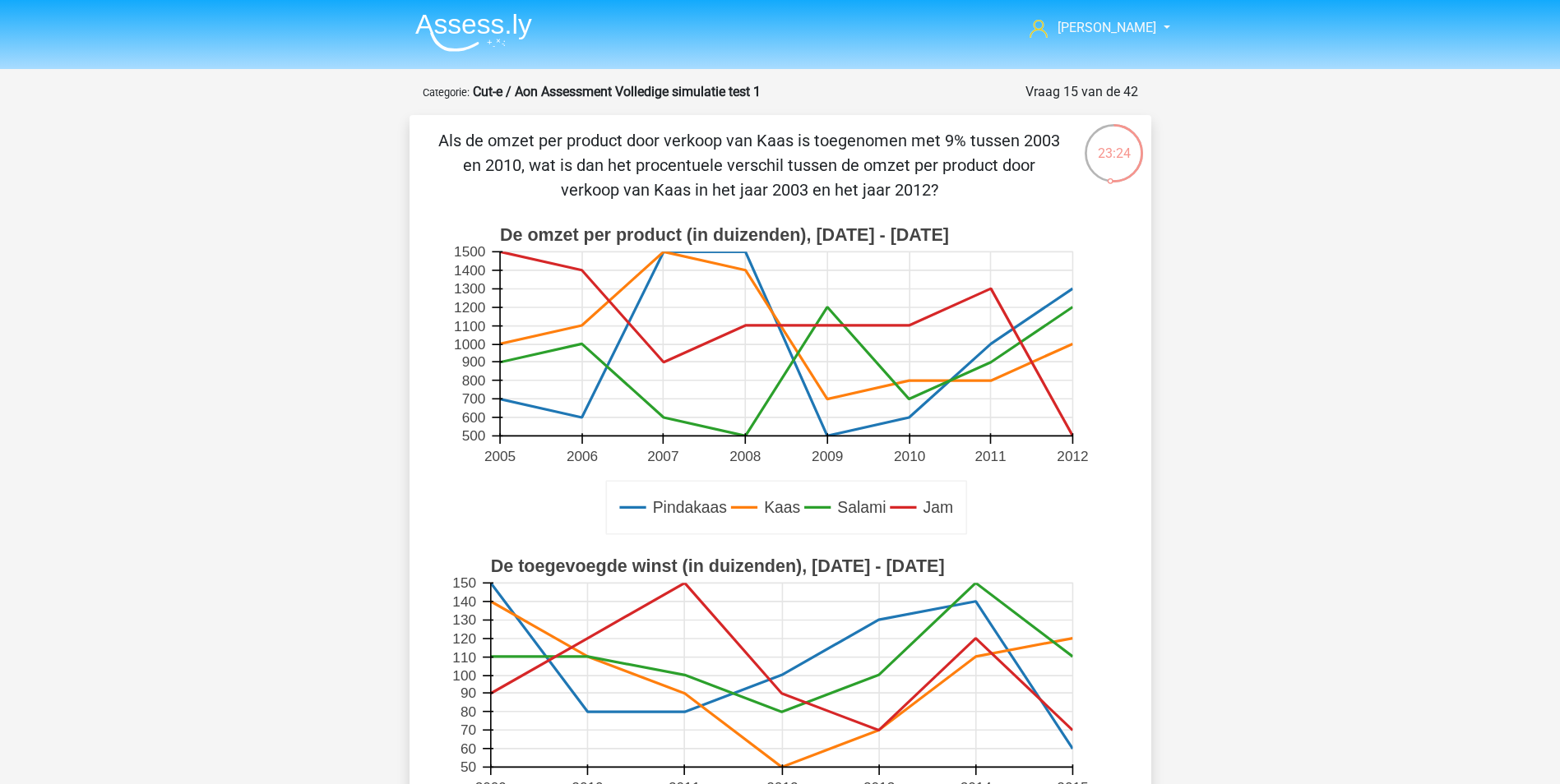
drag, startPoint x: 783, startPoint y: 169, endPoint x: 888, endPoint y: 181, distance: 105.7
click at [888, 181] on p "Als de omzet per product door verkoop van Kaas is toegenomen met 9% tussen 2003…" at bounding box center [749, 164] width 627 height 74
drag, startPoint x: 888, startPoint y: 181, endPoint x: 904, endPoint y: 192, distance: 19.4
click at [904, 192] on p "Als de omzet per product door verkoop van Kaas is toegenomen met 9% tussen 2003…" at bounding box center [749, 164] width 627 height 74
drag, startPoint x: 504, startPoint y: 168, endPoint x: 568, endPoint y: 159, distance: 64.6
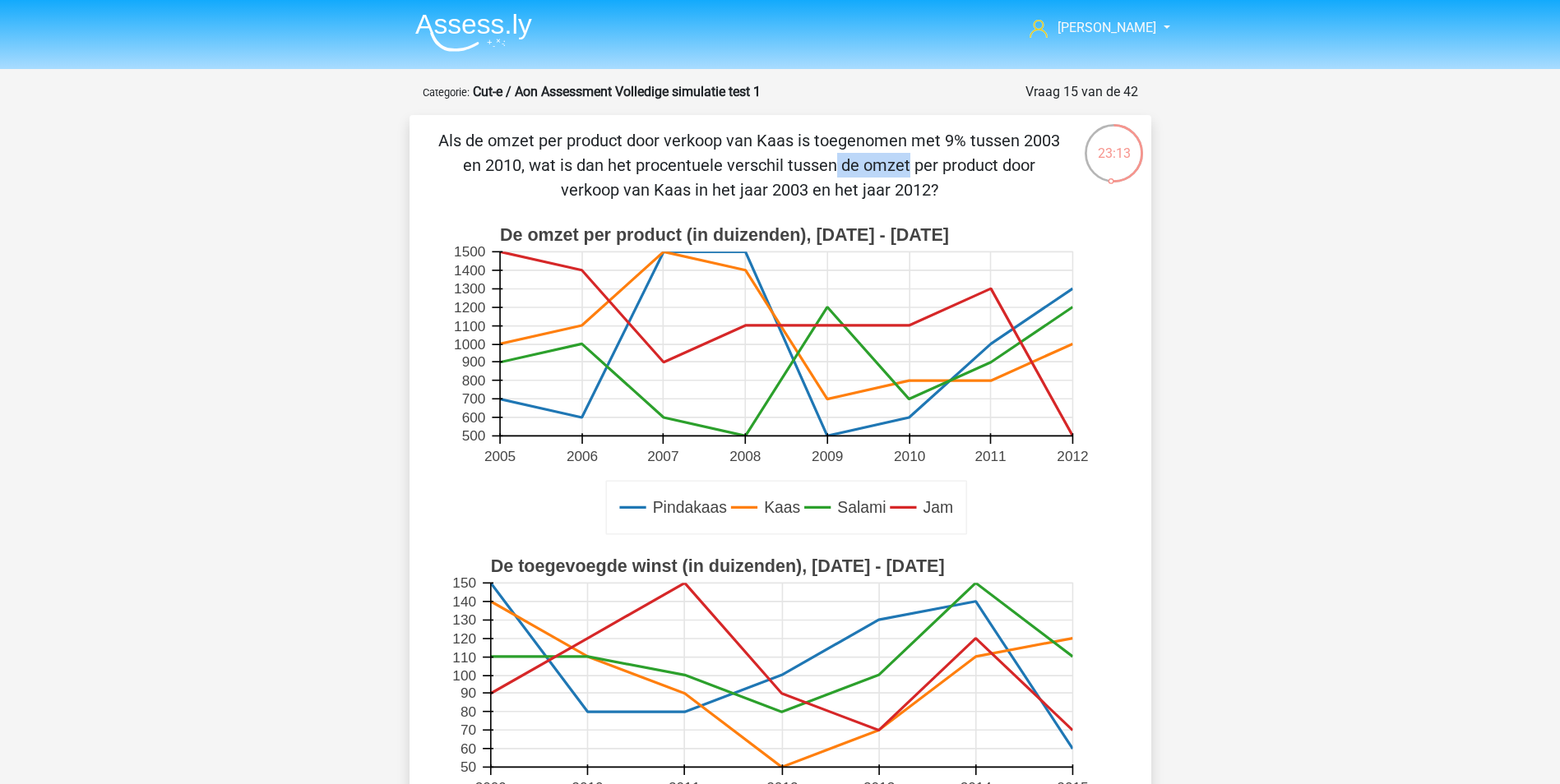
click at [568, 159] on p "Als de omzet per product door verkoop van Kaas is toegenomen met 9% tussen 2003…" at bounding box center [749, 164] width 627 height 74
drag, startPoint x: 568, startPoint y: 159, endPoint x: 550, endPoint y: 173, distance: 22.8
click at [550, 186] on p "Als de omzet per product door verkoop van Kaas is toegenomen met 9% tussen 2003…" at bounding box center [749, 164] width 627 height 74
click at [910, 382] on icon at bounding box center [786, 325] width 572 height 147
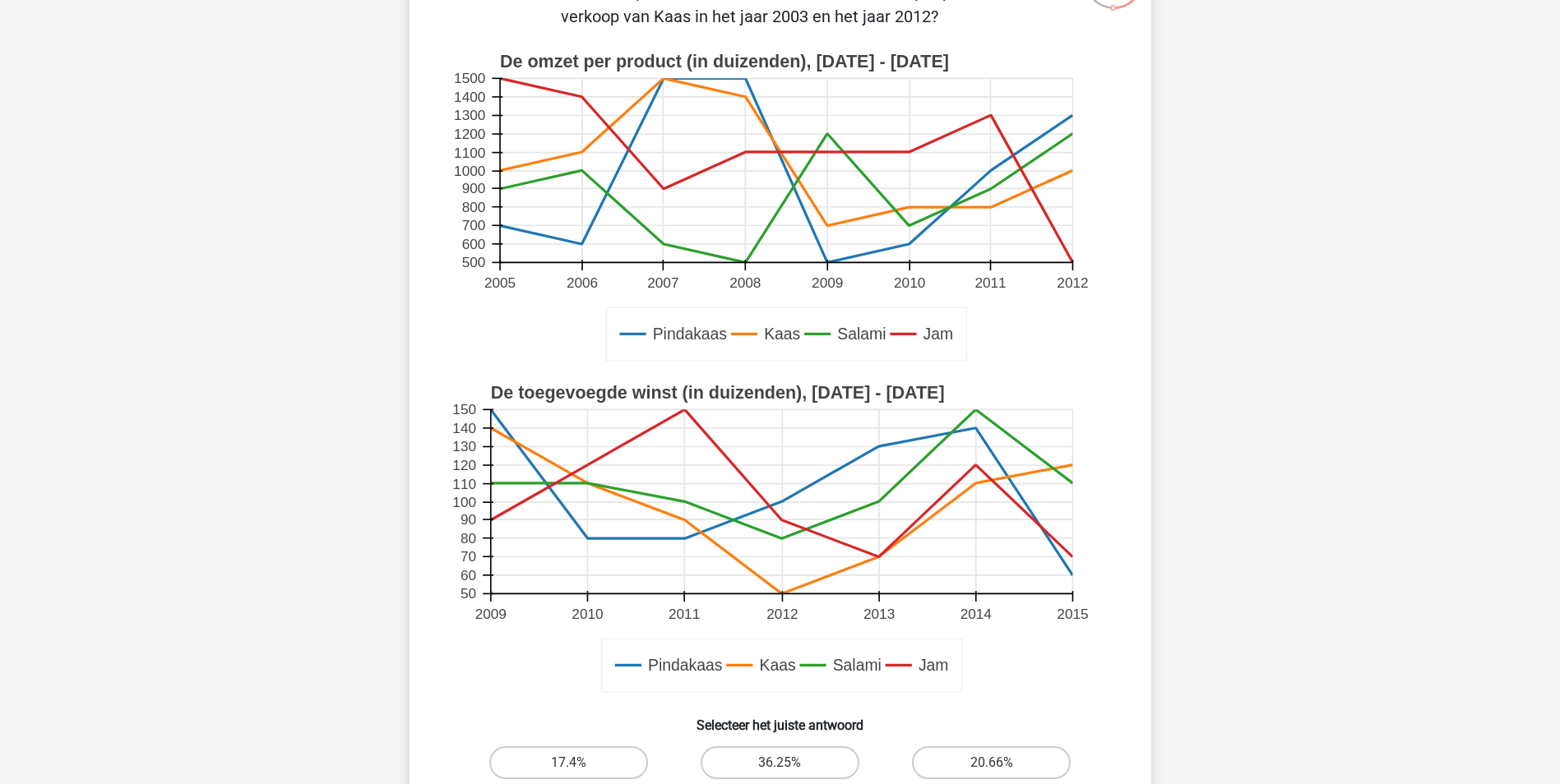
scroll to position [329, 0]
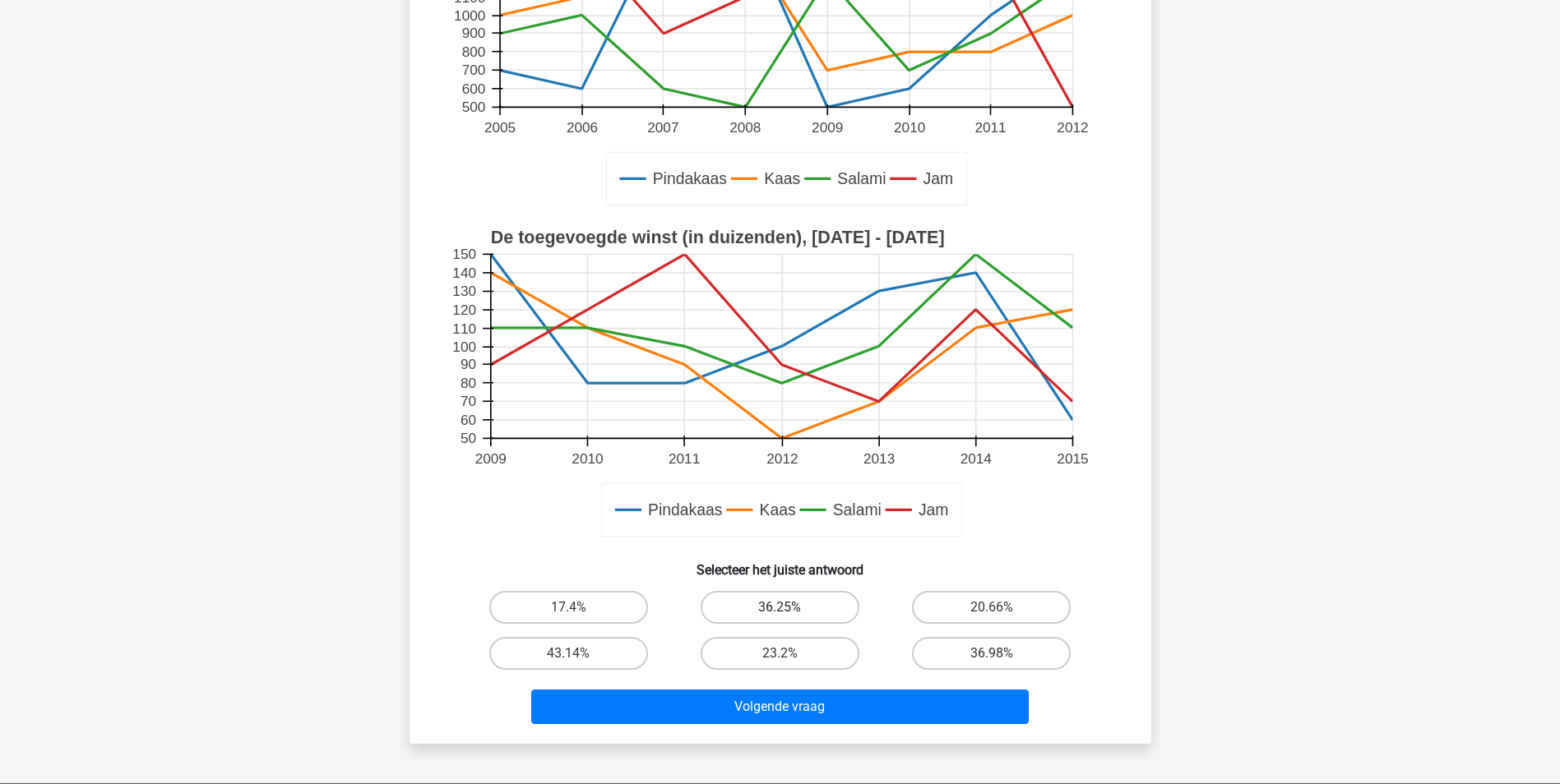
click at [800, 611] on label "36.25%" at bounding box center [780, 608] width 158 height 33
click at [790, 611] on input "36.25%" at bounding box center [784, 613] width 10 height 10
radio input "true"
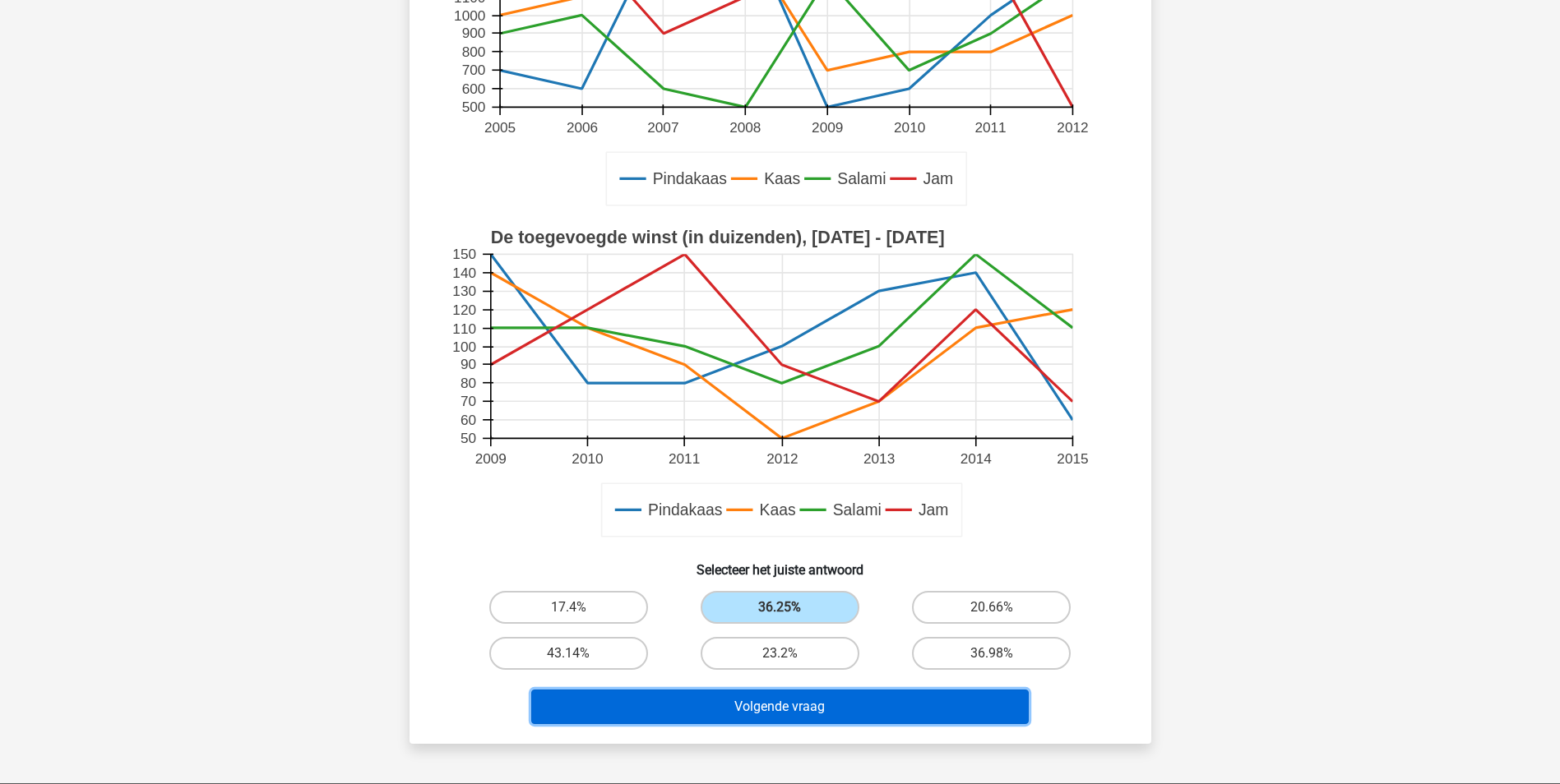
drag, startPoint x: 812, startPoint y: 701, endPoint x: 860, endPoint y: 339, distance: 365.2
click at [812, 701] on button "Volgende vraag" at bounding box center [780, 707] width 497 height 35
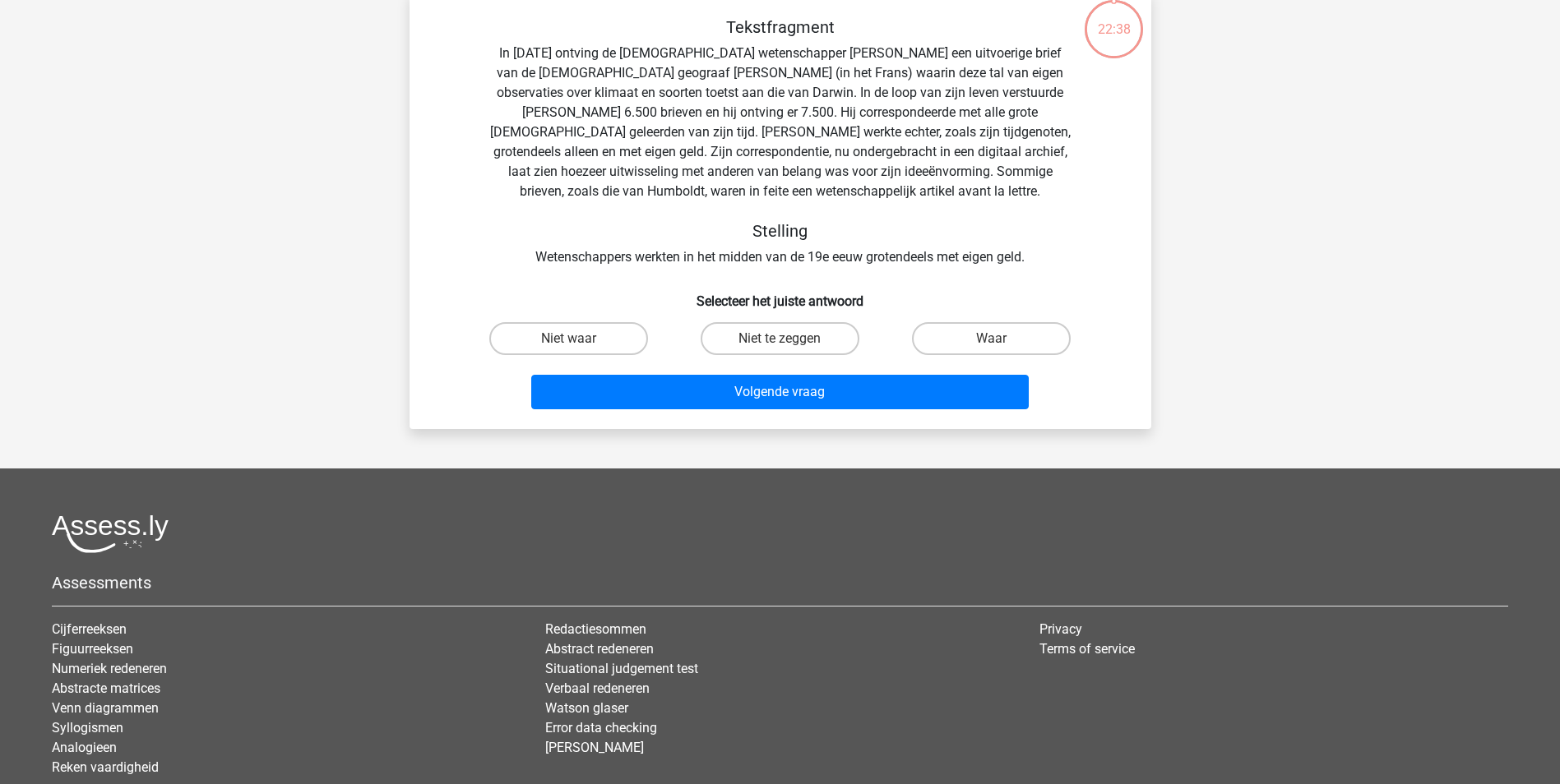
scroll to position [83, 0]
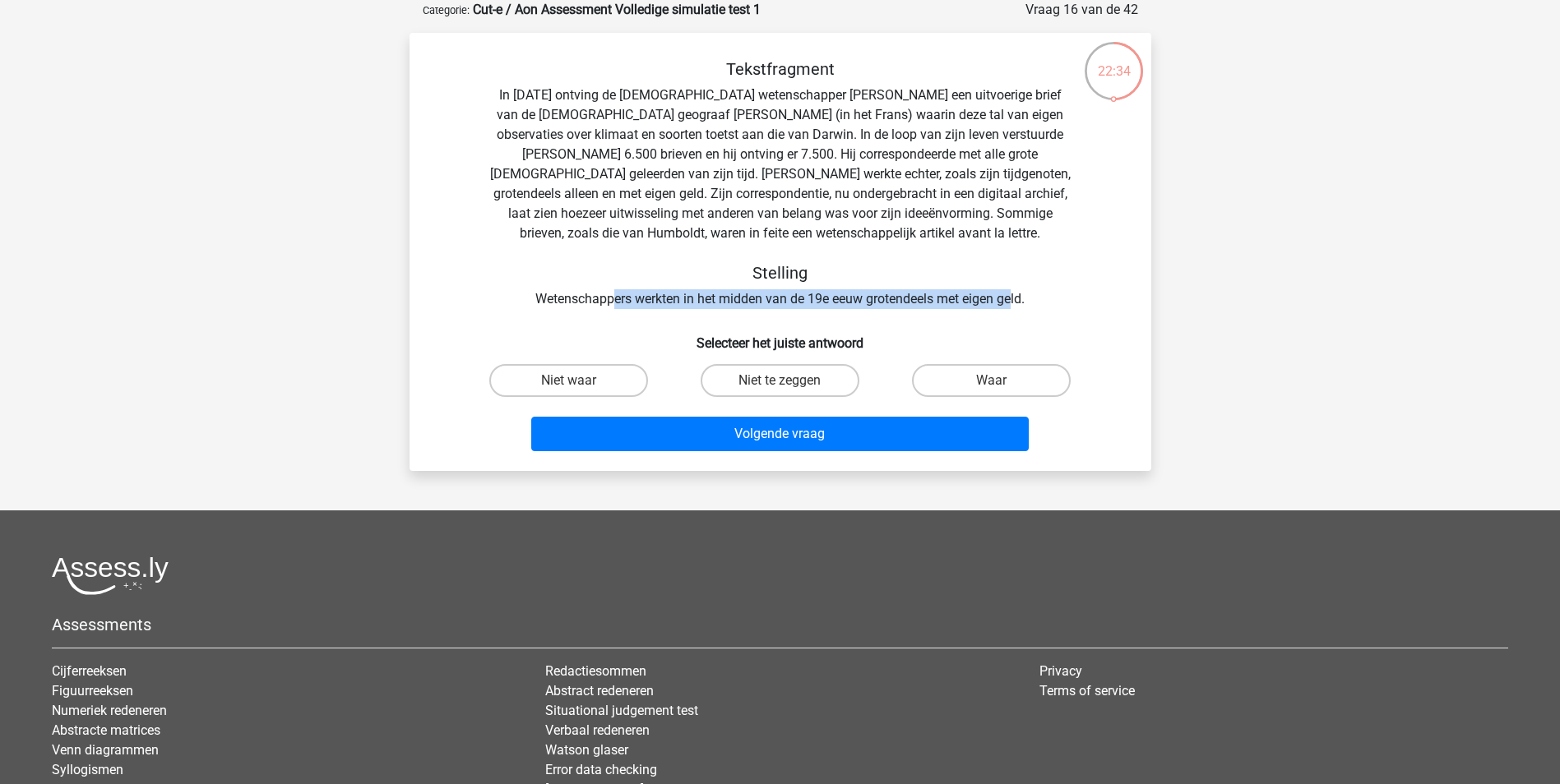
drag, startPoint x: 612, startPoint y: 298, endPoint x: 1016, endPoint y: 295, distance: 404.0
click at [1016, 295] on div "Tekstfragment In 1839 ontving de Engelse wetenschapper Charles Darwin een uitvo…" at bounding box center [780, 183] width 689 height 249
click at [543, 298] on div "Tekstfragment In 1839 ontving de Engelse wetenschapper Charles Darwin een uitvo…" at bounding box center [780, 183] width 689 height 249
drag, startPoint x: 807, startPoint y: 172, endPoint x: 913, endPoint y: 168, distance: 106.1
click at [913, 168] on div "Tekstfragment In 1839 ontving de Engelse wetenschapper Charles Darwin een uitvo…" at bounding box center [780, 183] width 689 height 249
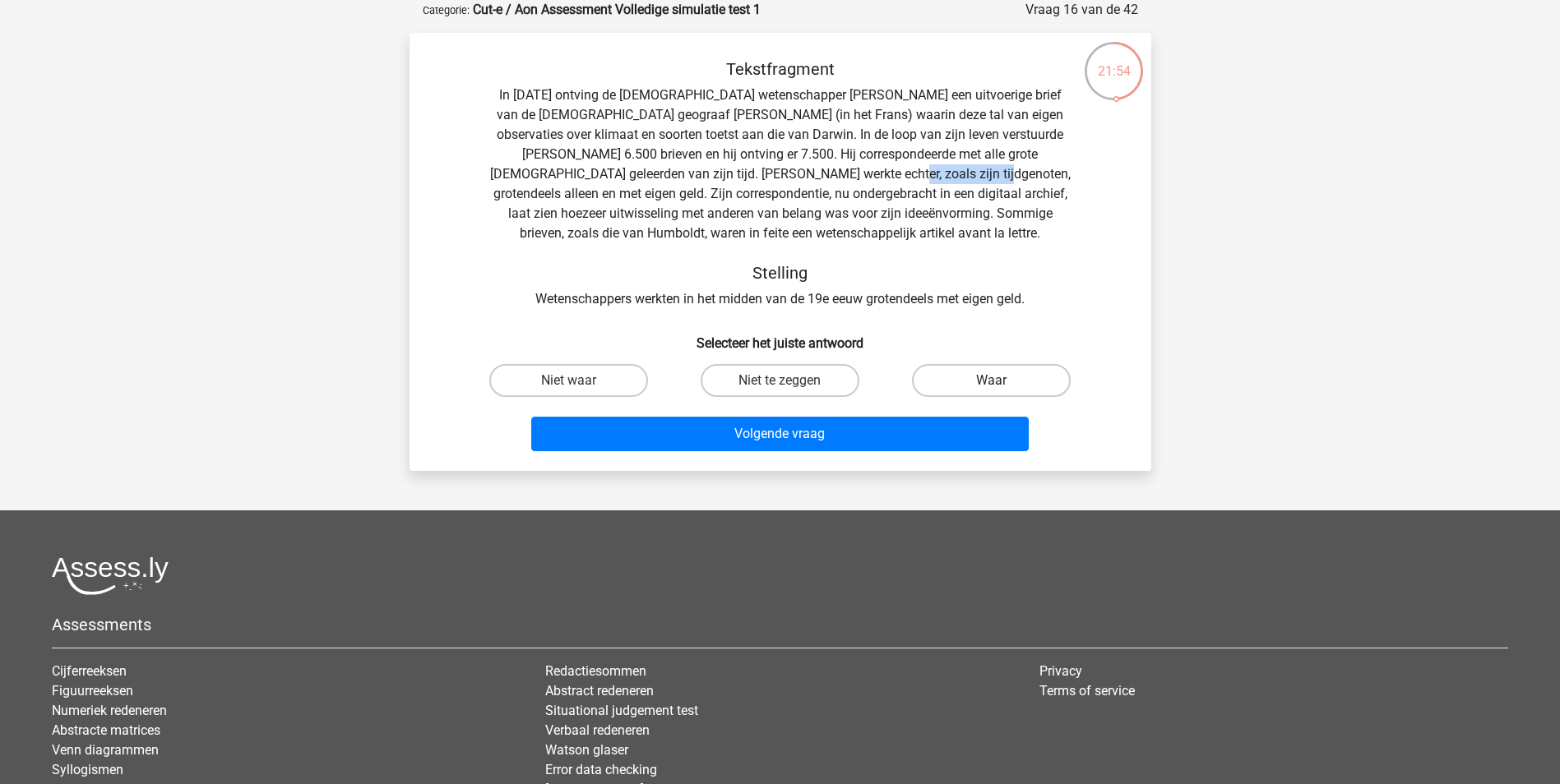
click at [979, 375] on label "Waar" at bounding box center [991, 381] width 158 height 33
click at [991, 381] on input "Waar" at bounding box center [997, 386] width 10 height 10
radio input "true"
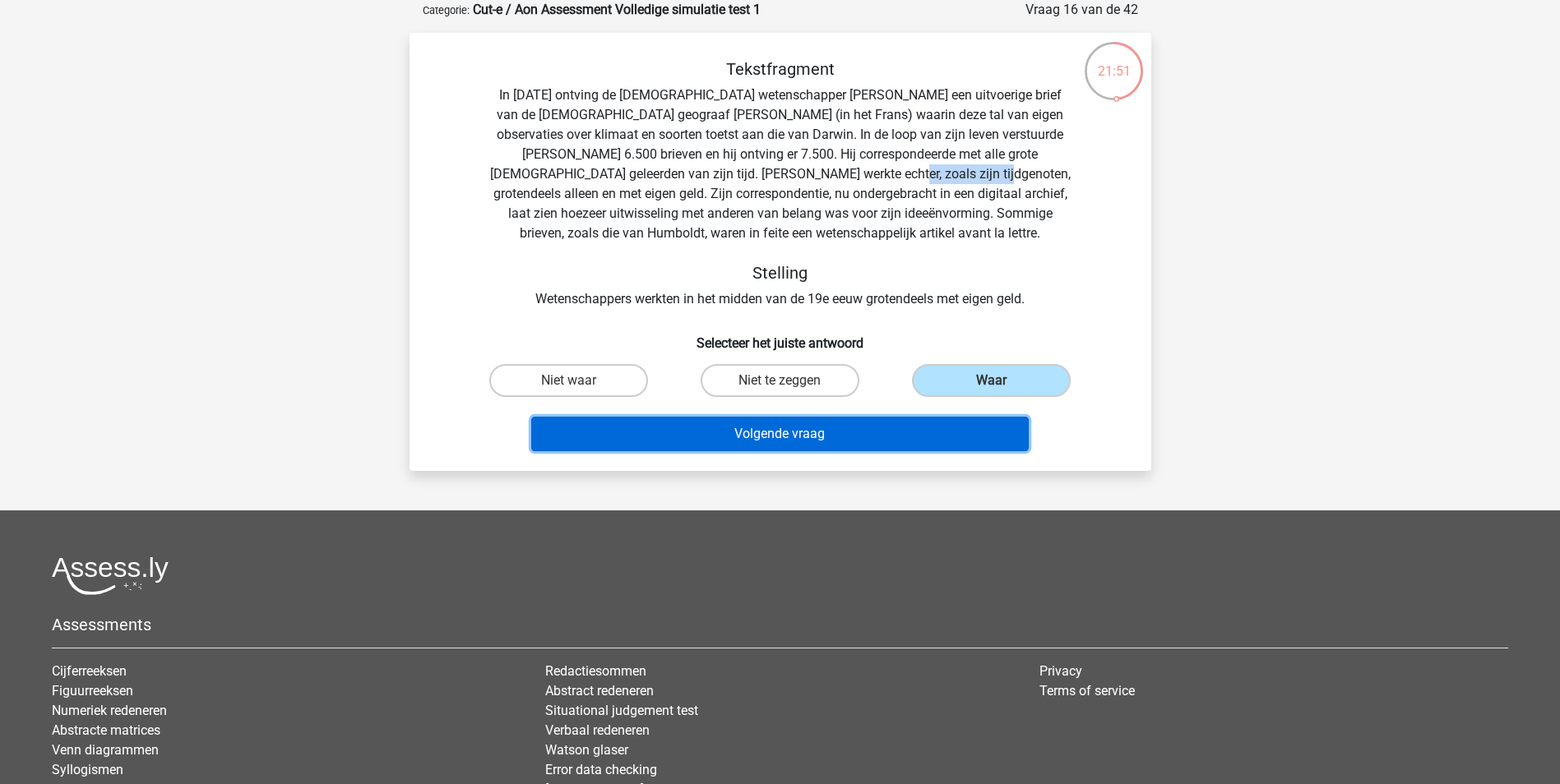
click at [806, 431] on button "Volgende vraag" at bounding box center [780, 434] width 497 height 35
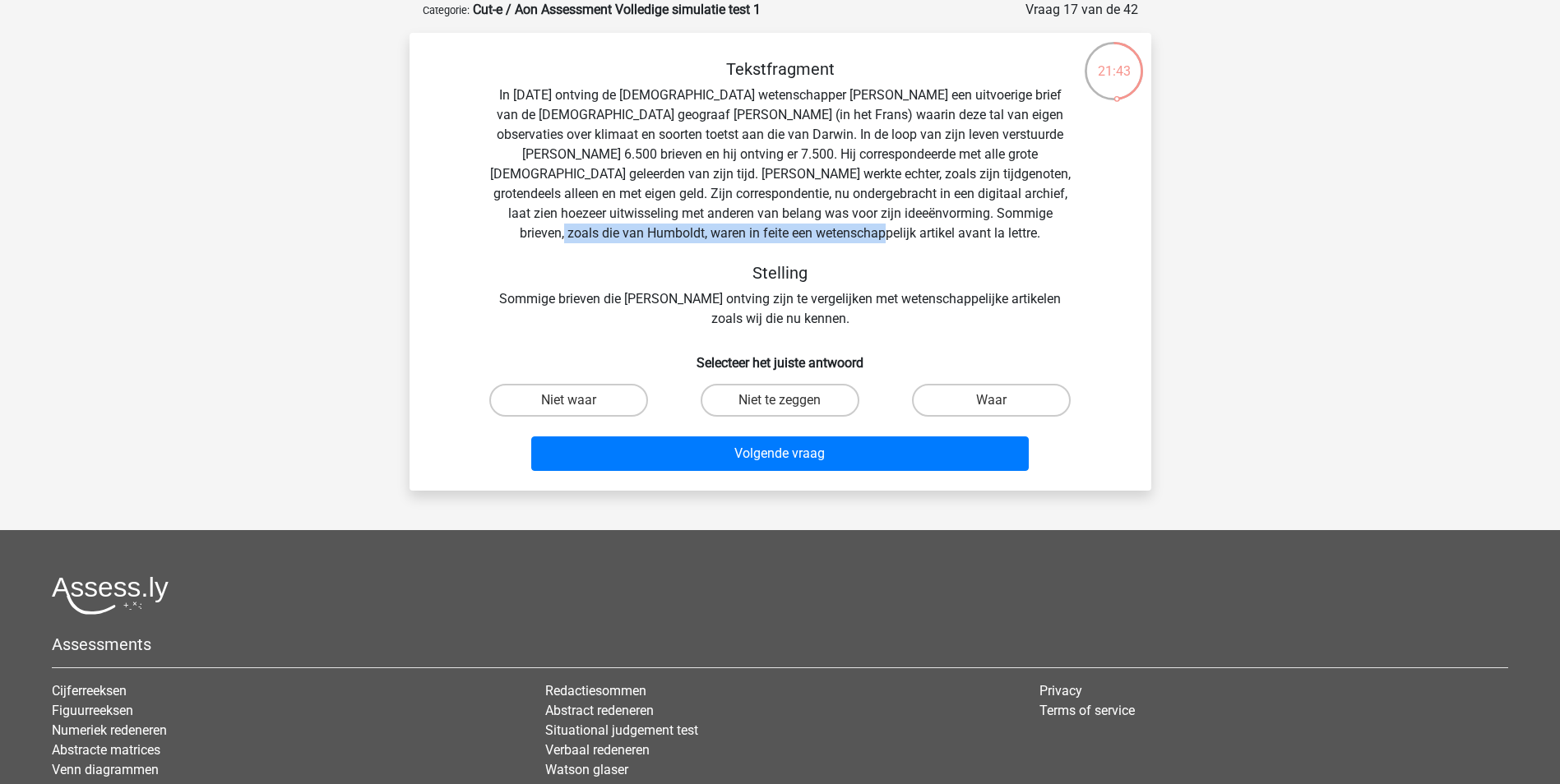
drag, startPoint x: 630, startPoint y: 234, endPoint x: 927, endPoint y: 229, distance: 297.0
click at [927, 229] on div "Tekstfragment In 1839 ontving de Engelse wetenschapper Charles Darwin een uitvo…" at bounding box center [780, 194] width 689 height 269
drag, startPoint x: 927, startPoint y: 229, endPoint x: 938, endPoint y: 243, distance: 17.8
click at [938, 243] on div "Tekstfragment In 1839 ontving de Engelse wetenschapper Charles Darwin een uitvo…" at bounding box center [780, 194] width 689 height 269
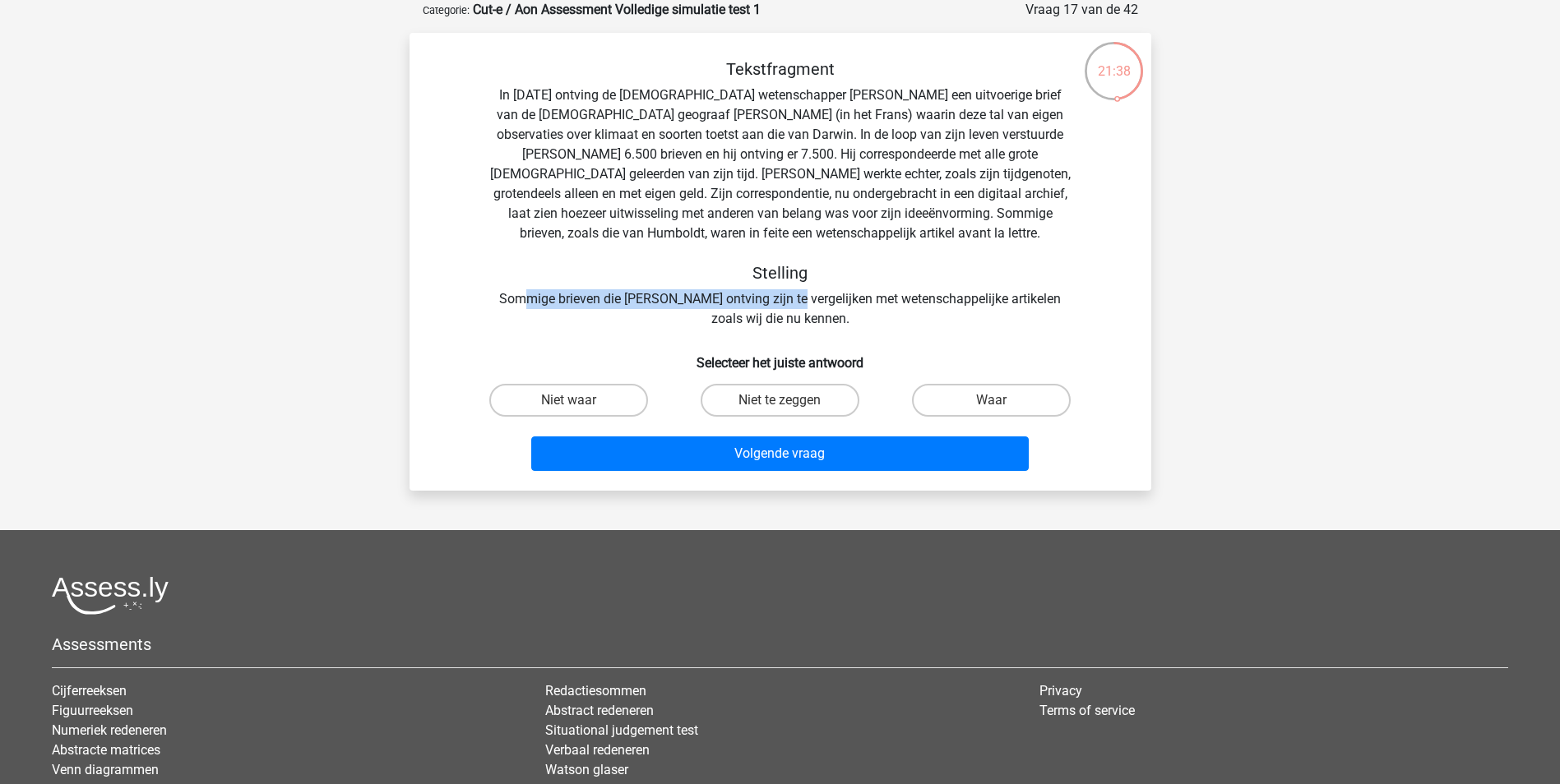
drag, startPoint x: 517, startPoint y: 301, endPoint x: 779, endPoint y: 298, distance: 262.0
click at [779, 298] on div "Tekstfragment In 1839 ontving de Engelse wetenschapper Charles Darwin een uitvo…" at bounding box center [780, 194] width 689 height 269
drag, startPoint x: 779, startPoint y: 298, endPoint x: 648, endPoint y: 205, distance: 160.7
click at [648, 205] on div "Tekstfragment In 1839 ontving de Engelse wetenschapper Charles Darwin een uitvo…" at bounding box center [780, 194] width 689 height 269
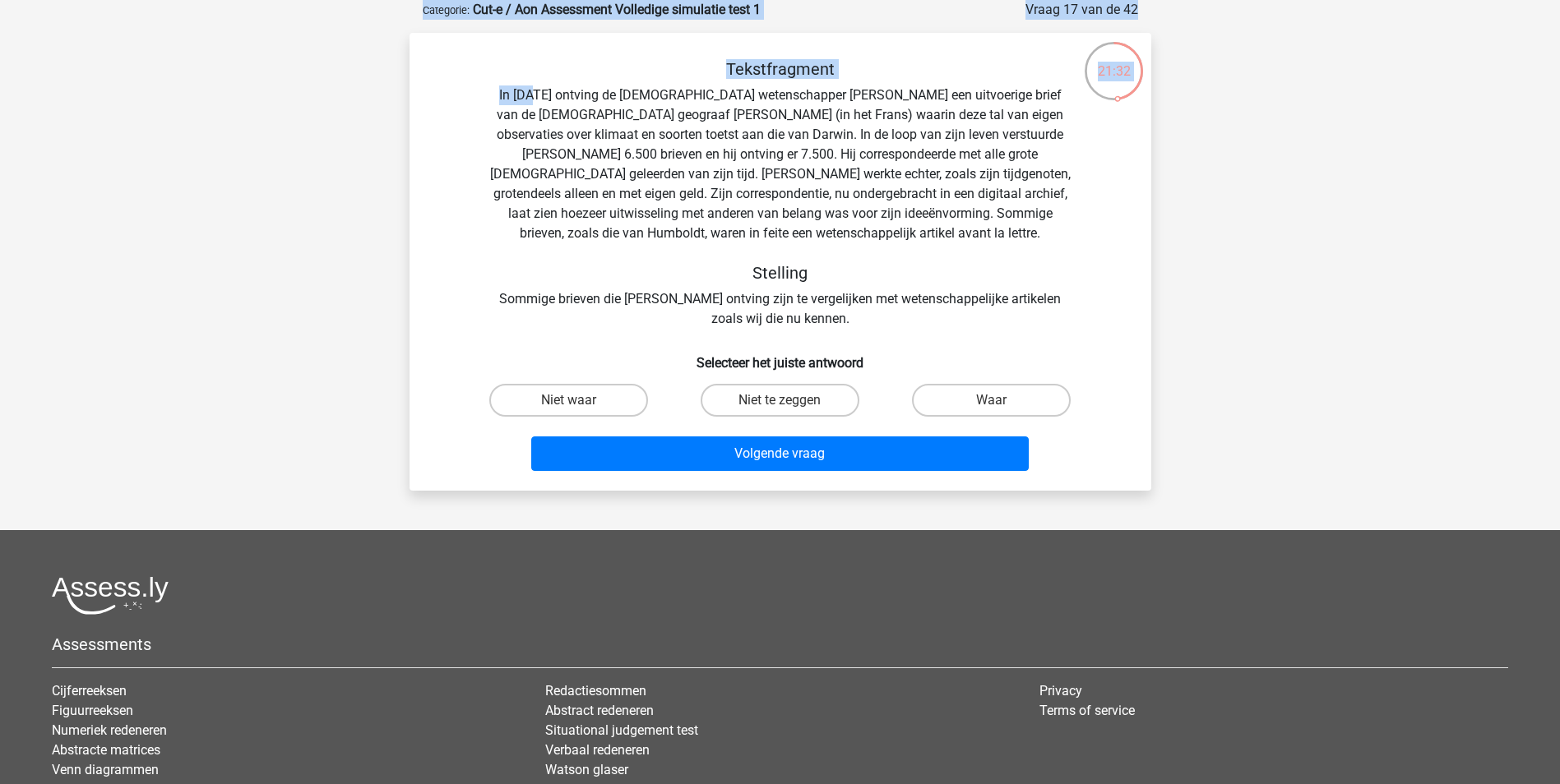
drag, startPoint x: 548, startPoint y: 98, endPoint x: 1068, endPoint y: 105, distance: 520.0
click at [1068, 105] on div "Tekstfragment In 1839 ontving de Engelse wetenschapper Charles Darwin een uitvo…" at bounding box center [780, 194] width 689 height 269
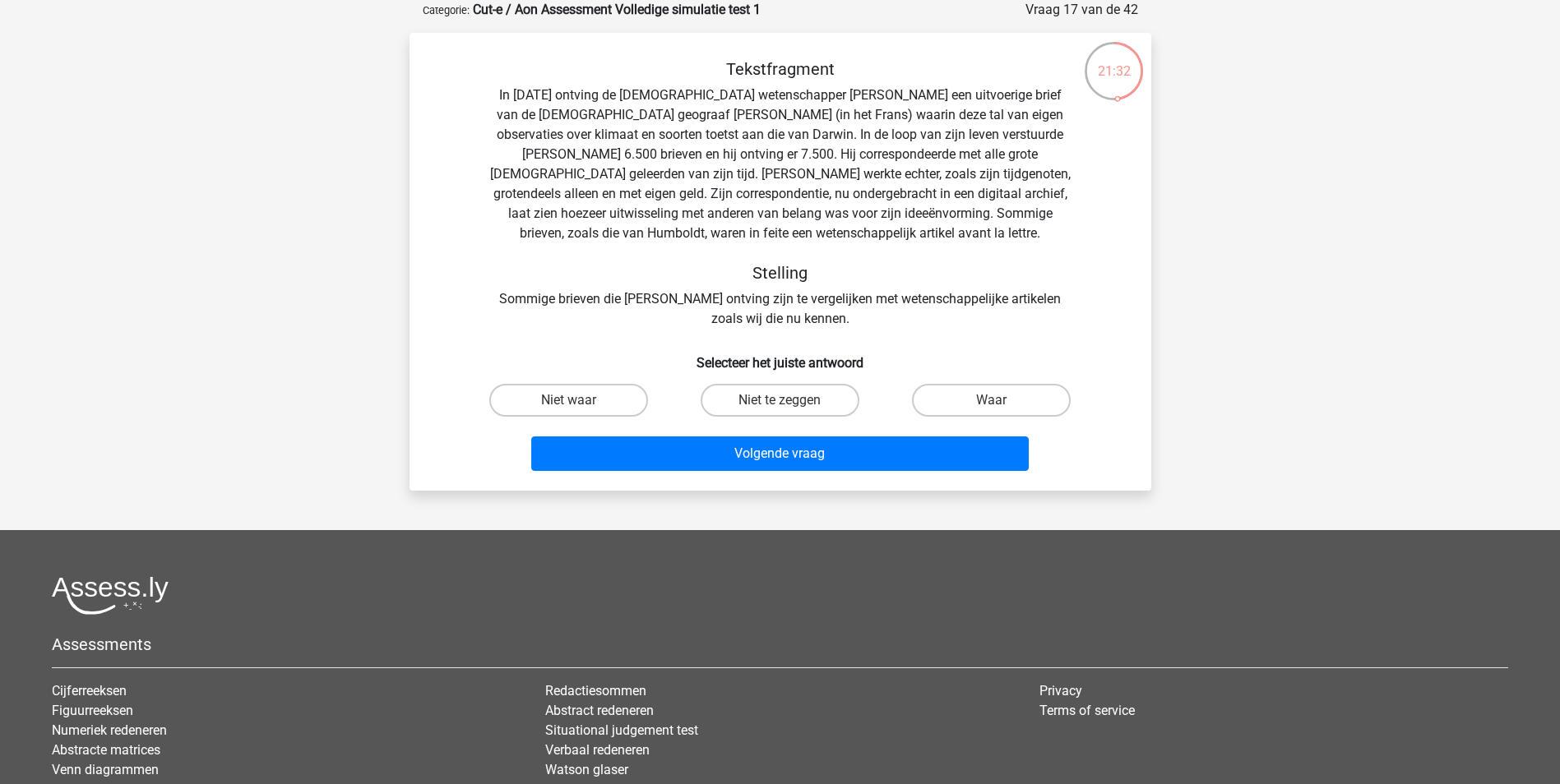
drag, startPoint x: 1068, startPoint y: 105, endPoint x: 770, endPoint y: 161, distance: 303.2
click at [770, 161] on div "Tekstfragment In 1839 ontving de Engelse wetenschapper Charles Darwin een uitvo…" at bounding box center [780, 194] width 689 height 269
click at [1010, 404] on label "Waar" at bounding box center [991, 401] width 158 height 33
click at [1003, 404] on input "Waar" at bounding box center [997, 405] width 10 height 10
radio input "true"
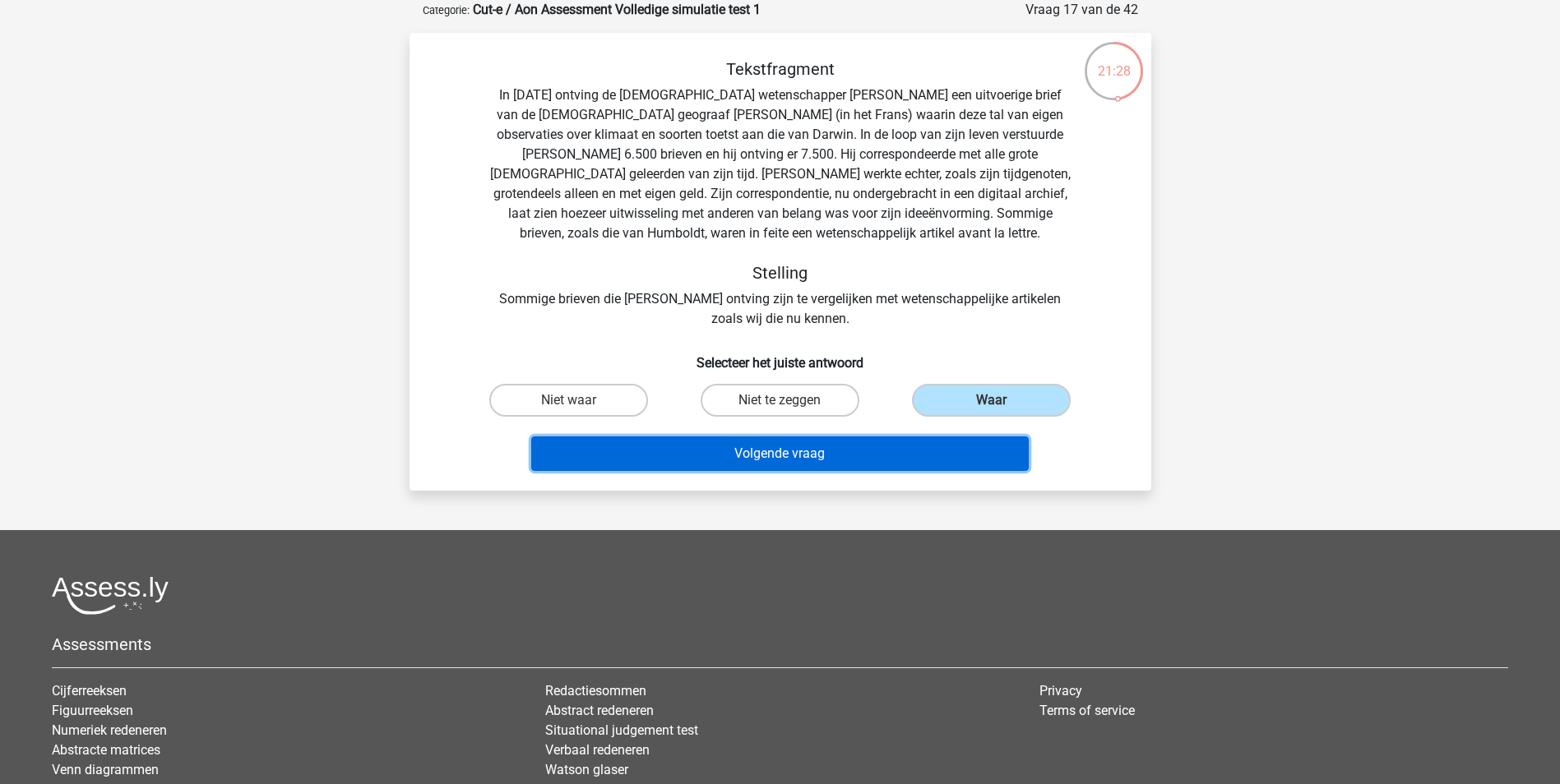
click at [877, 451] on button "Volgende vraag" at bounding box center [780, 454] width 497 height 35
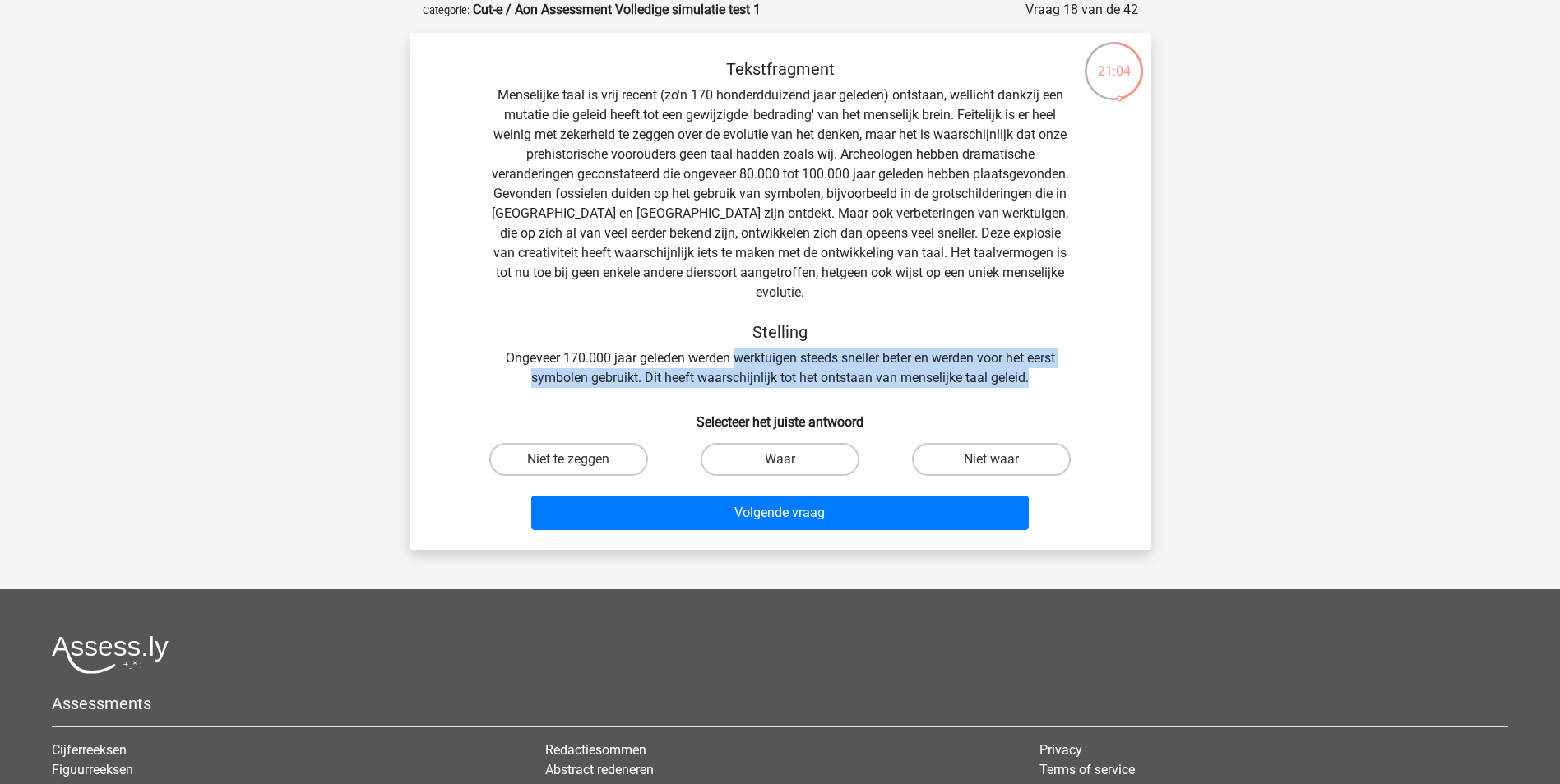
drag, startPoint x: 731, startPoint y: 337, endPoint x: 1064, endPoint y: 353, distance: 333.4
click at [1064, 353] on div "Tekstfragment Stelling Ongeveer 170.000 jaar geleden werden werktuigen steeds s…" at bounding box center [780, 223] width 689 height 329
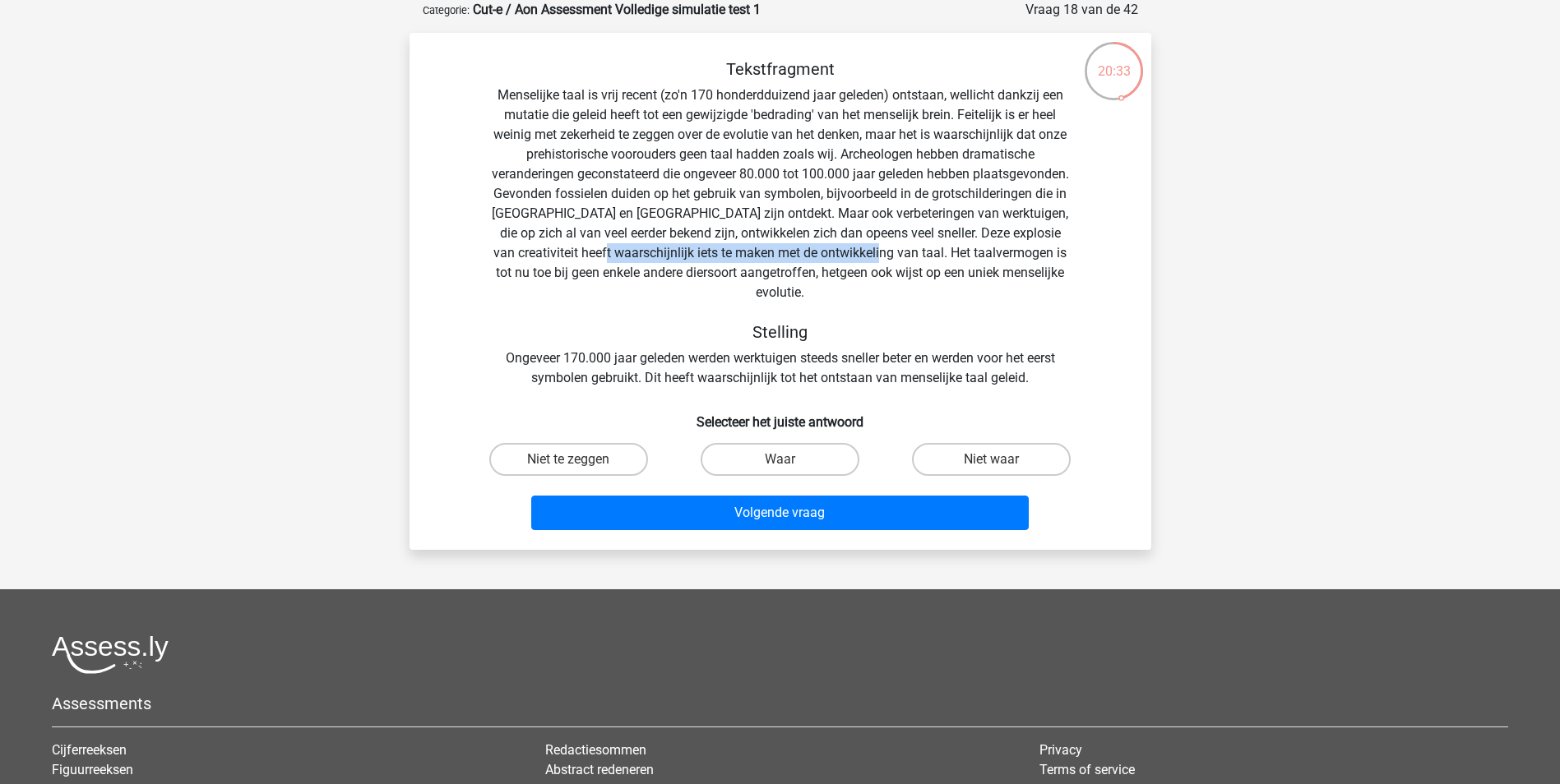
drag, startPoint x: 590, startPoint y: 251, endPoint x: 871, endPoint y: 255, distance: 281.0
click at [871, 255] on div "Tekstfragment Stelling Ongeveer 170.000 jaar geleden werden werktuigen steeds s…" at bounding box center [780, 223] width 689 height 329
drag, startPoint x: 871, startPoint y: 255, endPoint x: 838, endPoint y: 350, distance: 100.6
click at [844, 355] on div "Tekstfragment Stelling Ongeveer 170.000 jaar geleden werden werktuigen steeds s…" at bounding box center [780, 223] width 689 height 329
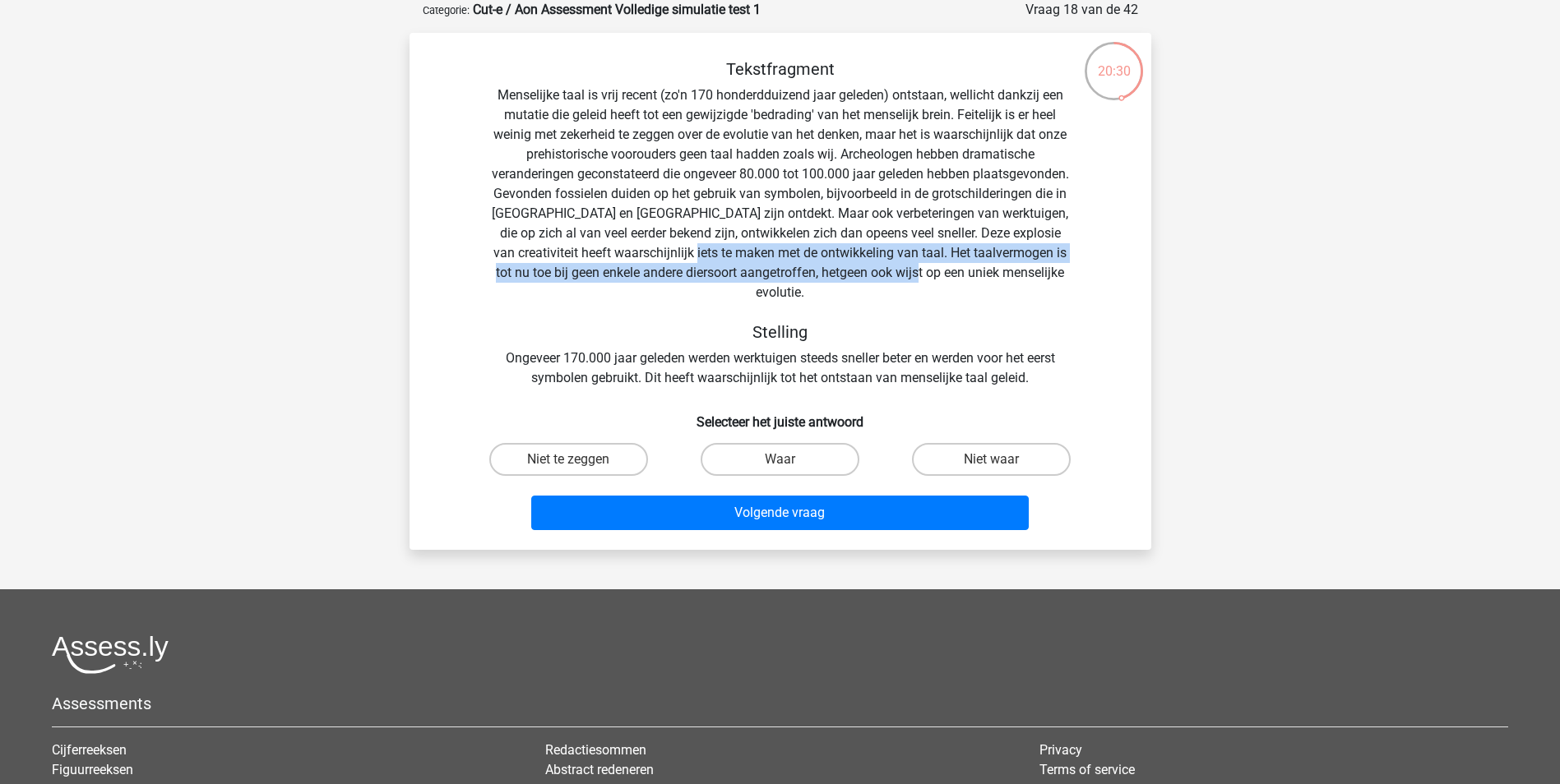
drag, startPoint x: 694, startPoint y: 254, endPoint x: 960, endPoint y: 263, distance: 266.2
click at [960, 263] on div "Tekstfragment Stelling Ongeveer 170.000 jaar geleden werden werktuigen steeds s…" at bounding box center [780, 223] width 689 height 329
click at [758, 443] on label "Waar" at bounding box center [780, 460] width 158 height 33
click at [779, 460] on input "Waar" at bounding box center [784, 465] width 10 height 10
radio input "true"
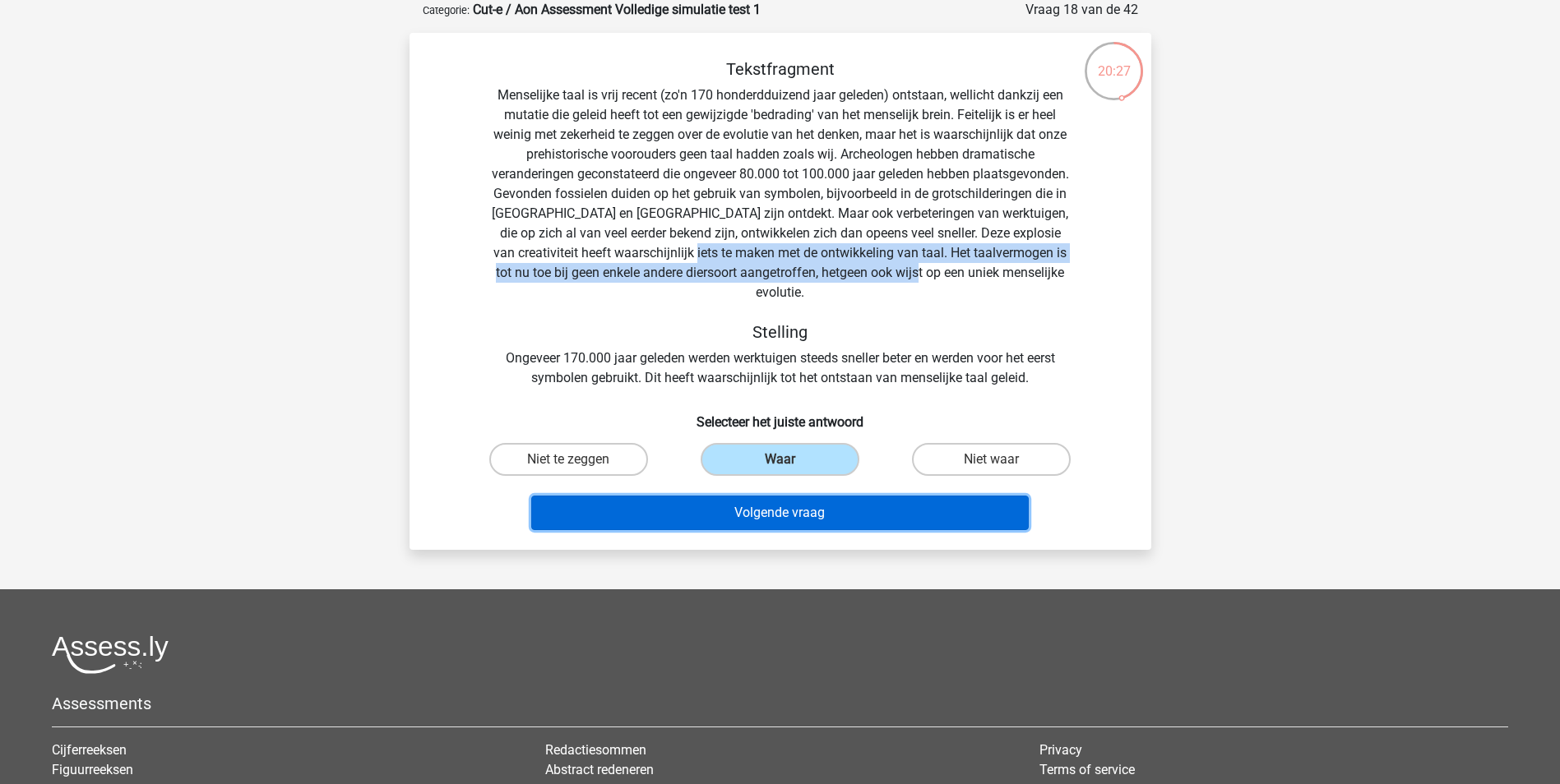
click at [779, 495] on button "Volgende vraag" at bounding box center [780, 513] width 497 height 35
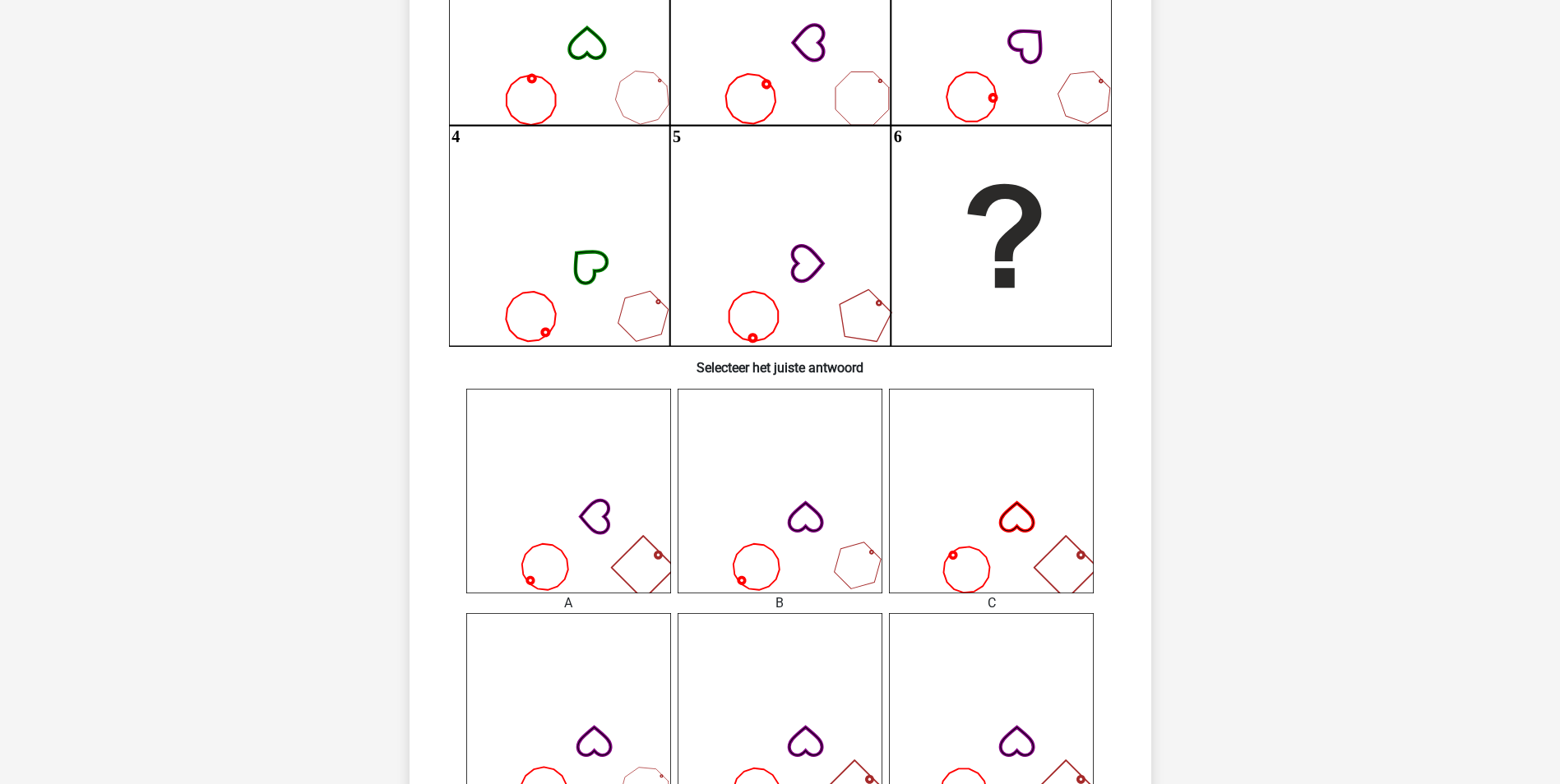
scroll to position [493, 0]
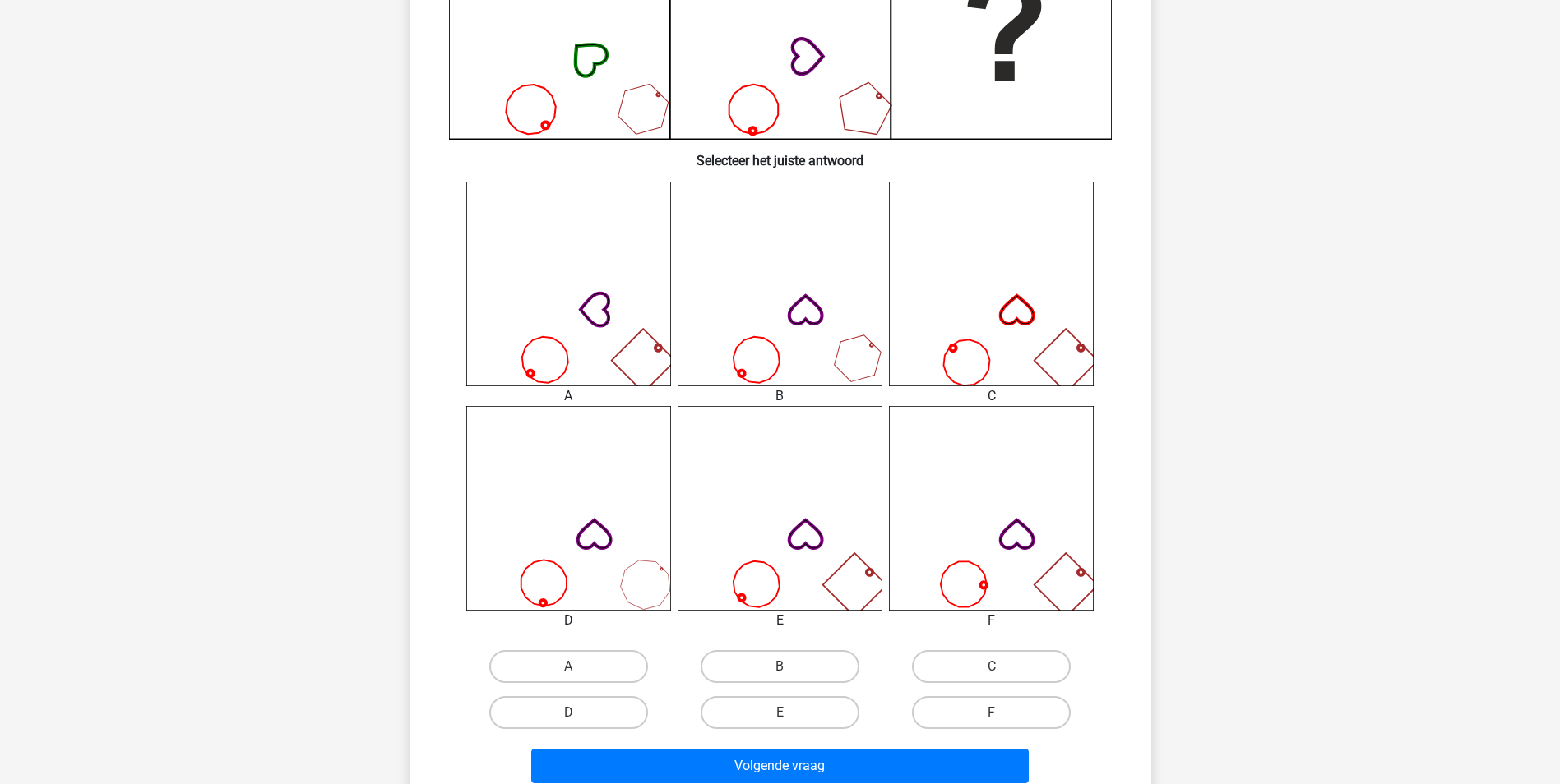
click at [570, 668] on input "A" at bounding box center [573, 672] width 10 height 10
radio input "true"
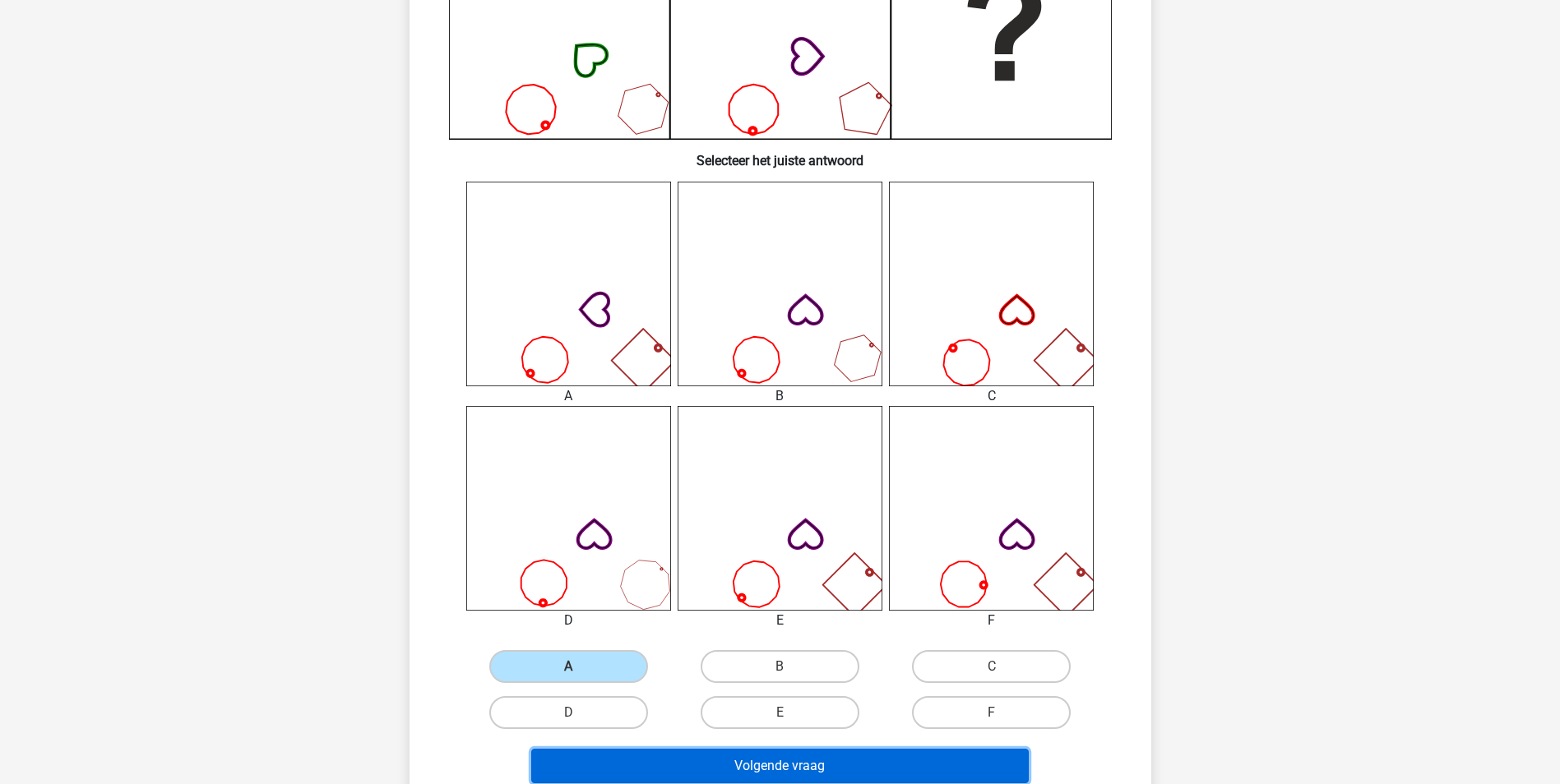
click at [746, 763] on button "Volgende vraag" at bounding box center [780, 766] width 497 height 35
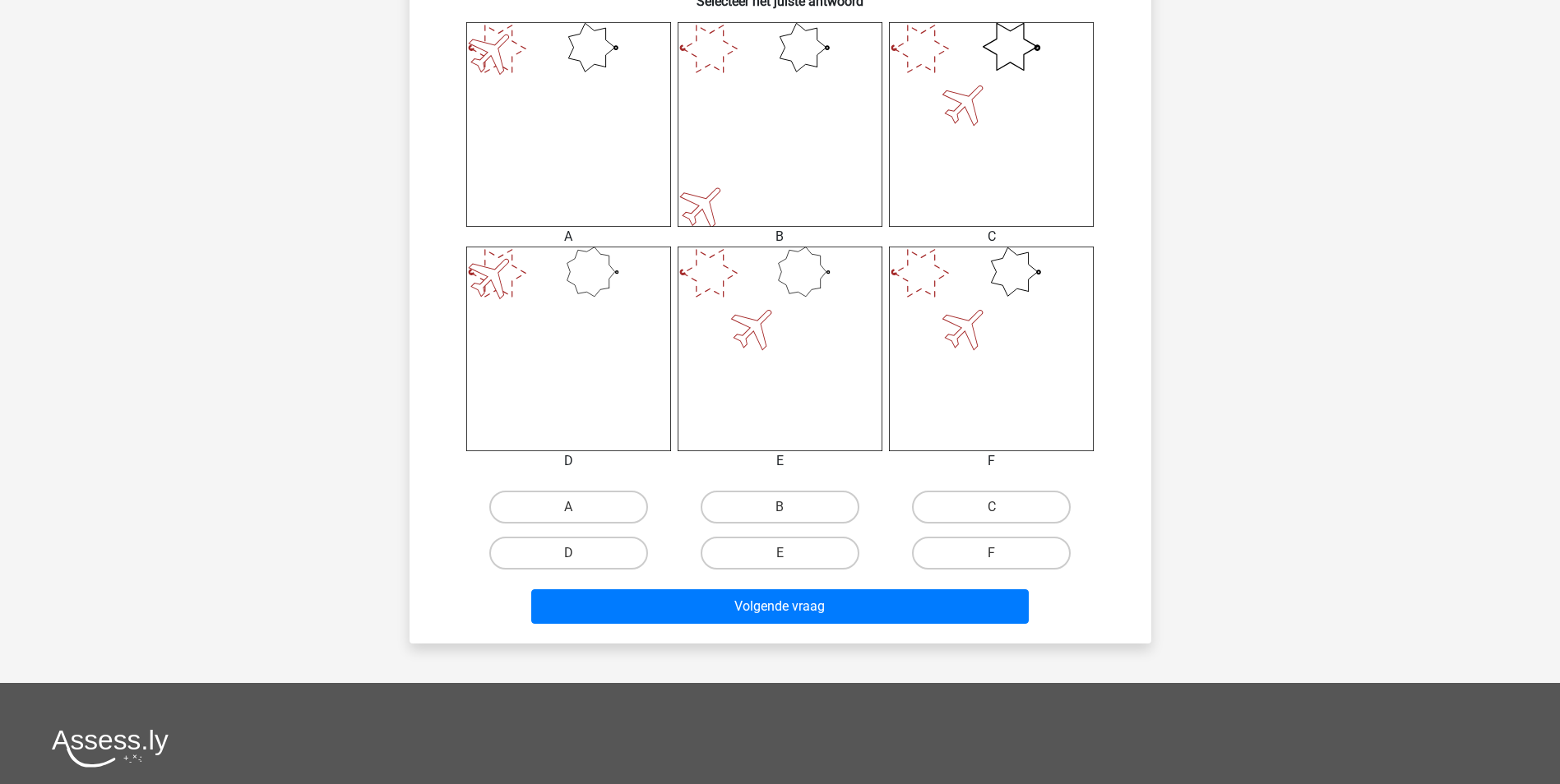
scroll to position [657, 0]
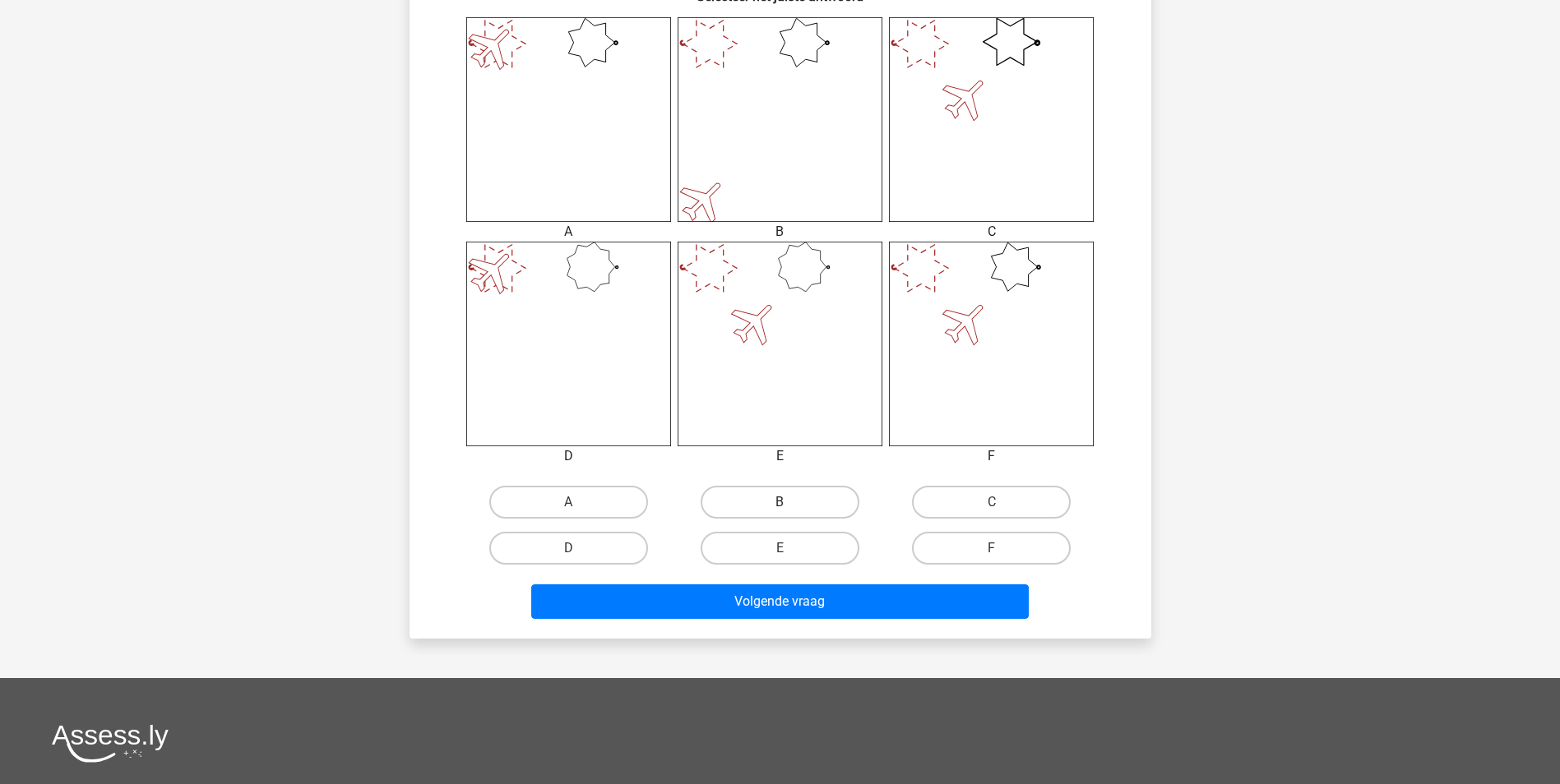
click at [768, 505] on label "B" at bounding box center [780, 502] width 158 height 33
click at [779, 505] on input "B" at bounding box center [784, 508] width 10 height 10
radio input "true"
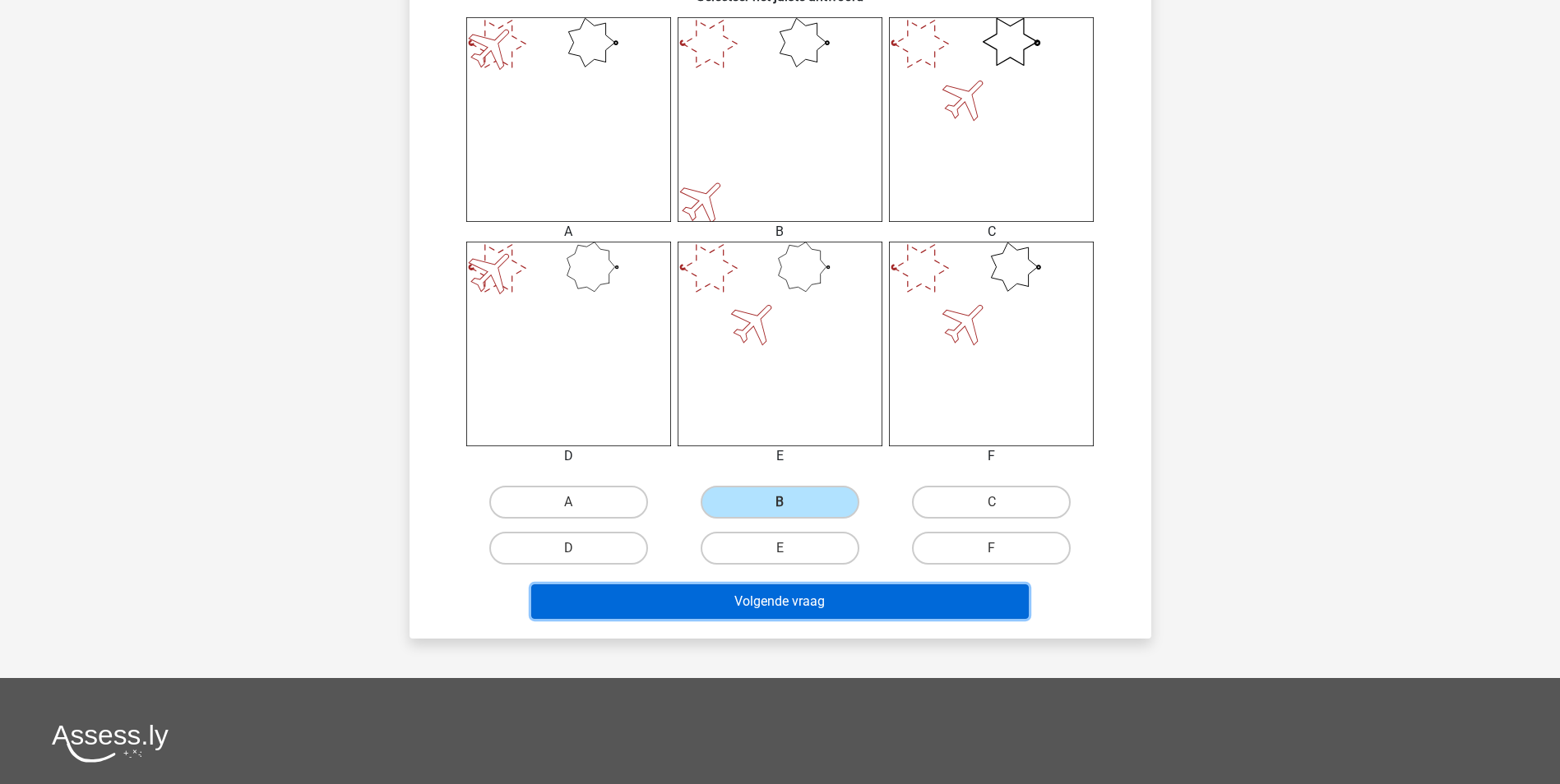
click at [787, 604] on button "Volgende vraag" at bounding box center [780, 601] width 497 height 35
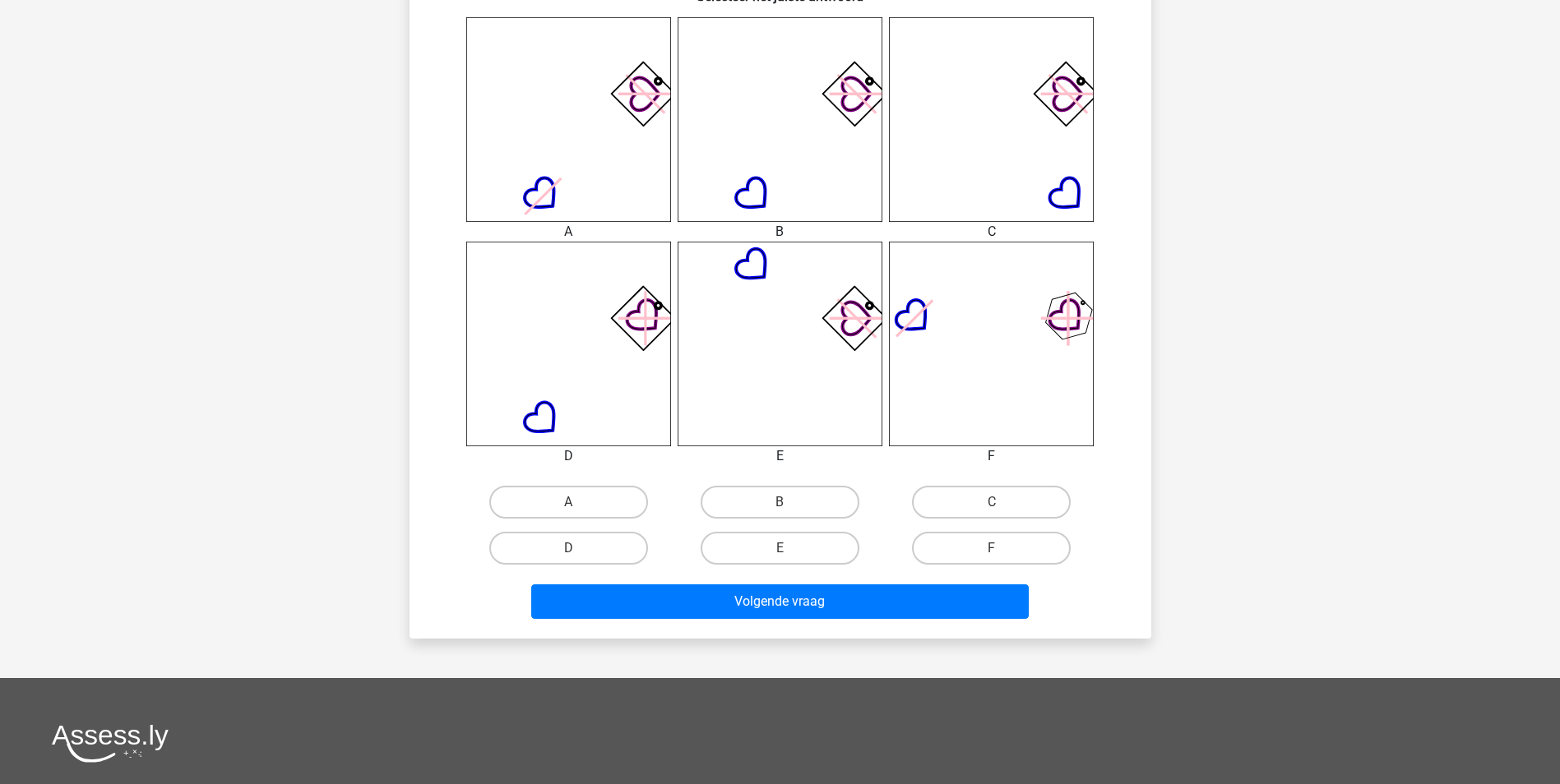
click at [996, 552] on input "F" at bounding box center [997, 554] width 10 height 10
radio input "true"
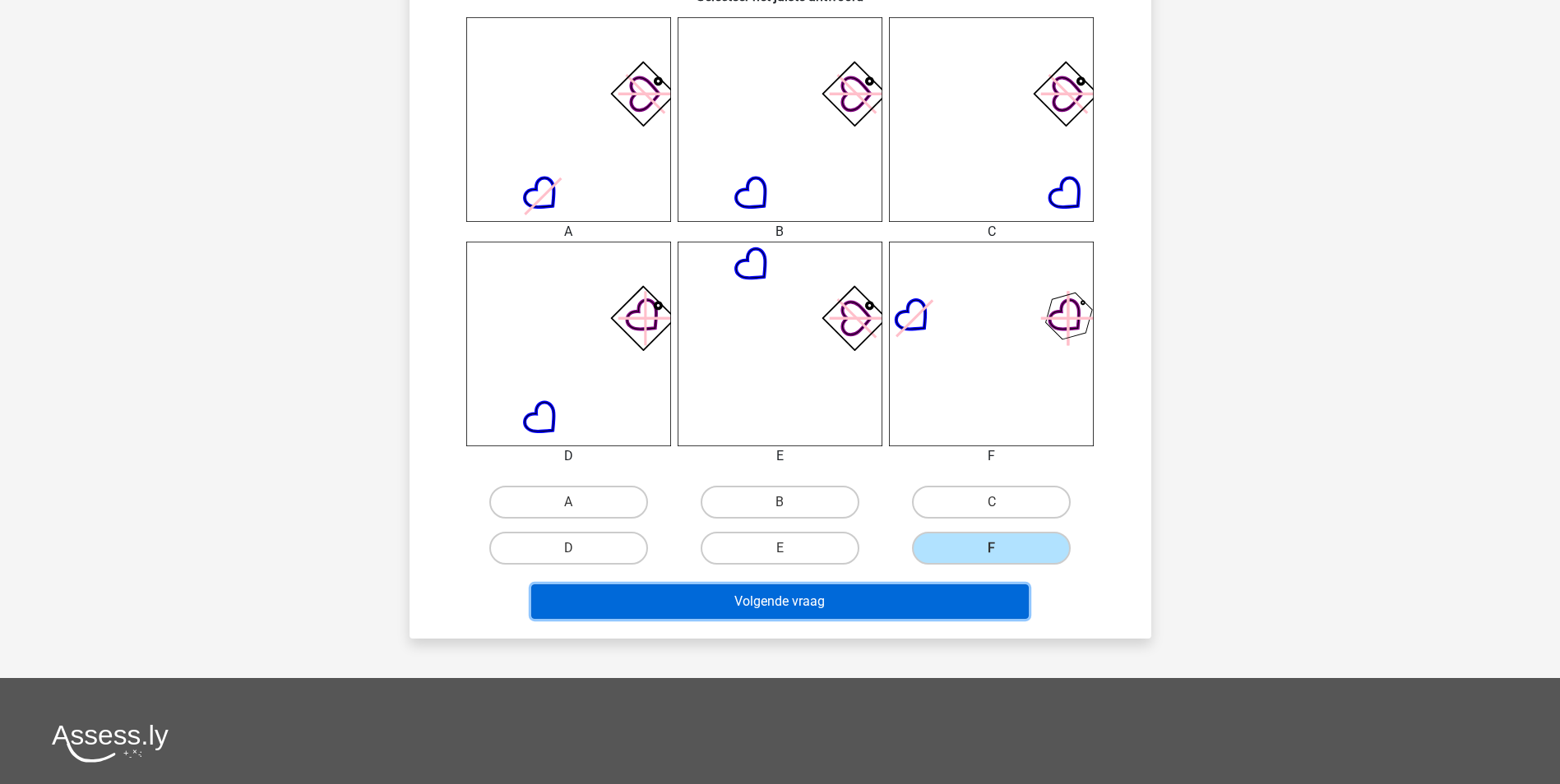
click at [893, 599] on button "Volgende vraag" at bounding box center [780, 601] width 497 height 35
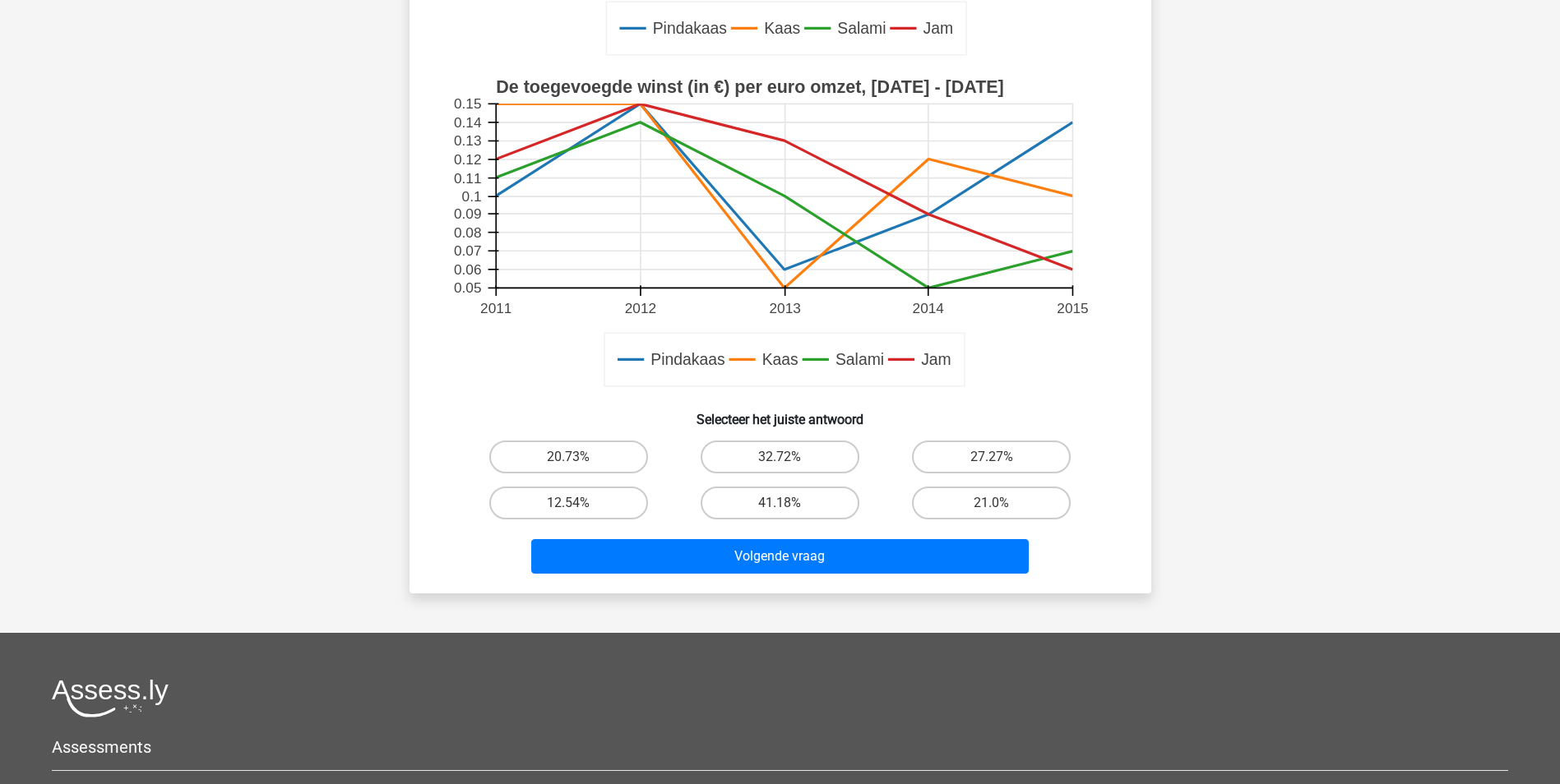
scroll to position [575, 0]
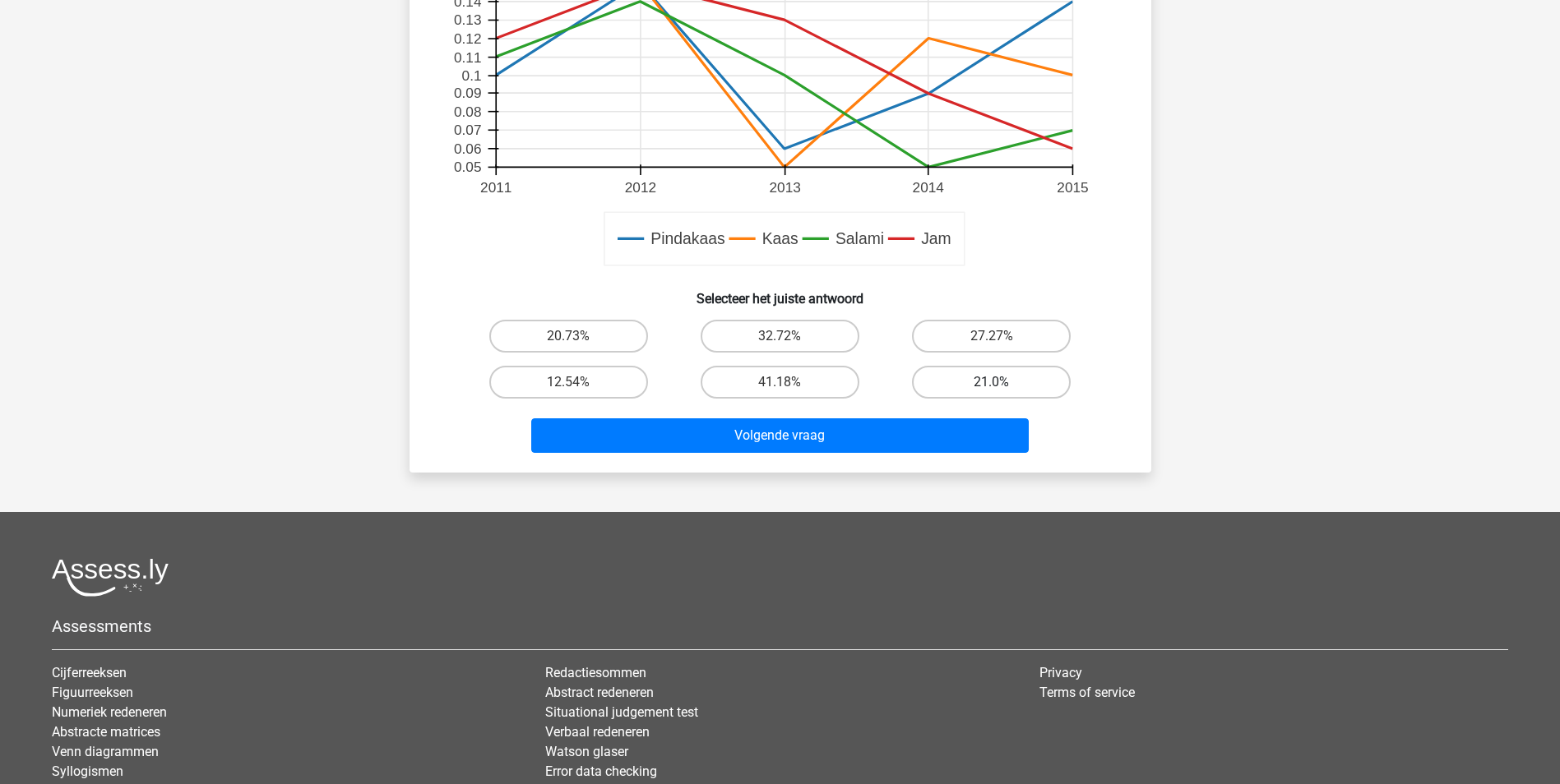
drag, startPoint x: 988, startPoint y: 342, endPoint x: 923, endPoint y: 392, distance: 82.0
click at [988, 342] on label "27.27%" at bounding box center [991, 336] width 158 height 33
click at [991, 342] on input "27.27%" at bounding box center [997, 342] width 10 height 10
radio input "true"
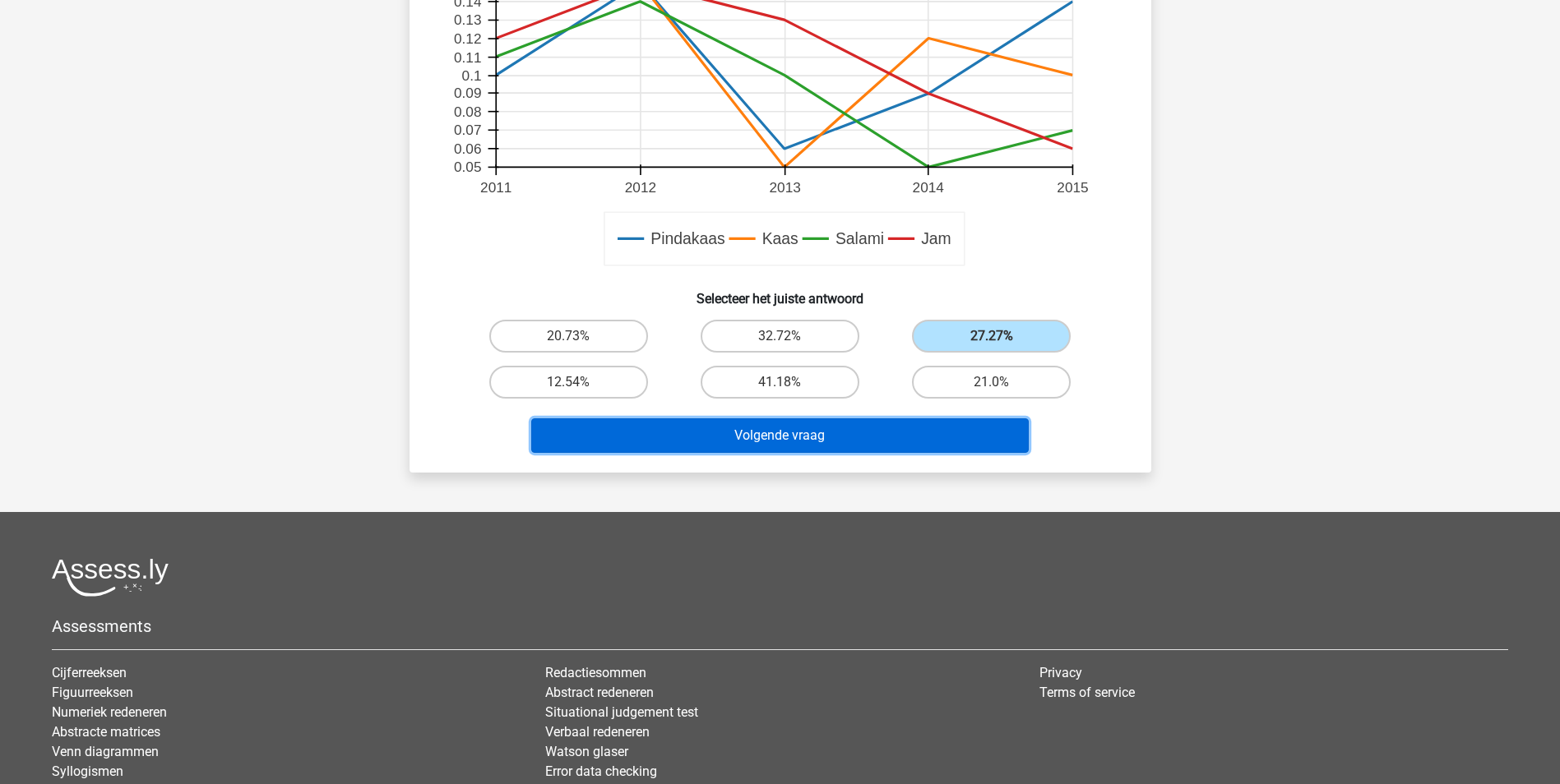
click at [844, 424] on button "Volgende vraag" at bounding box center [780, 435] width 497 height 35
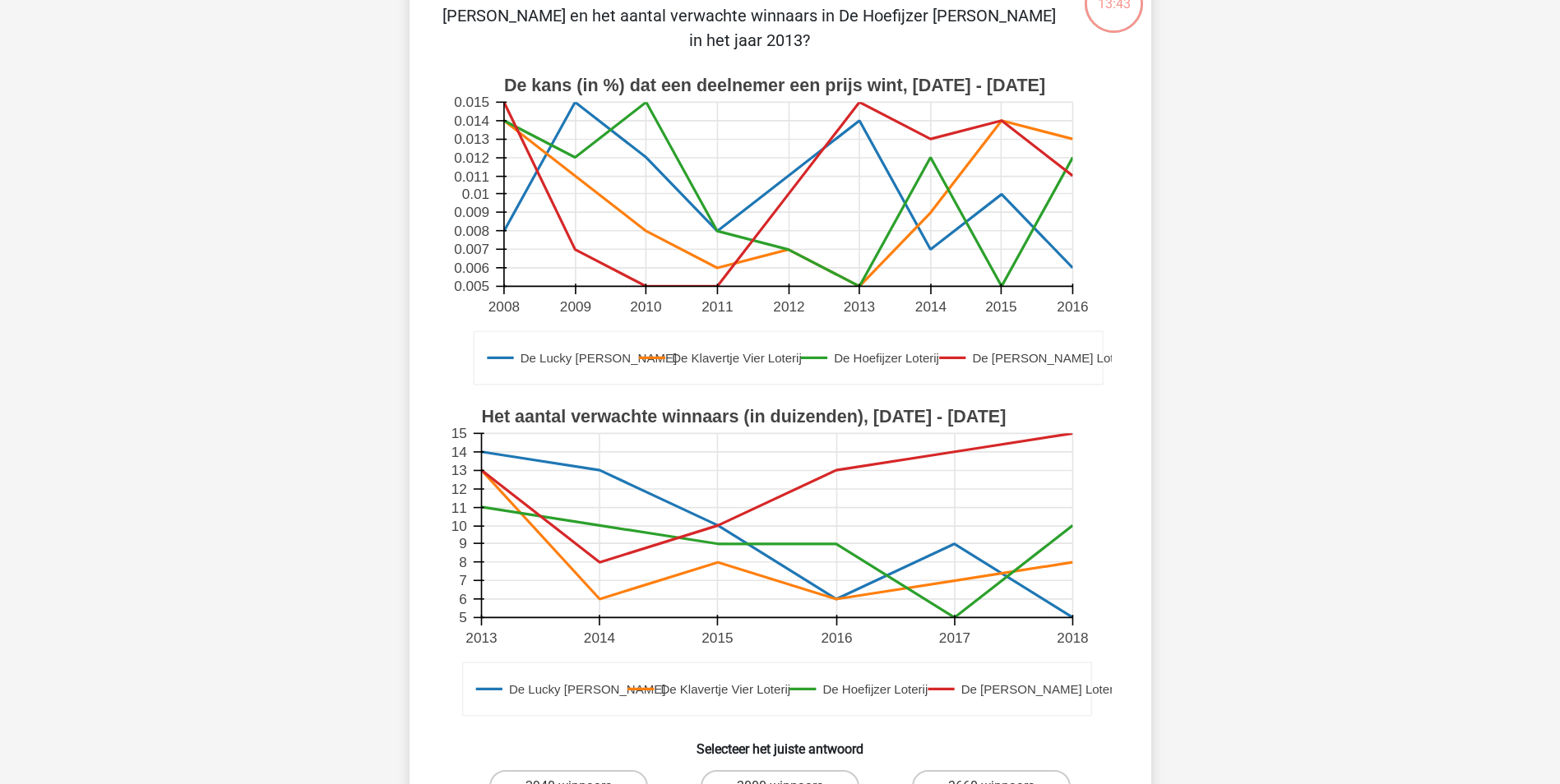
scroll to position [0, 0]
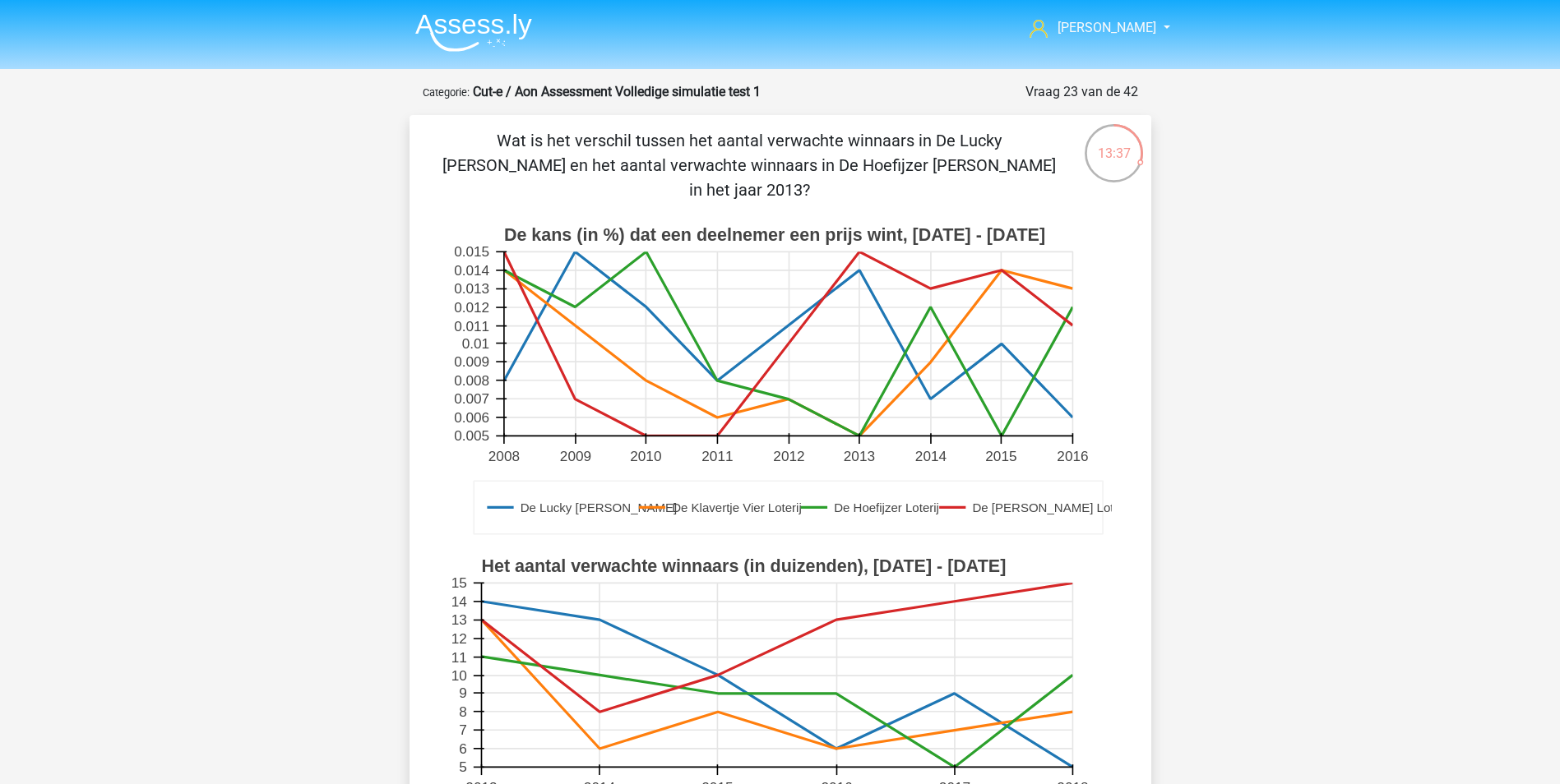
drag, startPoint x: 507, startPoint y: 160, endPoint x: 839, endPoint y: 155, distance: 332.0
click at [839, 155] on p "Wat is het verschil tussen het aantal verwachte winnaars in De Lucky Luke Loter…" at bounding box center [749, 164] width 627 height 74
drag, startPoint x: 839, startPoint y: 155, endPoint x: 819, endPoint y: 158, distance: 20.2
click at [819, 158] on p "Wat is het verschil tussen het aantal verwachte winnaars in De Lucky Luke Loter…" at bounding box center [749, 164] width 627 height 74
click at [817, 162] on p "Wat is het verschil tussen het aantal verwachte winnaars in De Lucky Luke Loter…" at bounding box center [749, 164] width 627 height 74
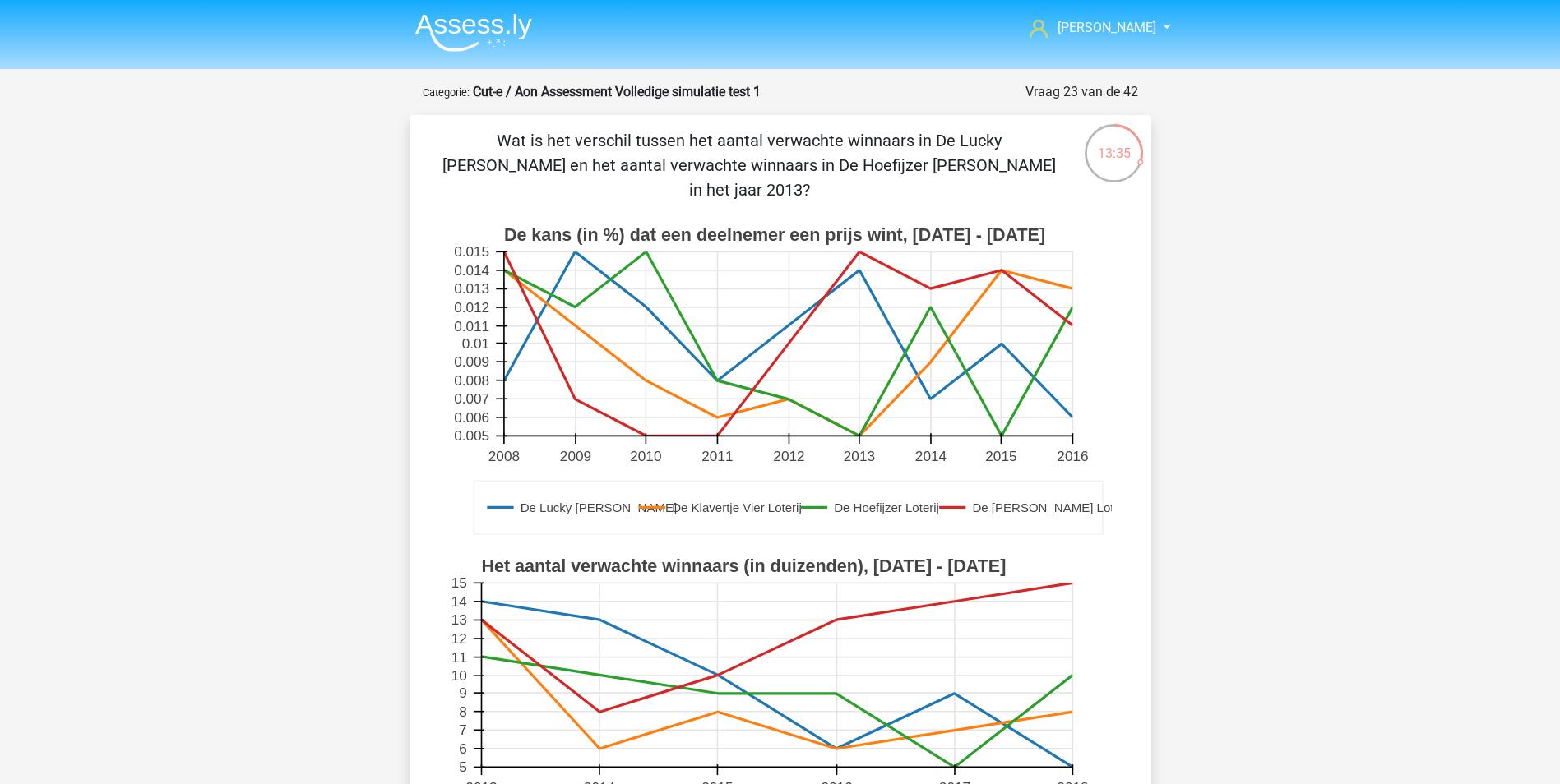
click at [801, 158] on p "Wat is het verschil tussen het aantal verwachte winnaars in De Lucky Luke Loter…" at bounding box center [749, 164] width 627 height 74
click at [810, 149] on p "Wat is het verschil tussen het aantal verwachte winnaars in De Lucky Luke Loter…" at bounding box center [749, 164] width 627 height 74
click at [532, 149] on p "Wat is het verschil tussen het aantal verwachte winnaars in De Lucky Luke Loter…" at bounding box center [749, 164] width 627 height 74
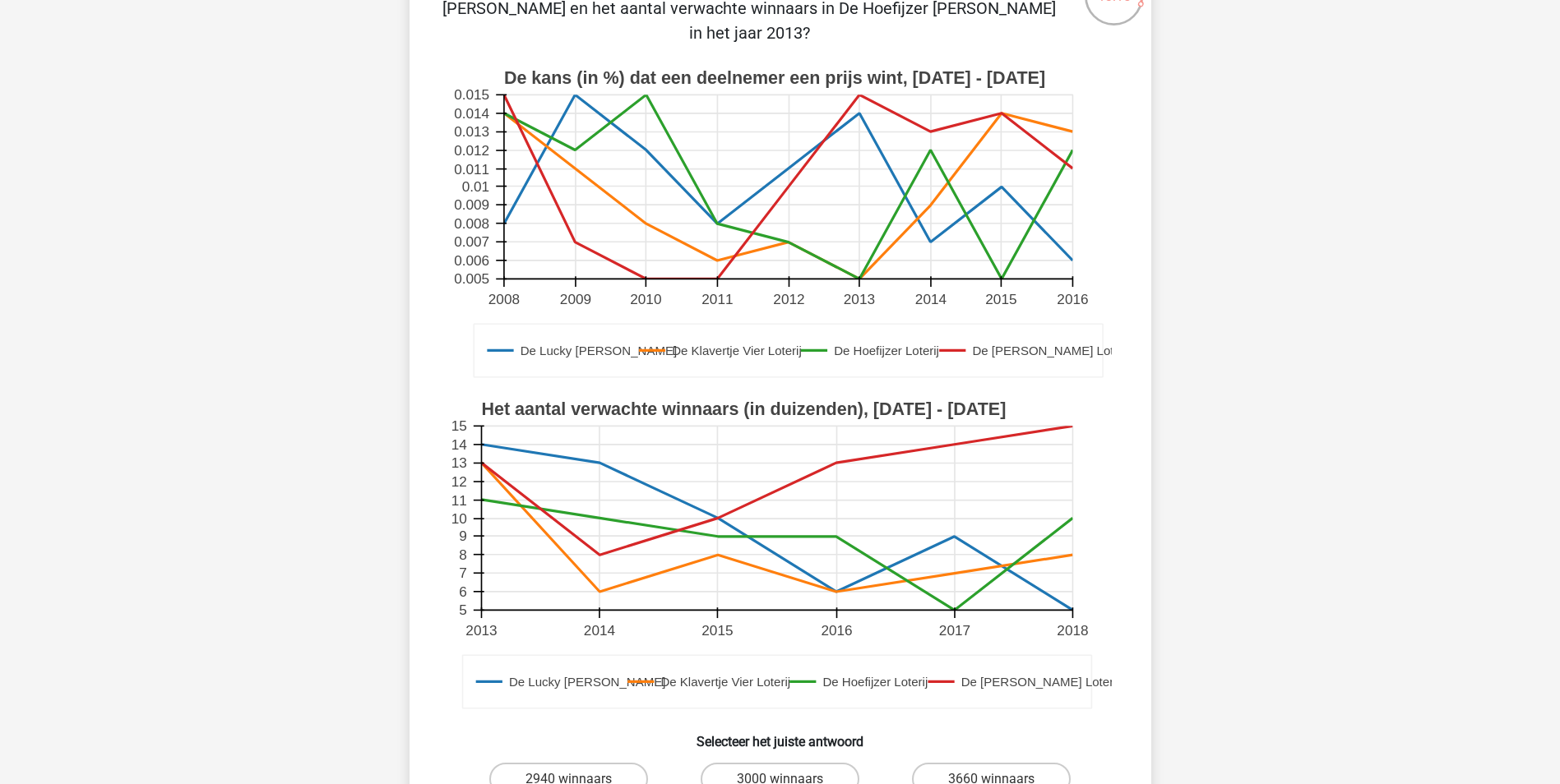
scroll to position [411, 0]
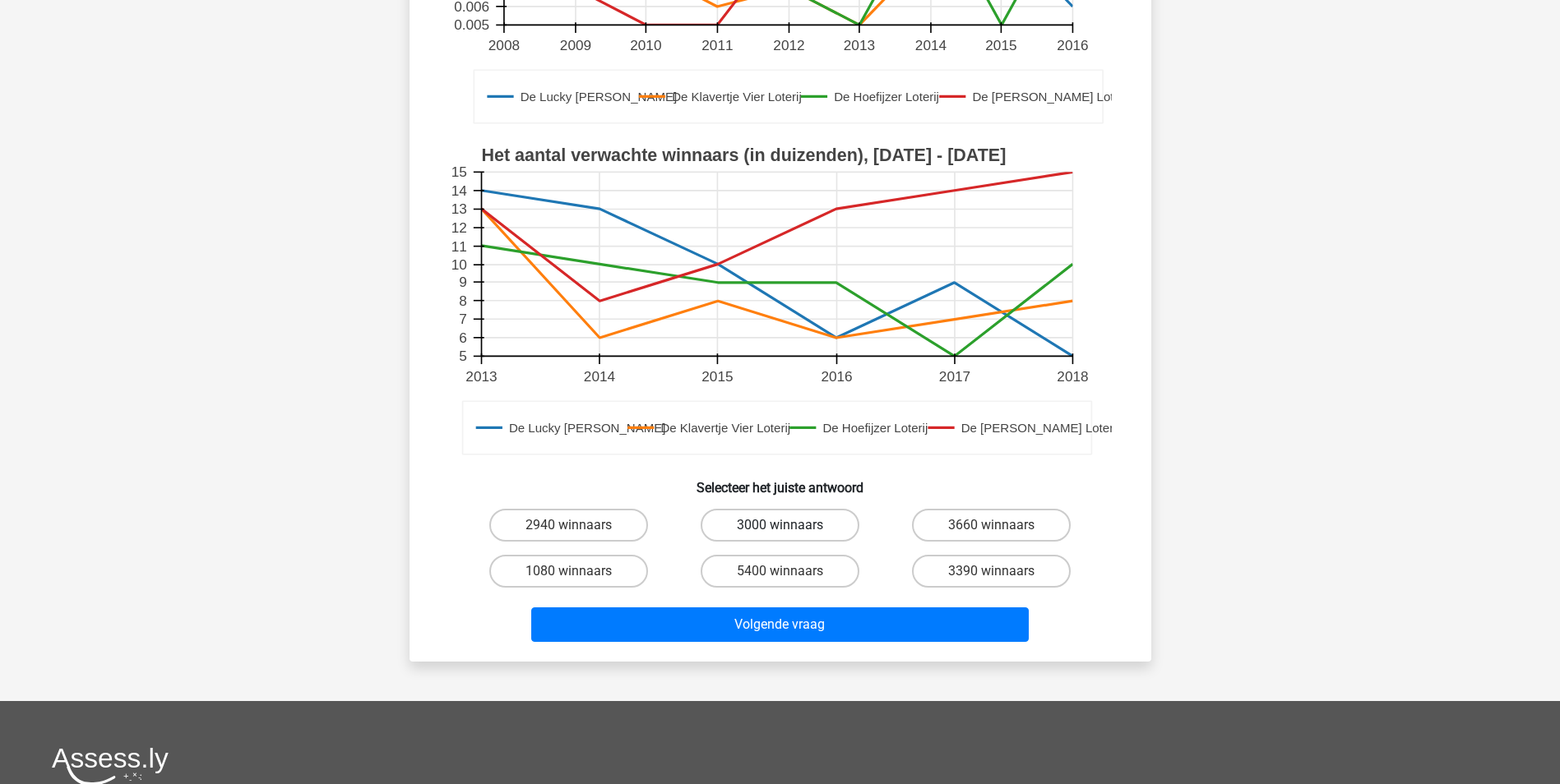
click at [762, 508] on label "3000 winnaars" at bounding box center [780, 525] width 158 height 33
click at [779, 525] on input "3000 winnaars" at bounding box center [784, 530] width 10 height 10
radio input "true"
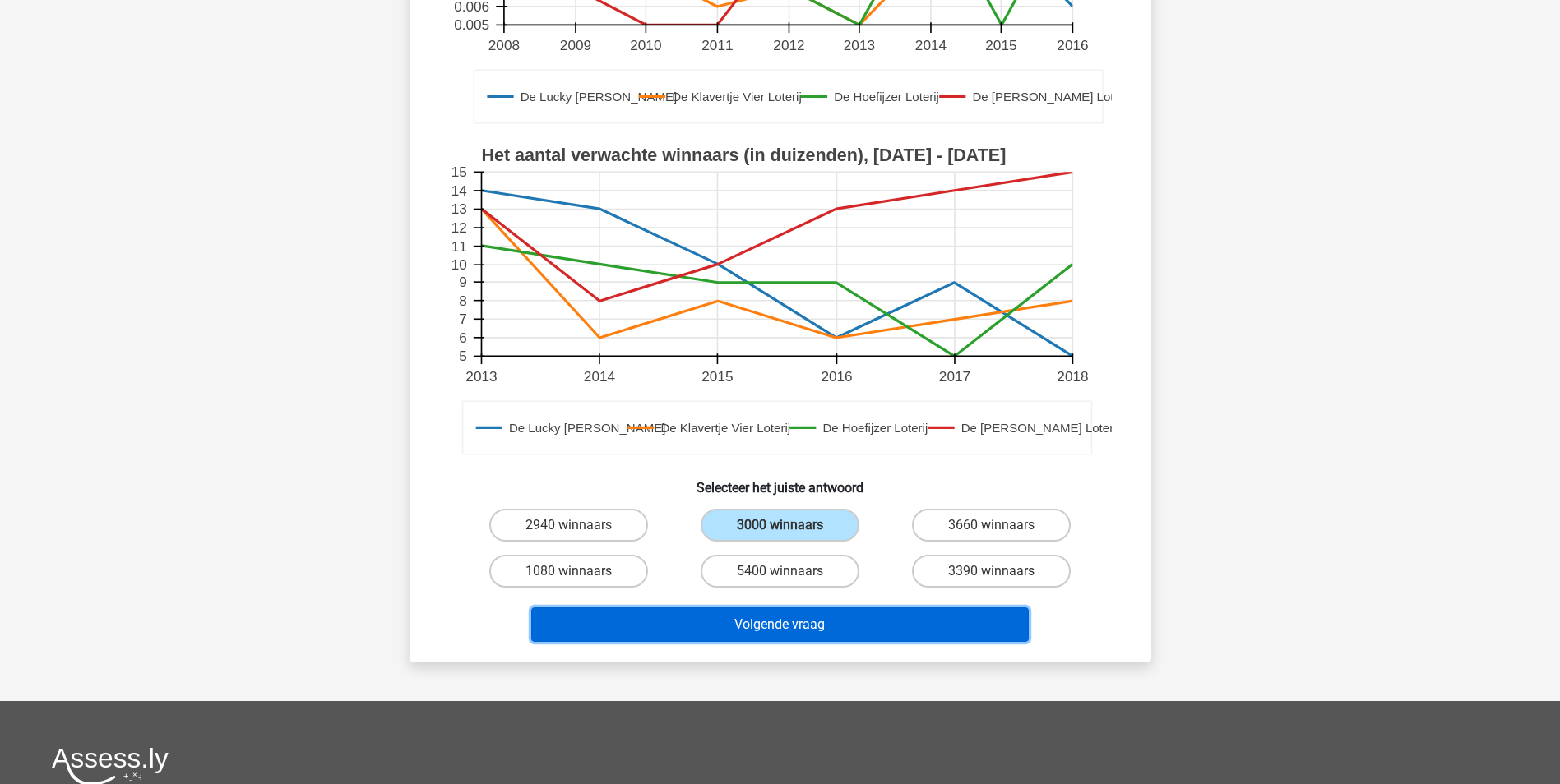
click at [754, 608] on button "Volgende vraag" at bounding box center [780, 625] width 497 height 35
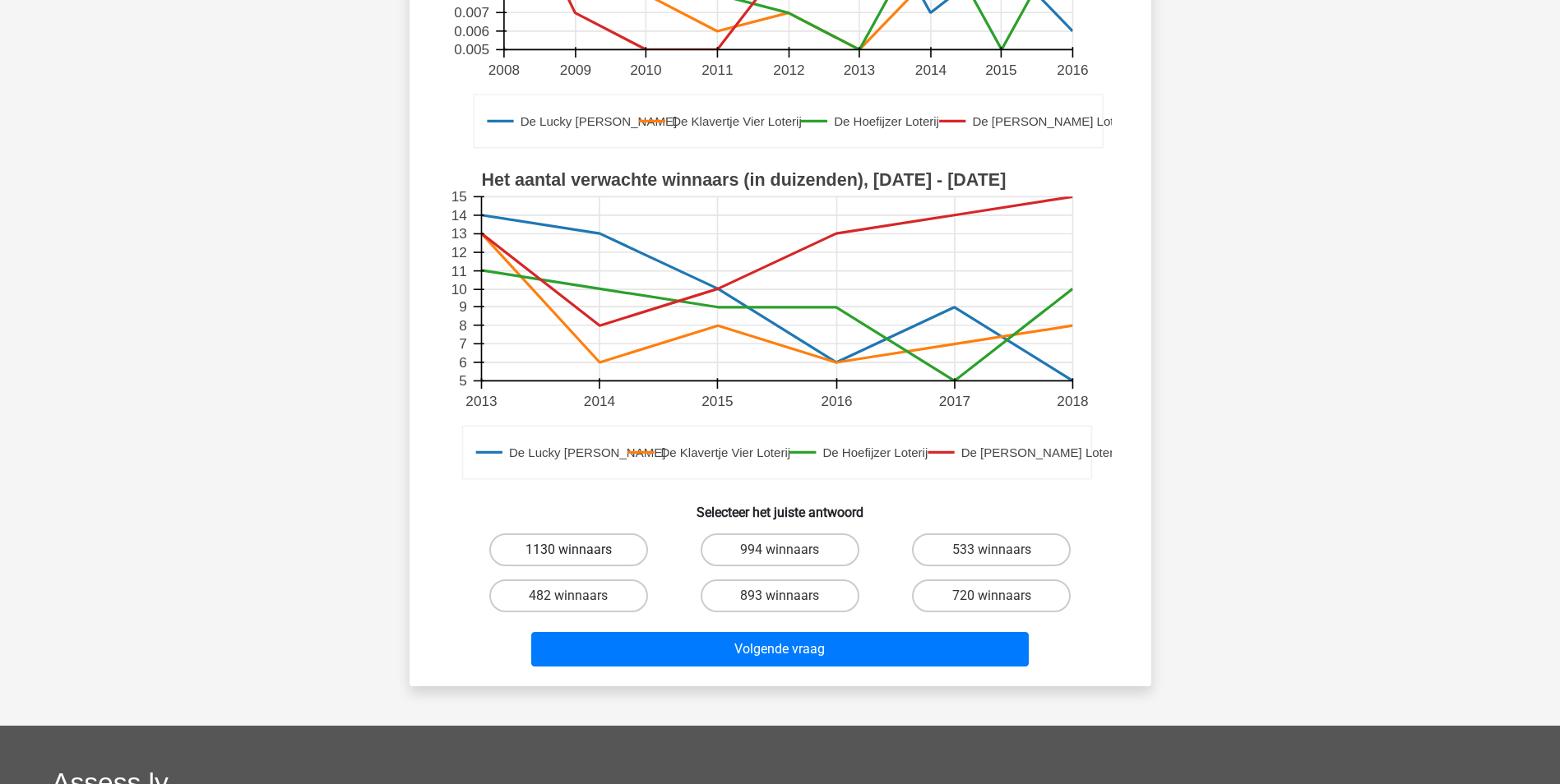
click at [584, 556] on label "1130 winnaars" at bounding box center [569, 550] width 158 height 33
click at [579, 556] on input "1130 winnaars" at bounding box center [573, 555] width 10 height 10
radio input "true"
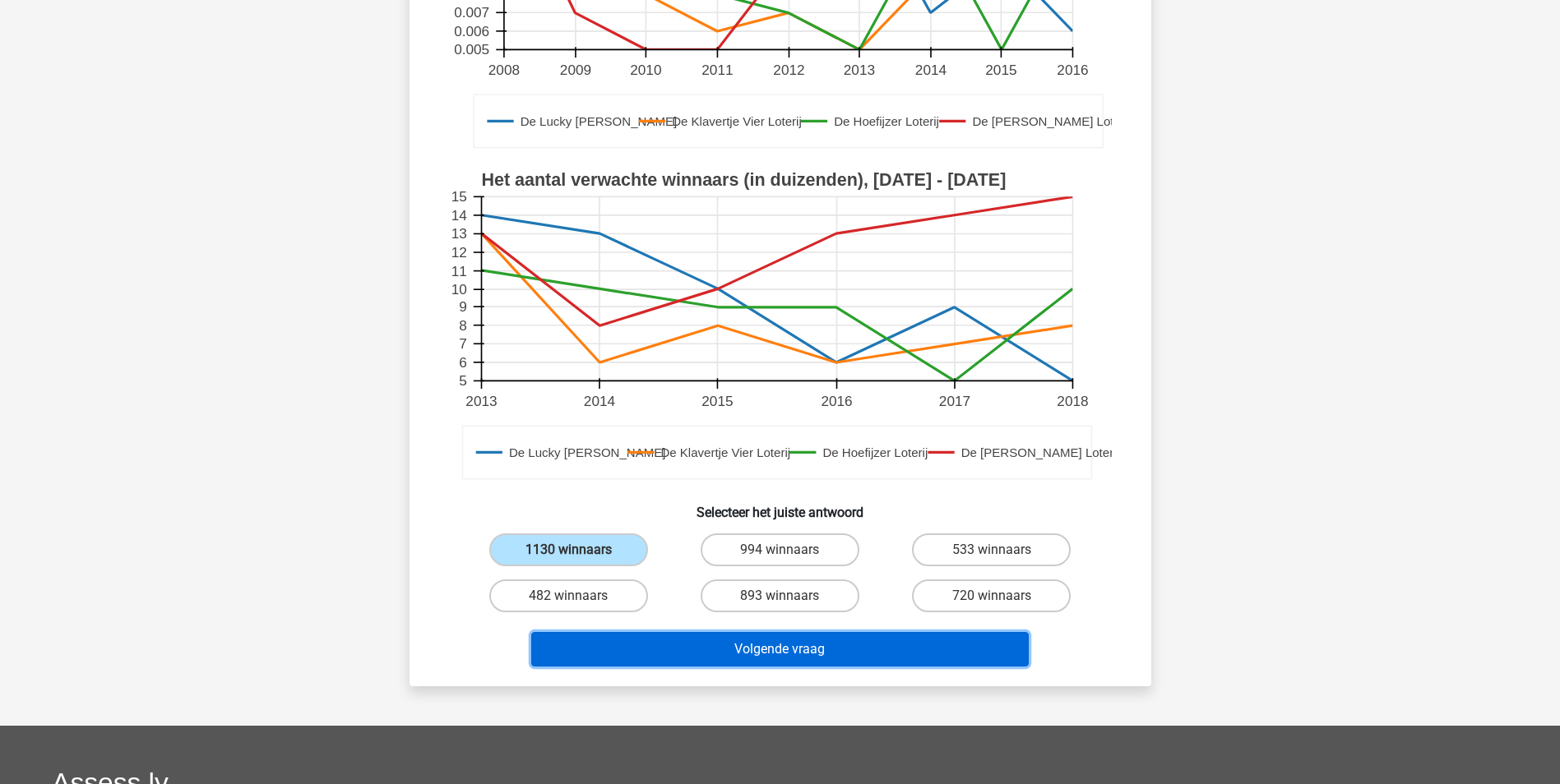
click at [751, 646] on button "Volgende vraag" at bounding box center [780, 649] width 497 height 35
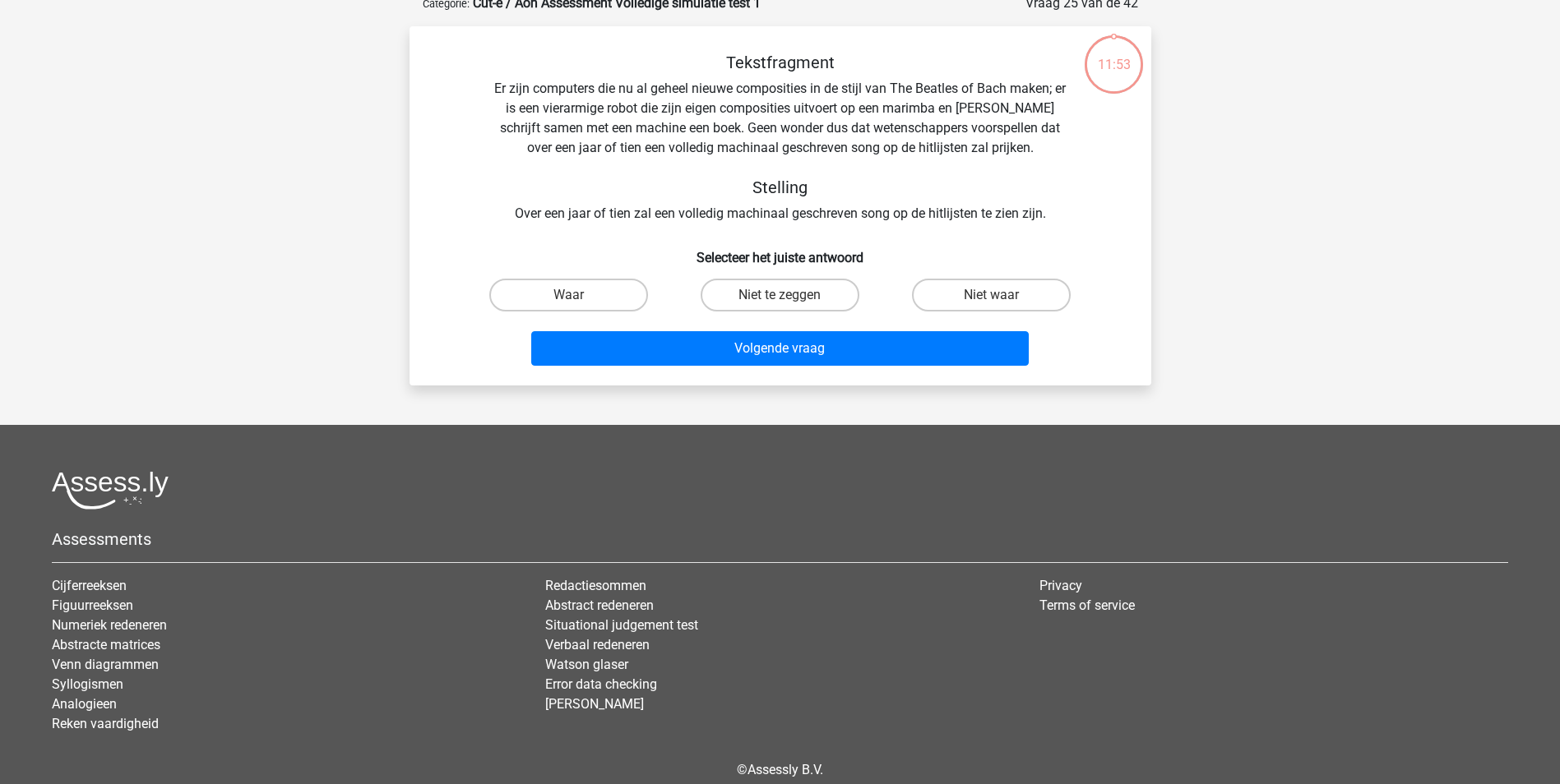
scroll to position [83, 0]
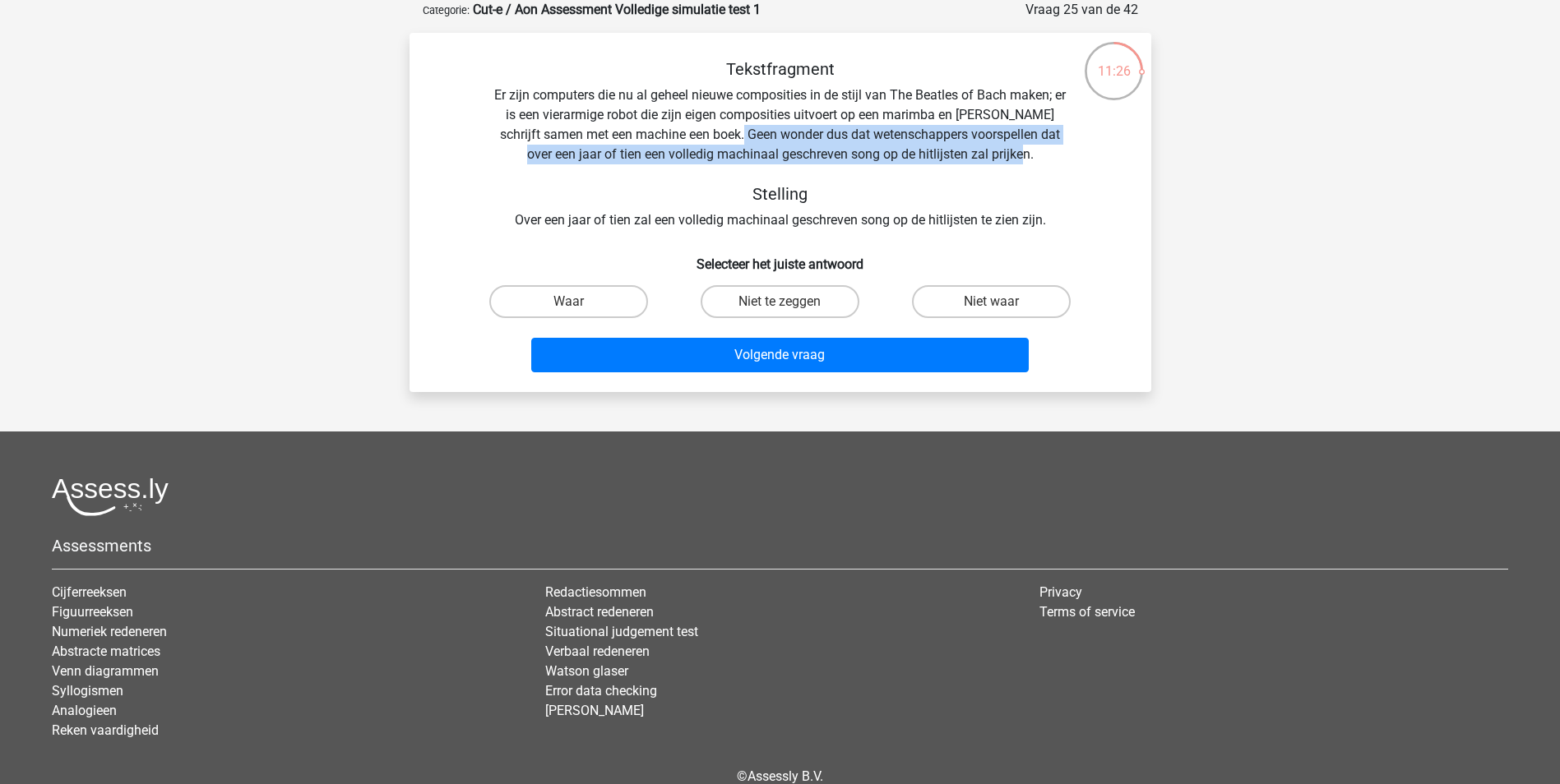
drag, startPoint x: 699, startPoint y: 132, endPoint x: 1004, endPoint y: 156, distance: 305.9
click at [1004, 156] on div "Tekstfragment Er zijn computers die nu al geheel nieuwe composities in de stijl…" at bounding box center [780, 144] width 689 height 171
click at [780, 304] on input "Niet te zeggen" at bounding box center [784, 307] width 10 height 10
radio input "true"
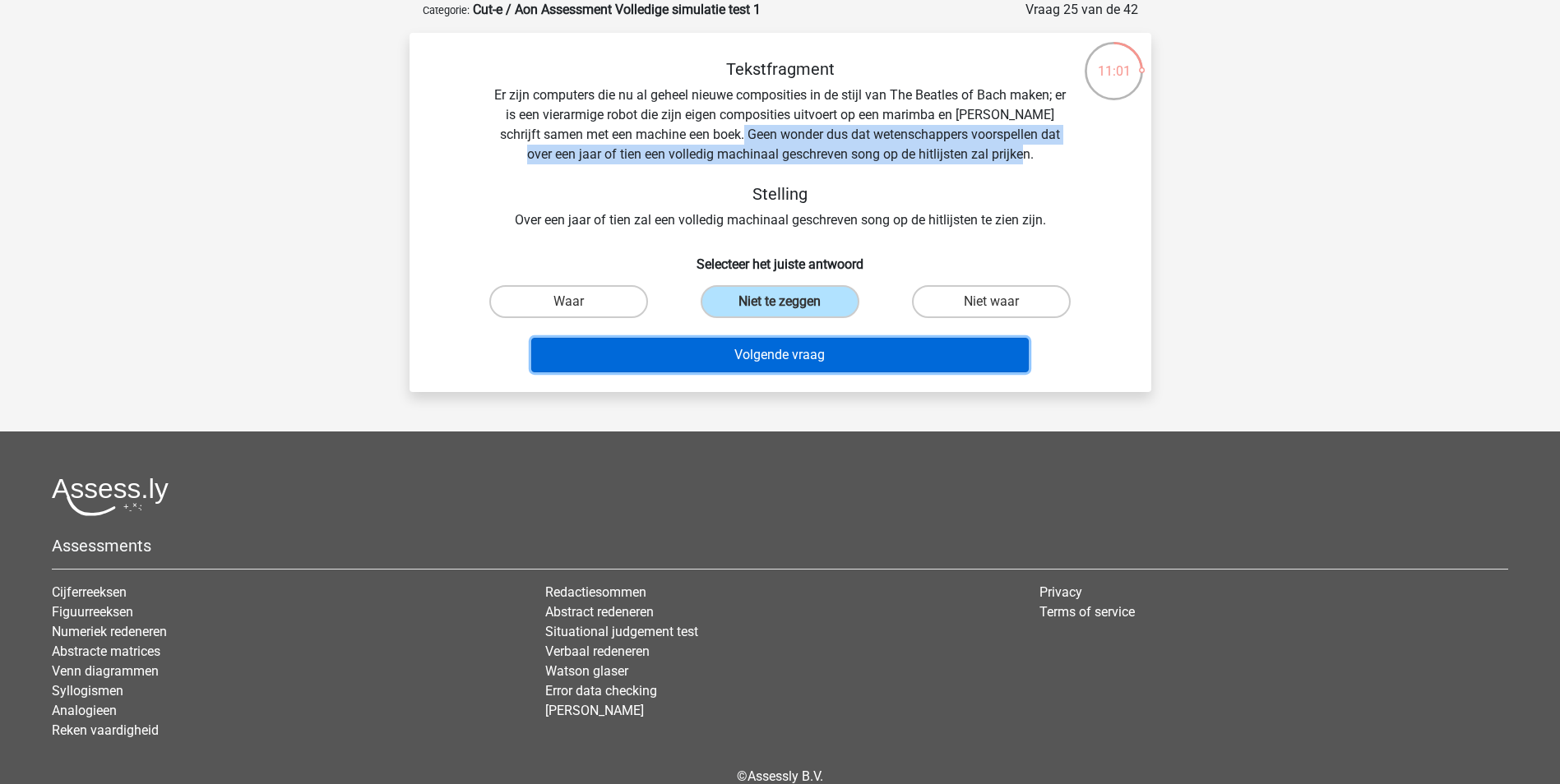
click at [796, 353] on button "Volgende vraag" at bounding box center [780, 355] width 497 height 35
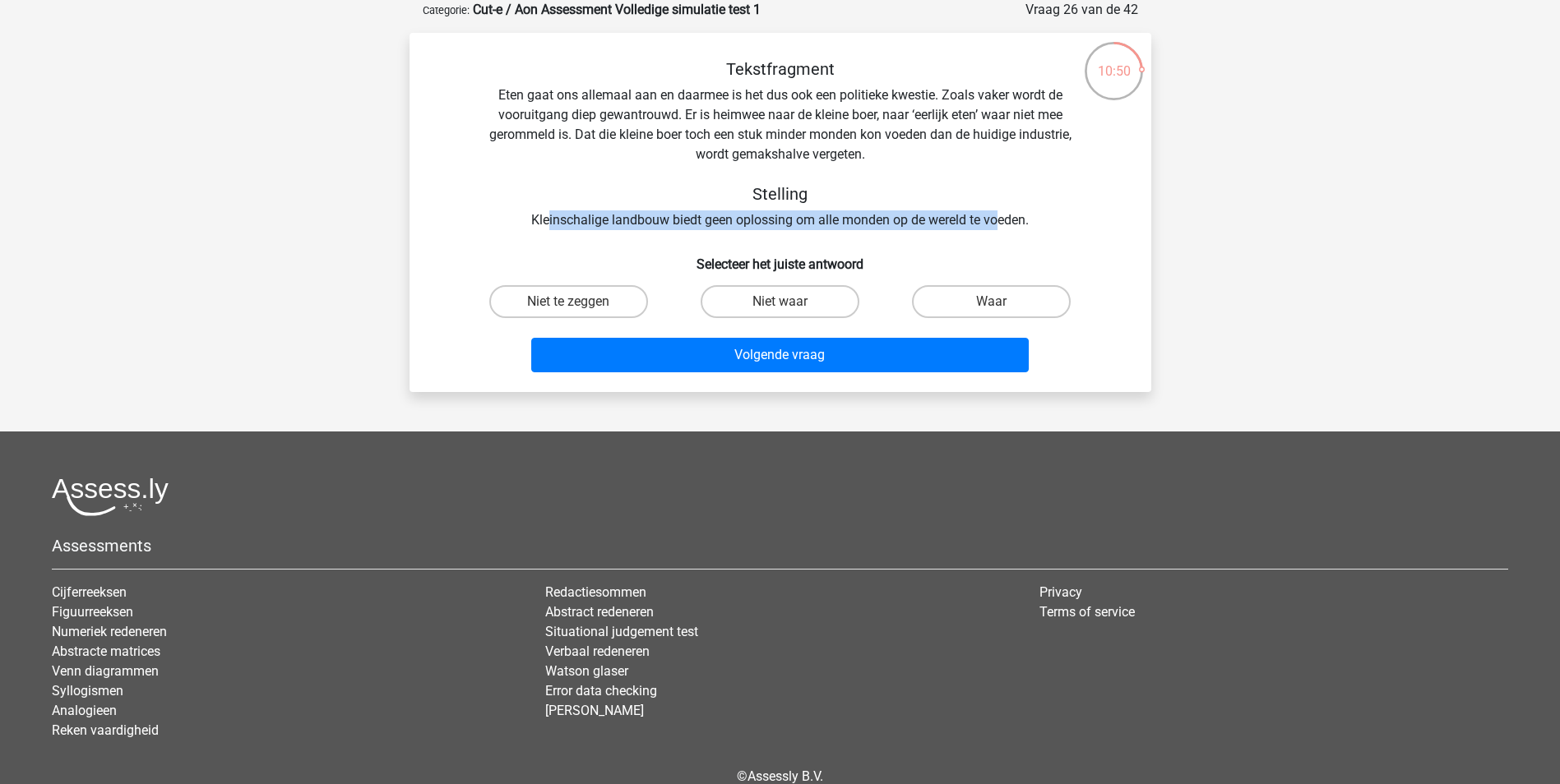
drag, startPoint x: 549, startPoint y: 218, endPoint x: 996, endPoint y: 216, distance: 447.0
click at [996, 216] on div "Tekstfragment Eten gaat ons allemaal aan en daarmee is het dus ook een politiek…" at bounding box center [780, 144] width 689 height 171
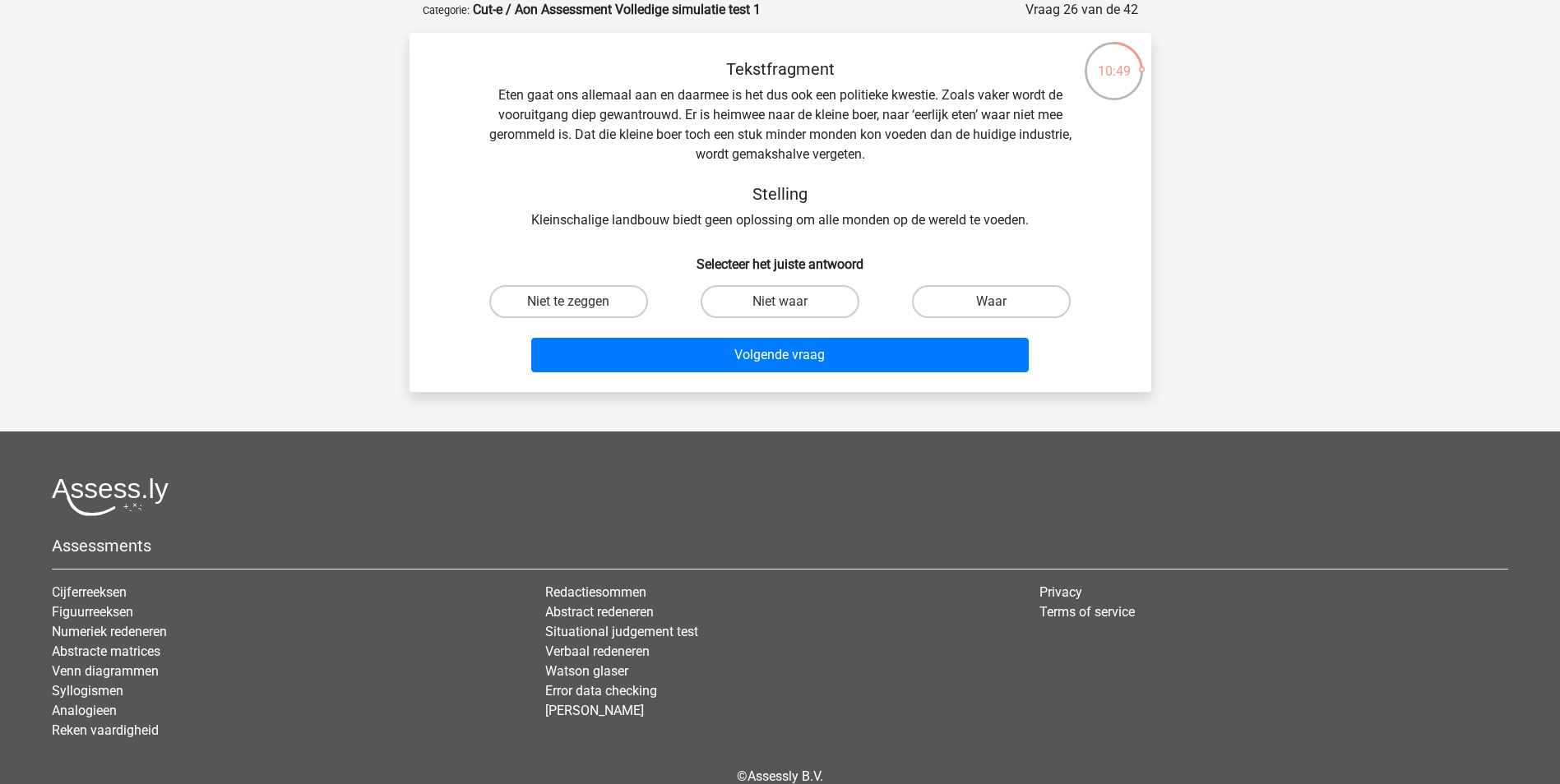
click at [701, 117] on div "Tekstfragment Eten gaat ons allemaal aan en daarmee is het dus ook een politiek…" at bounding box center [780, 144] width 689 height 171
drag, startPoint x: 682, startPoint y: 114, endPoint x: 843, endPoint y: 125, distance: 161.4
click at [843, 125] on div "Tekstfragment Eten gaat ons allemaal aan en daarmee is het dus ook een politiek…" at bounding box center [780, 144] width 689 height 171
click at [1096, 234] on div "Tekstfragment Eten gaat ons allemaal aan en daarmee is het dus ook een politiek…" at bounding box center [780, 219] width 729 height 320
click at [612, 302] on label "Niet te zeggen" at bounding box center [569, 302] width 158 height 33
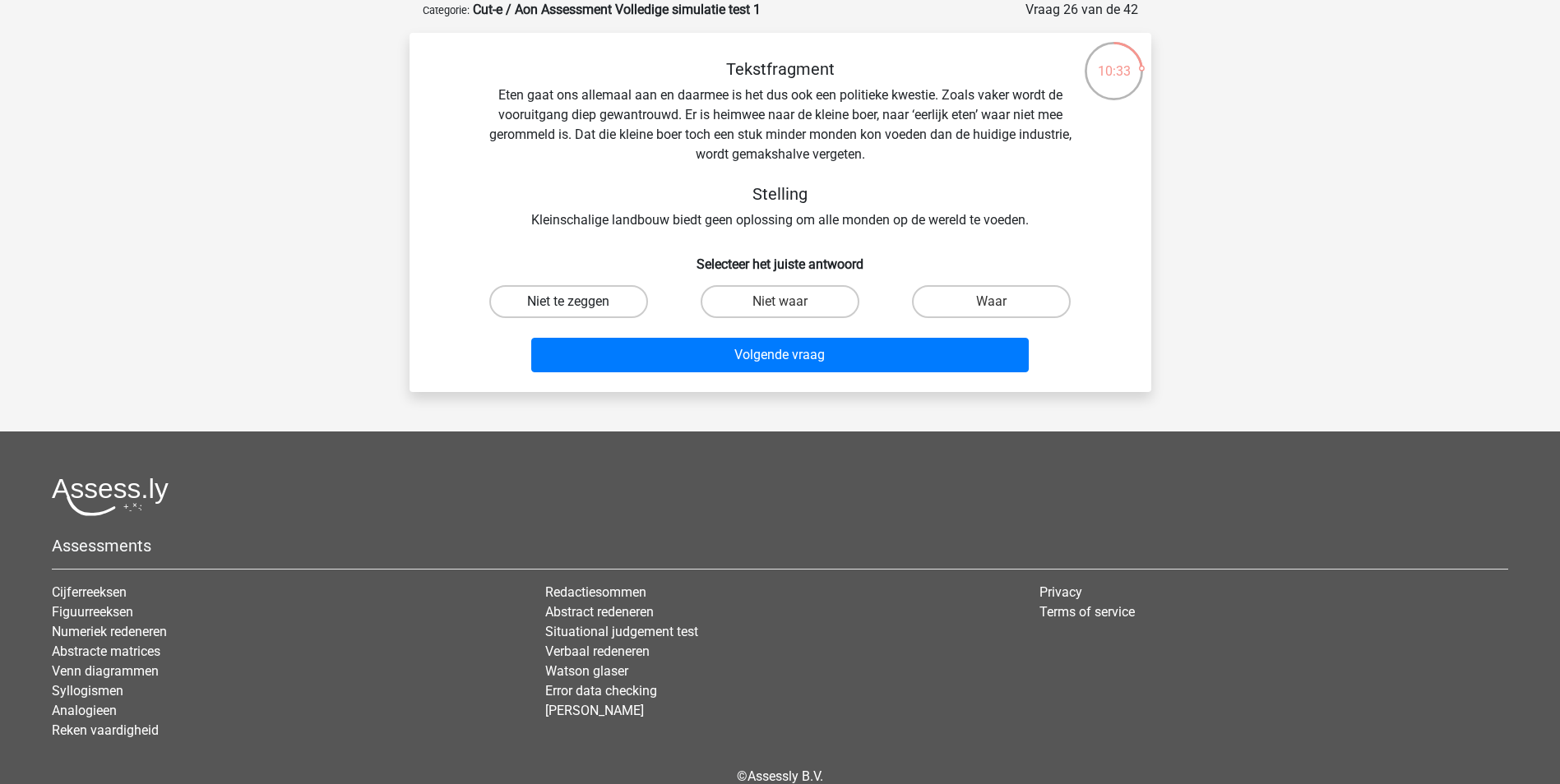
click at [579, 302] on input "Niet te zeggen" at bounding box center [573, 307] width 10 height 10
radio input "true"
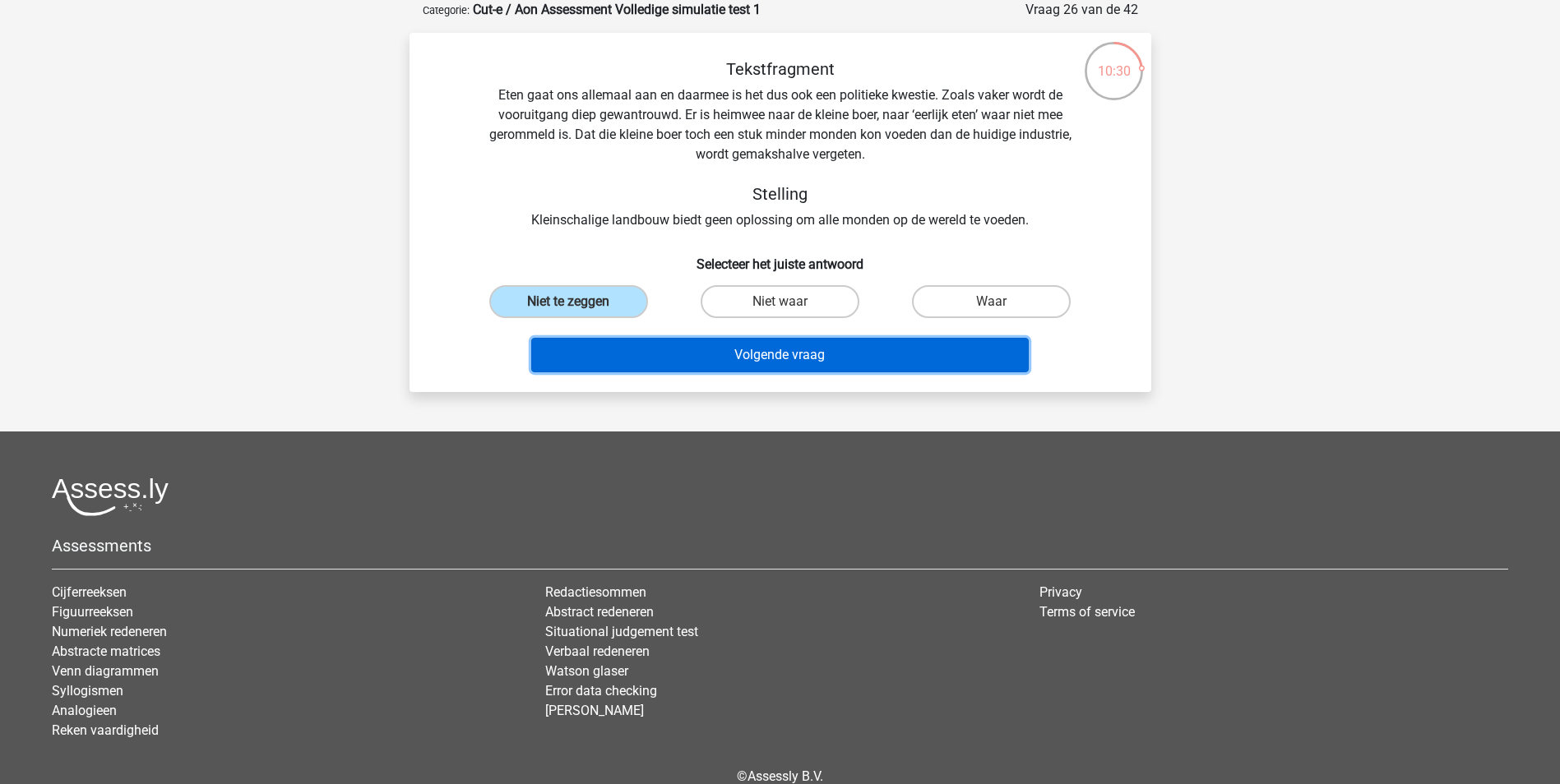
click at [809, 359] on button "Volgende vraag" at bounding box center [780, 355] width 497 height 35
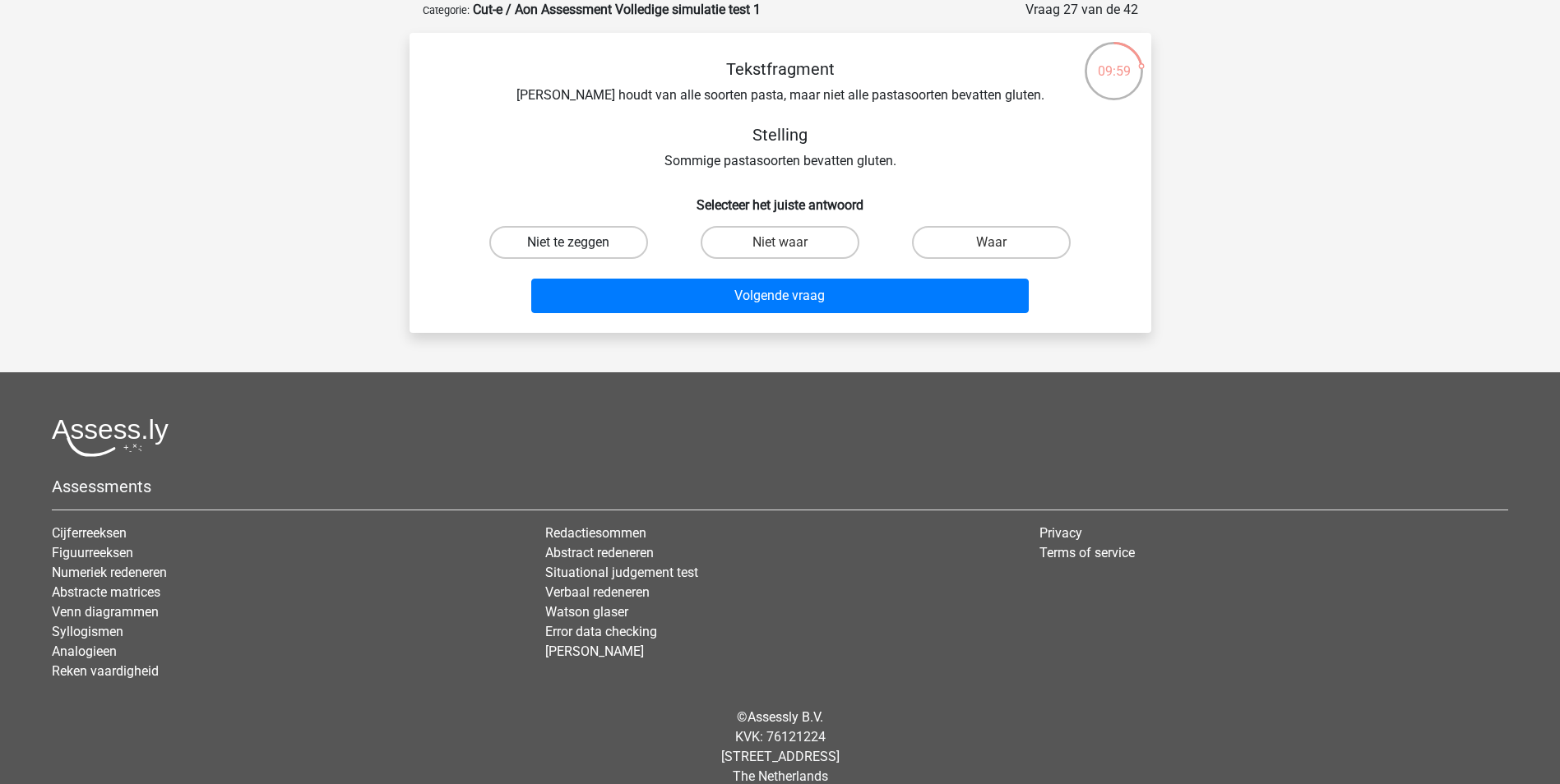
click at [582, 242] on label "Niet te zeggen" at bounding box center [569, 243] width 158 height 33
click at [579, 243] on input "Niet te zeggen" at bounding box center [573, 248] width 10 height 10
radio input "true"
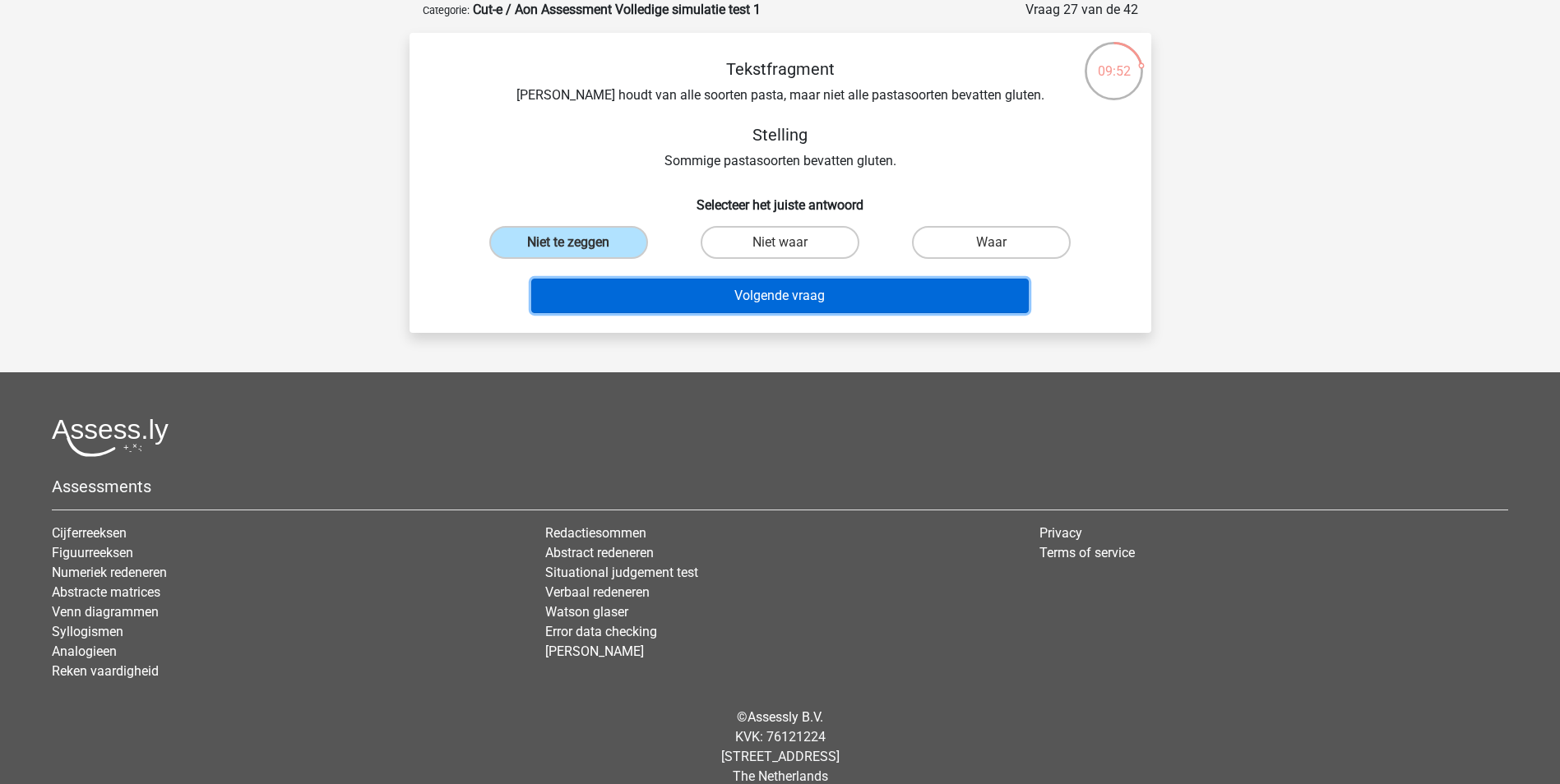
click at [790, 294] on button "Volgende vraag" at bounding box center [780, 296] width 497 height 35
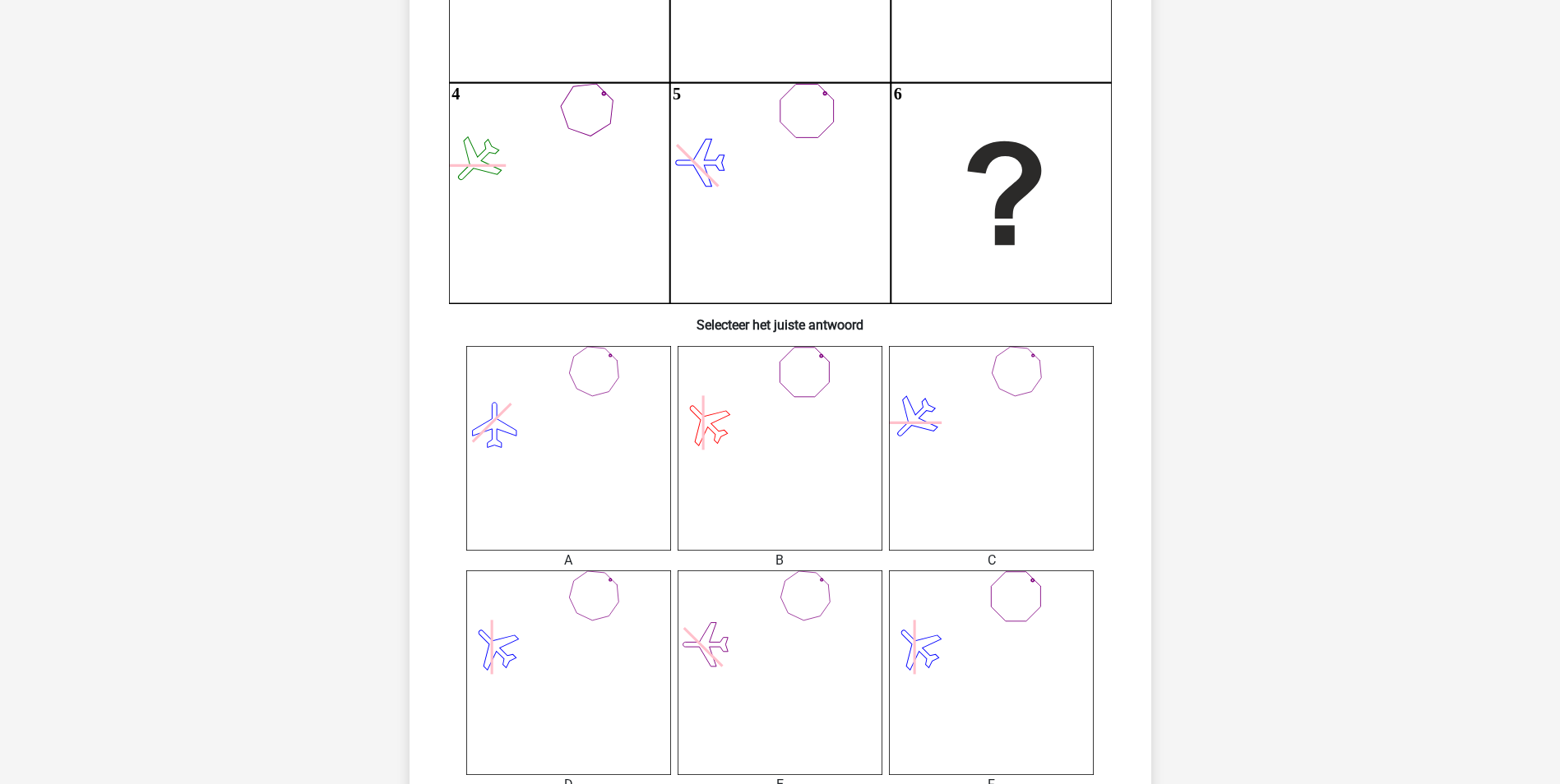
scroll to position [493, 0]
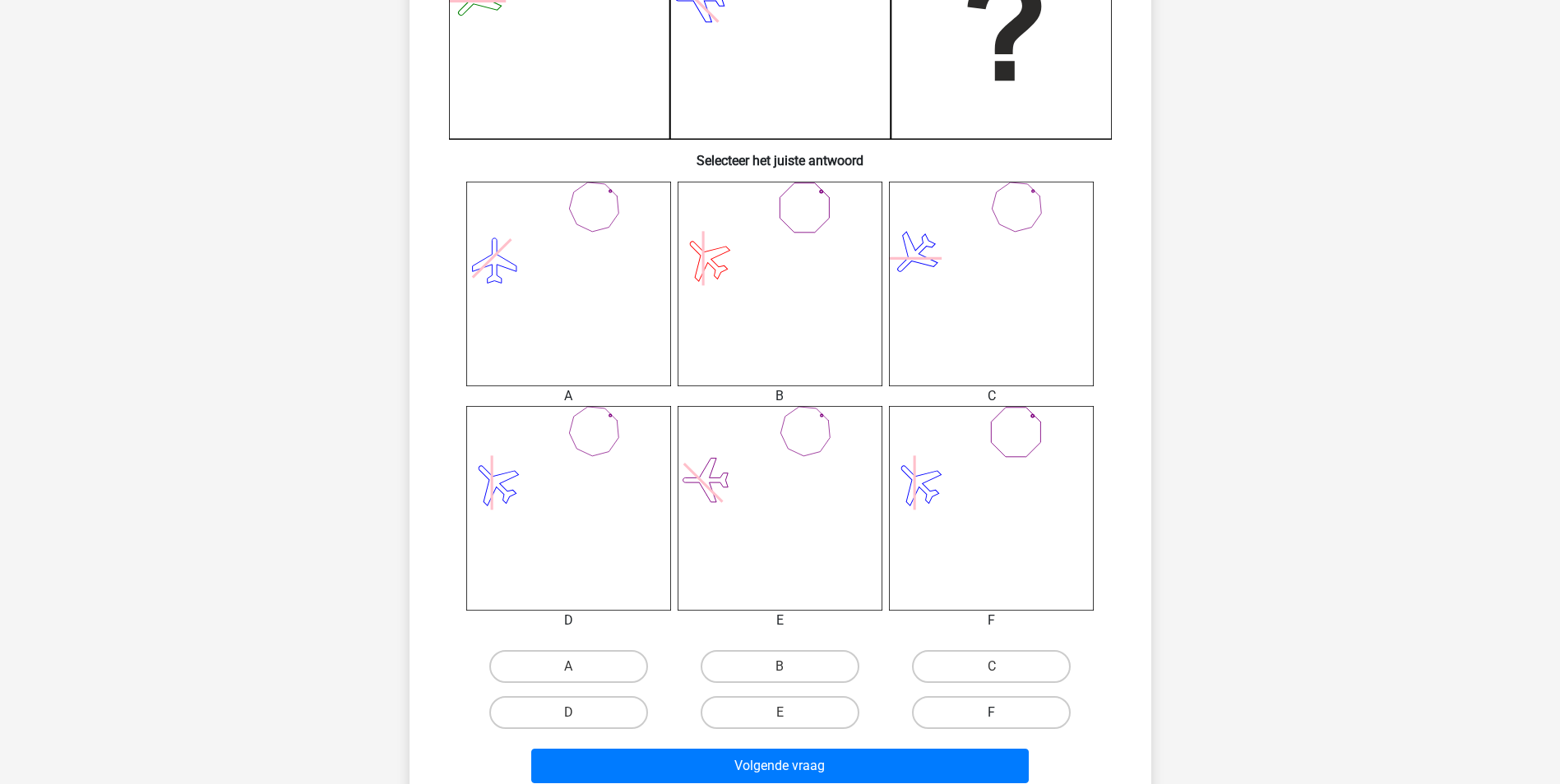
click at [991, 705] on label "F" at bounding box center [991, 713] width 158 height 33
click at [991, 713] on input "F" at bounding box center [997, 718] width 10 height 10
radio input "true"
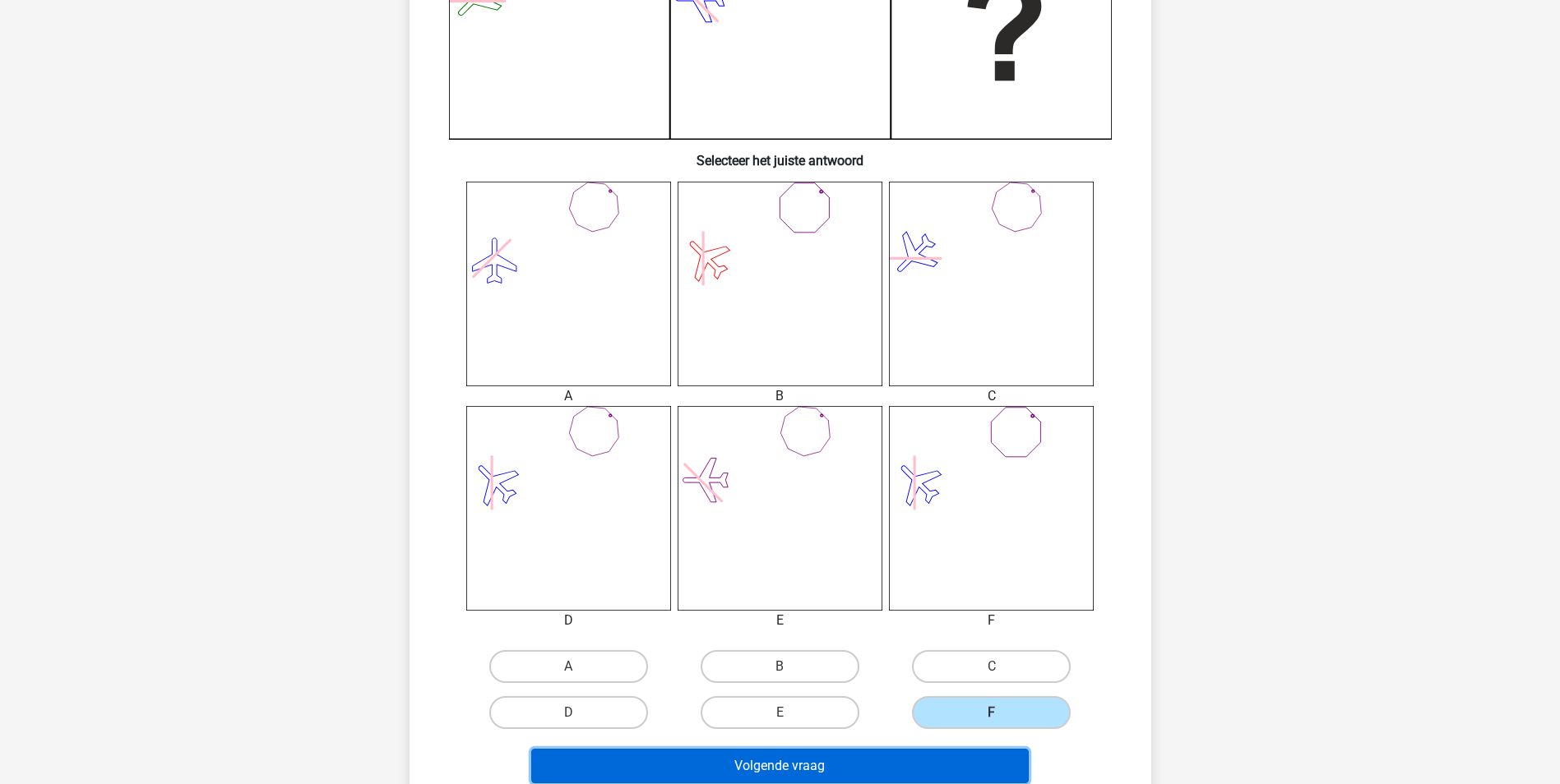
click at [888, 766] on button "Volgende vraag" at bounding box center [780, 766] width 497 height 35
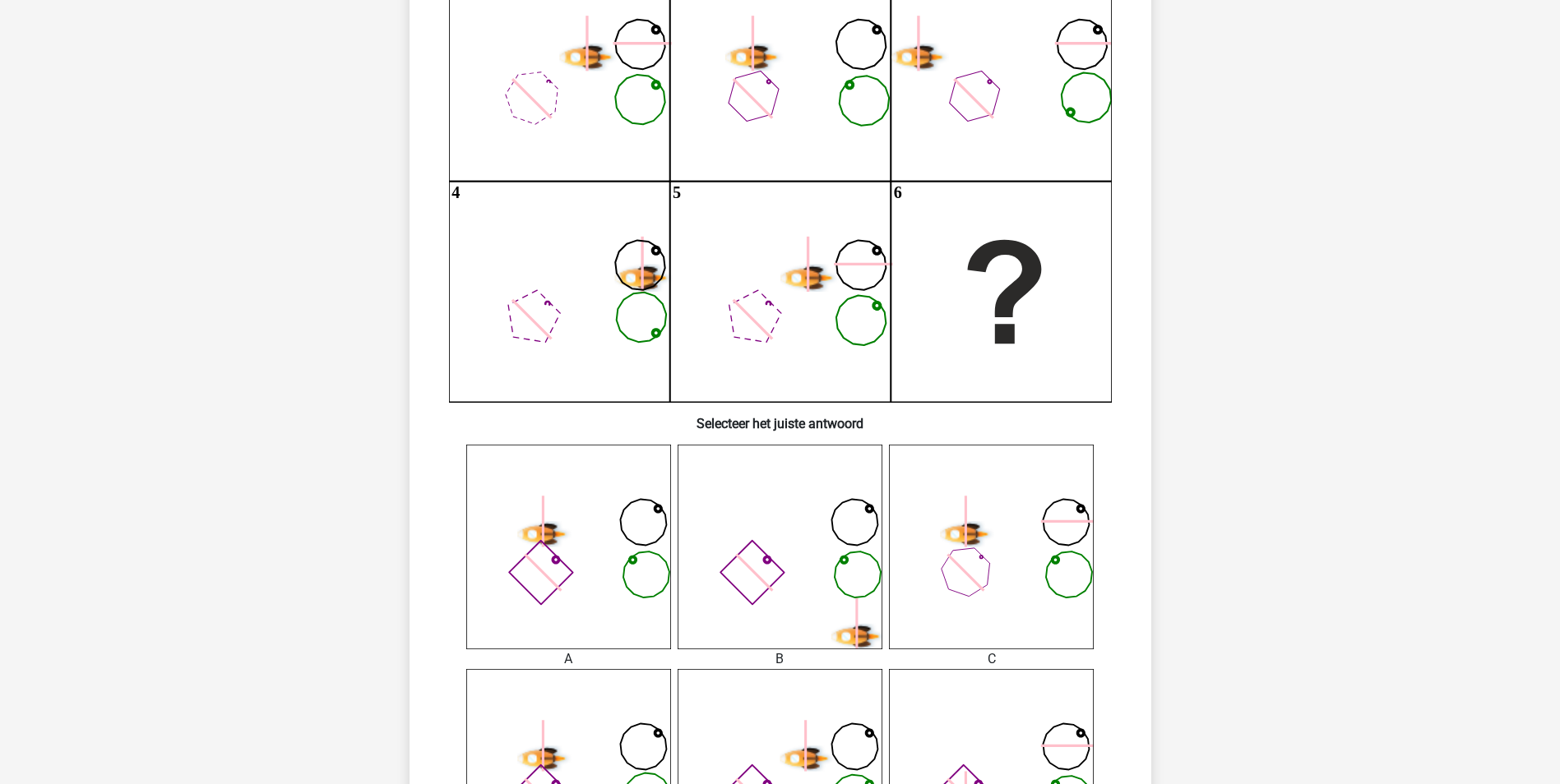
scroll to position [83, 0]
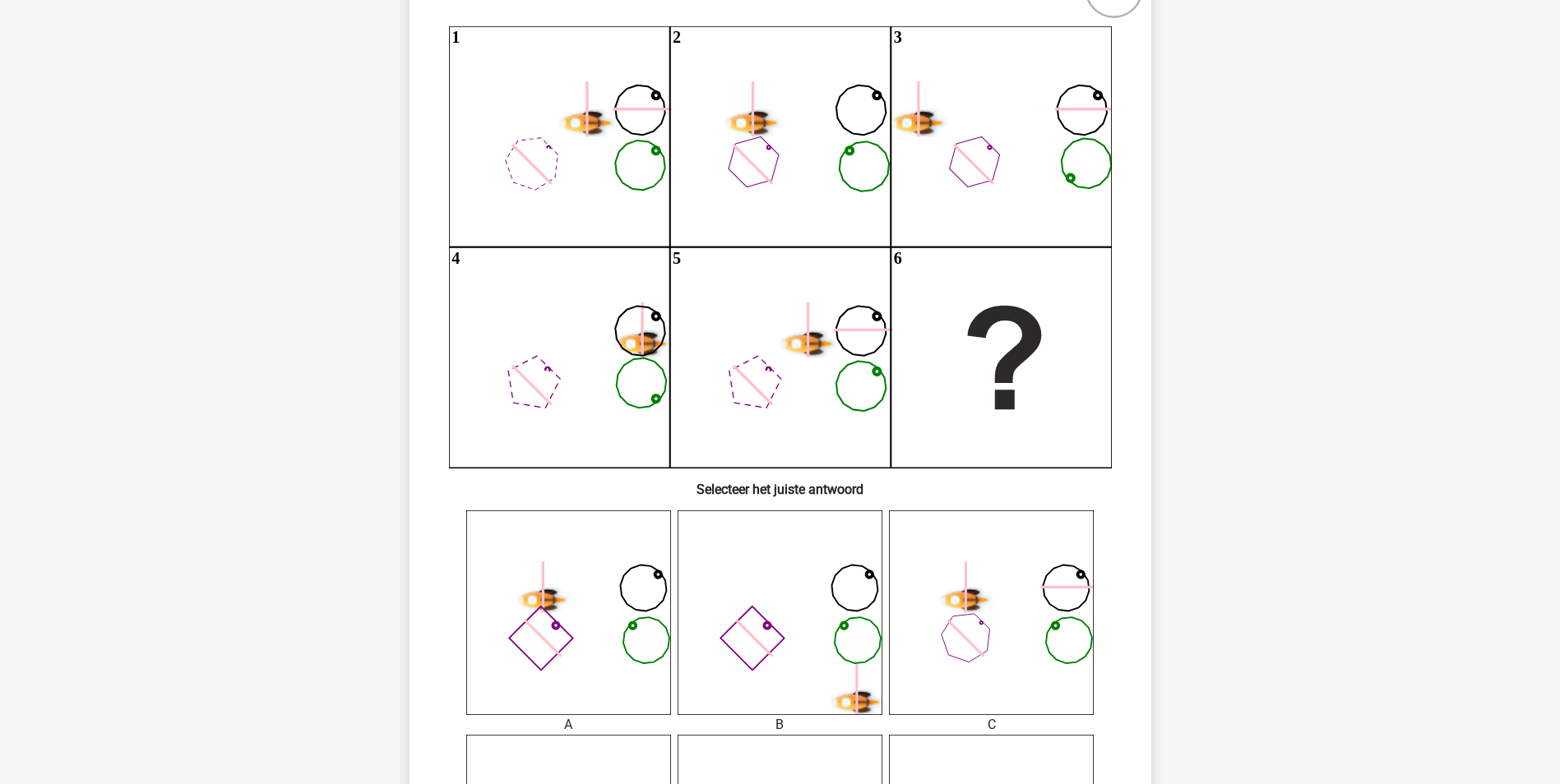
scroll to position [411, 0]
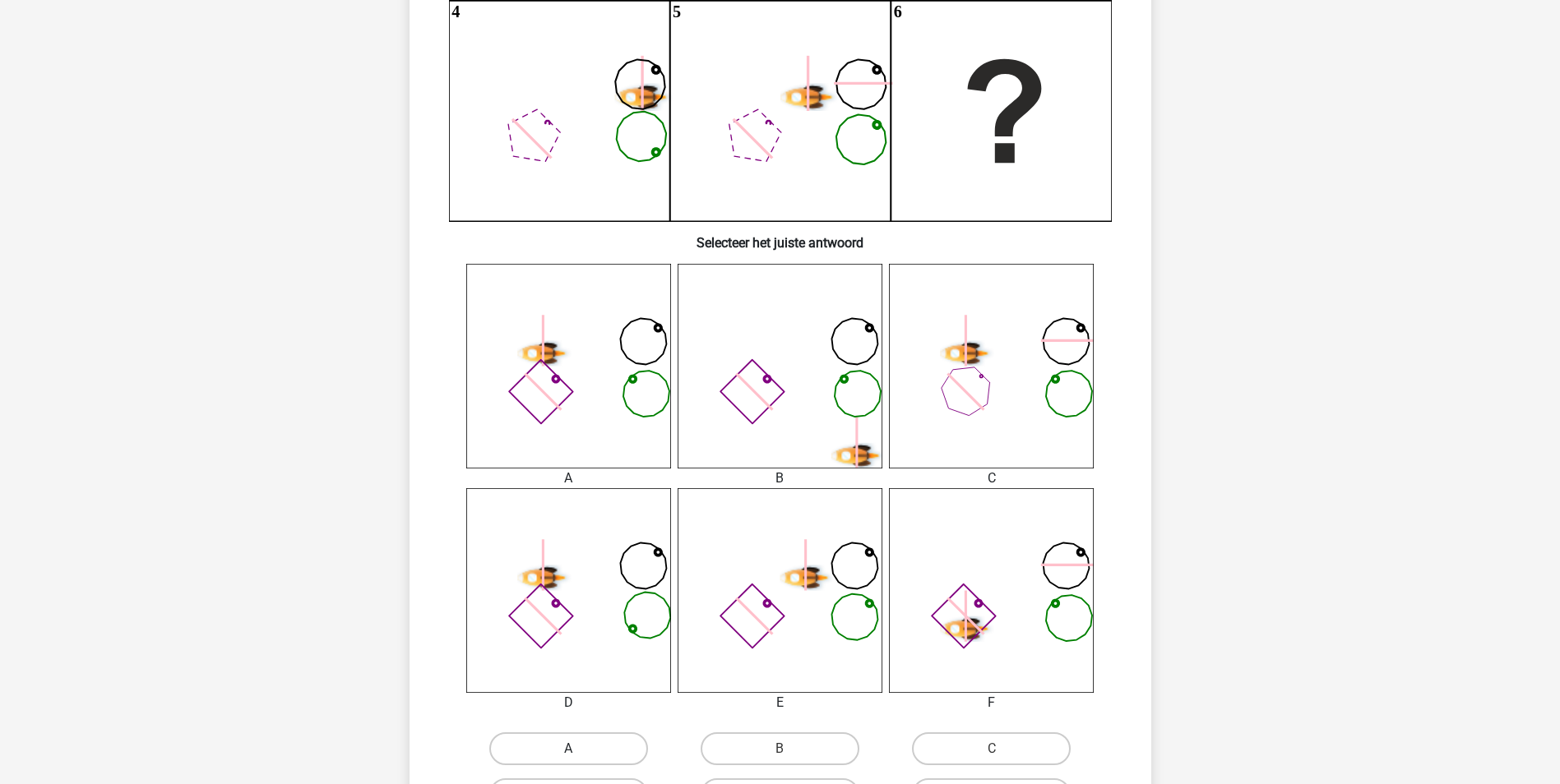
click at [590, 744] on label "A" at bounding box center [569, 748] width 158 height 33
click at [579, 748] on input "A" at bounding box center [573, 754] width 10 height 10
radio input "true"
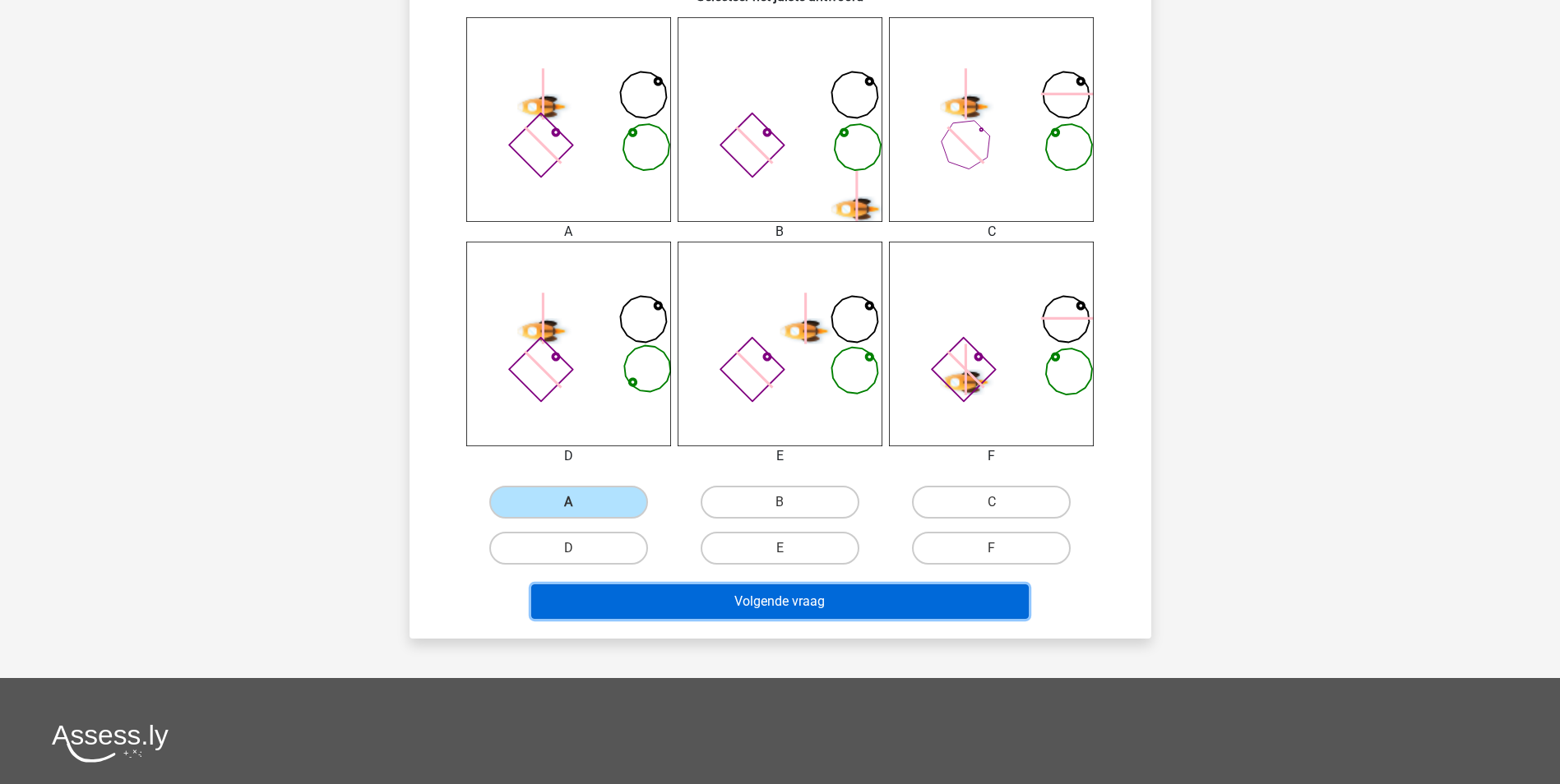
click at [793, 600] on button "Volgende vraag" at bounding box center [780, 601] width 497 height 35
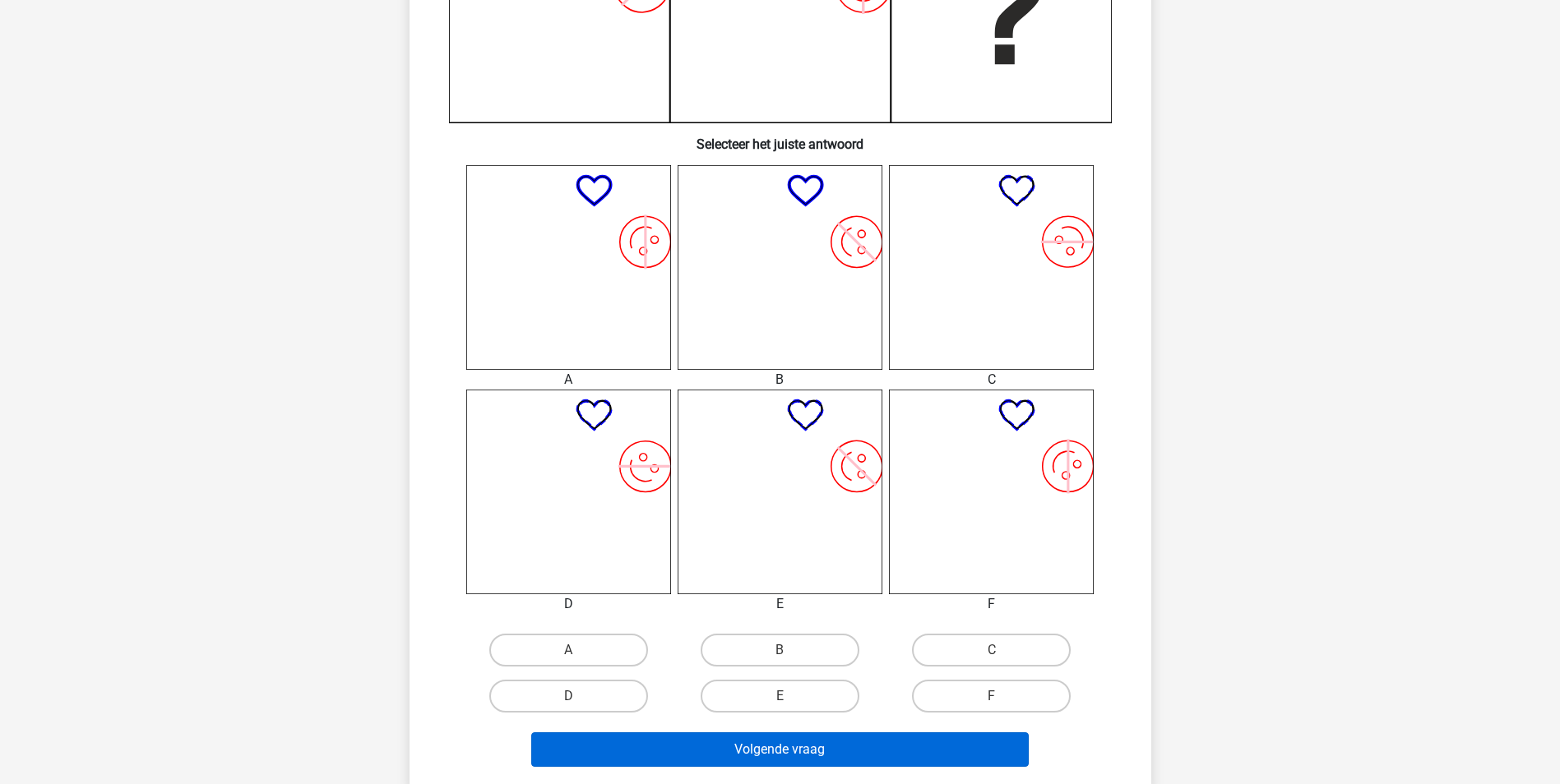
scroll to position [657, 0]
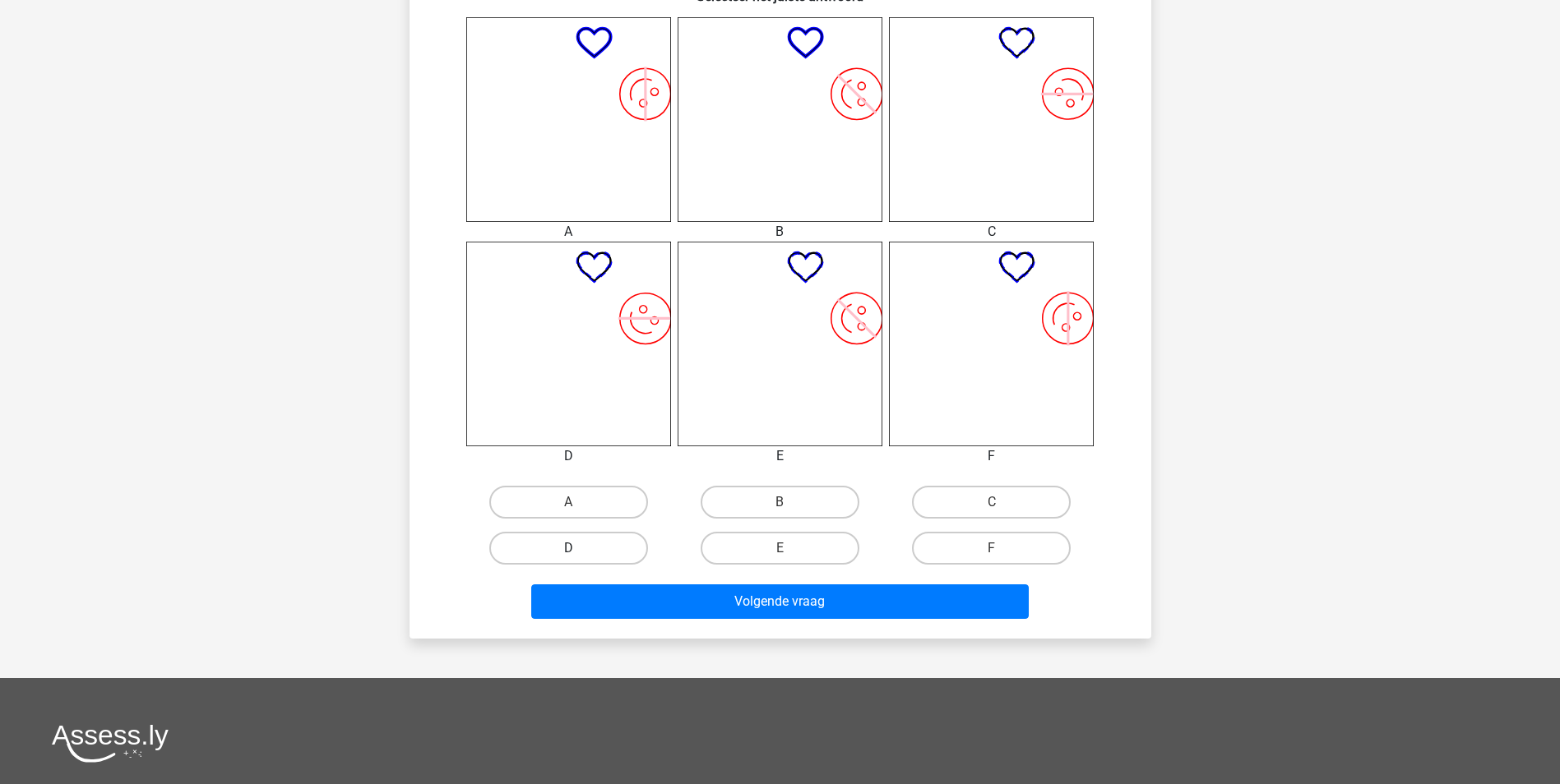
click at [589, 549] on label "D" at bounding box center [569, 548] width 158 height 33
click at [579, 549] on input "D" at bounding box center [573, 554] width 10 height 10
radio input "true"
click at [733, 620] on div "Volgende vraag" at bounding box center [780, 604] width 635 height 41
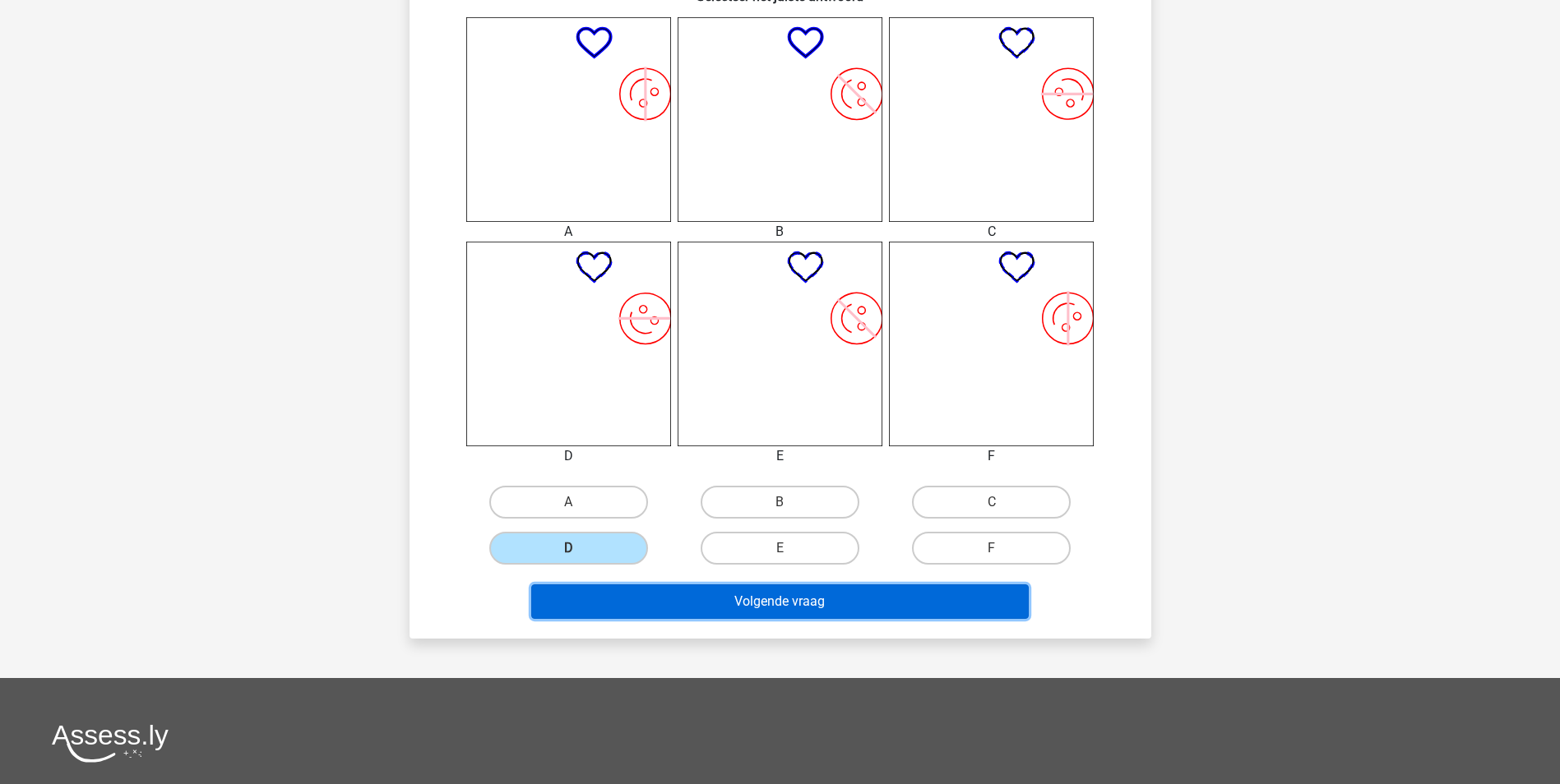
click at [721, 599] on button "Volgende vraag" at bounding box center [780, 601] width 497 height 35
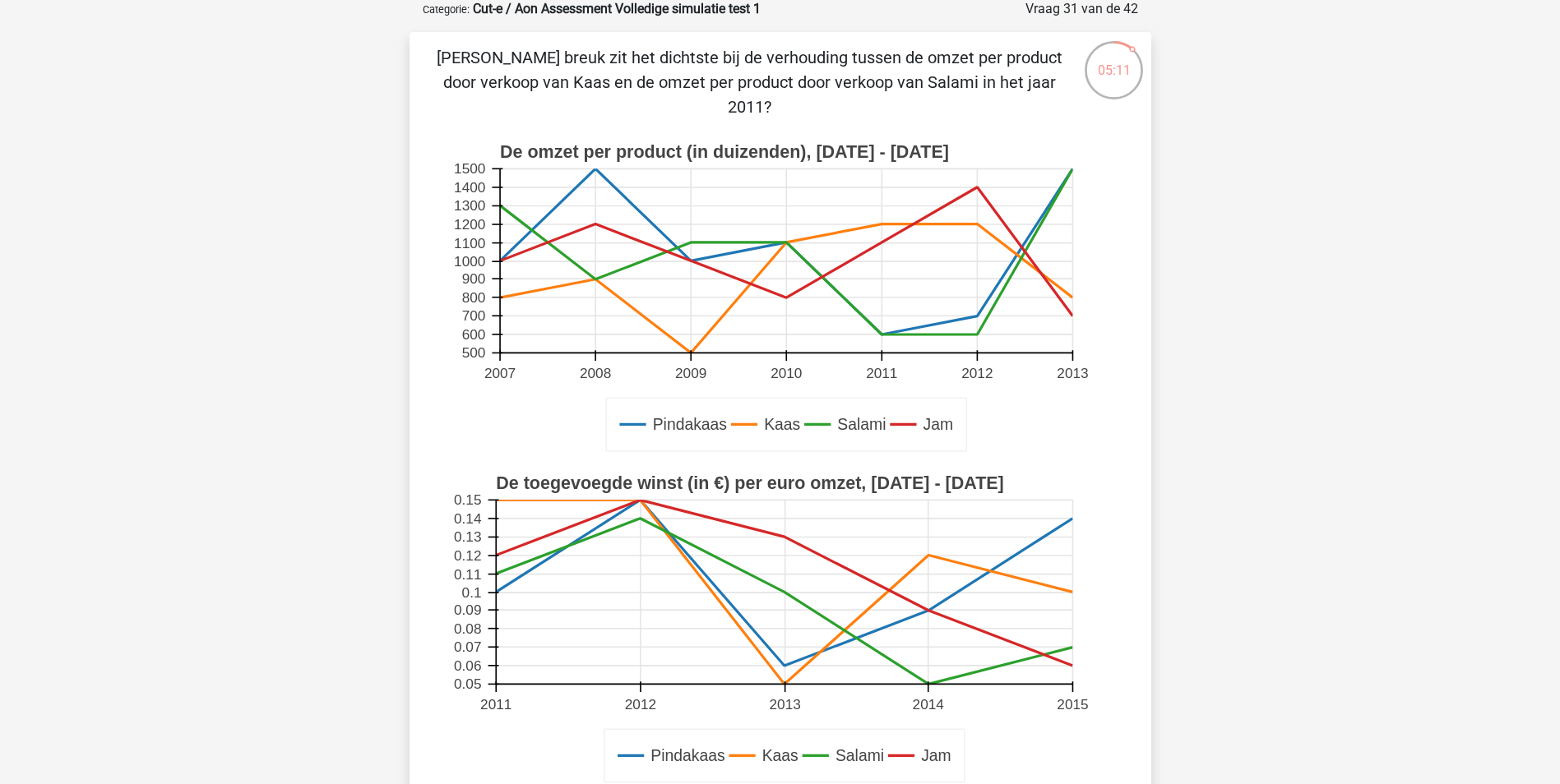
scroll to position [83, 0]
drag, startPoint x: 610, startPoint y: 60, endPoint x: 938, endPoint y: 52, distance: 328.1
click at [938, 52] on p "Welke breuk zit het dichtste bij de verhouding tussen de omzet per product door…" at bounding box center [749, 83] width 627 height 74
drag, startPoint x: 938, startPoint y: 52, endPoint x: 1108, endPoint y: 74, distance: 171.4
click at [1210, 89] on div "Maxime maximefakkeldij@hotmail.com" at bounding box center [780, 690] width 1560 height 1545
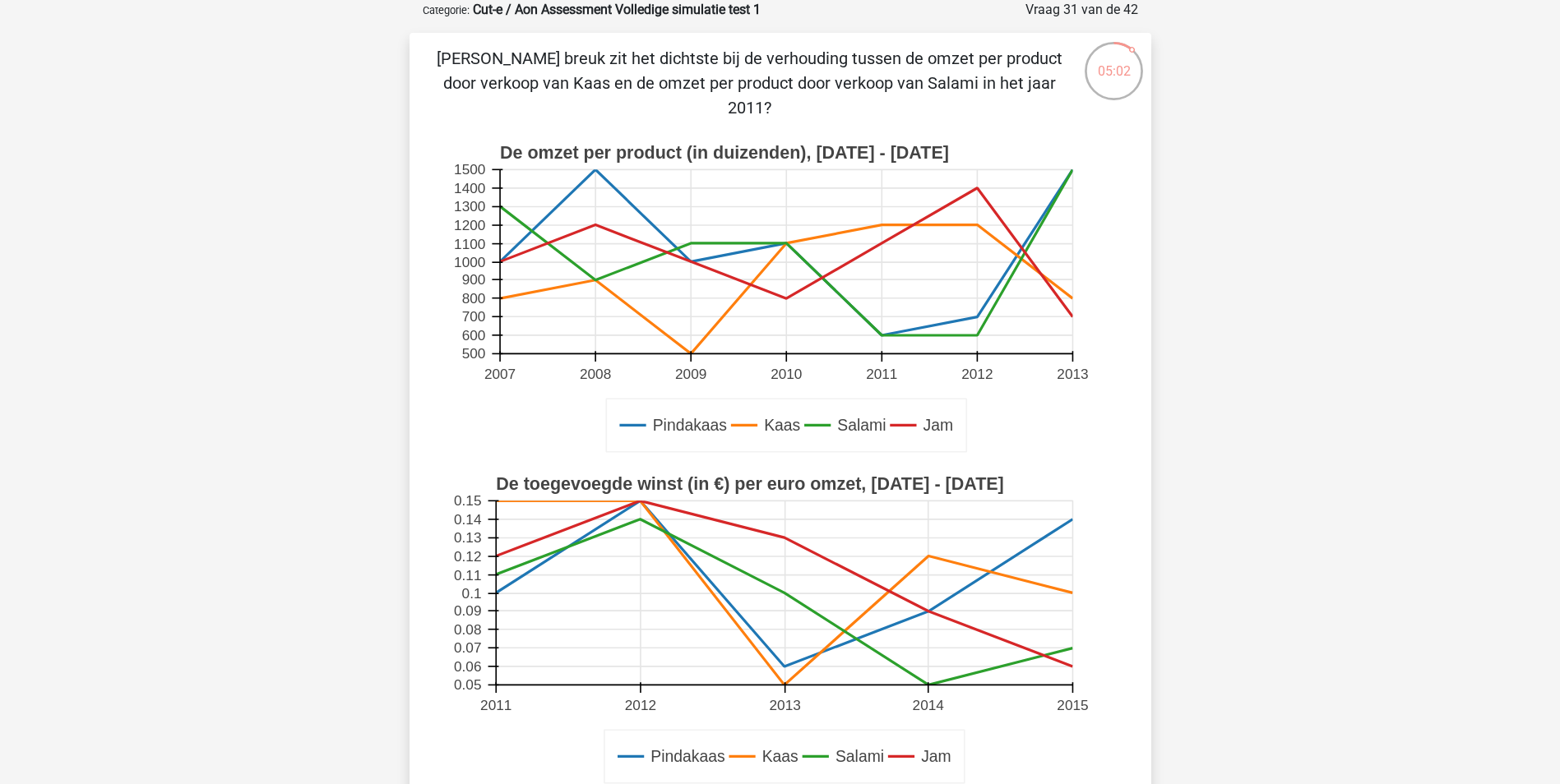
drag, startPoint x: 646, startPoint y: 83, endPoint x: 819, endPoint y: 83, distance: 173.0
click at [819, 83] on p "Welke breuk zit het dichtste bij de verhouding tussen de omzet per product door…" at bounding box center [749, 83] width 627 height 74
drag, startPoint x: 819, startPoint y: 83, endPoint x: 1347, endPoint y: 222, distance: 546.0
click at [1347, 222] on div "Maxime maximefakkeldij@hotmail.com" at bounding box center [780, 690] width 1560 height 1545
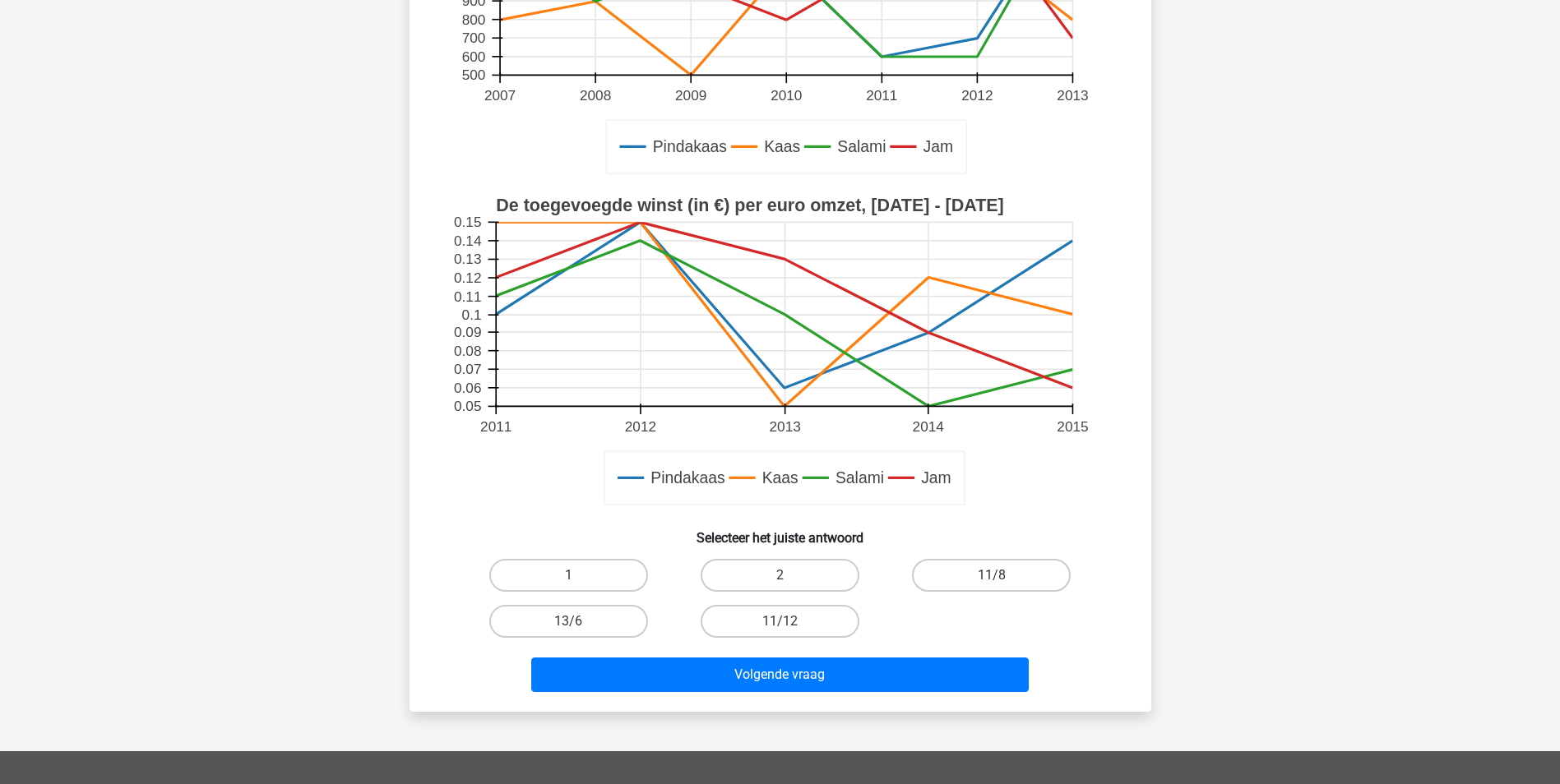
scroll to position [411, 0]
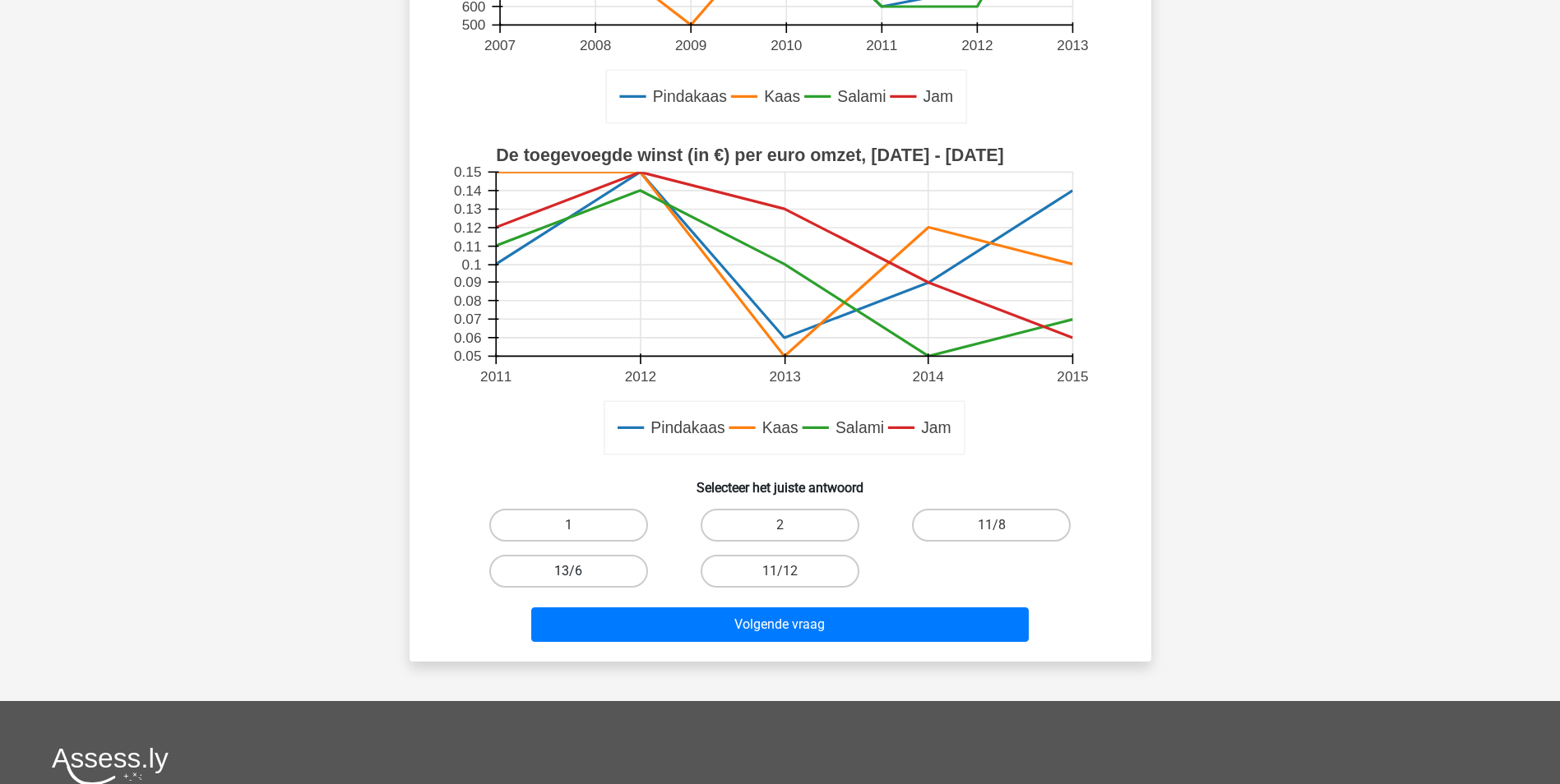
click at [593, 555] on label "13/6" at bounding box center [569, 571] width 158 height 33
click at [579, 571] on input "13/6" at bounding box center [573, 576] width 10 height 10
radio input "true"
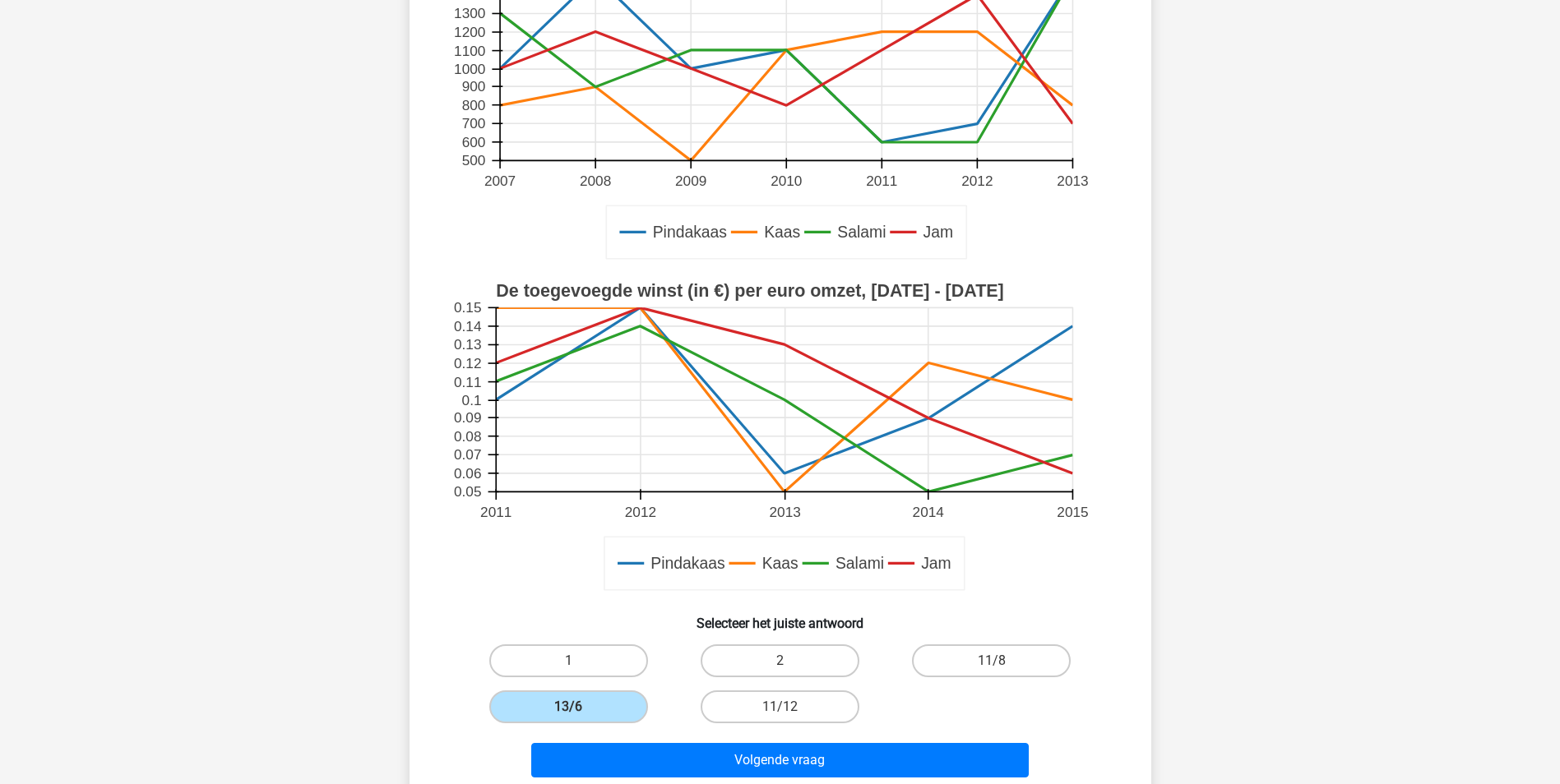
scroll to position [247, 0]
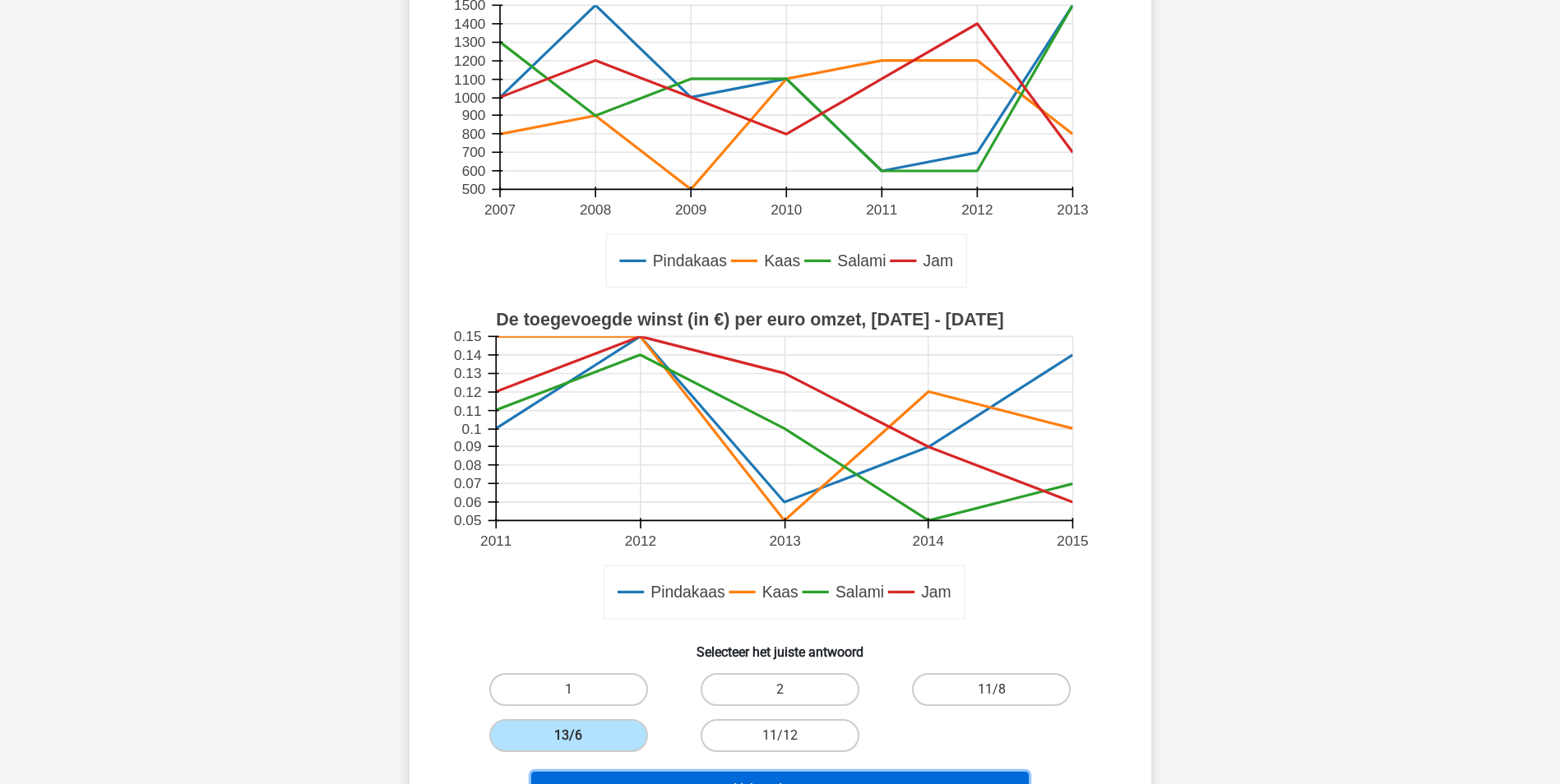
click at [803, 772] on button "Volgende vraag" at bounding box center [780, 789] width 497 height 35
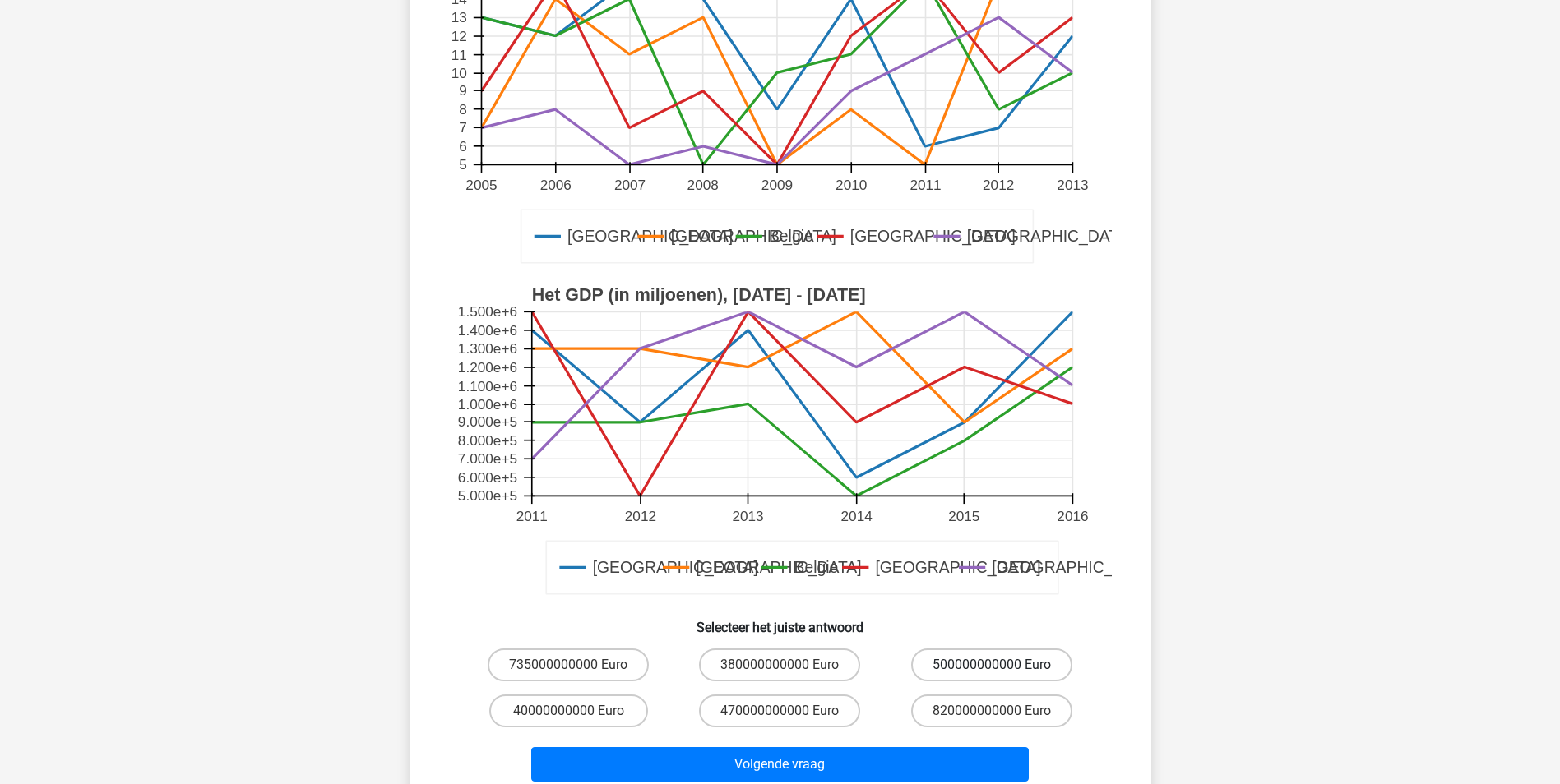
click at [991, 674] on input "500000000000 Euro" at bounding box center [997, 670] width 10 height 10
radio input "true"
click at [989, 672] on label "500000000000 Euro" at bounding box center [991, 665] width 161 height 33
click at [991, 672] on input "500000000000 Euro" at bounding box center [997, 670] width 10 height 10
click at [900, 746] on div "Volgende vraag" at bounding box center [780, 761] width 689 height 54
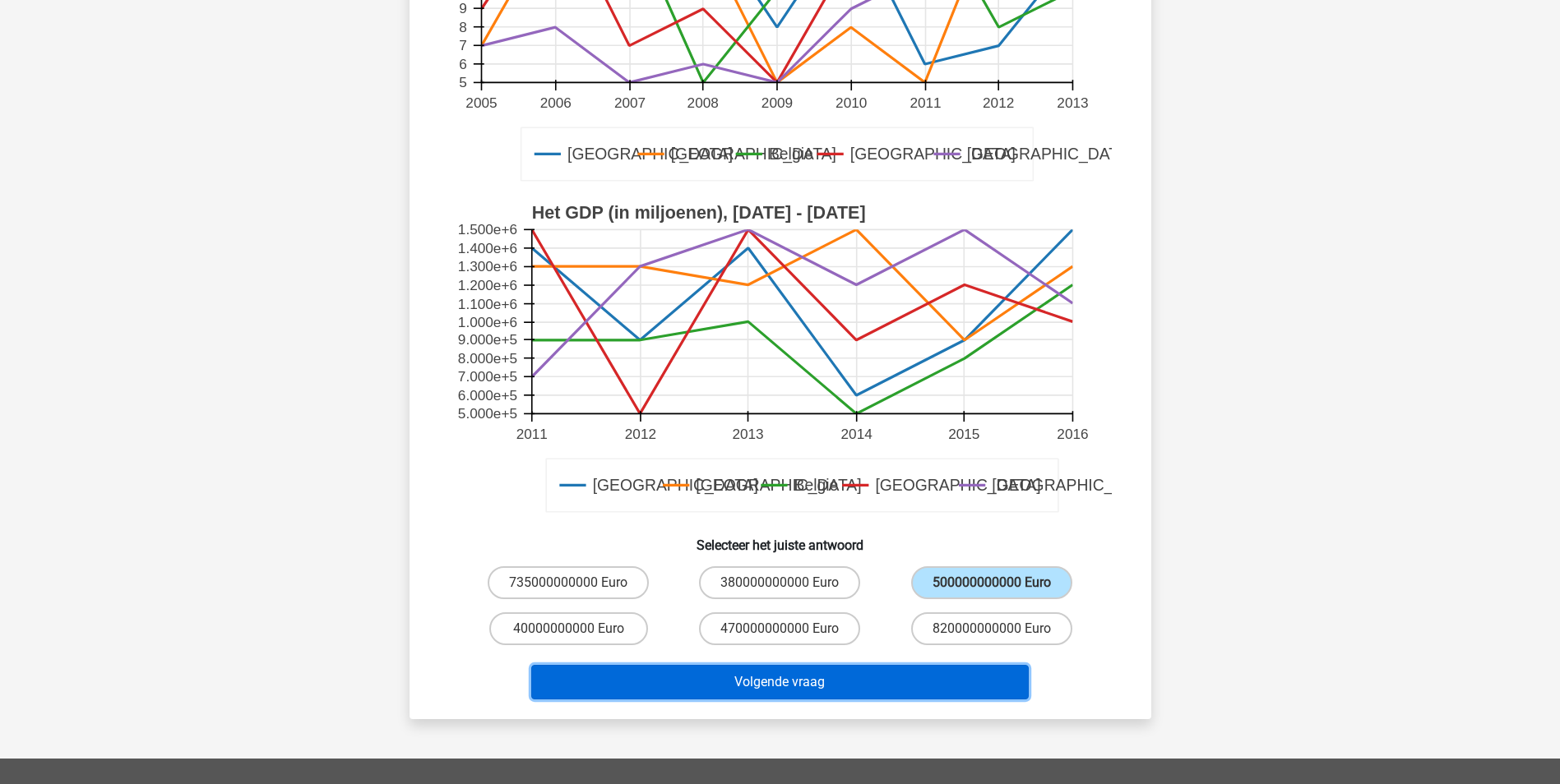
click at [841, 686] on button "Volgende vraag" at bounding box center [780, 682] width 497 height 35
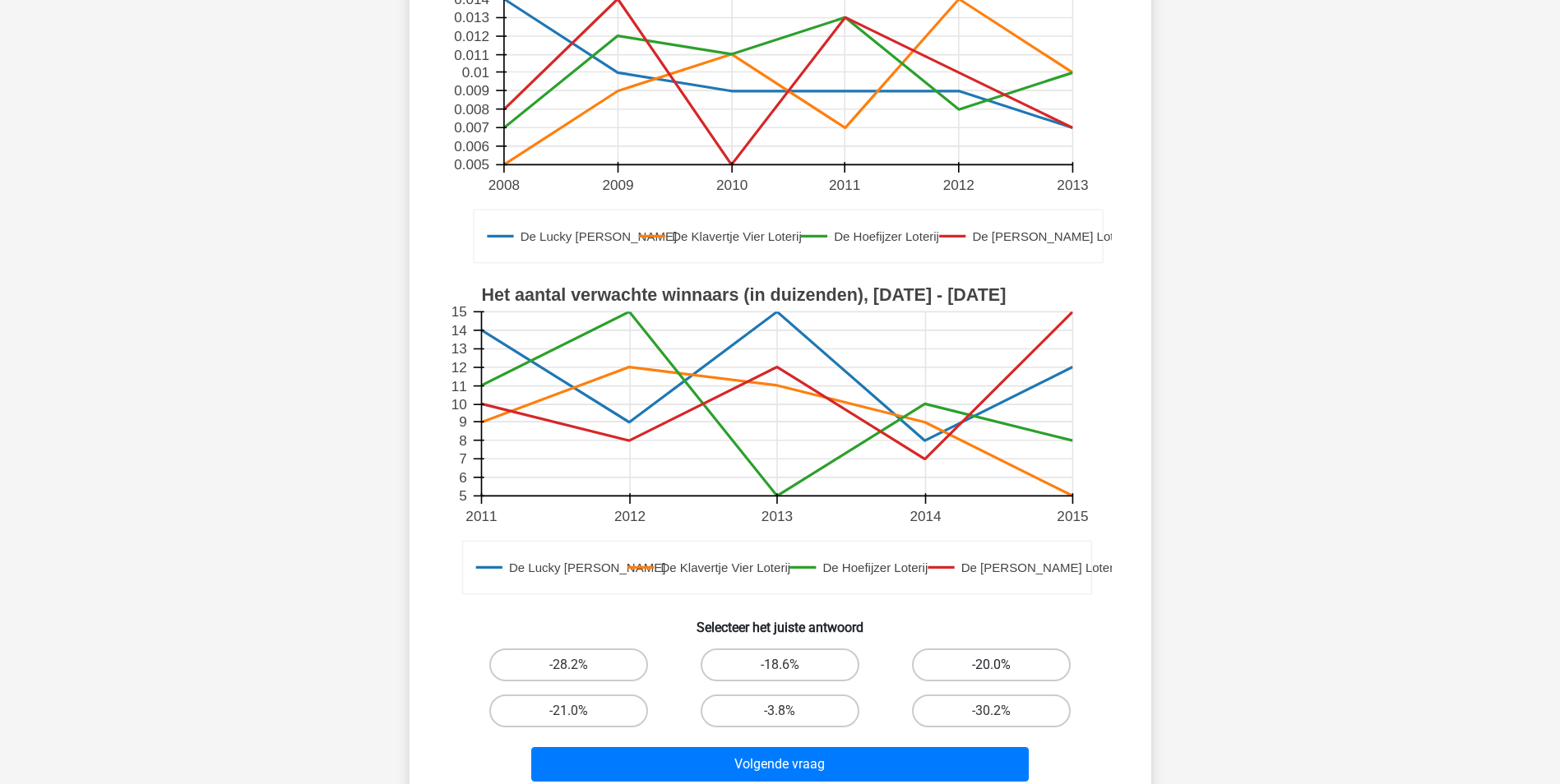
click at [1003, 666] on label "-20.0%" at bounding box center [991, 665] width 158 height 33
click at [1003, 666] on input "-20.0%" at bounding box center [997, 670] width 10 height 10
radio input "true"
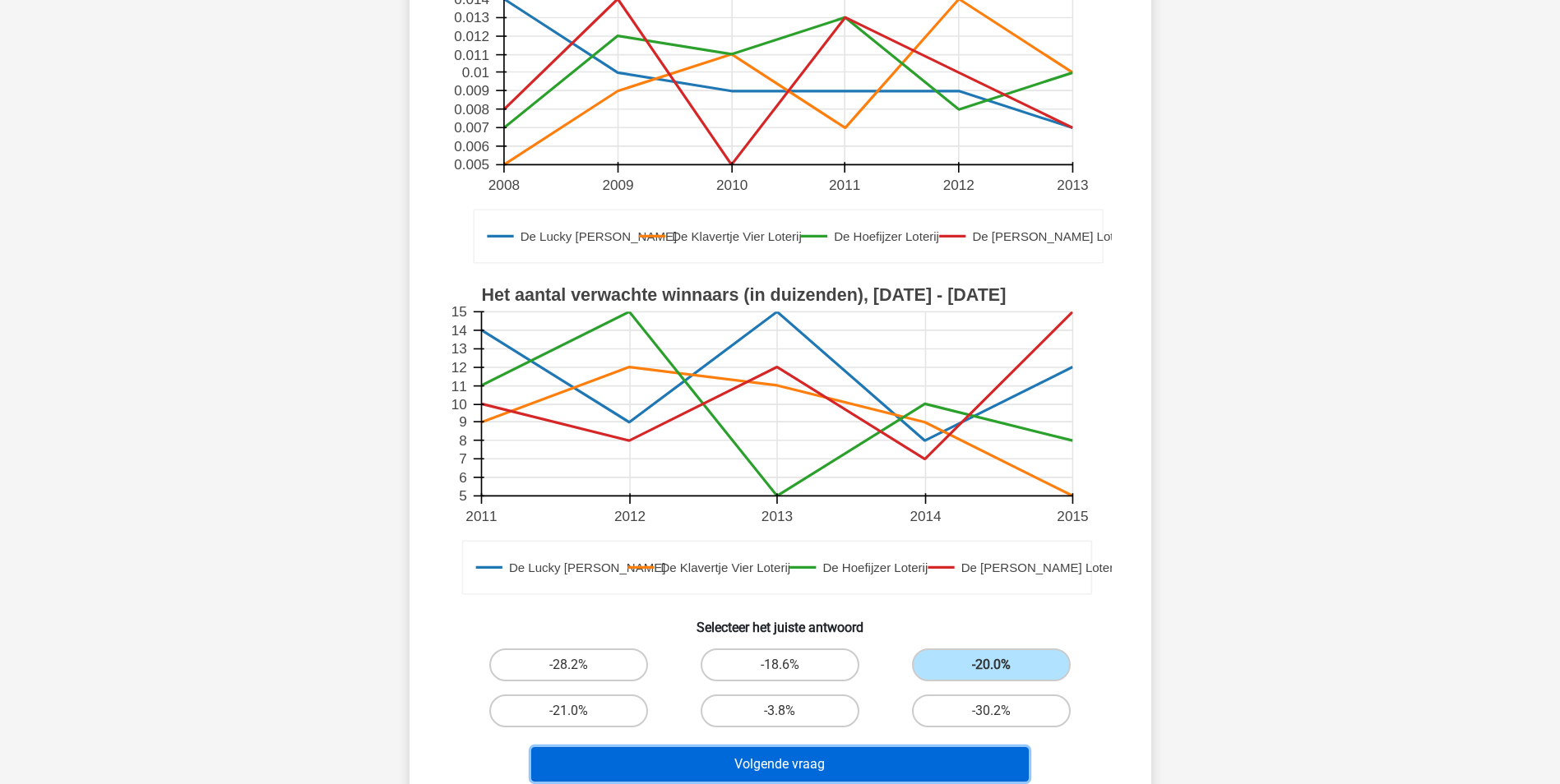
click at [886, 765] on button "Volgende vraag" at bounding box center [780, 764] width 497 height 35
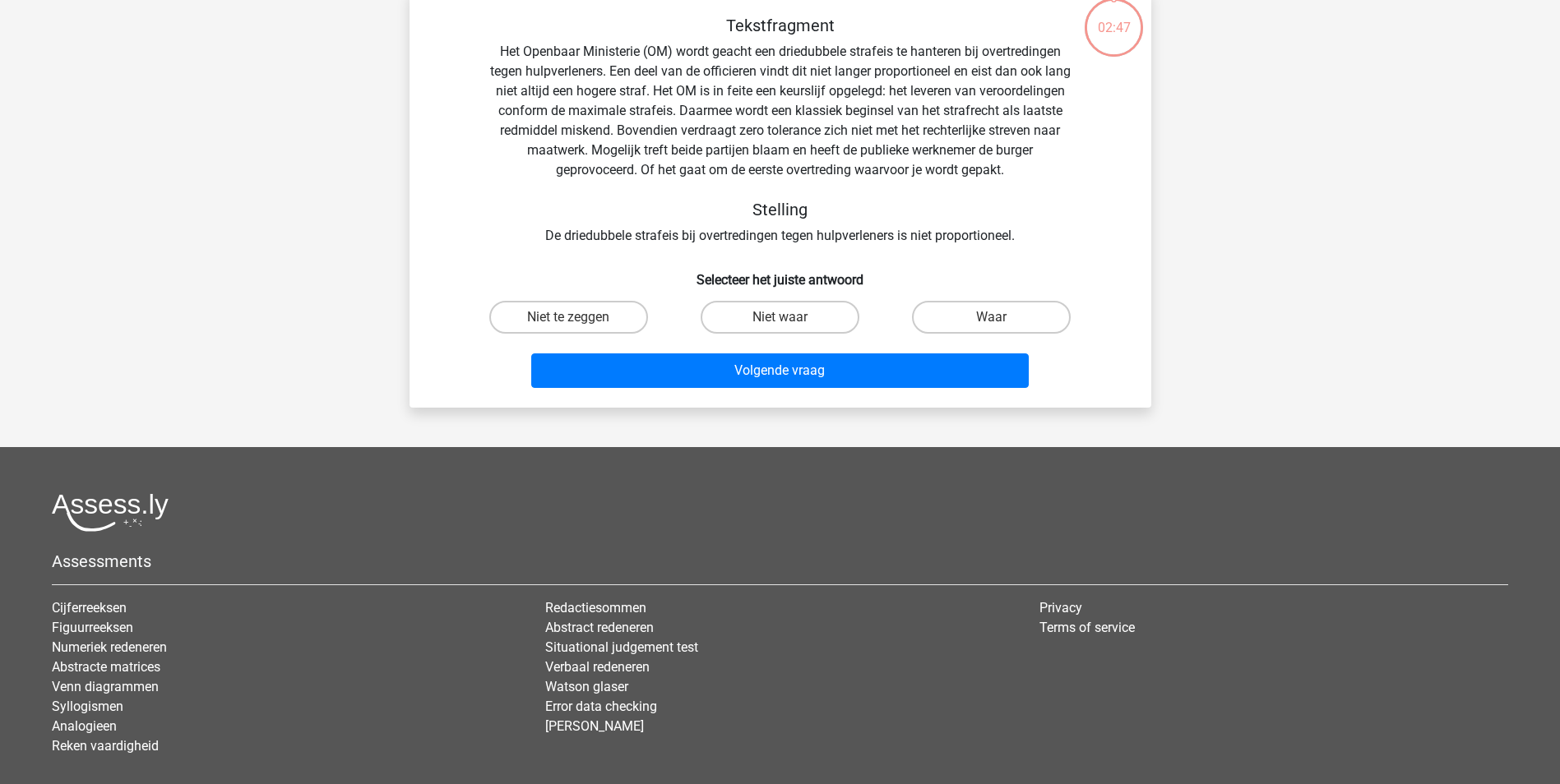
scroll to position [83, 0]
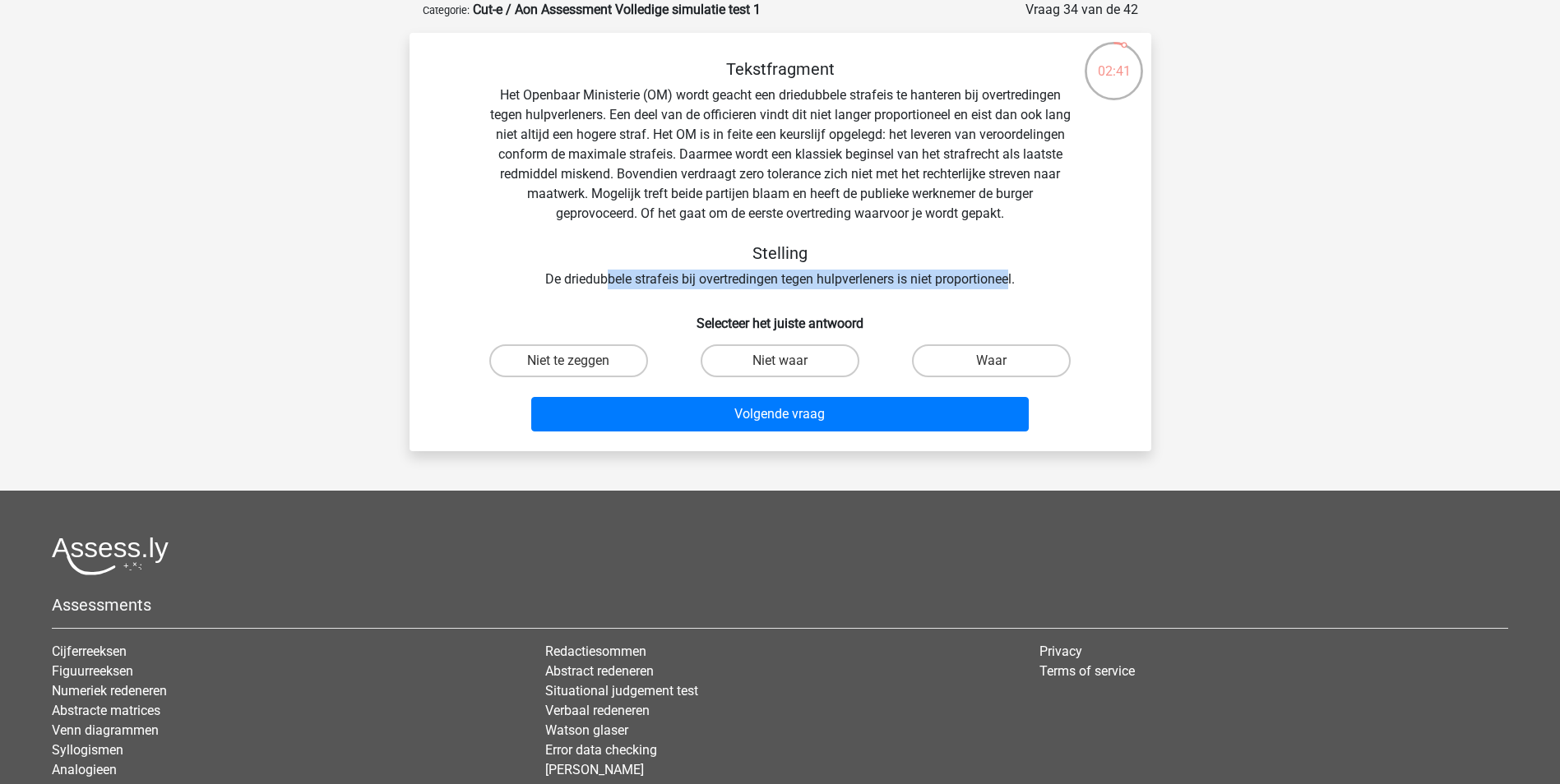
drag, startPoint x: 601, startPoint y: 285, endPoint x: 1011, endPoint y: 272, distance: 410.2
click at [1011, 272] on div "Tekstfragment Het Openbaar Ministerie (OM) wordt geacht een driedubbele strafei…" at bounding box center [780, 174] width 689 height 230
click at [588, 355] on label "Niet te zeggen" at bounding box center [569, 361] width 158 height 33
click at [579, 361] on input "Niet te zeggen" at bounding box center [573, 366] width 10 height 10
radio input "true"
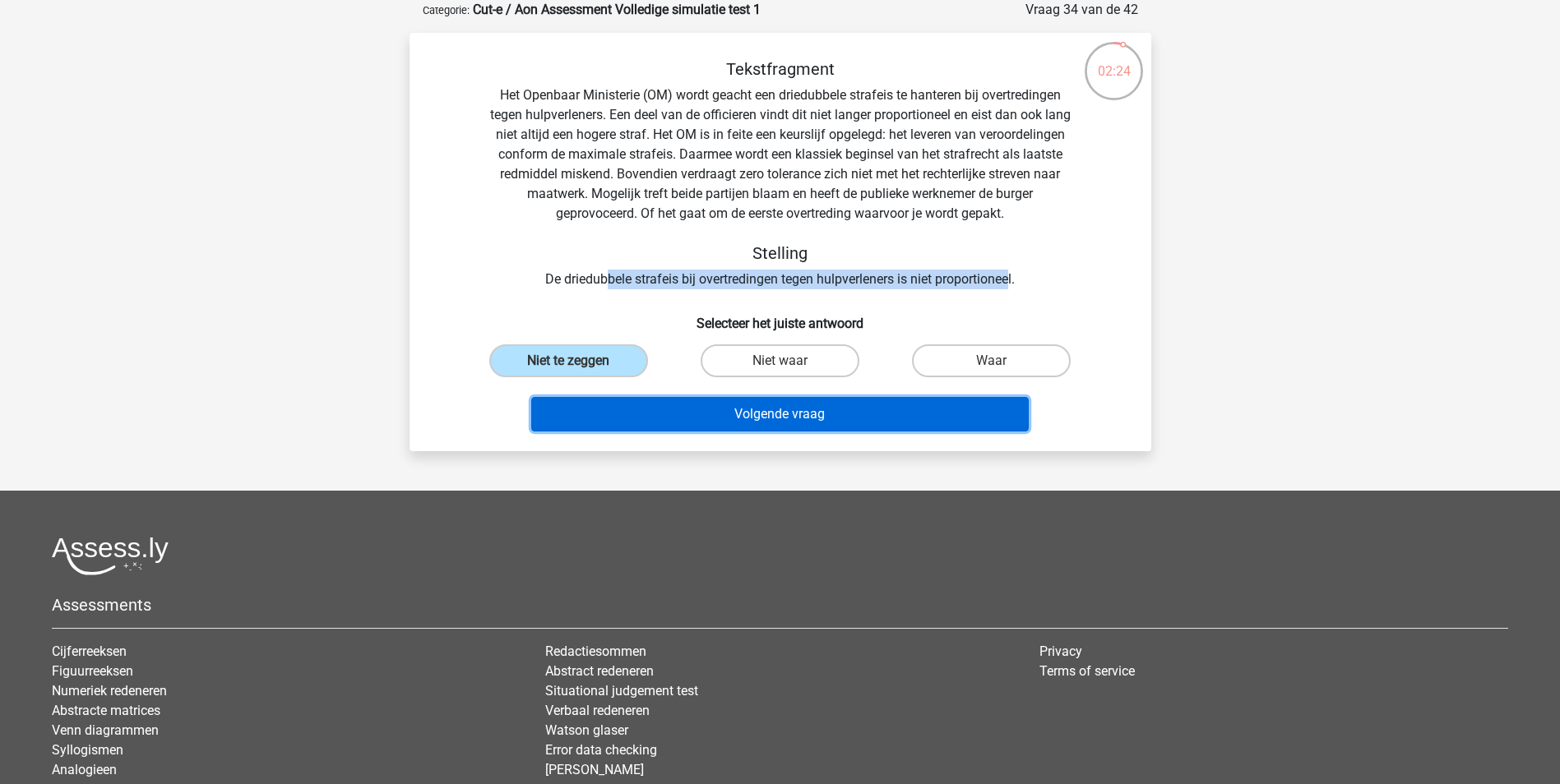
click at [663, 415] on button "Volgende vraag" at bounding box center [780, 415] width 497 height 35
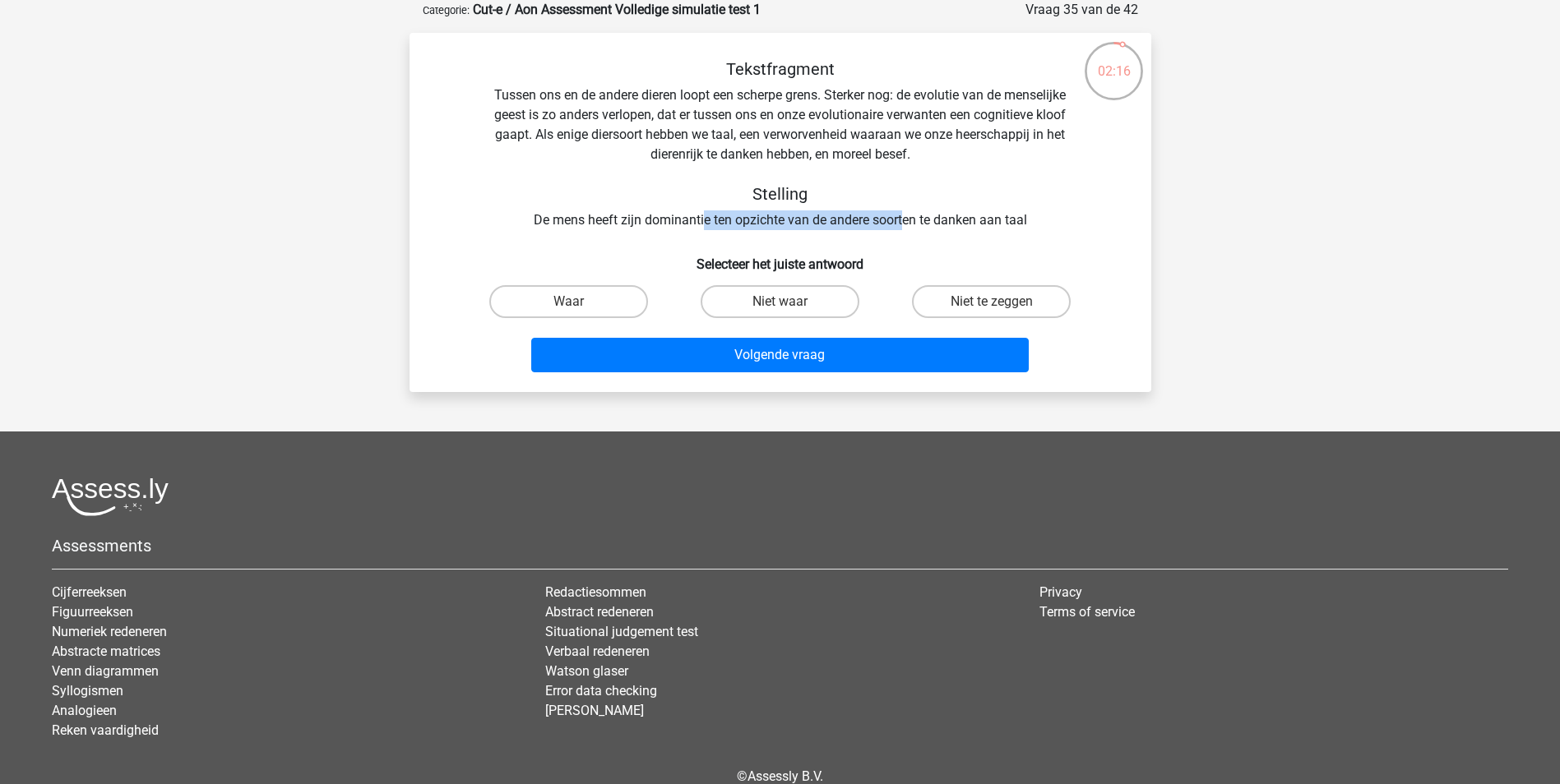
drag, startPoint x: 703, startPoint y: 223, endPoint x: 905, endPoint y: 220, distance: 202.0
click at [905, 220] on div "Tekstfragment Tussen ons en de andere dieren loopt een scherpe grens. Sterker n…" at bounding box center [780, 144] width 689 height 171
drag, startPoint x: 905, startPoint y: 220, endPoint x: 926, endPoint y: 215, distance: 21.6
click at [970, 219] on div "Tekstfragment Tussen ons en de andere dieren loopt een scherpe grens. Sterker n…" at bounding box center [780, 144] width 689 height 171
click at [547, 309] on label "Waar" at bounding box center [569, 302] width 158 height 33
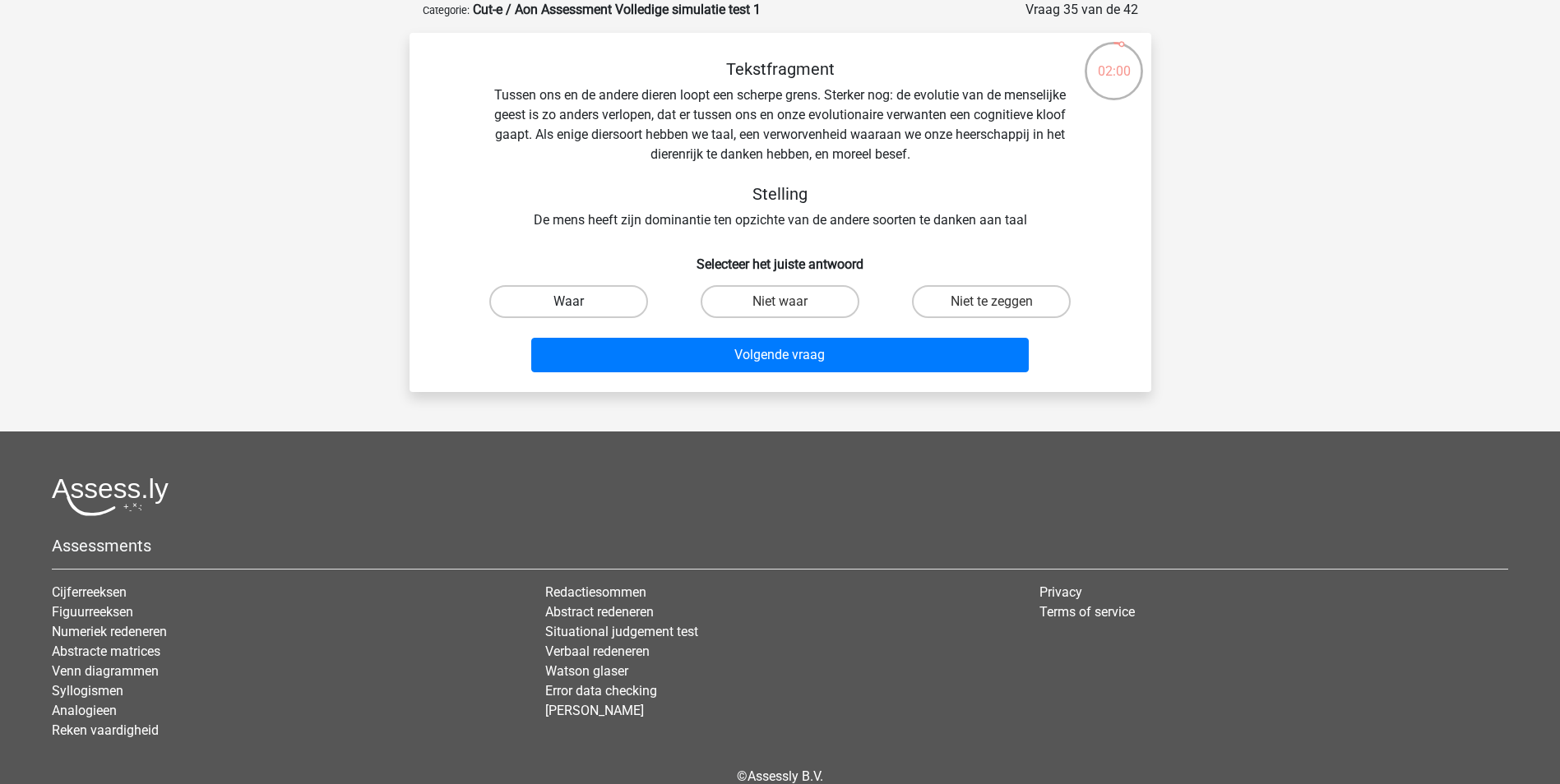
click at [568, 309] on input "Waar" at bounding box center [573, 307] width 10 height 10
radio input "true"
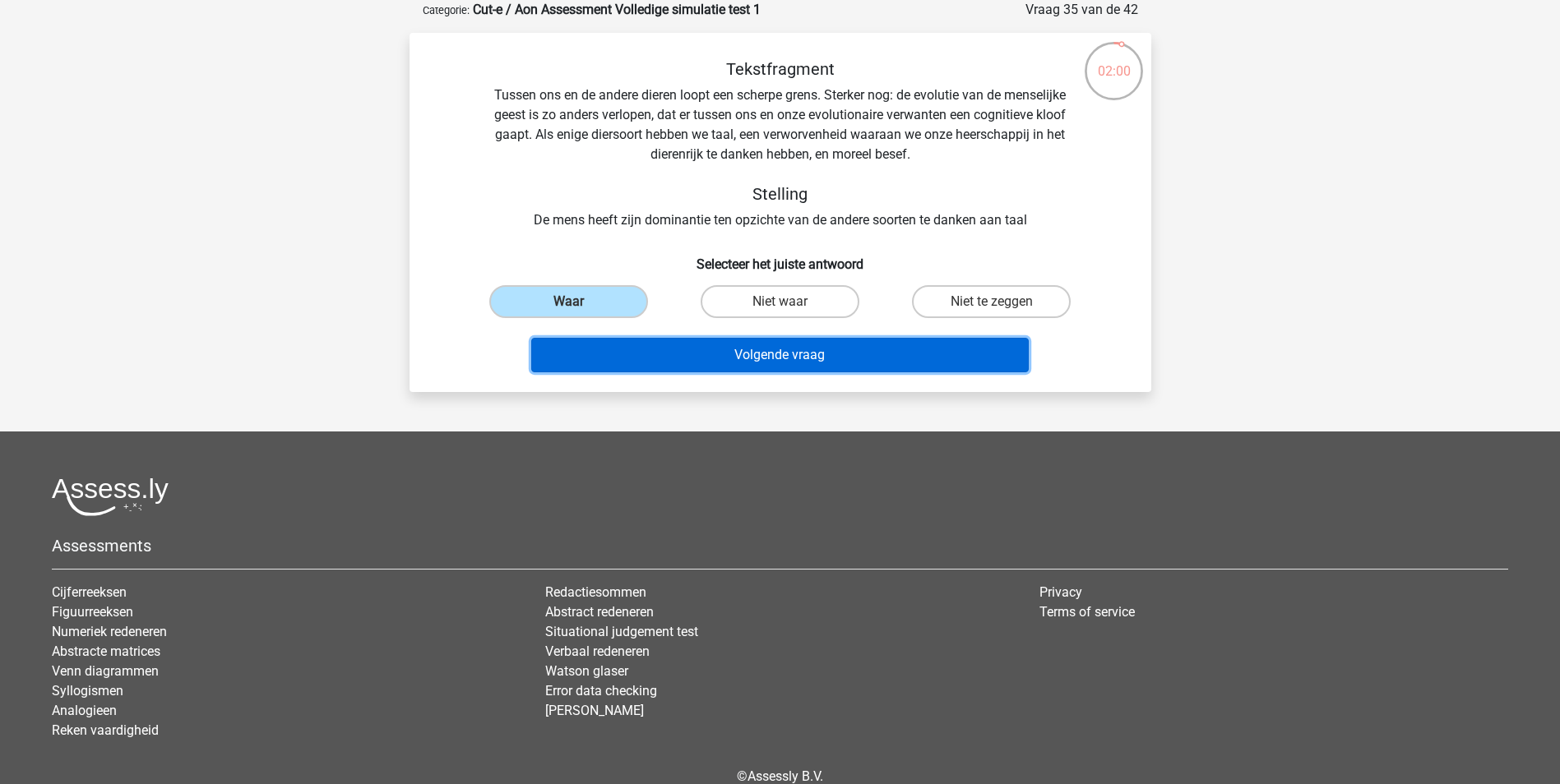
click at [617, 363] on button "Volgende vraag" at bounding box center [780, 355] width 497 height 35
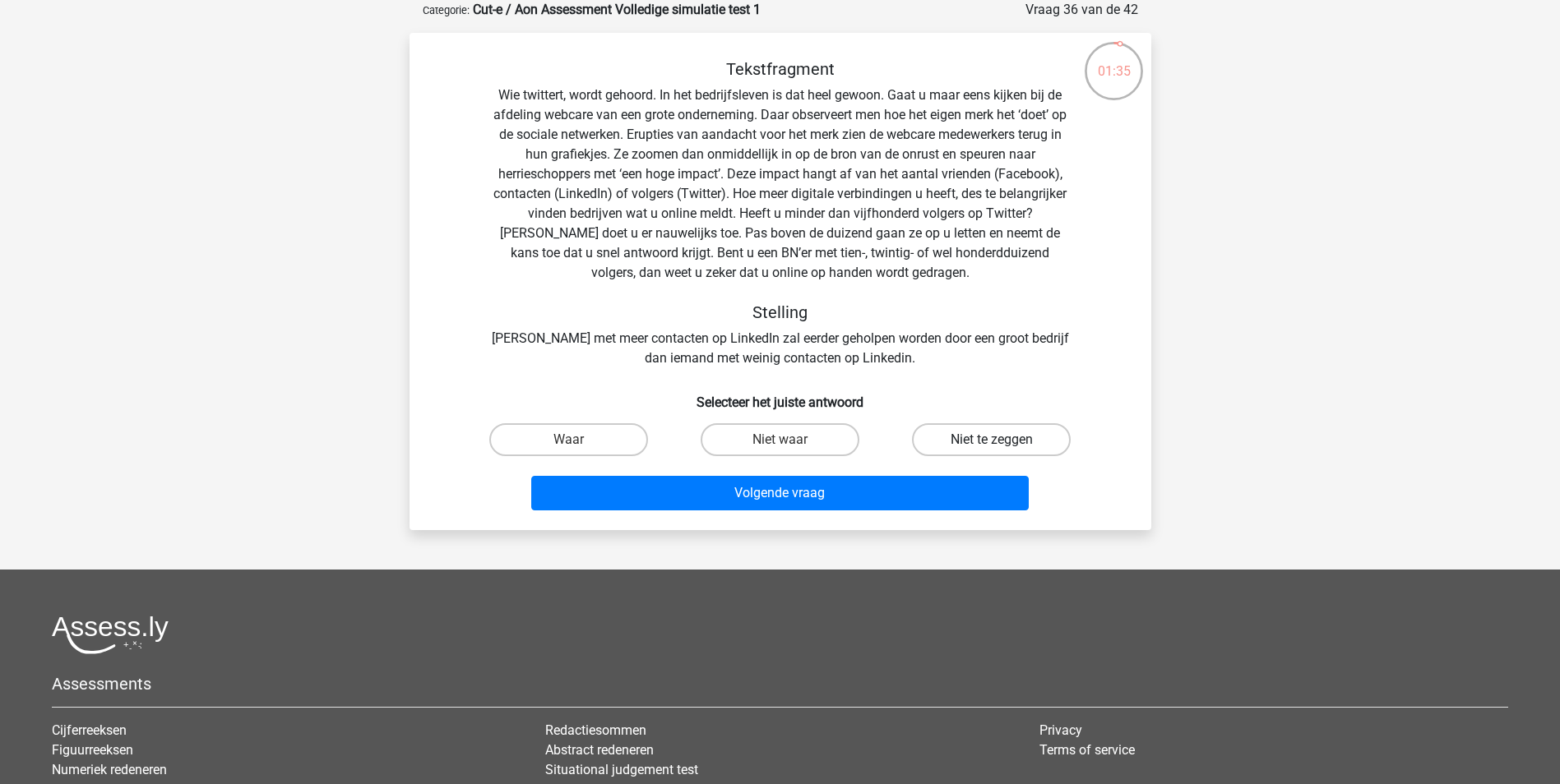
click at [947, 436] on label "Niet te zeggen" at bounding box center [991, 440] width 158 height 33
click at [991, 440] on input "Niet te zeggen" at bounding box center [997, 445] width 10 height 10
radio input "true"
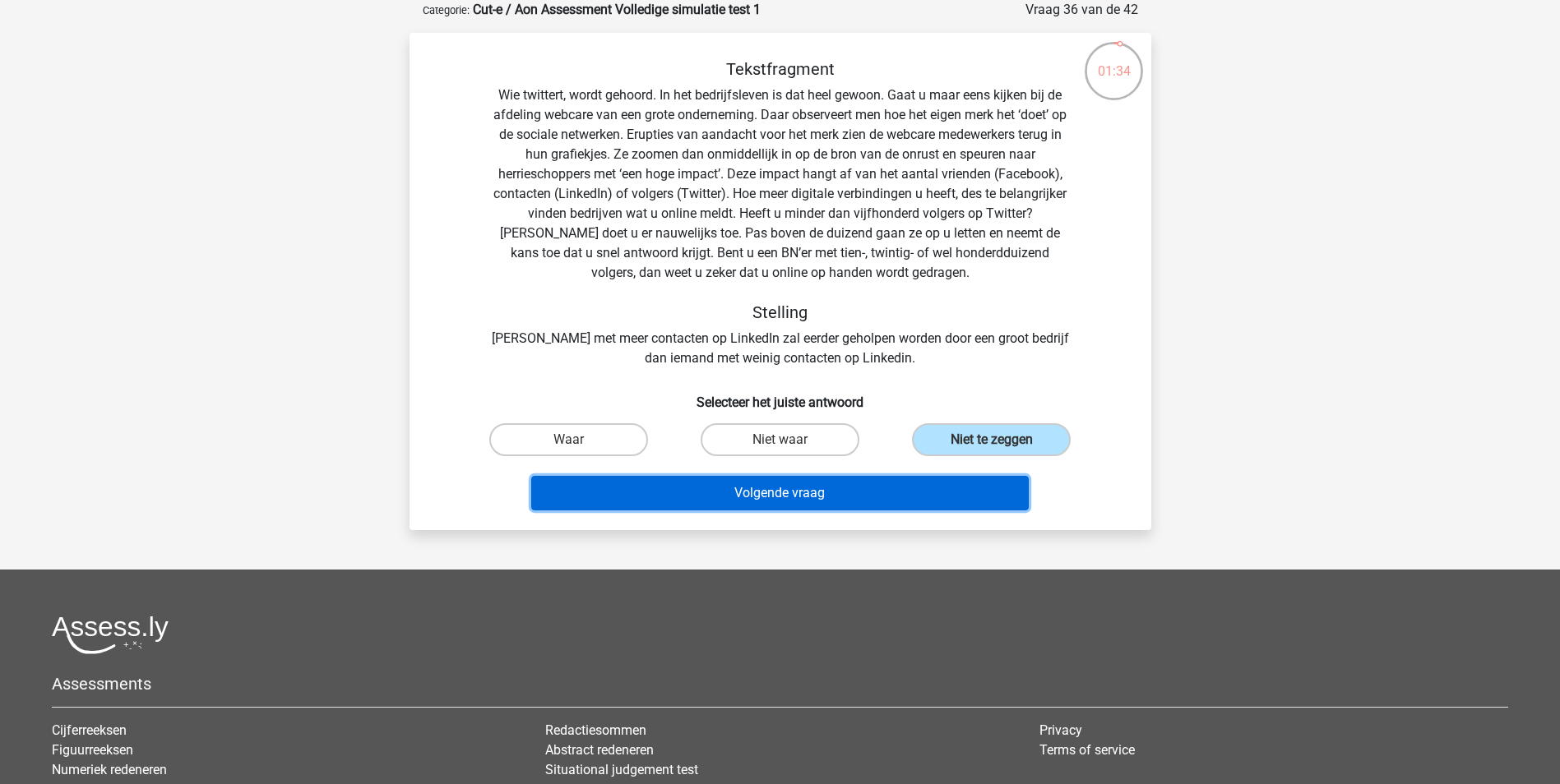
click at [871, 488] on button "Volgende vraag" at bounding box center [780, 493] width 497 height 35
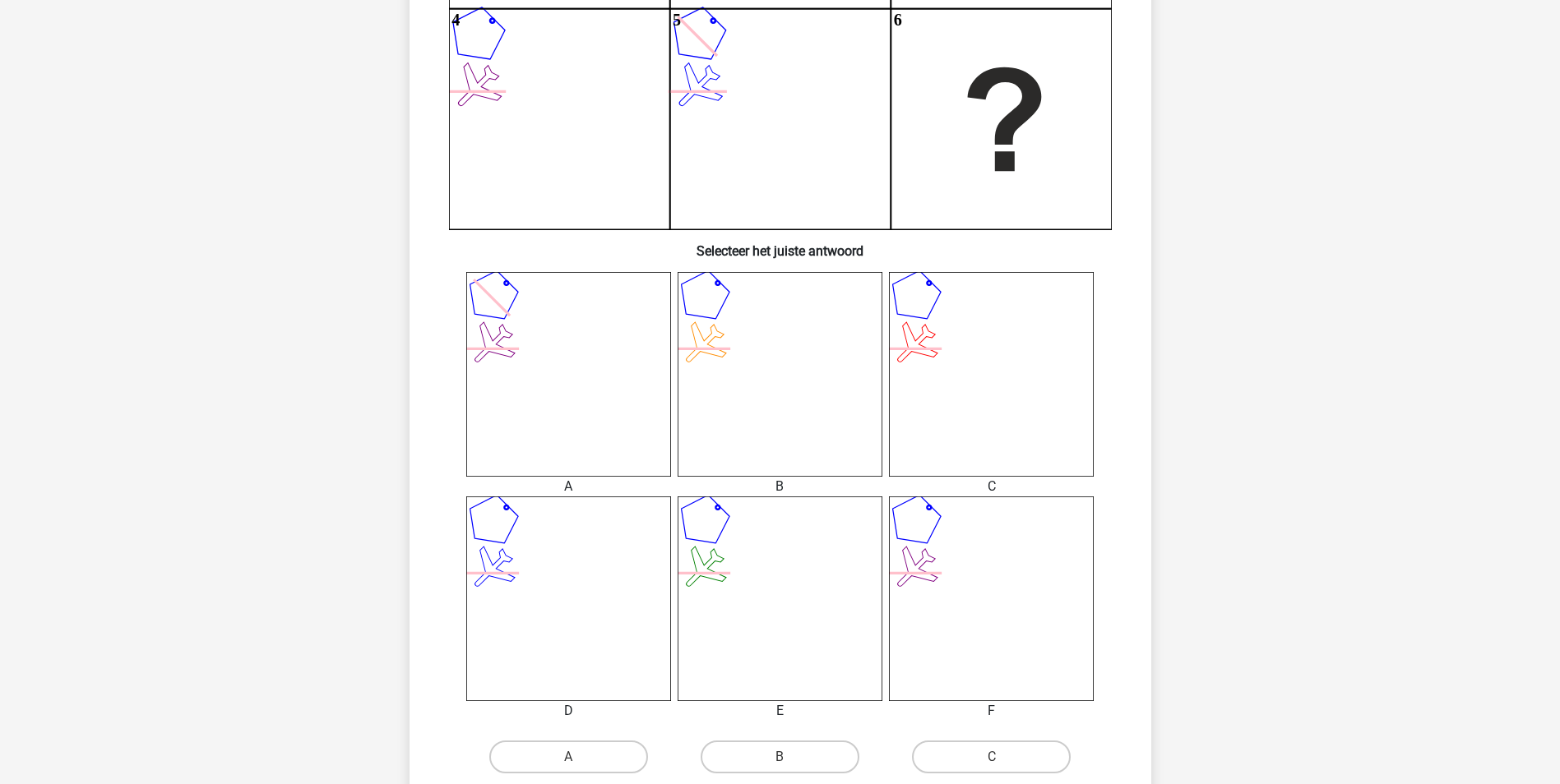
scroll to position [493, 0]
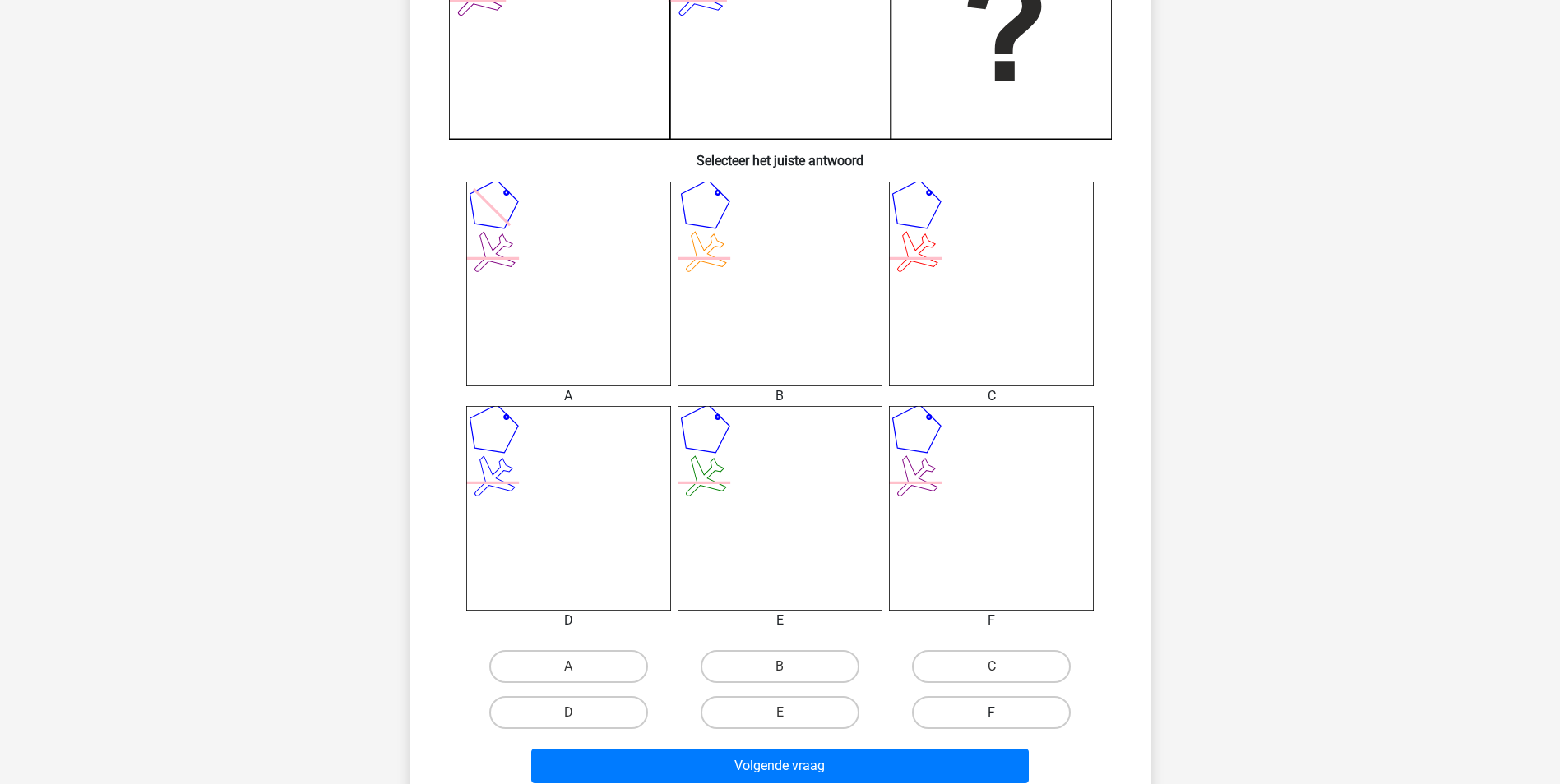
click at [984, 701] on label "F" at bounding box center [991, 713] width 158 height 33
click at [991, 713] on input "F" at bounding box center [997, 718] width 10 height 10
radio input "true"
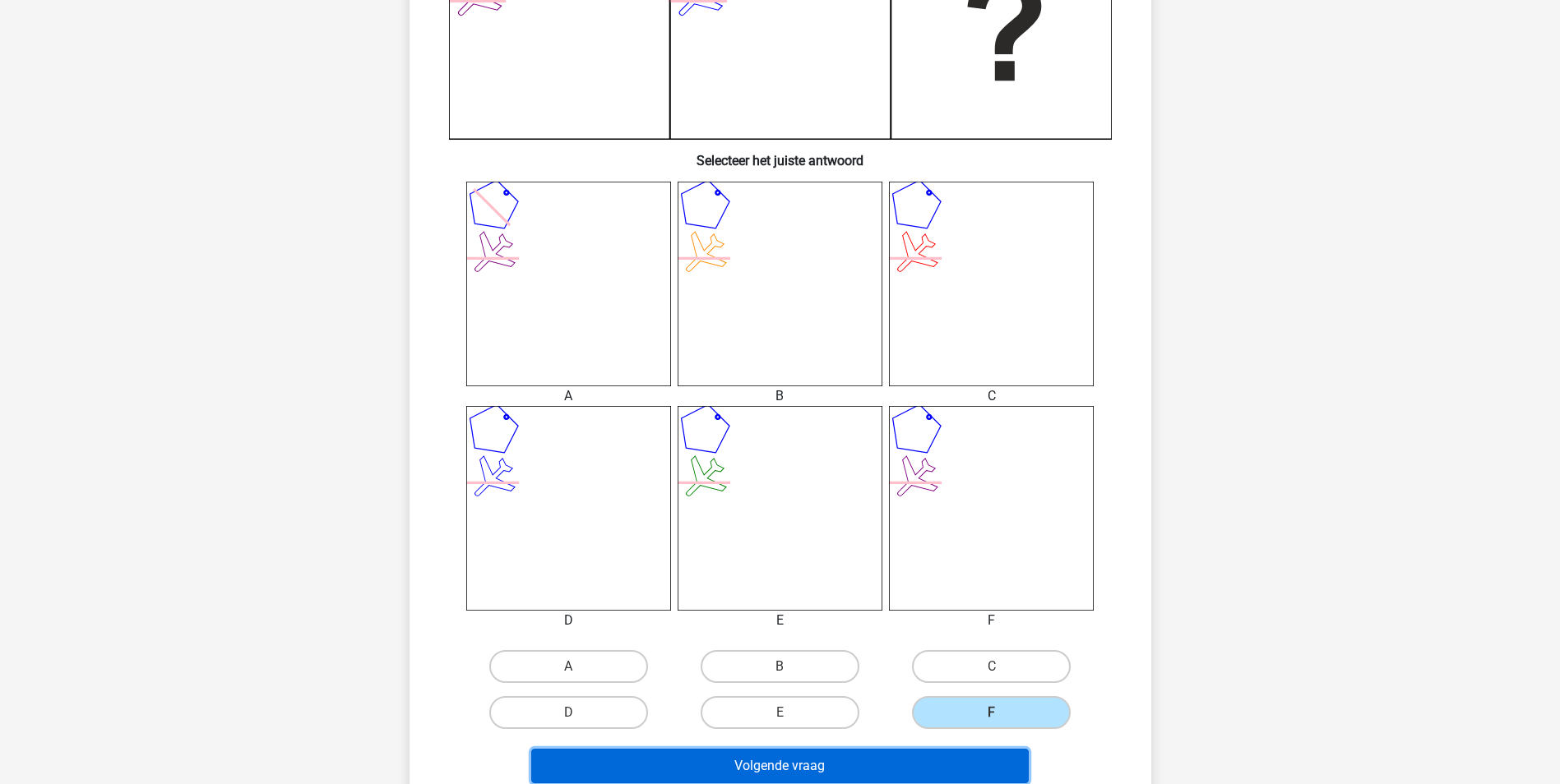
click at [932, 772] on button "Volgende vraag" at bounding box center [780, 766] width 497 height 35
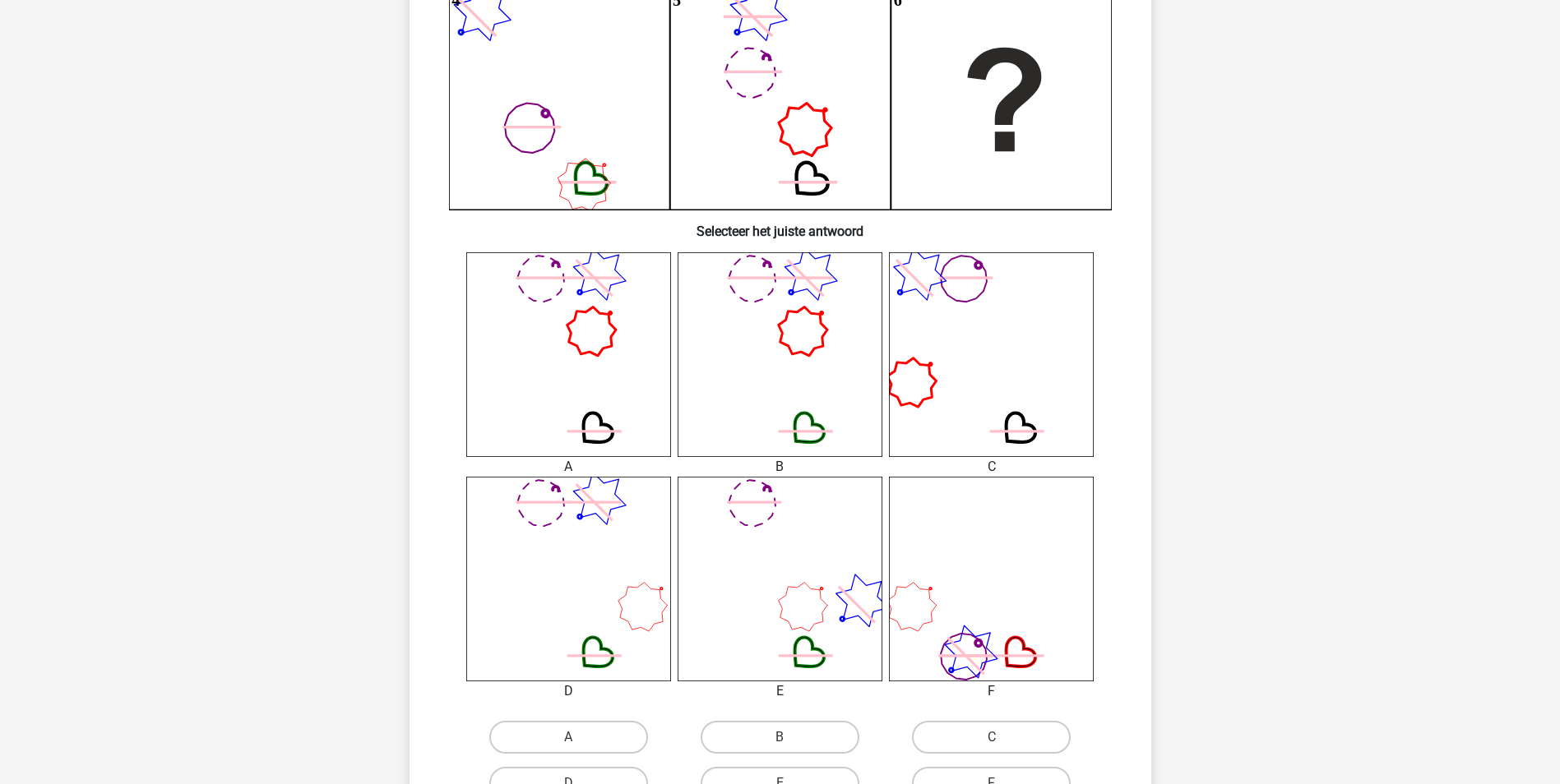
scroll to position [575, 0]
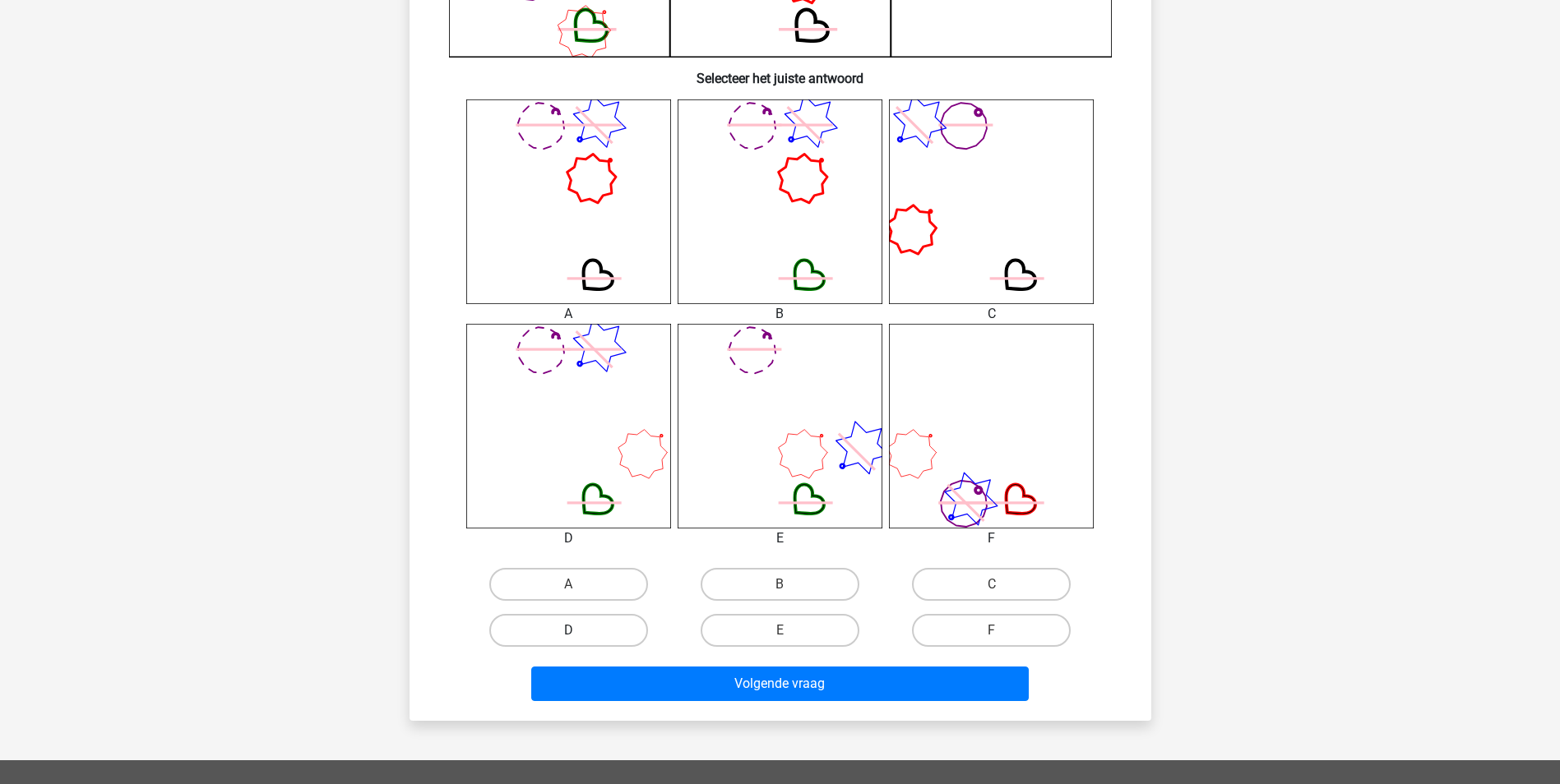
click at [582, 627] on label "D" at bounding box center [569, 630] width 158 height 33
click at [579, 630] on input "D" at bounding box center [573, 635] width 10 height 10
radio input "true"
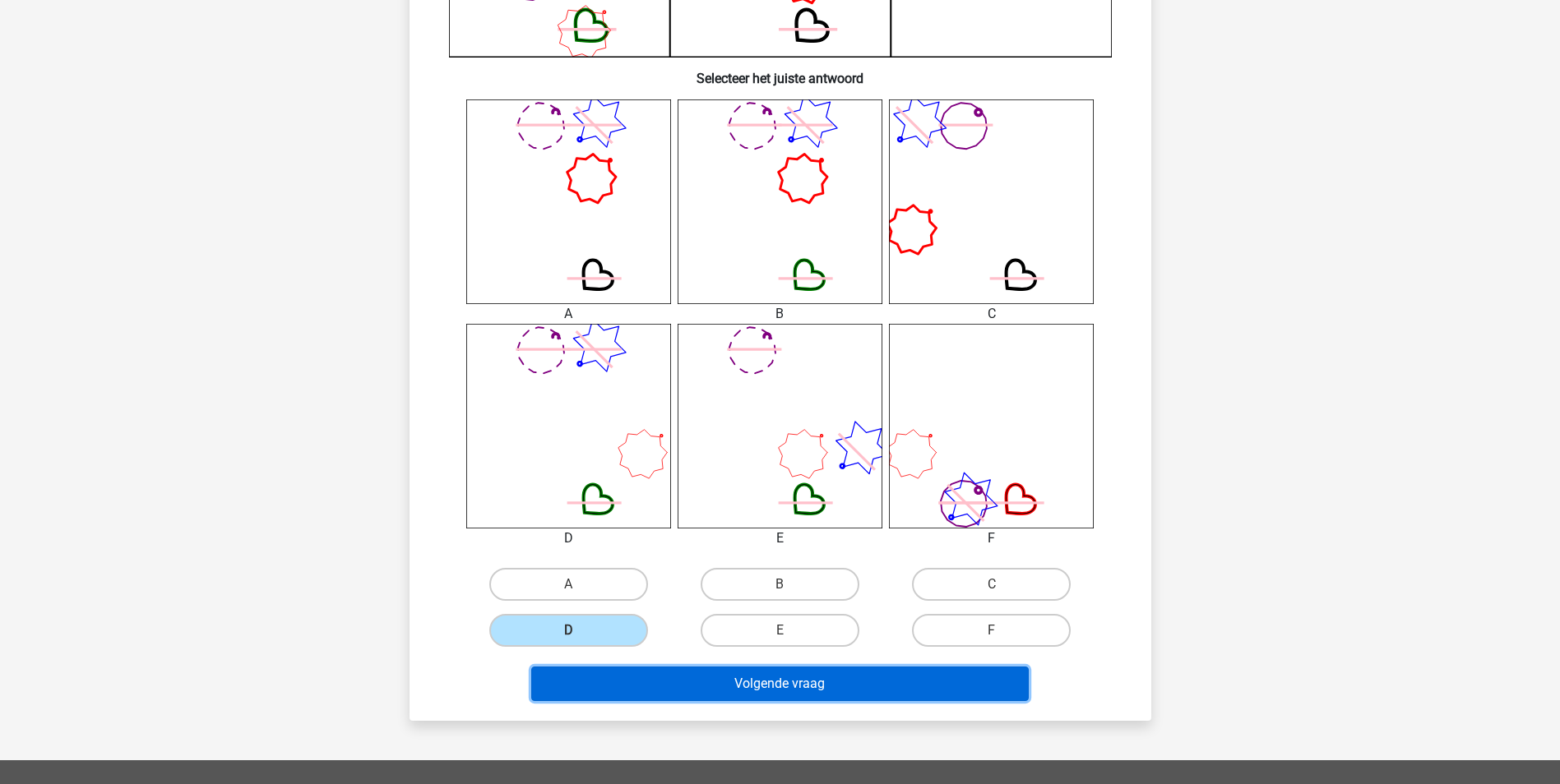
click at [679, 681] on button "Volgende vraag" at bounding box center [780, 684] width 497 height 35
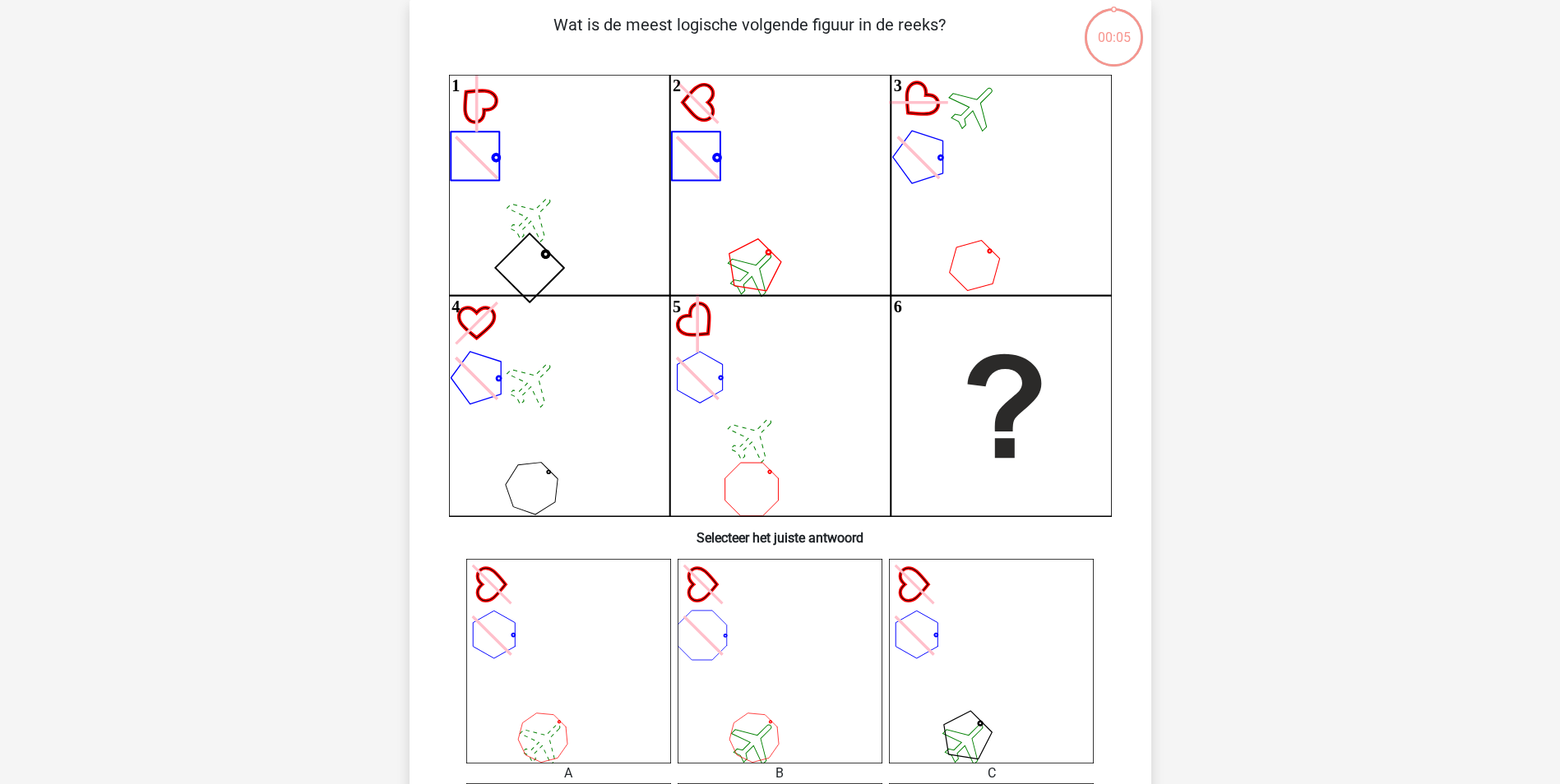
scroll to position [83, 0]
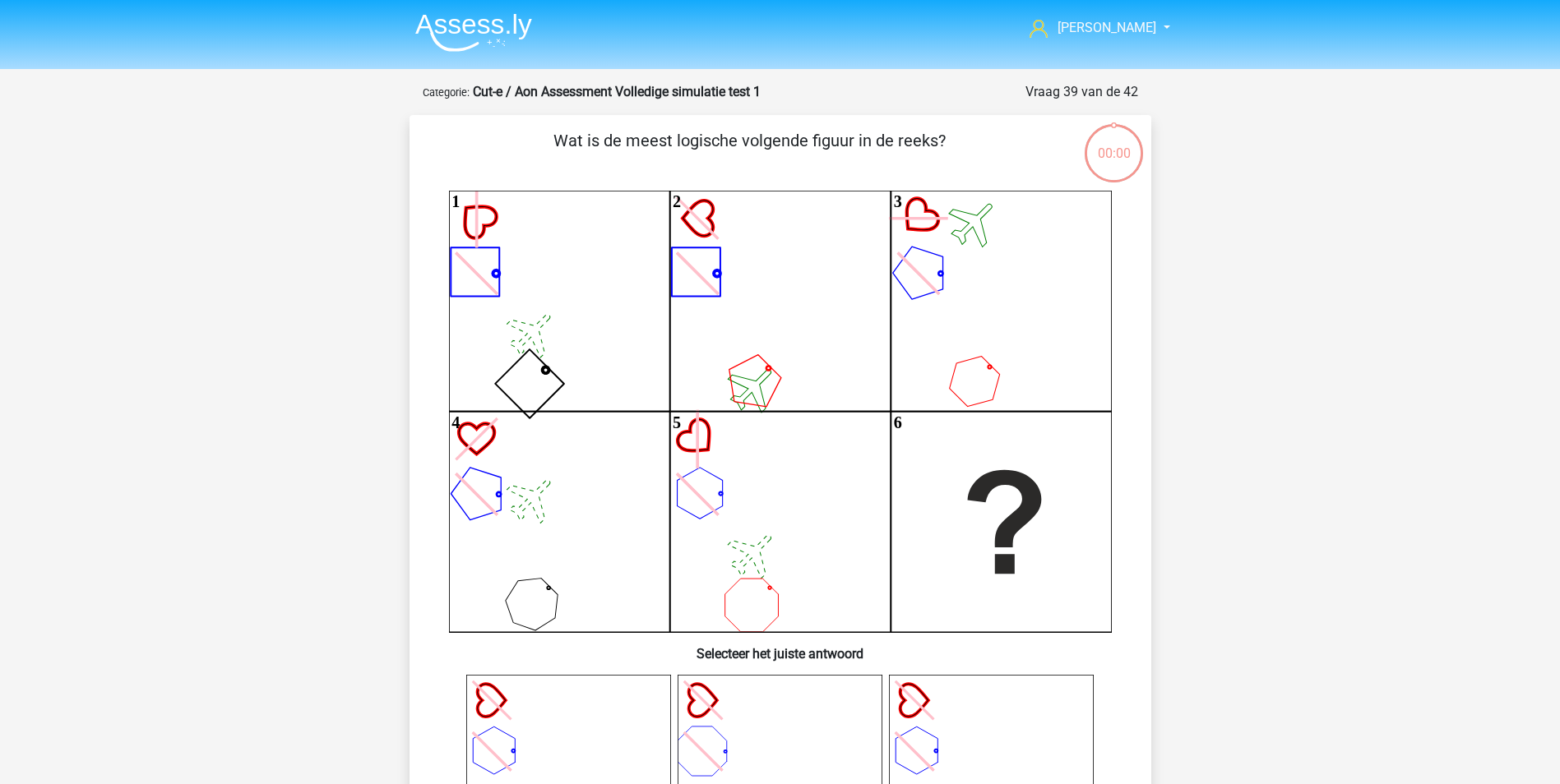
scroll to position [83, 0]
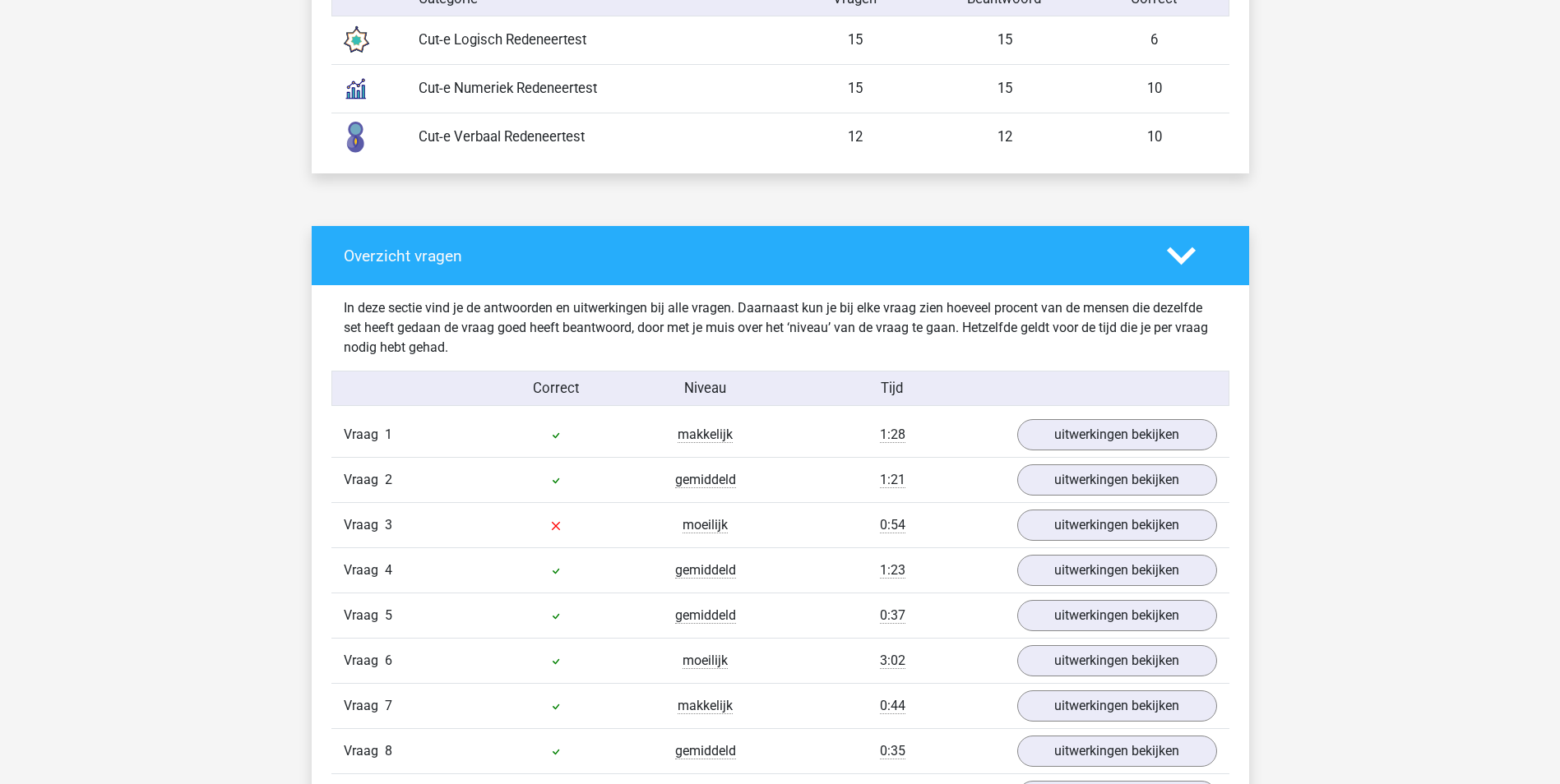
scroll to position [1068, 0]
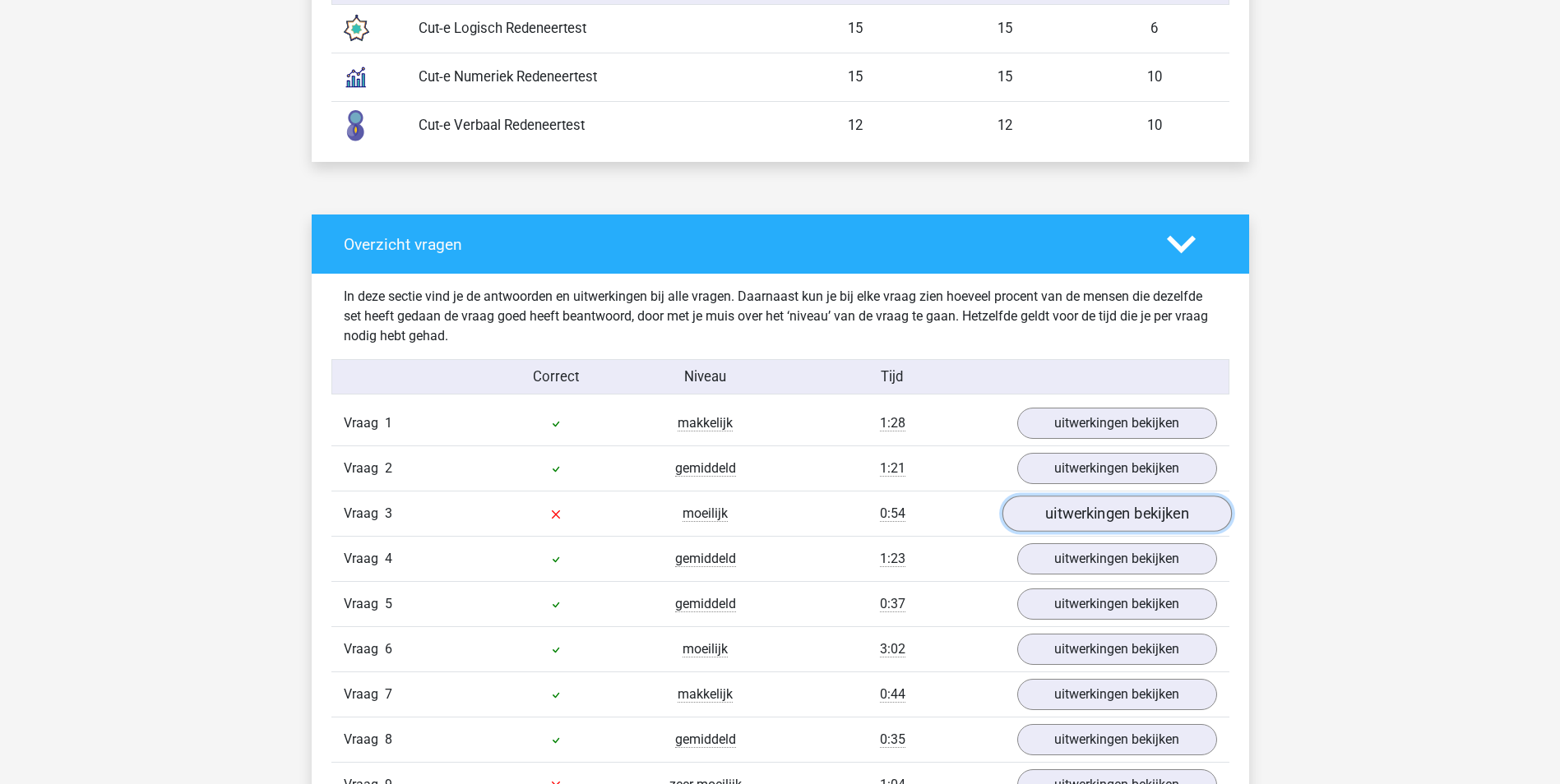
click at [1097, 520] on link "uitwerkingen bekijken" at bounding box center [1117, 515] width 230 height 37
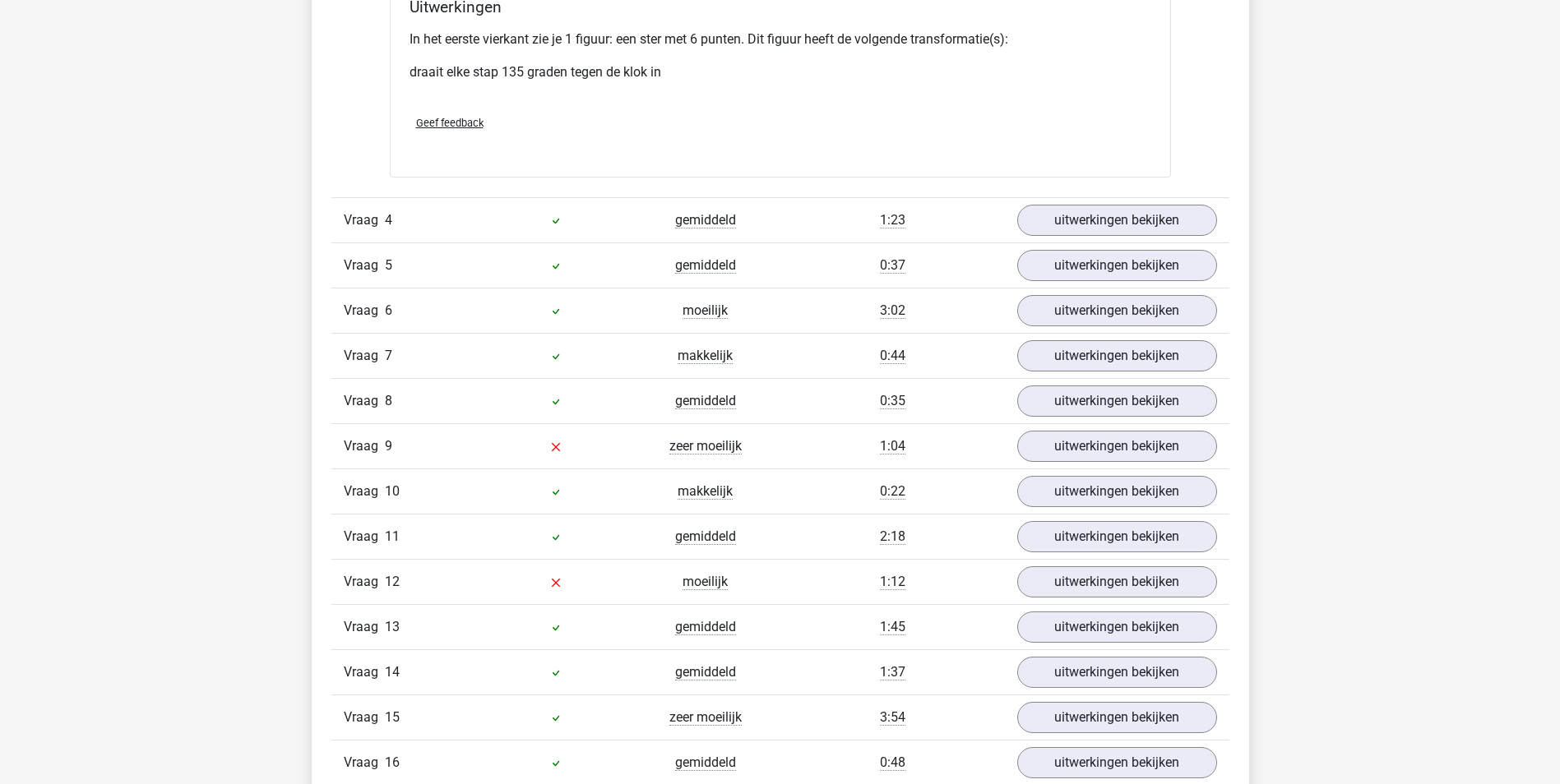
scroll to position [2712, 0]
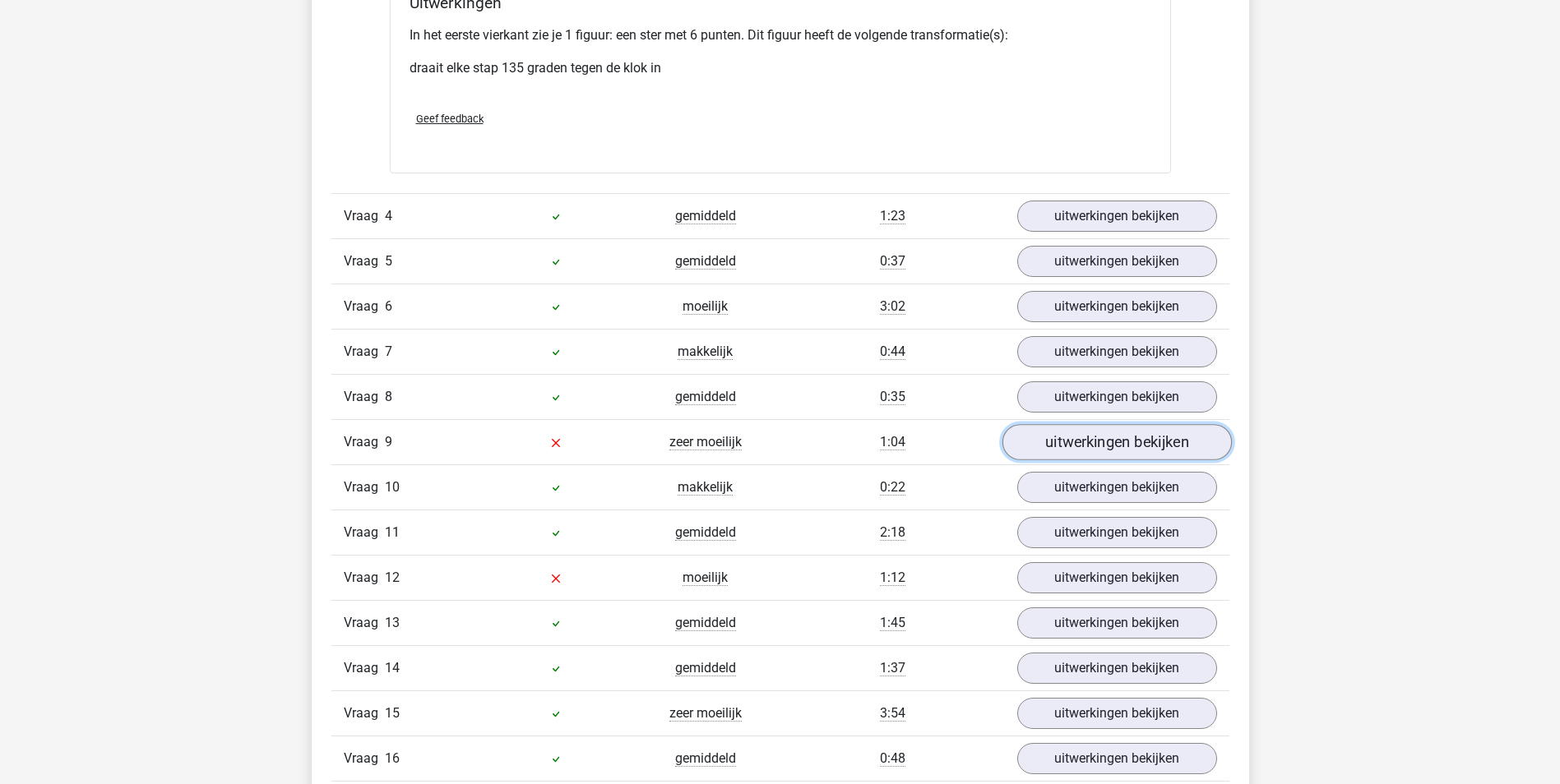
click at [1108, 436] on link "uitwerkingen bekijken" at bounding box center [1117, 442] width 230 height 37
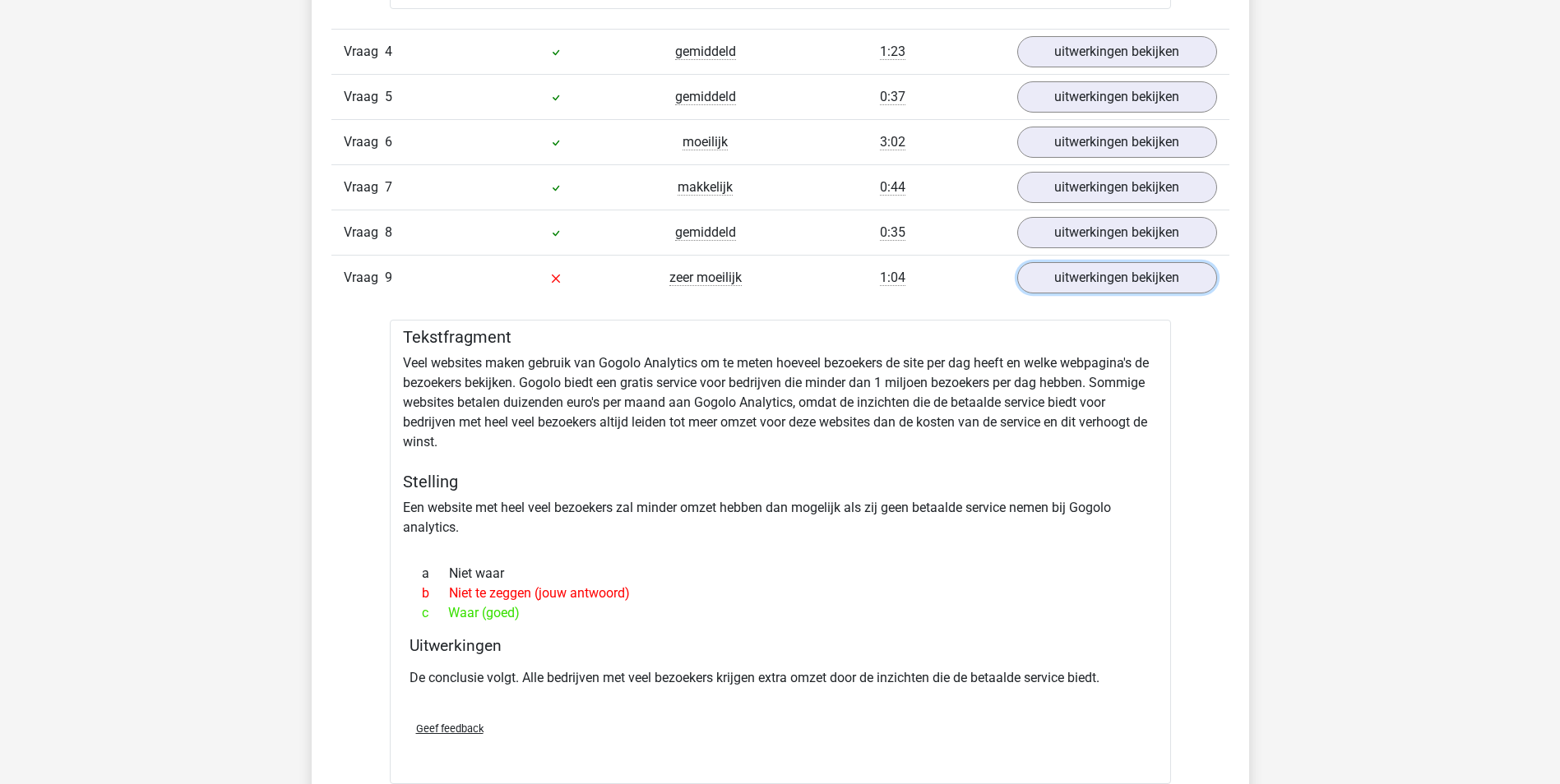
scroll to position [2959, 0]
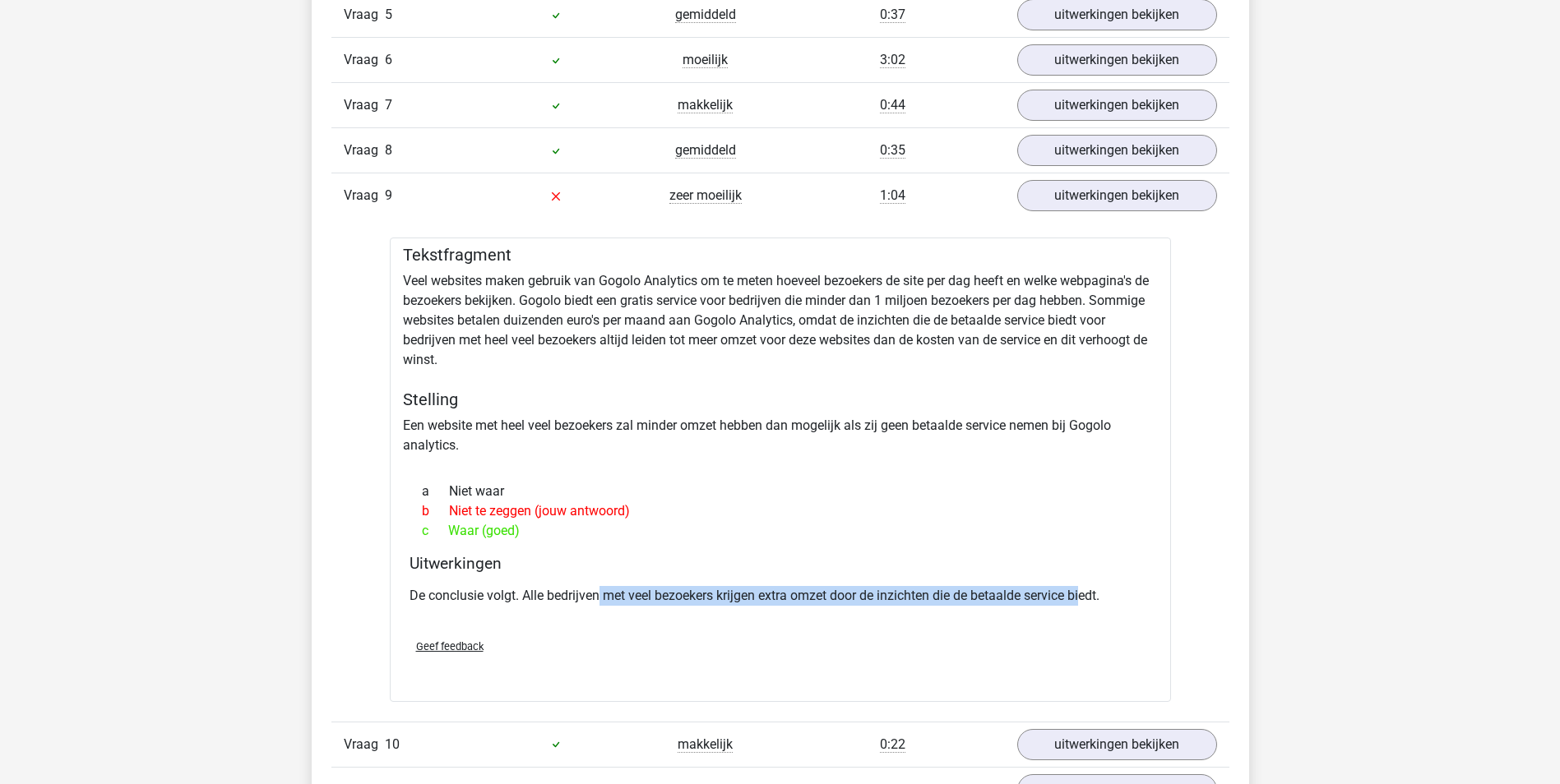
drag, startPoint x: 601, startPoint y: 599, endPoint x: 1089, endPoint y: 592, distance: 488.1
click at [1089, 592] on p "De conclusie volgt. Alle bedrijven met veel bezoekers krijgen extra omzet door …" at bounding box center [780, 595] width 742 height 20
click at [643, 599] on p "De conclusie volgt. Alle bedrijven met veel bezoekers krijgen extra omzet door …" at bounding box center [780, 595] width 742 height 20
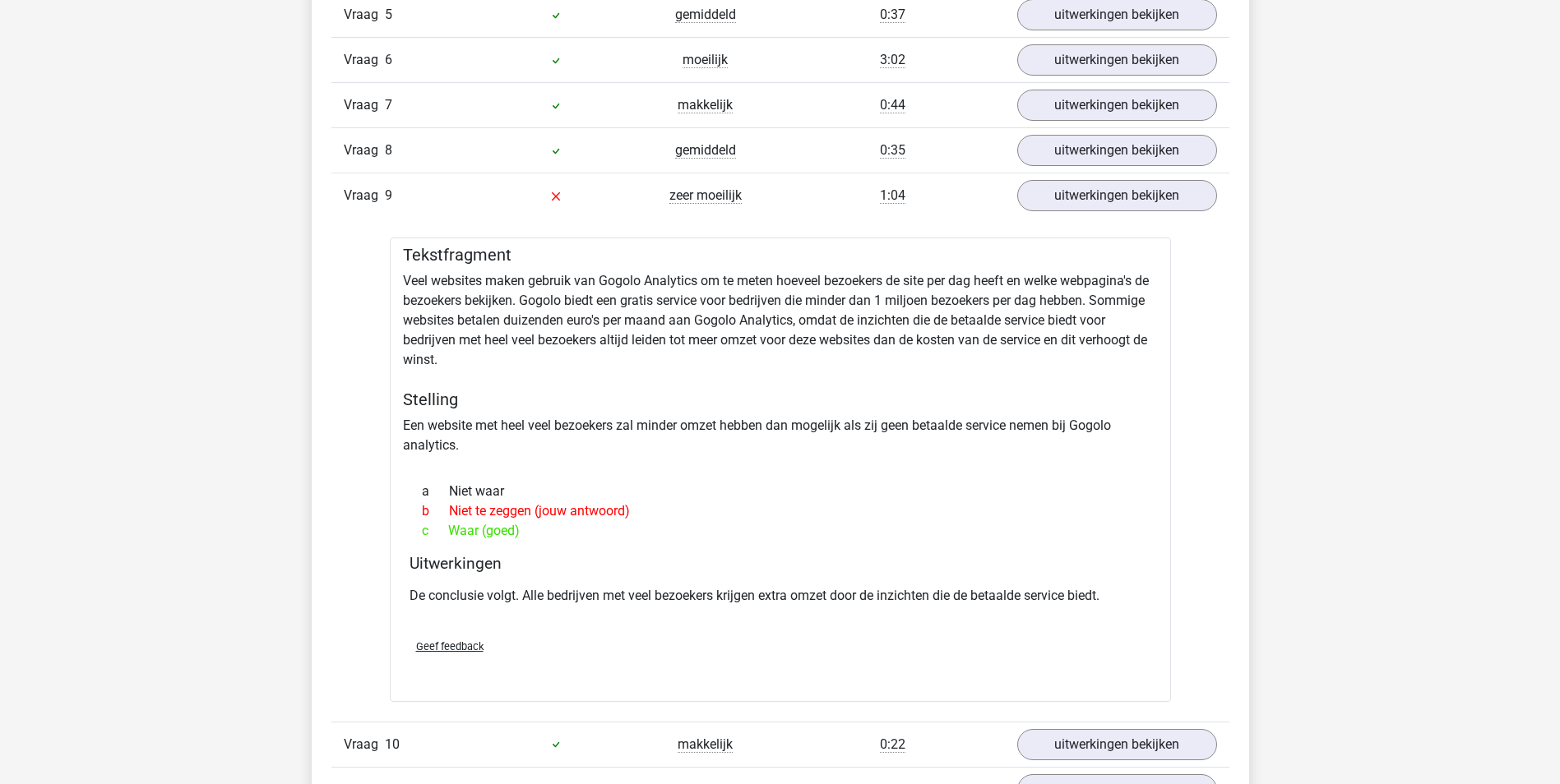
click at [600, 591] on p "De conclusie volgt. Alle bedrijven met veel bezoekers krijgen extra omzet door …" at bounding box center [780, 595] width 742 height 20
click at [494, 427] on div "Tekstfragment Veel websites maken gebruik van Gogolo Analytics om te meten hoev…" at bounding box center [780, 468] width 781 height 463
drag, startPoint x: 619, startPoint y: 415, endPoint x: 980, endPoint y: 417, distance: 361.0
click at [980, 417] on div "Tekstfragment Veel websites maken gebruik van Gogolo Analytics om te meten hoev…" at bounding box center [780, 468] width 781 height 463
drag, startPoint x: 980, startPoint y: 417, endPoint x: 912, endPoint y: 459, distance: 79.9
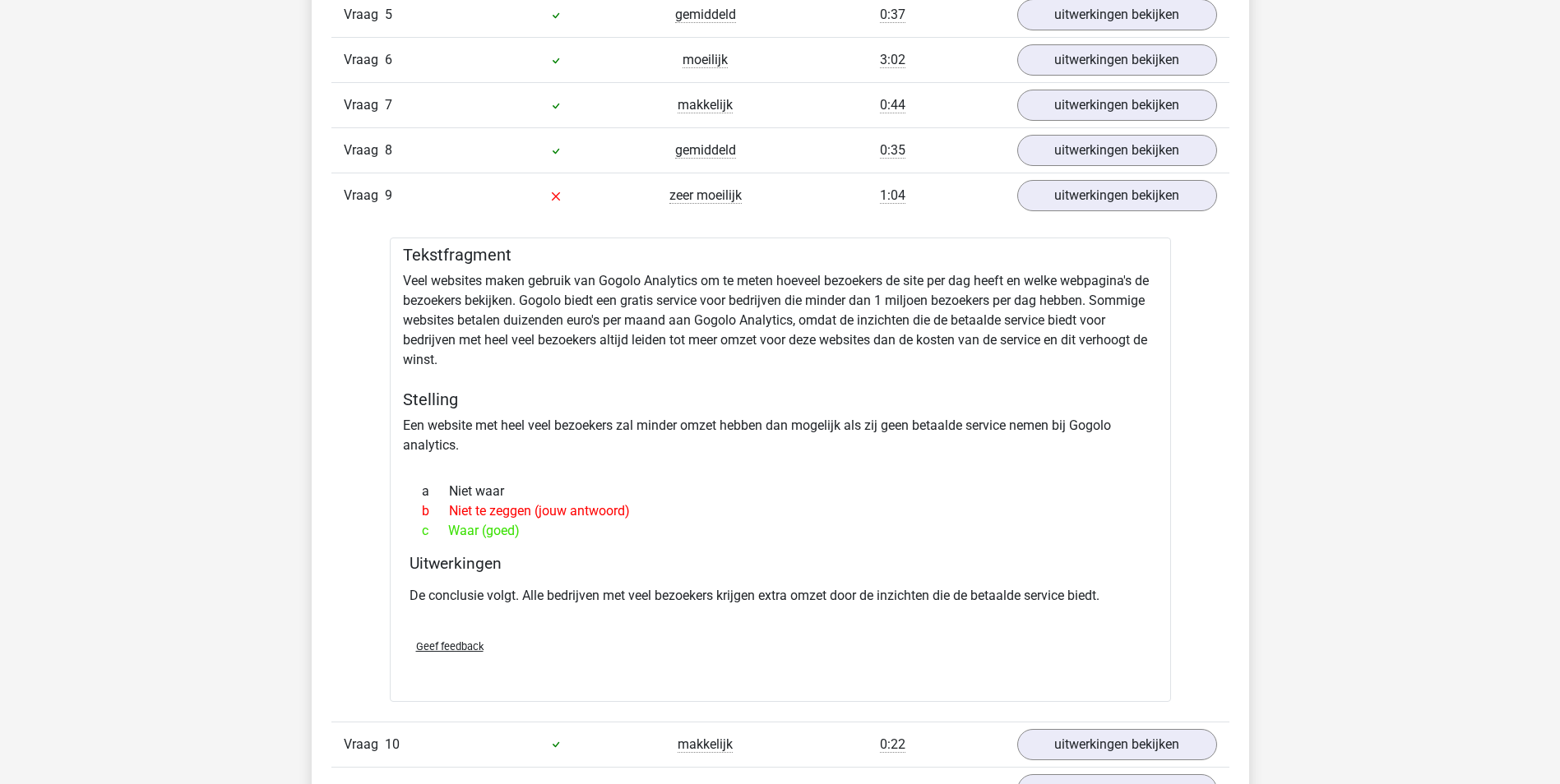
click at [912, 459] on div at bounding box center [780, 462] width 755 height 13
drag, startPoint x: 943, startPoint y: 321, endPoint x: 1117, endPoint y: 315, distance: 174.1
click at [1125, 316] on div "Tekstfragment Veel websites maken gebruik van Gogolo Analytics om te meten hoev…" at bounding box center [780, 468] width 781 height 463
click at [474, 342] on div "Tekstfragment Veel websites maken gebruik van Gogolo Analytics om te meten hoev…" at bounding box center [780, 468] width 781 height 463
drag, startPoint x: 436, startPoint y: 342, endPoint x: 790, endPoint y: 338, distance: 354.0
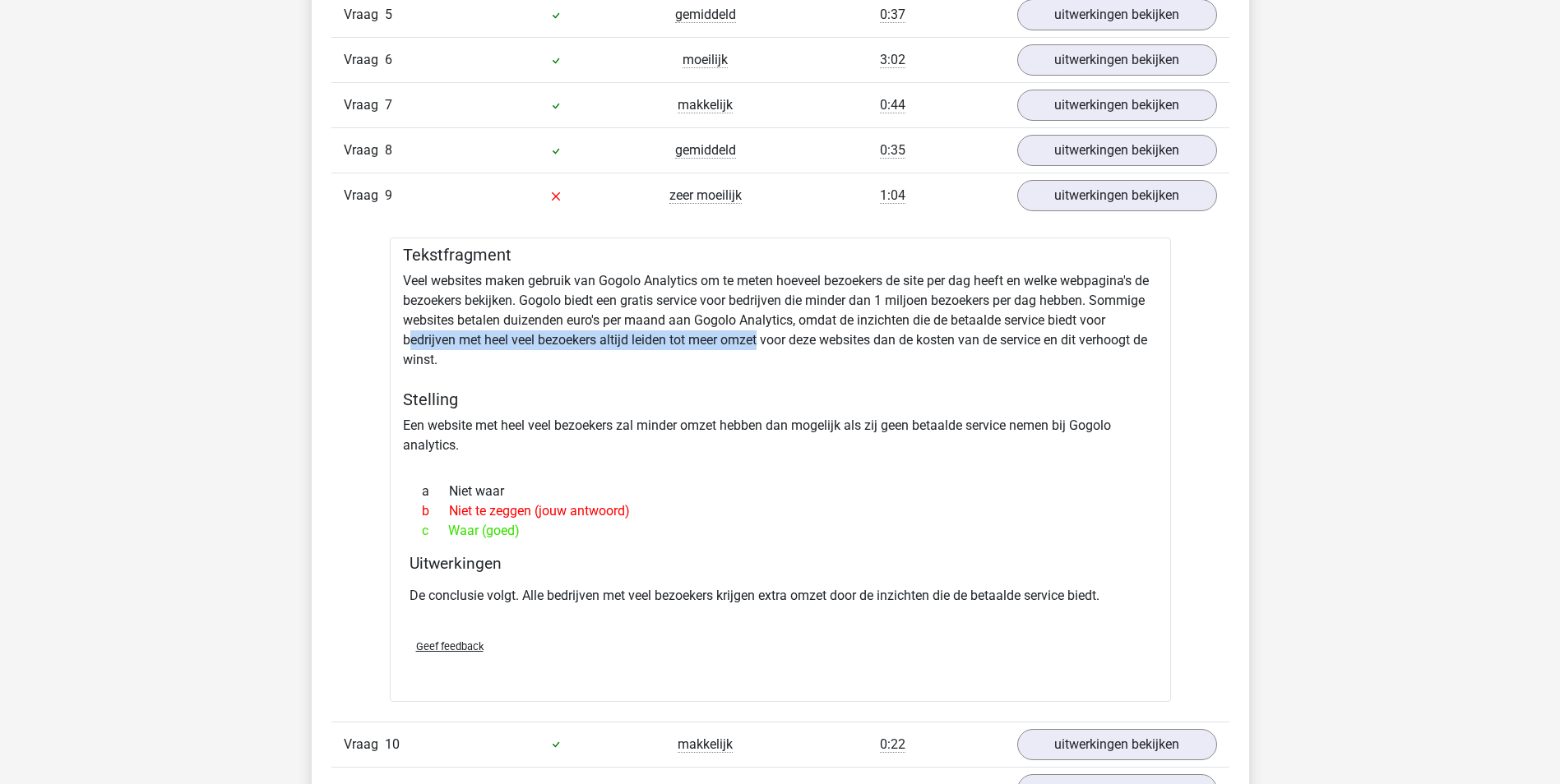
click at [790, 338] on div "Tekstfragment Veel websites maken gebruik van Gogolo Analytics om te meten hoev…" at bounding box center [780, 468] width 781 height 463
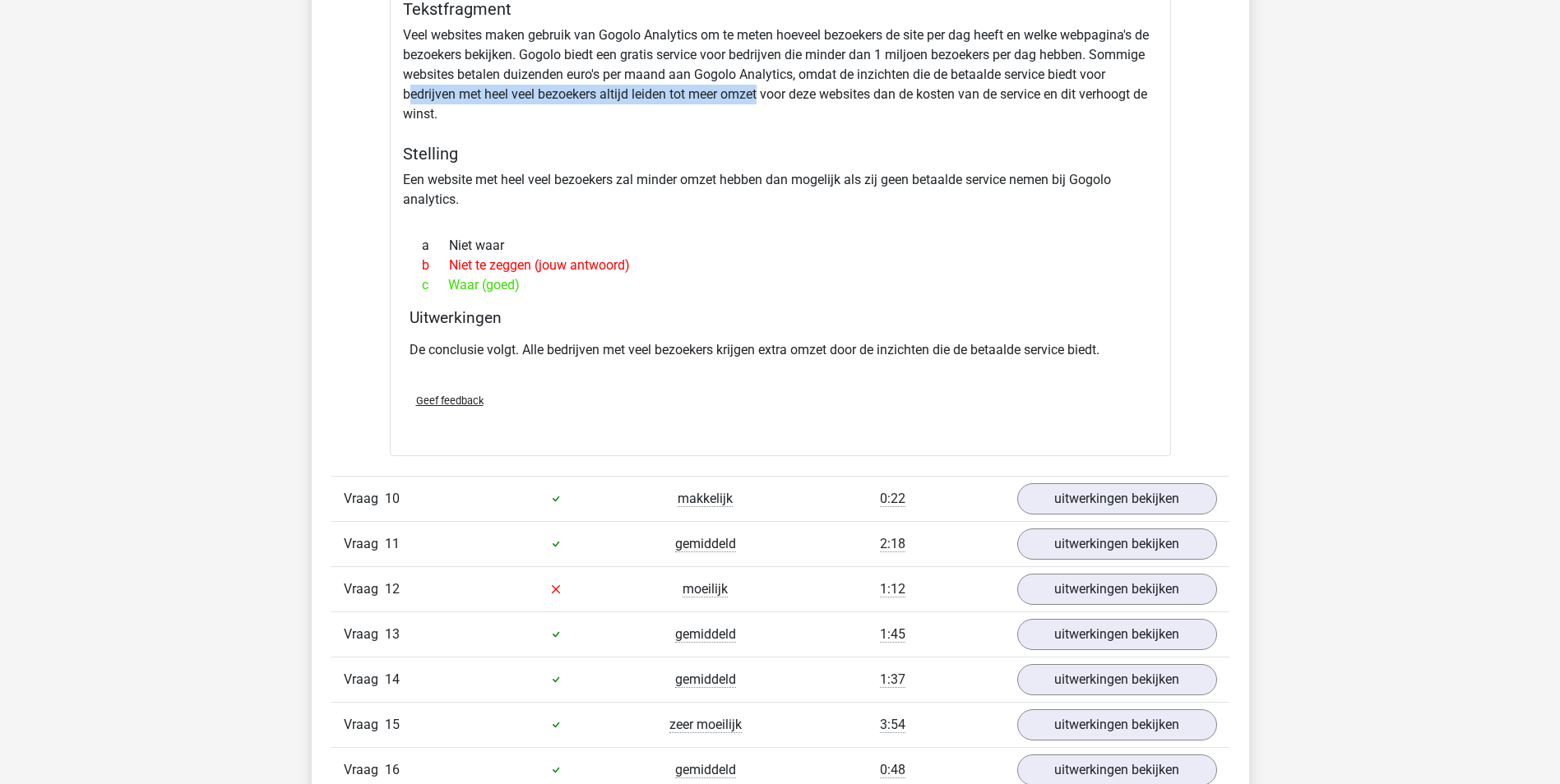
scroll to position [3533, 0]
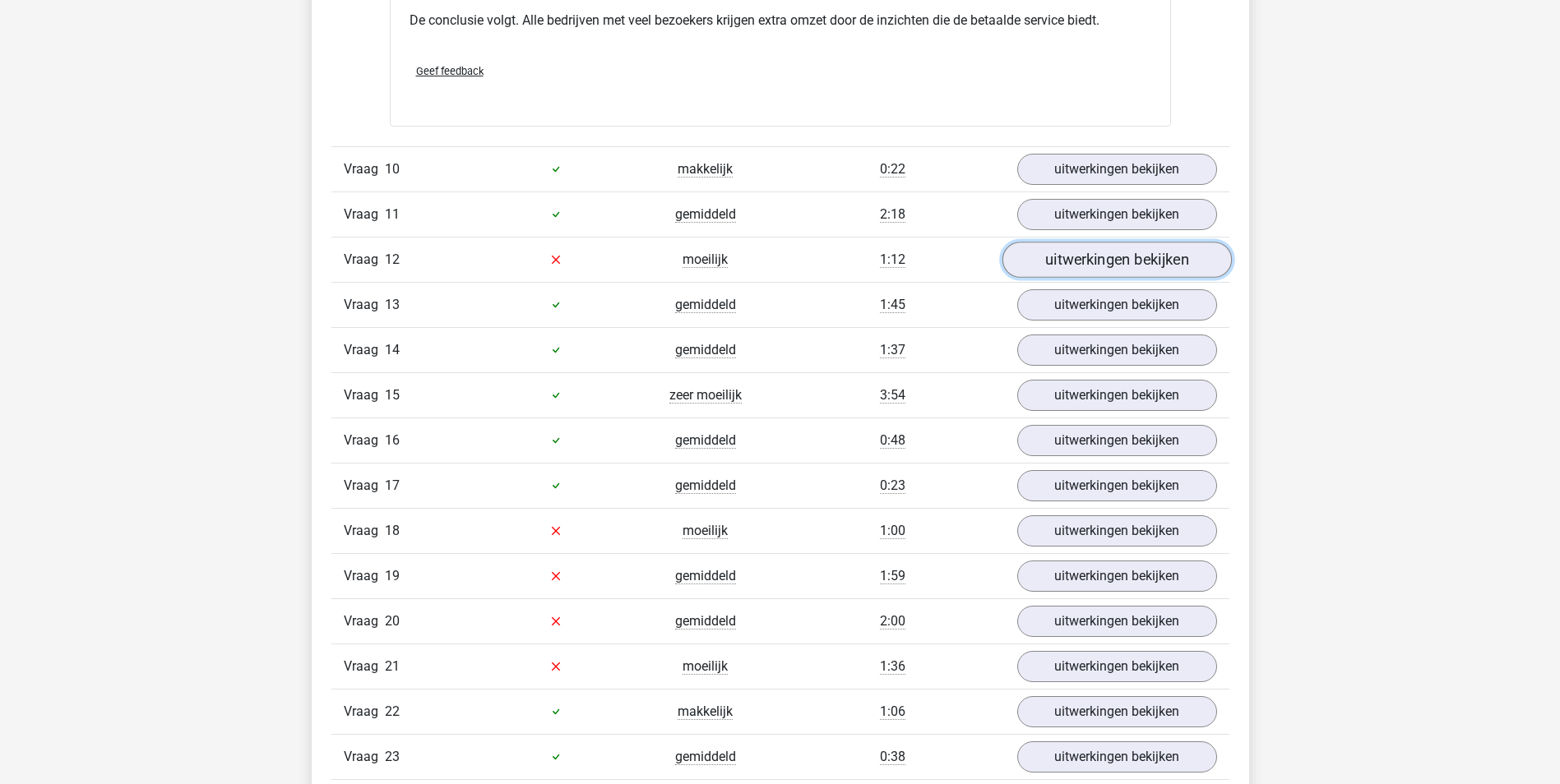
click at [1081, 264] on link "uitwerkingen bekijken" at bounding box center [1117, 260] width 230 height 37
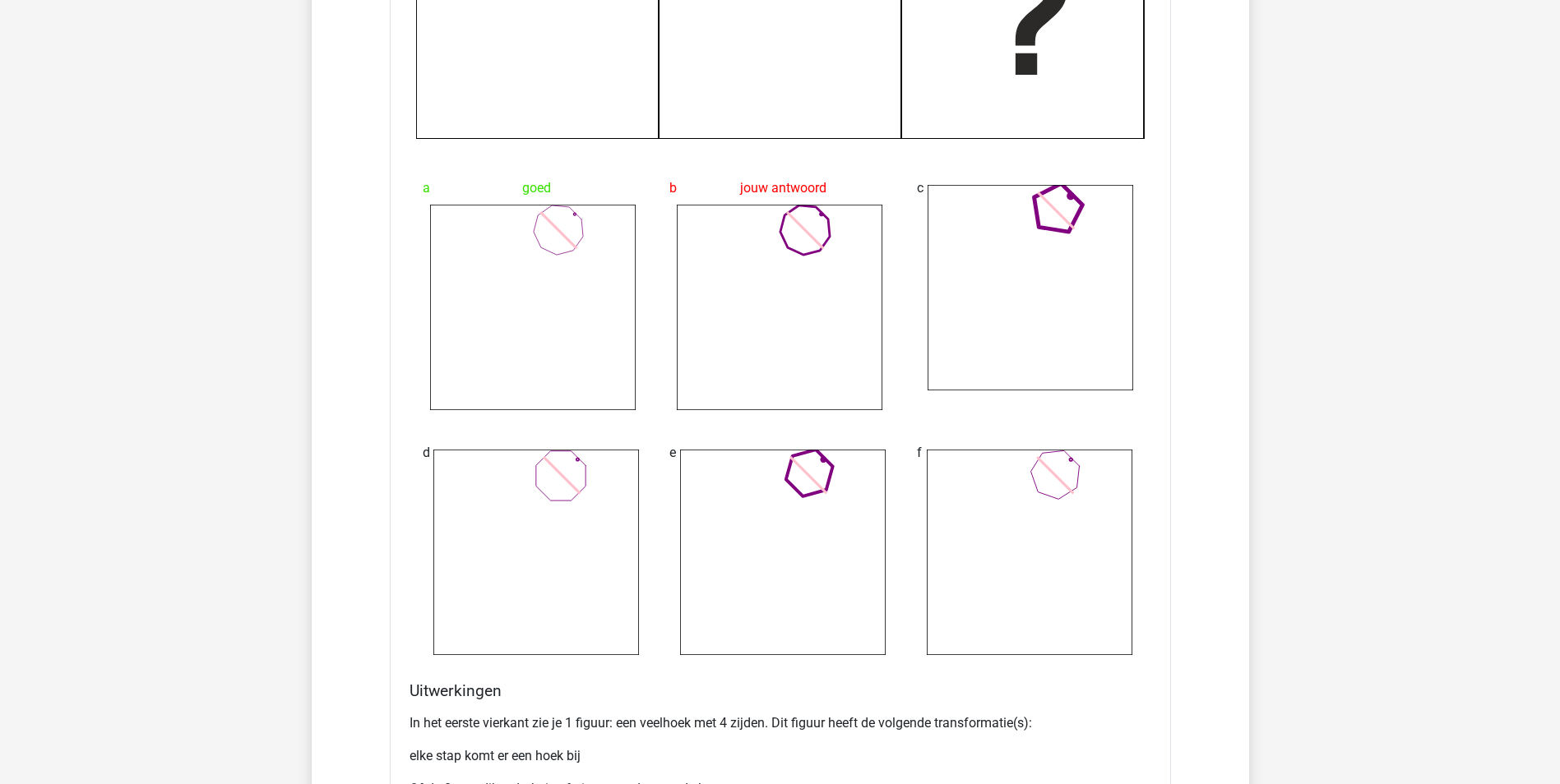
scroll to position [4355, 0]
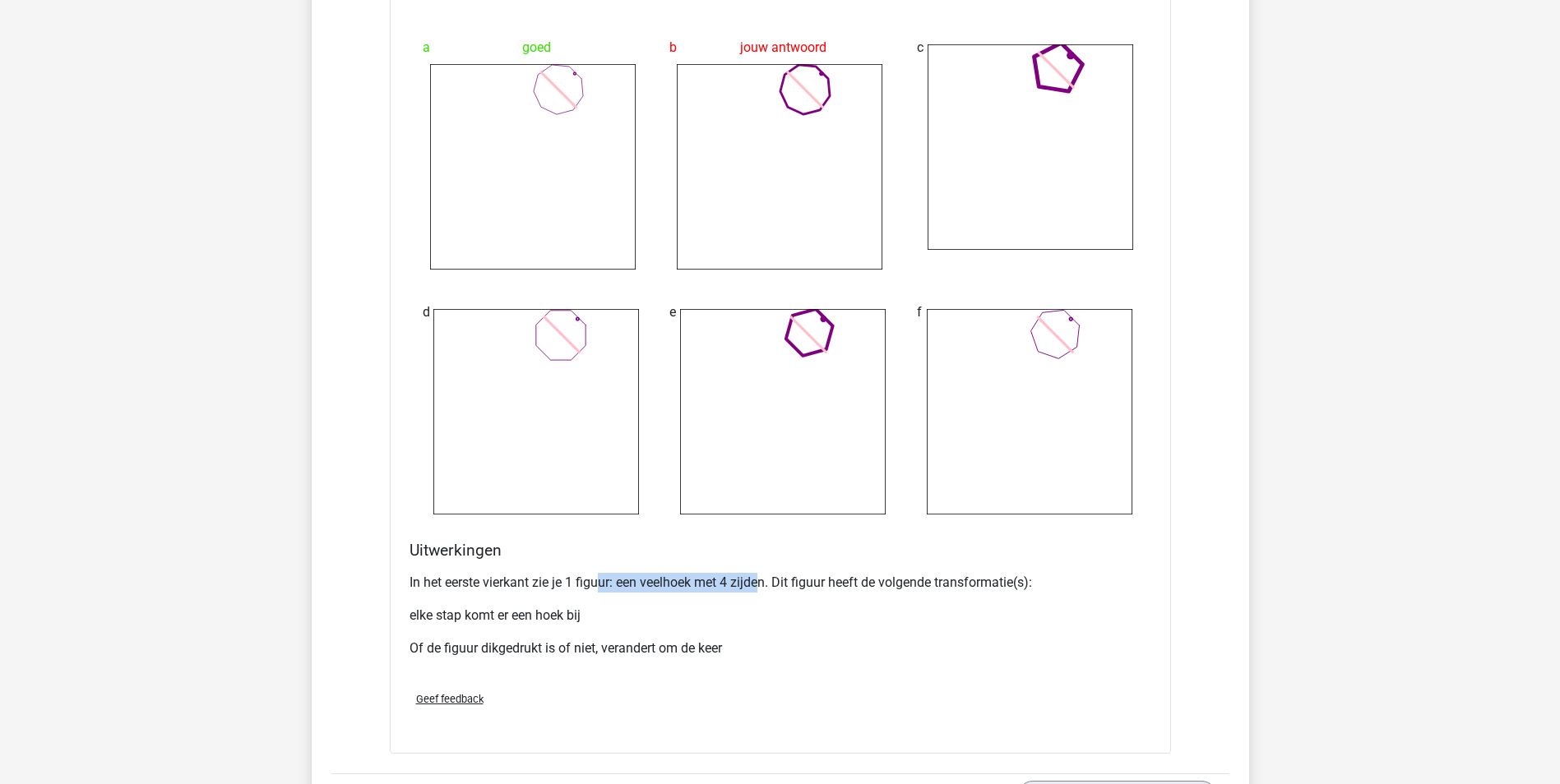
drag, startPoint x: 601, startPoint y: 581, endPoint x: 761, endPoint y: 578, distance: 160.0
click at [761, 578] on p "In het eerste vierkant zie je 1 figuur: een veelhoek met 4 zijden. Dit figuur h…" at bounding box center [780, 582] width 742 height 20
drag, startPoint x: 761, startPoint y: 578, endPoint x: 775, endPoint y: 603, distance: 28.7
click at [769, 610] on p "elke stap komt er een hoek bij" at bounding box center [780, 615] width 742 height 20
drag, startPoint x: 801, startPoint y: 582, endPoint x: 936, endPoint y: 584, distance: 135.0
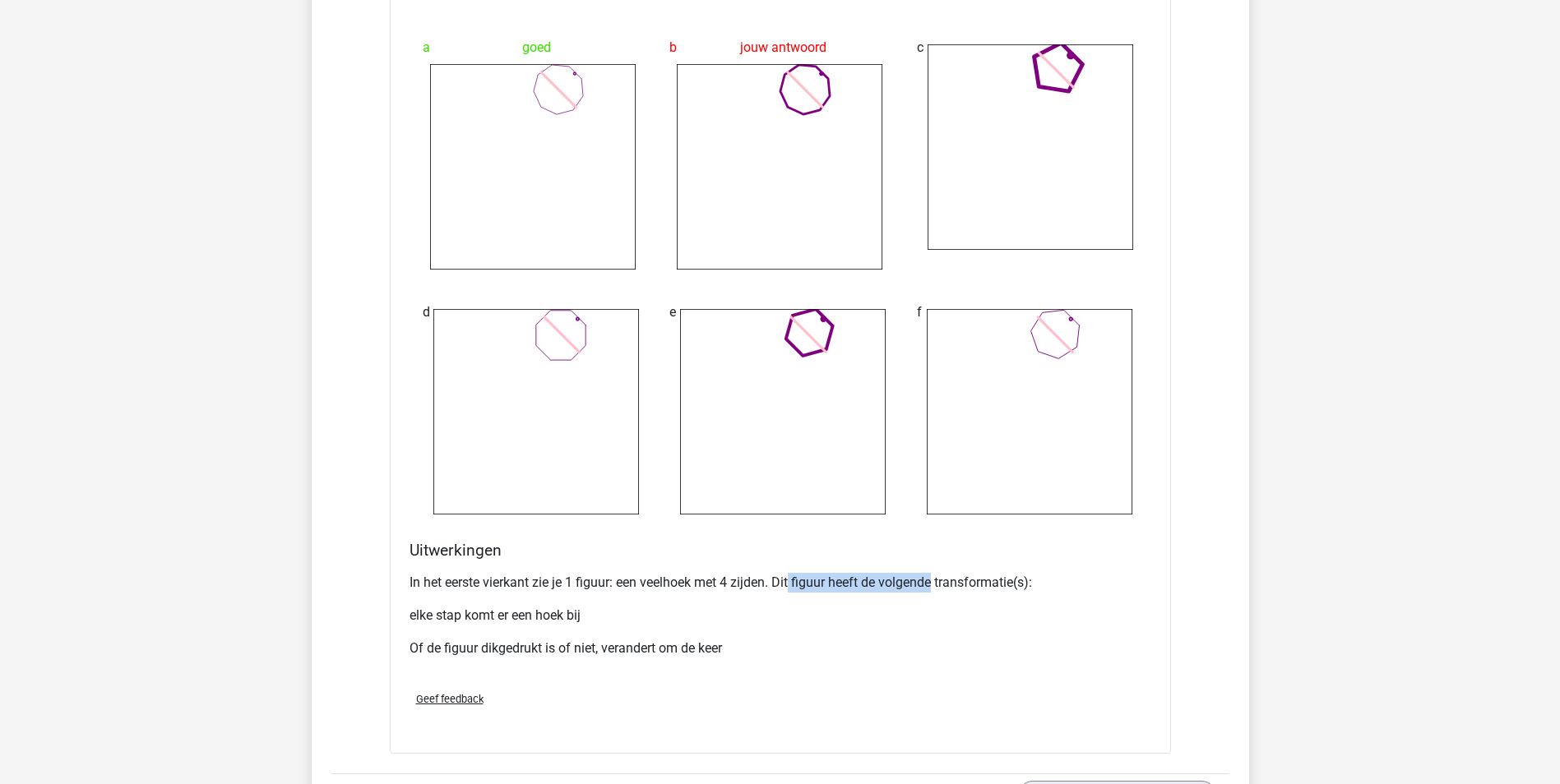
click at [936, 584] on p "In het eerste vierkant zie je 1 figuur: een veelhoek met 4 zijden. Dit figuur h…" at bounding box center [780, 582] width 742 height 20
drag, startPoint x: 936, startPoint y: 584, endPoint x: 605, endPoint y: 621, distance: 333.1
click at [781, 632] on div "In het eerste vierkant zie je 1 figuur: een veelhoek met 4 zijden. Dit figuur h…" at bounding box center [780, 621] width 742 height 112
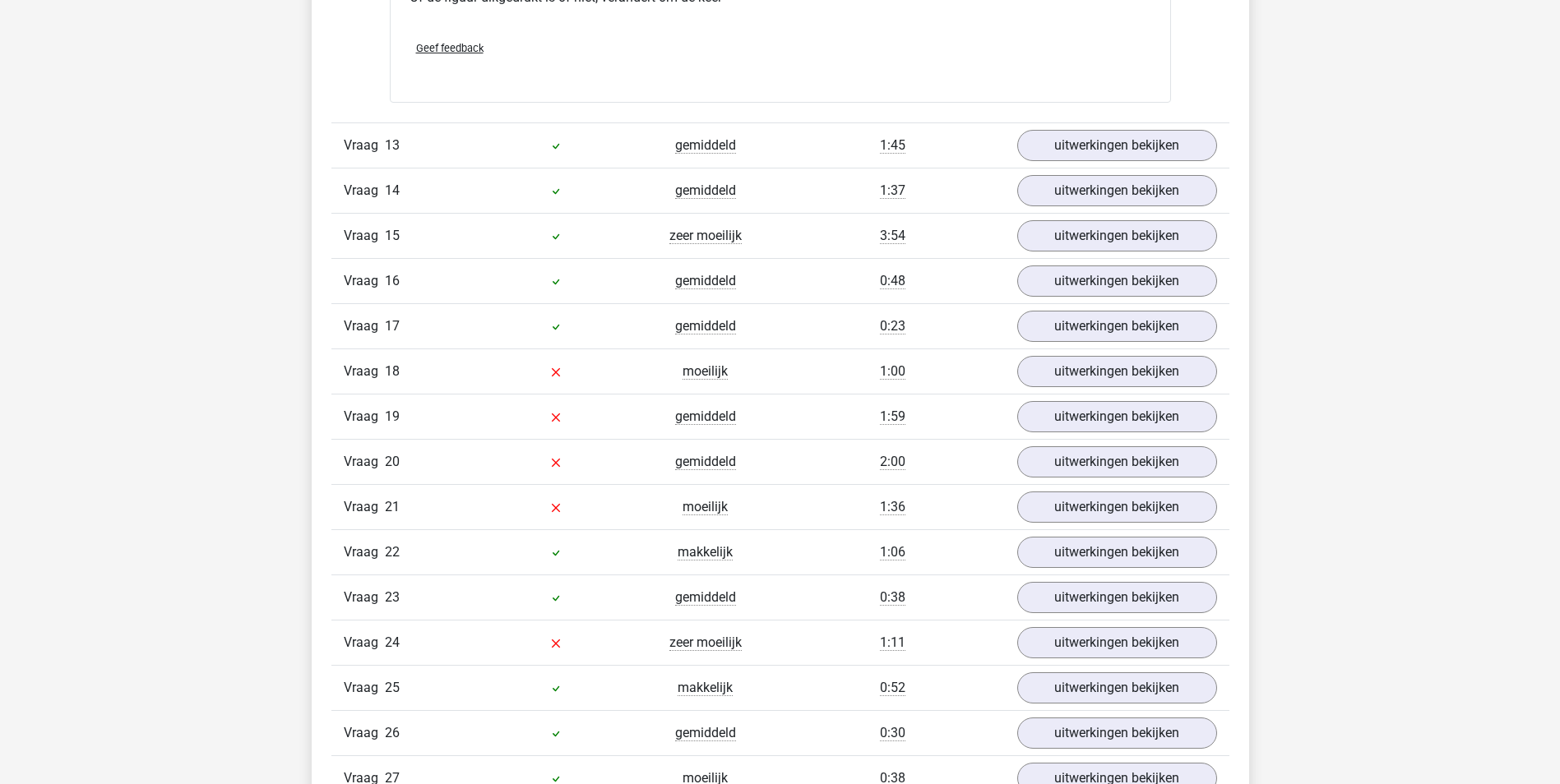
scroll to position [5095, 0]
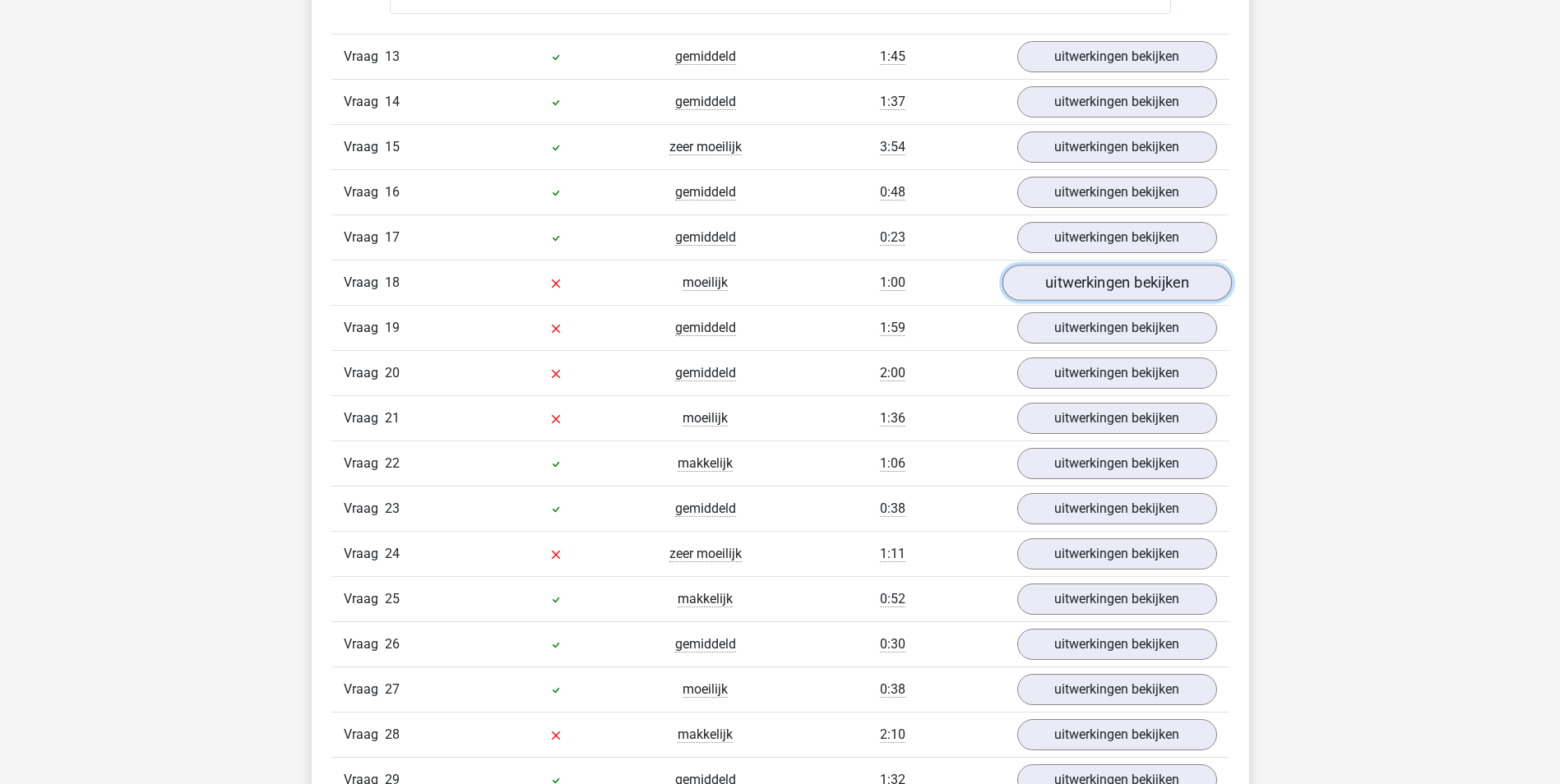
click at [1096, 280] on link "uitwerkingen bekijken" at bounding box center [1117, 283] width 230 height 37
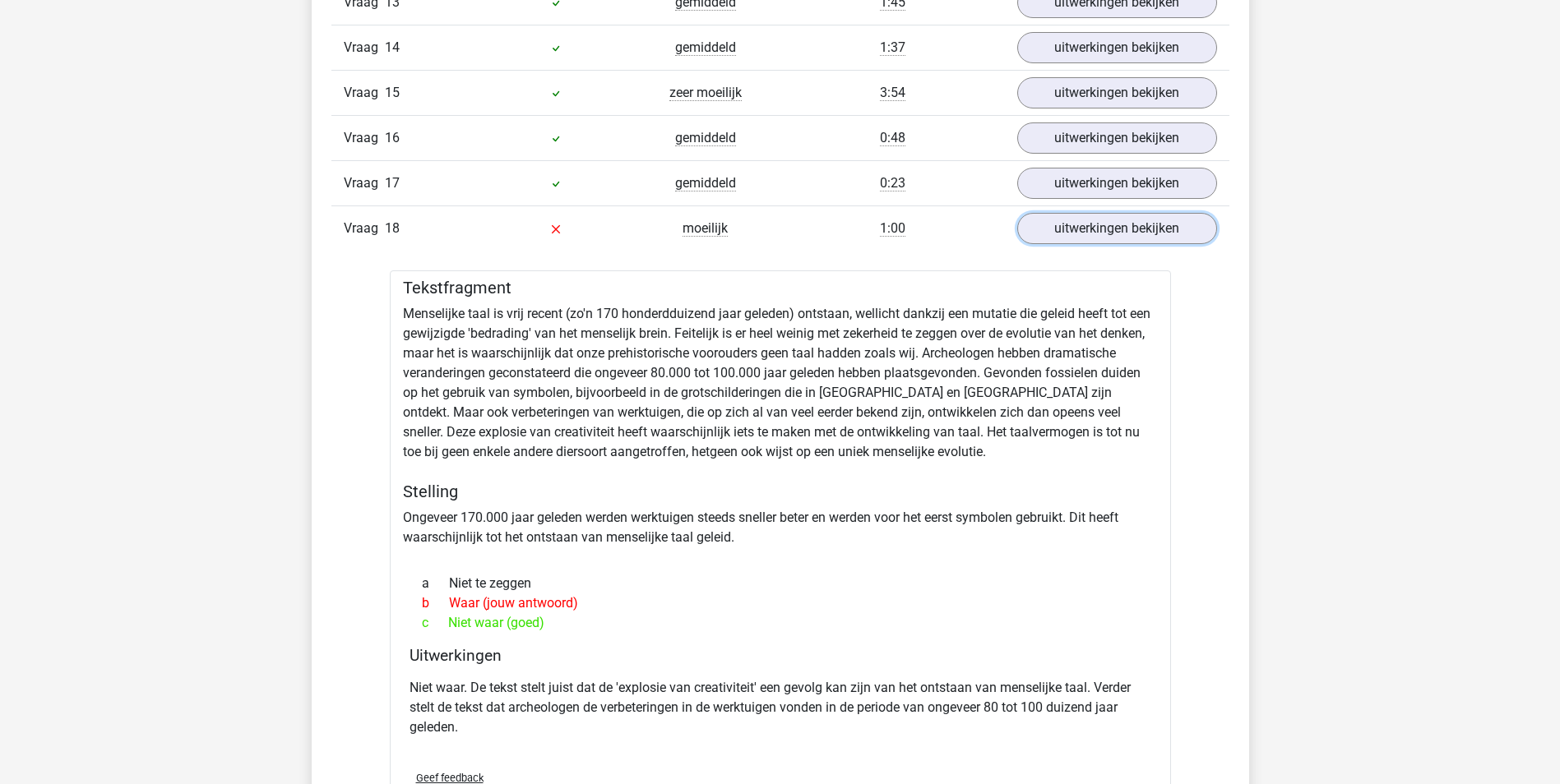
scroll to position [5177, 0]
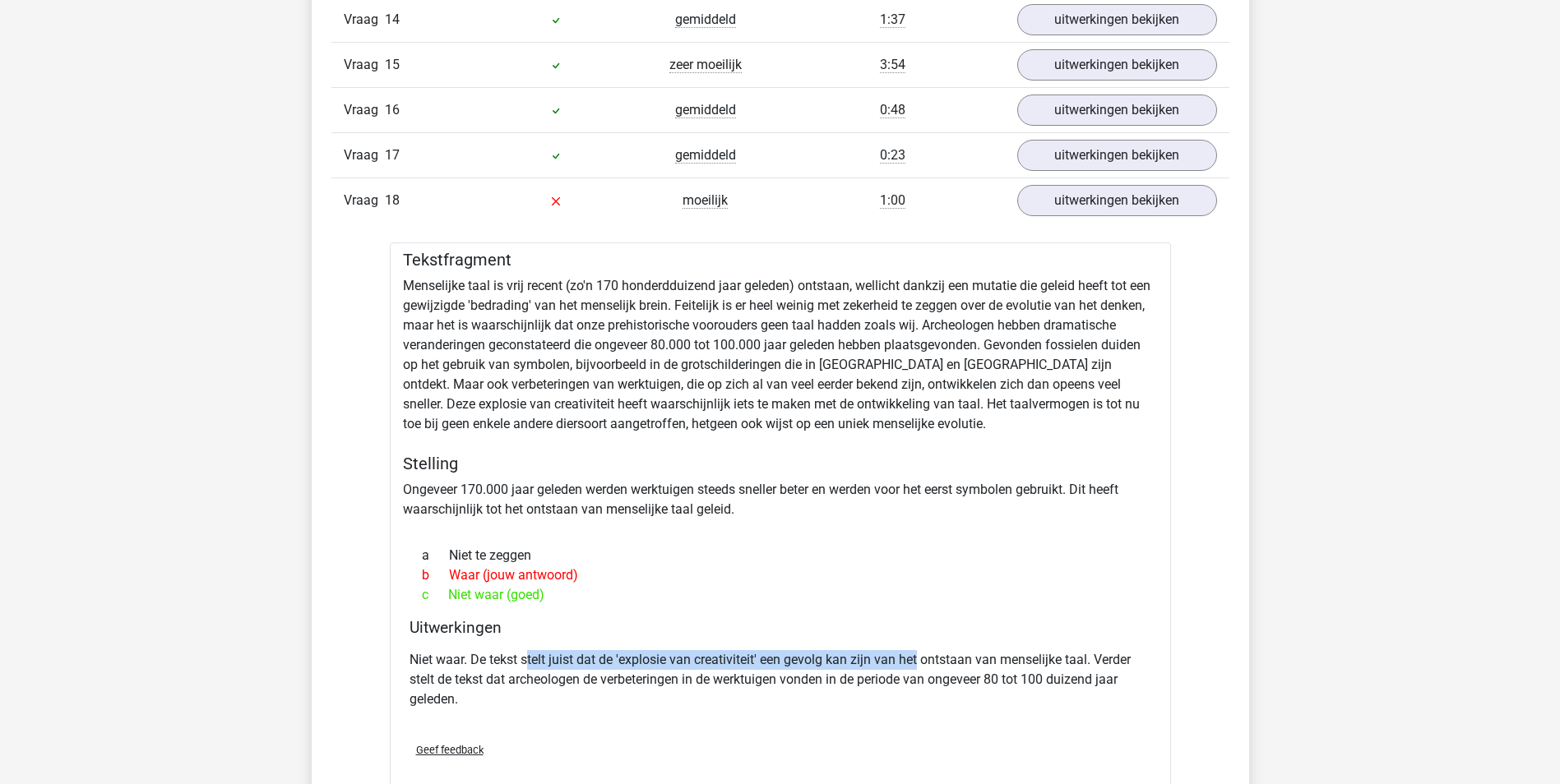
drag, startPoint x: 530, startPoint y: 659, endPoint x: 922, endPoint y: 663, distance: 392.0
click at [922, 663] on p "Niet waar. De tekst stelt juist dat de 'explosie van creativiteit' een gevolg k…" at bounding box center [780, 680] width 742 height 59
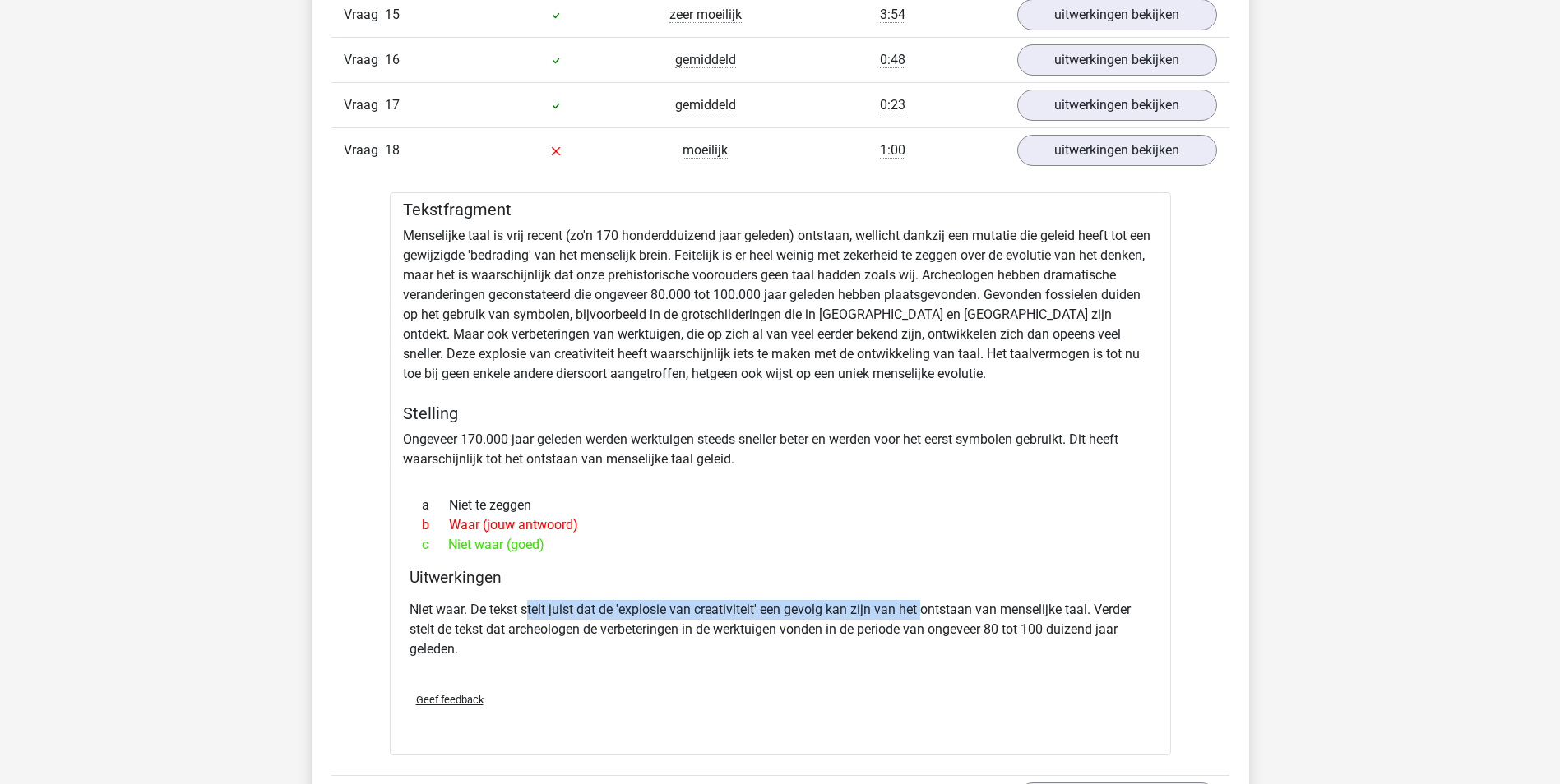
scroll to position [5506, 0]
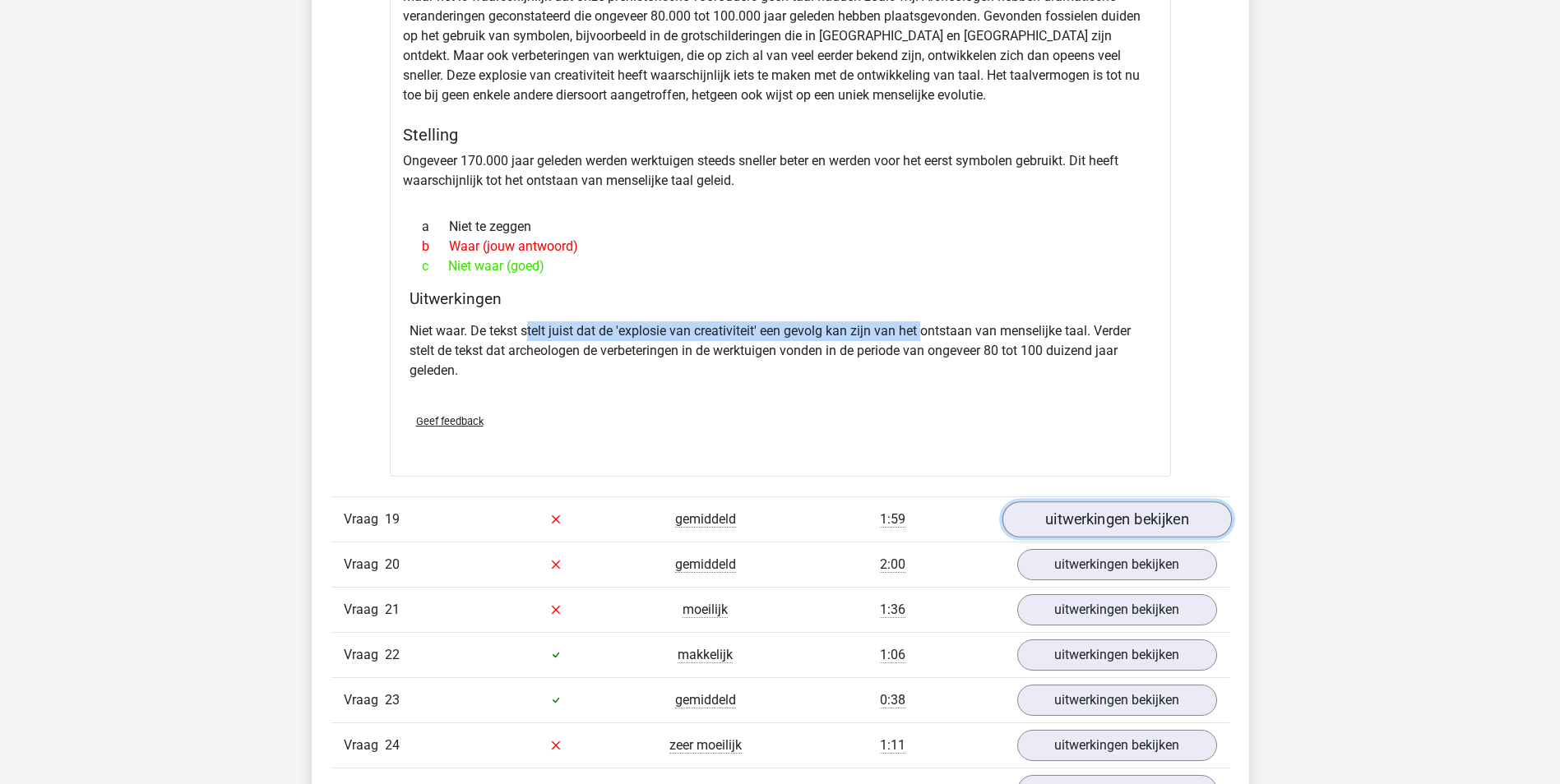
click at [1123, 516] on link "uitwerkingen bekijken" at bounding box center [1117, 520] width 230 height 37
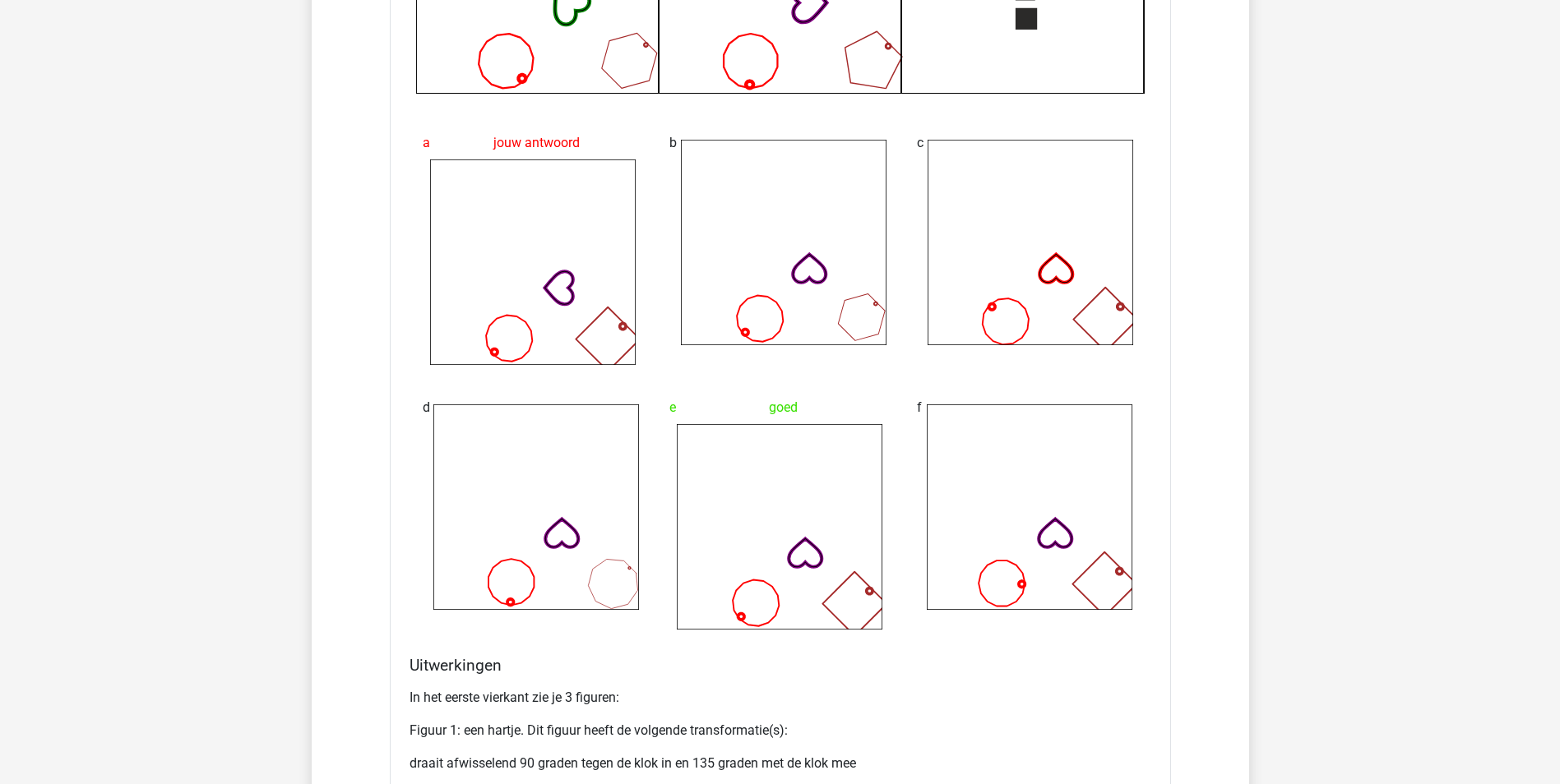
scroll to position [6739, 0]
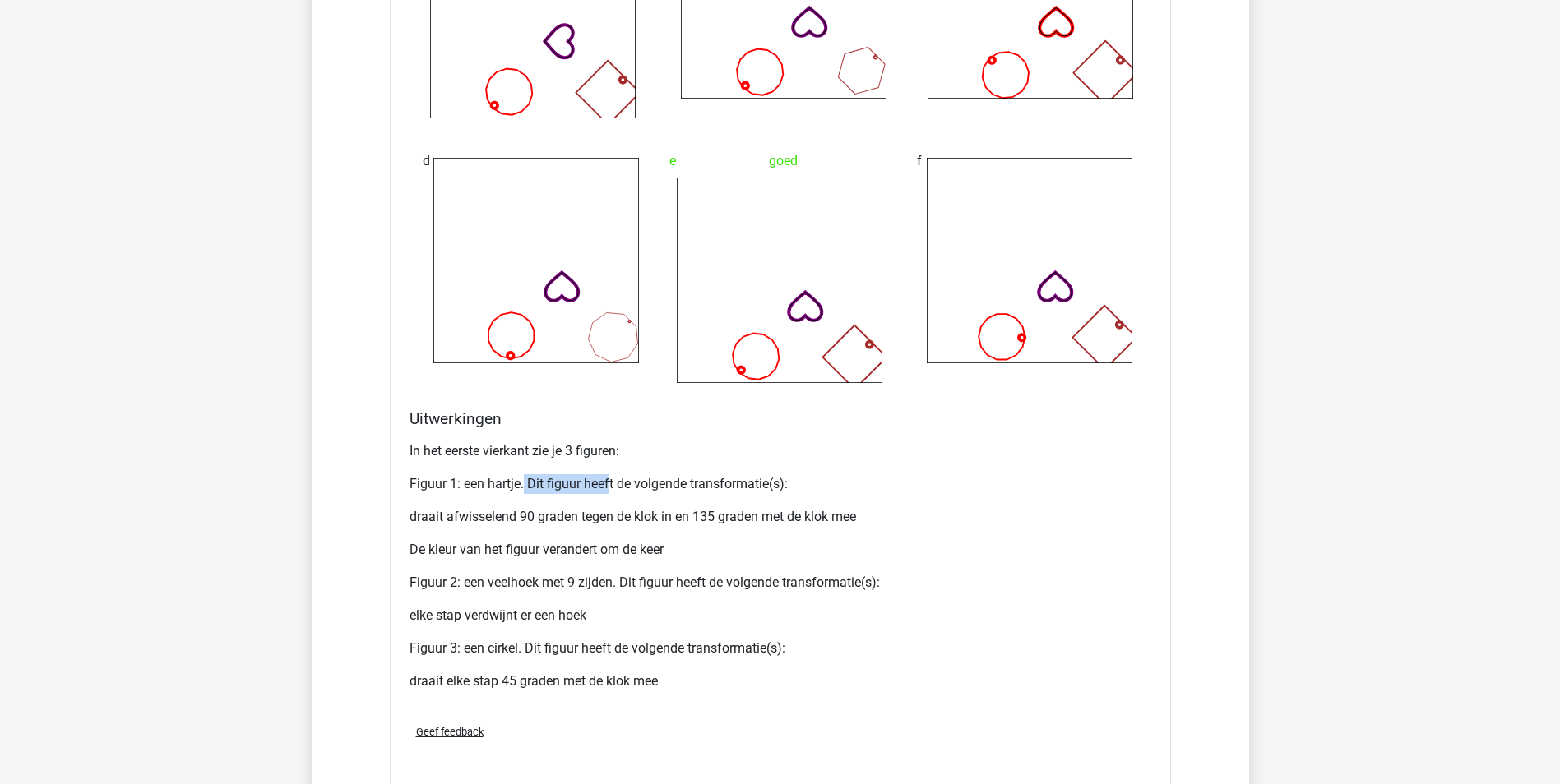
drag, startPoint x: 523, startPoint y: 478, endPoint x: 611, endPoint y: 482, distance: 88.1
click at [611, 482] on p "Figuur 1: een hartje. Dit figuur heeft de volgende transformatie(s):" at bounding box center [780, 484] width 742 height 20
click at [460, 512] on p "draait afwisselend 90 graden tegen de klok in en 135 graden met de klok mee" at bounding box center [780, 516] width 742 height 20
drag, startPoint x: 448, startPoint y: 514, endPoint x: 845, endPoint y: 520, distance: 397.0
click at [845, 520] on p "draait afwisselend 90 graden tegen de klok in en 135 graden met de klok mee" at bounding box center [780, 516] width 742 height 20
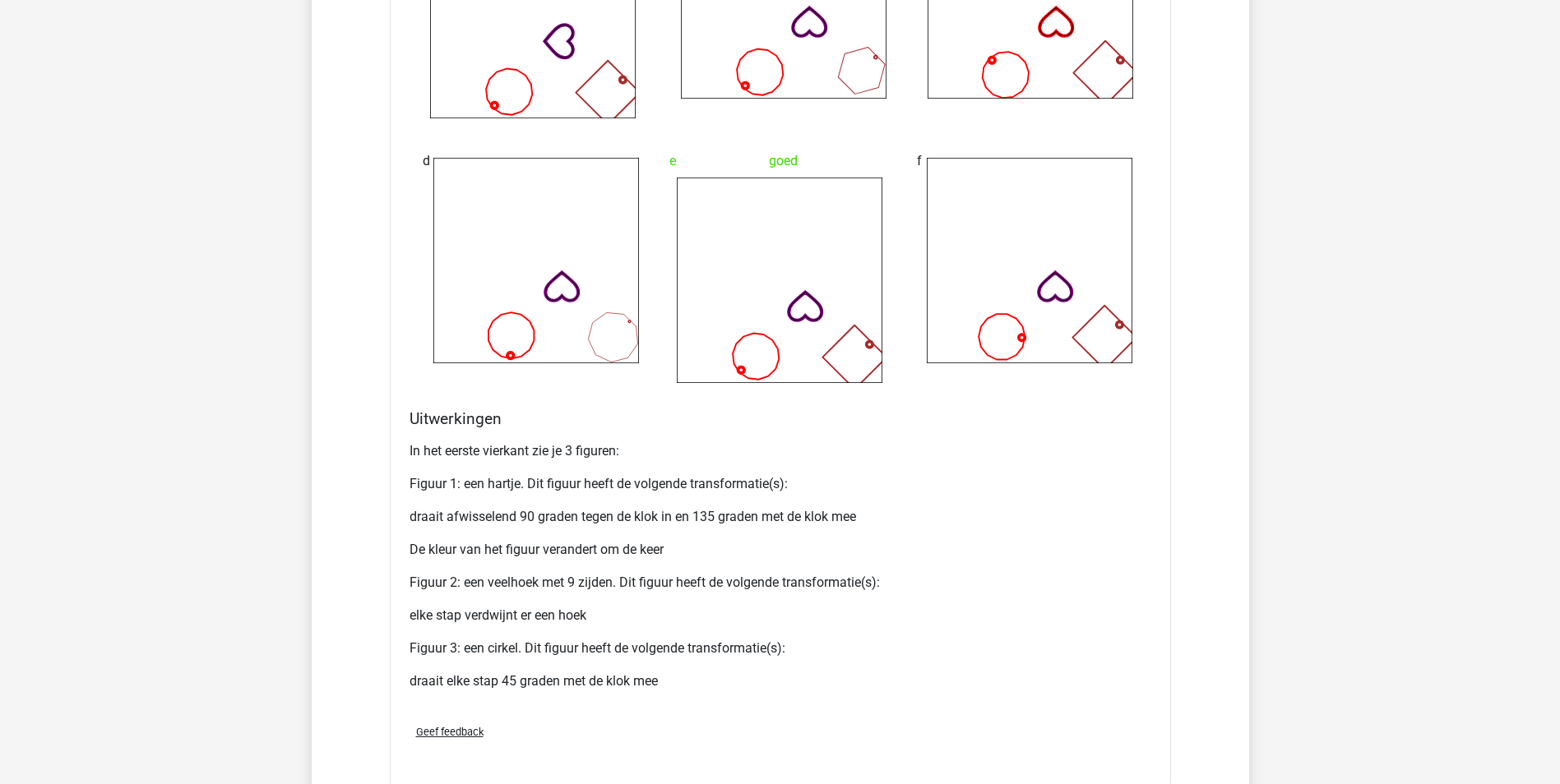
drag, startPoint x: 845, startPoint y: 520, endPoint x: 602, endPoint y: 523, distance: 243.0
click at [623, 545] on p "De kleur van het figuur verandert om de keer" at bounding box center [780, 549] width 742 height 20
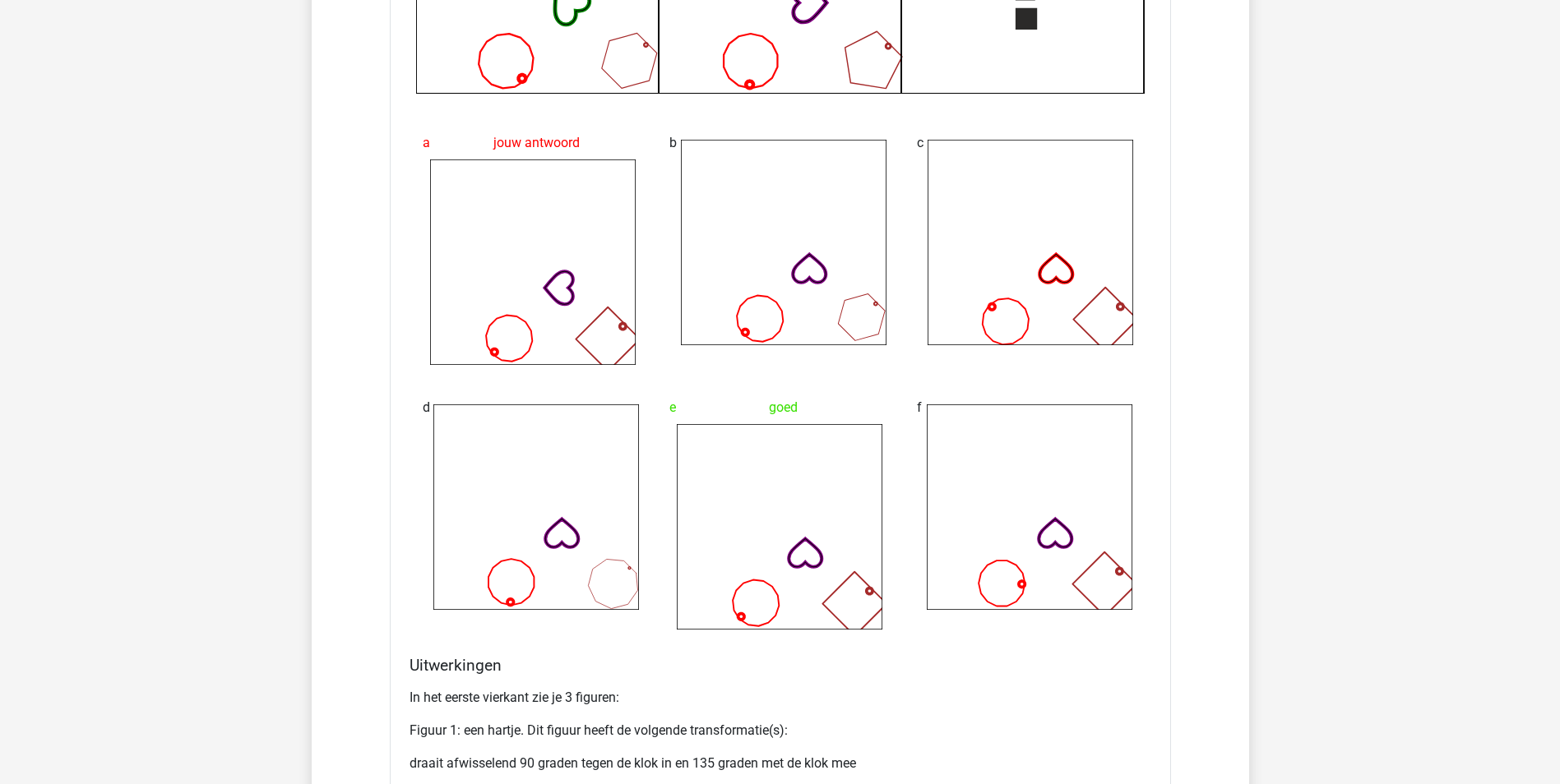
scroll to position [6574, 0]
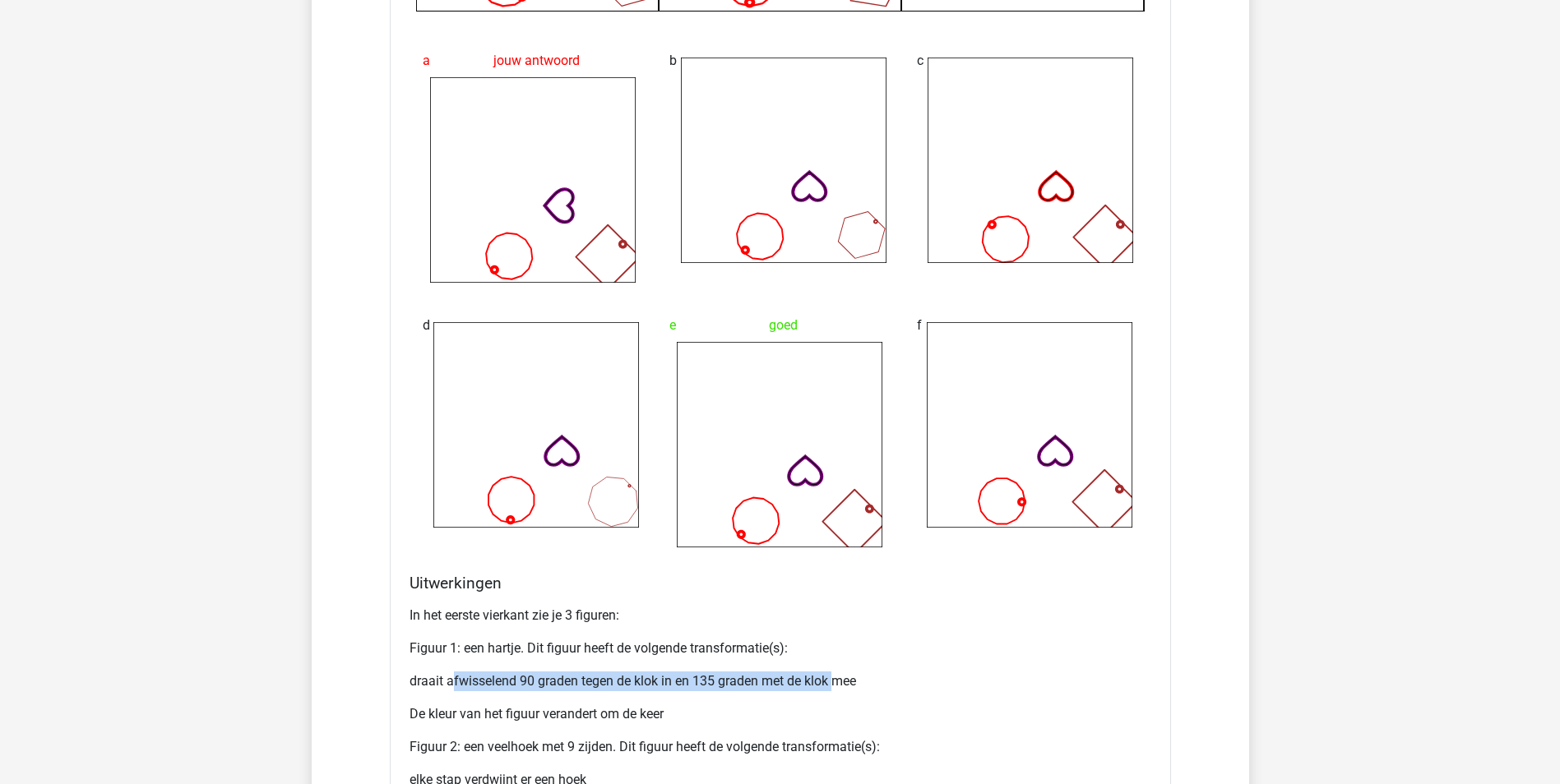
drag, startPoint x: 450, startPoint y: 686, endPoint x: 837, endPoint y: 682, distance: 387.0
click at [837, 682] on p "draait afwisselend 90 graden tegen de klok in en 135 graden met de klok mee" at bounding box center [780, 681] width 742 height 20
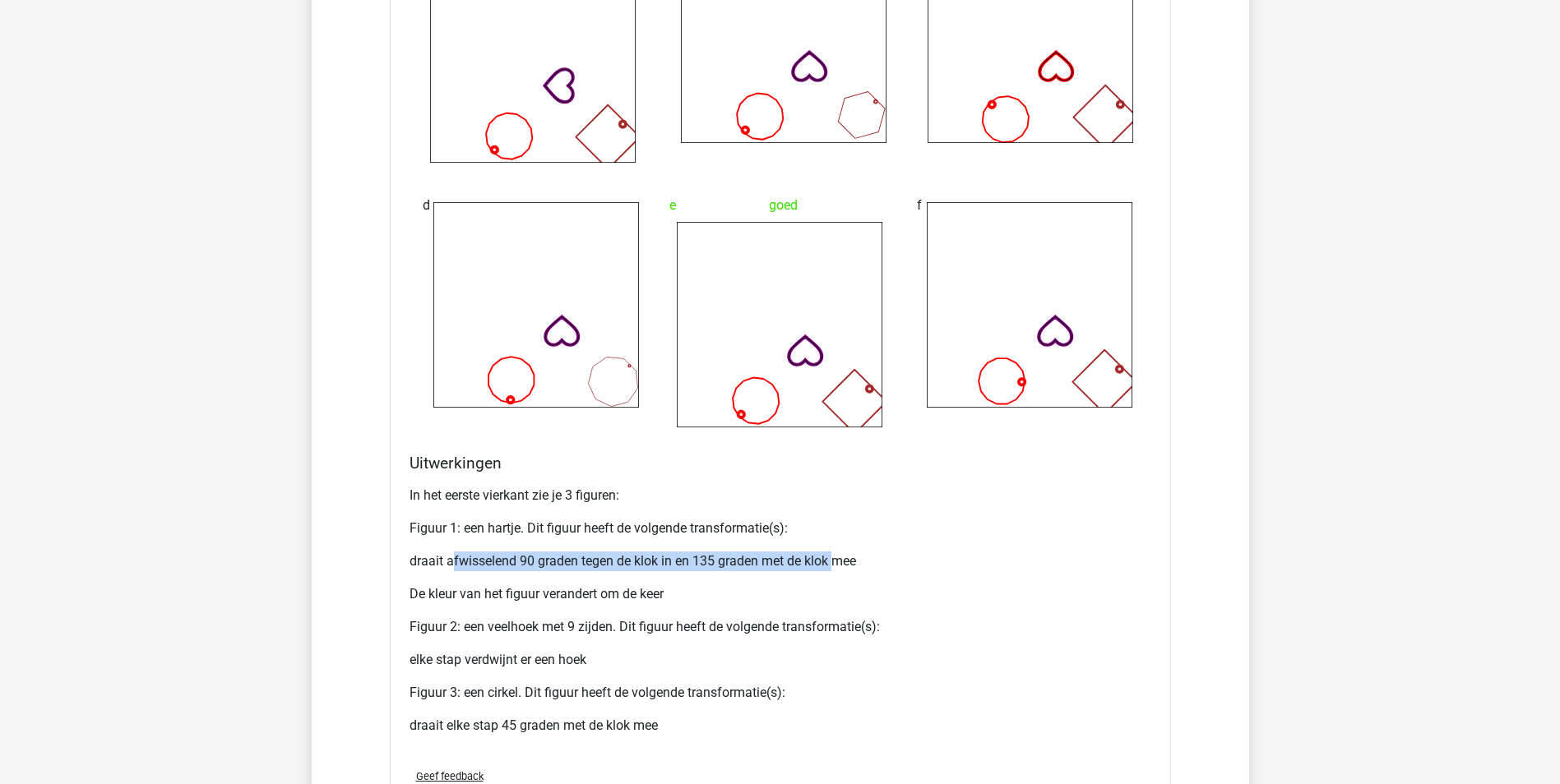
scroll to position [6739, 0]
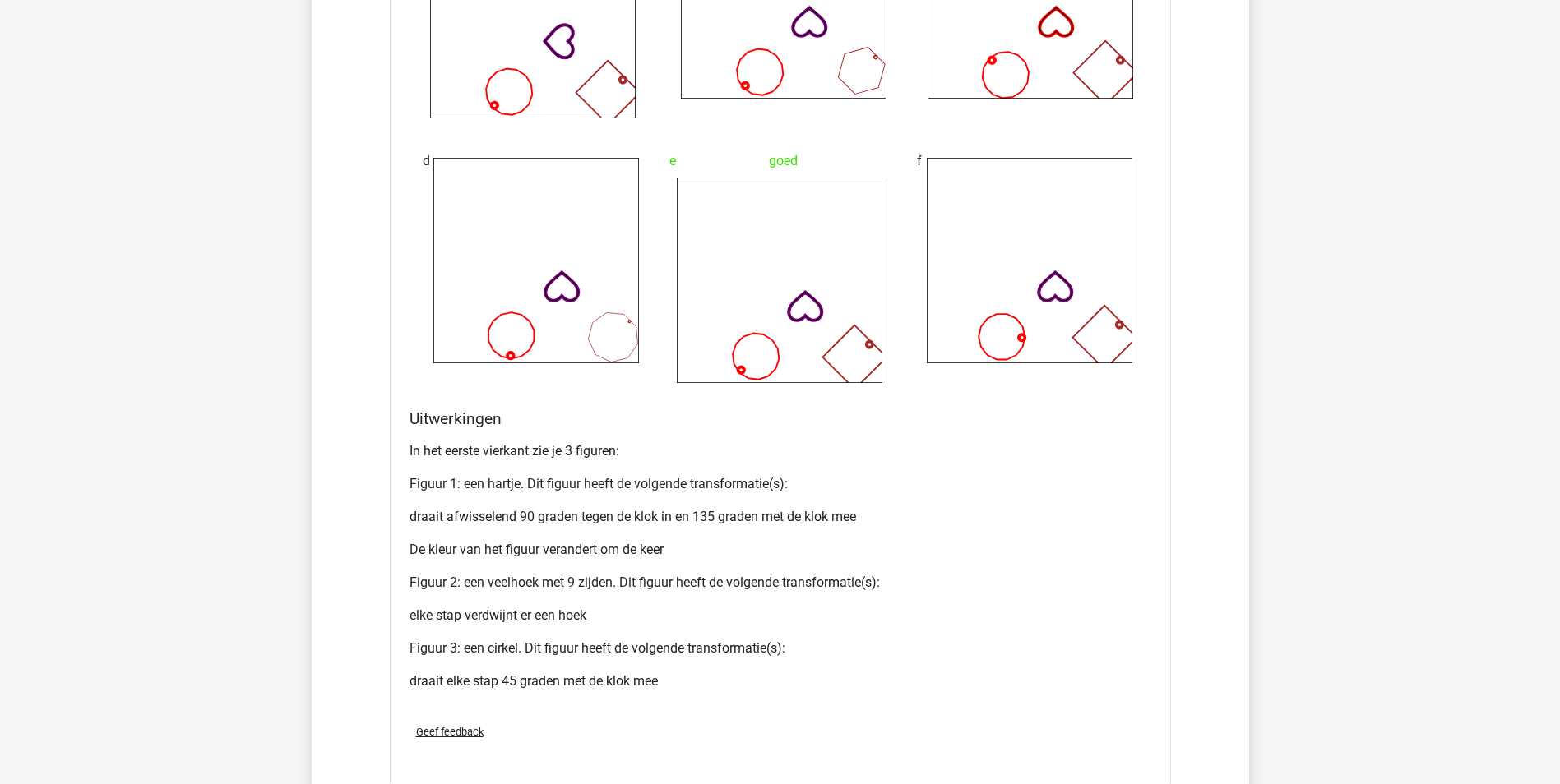
click at [701, 584] on p "Figuur 2: een veelhoek met 9 zijden. Dit figuur heeft de volgende transformatie…" at bounding box center [780, 582] width 742 height 20
drag, startPoint x: 529, startPoint y: 519, endPoint x: 797, endPoint y: 509, distance: 268.2
click at [797, 509] on p "draait afwisselend 90 graden tegen de klok in en 135 graden met de klok mee" at bounding box center [780, 516] width 742 height 20
drag, startPoint x: 797, startPoint y: 509, endPoint x: 673, endPoint y: 534, distance: 126.5
click at [673, 534] on div "In het eerste vierkant zie je 3 figuren: Figuur 1: een hartje. Dit figuur heeft…" at bounding box center [780, 573] width 742 height 276
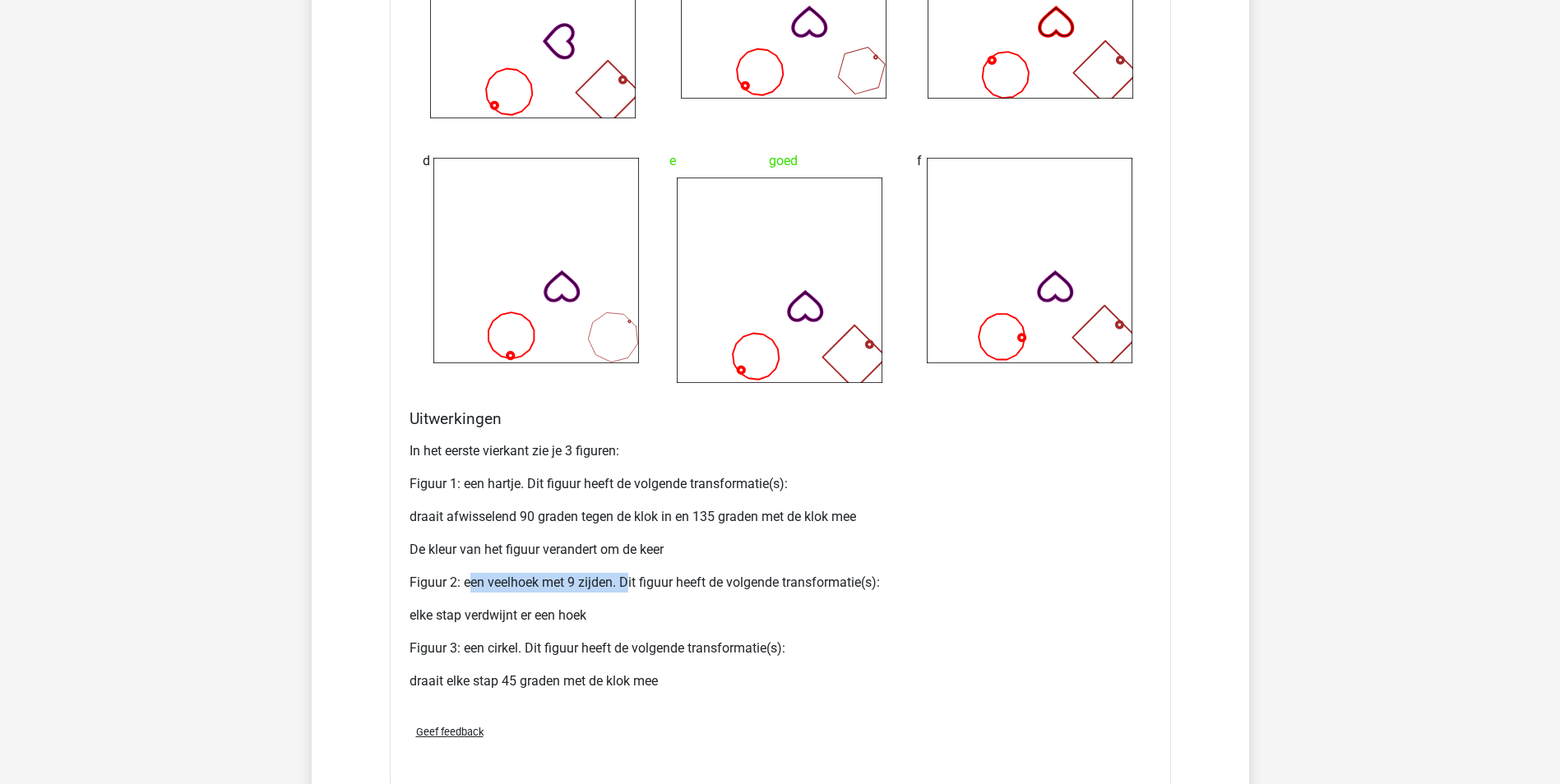
drag, startPoint x: 466, startPoint y: 587, endPoint x: 623, endPoint y: 571, distance: 157.8
click at [623, 571] on div "In het eerste vierkant zie je 3 figuren: Figuur 1: een hartje. Dit figuur heeft…" at bounding box center [780, 573] width 742 height 276
drag, startPoint x: 623, startPoint y: 571, endPoint x: 656, endPoint y: 588, distance: 37.1
click at [656, 588] on p "Figuur 2: een veelhoek met 9 zijden. Dit figuur heeft de volgende transformatie…" at bounding box center [780, 582] width 742 height 20
click at [481, 613] on p "elke stap verdwijnt er een hoek" at bounding box center [780, 615] width 742 height 20
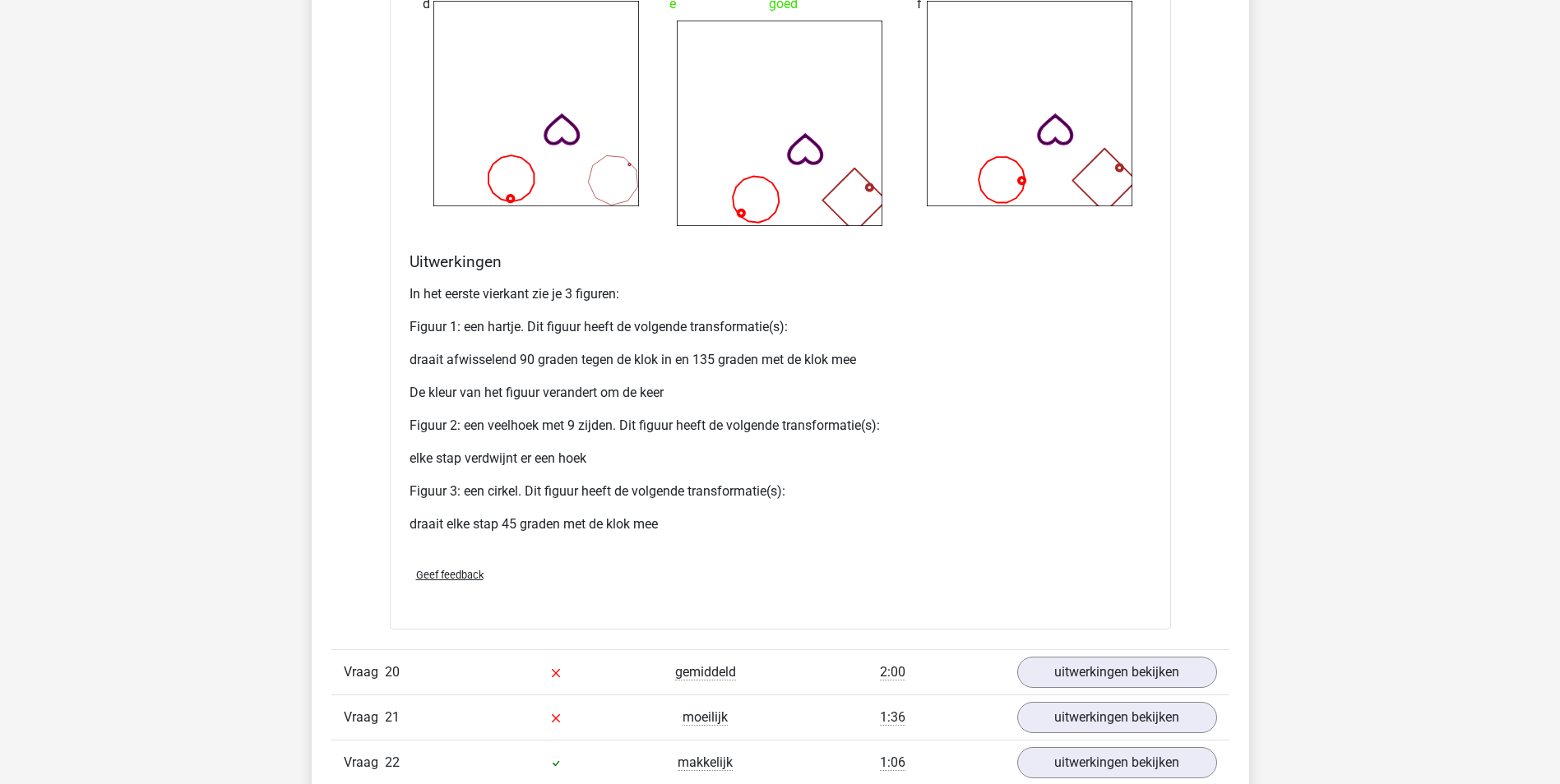
scroll to position [6903, 0]
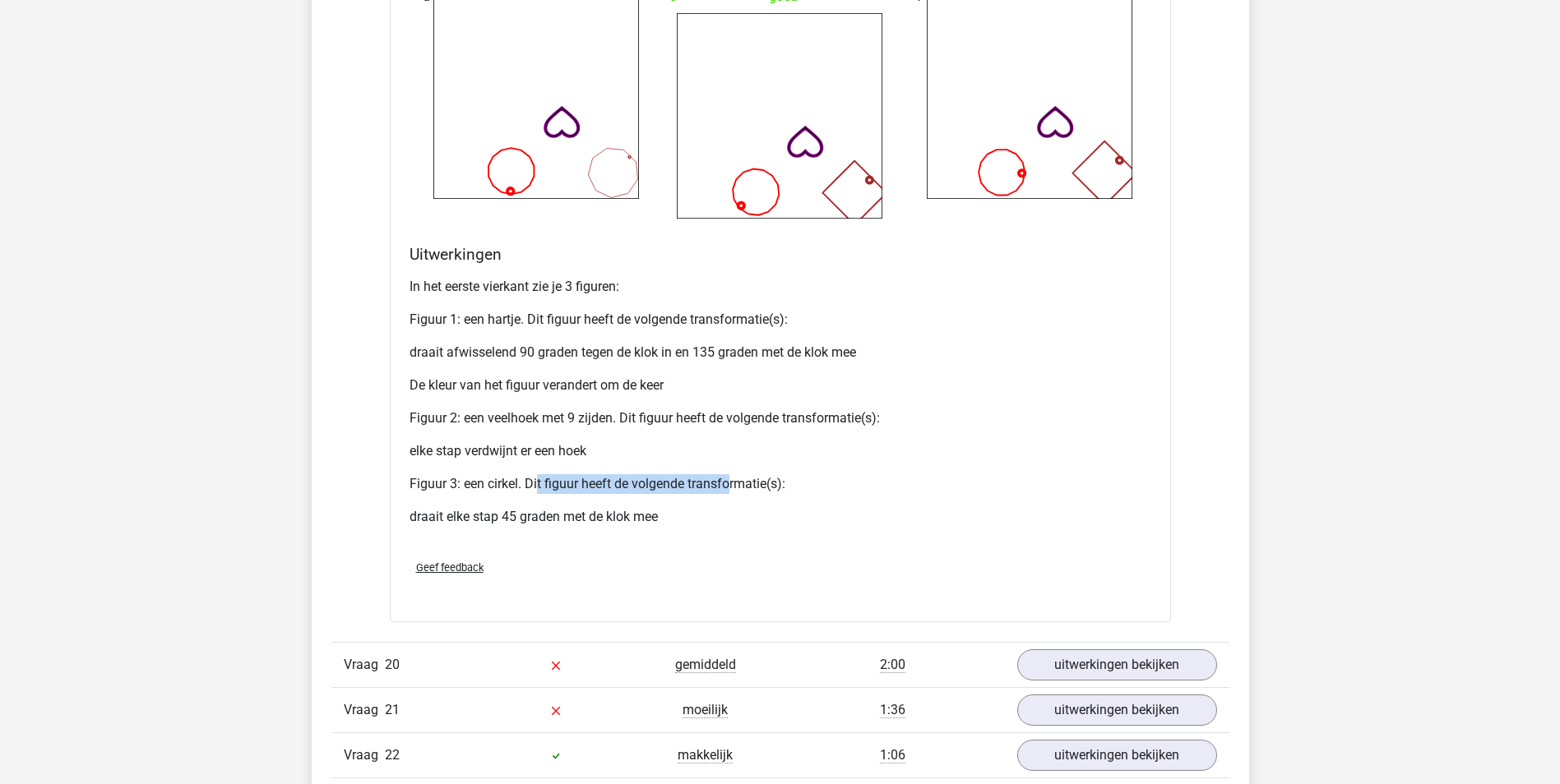
drag, startPoint x: 535, startPoint y: 488, endPoint x: 722, endPoint y: 483, distance: 187.1
click at [722, 483] on p "Figuur 3: een cirkel. Dit figuur heeft de volgende transformatie(s):" at bounding box center [780, 484] width 742 height 20
drag, startPoint x: 722, startPoint y: 483, endPoint x: 603, endPoint y: 513, distance: 122.7
click at [593, 512] on p "draait elke stap 45 graden met de klok mee" at bounding box center [780, 516] width 742 height 20
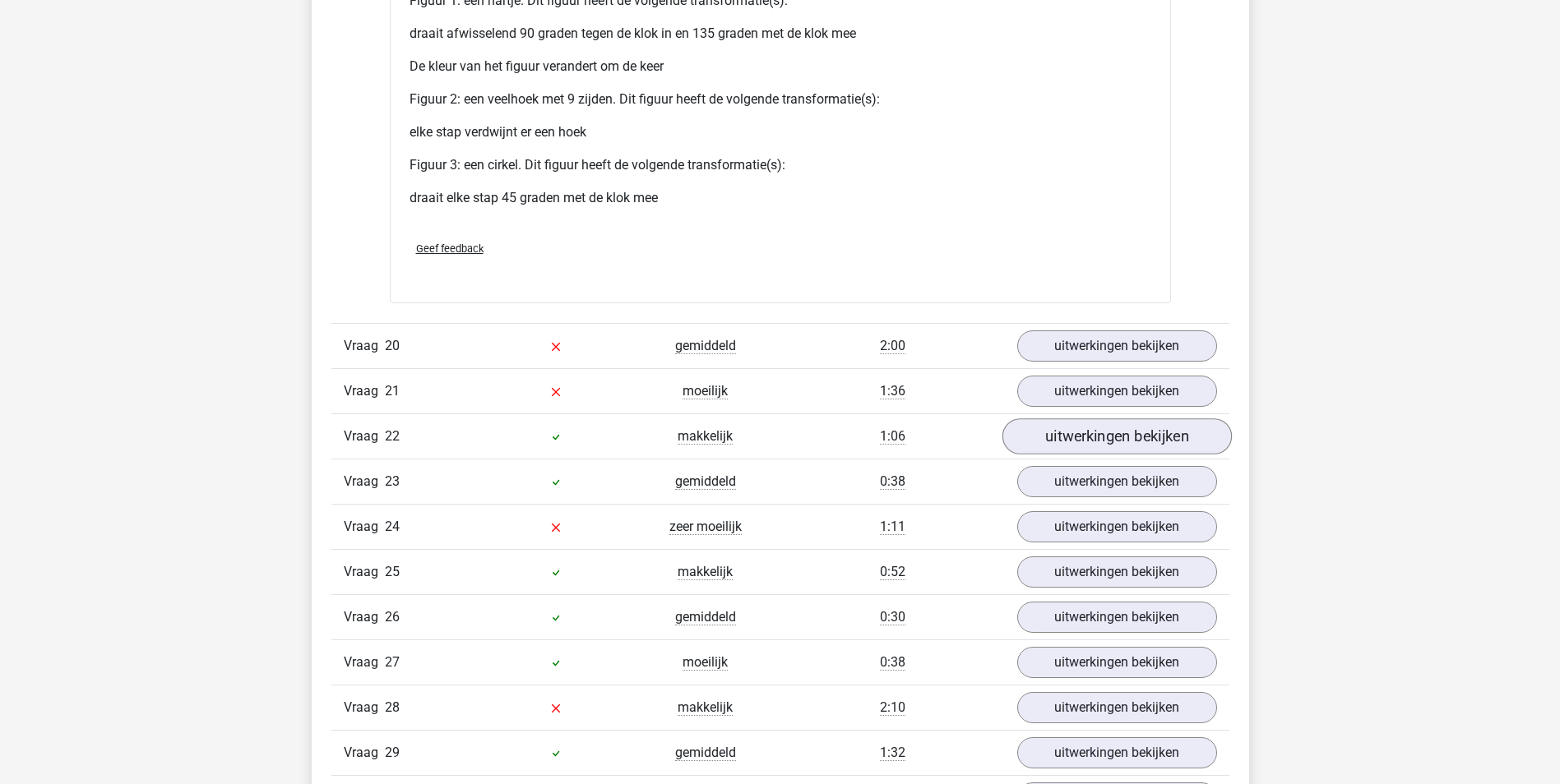
scroll to position [7232, 0]
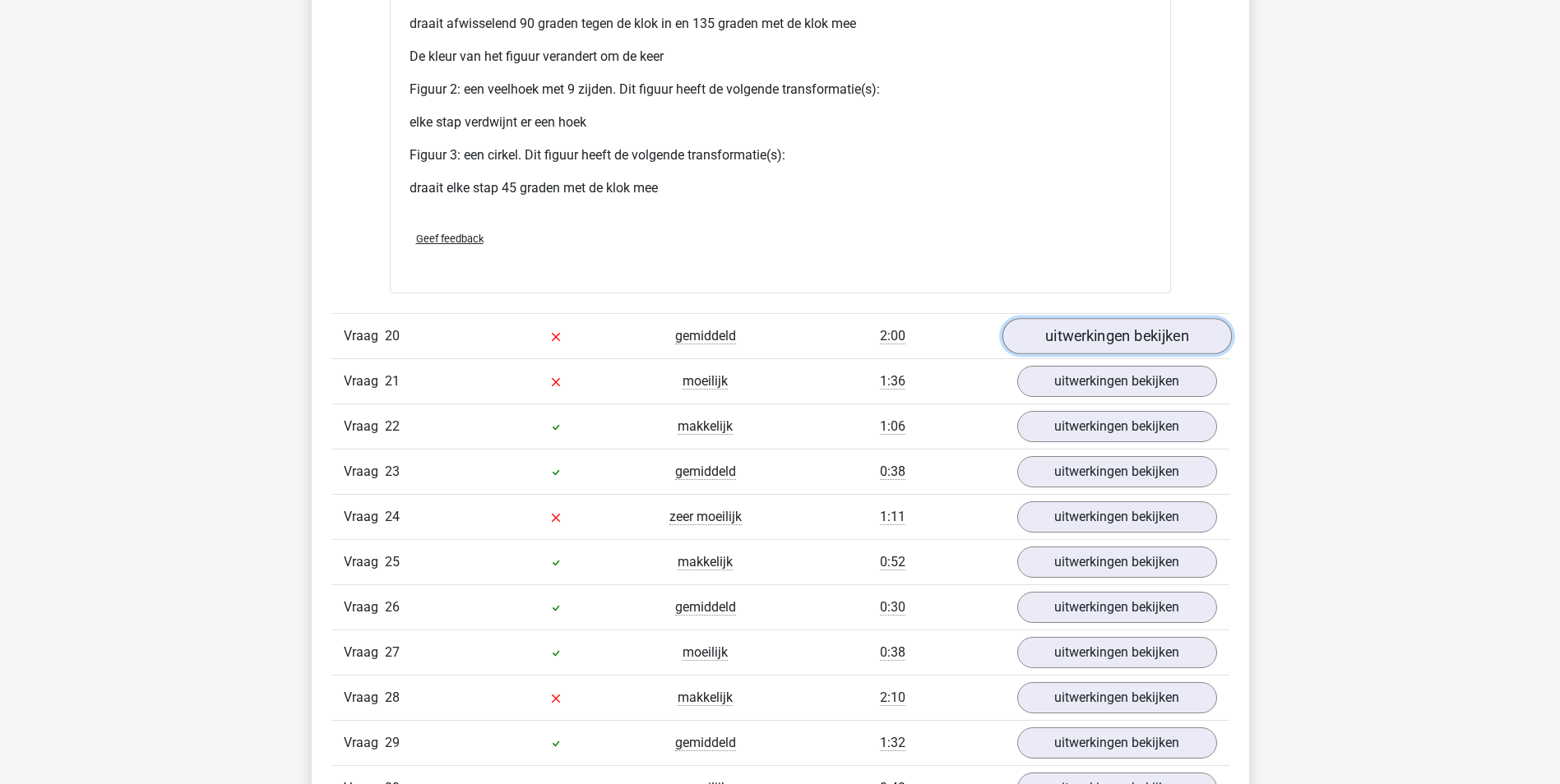
click at [1059, 336] on link "uitwerkingen bekijken" at bounding box center [1117, 337] width 230 height 37
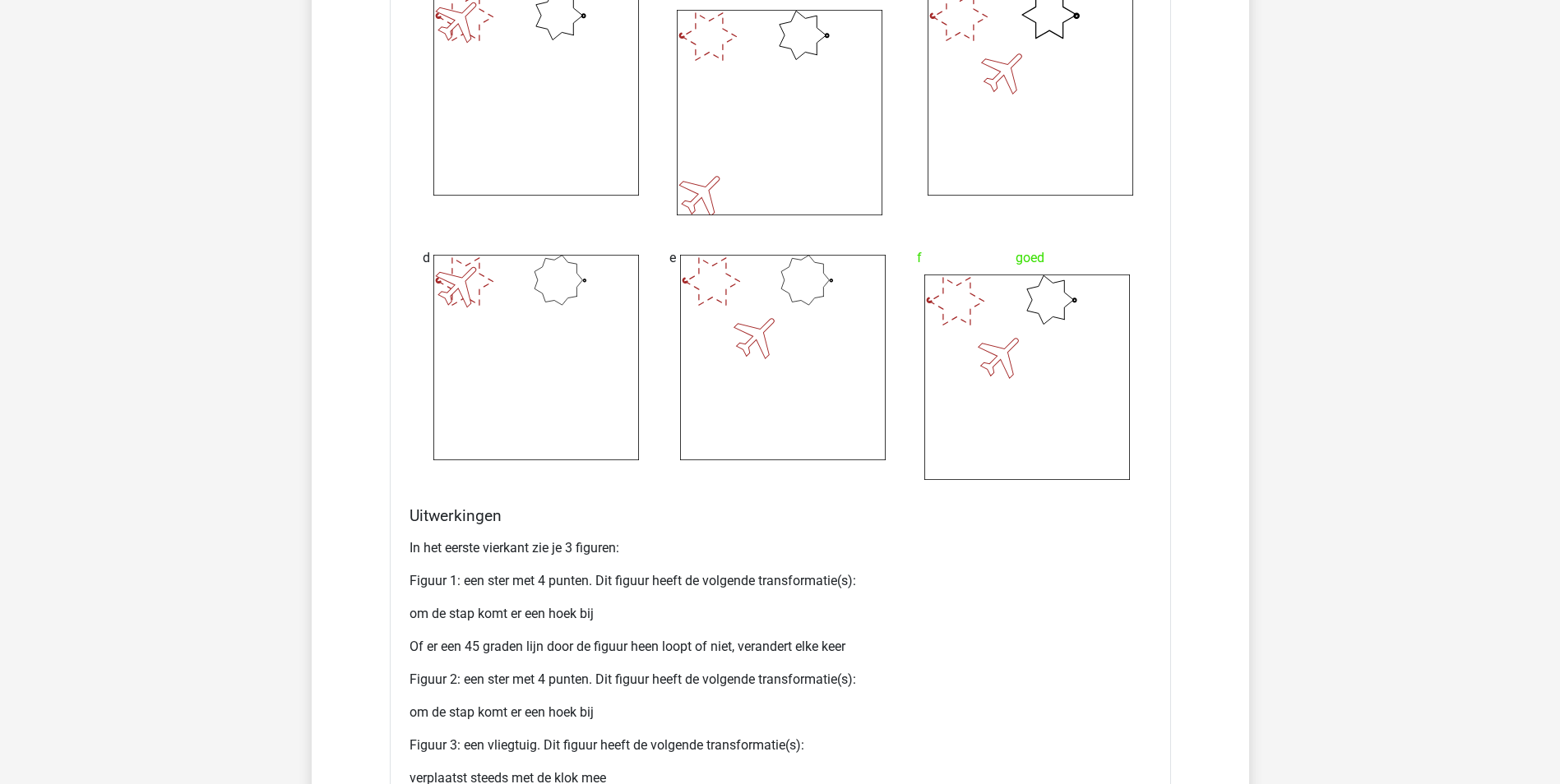
scroll to position [8382, 0]
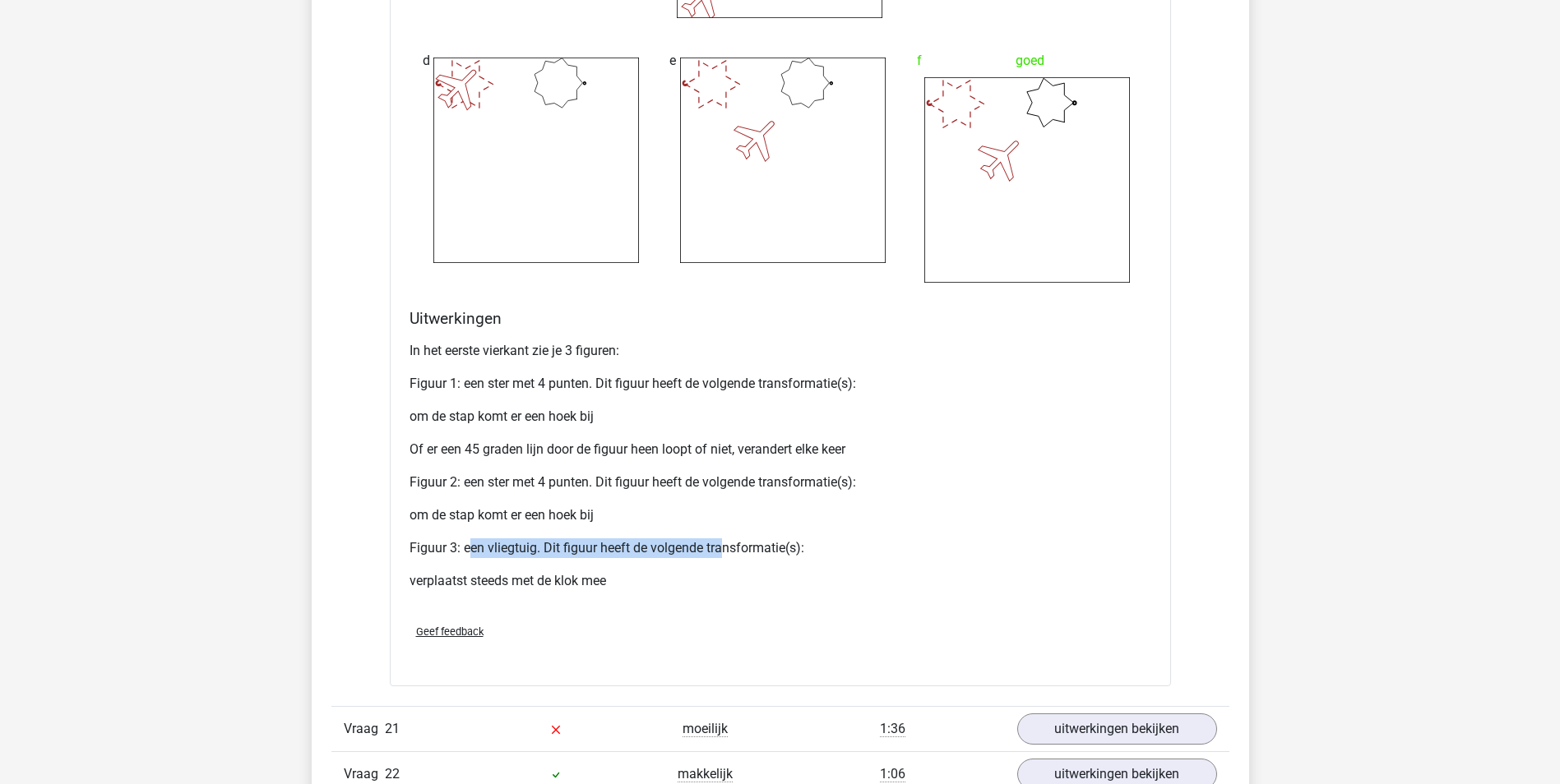
drag, startPoint x: 463, startPoint y: 555, endPoint x: 717, endPoint y: 551, distance: 254.0
click at [717, 551] on p "Figuur 3: een vliegtuig. Dit figuur heeft de volgende transformatie(s):" at bounding box center [780, 548] width 742 height 20
click at [542, 569] on div "In het eerste vierkant zie je 3 figuren: Figuur 1: een ster met 4 punten. Dit f…" at bounding box center [780, 473] width 742 height 276
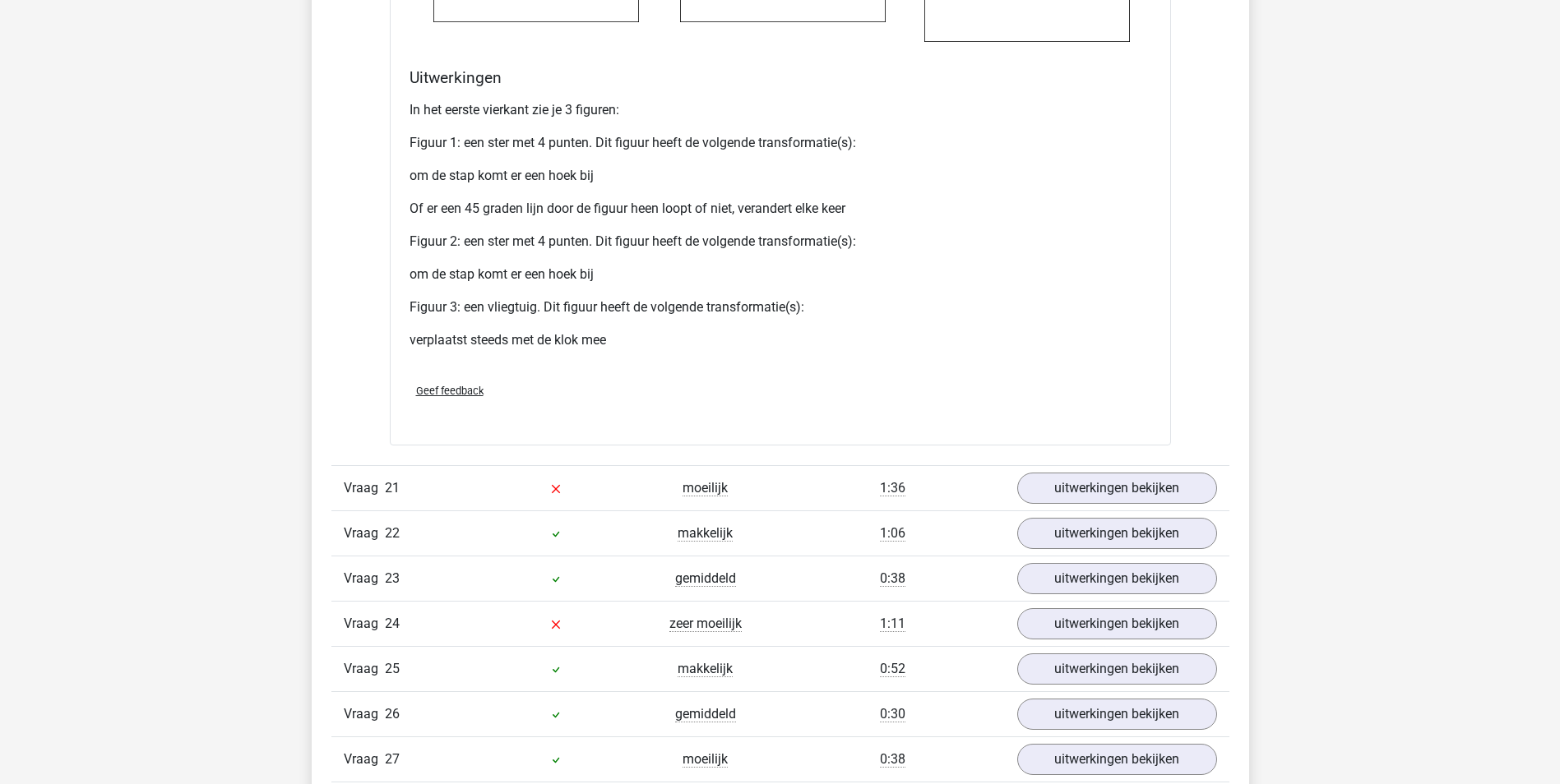
scroll to position [8628, 0]
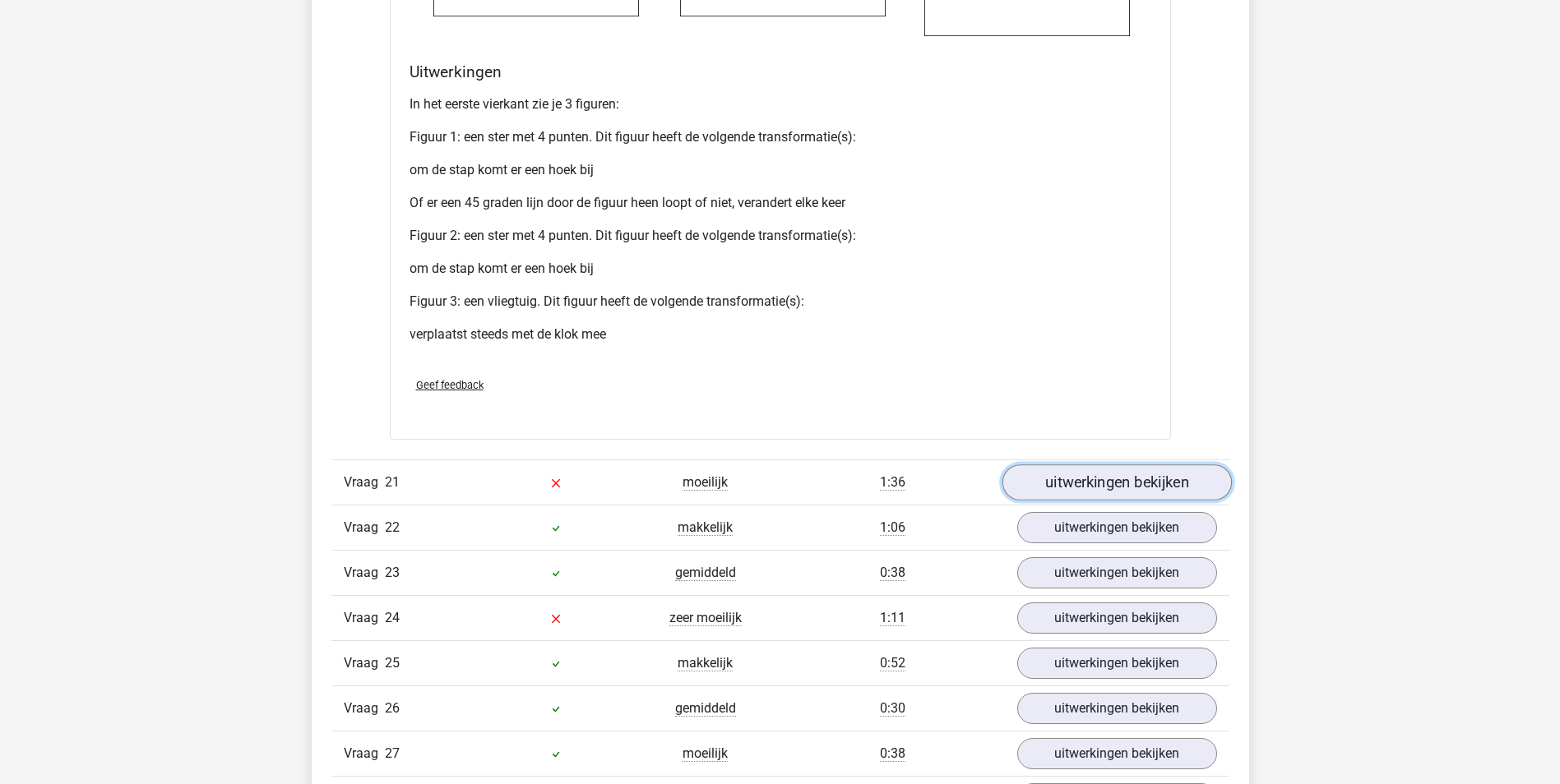
click at [1166, 488] on link "uitwerkingen bekijken" at bounding box center [1117, 483] width 230 height 37
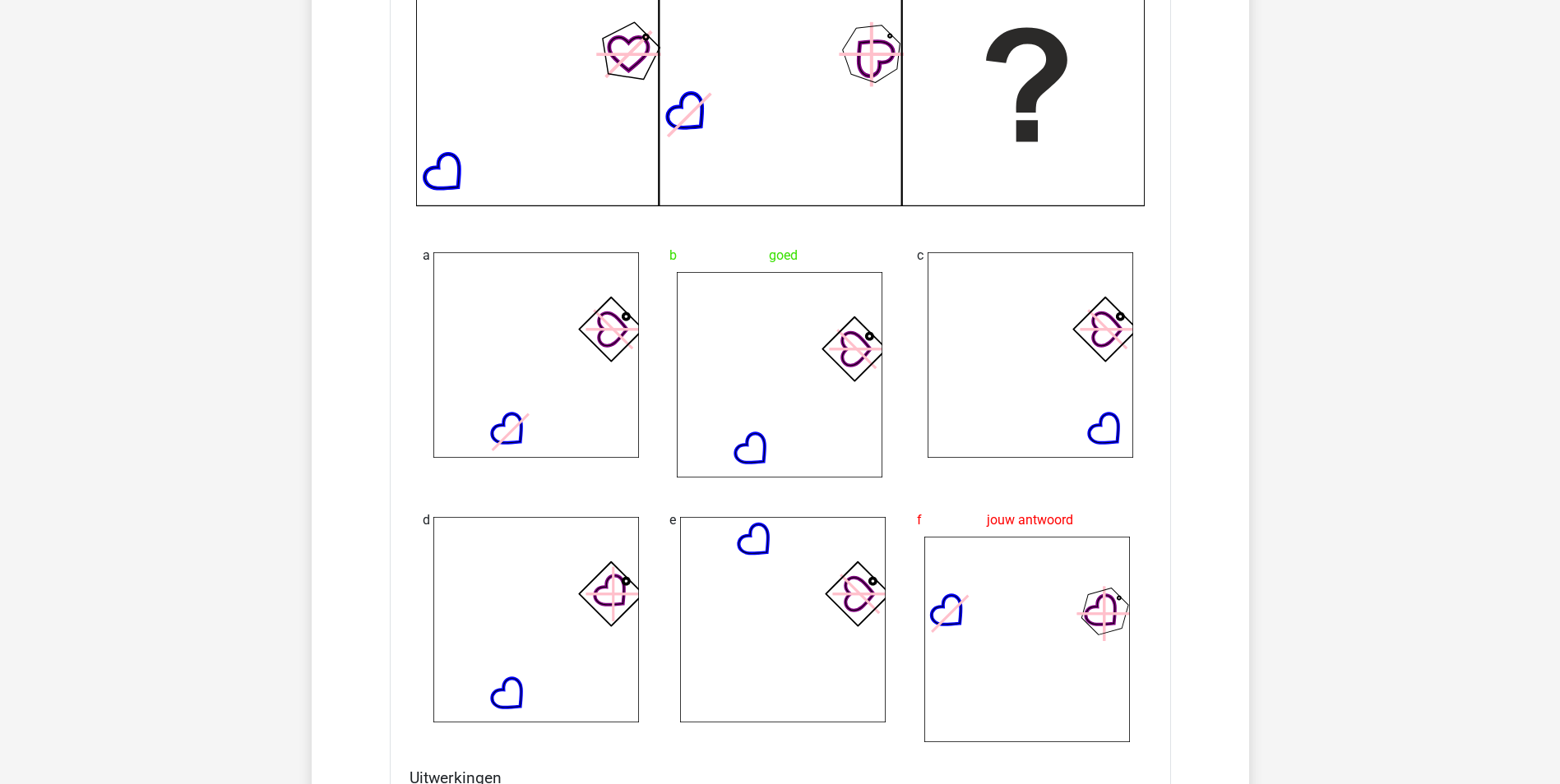
scroll to position [9697, 0]
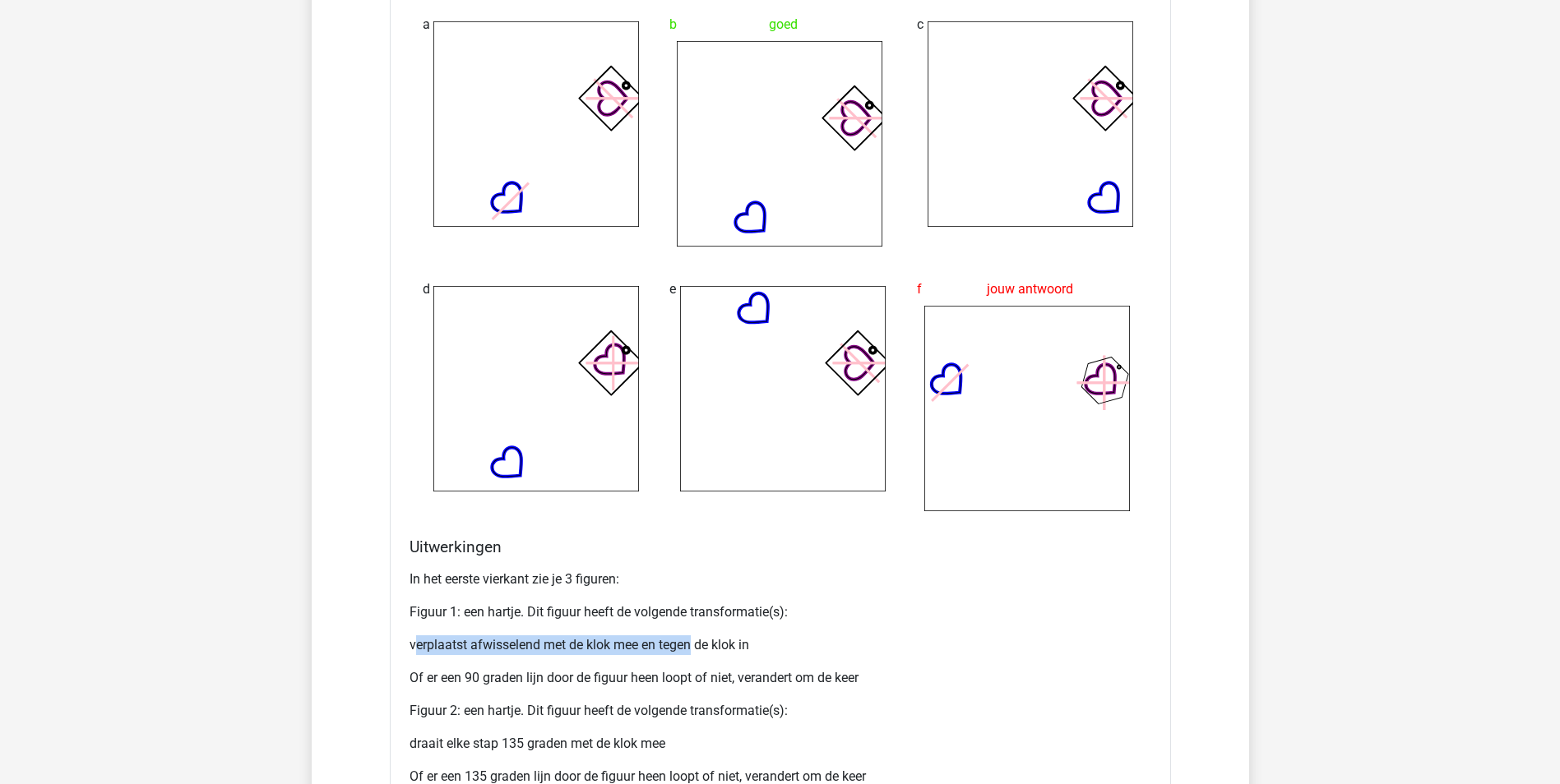
drag, startPoint x: 418, startPoint y: 644, endPoint x: 691, endPoint y: 641, distance: 273.0
click at [691, 641] on p "verplaatst afwisselend met de klok mee en tegen de klok in" at bounding box center [780, 645] width 742 height 20
click at [562, 448] on icon at bounding box center [536, 389] width 205 height 205
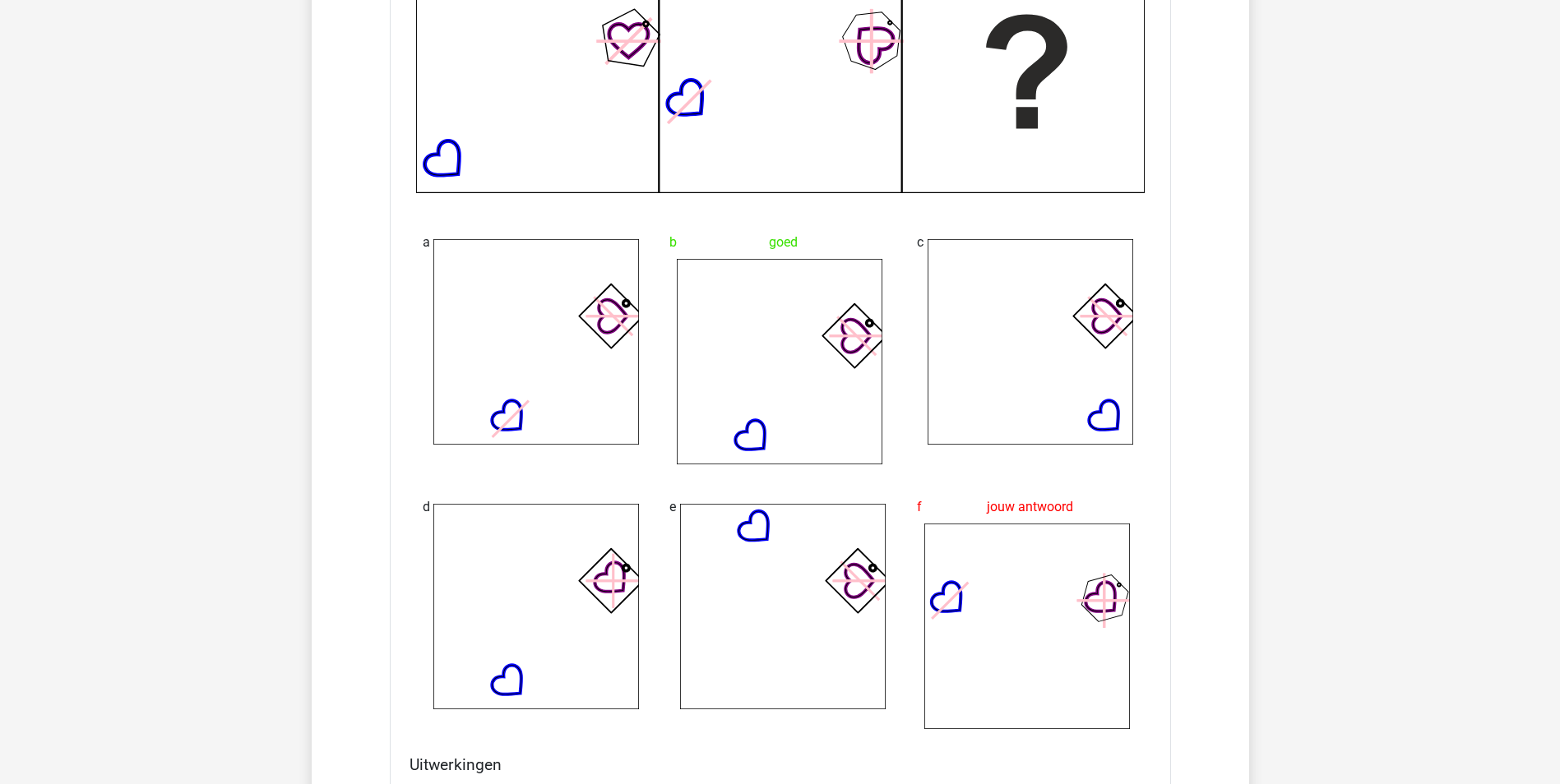
scroll to position [9615, 0]
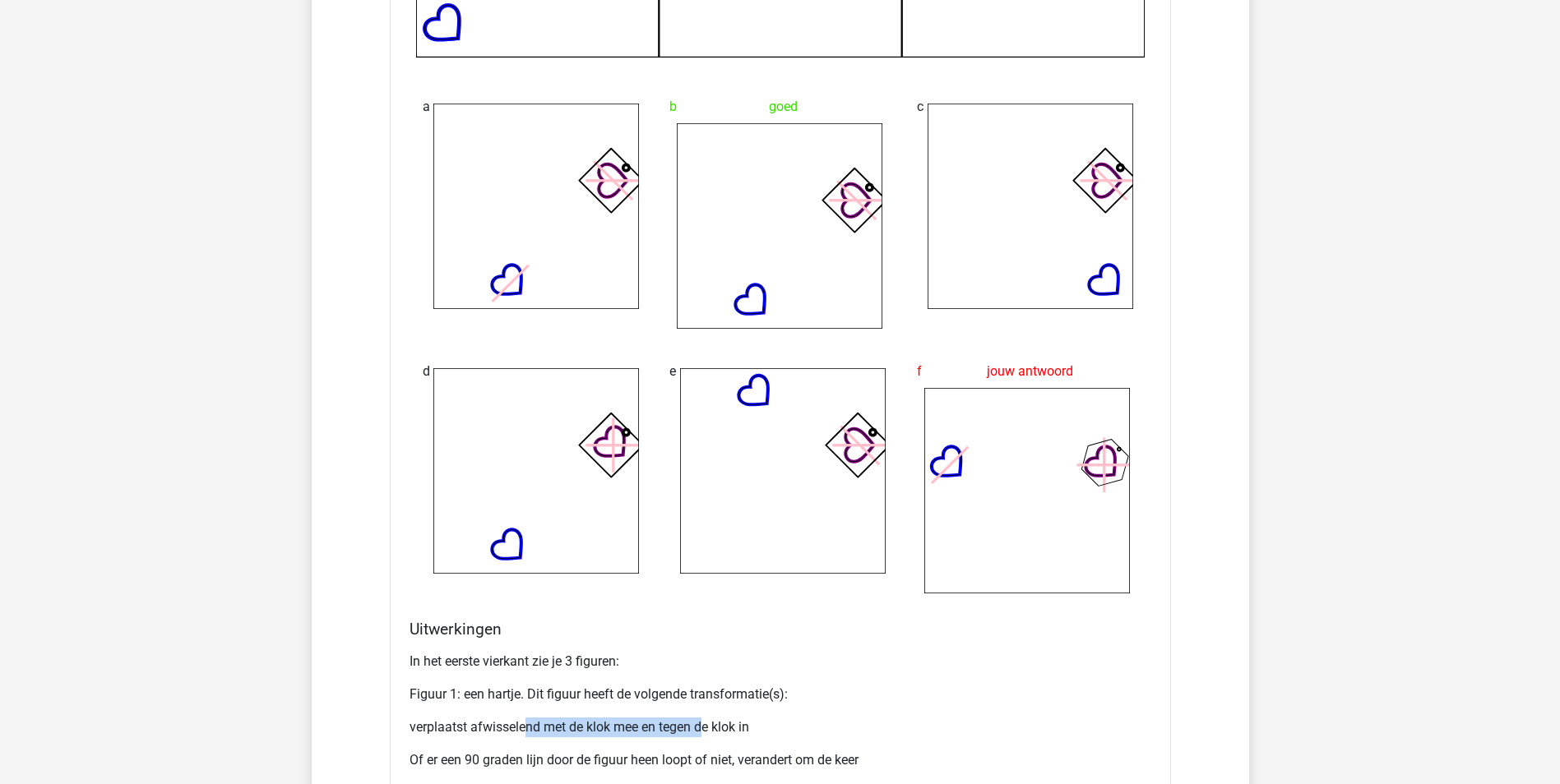
drag, startPoint x: 529, startPoint y: 725, endPoint x: 702, endPoint y: 723, distance: 173.0
click at [702, 723] on p "verplaatst afwisselend met de klok mee en tegen de klok in" at bounding box center [780, 727] width 742 height 20
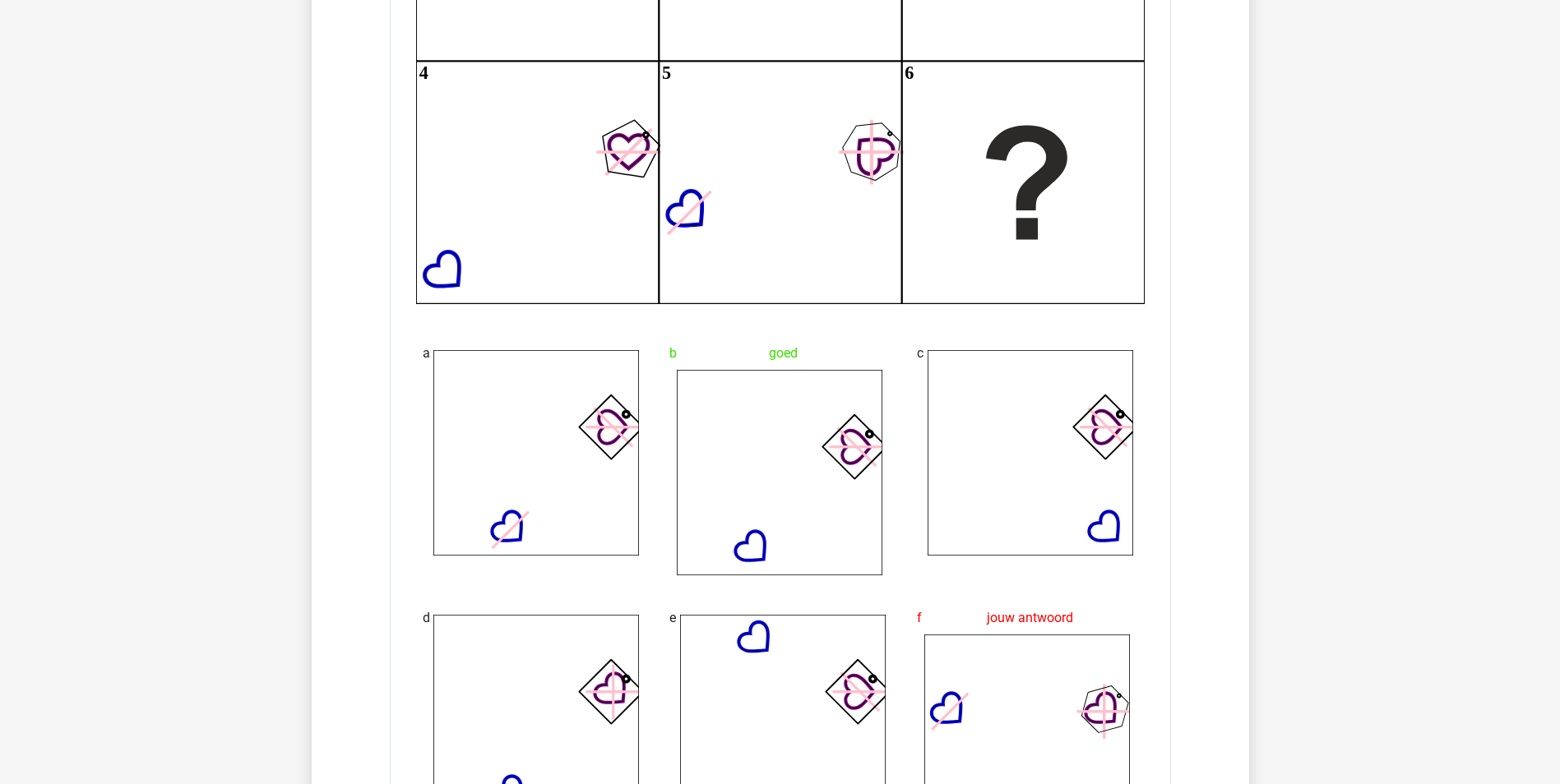
scroll to position [9779, 0]
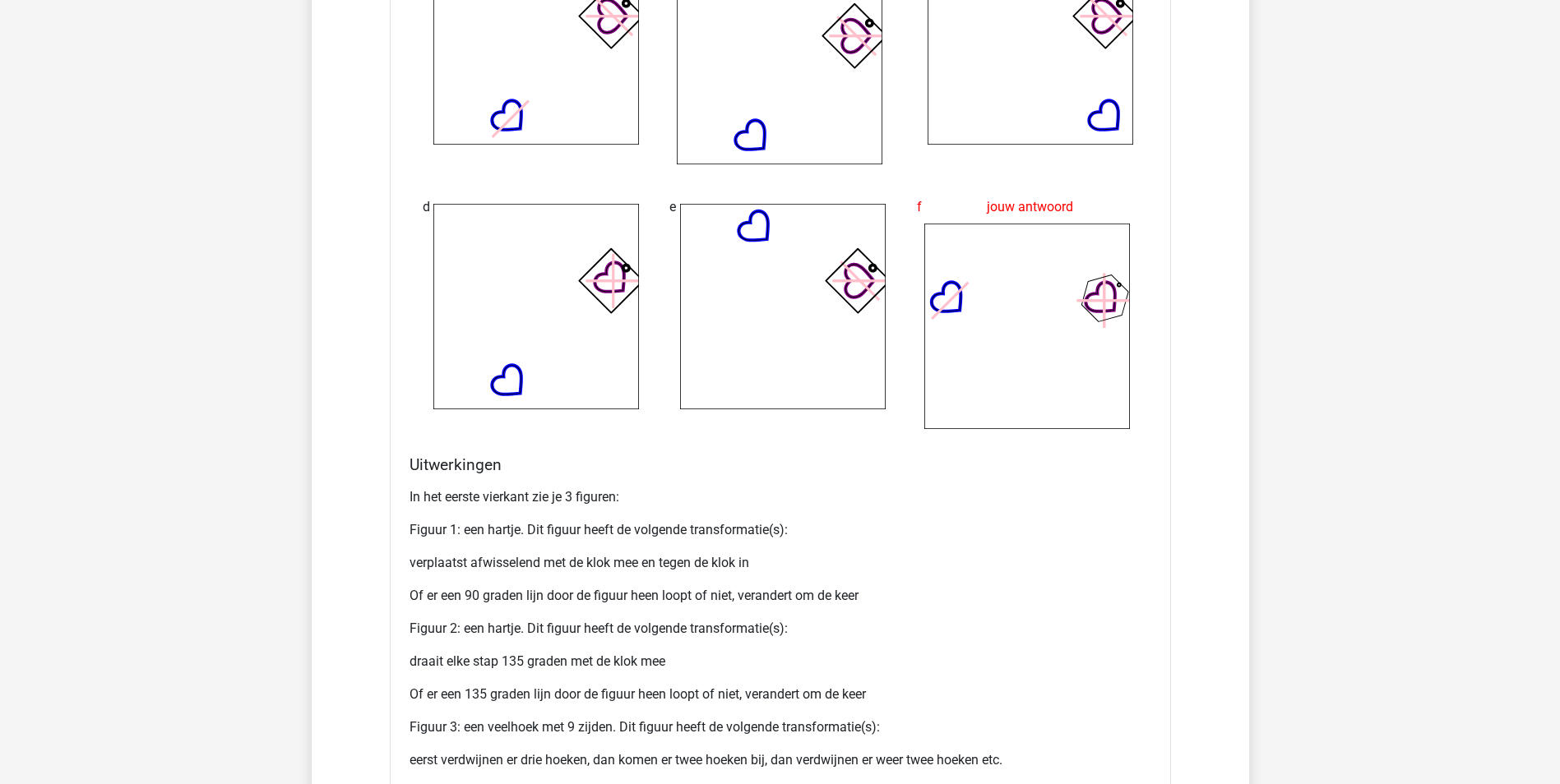
click at [587, 529] on p "Figuur 1: een hartje. Dit figuur heeft de volgende transformatie(s):" at bounding box center [780, 529] width 742 height 20
drag, startPoint x: 587, startPoint y: 529, endPoint x: 563, endPoint y: 595, distance: 70.2
click at [563, 595] on p "Of er een 90 graden lijn door de figuur heen loopt of niet, verandert om de keer" at bounding box center [780, 595] width 742 height 20
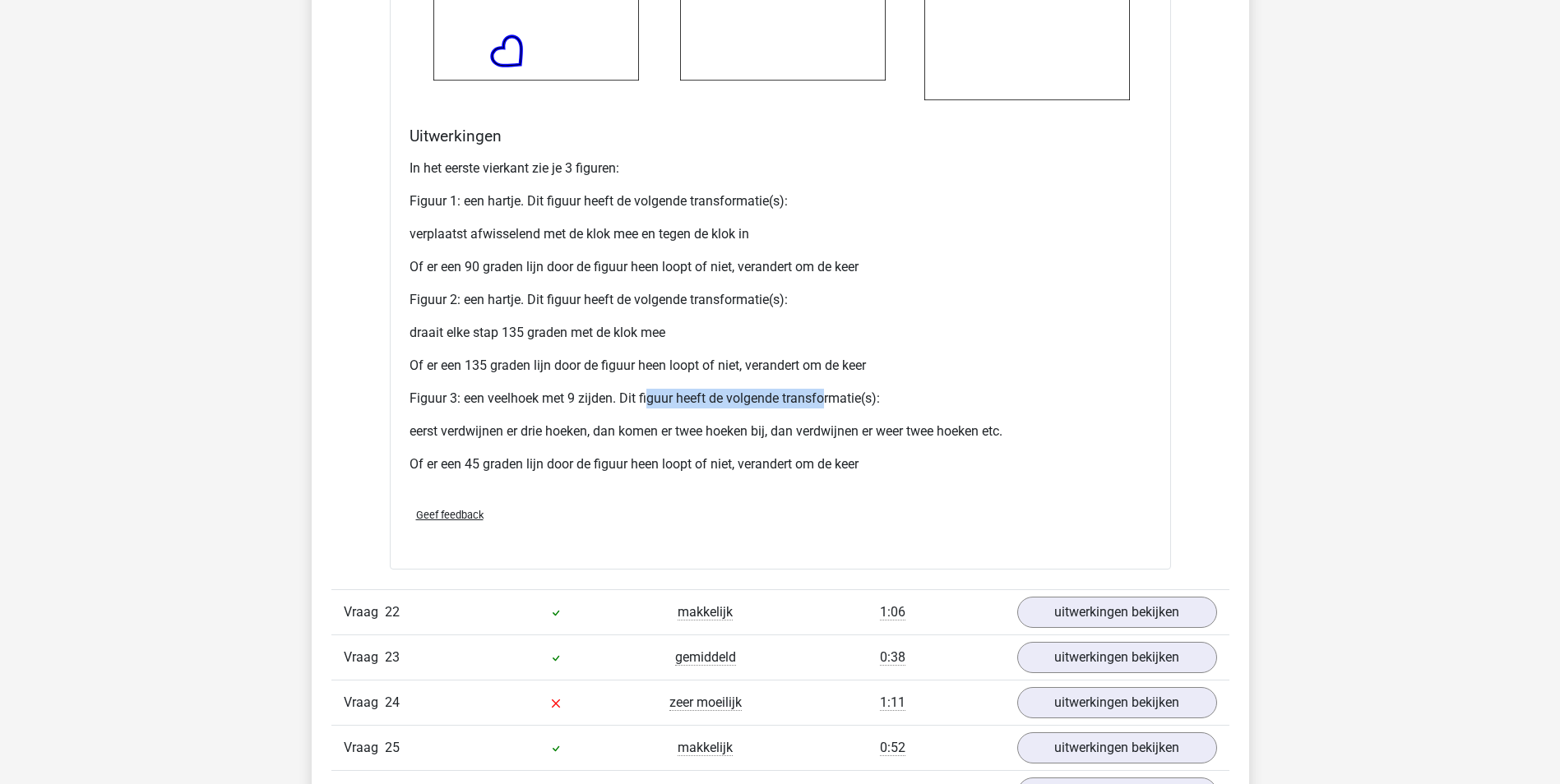
drag, startPoint x: 643, startPoint y: 399, endPoint x: 819, endPoint y: 399, distance: 176.0
click at [819, 399] on p "Figuur 3: een veelhoek met 9 zijden. Dit figuur heeft de volgende transformatie…" at bounding box center [780, 398] width 742 height 20
click at [523, 418] on div "In het eerste vierkant zie je 3 figuren: Figuur 1: een hartje. Dit figuur heeft…" at bounding box center [780, 322] width 742 height 342
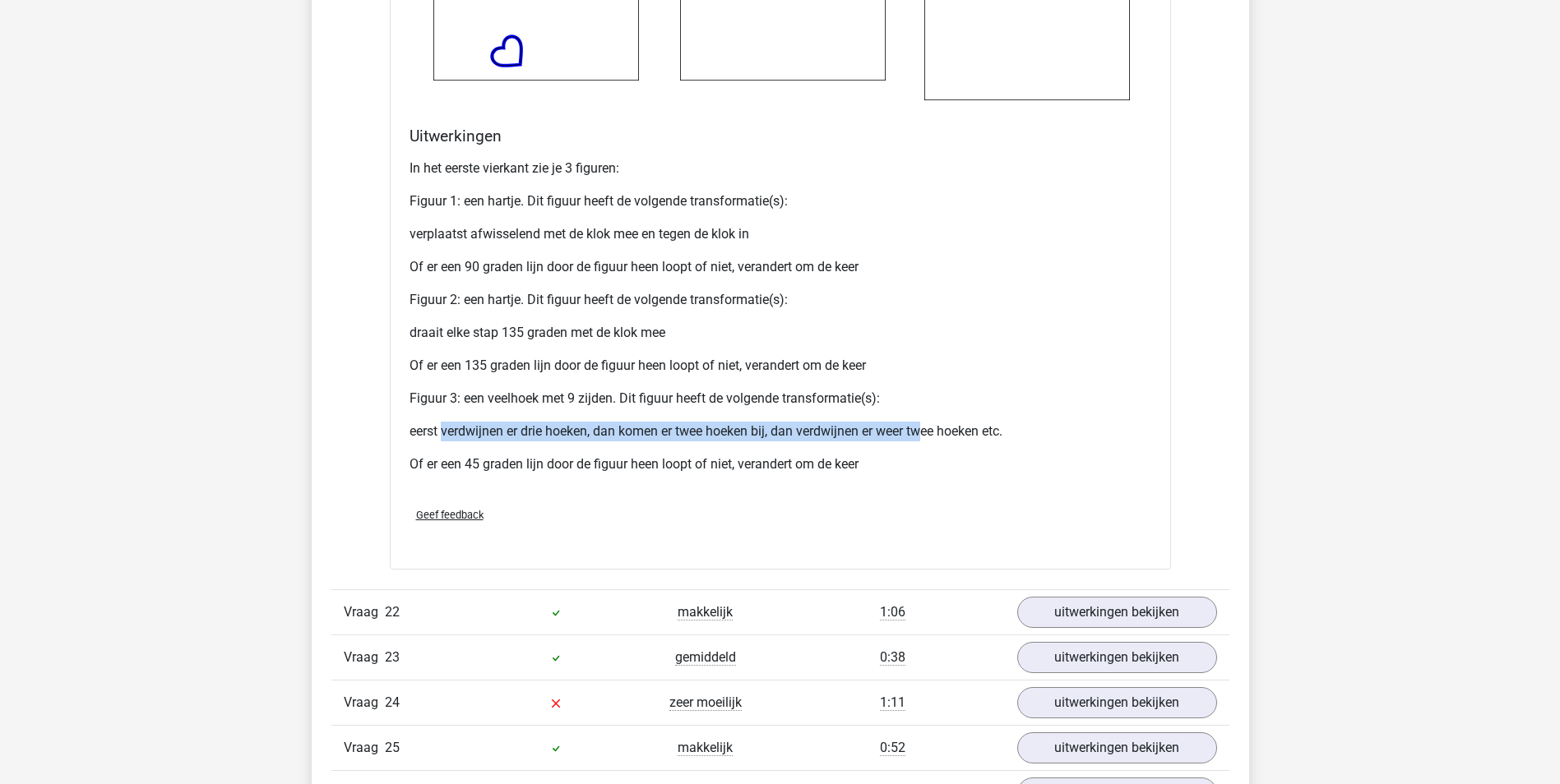
drag, startPoint x: 441, startPoint y: 426, endPoint x: 927, endPoint y: 415, distance: 486.1
click at [927, 415] on div "In het eerste vierkant zie je 3 figuren: Figuur 1: een hartje. Dit figuur heeft…" at bounding box center [780, 322] width 742 height 342
click at [684, 439] on p "eerst verdwijnen er drie hoeken, dan komen er twee hoeken bij, dan verdwijnen e…" at bounding box center [780, 431] width 742 height 20
drag, startPoint x: 412, startPoint y: 431, endPoint x: 710, endPoint y: 429, distance: 298.0
click at [710, 429] on p "eerst verdwijnen er drie hoeken, dan komen er twee hoeken bij, dan verdwijnen e…" at bounding box center [780, 431] width 742 height 20
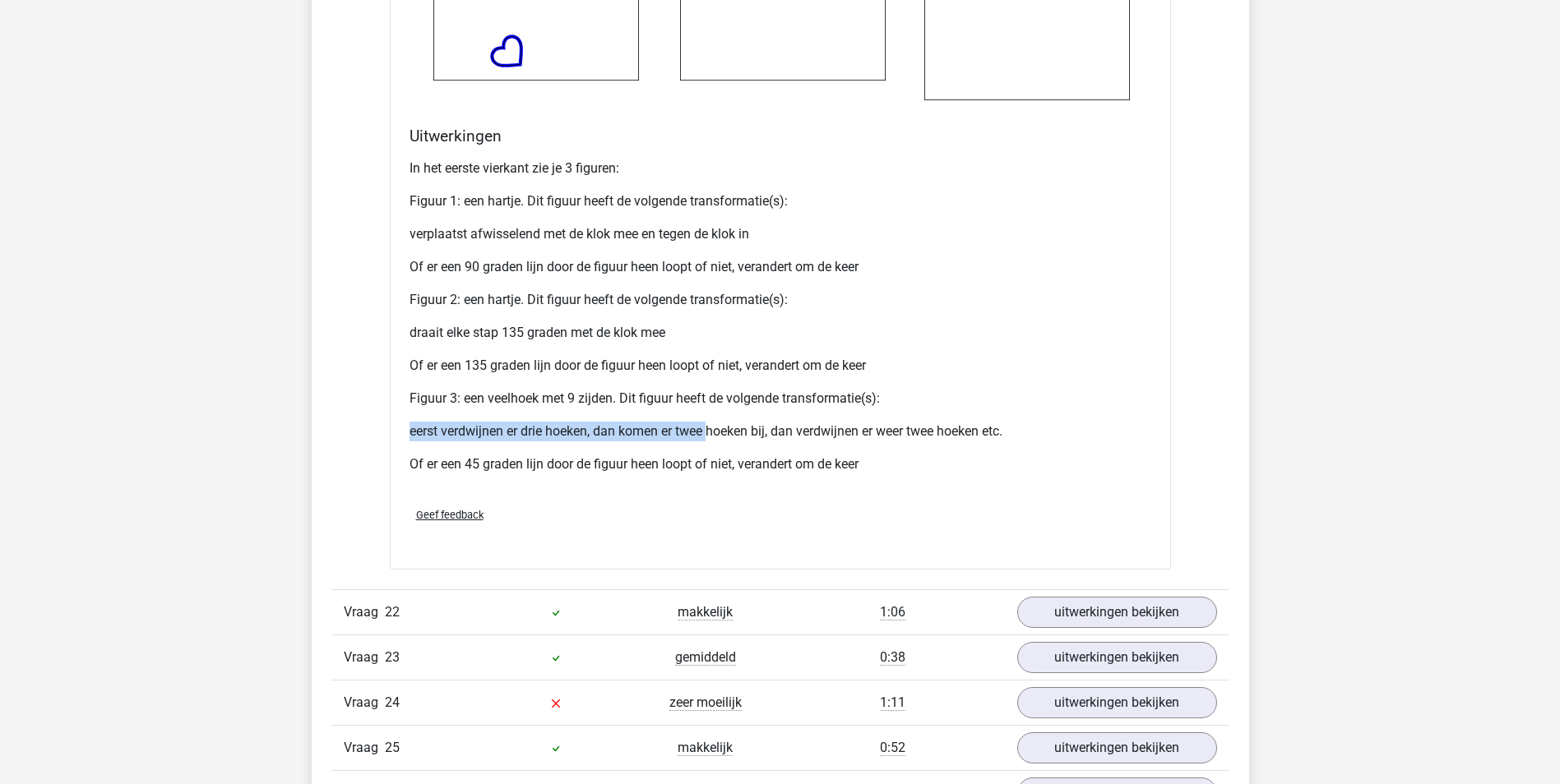
drag, startPoint x: 710, startPoint y: 429, endPoint x: 601, endPoint y: 423, distance: 109.2
click at [601, 423] on p "eerst verdwijnen er drie hoeken, dan komen er twee hoeken bij, dan verdwijnen e…" at bounding box center [780, 431] width 742 height 20
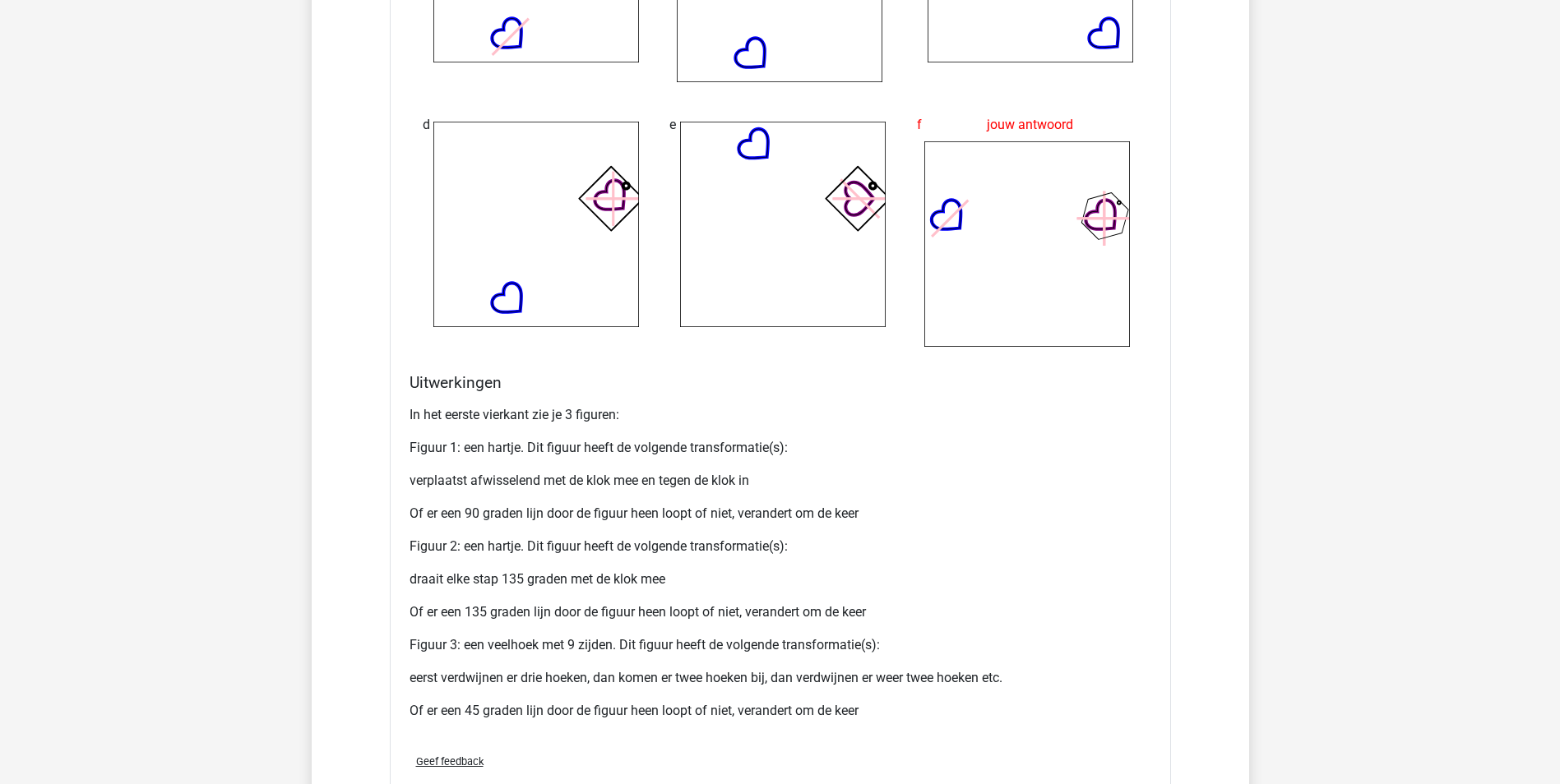
scroll to position [10355, 0]
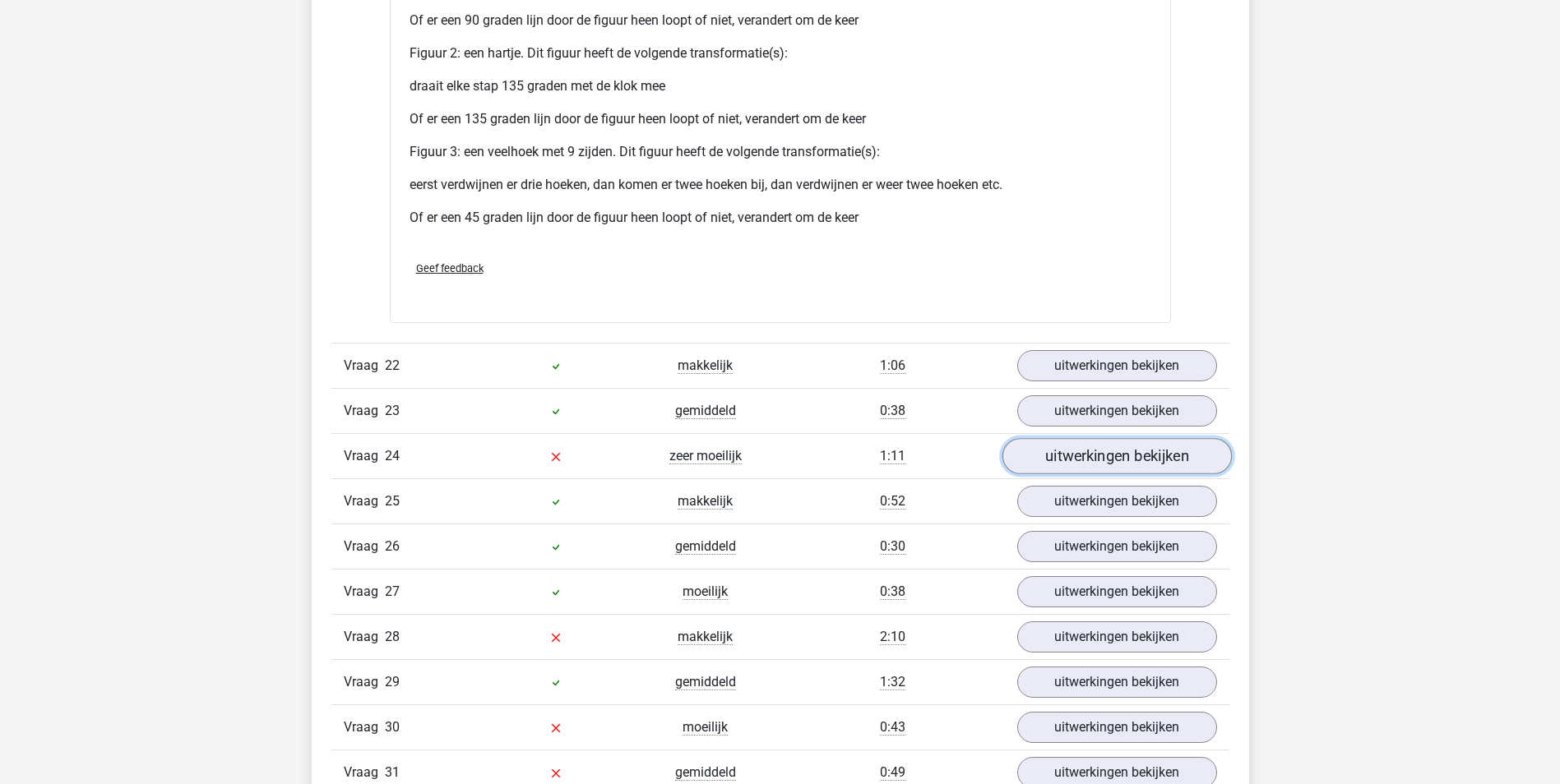
click at [1117, 451] on link "uitwerkingen bekijken" at bounding box center [1117, 456] width 230 height 37
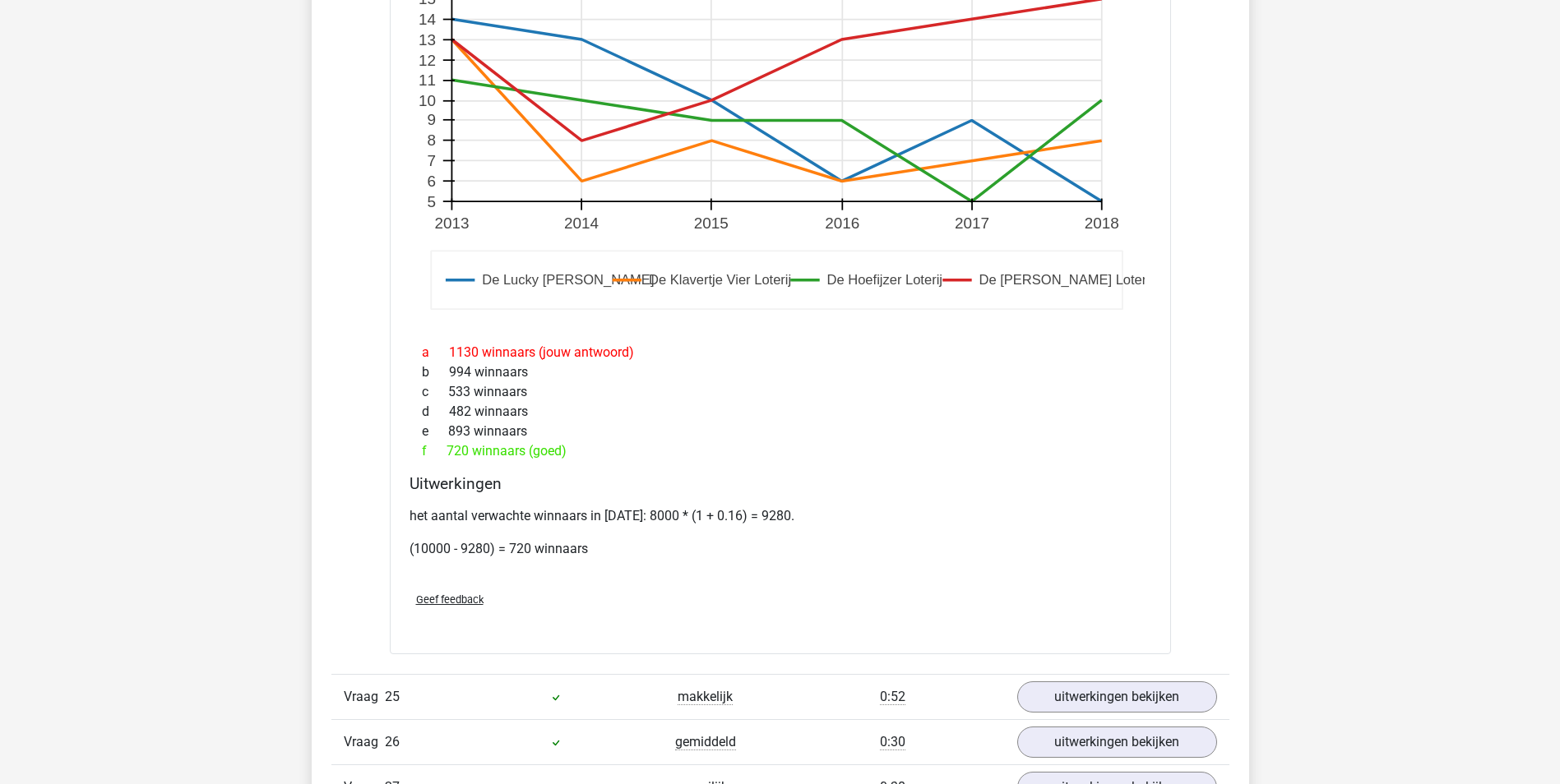
scroll to position [11340, 0]
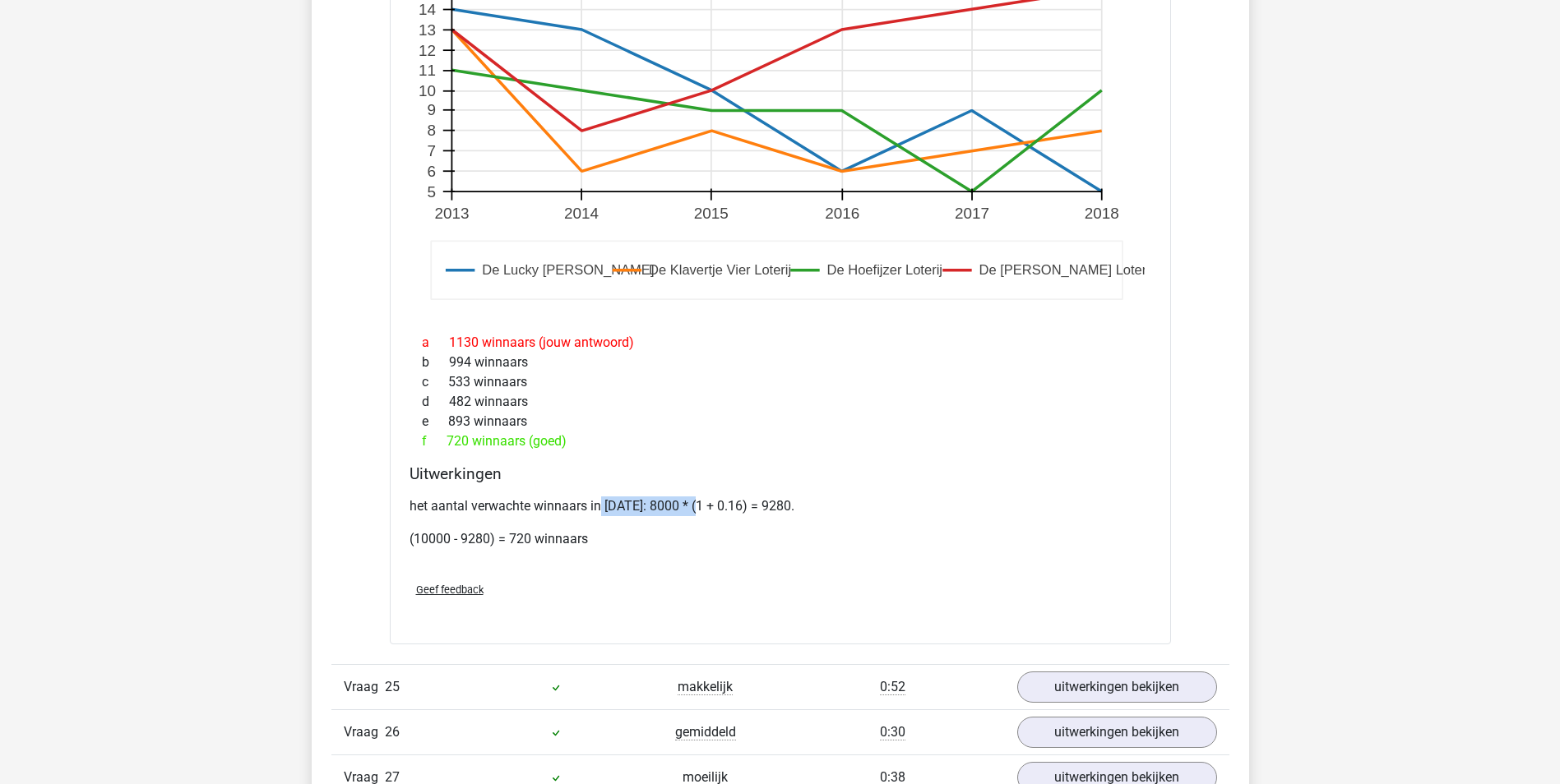
drag, startPoint x: 601, startPoint y: 504, endPoint x: 699, endPoint y: 497, distance: 98.2
click at [699, 497] on p "het aantal verwachte winnaars in 2014: 8000 * (1 + 0.16) = 9280." at bounding box center [780, 506] width 742 height 20
drag, startPoint x: 699, startPoint y: 497, endPoint x: 720, endPoint y: 519, distance: 30.4
click at [720, 519] on div "het aantal verwachte winnaars in 2014: 8000 * (1 + 0.16) = 9280. (10000 - 9280)…" at bounding box center [780, 528] width 742 height 79
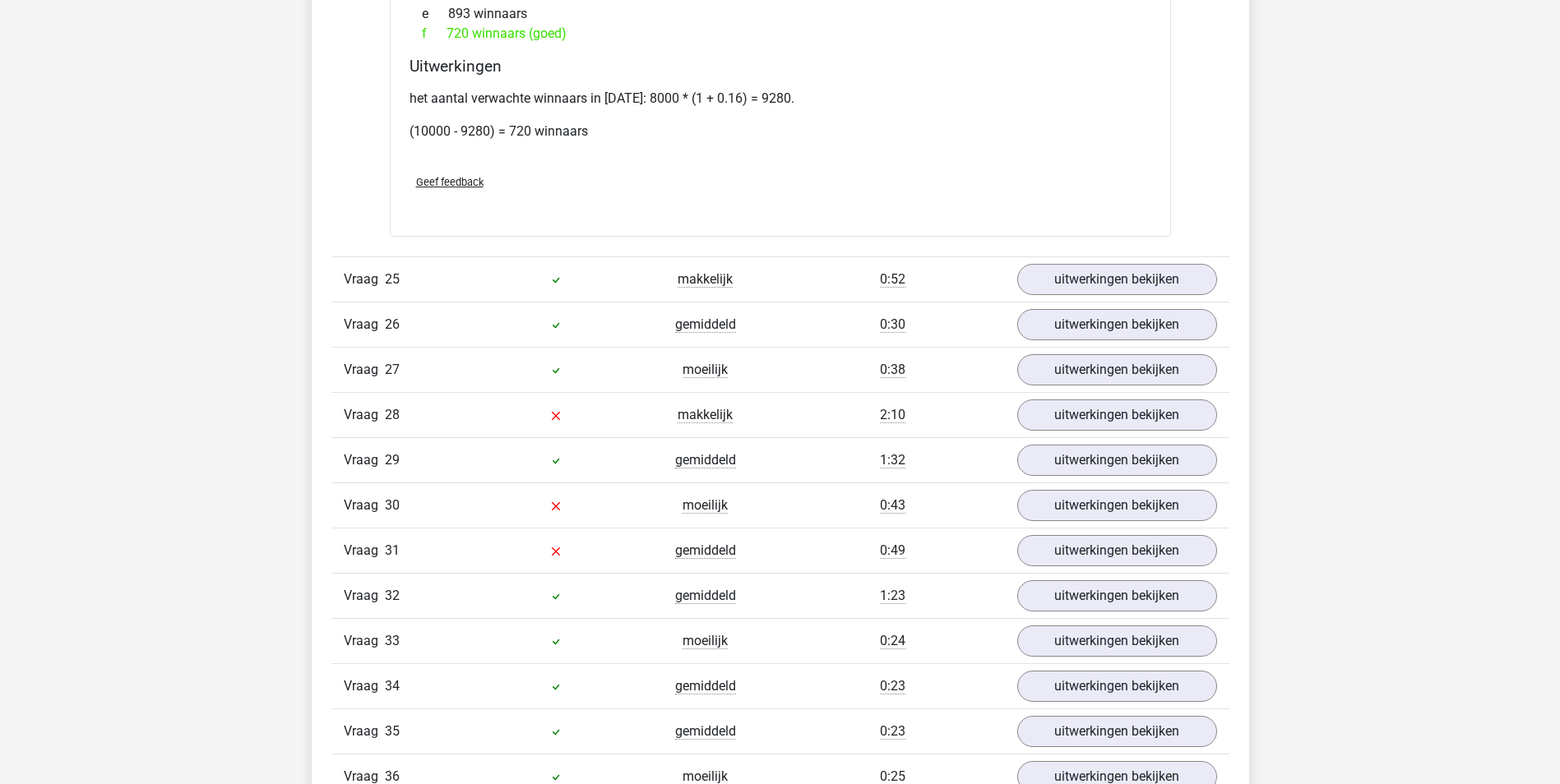
scroll to position [11751, 0]
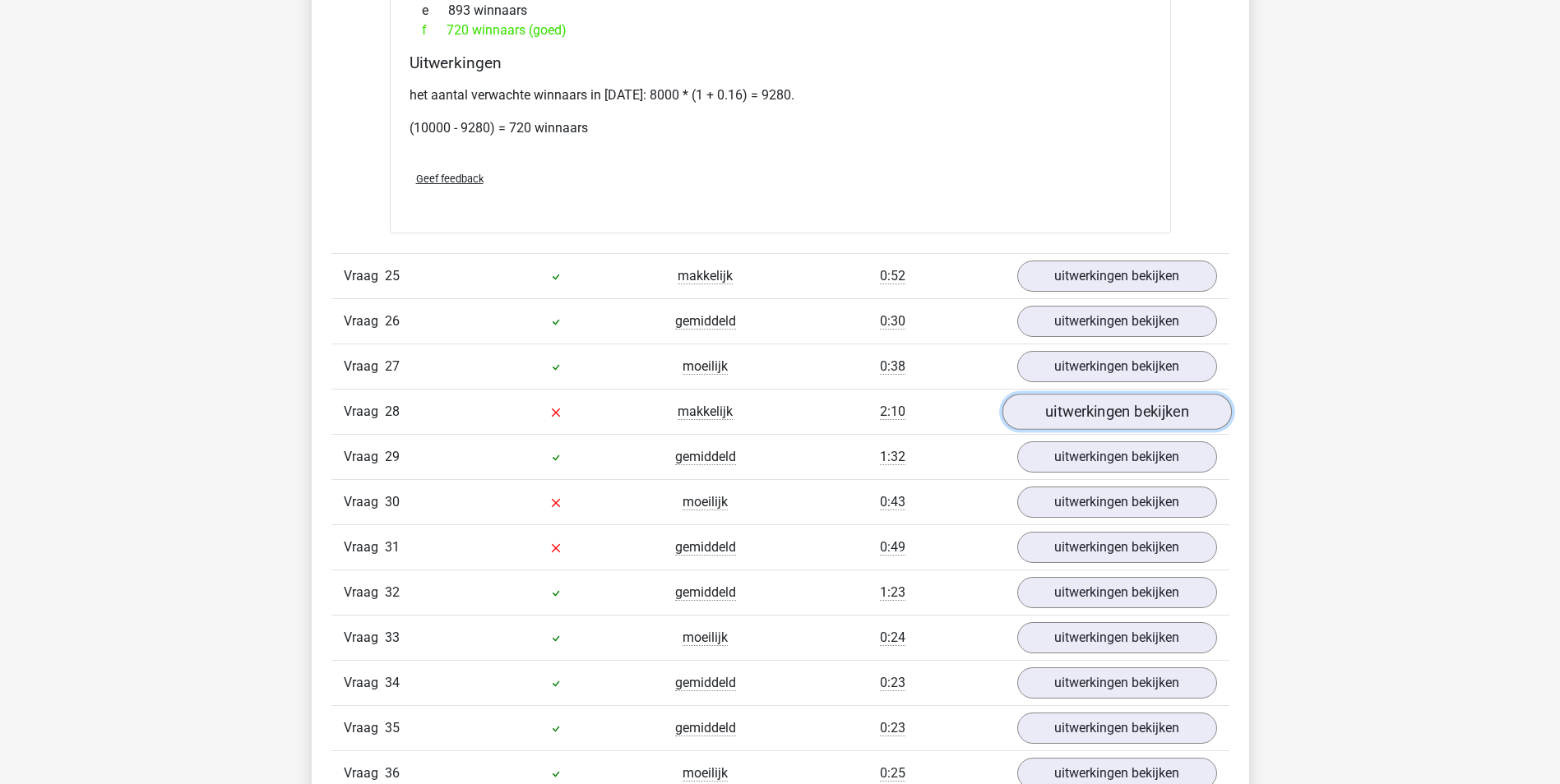
click at [1176, 416] on link "uitwerkingen bekijken" at bounding box center [1117, 413] width 230 height 37
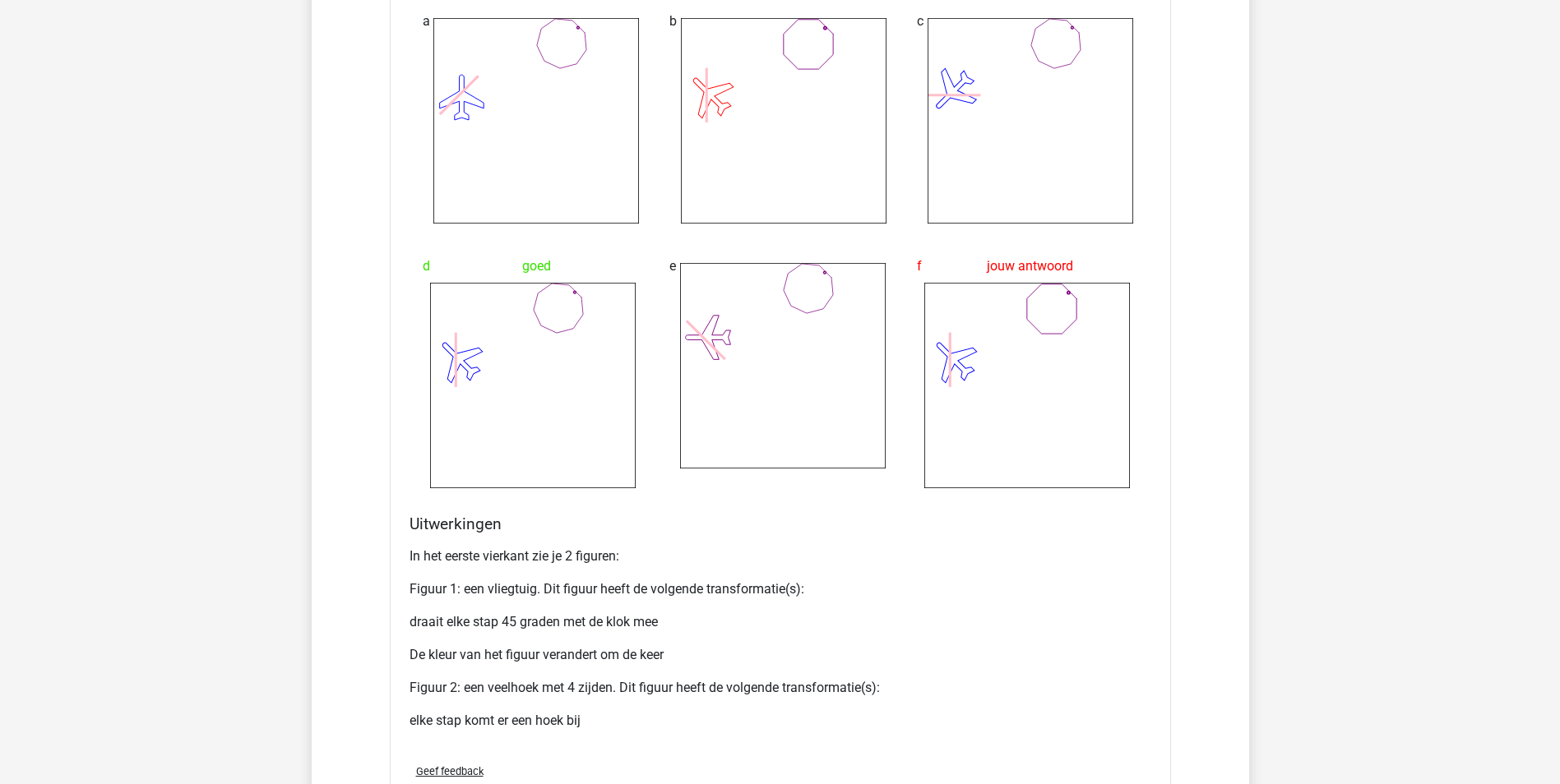
scroll to position [12984, 0]
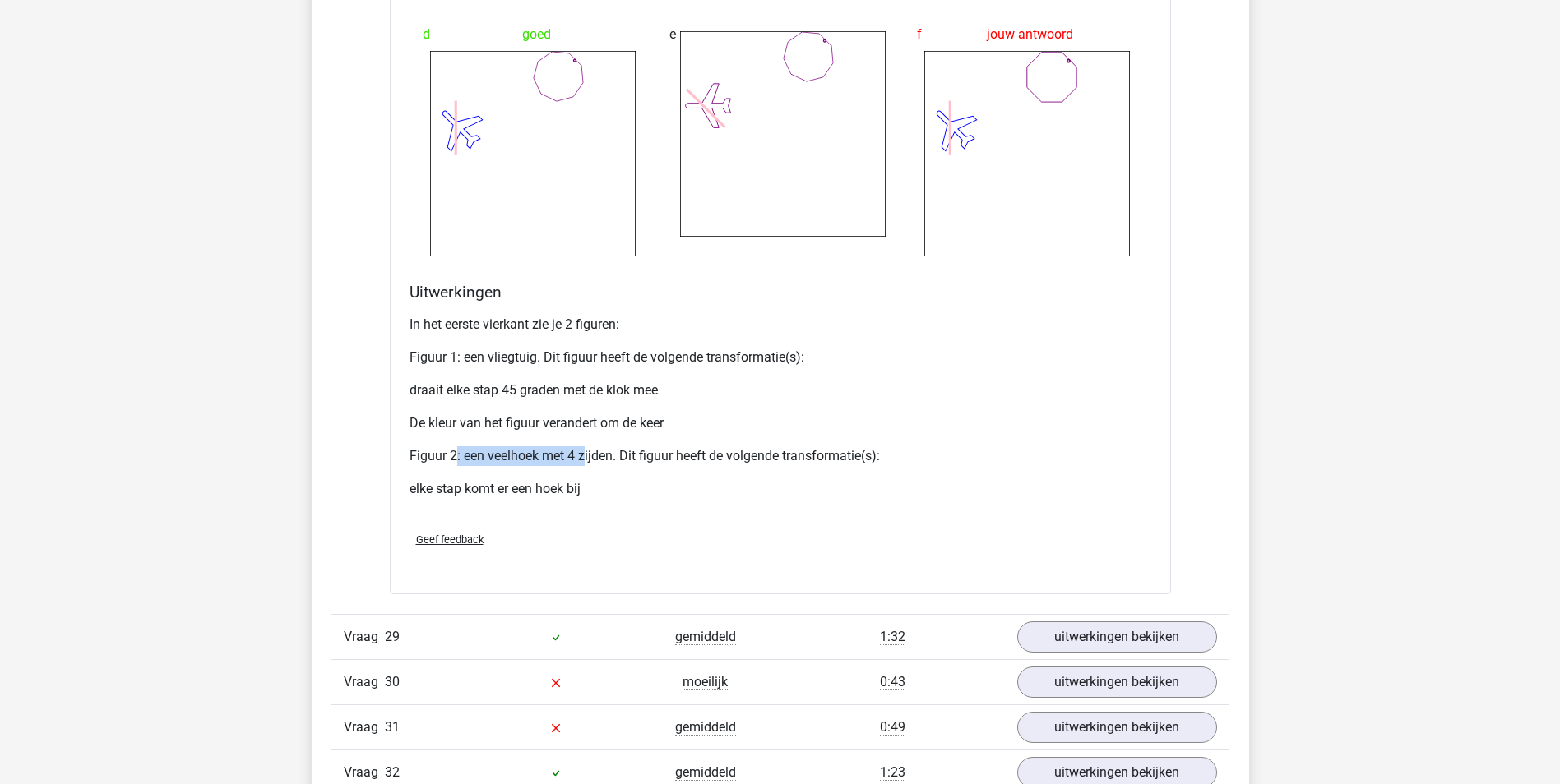
drag, startPoint x: 448, startPoint y: 455, endPoint x: 580, endPoint y: 453, distance: 132.0
click at [580, 453] on p "Figuur 2: een veelhoek met 4 zijden. Dit figuur heeft de volgende transformatie…" at bounding box center [780, 455] width 742 height 20
drag, startPoint x: 580, startPoint y: 453, endPoint x: 559, endPoint y: 484, distance: 37.4
click at [577, 485] on p "elke stap komt er een hoek bij" at bounding box center [780, 488] width 742 height 20
drag, startPoint x: 435, startPoint y: 489, endPoint x: 567, endPoint y: 486, distance: 132.0
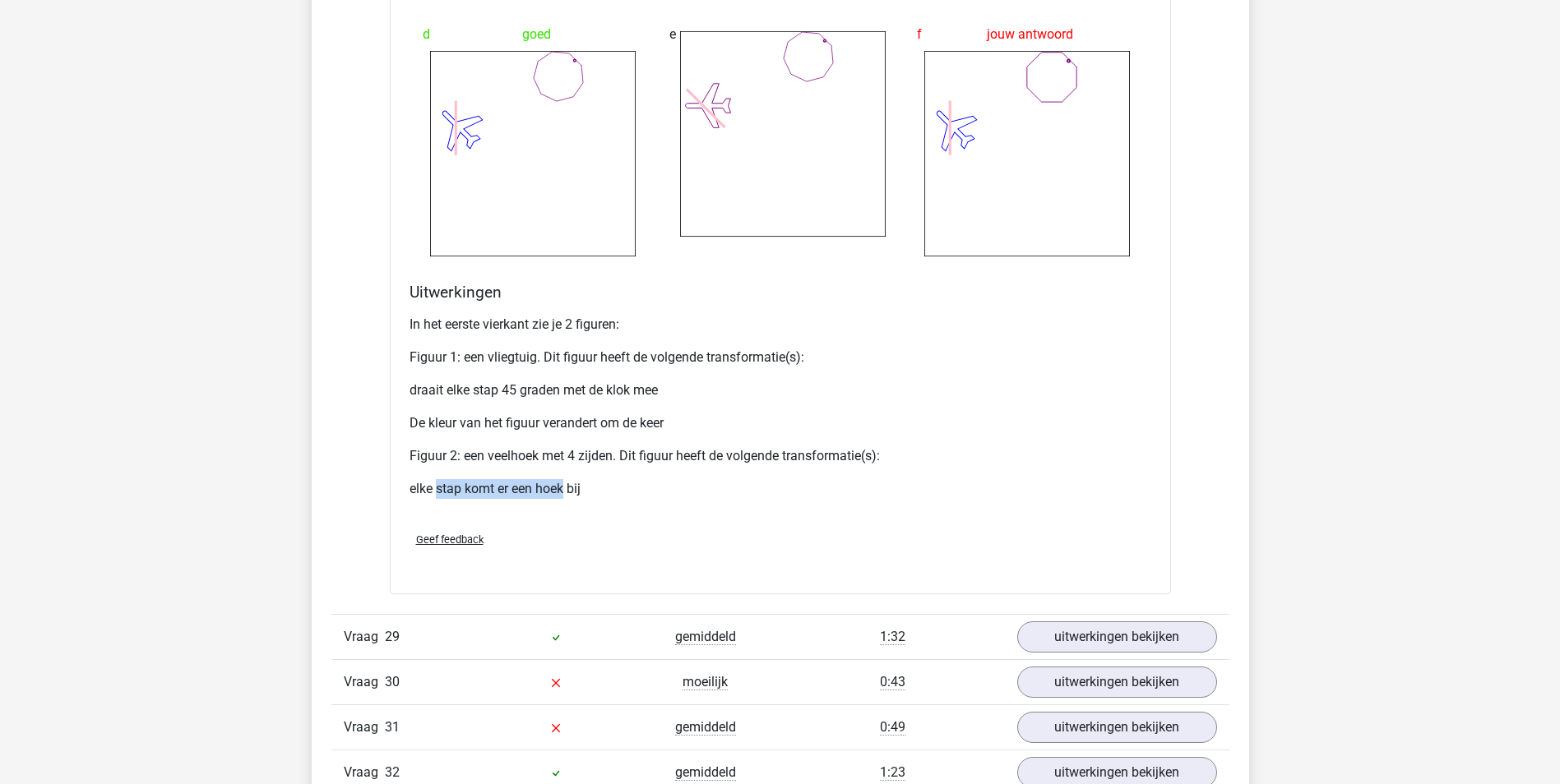
click at [567, 486] on p "elke stap komt er een hoek bij" at bounding box center [780, 488] width 742 height 20
drag, startPoint x: 567, startPoint y: 486, endPoint x: 458, endPoint y: 462, distance: 111.6
click at [458, 462] on p "Figuur 2: een veelhoek met 4 zijden. Dit figuur heeft de volgende transformatie…" at bounding box center [780, 455] width 742 height 20
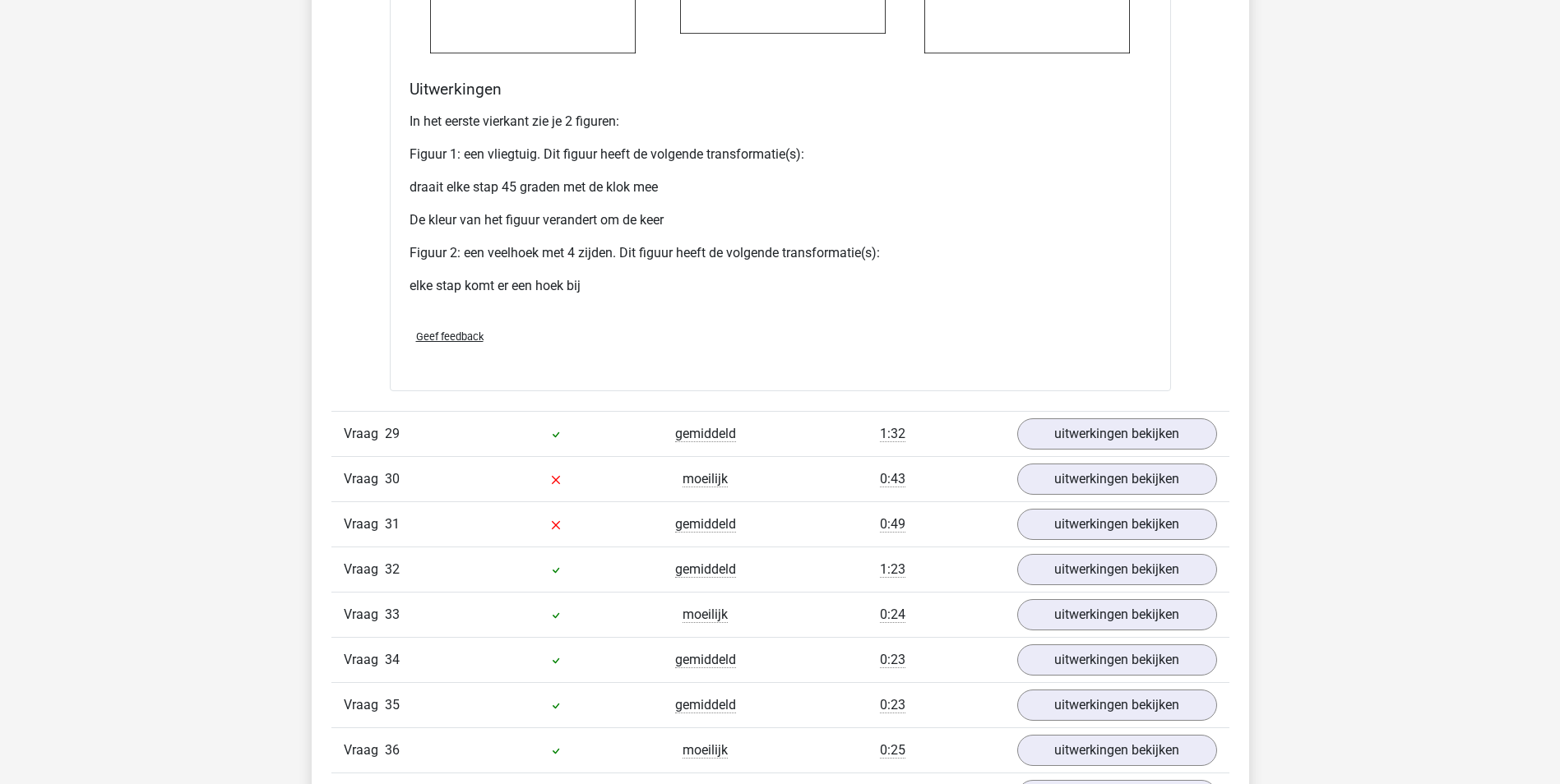
scroll to position [13231, 0]
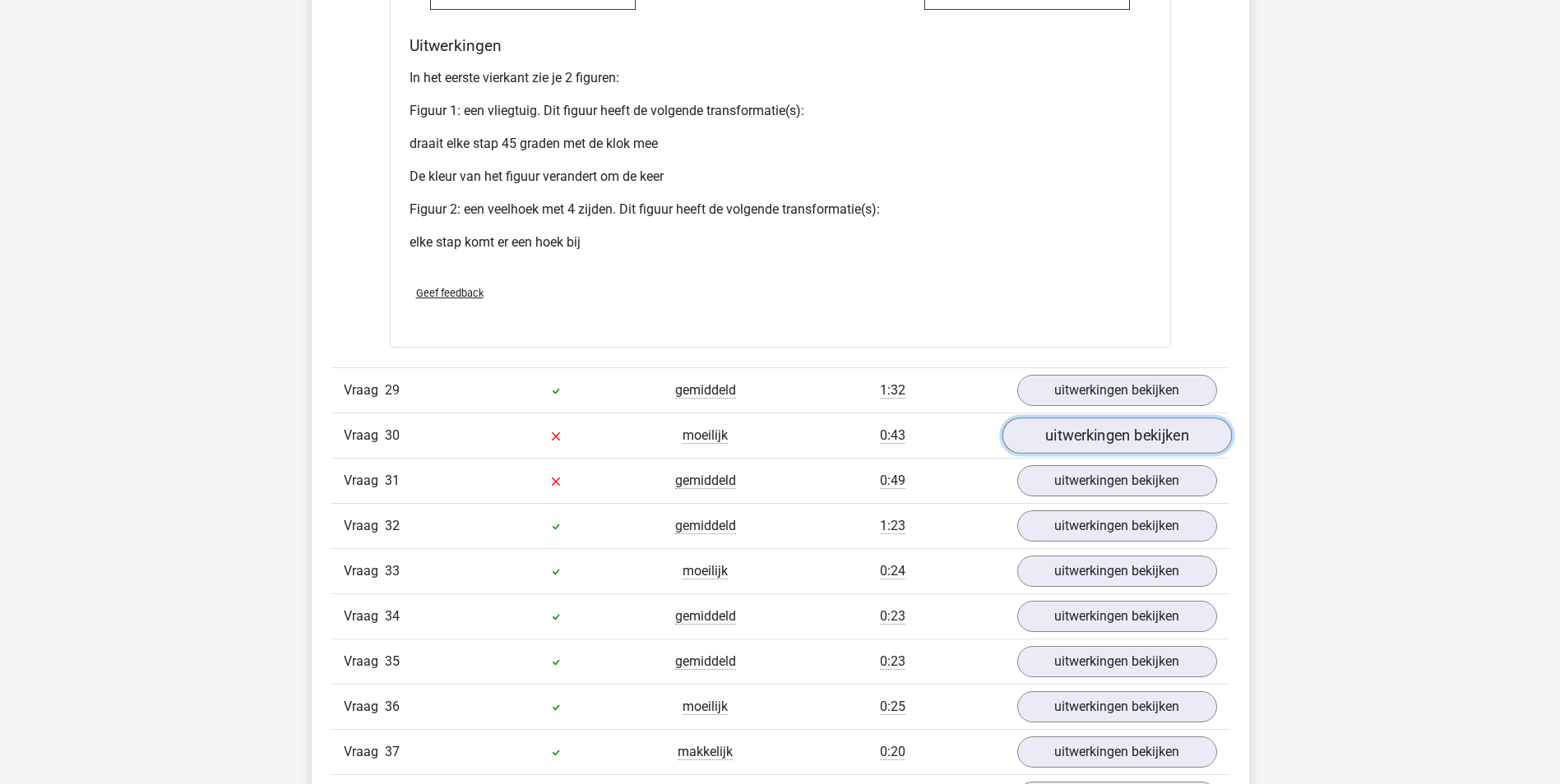
click at [1092, 443] on link "uitwerkingen bekijken" at bounding box center [1117, 435] width 230 height 37
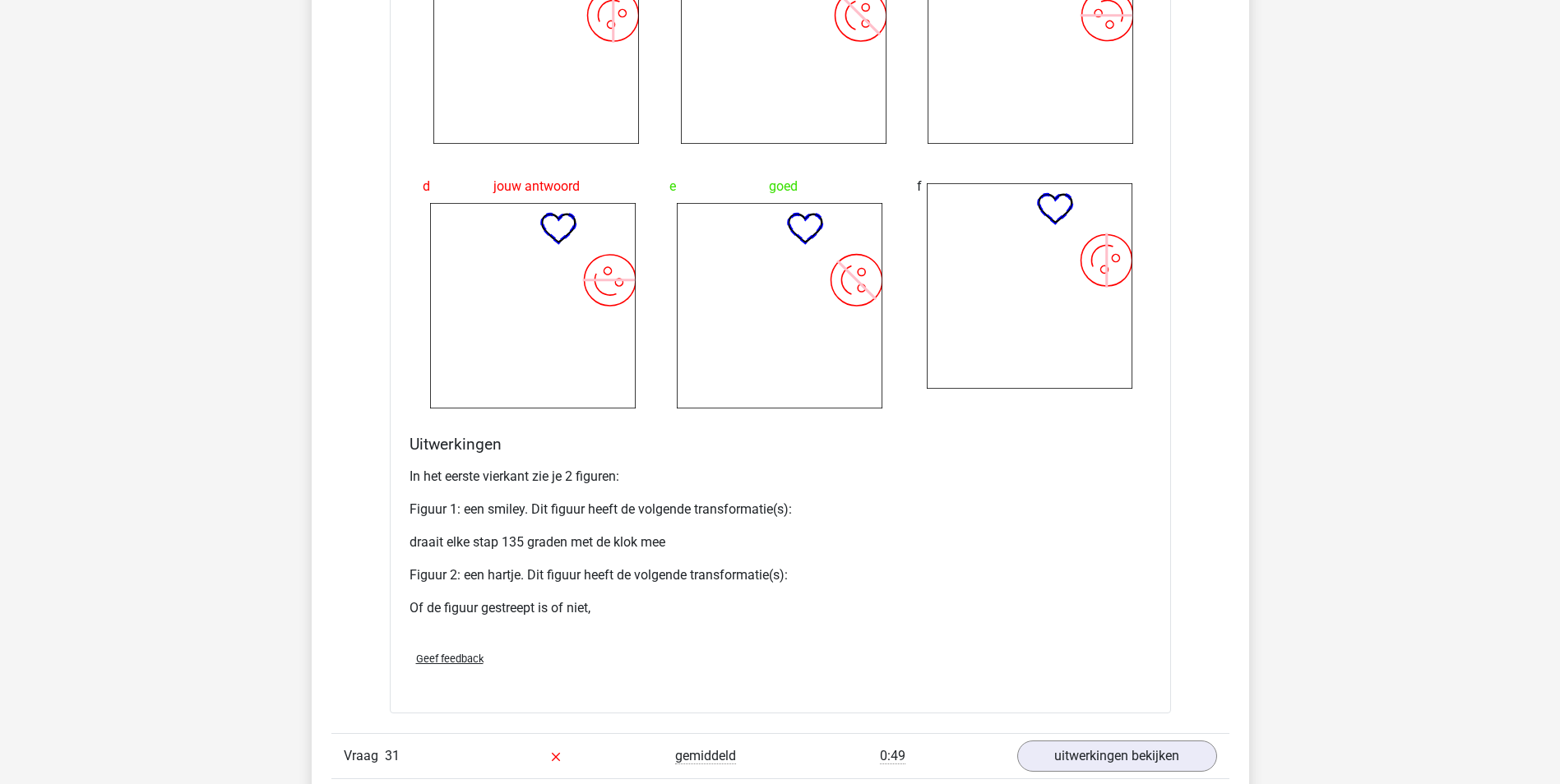
scroll to position [14463, 0]
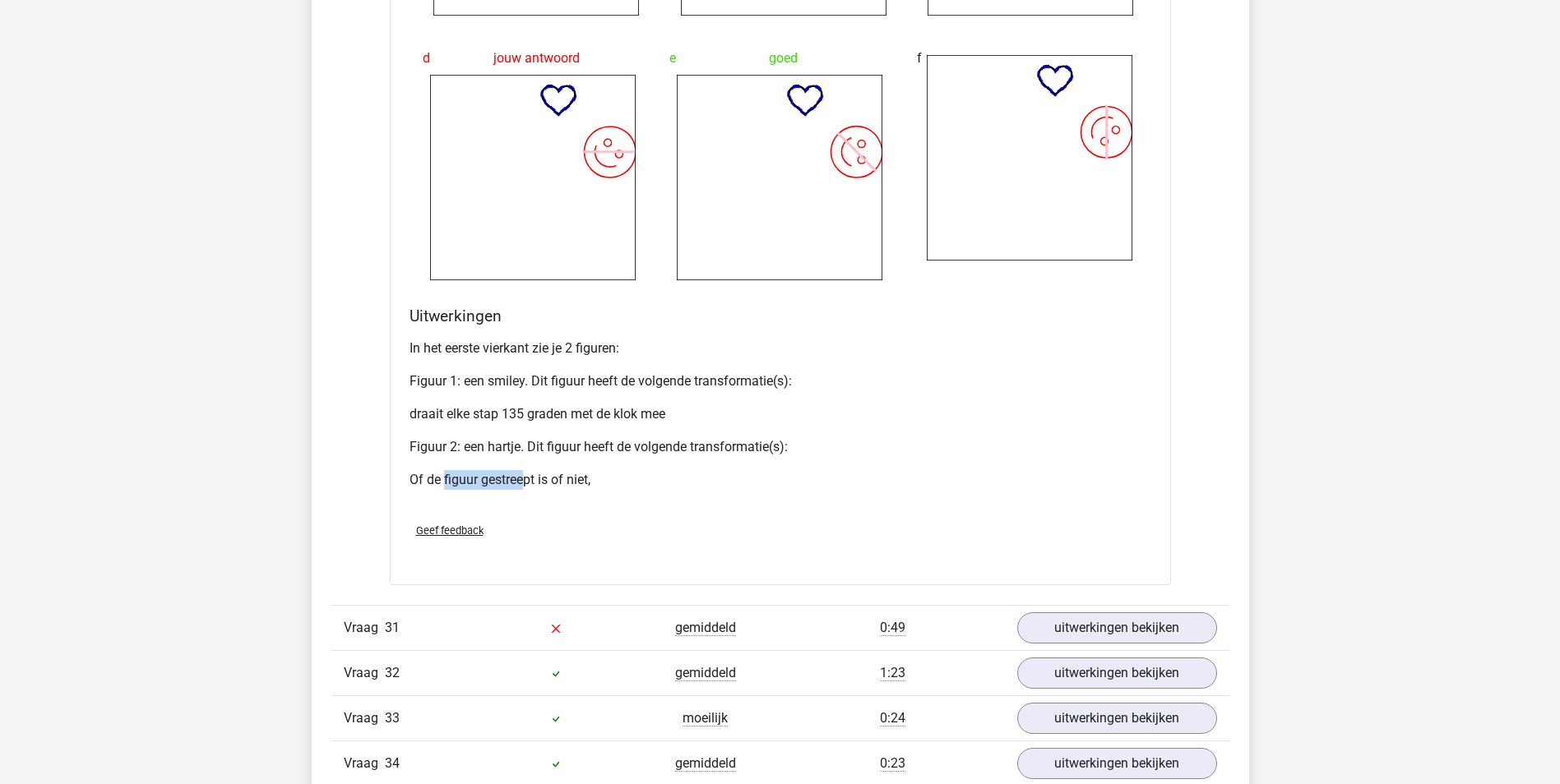
drag, startPoint x: 438, startPoint y: 483, endPoint x: 520, endPoint y: 474, distance: 82.5
click at [520, 474] on p "Of de figuur gestreept is of niet," at bounding box center [780, 480] width 742 height 20
drag, startPoint x: 520, startPoint y: 474, endPoint x: 571, endPoint y: 483, distance: 51.8
click at [571, 483] on p "Of de figuur gestreept is of niet," at bounding box center [780, 480] width 742 height 20
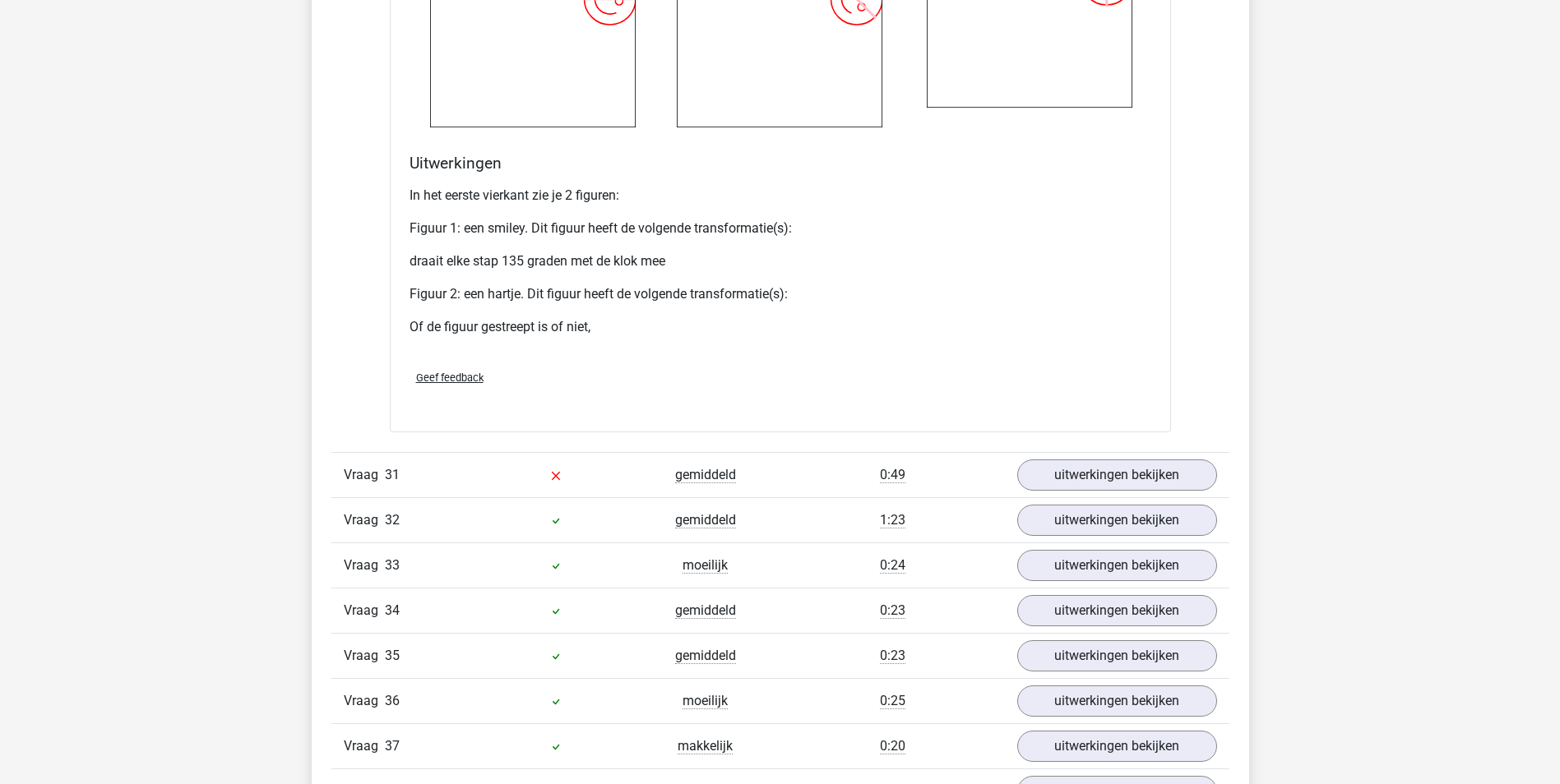
scroll to position [14710, 0]
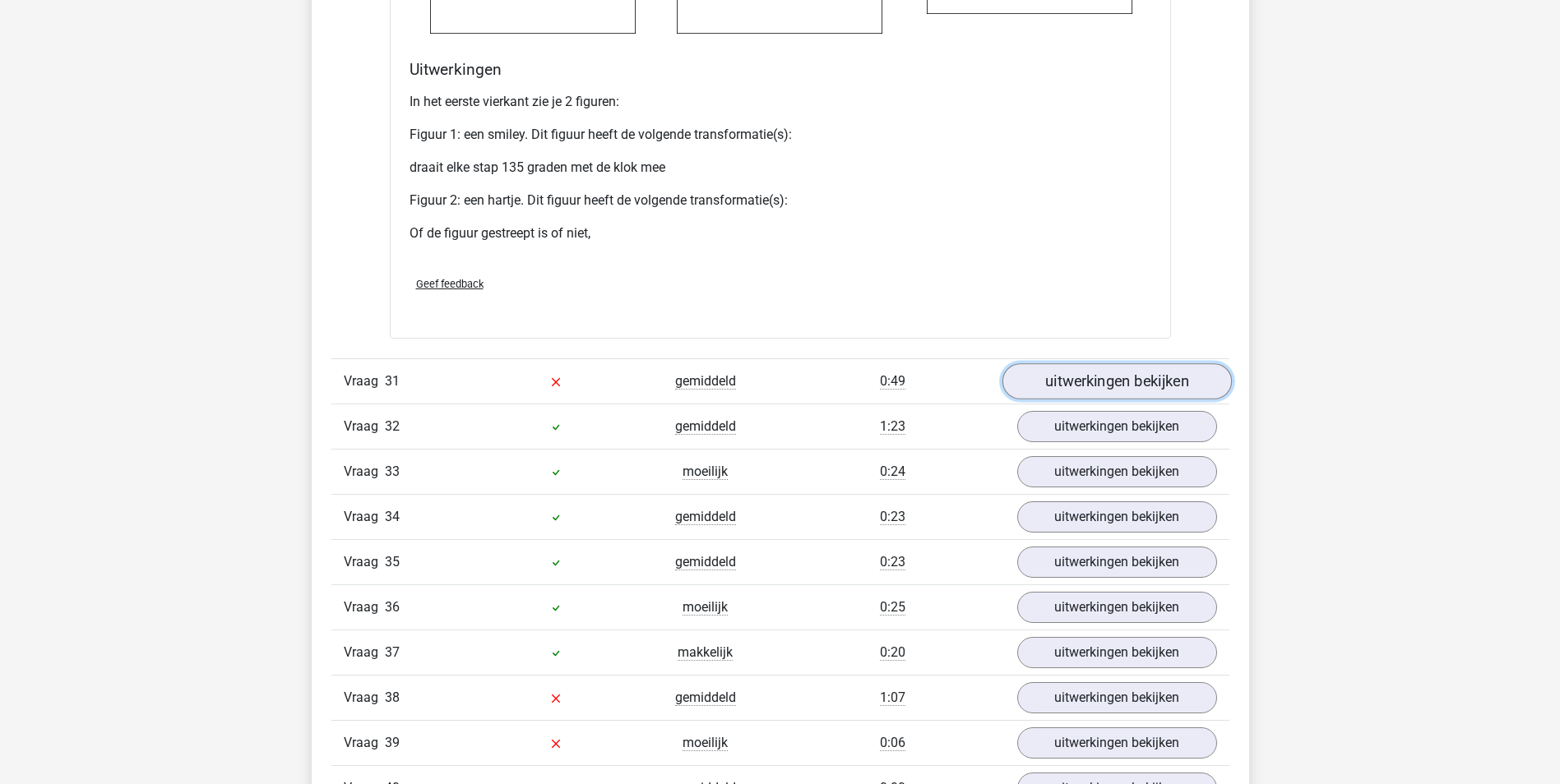
click at [1114, 382] on link "uitwerkingen bekijken" at bounding box center [1117, 382] width 230 height 37
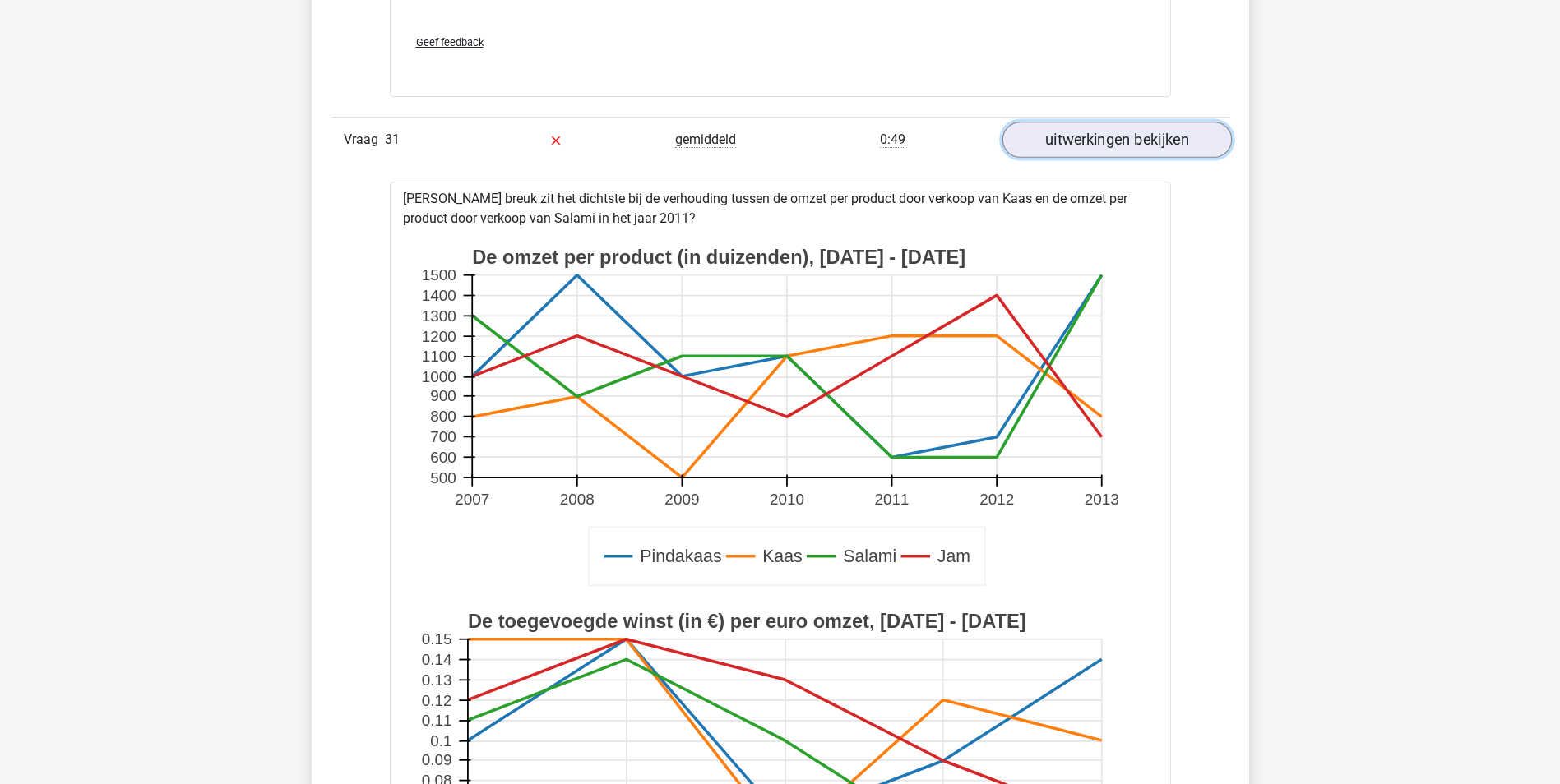
scroll to position [14956, 0]
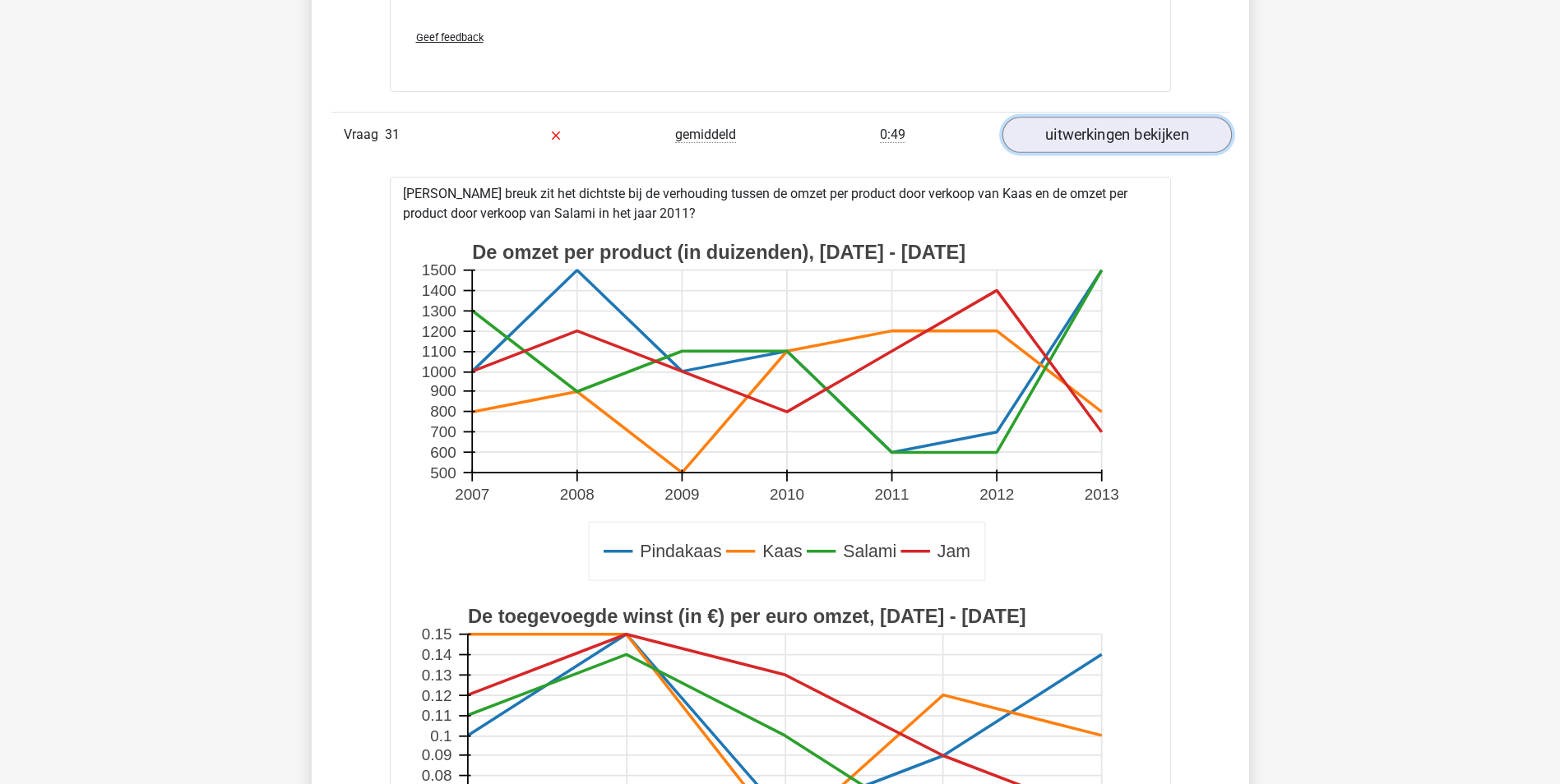
click at [1116, 130] on link "uitwerkingen bekijken" at bounding box center [1117, 135] width 230 height 37
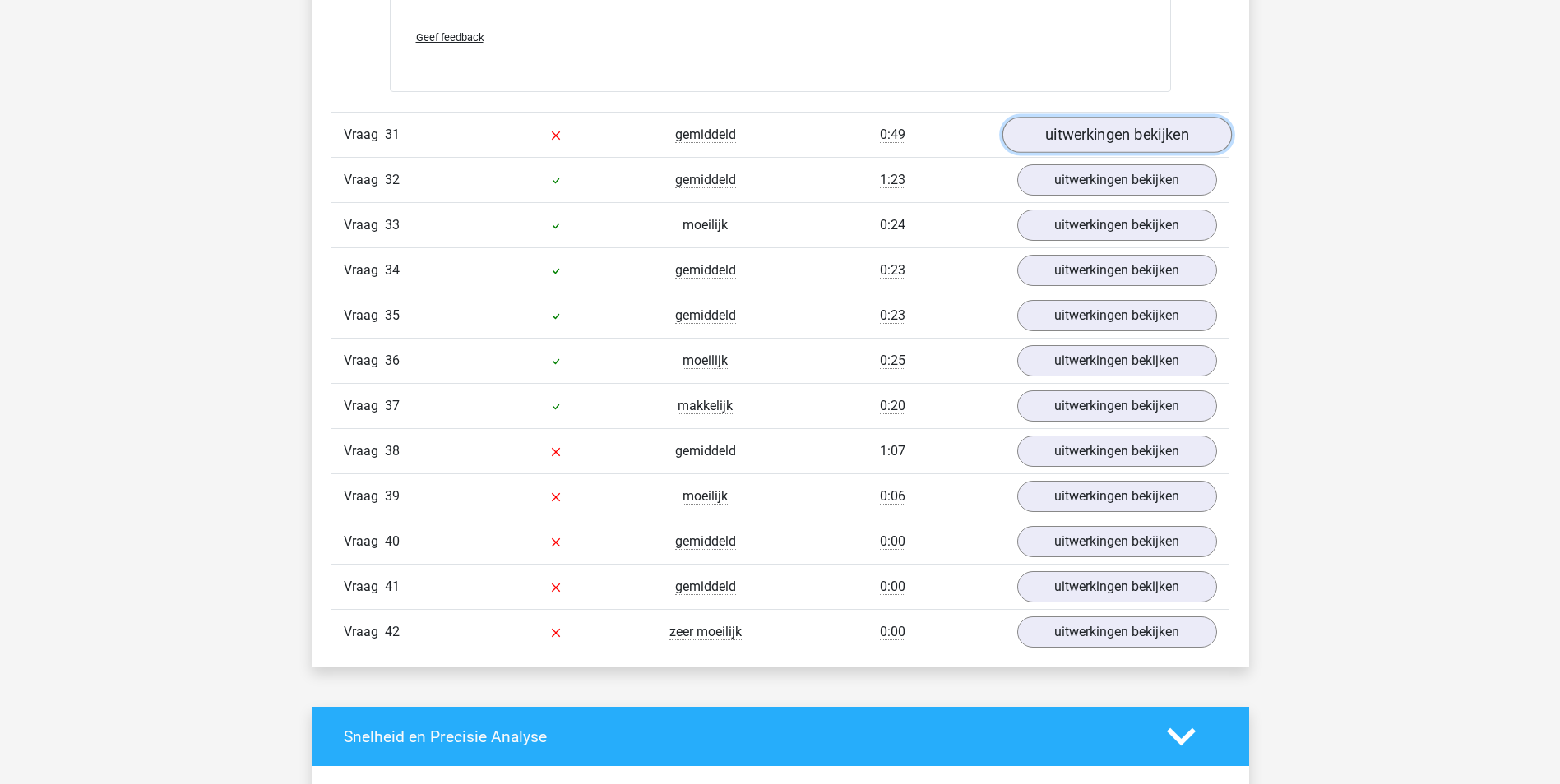
click at [1111, 130] on link "uitwerkingen bekijken" at bounding box center [1117, 135] width 230 height 37
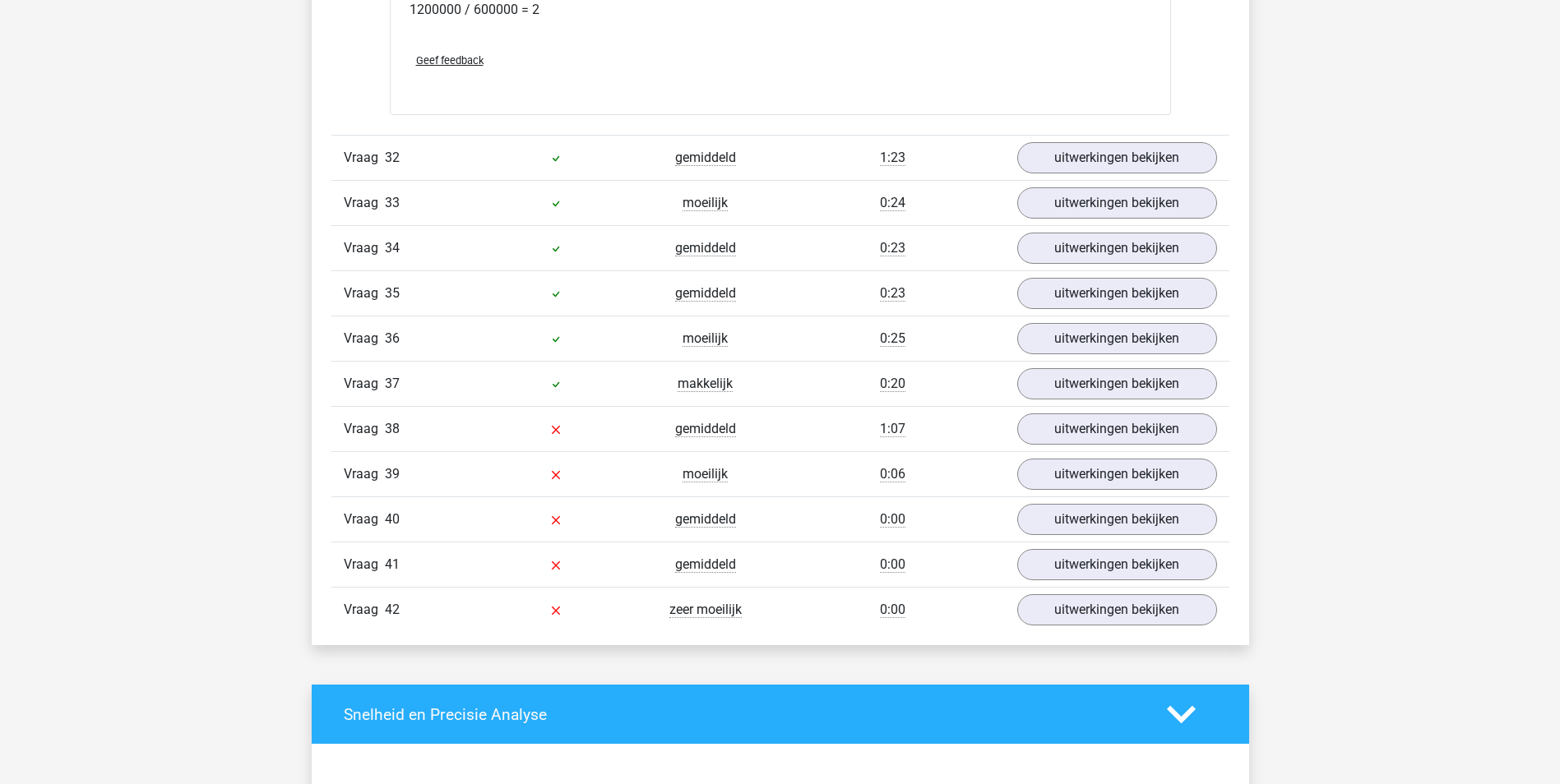
scroll to position [16107, 0]
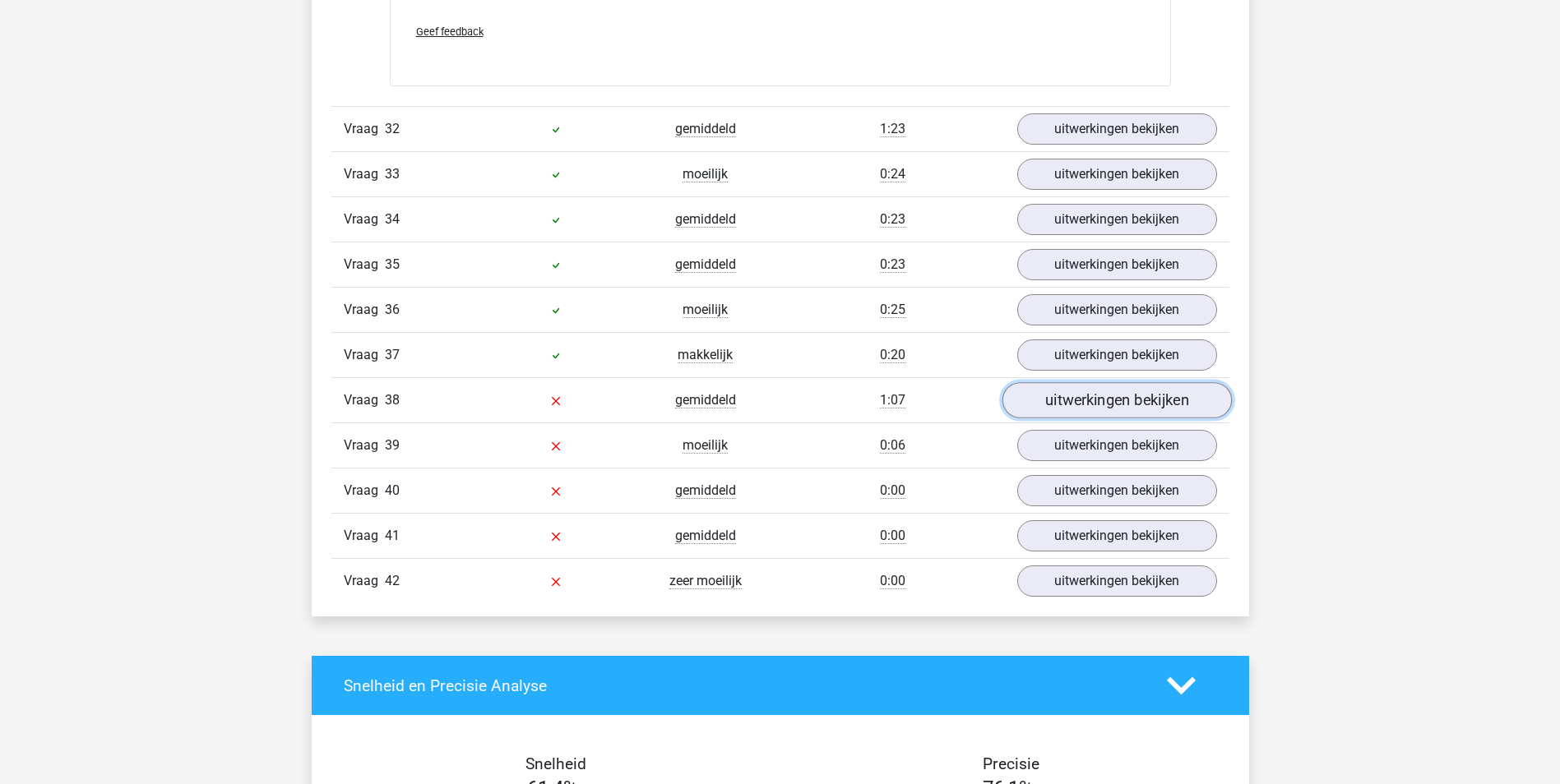
click at [1083, 404] on link "uitwerkingen bekijken" at bounding box center [1117, 402] width 230 height 37
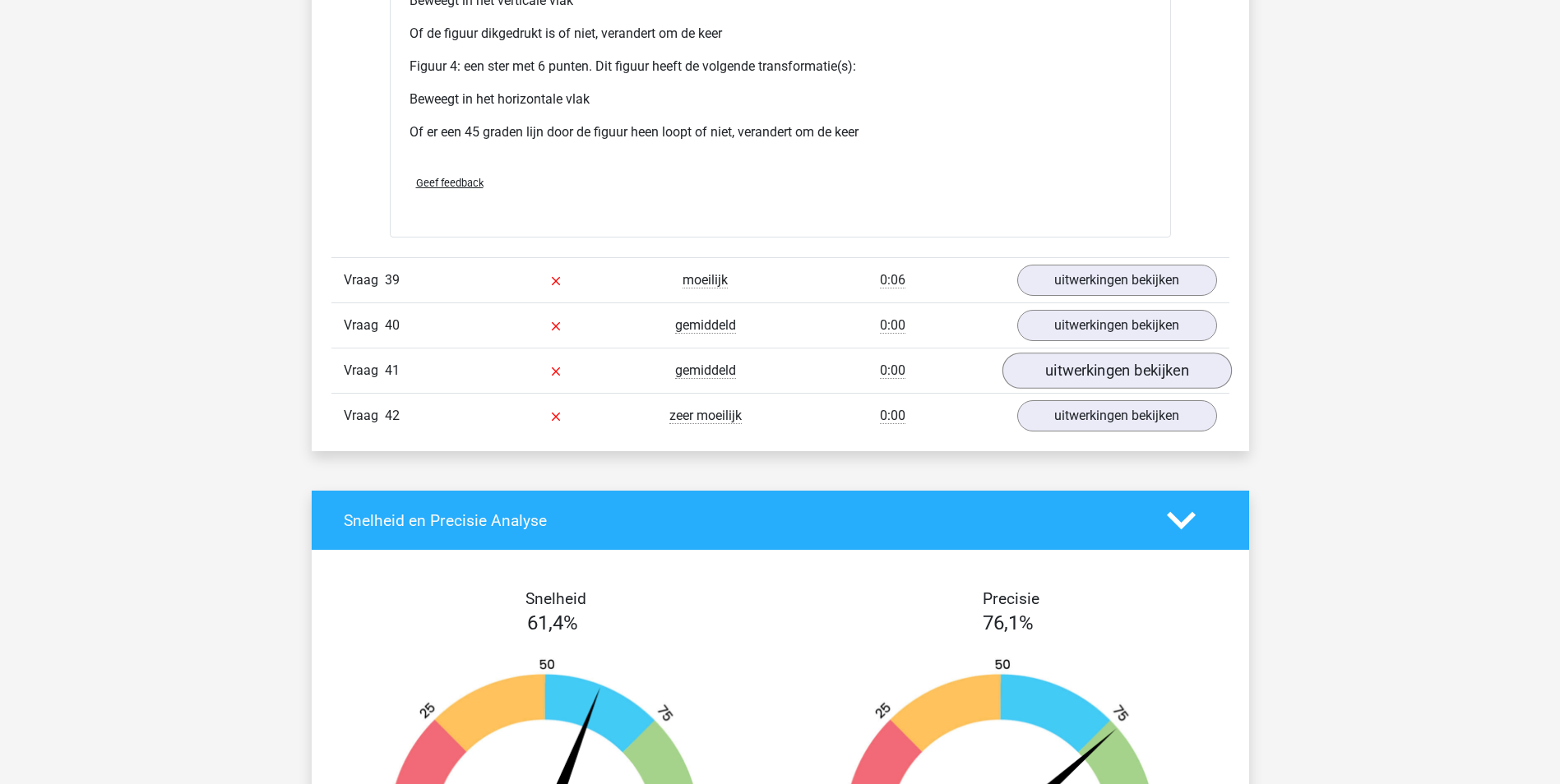
scroll to position [17915, 0]
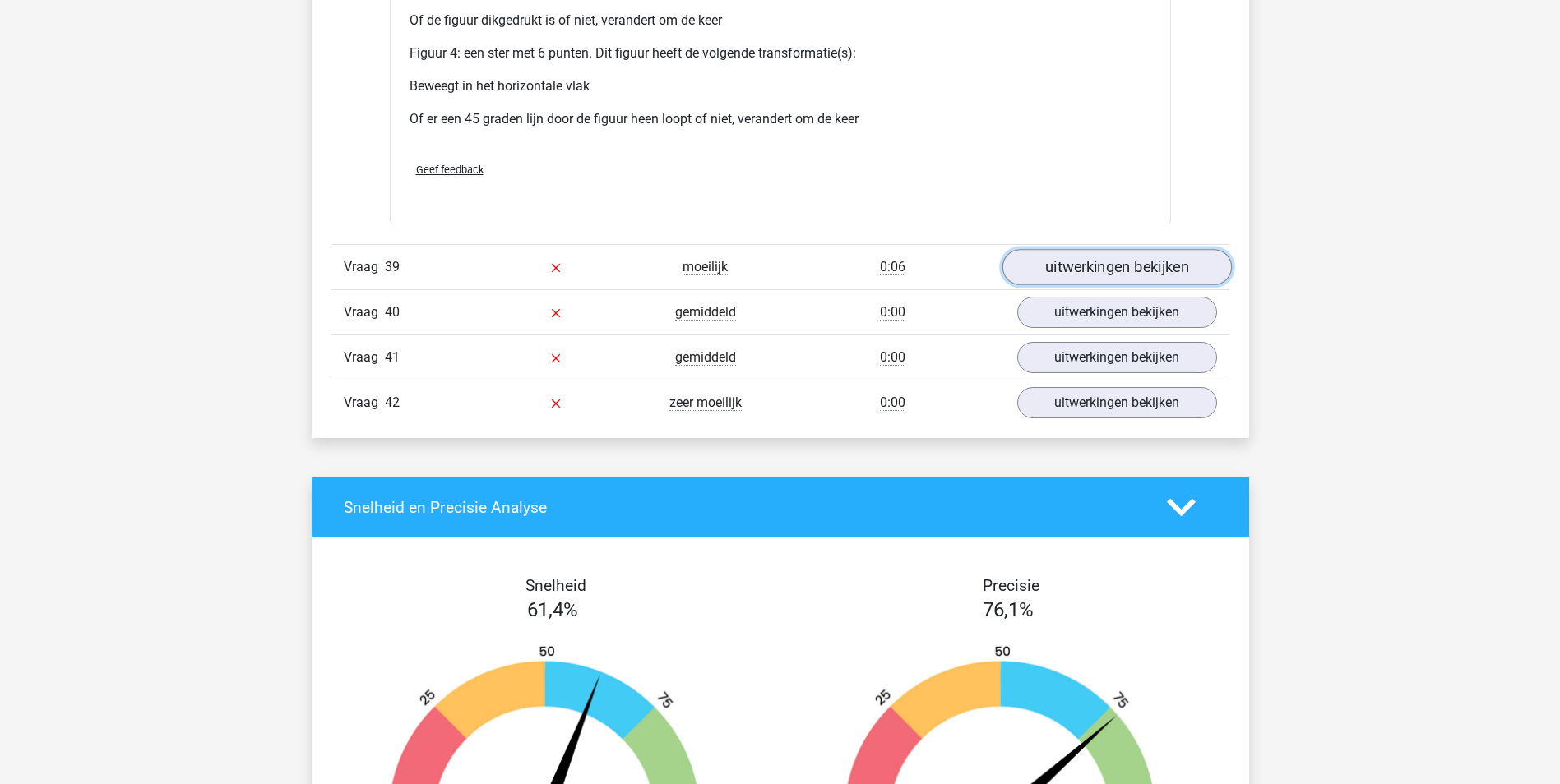
click at [1078, 255] on link "uitwerkingen bekijken" at bounding box center [1117, 267] width 230 height 37
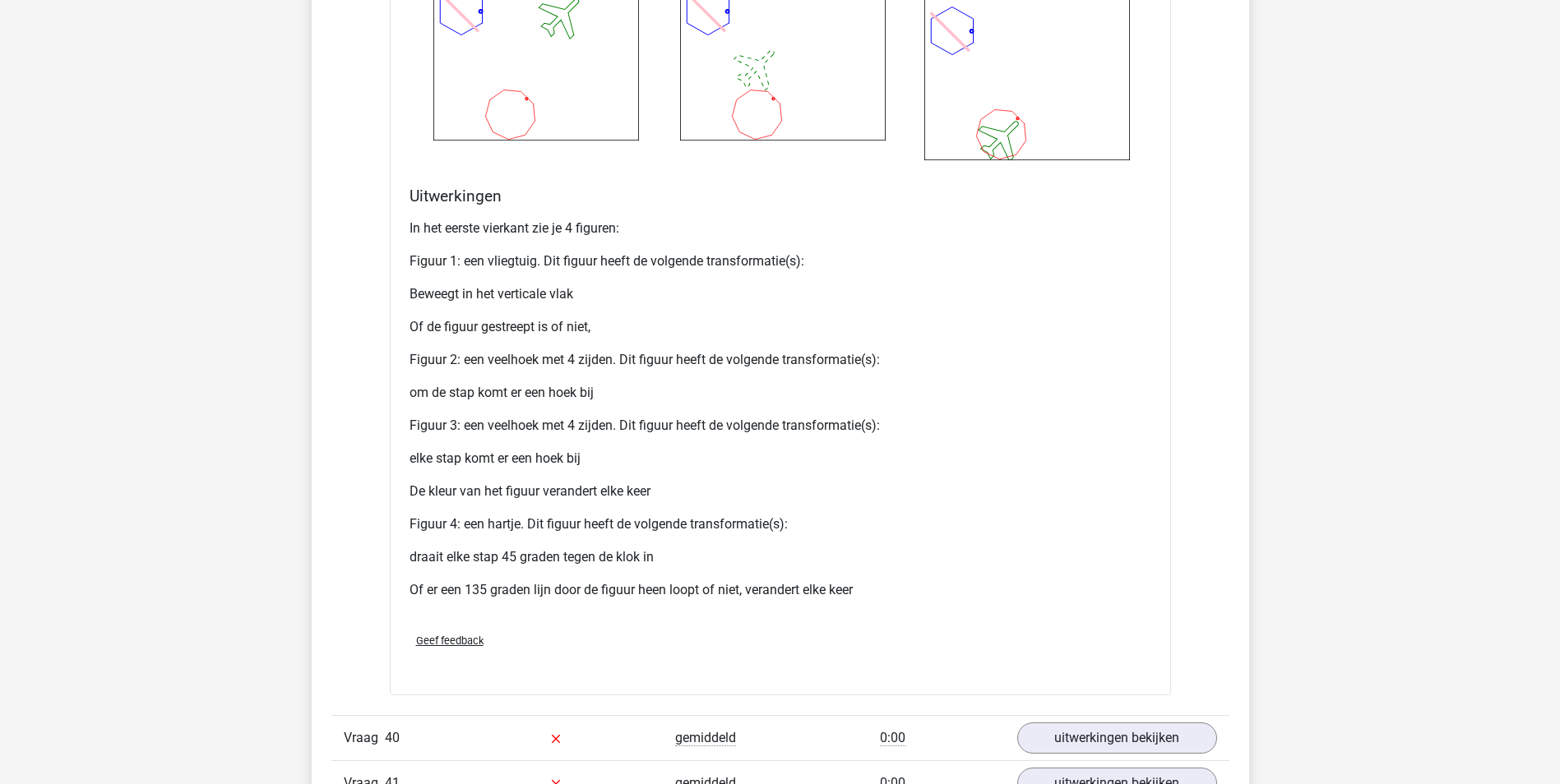
scroll to position [19311, 0]
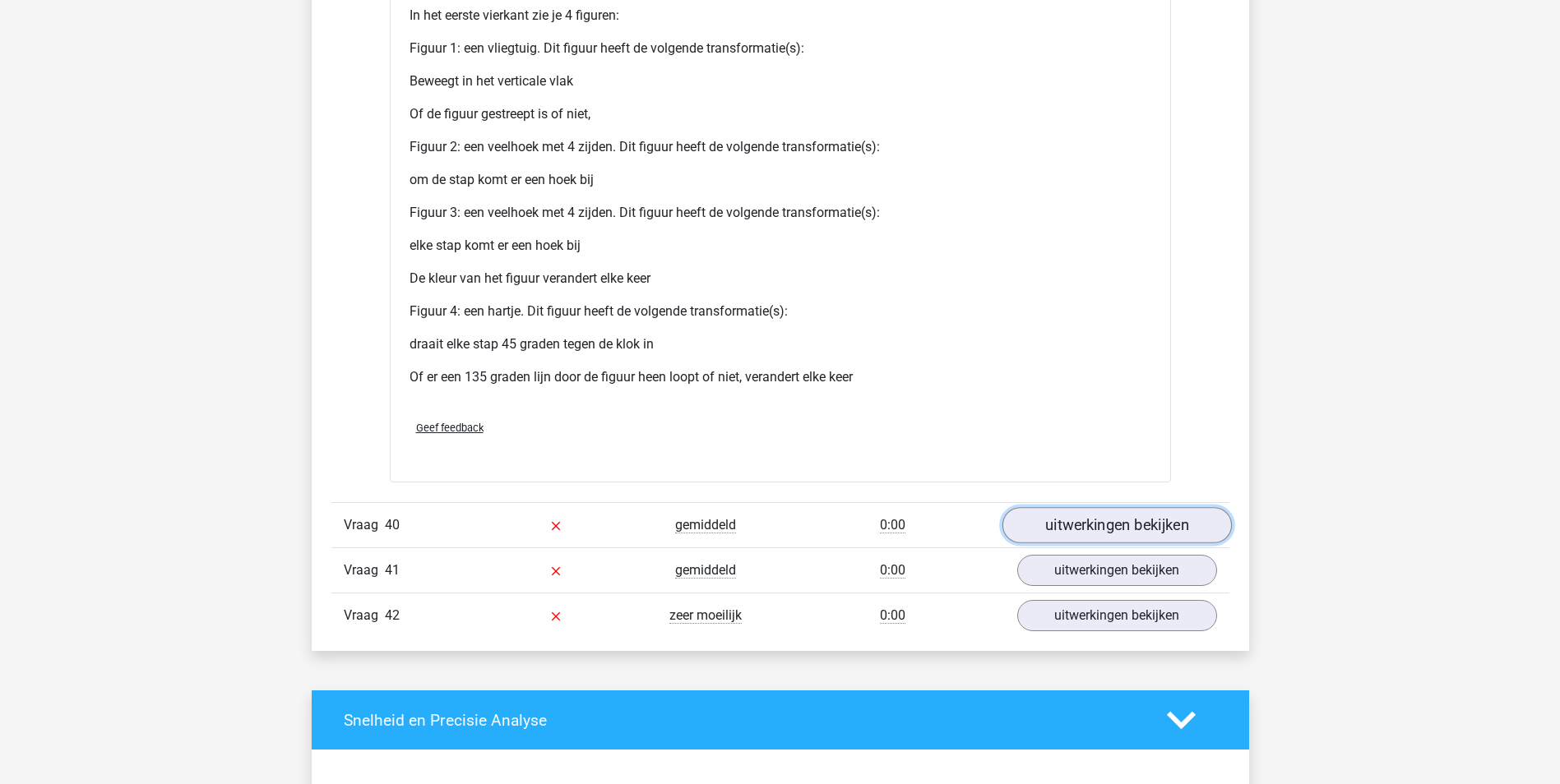
click at [1123, 523] on link "uitwerkingen bekijken" at bounding box center [1117, 525] width 230 height 37
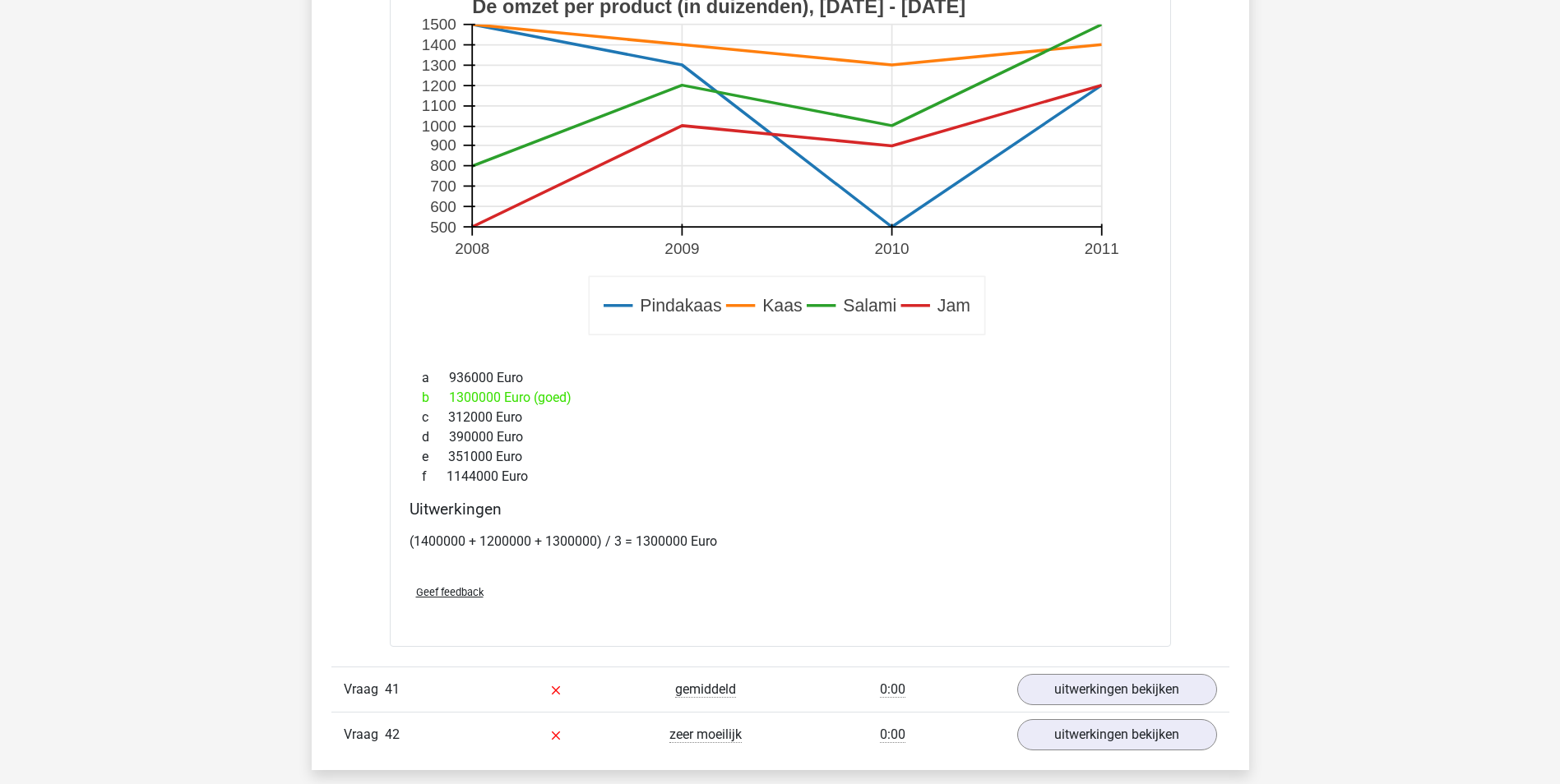
scroll to position [20544, 0]
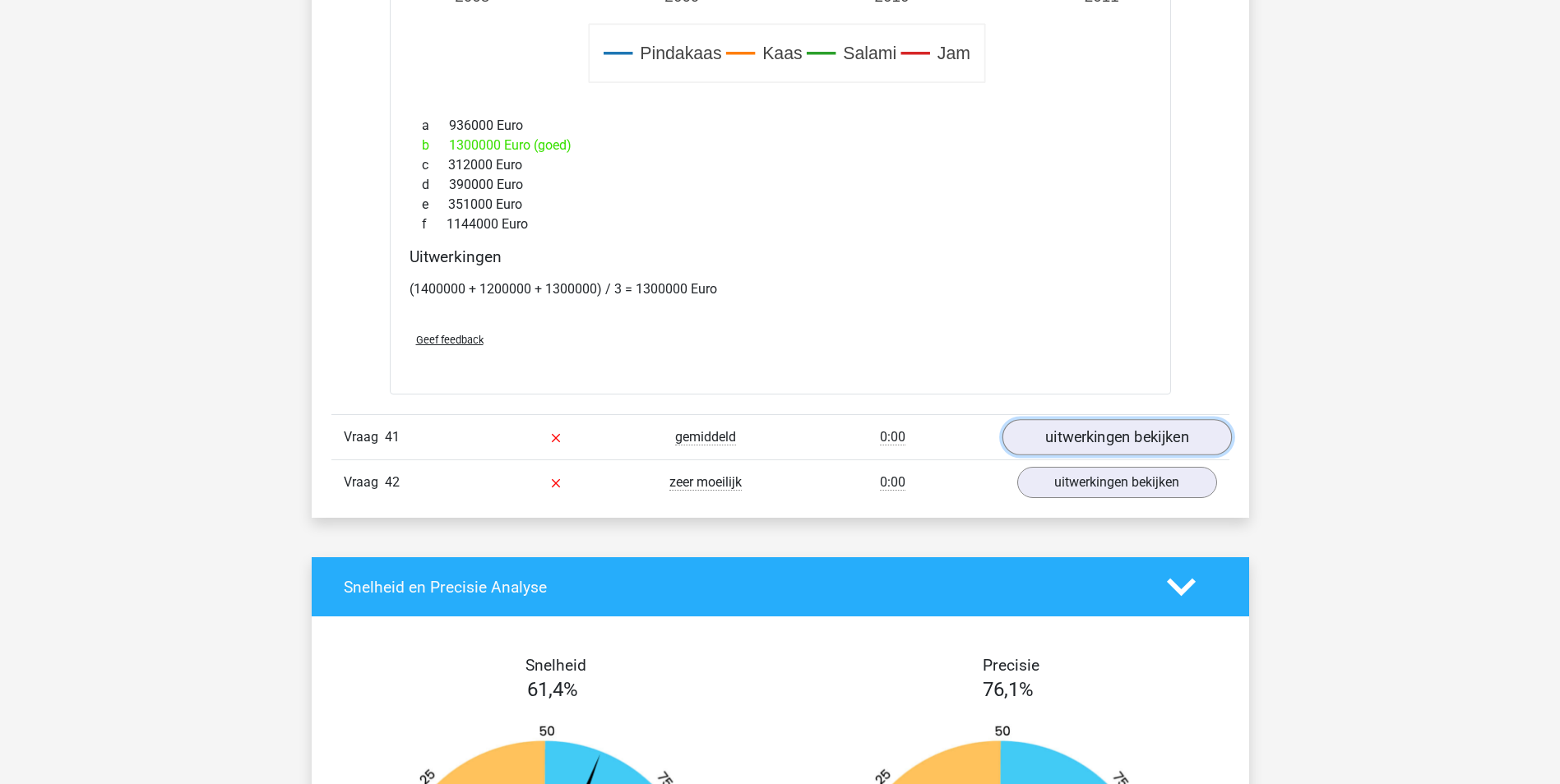
click at [1183, 430] on link "uitwerkingen bekijken" at bounding box center [1117, 438] width 230 height 37
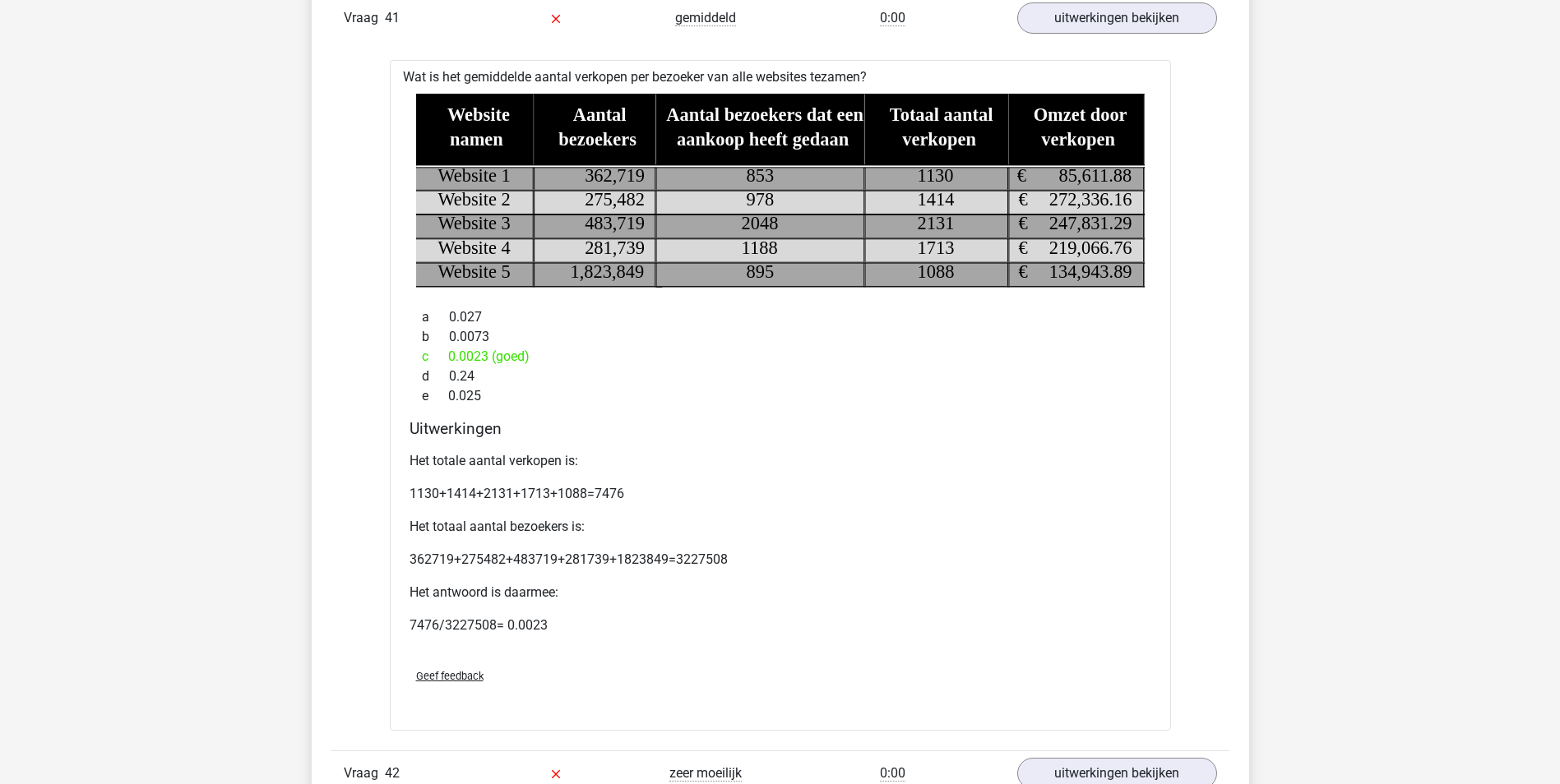
scroll to position [20955, 0]
